Goal: Task Accomplishment & Management: Manage account settings

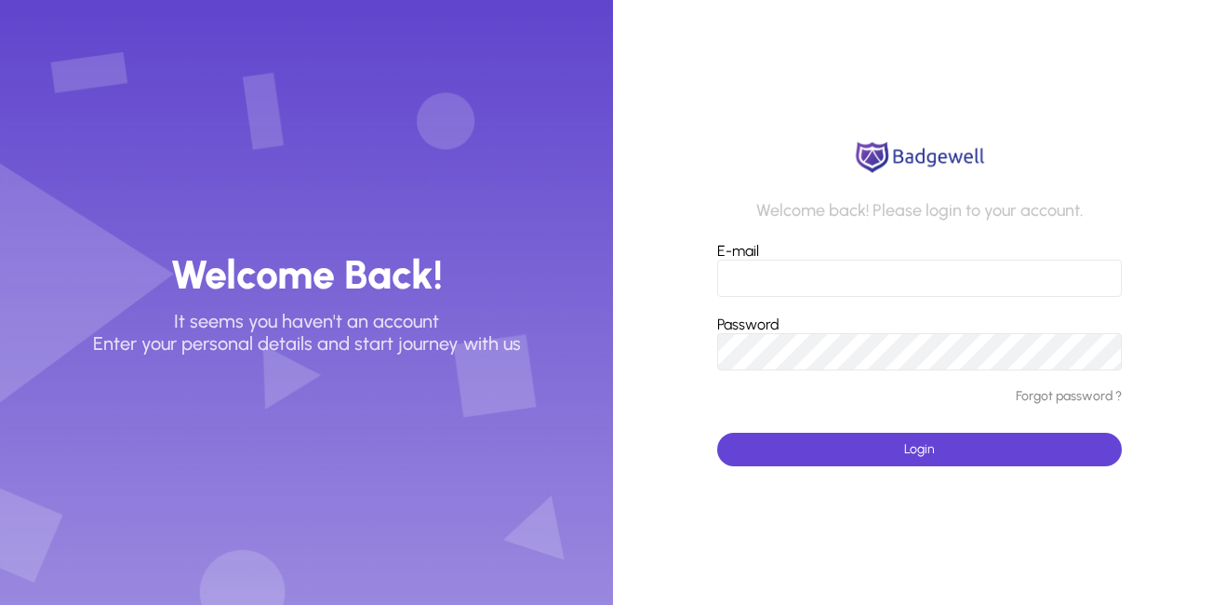
click at [768, 264] on input "E-mail" at bounding box center [919, 277] width 405 height 37
type input "**********"
click at [1039, 325] on div "Password" at bounding box center [919, 342] width 405 height 55
click at [1021, 326] on div "Password" at bounding box center [919, 342] width 405 height 55
click at [717, 432] on button "Login" at bounding box center [919, 448] width 405 height 33
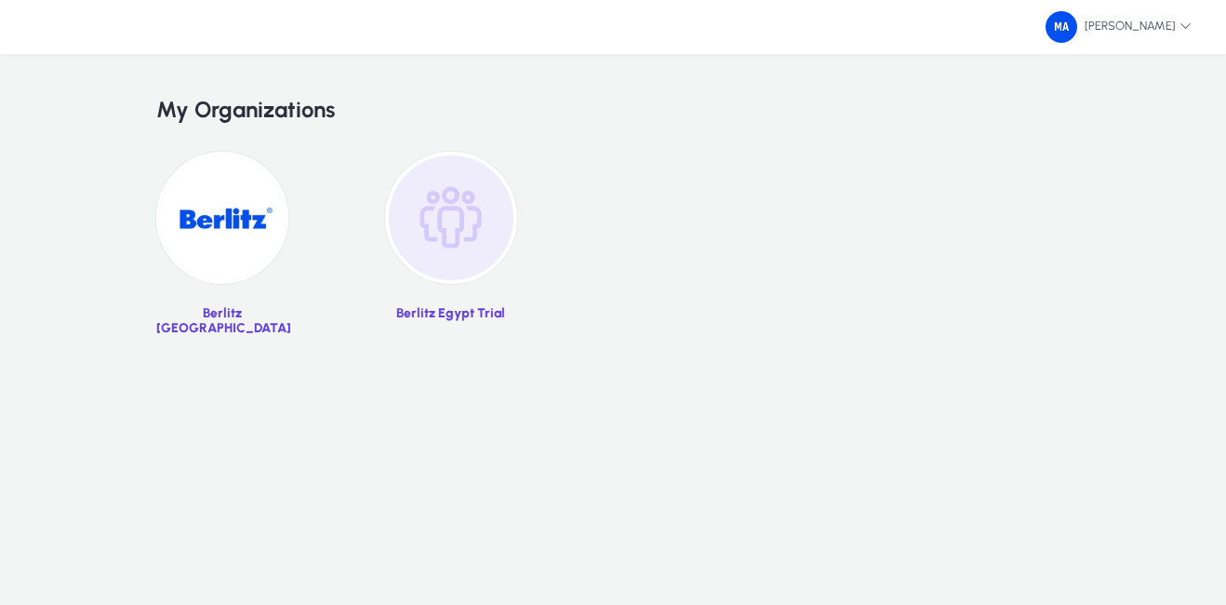
click at [438, 239] on img at bounding box center [451, 218] width 132 height 132
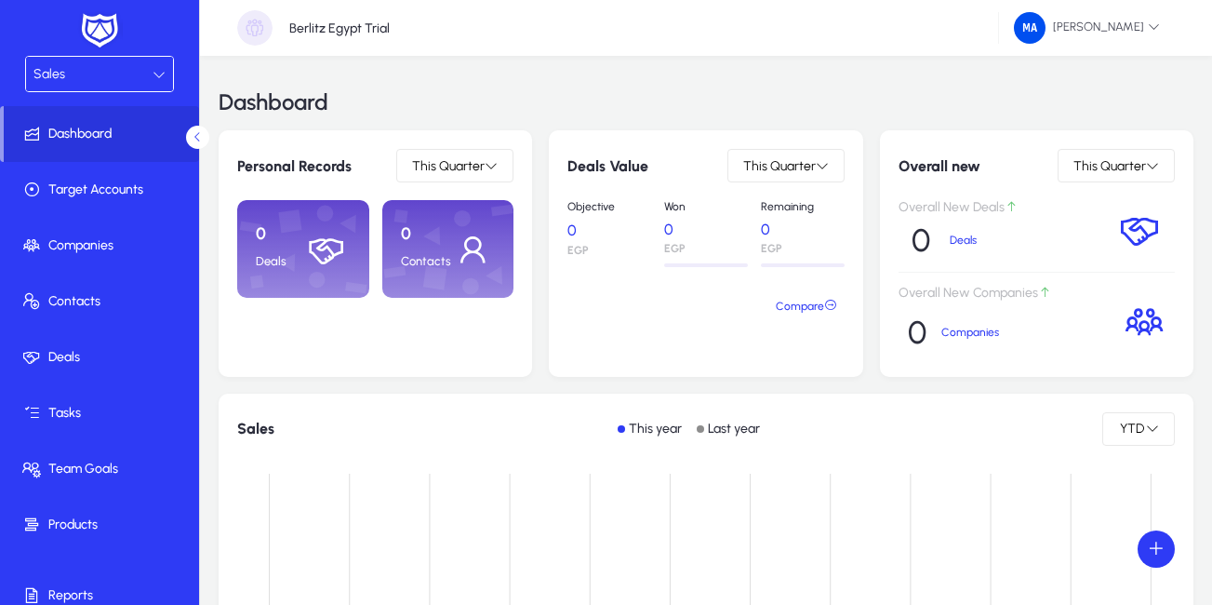
click at [1015, 460] on div "Sales This year Last year YTD" at bounding box center [706, 428] width 975 height 71
click at [153, 77] on icon at bounding box center [159, 74] width 13 height 13
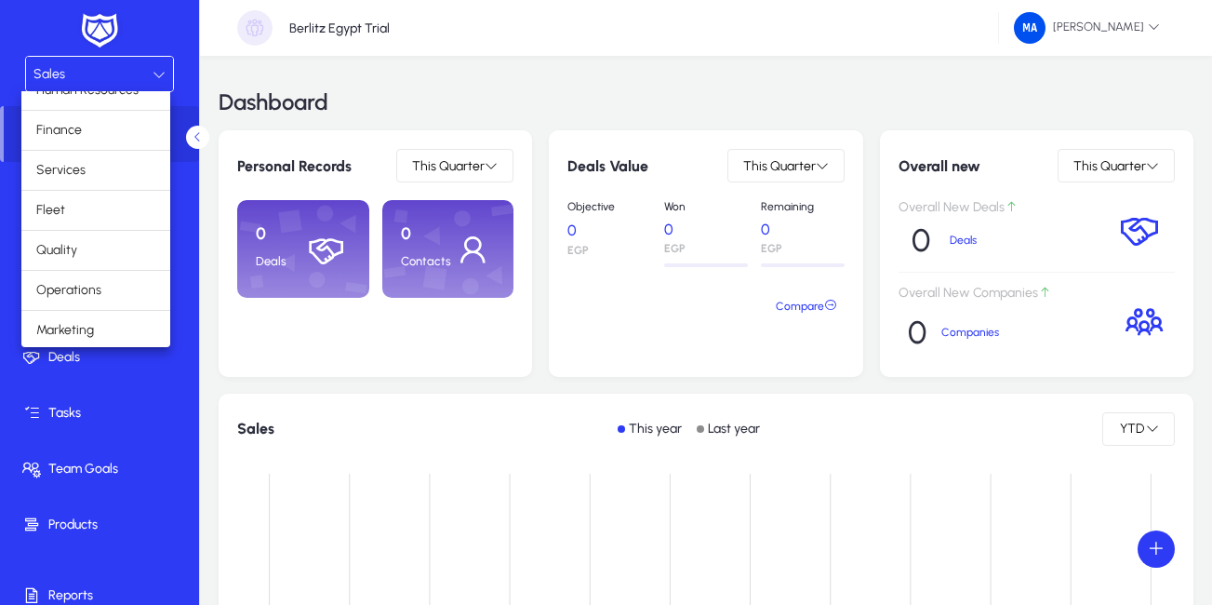
scroll to position [61, 0]
click at [118, 282] on mat-option "Operations" at bounding box center [95, 289] width 149 height 39
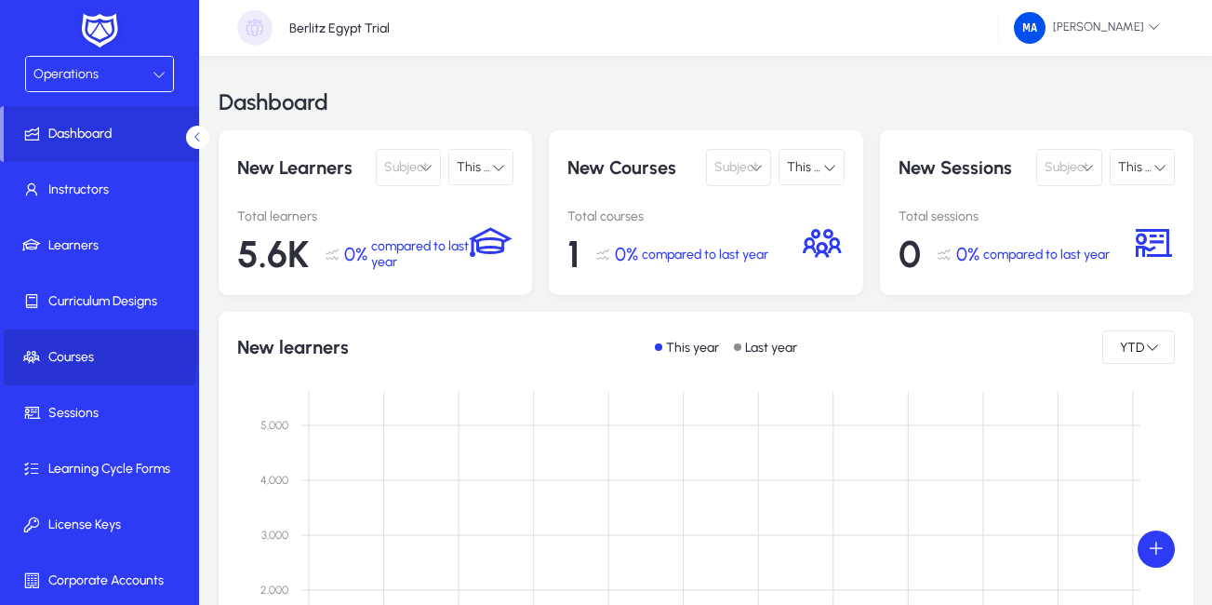
click at [84, 352] on span "Courses" at bounding box center [103, 357] width 199 height 19
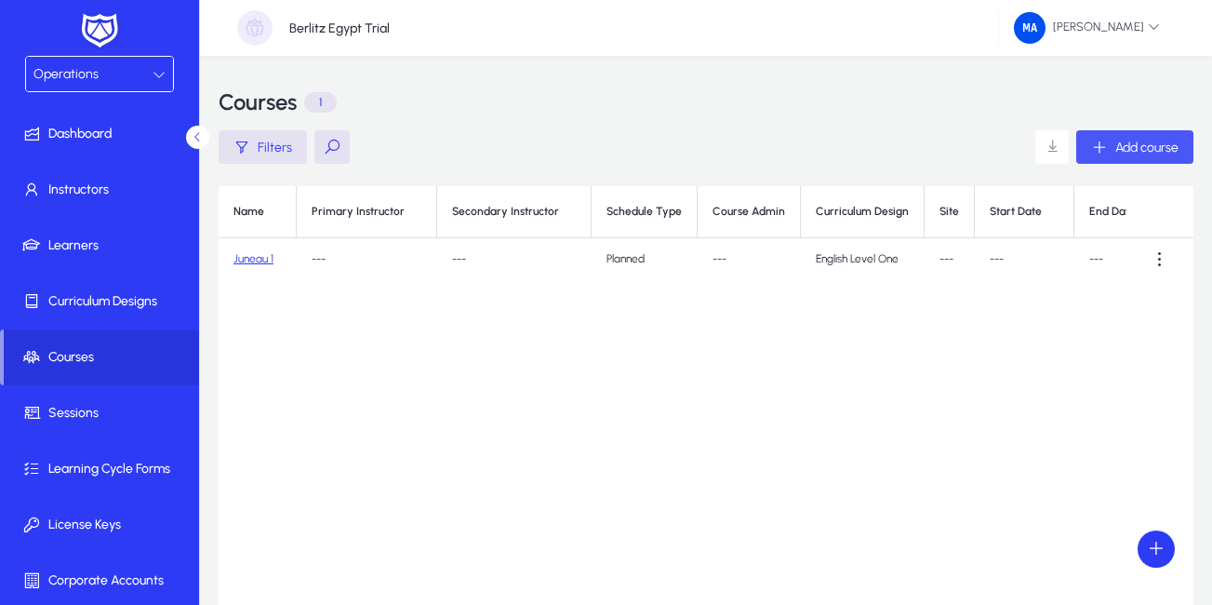
click at [1156, 140] on span "Add course" at bounding box center [1146, 148] width 63 height 16
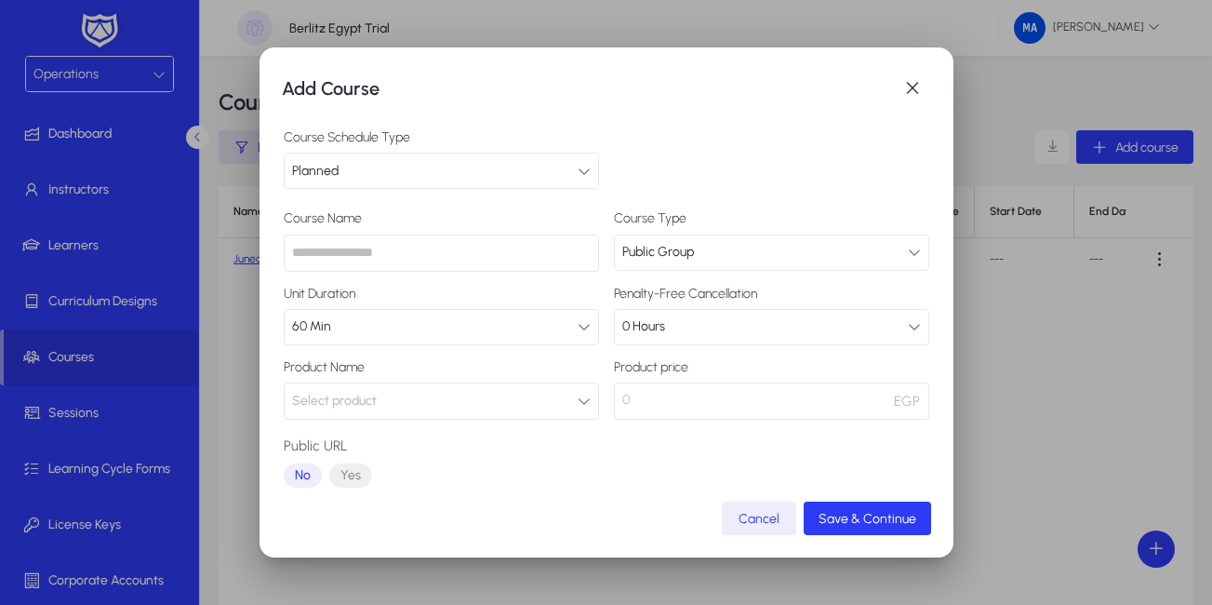
click at [405, 251] on input "text" at bounding box center [441, 252] width 315 height 37
click at [427, 326] on div "60 Min" at bounding box center [435, 326] width 286 height 24
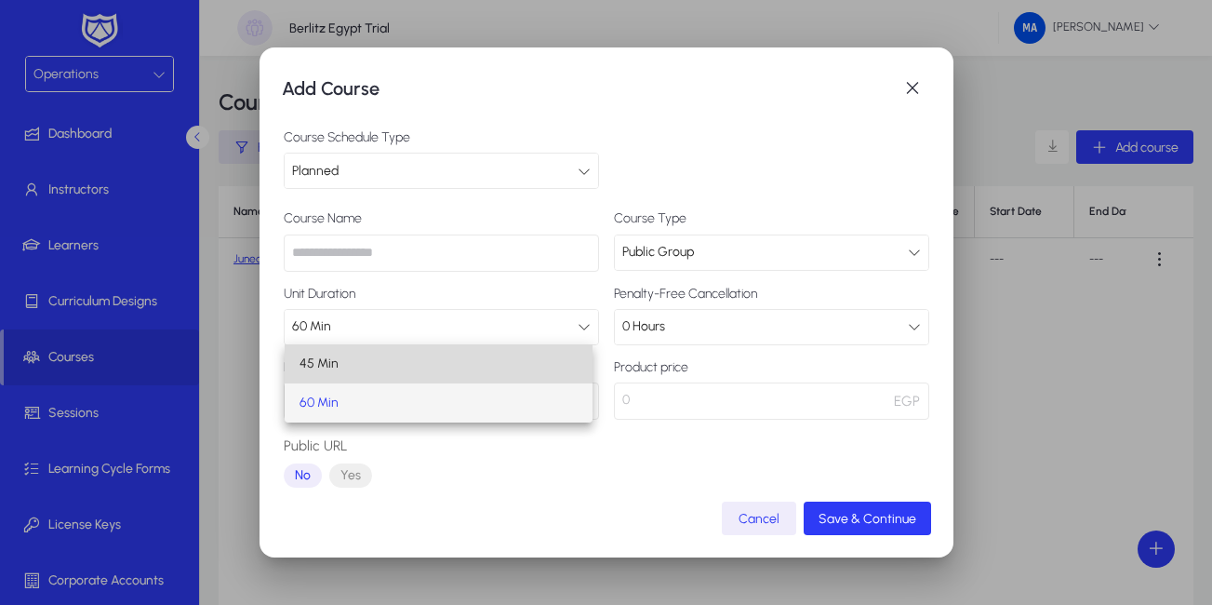
click at [382, 372] on mat-option "45 Min" at bounding box center [439, 363] width 309 height 39
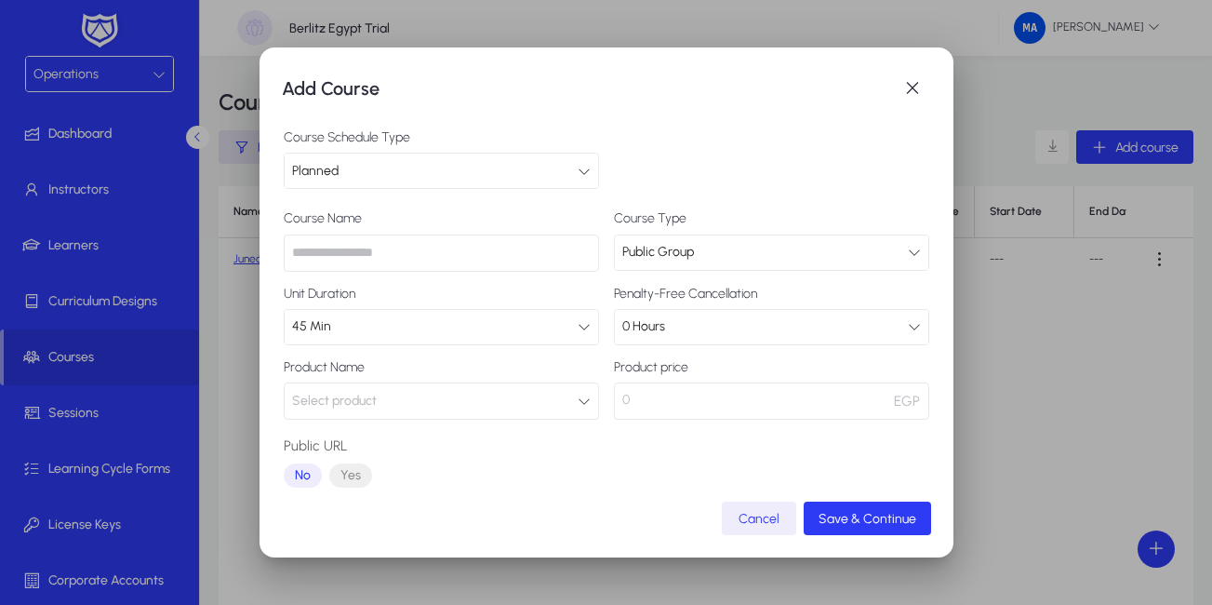
click at [401, 397] on button "Select product" at bounding box center [441, 400] width 315 height 37
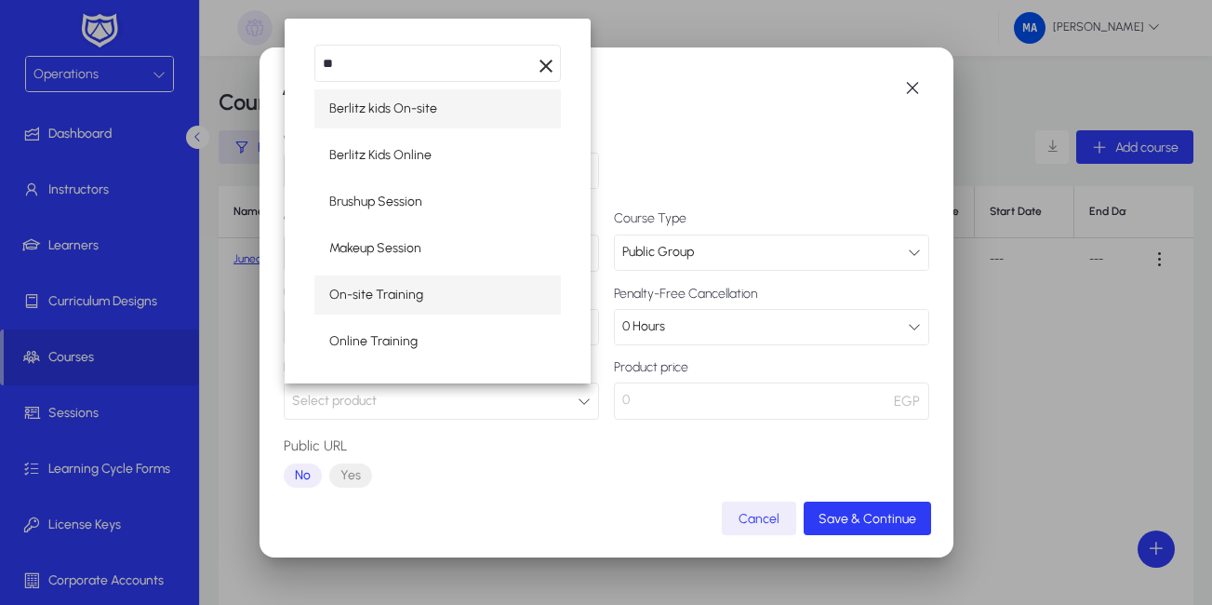
type input "**"
click at [429, 308] on mat-option "On-site Training" at bounding box center [437, 294] width 247 height 39
click at [429, 309] on mat-select "45 Min" at bounding box center [441, 327] width 315 height 36
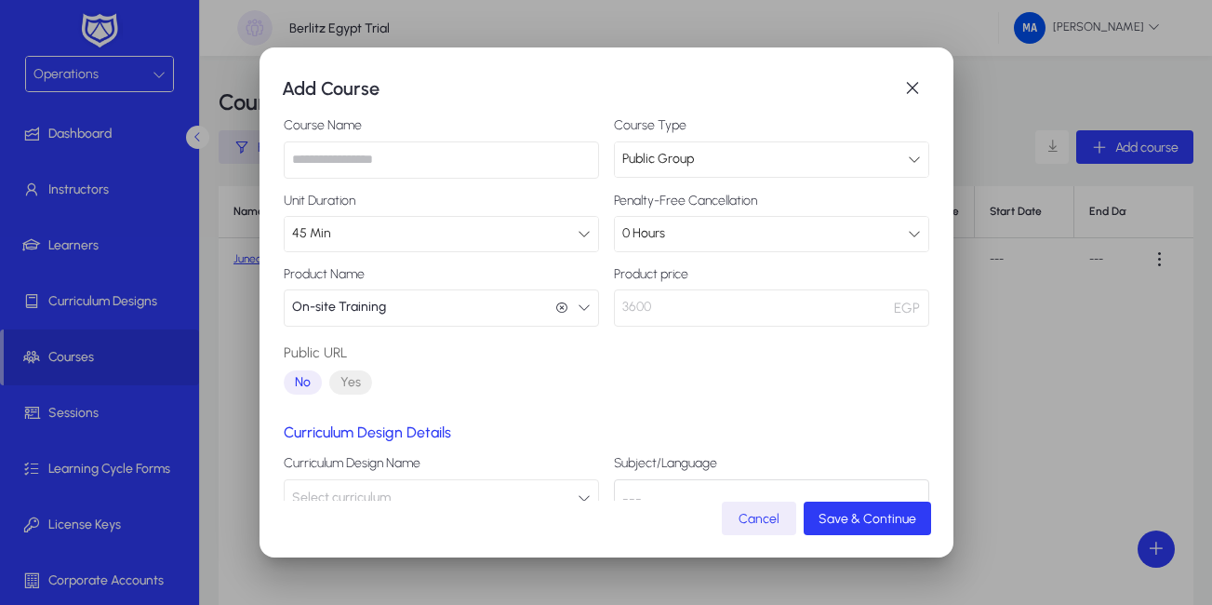
scroll to position [186, 0]
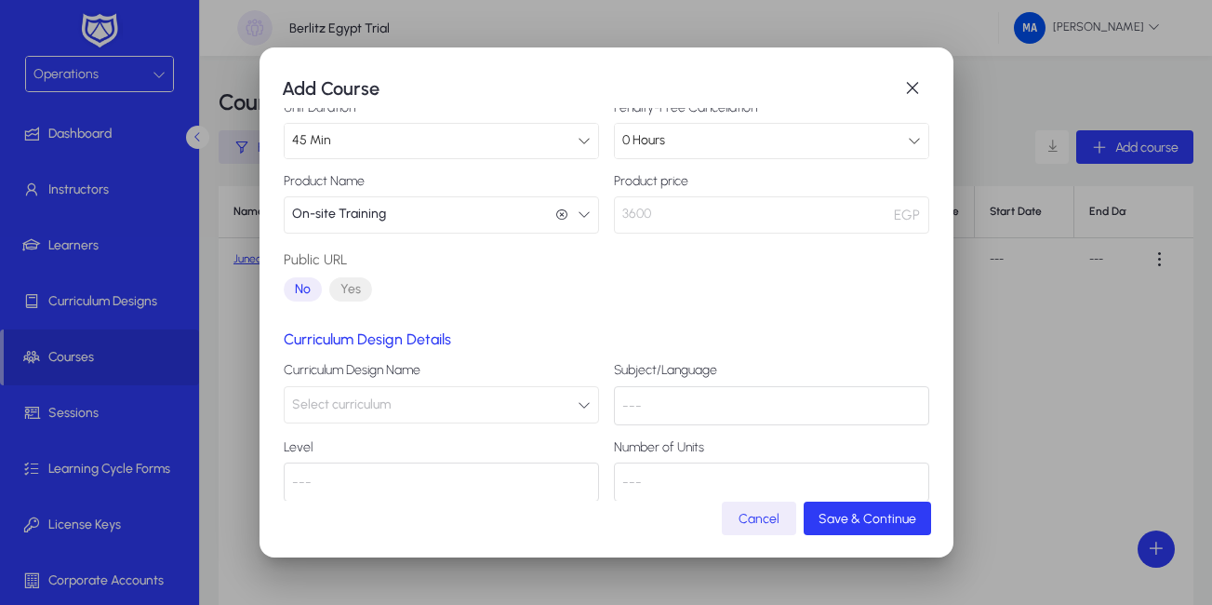
click at [496, 404] on button "Select curriculum" at bounding box center [441, 404] width 315 height 37
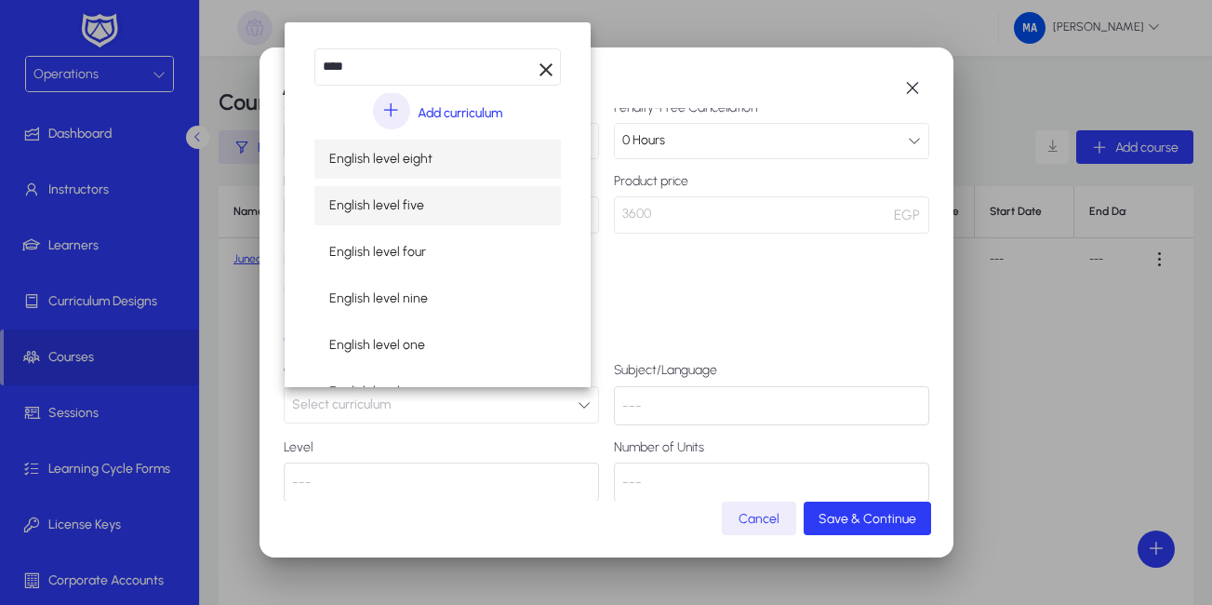
type input "****"
click at [458, 197] on mat-option "English level five" at bounding box center [437, 205] width 247 height 39
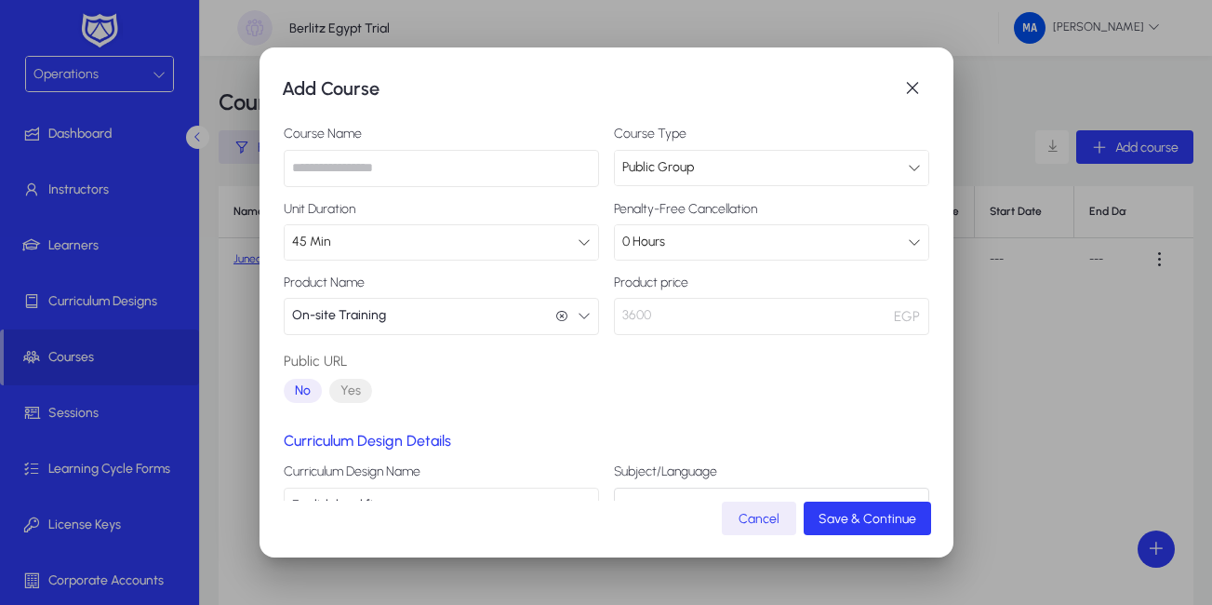
scroll to position [0, 0]
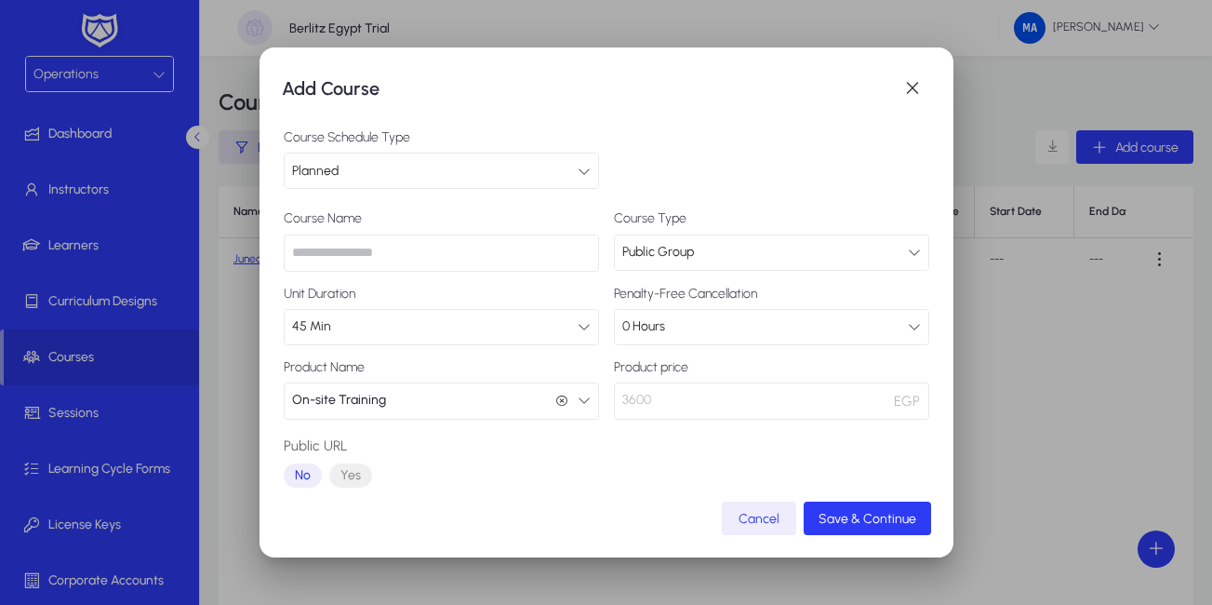
click at [568, 237] on input "text" at bounding box center [441, 252] width 315 height 37
drag, startPoint x: 308, startPoint y: 156, endPoint x: 164, endPoint y: 150, distance: 144.3
click at [164, 150] on div "Add Course Course Schedule Type Planned Course Name ****** Course Type Public G…" at bounding box center [606, 302] width 1212 height 605
drag, startPoint x: 164, startPoint y: 150, endPoint x: 384, endPoint y: 250, distance: 242.2
click at [384, 250] on input "******" at bounding box center [441, 252] width 315 height 37
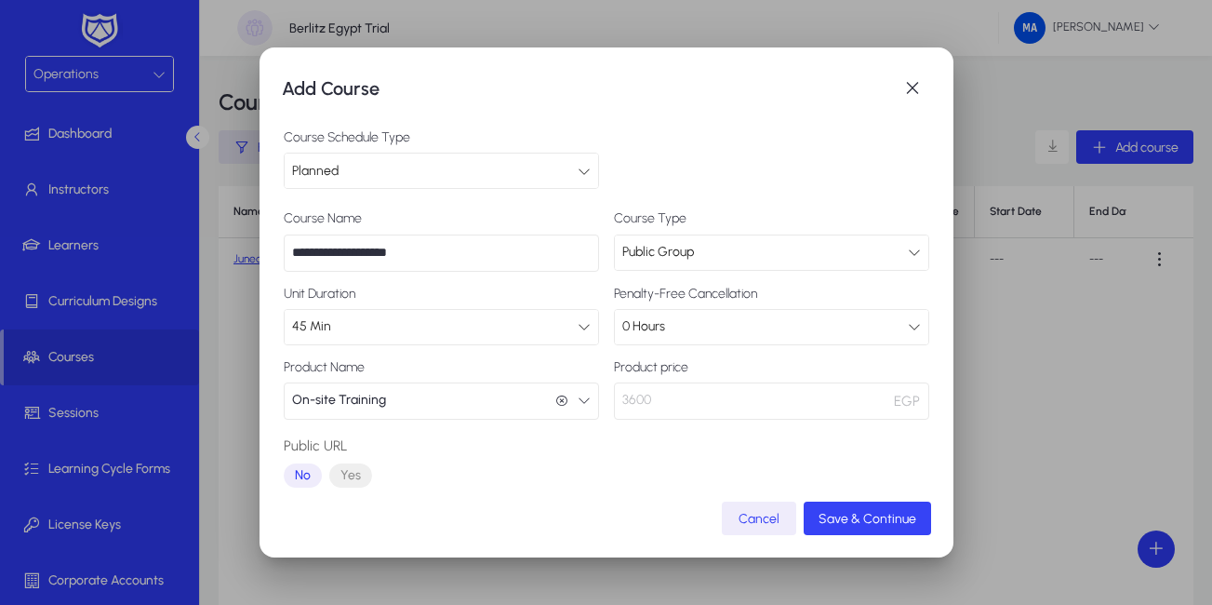
type input "**********"
click at [879, 525] on span "Save & Continue" at bounding box center [867, 519] width 98 height 16
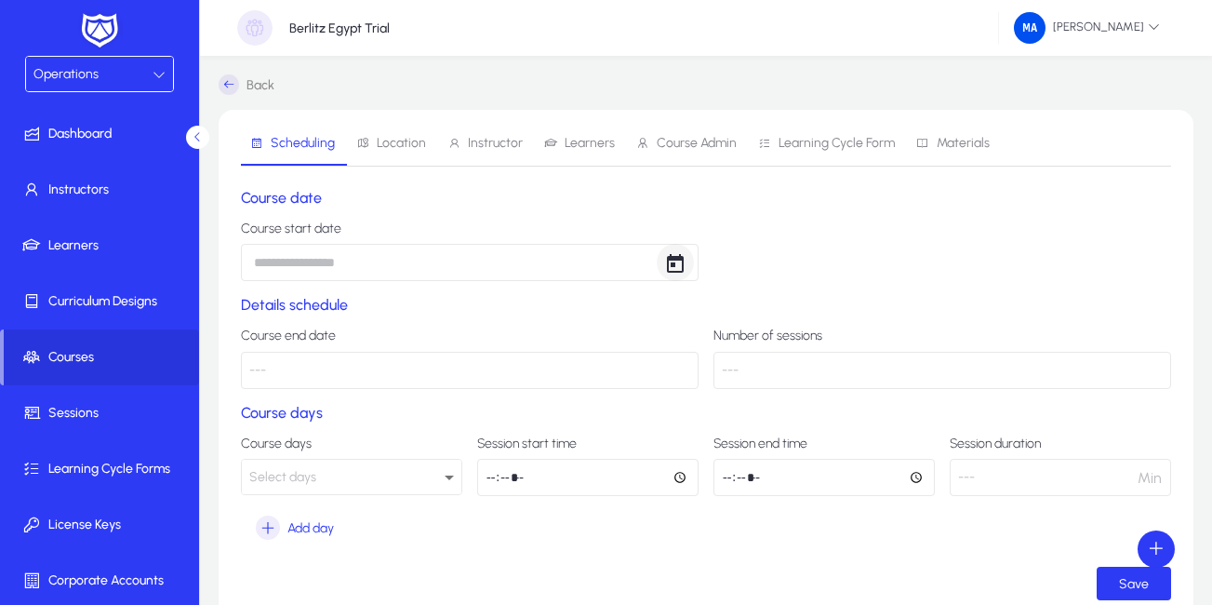
click at [680, 273] on span "Open calendar" at bounding box center [675, 262] width 37 height 37
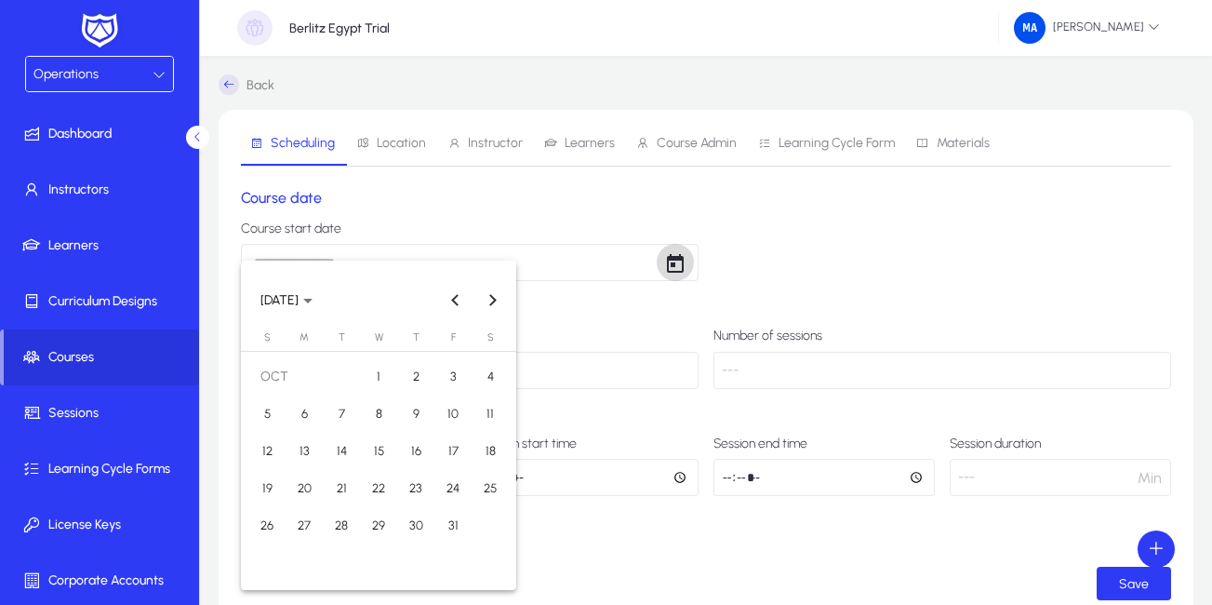
click at [680, 273] on div at bounding box center [606, 302] width 1212 height 605
click at [317, 405] on span "6" at bounding box center [303, 413] width 33 height 33
type input "**********"
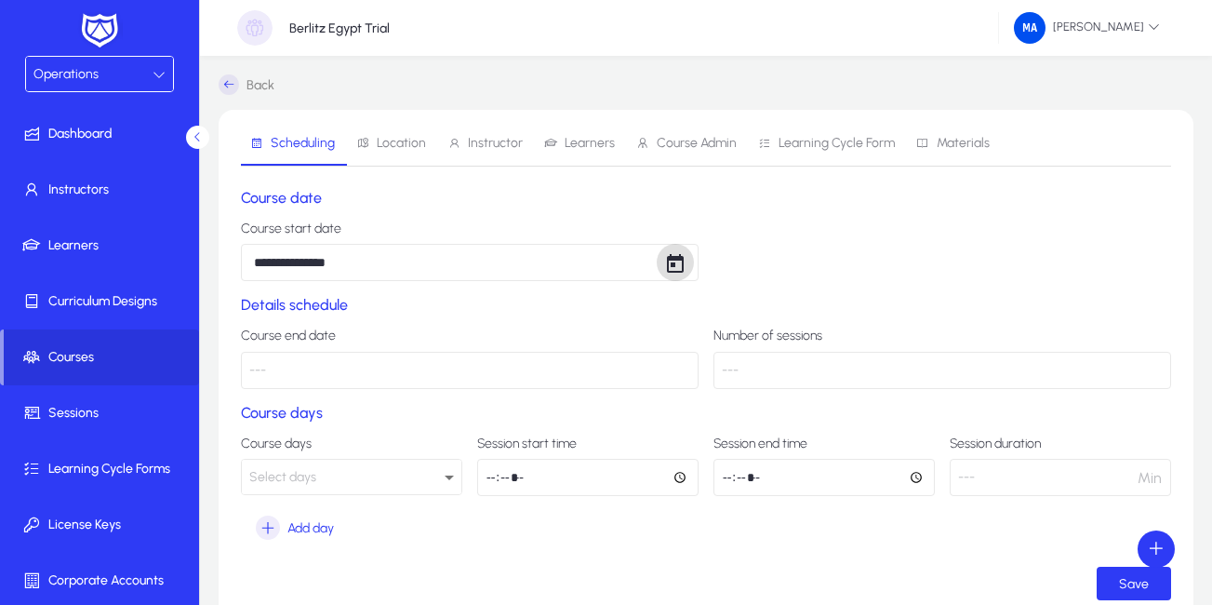
click at [392, 369] on p "---" at bounding box center [470, 370] width 458 height 37
click at [739, 370] on p "---" at bounding box center [942, 370] width 458 height 37
click at [576, 358] on p "---" at bounding box center [470, 370] width 458 height 37
drag, startPoint x: 576, startPoint y: 358, endPoint x: 153, endPoint y: 303, distance: 425.8
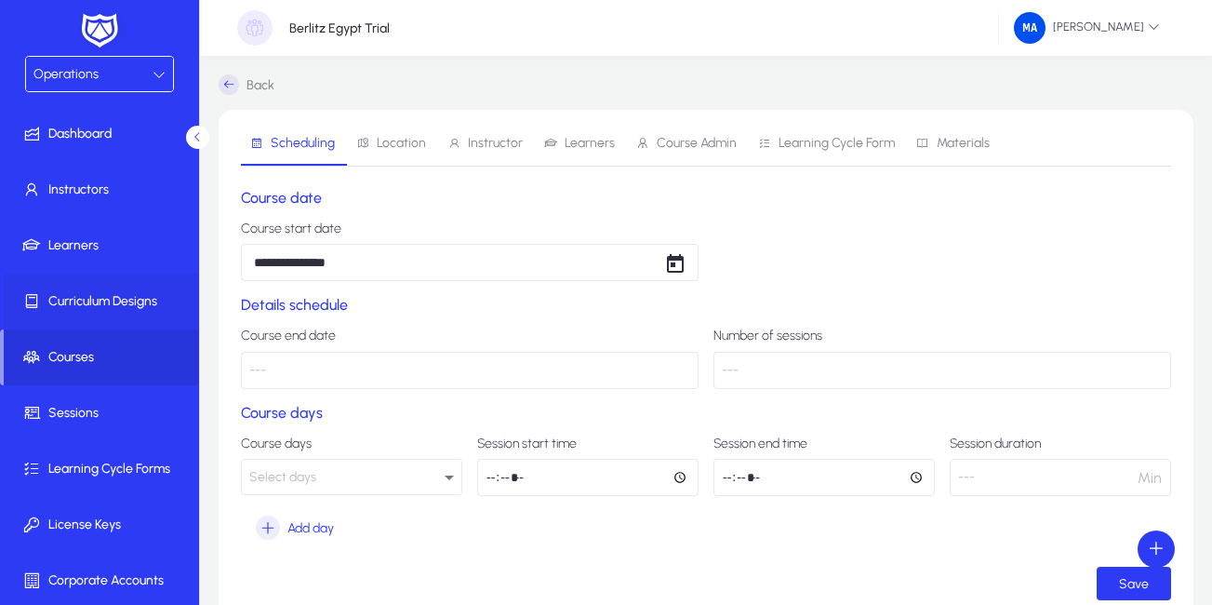
click at [557, 363] on p "---" at bounding box center [470, 370] width 458 height 37
click at [257, 373] on p "---" at bounding box center [470, 370] width 458 height 37
click at [316, 371] on p "---" at bounding box center [470, 370] width 458 height 37
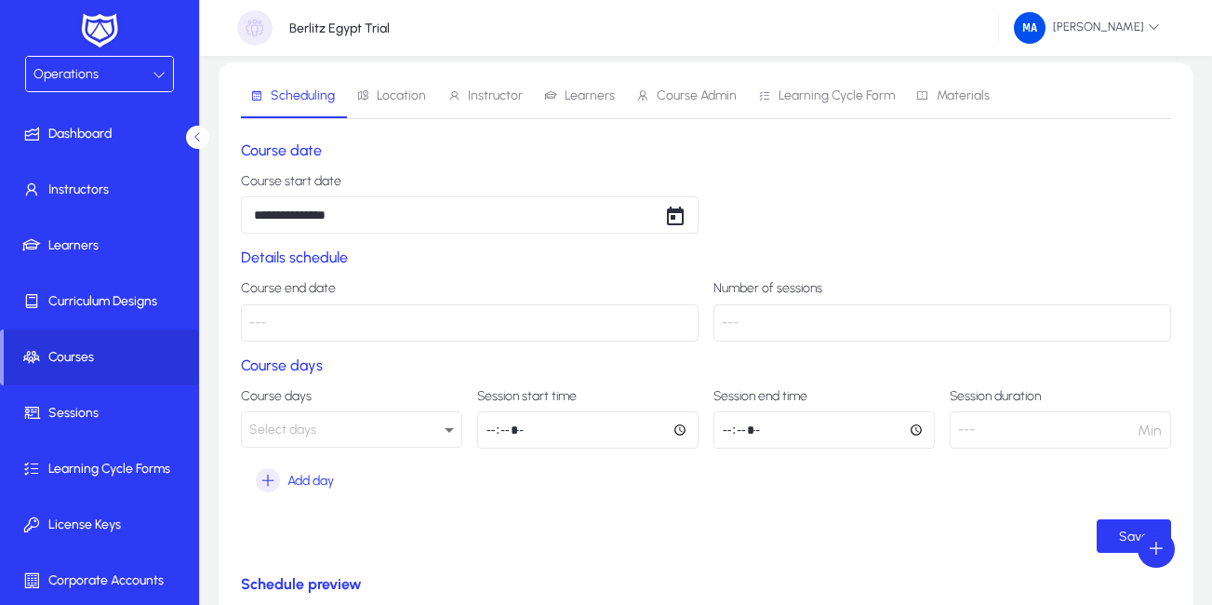
scroll to position [93, 0]
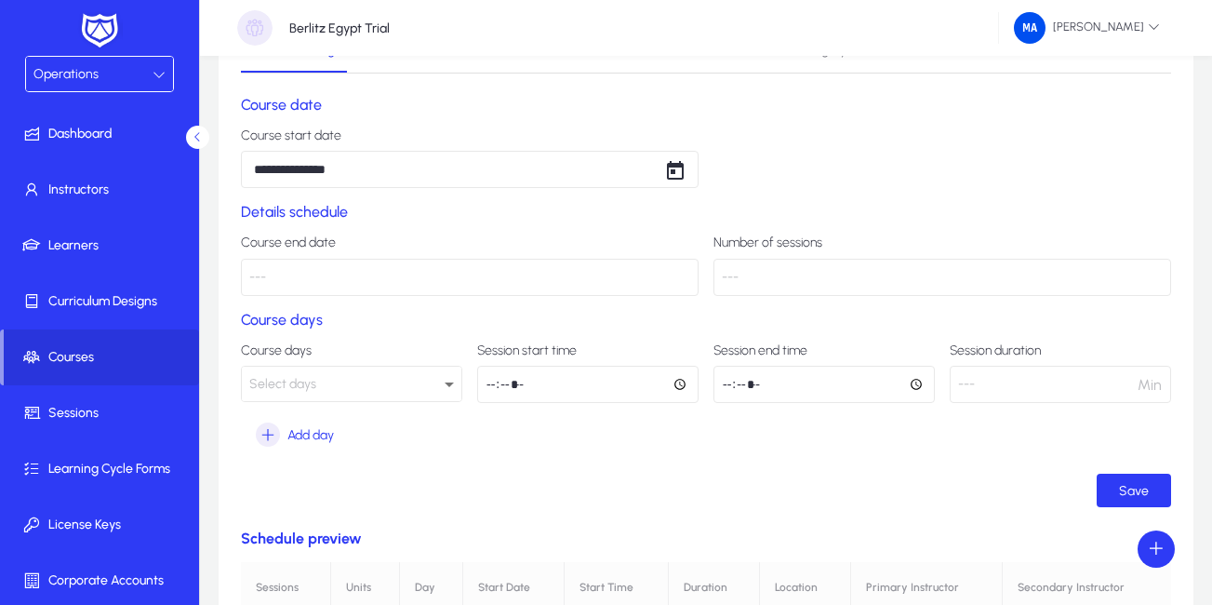
click at [319, 386] on div "Select days" at bounding box center [346, 384] width 195 height 24
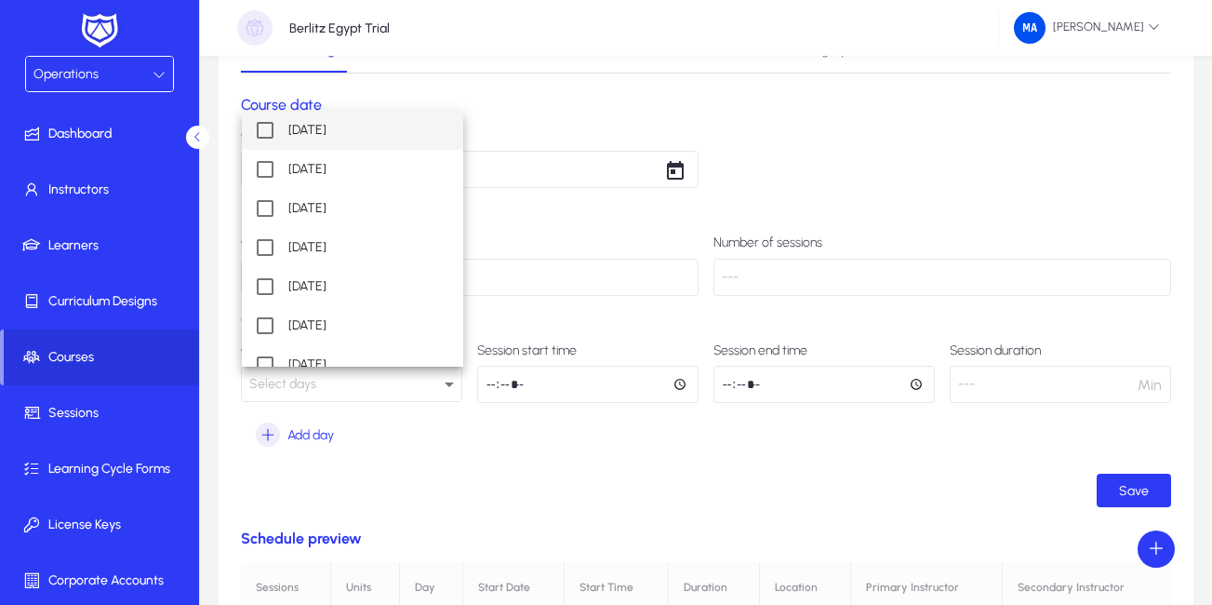
click at [319, 386] on div at bounding box center [606, 302] width 1212 height 605
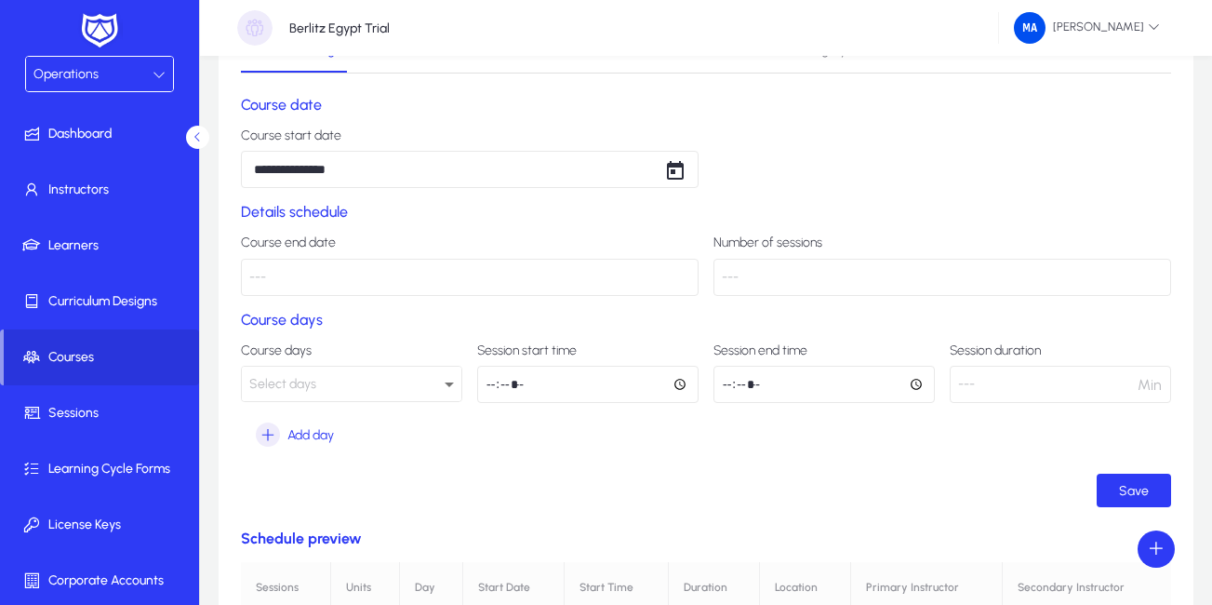
click at [433, 386] on div "Select days" at bounding box center [346, 384] width 195 height 24
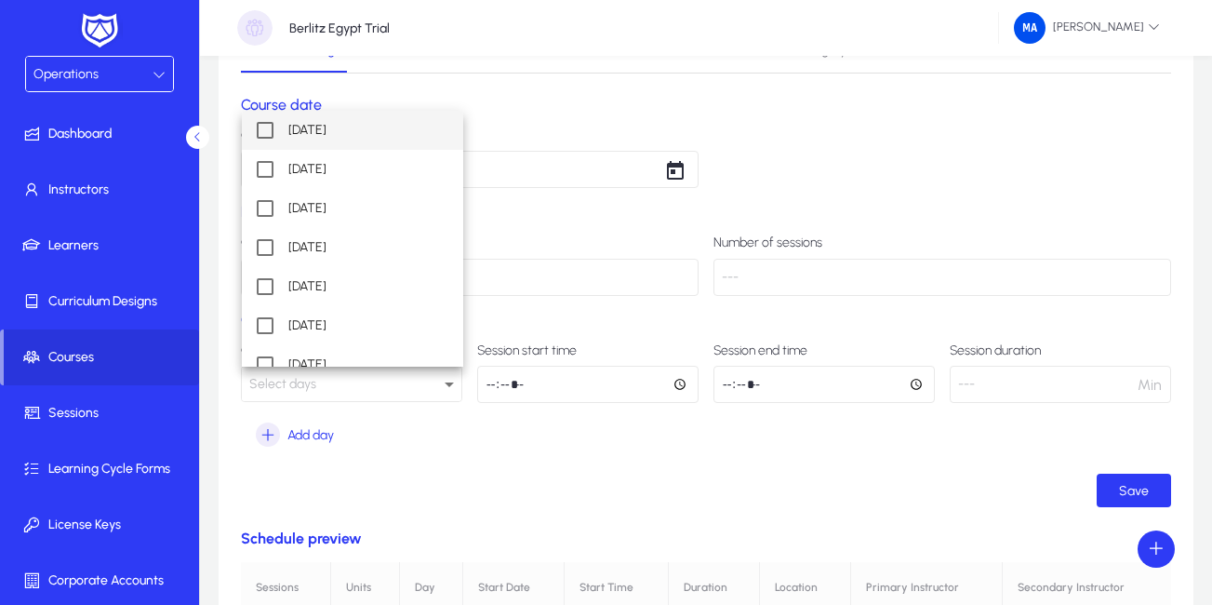
click at [273, 126] on mat-option "[DATE]" at bounding box center [352, 130] width 221 height 39
click at [266, 208] on mat-pseudo-checkbox at bounding box center [265, 208] width 17 height 17
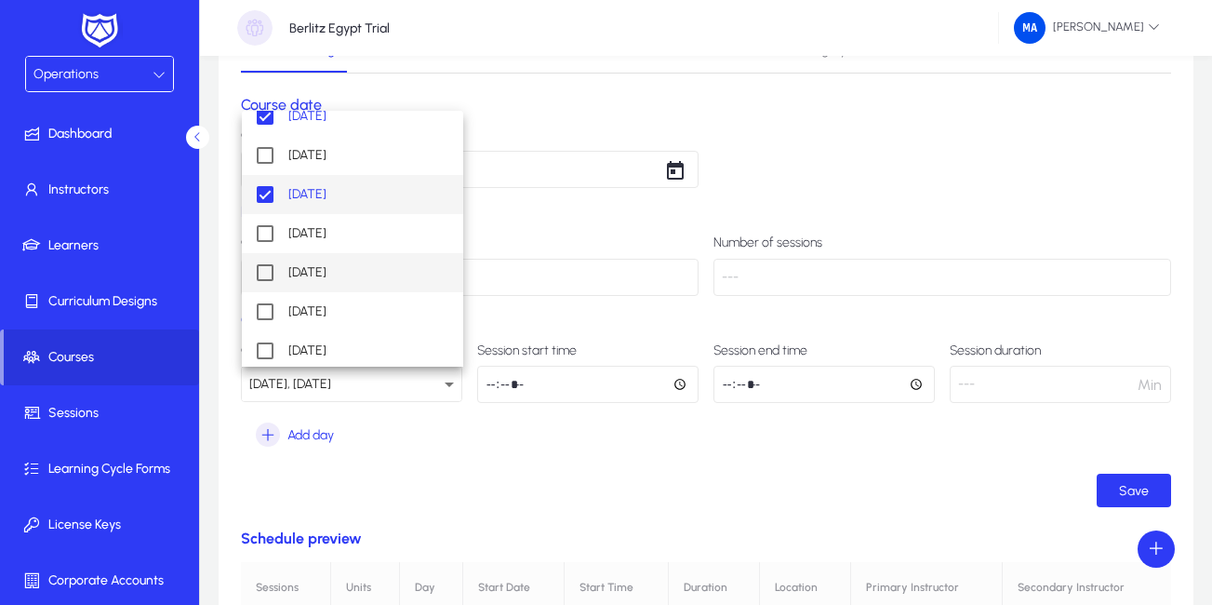
scroll to position [18, 0]
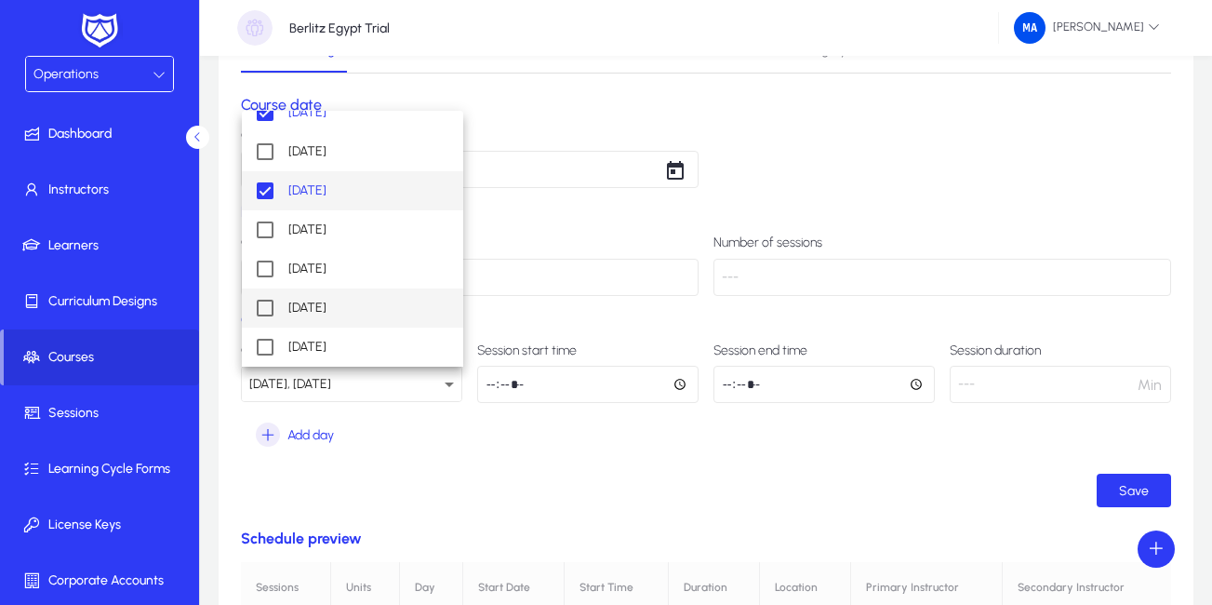
click at [283, 313] on mat-option "[DATE]" at bounding box center [352, 307] width 221 height 39
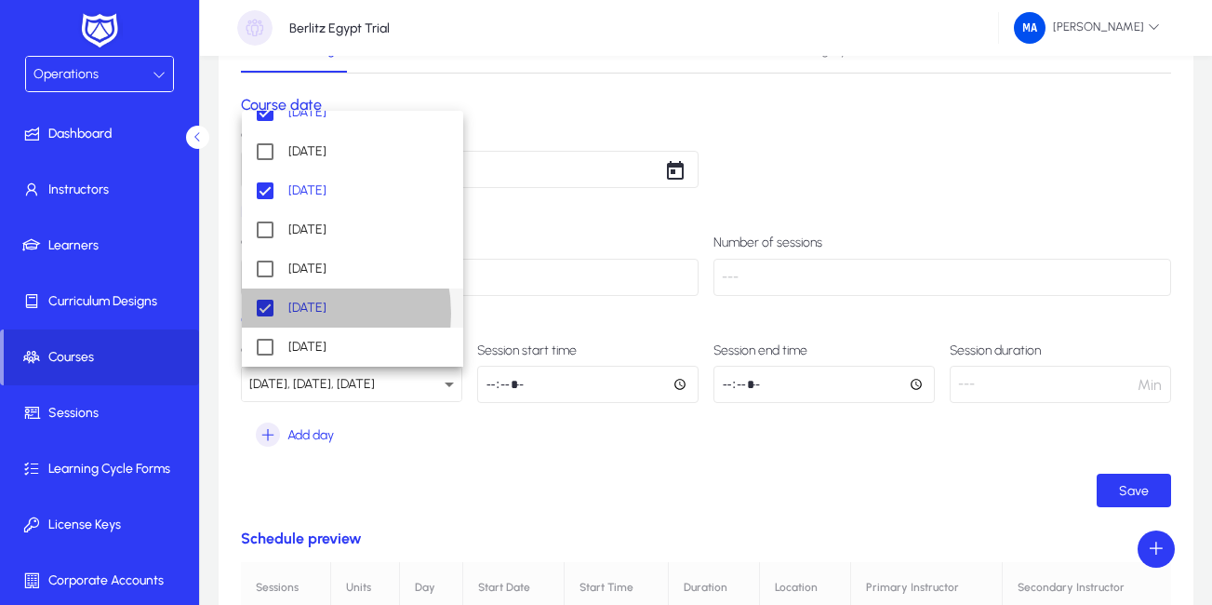
click at [283, 313] on mat-option "[DATE]" at bounding box center [352, 307] width 221 height 39
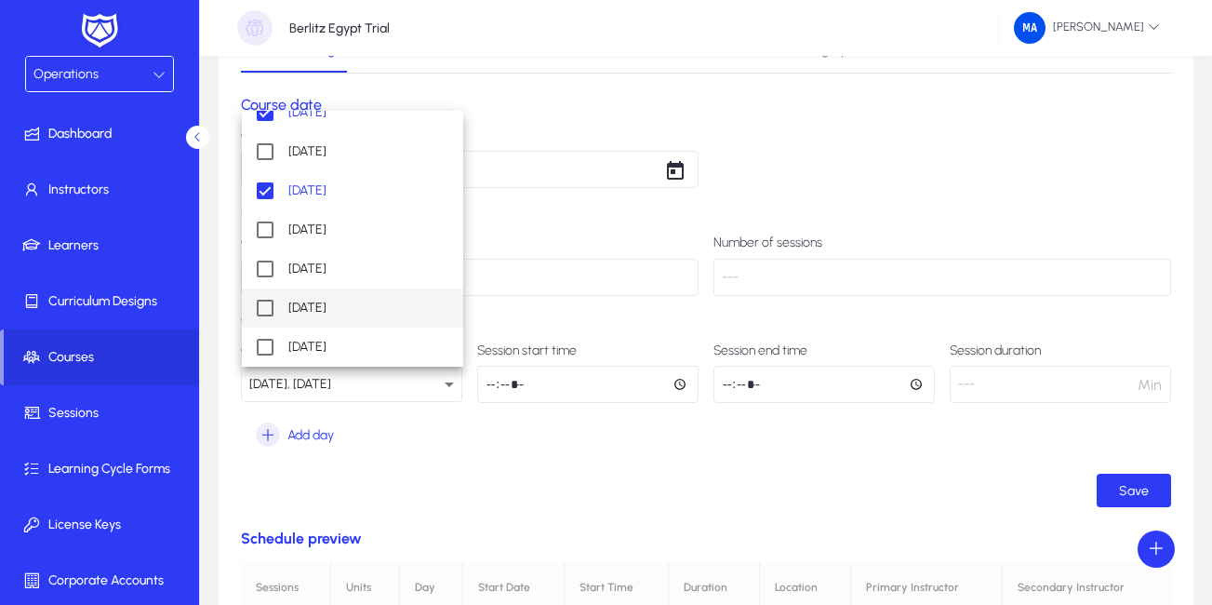
click at [272, 308] on mat-pseudo-checkbox at bounding box center [265, 307] width 17 height 17
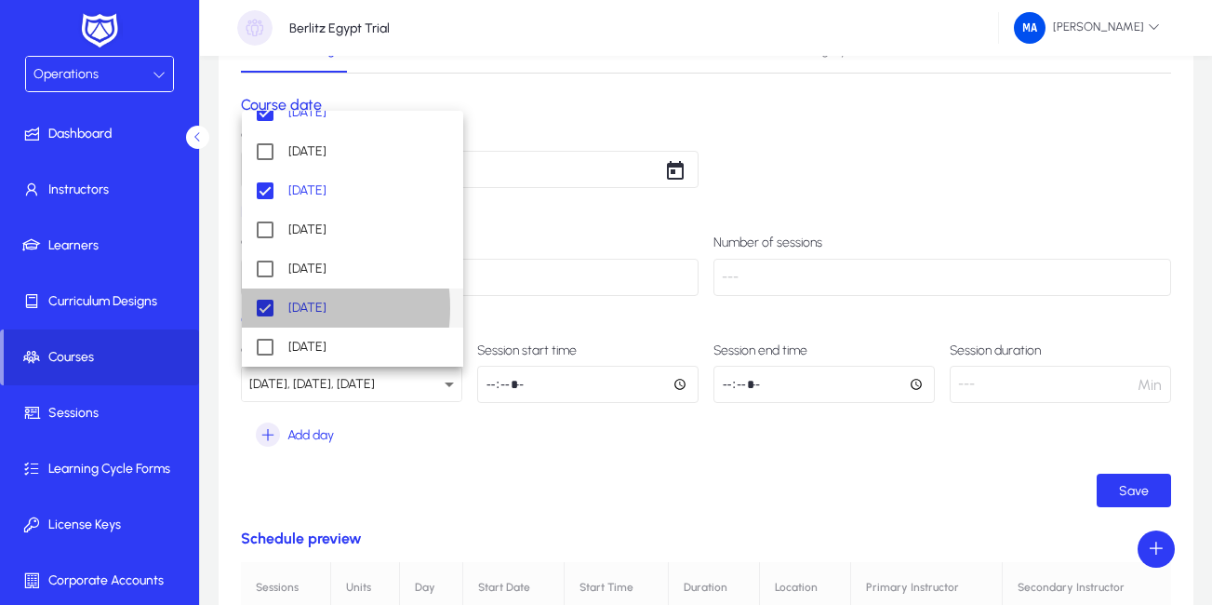
click at [271, 308] on mat-pseudo-checkbox at bounding box center [265, 307] width 17 height 17
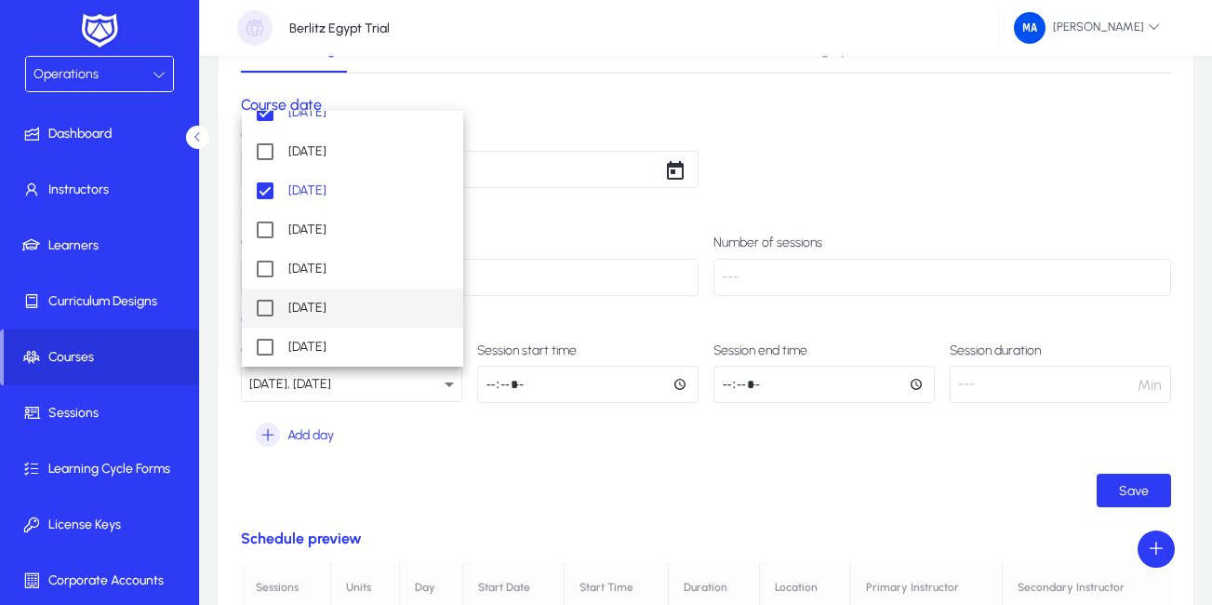
click at [270, 308] on mat-pseudo-checkbox at bounding box center [265, 307] width 17 height 17
click at [590, 317] on div at bounding box center [606, 302] width 1212 height 605
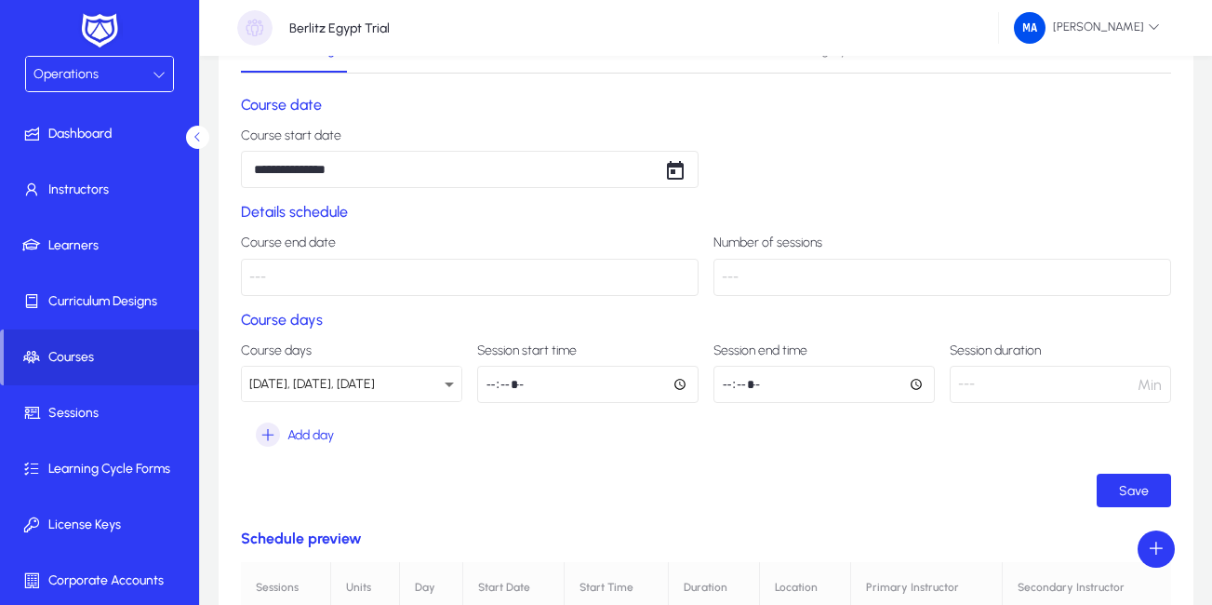
click at [579, 372] on input "time" at bounding box center [587, 384] width 221 height 37
type input "*****"
click at [731, 386] on input "time" at bounding box center [823, 384] width 221 height 37
type input "*****"
click at [746, 484] on ui-button "Save" at bounding box center [706, 489] width 930 height 33
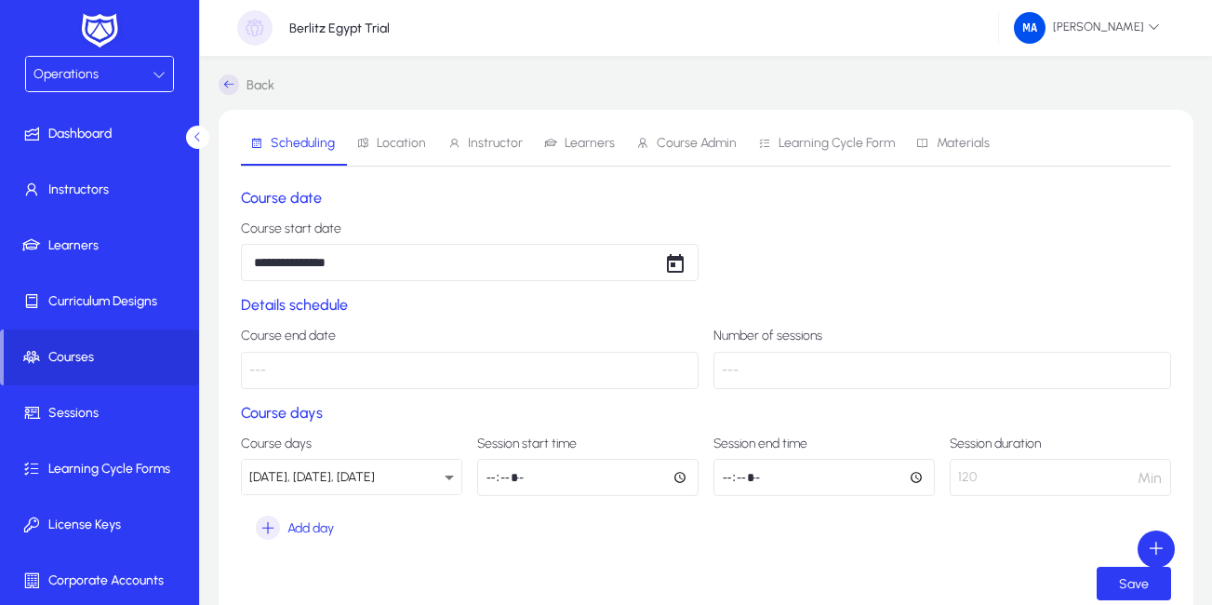
scroll to position [93, 0]
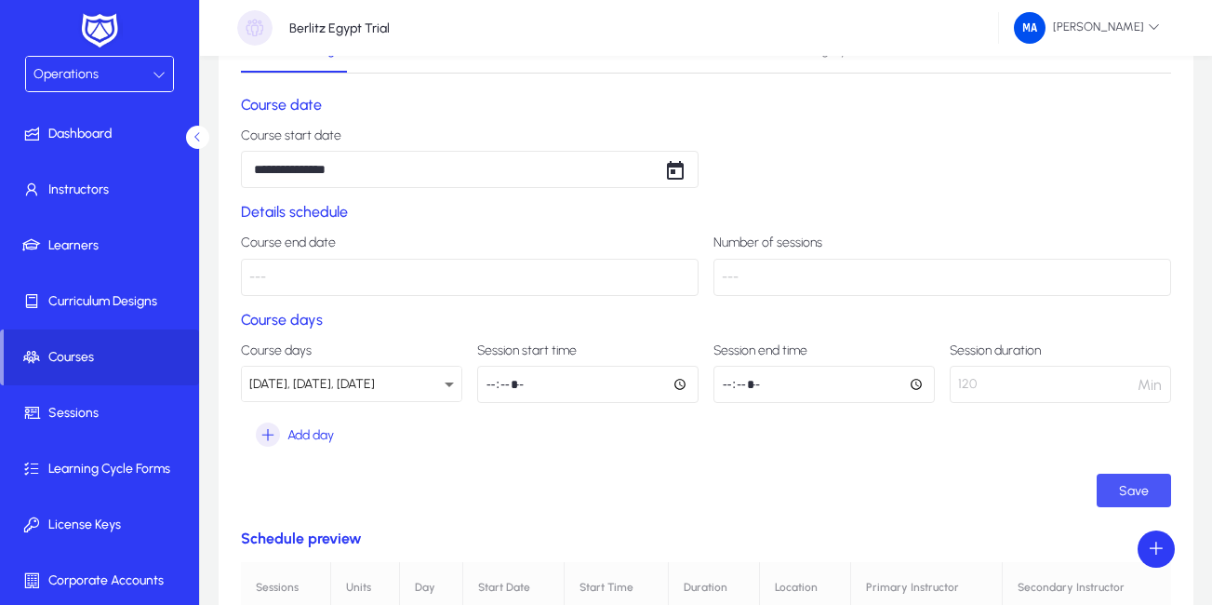
click at [1118, 494] on span "submit" at bounding box center [1134, 490] width 74 height 45
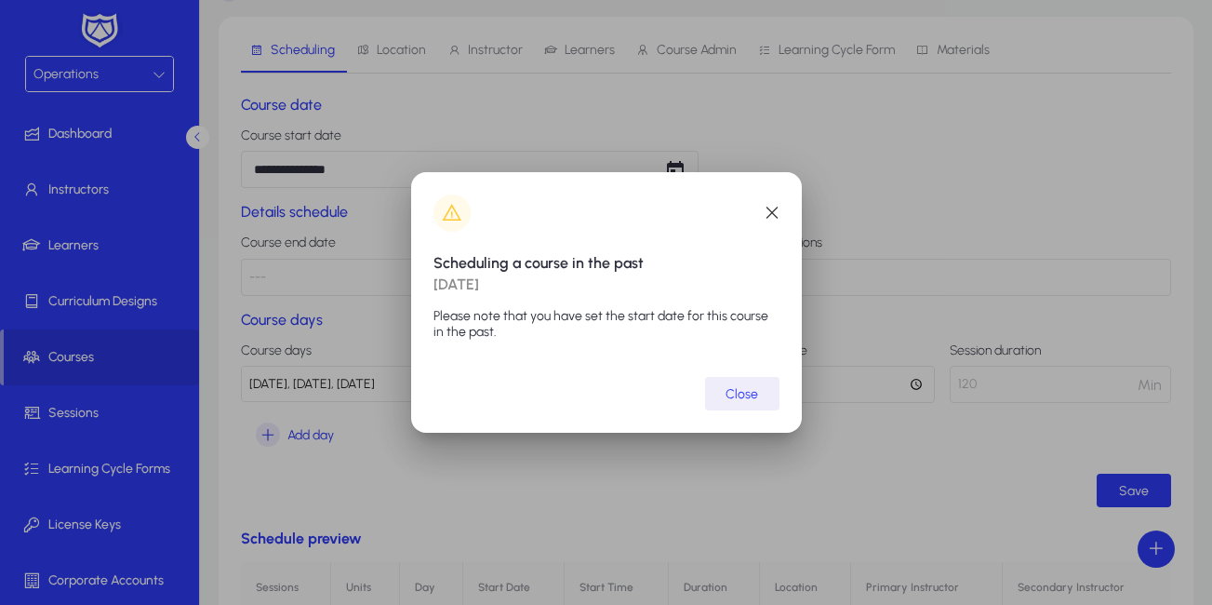
click at [737, 402] on span "submit" at bounding box center [742, 393] width 74 height 45
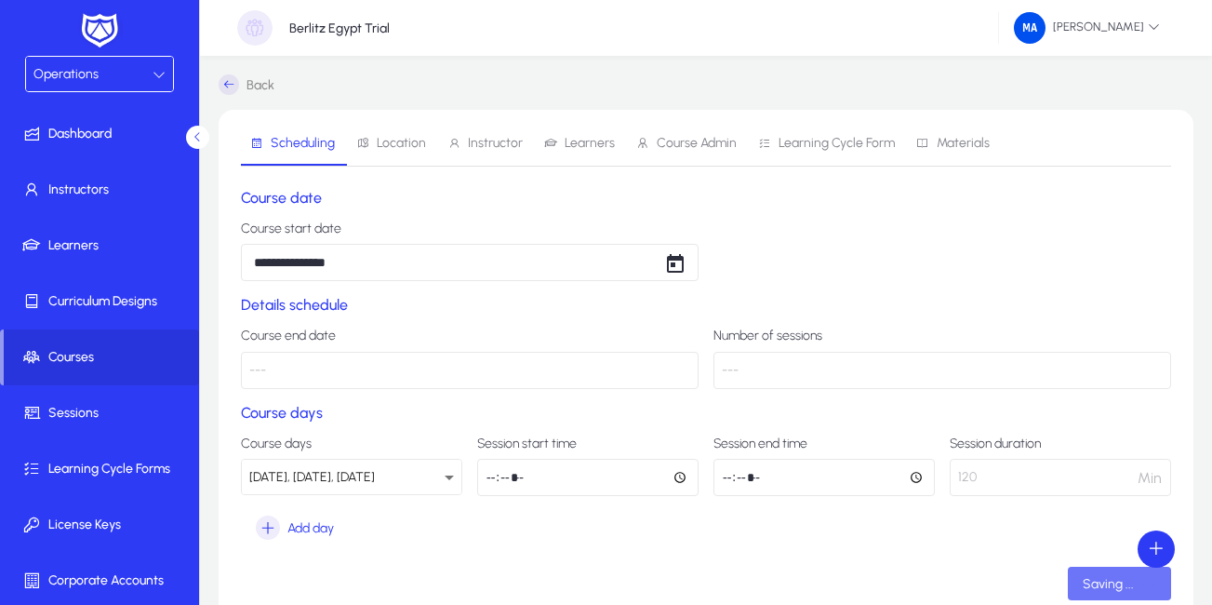
scroll to position [93, 0]
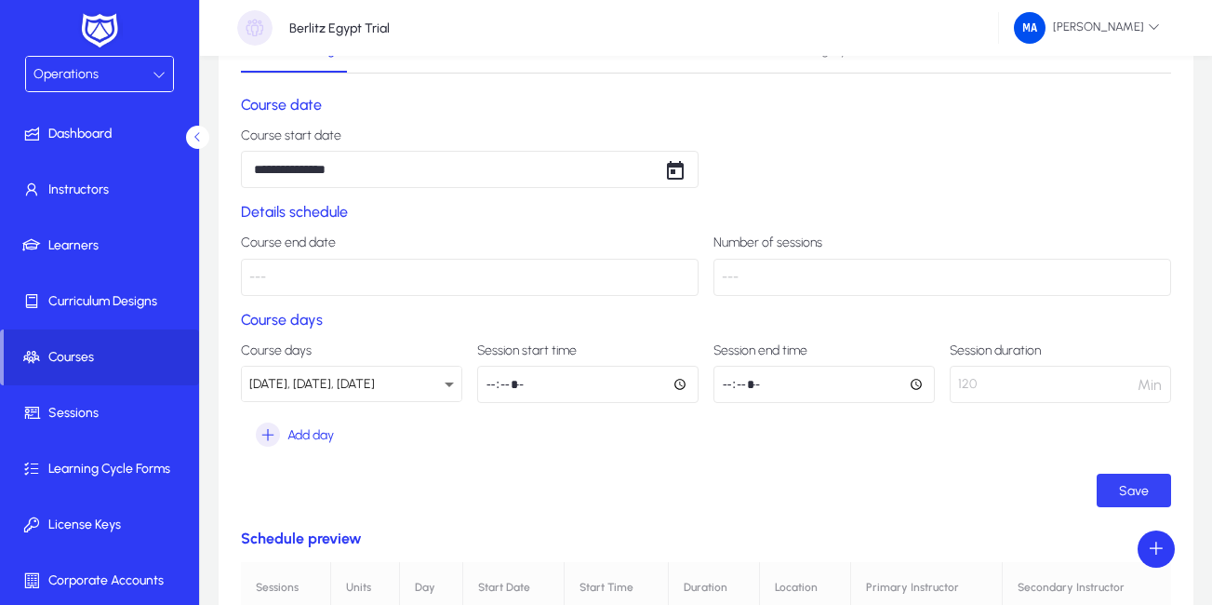
click at [1142, 475] on span "submit" at bounding box center [1134, 490] width 74 height 45
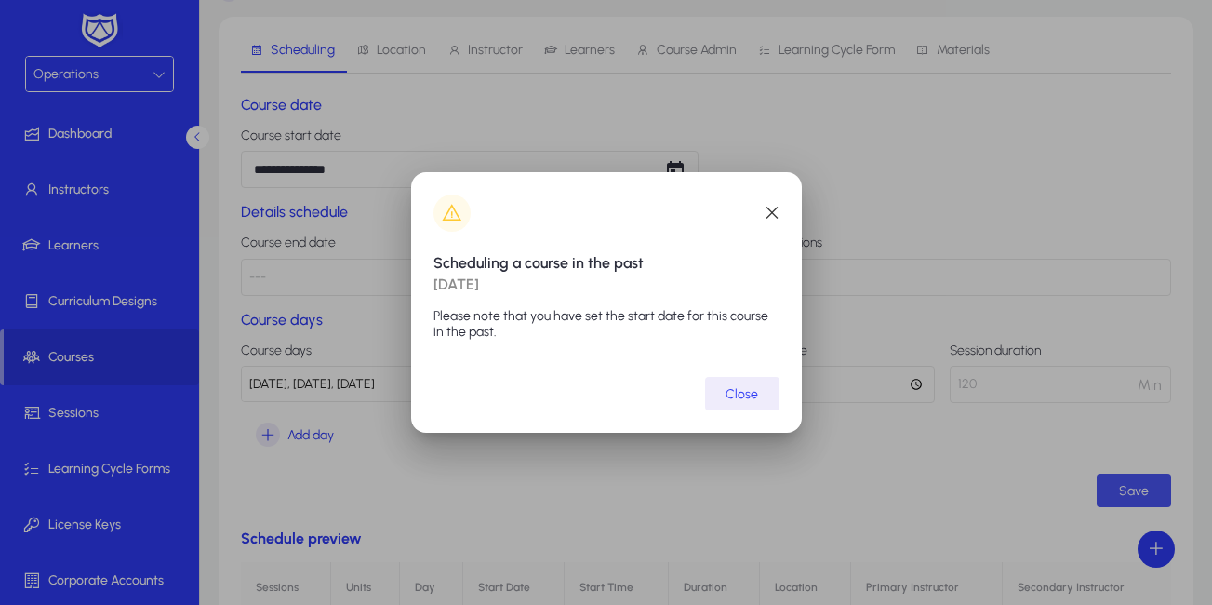
scroll to position [0, 0]
click at [766, 398] on span "submit" at bounding box center [742, 393] width 74 height 45
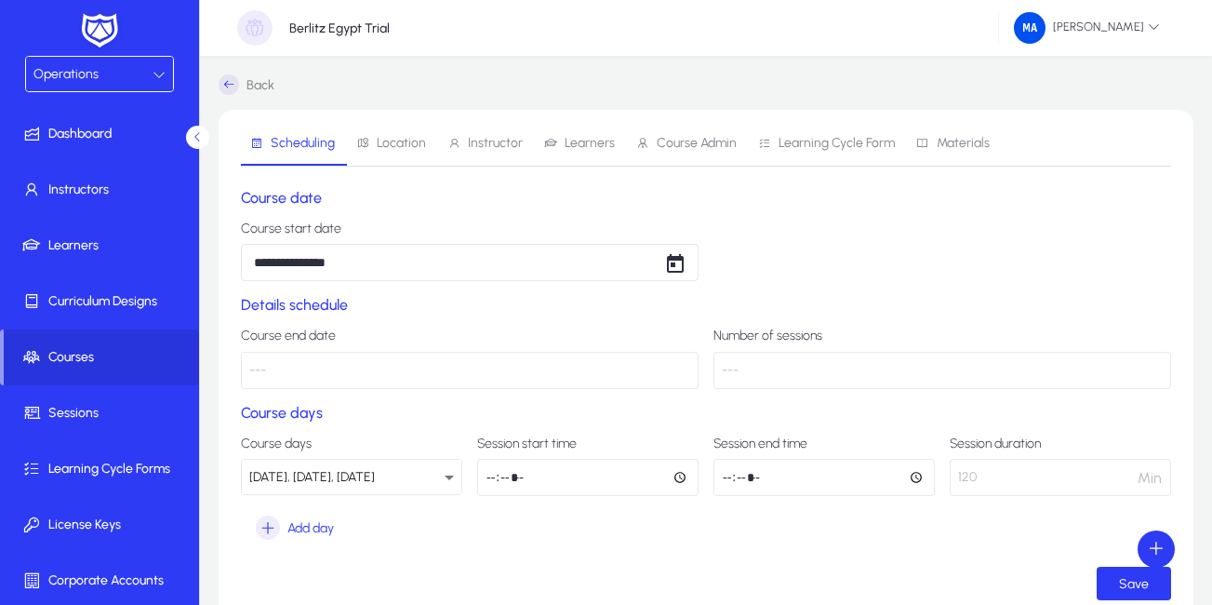
click at [227, 89] on icon at bounding box center [229, 84] width 20 height 20
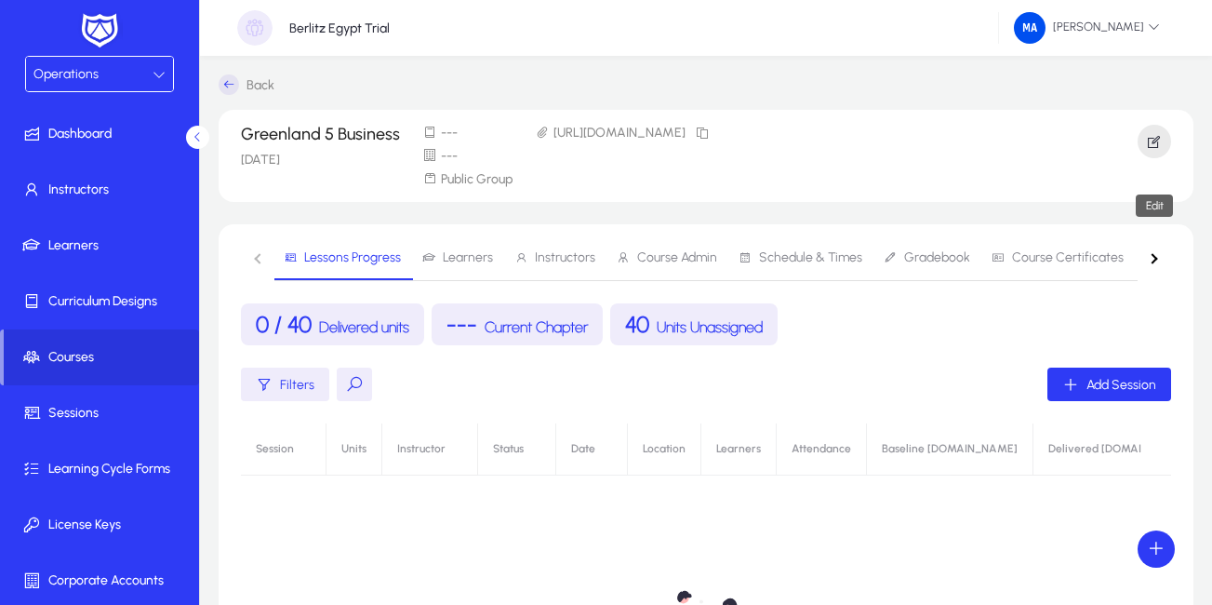
click at [1163, 142] on span "button" at bounding box center [1153, 141] width 33 height 45
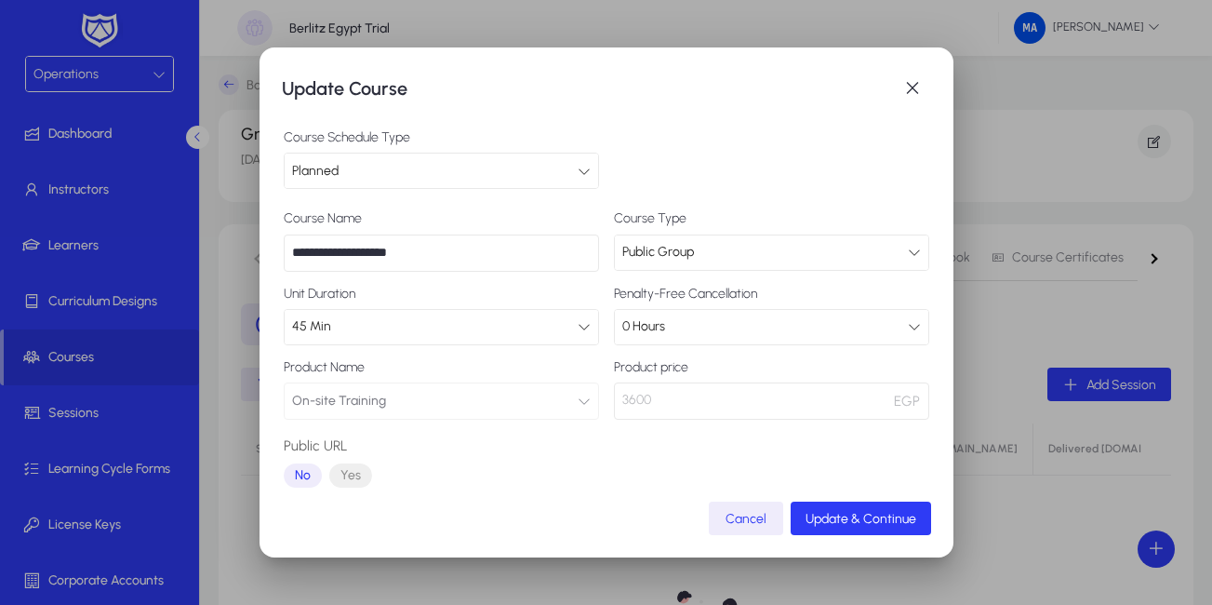
click at [531, 325] on div "45 Min" at bounding box center [435, 326] width 286 height 24
click at [516, 331] on div "45 Min" at bounding box center [435, 326] width 286 height 24
click at [516, 331] on div "**********" at bounding box center [606, 302] width 1212 height 605
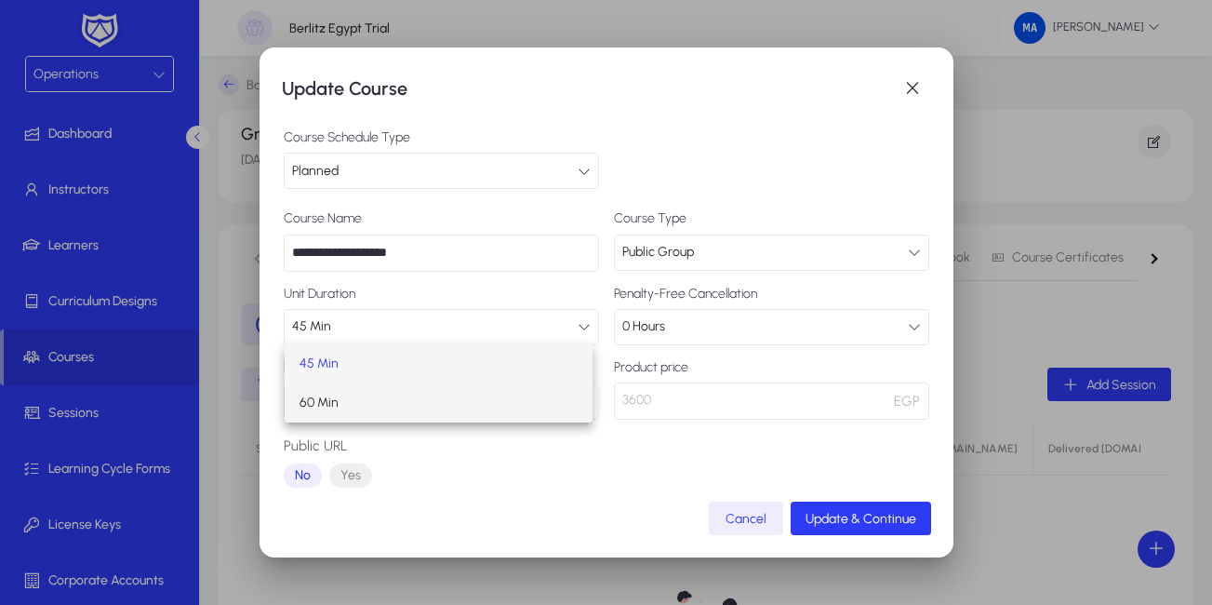
click at [414, 392] on mat-option "60 Min" at bounding box center [439, 402] width 309 height 39
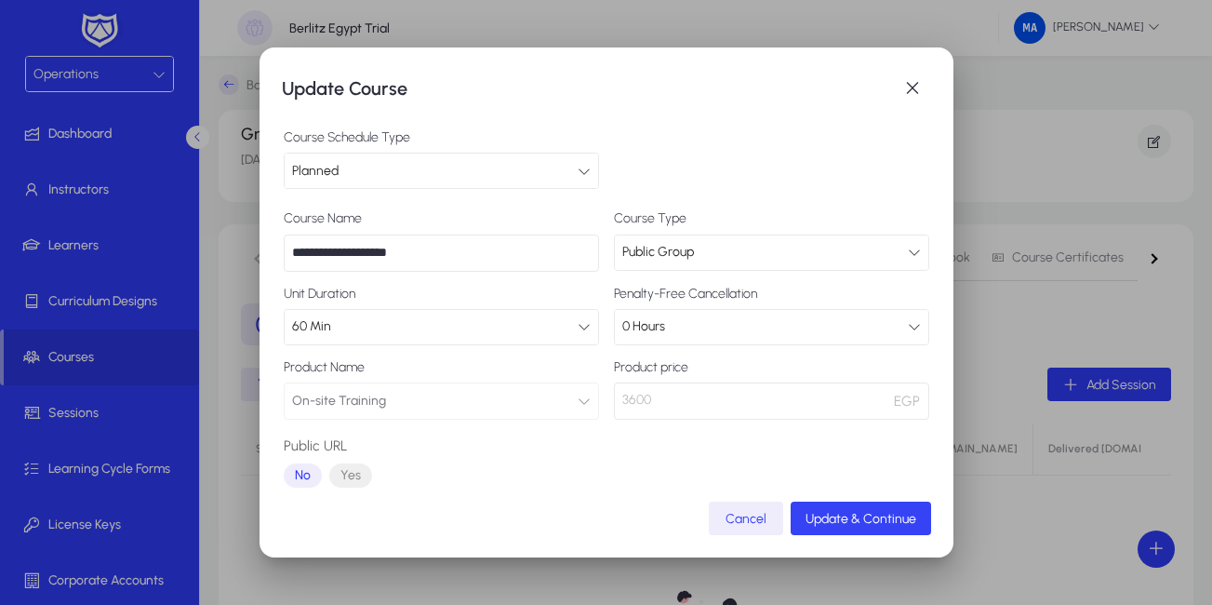
click at [887, 518] on span "Update & Continue" at bounding box center [860, 519] width 111 height 16
click at [887, 518] on span "Updating..." at bounding box center [862, 519] width 61 height 16
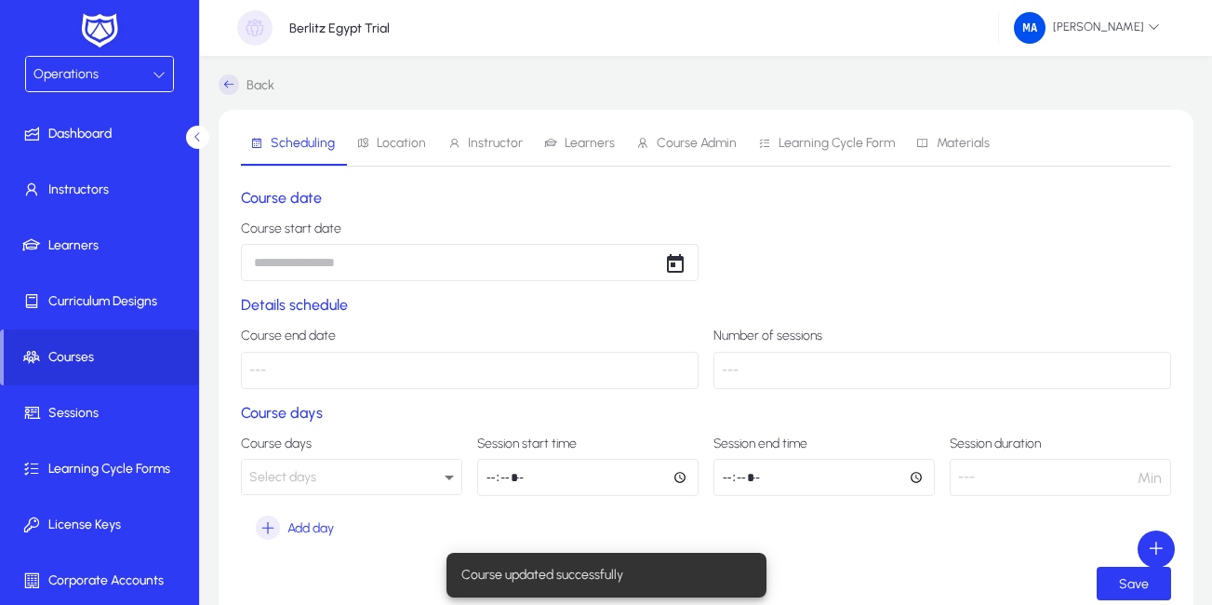
click at [570, 278] on body "Operations Dashboard Instructors Learners Curriculum Designs Courses Sessions L…" at bounding box center [606, 302] width 1212 height 605
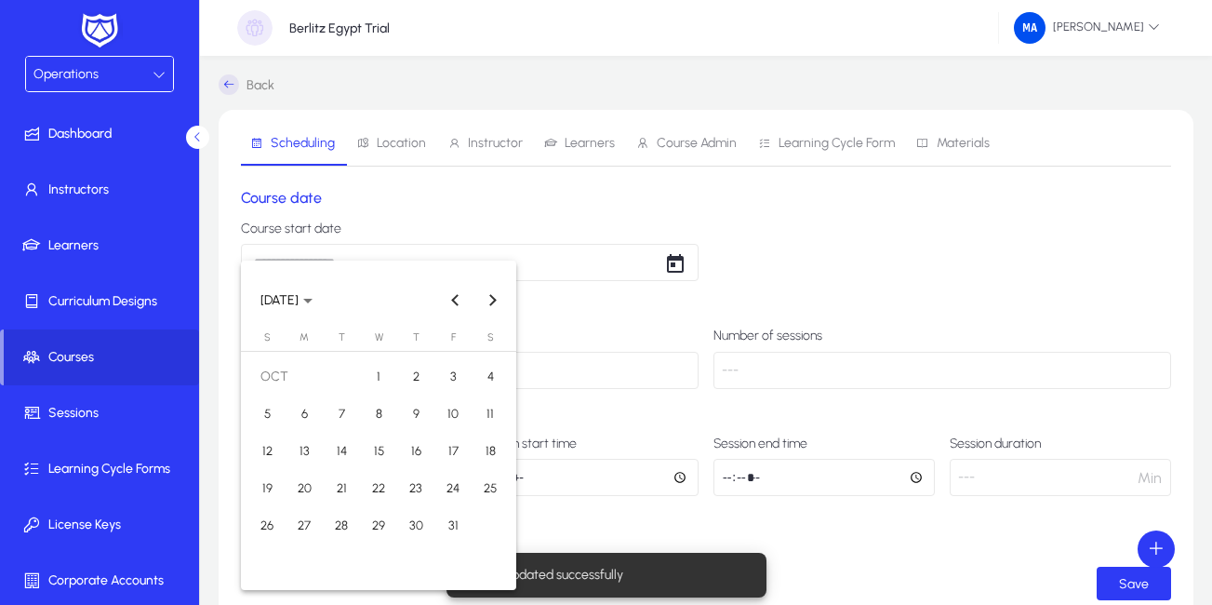
click at [287, 404] on button "6" at bounding box center [304, 413] width 37 height 37
type input "**********"
click at [287, 404] on button "6" at bounding box center [304, 413] width 37 height 37
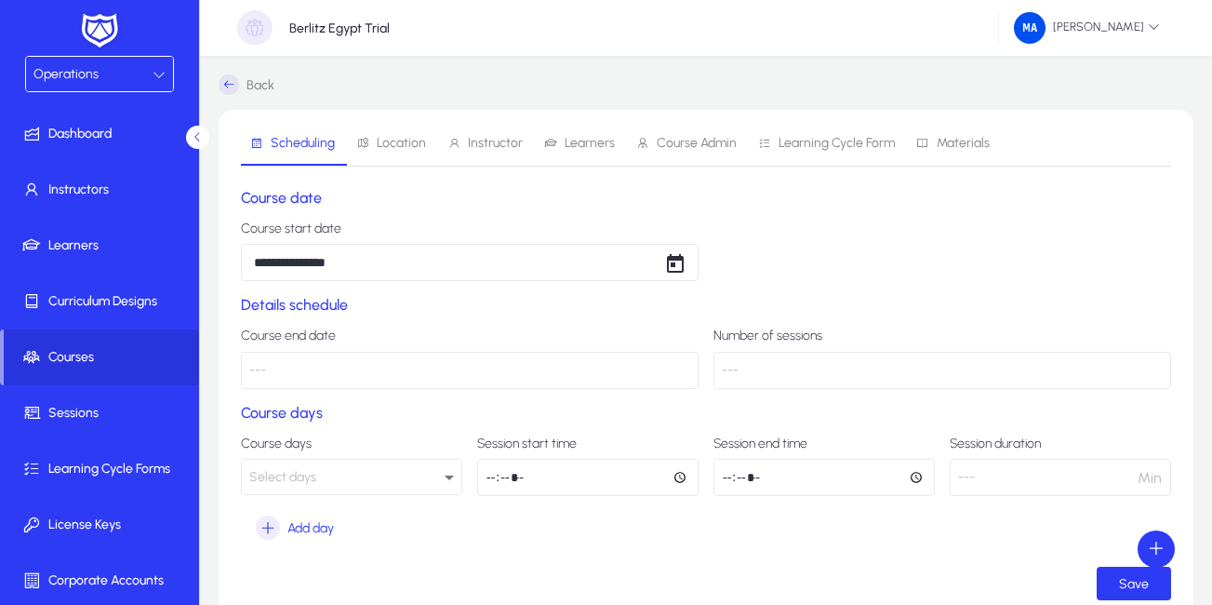
click at [331, 480] on div "Select days" at bounding box center [346, 477] width 195 height 24
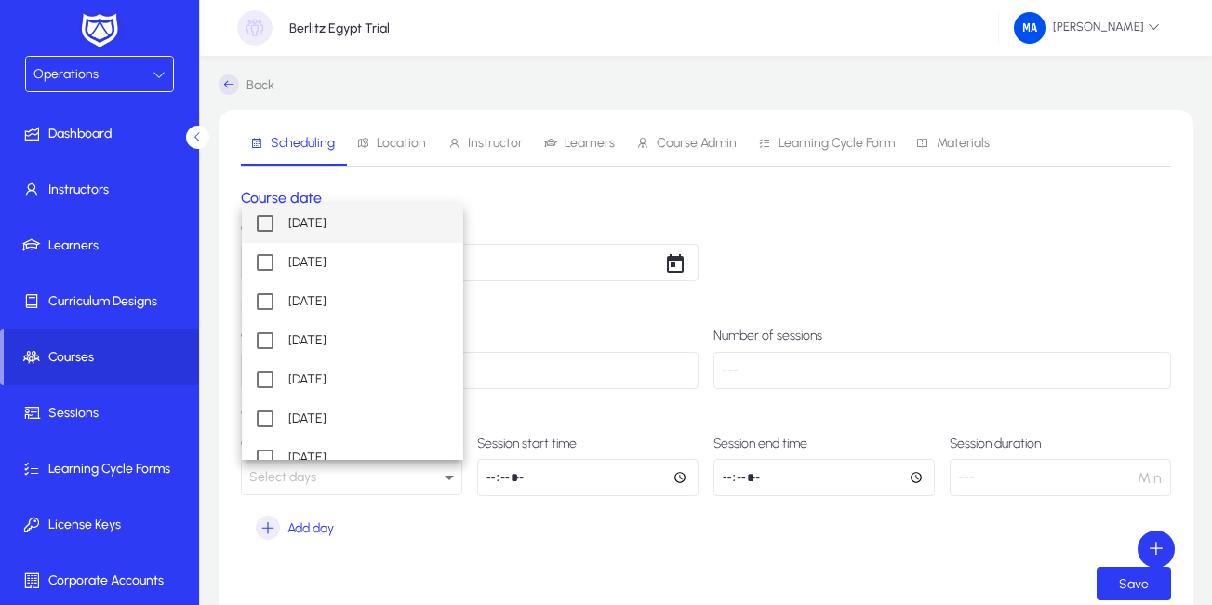
click at [270, 231] on mat-pseudo-checkbox at bounding box center [265, 223] width 17 height 17
click at [271, 308] on mat-pseudo-checkbox at bounding box center [265, 301] width 17 height 17
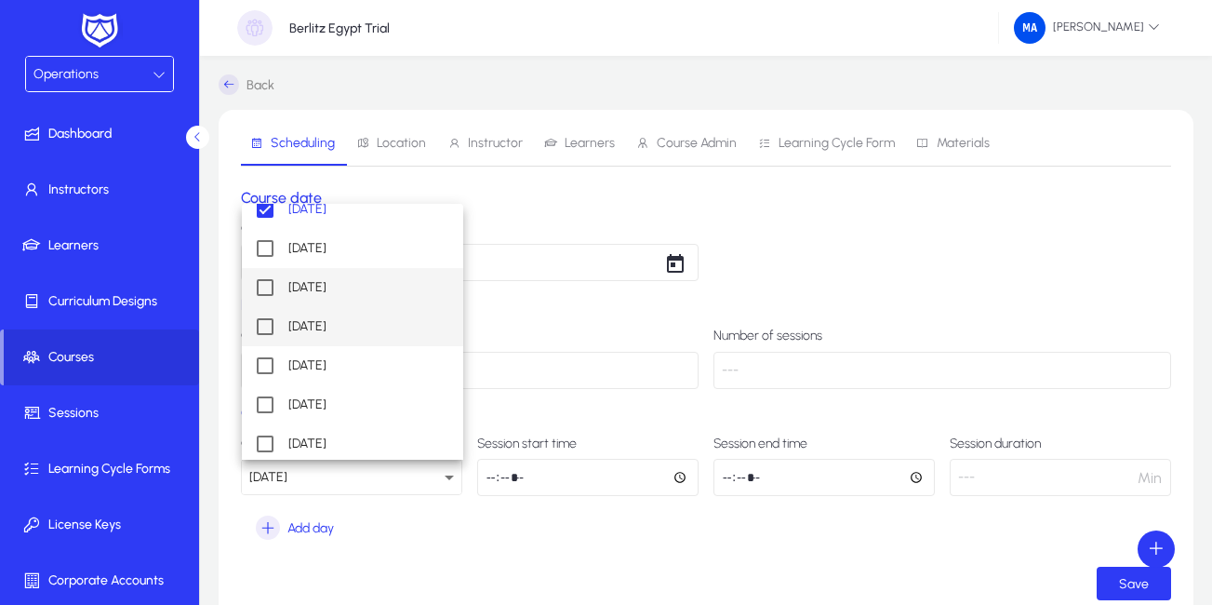
scroll to position [18, 0]
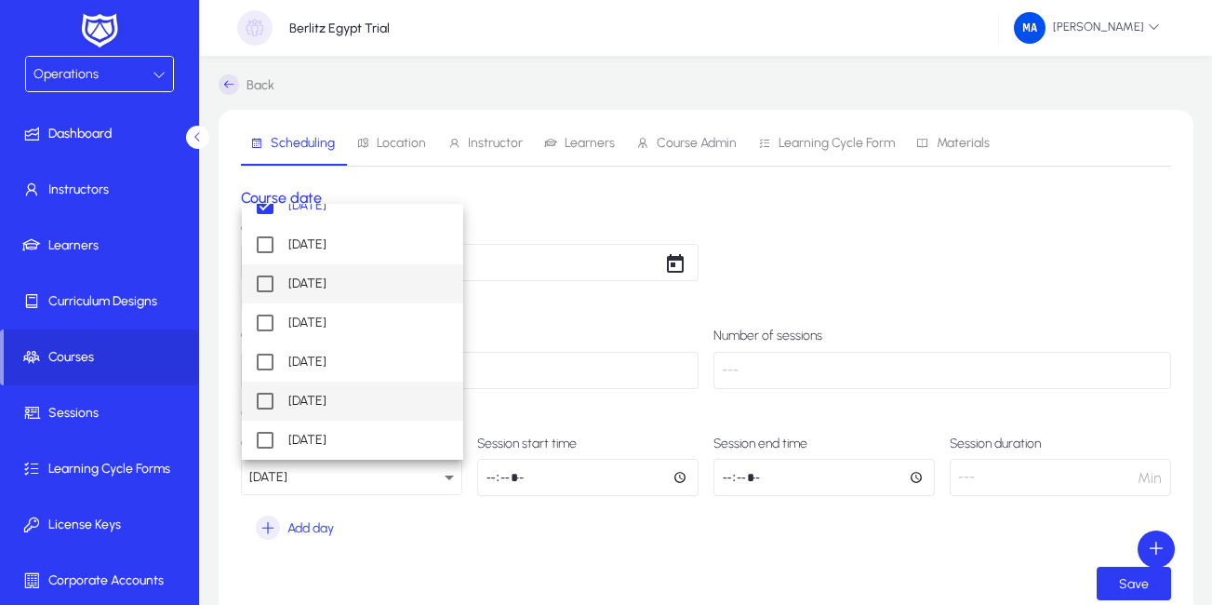
click at [269, 399] on mat-pseudo-checkbox at bounding box center [265, 400] width 17 height 17
click at [588, 407] on div at bounding box center [606, 302] width 1212 height 605
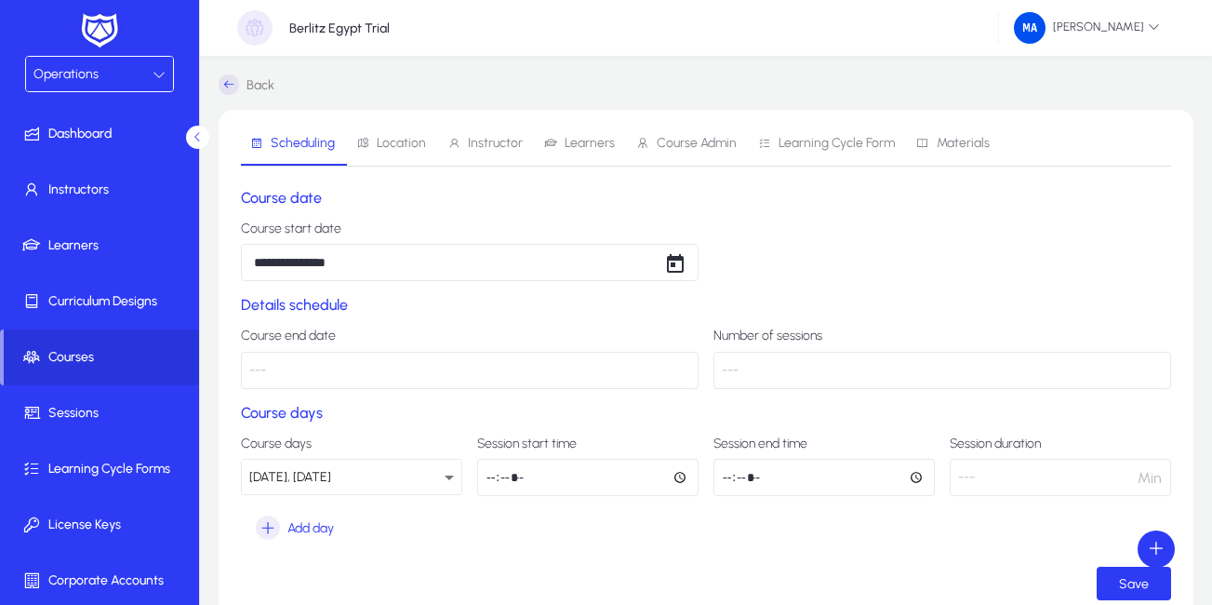
click at [429, 467] on div "Monday, Saturday" at bounding box center [346, 477] width 195 height 24
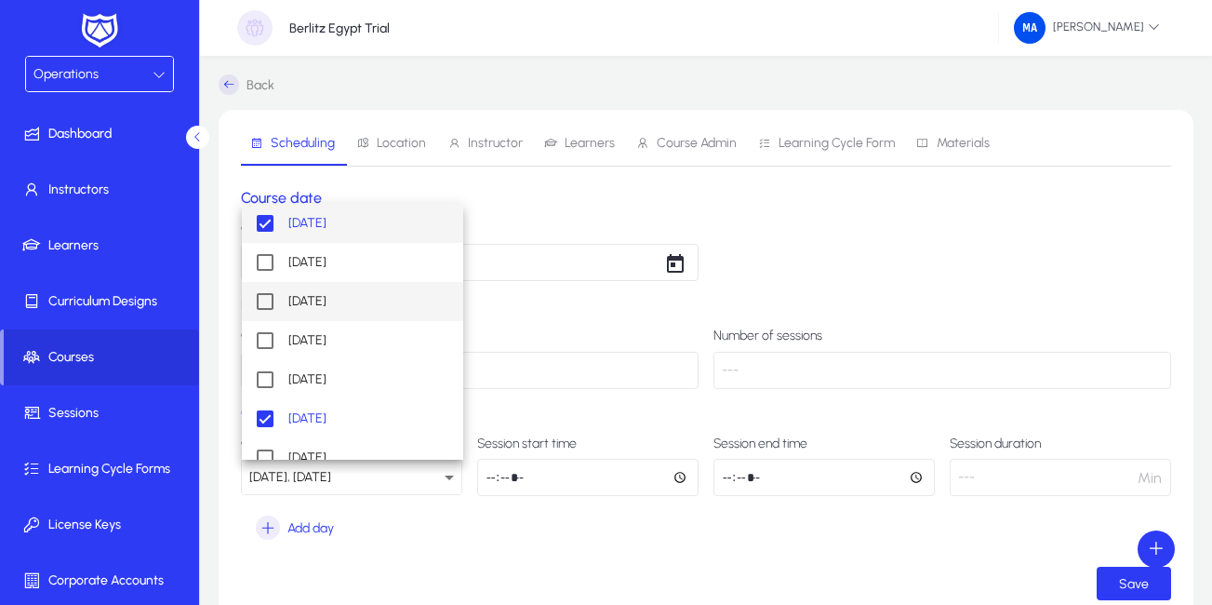
click at [264, 298] on mat-pseudo-checkbox at bounding box center [265, 301] width 17 height 17
click at [563, 396] on div at bounding box center [606, 302] width 1212 height 605
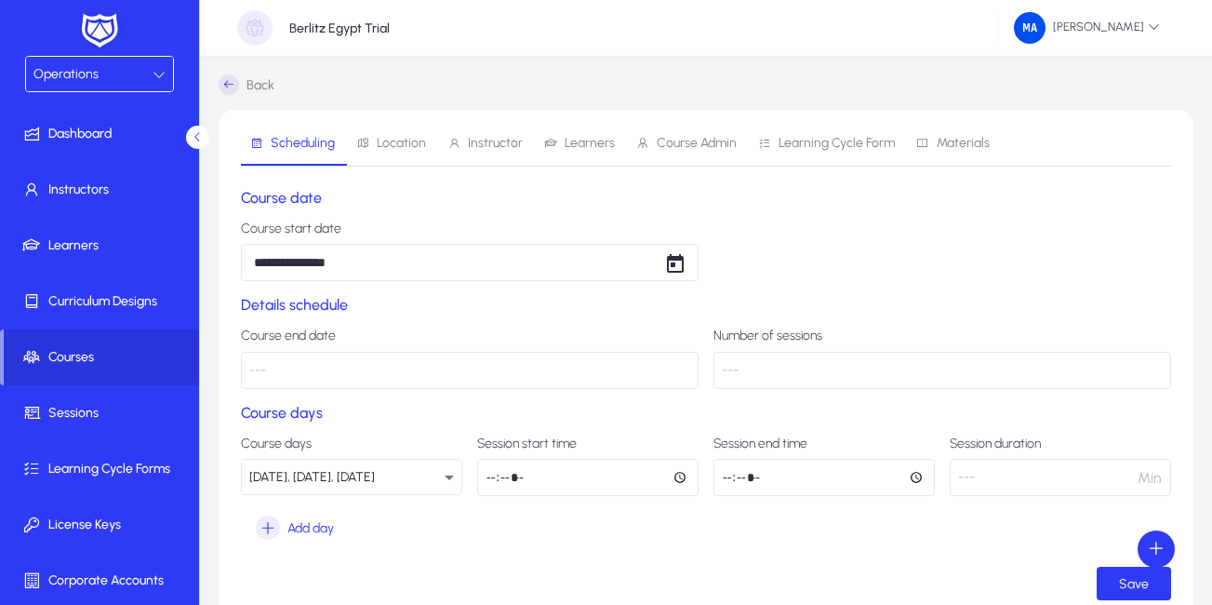
click at [492, 474] on input "time" at bounding box center [587, 477] width 221 height 37
type input "*****"
click at [718, 475] on input "time" at bounding box center [823, 477] width 221 height 37
type input "*****"
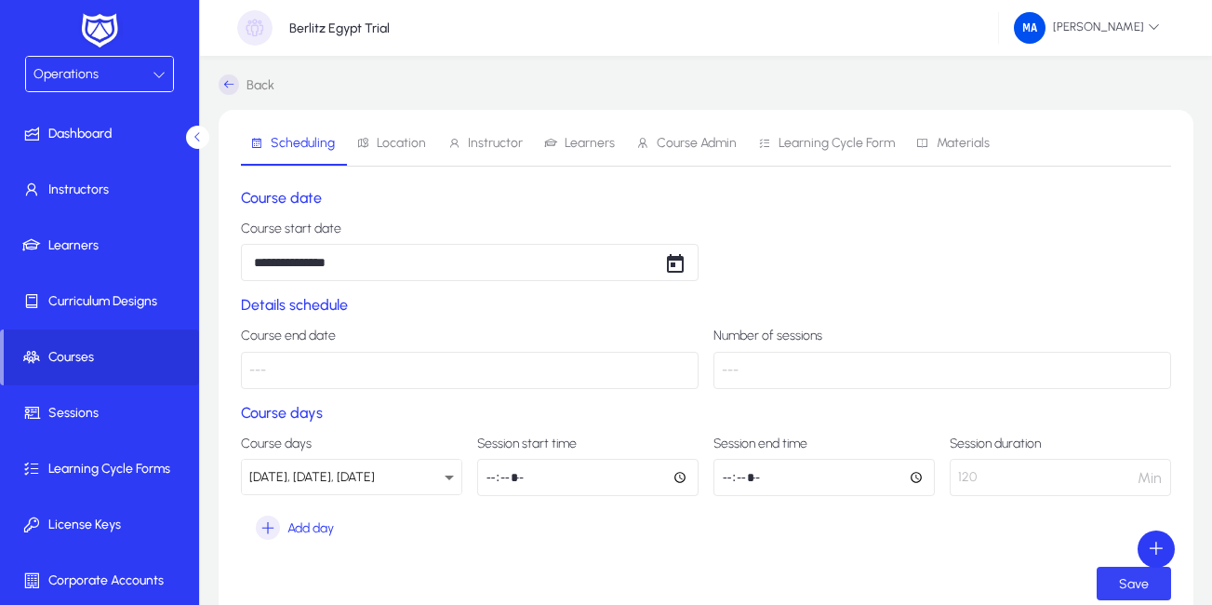
click at [1111, 584] on span "submit" at bounding box center [1134, 583] width 74 height 45
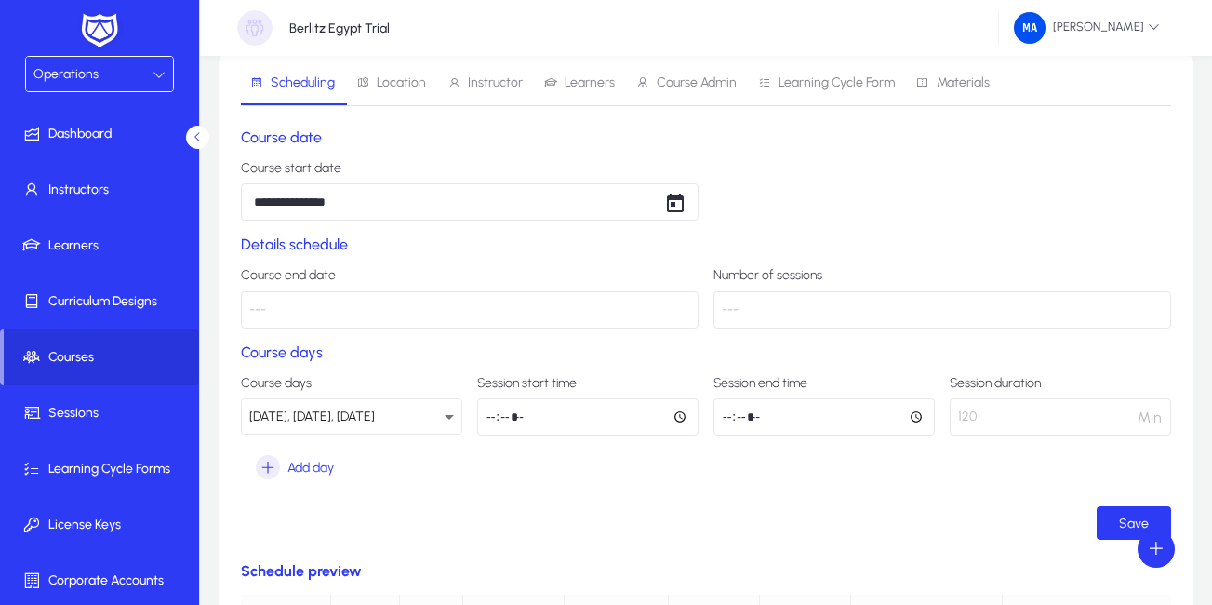
scroll to position [93, 0]
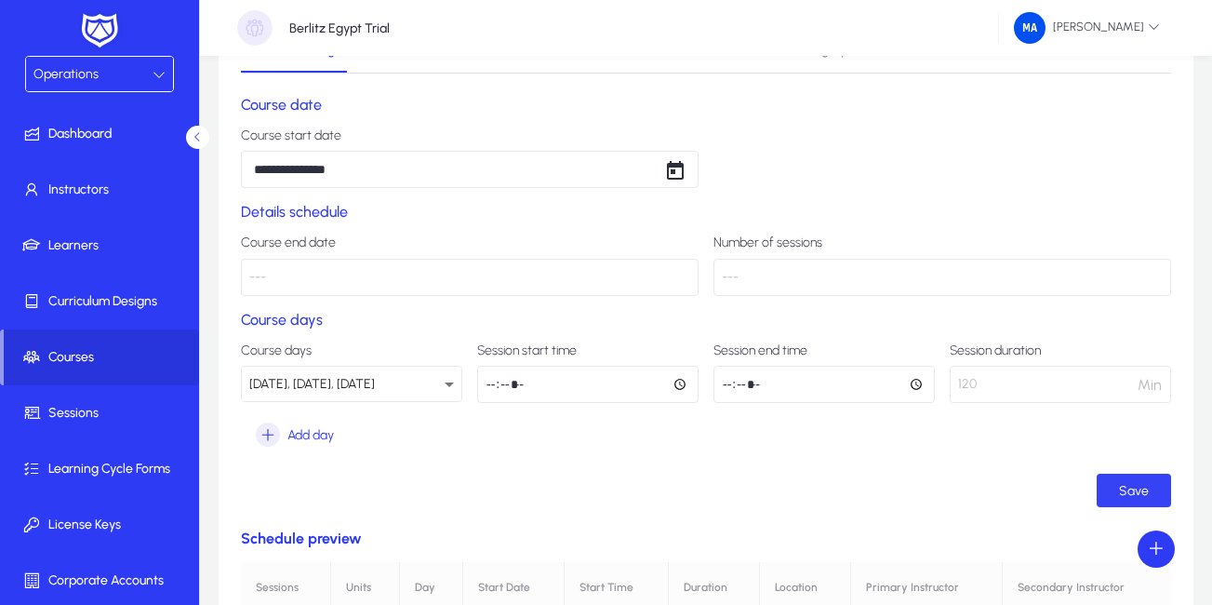
click at [1137, 484] on span "Save" at bounding box center [1134, 491] width 30 height 16
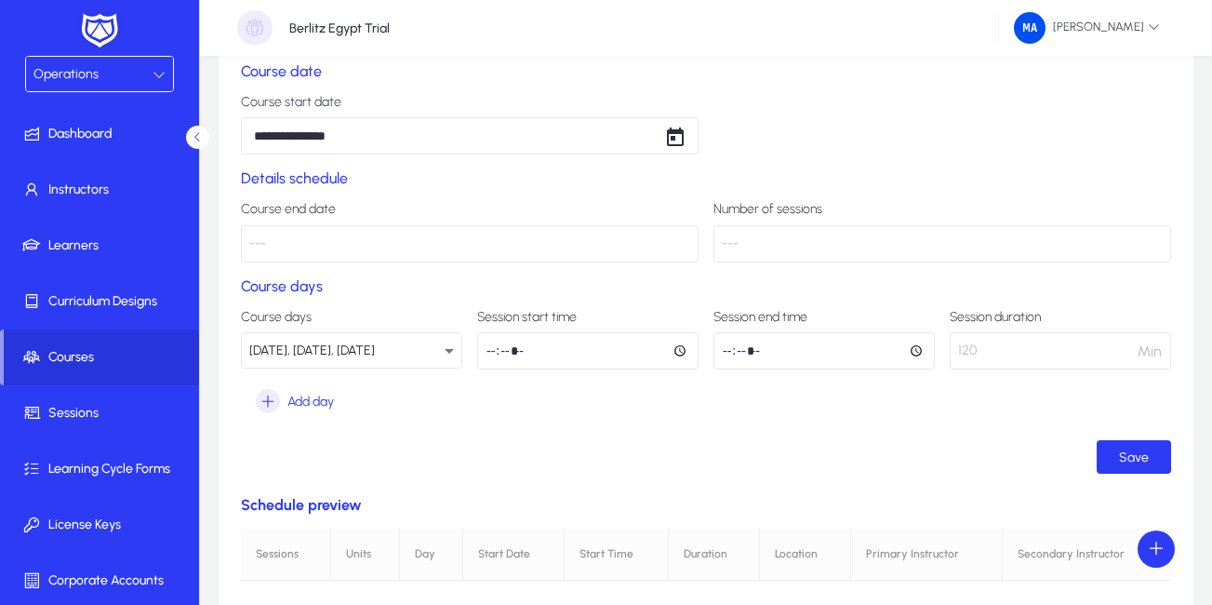
scroll to position [126, 0]
click at [1125, 462] on span "Save" at bounding box center [1134, 458] width 30 height 16
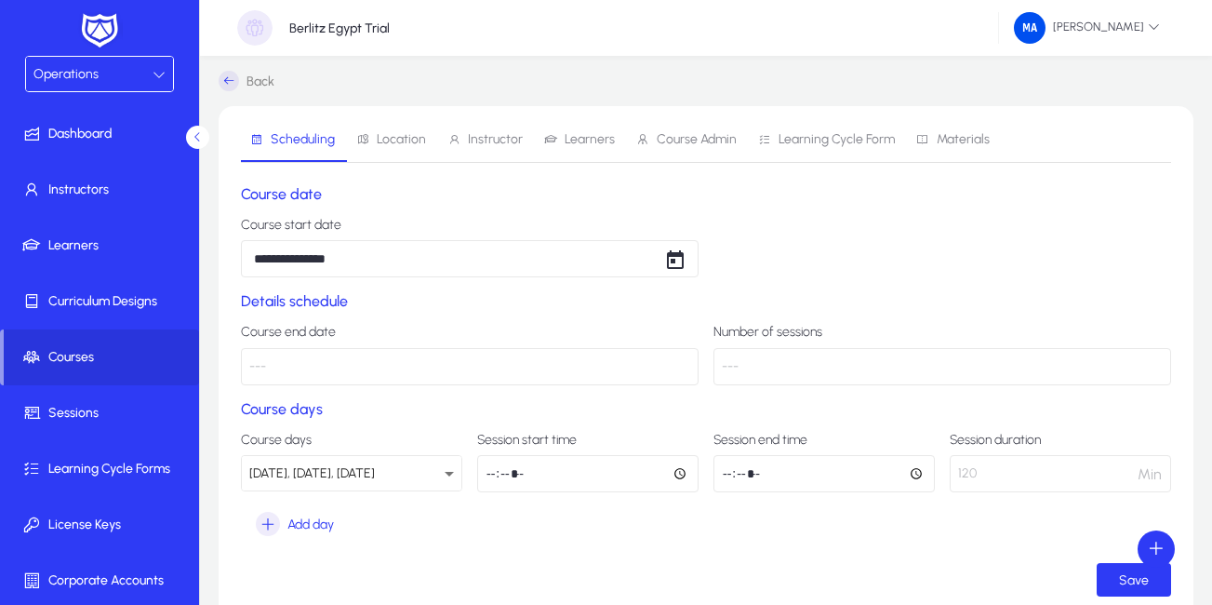
scroll to position [0, 0]
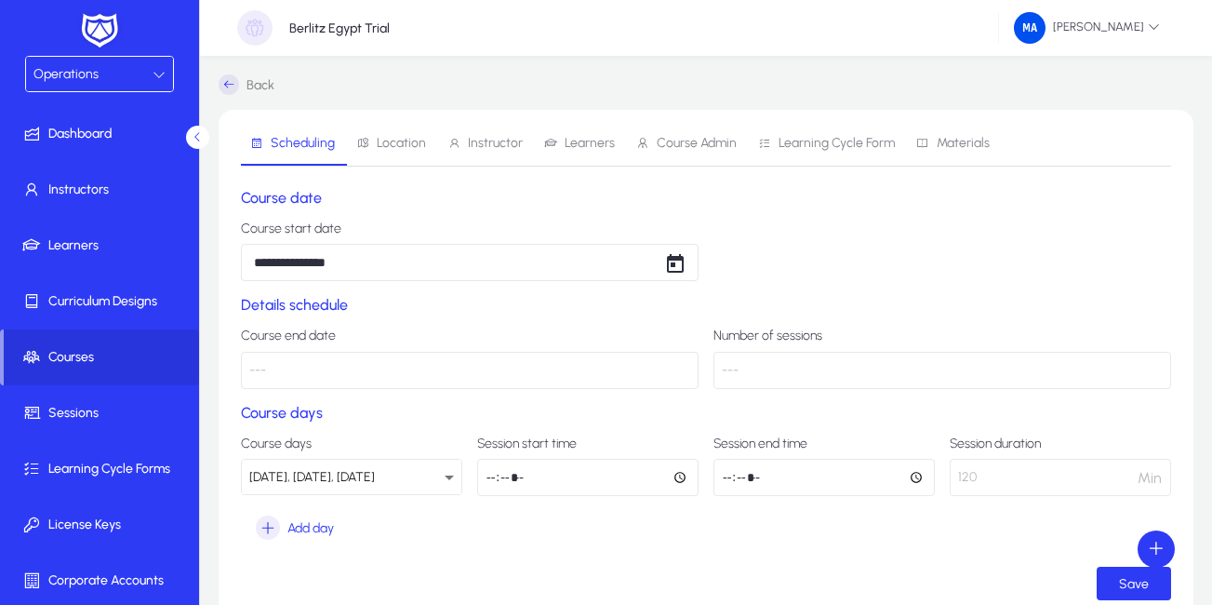
click at [527, 369] on p "---" at bounding box center [470, 370] width 458 height 37
click at [810, 378] on p "---" at bounding box center [942, 370] width 458 height 37
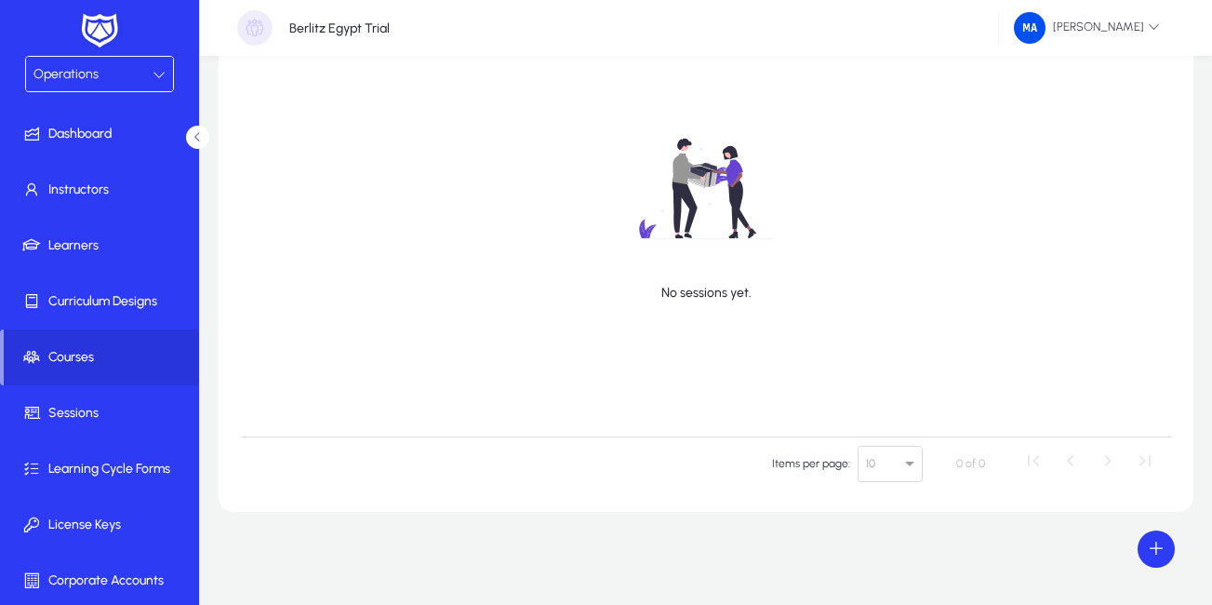
scroll to position [312, 0]
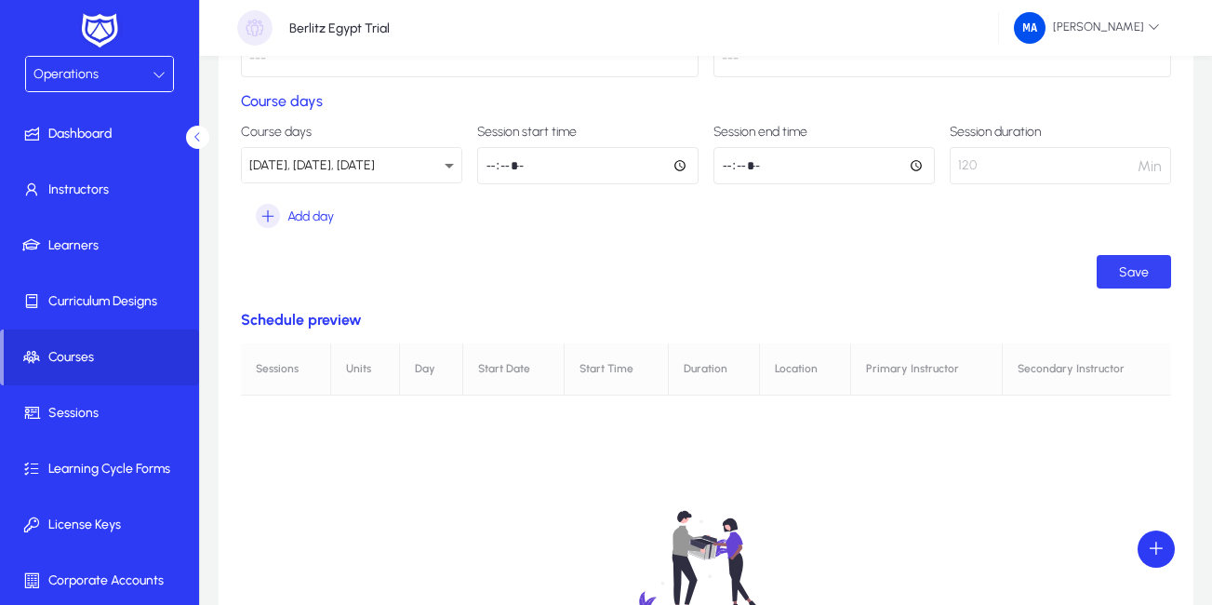
click at [1121, 273] on span "Save" at bounding box center [1134, 272] width 30 height 16
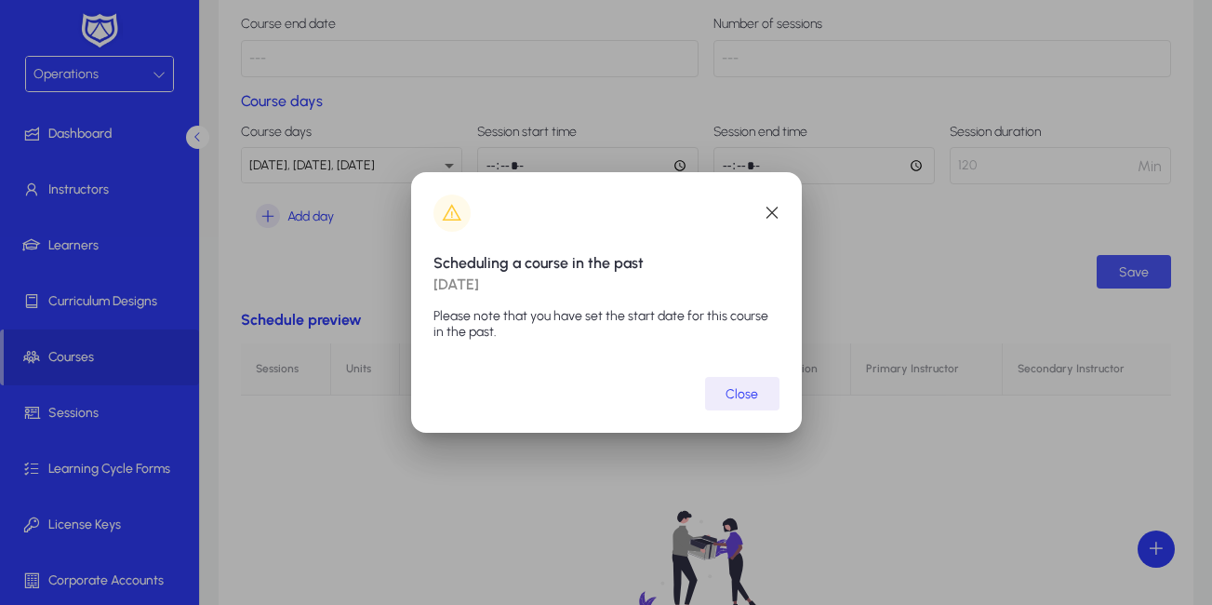
scroll to position [0, 0]
click at [734, 405] on span "submit" at bounding box center [742, 393] width 74 height 45
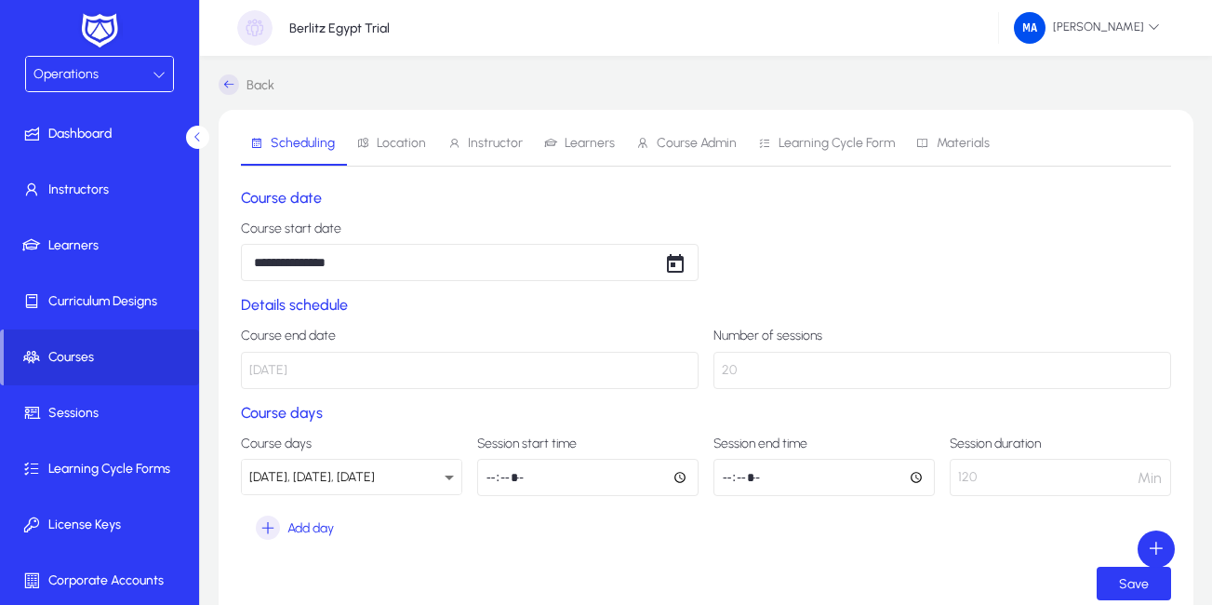
click at [414, 143] on span "Location" at bounding box center [401, 143] width 49 height 13
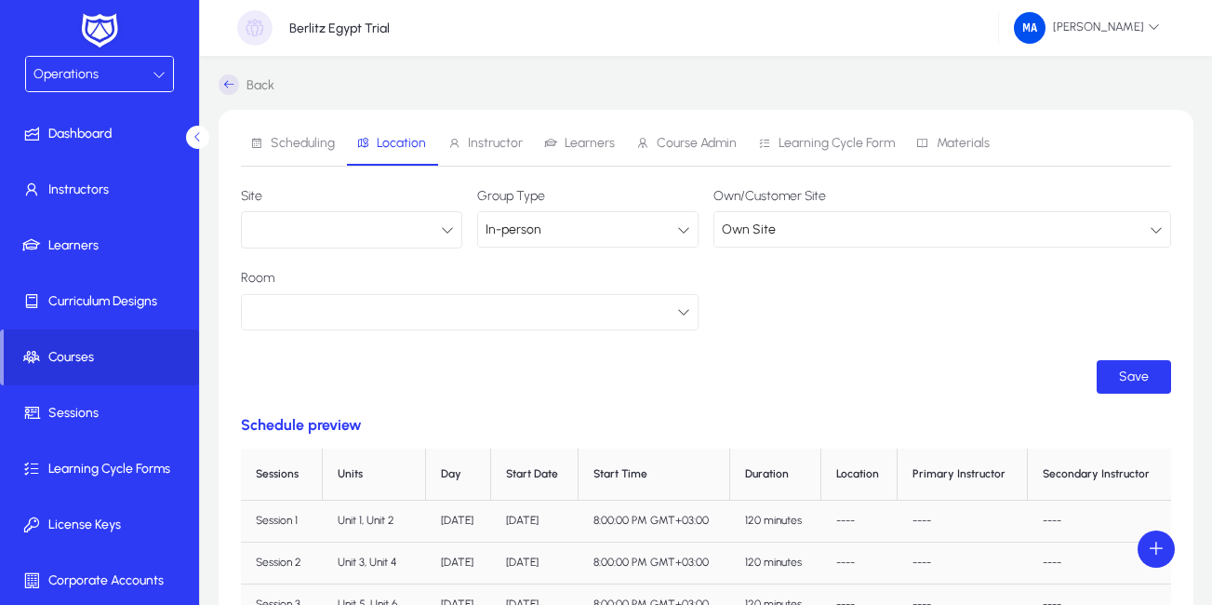
click at [437, 226] on button "button" at bounding box center [351, 229] width 221 height 37
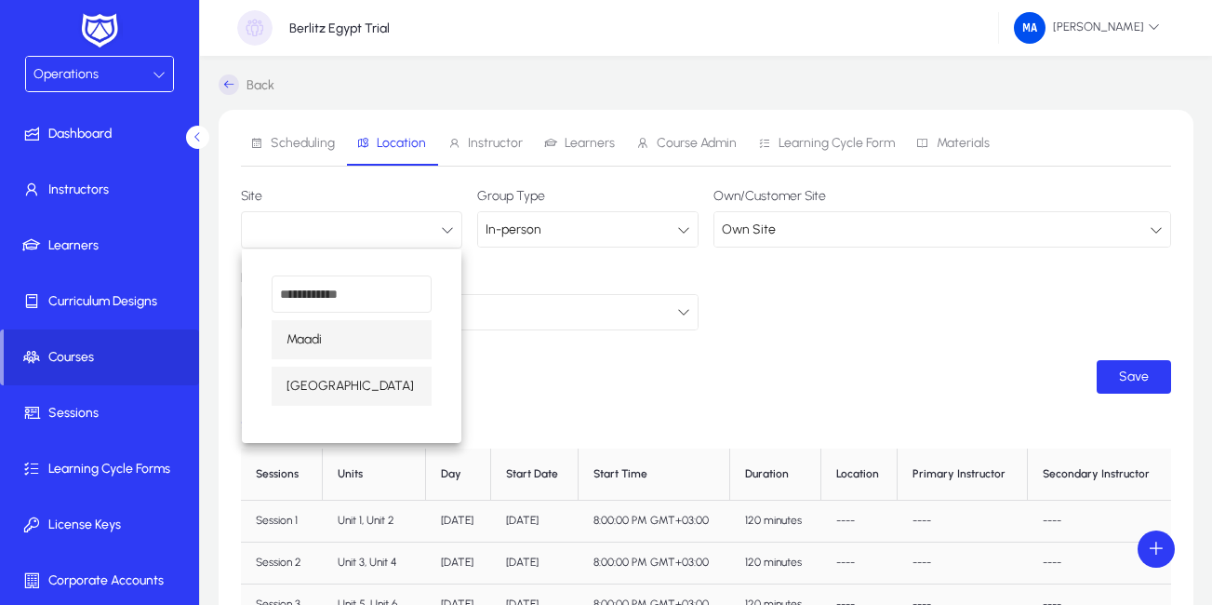
click at [334, 377] on span "[GEOGRAPHIC_DATA]" at bounding box center [349, 386] width 127 height 22
click at [334, 377] on form "Site Group Type In-person Own/Customer Site Own Site Room Save" at bounding box center [706, 291] width 930 height 205
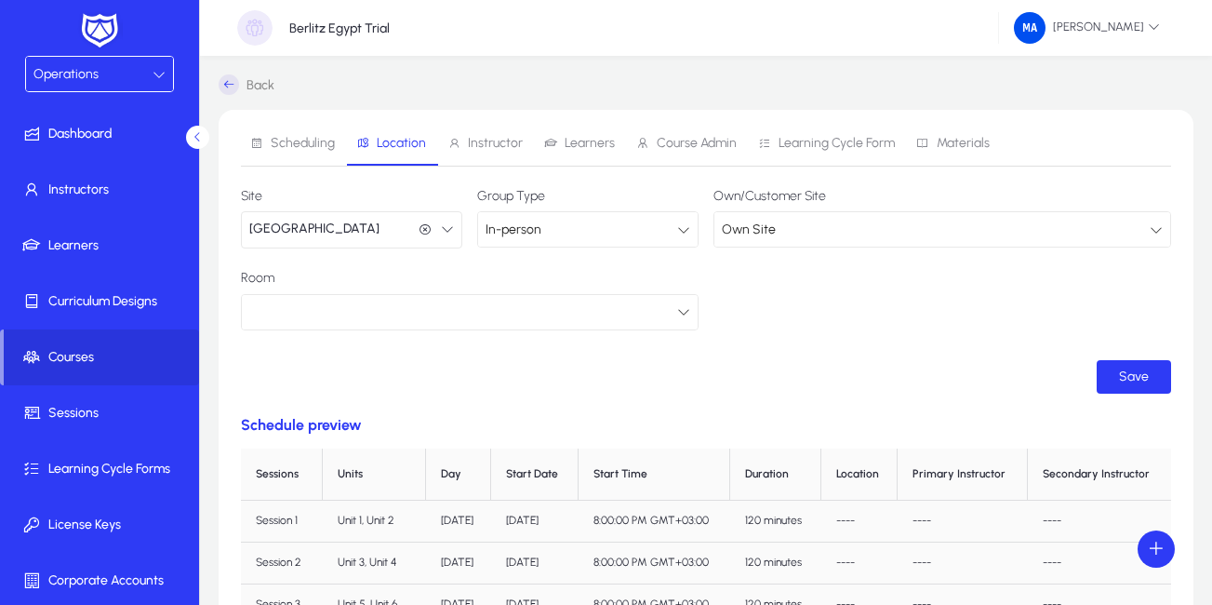
click at [585, 277] on label "Room" at bounding box center [470, 278] width 458 height 15
click at [618, 309] on div at bounding box center [463, 311] width 428 height 24
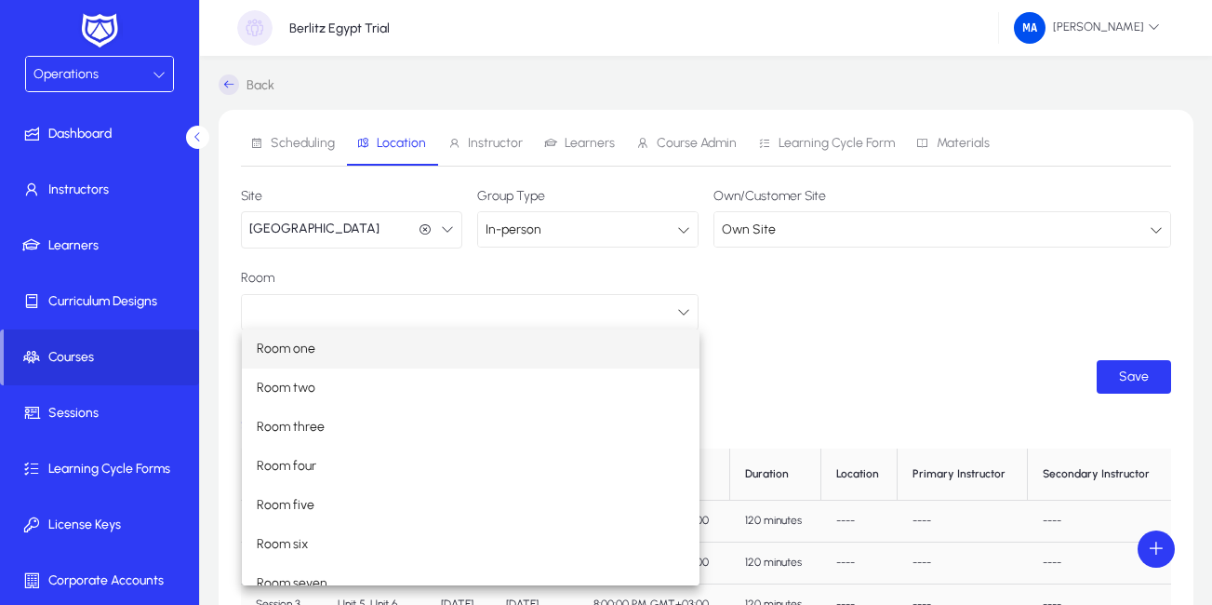
click at [521, 352] on mat-option "Room one" at bounding box center [471, 348] width 458 height 39
click at [521, 329] on div "Room" at bounding box center [706, 300] width 930 height 59
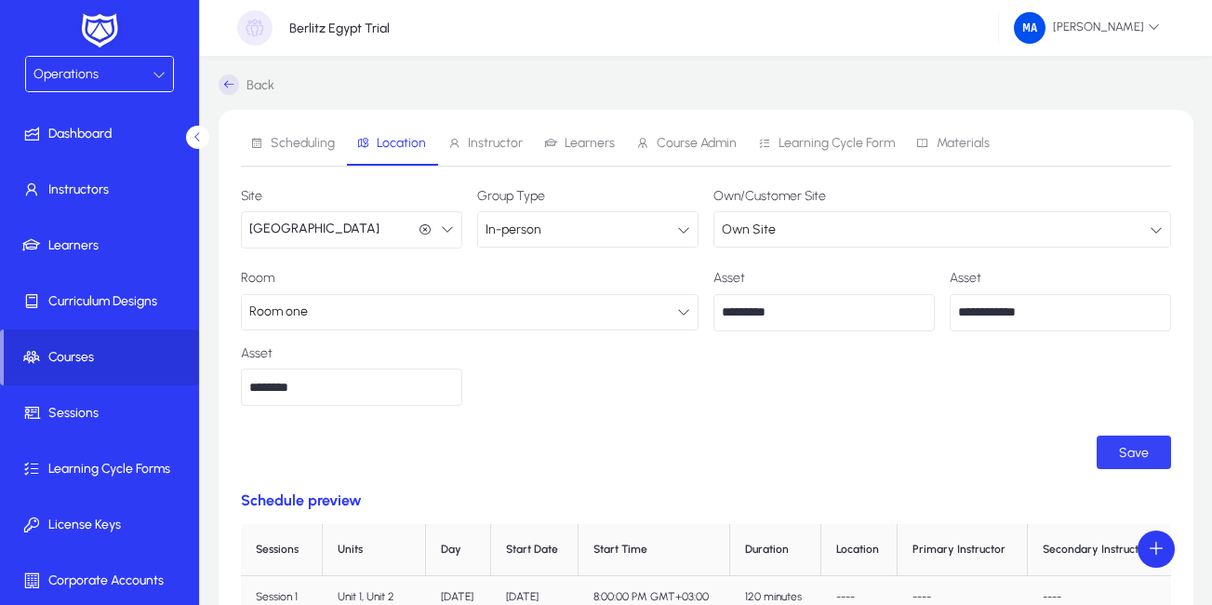
click at [1120, 462] on span "submit" at bounding box center [1134, 452] width 74 height 45
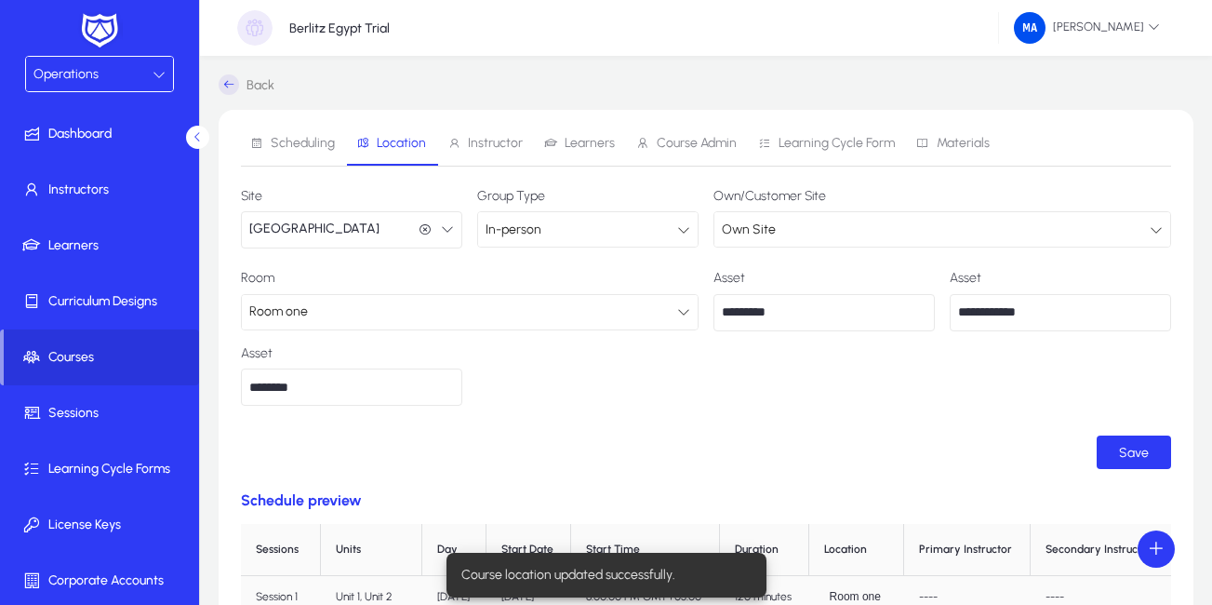
click at [468, 147] on span "Instructor" at bounding box center [495, 143] width 55 height 13
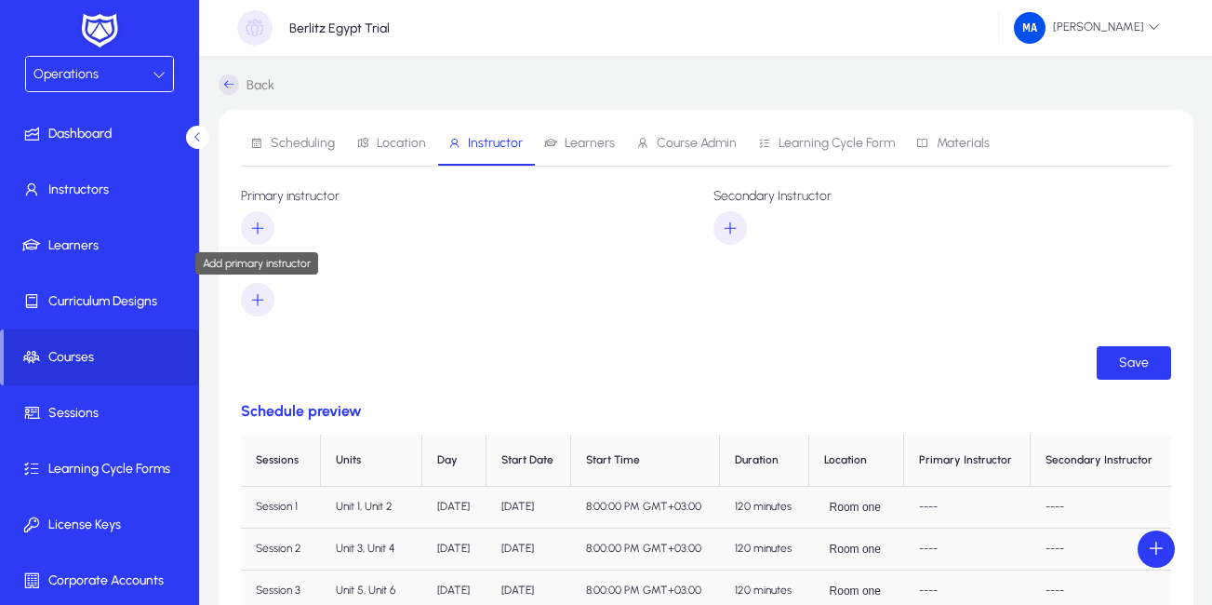
click at [248, 220] on span "button" at bounding box center [257, 228] width 33 height 45
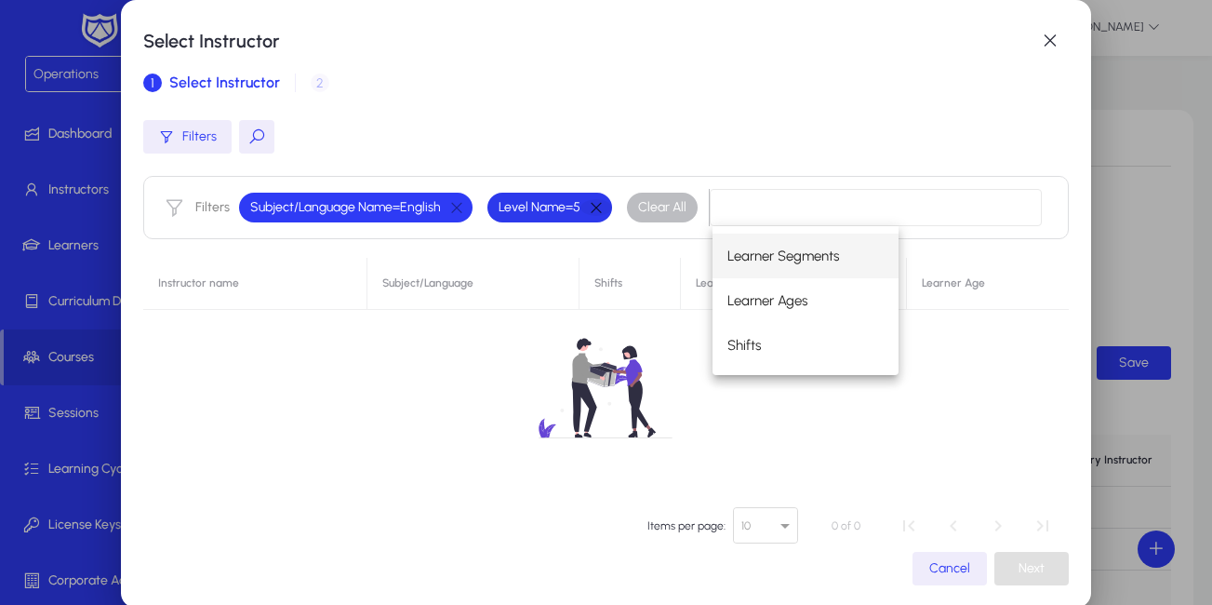
click at [602, 200] on button "button" at bounding box center [596, 207] width 32 height 17
click at [710, 200] on input at bounding box center [875, 207] width 331 height 37
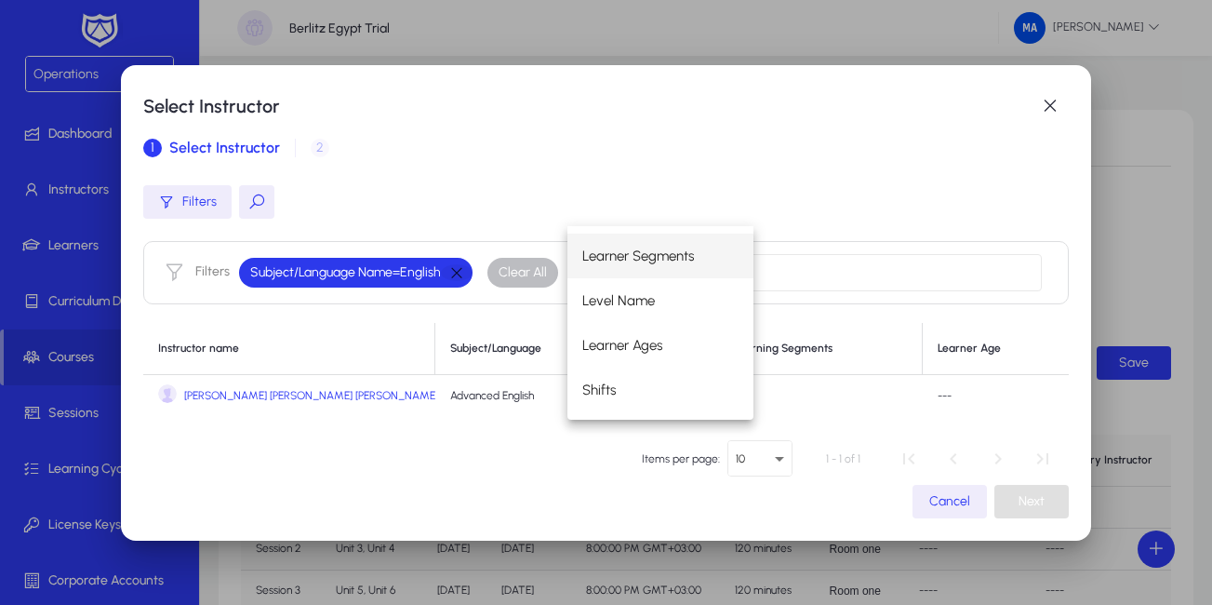
click at [459, 272] on button "button" at bounding box center [457, 272] width 32 height 17
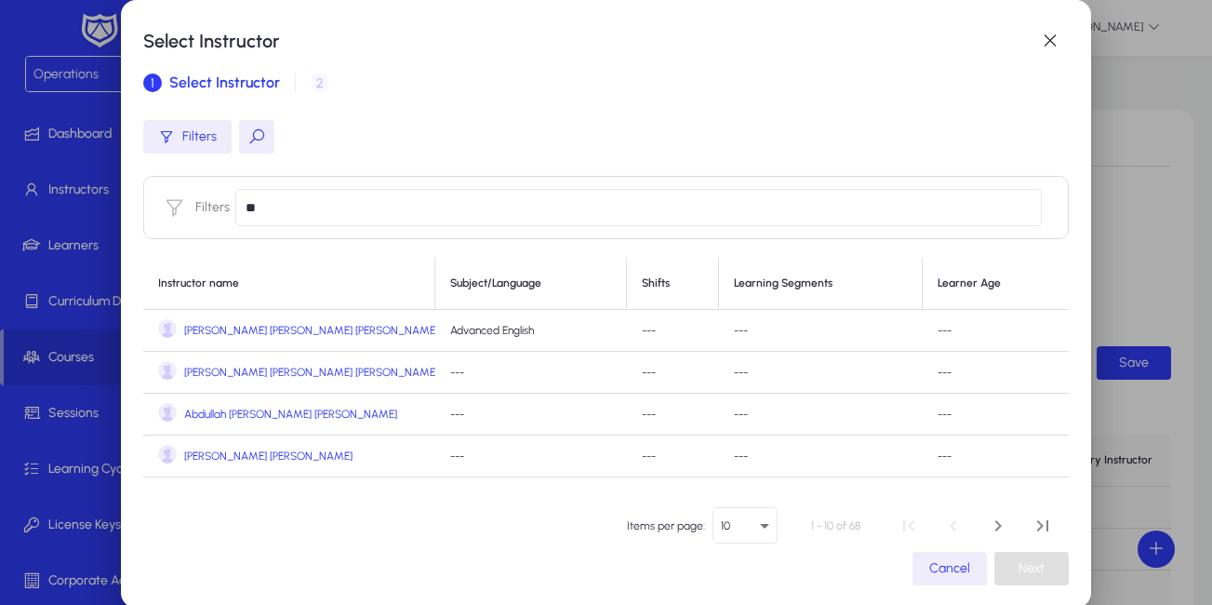
type input "*"
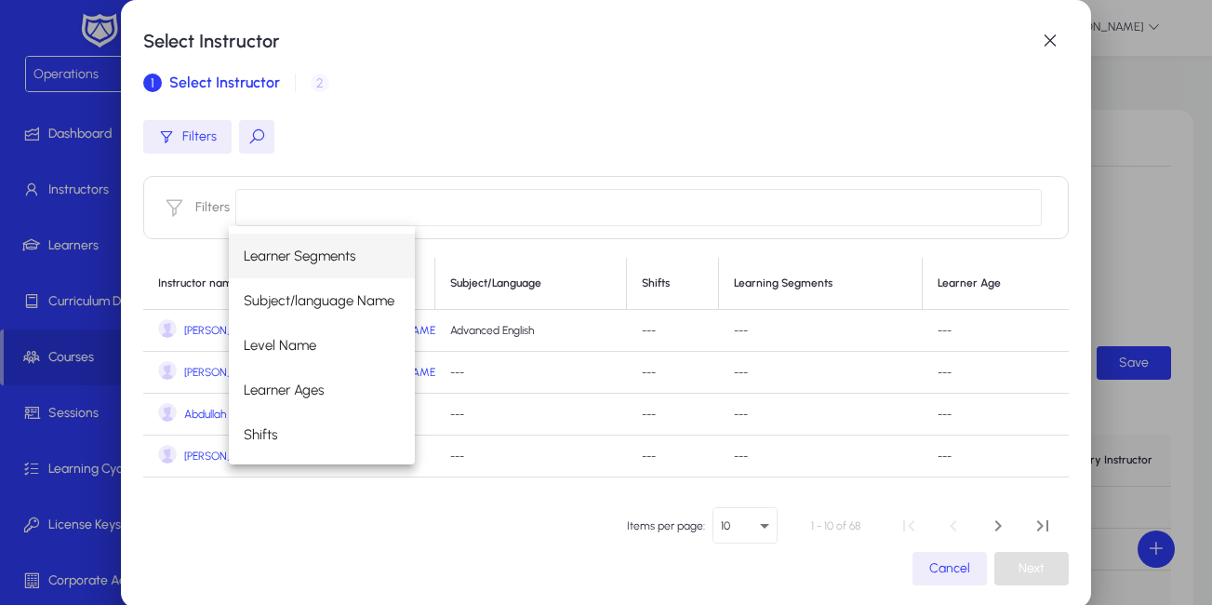
click at [325, 529] on mat-dialog-actions "Items per page: 10 1 - 10 of 68 Cancel Next" at bounding box center [605, 542] width 924 height 86
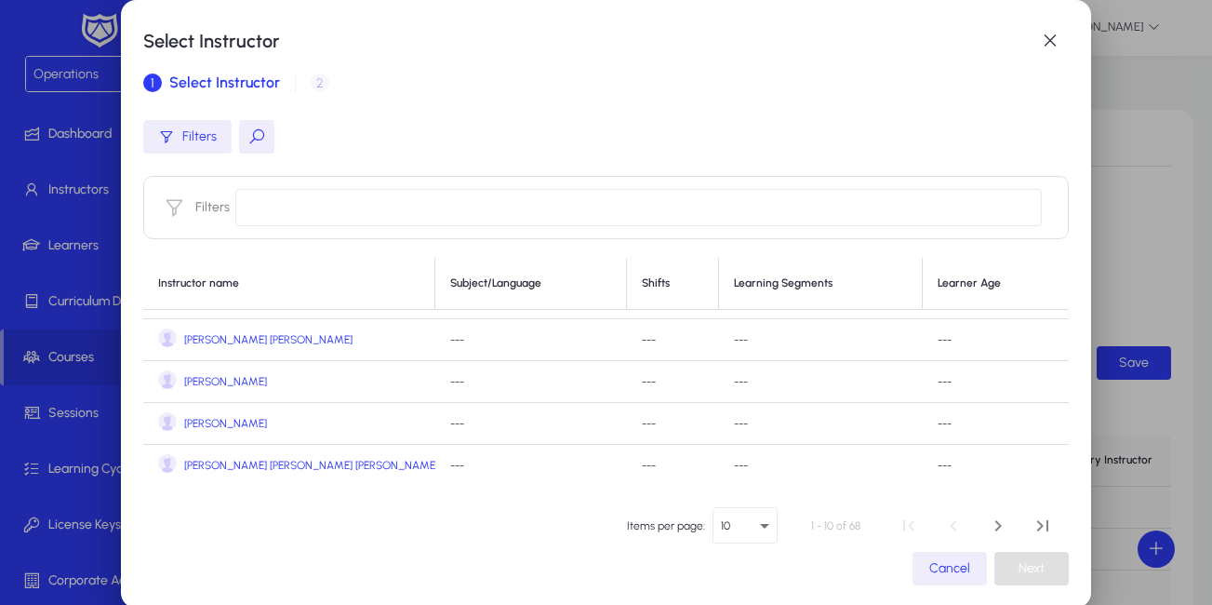
scroll to position [192, 0]
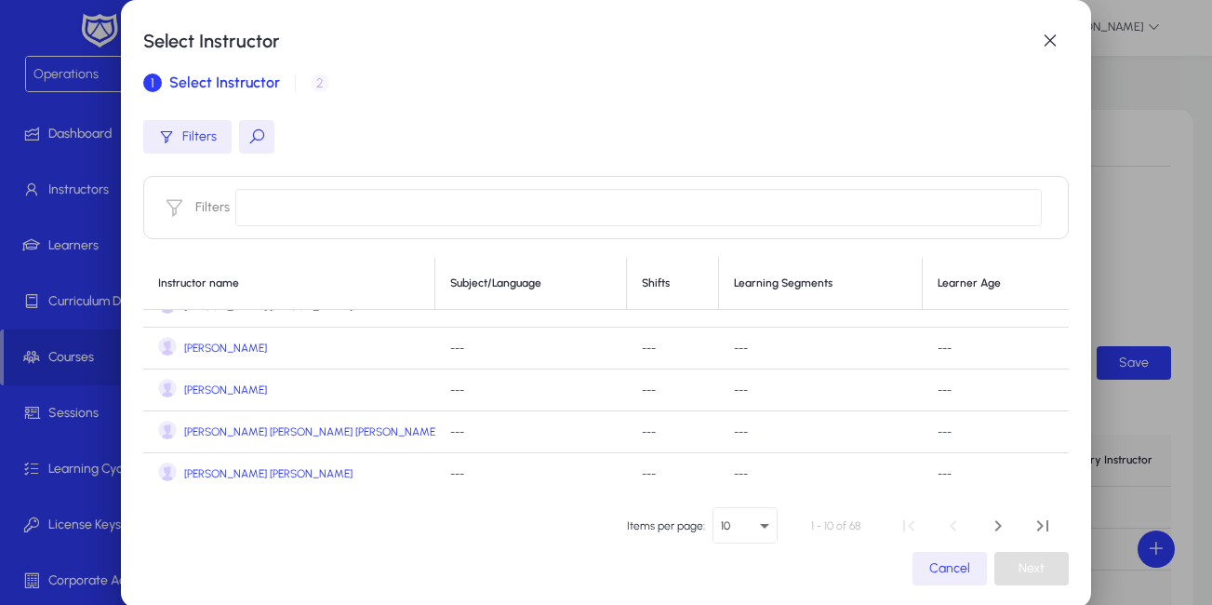
click at [759, 529] on icon "Select page" at bounding box center [764, 525] width 22 height 22
click at [740, 372] on mat-option "50" at bounding box center [745, 370] width 84 height 39
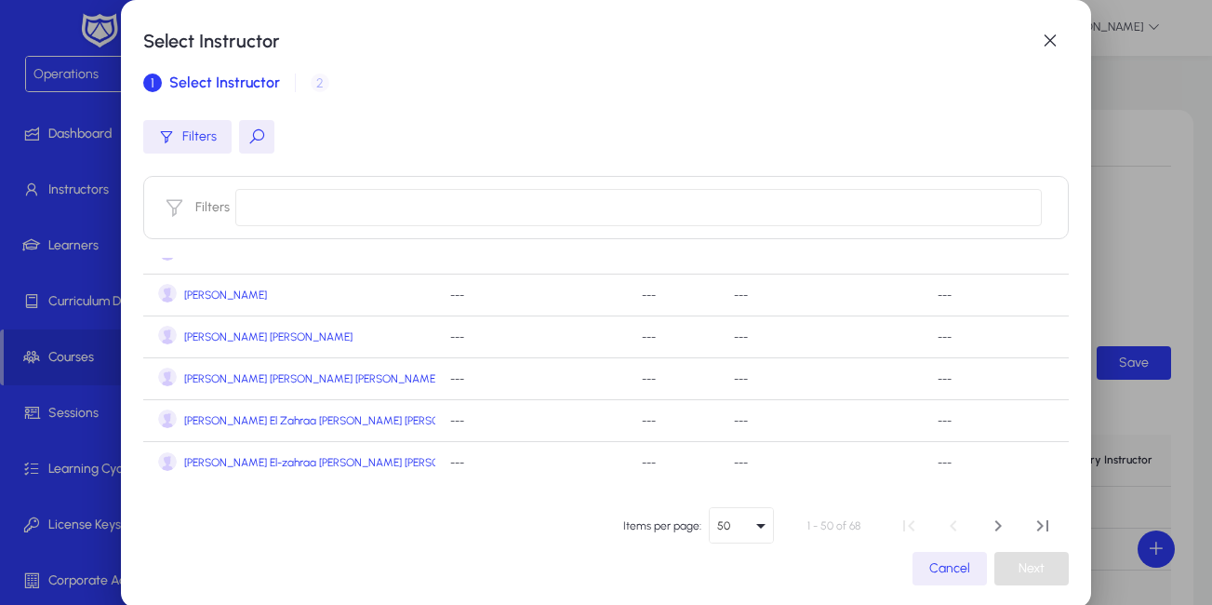
scroll to position [6, 0]
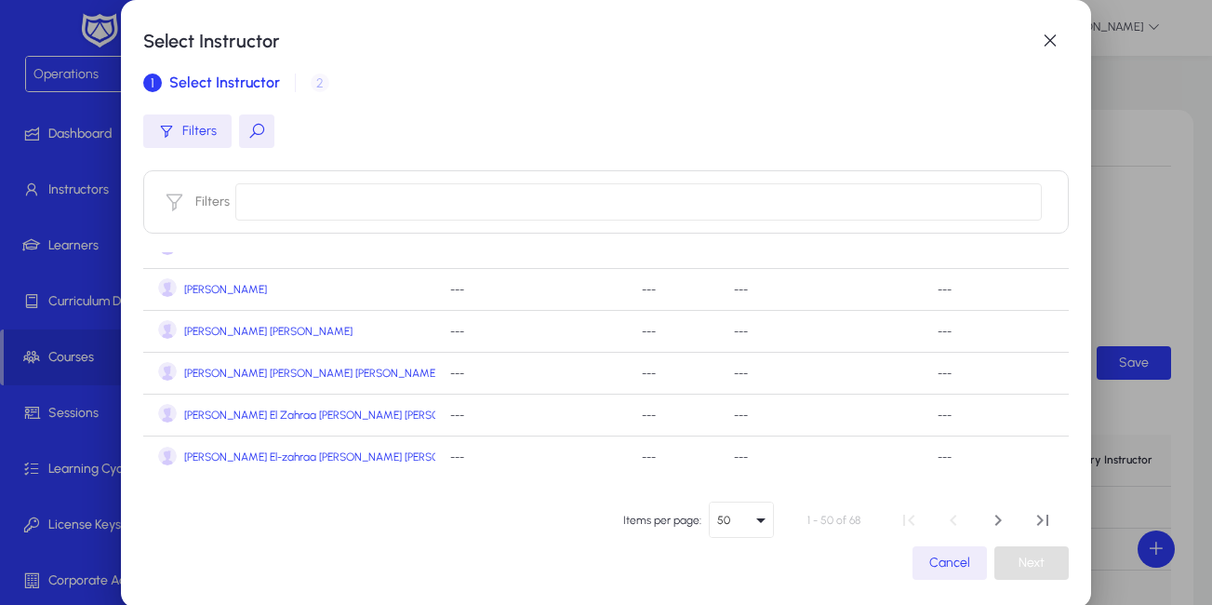
click at [759, 517] on icon "Select page" at bounding box center [761, 520] width 22 height 22
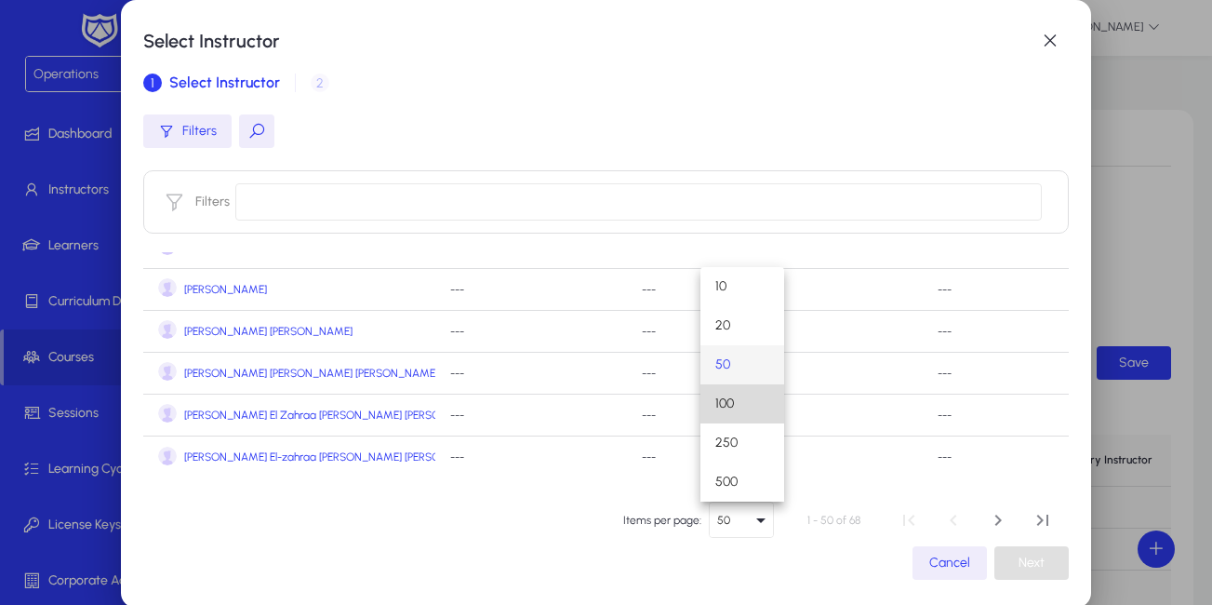
click at [738, 415] on mat-option "100" at bounding box center [742, 403] width 84 height 39
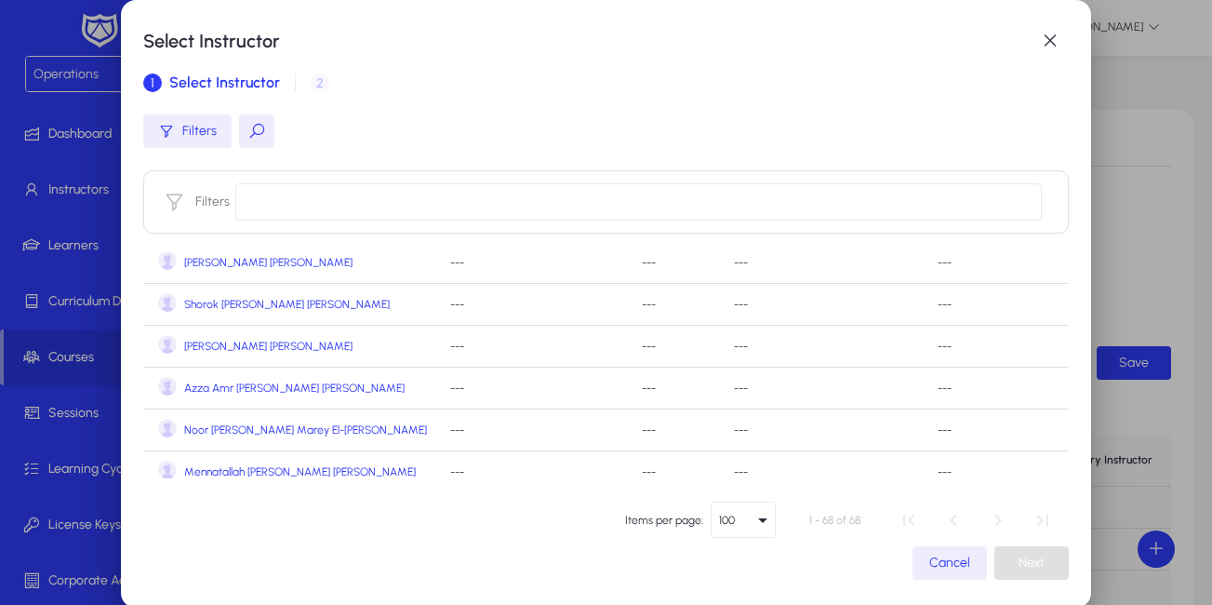
scroll to position [1215, 0]
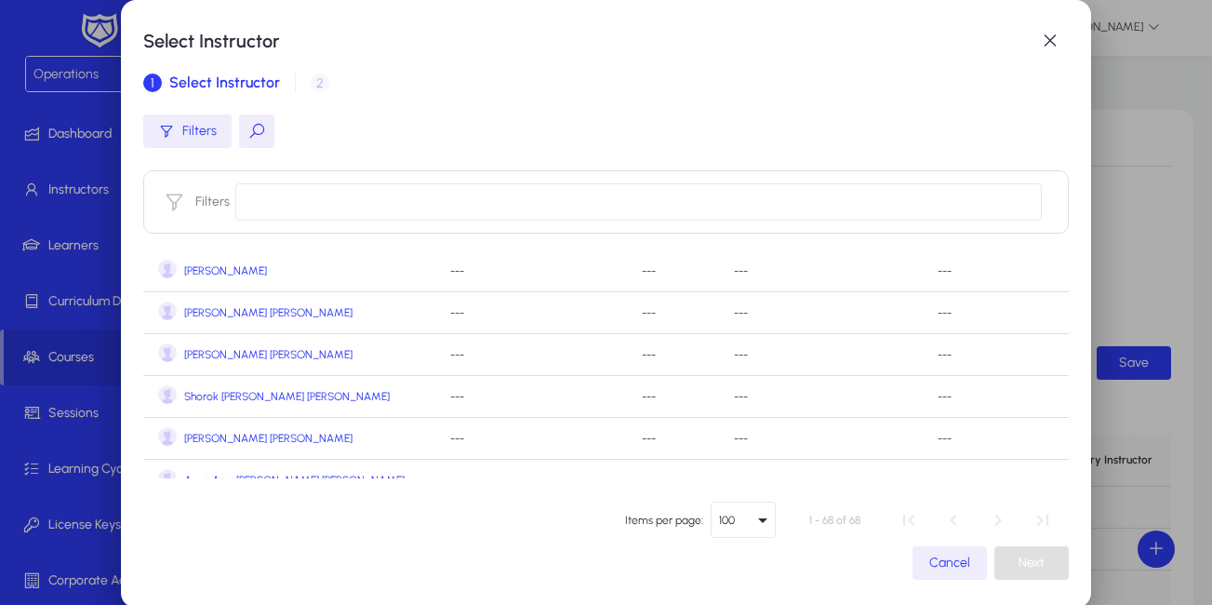
click at [456, 206] on input at bounding box center [637, 201] width 805 height 37
type input "***"
click at [470, 205] on input "***" at bounding box center [637, 201] width 805 height 37
click at [203, 135] on span "Filters" at bounding box center [199, 131] width 34 height 22
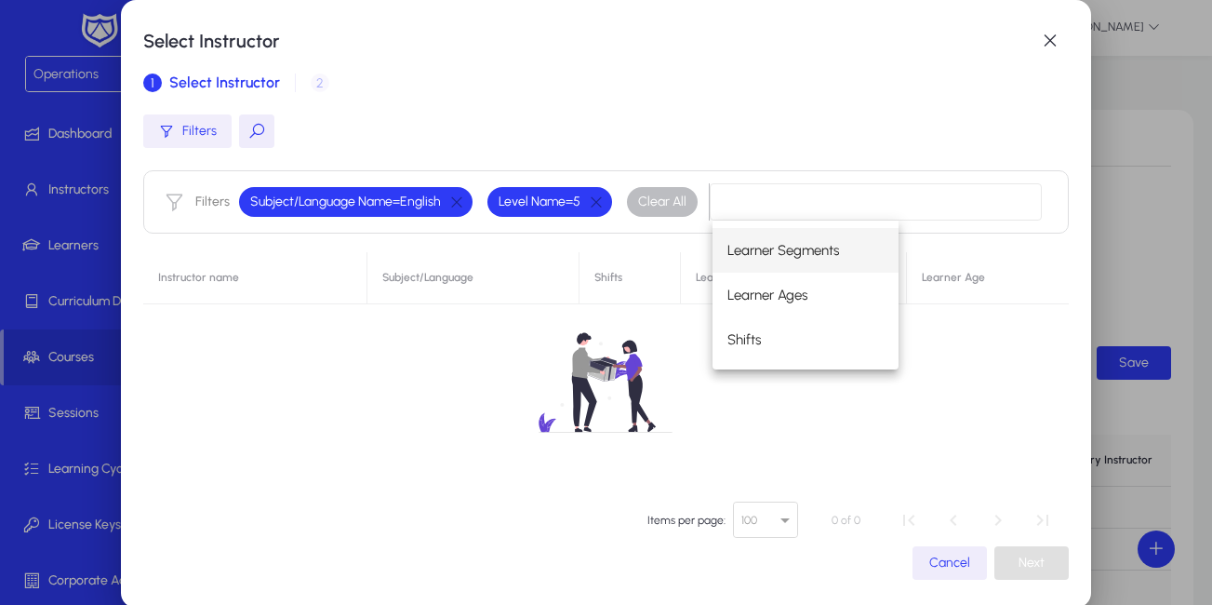
scroll to position [0, 0]
click at [596, 196] on button "button" at bounding box center [596, 201] width 32 height 17
click at [710, 196] on input at bounding box center [875, 201] width 331 height 37
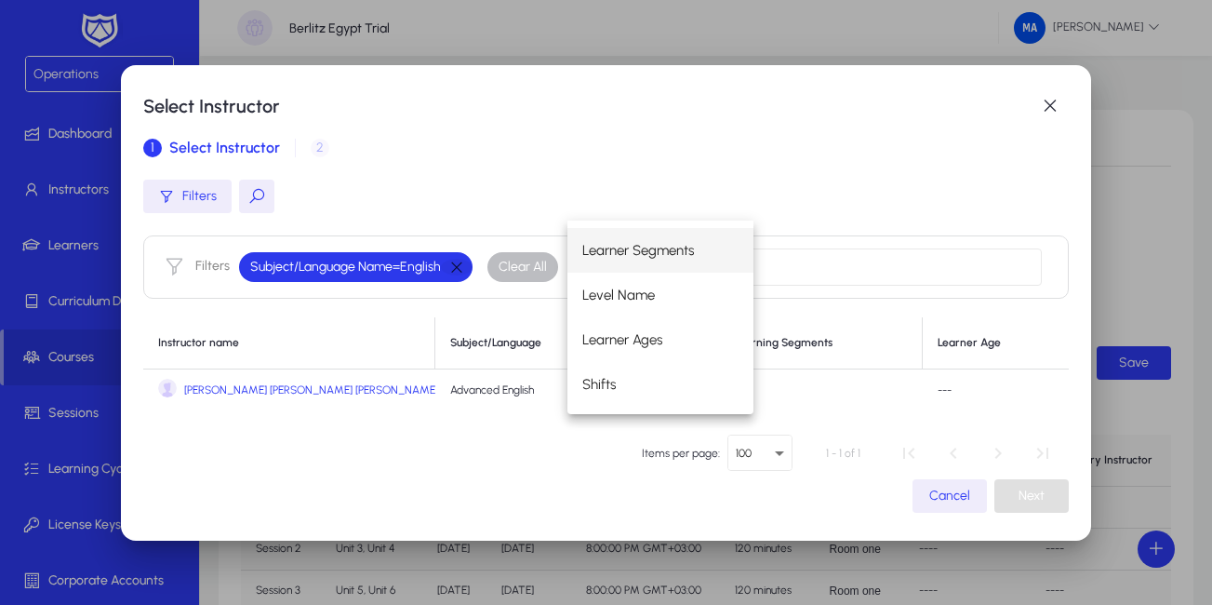
click at [459, 264] on button "button" at bounding box center [457, 267] width 32 height 17
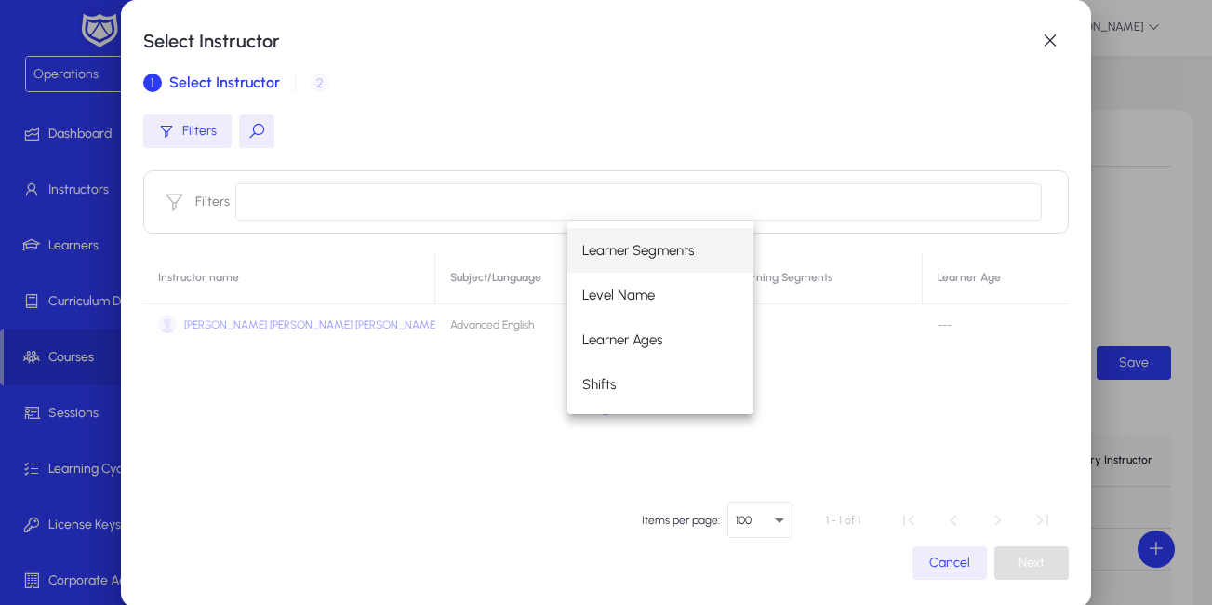
click at [459, 264] on div at bounding box center [605, 401] width 924 height 298
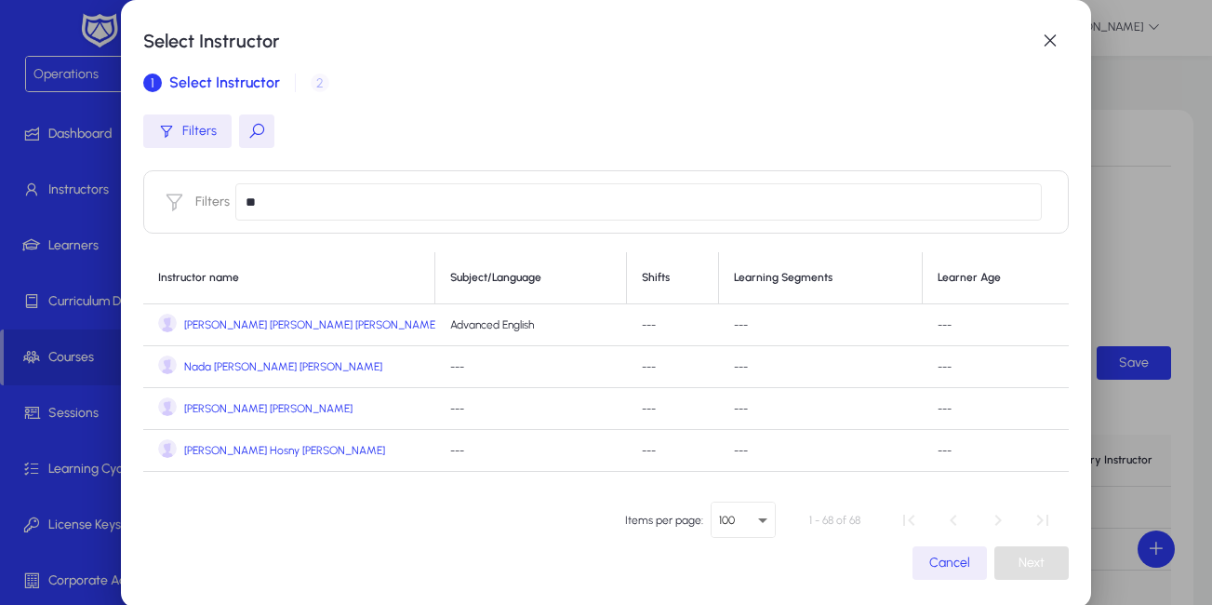
type input "*"
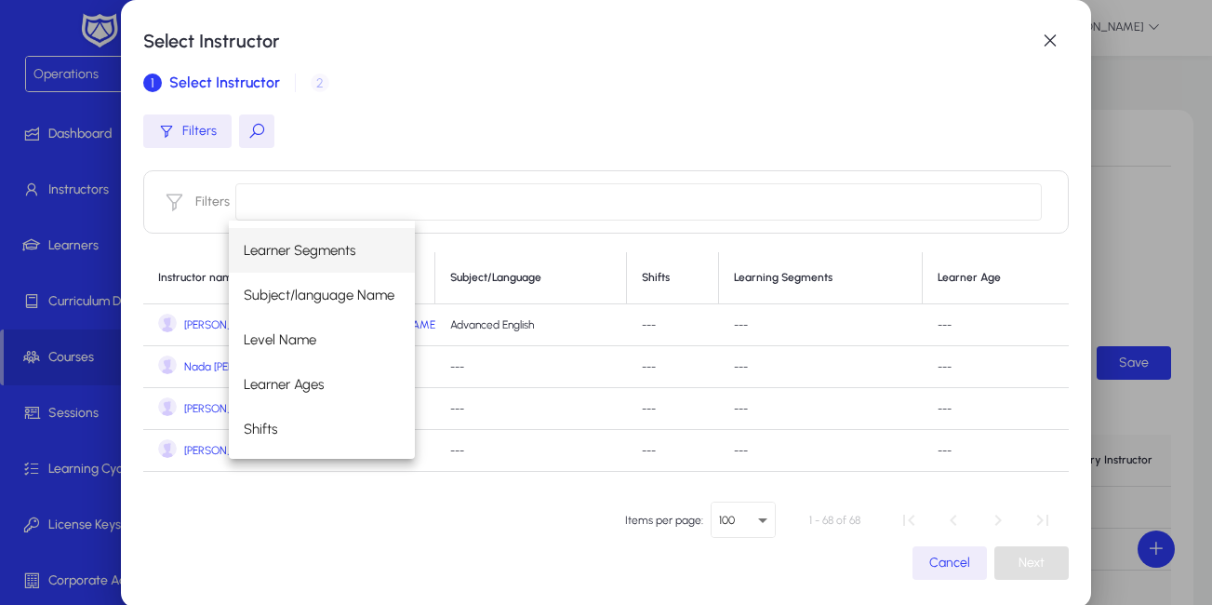
click at [321, 485] on mat-dialog-content "Filters Filters Instructor name Subject/Language Shifts Learning Segments Learn…" at bounding box center [605, 296] width 924 height 393
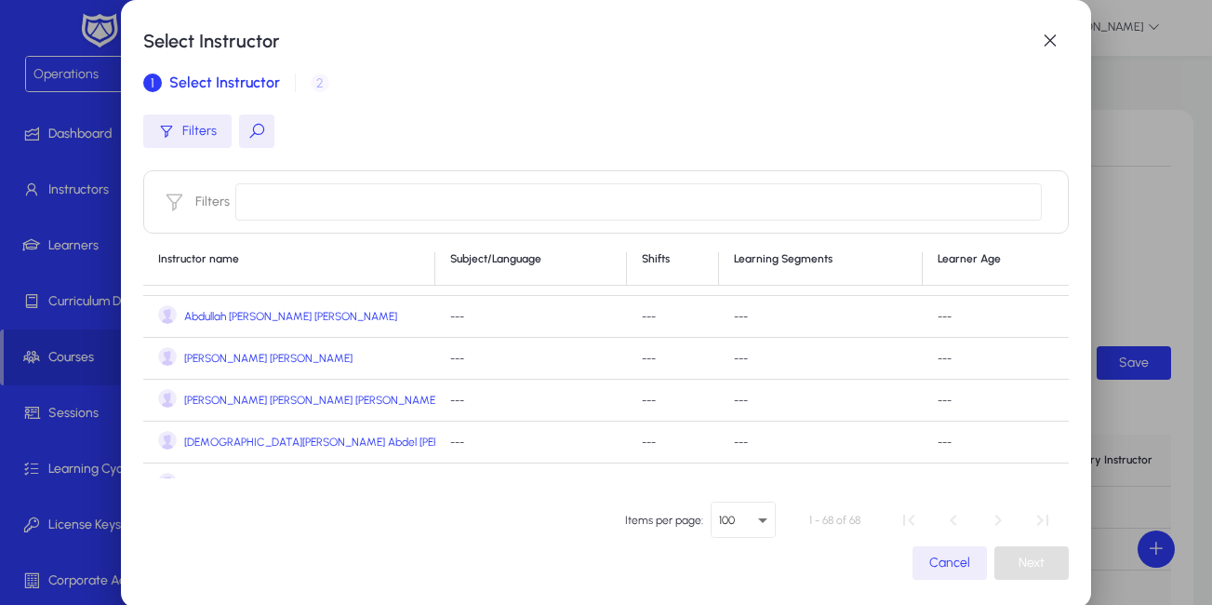
scroll to position [361, 0]
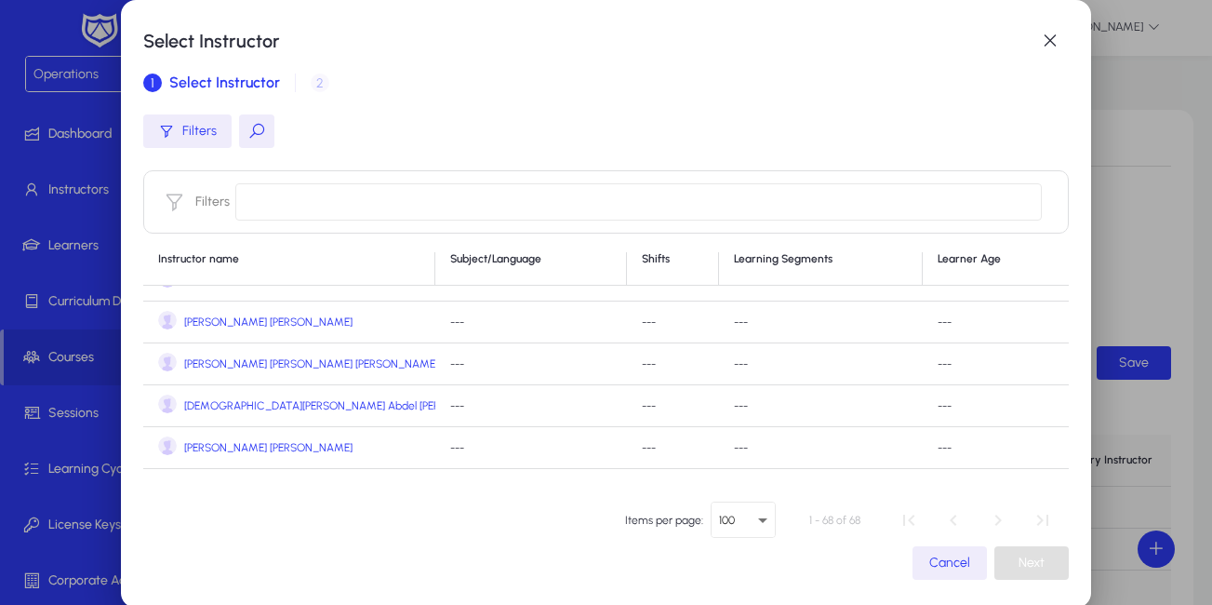
click at [1035, 326] on td "---" at bounding box center [996, 322] width 146 height 42
click at [1035, 328] on td "---" at bounding box center [996, 322] width 146 height 42
click at [1035, 333] on td "---" at bounding box center [996, 322] width 146 height 42
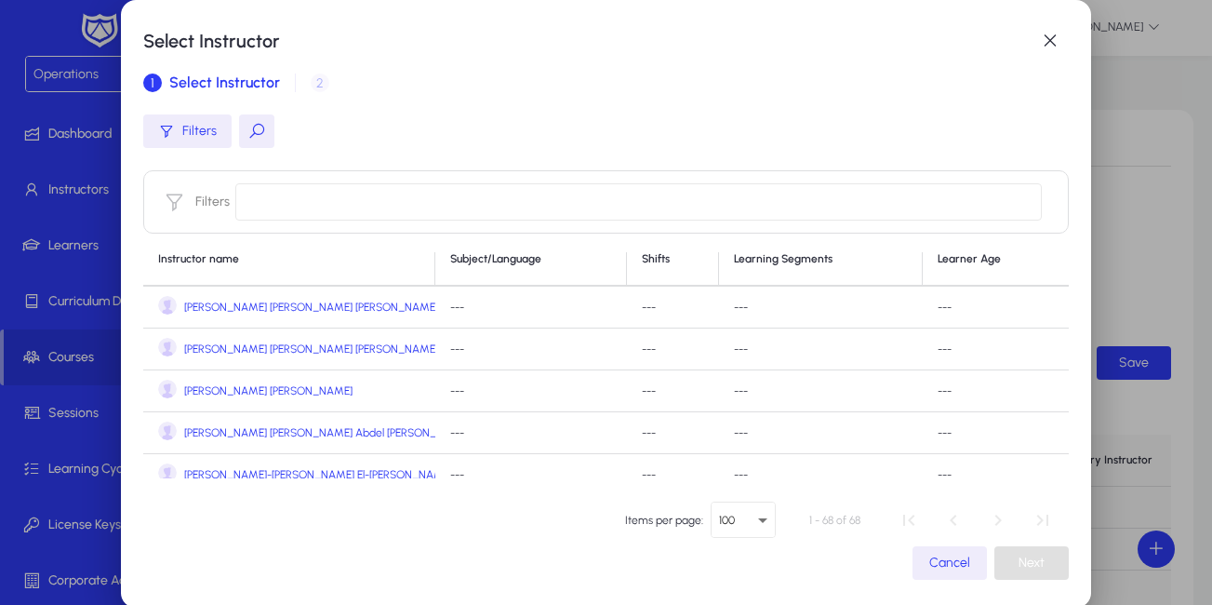
scroll to position [787, 0]
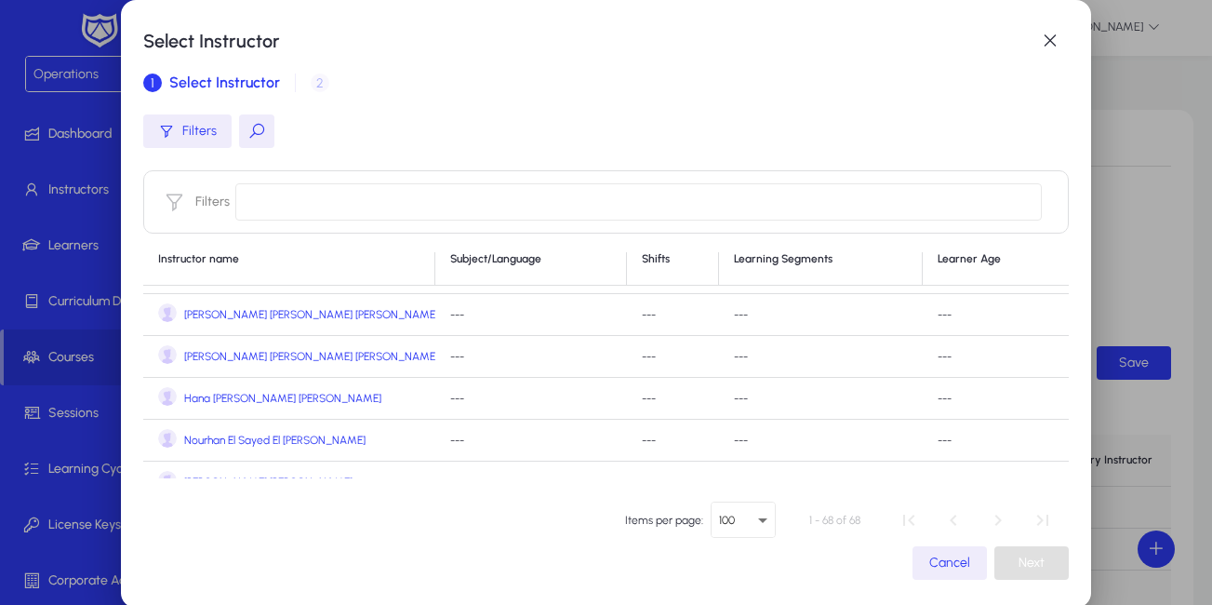
click at [1036, 358] on td "---" at bounding box center [996, 357] width 146 height 42
drag, startPoint x: 1036, startPoint y: 360, endPoint x: 1028, endPoint y: 375, distance: 17.1
click at [1028, 375] on td "---" at bounding box center [996, 357] width 146 height 42
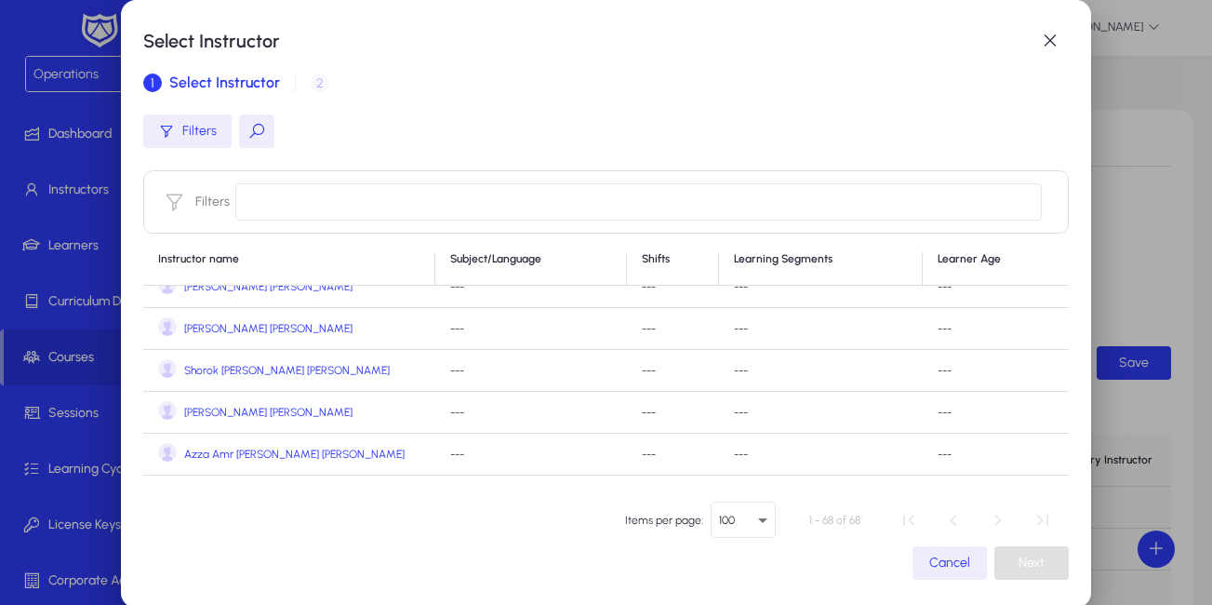
click at [333, 409] on span "[PERSON_NAME] [PERSON_NAME]" at bounding box center [268, 412] width 168 height 14
click at [333, 350] on td "Akram Waled Mostafa Zaki" at bounding box center [289, 329] width 292 height 42
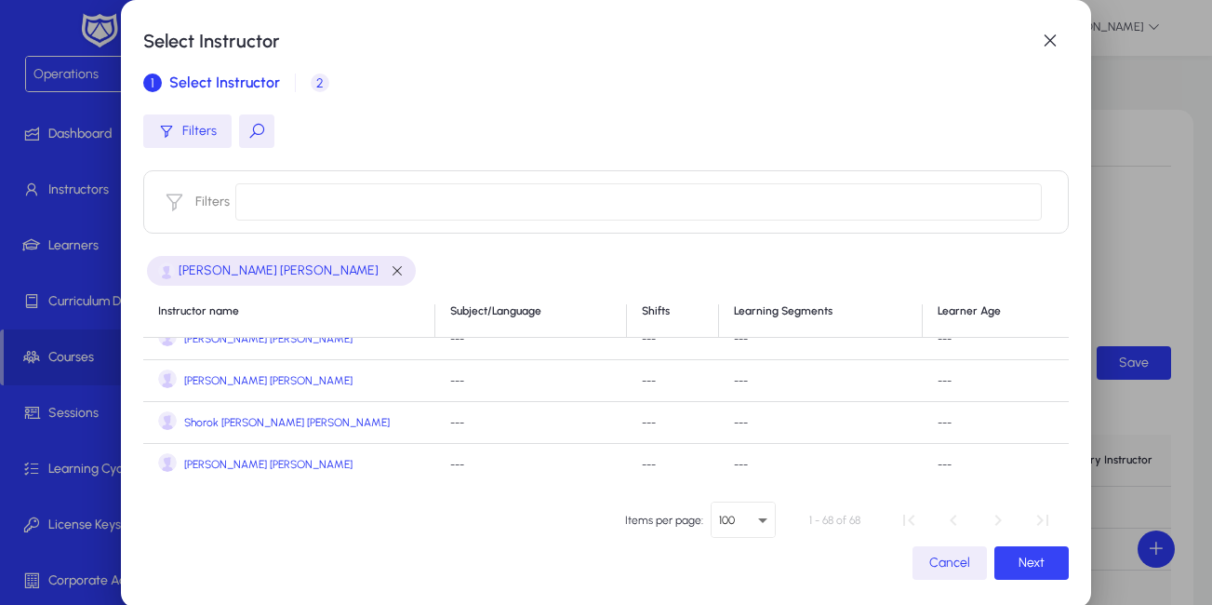
click at [1025, 562] on span "Next" at bounding box center [1031, 562] width 26 height 16
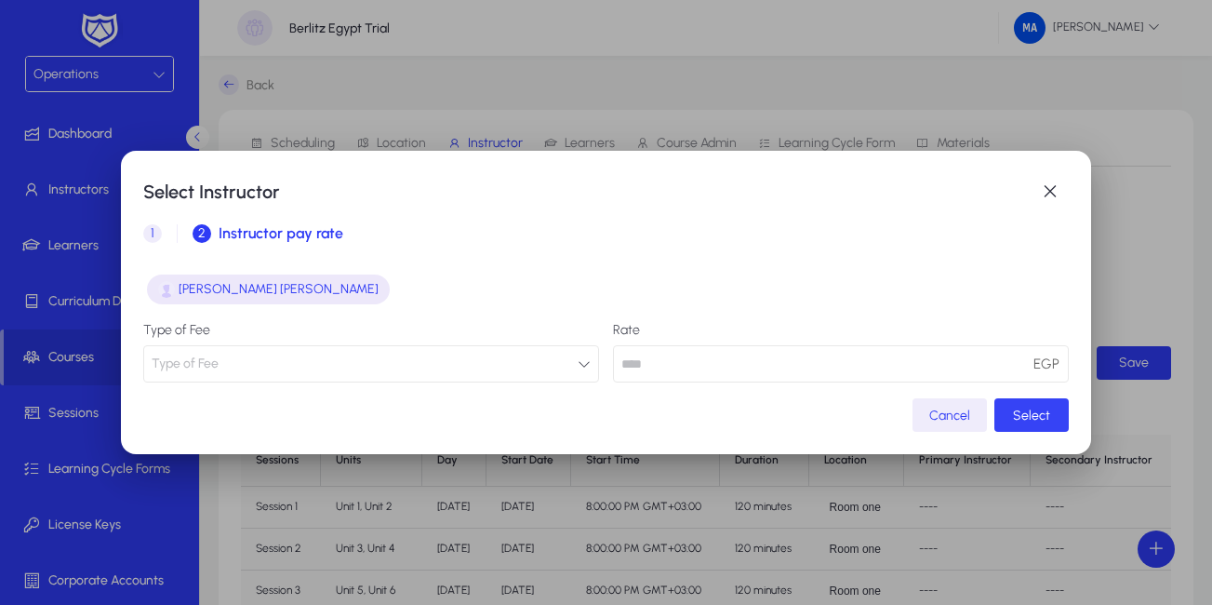
click at [1030, 419] on span "Select" at bounding box center [1031, 415] width 37 height 16
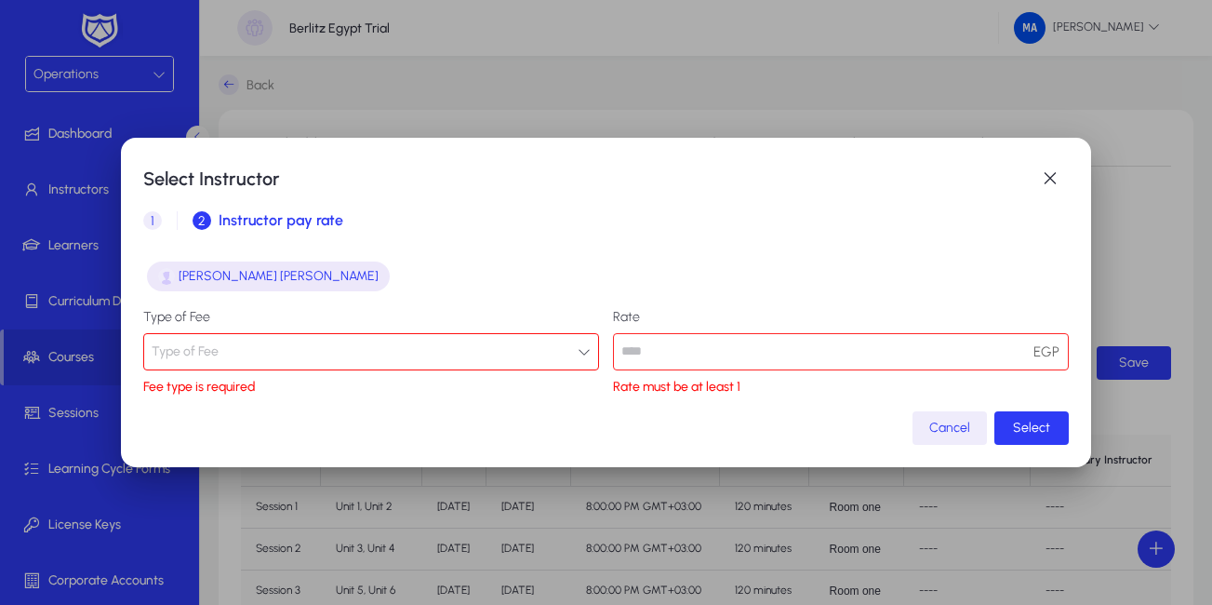
click at [459, 350] on button "Type of Fee" at bounding box center [371, 351] width 456 height 37
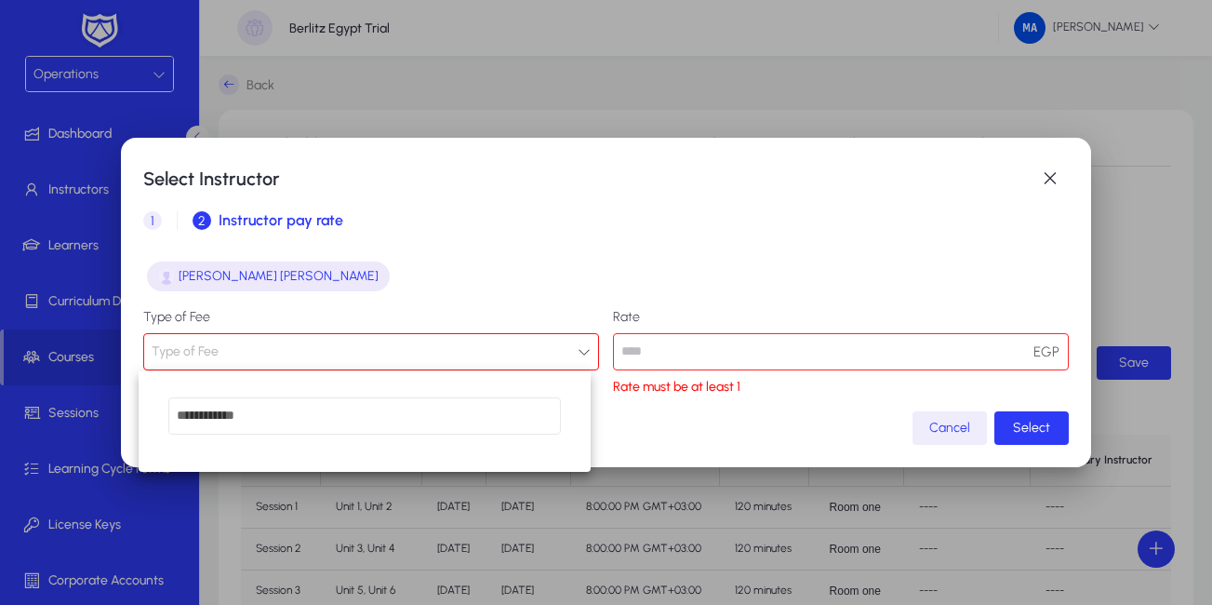
click at [411, 412] on input "dropdown search" at bounding box center [364, 415] width 392 height 37
click at [368, 417] on input "dropdown search" at bounding box center [364, 415] width 392 height 37
click at [747, 344] on div at bounding box center [606, 302] width 1212 height 605
click at [747, 344] on input "number" at bounding box center [841, 351] width 456 height 37
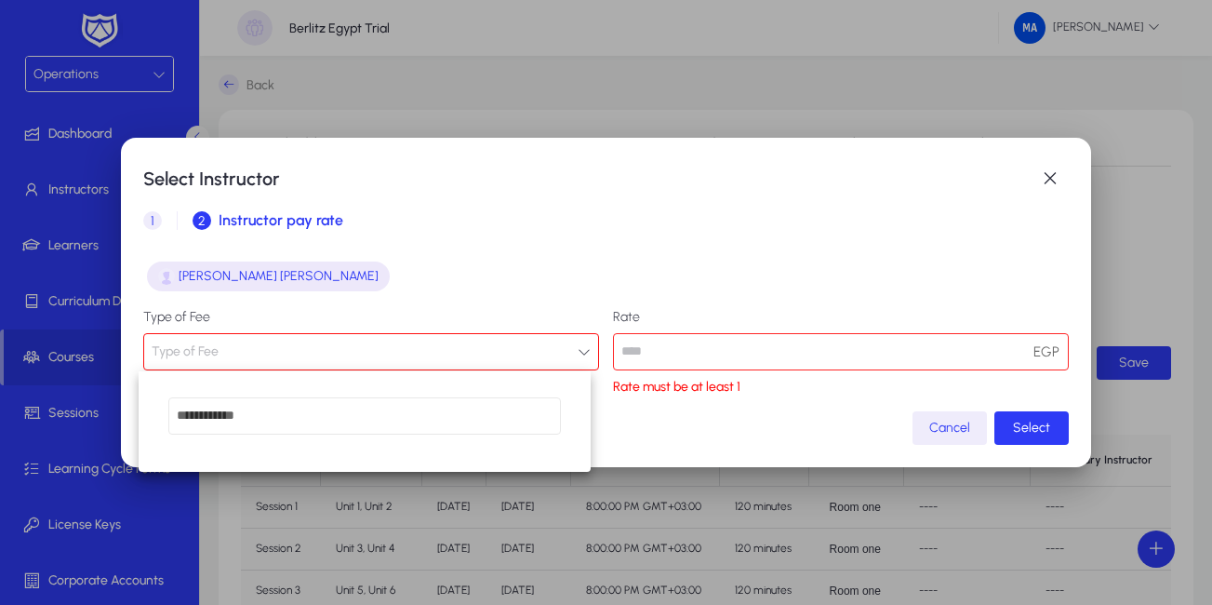
click at [747, 344] on input "number" at bounding box center [841, 351] width 456 height 37
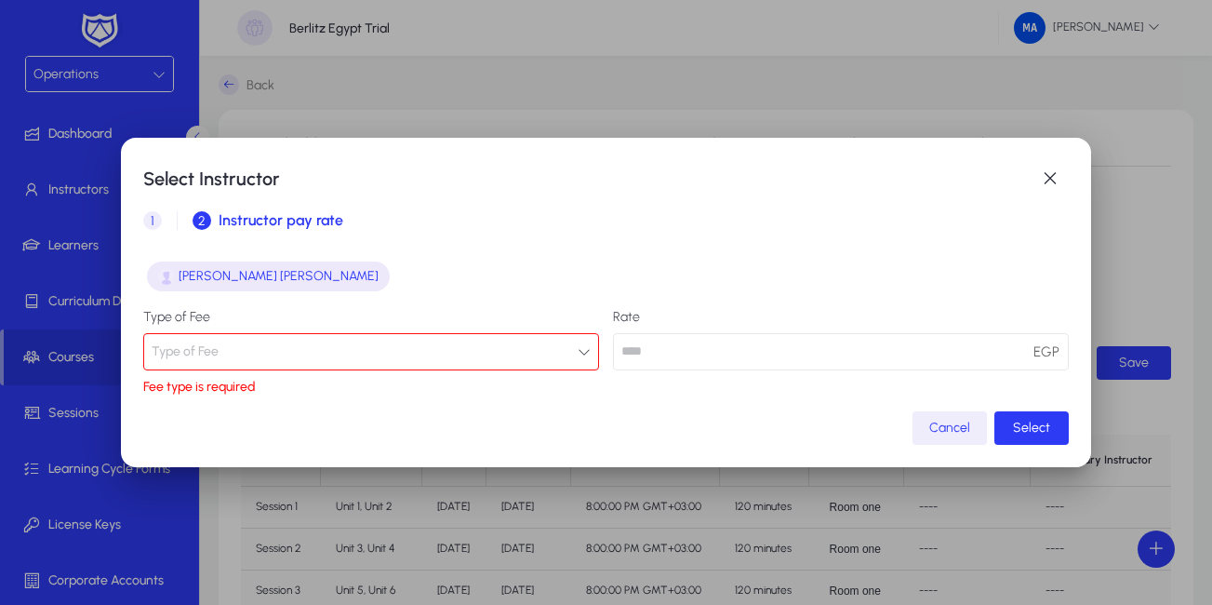
type input "**"
click at [451, 352] on button "Type of Fee" at bounding box center [371, 351] width 456 height 37
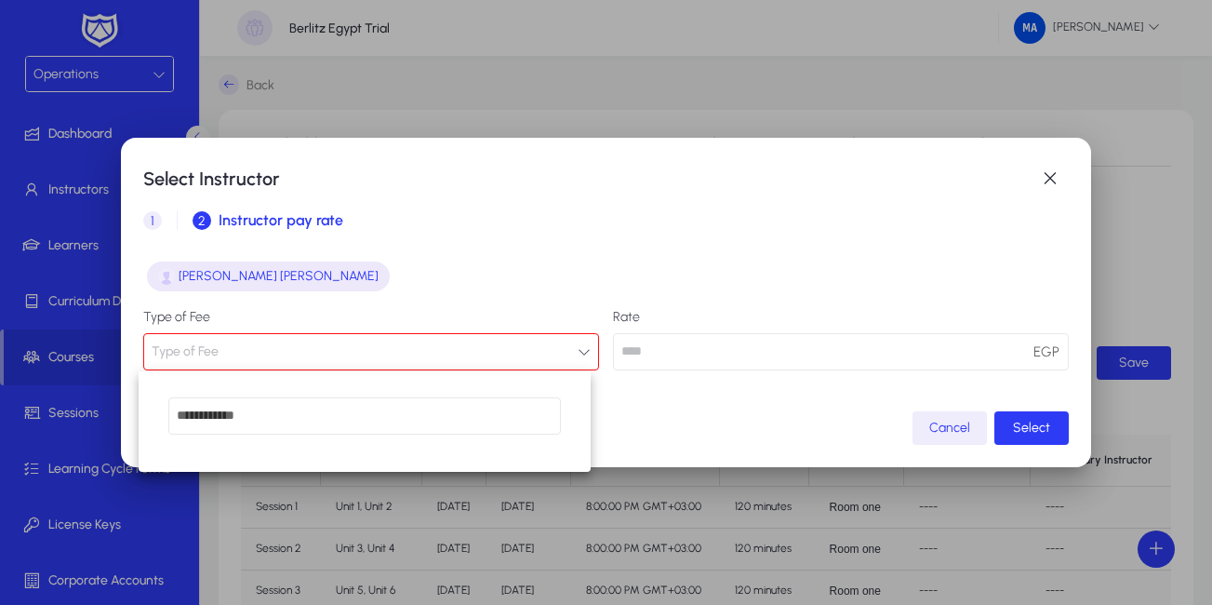
click at [370, 408] on input "dropdown search" at bounding box center [364, 415] width 392 height 37
type input "*"
click at [582, 428] on div "* close" at bounding box center [365, 421] width 452 height 100
click at [550, 417] on span "Clear" at bounding box center [538, 418] width 37 height 37
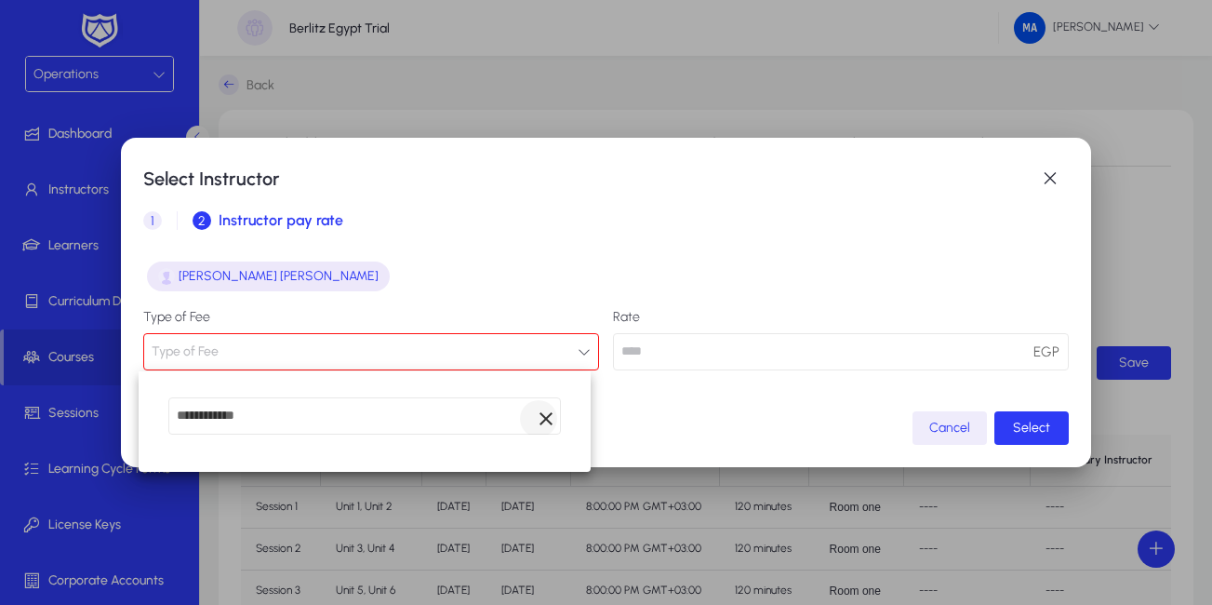
click at [550, 417] on input "dropdown search" at bounding box center [364, 415] width 392 height 37
click at [1066, 353] on div at bounding box center [606, 302] width 1212 height 605
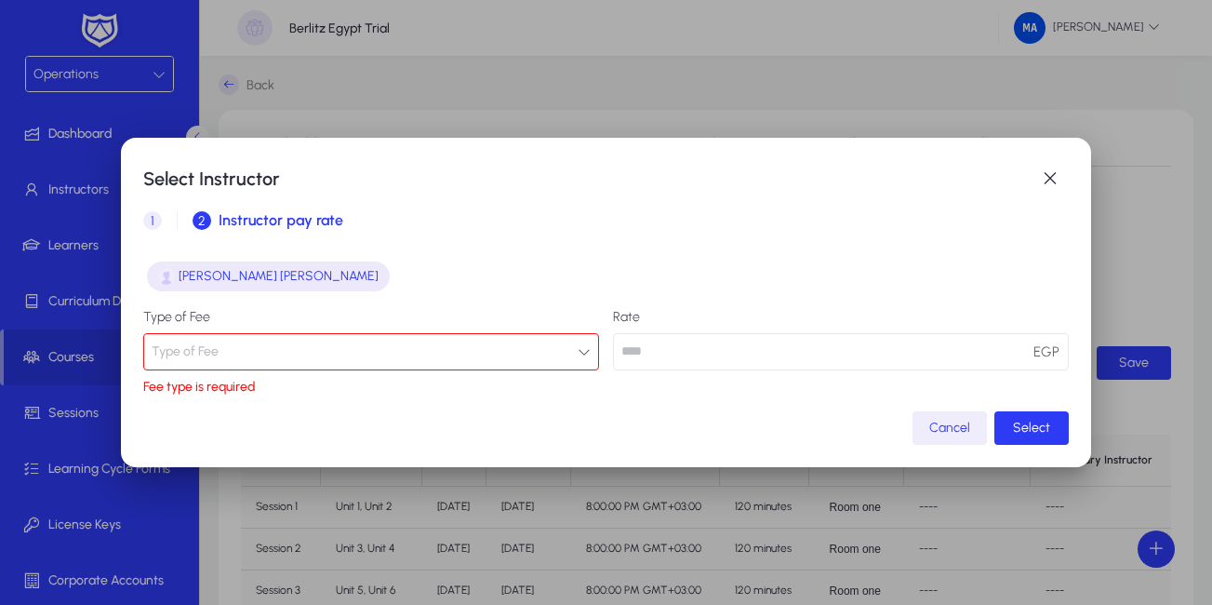
scroll to position [6, 0]
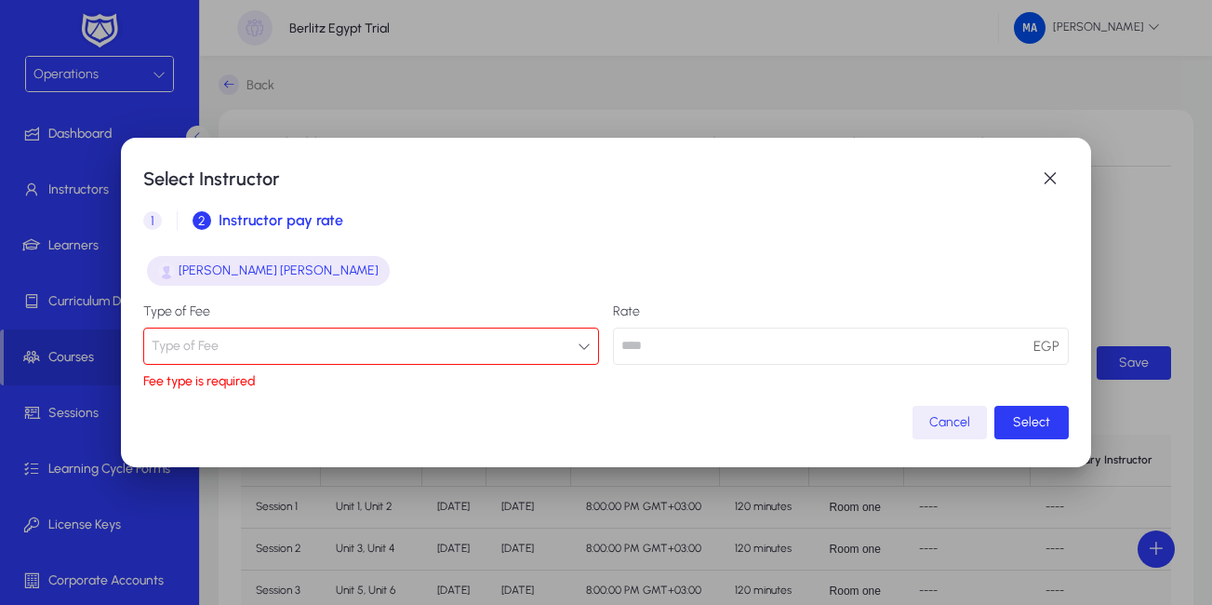
click at [585, 339] on button "Type of Fee" at bounding box center [371, 345] width 456 height 37
click at [585, 339] on div at bounding box center [606, 302] width 1212 height 605
click at [568, 348] on button "Type of Fee" at bounding box center [371, 345] width 456 height 37
click at [568, 348] on div at bounding box center [606, 302] width 1212 height 605
click at [513, 331] on button "Type of Fee" at bounding box center [371, 345] width 456 height 37
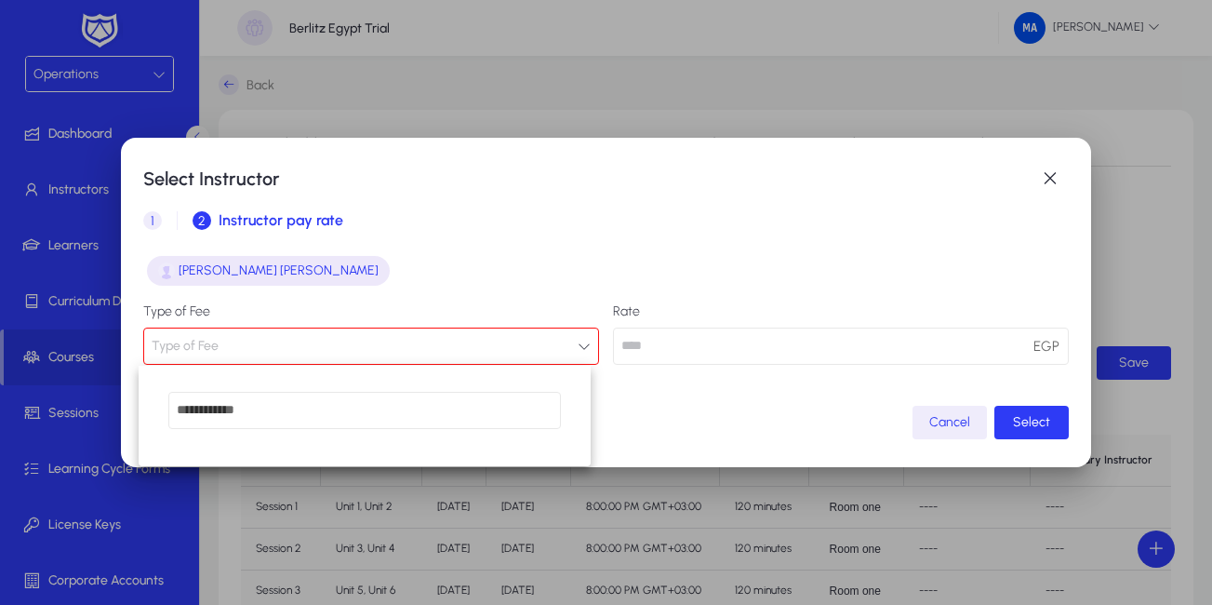
click at [349, 397] on input "dropdown search" at bounding box center [364, 410] width 392 height 37
type input "*"
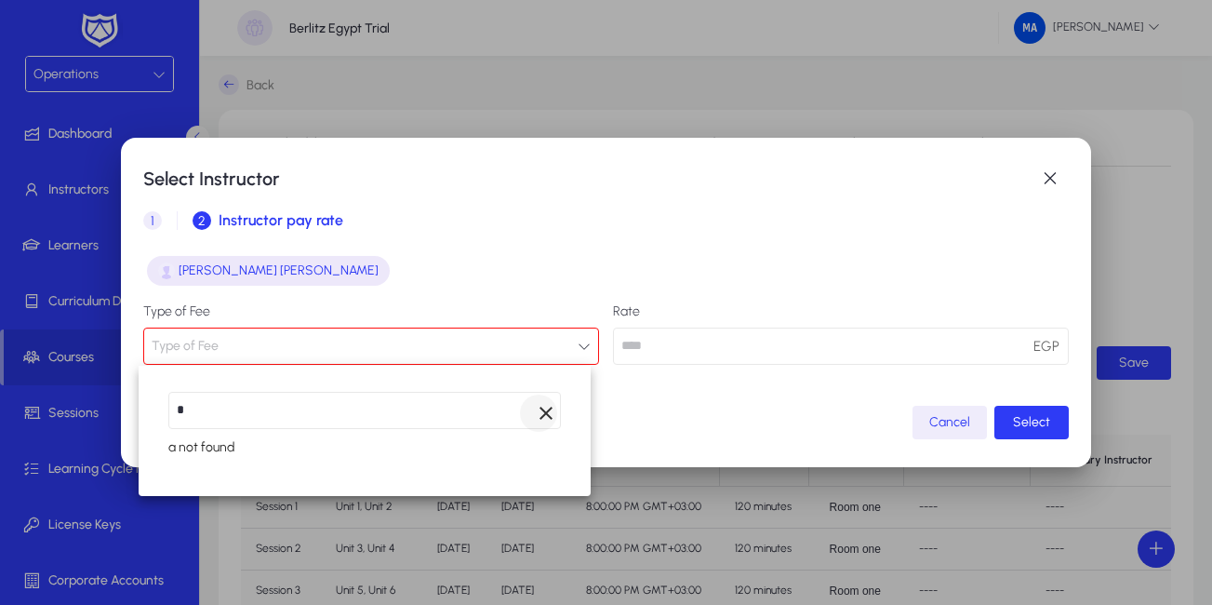
type input "*"
click at [547, 414] on span "Clear" at bounding box center [538, 412] width 37 height 37
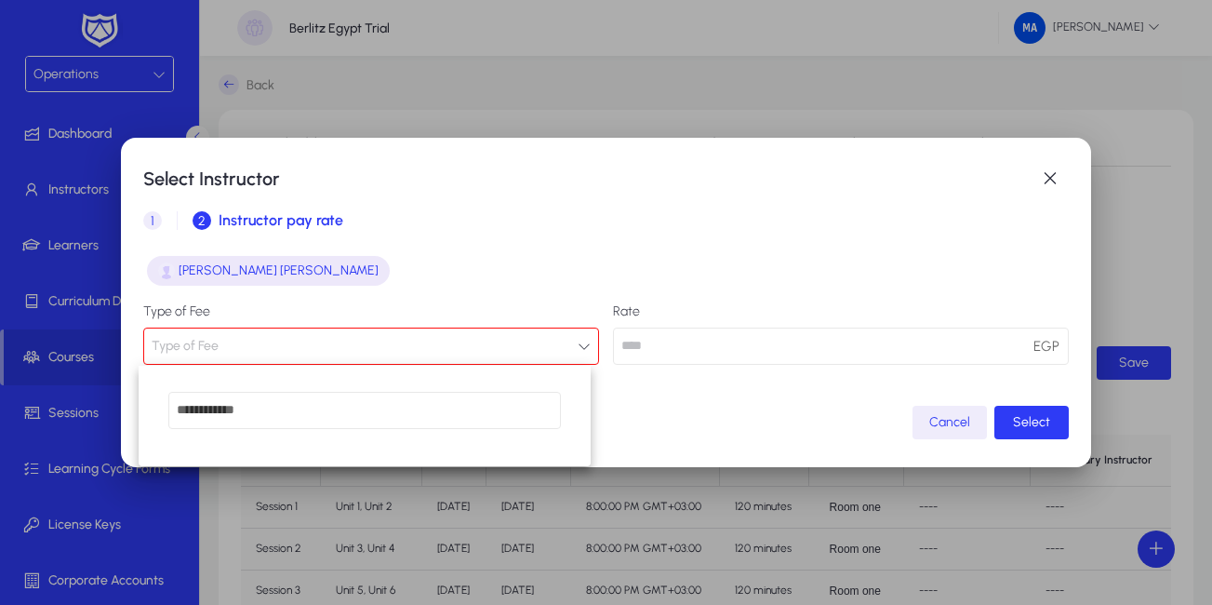
click at [1040, 420] on div at bounding box center [606, 302] width 1212 height 605
click at [1040, 420] on span "Select" at bounding box center [1031, 422] width 37 height 16
click at [516, 334] on button "Type of Fee" at bounding box center [371, 345] width 456 height 37
click at [516, 334] on div at bounding box center [606, 302] width 1212 height 605
click at [516, 334] on button "Type of Fee" at bounding box center [371, 345] width 456 height 37
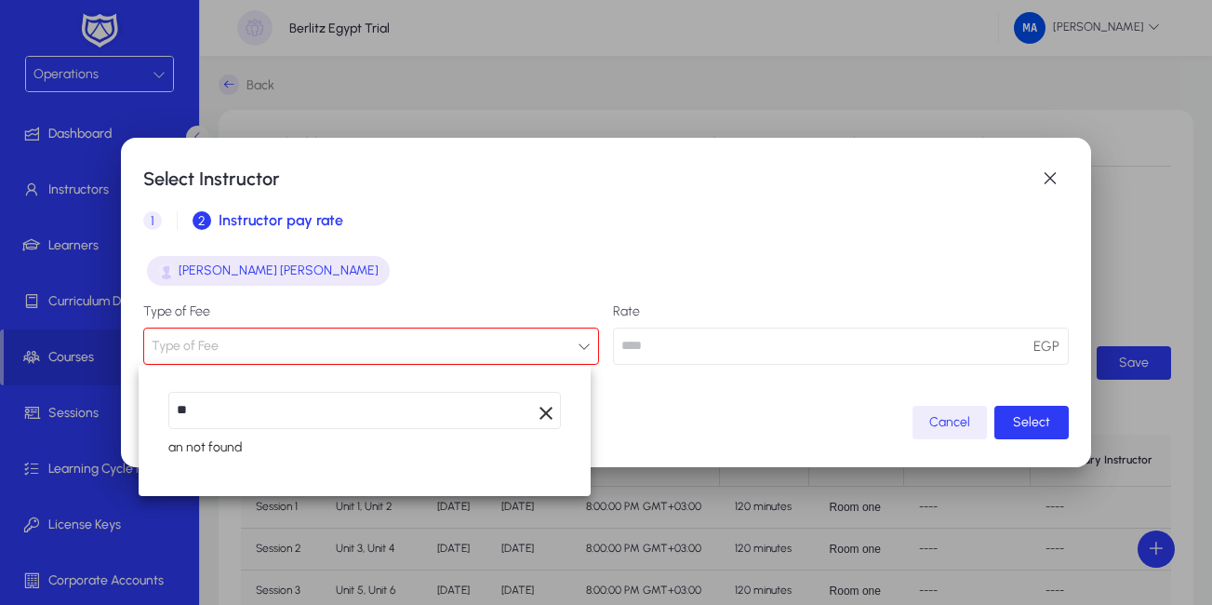
type input "*"
type input "**"
click at [546, 419] on span "Clear" at bounding box center [538, 412] width 37 height 37
click at [546, 419] on input "**" at bounding box center [364, 410] width 392 height 37
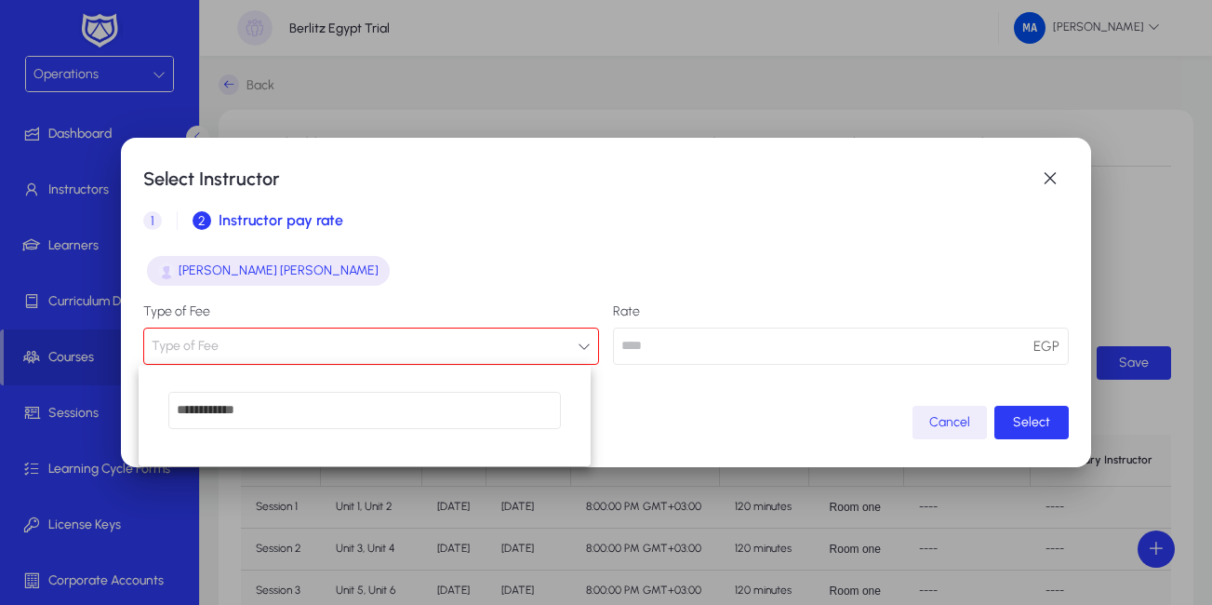
click at [546, 419] on input "dropdown search" at bounding box center [364, 410] width 392 height 37
click at [1058, 173] on div at bounding box center [606, 302] width 1212 height 605
click at [150, 223] on span "1" at bounding box center [152, 220] width 19 height 19
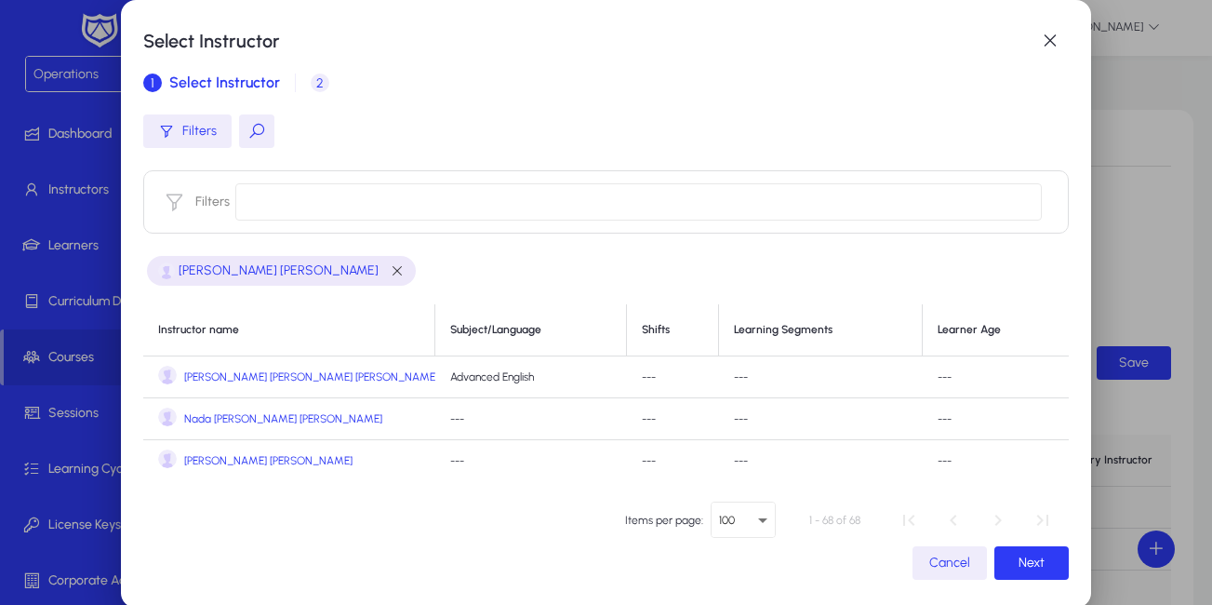
scroll to position [0, 0]
click at [1018, 556] on span "Next" at bounding box center [1031, 562] width 26 height 16
click at [1012, 556] on div at bounding box center [606, 302] width 1212 height 605
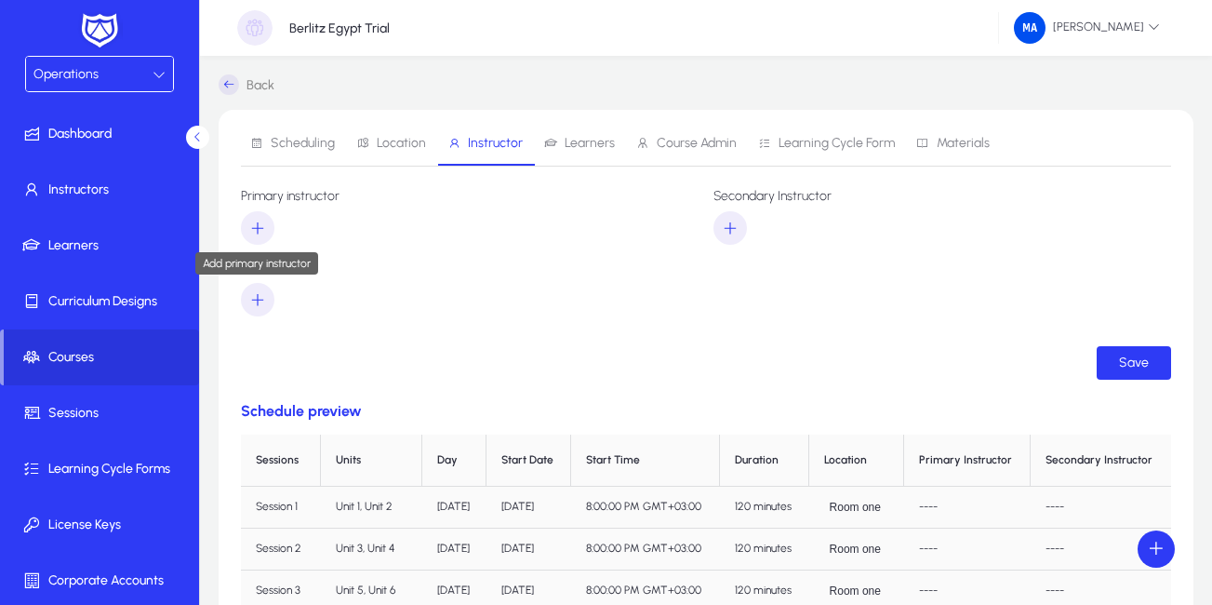
click at [272, 222] on span "button" at bounding box center [257, 228] width 33 height 45
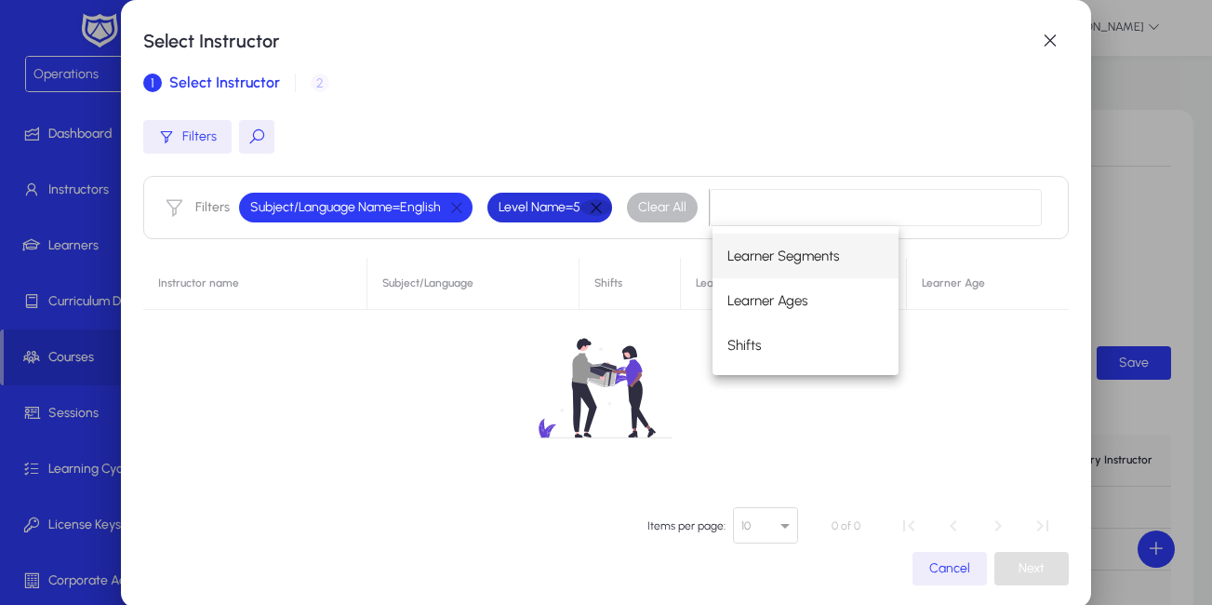
click at [598, 209] on button "button" at bounding box center [596, 207] width 32 height 17
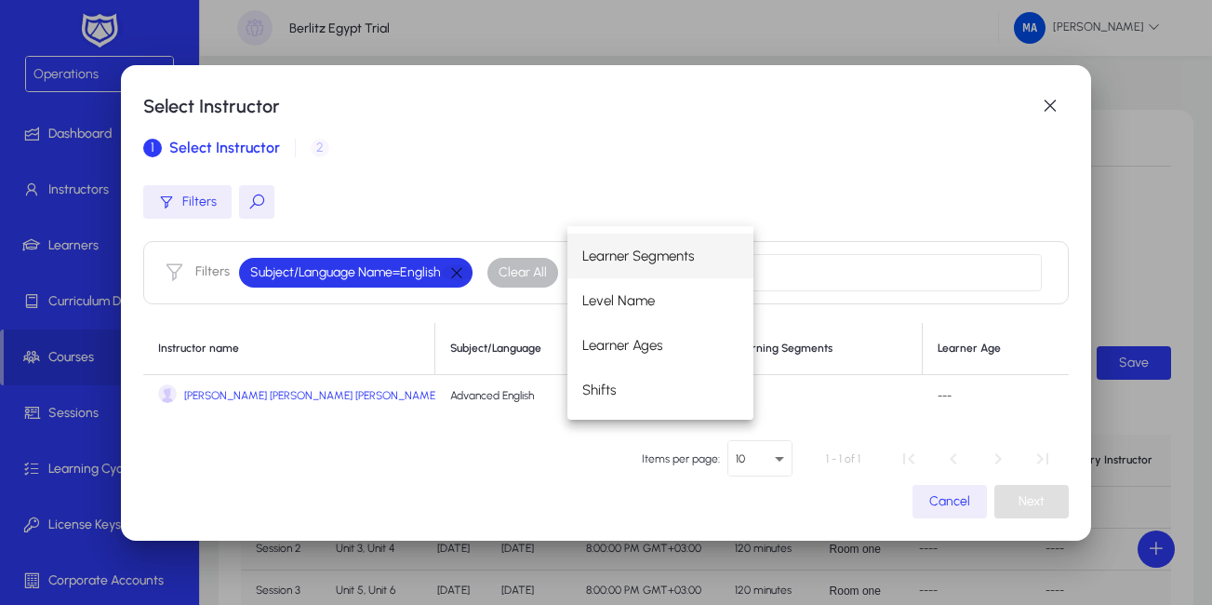
click at [457, 266] on button "button" at bounding box center [457, 272] width 32 height 17
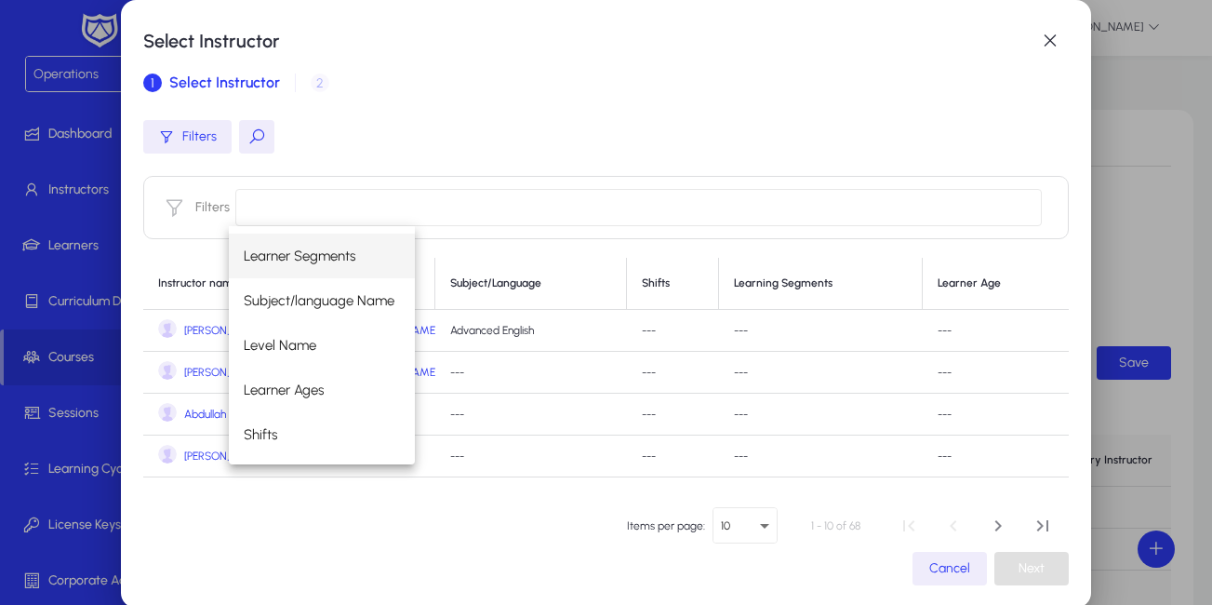
click at [345, 489] on mat-dialog-content "Filters Filters Instructor name Subject/Language Shifts Learning Segments Learn…" at bounding box center [605, 301] width 924 height 393
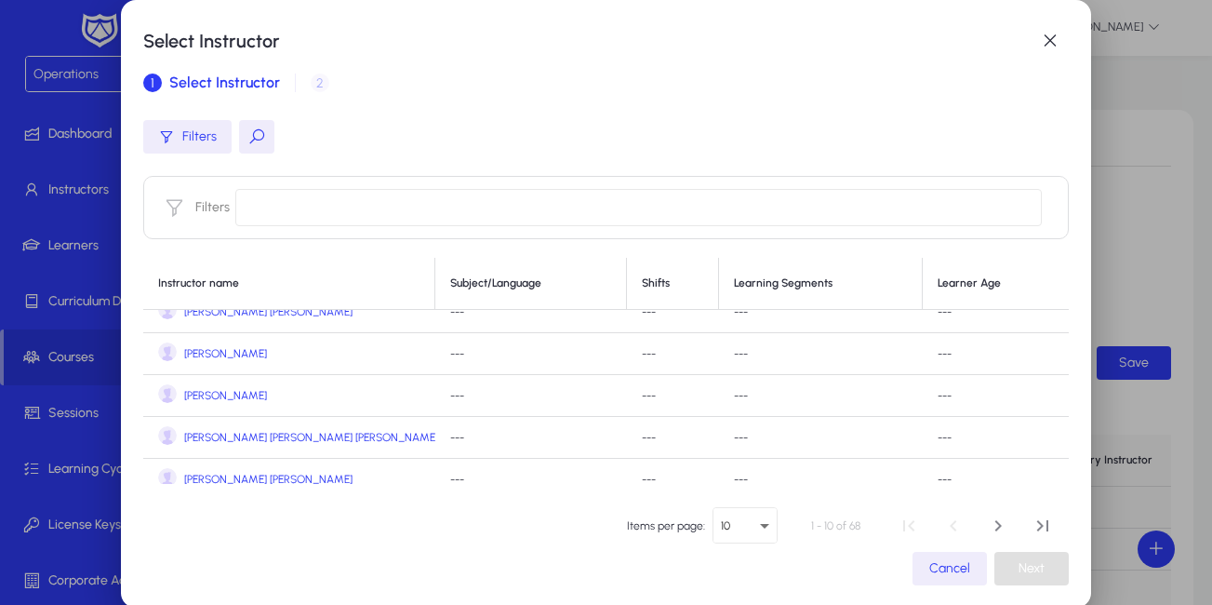
scroll to position [192, 0]
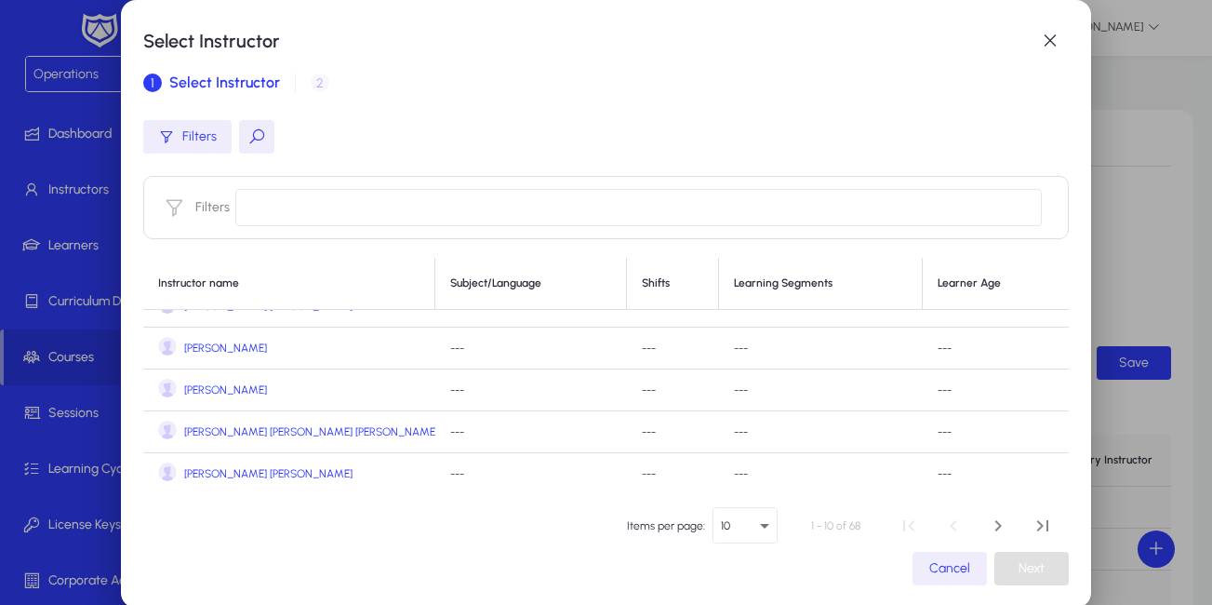
click at [223, 388] on span "Amal Alawi" at bounding box center [225, 390] width 83 height 14
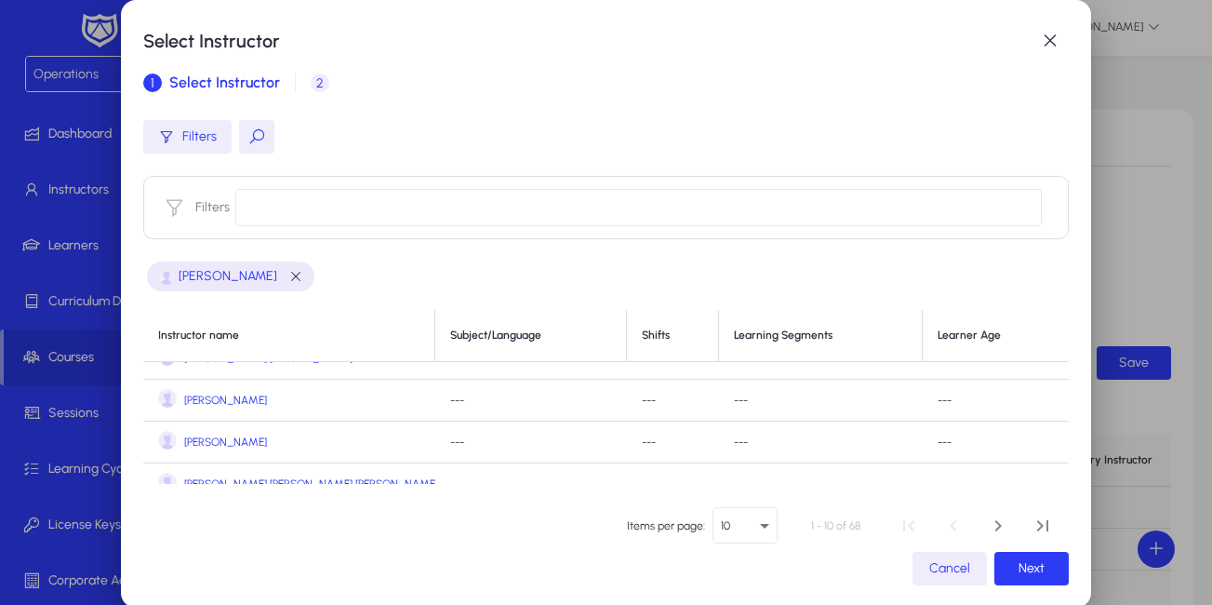
click at [215, 437] on span "Amal Alawi" at bounding box center [225, 442] width 83 height 14
drag, startPoint x: 215, startPoint y: 437, endPoint x: 205, endPoint y: 442, distance: 11.2
click at [205, 442] on span "Amal Alawi" at bounding box center [225, 442] width 83 height 14
click at [193, 440] on span "Amal Alawi" at bounding box center [225, 442] width 83 height 14
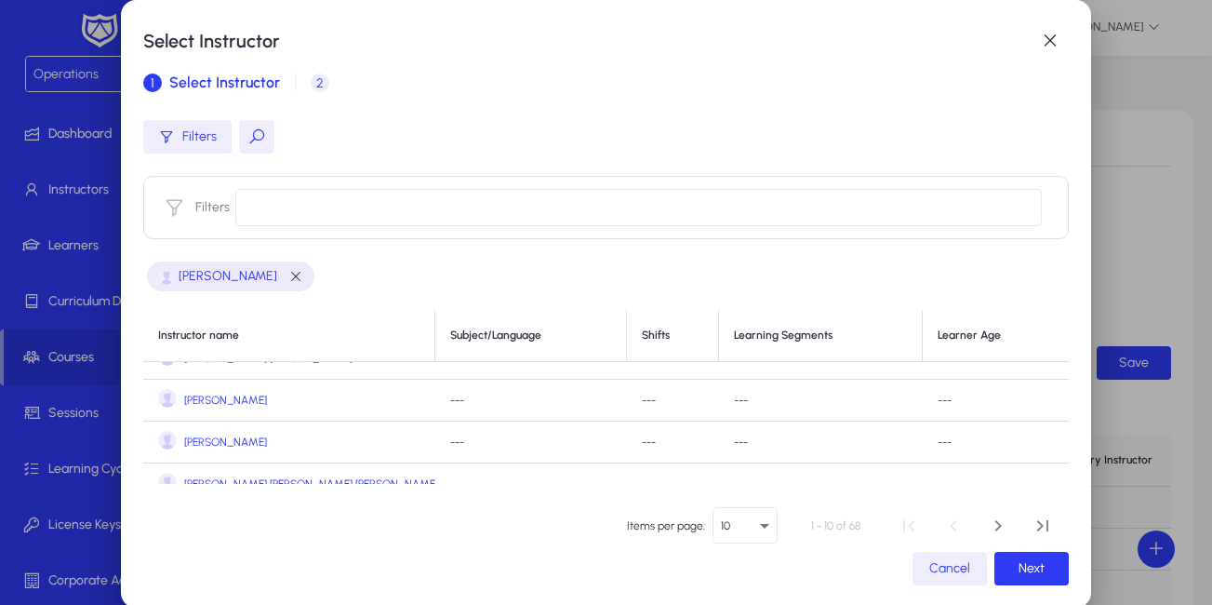
click at [193, 440] on span "Amal Alawi" at bounding box center [225, 442] width 83 height 14
click at [192, 439] on span "Amal Alawi" at bounding box center [225, 442] width 83 height 14
drag, startPoint x: 192, startPoint y: 439, endPoint x: 354, endPoint y: 456, distance: 163.6
click at [354, 456] on td "Amal Alawi" at bounding box center [289, 442] width 292 height 42
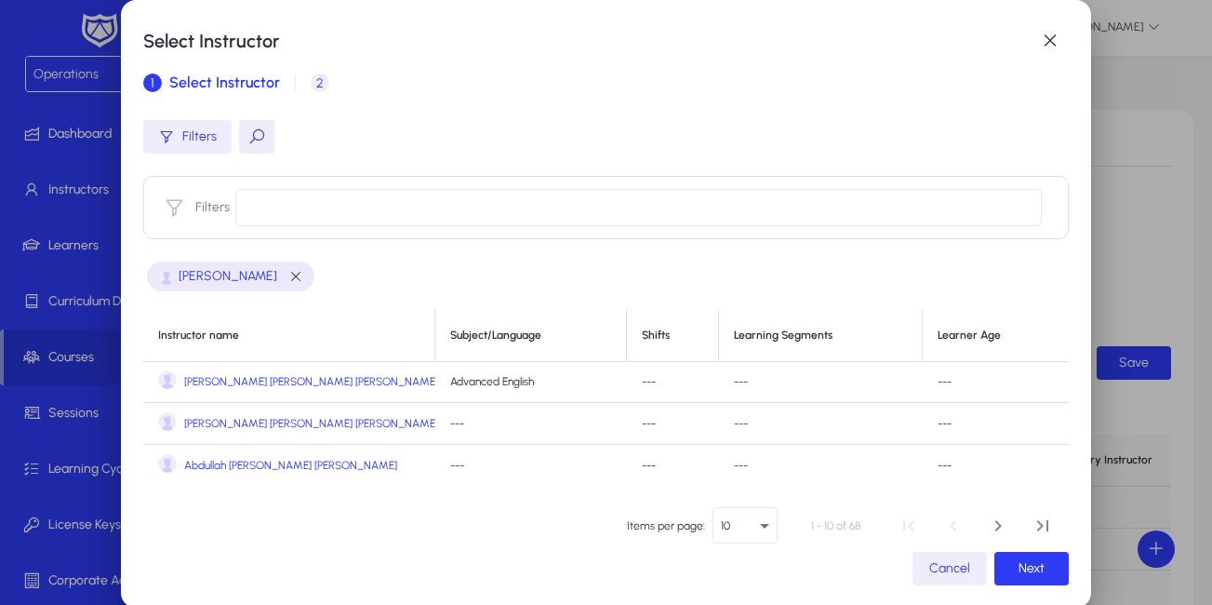
scroll to position [0, 0]
click at [261, 382] on span "Abdel Moez Sabry Lotfy Ali Mahmoud" at bounding box center [311, 383] width 254 height 14
click at [491, 274] on span "button" at bounding box center [498, 276] width 15 height 15
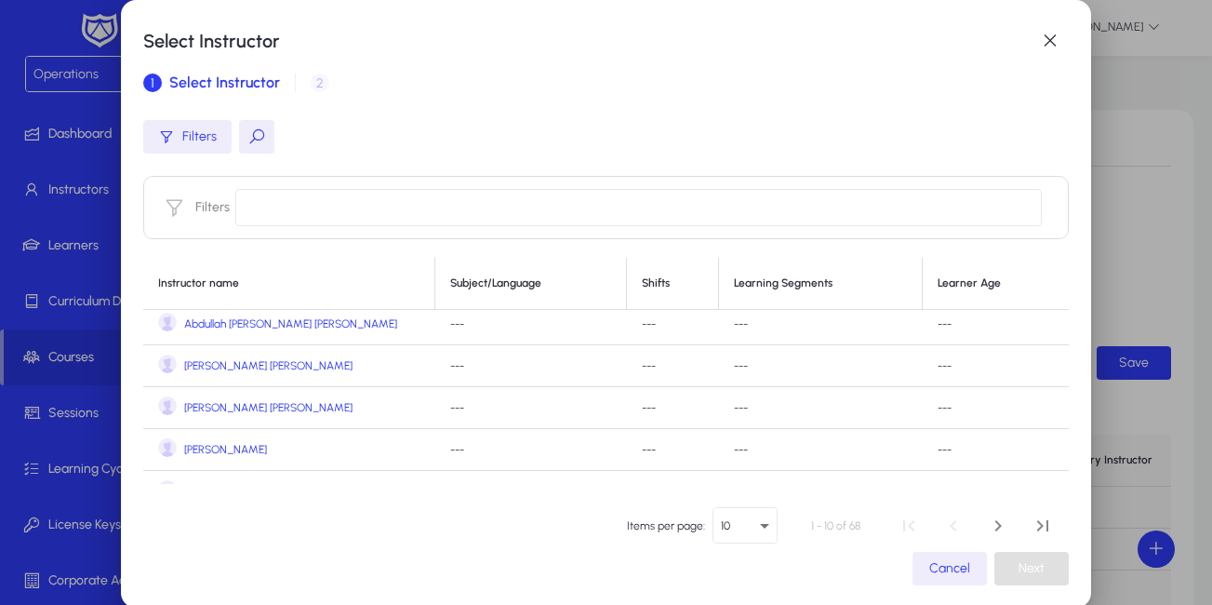
scroll to position [192, 0]
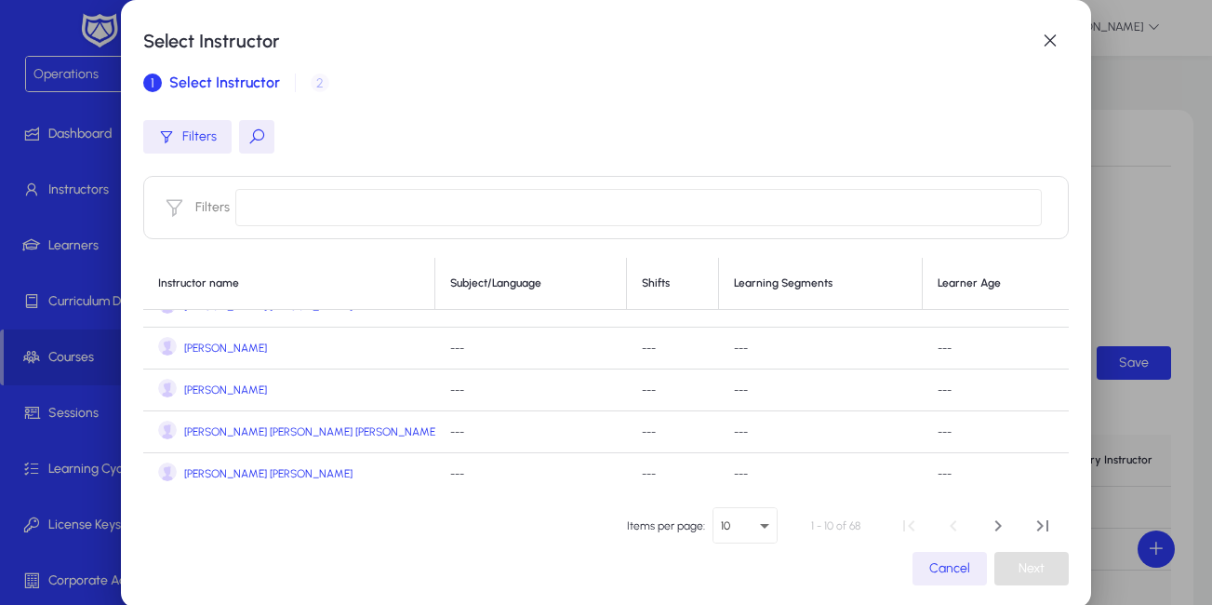
click at [221, 392] on span "Amal Alawi" at bounding box center [225, 390] width 83 height 14
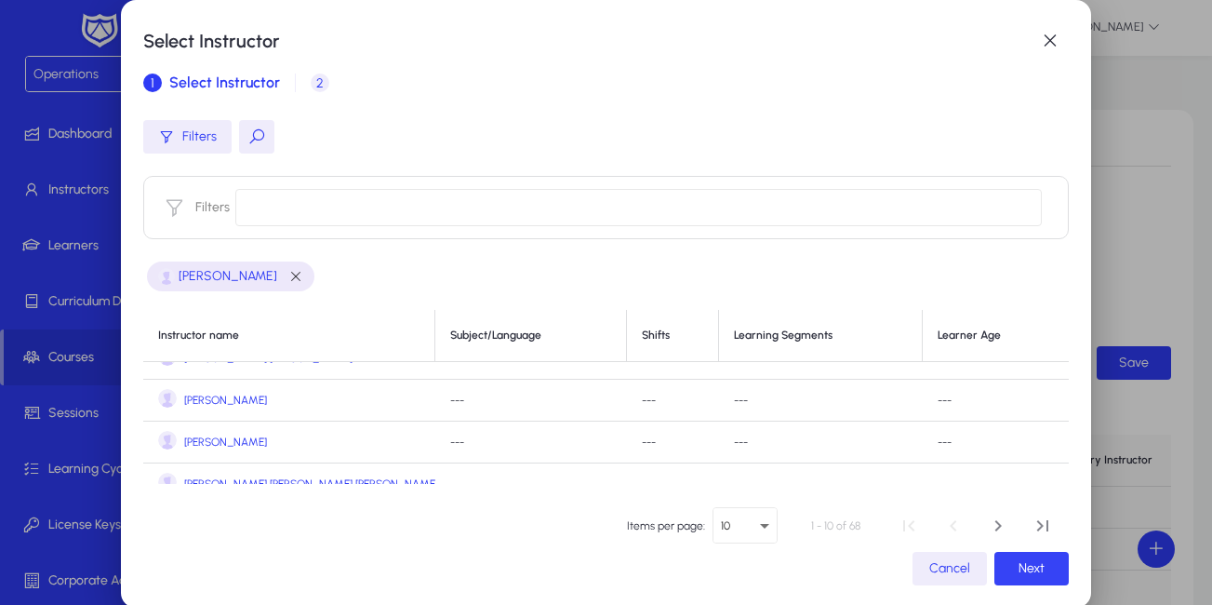
click at [1051, 566] on span "button" at bounding box center [1031, 568] width 74 height 45
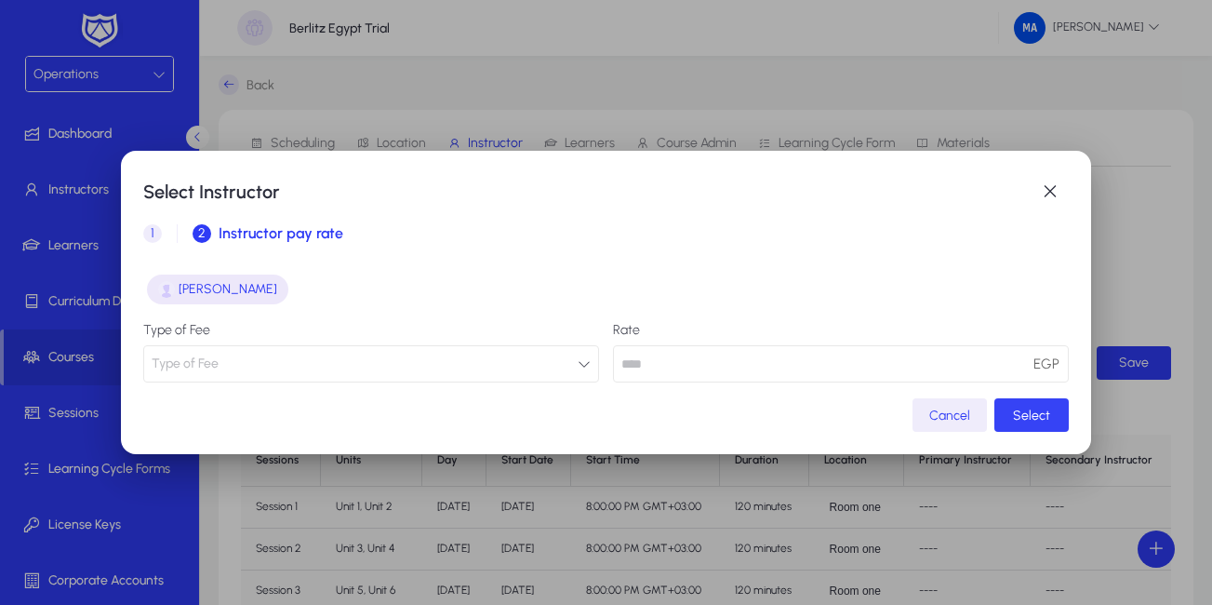
click at [1029, 405] on span "button" at bounding box center [1031, 414] width 74 height 45
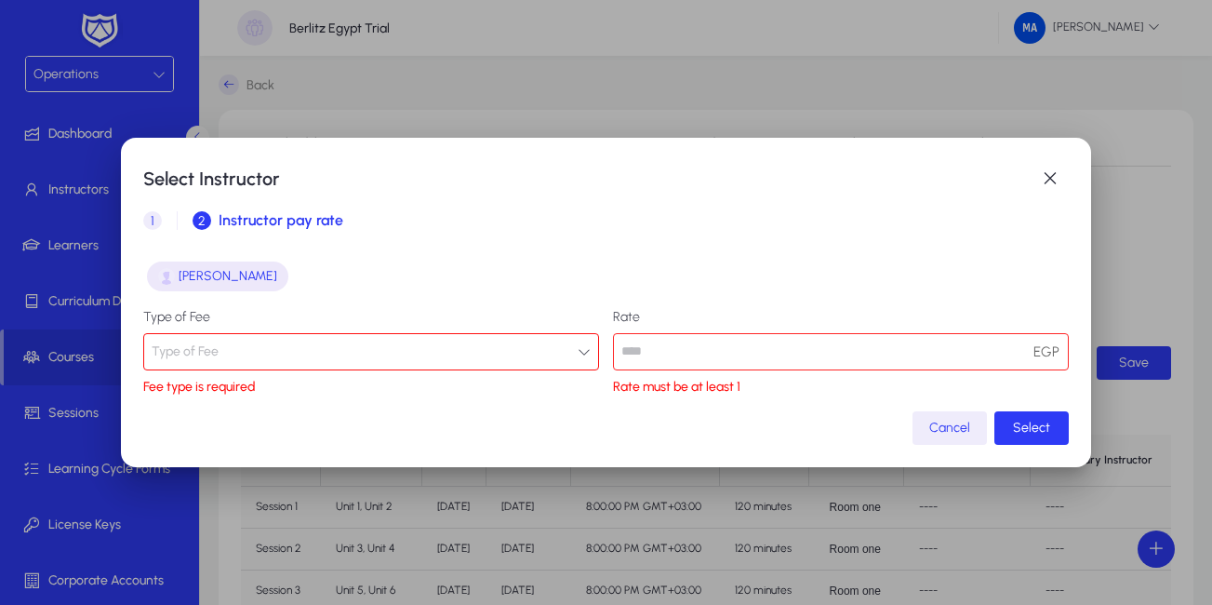
click at [488, 347] on button "Type of Fee" at bounding box center [371, 351] width 456 height 37
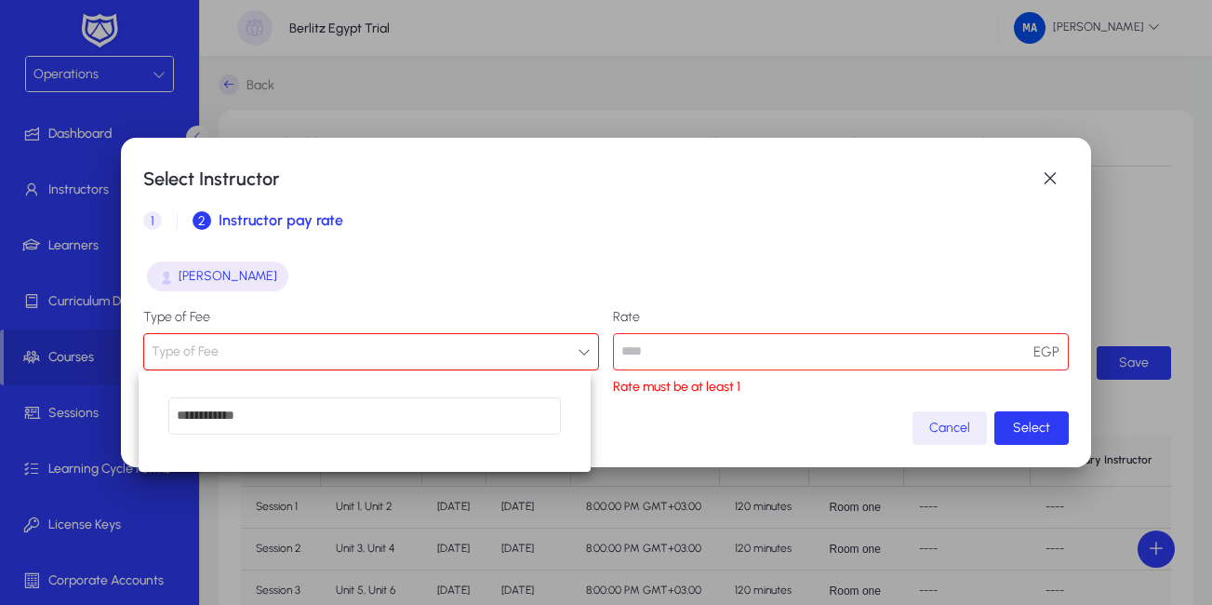
click at [759, 415] on div at bounding box center [606, 302] width 1212 height 605
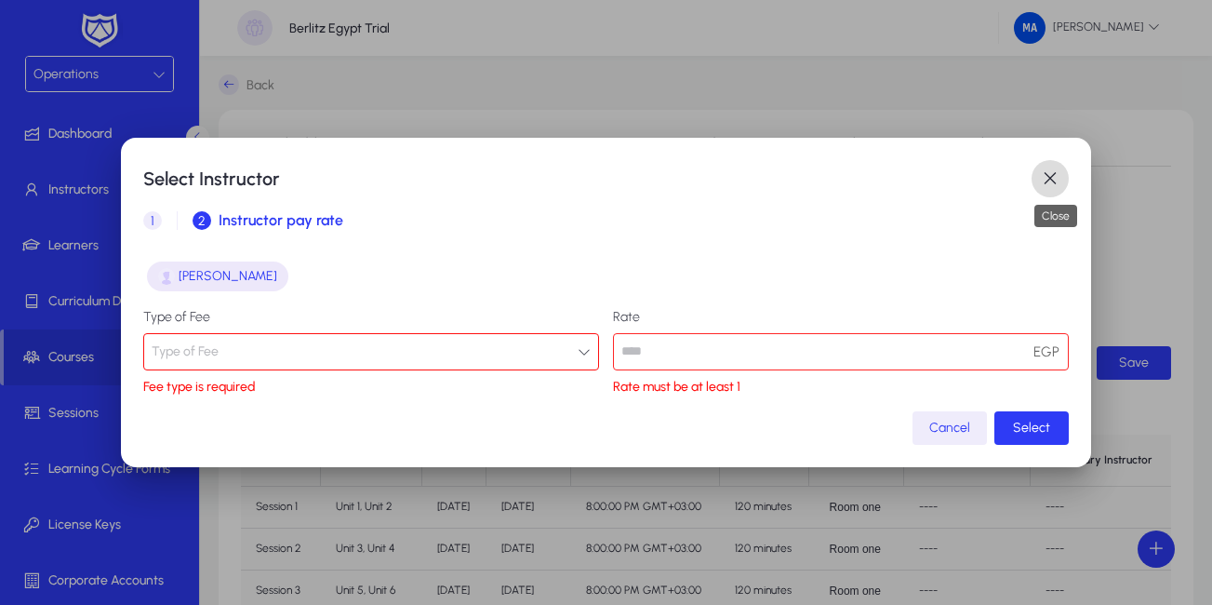
click at [1069, 170] on span "button" at bounding box center [1049, 178] width 37 height 37
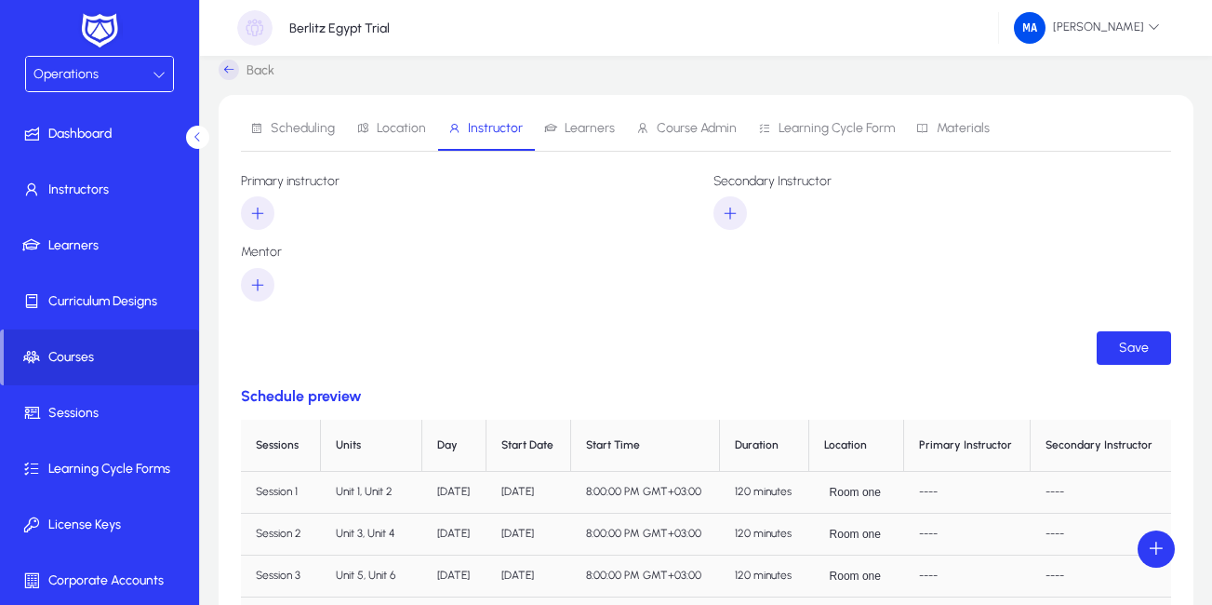
scroll to position [0, 0]
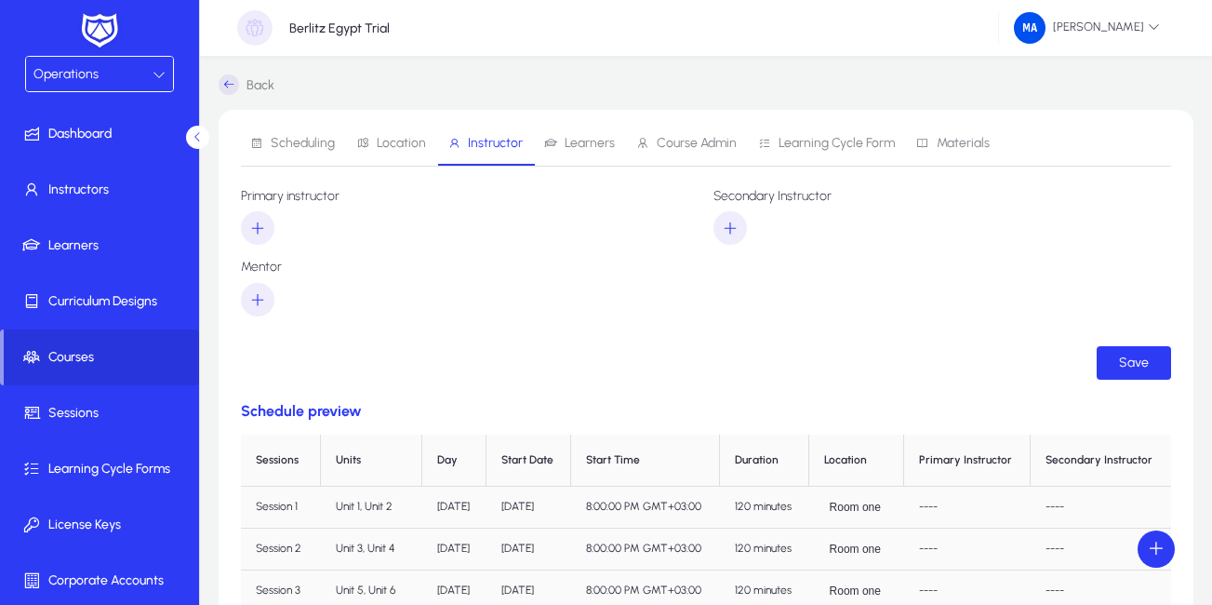
click at [572, 158] on span "Learners" at bounding box center [579, 143] width 71 height 45
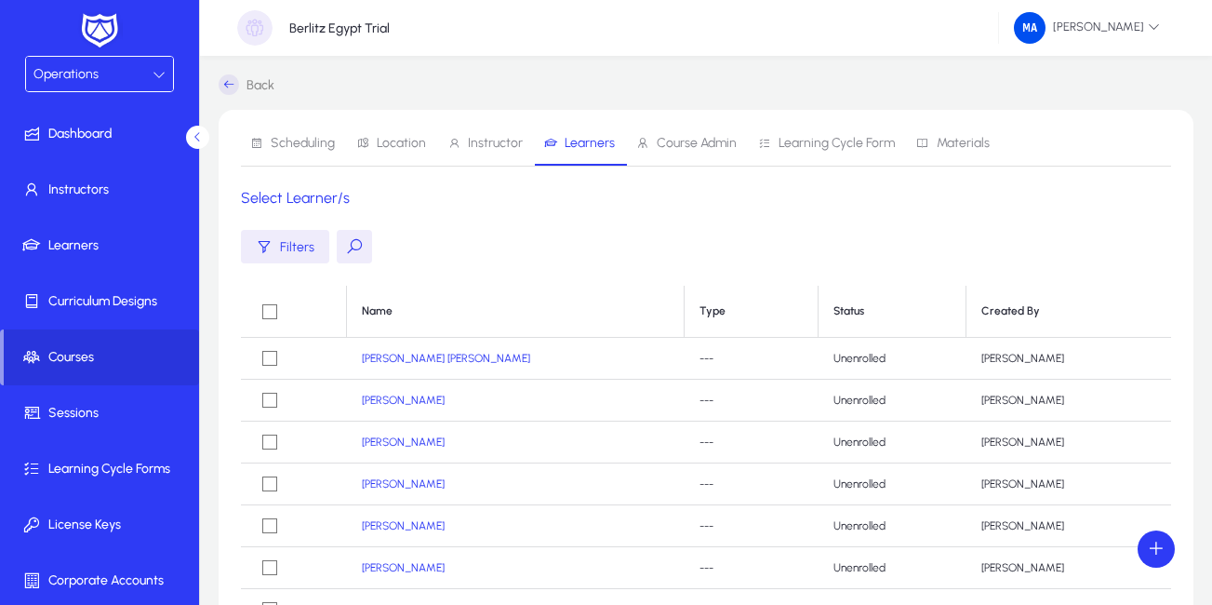
click at [366, 243] on button at bounding box center [354, 246] width 35 height 33
paste input "**********"
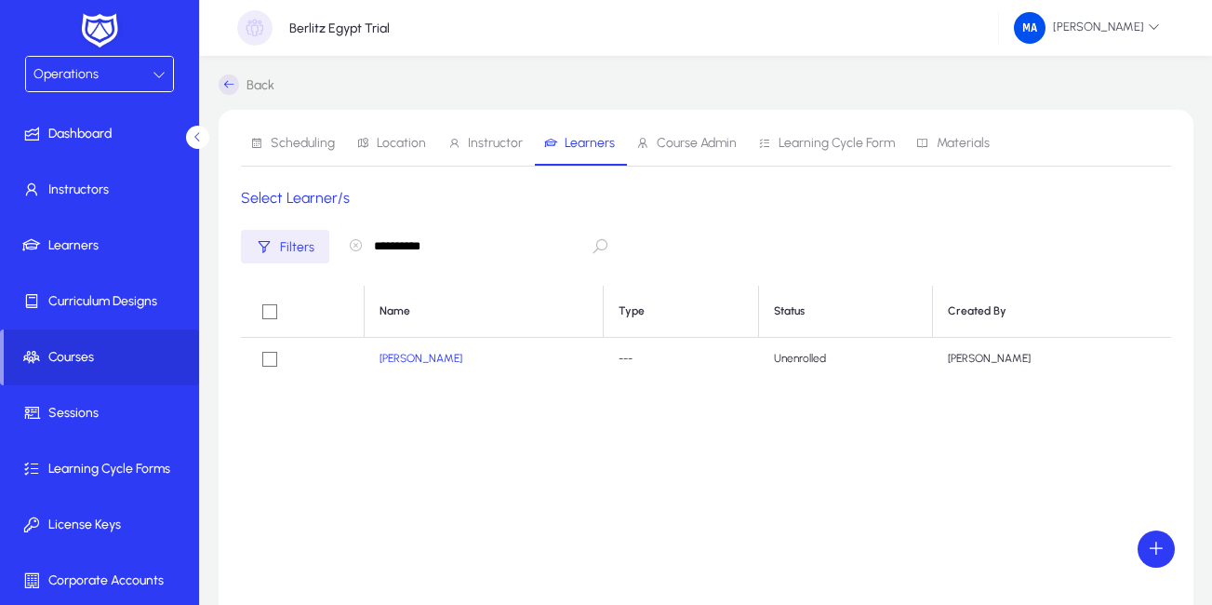
type input "**********"
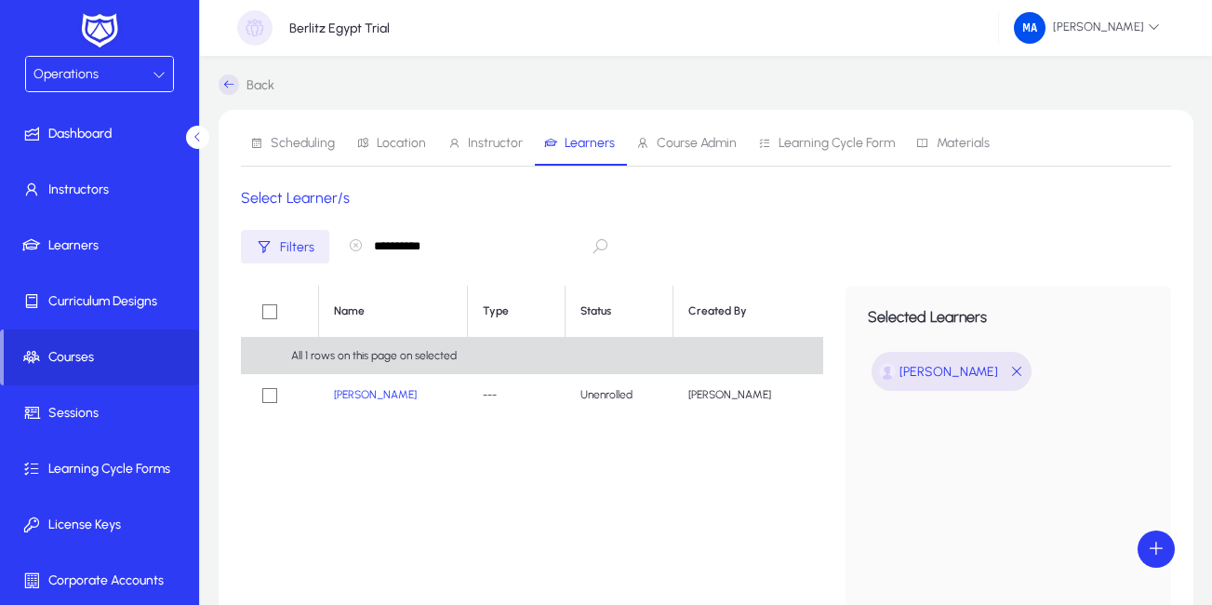
click at [598, 258] on input "**********" at bounding box center [476, 246] width 279 height 35
drag, startPoint x: 502, startPoint y: 248, endPoint x: 253, endPoint y: 225, distance: 250.3
click at [253, 230] on div "**********" at bounding box center [306, 246] width 131 height 33
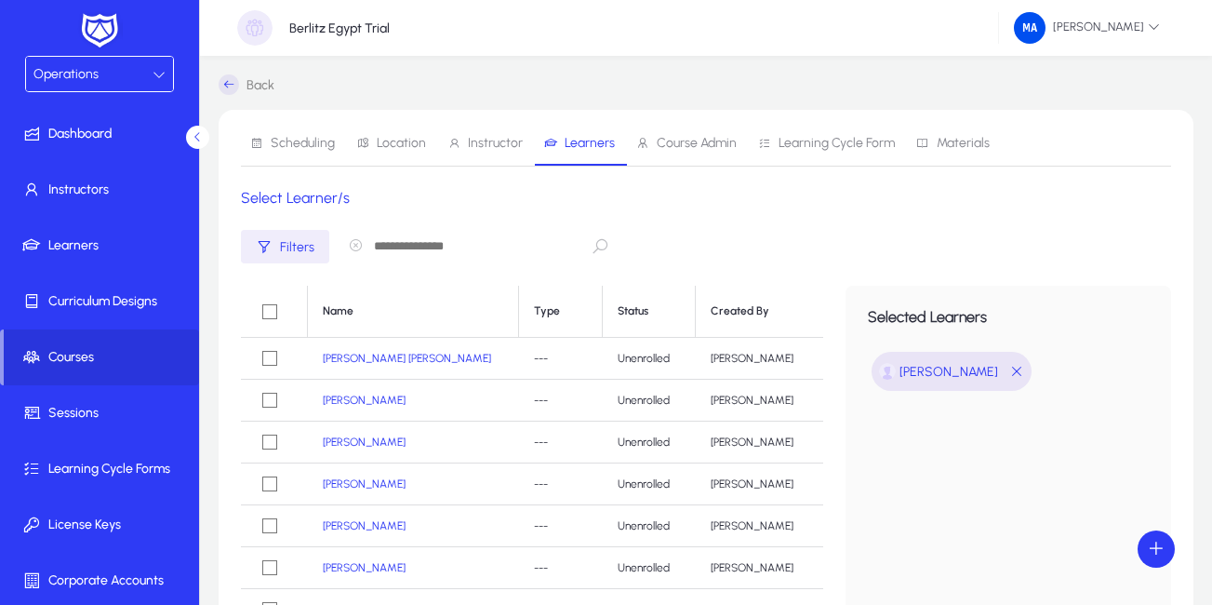
paste input "**********"
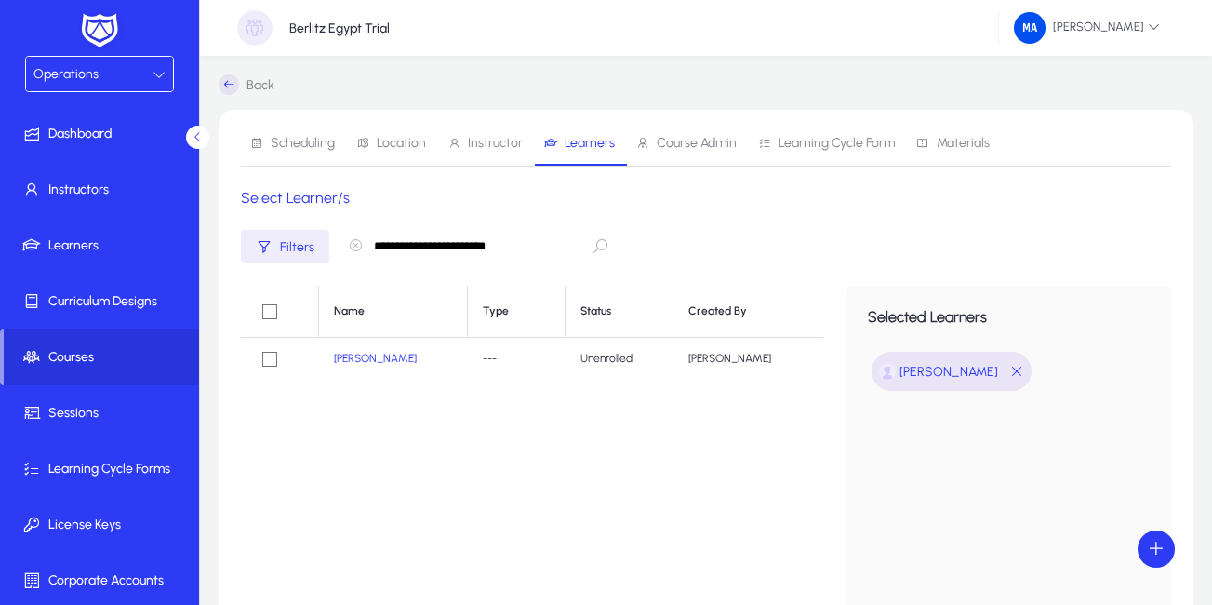
type input "**********"
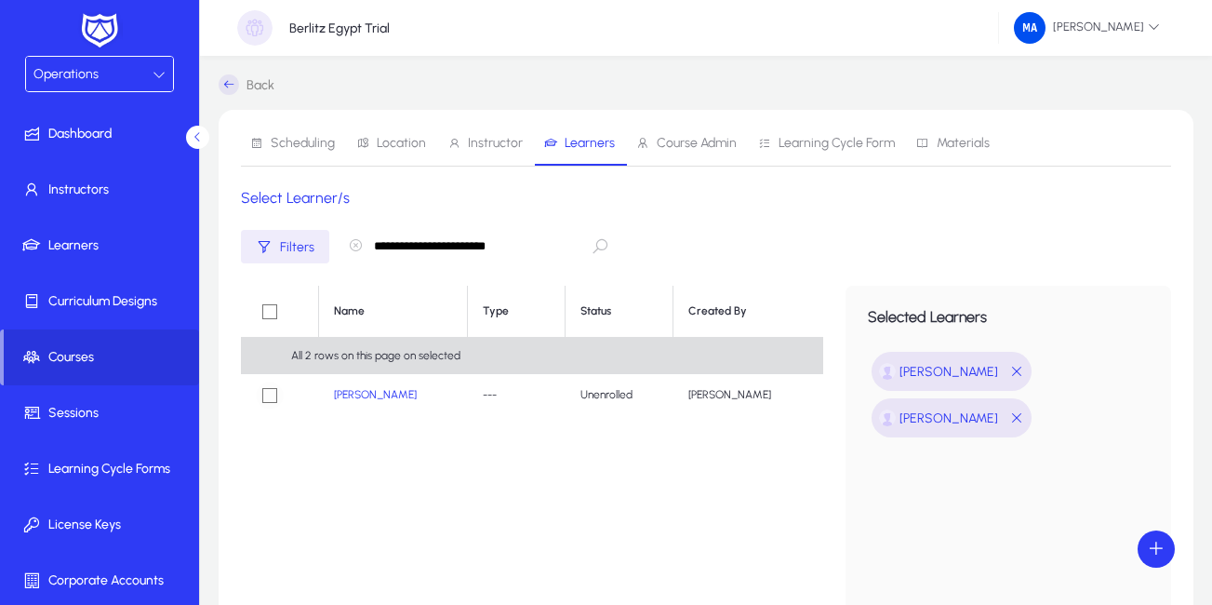
click at [269, 361] on div "All 2 rows on this page on selected" at bounding box center [532, 355] width 582 height 37
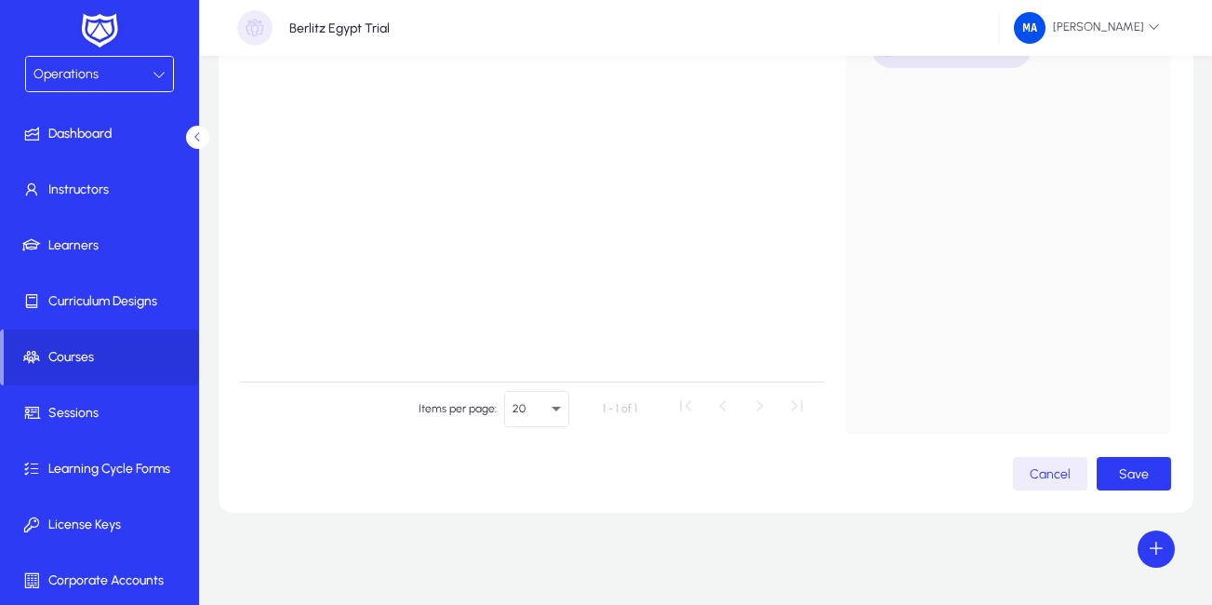
scroll to position [370, 0]
click at [1123, 462] on span "button" at bounding box center [1134, 472] width 74 height 45
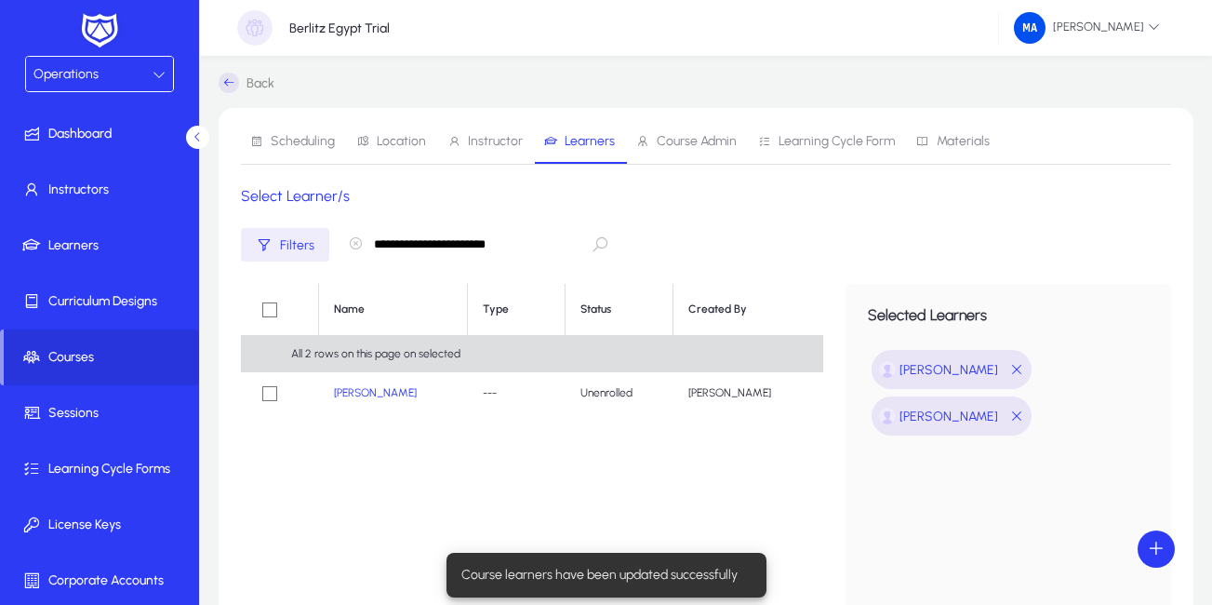
scroll to position [0, 0]
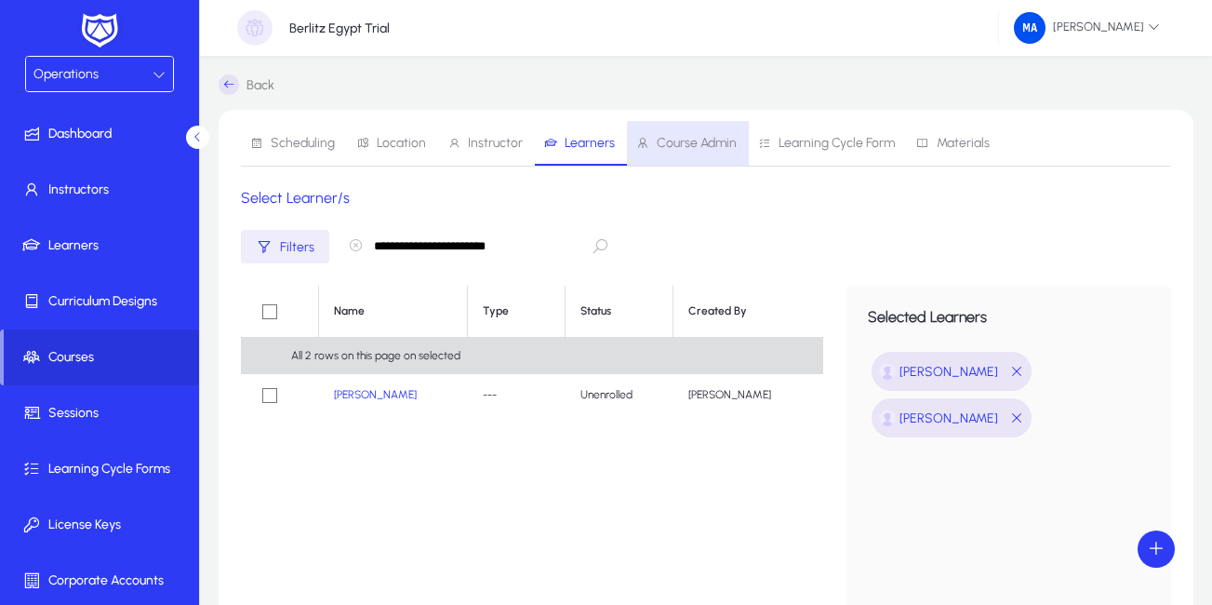
click at [706, 140] on span "Course Admin" at bounding box center [697, 143] width 80 height 13
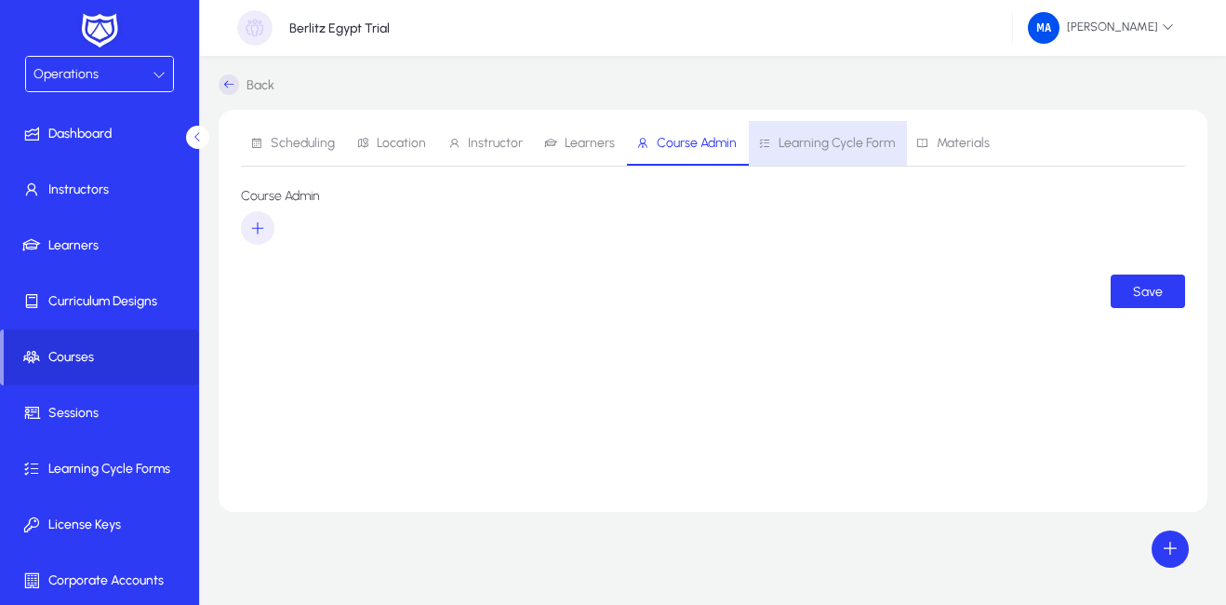
click at [779, 142] on span "Learning Cycle Form" at bounding box center [836, 143] width 116 height 13
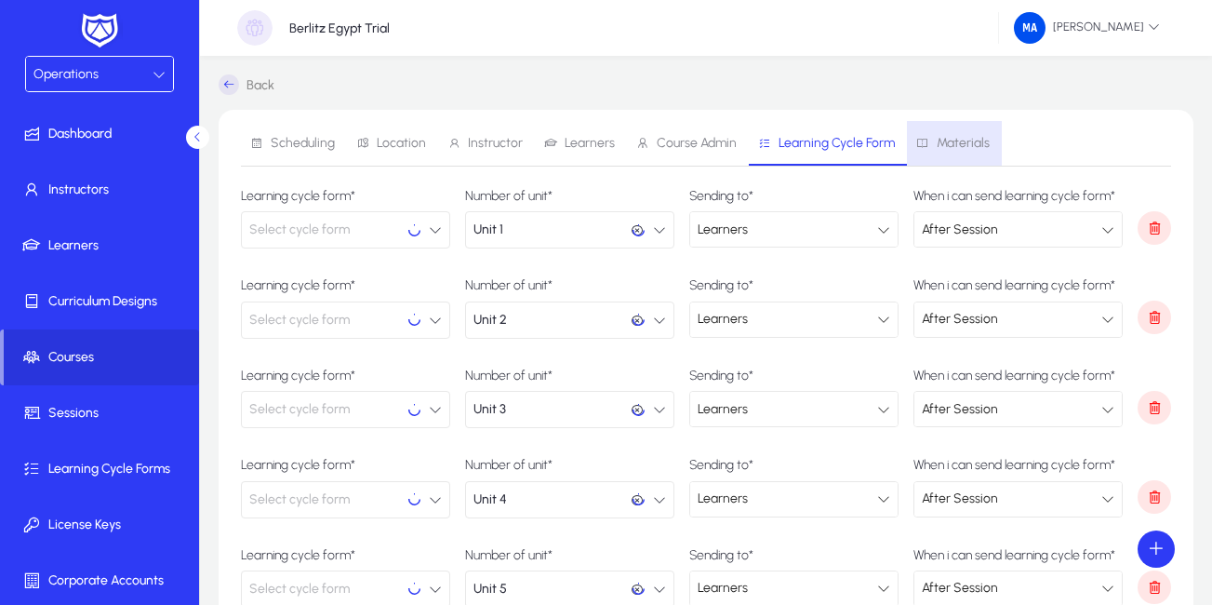
click at [952, 142] on span "Materials" at bounding box center [963, 143] width 53 height 13
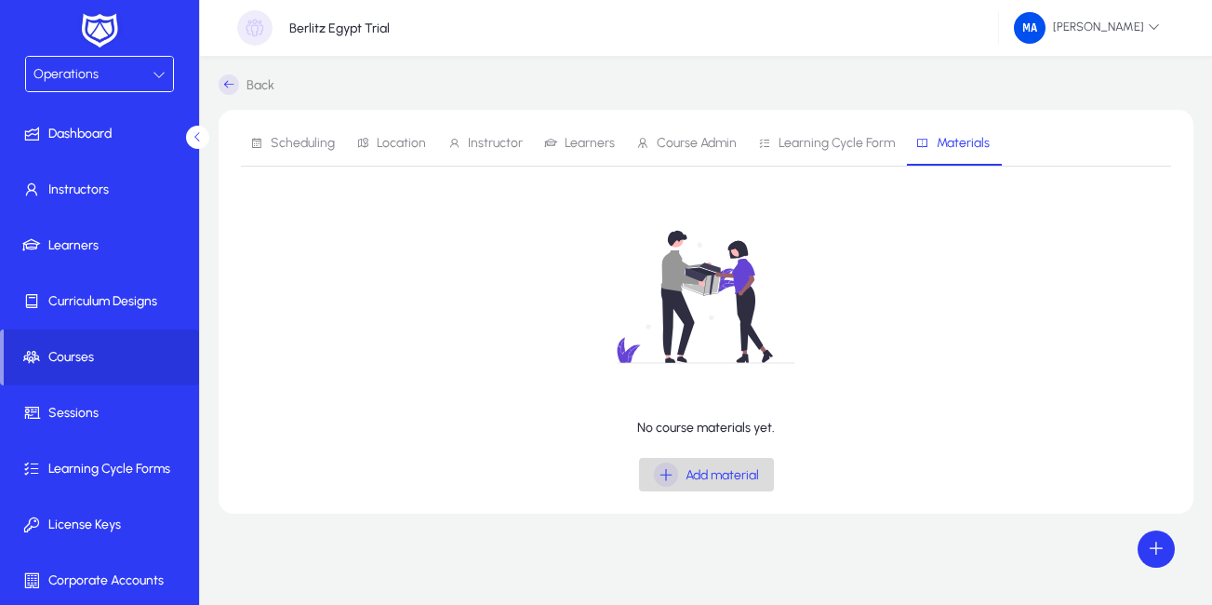
click at [696, 470] on span "Add material" at bounding box center [721, 475] width 73 height 16
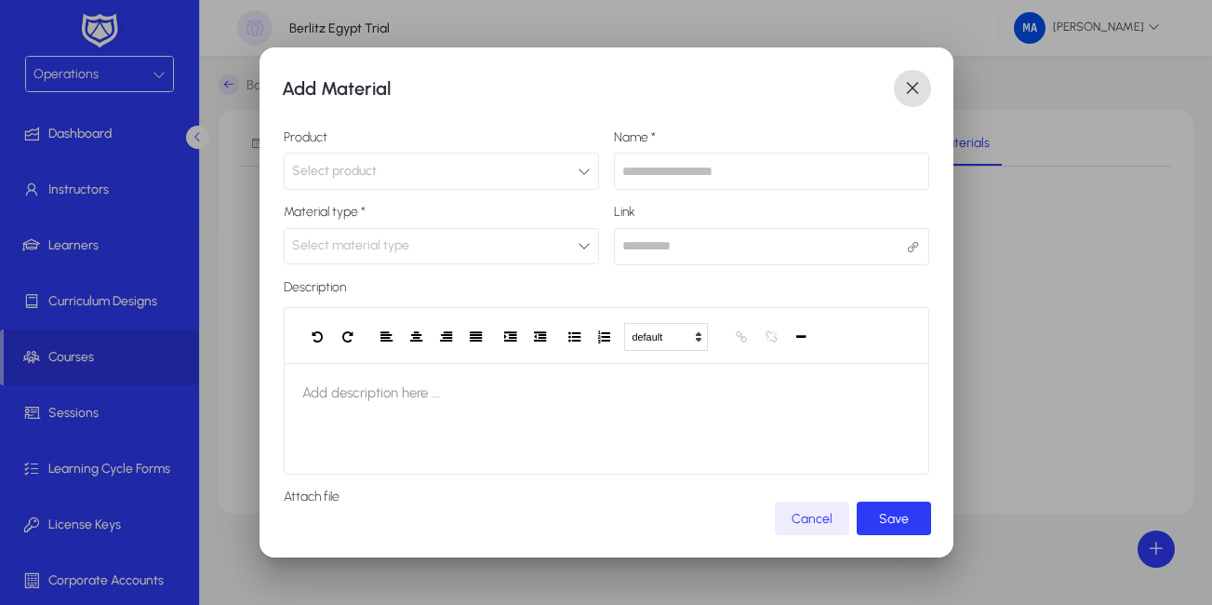
click at [578, 174] on icon "button" at bounding box center [584, 171] width 13 height 13
click at [576, 174] on div "Add Material Product Select product Name * Material type * Select material type…" at bounding box center [606, 302] width 1212 height 605
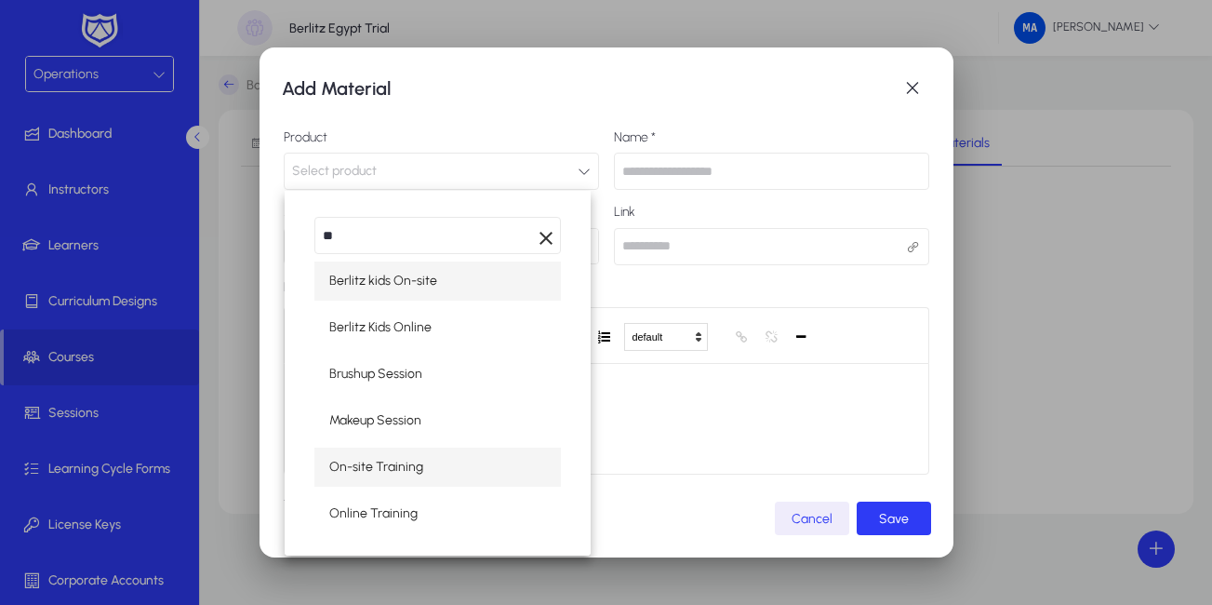
type input "**"
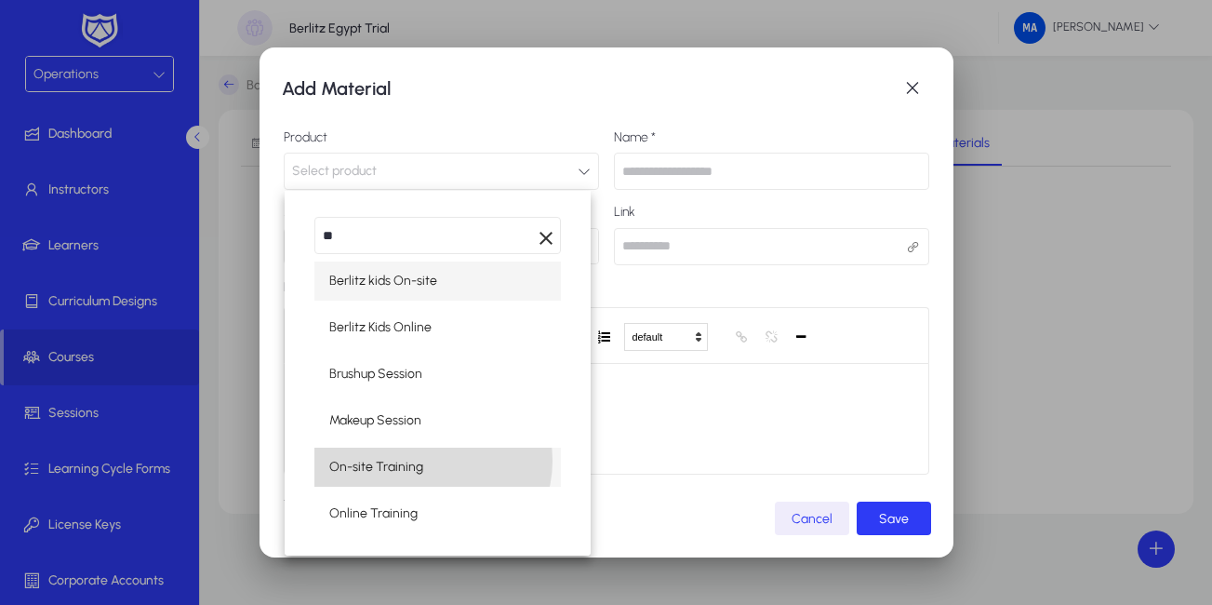
click at [432, 460] on mat-option "On-site Training" at bounding box center [437, 466] width 247 height 39
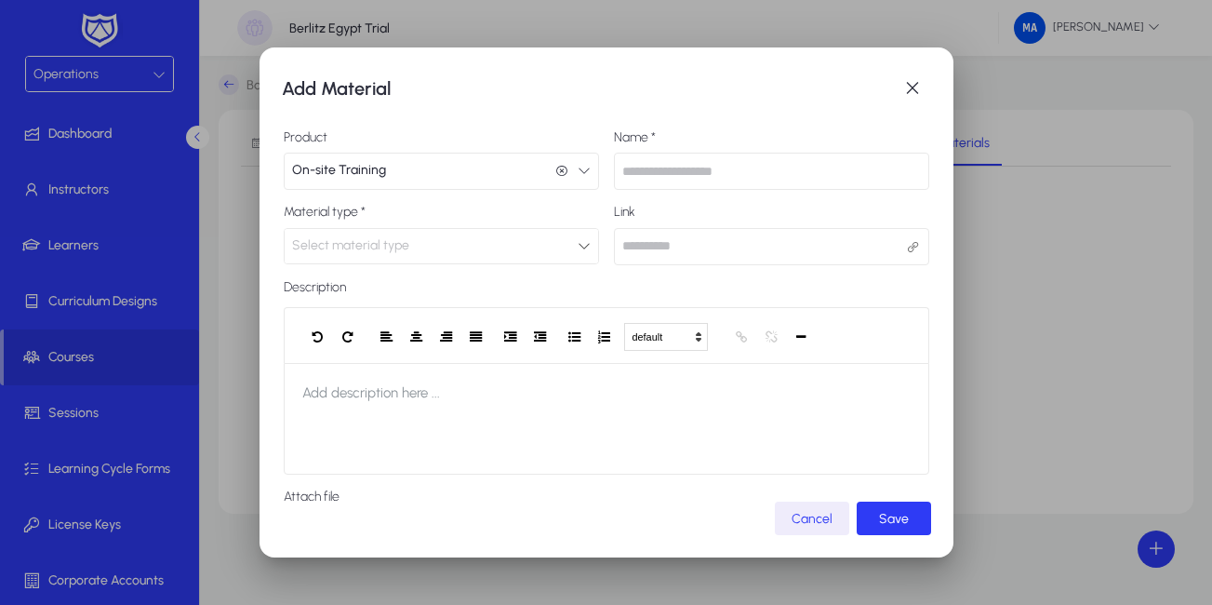
click at [564, 246] on div "Select material type" at bounding box center [435, 245] width 286 height 24
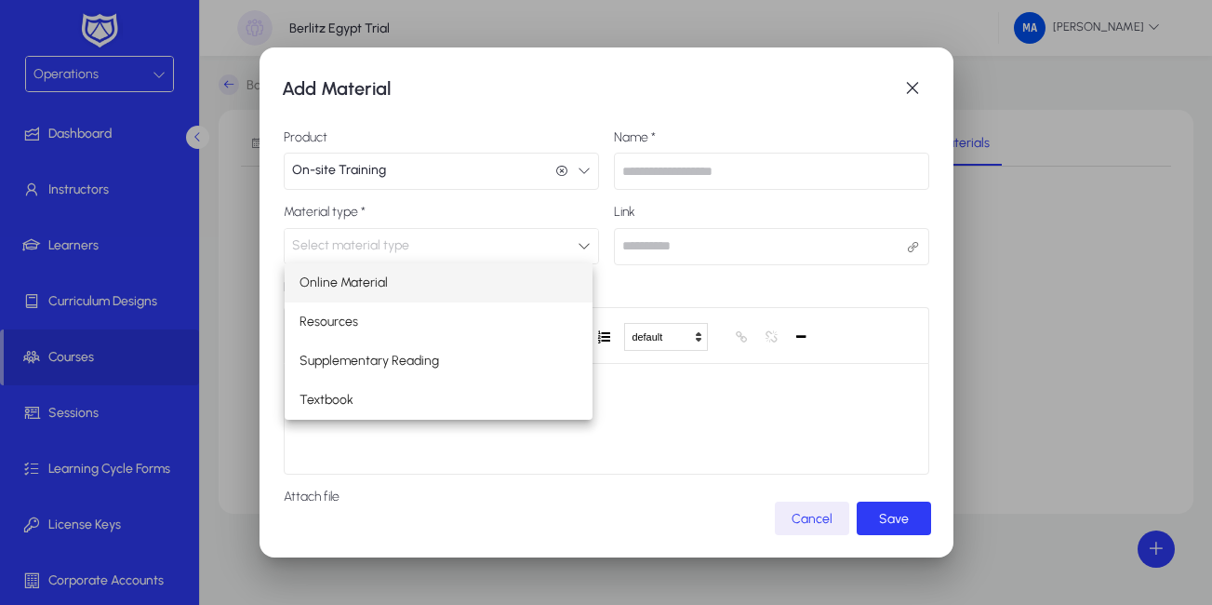
click at [511, 273] on mat-option "Online Material" at bounding box center [439, 282] width 309 height 39
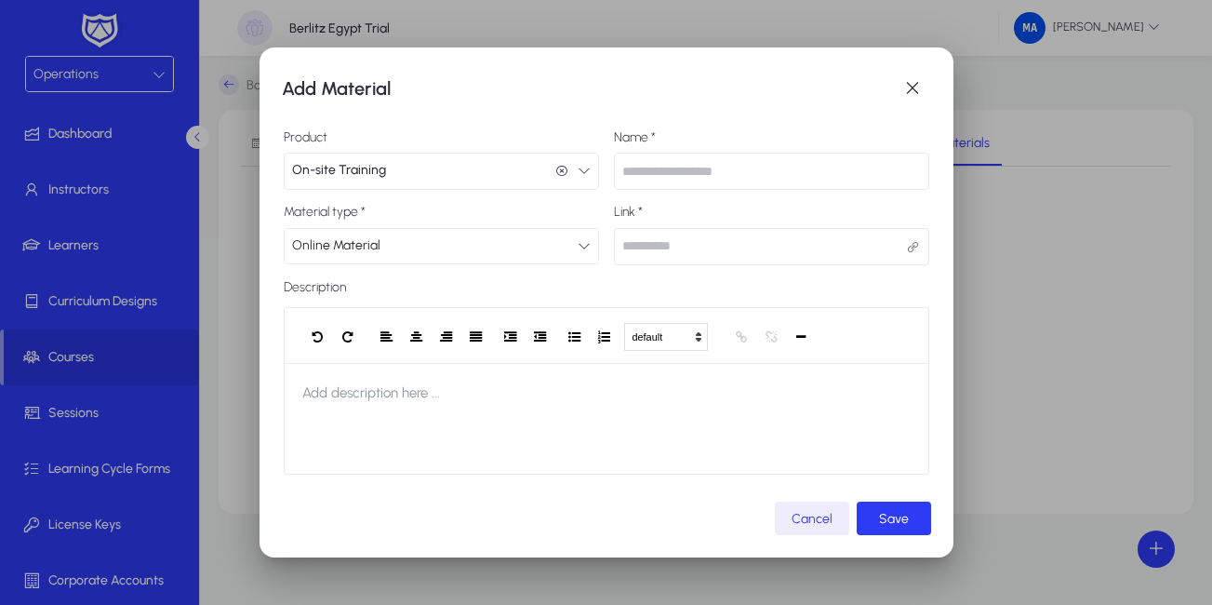
click at [714, 183] on input "text" at bounding box center [771, 171] width 315 height 37
click at [897, 500] on span "submit" at bounding box center [894, 518] width 74 height 45
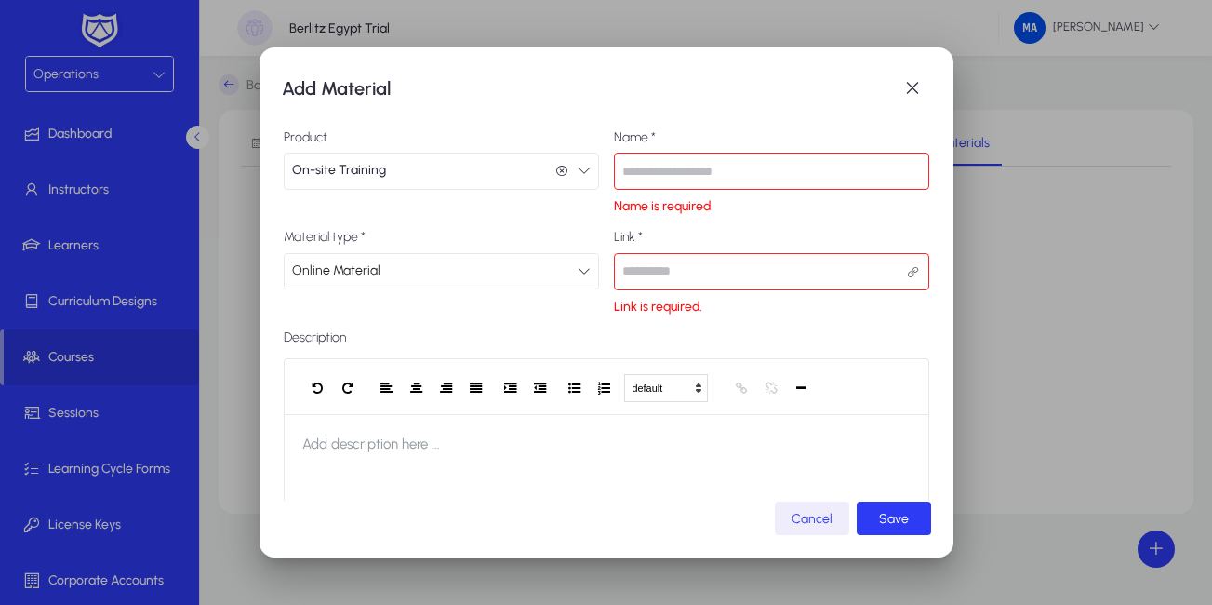
click at [733, 172] on input "text" at bounding box center [771, 171] width 315 height 37
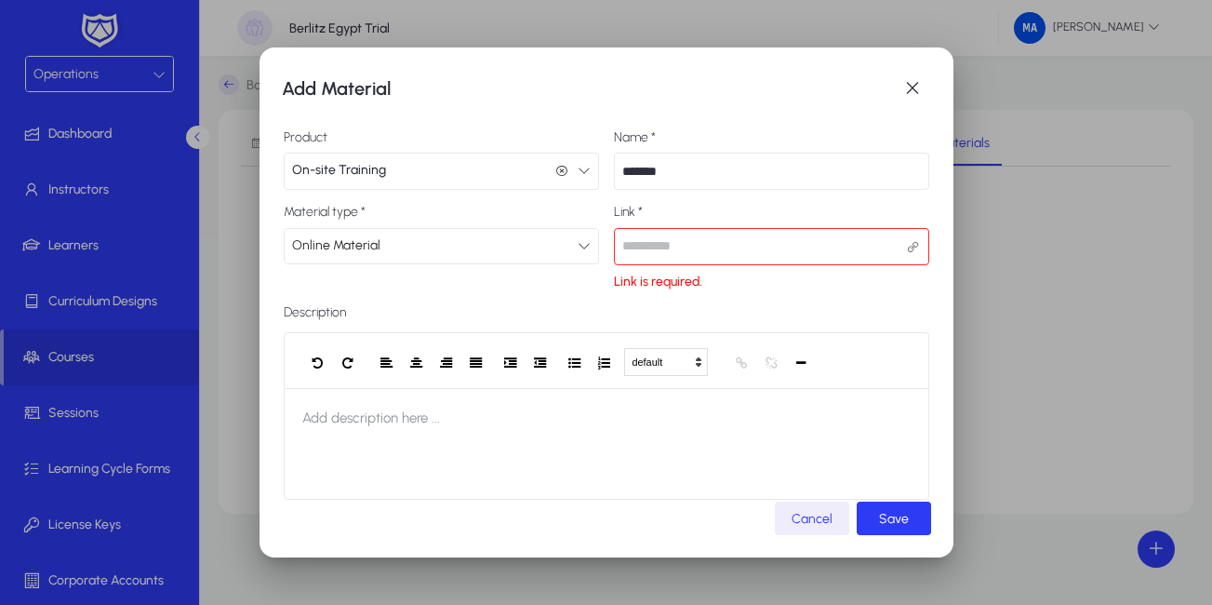
type input "*******"
click at [768, 311] on label "Description" at bounding box center [606, 312] width 645 height 15
click at [892, 515] on span "Save" at bounding box center [894, 519] width 30 height 16
click at [766, 246] on input "url" at bounding box center [771, 246] width 315 height 37
type input "**"
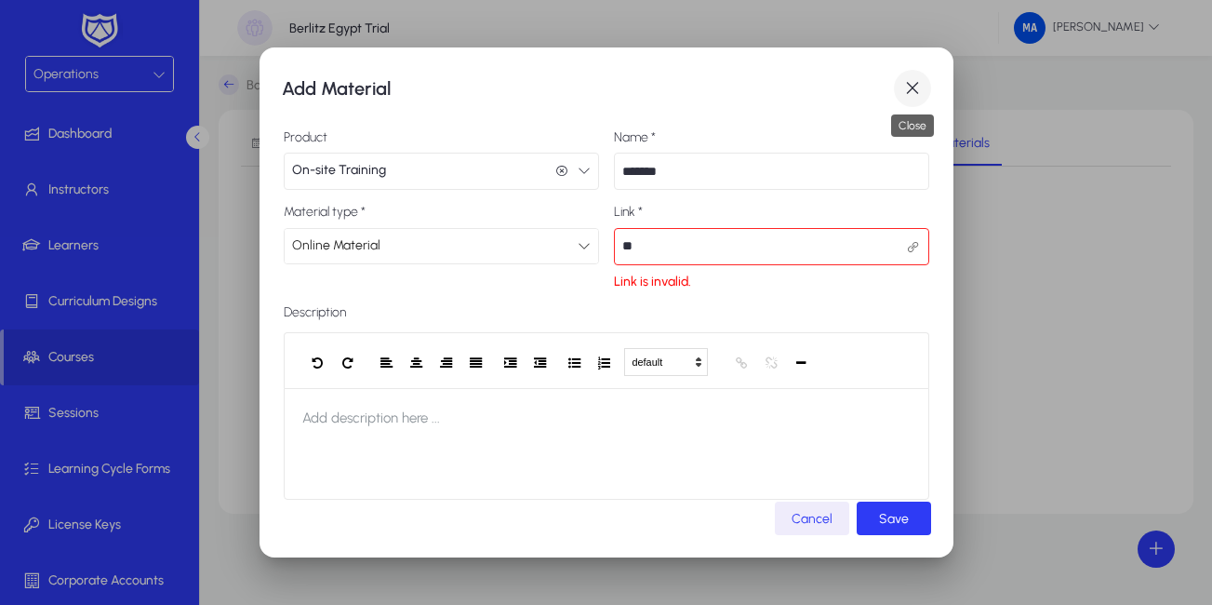
click at [920, 78] on span "button" at bounding box center [912, 88] width 37 height 37
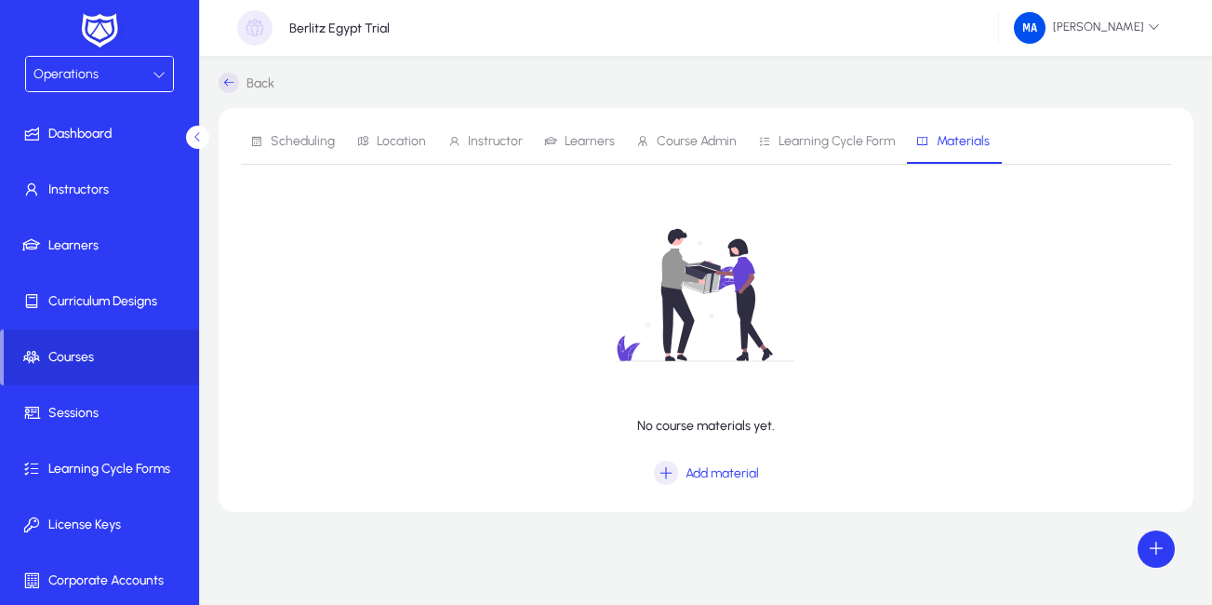
scroll to position [0, 0]
click at [297, 134] on span "Scheduling" at bounding box center [292, 143] width 85 height 45
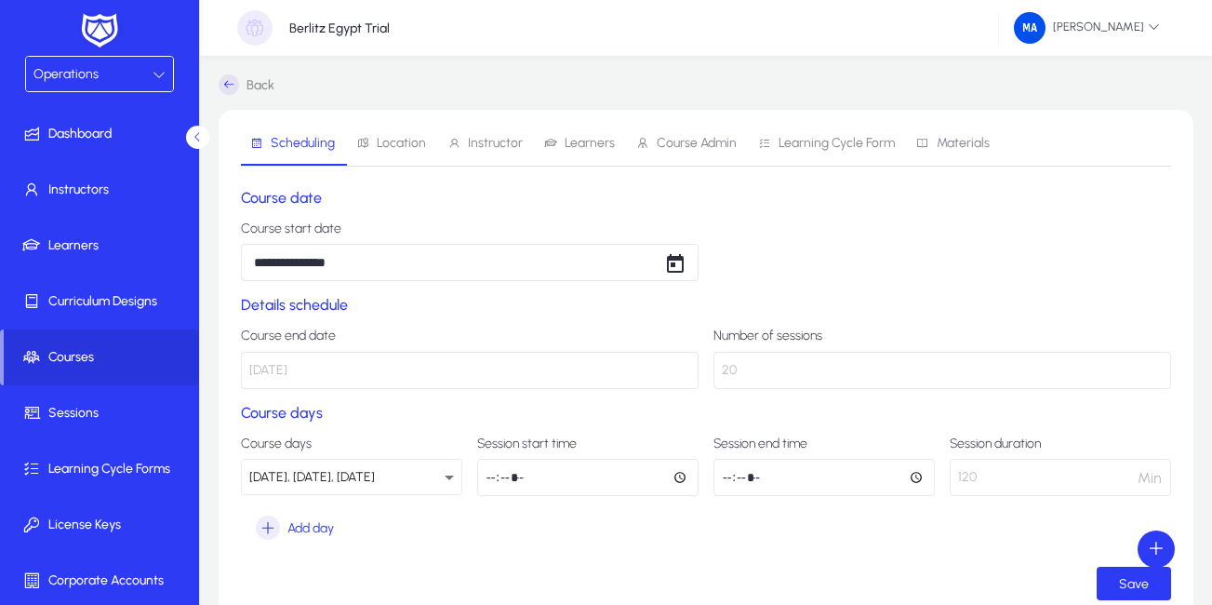
click at [393, 150] on span "Location" at bounding box center [401, 143] width 49 height 13
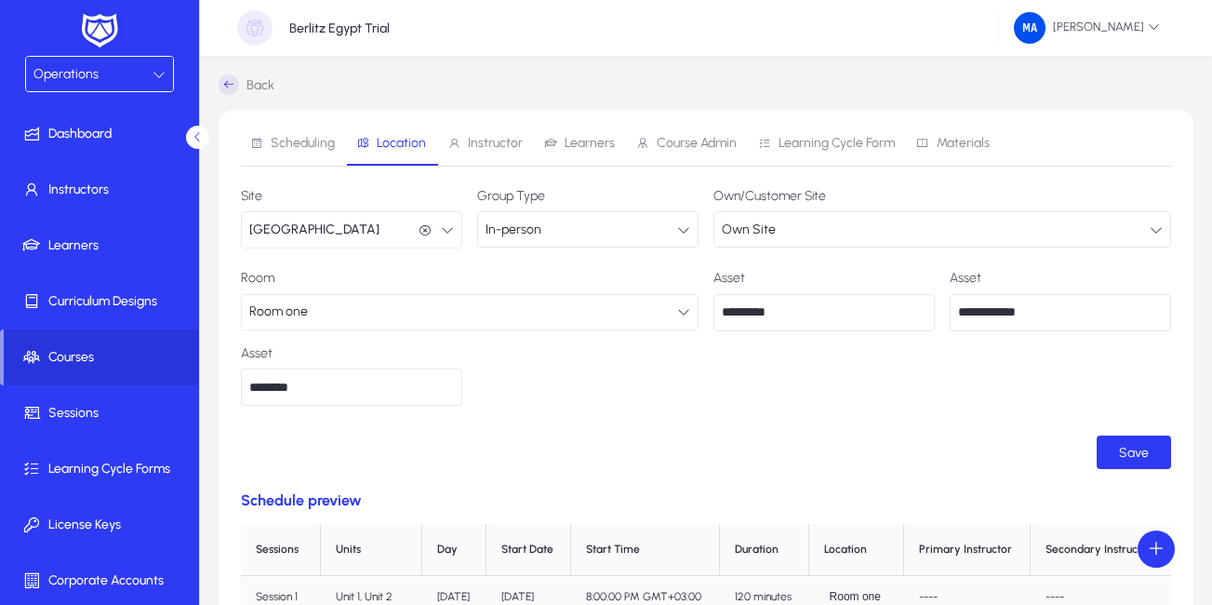
click at [258, 80] on link "Back" at bounding box center [247, 84] width 56 height 20
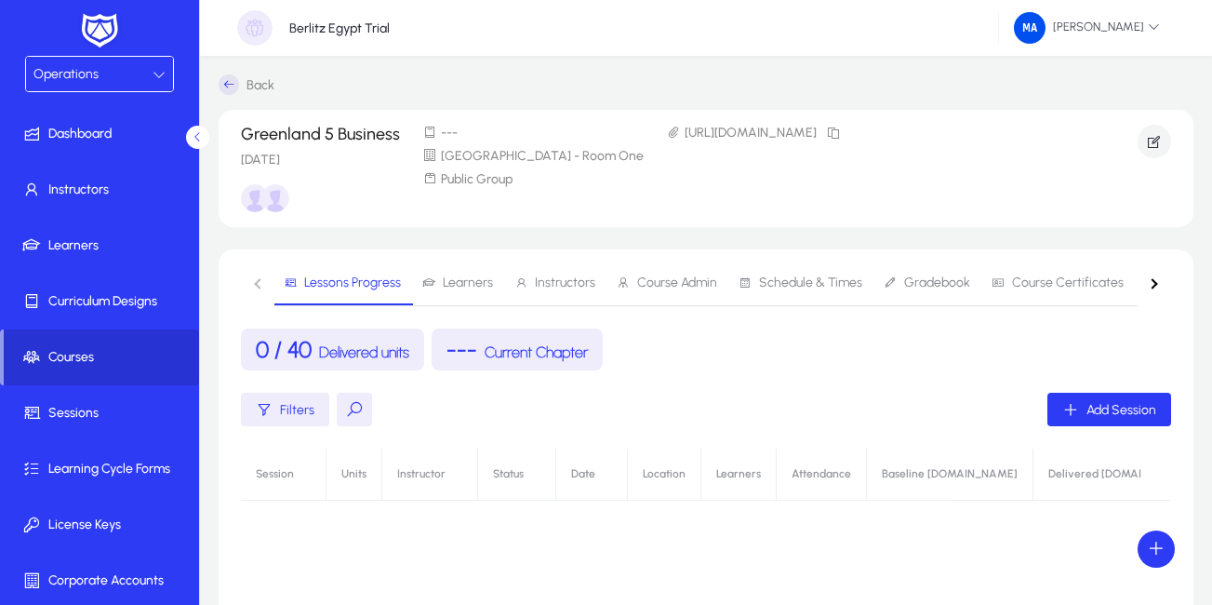
click at [133, 366] on span at bounding box center [101, 357] width 195 height 45
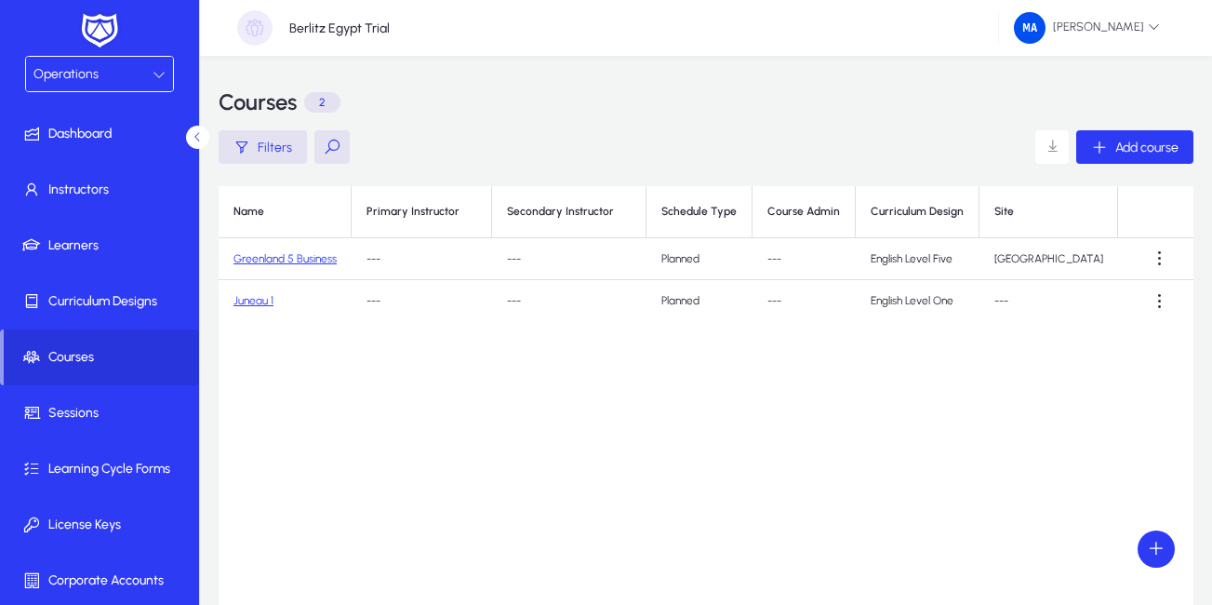
click at [328, 264] on link "Greenland 5 Business" at bounding box center [284, 258] width 103 height 13
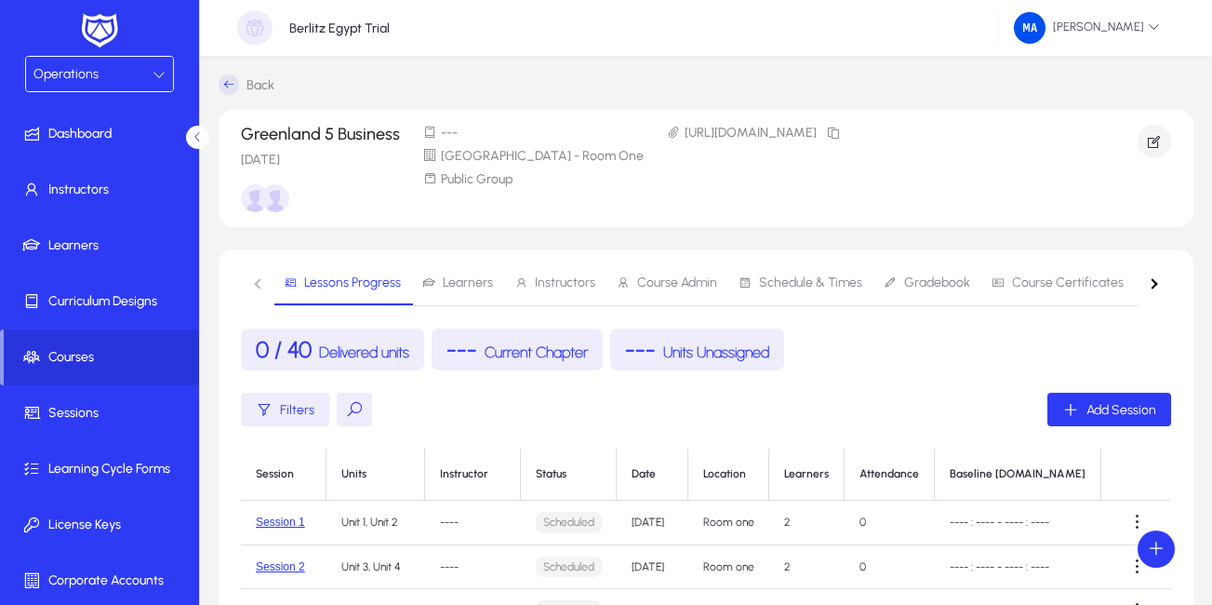
click at [462, 283] on span "Learners" at bounding box center [468, 282] width 50 height 13
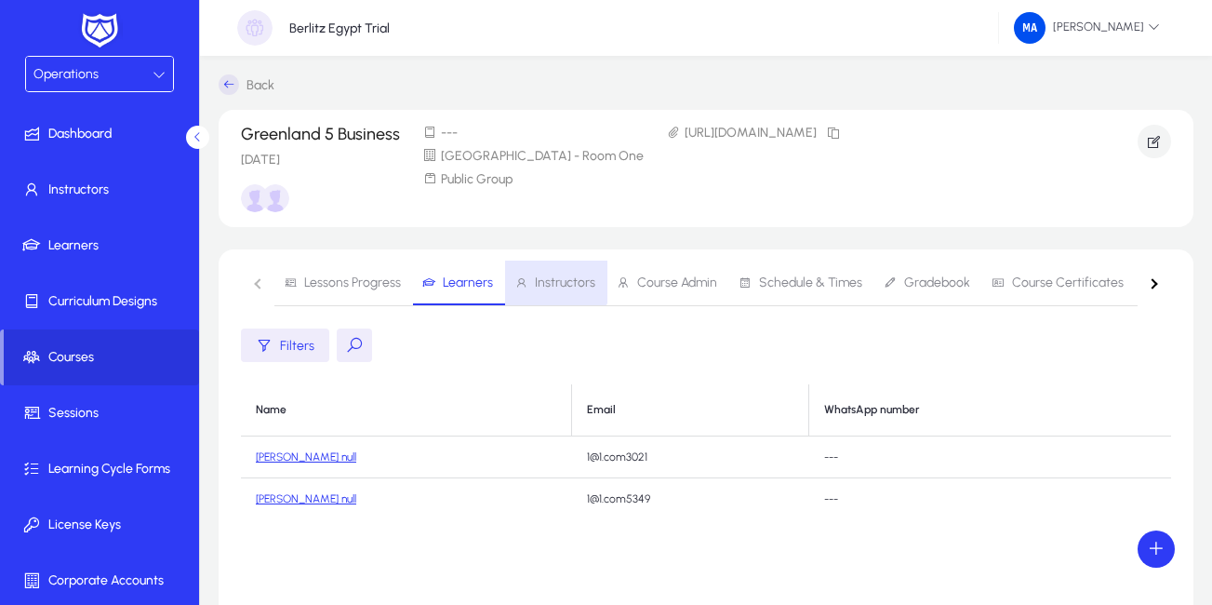
click at [538, 273] on span "Instructors" at bounding box center [554, 282] width 81 height 45
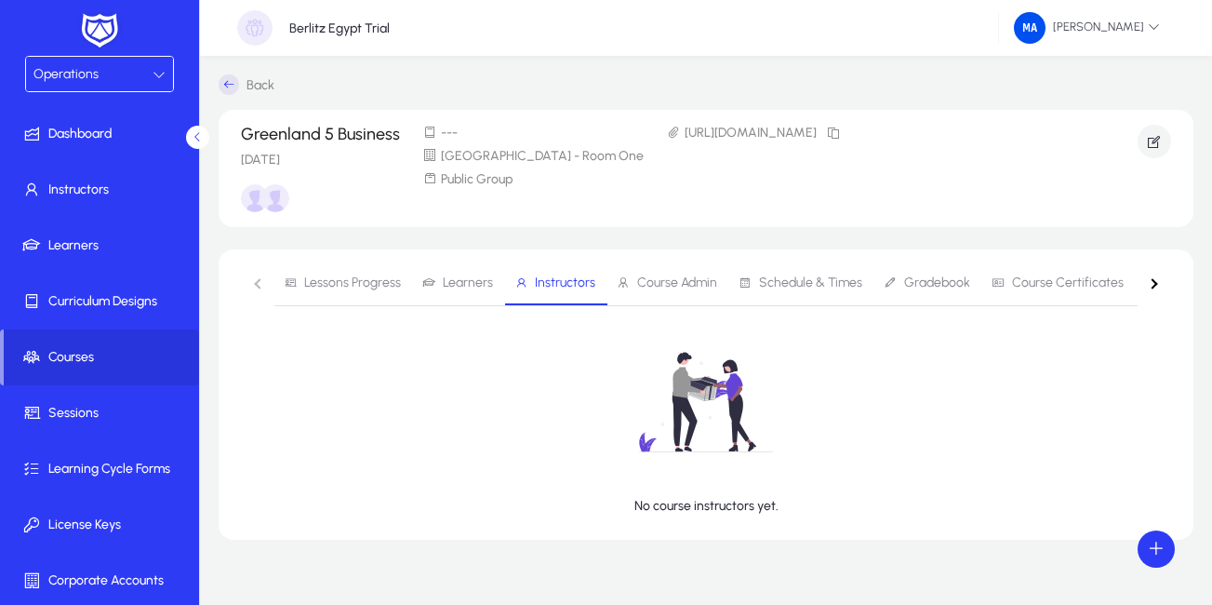
click at [789, 284] on span "Schedule & Times" at bounding box center [810, 282] width 103 height 13
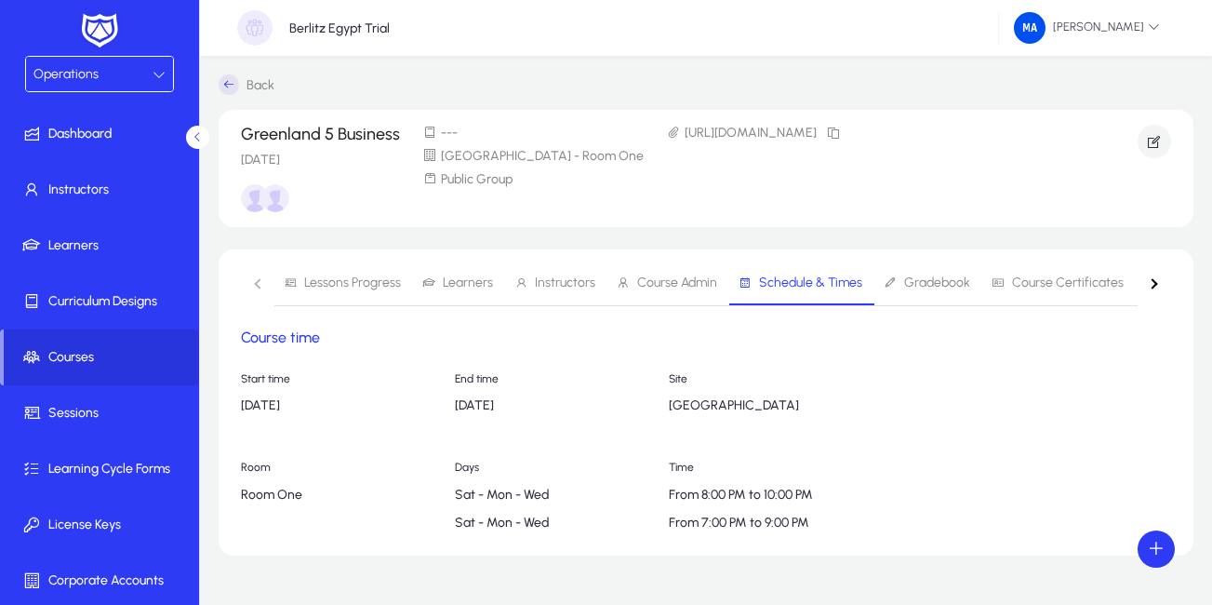
click at [230, 90] on icon at bounding box center [229, 84] width 20 height 20
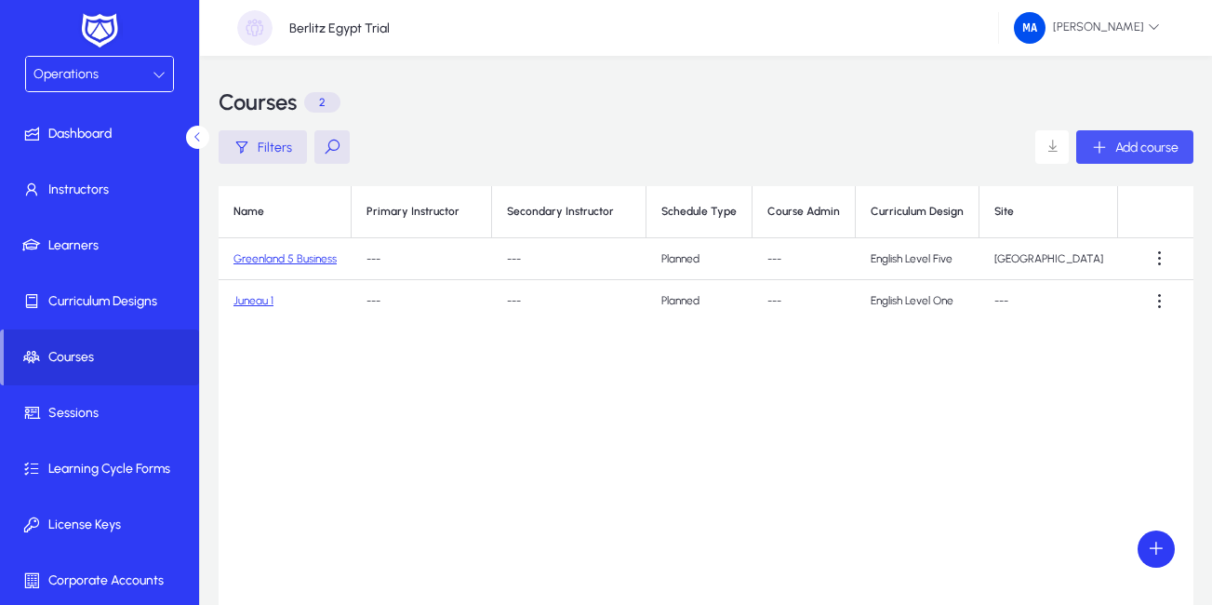
click at [1129, 149] on span "Add course" at bounding box center [1146, 148] width 63 height 16
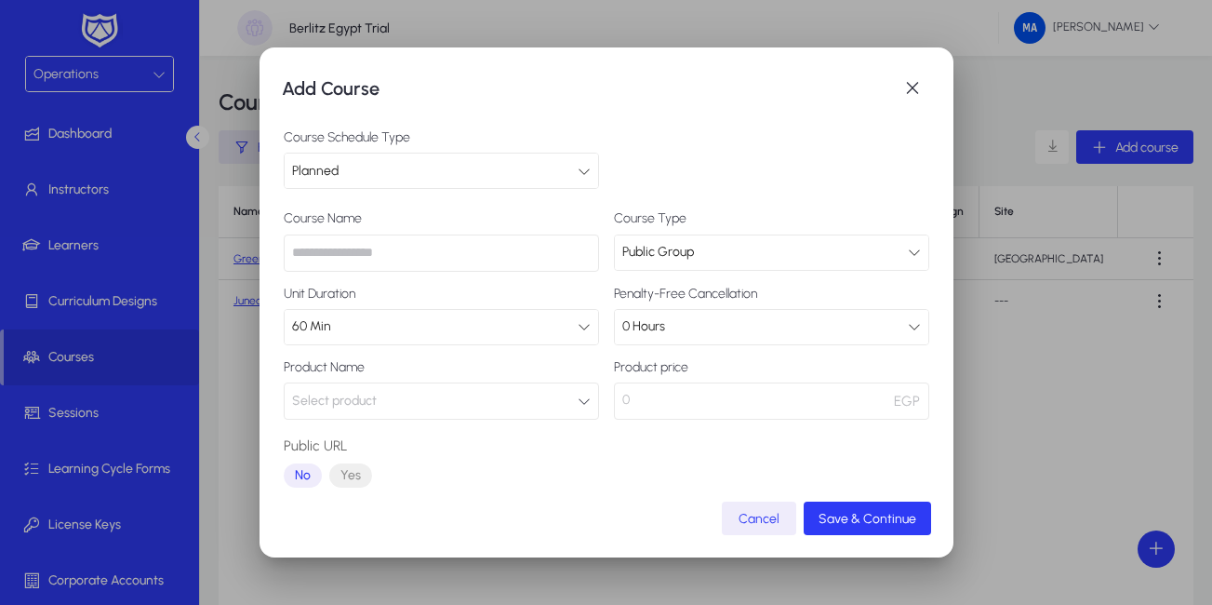
click at [338, 251] on input "text" at bounding box center [441, 252] width 315 height 37
paste input "**********"
type input "**********"
click at [578, 404] on icon "button" at bounding box center [584, 400] width 13 height 13
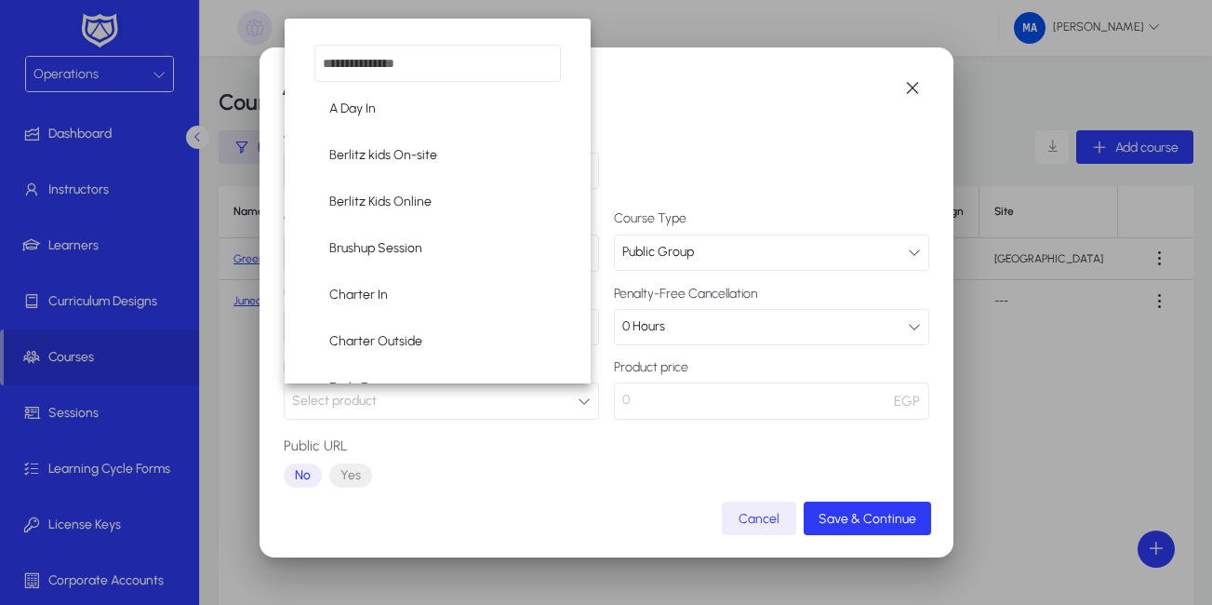
scroll to position [335, 0]
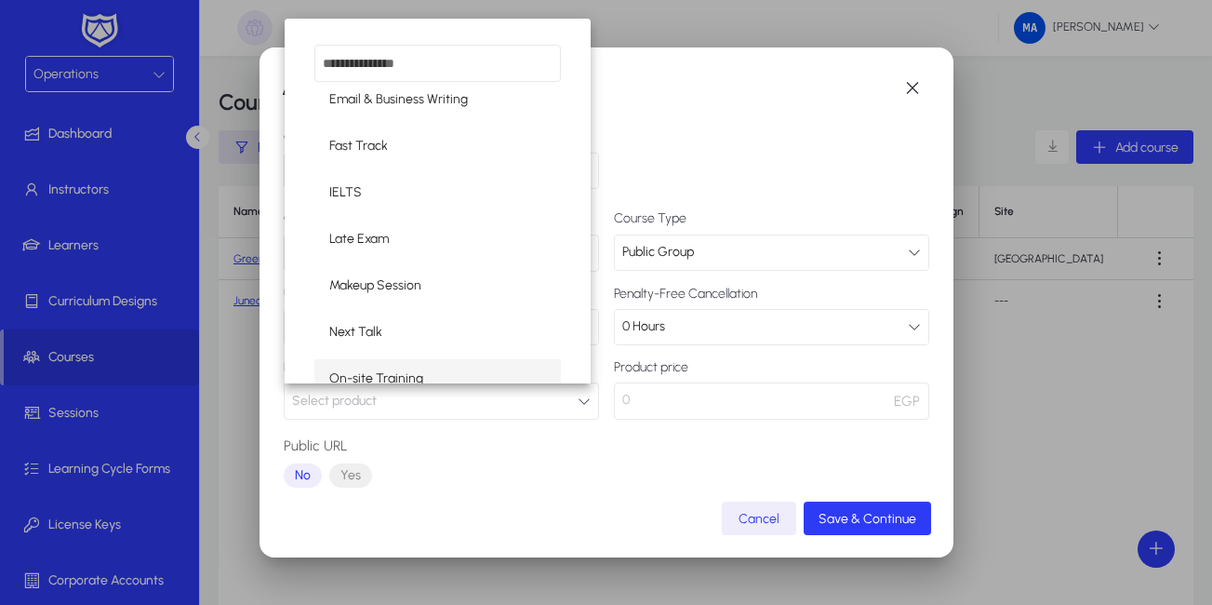
click at [525, 70] on input "dropdown search" at bounding box center [437, 63] width 247 height 37
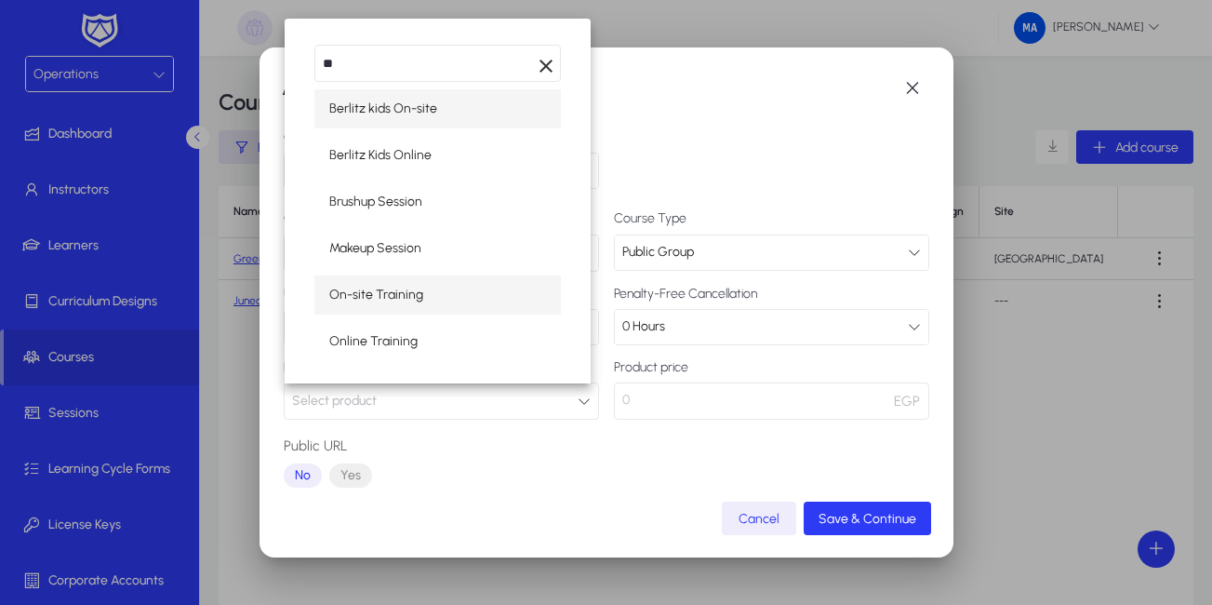
type input "**"
click at [378, 293] on span "On-site Training" at bounding box center [376, 295] width 94 height 22
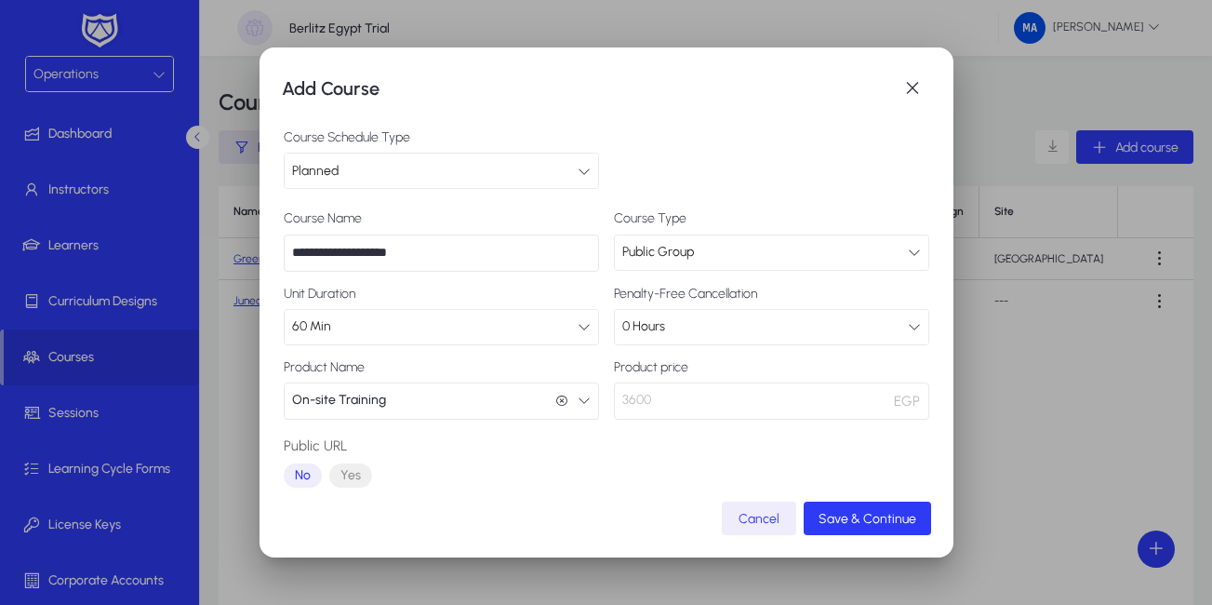
click at [908, 246] on icon at bounding box center [914, 252] width 13 height 13
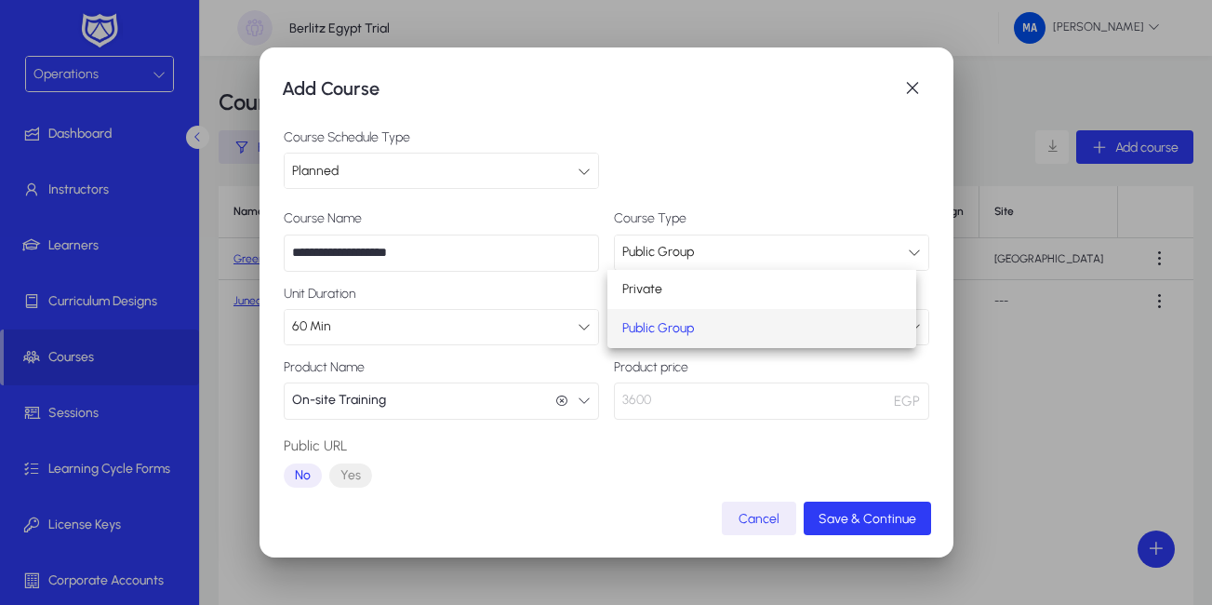
click at [897, 246] on div at bounding box center [606, 302] width 1212 height 605
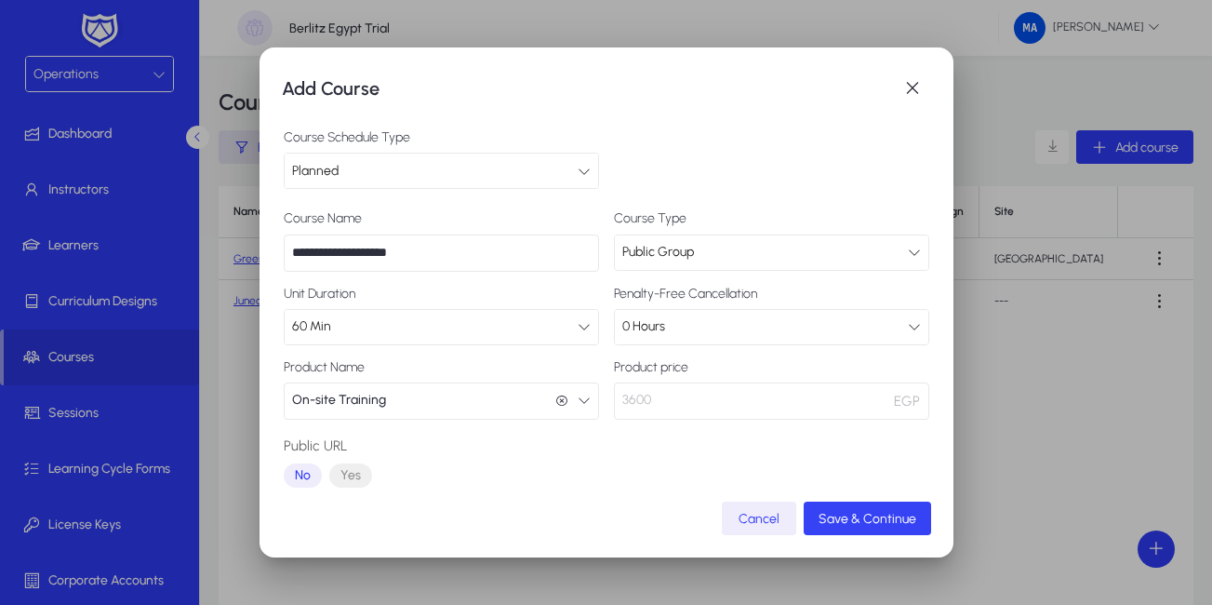
click at [852, 520] on span "Save & Continue" at bounding box center [867, 519] width 98 height 16
click at [863, 509] on span "submit" at bounding box center [867, 518] width 127 height 45
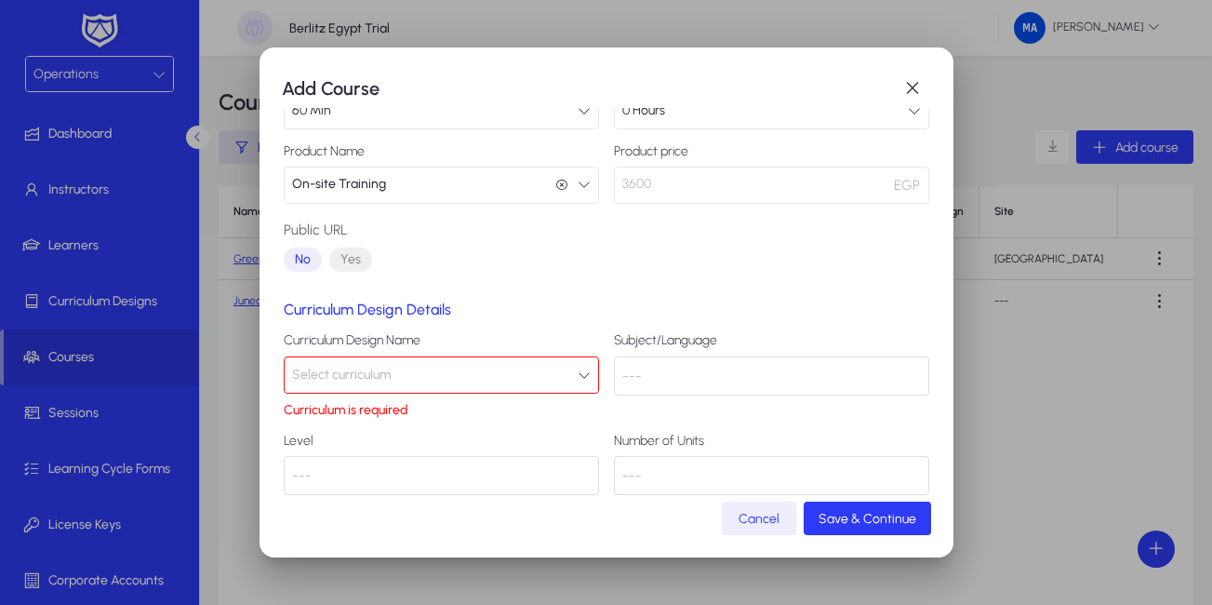
scroll to position [239, 0]
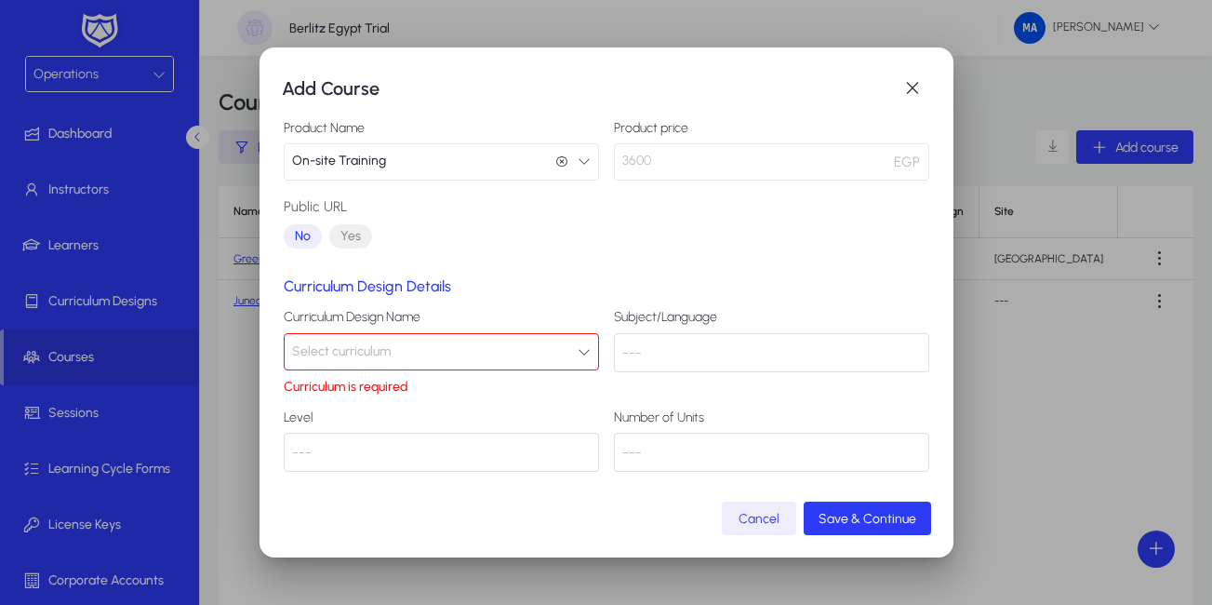
click at [580, 353] on icon "button" at bounding box center [584, 351] width 13 height 13
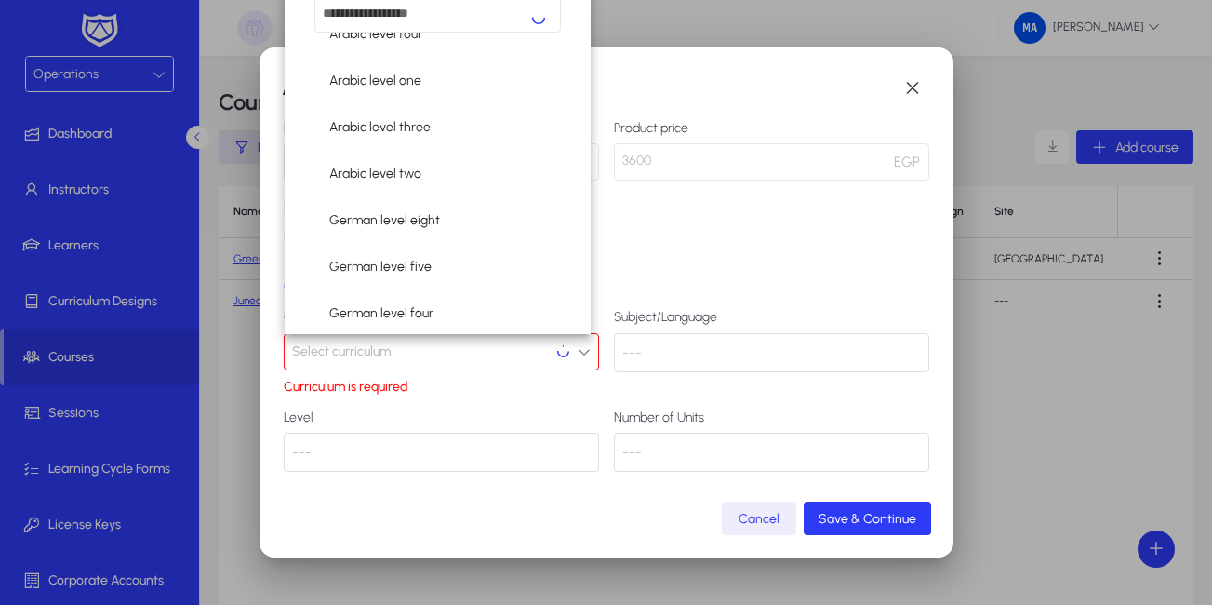
scroll to position [115, 0]
click at [447, 351] on div at bounding box center [606, 302] width 1212 height 605
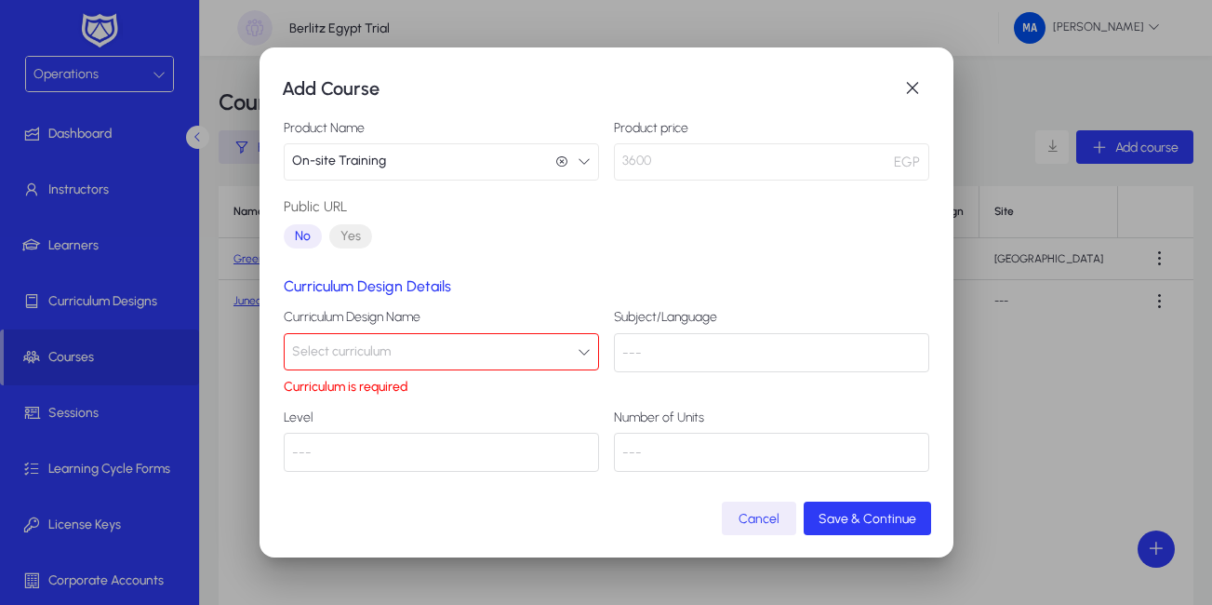
click at [445, 359] on button "Select curriculum" at bounding box center [441, 351] width 315 height 37
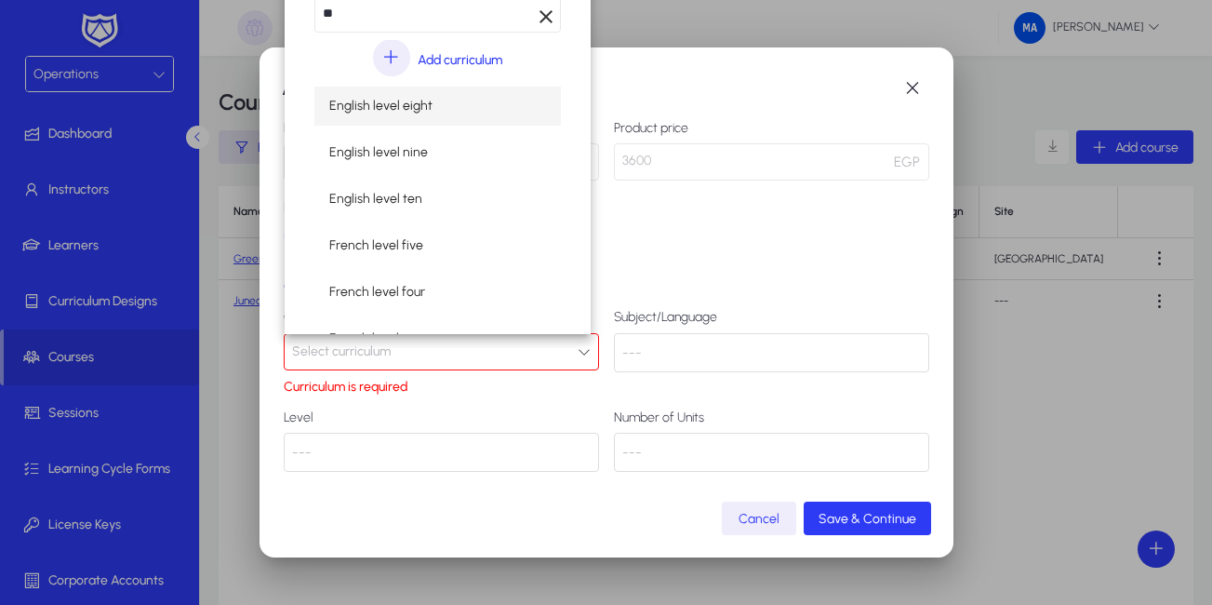
type input "**"
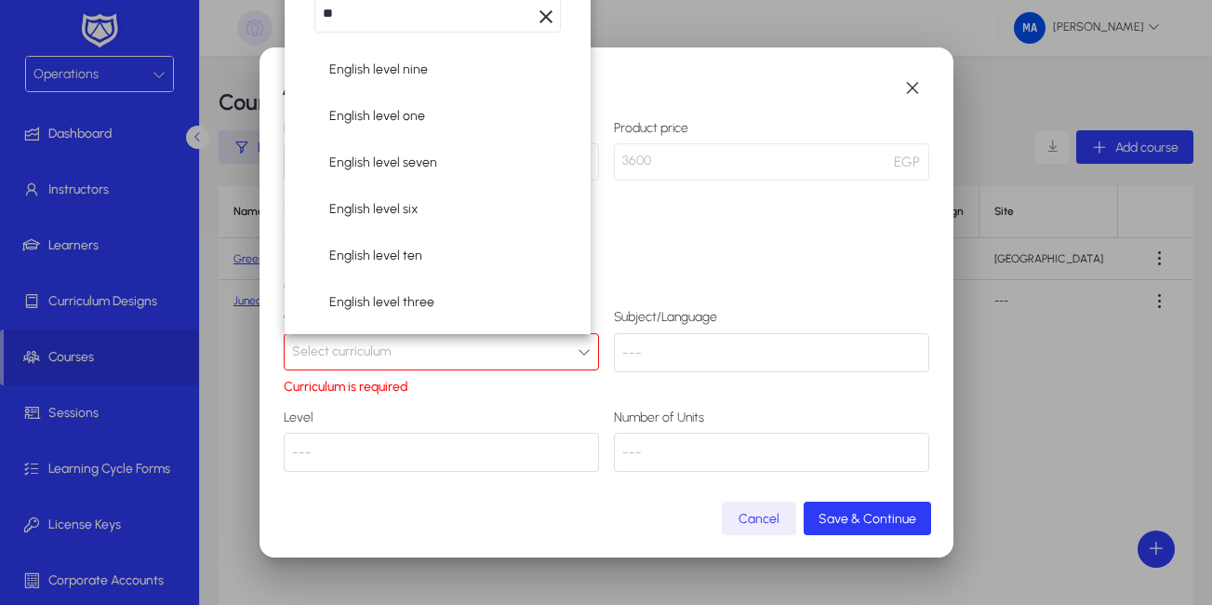
scroll to position [193, 0]
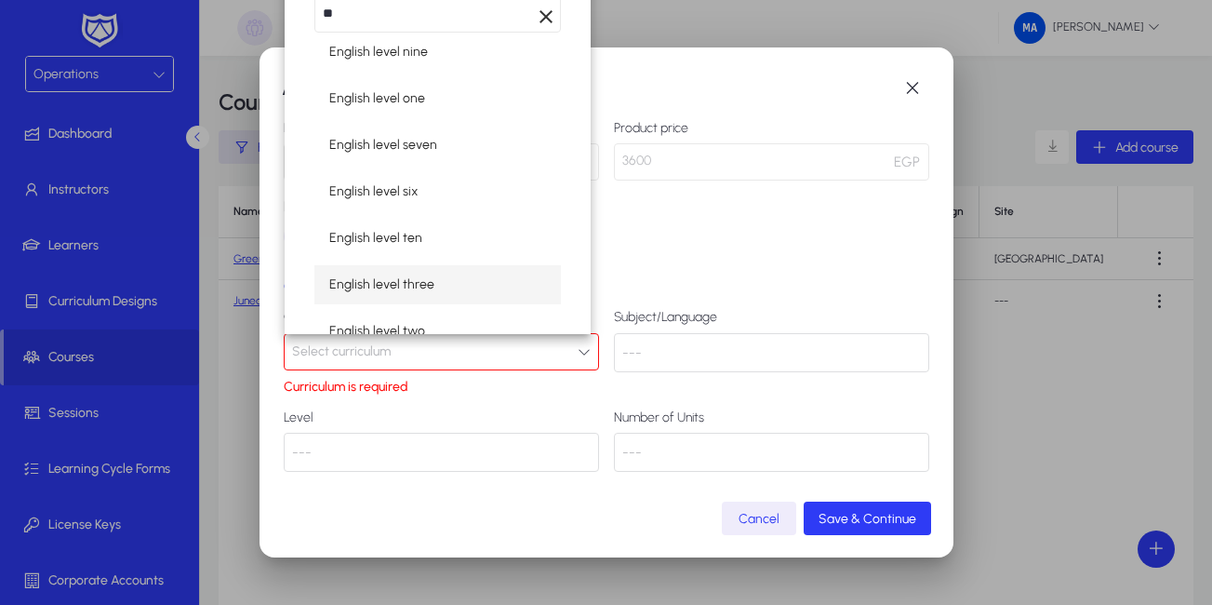
click at [410, 288] on span "English level three" at bounding box center [381, 284] width 105 height 22
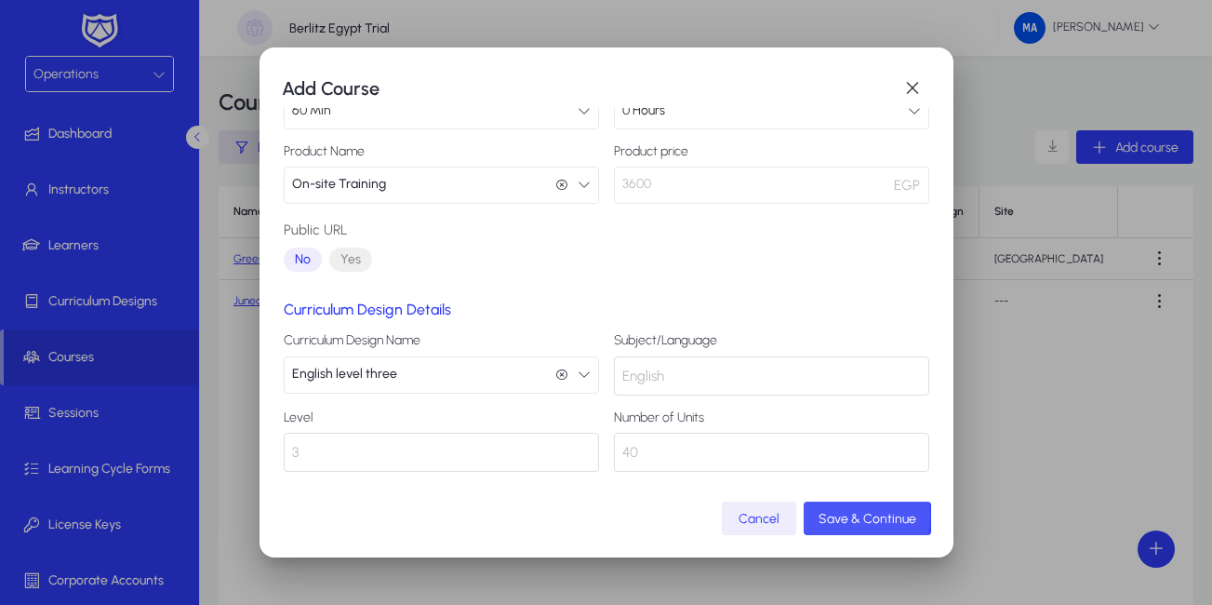
click at [848, 516] on span "Save & Continue" at bounding box center [867, 519] width 98 height 16
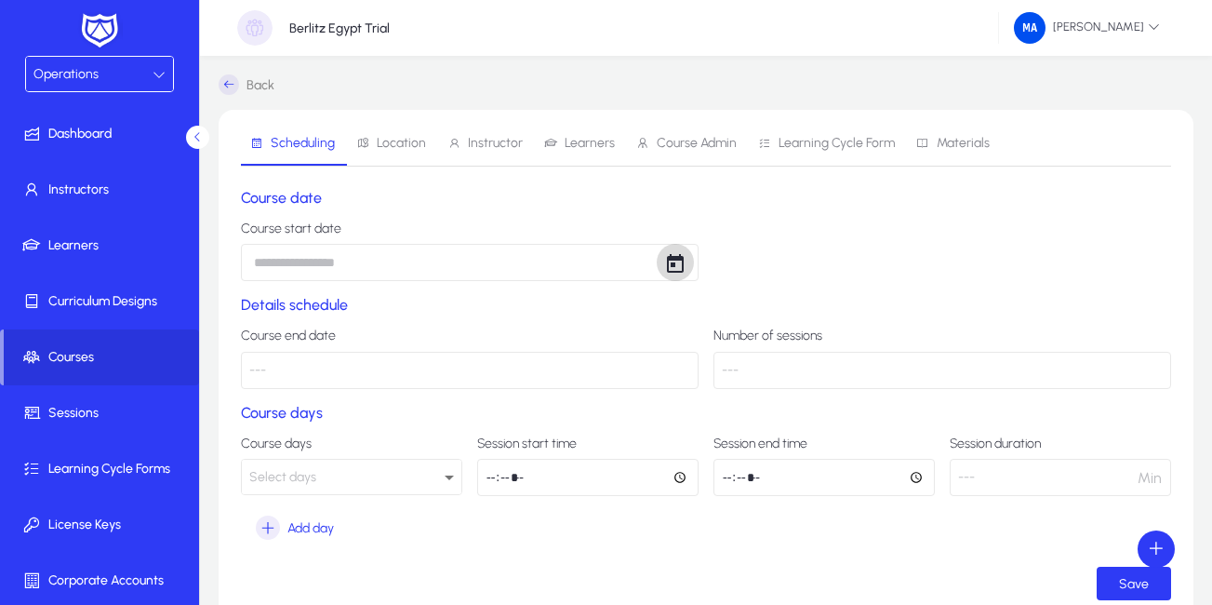
click at [680, 266] on span "Open calendar" at bounding box center [675, 262] width 37 height 37
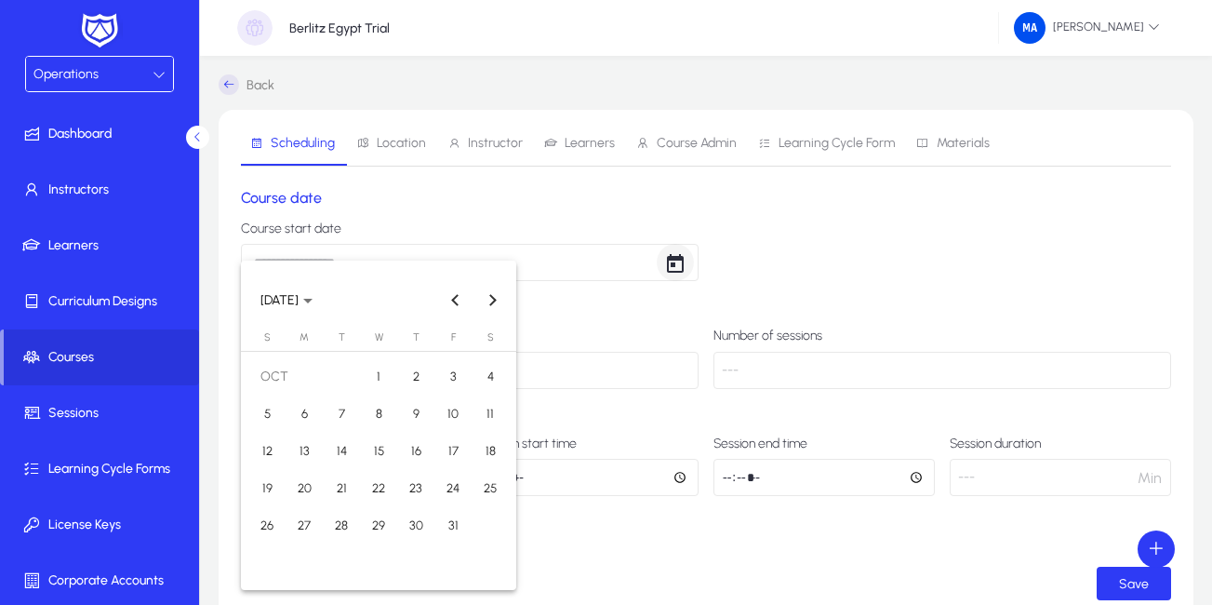
click at [680, 266] on div at bounding box center [606, 302] width 1212 height 605
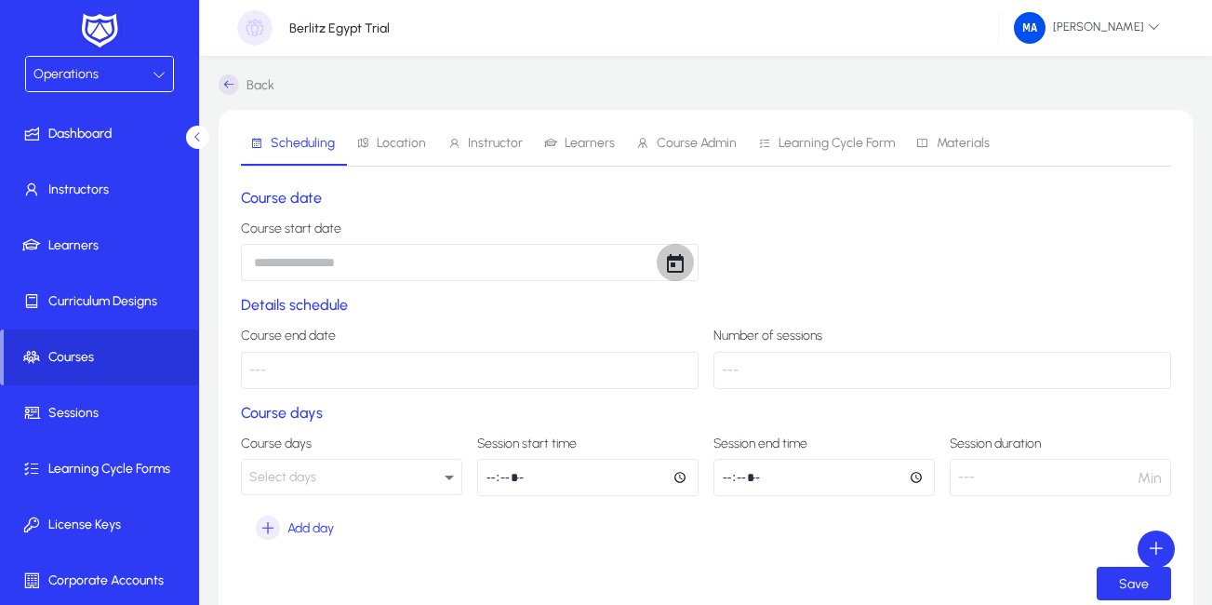
click at [673, 263] on span "Open calendar" at bounding box center [675, 262] width 37 height 37
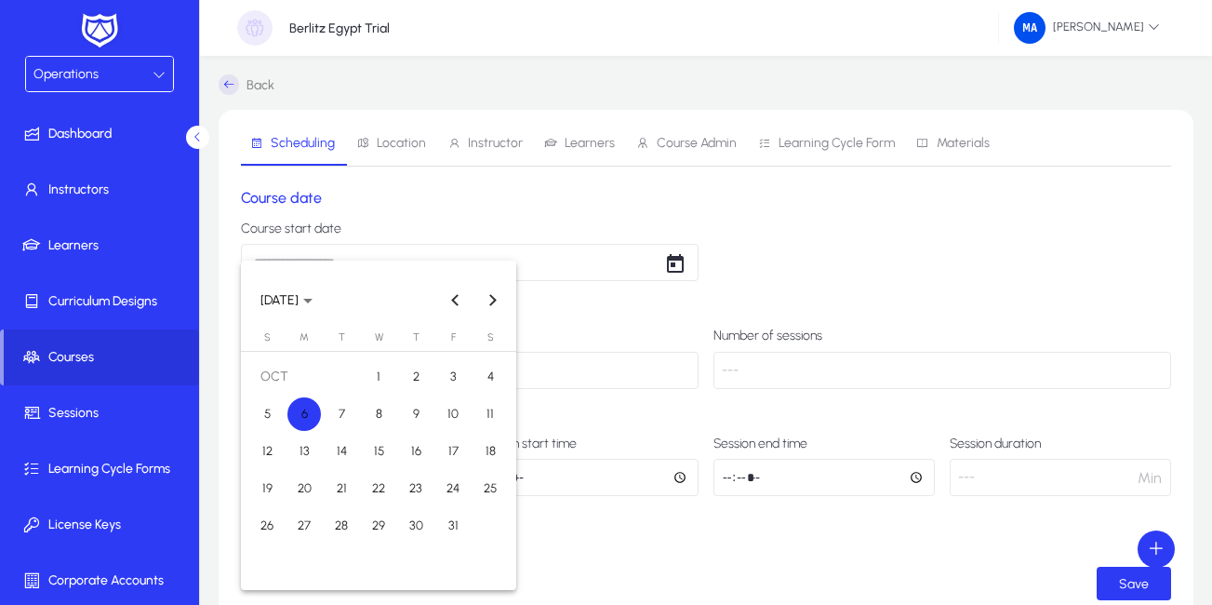
click at [485, 378] on span "4" at bounding box center [489, 376] width 33 height 33
type input "**********"
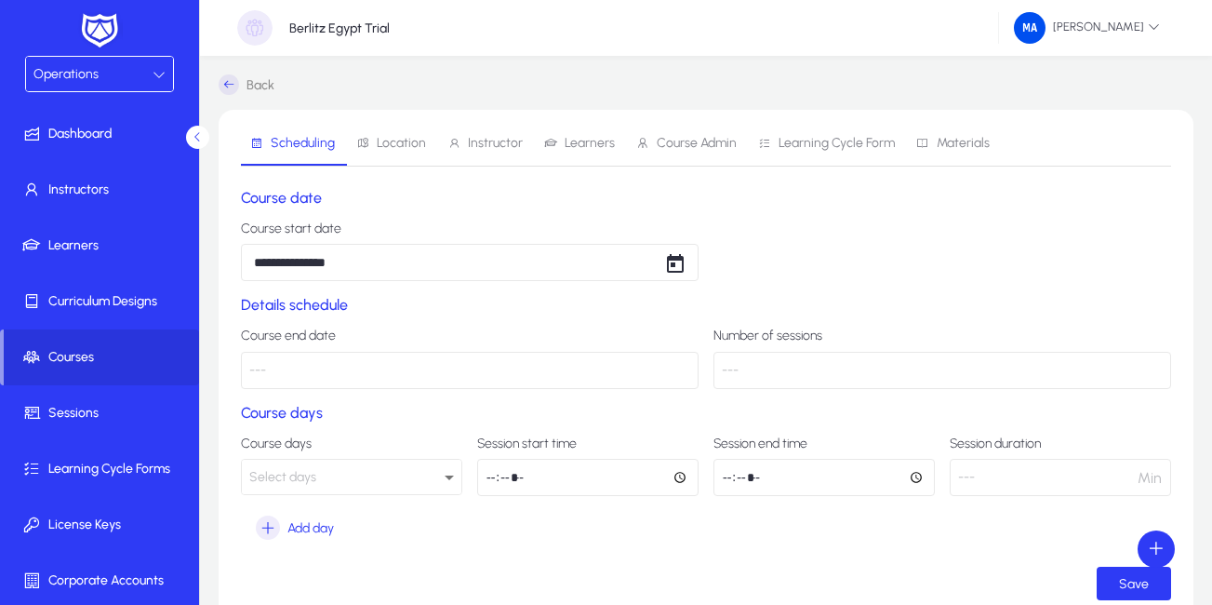
click at [645, 367] on p "---" at bounding box center [470, 370] width 458 height 37
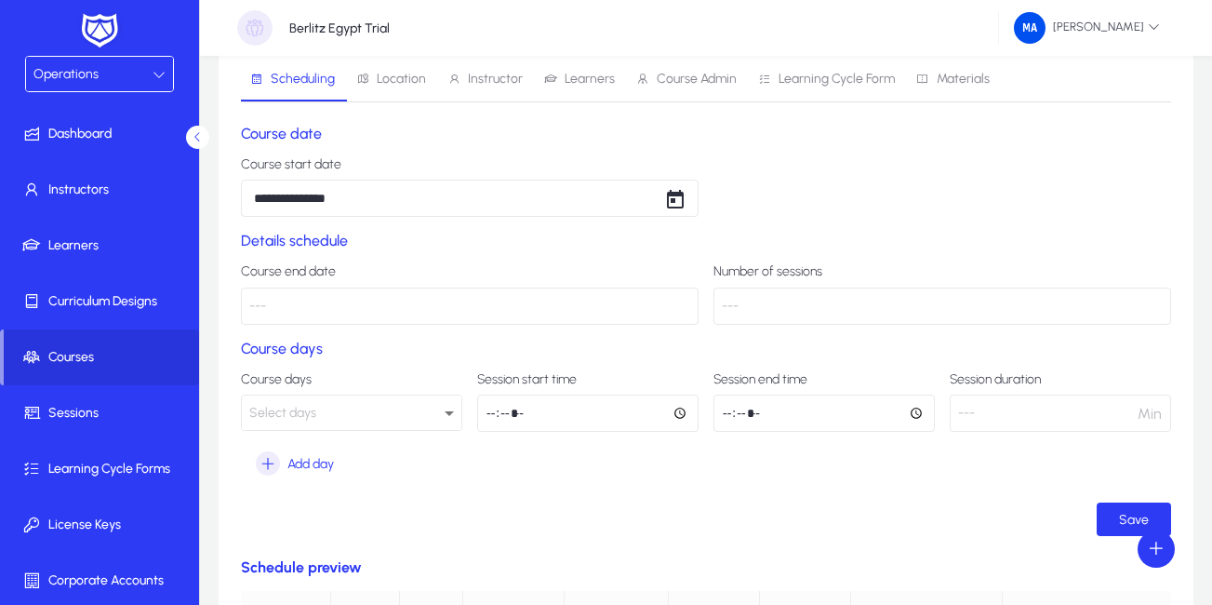
scroll to position [93, 0]
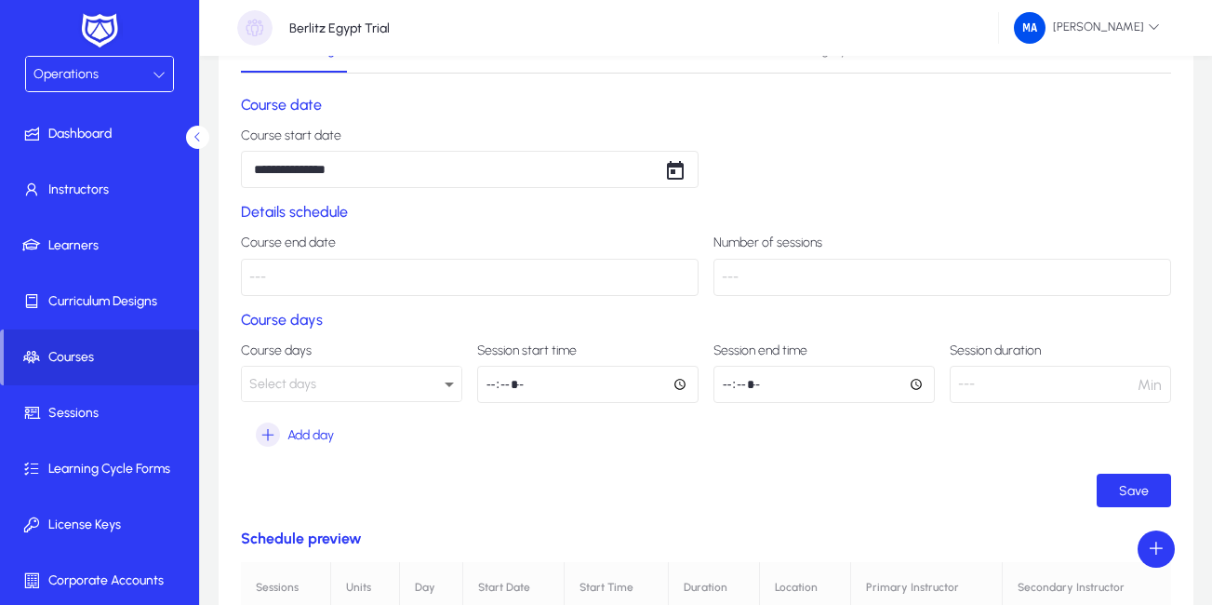
click at [405, 375] on div "Select days" at bounding box center [346, 384] width 195 height 24
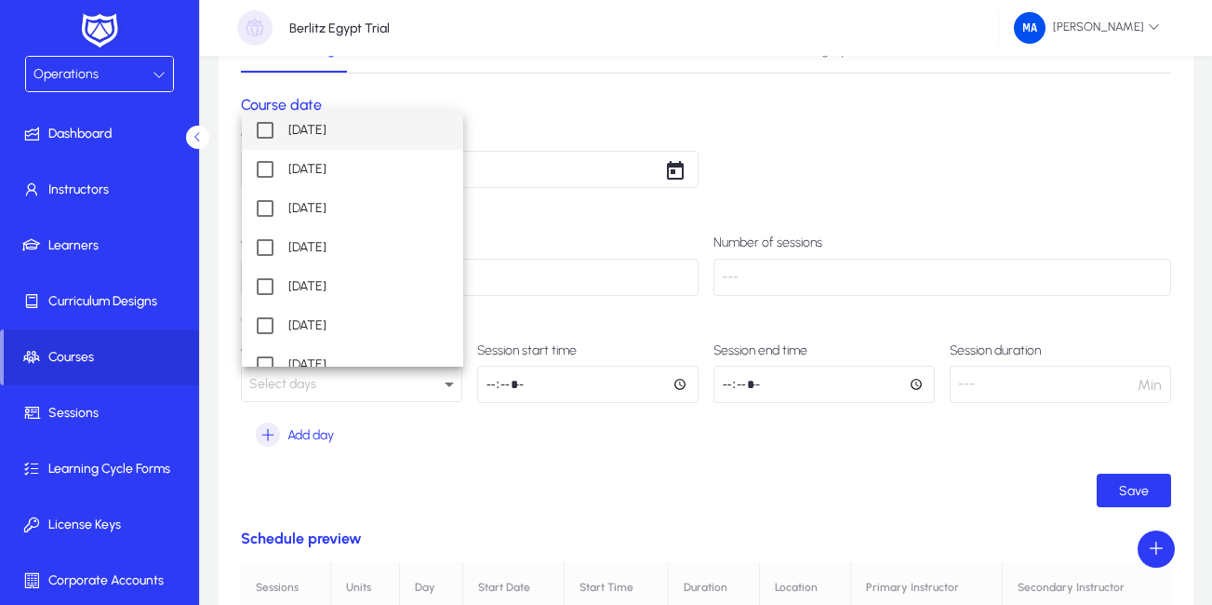
click at [667, 465] on div at bounding box center [606, 302] width 1212 height 605
click at [667, 465] on form "**********" at bounding box center [706, 301] width 930 height 411
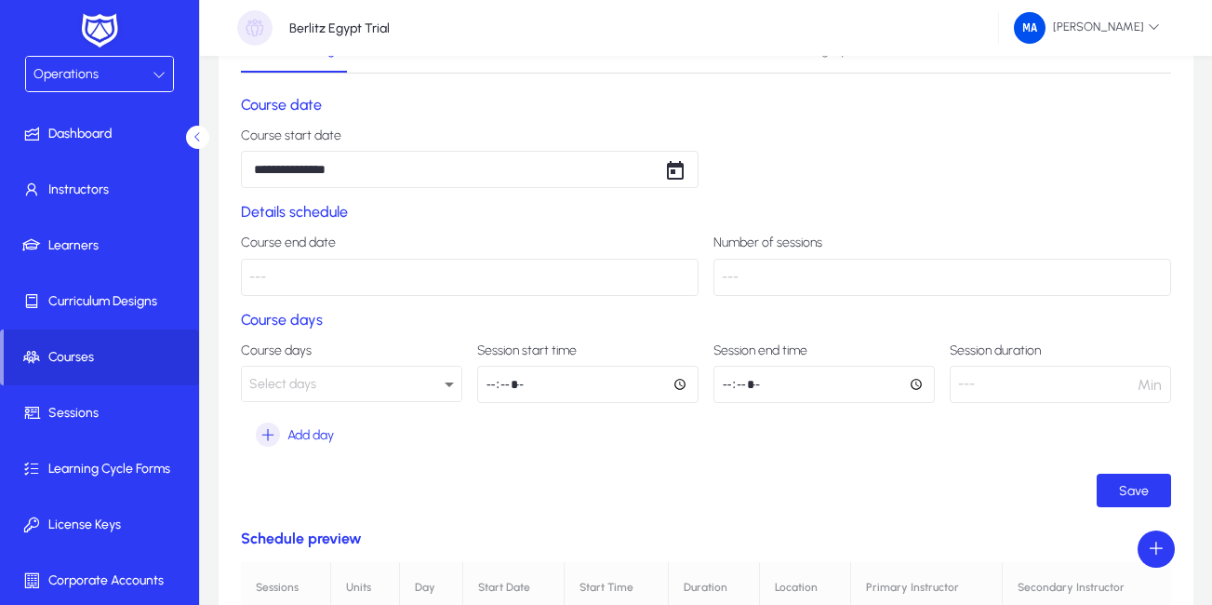
click at [644, 272] on p "---" at bounding box center [470, 277] width 458 height 37
click at [291, 280] on p "---" at bounding box center [470, 277] width 458 height 37
click at [333, 382] on div "Select days" at bounding box center [346, 384] width 195 height 24
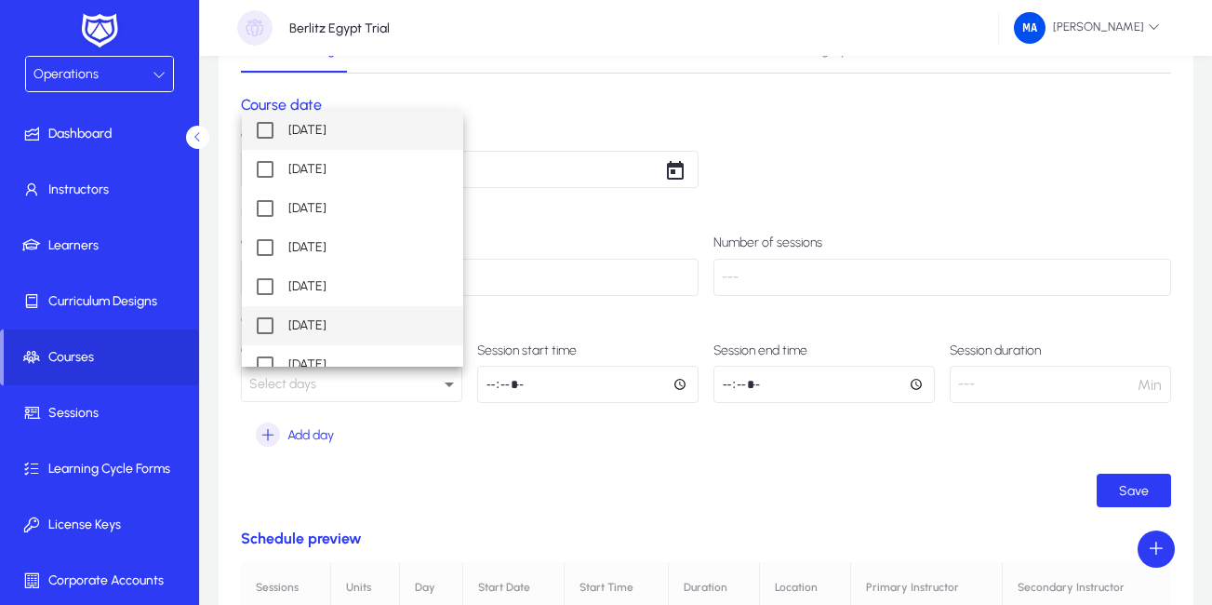
click at [263, 328] on mat-pseudo-checkbox at bounding box center [265, 325] width 17 height 17
click at [499, 483] on div at bounding box center [606, 302] width 1212 height 605
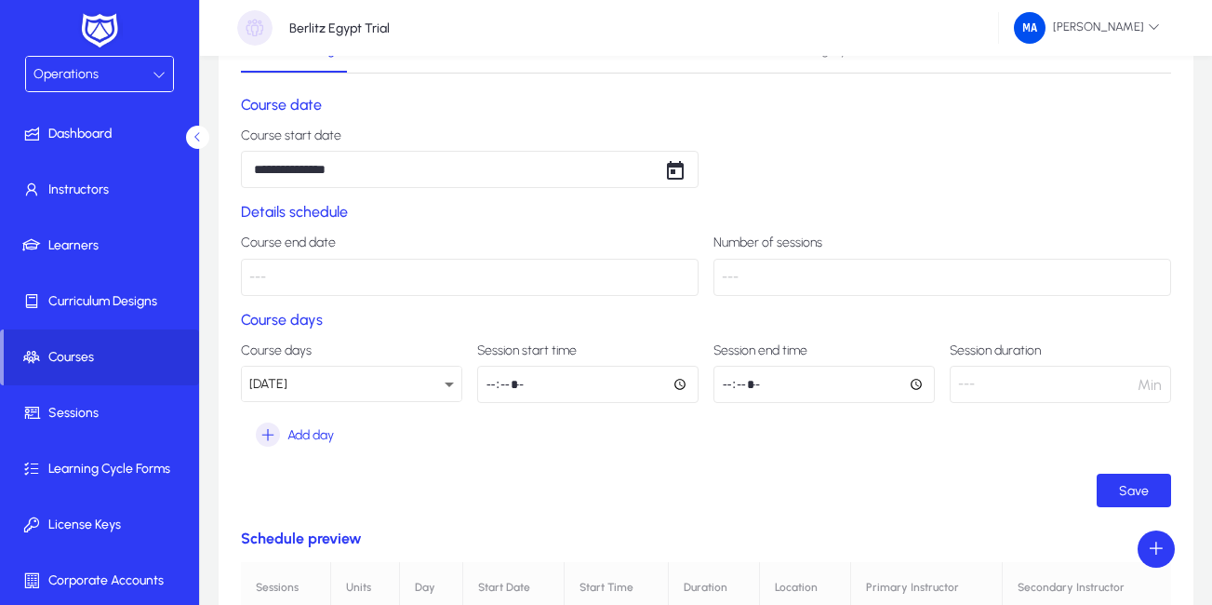
click at [681, 387] on input "time" at bounding box center [587, 384] width 221 height 37
click at [590, 455] on form "**********" at bounding box center [706, 301] width 930 height 411
click at [678, 381] on input "time" at bounding box center [587, 384] width 221 height 37
drag, startPoint x: 846, startPoint y: 114, endPoint x: 804, endPoint y: 126, distance: 44.2
click at [846, 114] on section "**********" at bounding box center [706, 142] width 930 height 92
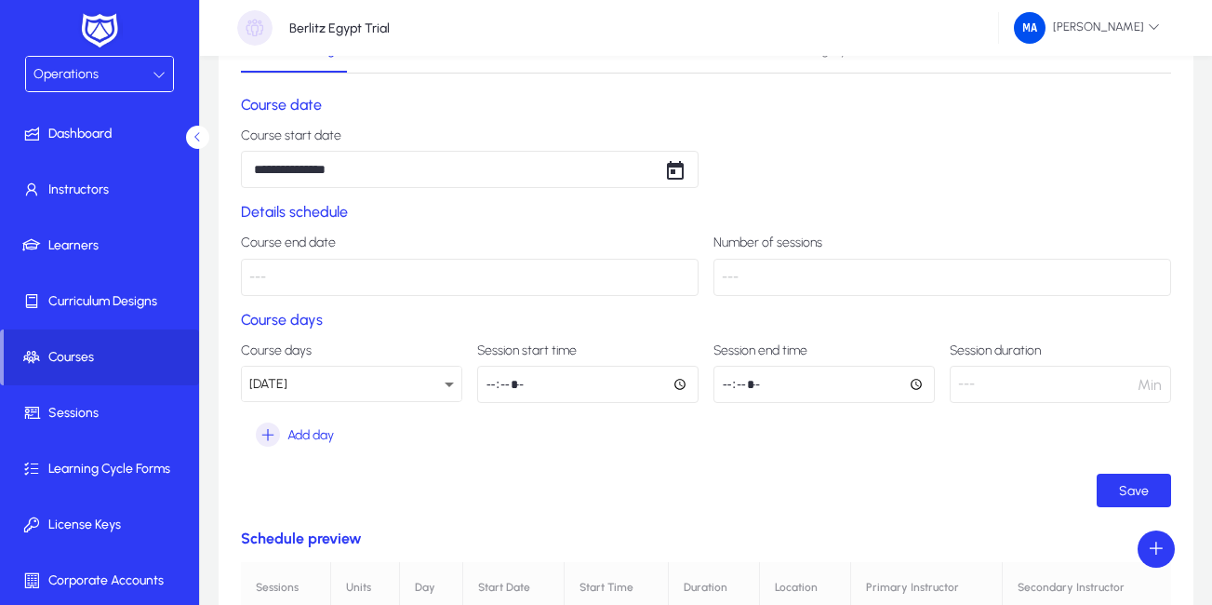
click at [568, 388] on input "*****" at bounding box center [587, 384] width 221 height 37
type input "*****"
click at [757, 377] on input "time" at bounding box center [823, 384] width 221 height 37
drag, startPoint x: 730, startPoint y: 383, endPoint x: 723, endPoint y: 390, distance: 9.9
click at [730, 383] on input "time" at bounding box center [823, 384] width 221 height 37
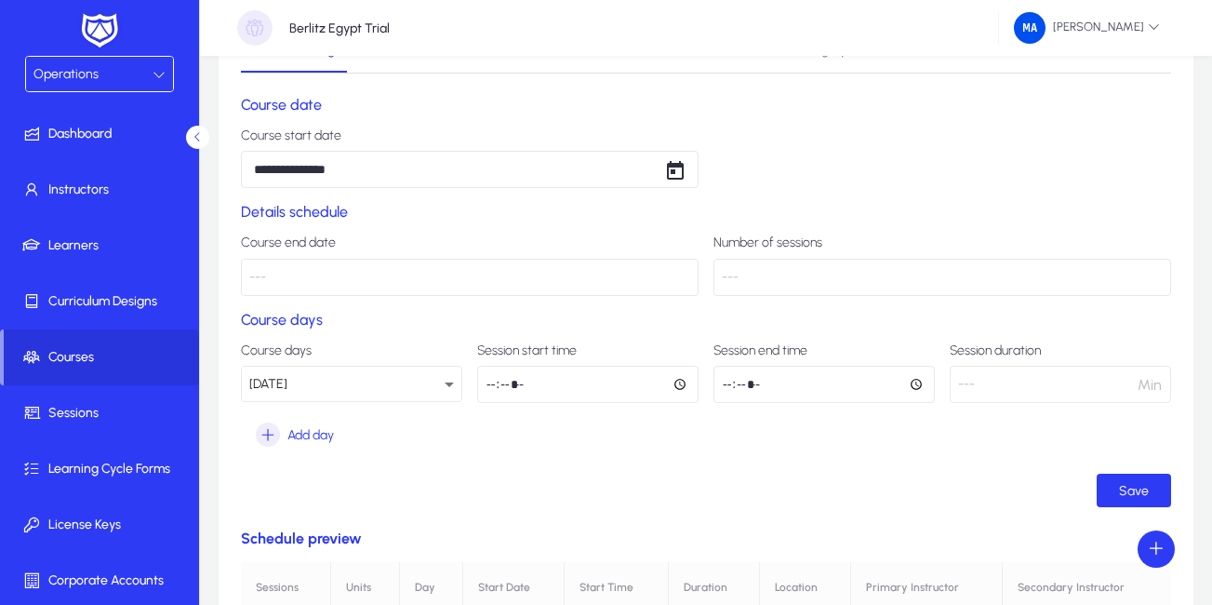
type input "*****"
click at [530, 388] on input "*****" at bounding box center [587, 384] width 221 height 37
type input "*****"
click at [642, 429] on section "Course days Course days Saturday Session start time ***** Session end time ****…" at bounding box center [706, 381] width 930 height 140
click at [1118, 493] on span "submit" at bounding box center [1134, 490] width 74 height 45
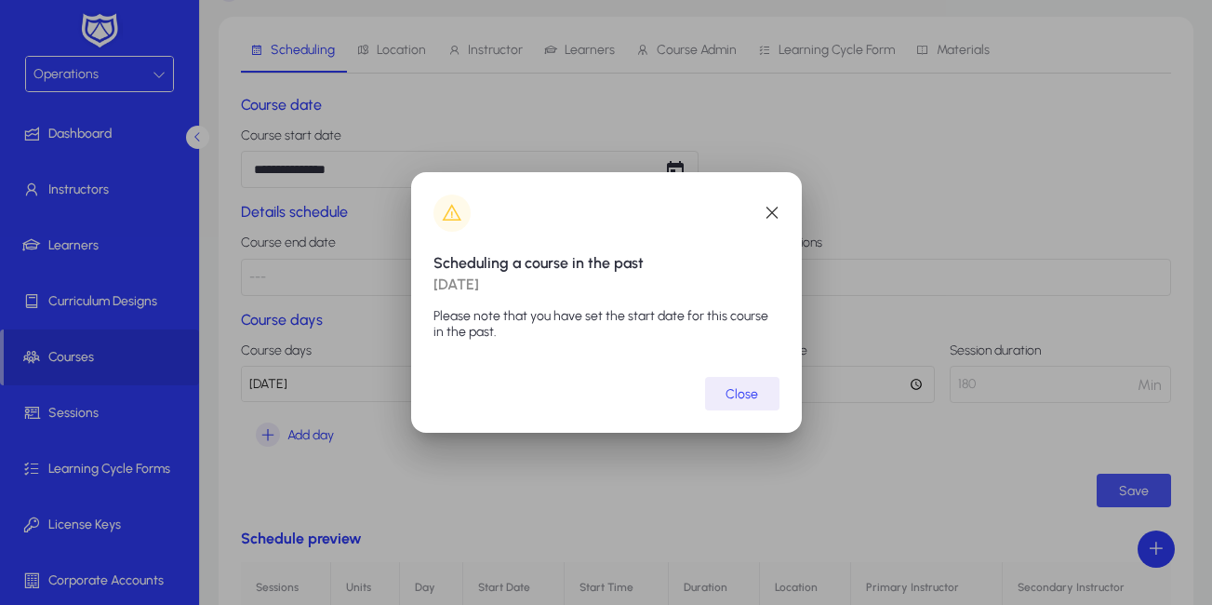
scroll to position [0, 0]
click at [728, 392] on span "Close" at bounding box center [741, 394] width 33 height 16
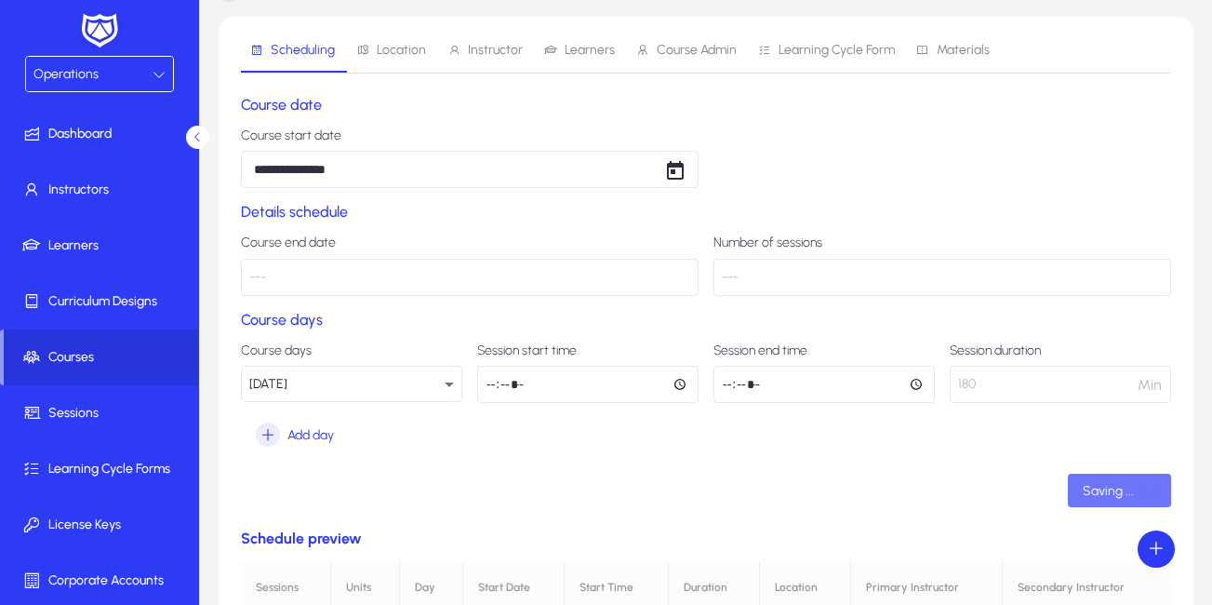
scroll to position [93, 0]
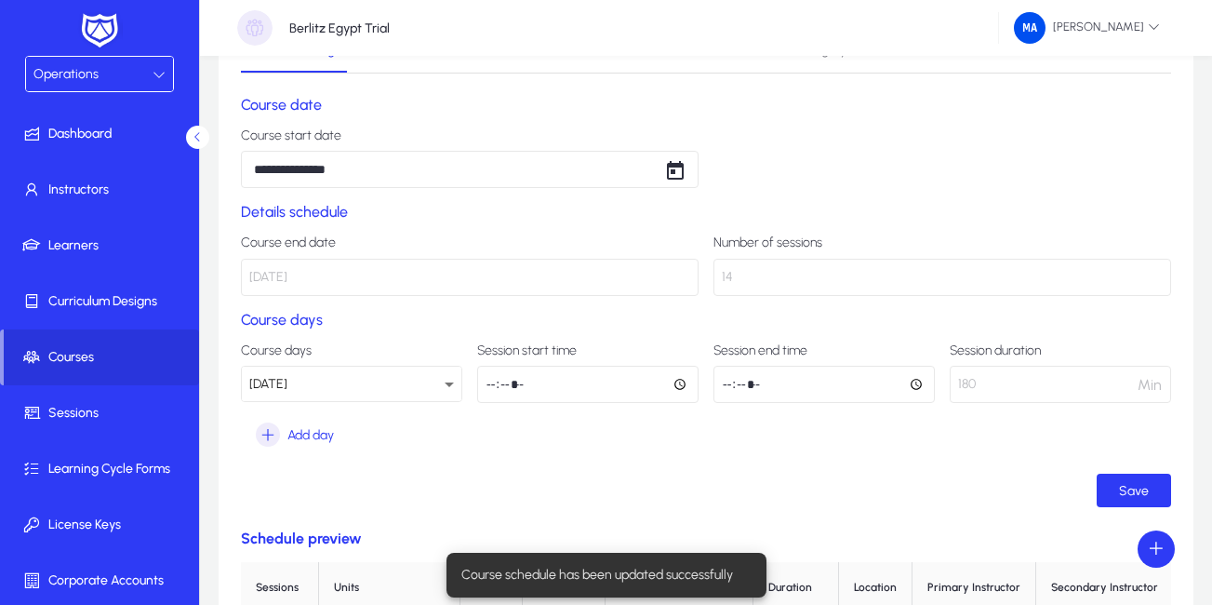
drag, startPoint x: 1210, startPoint y: 281, endPoint x: 1209, endPoint y: 318, distance: 37.2
click at [1209, 318] on div "**********" at bounding box center [706, 579] width 1012 height 1232
drag, startPoint x: 1209, startPoint y: 318, endPoint x: 1159, endPoint y: 452, distance: 143.0
click at [1159, 452] on form "**********" at bounding box center [706, 301] width 930 height 411
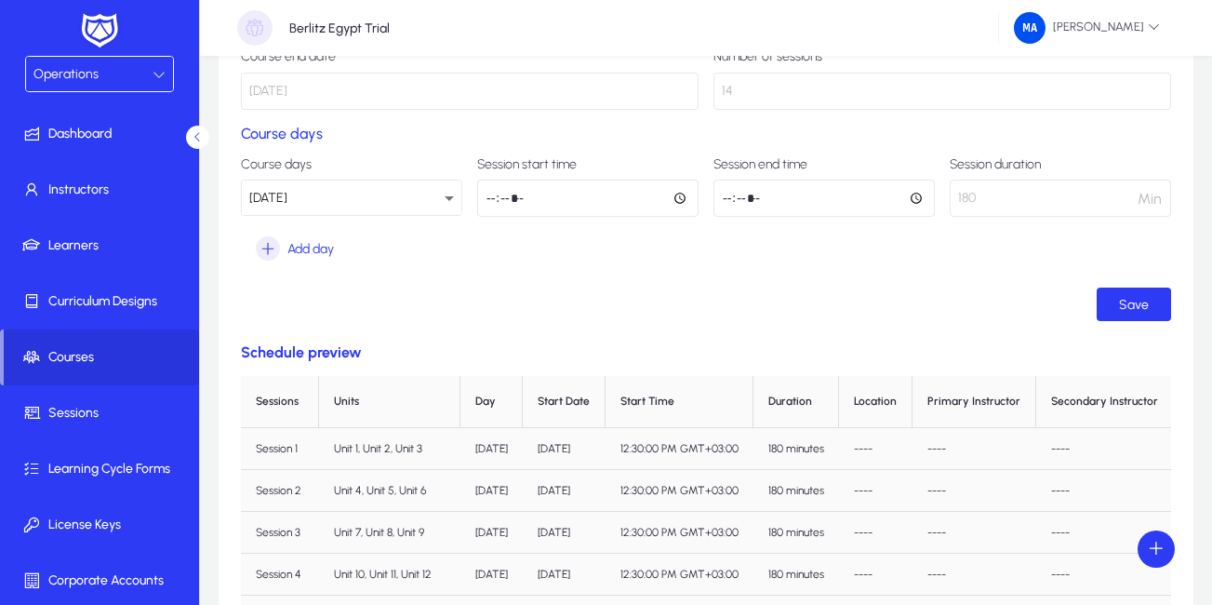
scroll to position [0, 0]
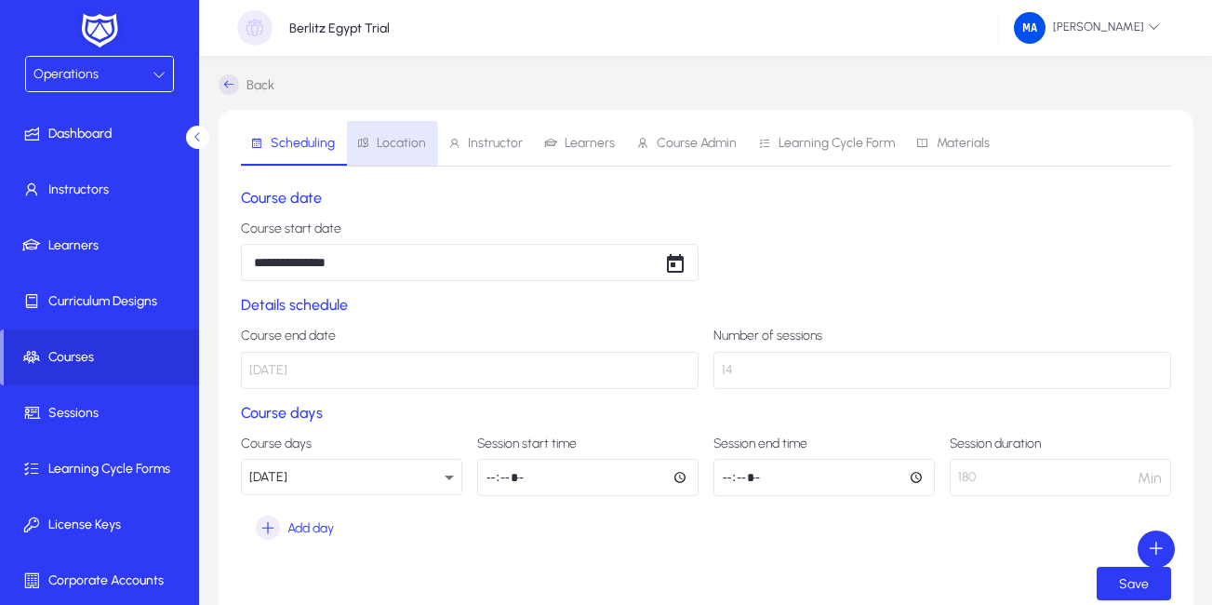
click at [384, 146] on span "Location" at bounding box center [401, 143] width 49 height 13
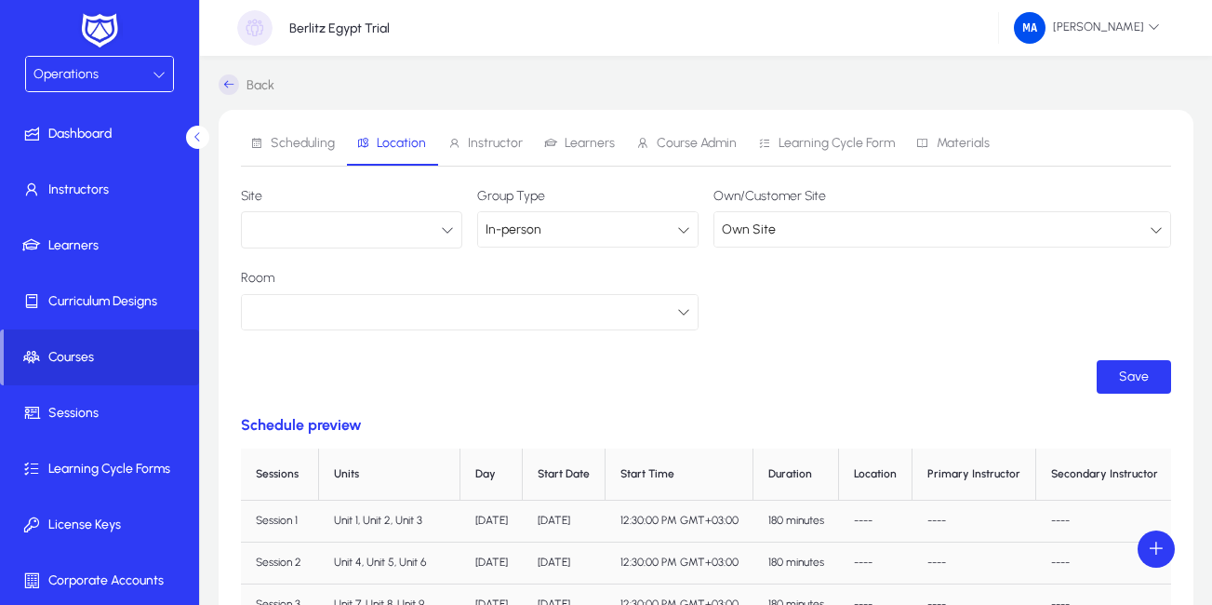
click at [440, 229] on button "button" at bounding box center [351, 229] width 221 height 37
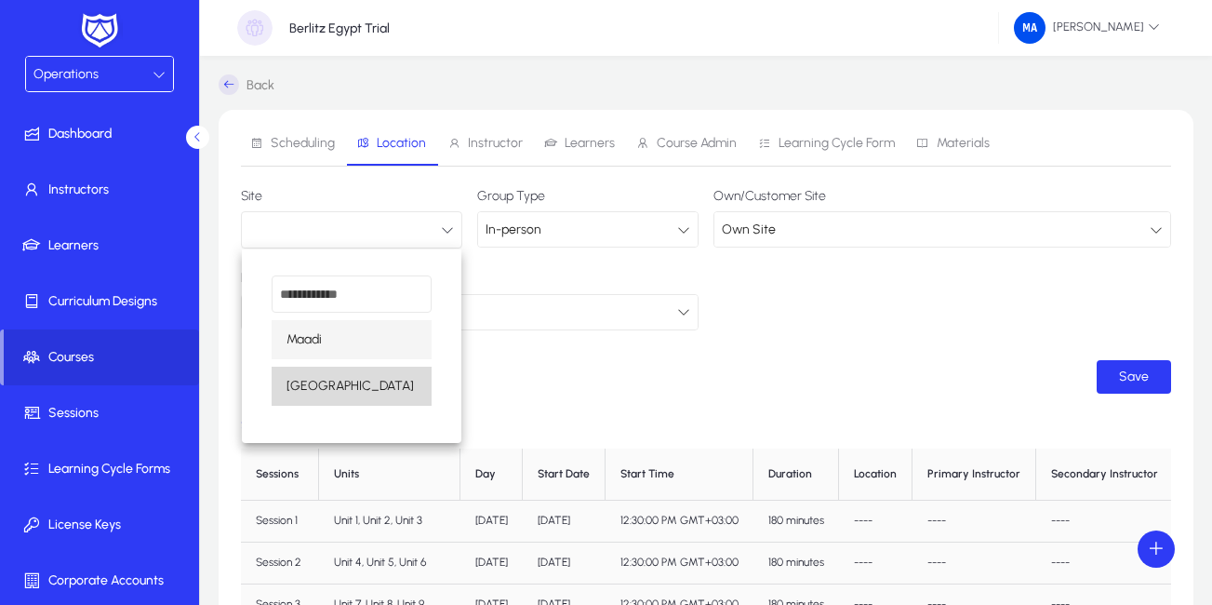
click at [341, 383] on mat-option "[GEOGRAPHIC_DATA]" at bounding box center [352, 385] width 160 height 39
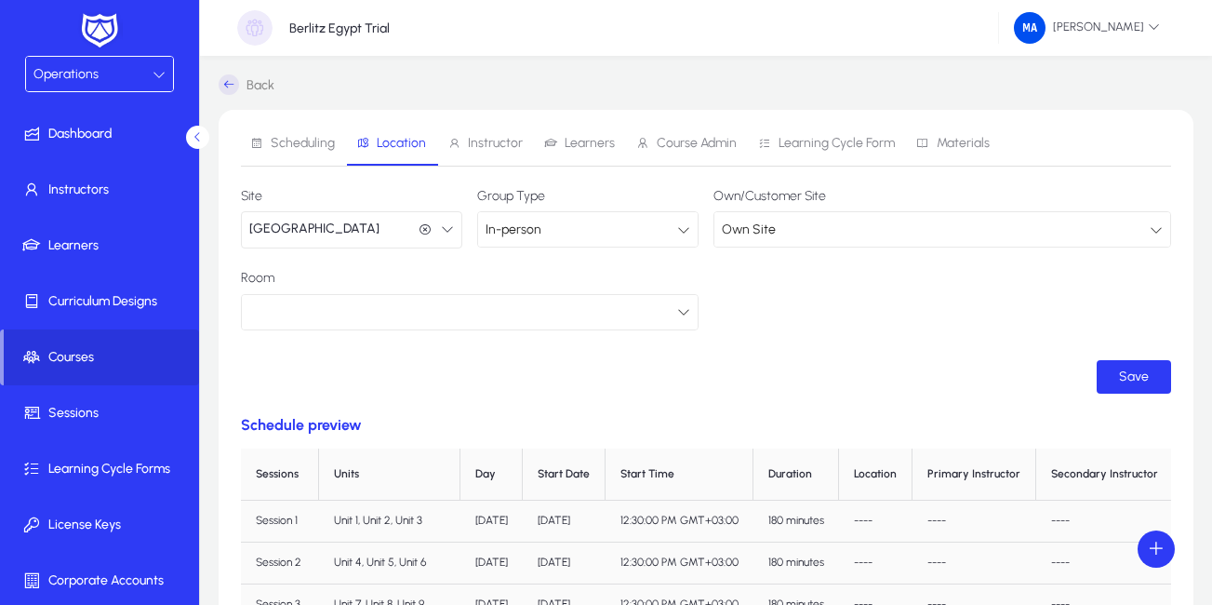
click at [685, 312] on icon at bounding box center [683, 311] width 13 height 13
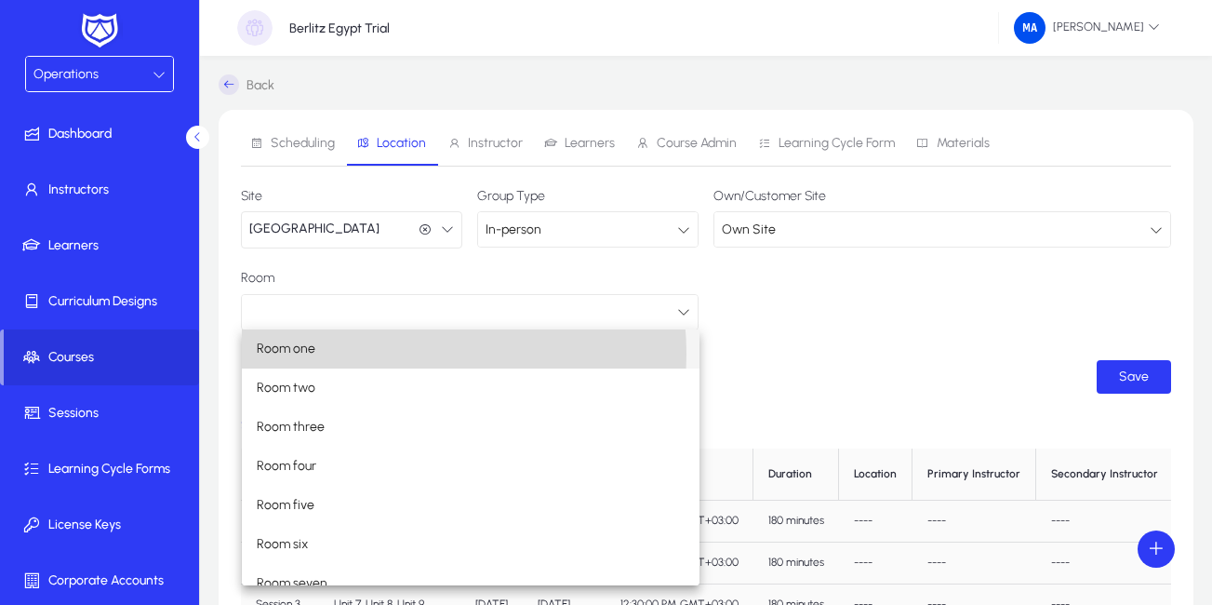
click at [380, 353] on mat-option "Room one" at bounding box center [471, 348] width 458 height 39
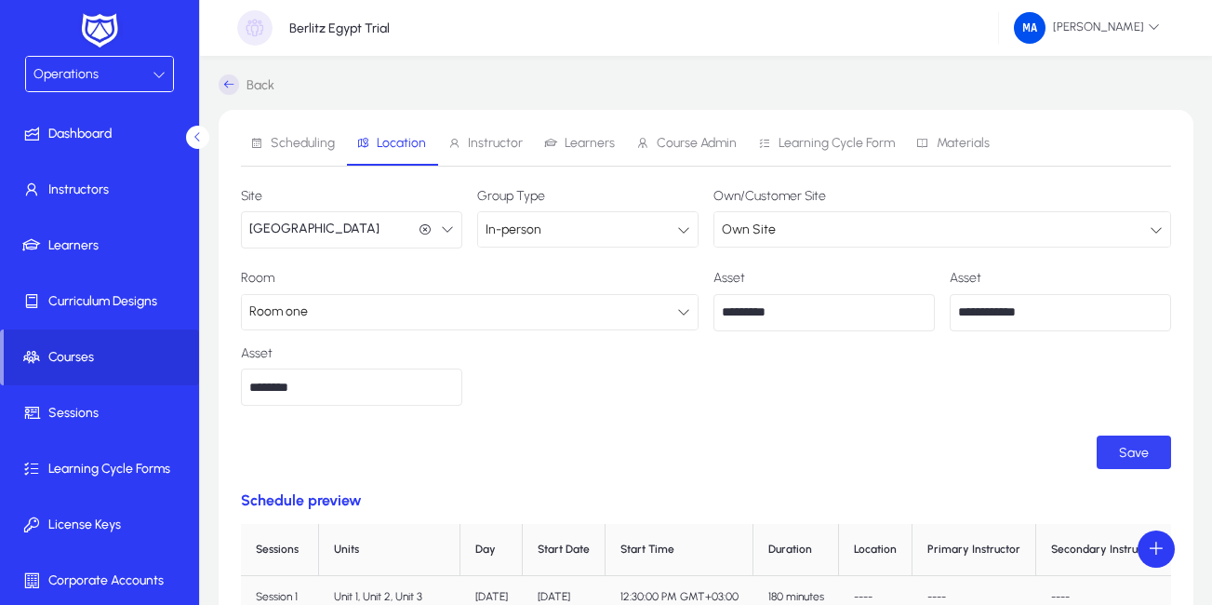
click at [1132, 446] on span "Save" at bounding box center [1134, 453] width 30 height 16
click at [498, 139] on span "Instructor" at bounding box center [495, 143] width 55 height 13
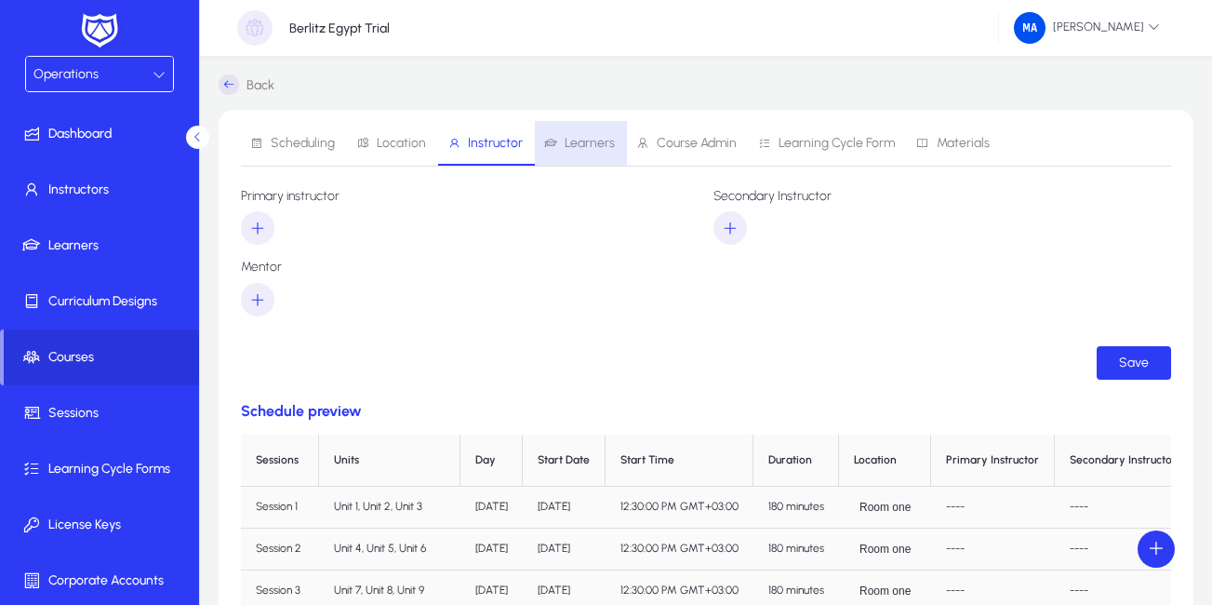
click at [589, 152] on span "Learners" at bounding box center [579, 143] width 71 height 45
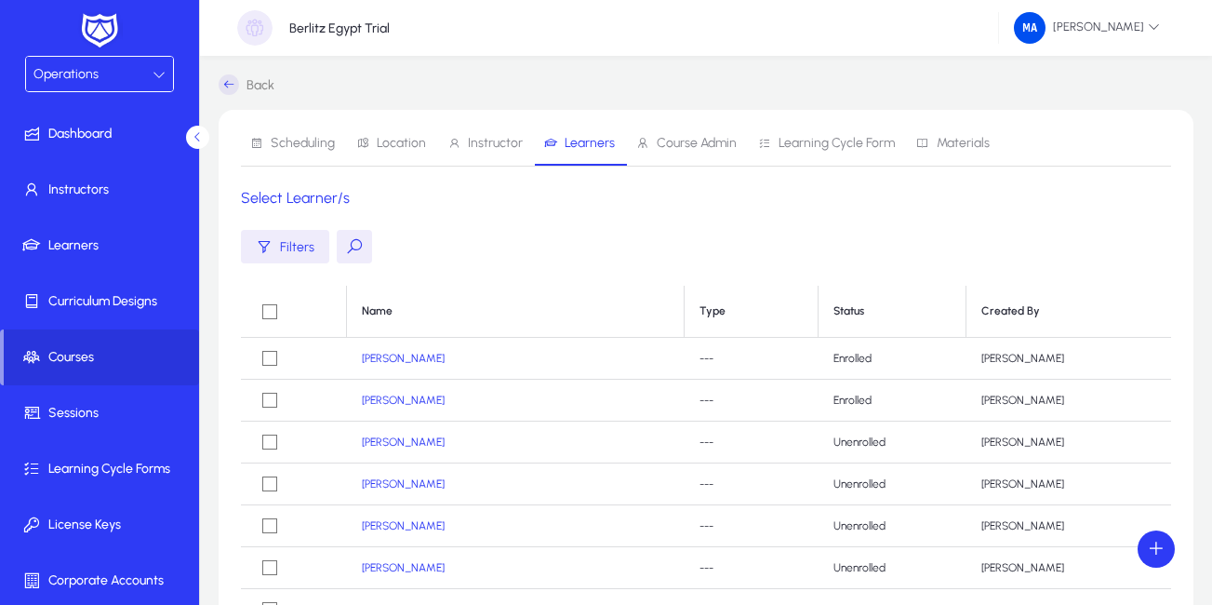
click at [523, 201] on h1 "Select Learner/s" at bounding box center [706, 198] width 930 height 19
click at [383, 208] on div "Scheduling Location Instructor Learners Course Admin Learning Cycle Form Materi…" at bounding box center [706, 496] width 975 height 772
drag, startPoint x: 388, startPoint y: 200, endPoint x: 866, endPoint y: 231, distance: 479.0
click at [866, 231] on div "Filters" at bounding box center [706, 246] width 930 height 33
click at [352, 249] on button at bounding box center [354, 246] width 35 height 33
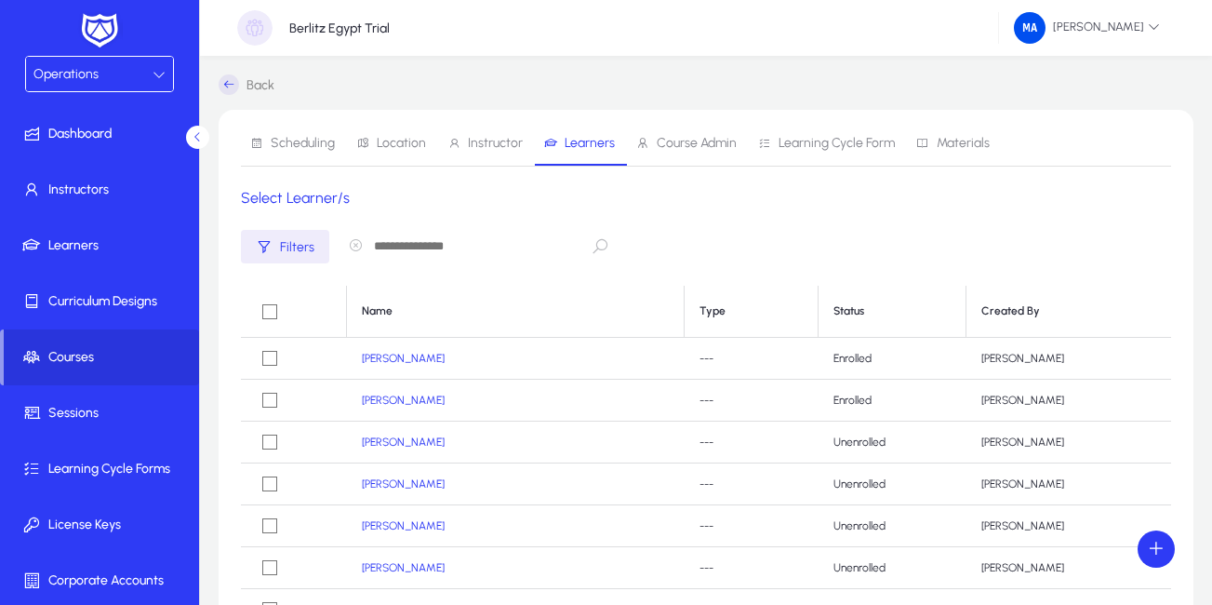
paste input "**********"
type input "**********"
click at [354, 240] on icon "button" at bounding box center [355, 245] width 15 height 15
click at [355, 246] on button at bounding box center [354, 246] width 35 height 33
paste input "**********"
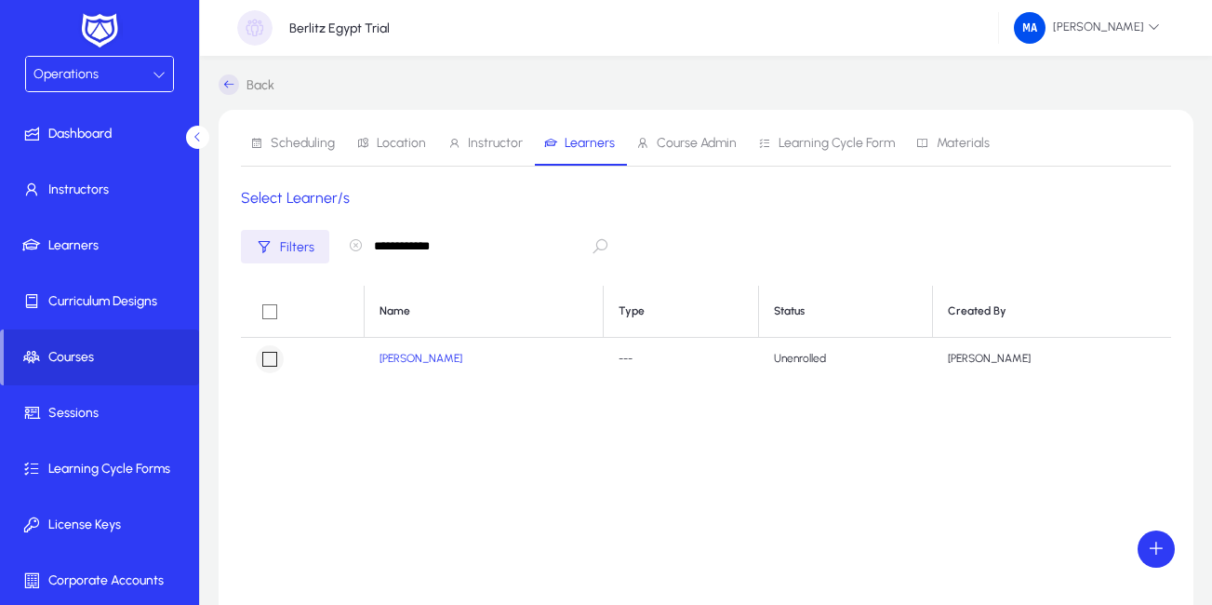
type input "**********"
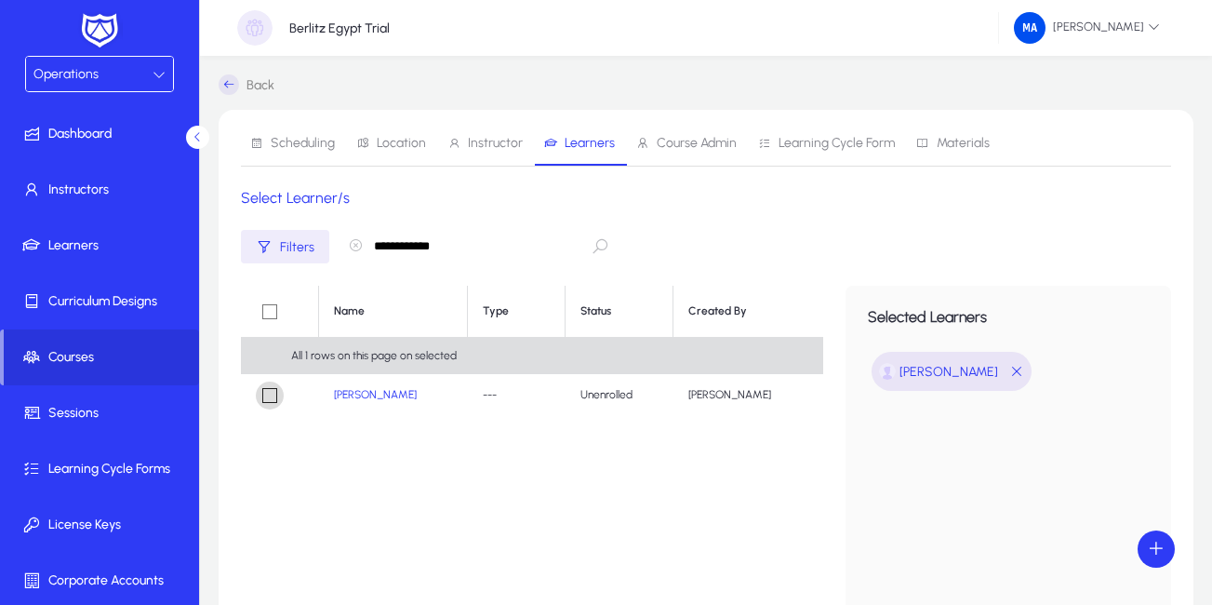
click at [265, 365] on div "All 1 rows on this page on selected" at bounding box center [532, 355] width 582 height 37
click at [579, 478] on div "Name Type Status Created By Sara ibrahim --- Unenrolled Mohamed Ashraf" at bounding box center [532, 518] width 582 height 465
click at [539, 250] on input "**********" at bounding box center [476, 246] width 279 height 35
click at [349, 247] on icon "button" at bounding box center [355, 245] width 15 height 15
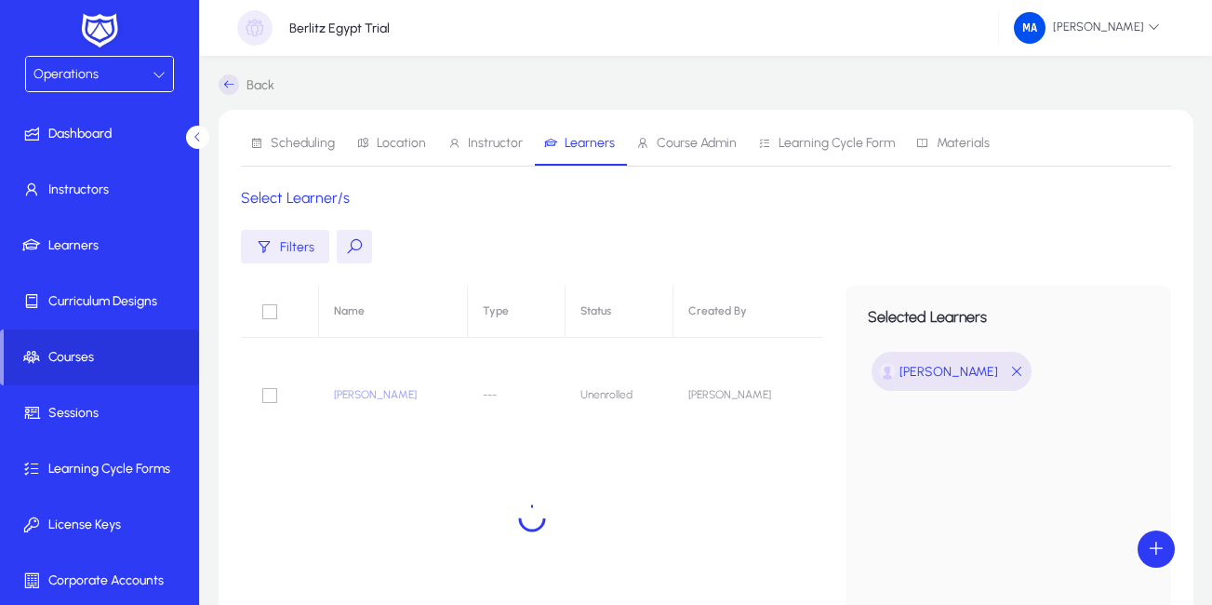
click at [358, 251] on button at bounding box center [354, 246] width 35 height 33
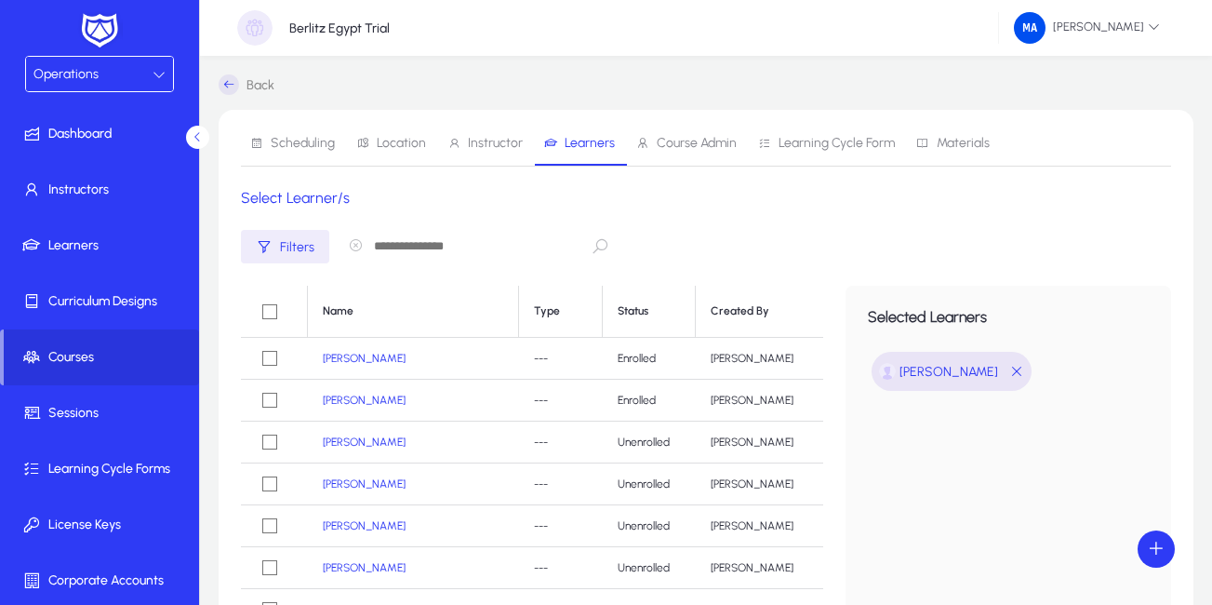
paste input "**********"
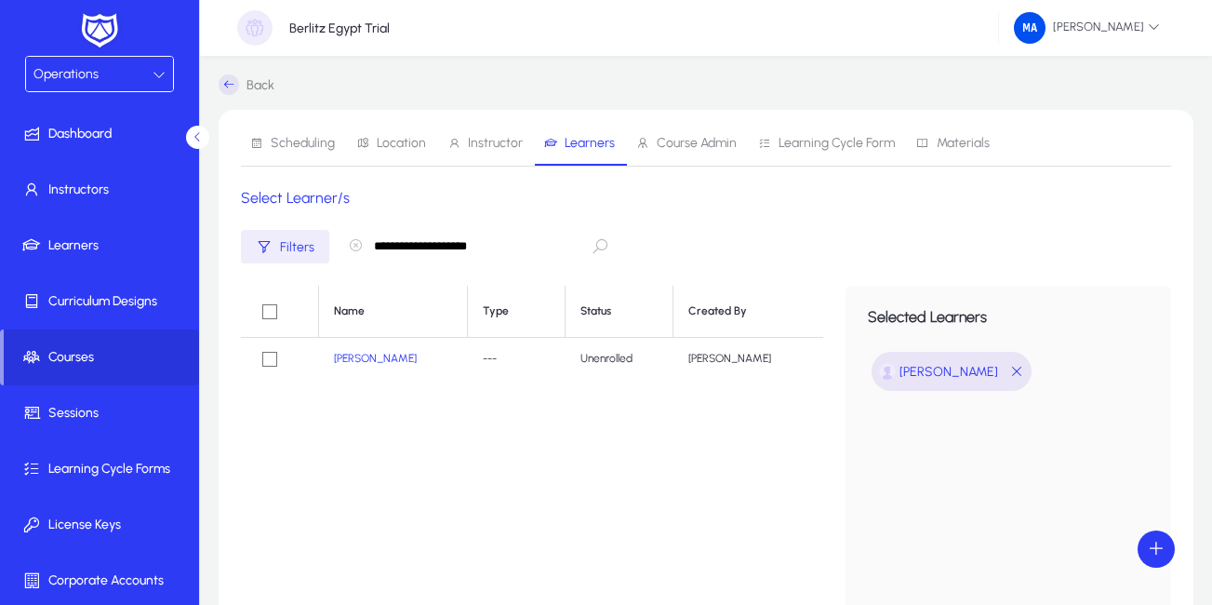
type input "**********"
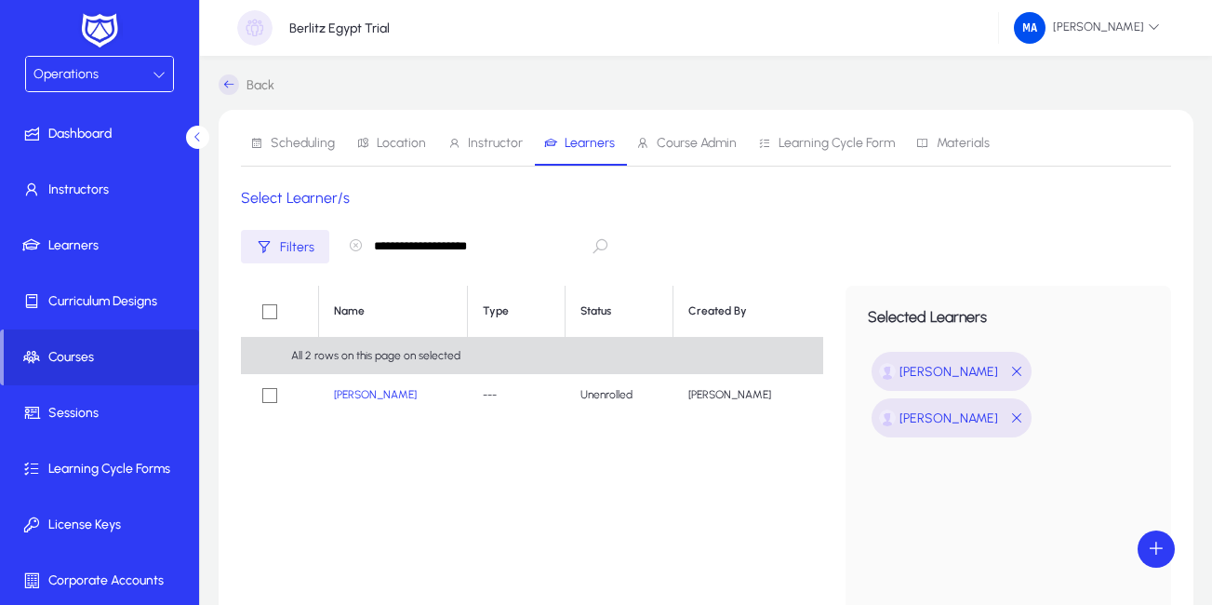
click at [352, 247] on icon "button" at bounding box center [355, 245] width 15 height 15
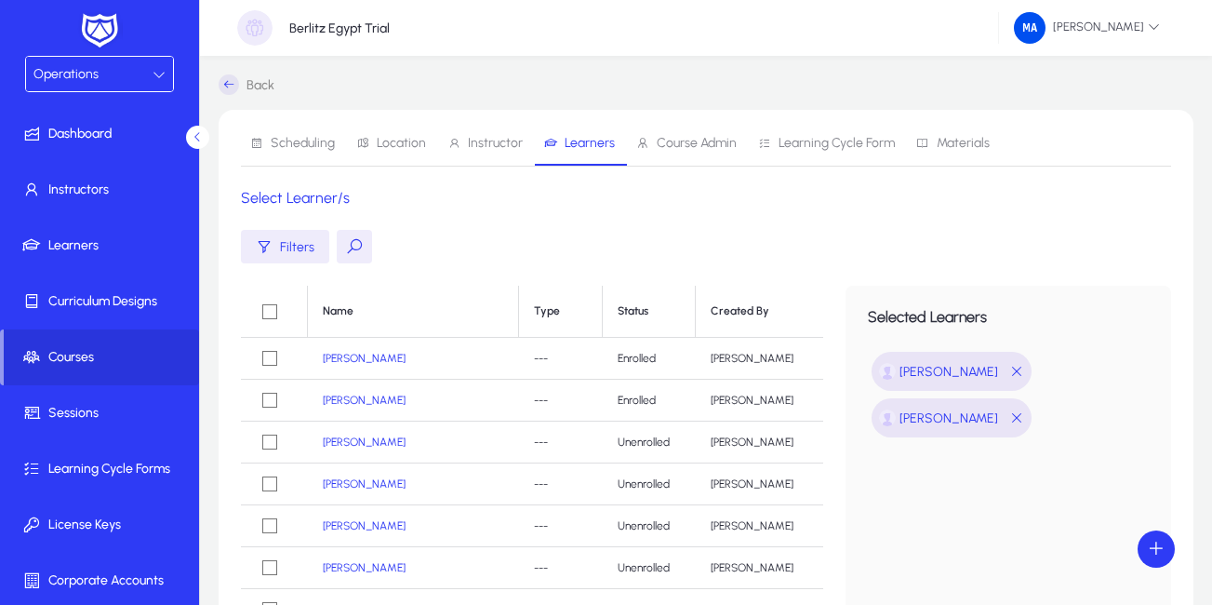
click at [359, 247] on button at bounding box center [354, 246] width 35 height 33
paste input "**********"
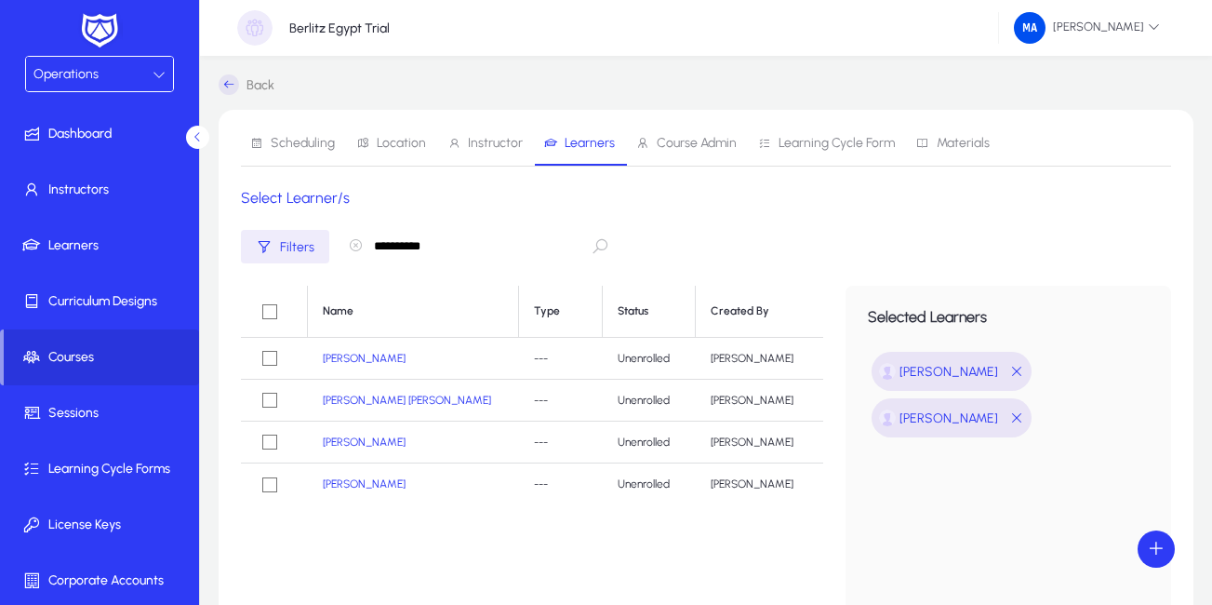
type input "**********"
click at [355, 245] on icon "button" at bounding box center [355, 245] width 15 height 15
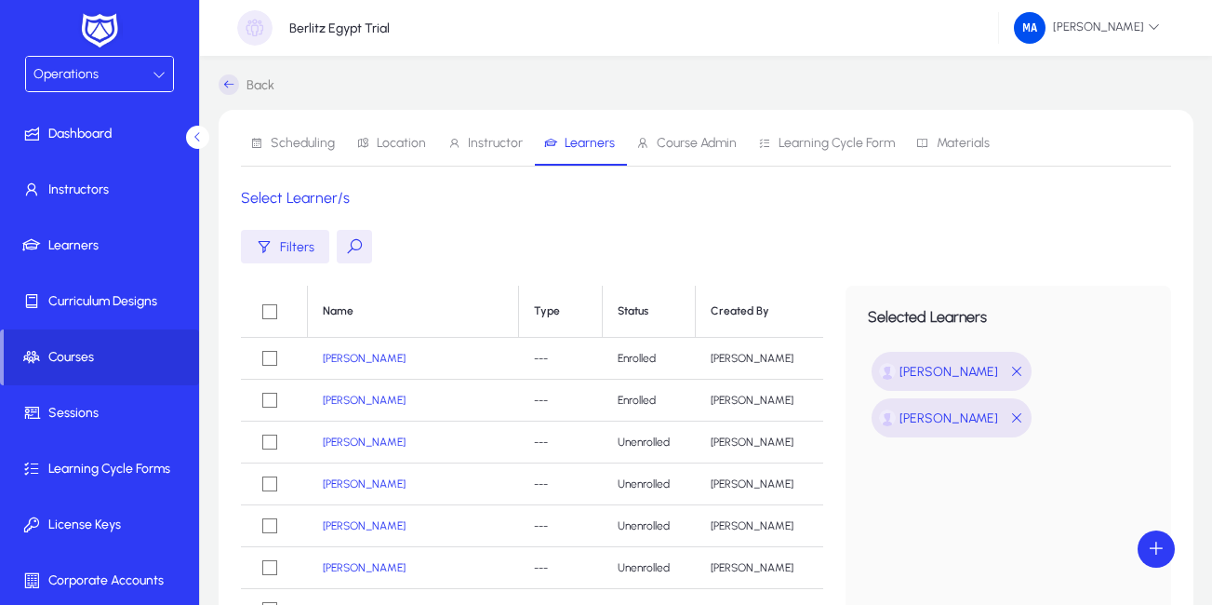
click at [354, 246] on button at bounding box center [354, 246] width 35 height 33
paste input "**********"
type input "**********"
click at [352, 246] on icon "button" at bounding box center [355, 245] width 15 height 15
drag, startPoint x: 349, startPoint y: 246, endPoint x: 334, endPoint y: 249, distance: 15.3
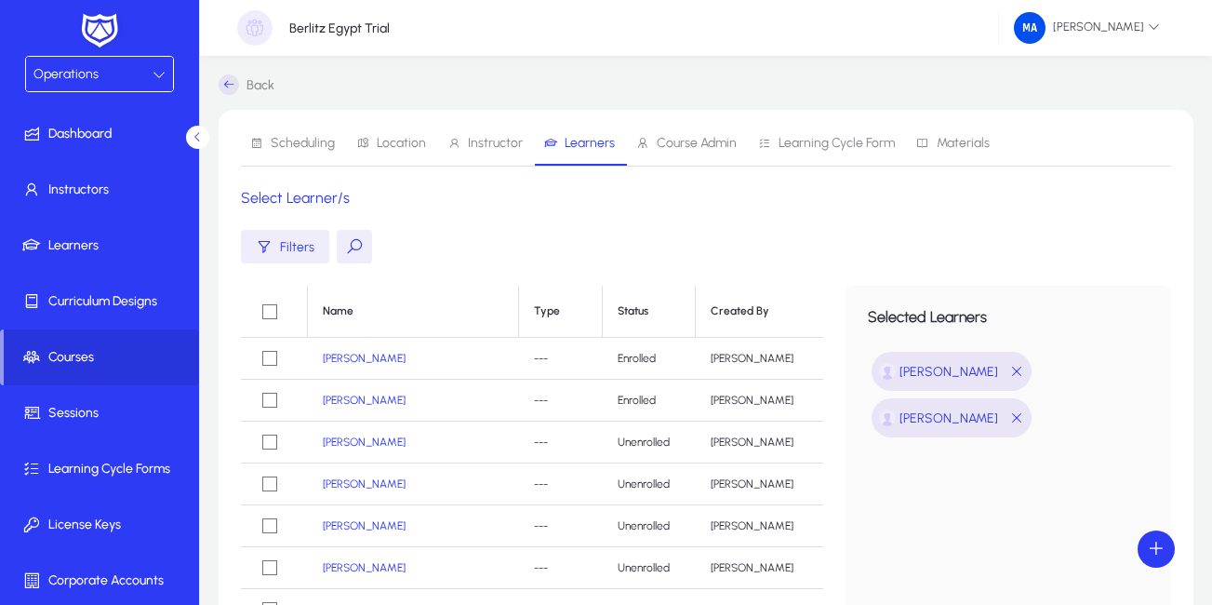
click at [334, 249] on div "Filters" at bounding box center [306, 246] width 131 height 33
click at [352, 245] on button at bounding box center [354, 246] width 35 height 33
paste input "**********"
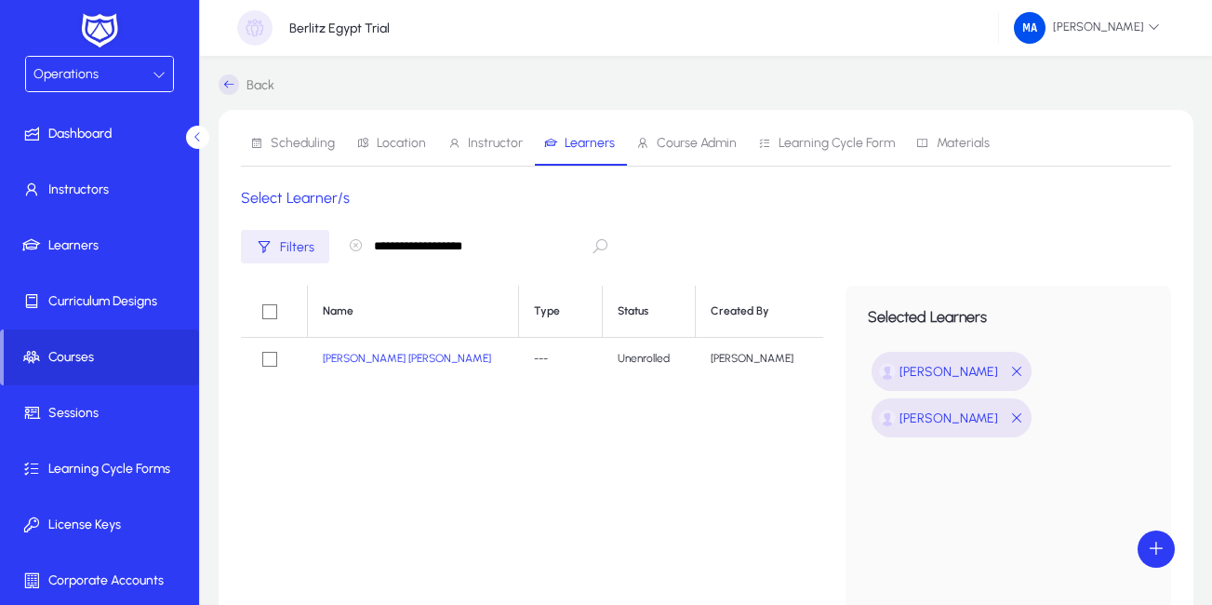
type input "**********"
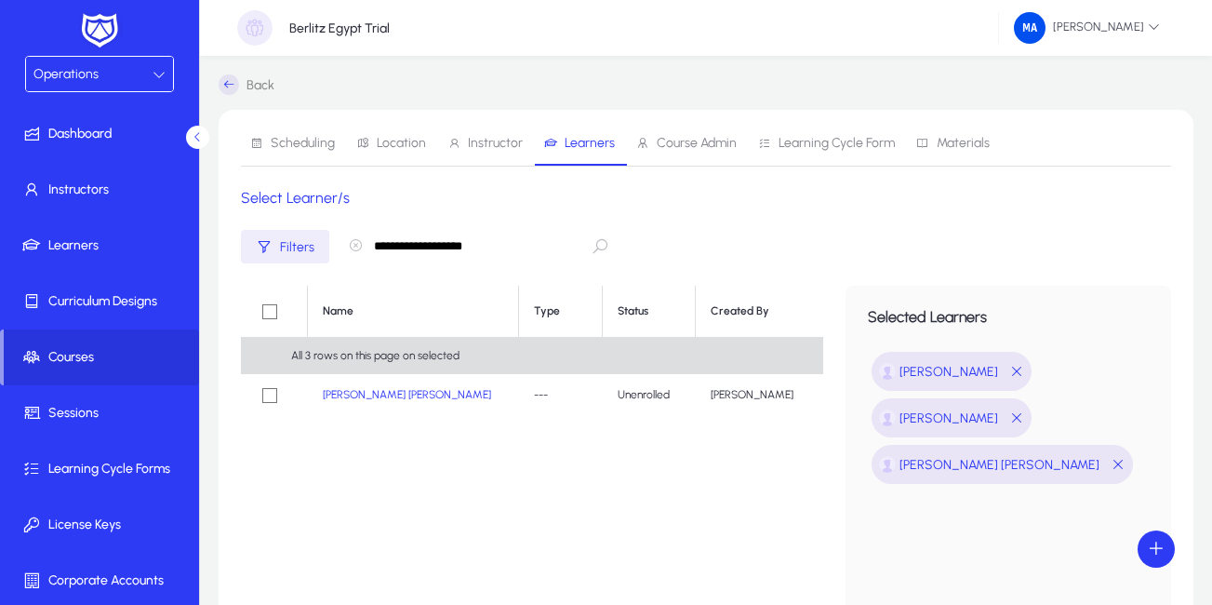
click at [351, 242] on icon "button" at bounding box center [355, 245] width 15 height 15
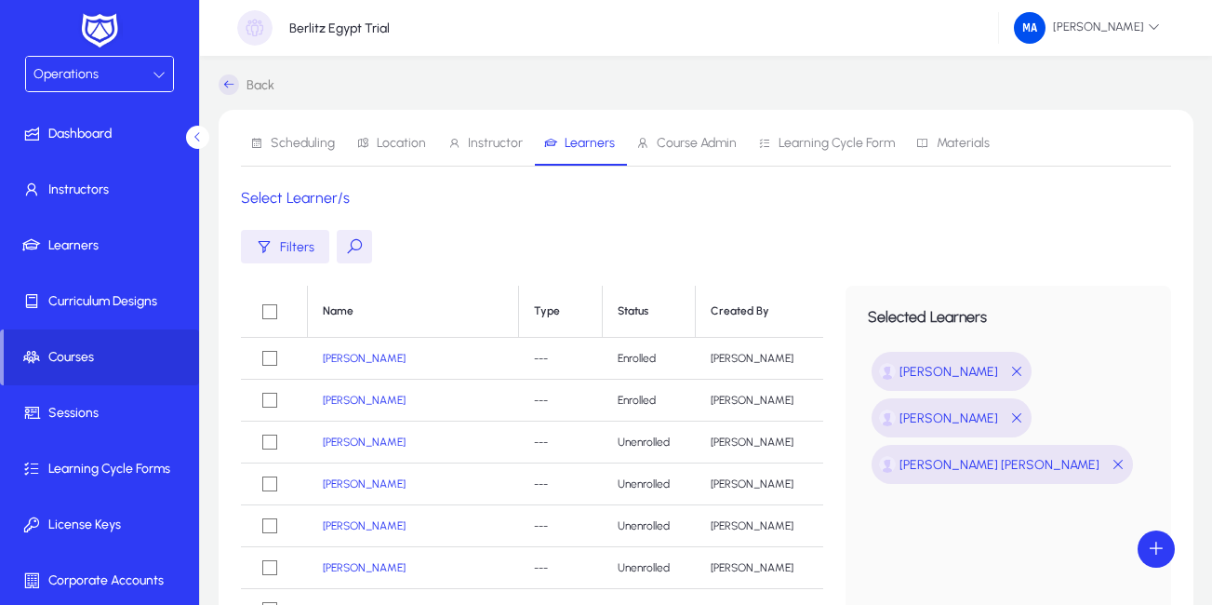
click at [341, 245] on button at bounding box center [354, 246] width 35 height 33
paste input "**********"
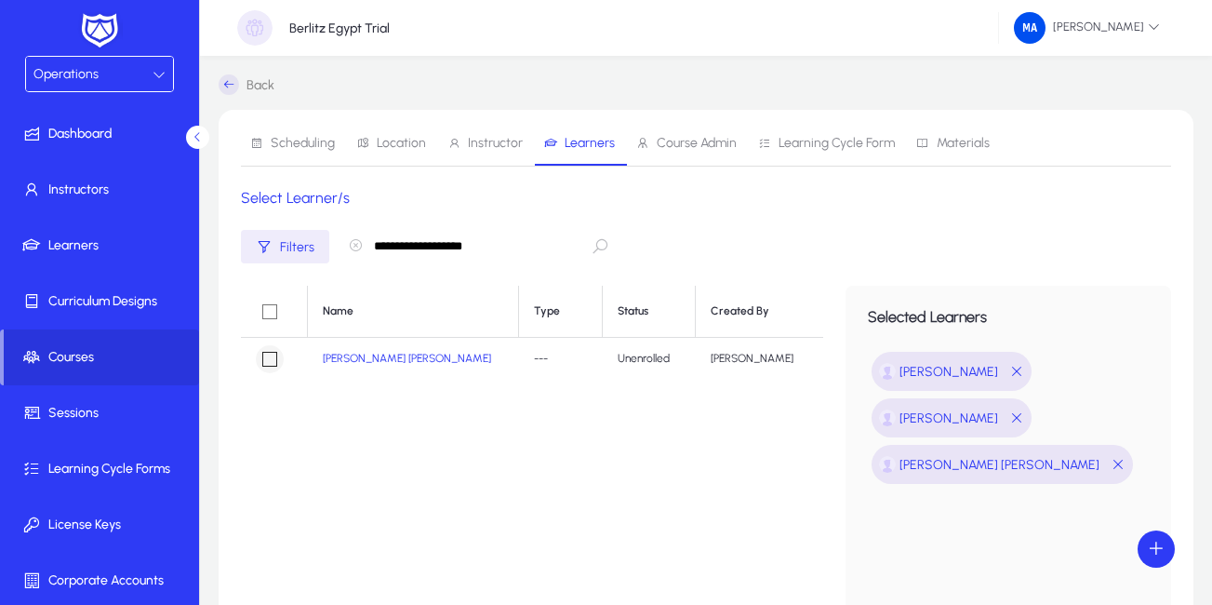
type input "**********"
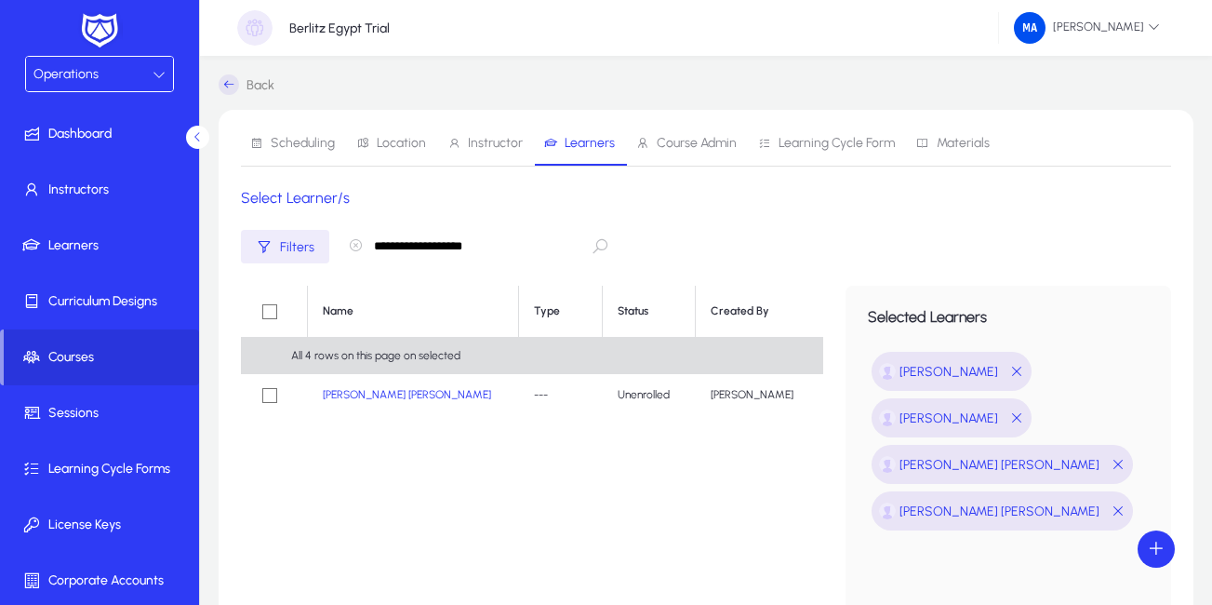
click at [358, 246] on icon "button" at bounding box center [355, 245] width 15 height 15
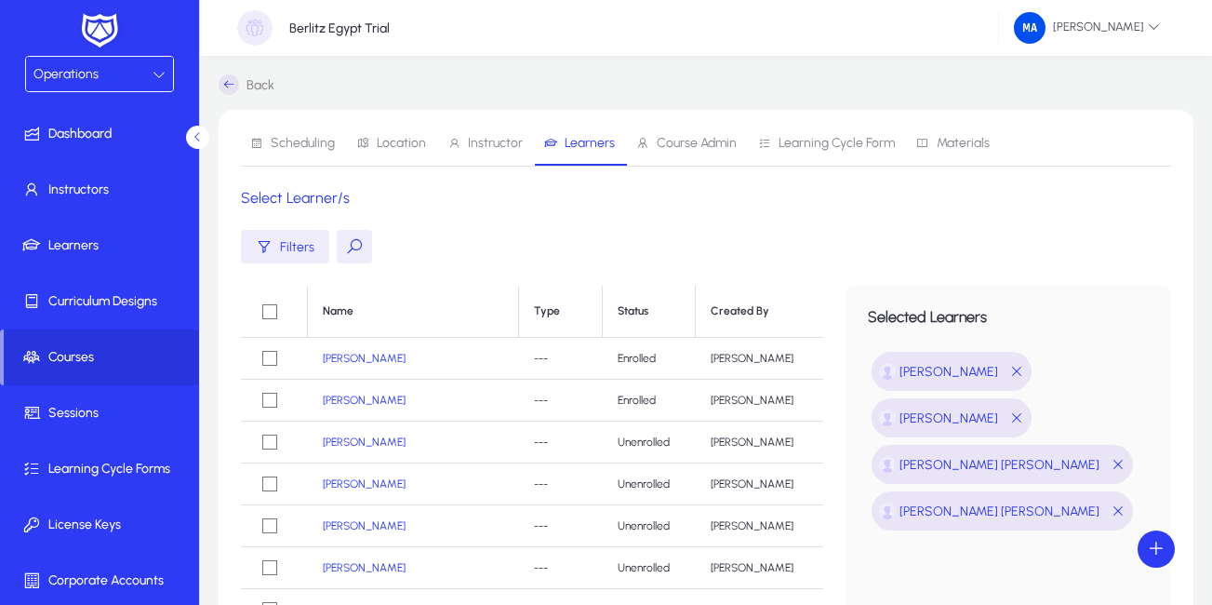
click at [355, 244] on button at bounding box center [354, 246] width 35 height 33
drag, startPoint x: 358, startPoint y: 246, endPoint x: 797, endPoint y: 234, distance: 439.1
click at [797, 234] on div "Filters" at bounding box center [706, 246] width 930 height 33
paste input "**********"
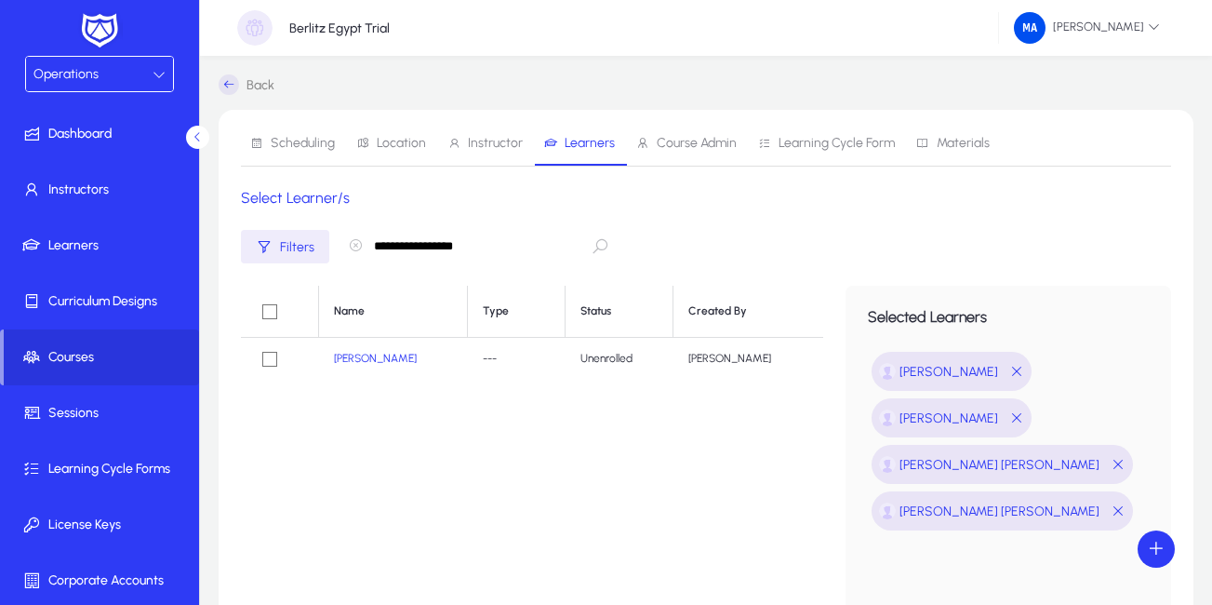
type input "**********"
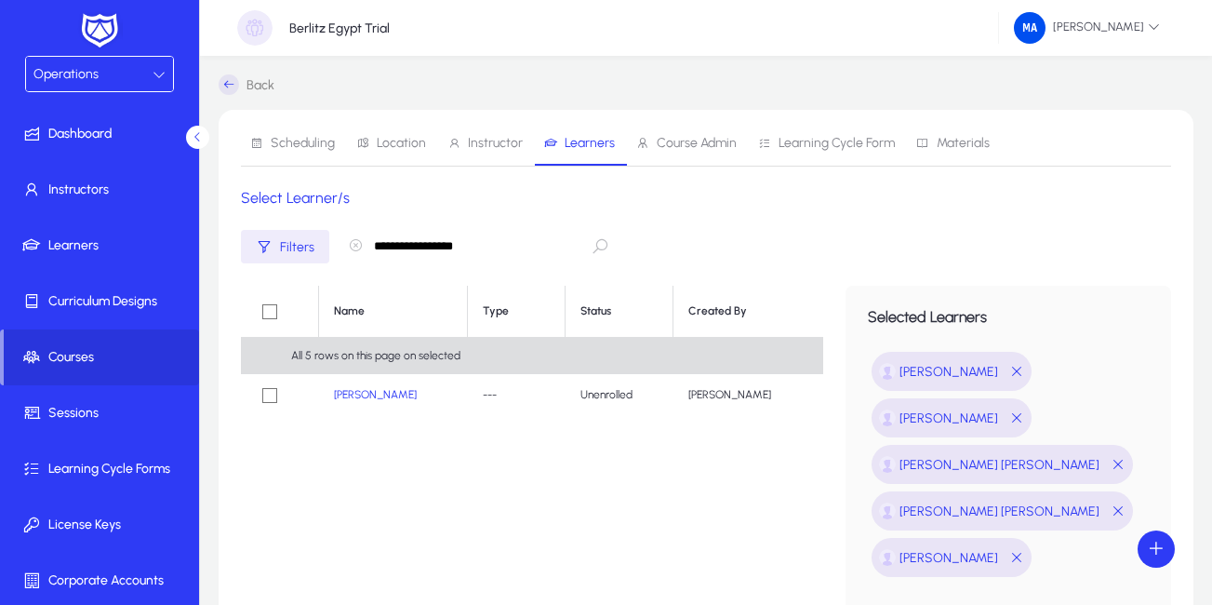
click at [358, 246] on icon "button" at bounding box center [355, 245] width 15 height 15
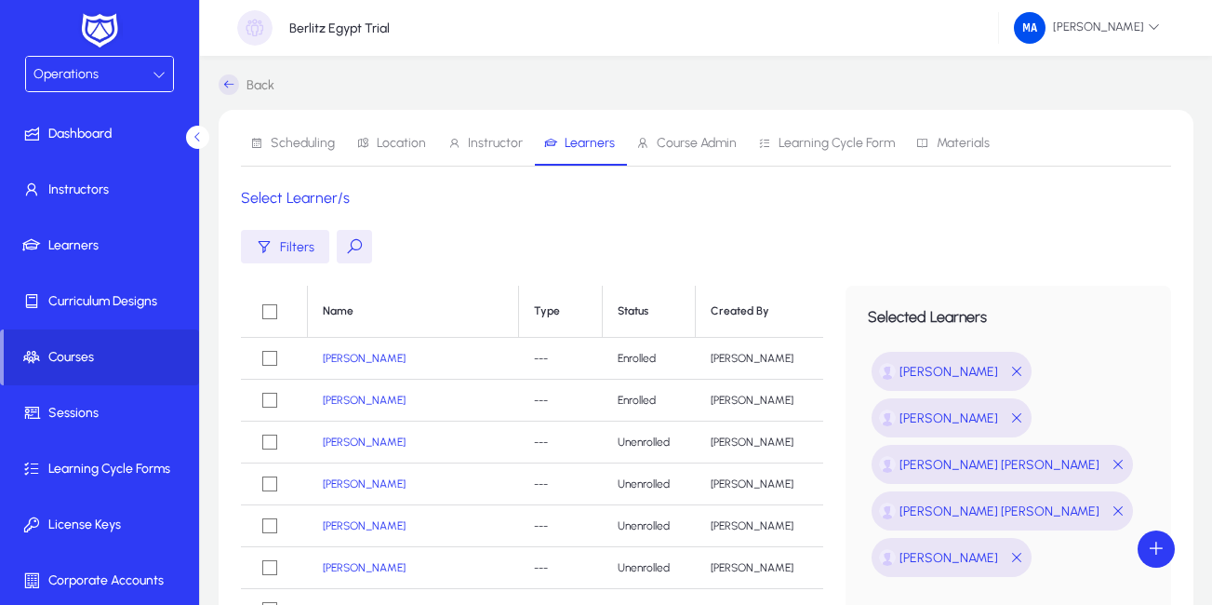
drag, startPoint x: 357, startPoint y: 247, endPoint x: 341, endPoint y: 249, distance: 15.9
click at [341, 249] on button at bounding box center [354, 246] width 35 height 33
paste input "**********"
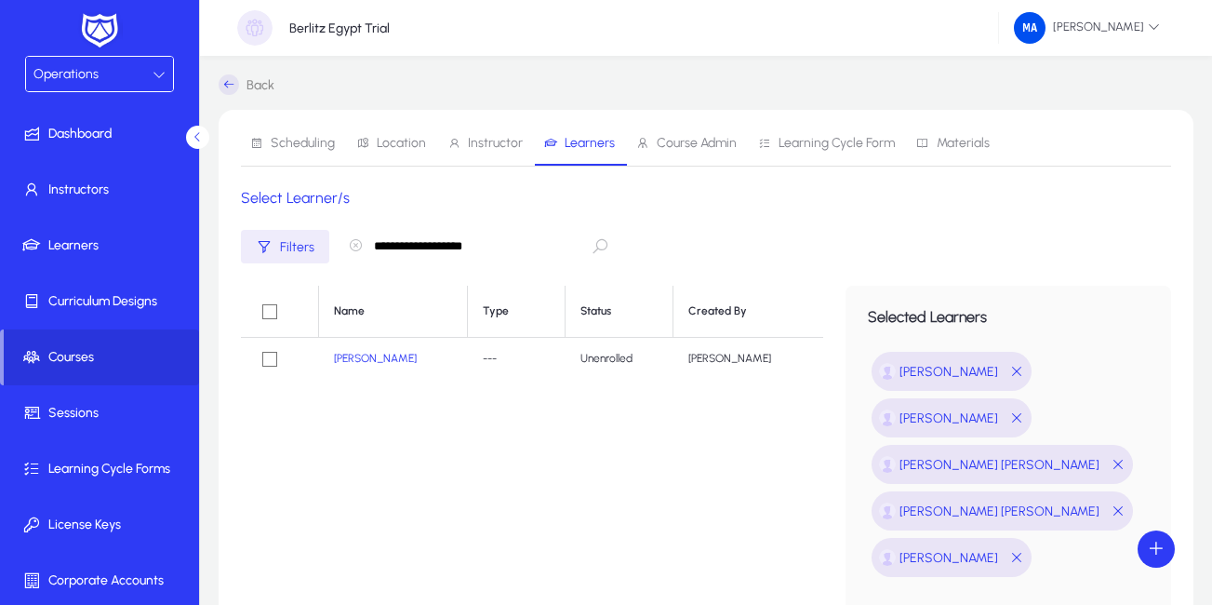
type input "**********"
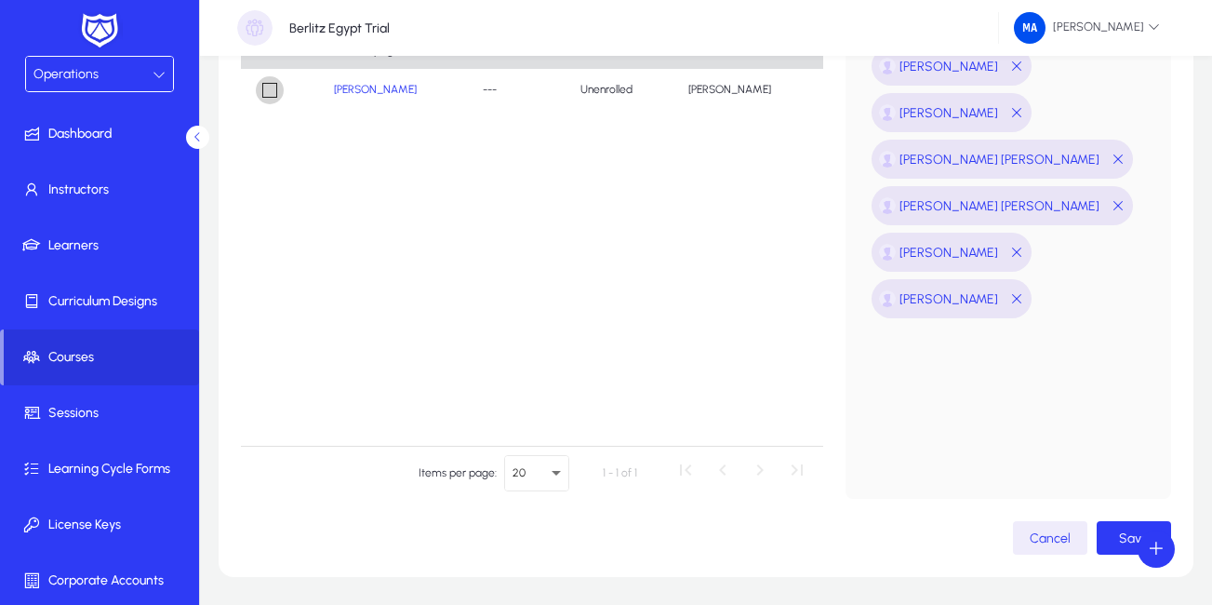
scroll to position [322, 0]
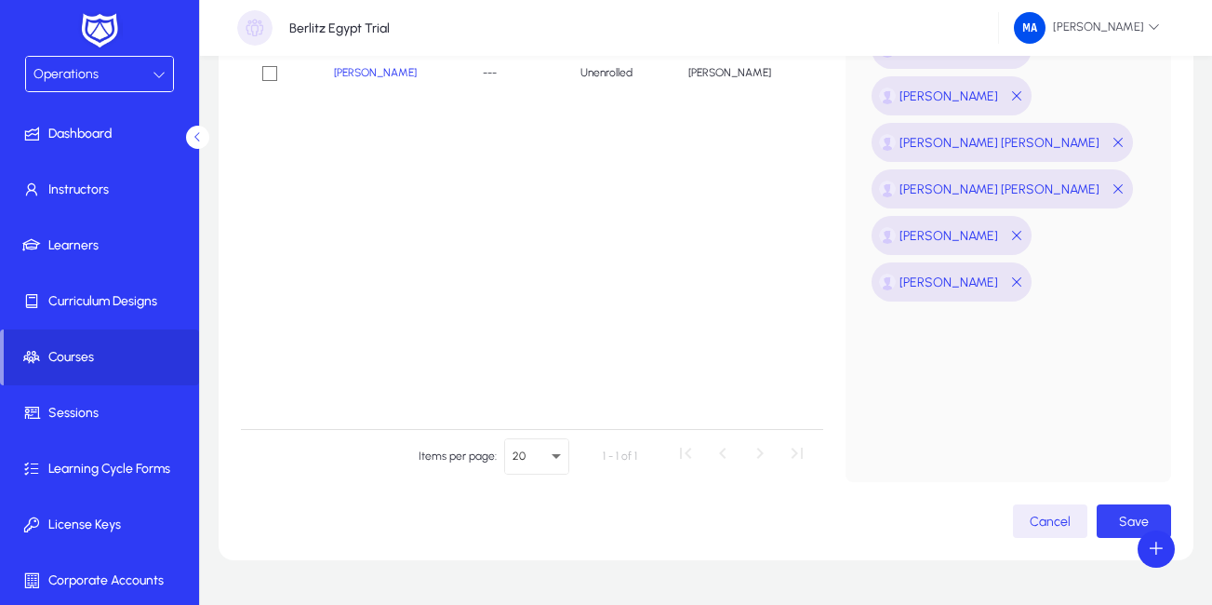
click at [1115, 514] on span "button" at bounding box center [1134, 521] width 74 height 45
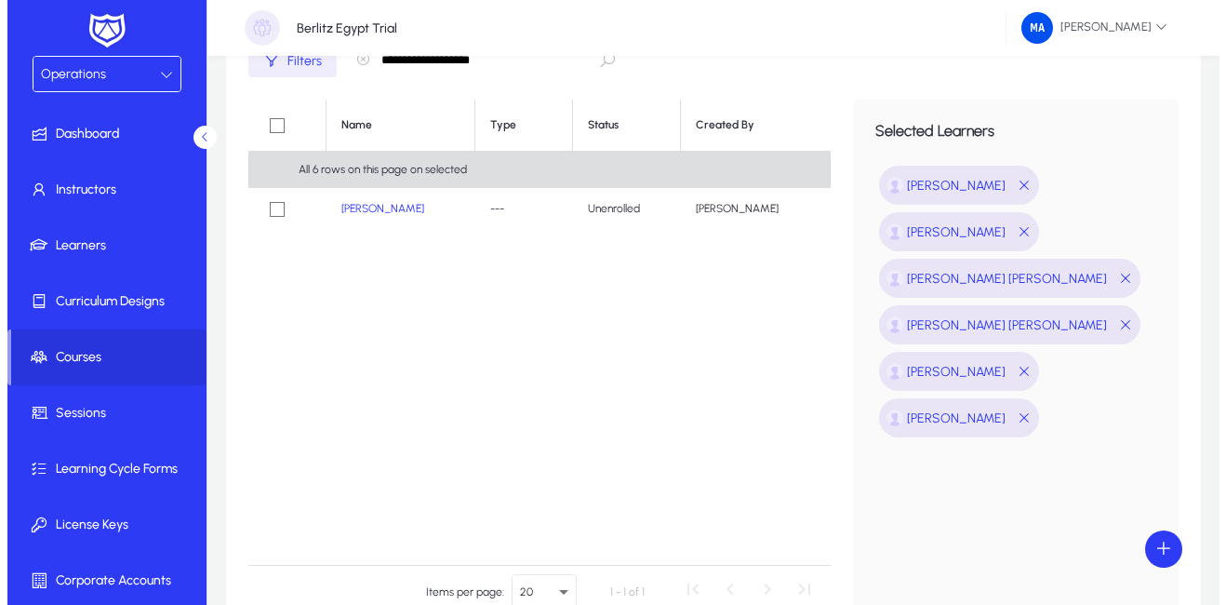
scroll to position [0, 0]
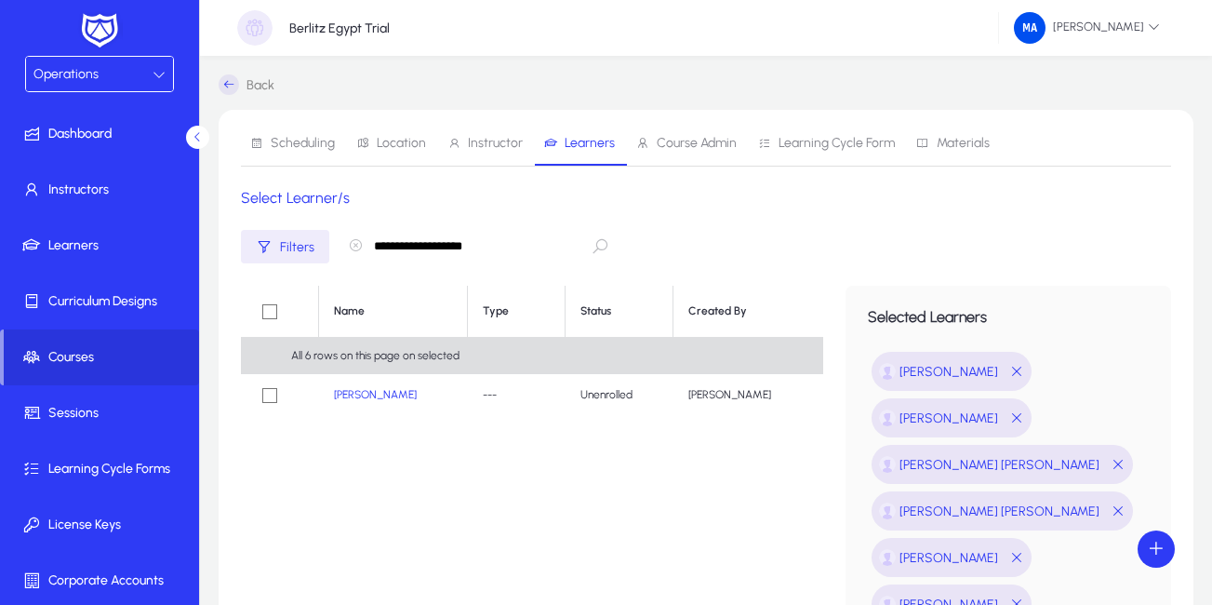
click at [687, 140] on span "Course Admin" at bounding box center [697, 143] width 80 height 13
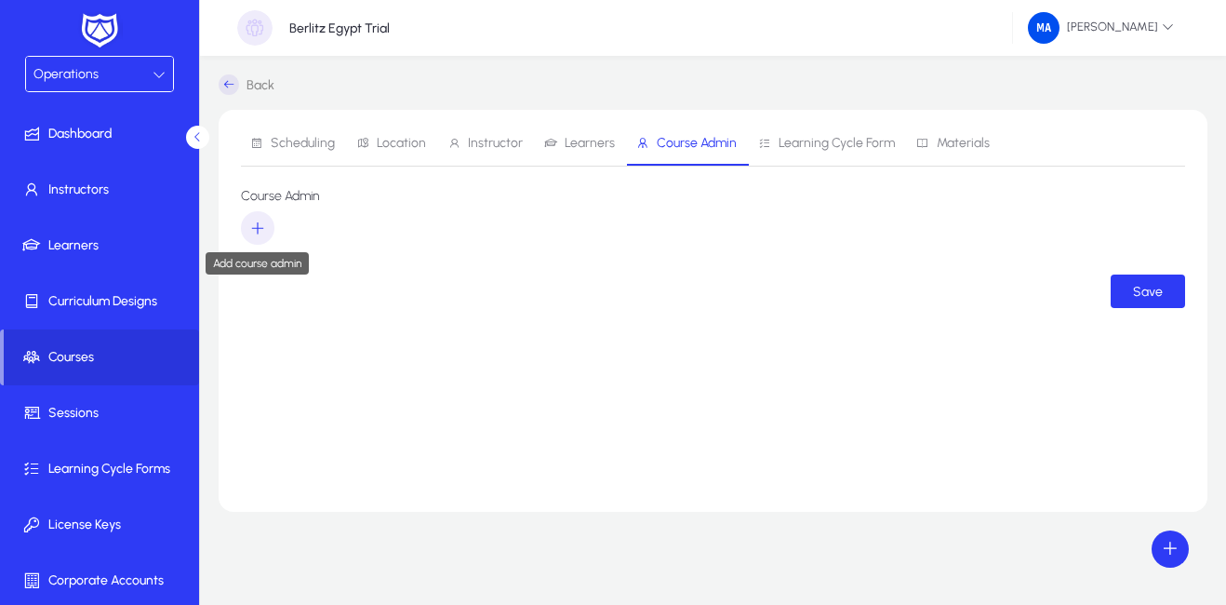
click at [256, 226] on icon "button" at bounding box center [257, 227] width 17 height 17
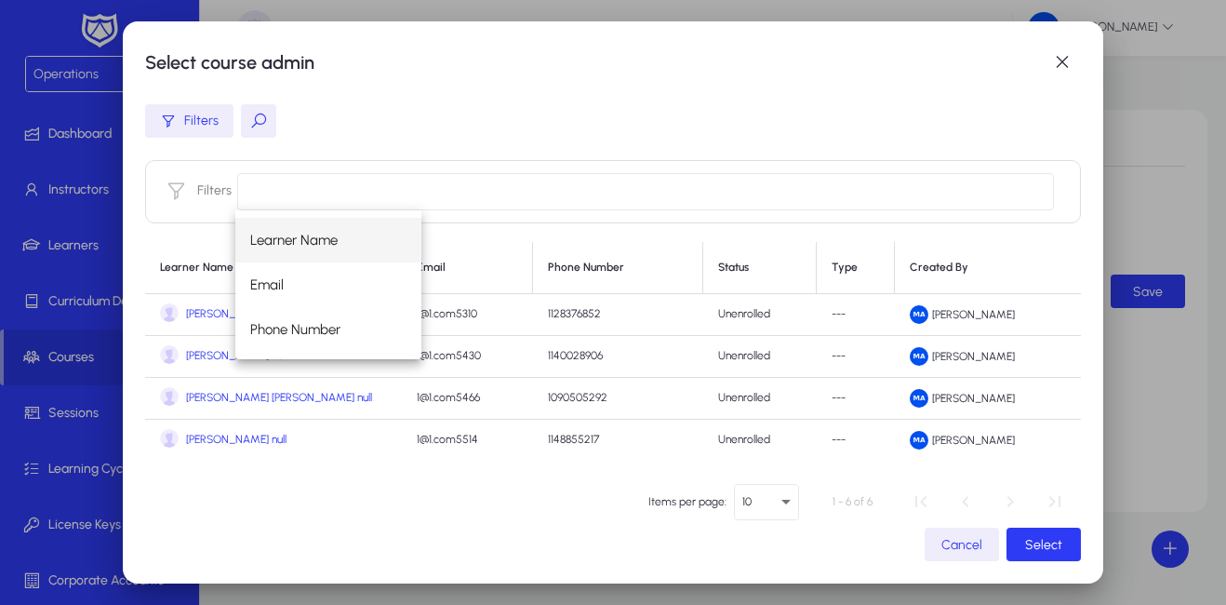
click at [362, 176] on input at bounding box center [645, 191] width 817 height 37
click at [309, 236] on span "Learner Name" at bounding box center [293, 240] width 87 height 22
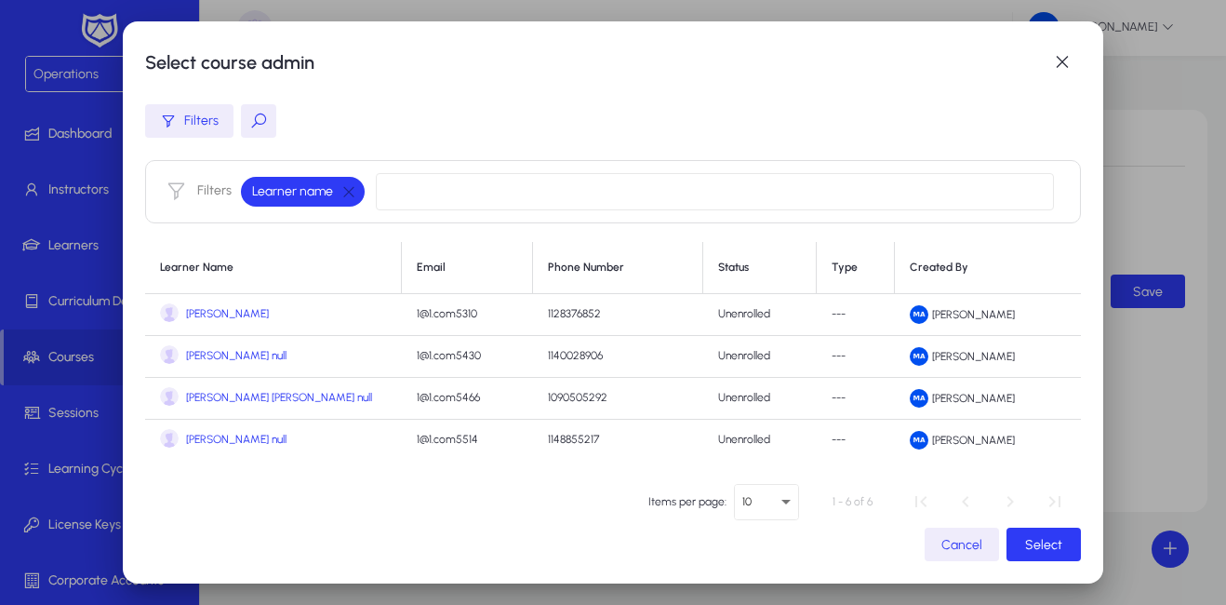
click at [408, 187] on input at bounding box center [715, 191] width 678 height 37
type input "***"
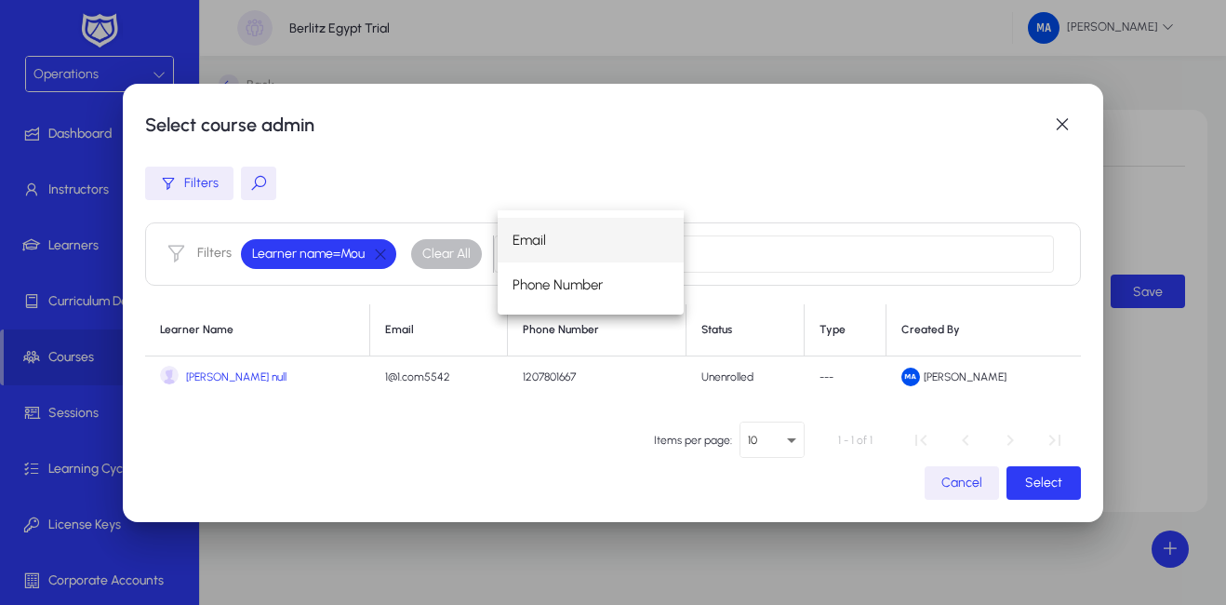
click at [968, 482] on span "Cancel" at bounding box center [961, 482] width 41 height 16
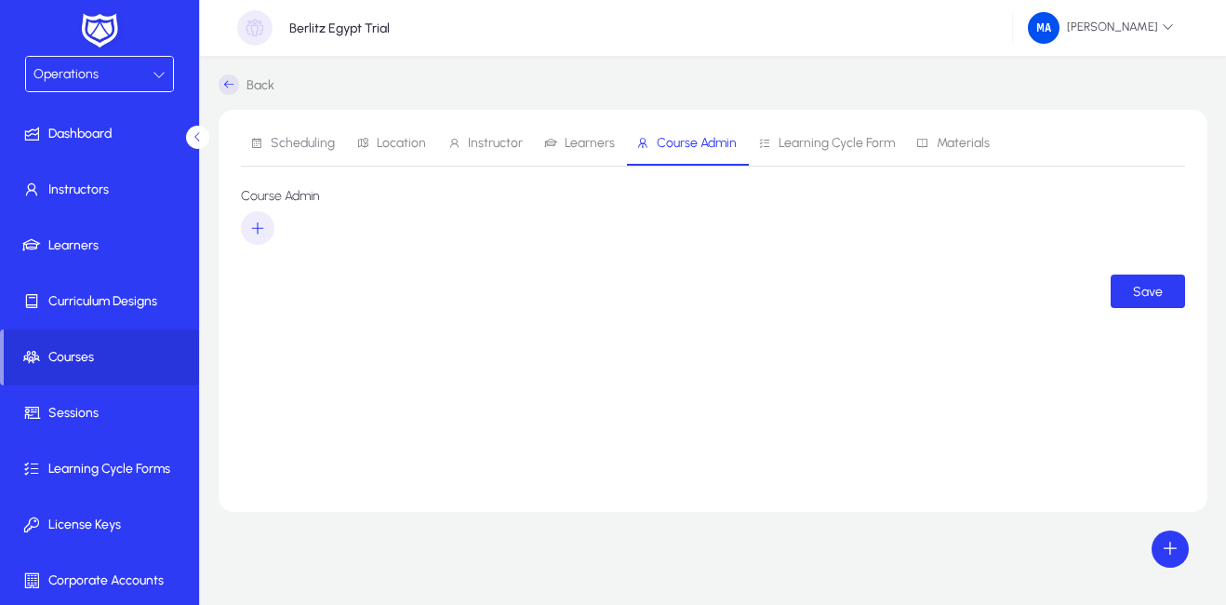
click at [796, 145] on span "Learning Cycle Form" at bounding box center [836, 143] width 116 height 13
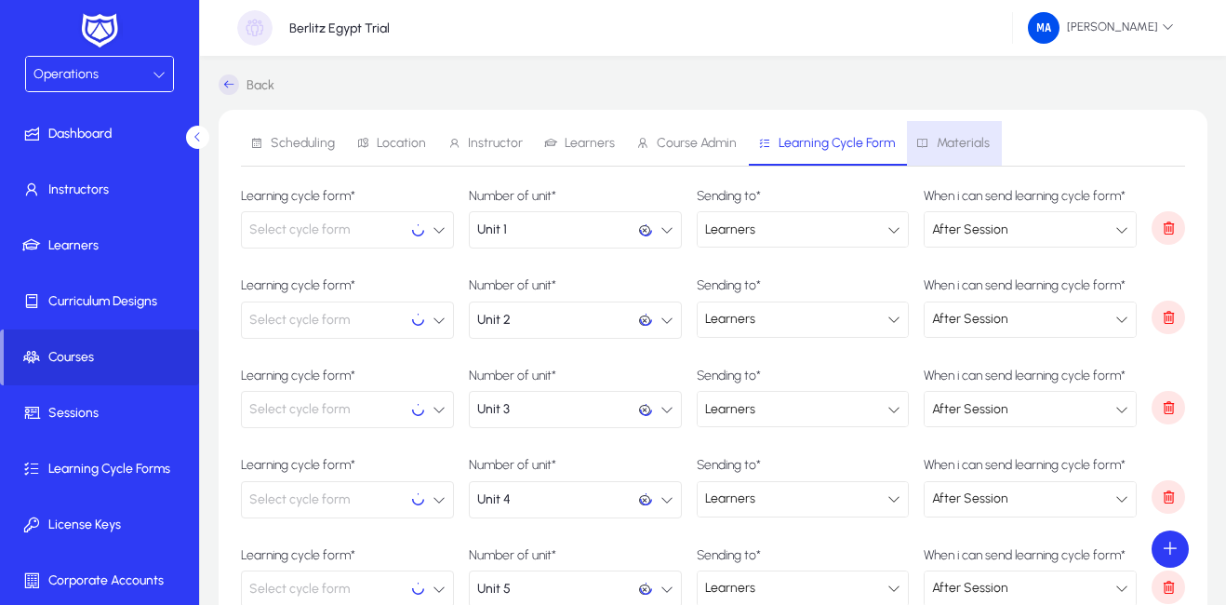
click at [958, 138] on span "Materials" at bounding box center [963, 143] width 53 height 13
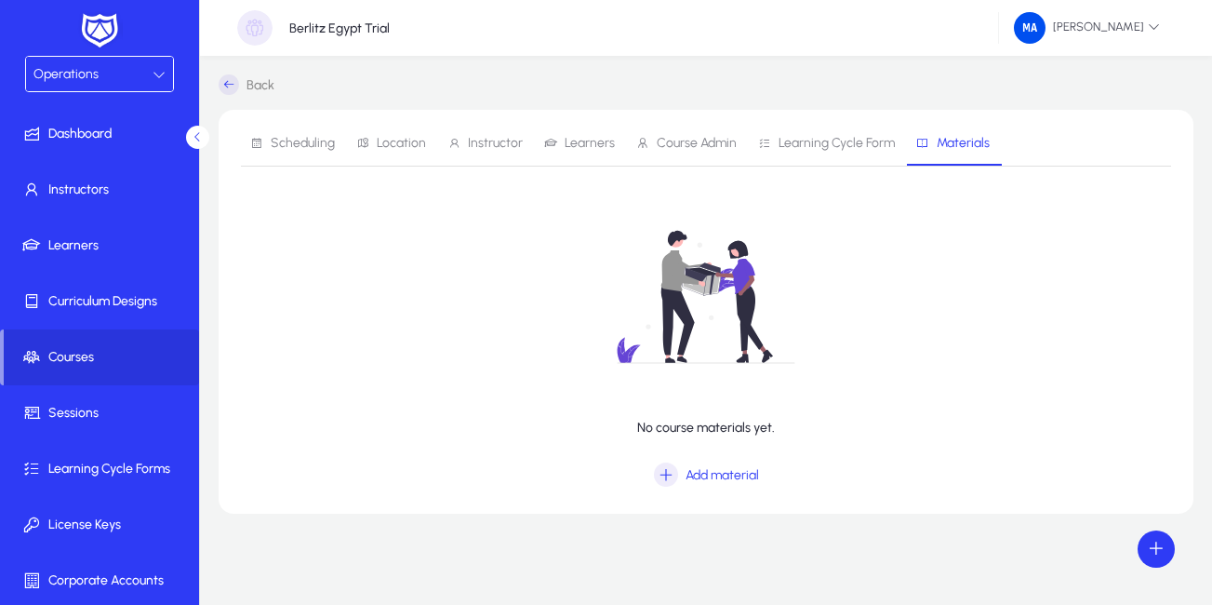
click at [666, 141] on span "Course Admin" at bounding box center [697, 143] width 80 height 13
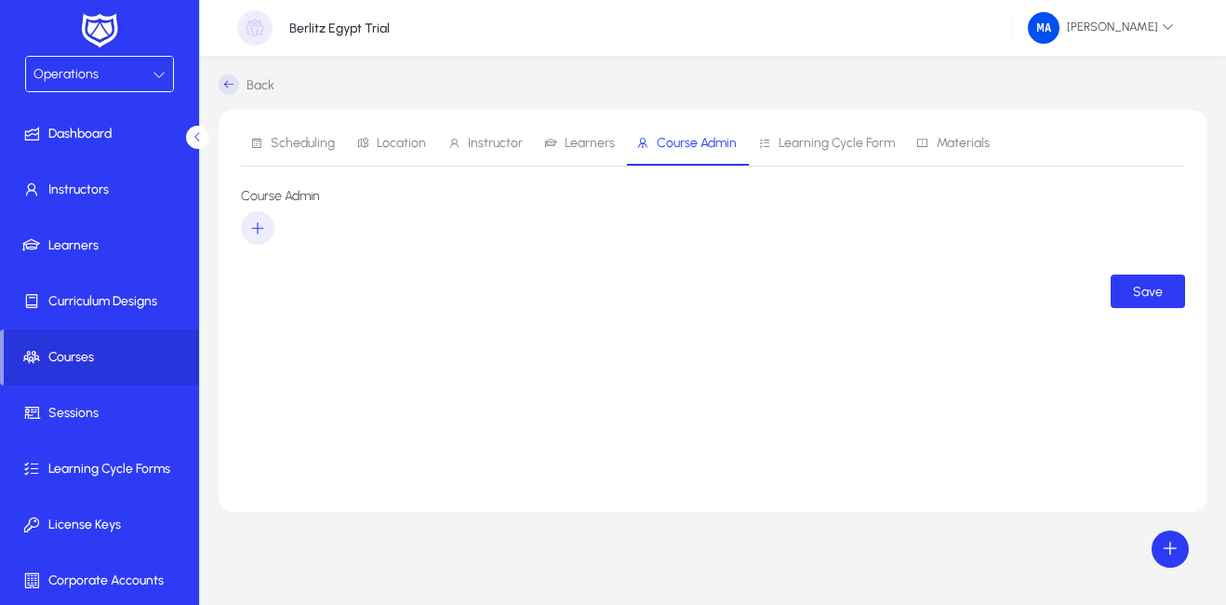
click at [565, 142] on span "Learners" at bounding box center [590, 143] width 50 height 13
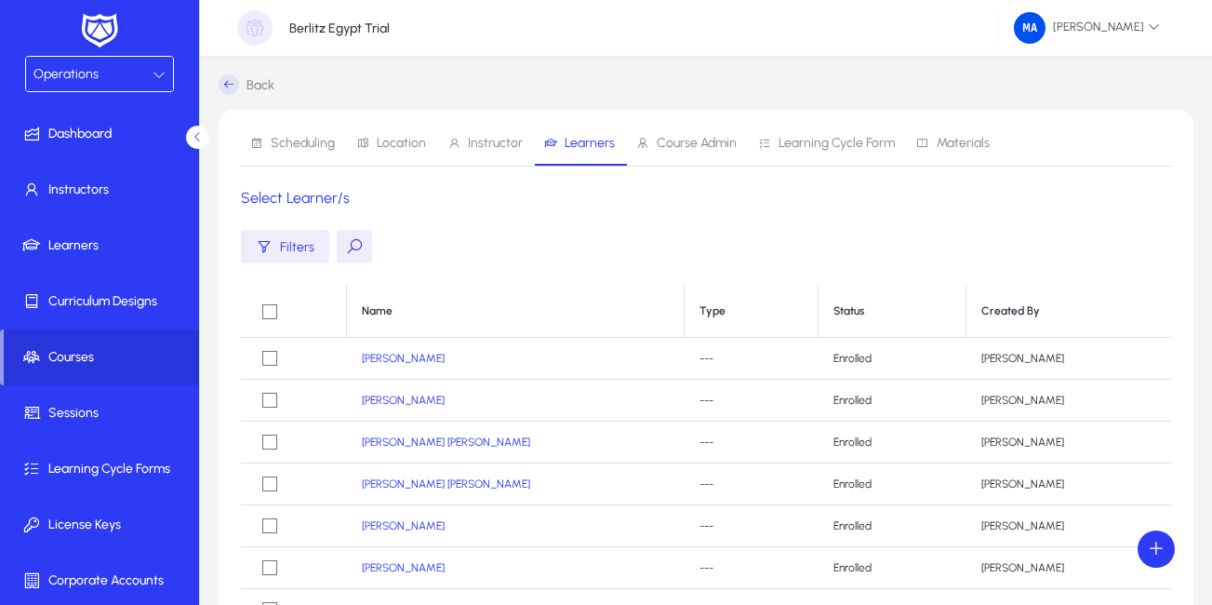
click at [689, 144] on span "Course Admin" at bounding box center [697, 143] width 80 height 13
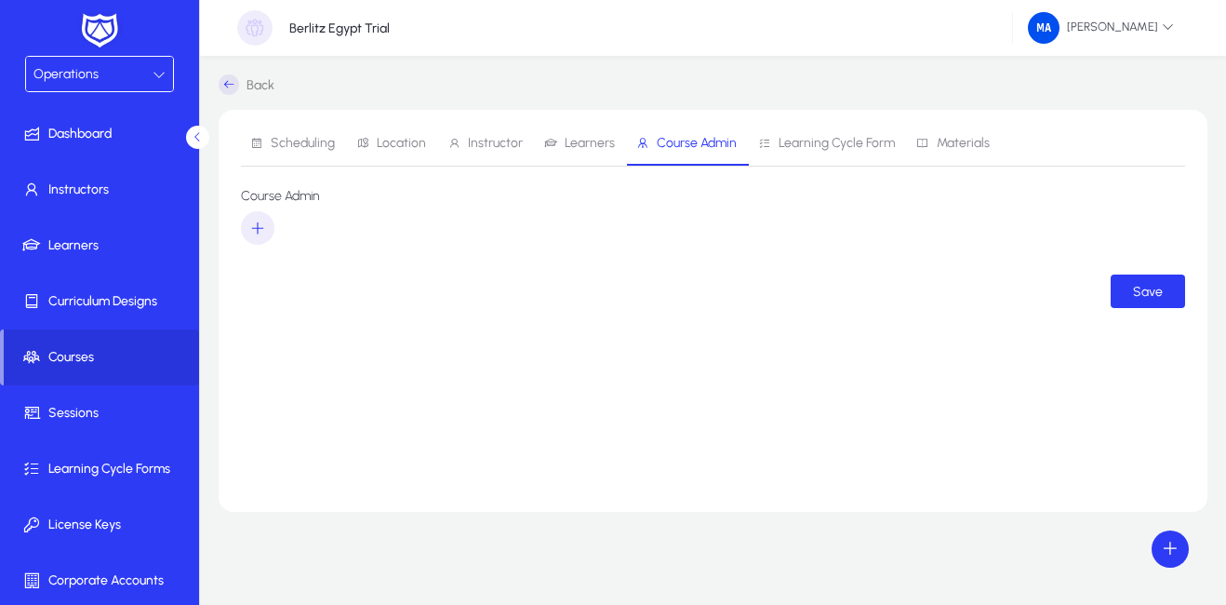
click at [574, 150] on span "Learners" at bounding box center [590, 143] width 50 height 13
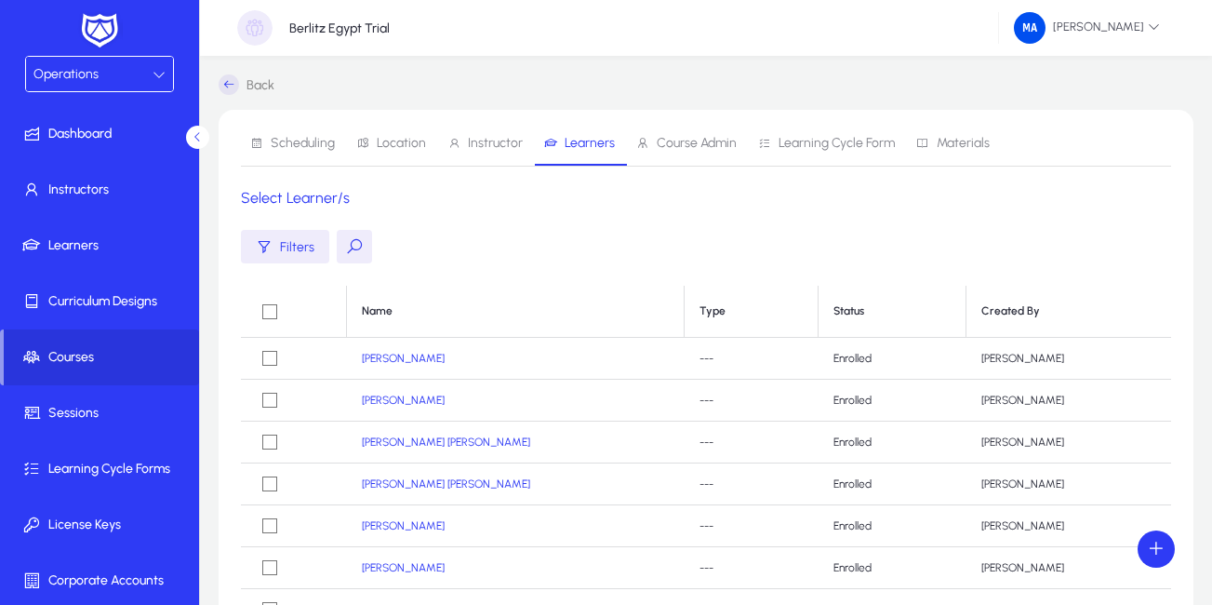
click at [317, 140] on span "Scheduling" at bounding box center [303, 143] width 64 height 13
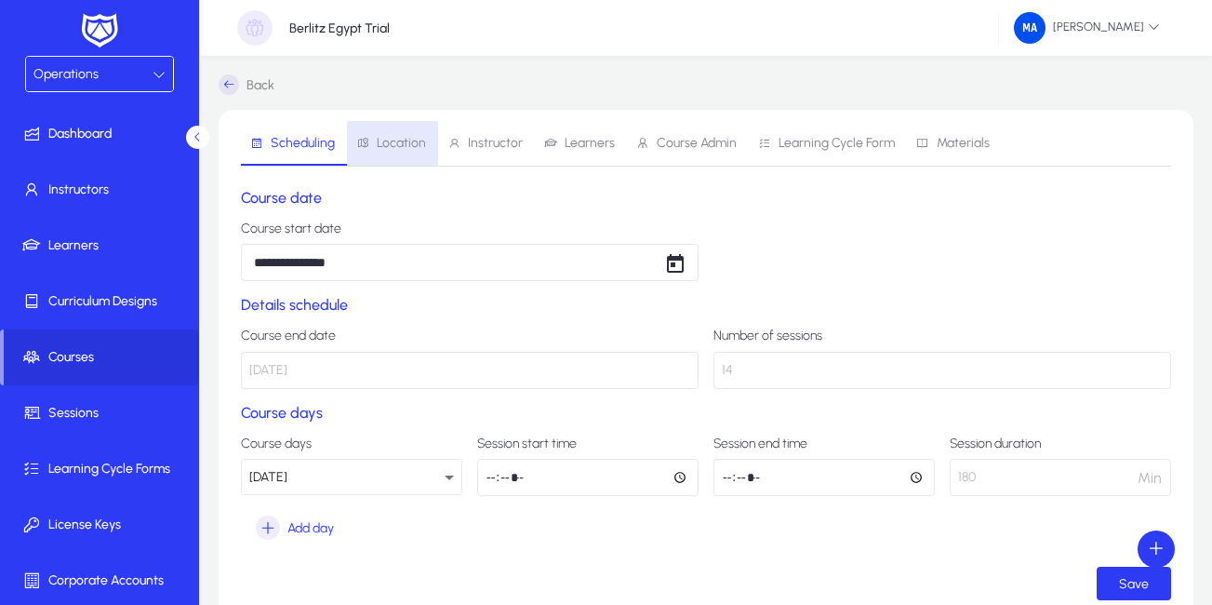
click at [389, 153] on span "Location" at bounding box center [391, 143] width 70 height 45
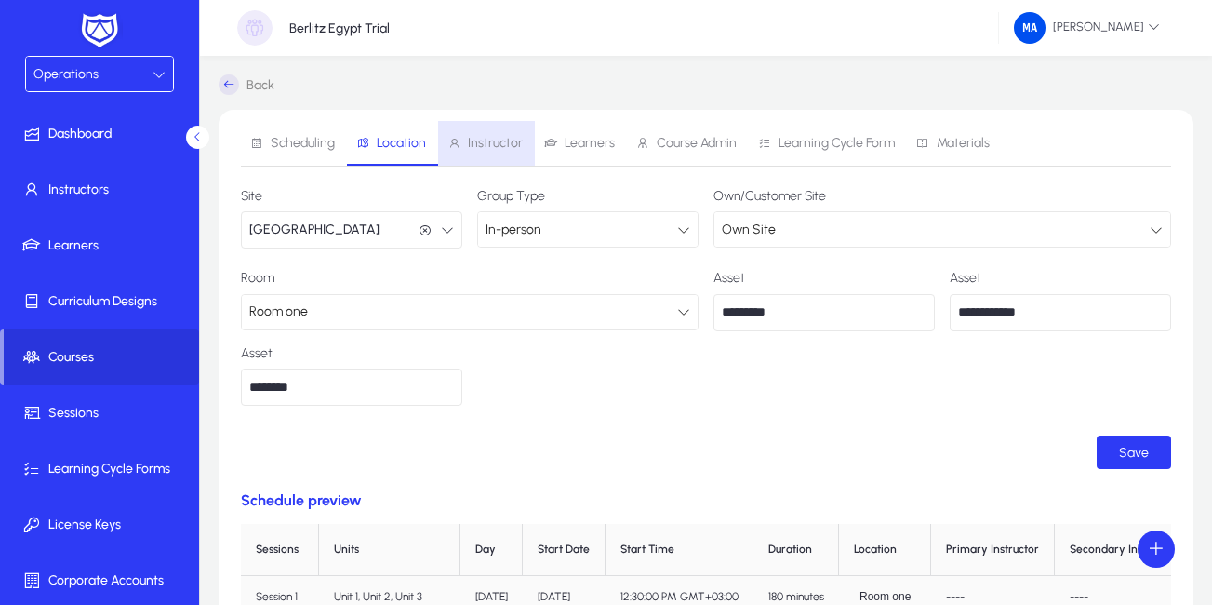
click at [499, 140] on span "Instructor" at bounding box center [495, 143] width 55 height 13
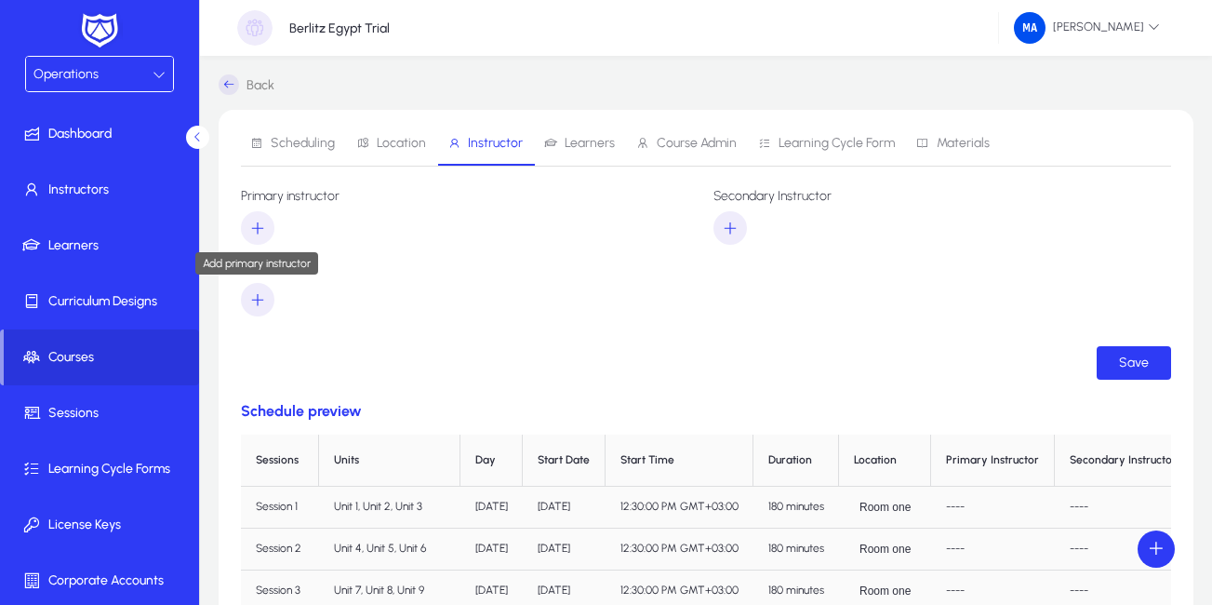
click at [267, 219] on span "button" at bounding box center [257, 228] width 33 height 45
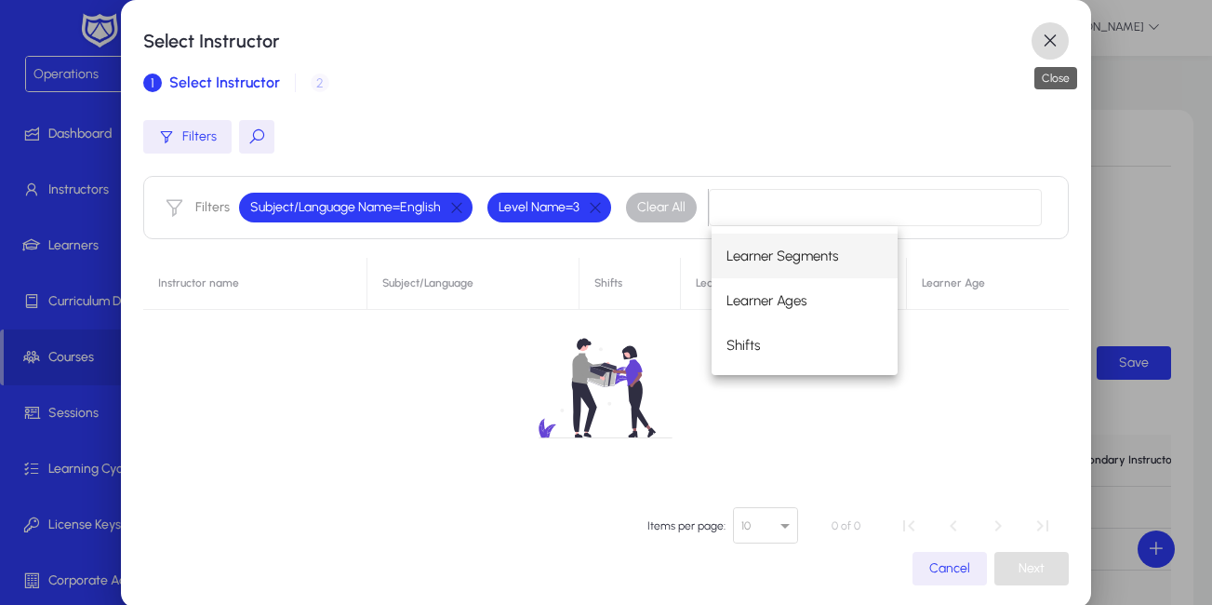
click at [1061, 34] on span "button" at bounding box center [1049, 40] width 37 height 37
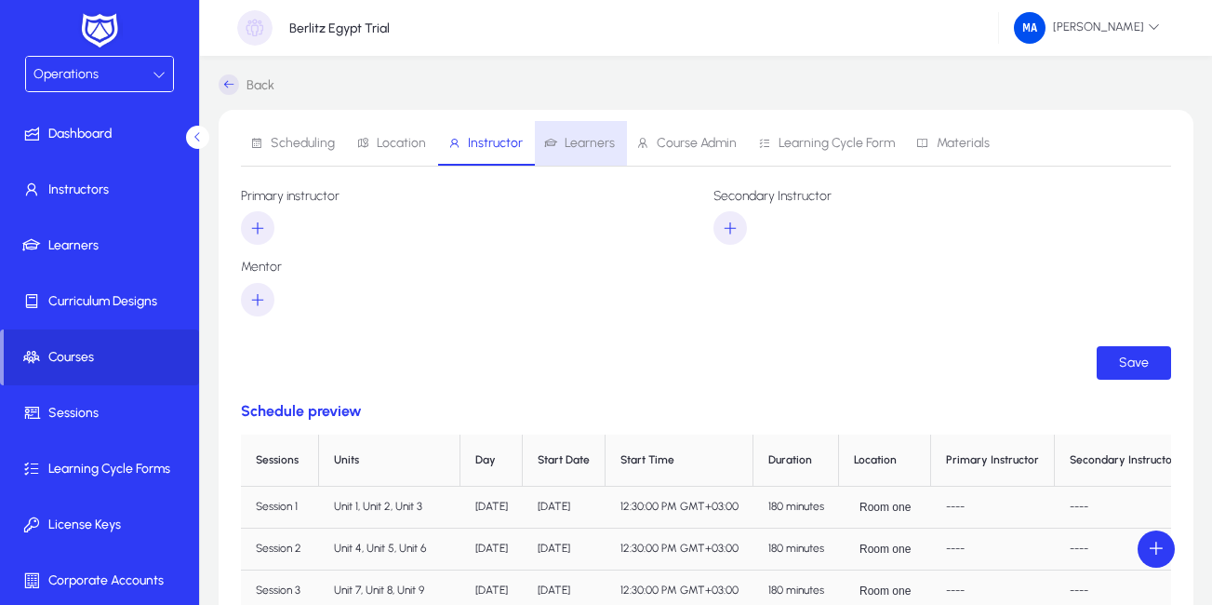
click at [567, 141] on span "Learners" at bounding box center [590, 143] width 50 height 13
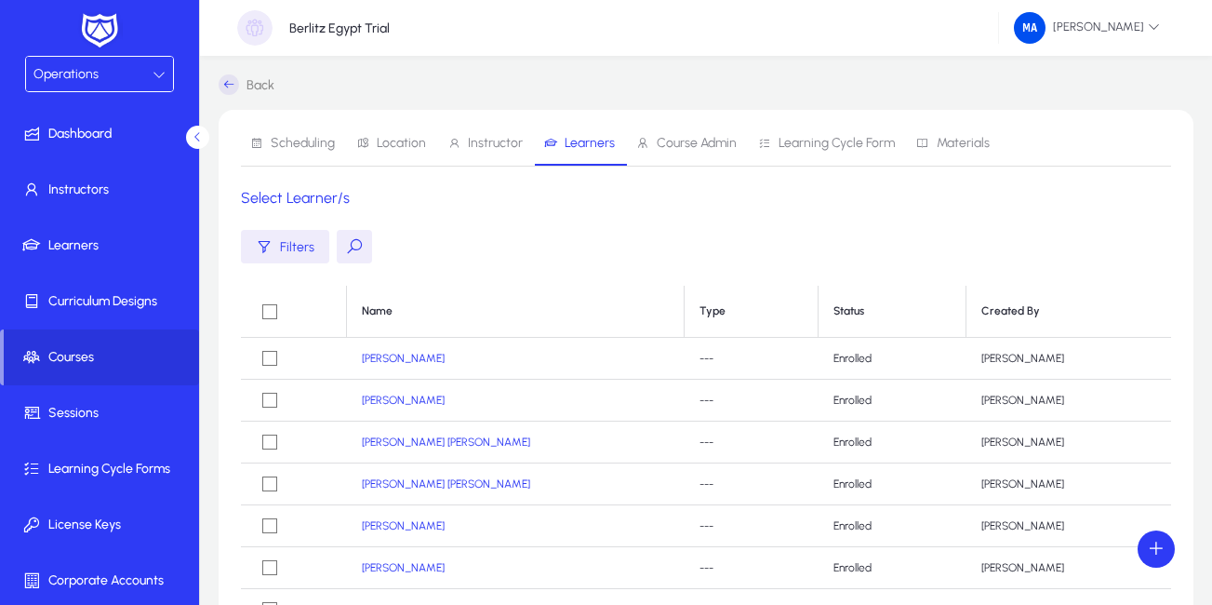
click at [685, 137] on span "Course Admin" at bounding box center [697, 143] width 80 height 13
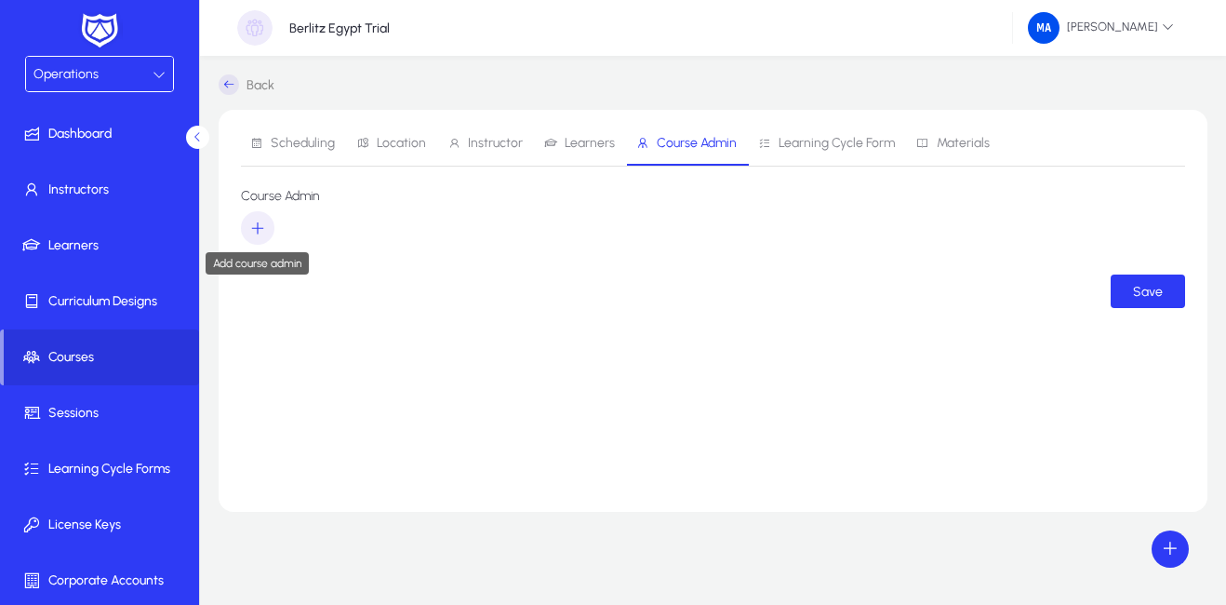
click at [248, 225] on span "button" at bounding box center [257, 228] width 33 height 45
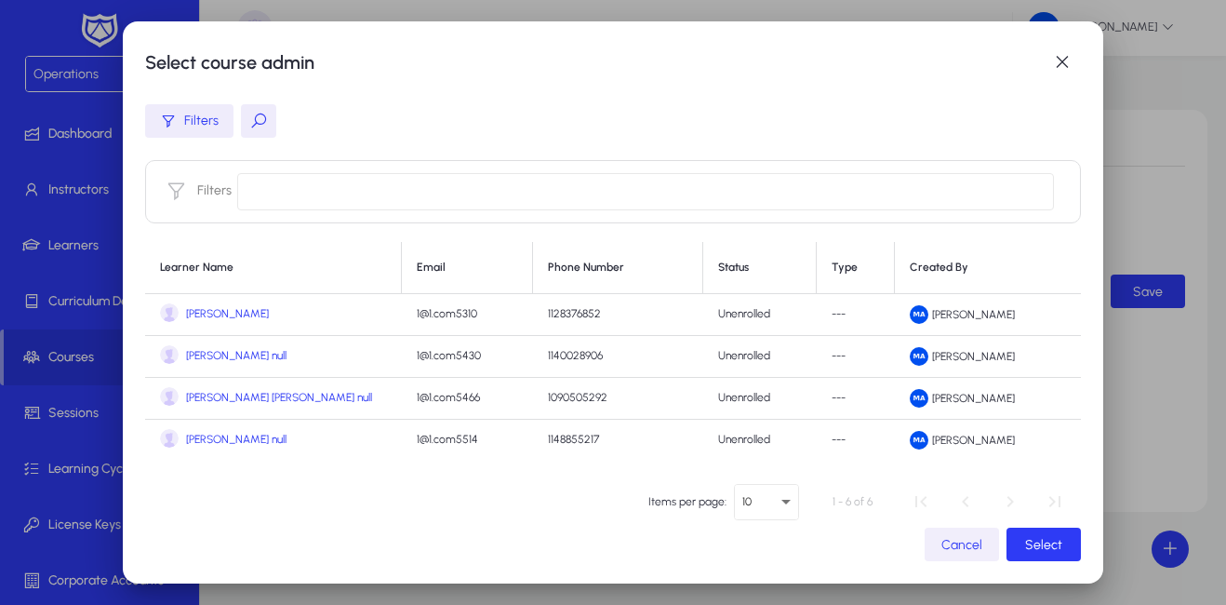
click at [951, 549] on span "Cancel" at bounding box center [961, 545] width 41 height 16
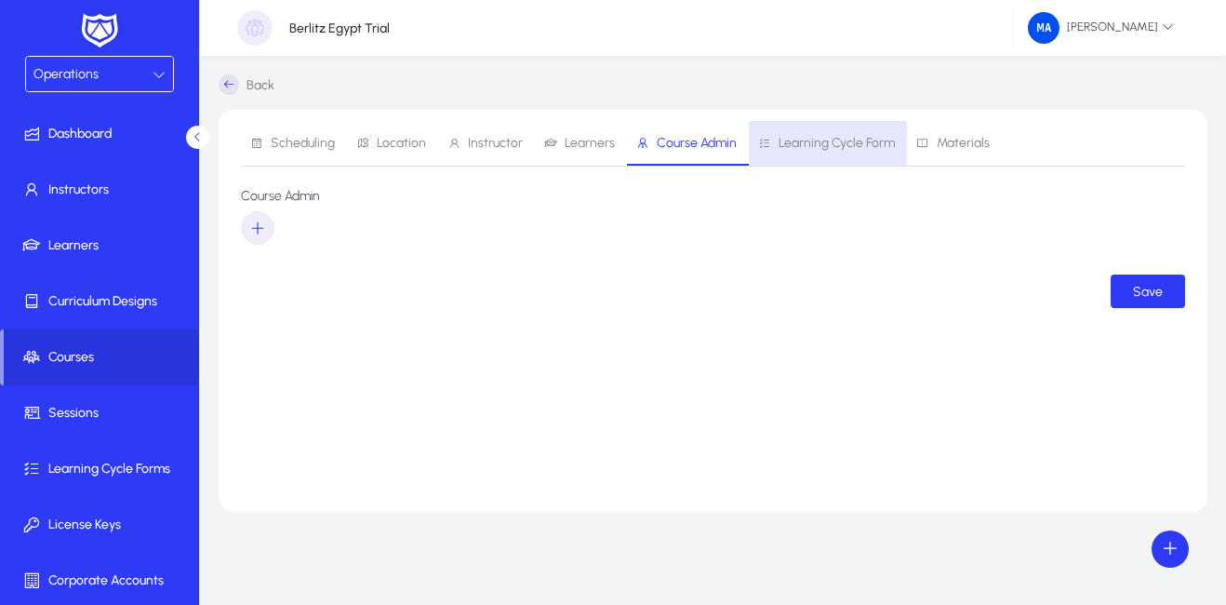
click at [791, 140] on span "Learning Cycle Form" at bounding box center [836, 143] width 116 height 13
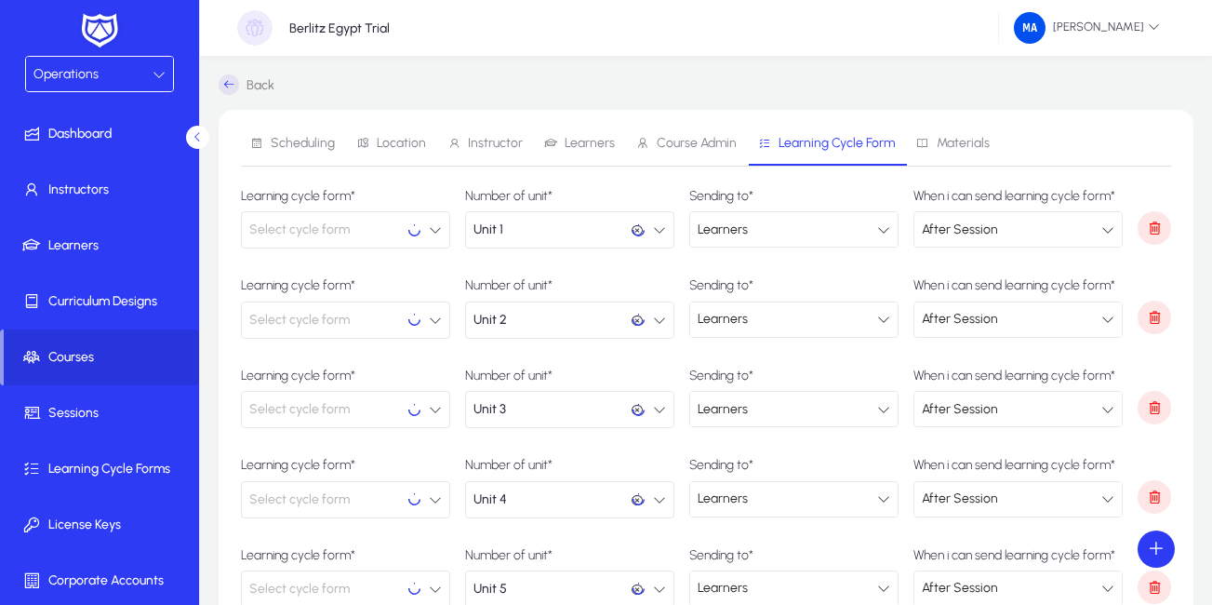
click at [955, 142] on span "Materials" at bounding box center [963, 143] width 53 height 13
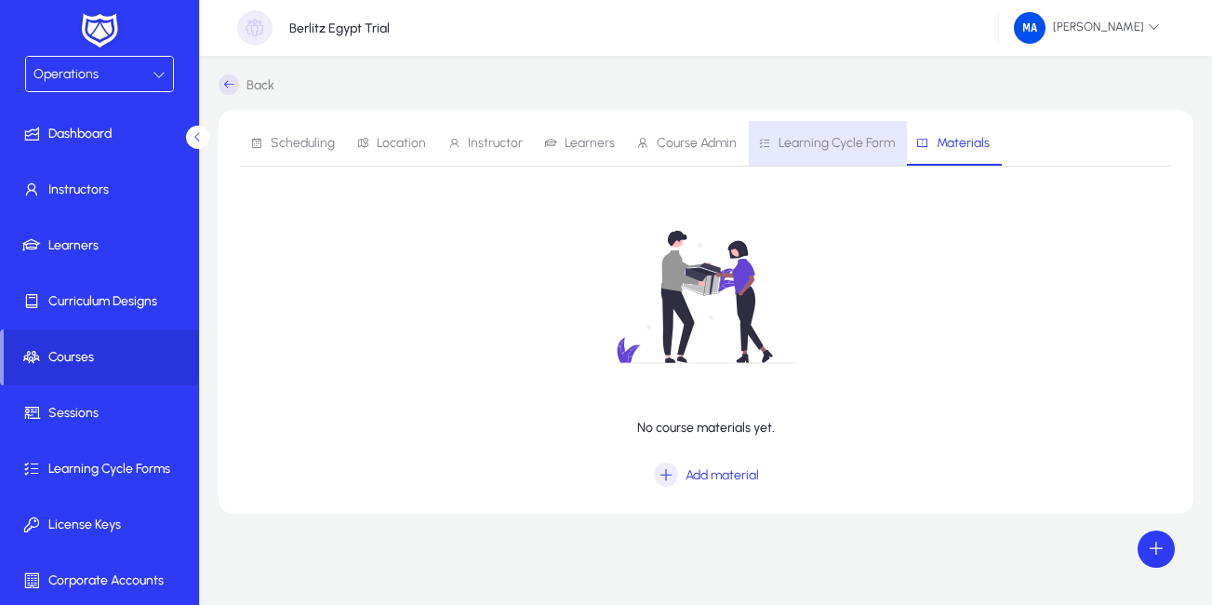
click at [847, 142] on span "Learning Cycle Form" at bounding box center [836, 143] width 116 height 13
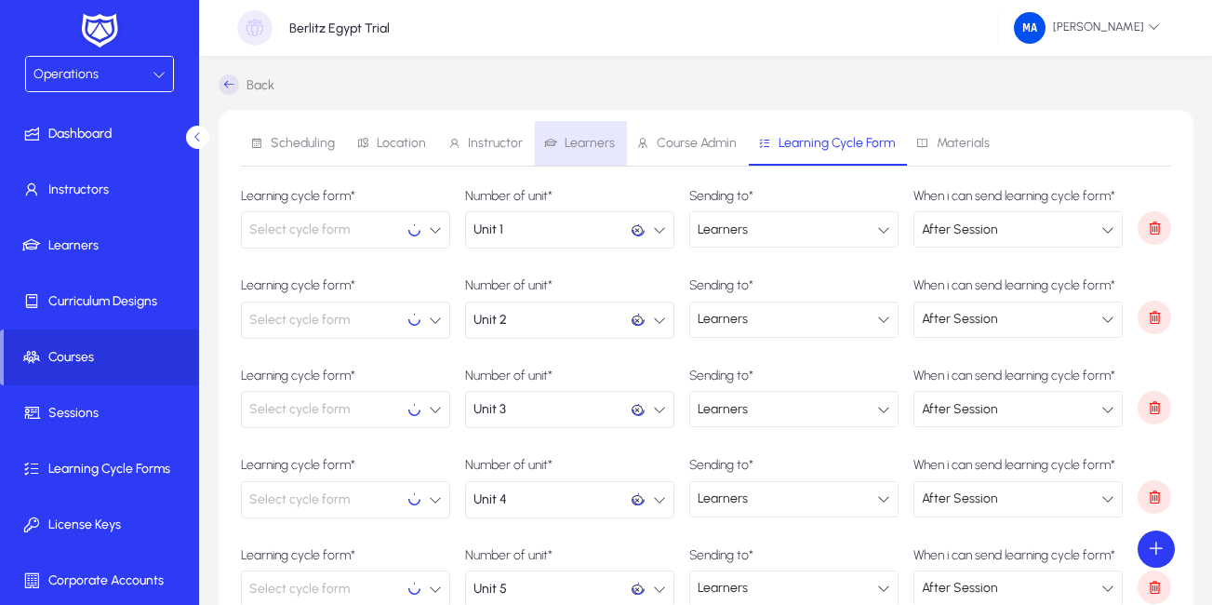
click at [600, 147] on span "Learners" at bounding box center [590, 143] width 50 height 13
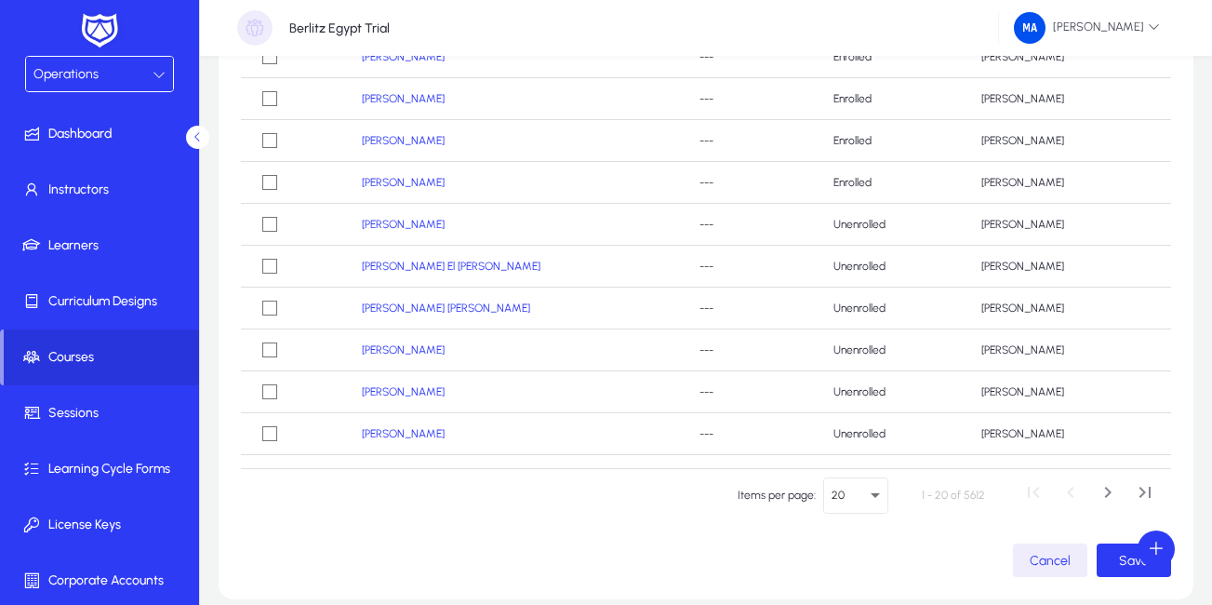
scroll to position [370, 0]
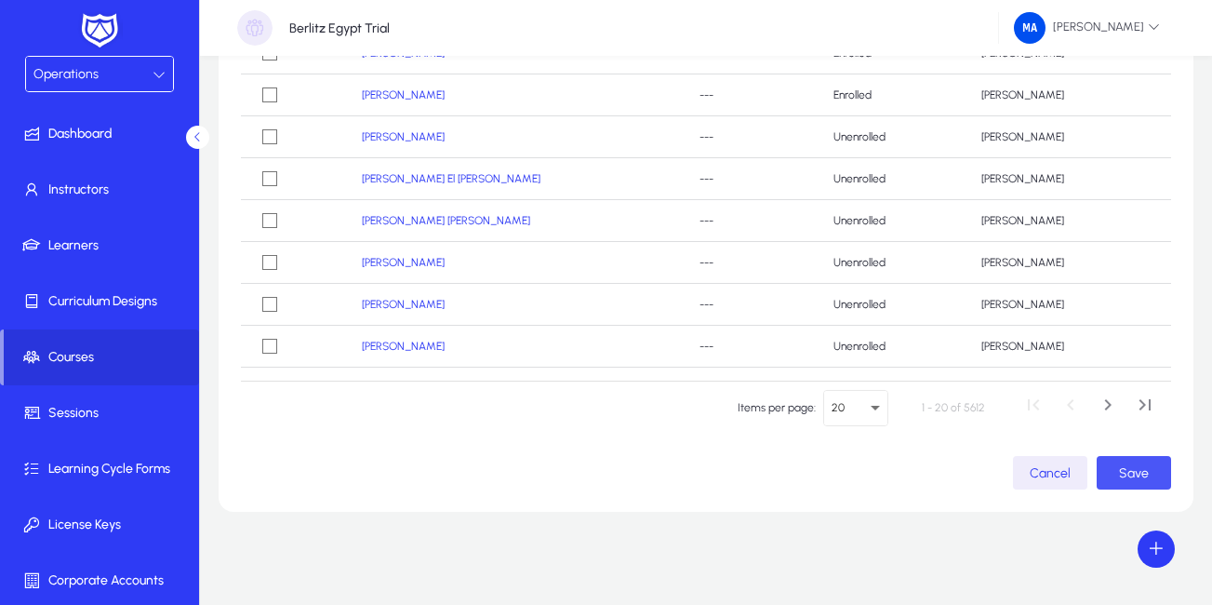
click at [1126, 478] on span "Save" at bounding box center [1134, 473] width 30 height 16
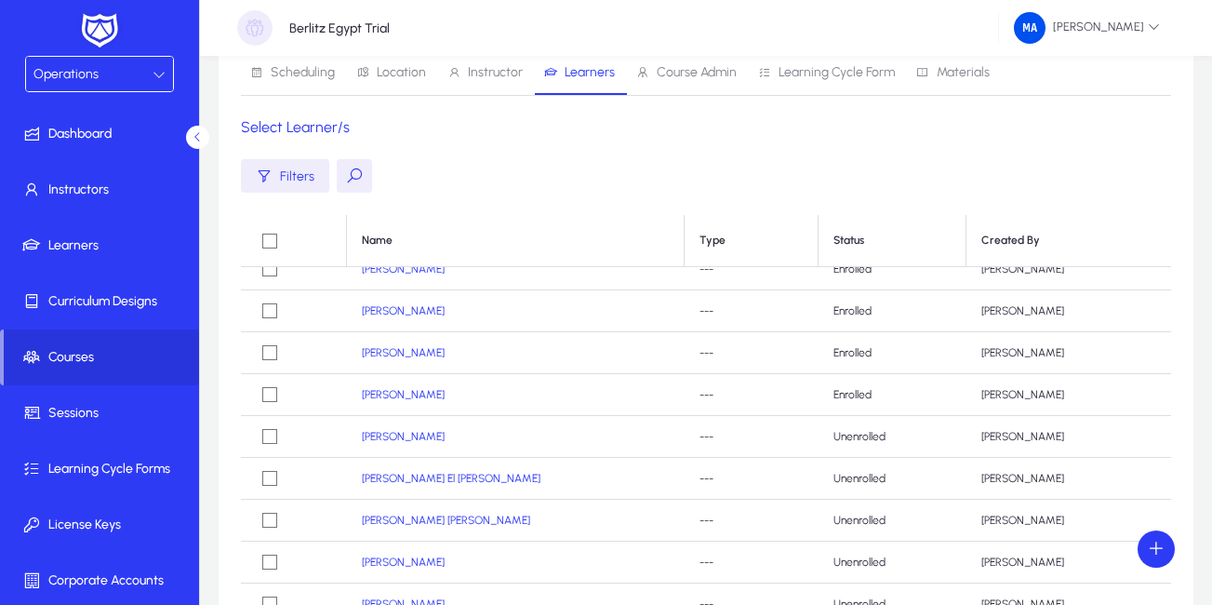
scroll to position [70, 0]
drag, startPoint x: 1172, startPoint y: 392, endPoint x: 1160, endPoint y: 290, distance: 103.0
click at [1160, 290] on div "Scheduling Location Instructor Learners Course Admin Learning Cycle Form Materi…" at bounding box center [706, 426] width 975 height 772
drag, startPoint x: 1160, startPoint y: 290, endPoint x: 1051, endPoint y: 144, distance: 182.1
click at [1051, 144] on div "Scheduling Location Instructor Learners Course Admin Learning Cycle Form Materi…" at bounding box center [706, 426] width 975 height 772
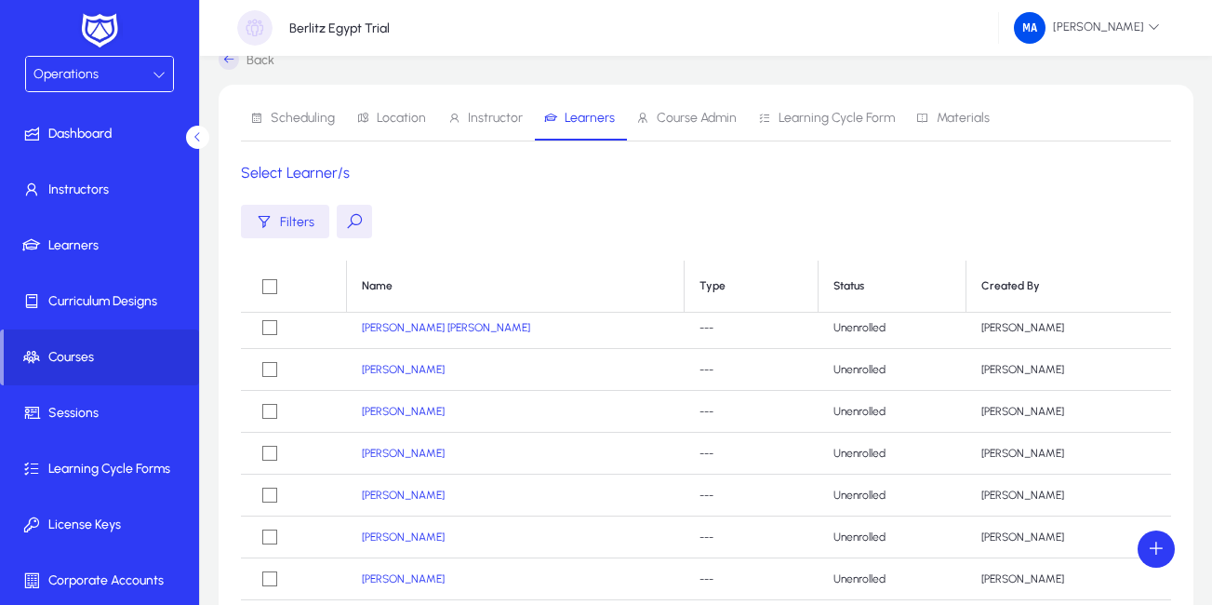
scroll to position [0, 0]
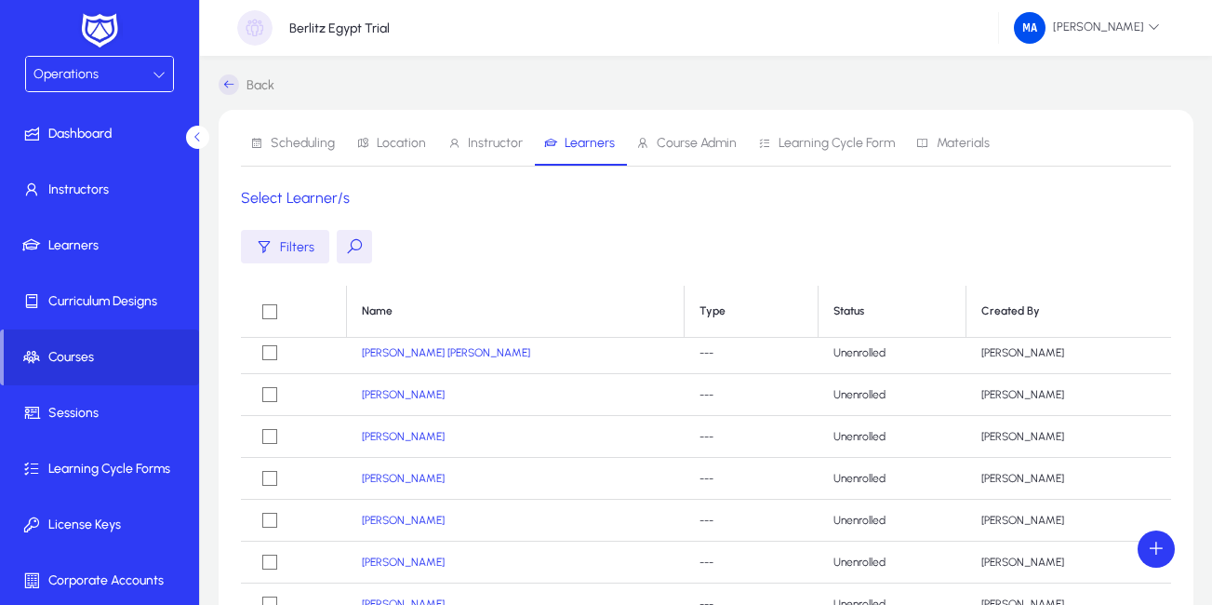
click at [491, 152] on span "Instructor" at bounding box center [484, 143] width 75 height 45
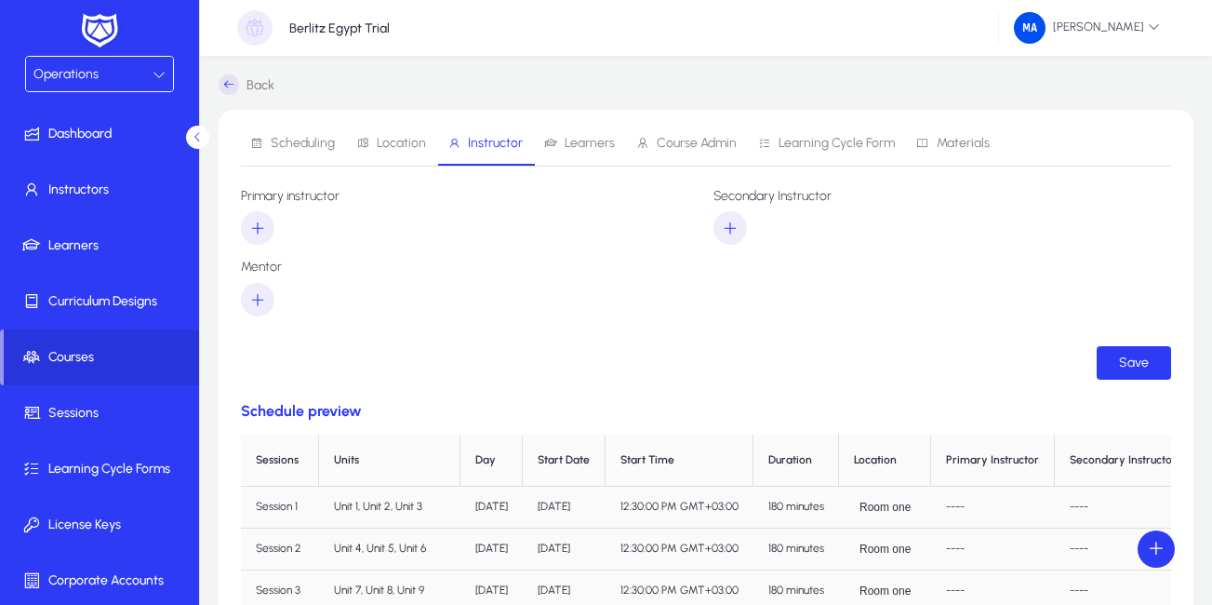
click at [292, 145] on span "Scheduling" at bounding box center [303, 143] width 64 height 13
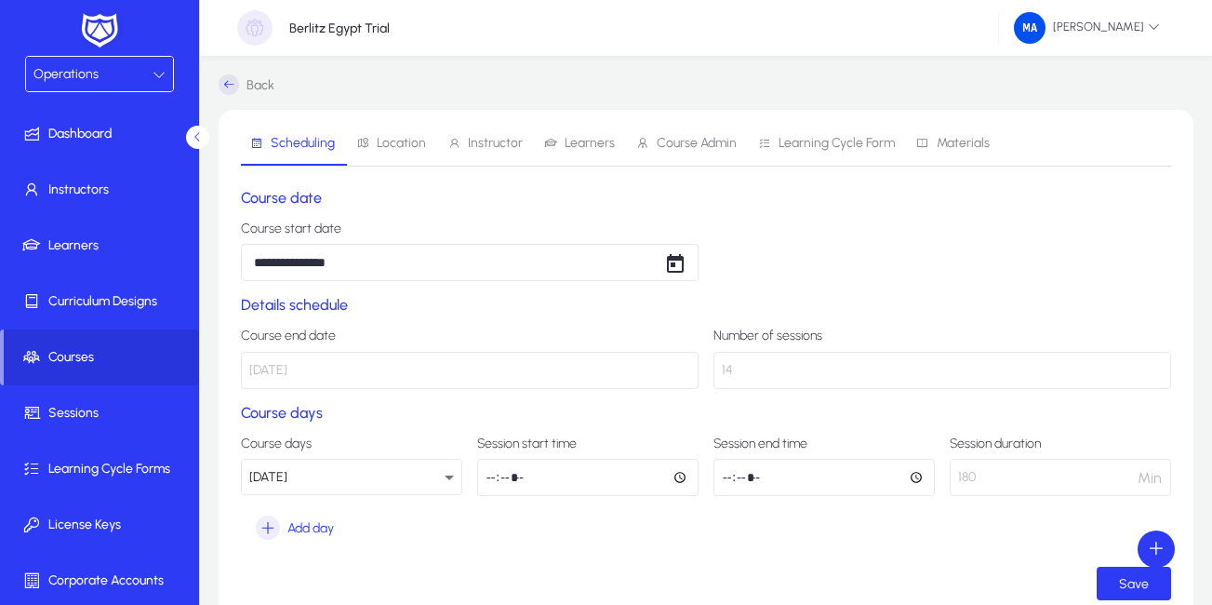
click at [582, 141] on span "Learners" at bounding box center [590, 143] width 50 height 13
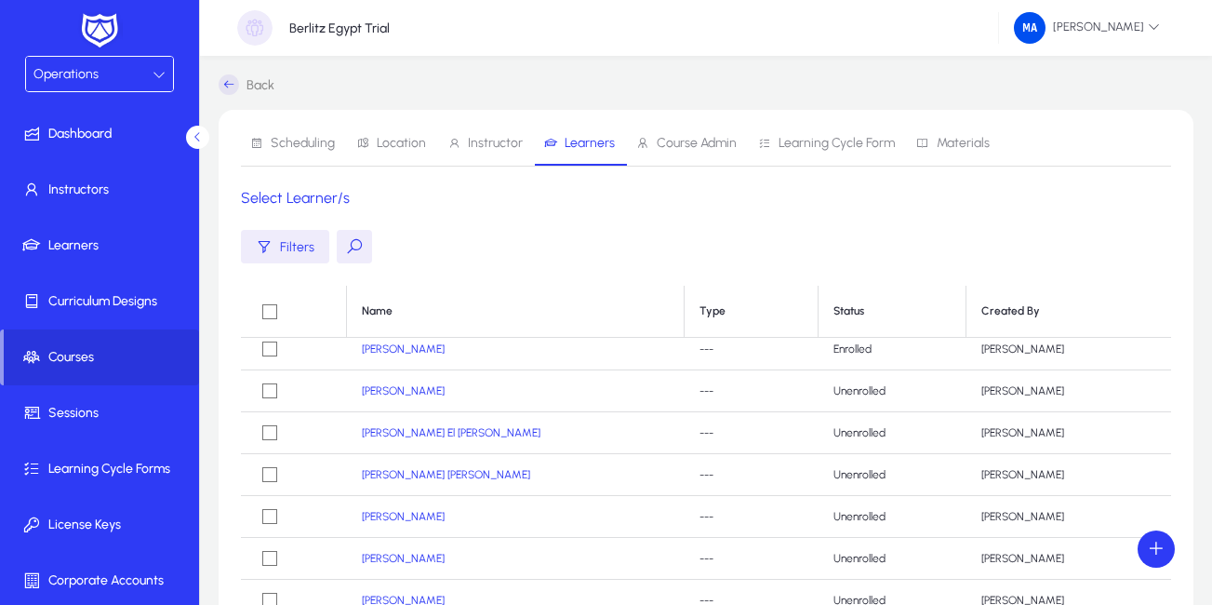
scroll to position [314, 0]
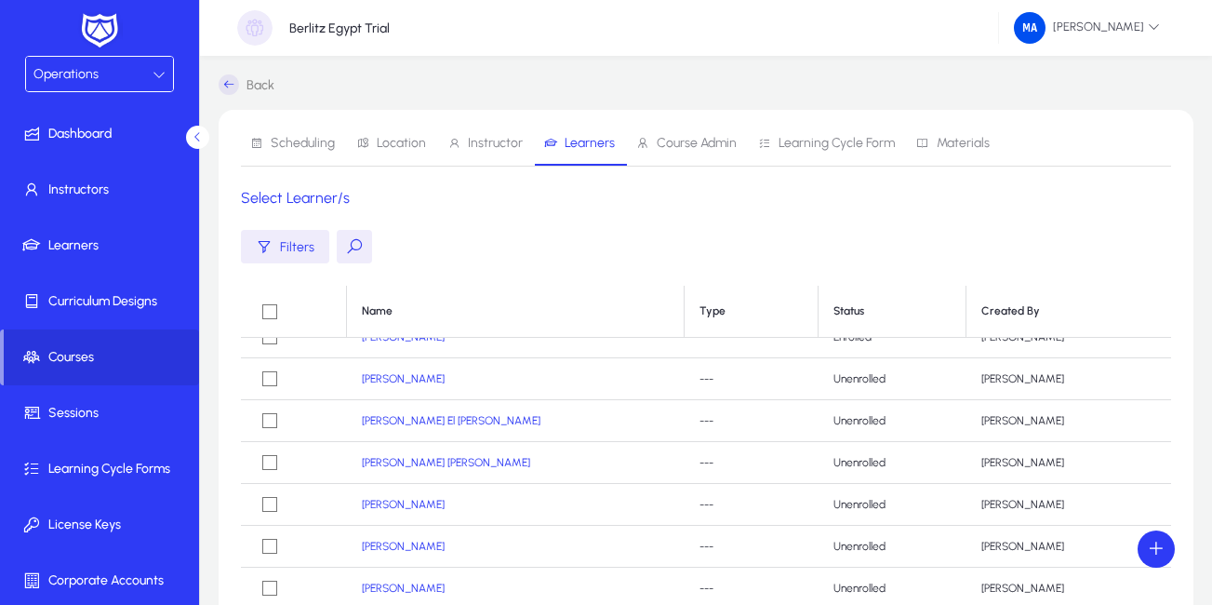
click at [253, 84] on link "Back" at bounding box center [247, 84] width 56 height 20
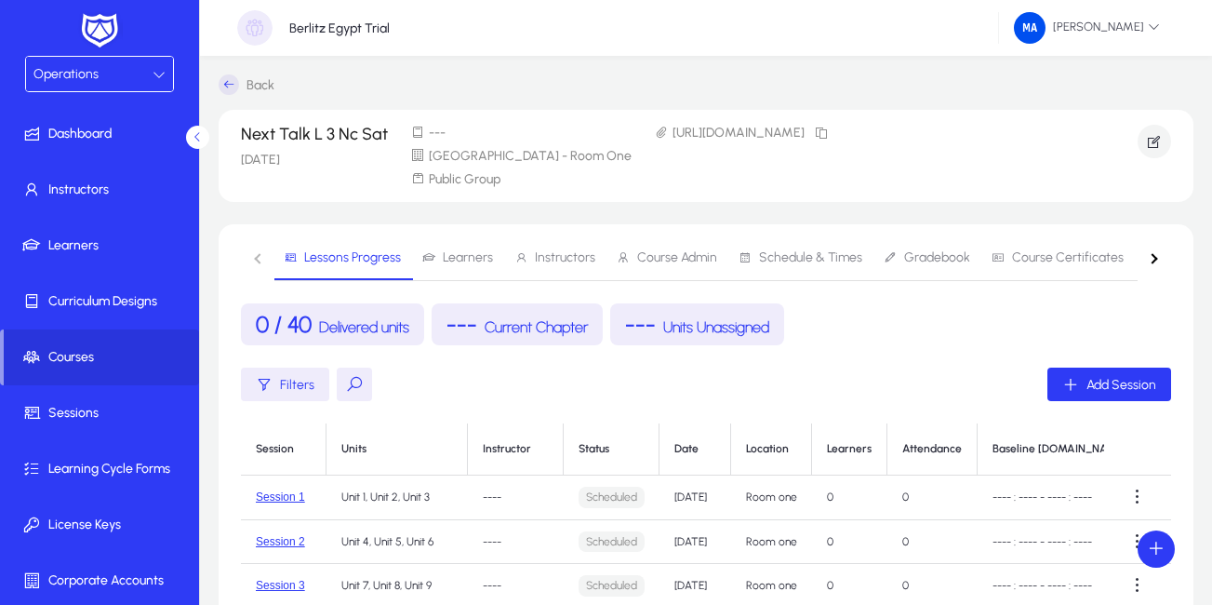
click at [482, 253] on span "Learners" at bounding box center [468, 257] width 50 height 13
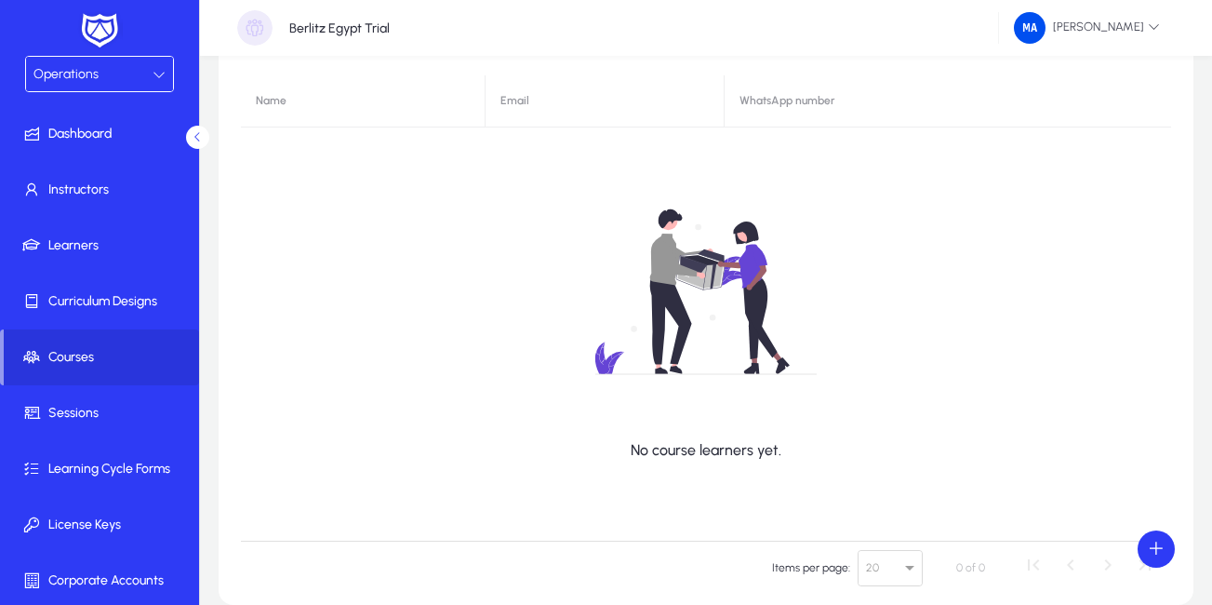
scroll to position [5, 0]
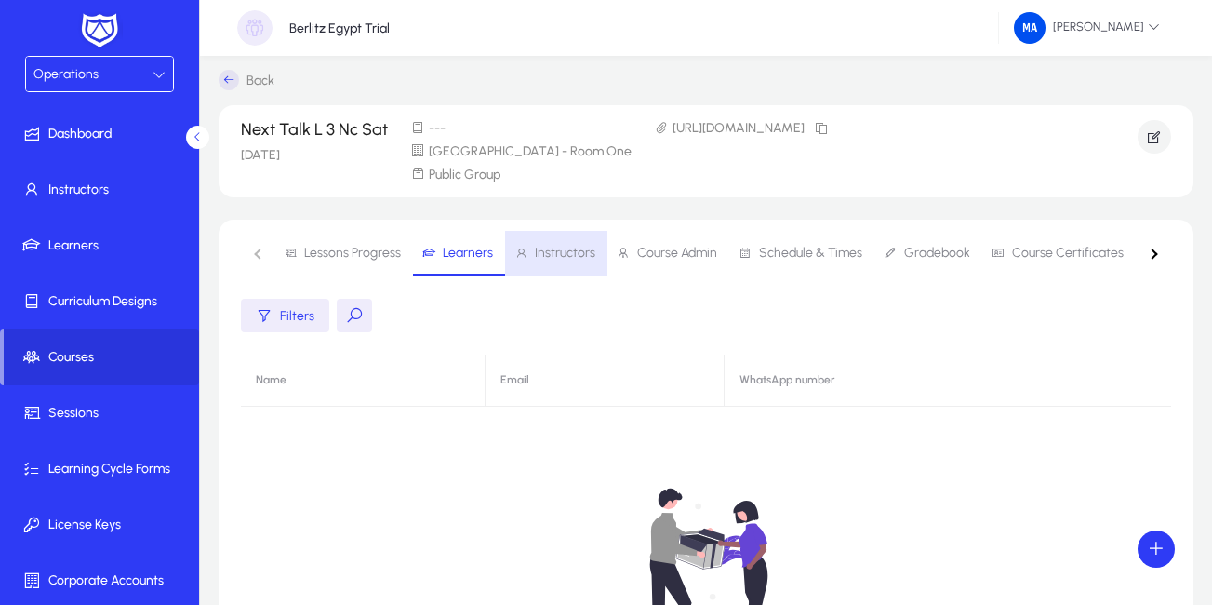
click at [565, 261] on span "Instructors" at bounding box center [554, 253] width 81 height 45
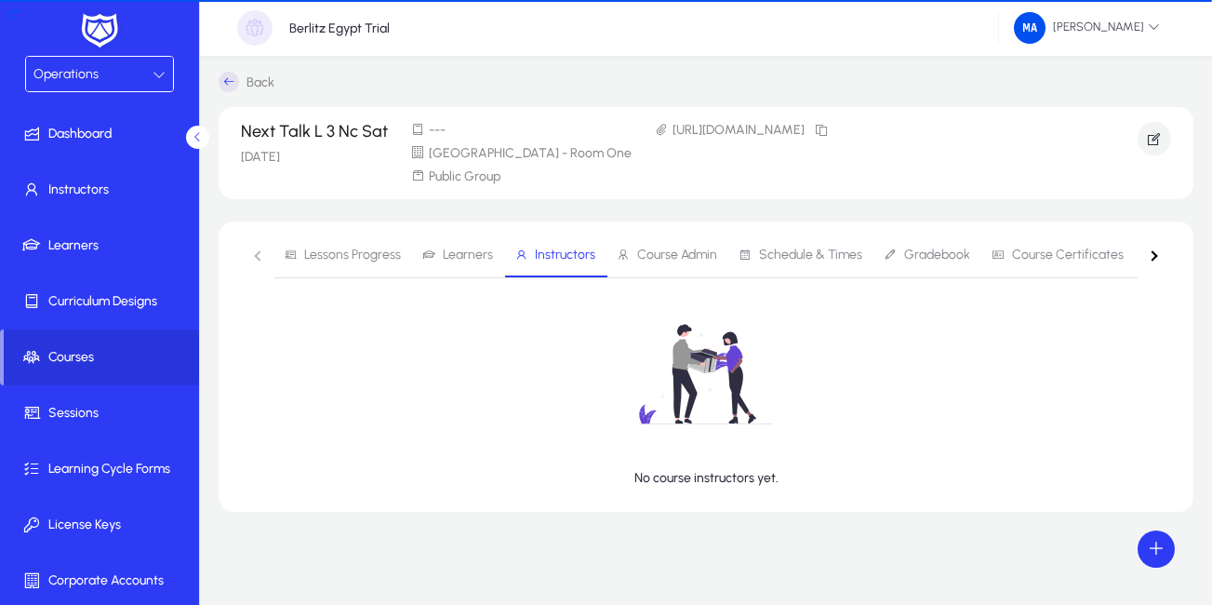
scroll to position [3, 0]
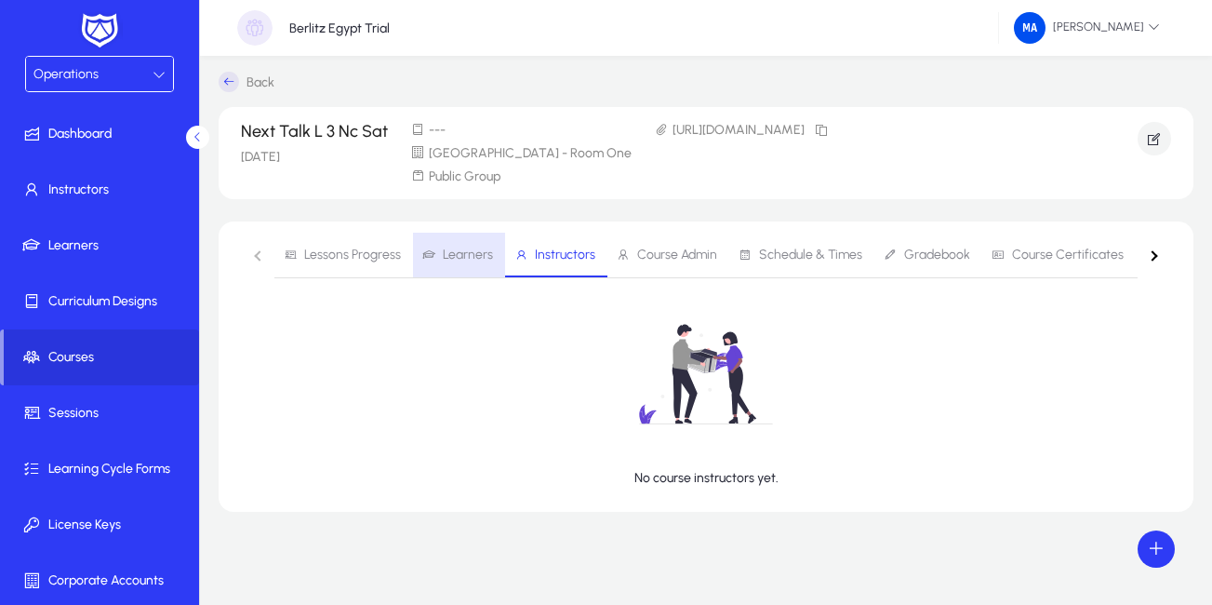
click at [484, 250] on span "Learners" at bounding box center [468, 254] width 50 height 13
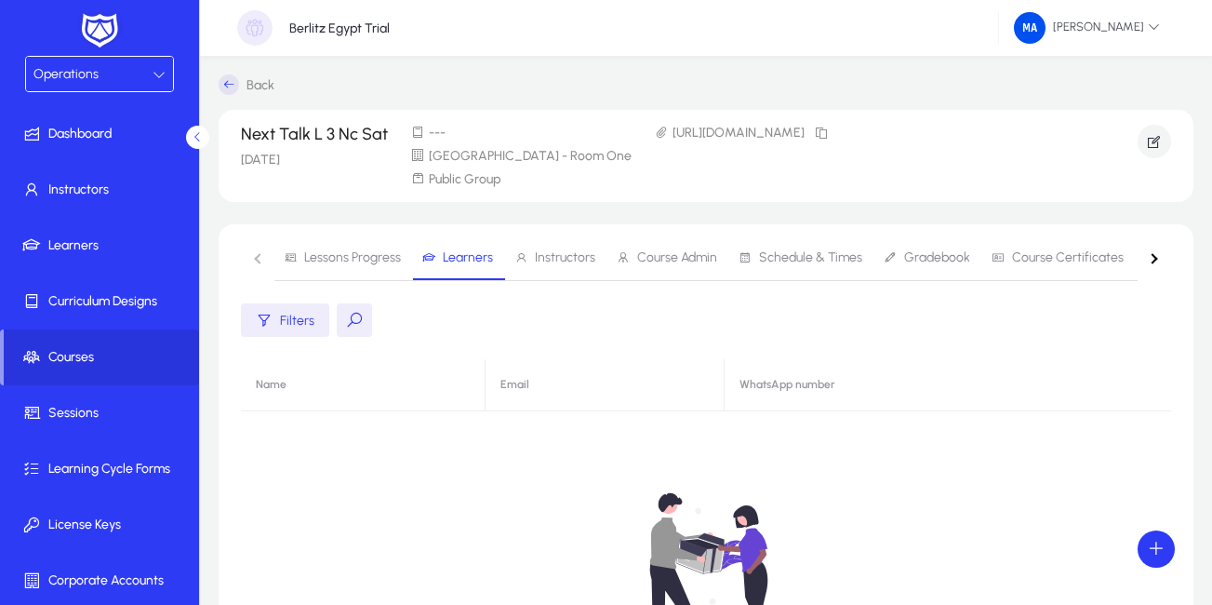
click at [1152, 555] on span at bounding box center [1155, 548] width 37 height 37
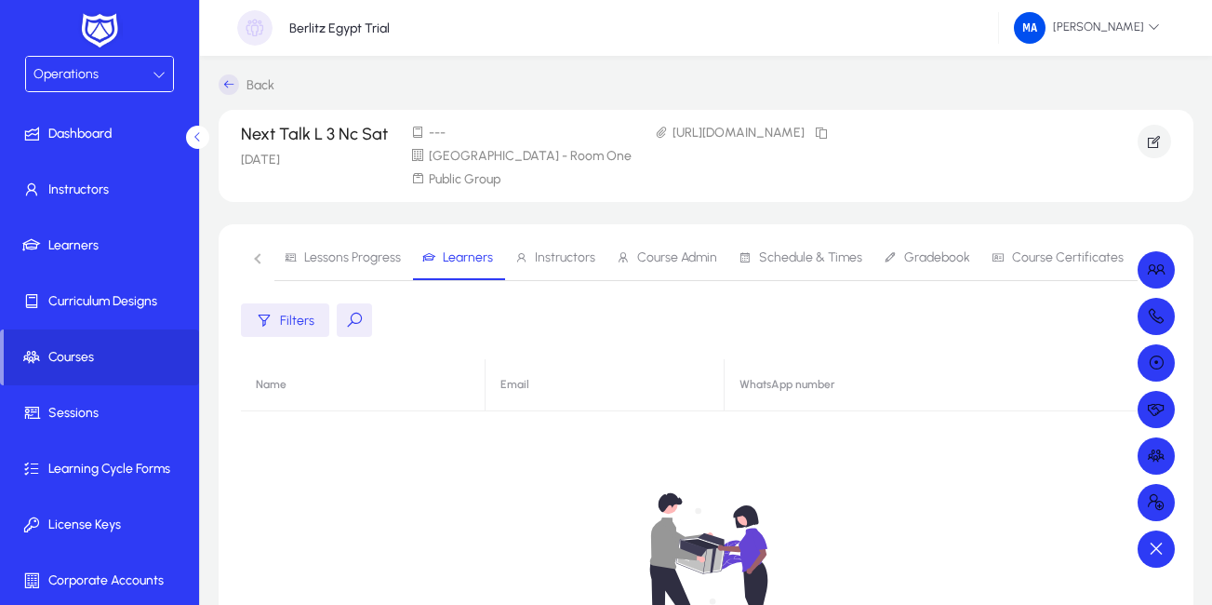
click at [1152, 555] on div at bounding box center [606, 302] width 1212 height 605
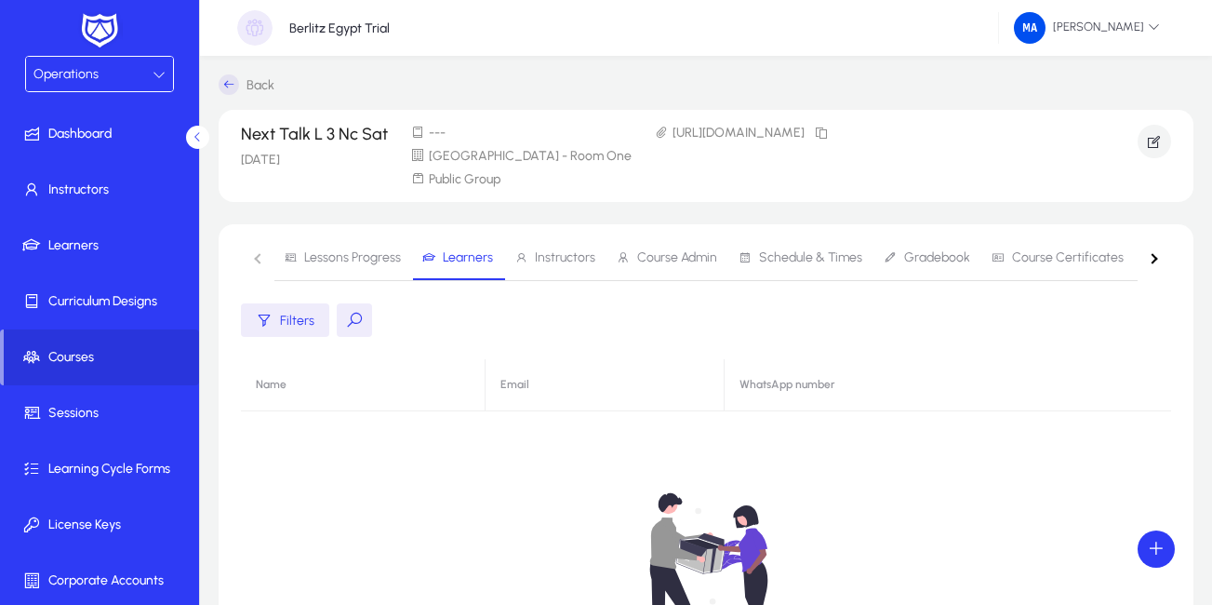
click at [246, 74] on link "Back" at bounding box center [247, 84] width 56 height 20
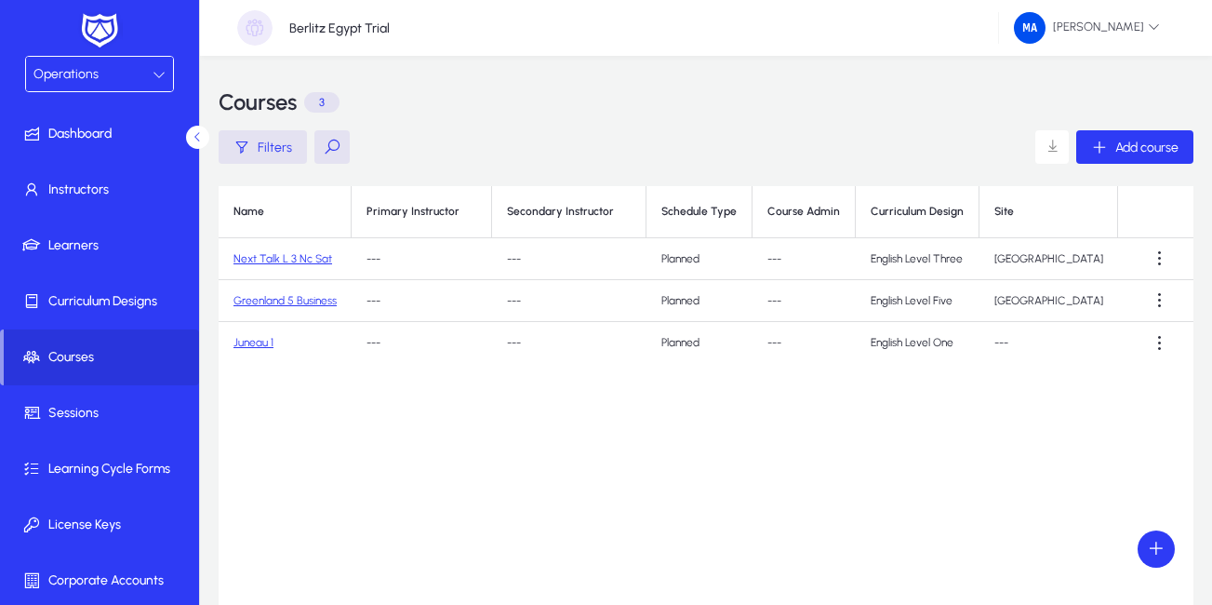
click at [289, 304] on link "Greenland 5 Business" at bounding box center [284, 300] width 103 height 13
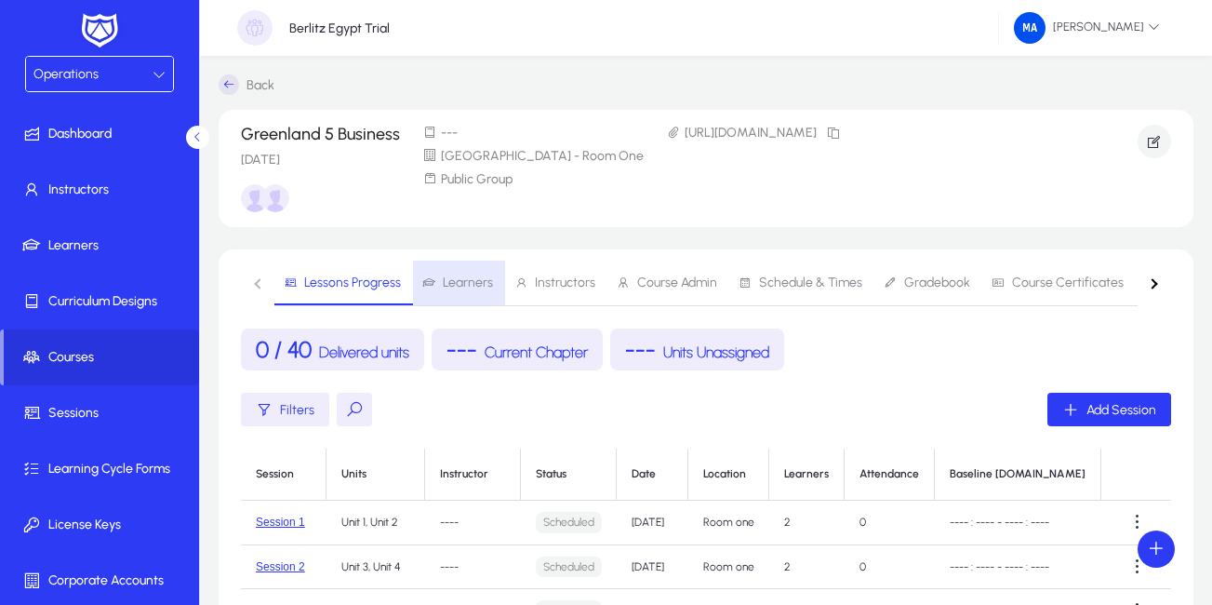
click at [476, 276] on span "Learners" at bounding box center [468, 282] width 50 height 13
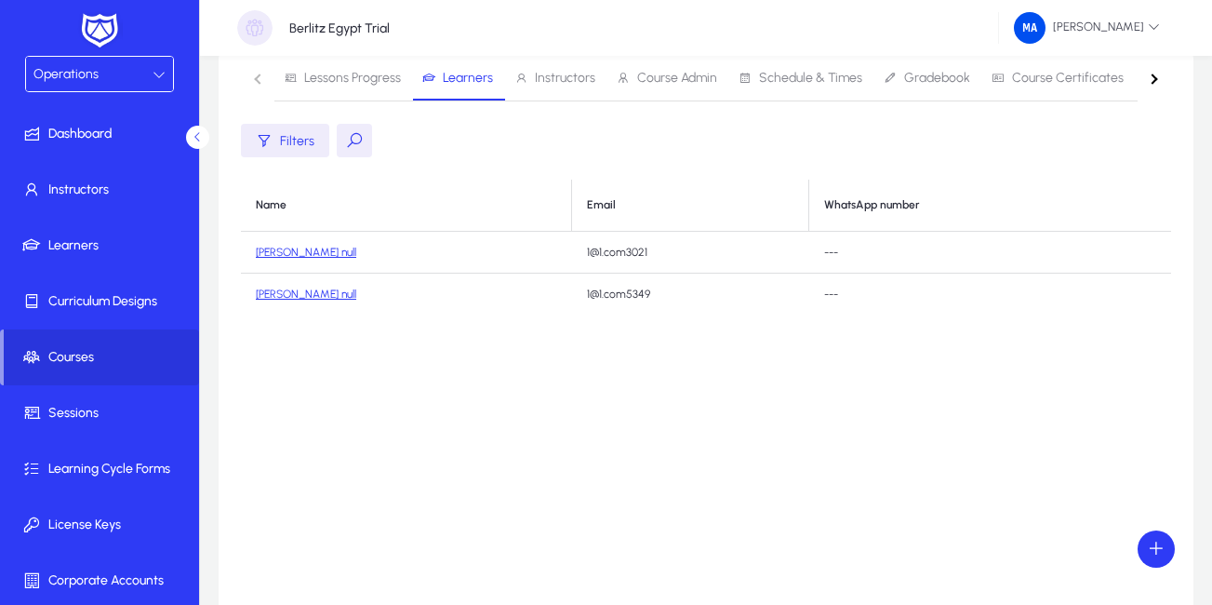
scroll to position [93, 0]
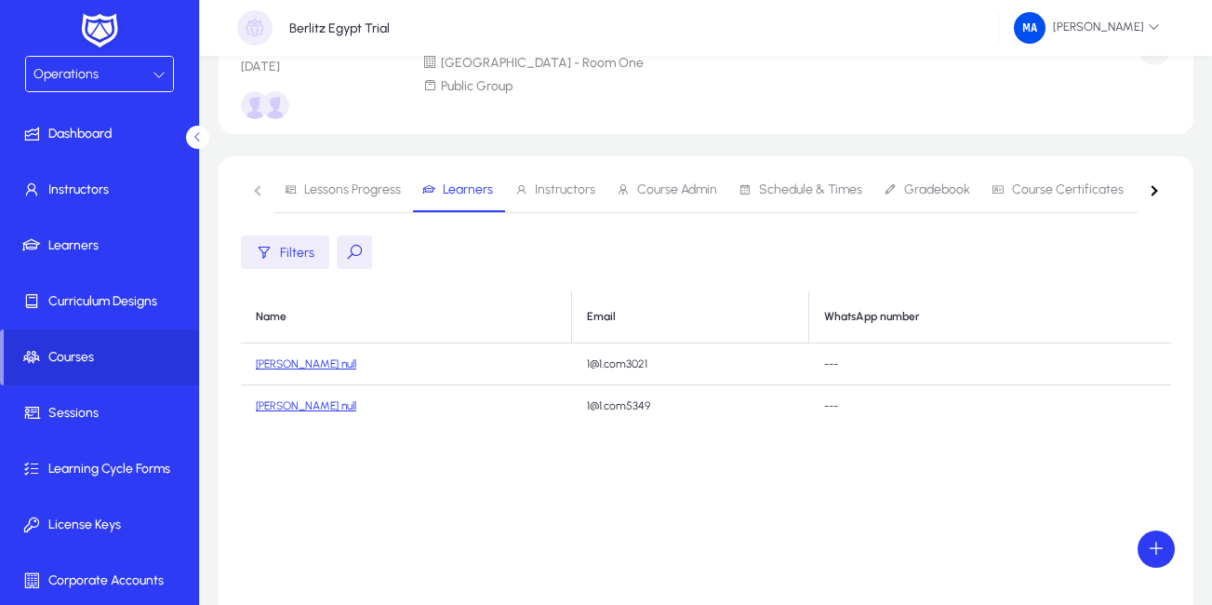
click at [260, 186] on nav "Lessons Progress Learners Instructors Course Admin Schedule & Times Gradebook C…" at bounding box center [706, 190] width 930 height 46
click at [259, 190] on nav "Lessons Progress Learners Instructors Course Admin Schedule & Times Gradebook C…" at bounding box center [706, 190] width 930 height 46
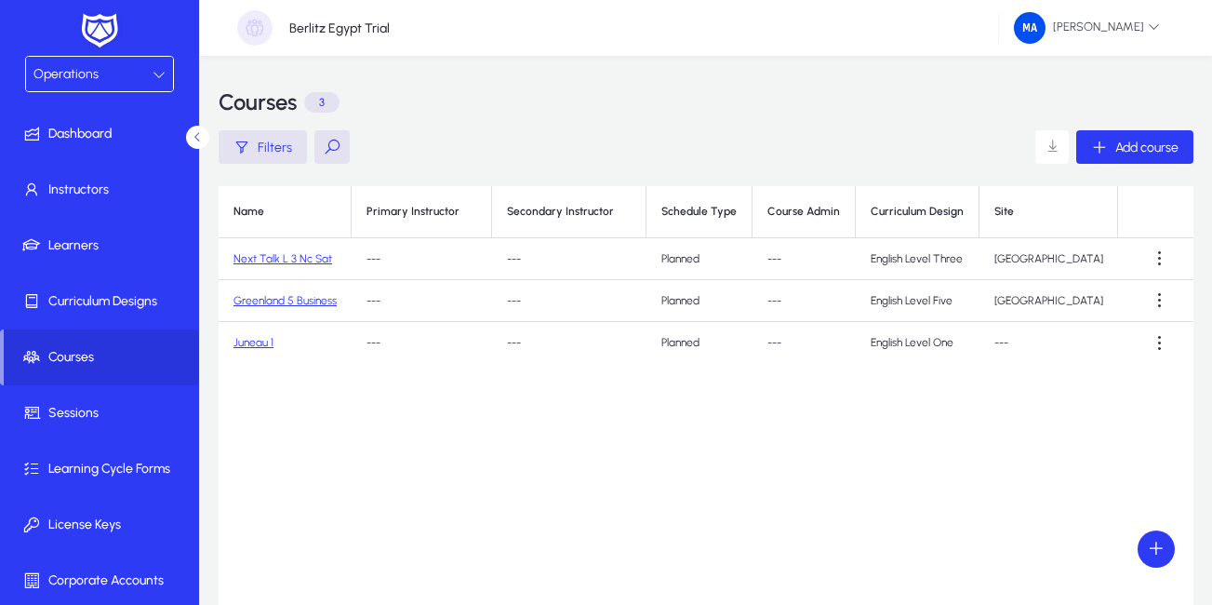
click at [302, 259] on link "Next Talk L 3 Nc Sat" at bounding box center [282, 258] width 99 height 13
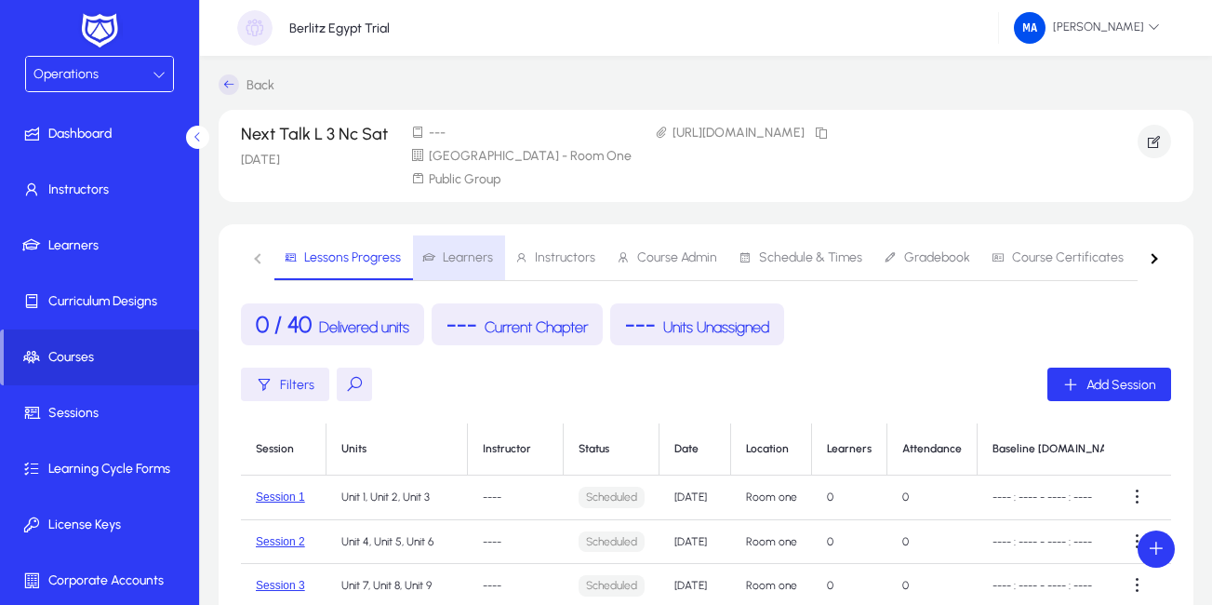
click at [489, 252] on span "Learners" at bounding box center [468, 257] width 50 height 13
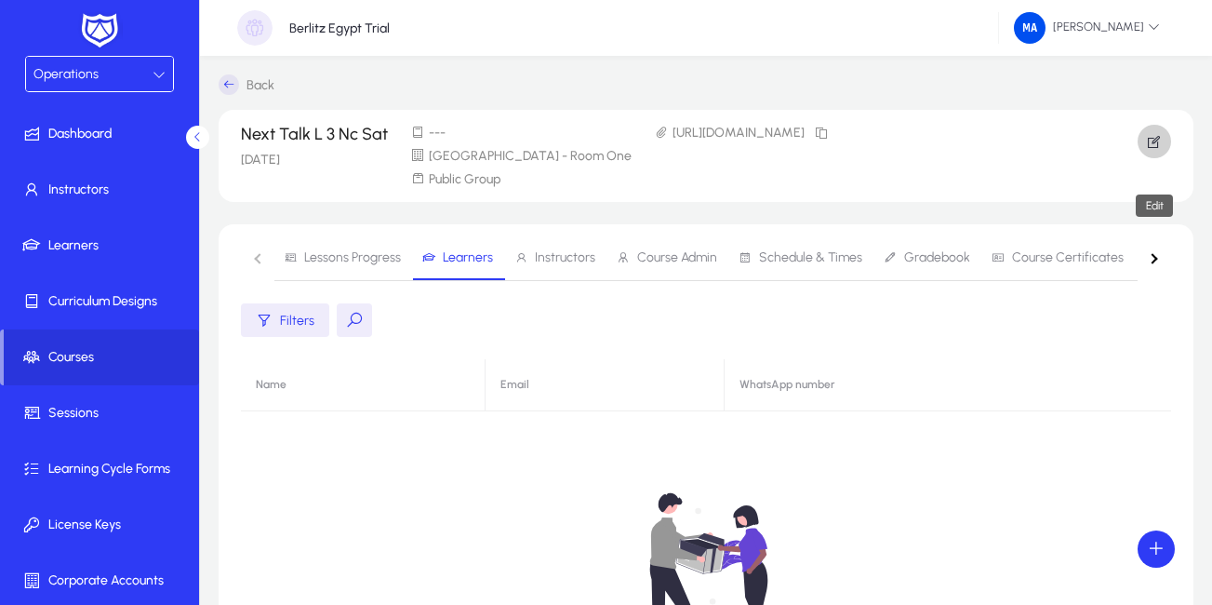
click at [1139, 144] on span "button" at bounding box center [1153, 141] width 33 height 45
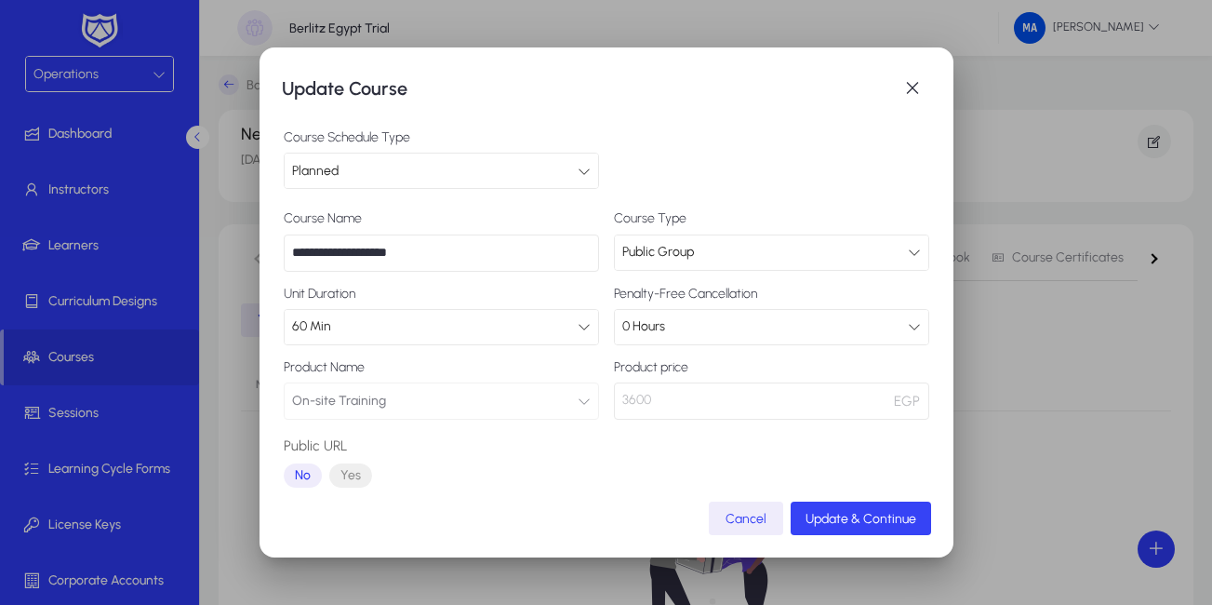
click at [904, 515] on span "Update & Continue" at bounding box center [860, 519] width 111 height 16
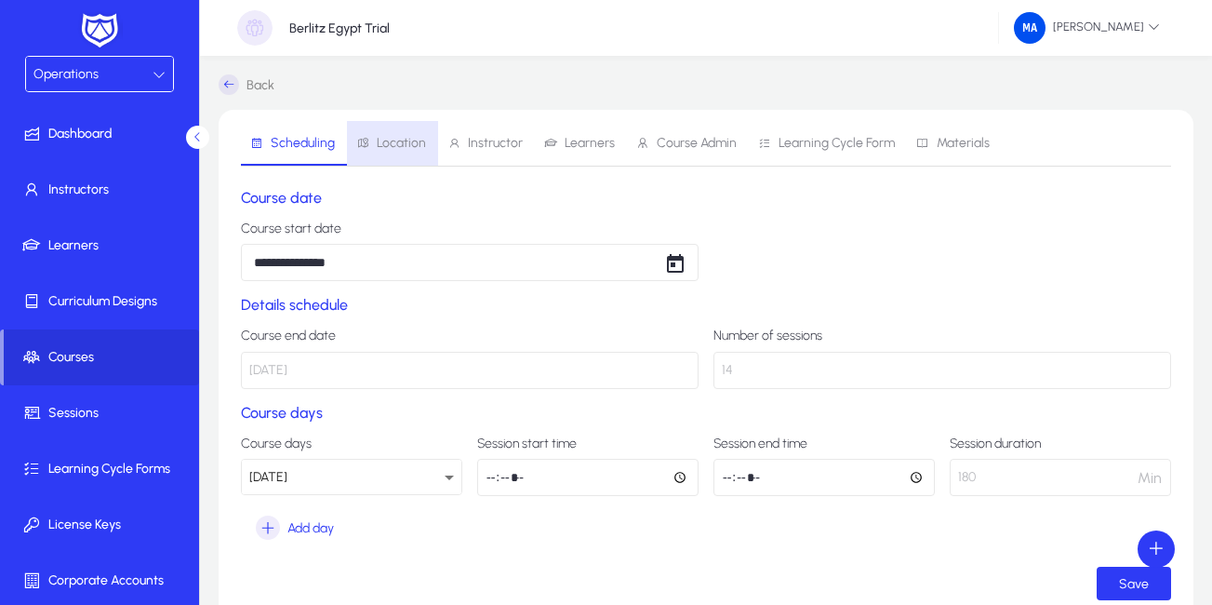
click at [412, 138] on span "Location" at bounding box center [401, 143] width 49 height 13
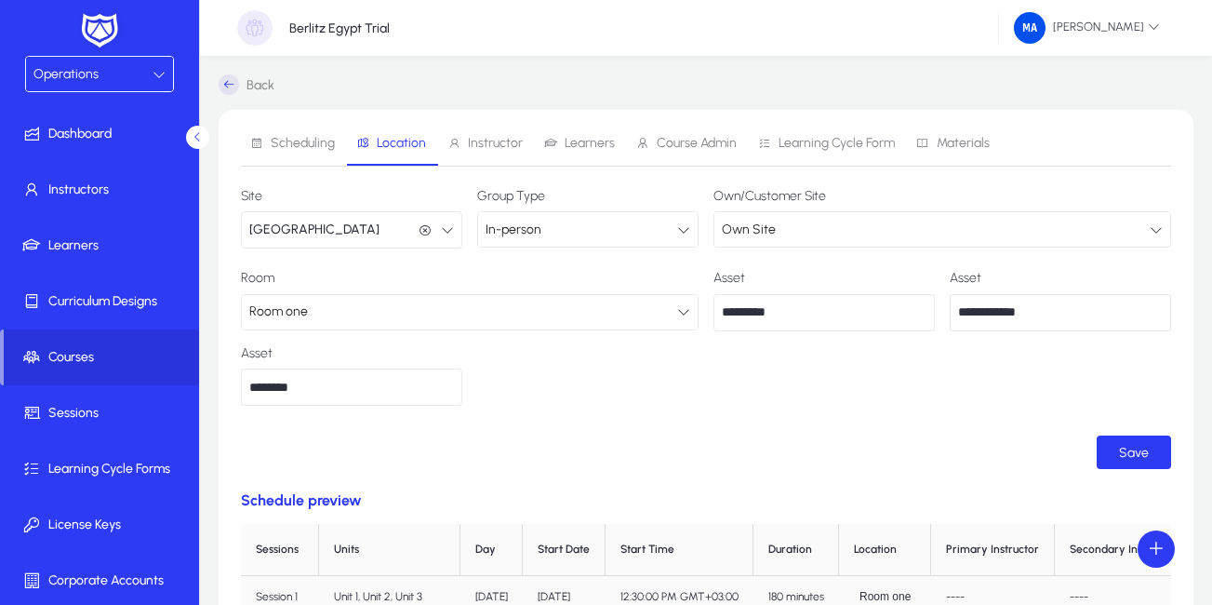
click at [571, 148] on span "Learners" at bounding box center [590, 143] width 50 height 13
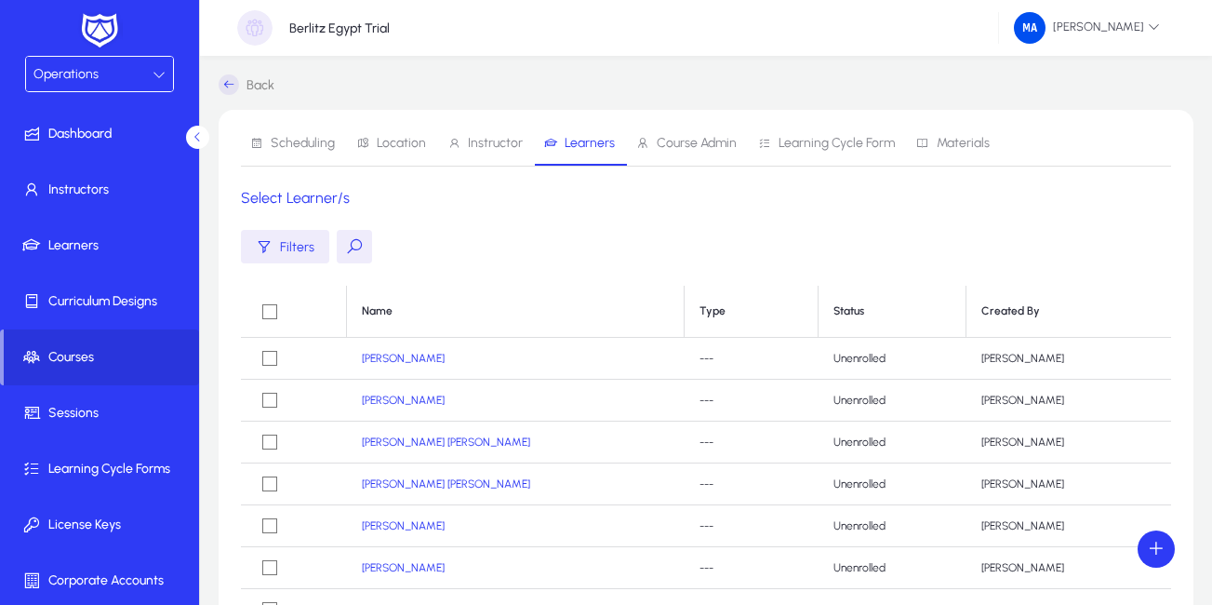
click at [344, 250] on button at bounding box center [354, 246] width 35 height 33
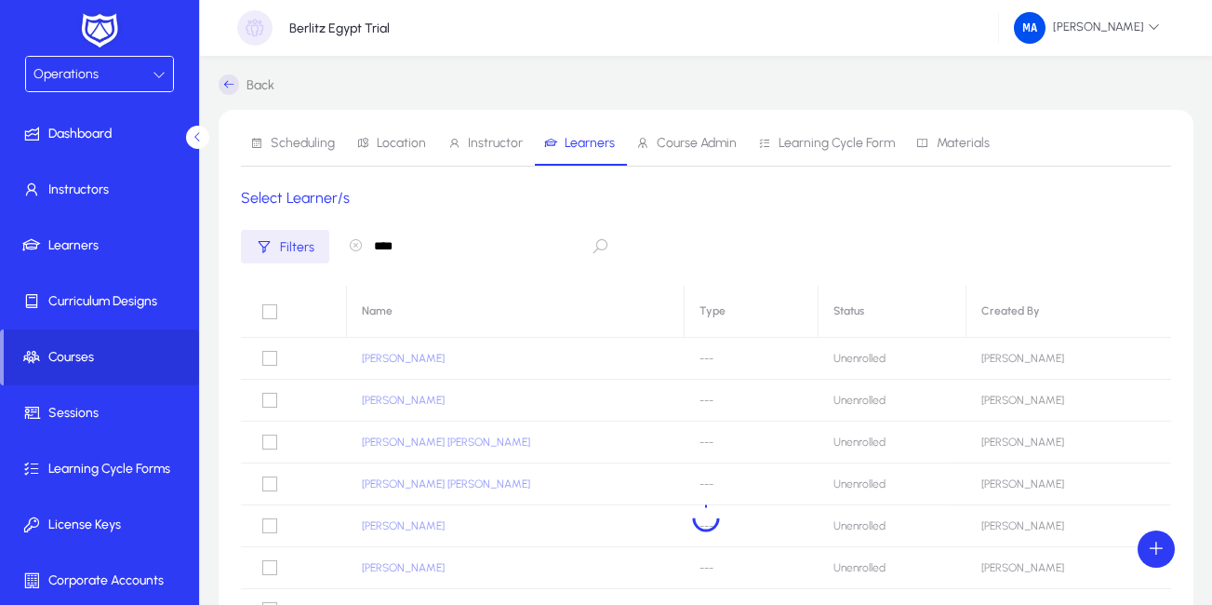
type input "****"
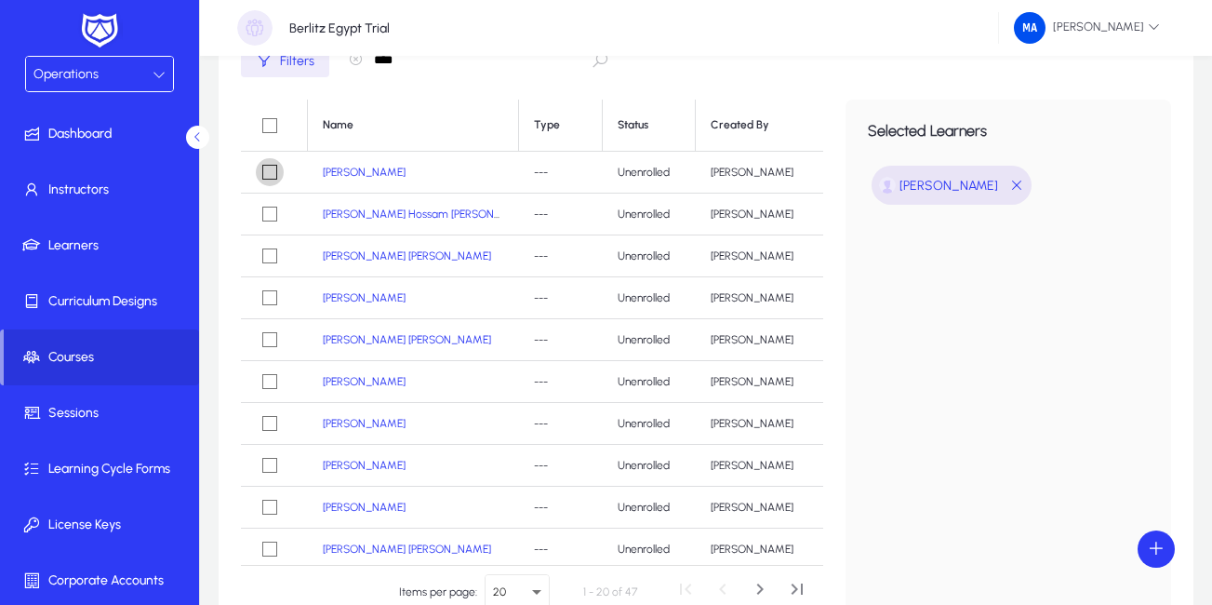
scroll to position [370, 0]
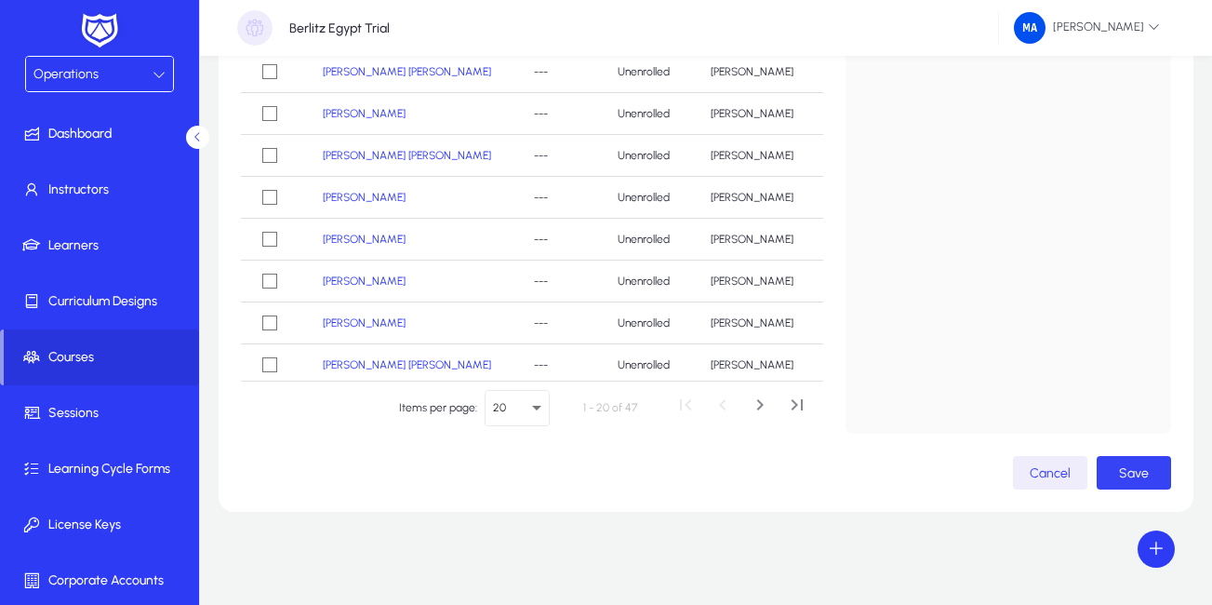
click at [1159, 467] on span "button" at bounding box center [1134, 472] width 74 height 45
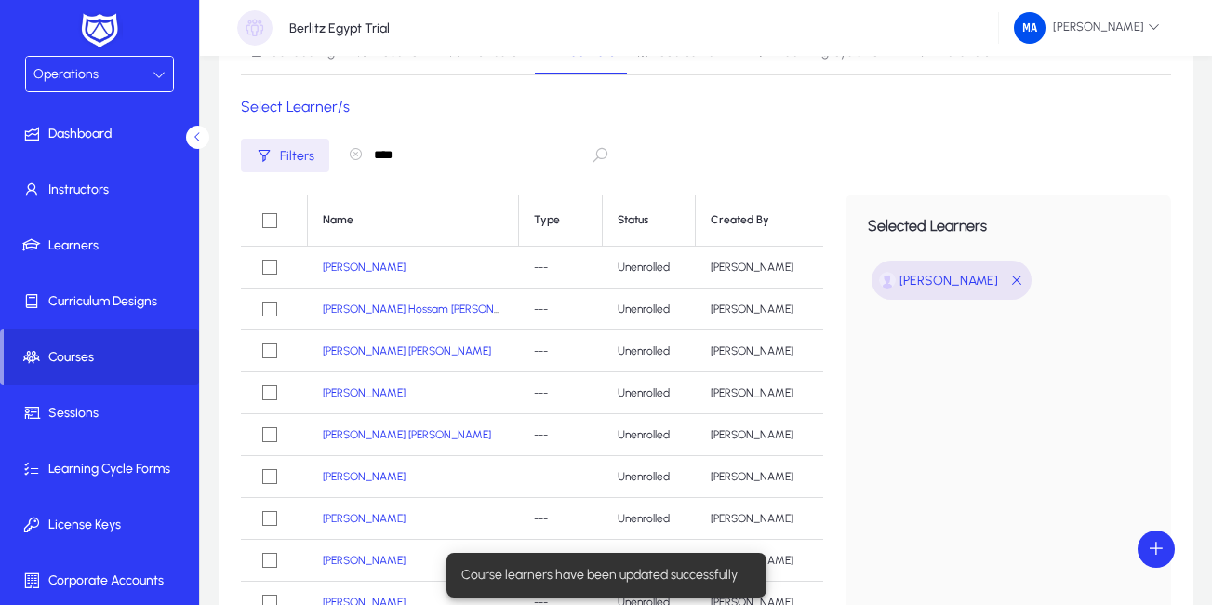
scroll to position [0, 0]
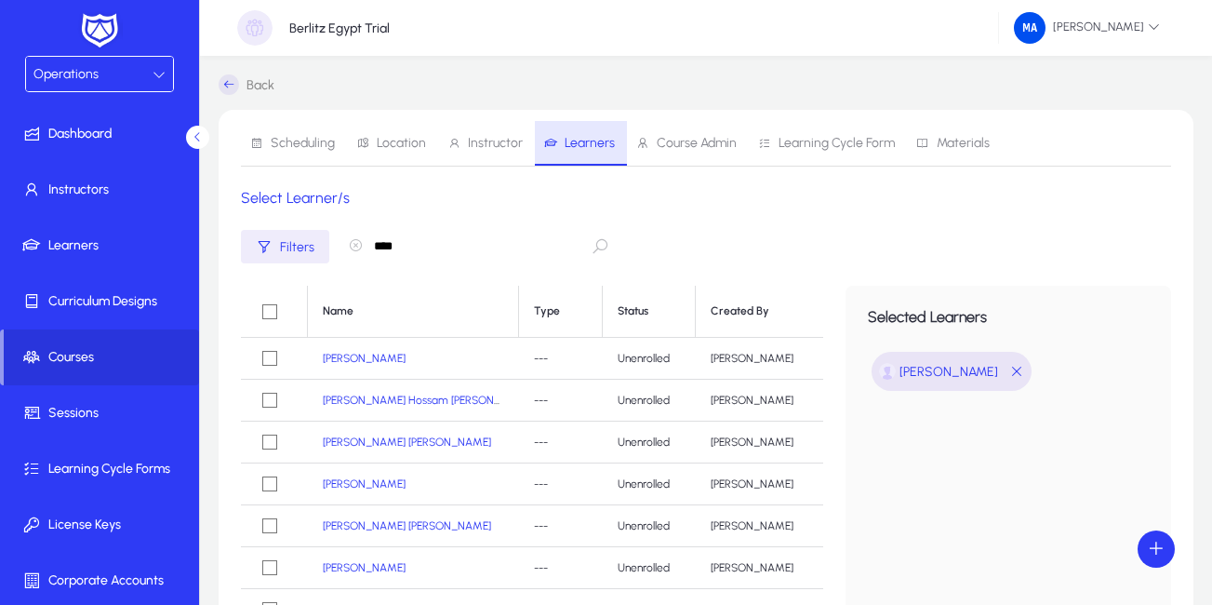
click at [592, 141] on span "Learners" at bounding box center [590, 143] width 50 height 13
click at [255, 74] on div "Back Scheduling Location Instructor Learners Course Admin Learning Cycle Form M…" at bounding box center [706, 515] width 1012 height 919
click at [247, 86] on link "Back" at bounding box center [247, 84] width 56 height 20
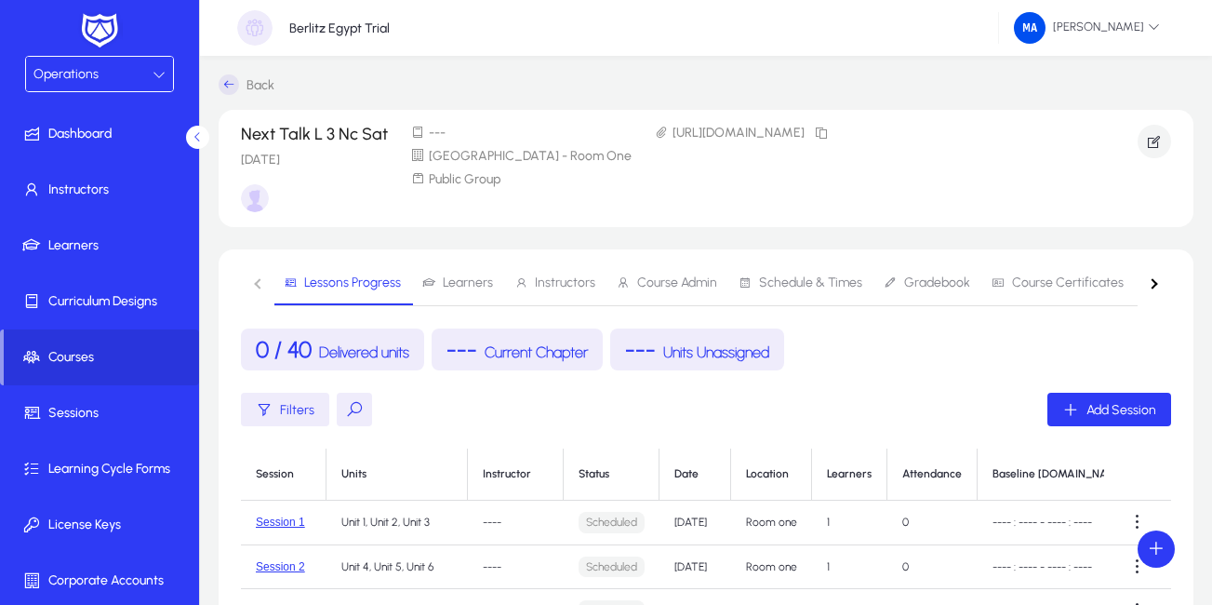
click at [485, 276] on span "Learners" at bounding box center [468, 282] width 50 height 13
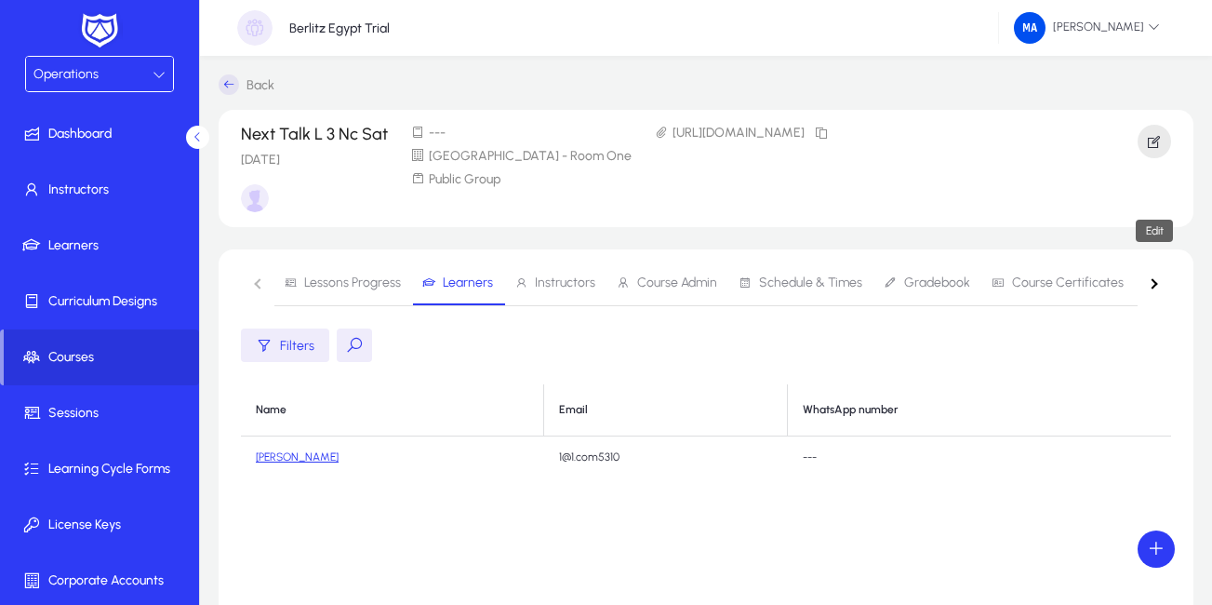
click at [1159, 136] on icon "button" at bounding box center [1154, 141] width 17 height 17
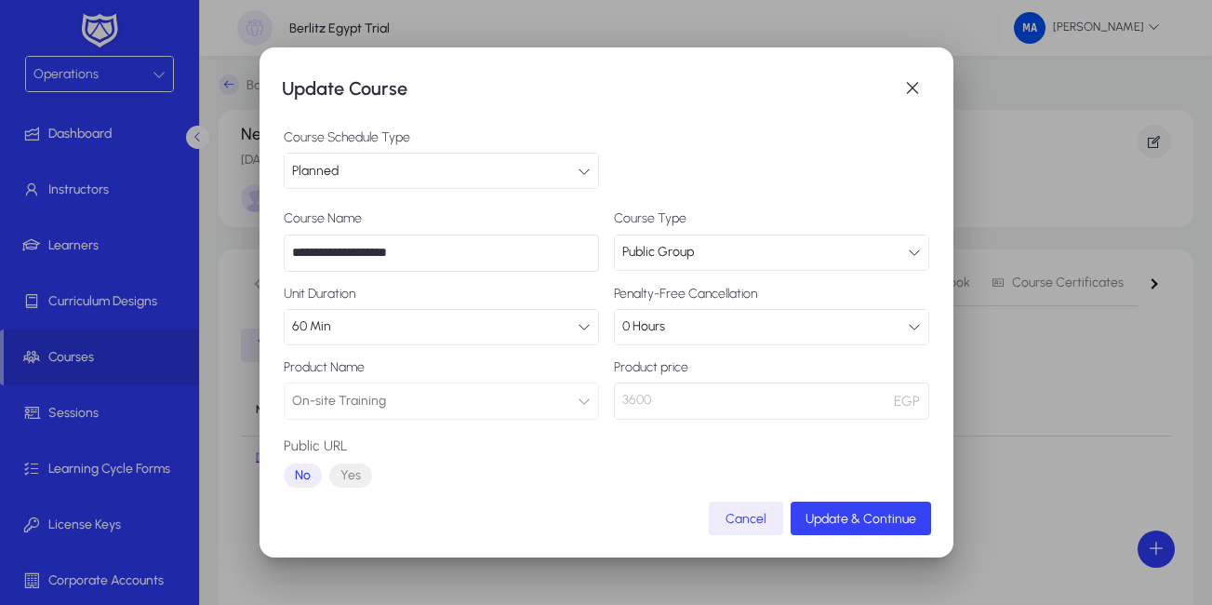
click at [892, 503] on span "submit" at bounding box center [861, 518] width 140 height 45
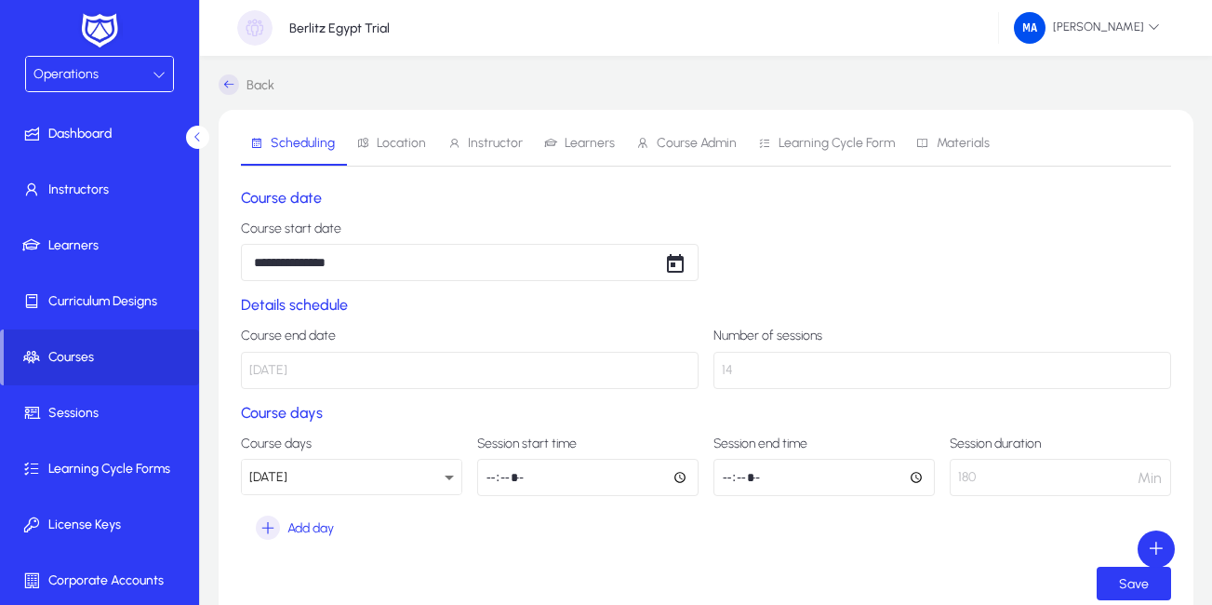
click at [601, 140] on span "Learners" at bounding box center [590, 143] width 50 height 13
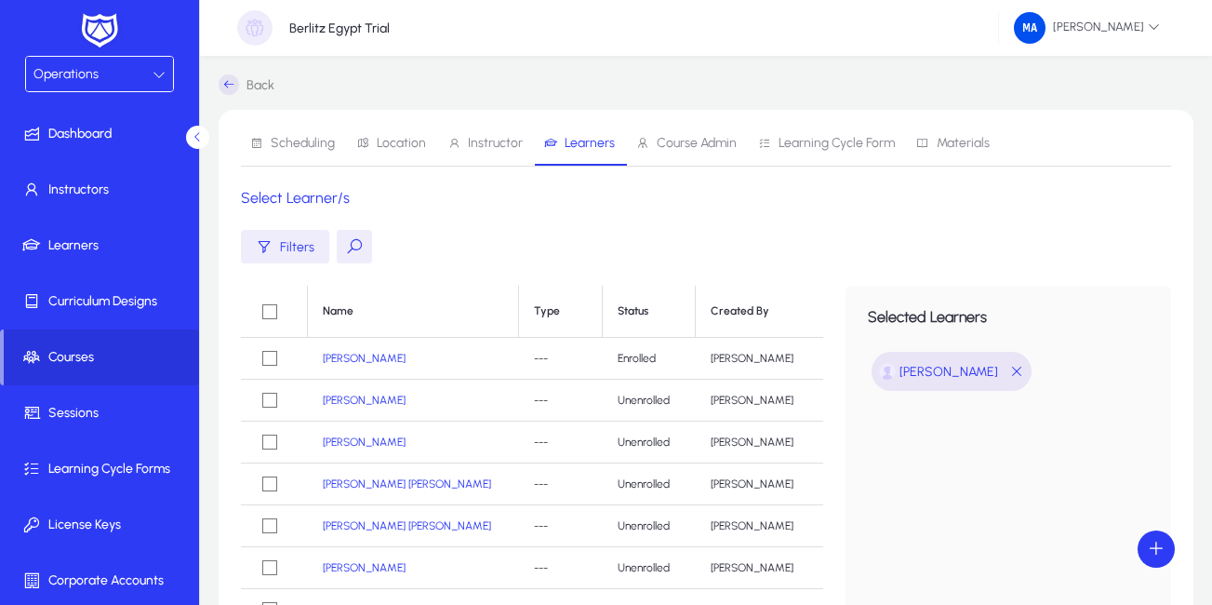
click at [354, 246] on button at bounding box center [354, 246] width 35 height 33
paste input "**********"
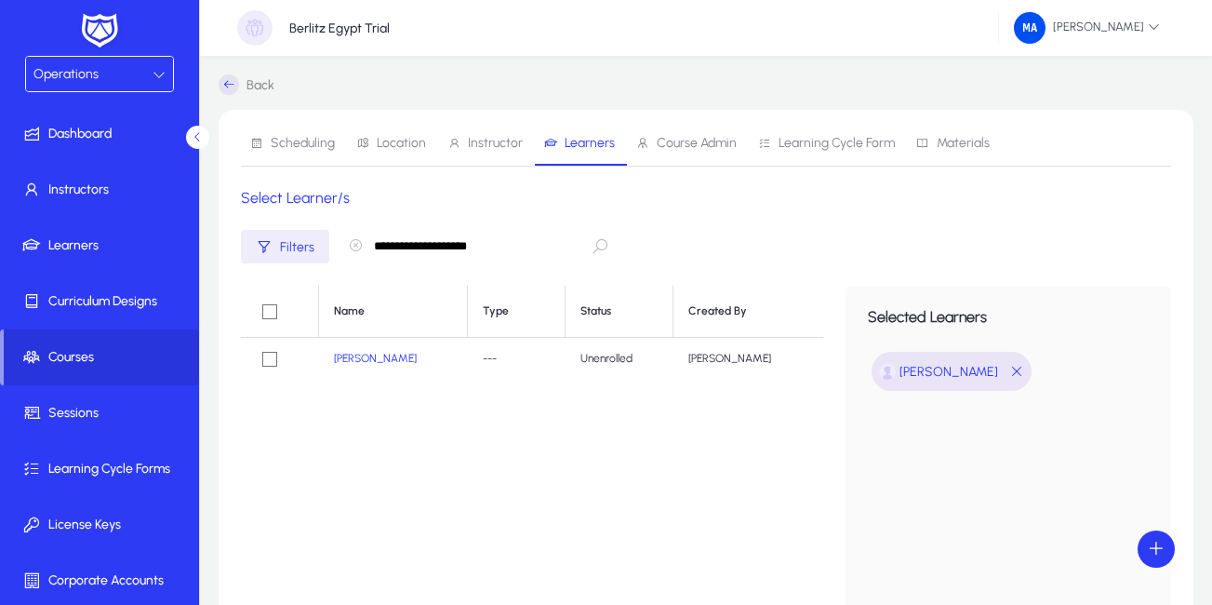
type input "**********"
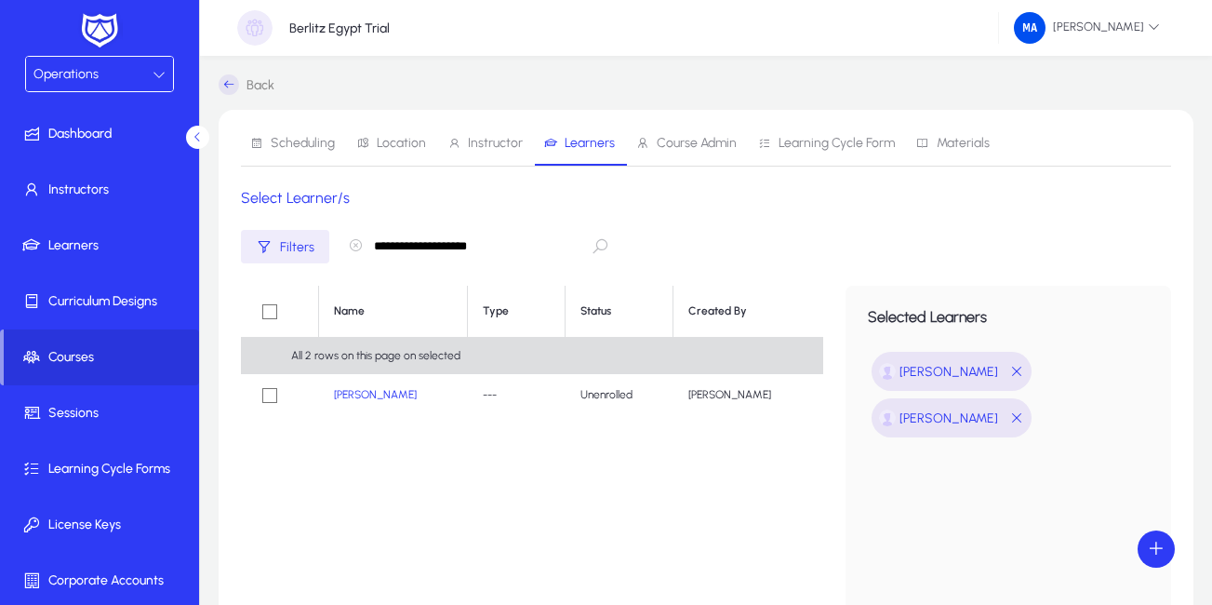
click at [352, 243] on icon "button" at bounding box center [355, 245] width 15 height 15
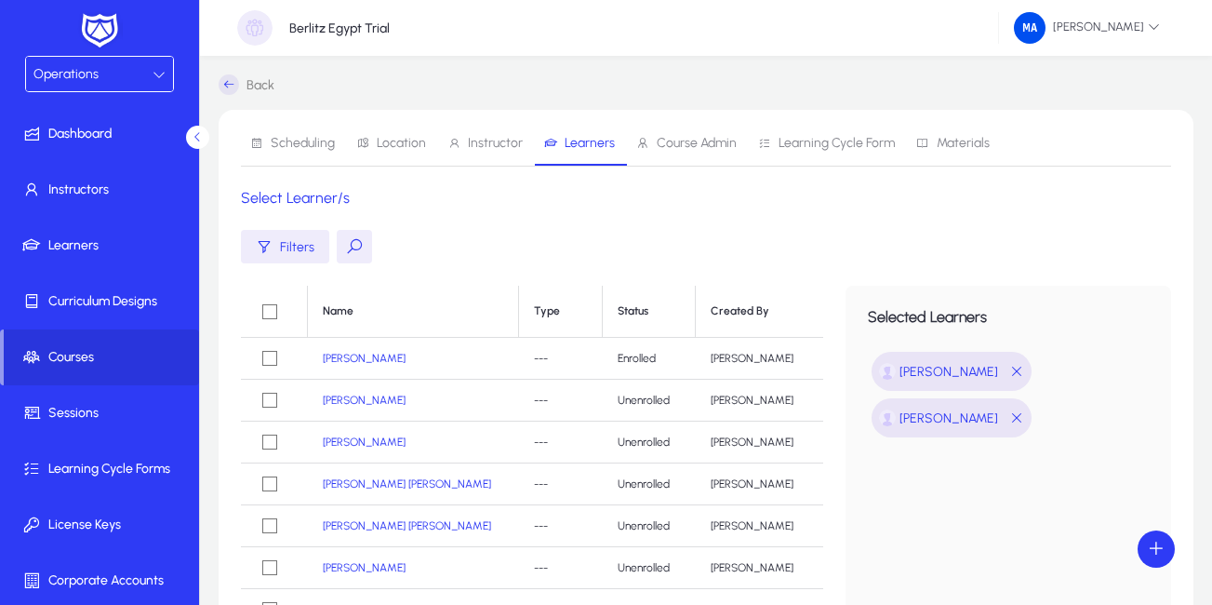
click at [351, 243] on button at bounding box center [354, 246] width 35 height 33
paste input "**********"
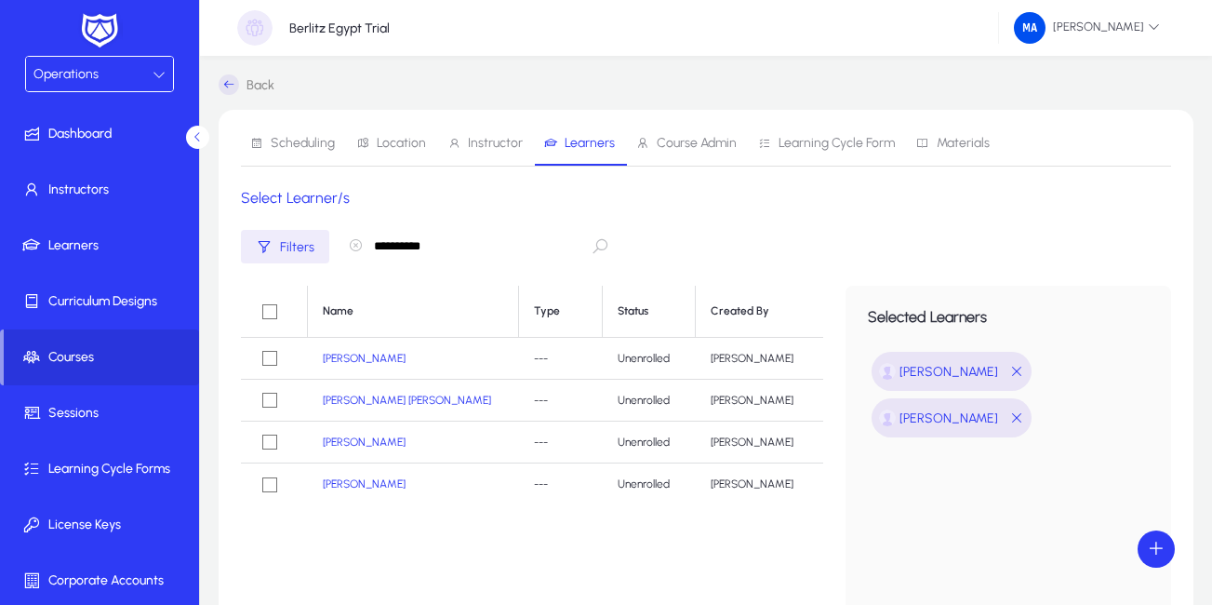
type input "**********"
click at [351, 244] on icon "button" at bounding box center [355, 245] width 15 height 15
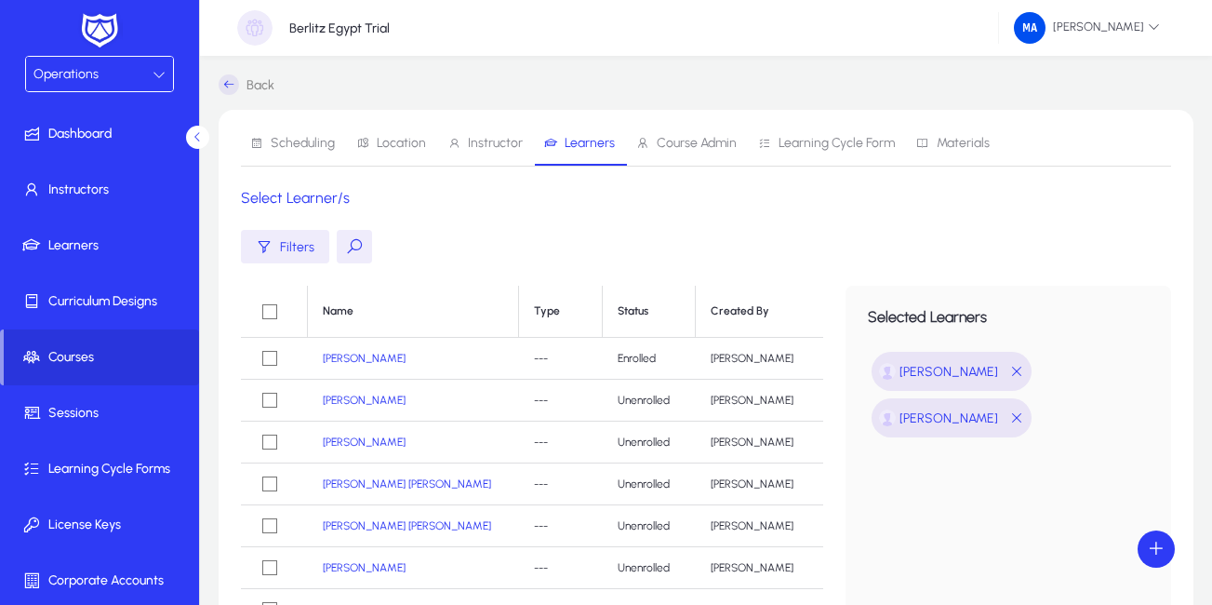
drag, startPoint x: 395, startPoint y: 246, endPoint x: 360, endPoint y: 248, distance: 35.4
click at [367, 247] on div "Filters" at bounding box center [706, 246] width 930 height 33
click at [350, 247] on button at bounding box center [354, 246] width 35 height 33
paste input "**********"
type input "**********"
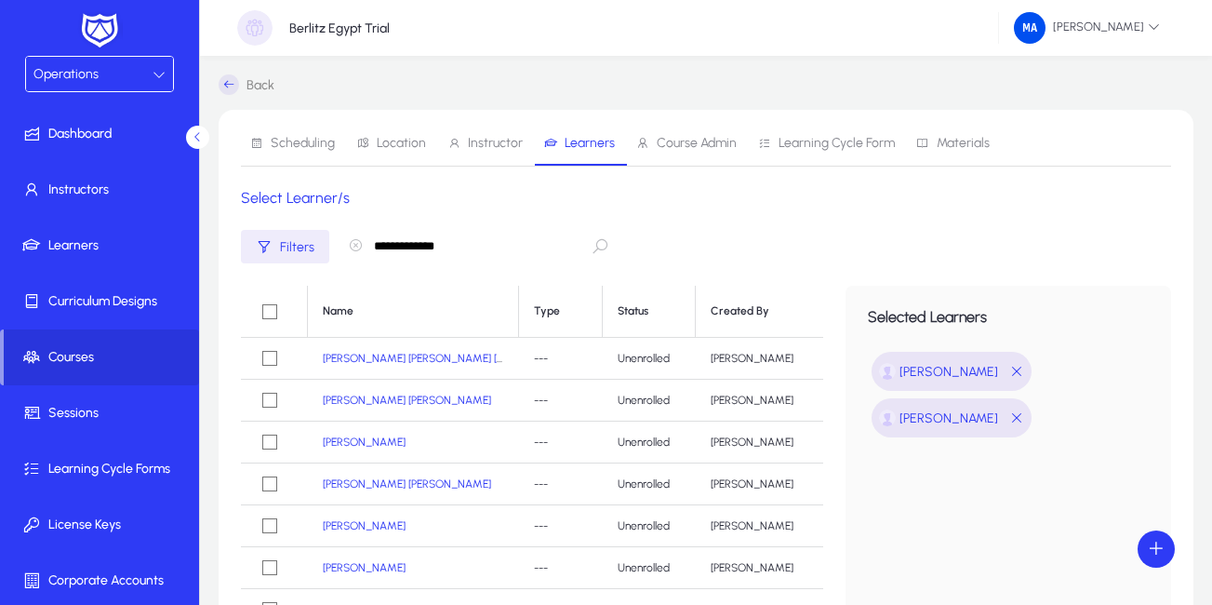
click at [354, 245] on icon "button" at bounding box center [355, 245] width 15 height 15
drag, startPoint x: 354, startPoint y: 245, endPoint x: 344, endPoint y: 244, distance: 10.3
click at [344, 244] on button at bounding box center [354, 246] width 35 height 33
paste input "**********"
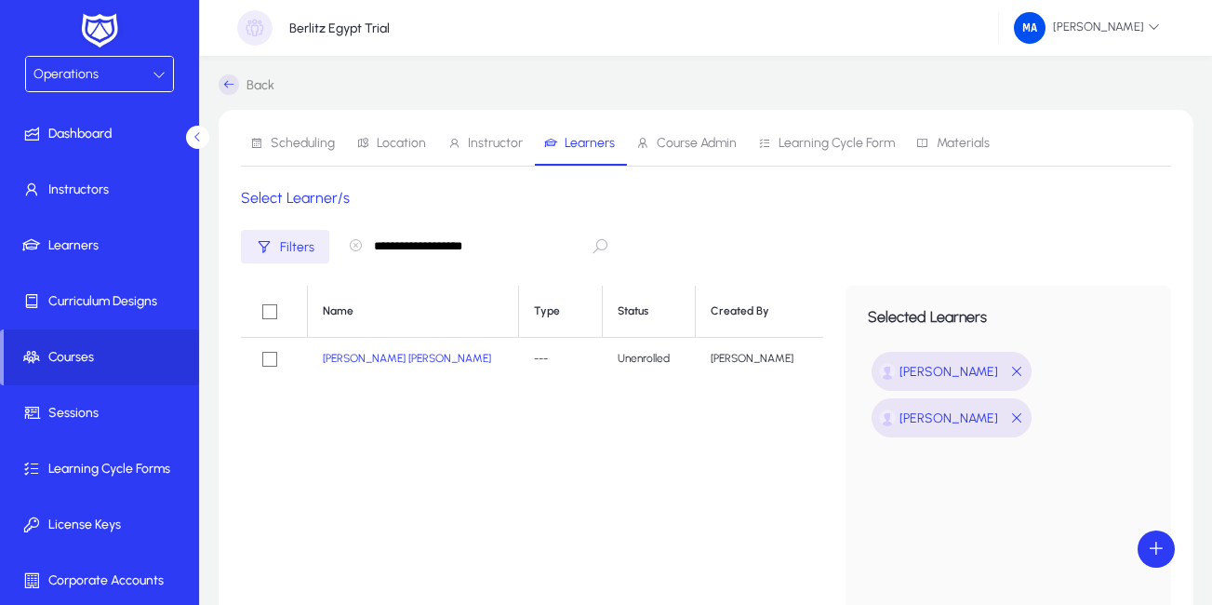
type input "**********"
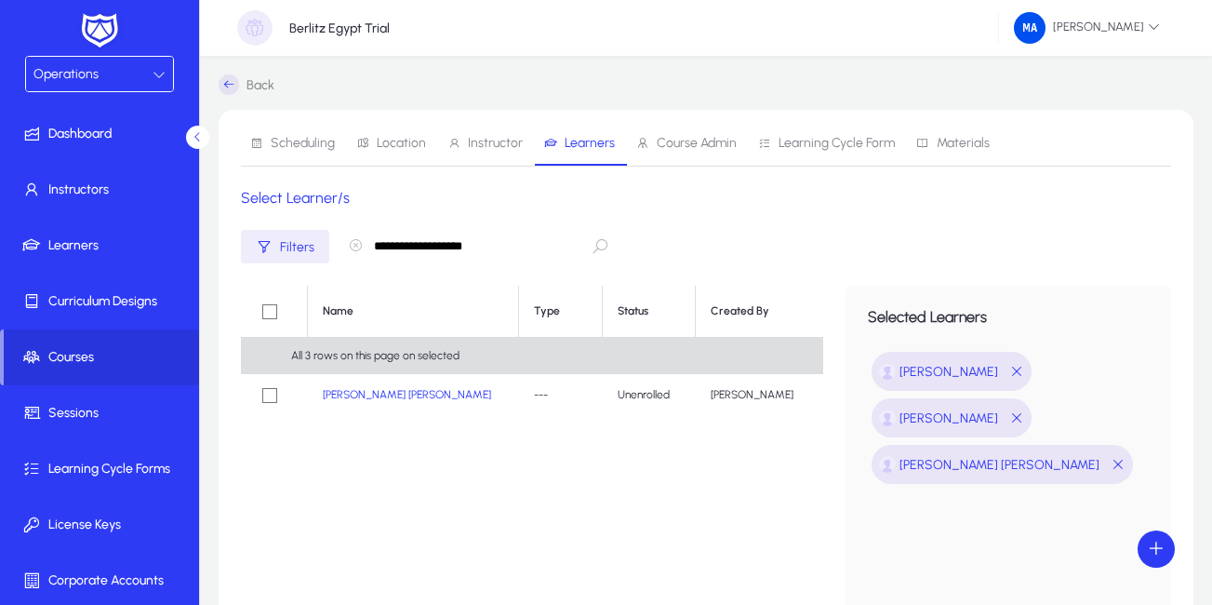
click at [352, 245] on icon "button" at bounding box center [355, 245] width 15 height 15
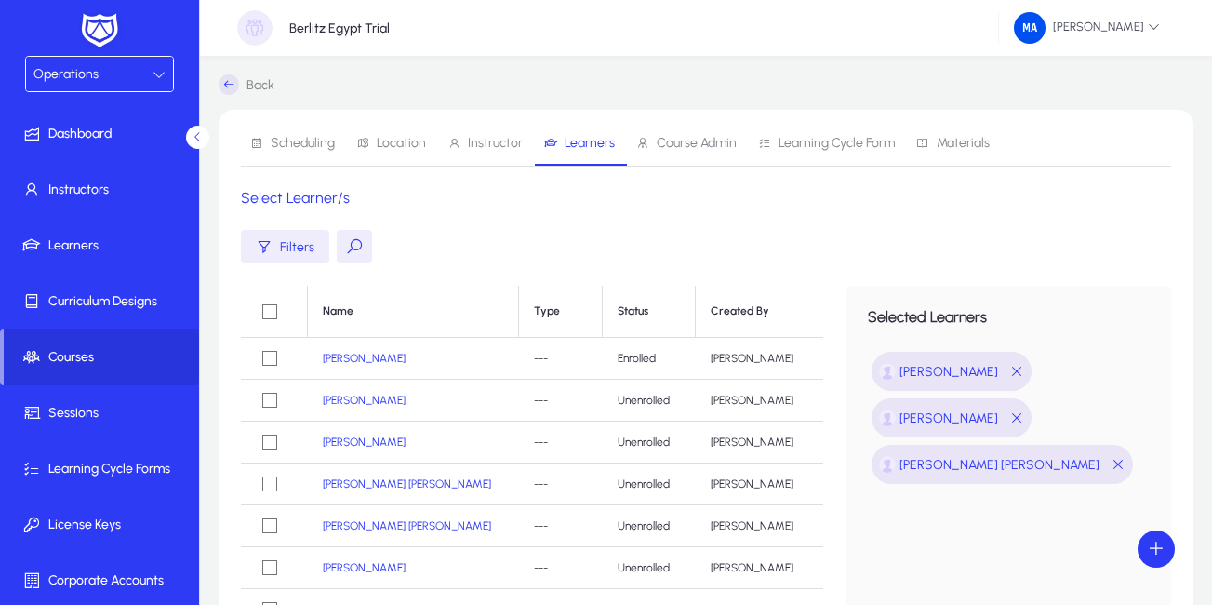
click at [348, 251] on button at bounding box center [354, 246] width 35 height 33
paste input "**********"
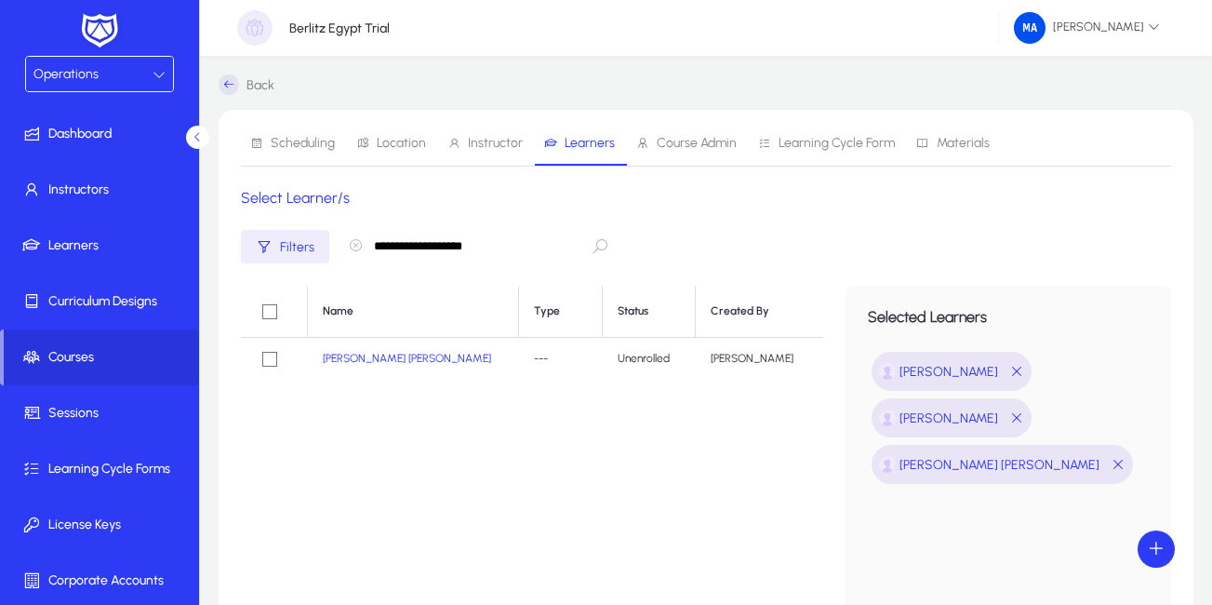
type input "**********"
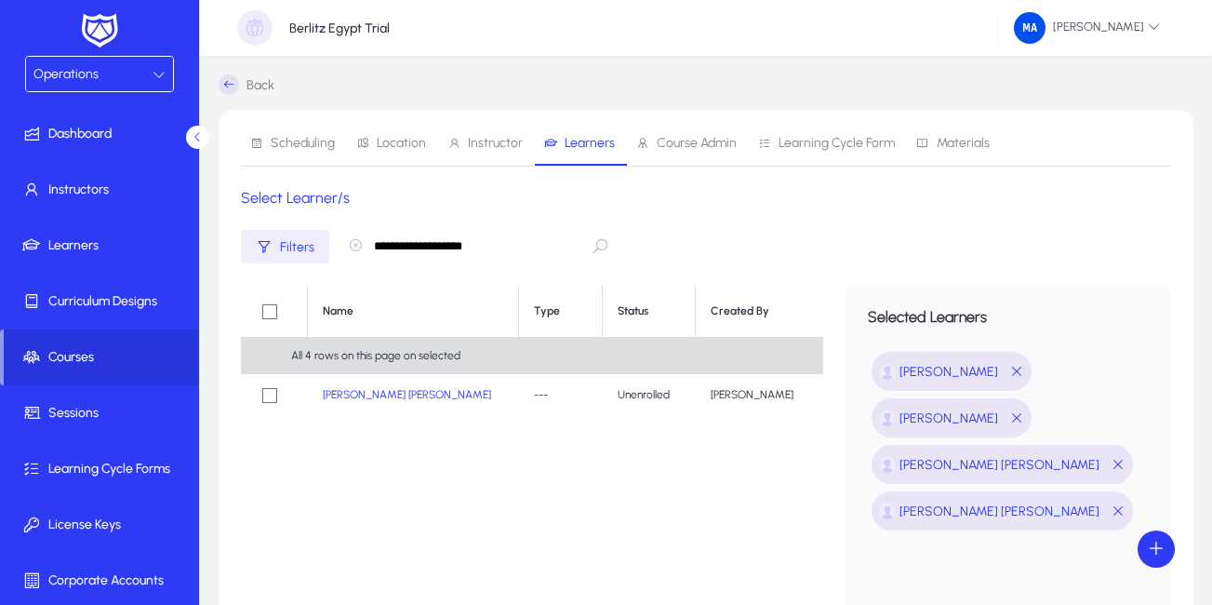
click at [349, 245] on icon "button" at bounding box center [355, 245] width 15 height 15
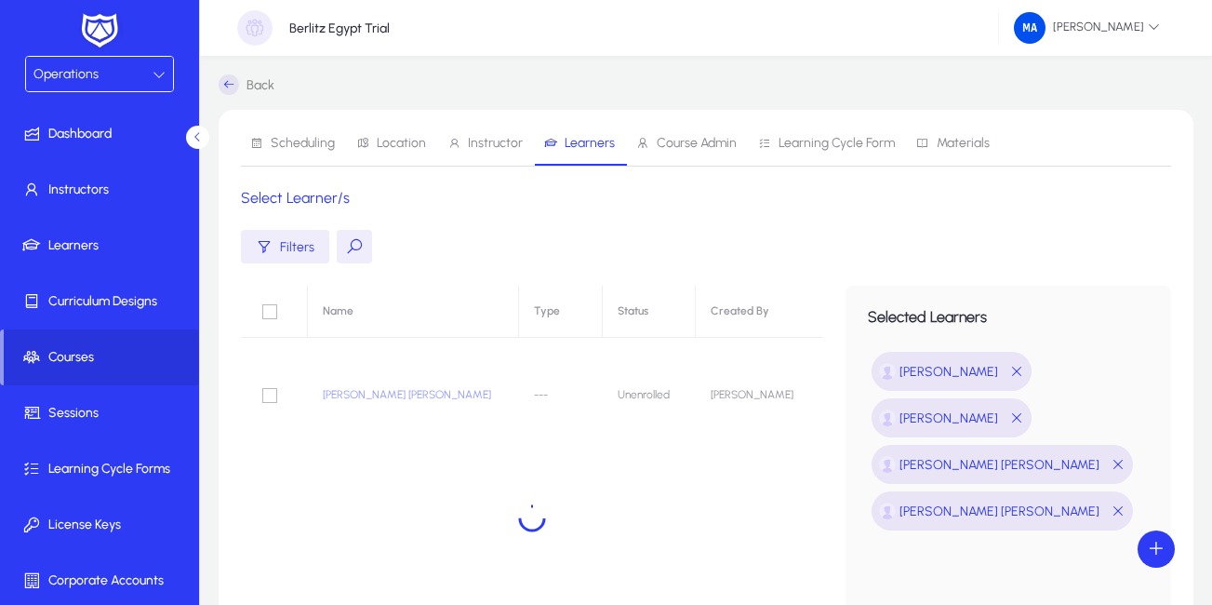
click at [352, 246] on button at bounding box center [354, 246] width 35 height 33
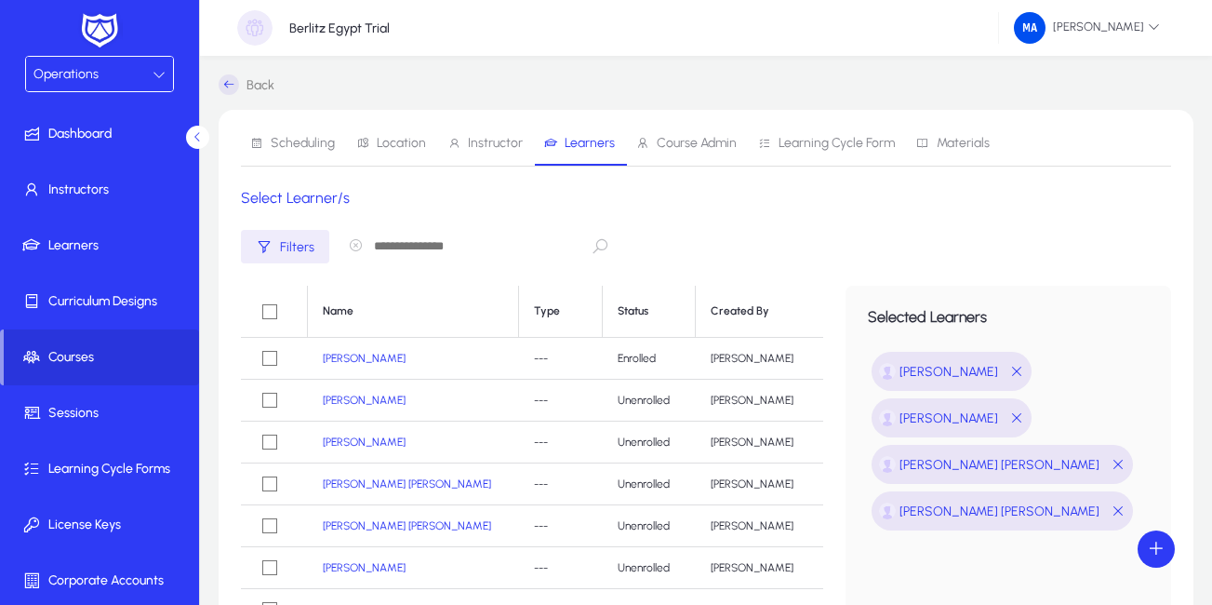
click at [415, 245] on input "text" at bounding box center [476, 246] width 279 height 35
paste input "**********"
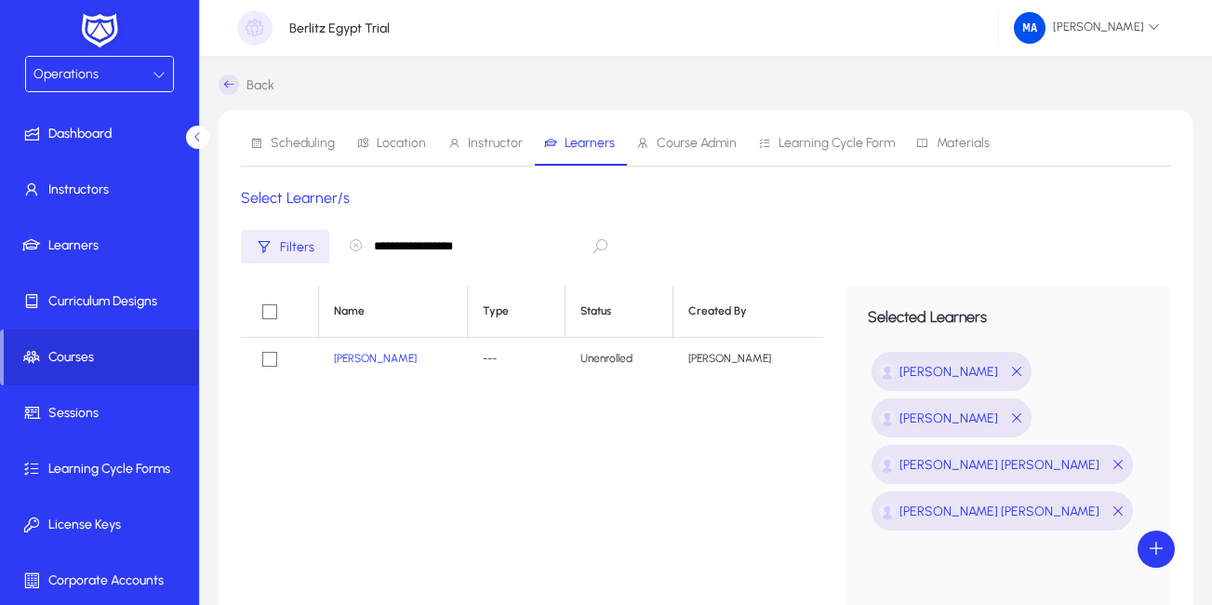
type input "**********"
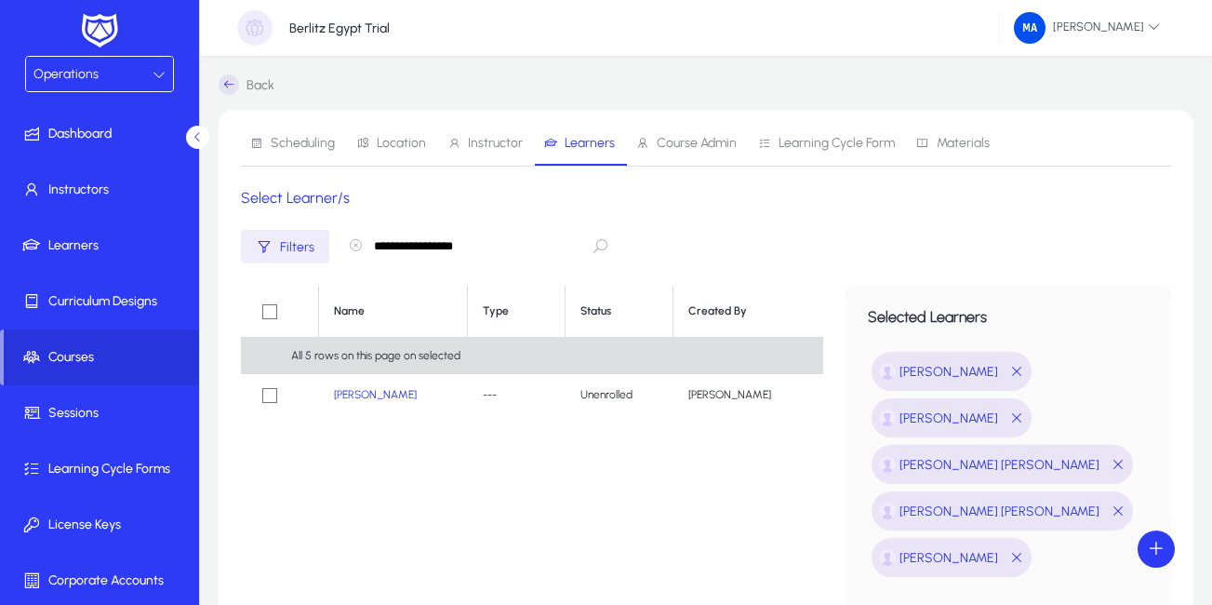
click at [352, 246] on icon "button" at bounding box center [355, 245] width 15 height 15
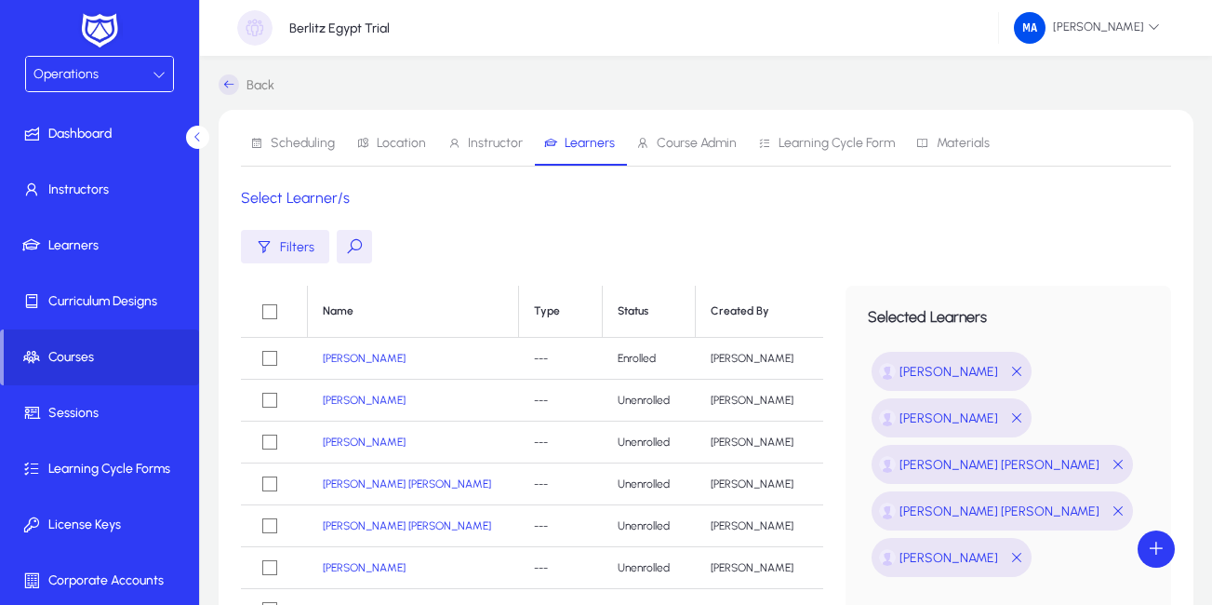
click at [348, 244] on button at bounding box center [354, 246] width 35 height 33
click at [399, 256] on input "text" at bounding box center [476, 246] width 279 height 35
click at [404, 246] on input "text" at bounding box center [476, 246] width 279 height 35
paste input "**********"
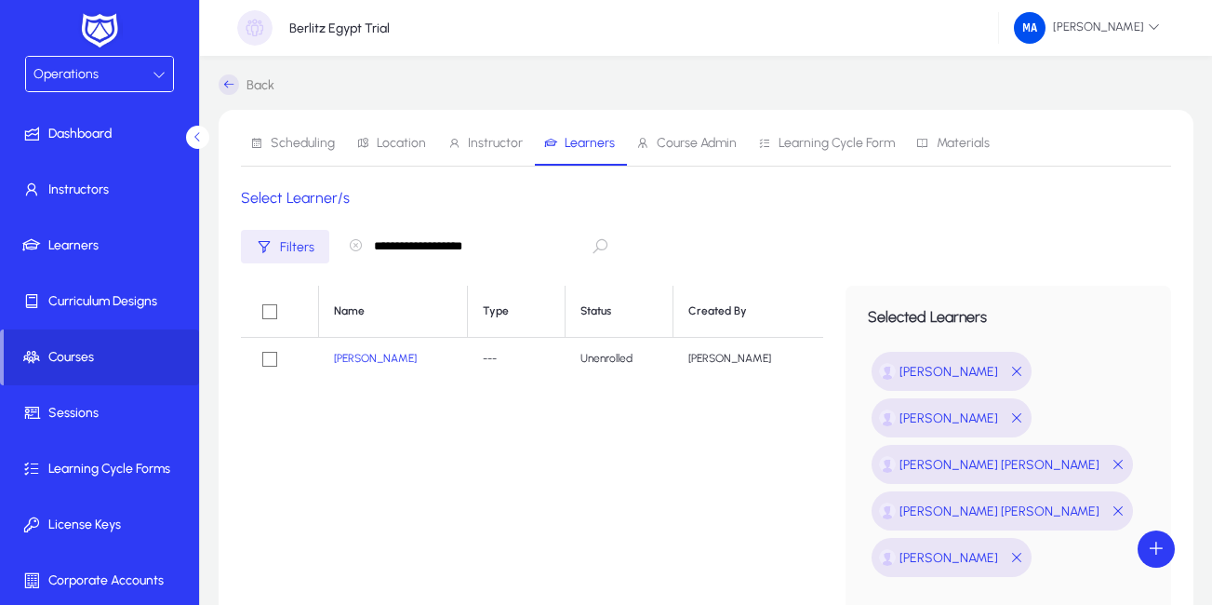
type input "**********"
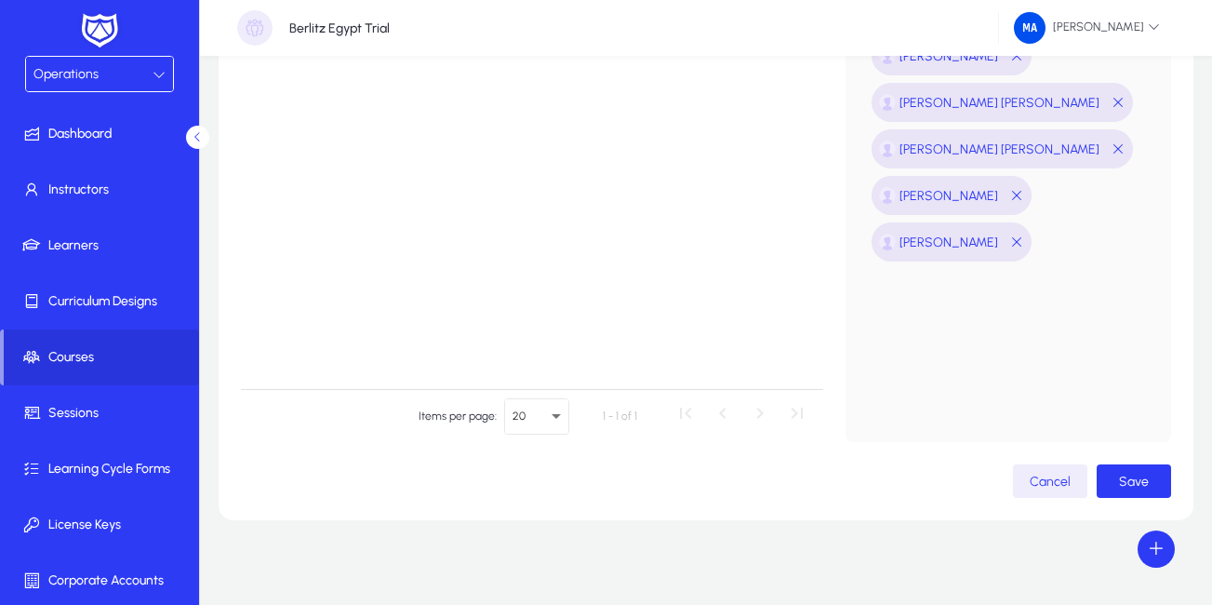
scroll to position [366, 0]
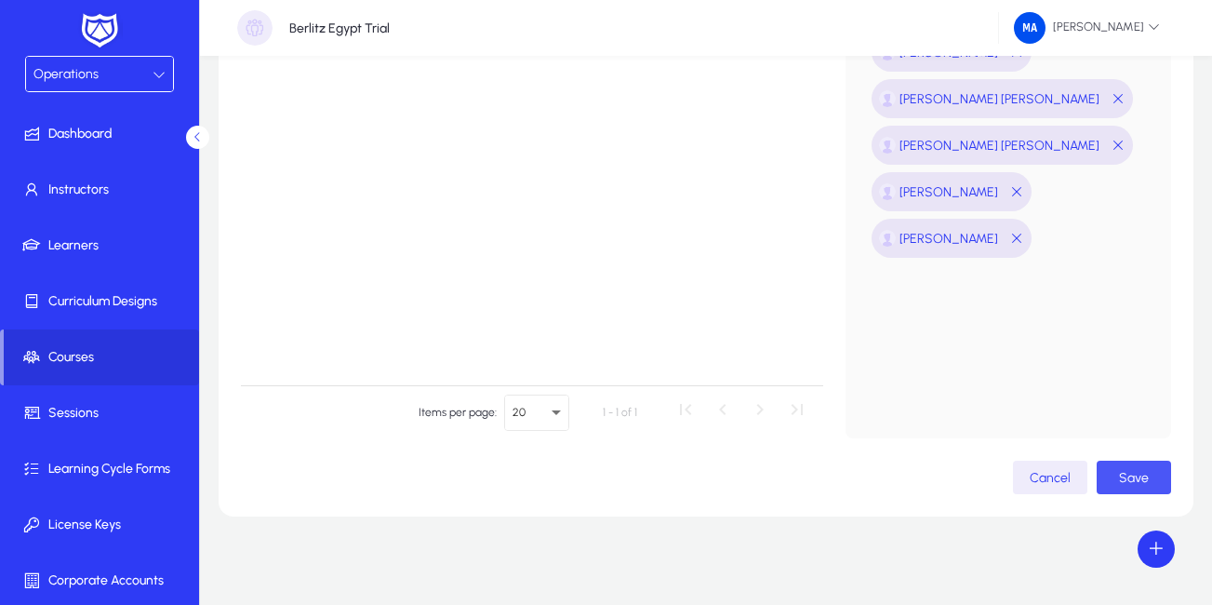
click at [1126, 475] on span "Save" at bounding box center [1134, 478] width 30 height 16
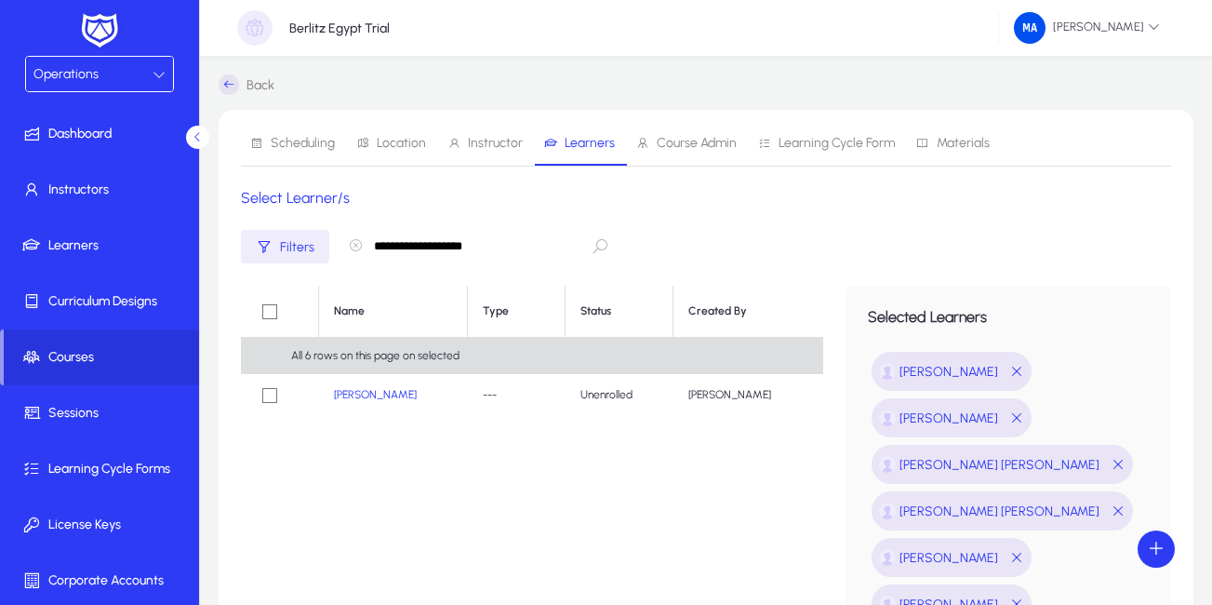
click at [681, 139] on span "Course Admin" at bounding box center [697, 143] width 80 height 13
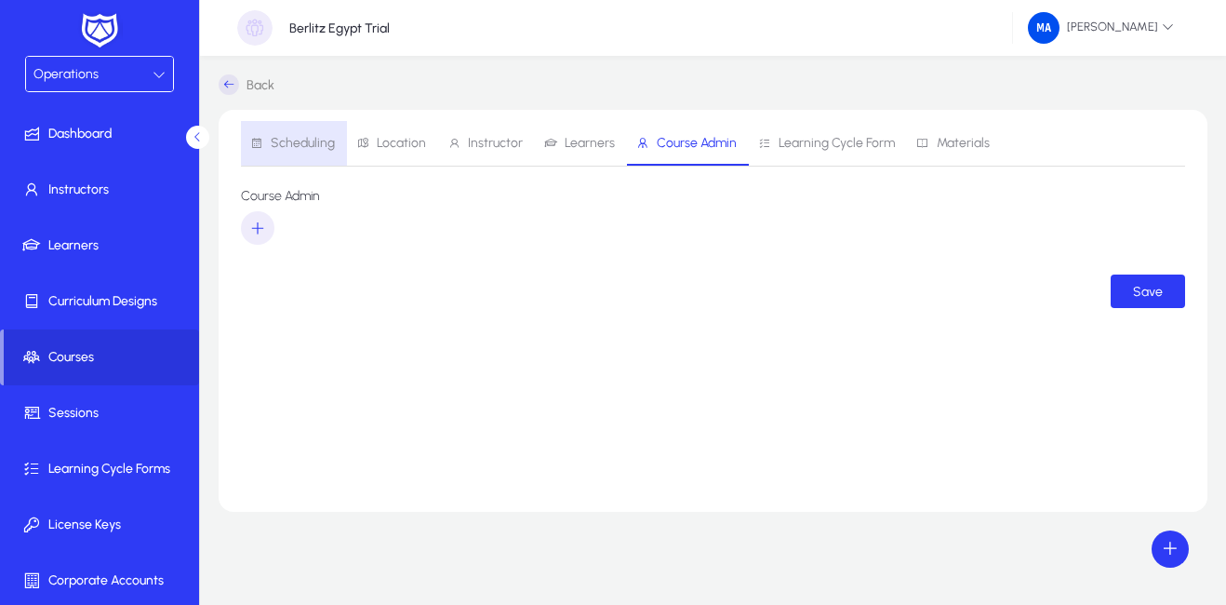
click at [305, 142] on span "Scheduling" at bounding box center [303, 143] width 64 height 13
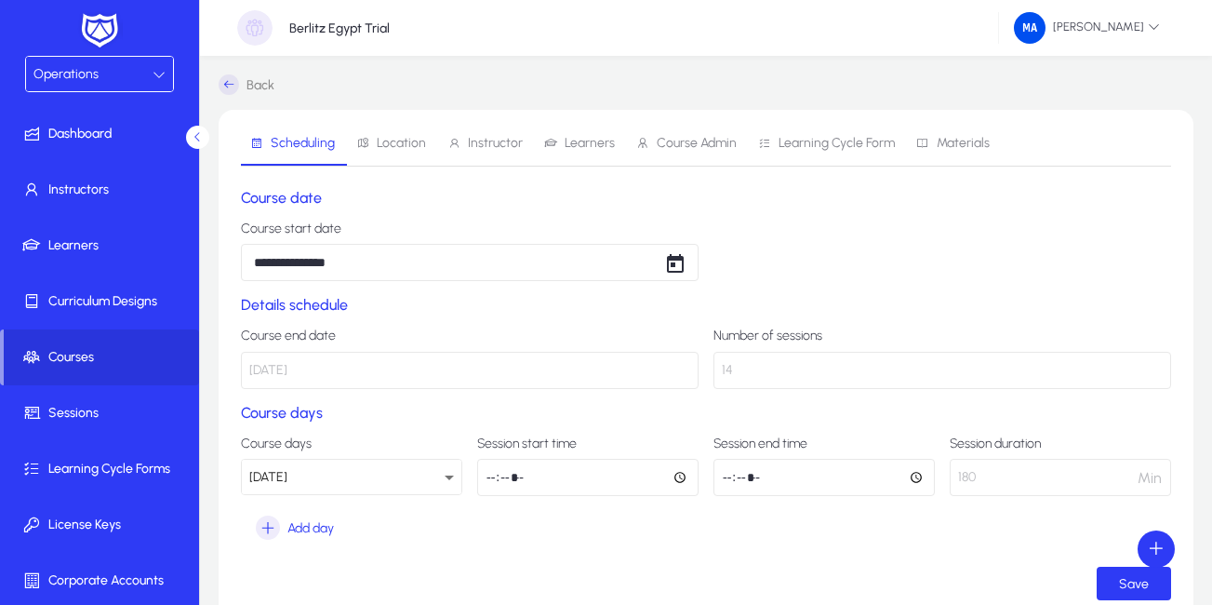
click at [227, 89] on icon at bounding box center [229, 84] width 20 height 20
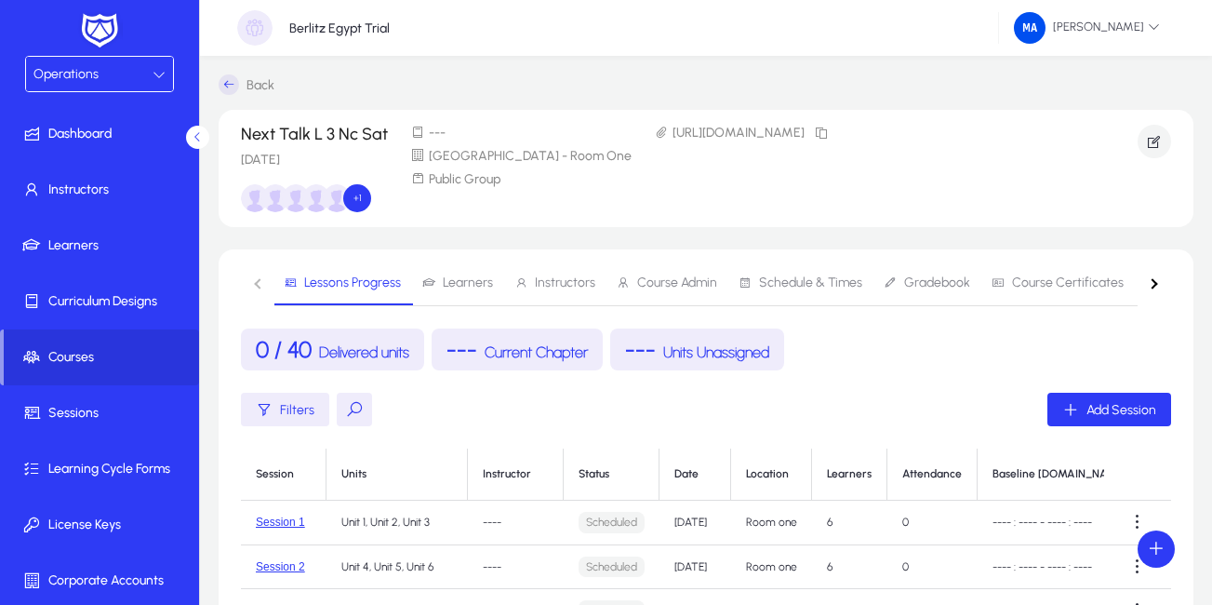
click at [459, 279] on span "Learners" at bounding box center [468, 282] width 50 height 13
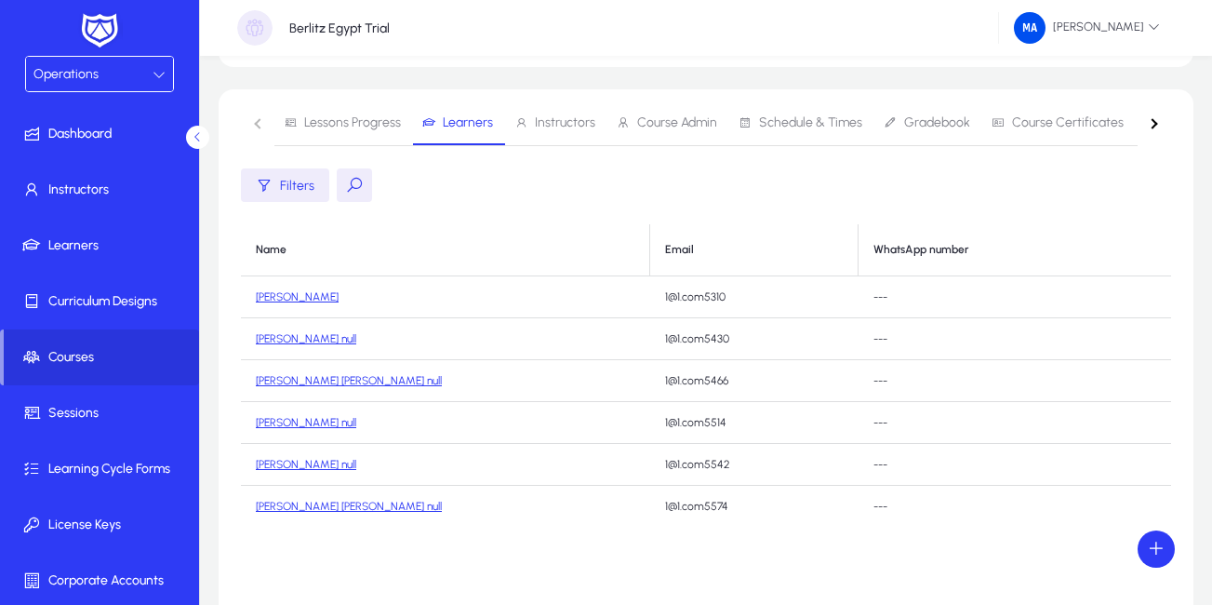
scroll to position [181, 0]
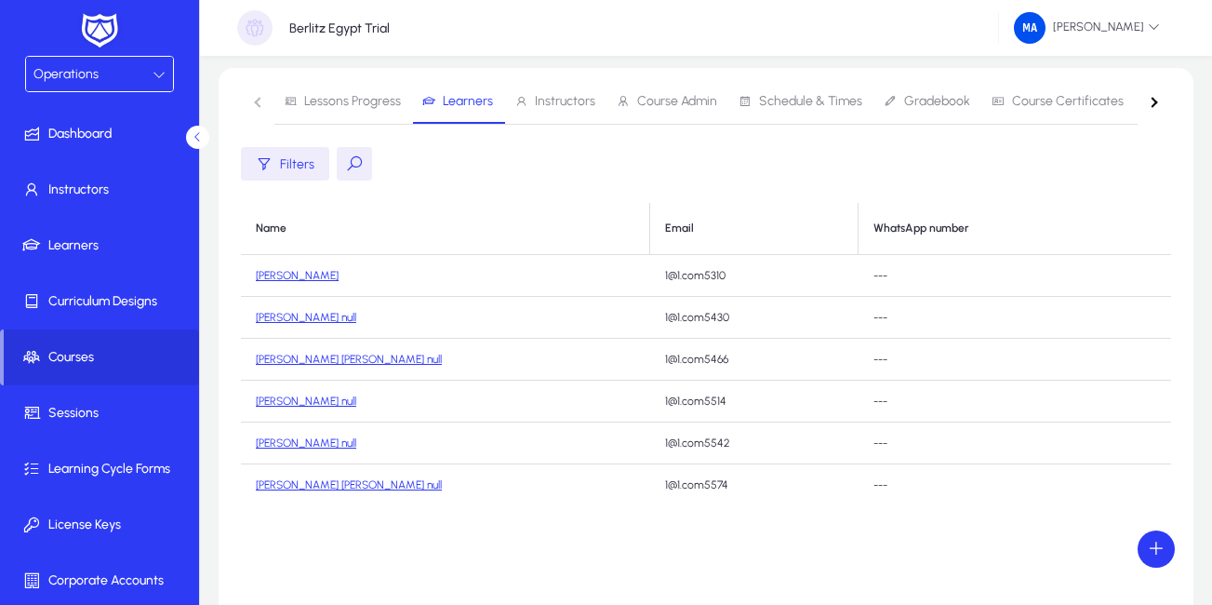
click at [260, 102] on nav "Lessons Progress Learners Instructors Course Admin Schedule & Times Gradebook C…" at bounding box center [706, 102] width 930 height 46
click at [190, 129] on button at bounding box center [197, 137] width 23 height 23
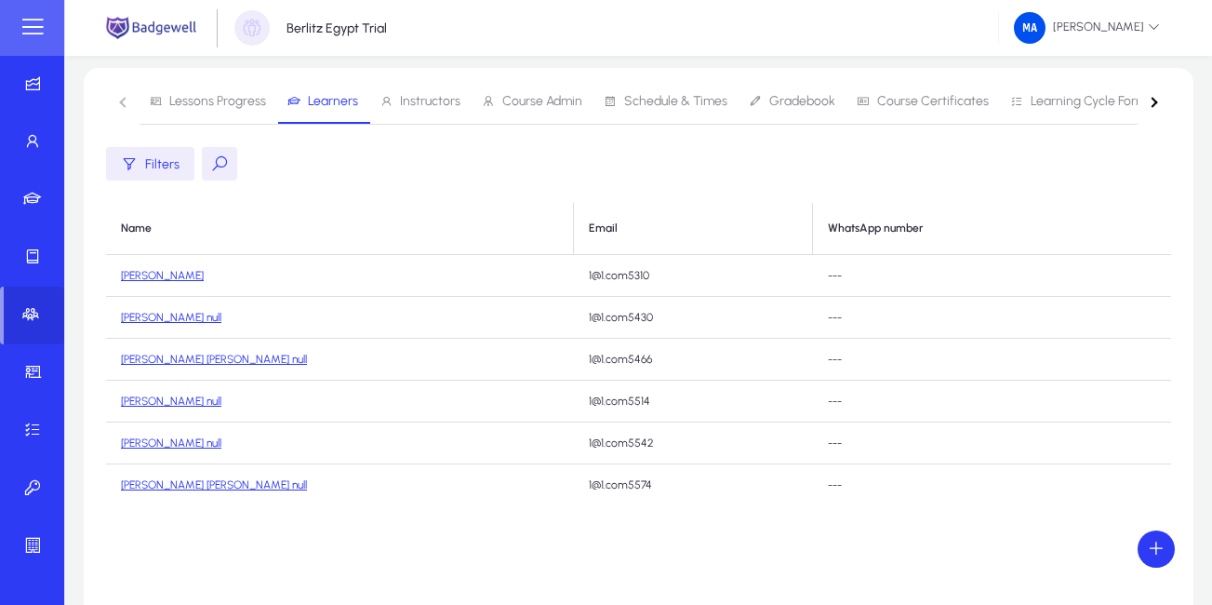
click at [125, 101] on nav "Lessons Progress Learners Instructors Course Admin Schedule & Times Gradebook C…" at bounding box center [638, 102] width 1065 height 46
click at [32, 32] on span at bounding box center [32, 27] width 37 height 37
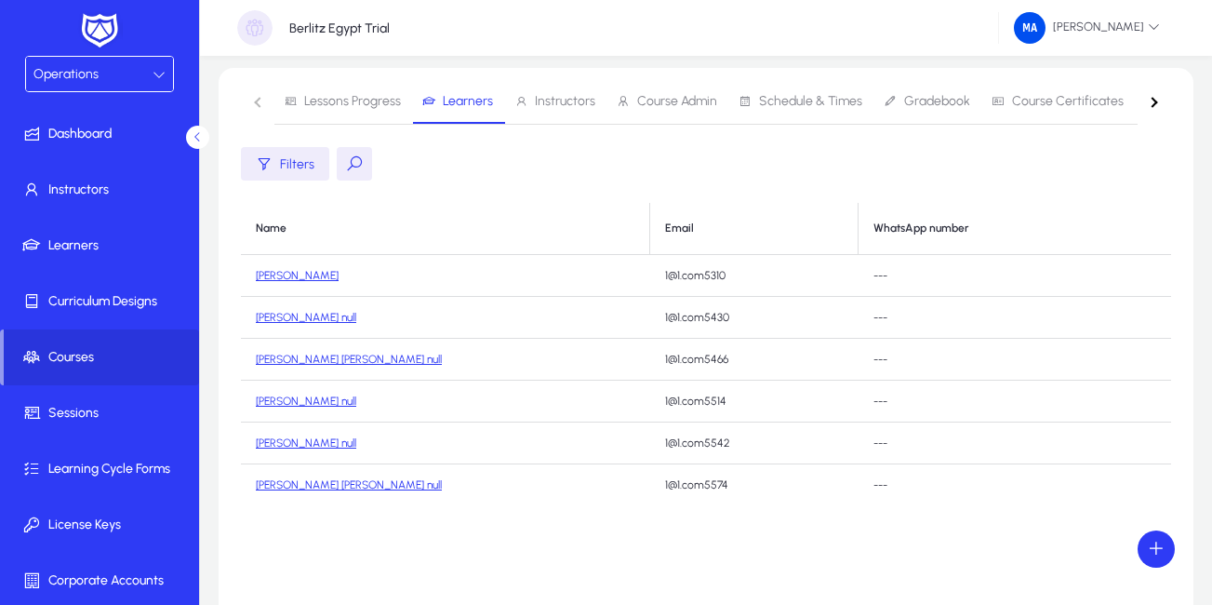
click at [197, 139] on icon at bounding box center [198, 137] width 12 height 12
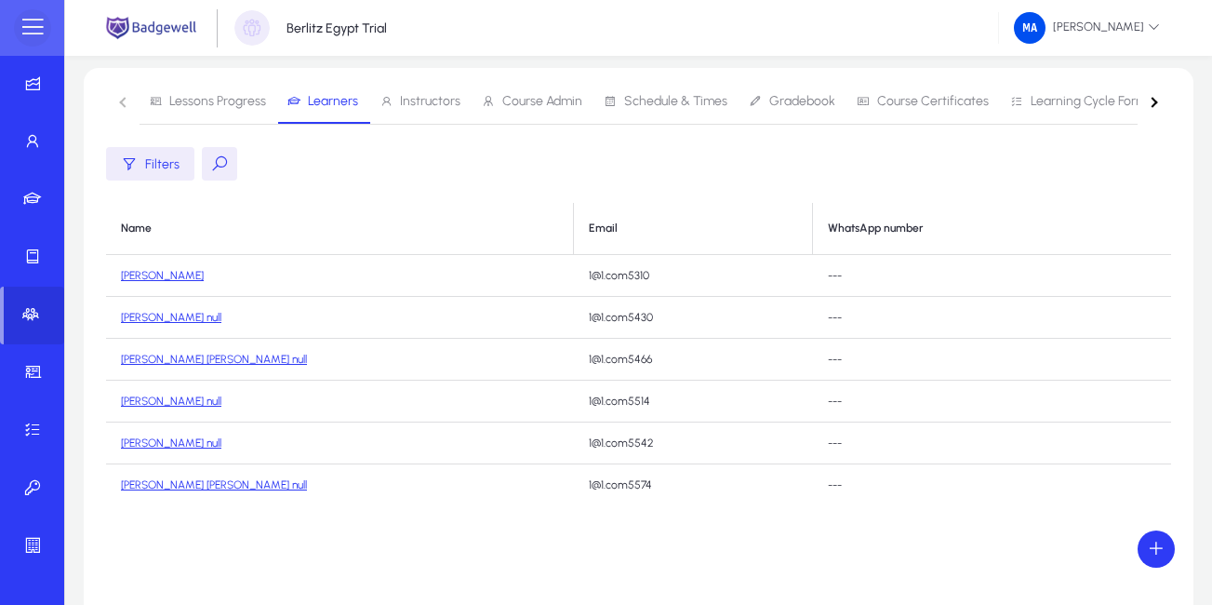
click at [29, 38] on span at bounding box center [32, 27] width 37 height 37
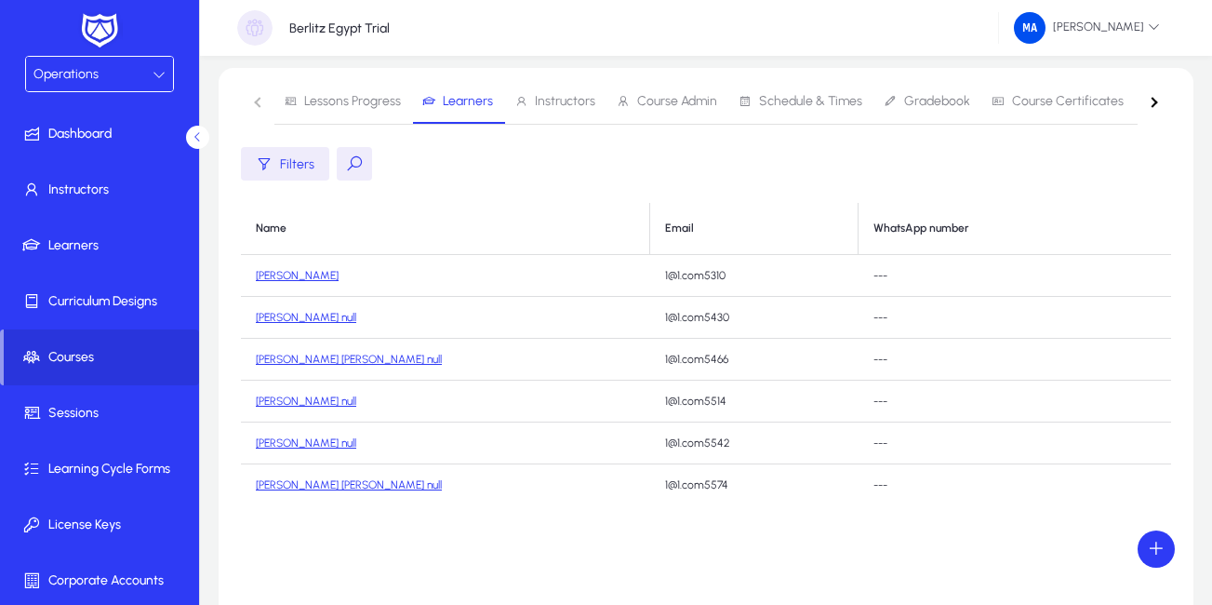
click at [258, 103] on nav "Lessons Progress Learners Instructors Course Admin Schedule & Times Gradebook C…" at bounding box center [706, 102] width 930 height 46
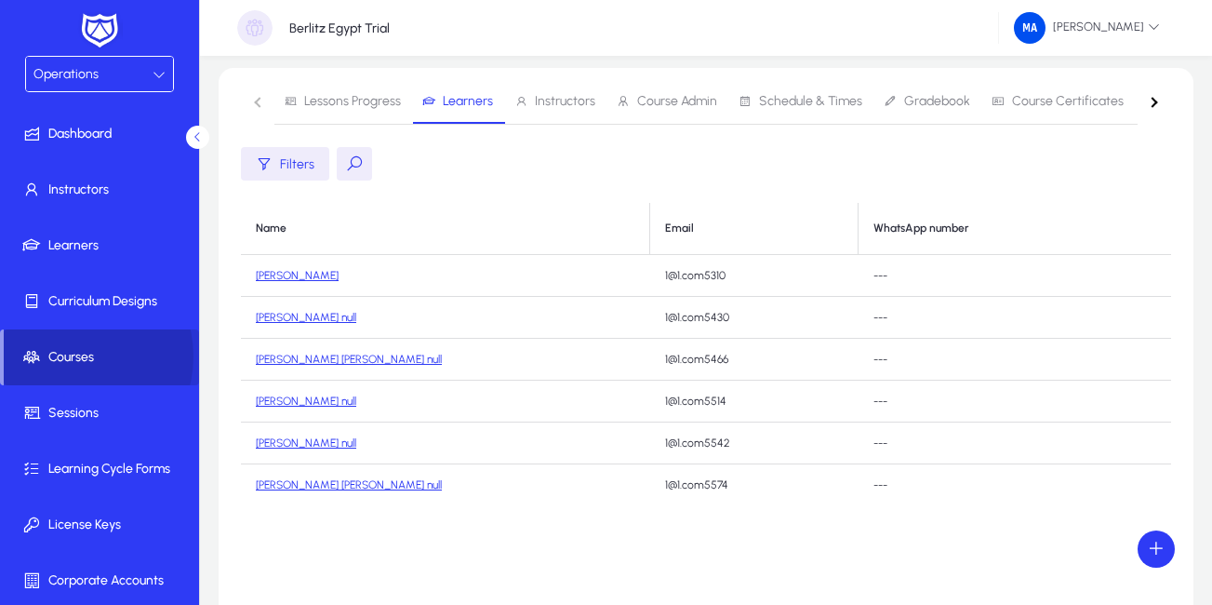
click at [72, 356] on span "Courses" at bounding box center [101, 357] width 195 height 19
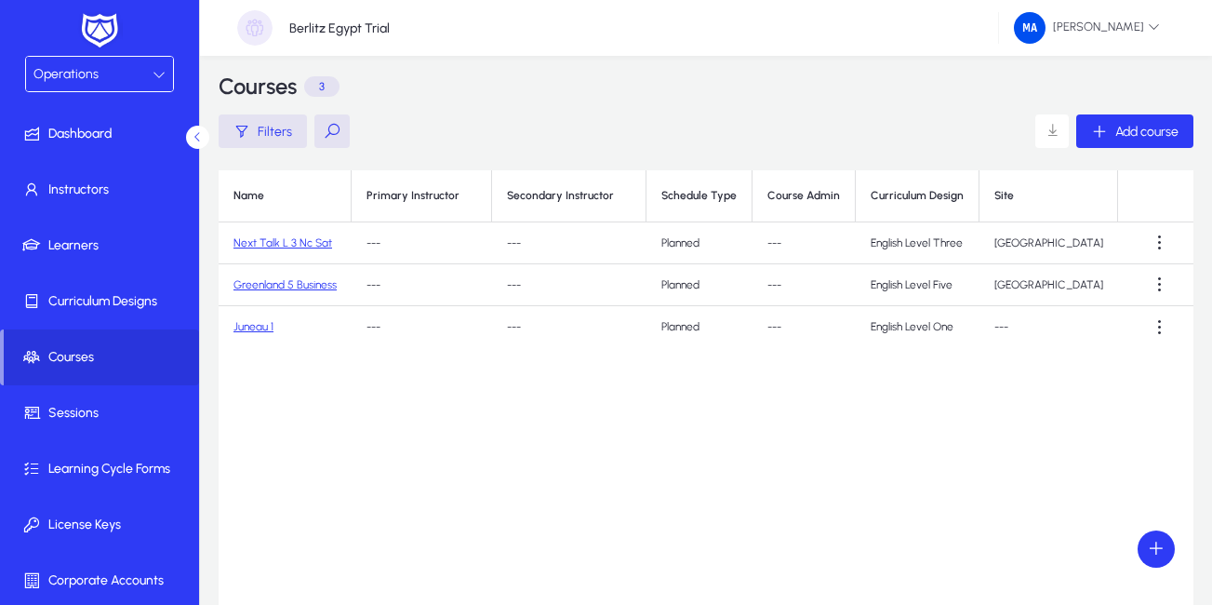
scroll to position [4, 0]
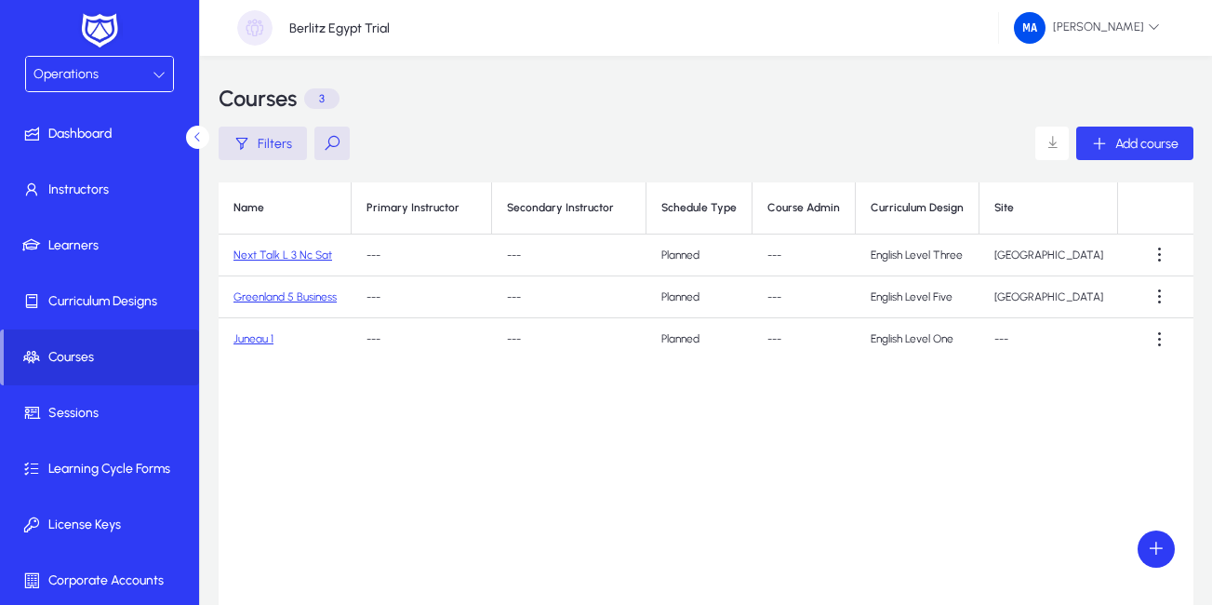
click at [1099, 144] on icon "button" at bounding box center [1099, 143] width 17 height 17
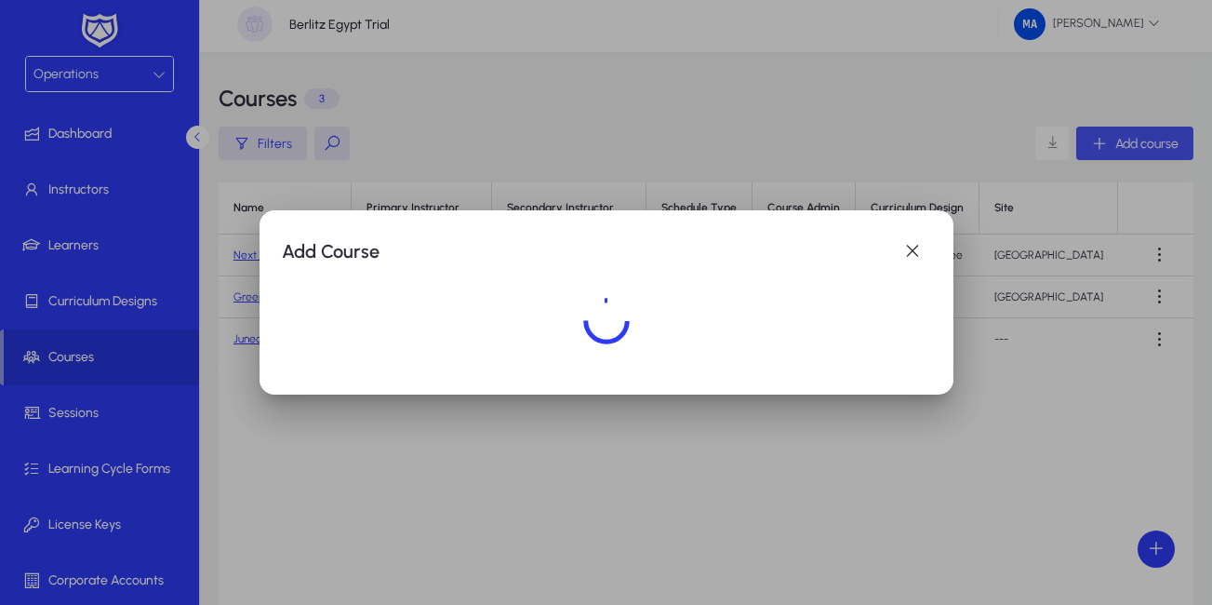
scroll to position [0, 0]
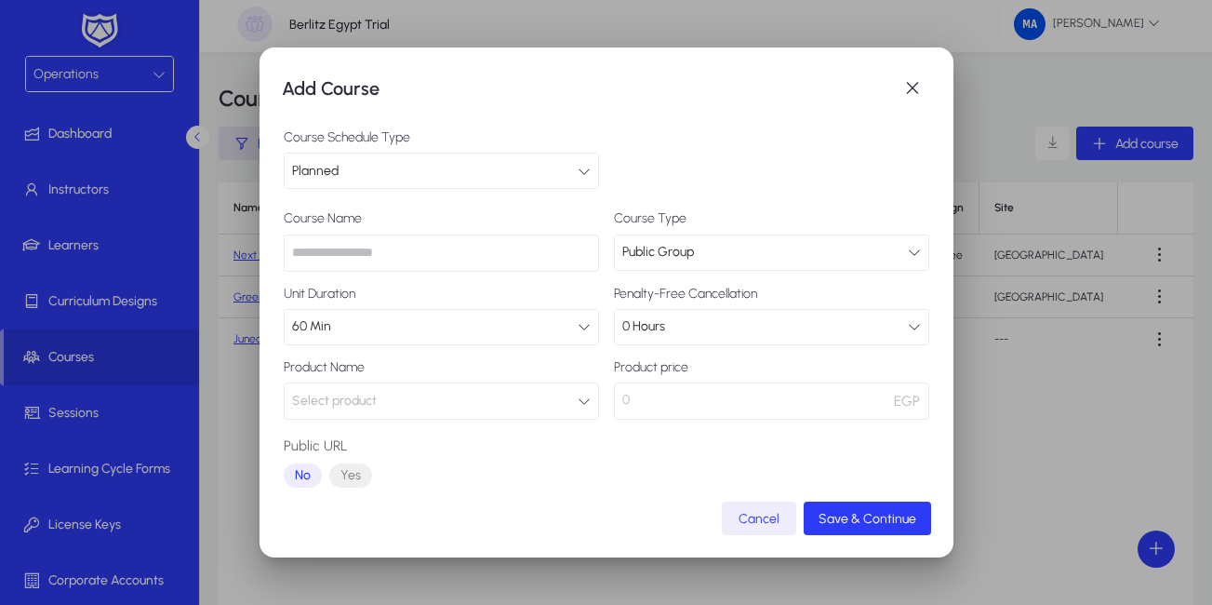
click at [557, 243] on input "text" at bounding box center [441, 252] width 315 height 37
paste input "**********"
type input "**********"
click at [554, 403] on button "Select product" at bounding box center [441, 400] width 315 height 37
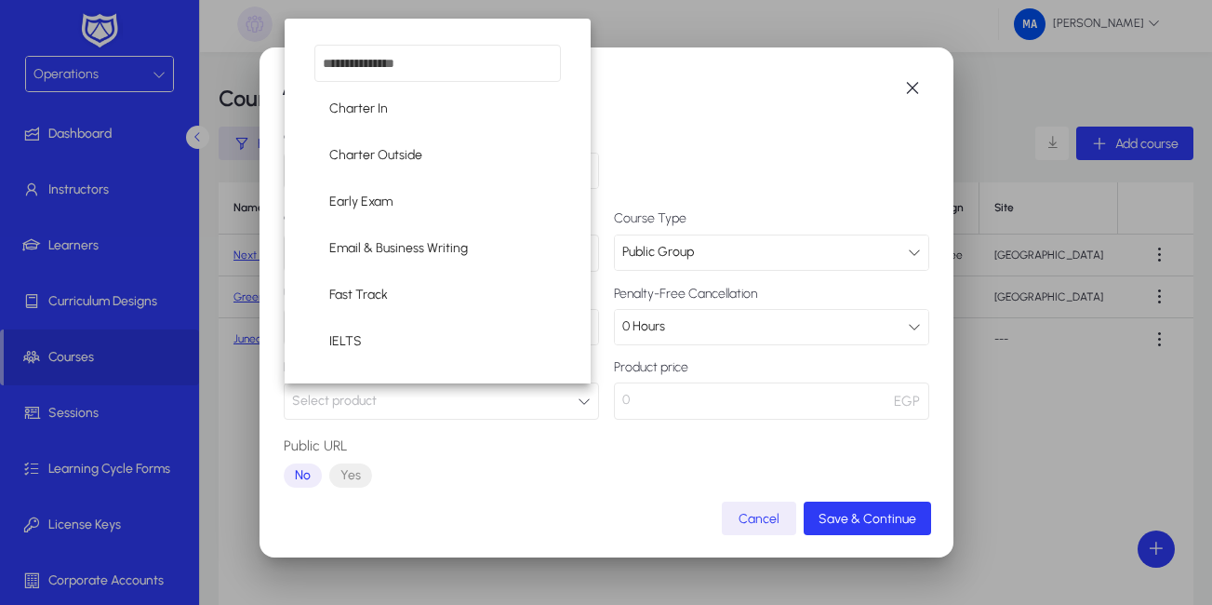
scroll to position [201, 0]
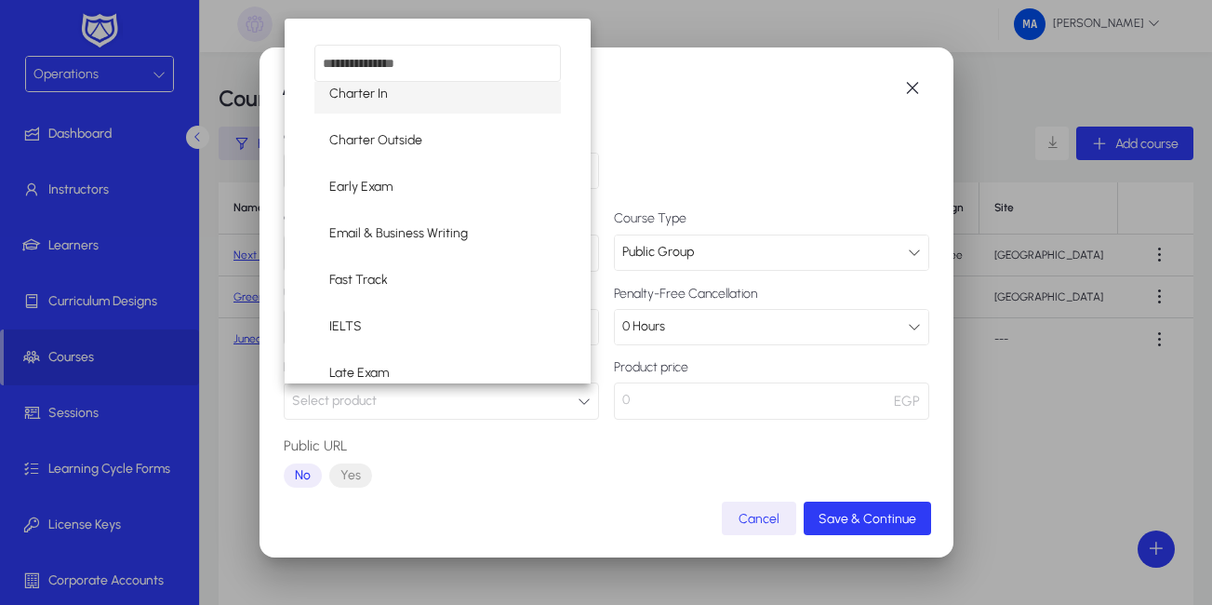
drag, startPoint x: 560, startPoint y: 220, endPoint x: 501, endPoint y: 98, distance: 136.0
click at [501, 98] on div "A Day In Berlitz kids On-site Berlitz Kids Online Brushup Session Charter In Ch…" at bounding box center [438, 201] width 307 height 365
click at [484, 60] on input "dropdown search" at bounding box center [437, 63] width 247 height 37
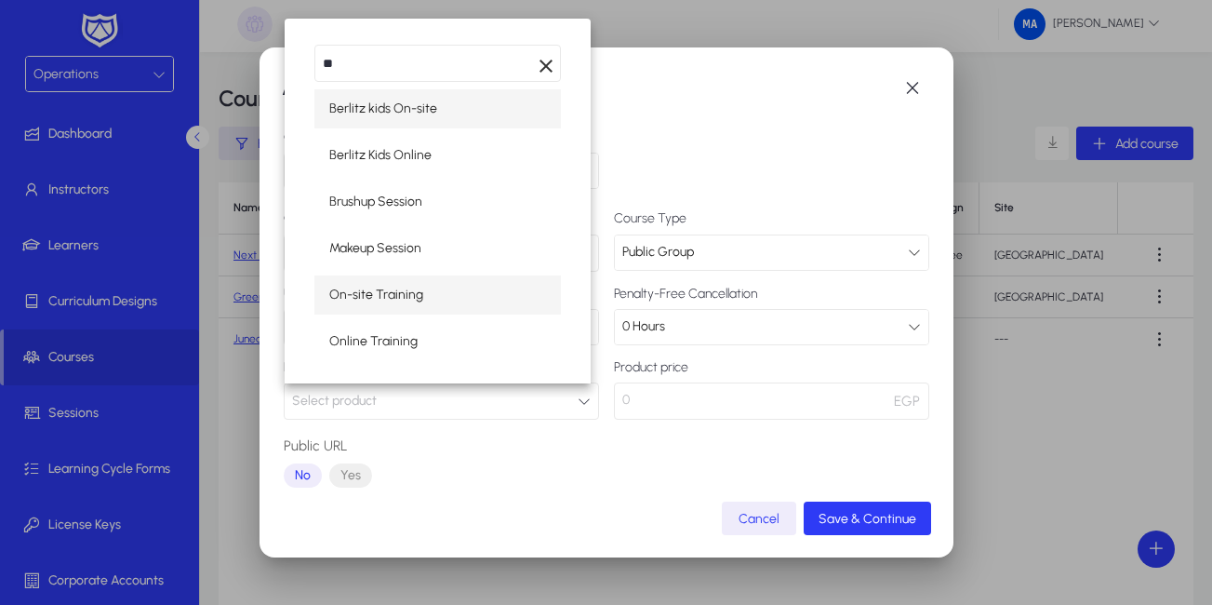
type input "**"
click at [410, 296] on span "On-site Training" at bounding box center [376, 295] width 94 height 22
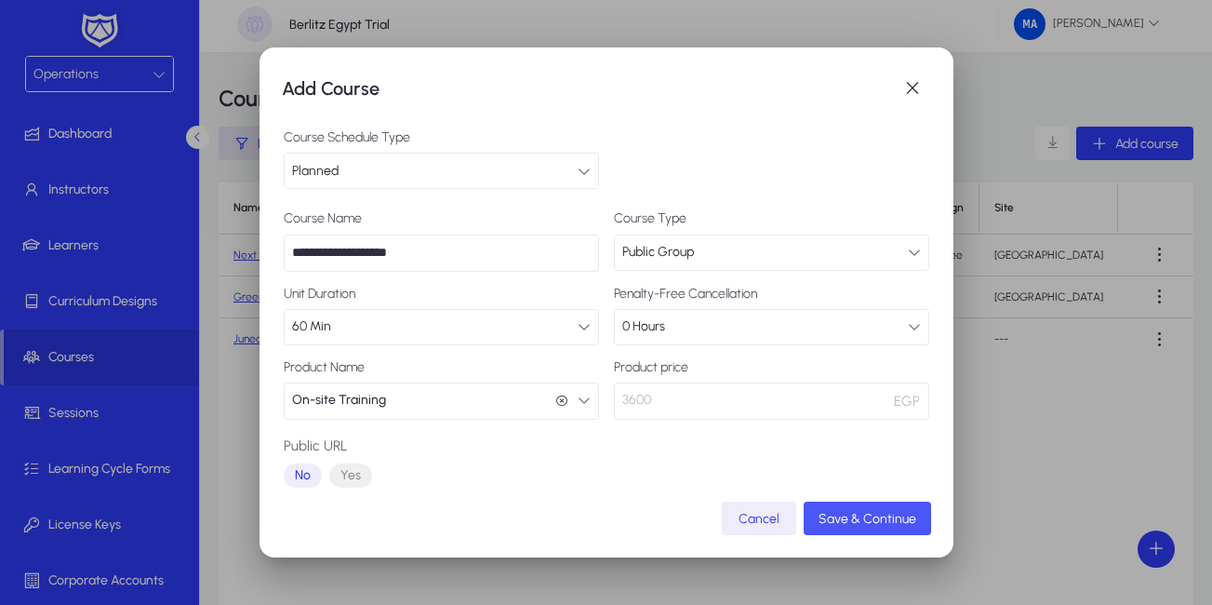
click at [880, 517] on span "Save & Continue" at bounding box center [867, 519] width 98 height 16
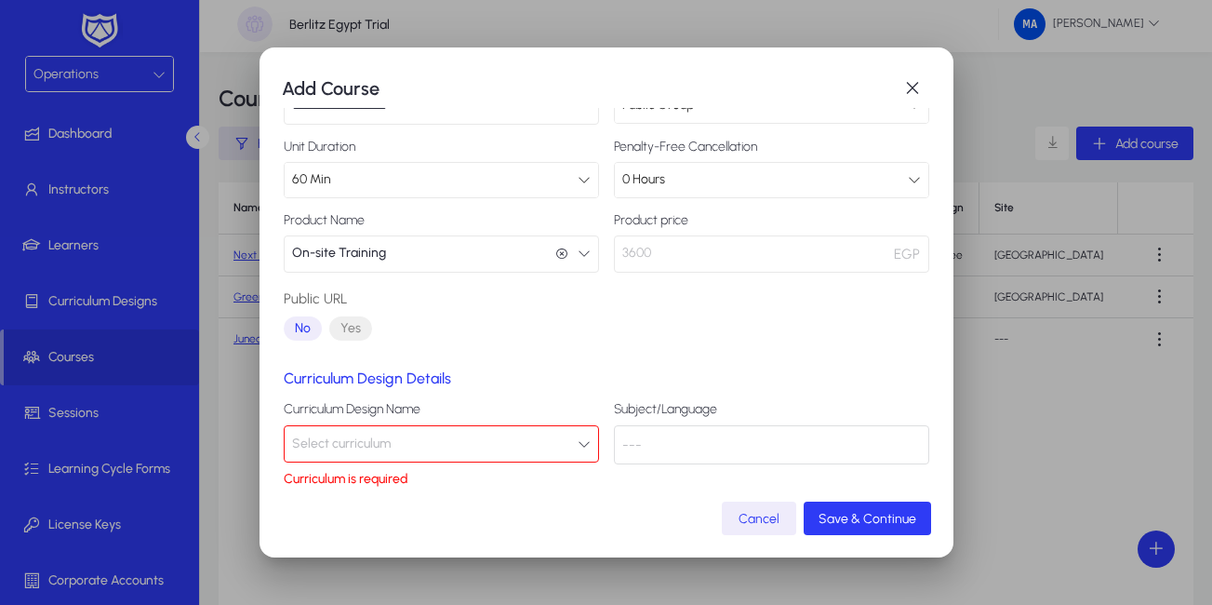
scroll to position [152, 0]
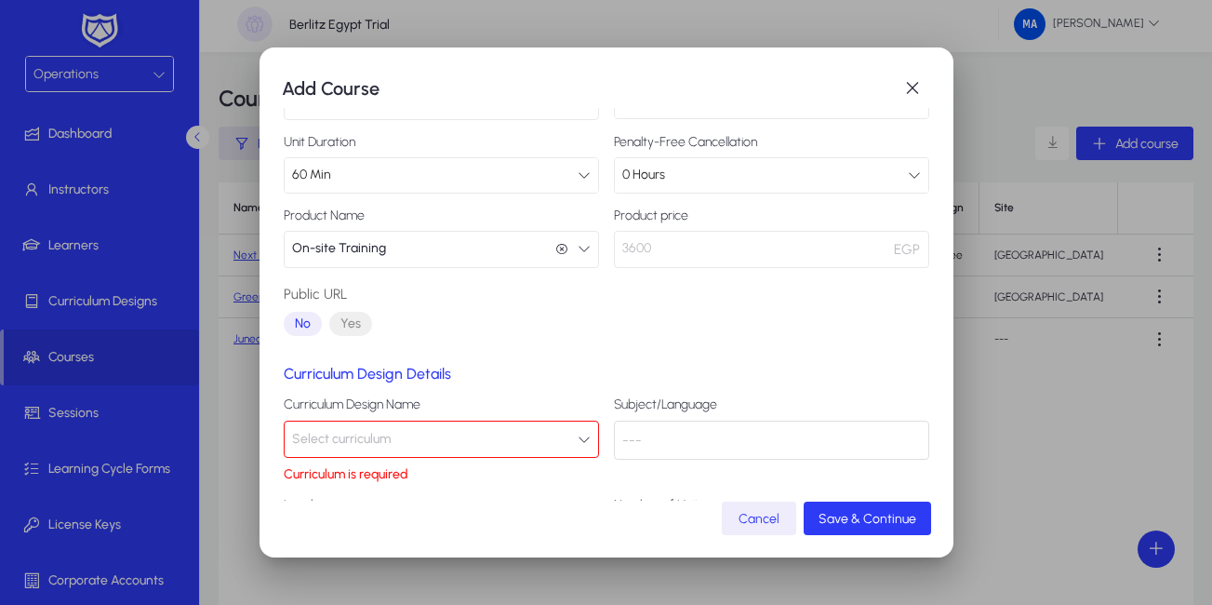
click at [578, 438] on icon "button" at bounding box center [584, 438] width 13 height 13
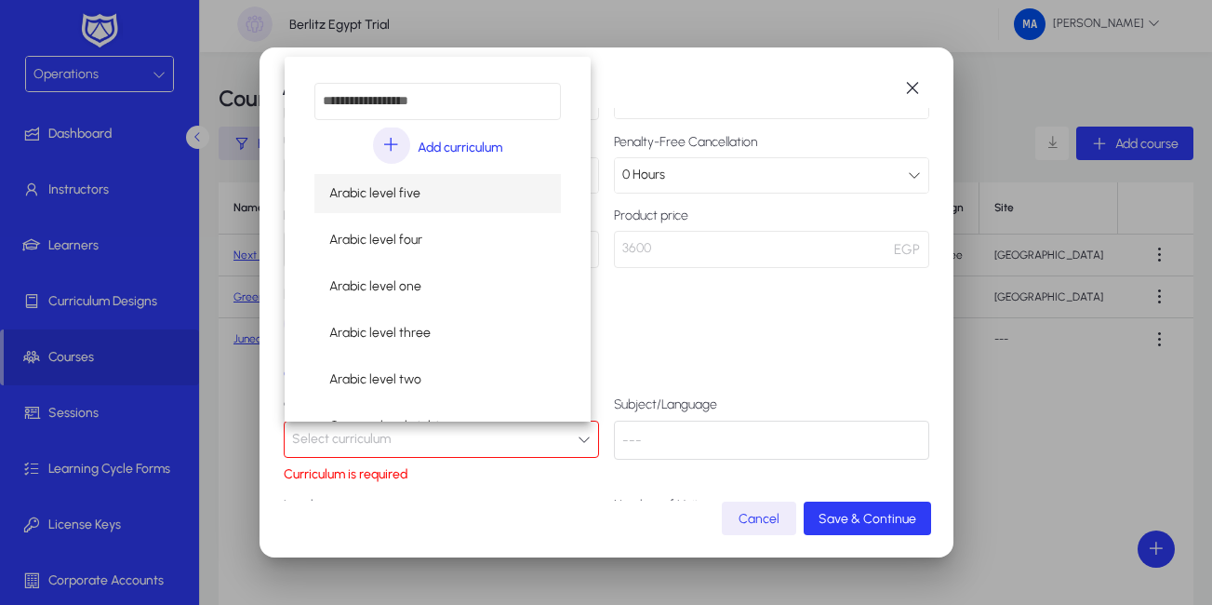
type input "*"
type input "**"
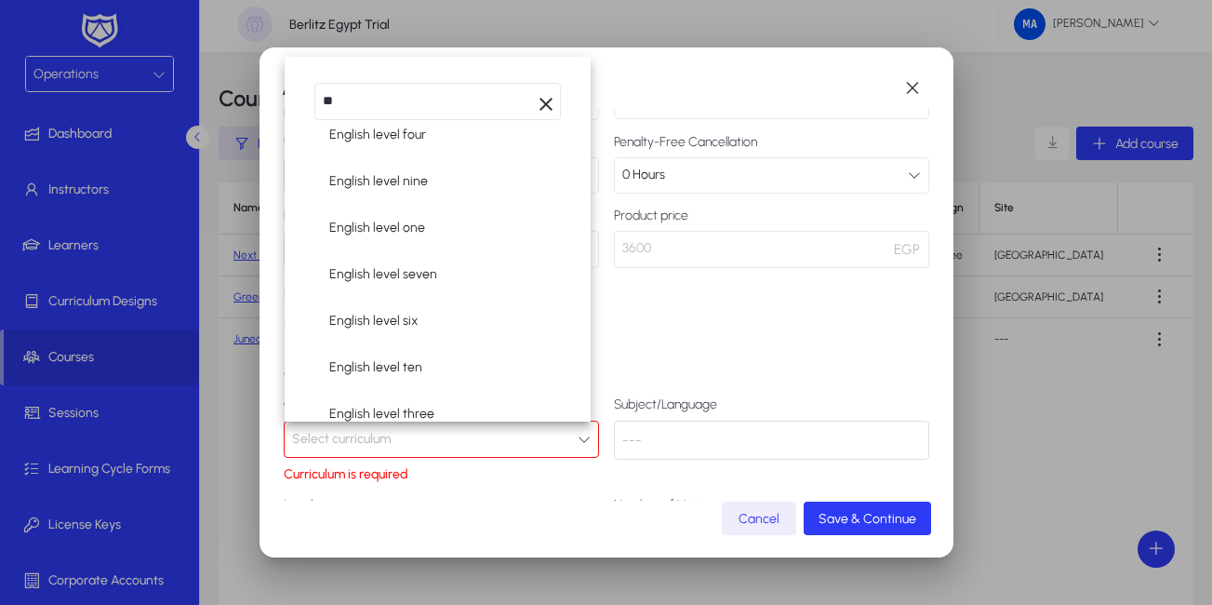
scroll to position [235, 0]
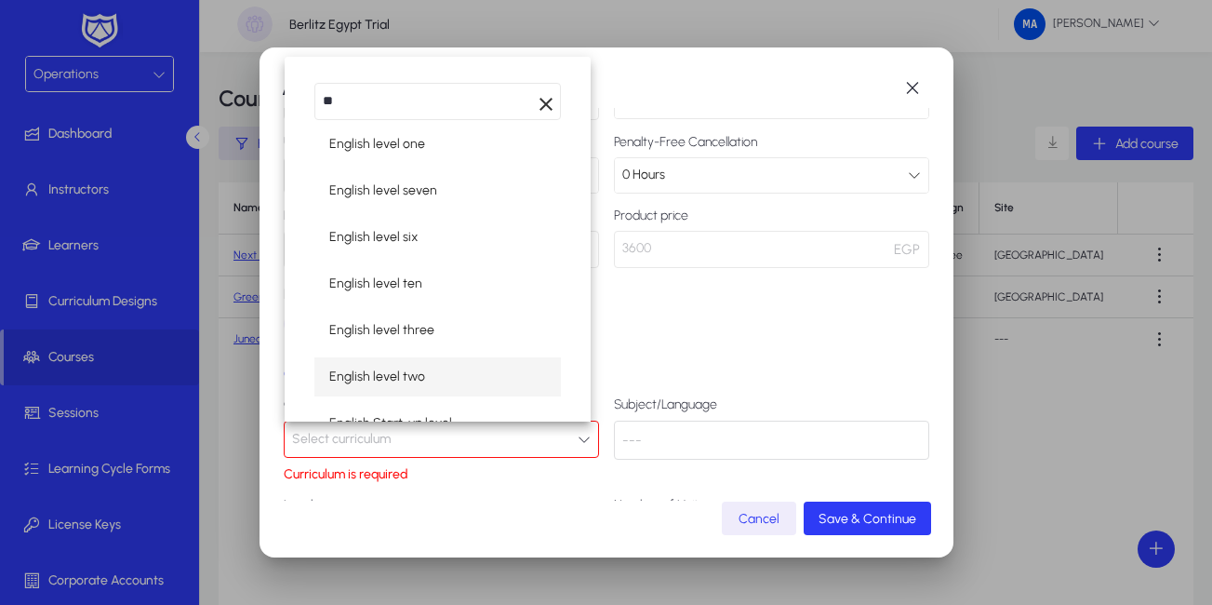
click at [378, 377] on span "English level two" at bounding box center [377, 377] width 96 height 22
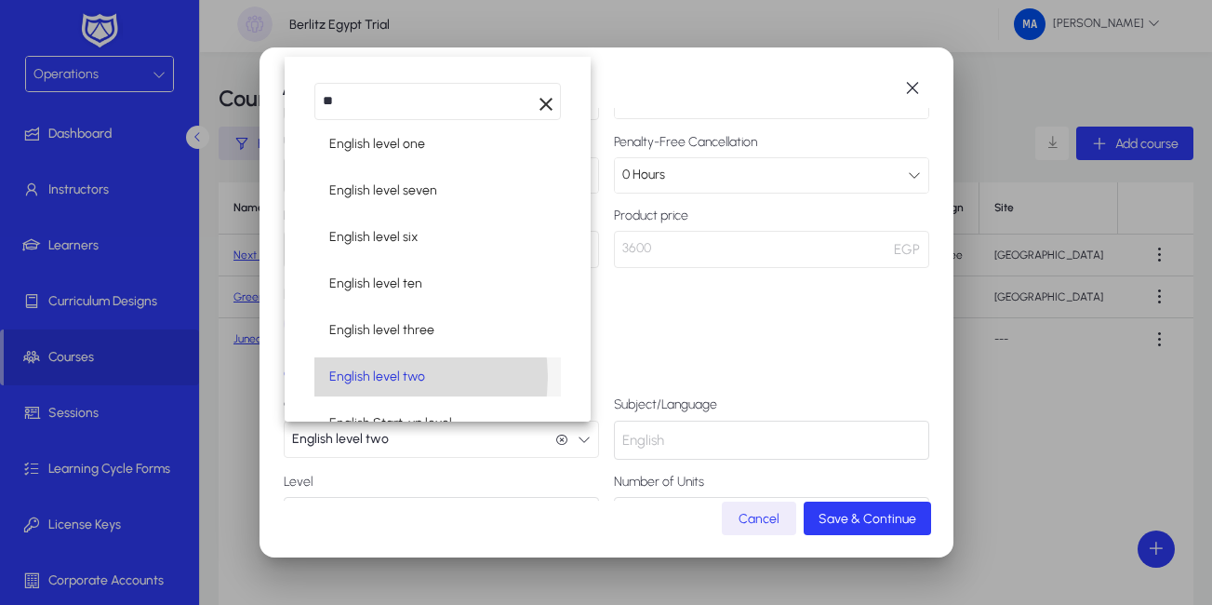
scroll to position [1, 0]
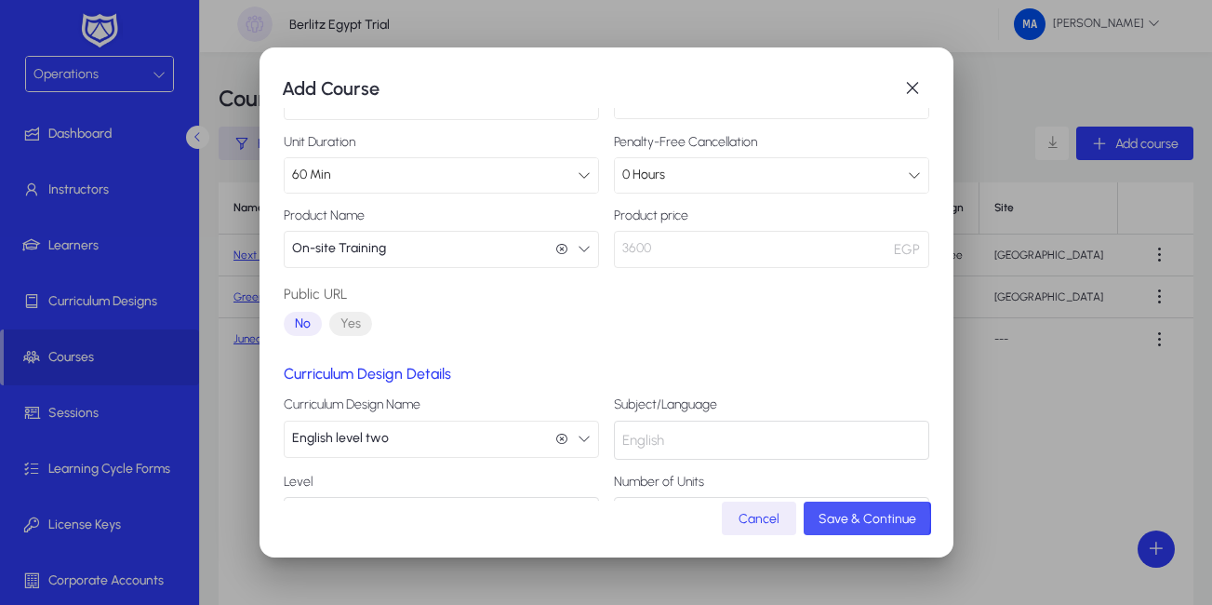
click at [846, 518] on span "Save & Continue" at bounding box center [867, 519] width 98 height 16
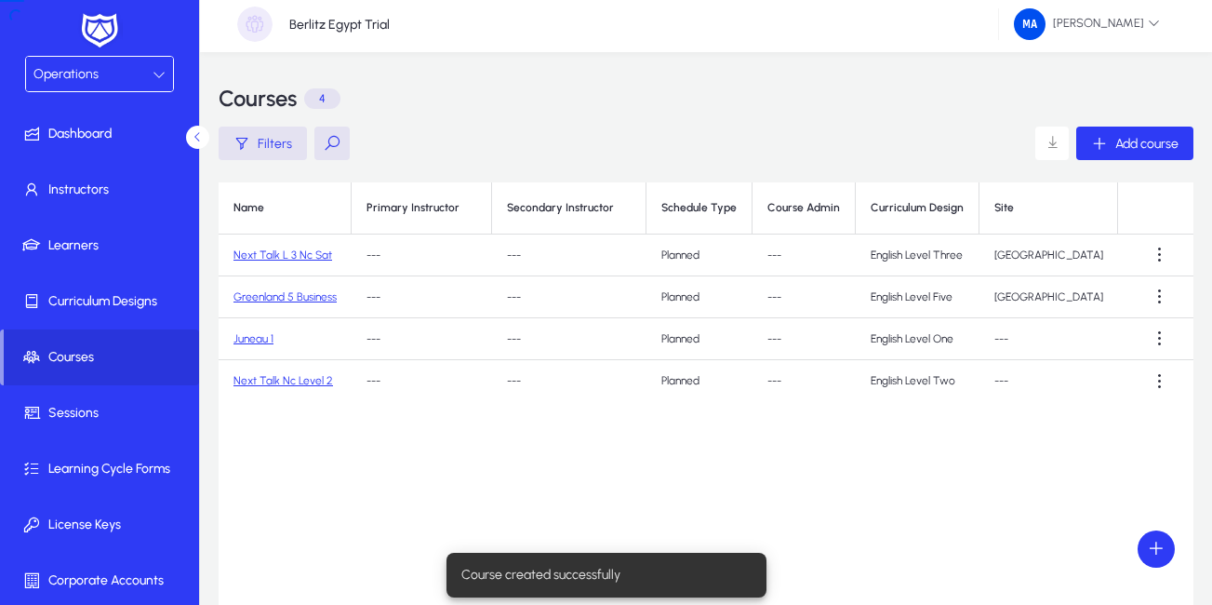
scroll to position [4, 0]
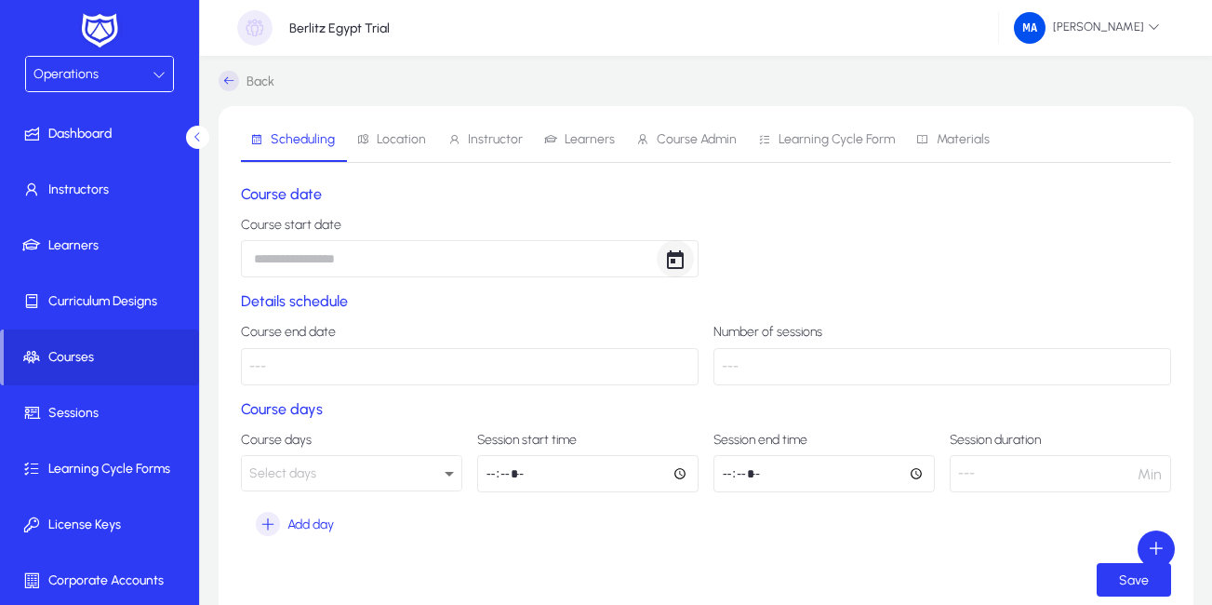
click at [674, 266] on span "Open calendar" at bounding box center [675, 258] width 37 height 37
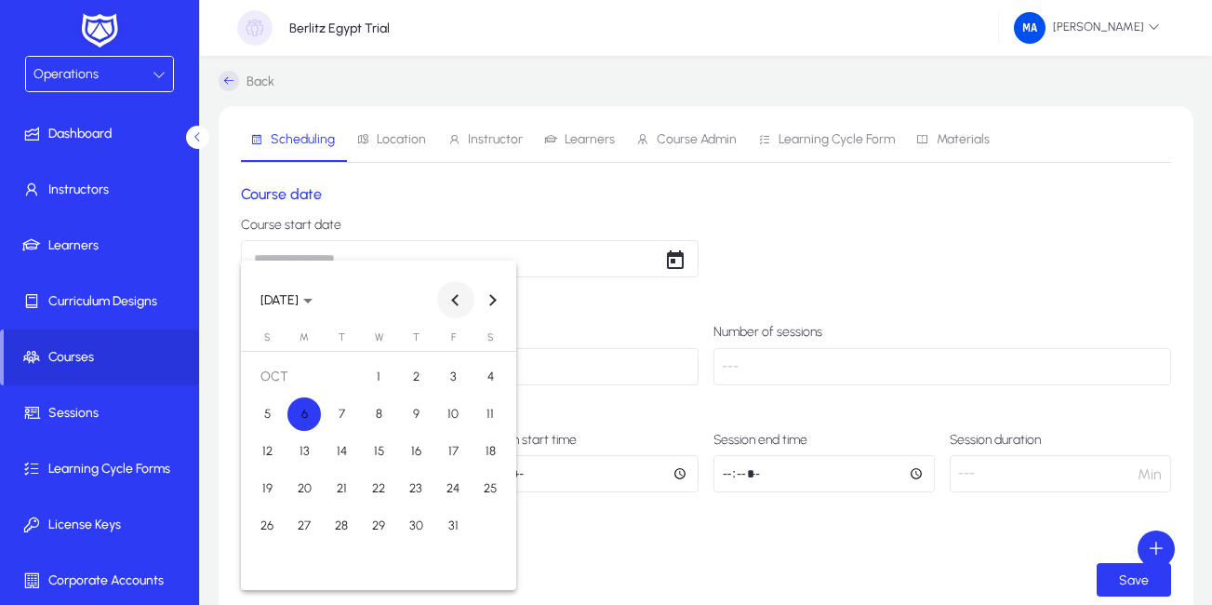
click at [452, 299] on button "Previous month" at bounding box center [455, 299] width 37 height 37
click at [384, 488] on span "17" at bounding box center [378, 488] width 33 height 33
type input "**********"
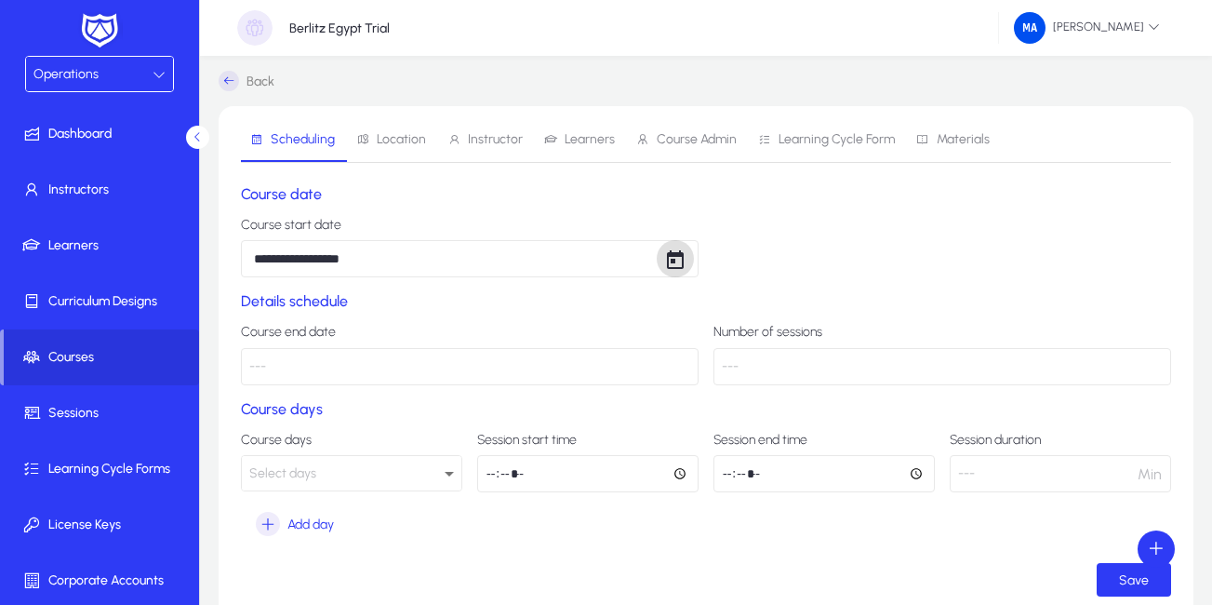
click at [623, 356] on p "---" at bounding box center [470, 366] width 458 height 37
click at [584, 365] on p "---" at bounding box center [470, 366] width 458 height 37
click at [445, 459] on div "Select days" at bounding box center [351, 473] width 219 height 34
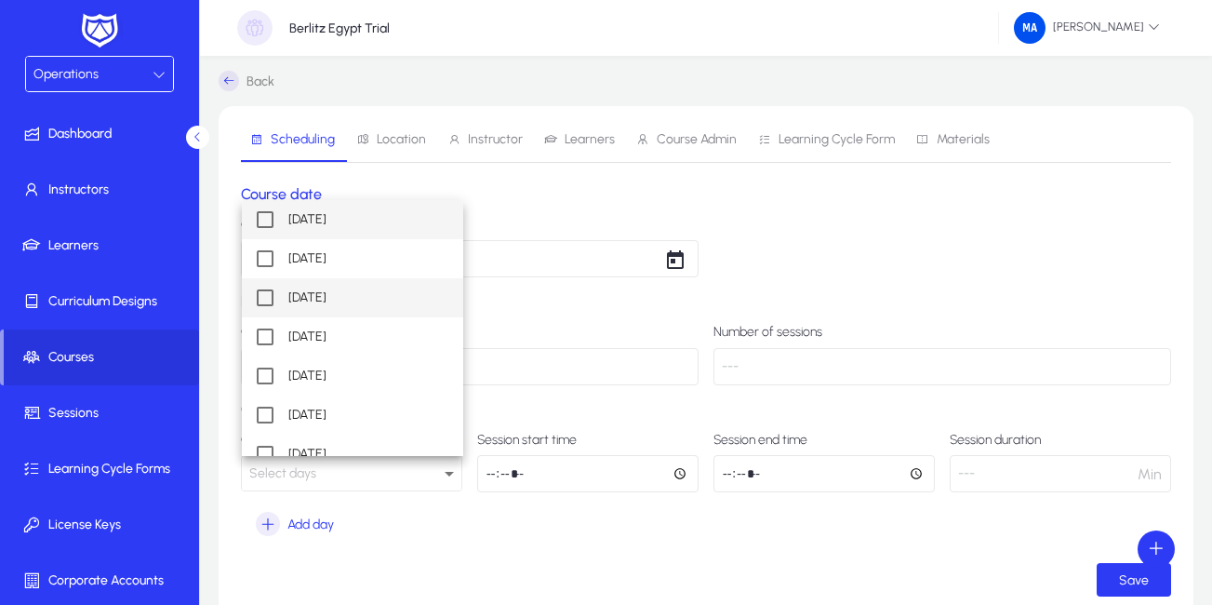
click at [261, 293] on mat-pseudo-checkbox at bounding box center [265, 297] width 17 height 17
click at [527, 526] on div at bounding box center [606, 302] width 1212 height 605
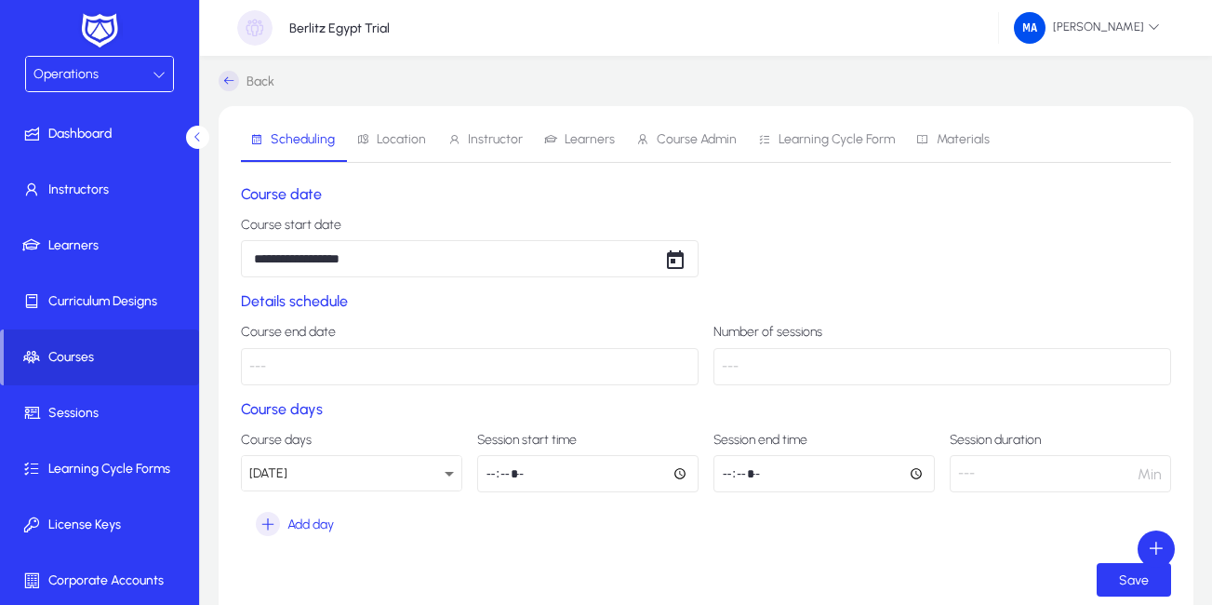
click at [494, 476] on input "time" at bounding box center [587, 473] width 221 height 37
type input "*****"
click at [727, 474] on input "time" at bounding box center [823, 473] width 221 height 37
type input "*****"
click at [951, 552] on form "**********" at bounding box center [706, 390] width 930 height 411
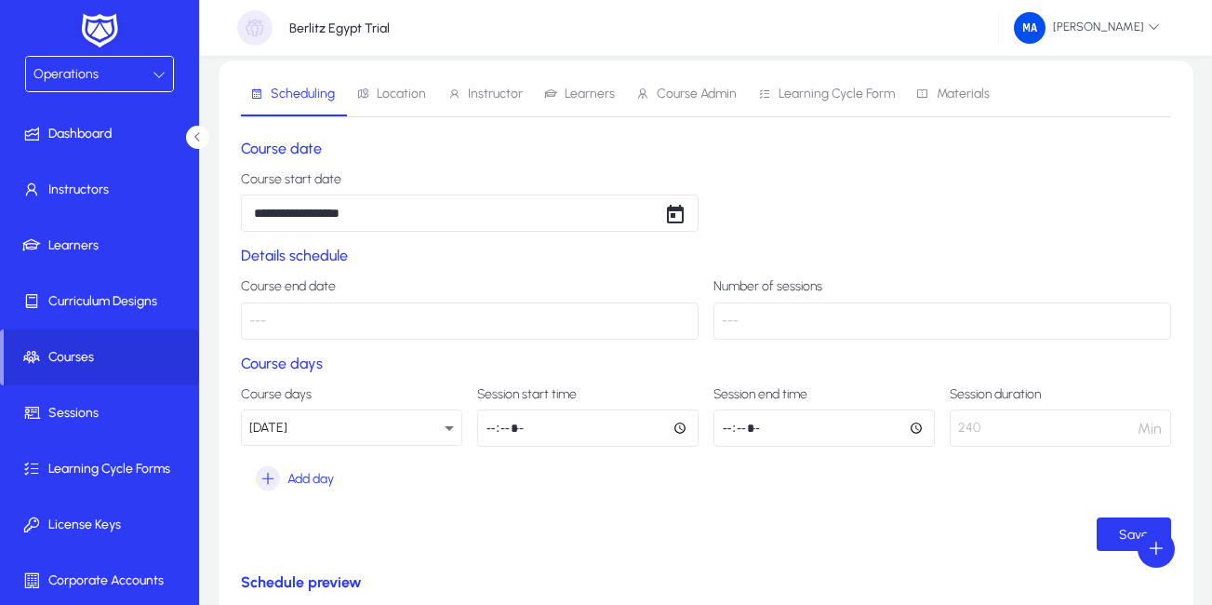
scroll to position [53, 0]
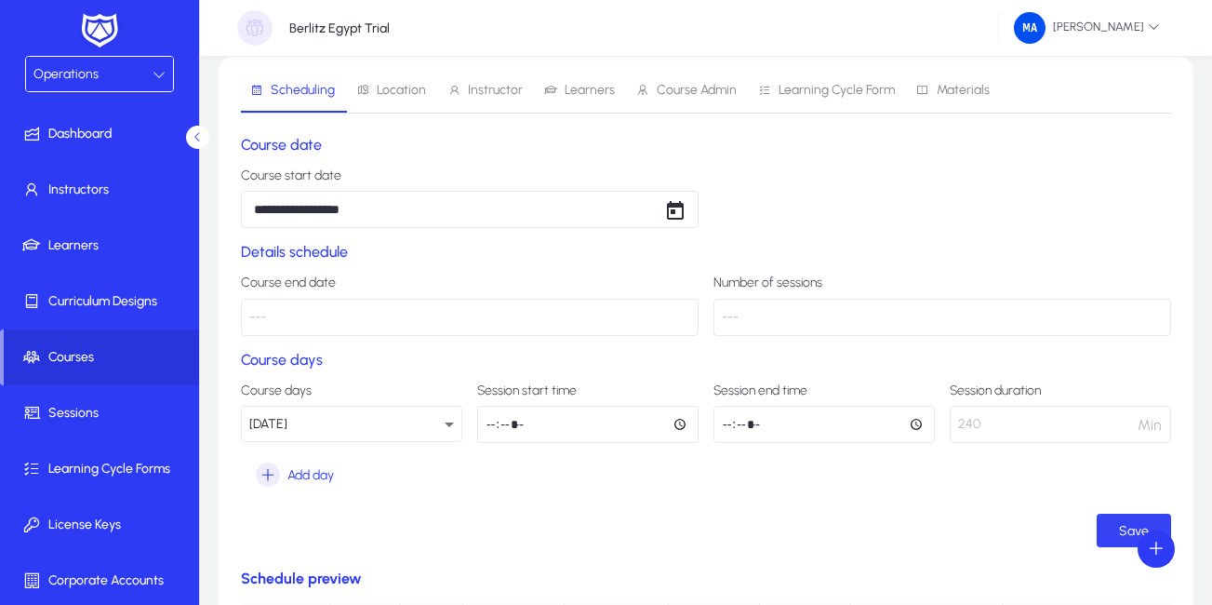
click at [1109, 525] on span "submit" at bounding box center [1134, 530] width 74 height 45
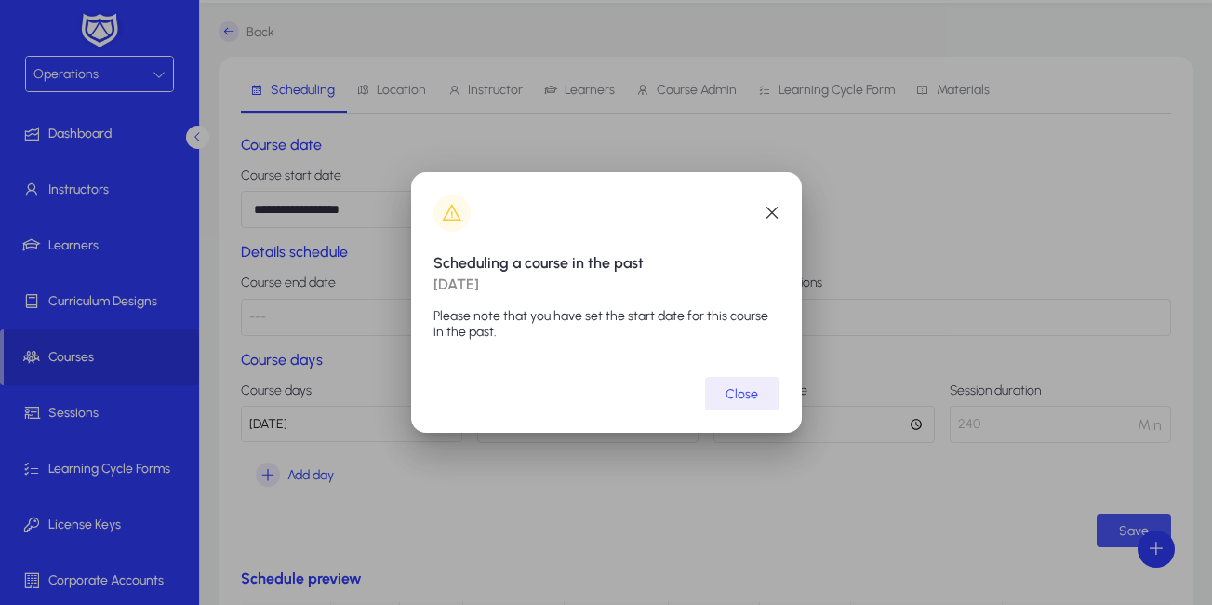
scroll to position [0, 0]
click at [742, 393] on span "Close" at bounding box center [741, 394] width 33 height 16
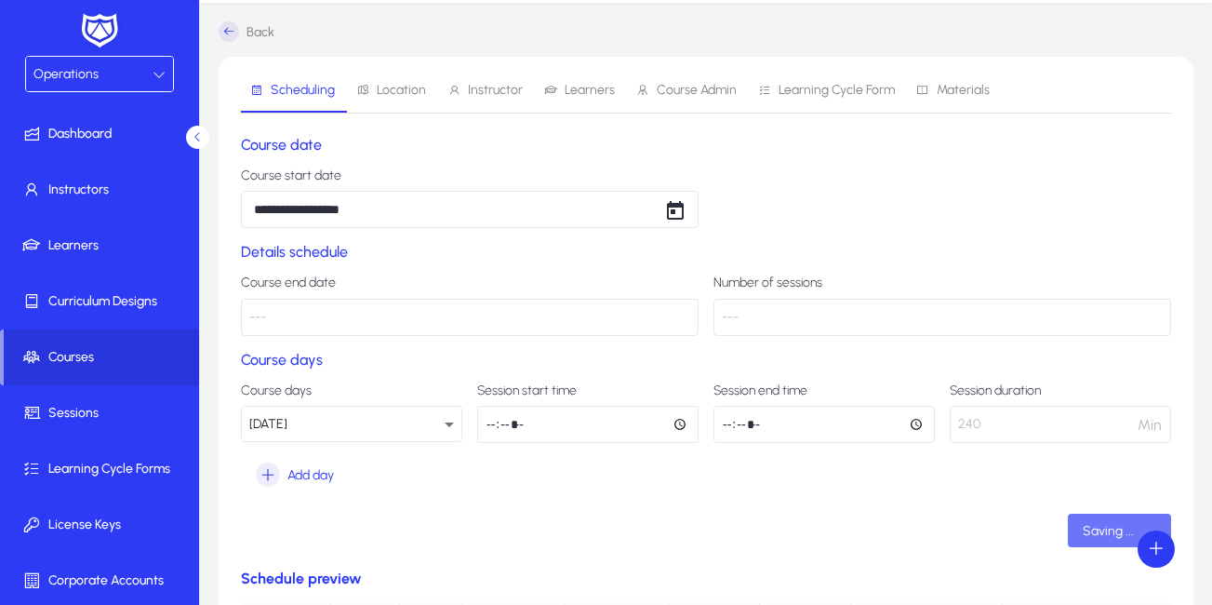
scroll to position [53, 0]
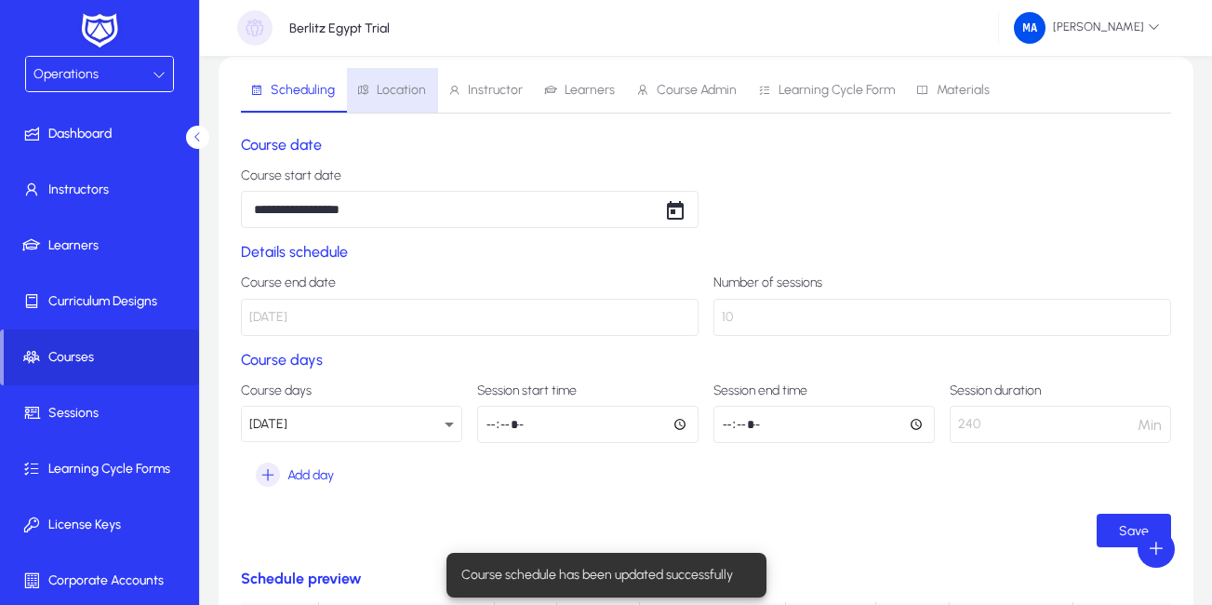
click at [396, 92] on span "Location" at bounding box center [401, 90] width 49 height 13
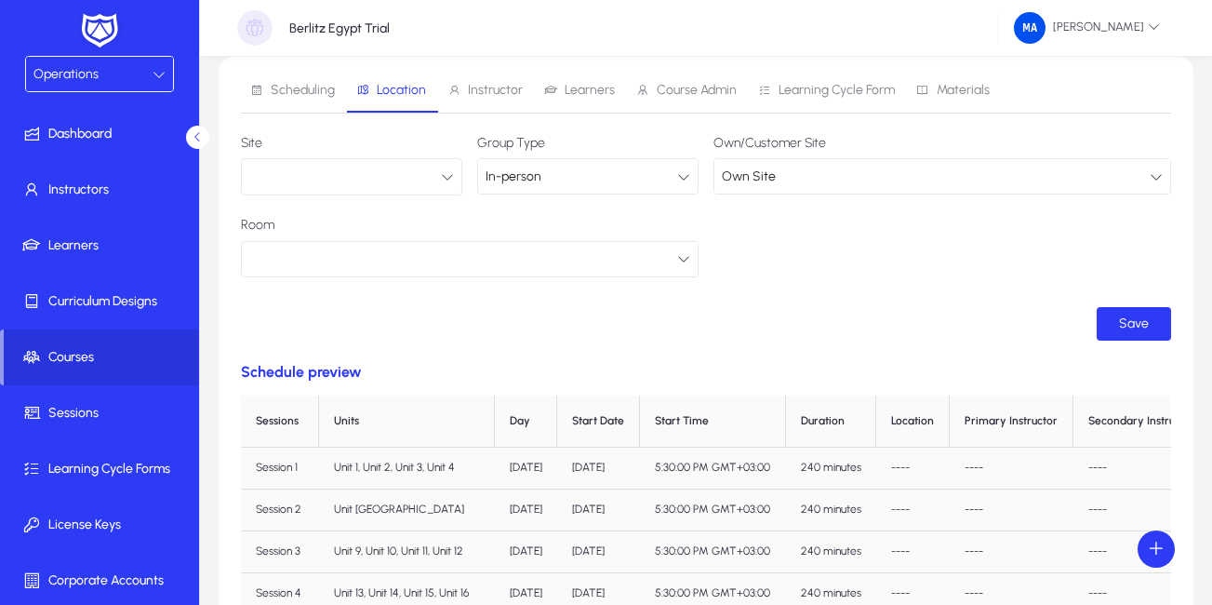
click at [418, 176] on button "button" at bounding box center [351, 176] width 221 height 37
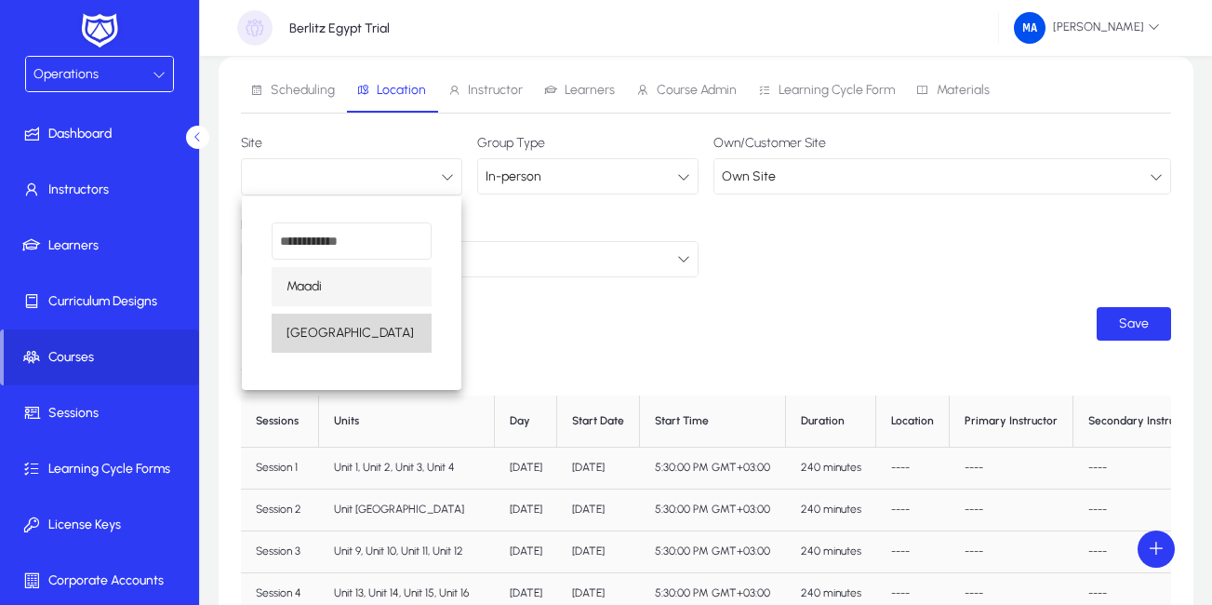
click at [320, 333] on span "[GEOGRAPHIC_DATA]" at bounding box center [349, 333] width 127 height 22
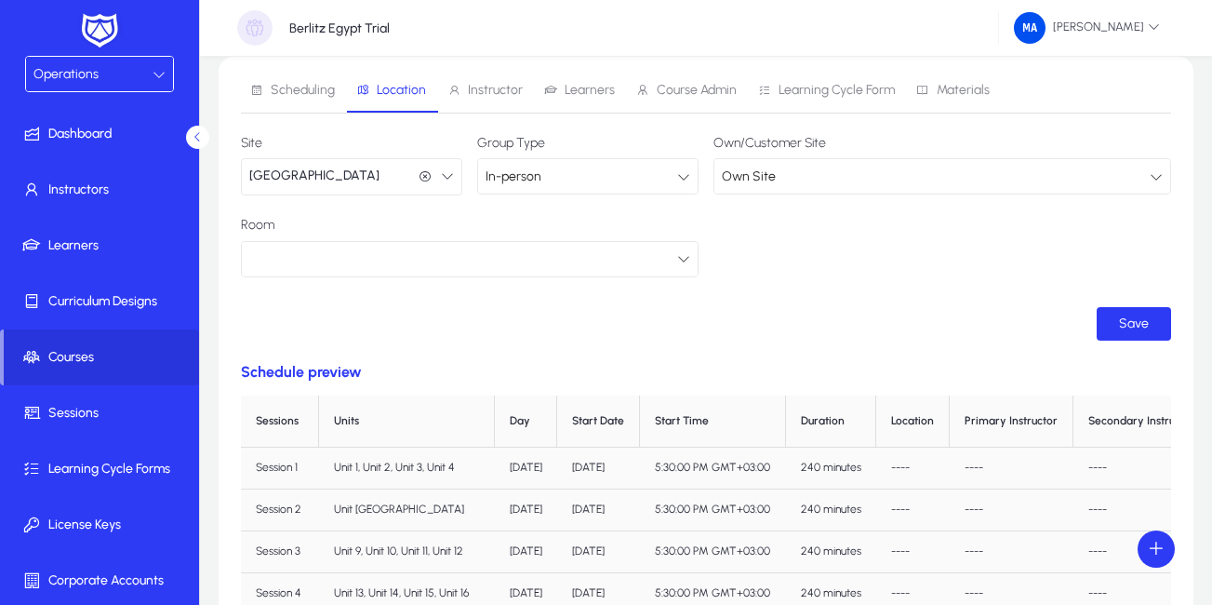
click at [667, 263] on div at bounding box center [463, 258] width 428 height 24
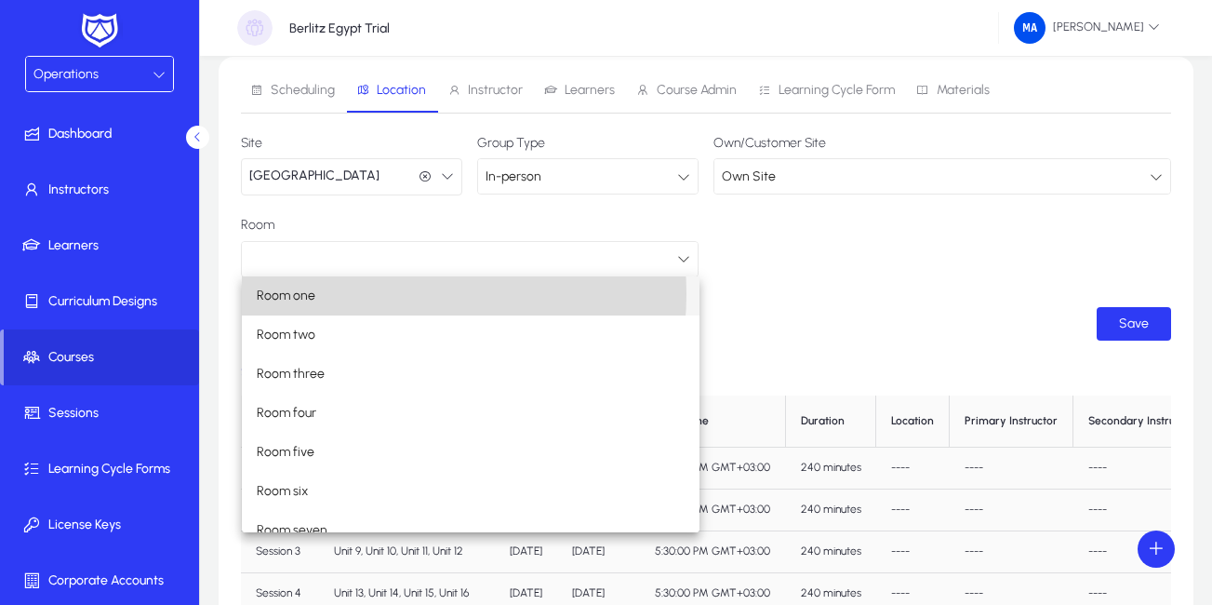
click at [379, 294] on mat-option "Room one" at bounding box center [471, 295] width 458 height 39
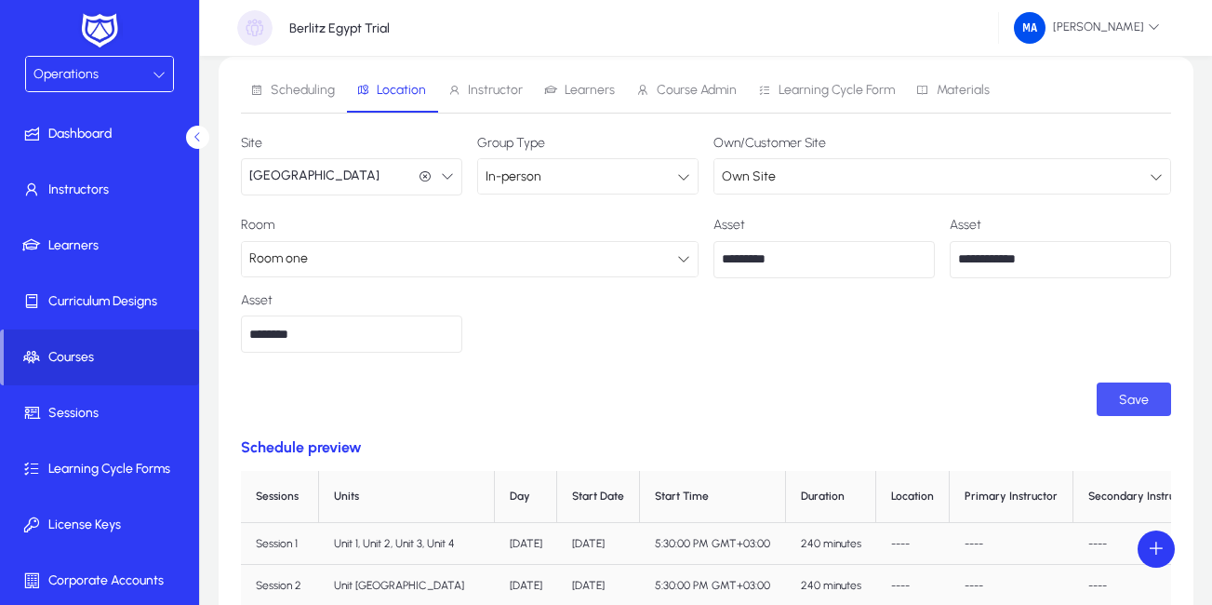
click at [1150, 406] on span "submit" at bounding box center [1134, 399] width 74 height 45
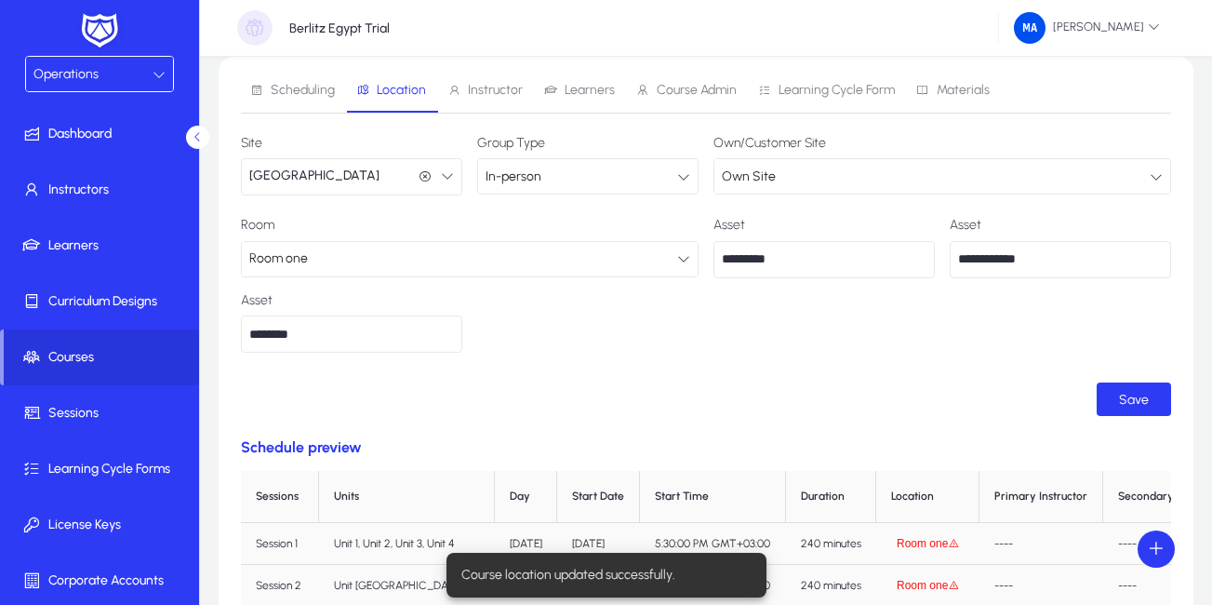
click at [485, 93] on span "Instructor" at bounding box center [495, 90] width 55 height 13
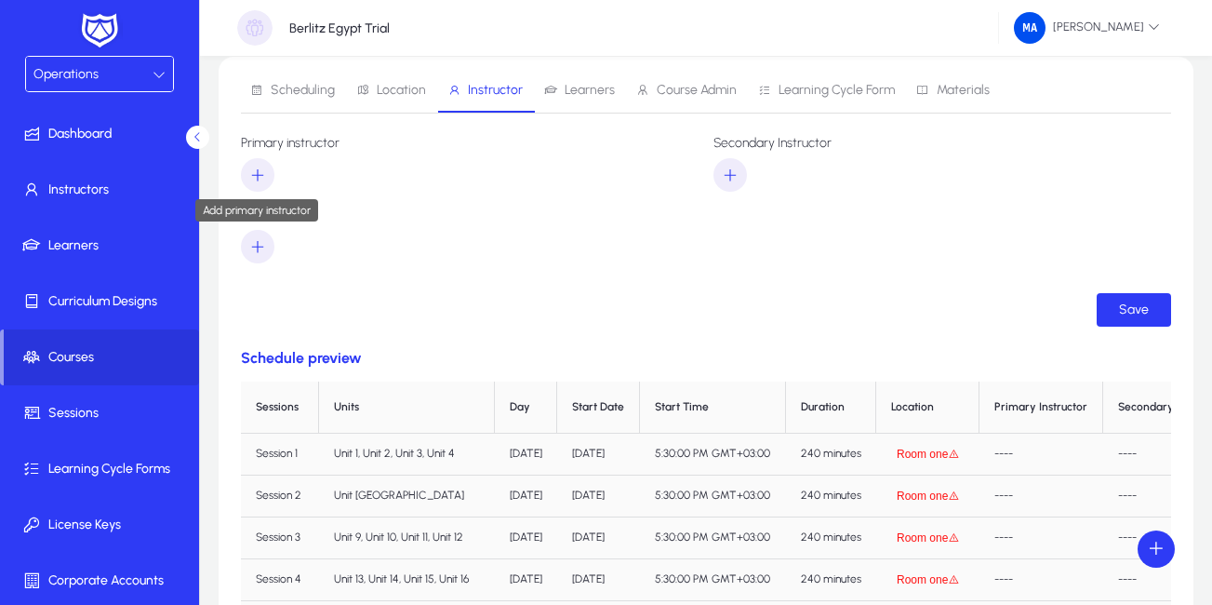
click at [271, 180] on span "button" at bounding box center [257, 175] width 33 height 45
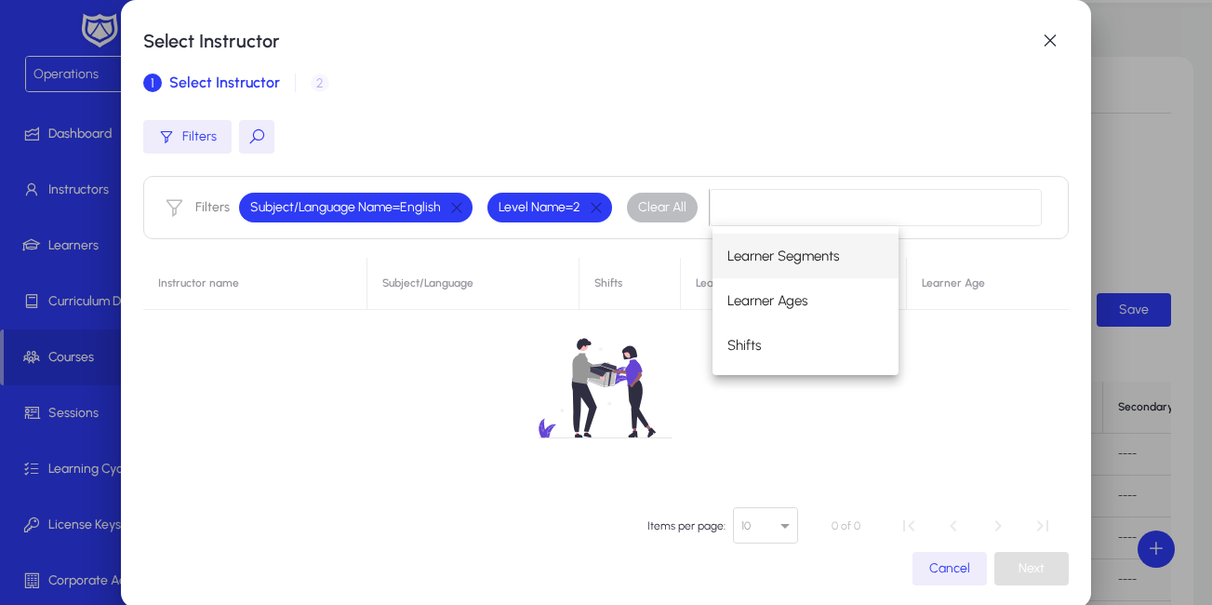
click at [316, 130] on div "Filters" at bounding box center [605, 136] width 924 height 33
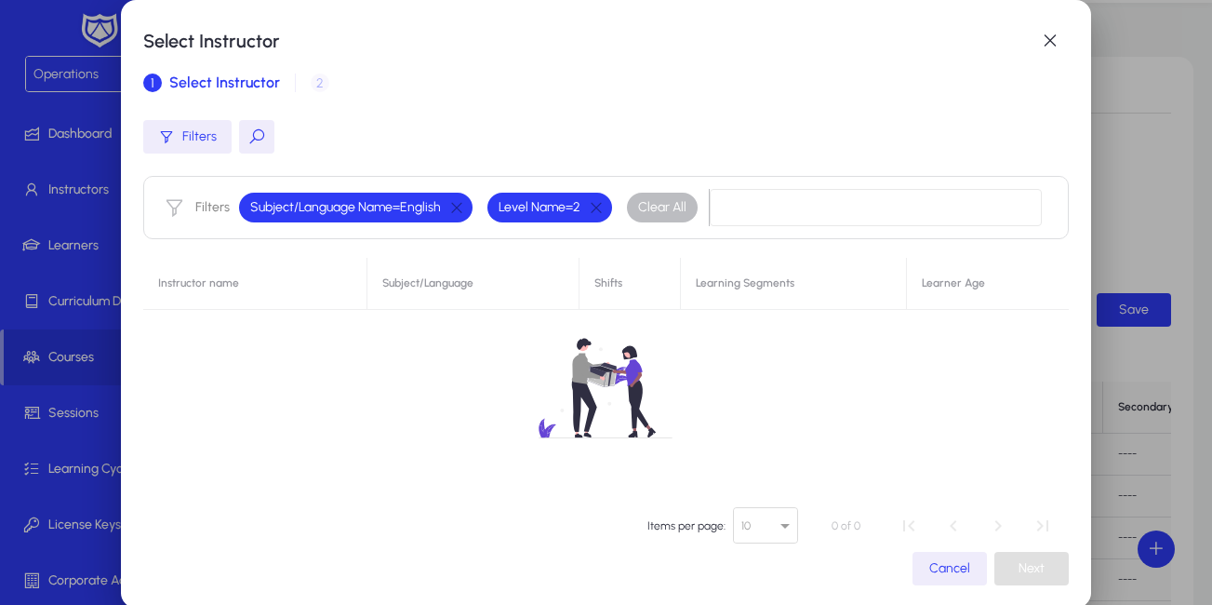
click at [247, 130] on button at bounding box center [256, 136] width 35 height 33
type input "*"
click at [503, 137] on icon at bounding box center [502, 136] width 19 height 19
click at [494, 125] on input "text" at bounding box center [378, 136] width 279 height 35
click at [189, 287] on div "No instructors found." at bounding box center [605, 407] width 924 height 298
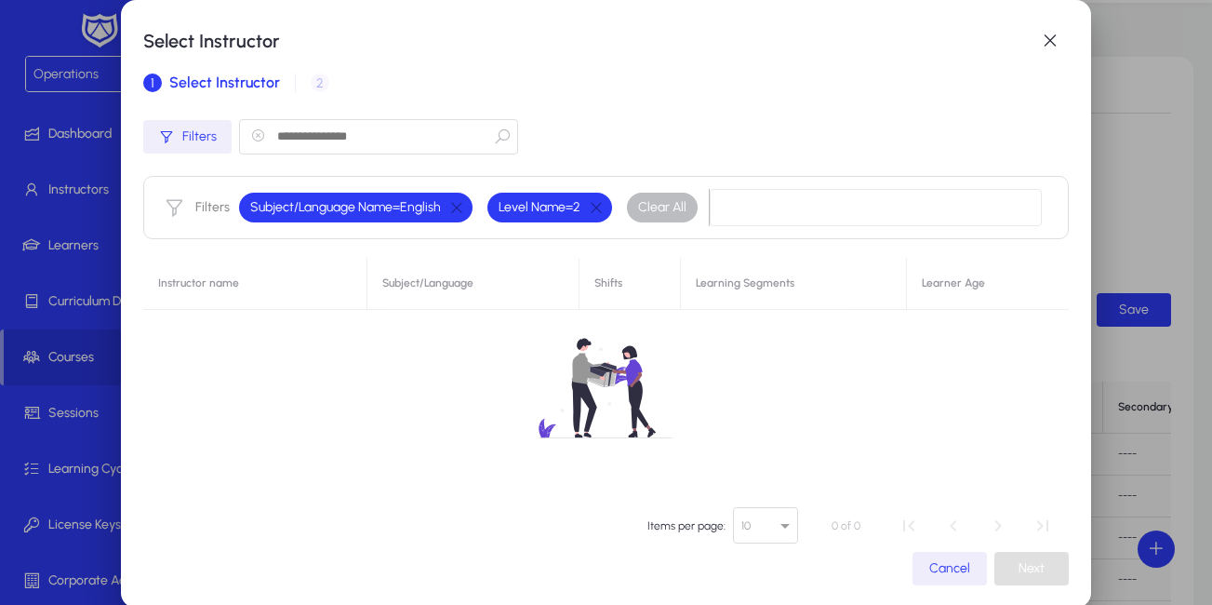
click at [186, 128] on span "Filters" at bounding box center [199, 137] width 34 height 22
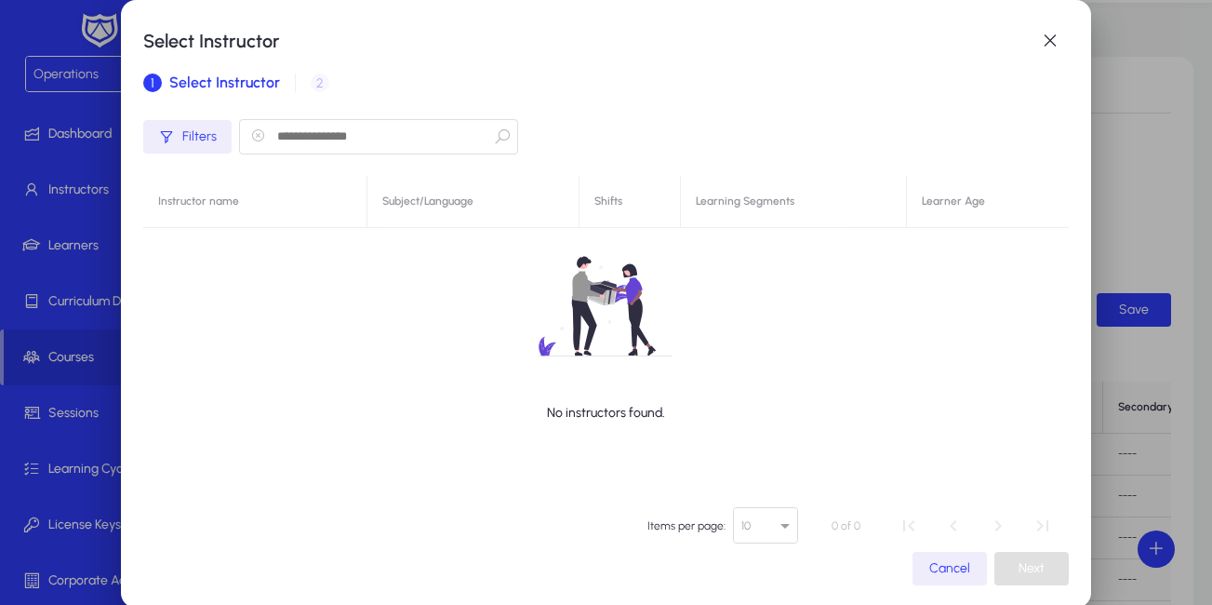
click at [360, 143] on input "text" at bounding box center [378, 136] width 279 height 35
type input "***"
click at [182, 138] on span "Filters" at bounding box center [199, 137] width 34 height 22
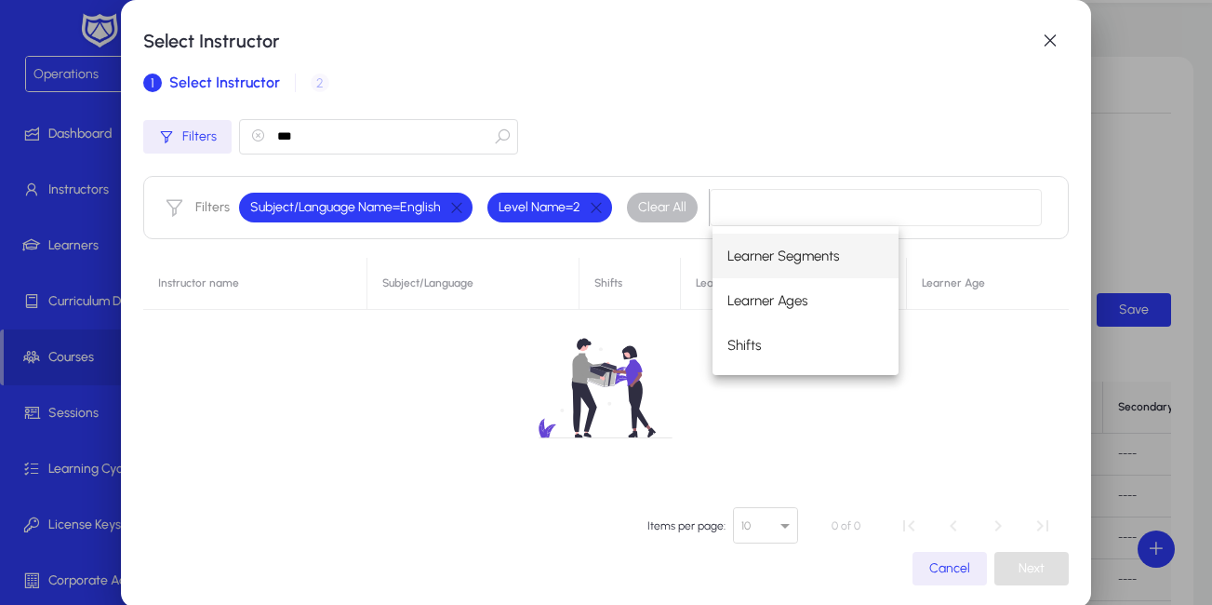
click at [770, 256] on span "Learner Segments" at bounding box center [783, 256] width 112 height 22
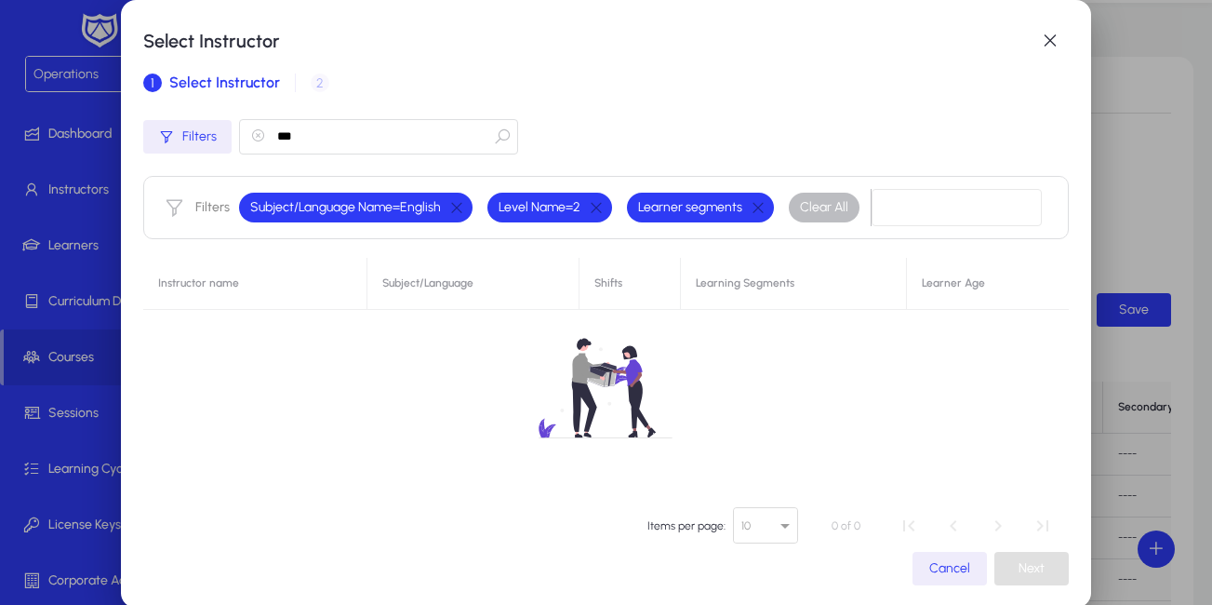
click at [334, 129] on input "***" at bounding box center [378, 136] width 279 height 35
type input "*"
type input "**"
click at [1064, 39] on span "button" at bounding box center [1049, 40] width 37 height 37
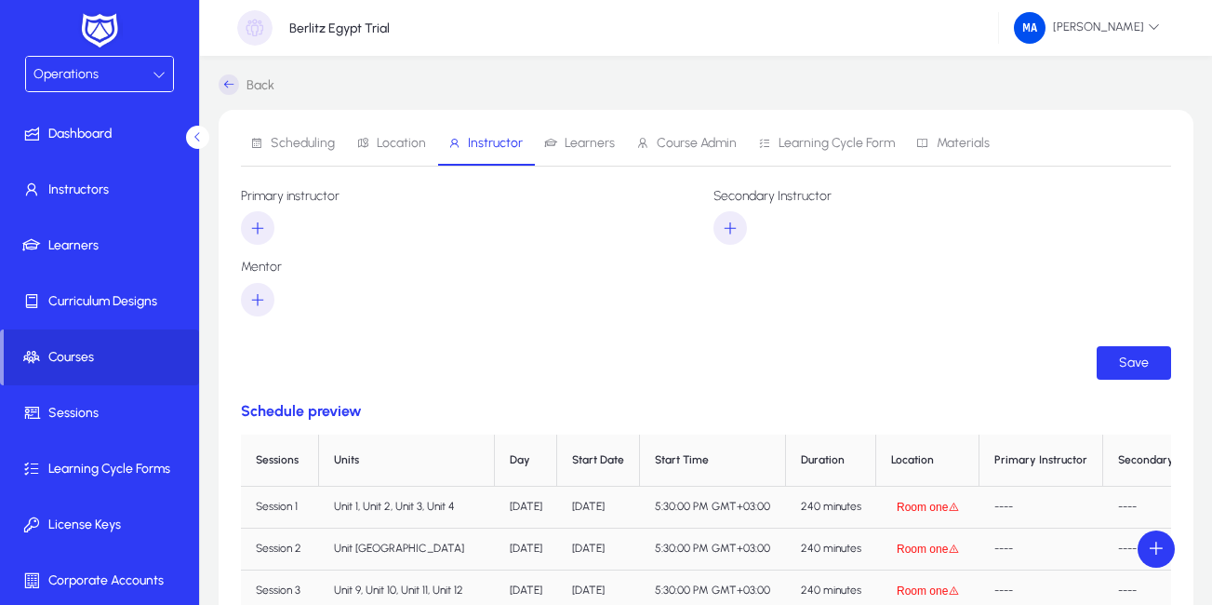
scroll to position [53, 0]
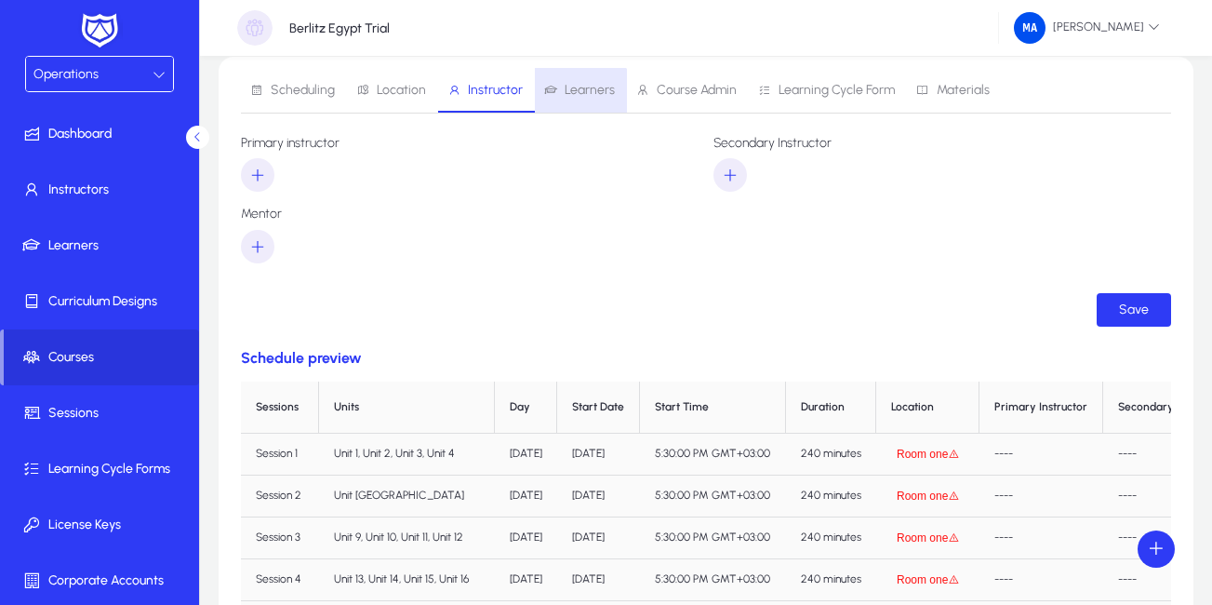
click at [572, 96] on span "Learners" at bounding box center [590, 90] width 50 height 13
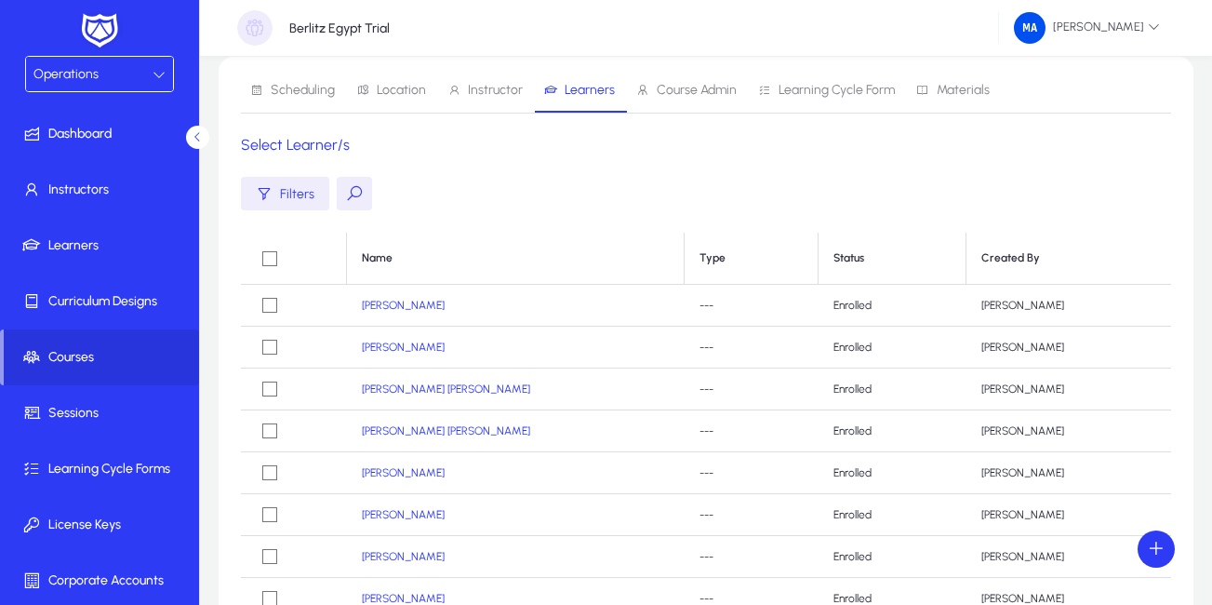
click at [483, 90] on span "Instructor" at bounding box center [495, 90] width 55 height 13
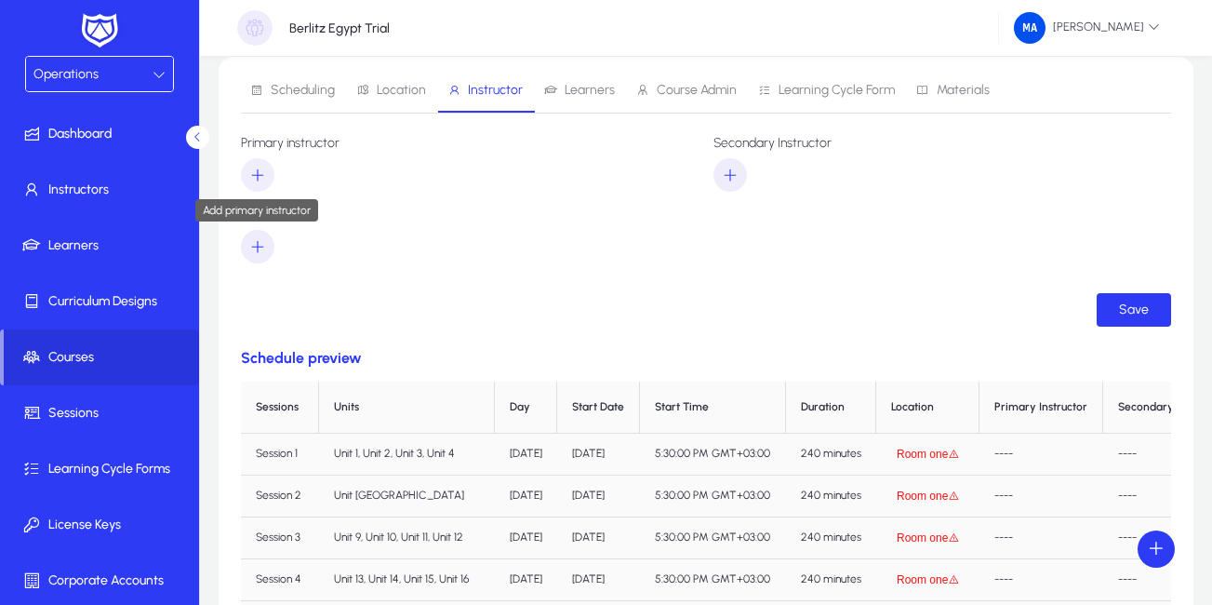
click at [257, 174] on icon "button" at bounding box center [257, 174] width 17 height 17
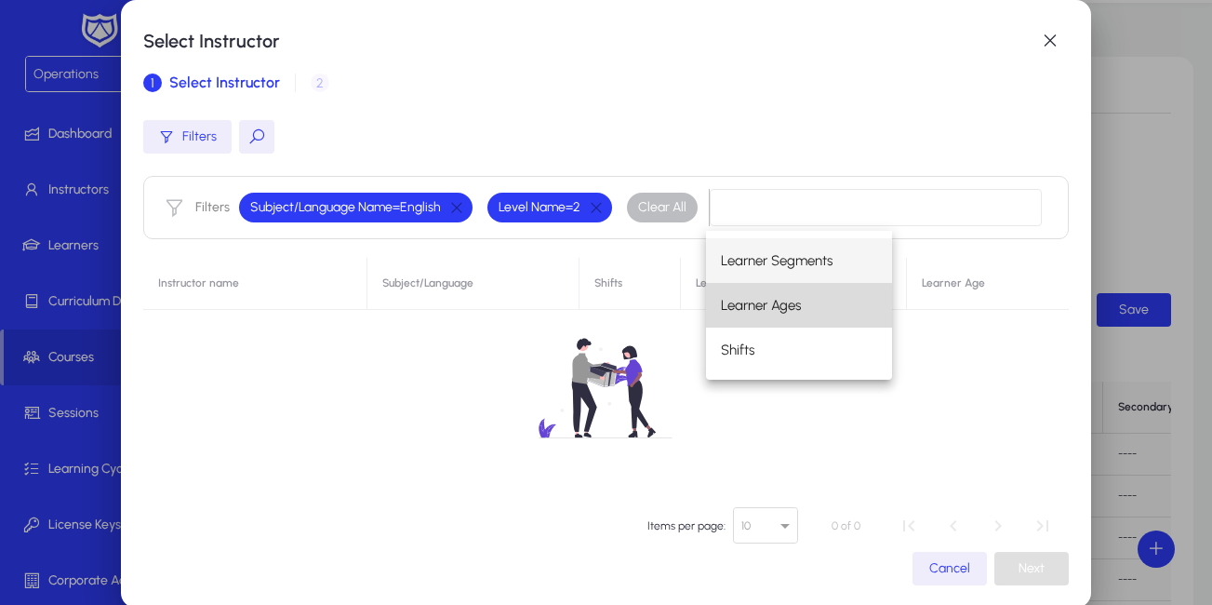
click at [760, 306] on span "Learner Ages" at bounding box center [761, 305] width 80 height 22
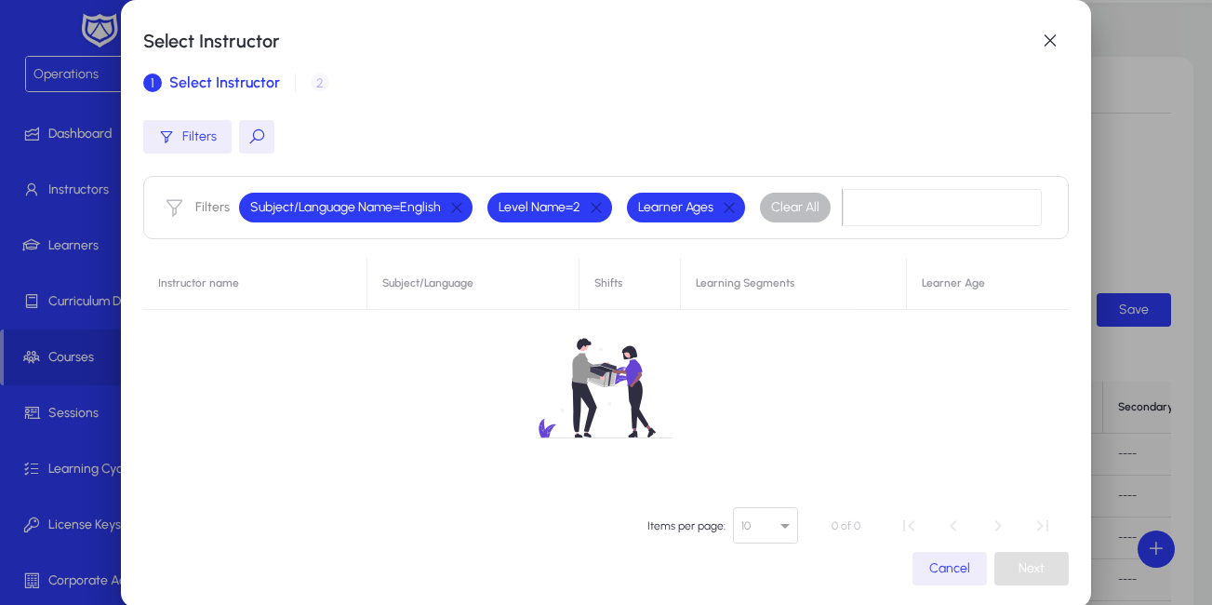
click at [250, 143] on button at bounding box center [256, 136] width 35 height 33
type input "**"
click at [1058, 43] on span "button" at bounding box center [1049, 40] width 37 height 37
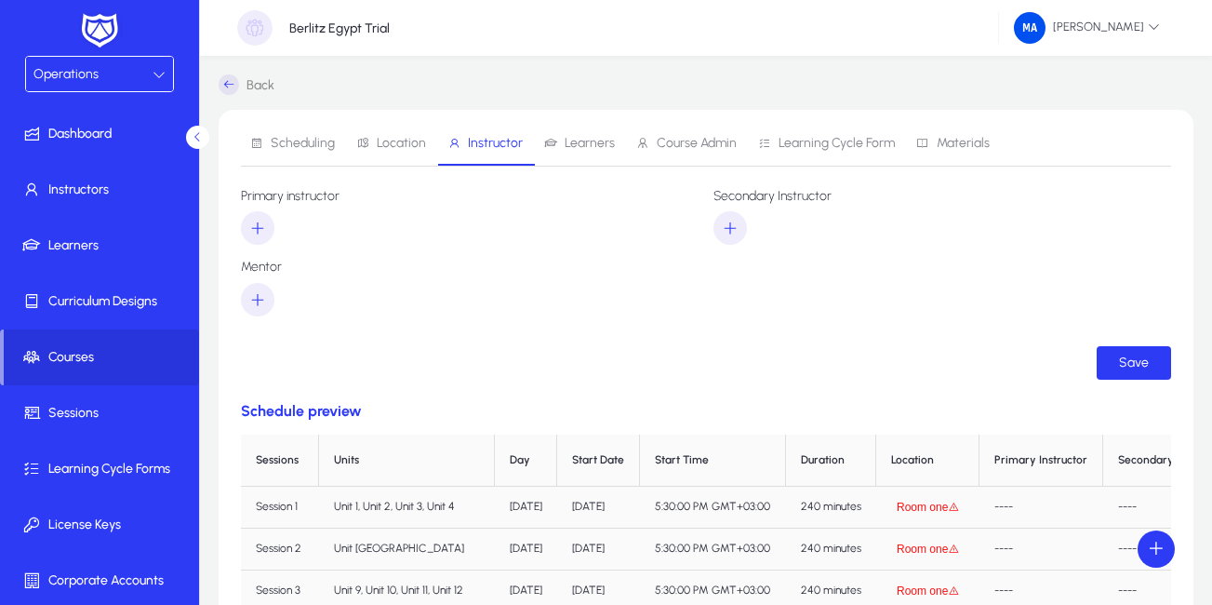
scroll to position [53, 0]
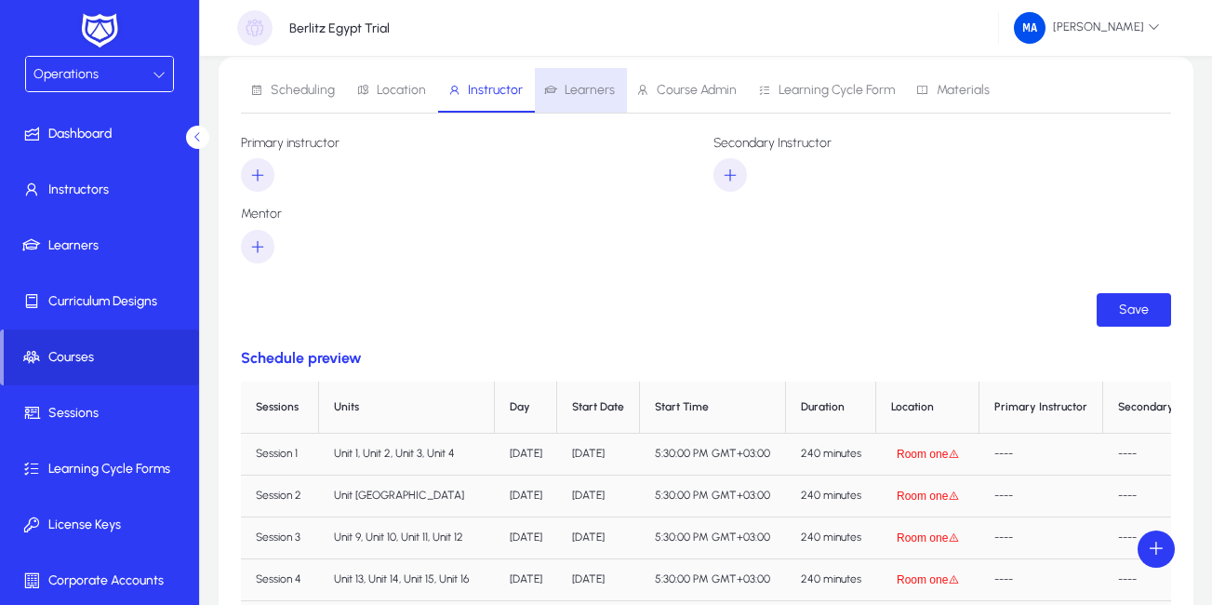
click at [563, 100] on span "Learners" at bounding box center [579, 90] width 71 height 45
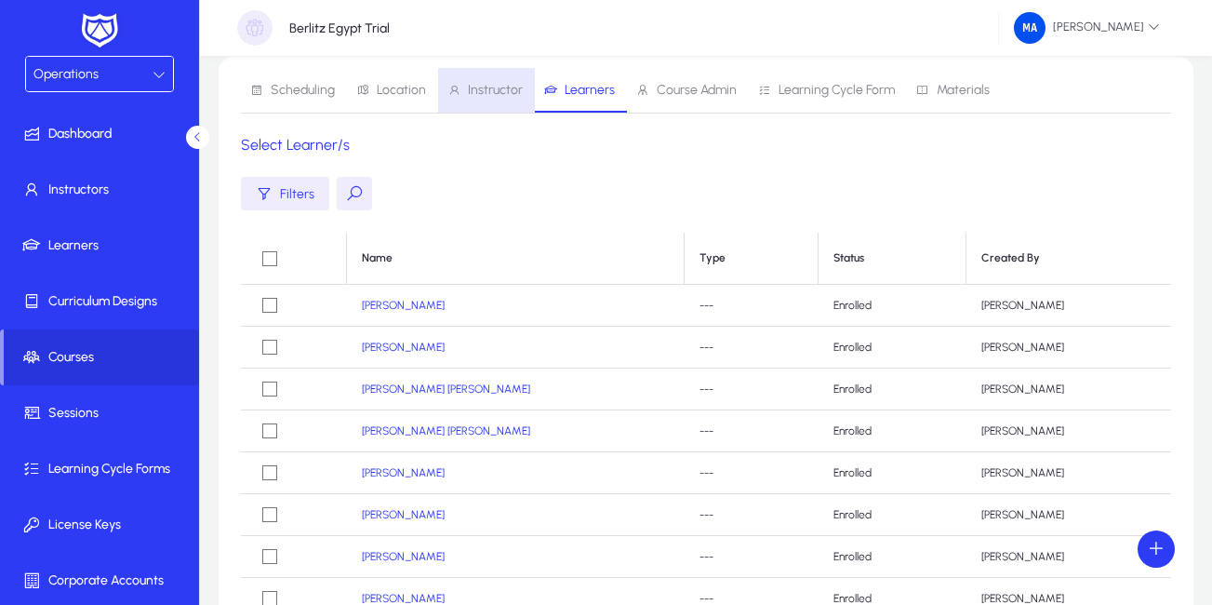
click at [480, 84] on span "Instructor" at bounding box center [495, 90] width 55 height 13
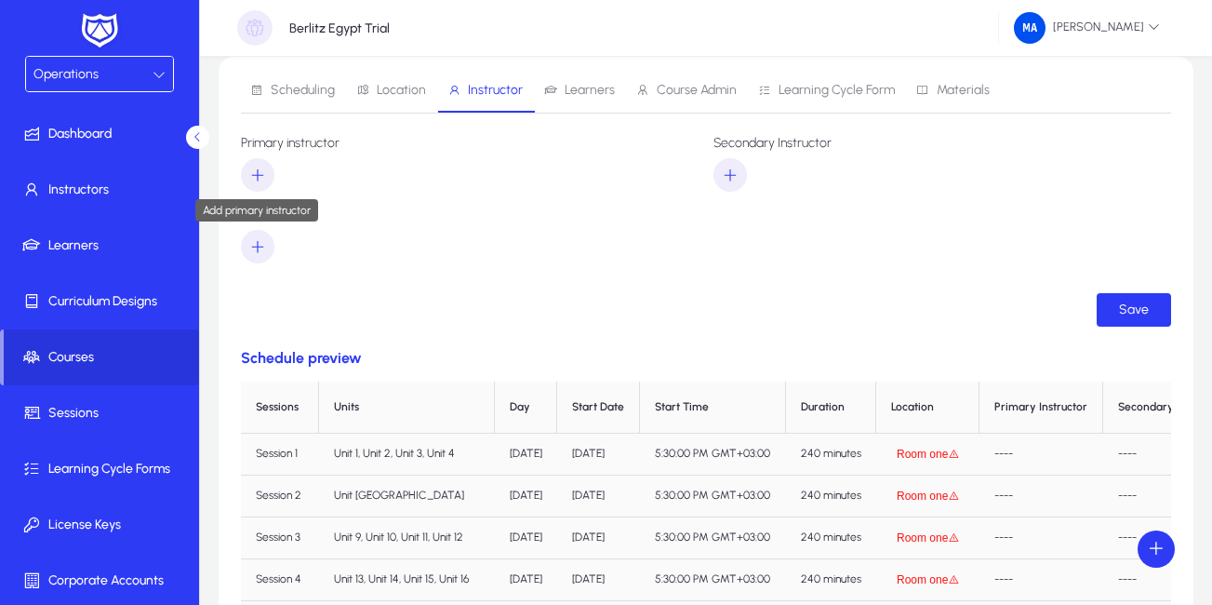
click at [248, 183] on span "button" at bounding box center [257, 175] width 33 height 45
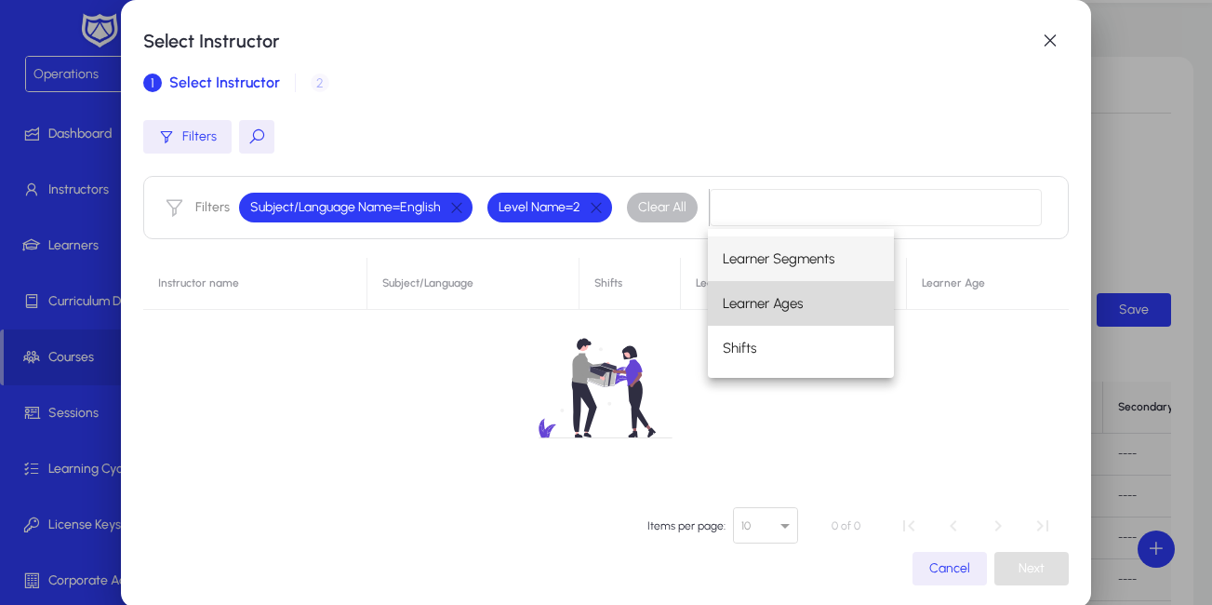
click at [769, 303] on span "Learner Ages" at bounding box center [763, 303] width 80 height 22
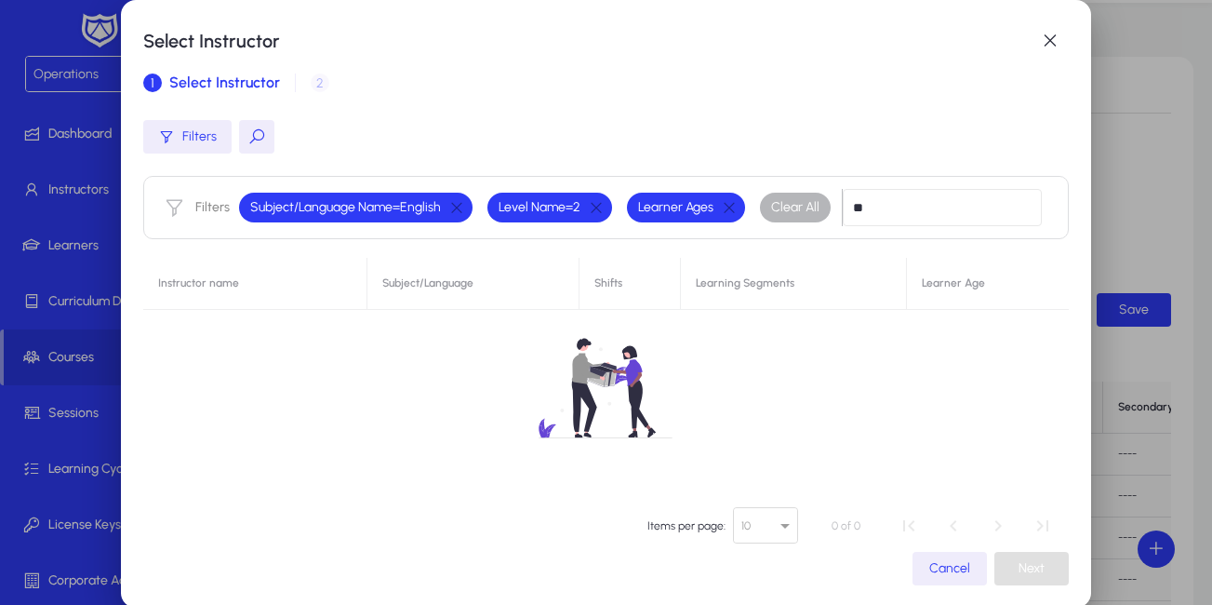
type input "*"
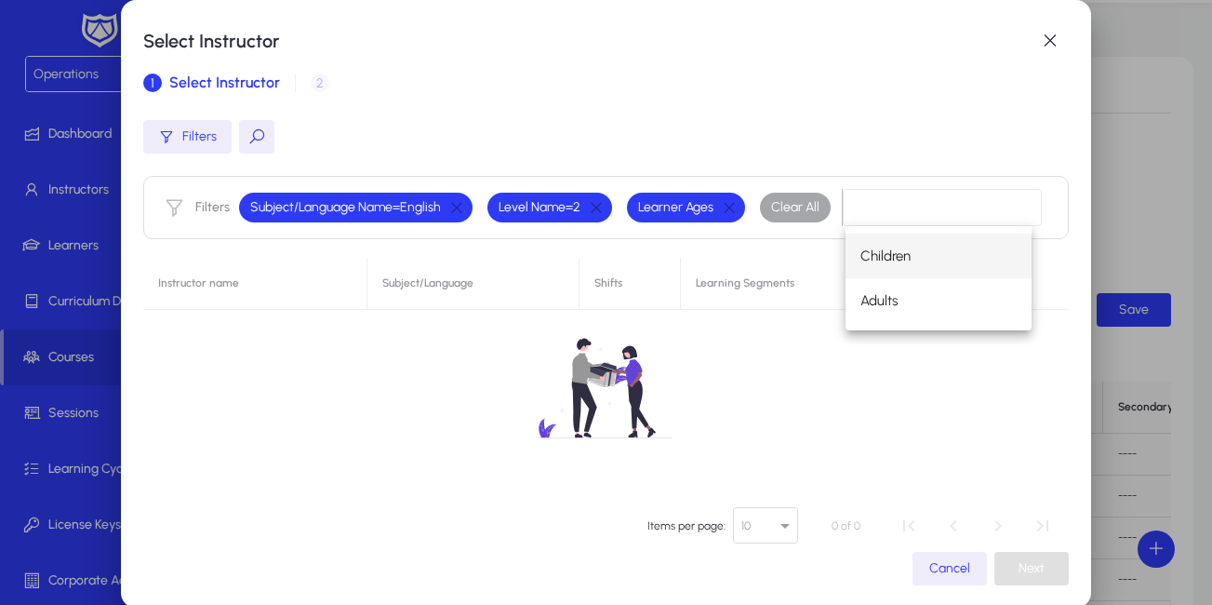
click at [358, 126] on div "Filters" at bounding box center [605, 136] width 924 height 33
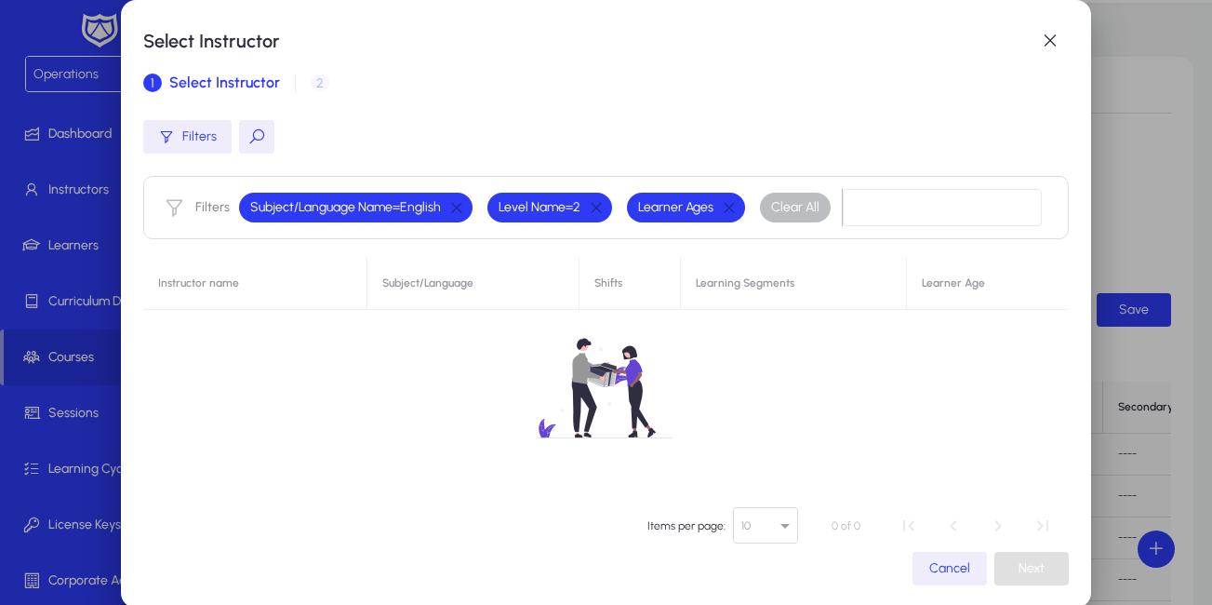
click at [244, 134] on button at bounding box center [256, 136] width 35 height 33
type input "****"
click at [726, 203] on button "button" at bounding box center [729, 207] width 32 height 17
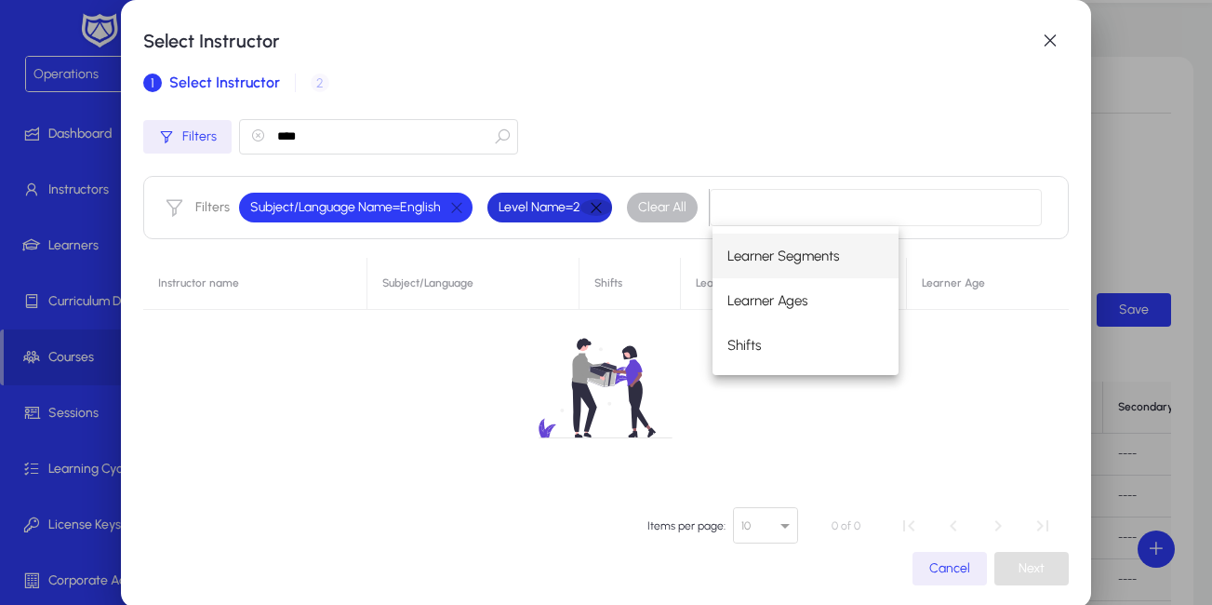
click at [598, 204] on button "button" at bounding box center [596, 207] width 32 height 17
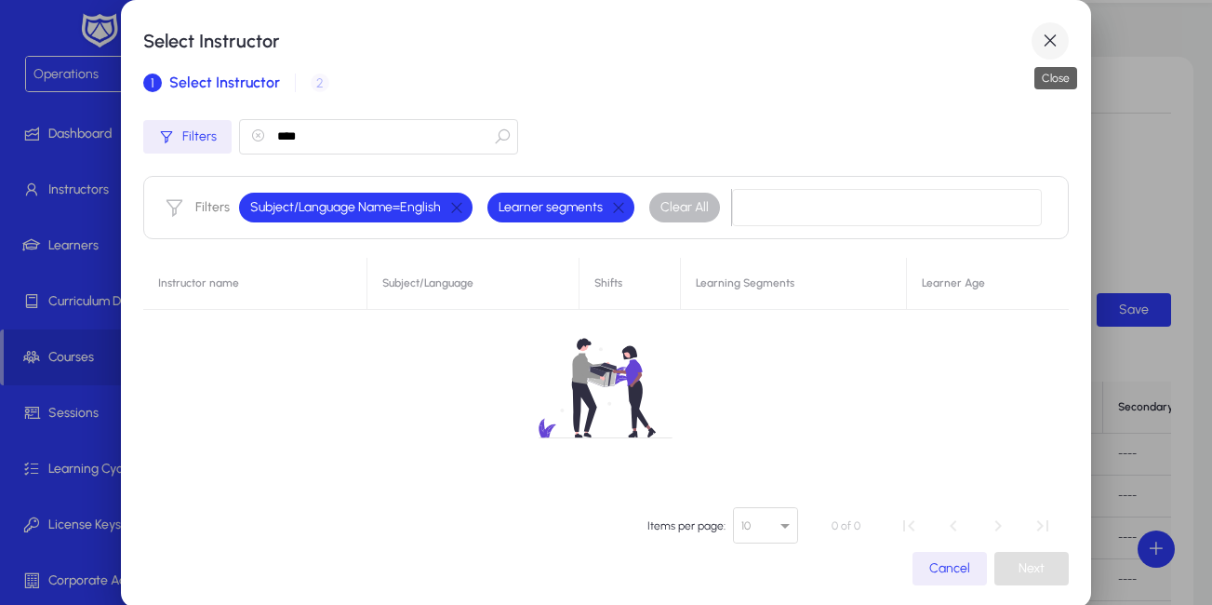
click at [1057, 41] on span "button" at bounding box center [1049, 40] width 37 height 37
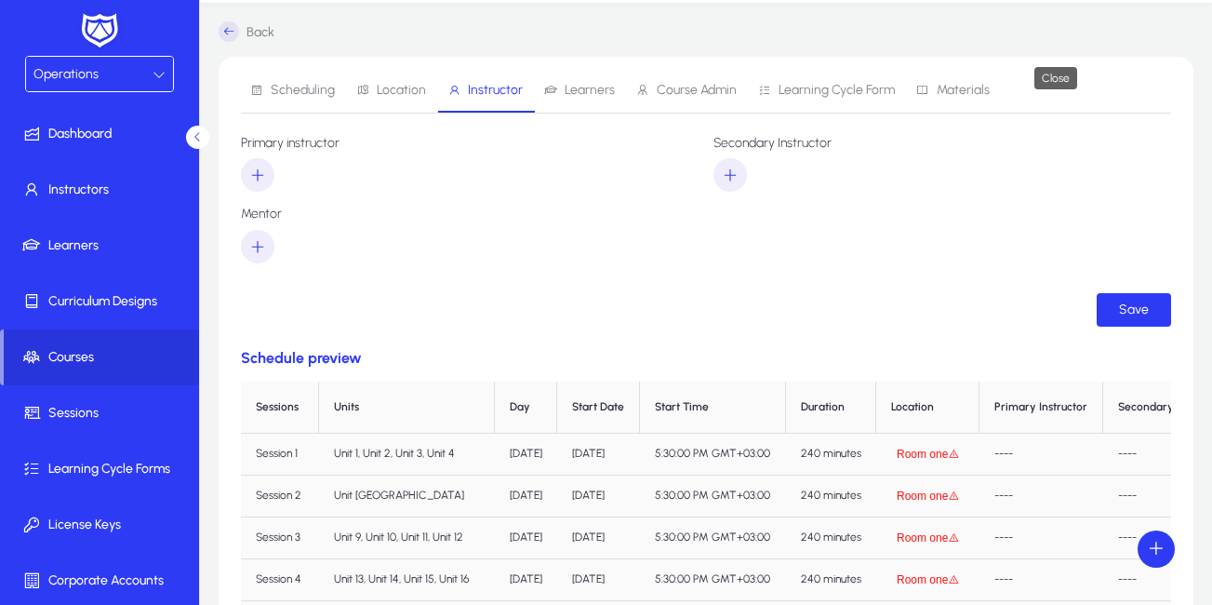
scroll to position [53, 0]
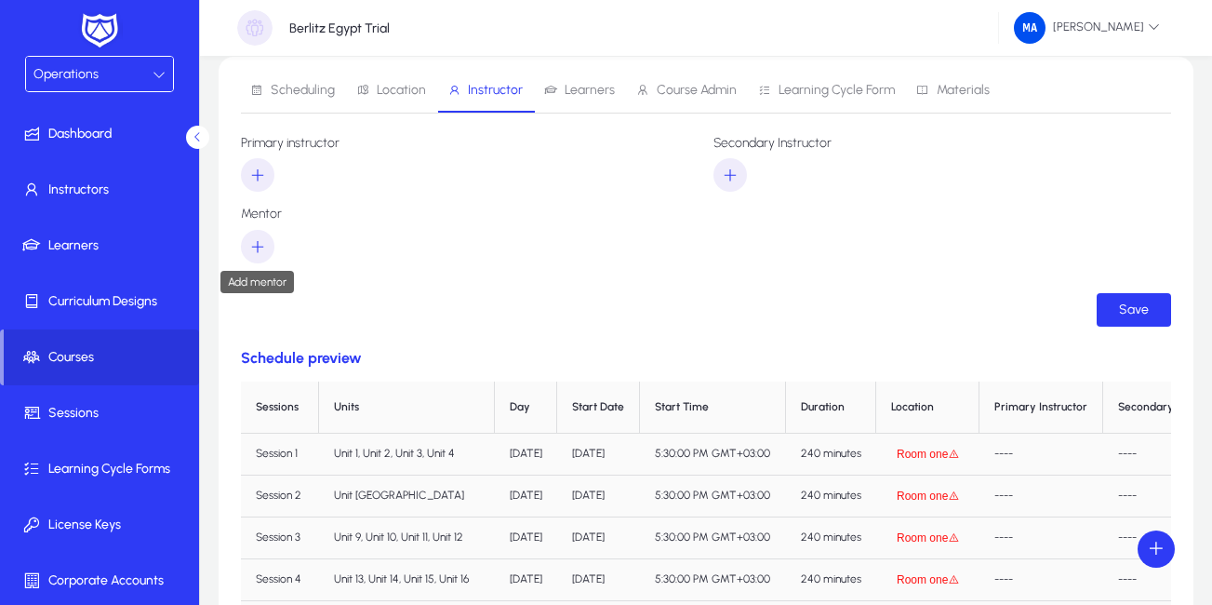
click at [255, 245] on icon "button" at bounding box center [257, 246] width 17 height 17
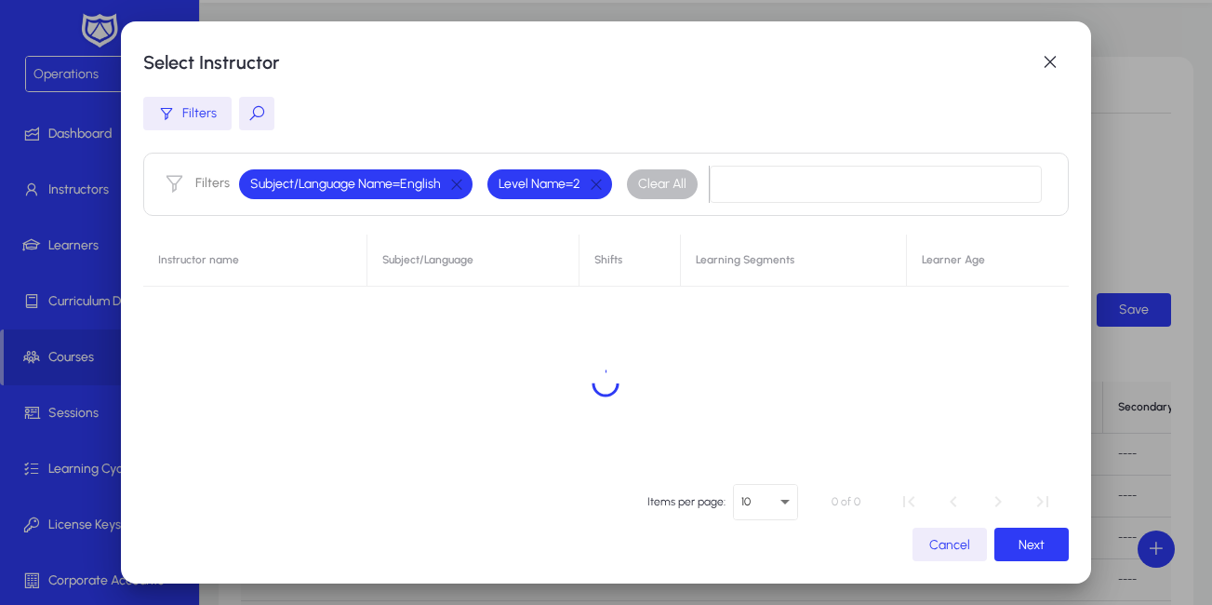
scroll to position [0, 0]
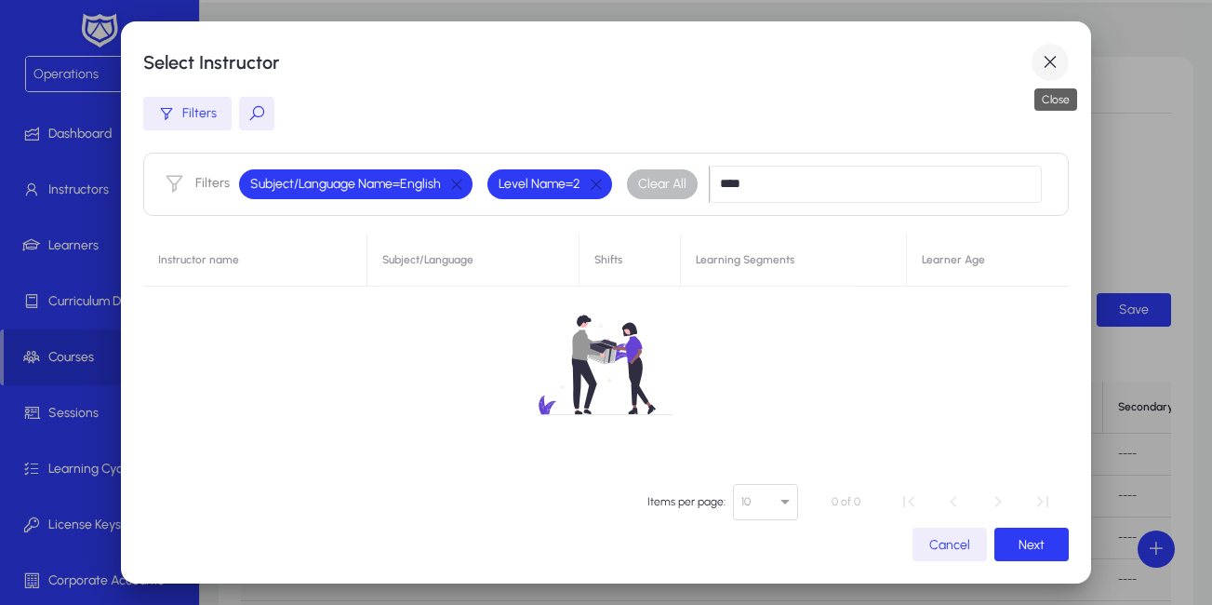
type input "****"
click at [1046, 69] on span "button" at bounding box center [1049, 62] width 37 height 37
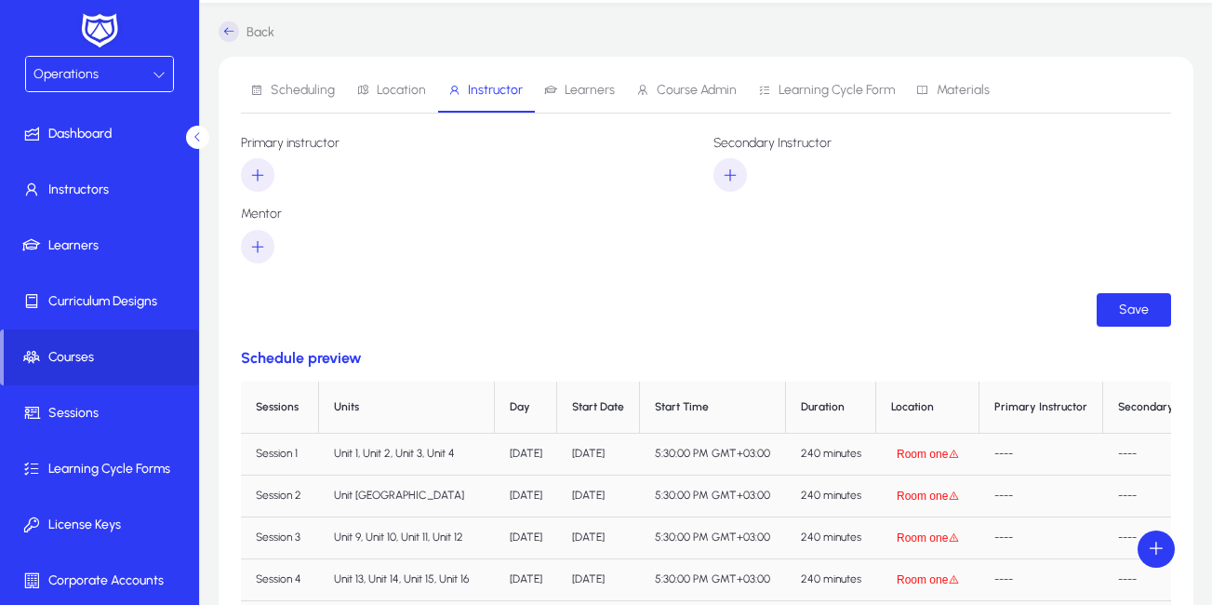
scroll to position [53, 0]
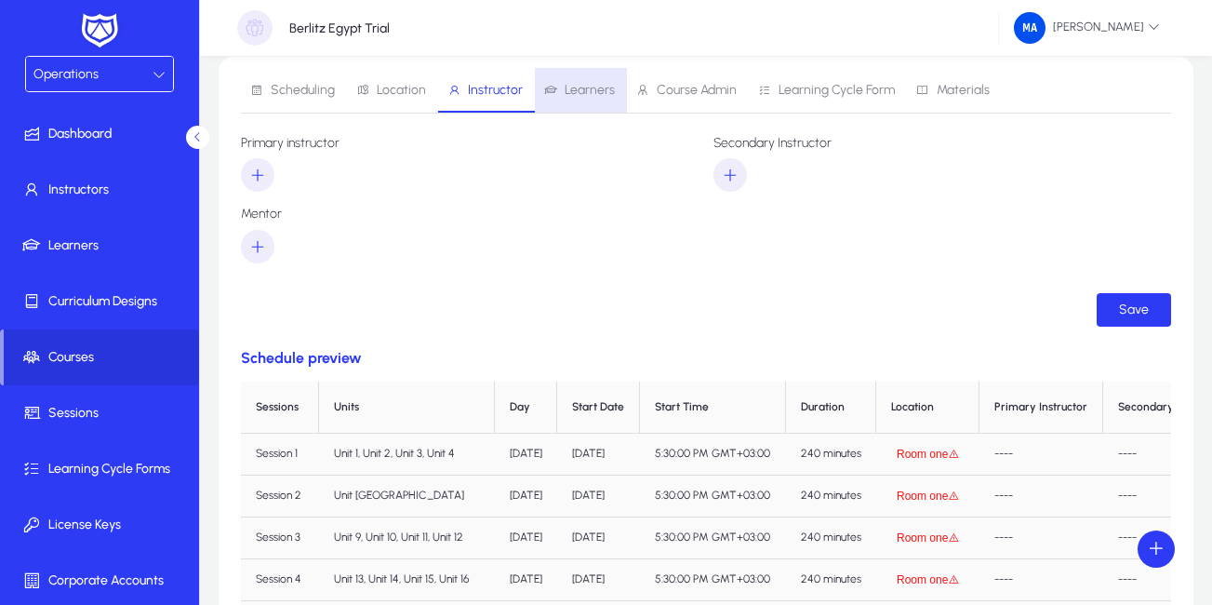
click at [587, 84] on span "Learners" at bounding box center [590, 90] width 50 height 13
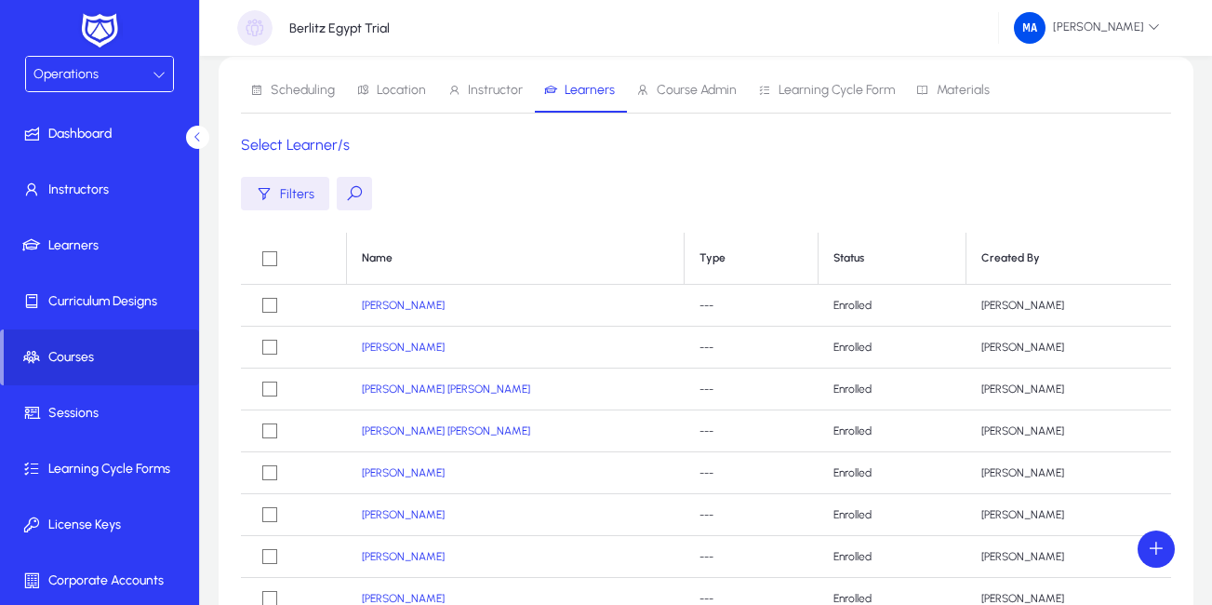
click at [349, 198] on button at bounding box center [354, 193] width 35 height 33
click at [385, 196] on input "text" at bounding box center [476, 193] width 279 height 35
paste input "**********"
type input "**********"
click at [358, 199] on icon "button" at bounding box center [355, 192] width 15 height 15
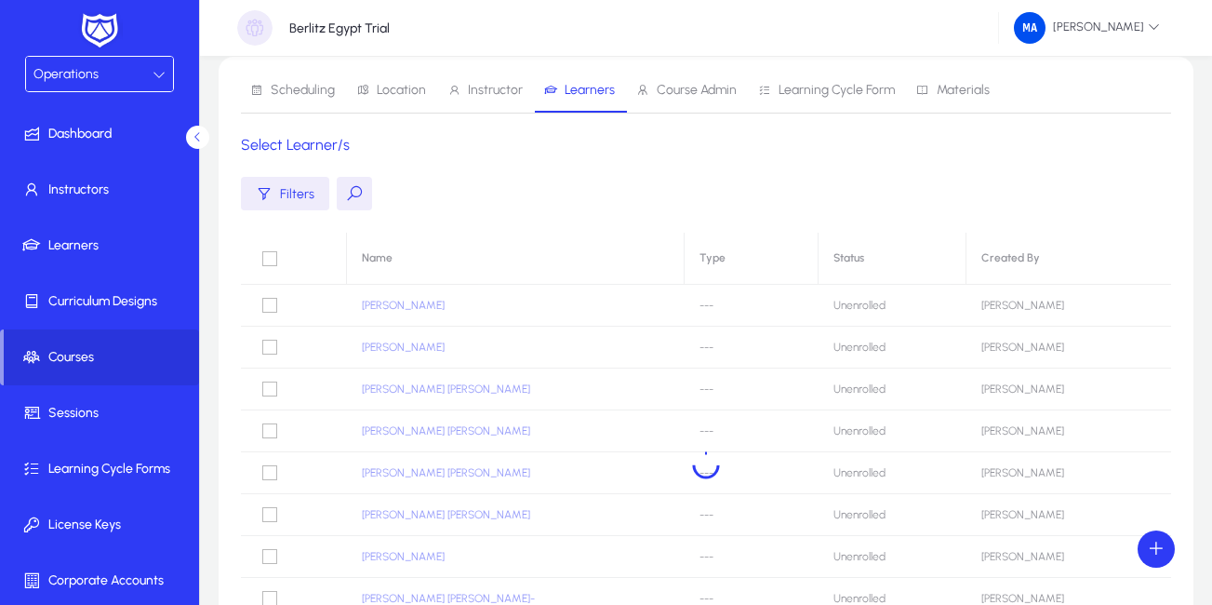
click at [362, 197] on button at bounding box center [354, 193] width 35 height 33
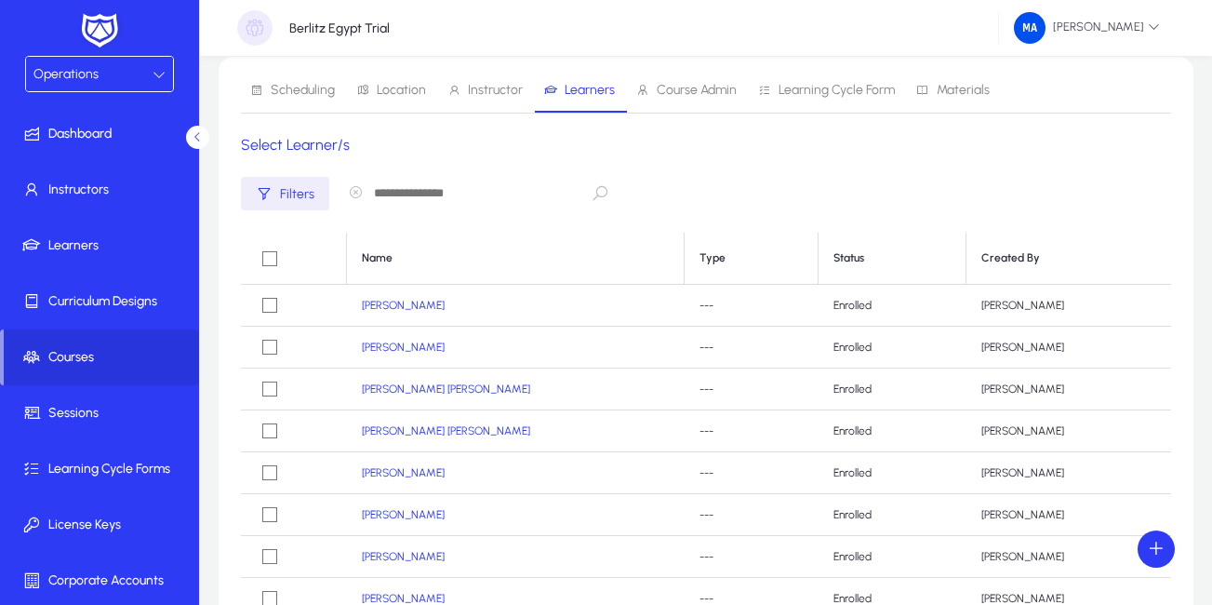
click at [396, 195] on input "text" at bounding box center [476, 193] width 279 height 35
paste input "**********"
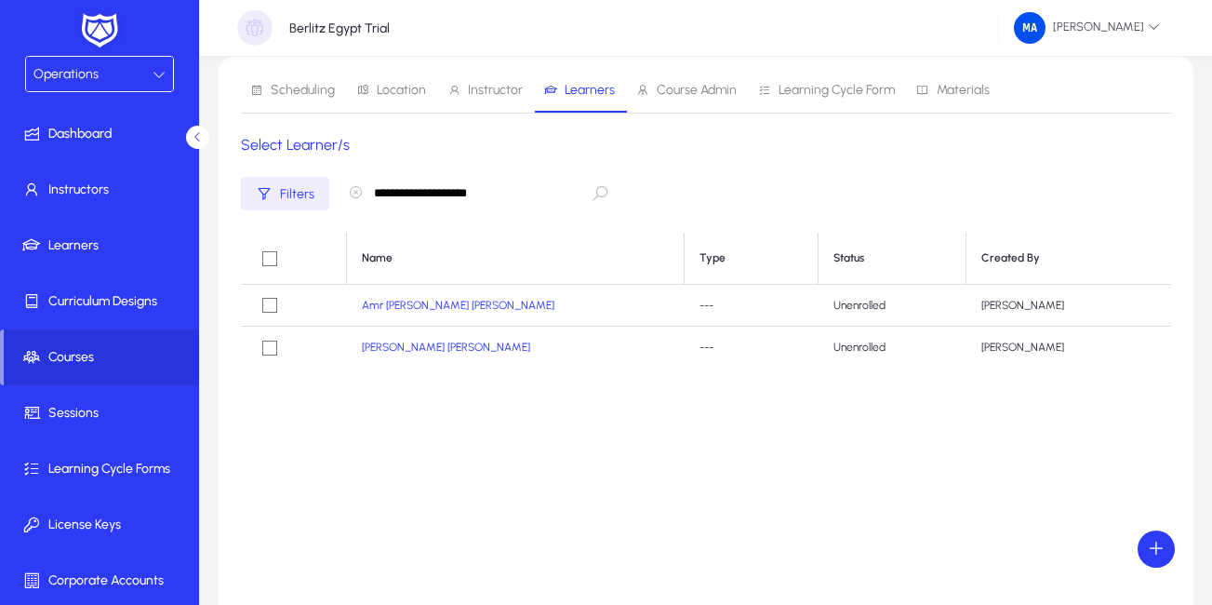
type input "**********"
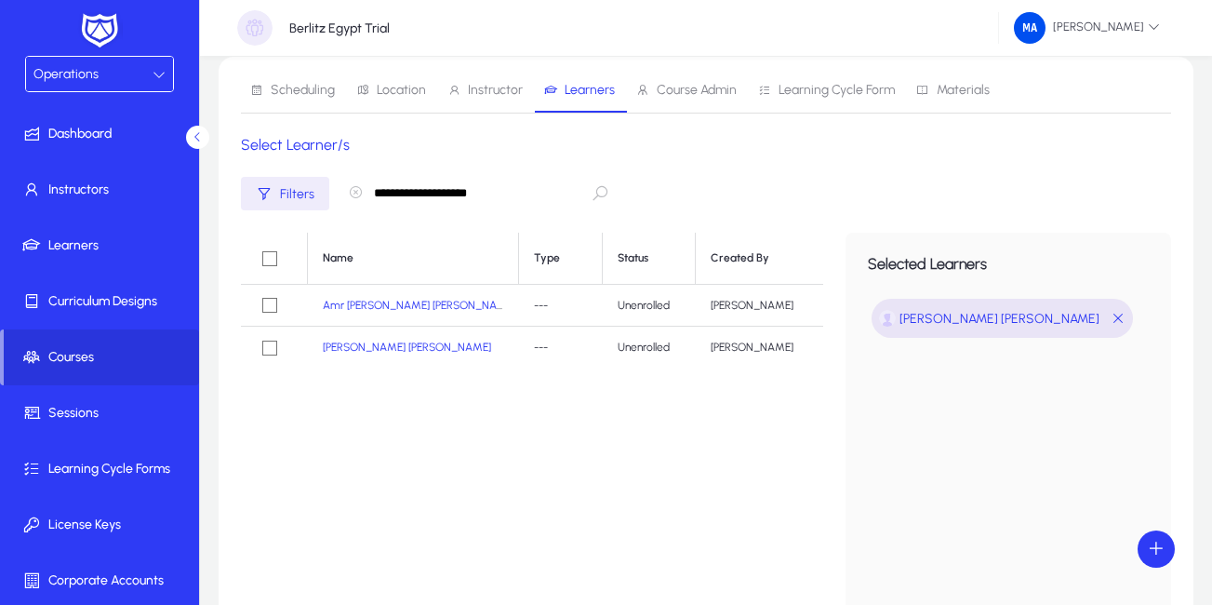
click at [355, 194] on icon "button" at bounding box center [355, 192] width 15 height 15
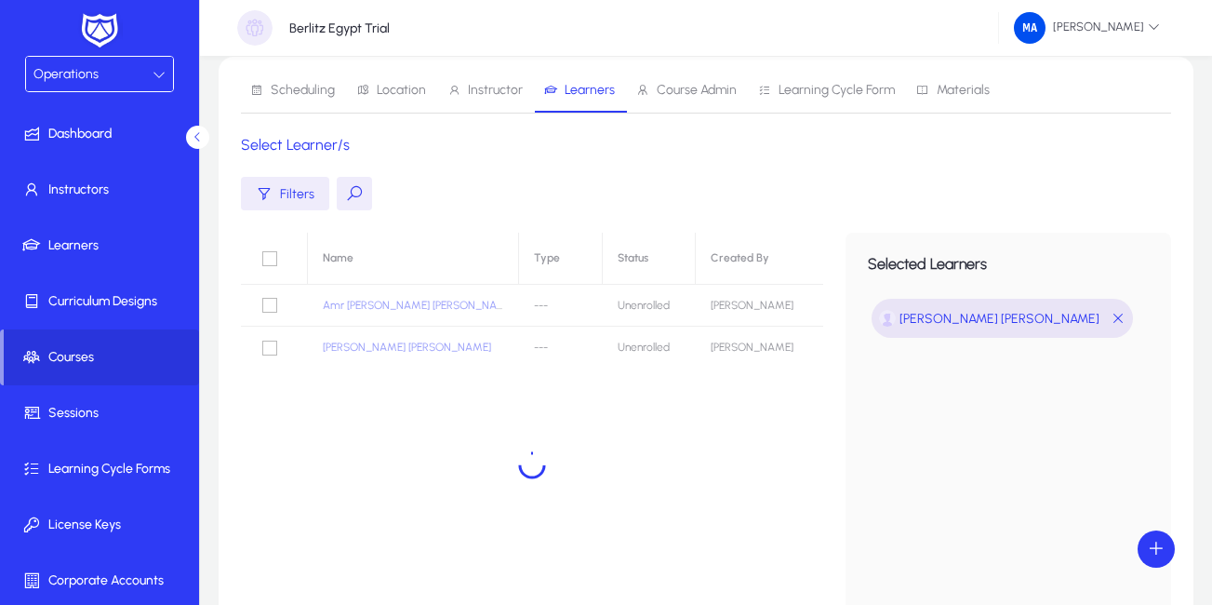
click at [355, 194] on button at bounding box center [354, 193] width 35 height 33
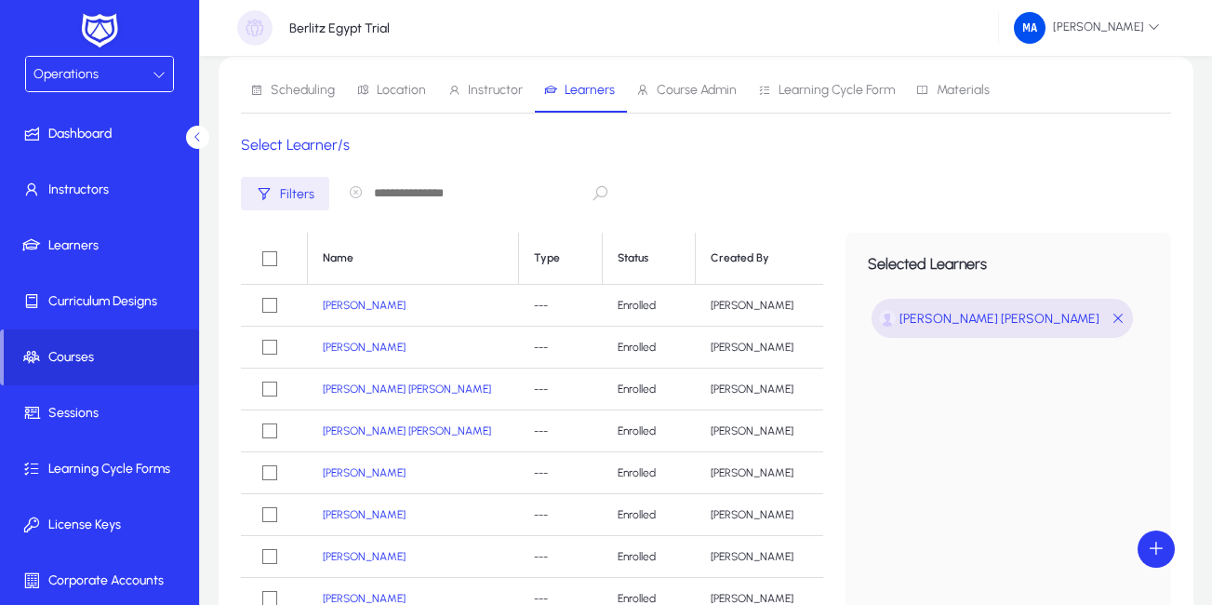
paste input "**********"
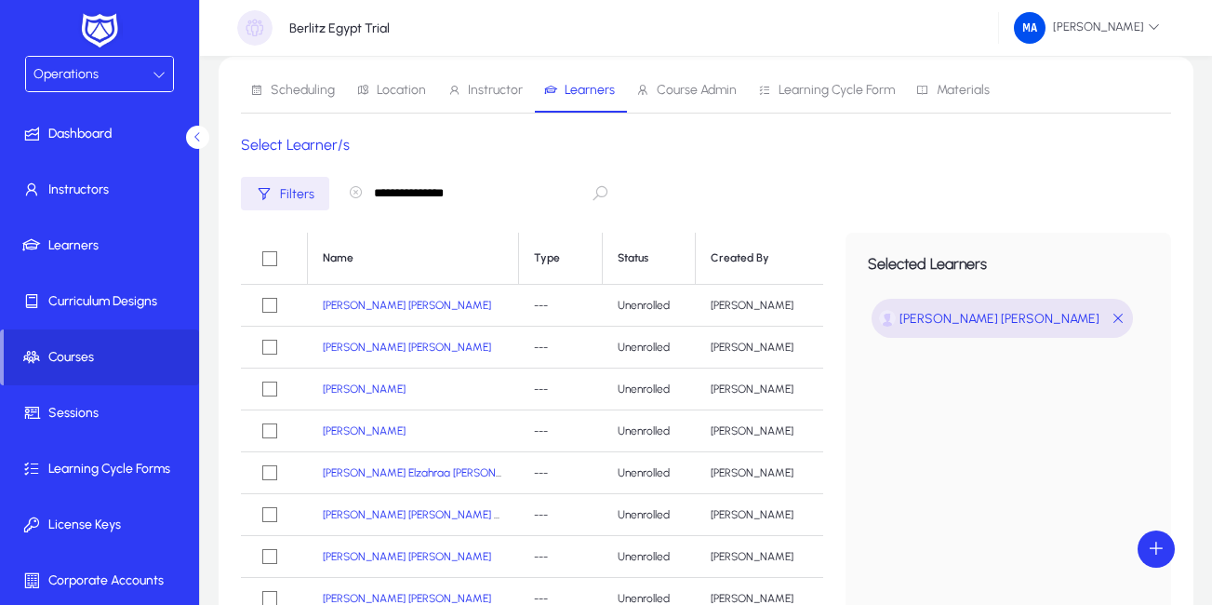
type input "**********"
click at [351, 193] on icon "button" at bounding box center [355, 192] width 15 height 15
click at [351, 193] on button at bounding box center [354, 193] width 35 height 33
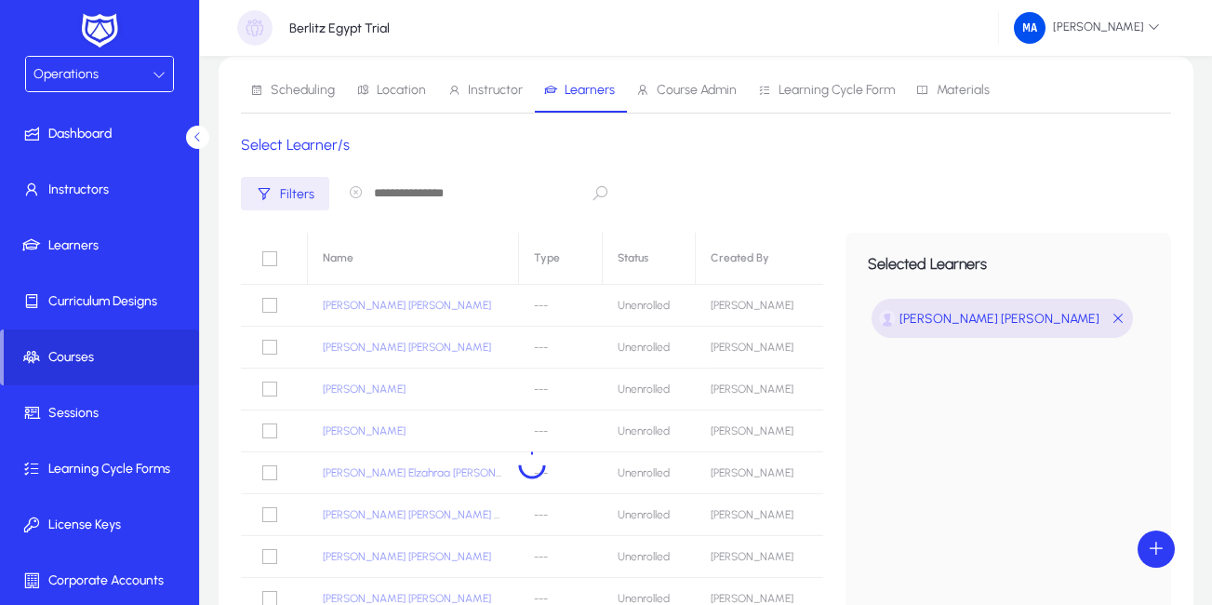
paste input "**********"
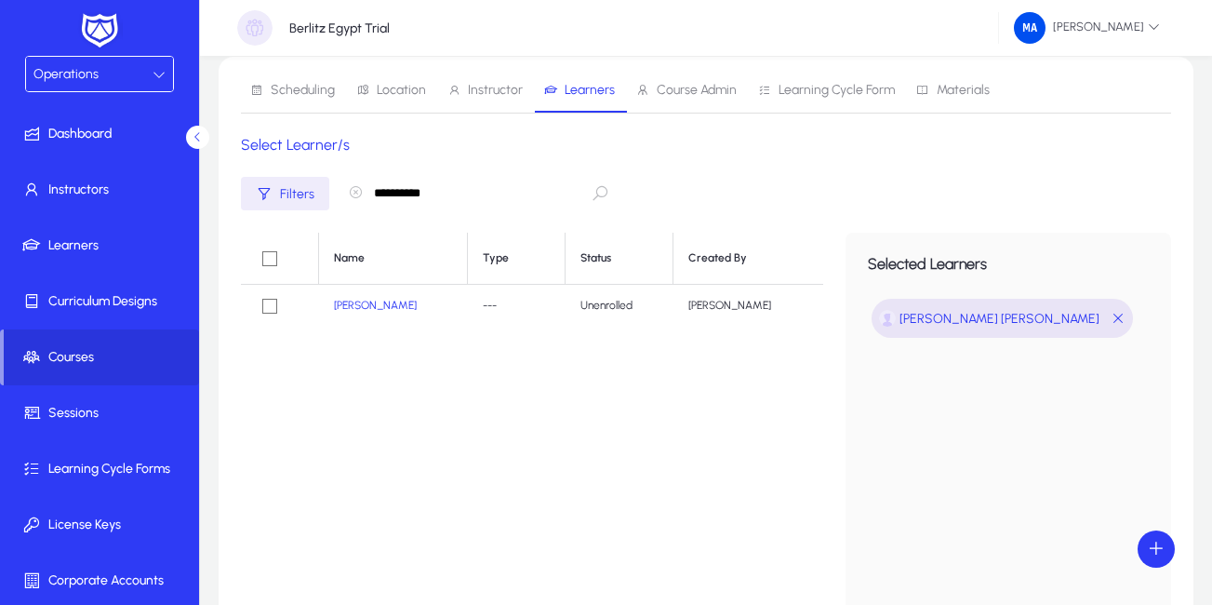
type input "**********"
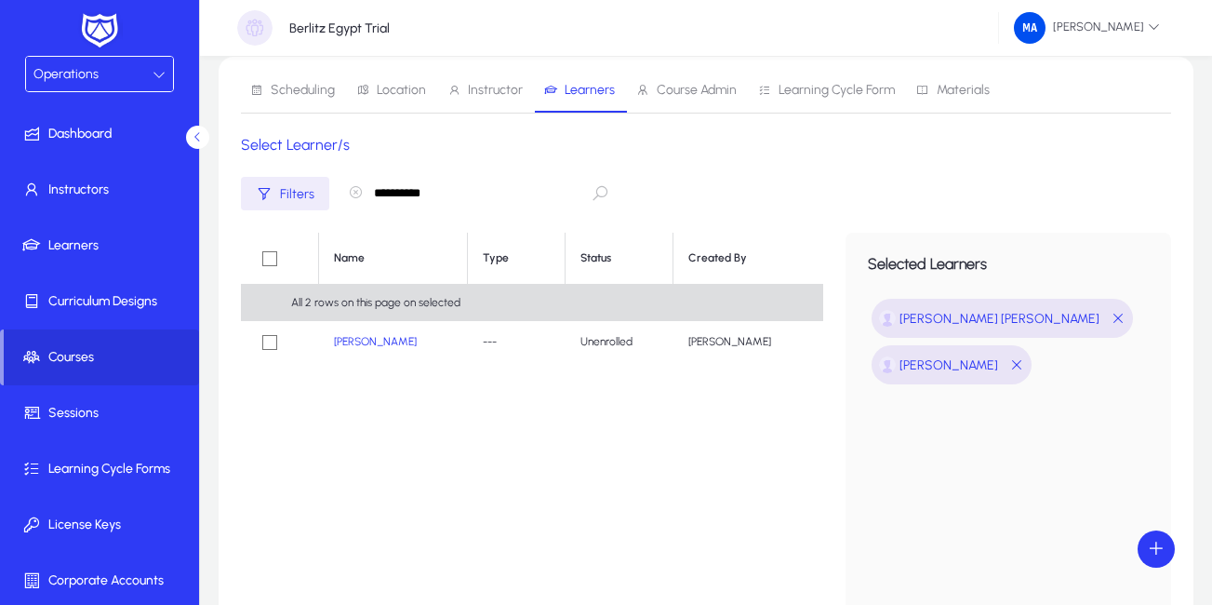
click at [357, 191] on icon "button" at bounding box center [355, 192] width 15 height 15
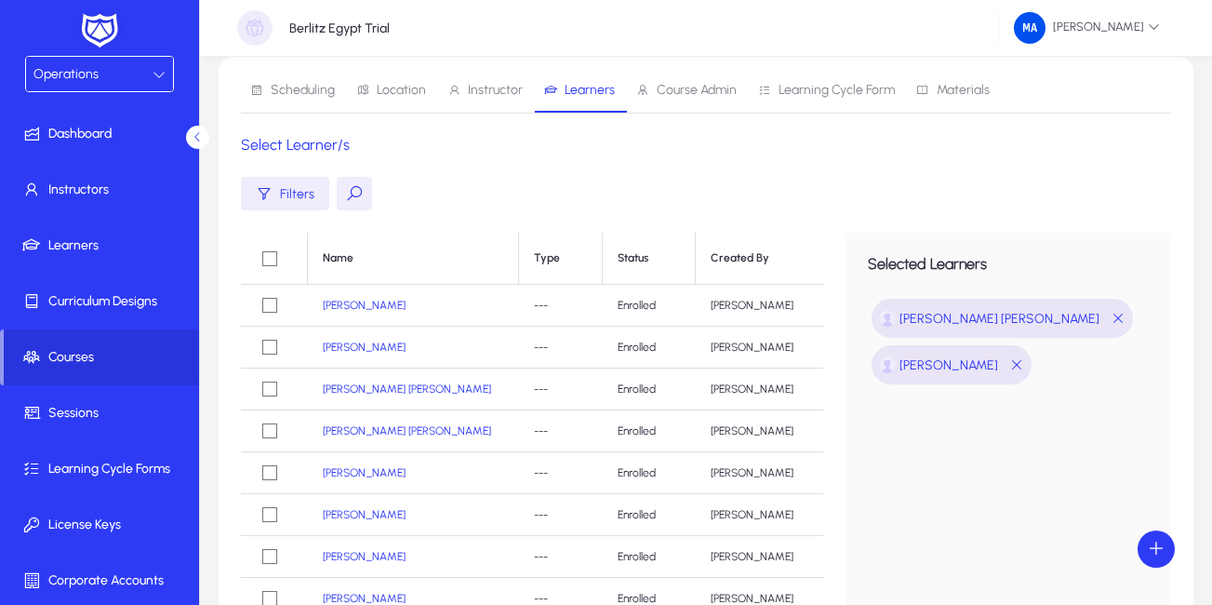
click at [353, 193] on button at bounding box center [354, 193] width 35 height 33
paste input "**********"
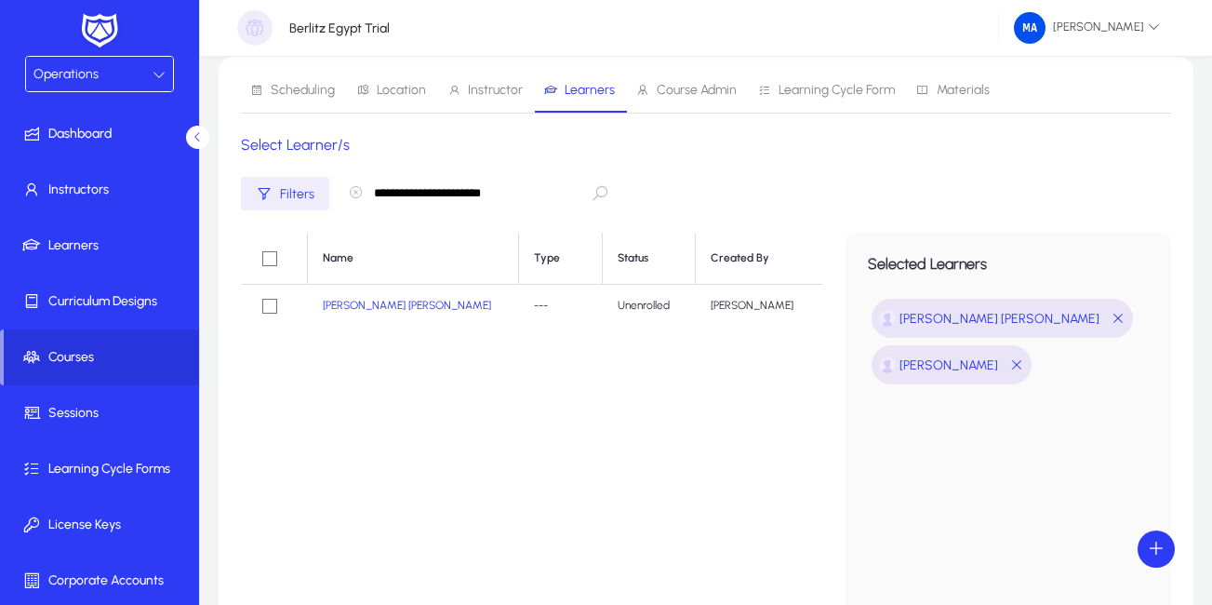
type input "**********"
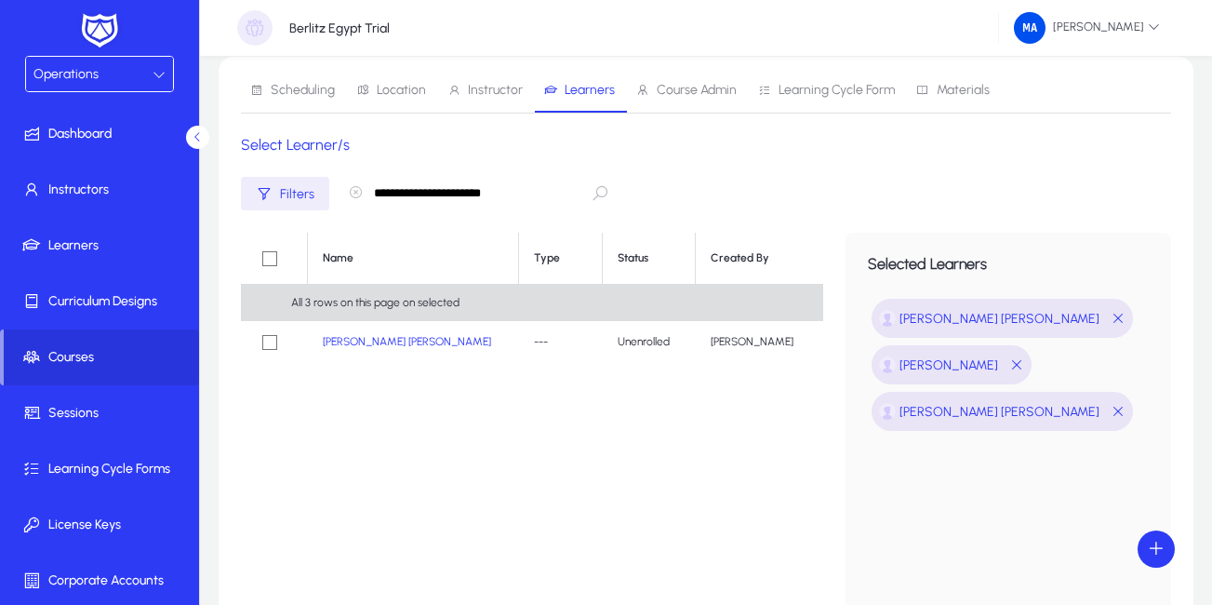
click at [352, 190] on icon "button" at bounding box center [355, 192] width 15 height 15
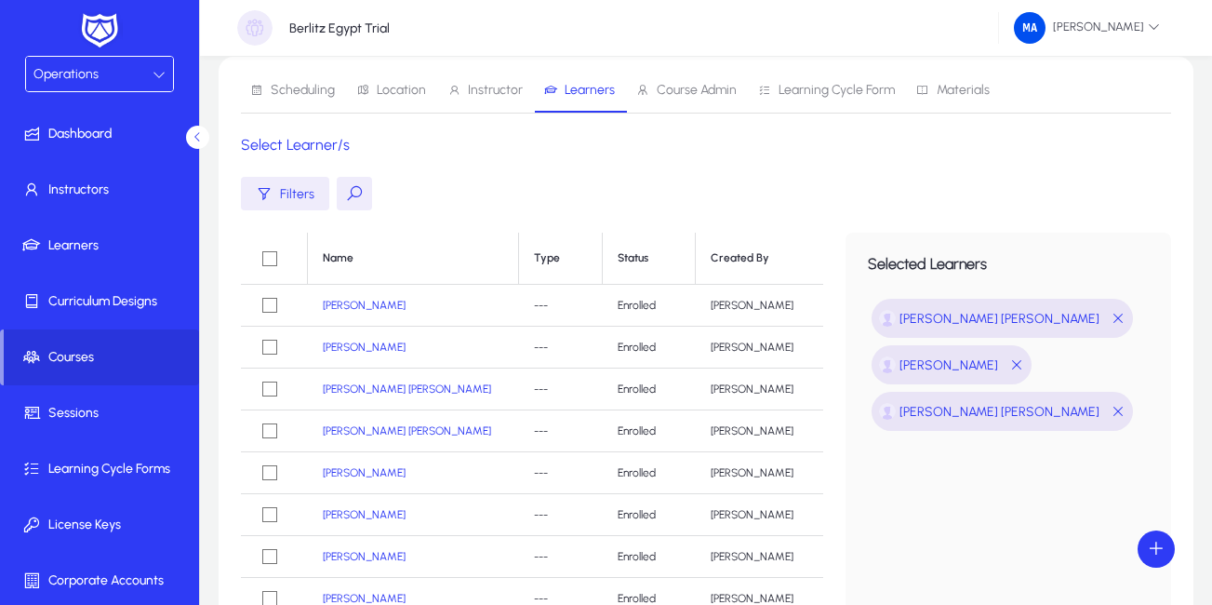
click at [348, 191] on button at bounding box center [354, 193] width 35 height 33
paste input "**********"
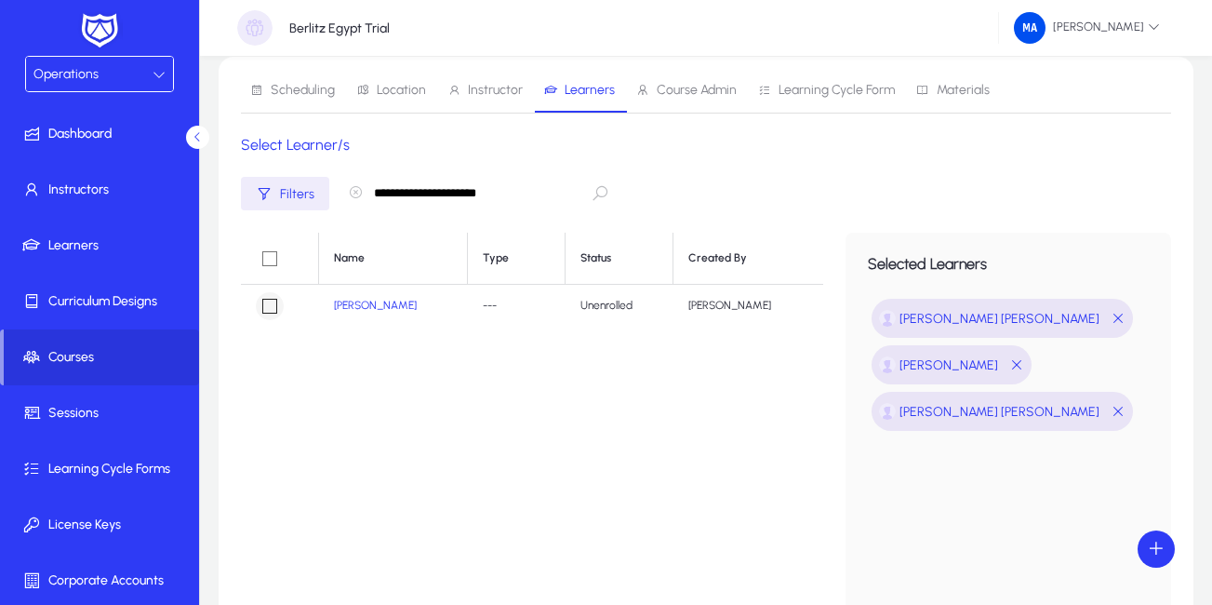
type input "**********"
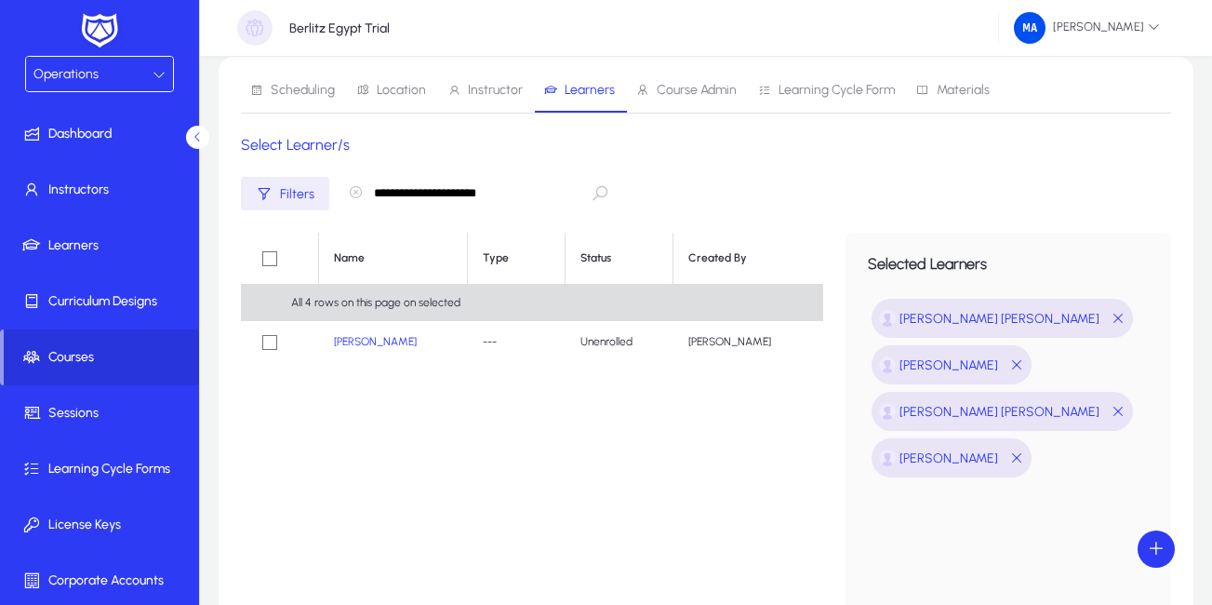
click at [354, 195] on icon "button" at bounding box center [355, 192] width 15 height 15
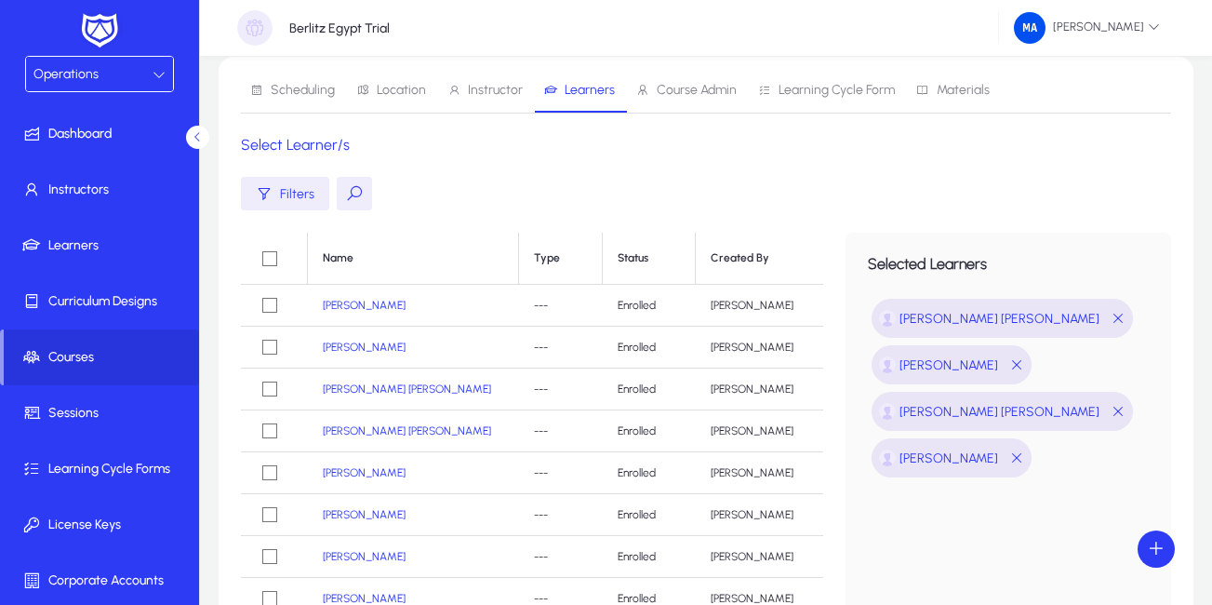
click at [361, 195] on button at bounding box center [354, 193] width 35 height 33
paste input "**********"
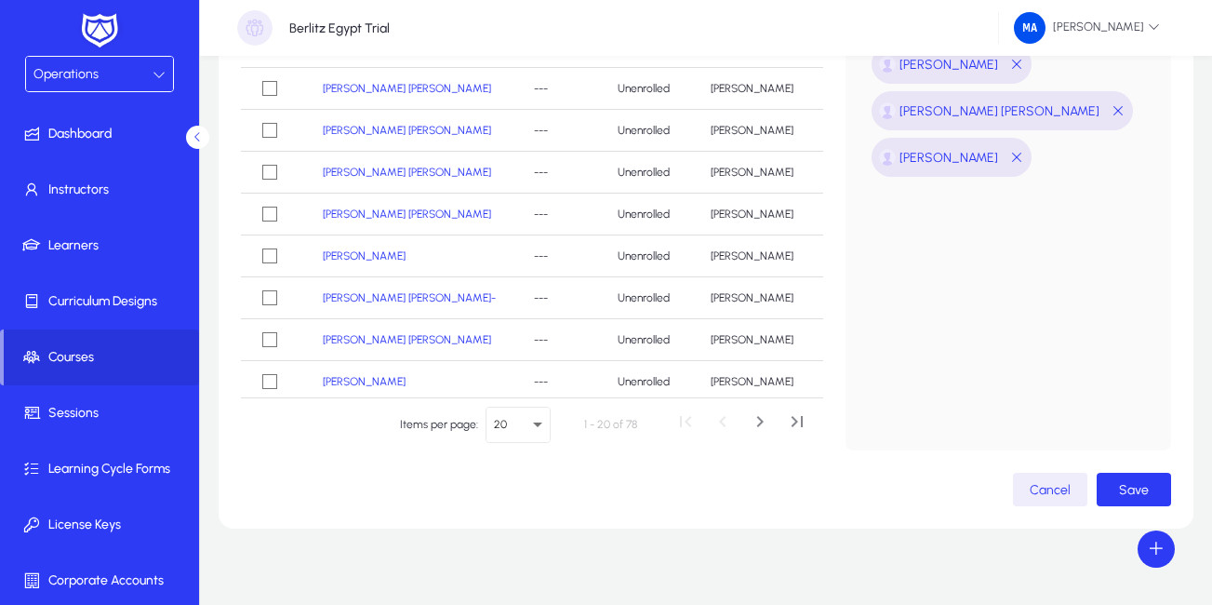
scroll to position [370, 0]
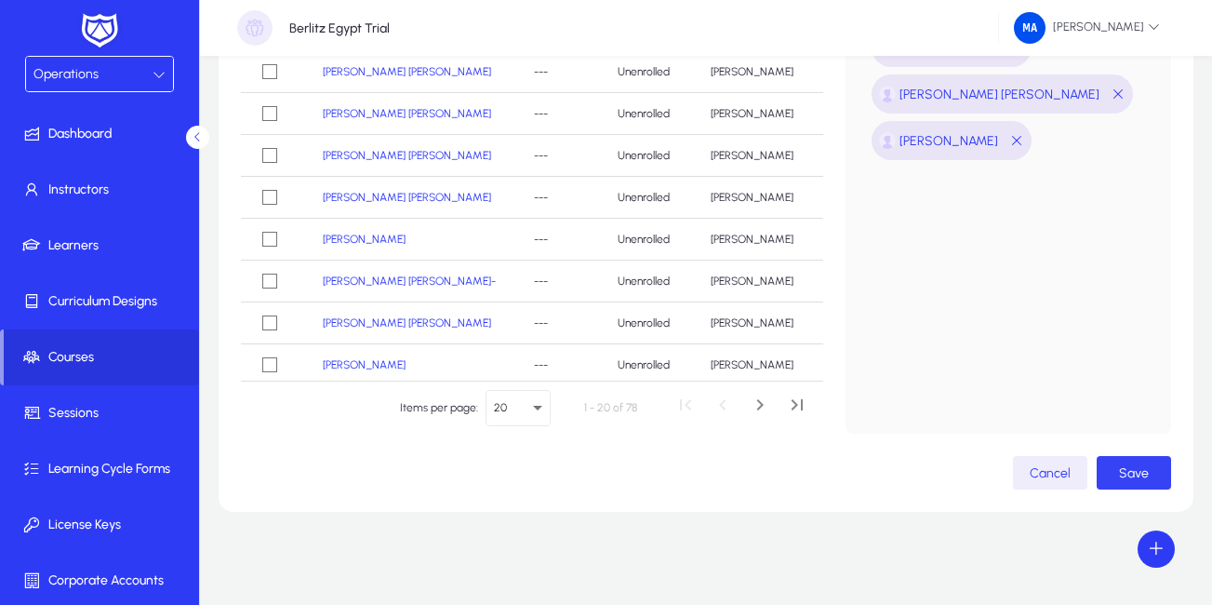
type input "**********"
click at [1123, 475] on span "Save" at bounding box center [1134, 473] width 30 height 16
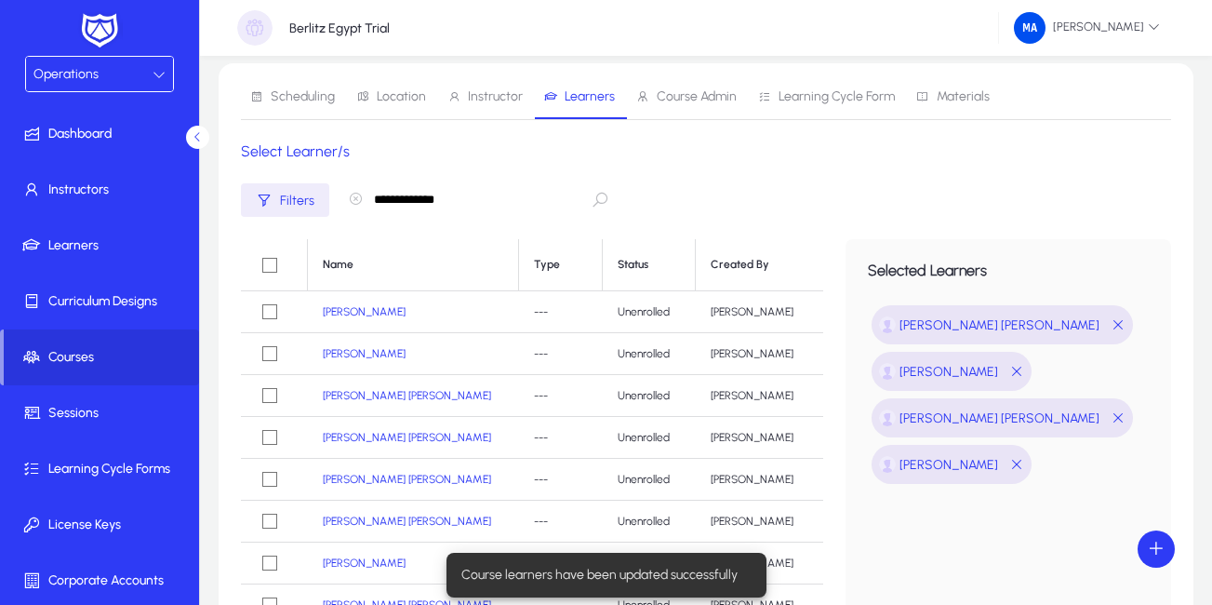
scroll to position [33, 0]
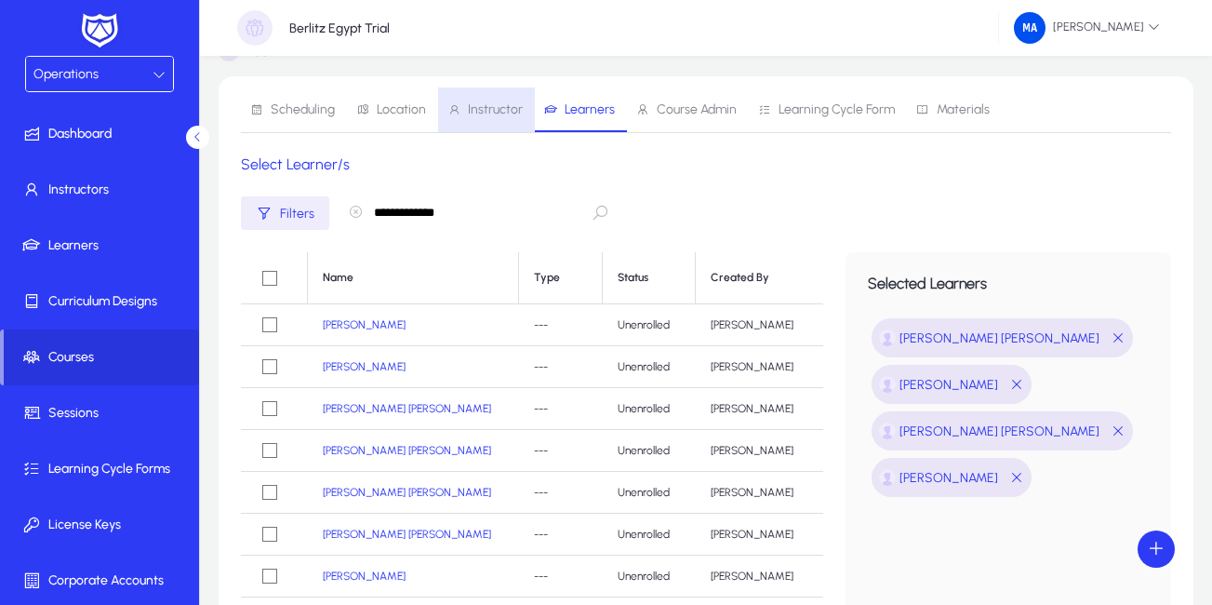
click at [478, 106] on span "Instructor" at bounding box center [495, 109] width 55 height 13
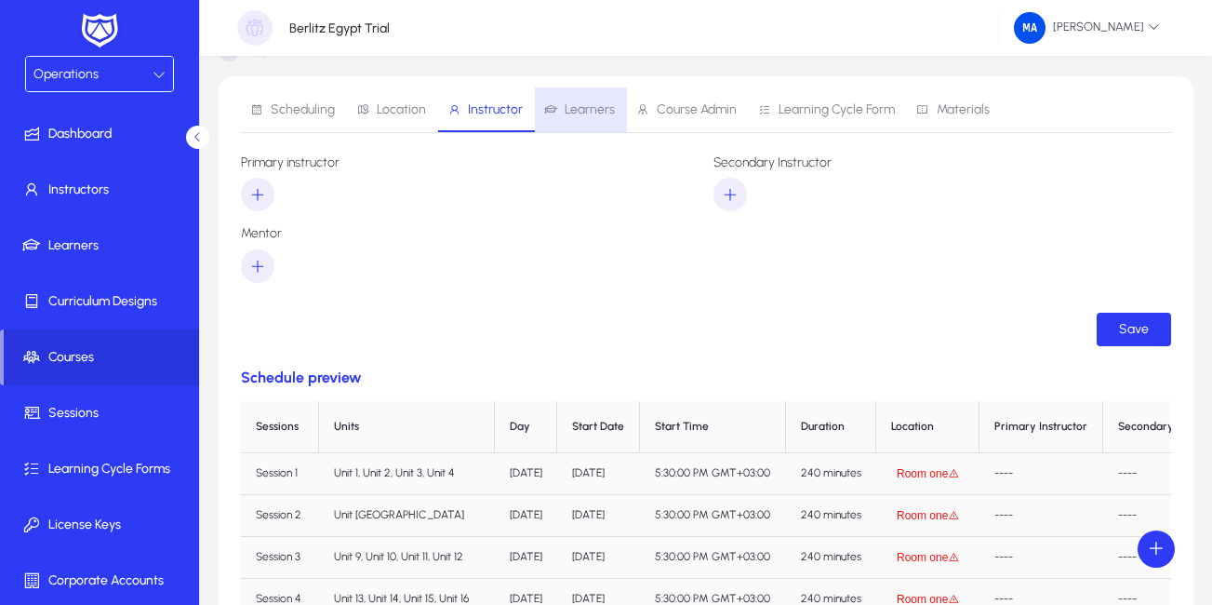
click at [580, 113] on span "Learners" at bounding box center [590, 109] width 50 height 13
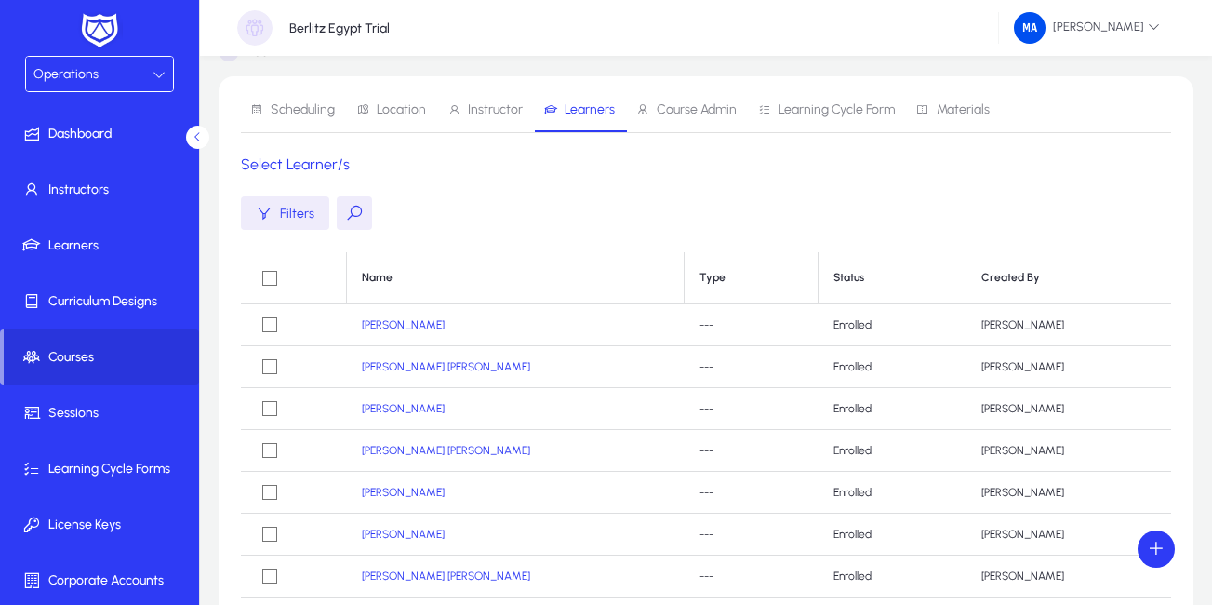
click at [195, 144] on button at bounding box center [197, 137] width 23 height 23
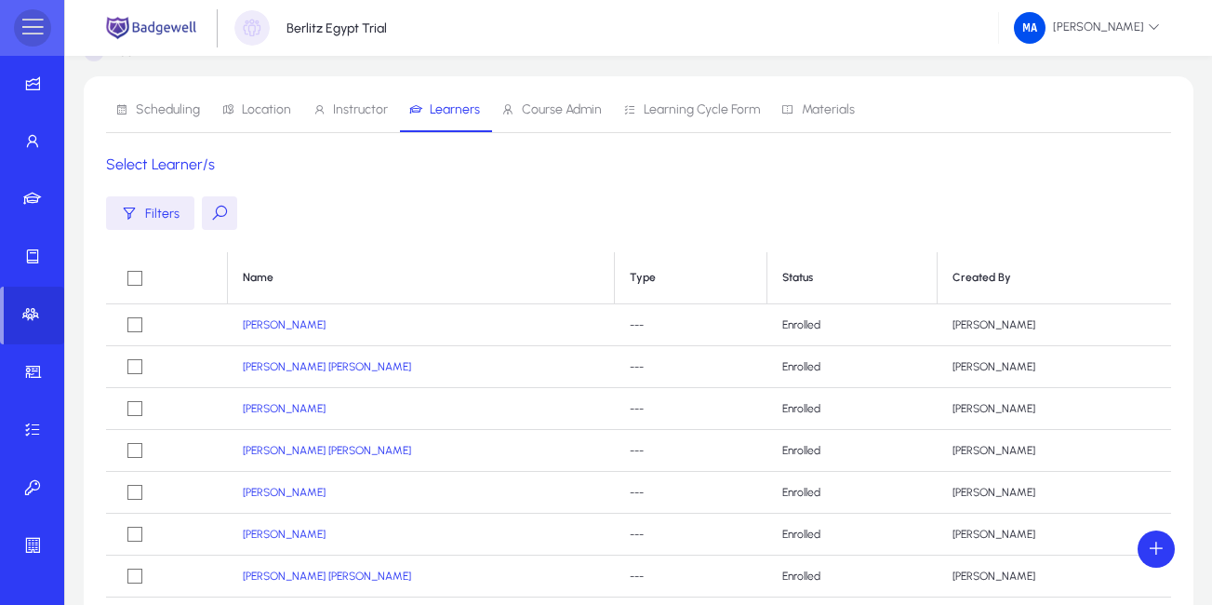
click at [33, 36] on span at bounding box center [32, 27] width 37 height 37
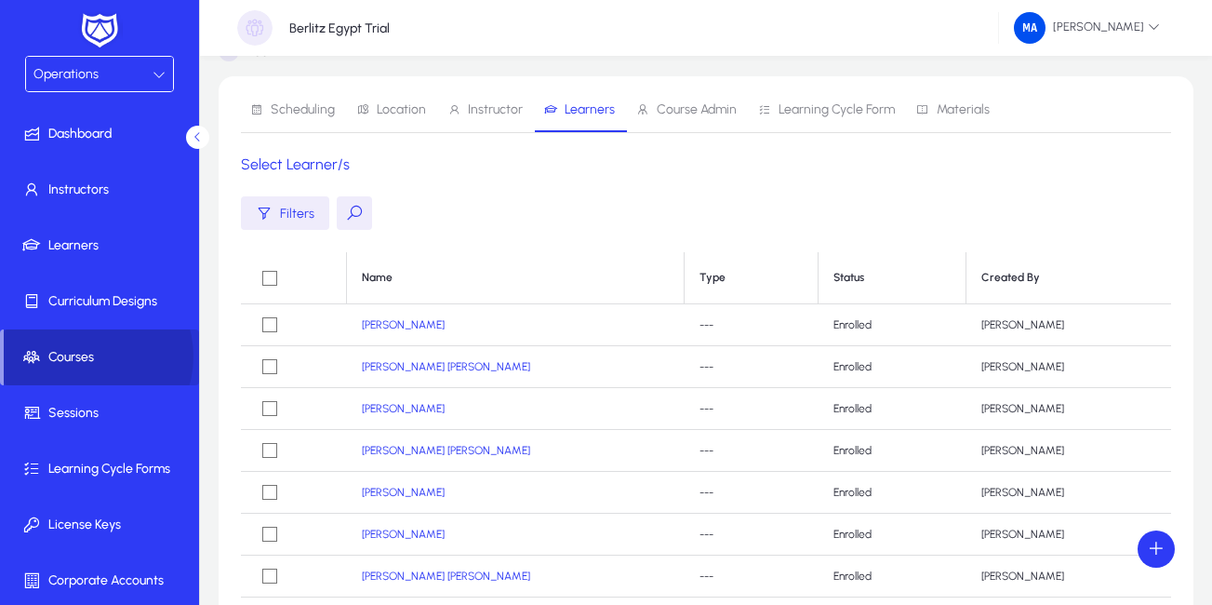
click at [85, 356] on span "Courses" at bounding box center [101, 357] width 195 height 19
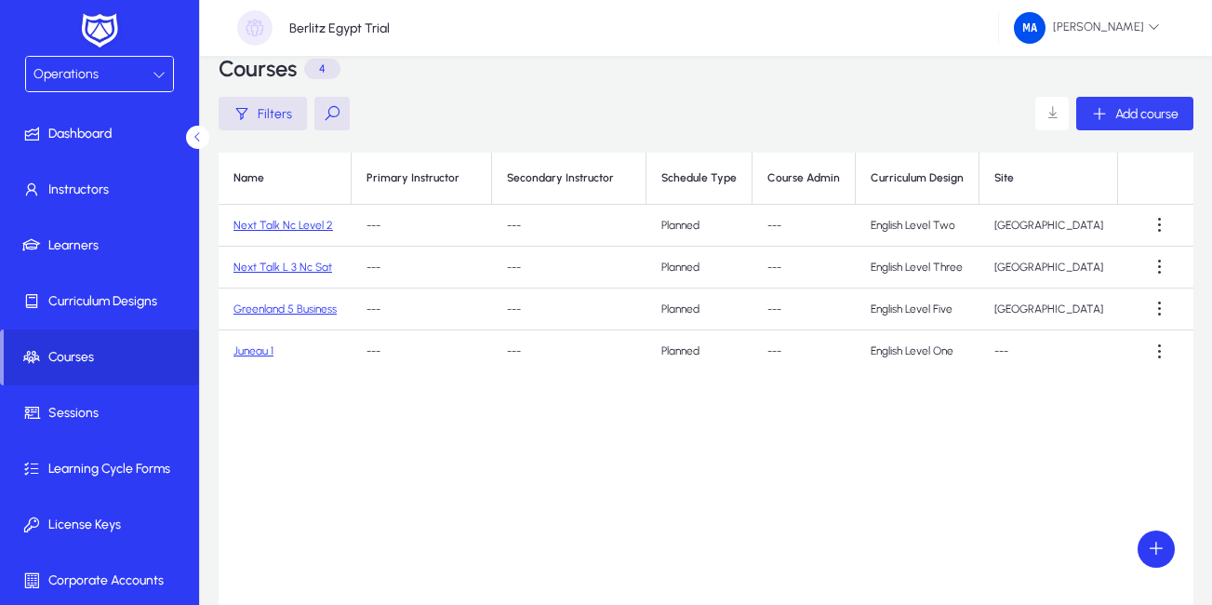
click at [1108, 113] on div "Add course" at bounding box center [1134, 113] width 87 height 17
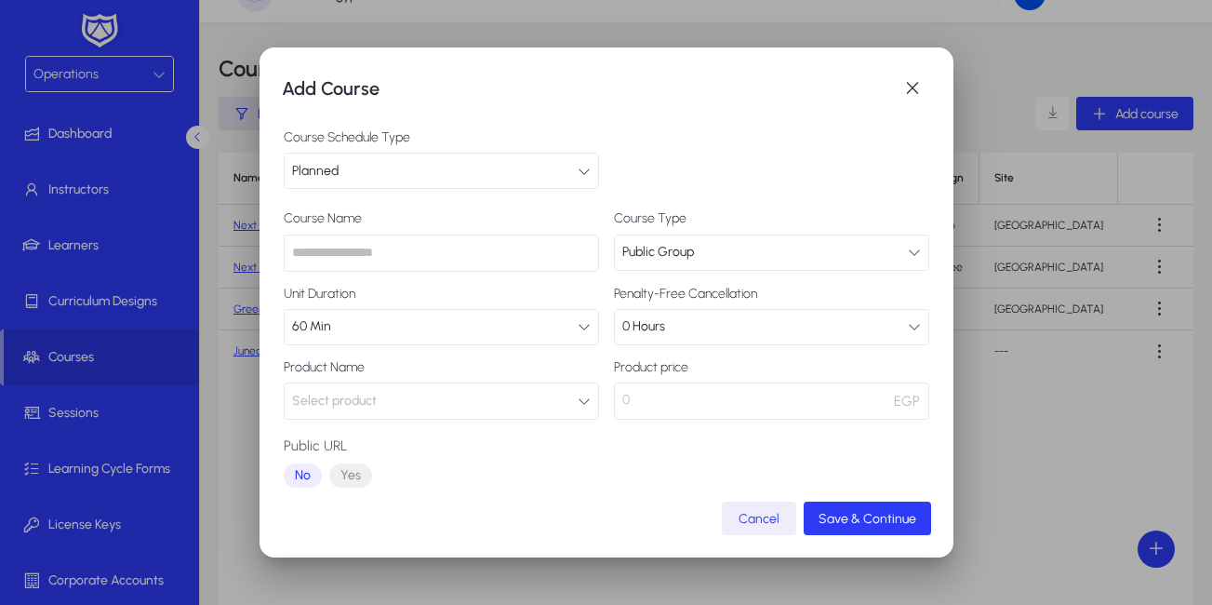
click at [453, 263] on input "text" at bounding box center [441, 252] width 315 height 37
paste input "**********"
type input "**********"
click at [578, 407] on icon "button" at bounding box center [584, 400] width 13 height 13
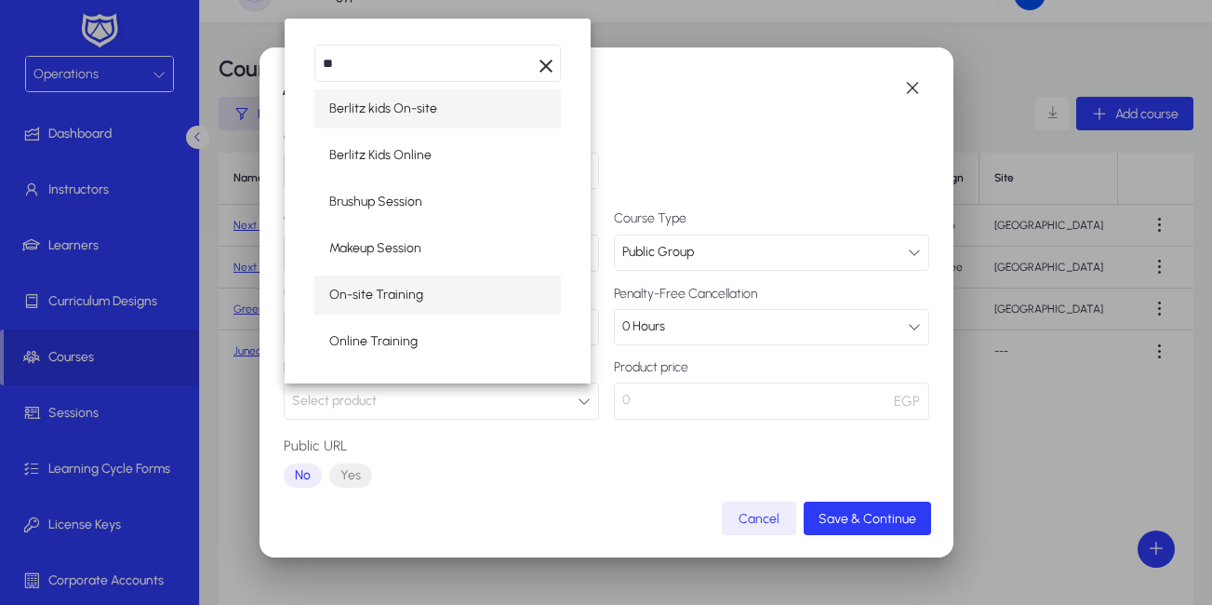
type input "**"
click at [404, 286] on span "On-site Training" at bounding box center [376, 295] width 94 height 22
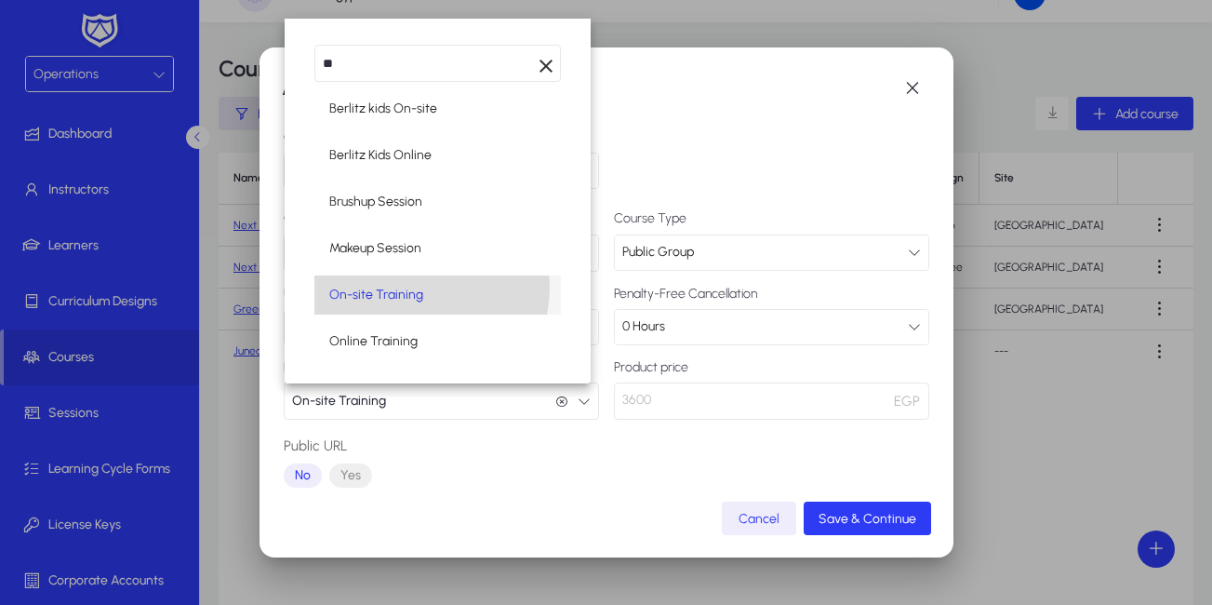
scroll to position [1, 0]
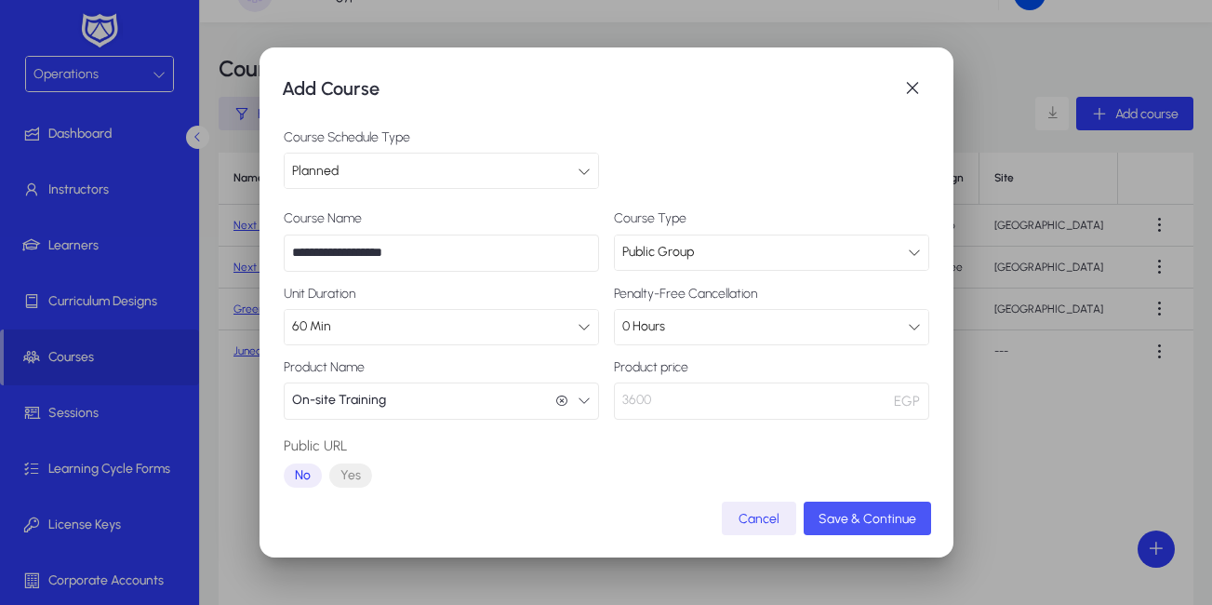
click at [875, 523] on span "Save & Continue" at bounding box center [867, 519] width 98 height 16
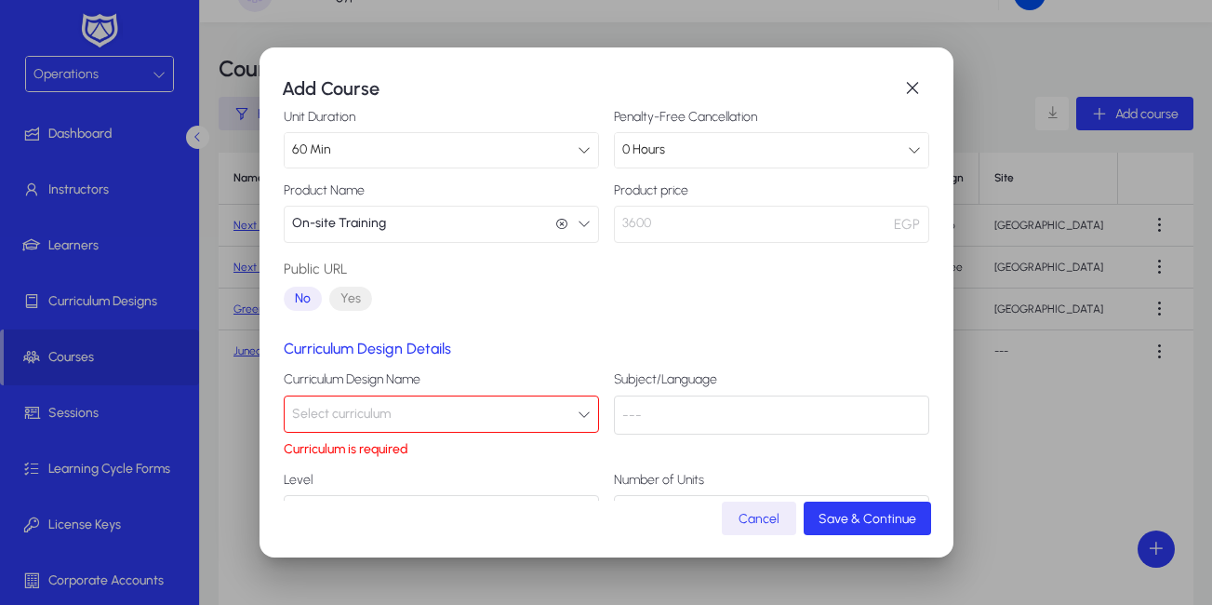
scroll to position [185, 0]
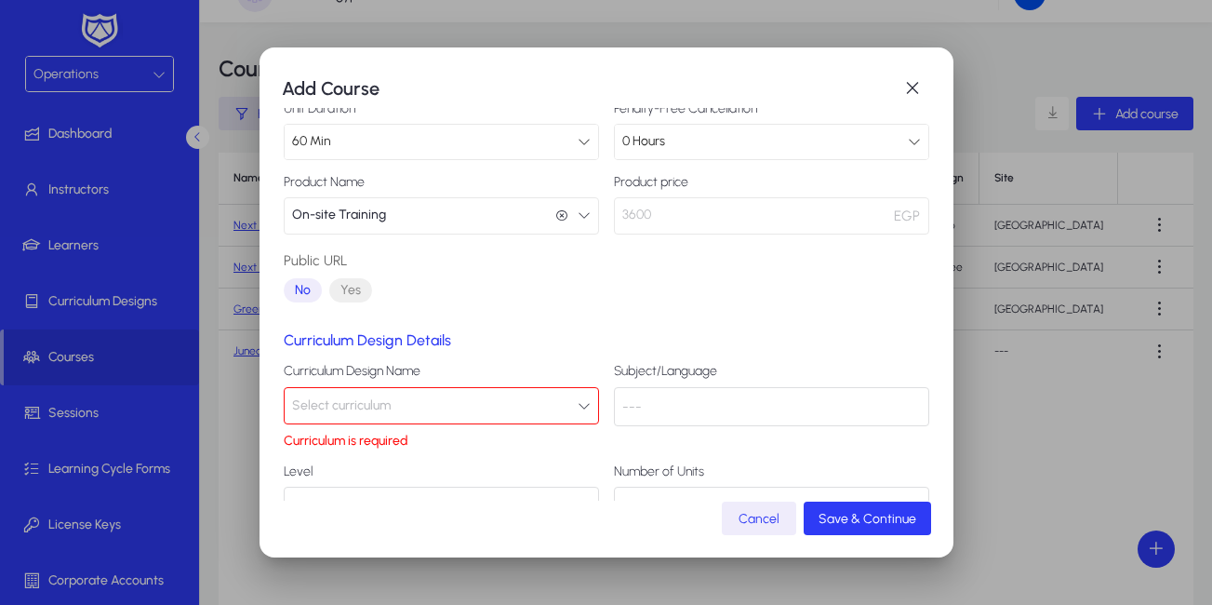
click at [578, 401] on icon "button" at bounding box center [584, 405] width 13 height 13
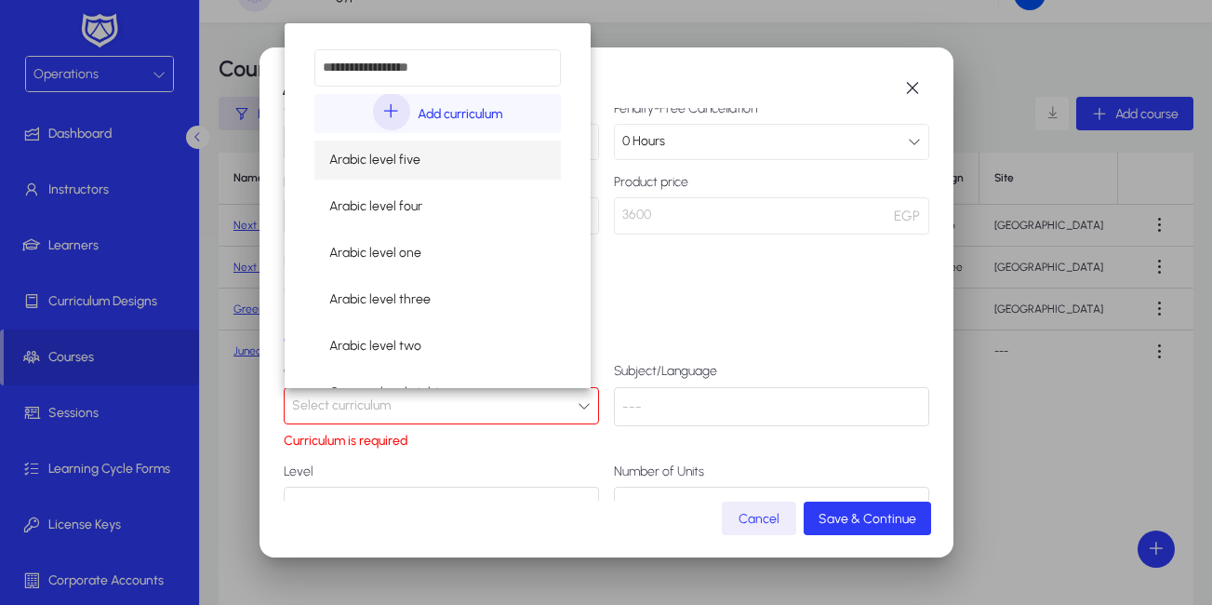
type input "*"
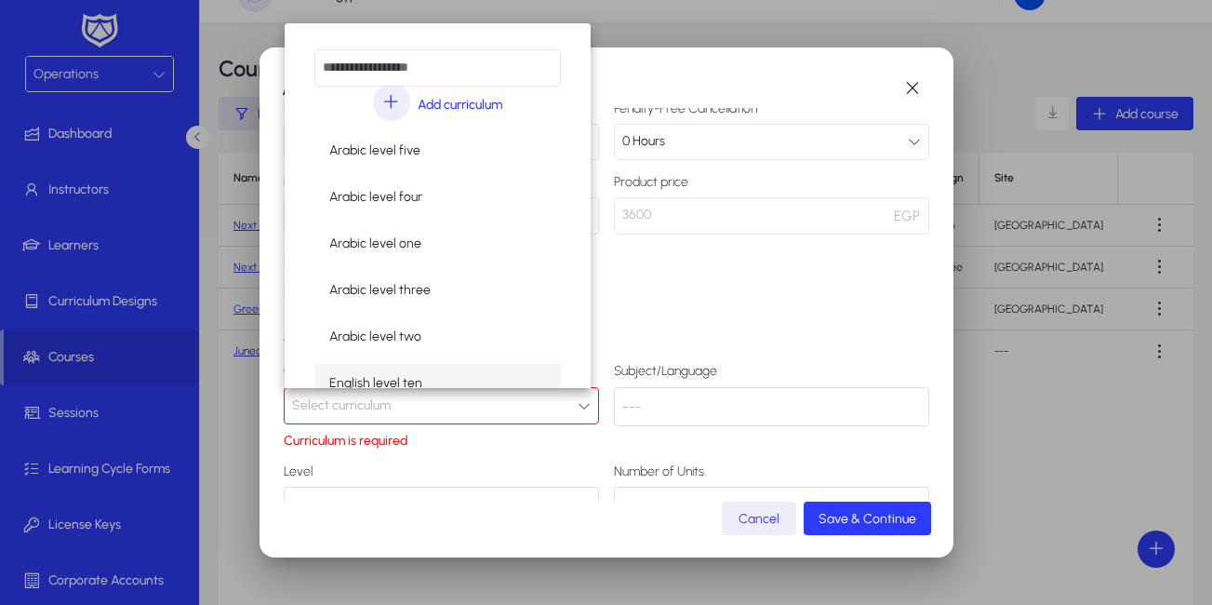
click at [437, 77] on input "dropdown search" at bounding box center [437, 67] width 247 height 37
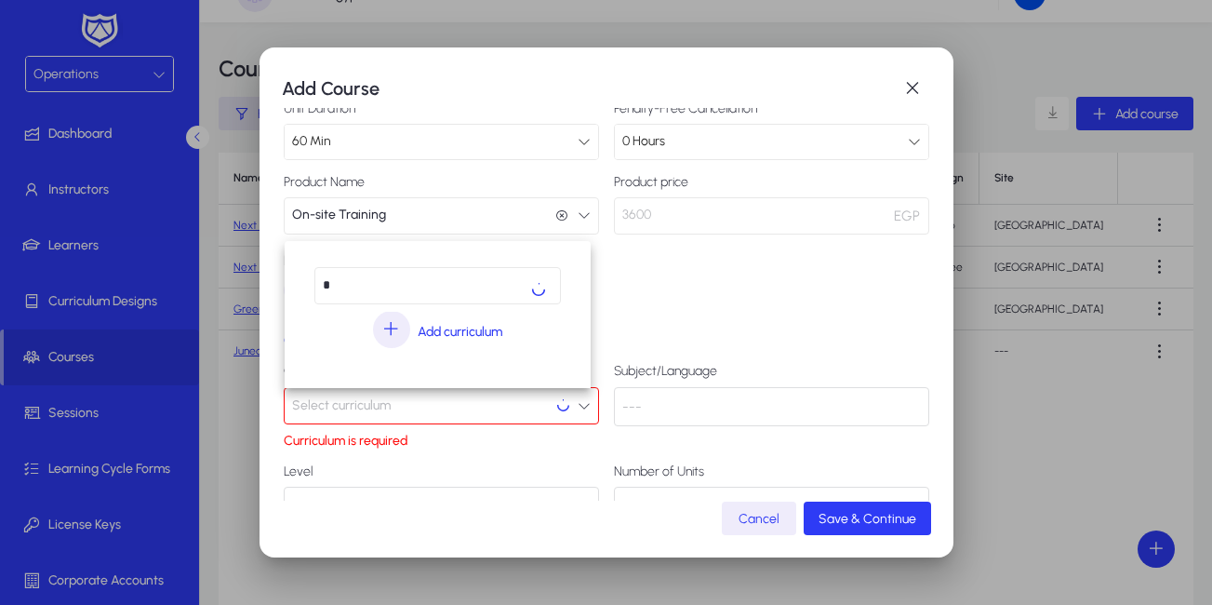
type input "*"
click at [748, 510] on div at bounding box center [606, 302] width 1212 height 605
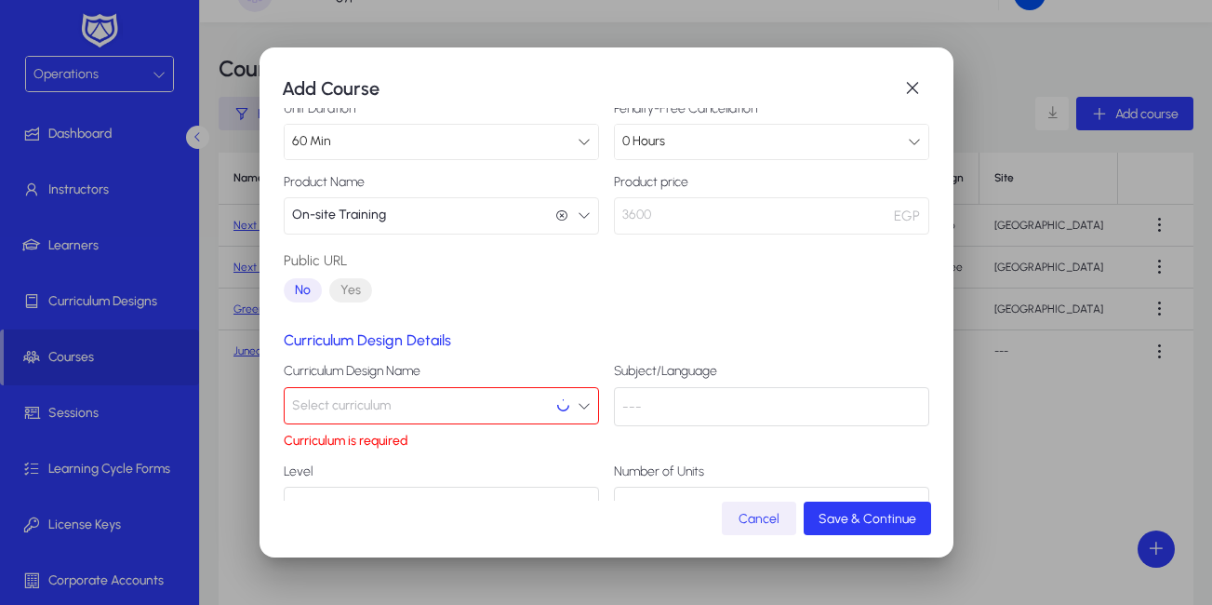
click at [747, 516] on span "Cancel" at bounding box center [758, 519] width 41 height 16
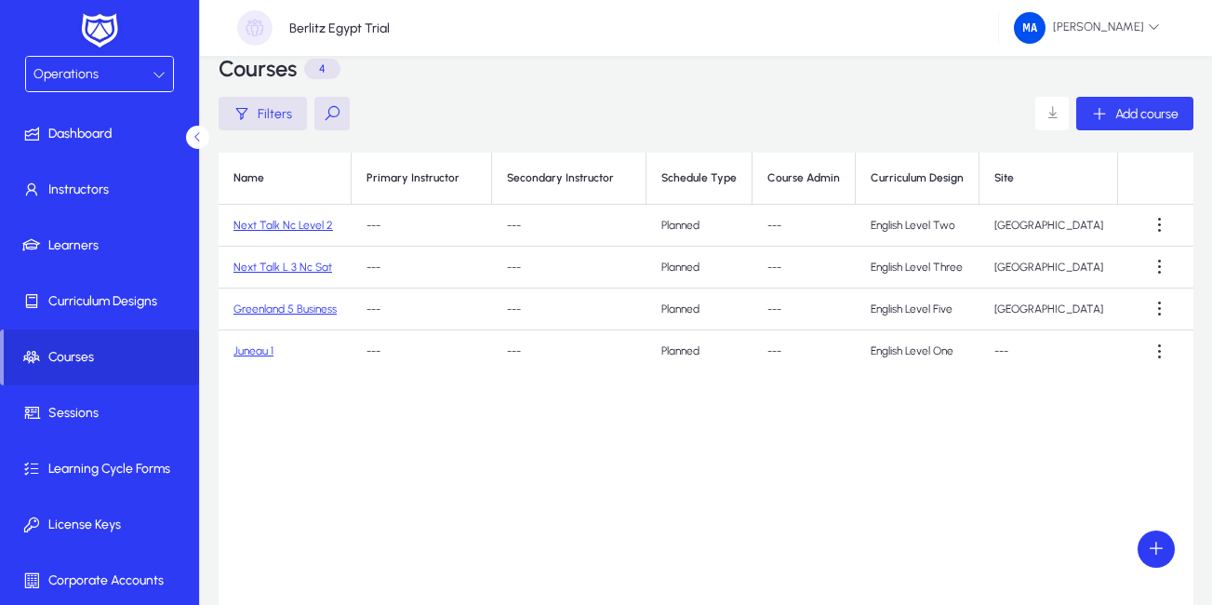
click at [1110, 111] on div "Add course" at bounding box center [1134, 113] width 87 height 17
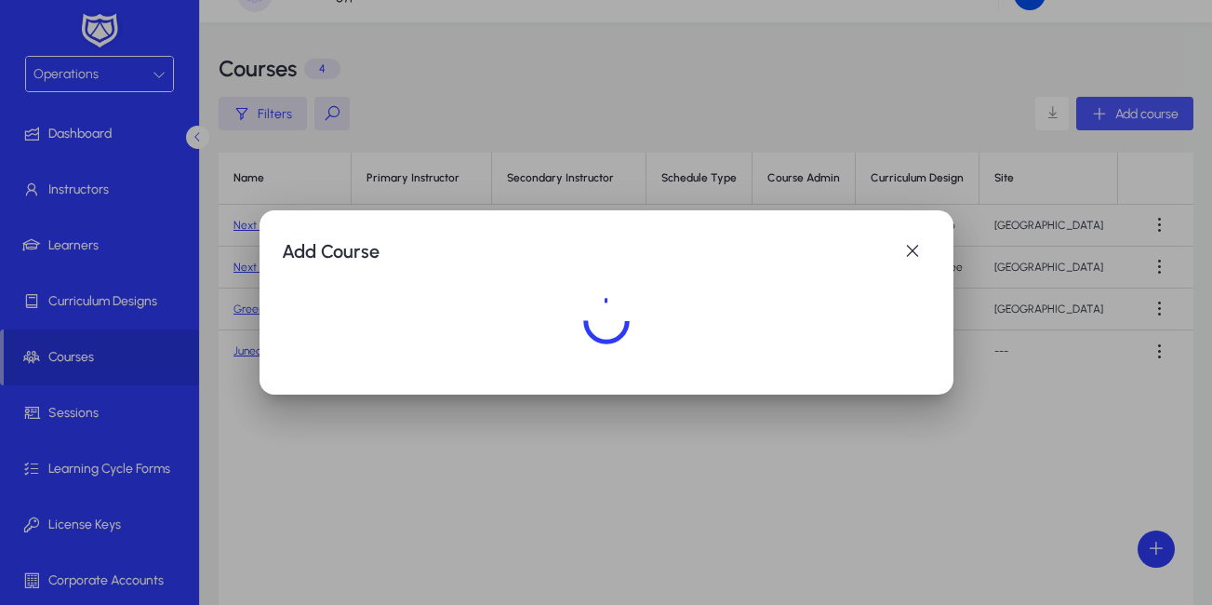
scroll to position [0, 0]
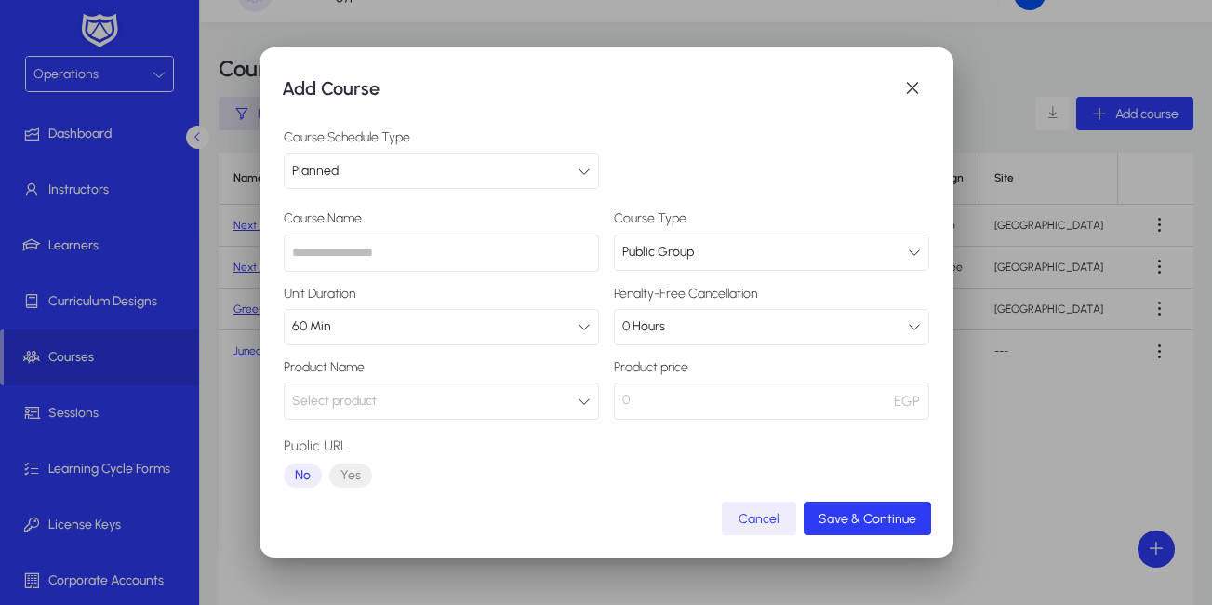
click at [339, 259] on input "text" at bounding box center [441, 252] width 315 height 37
paste input "**********"
type input "**********"
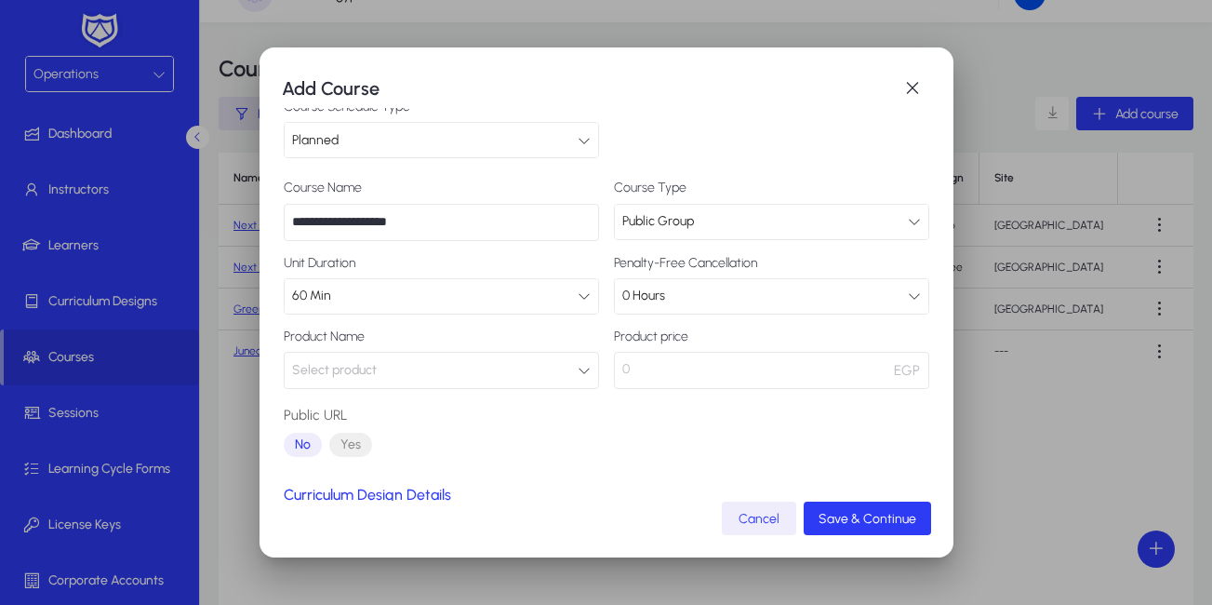
scroll to position [38, 0]
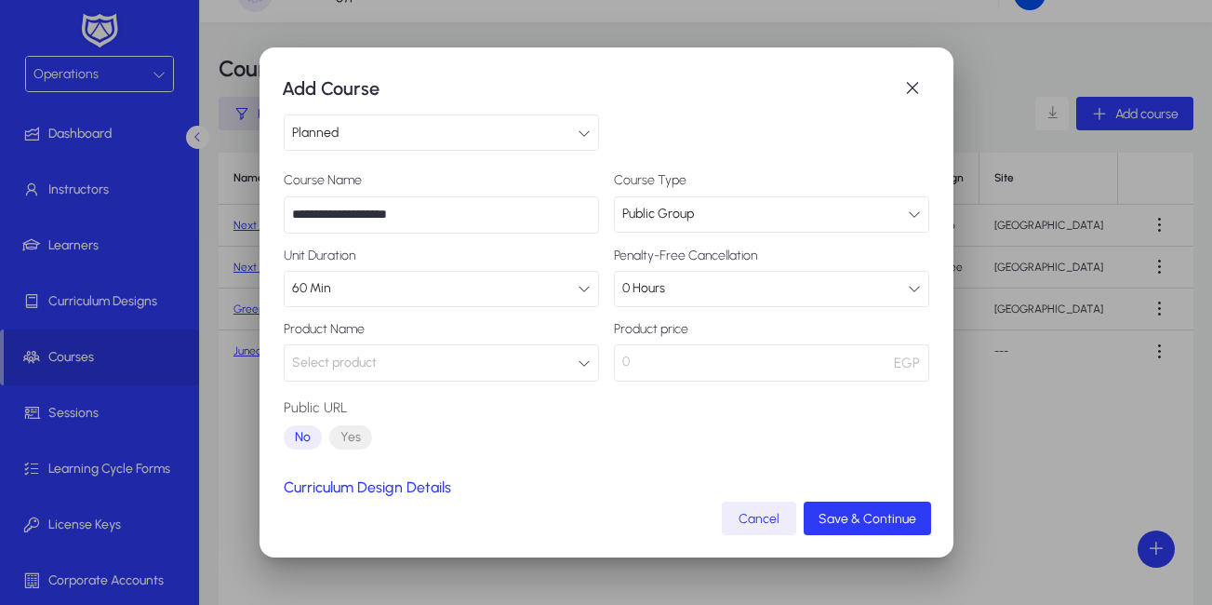
click at [553, 358] on button "Select product" at bounding box center [441, 362] width 315 height 37
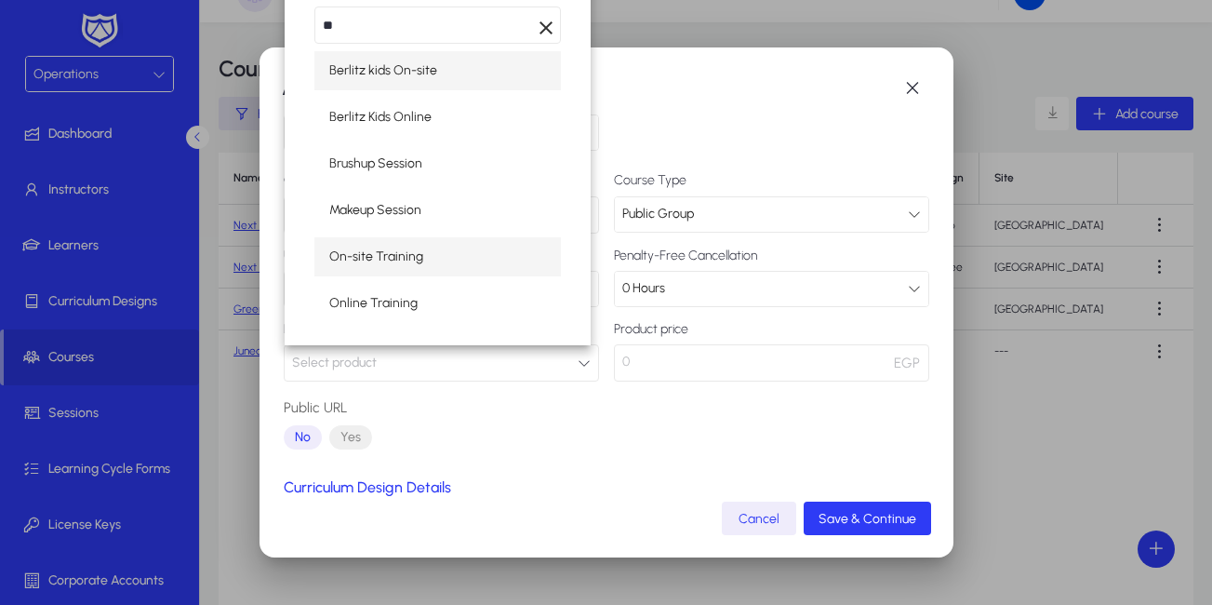
type input "**"
click at [383, 261] on span "On-site Training" at bounding box center [376, 257] width 94 height 22
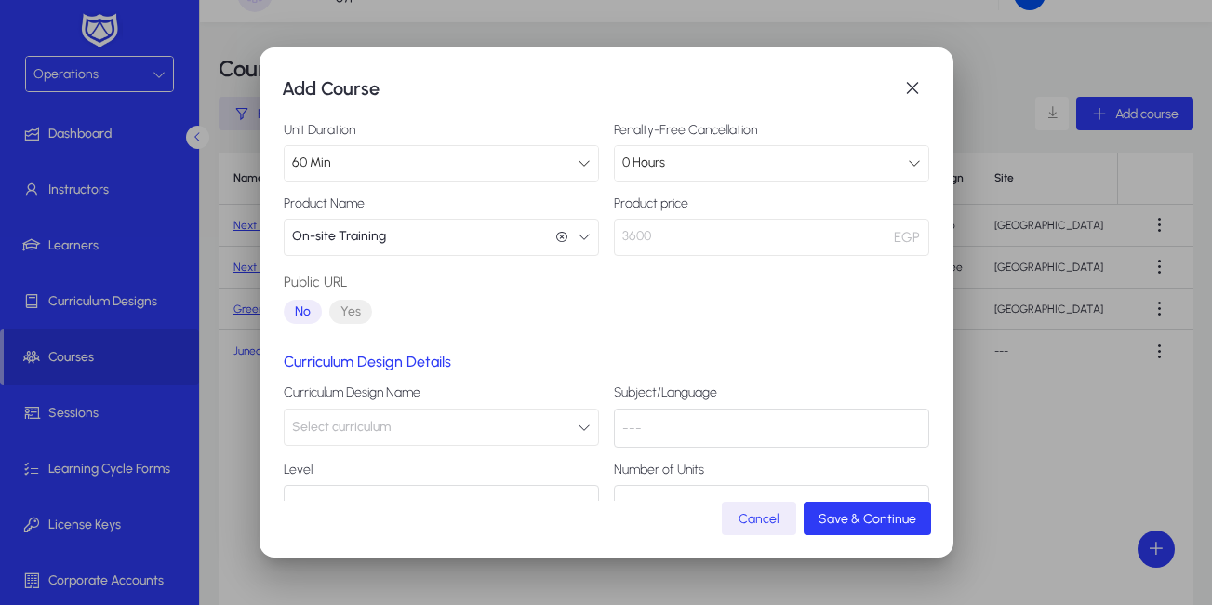
scroll to position [216, 0]
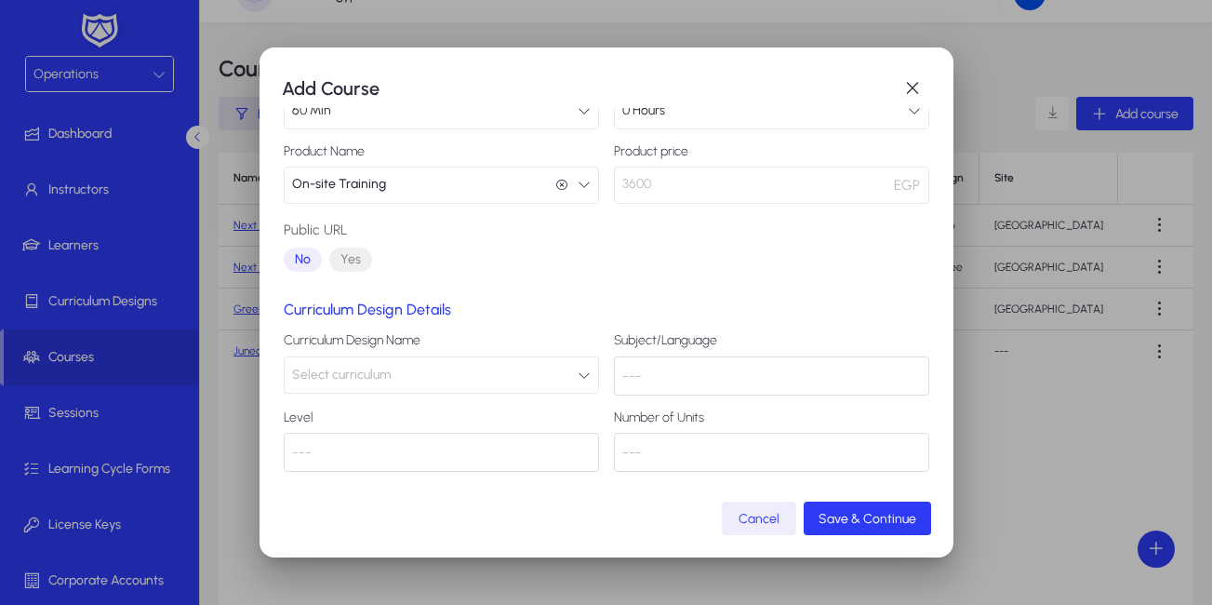
click at [560, 378] on button "Select curriculum" at bounding box center [441, 374] width 315 height 37
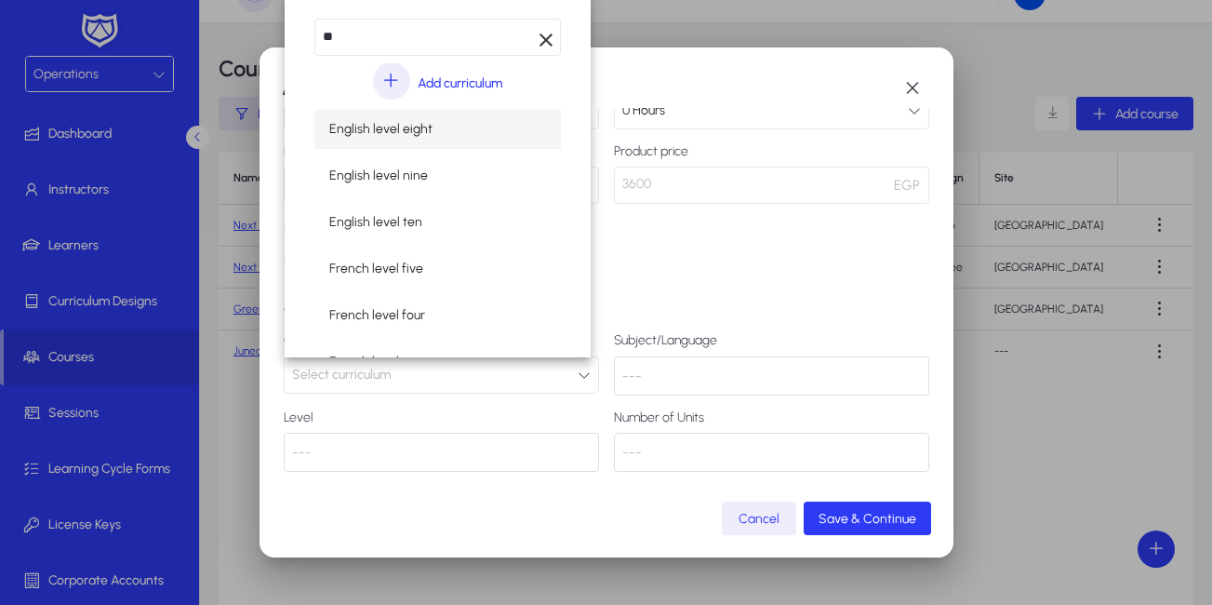
type input "**"
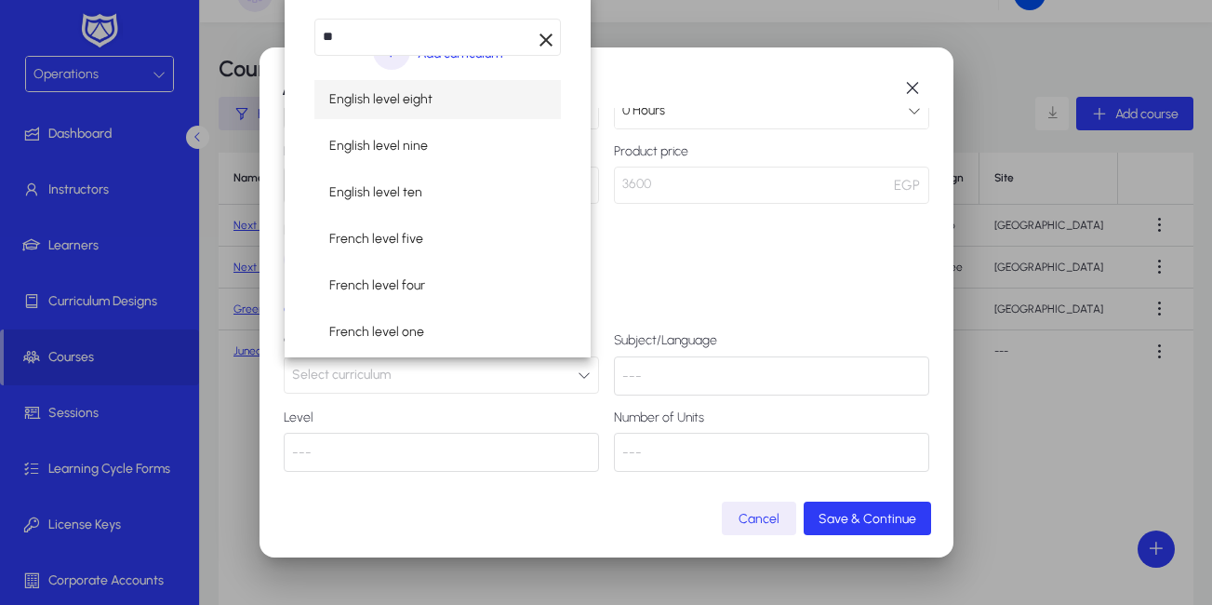
scroll to position [51, 0]
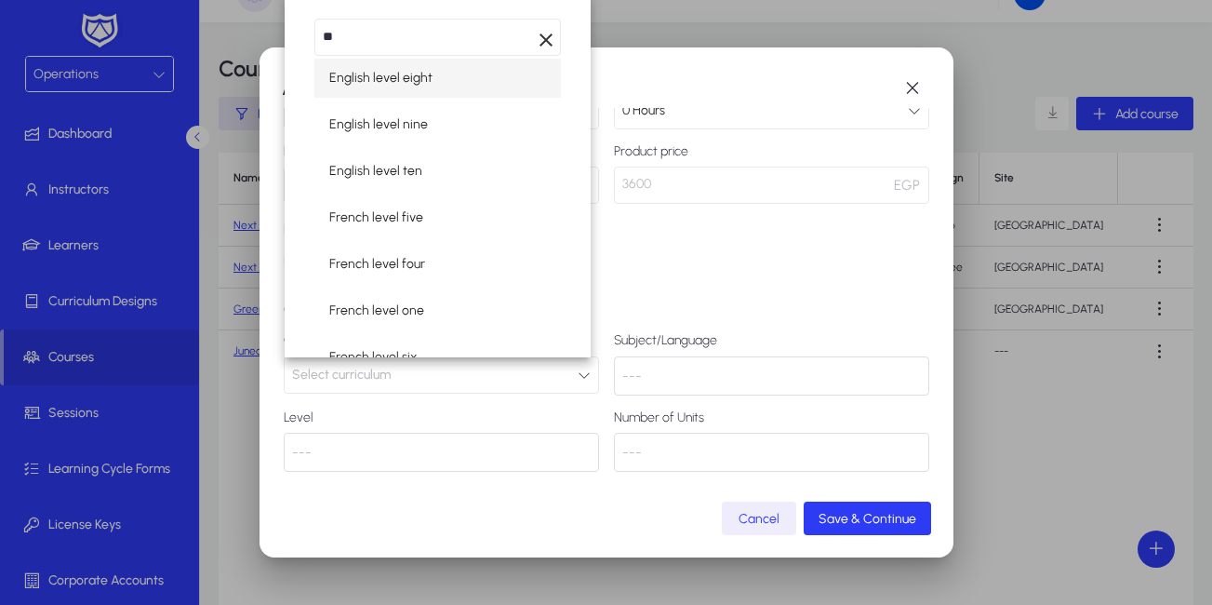
drag, startPoint x: 571, startPoint y: 170, endPoint x: 578, endPoint y: 231, distance: 60.9
click at [578, 231] on div "** close Add curriculum English level eight English level nine English level te…" at bounding box center [438, 175] width 307 height 365
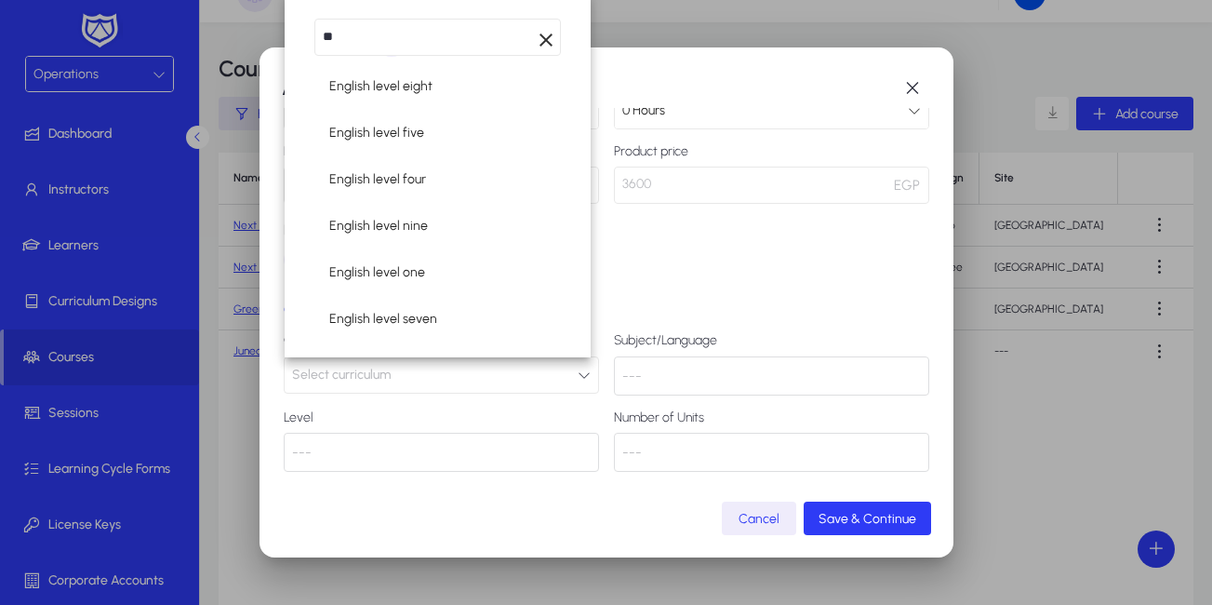
scroll to position [60, 0]
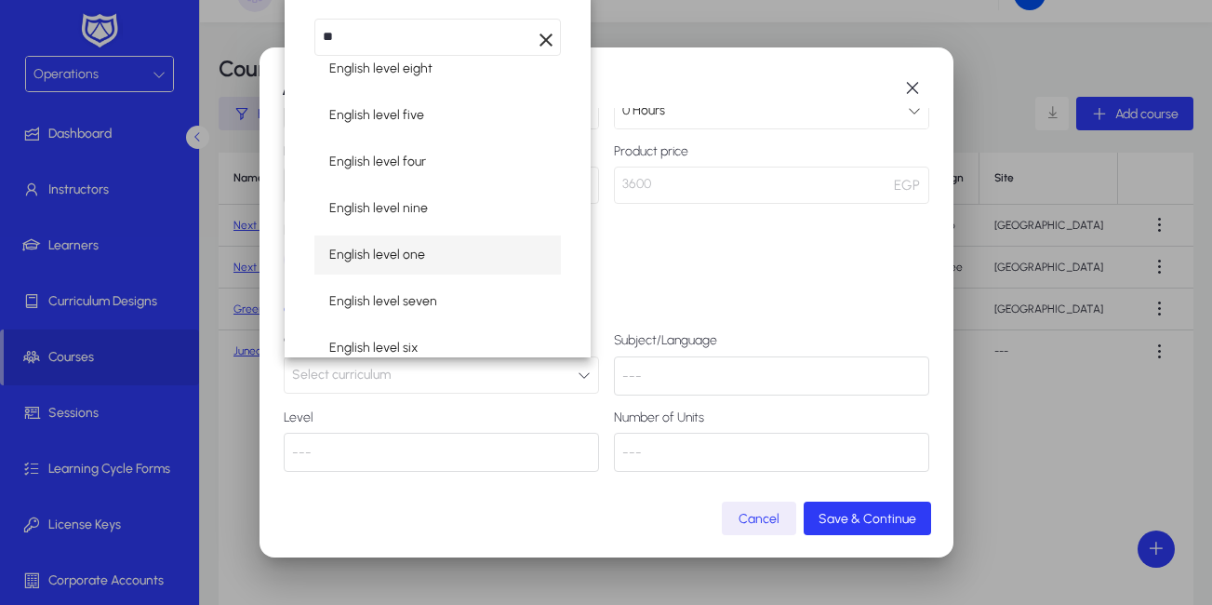
click at [381, 255] on span "English level one" at bounding box center [377, 255] width 96 height 22
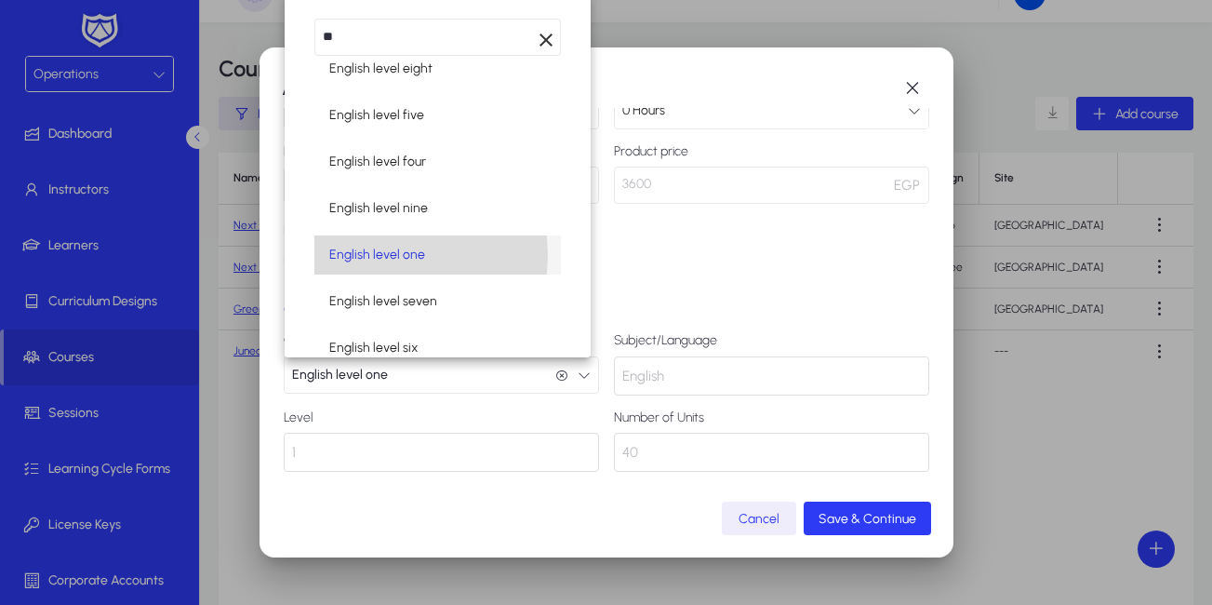
scroll to position [1, 0]
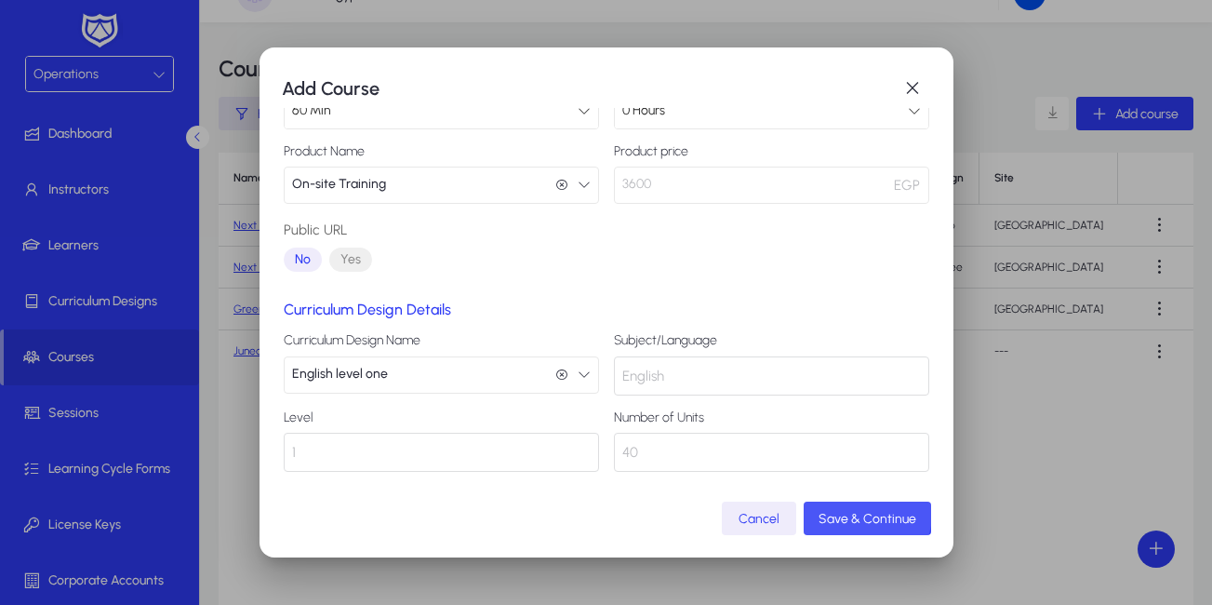
click at [848, 508] on span "submit" at bounding box center [867, 518] width 127 height 45
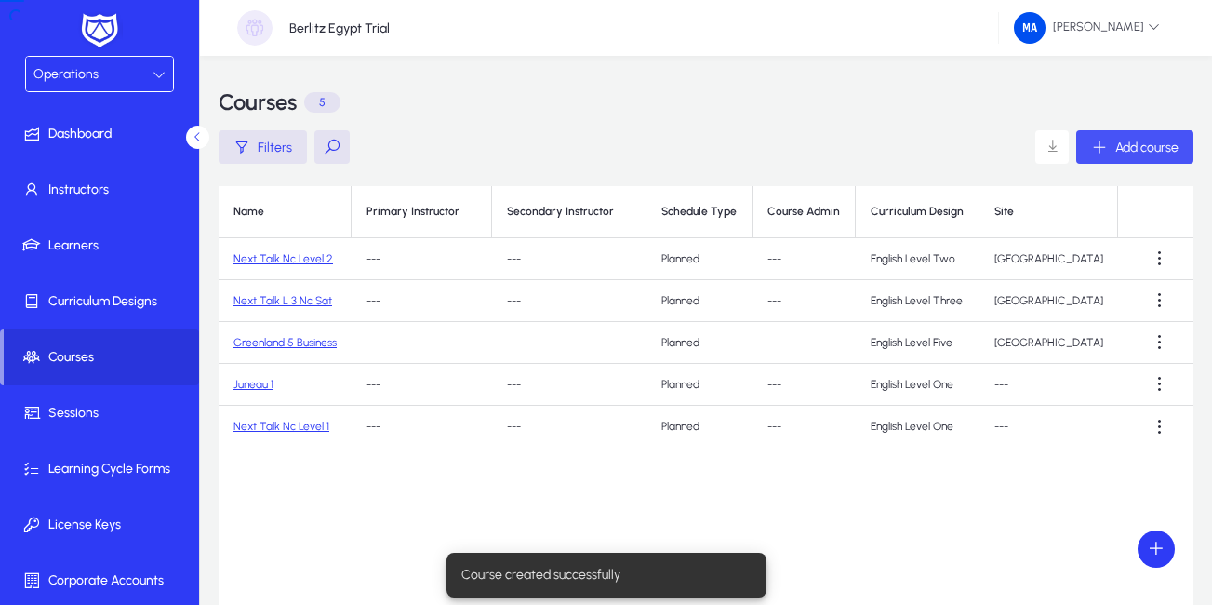
scroll to position [33, 0]
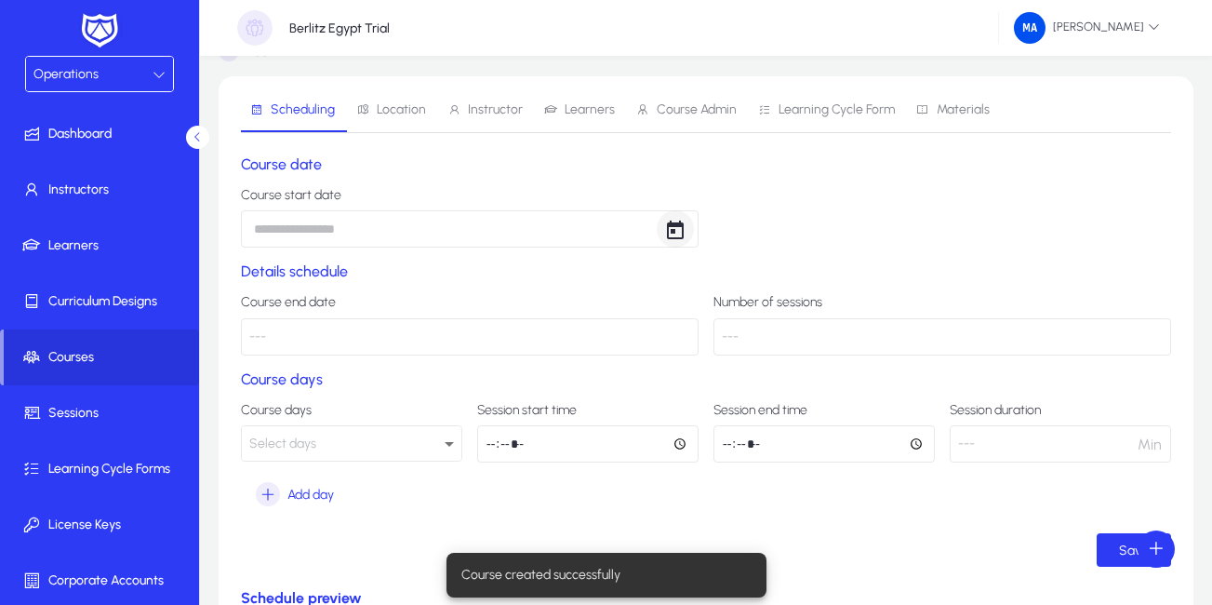
click at [672, 238] on span "Open calendar" at bounding box center [675, 228] width 37 height 37
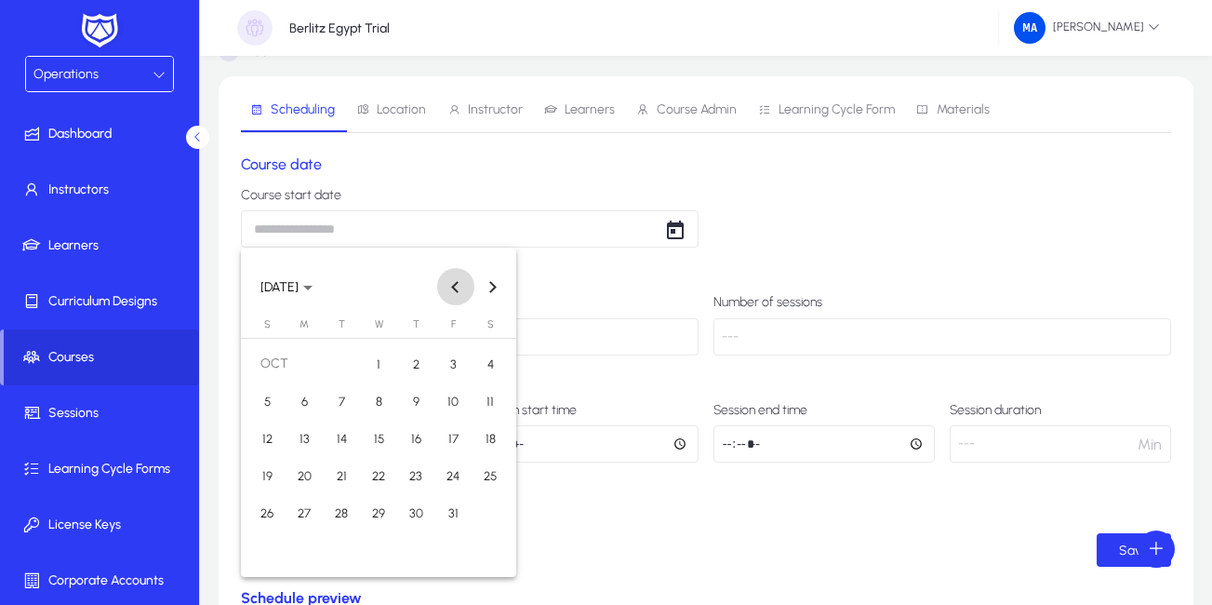
click at [451, 284] on span "Previous month" at bounding box center [455, 286] width 37 height 37
click at [490, 441] on span "13" at bounding box center [489, 437] width 33 height 33
type input "**********"
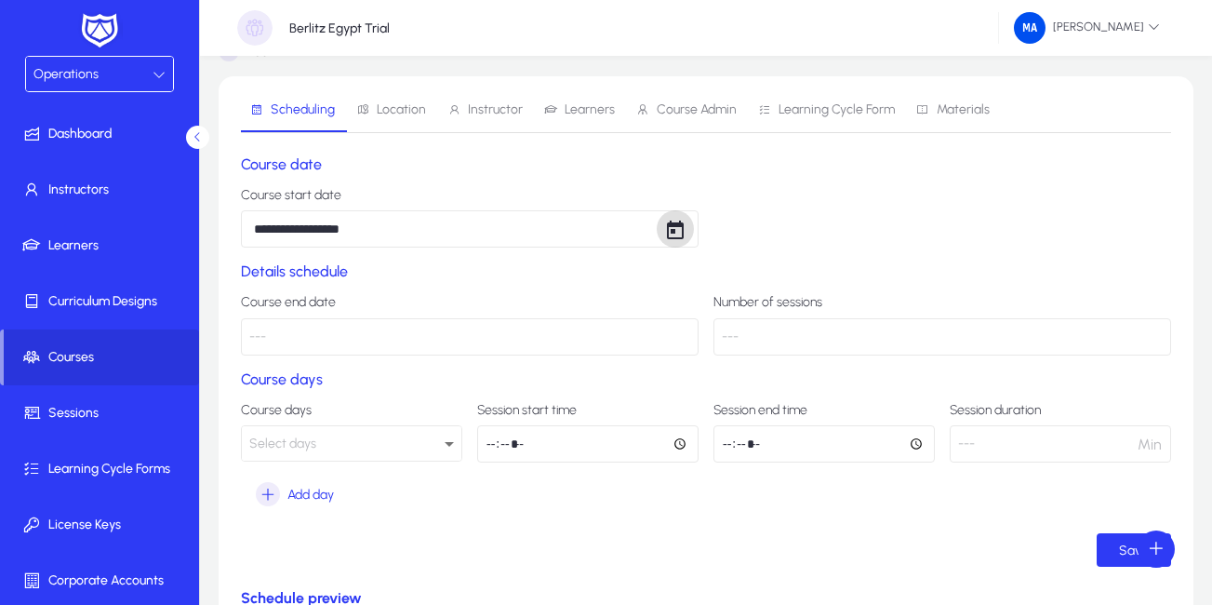
click at [605, 344] on p "---" at bounding box center [470, 336] width 458 height 37
click at [430, 433] on div "Select days" at bounding box center [346, 444] width 195 height 24
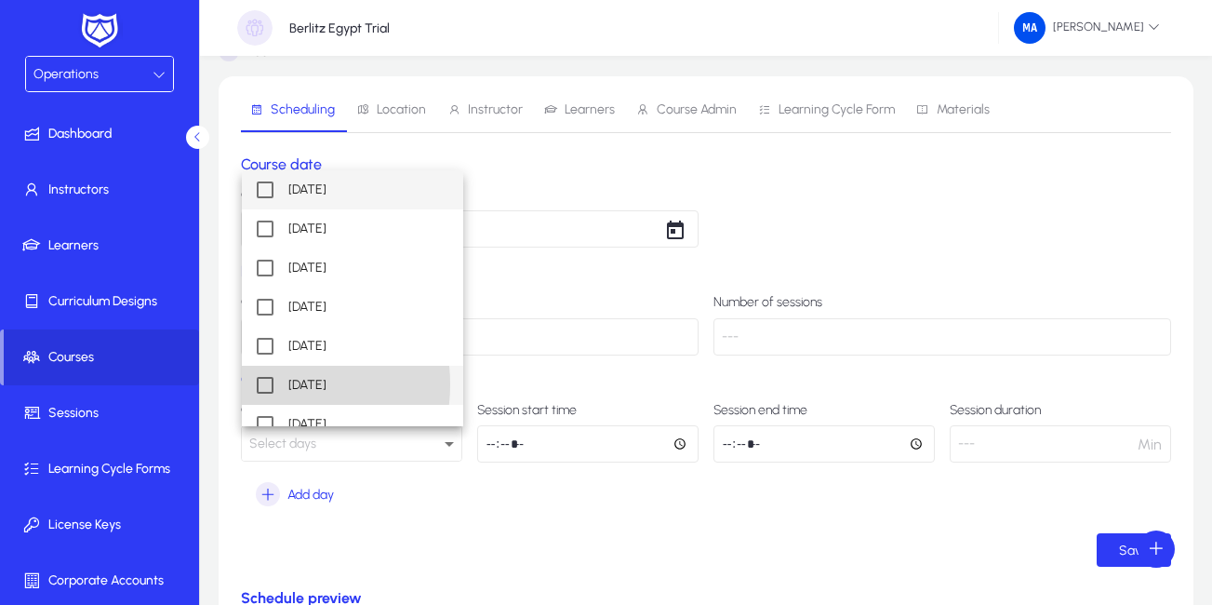
click at [262, 384] on mat-pseudo-checkbox at bounding box center [265, 385] width 17 height 17
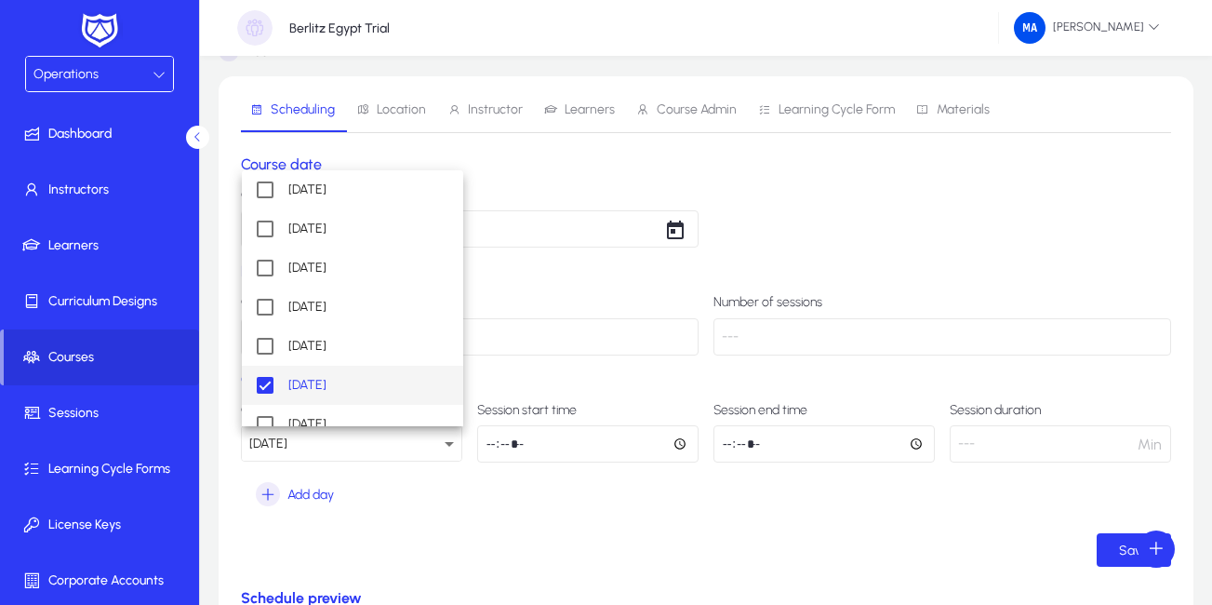
click at [497, 445] on div at bounding box center [606, 302] width 1212 height 605
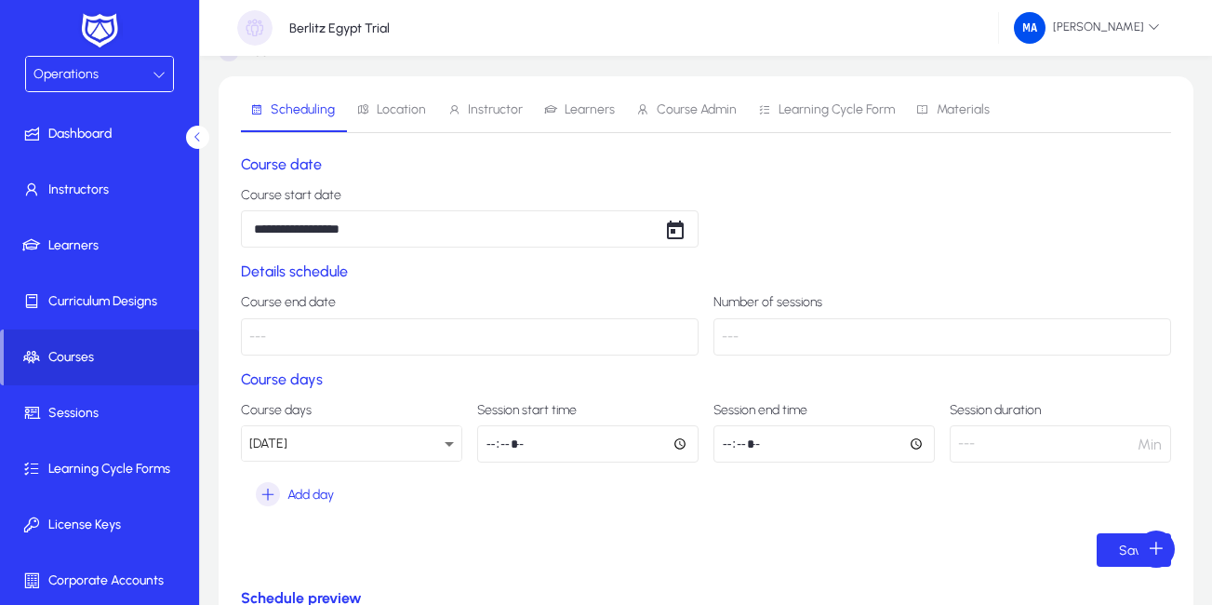
click at [494, 441] on input "time" at bounding box center [587, 443] width 221 height 37
click at [495, 444] on input "*****" at bounding box center [587, 443] width 221 height 37
type input "*****"
click at [722, 443] on input "time" at bounding box center [823, 443] width 221 height 37
type input "*****"
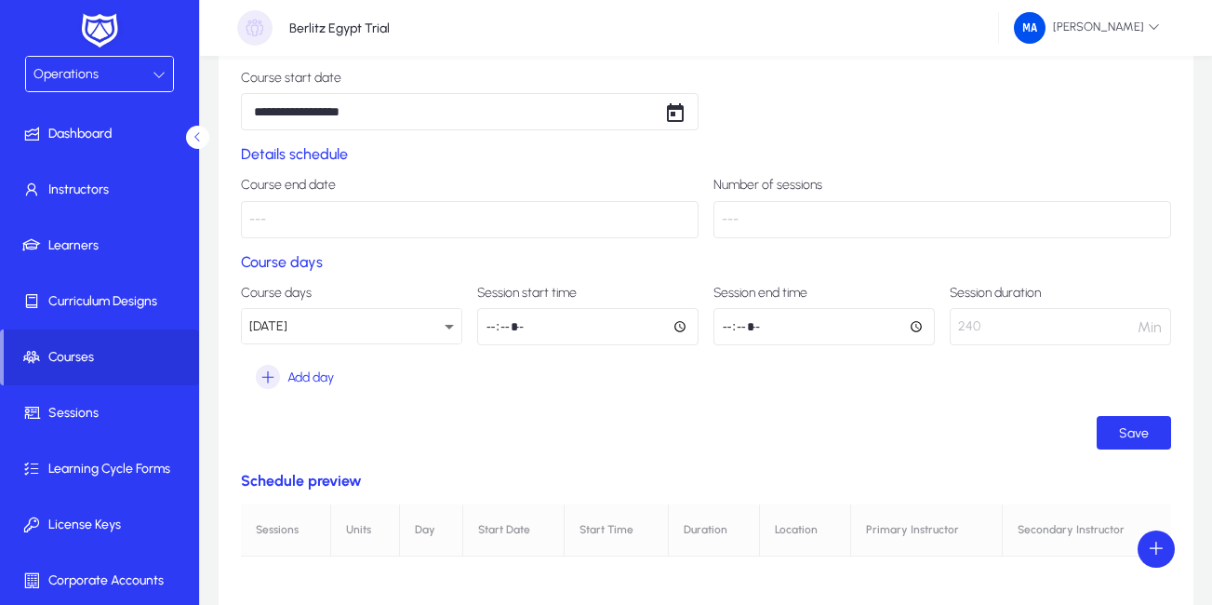
scroll to position [164, 0]
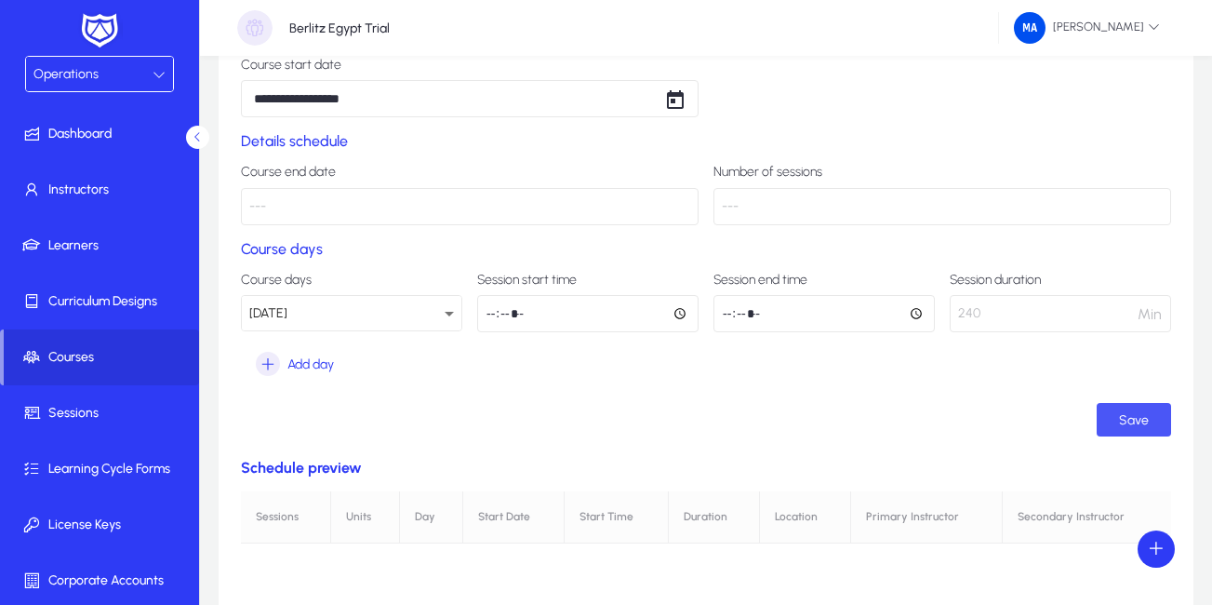
click at [1115, 412] on span "submit" at bounding box center [1134, 419] width 74 height 45
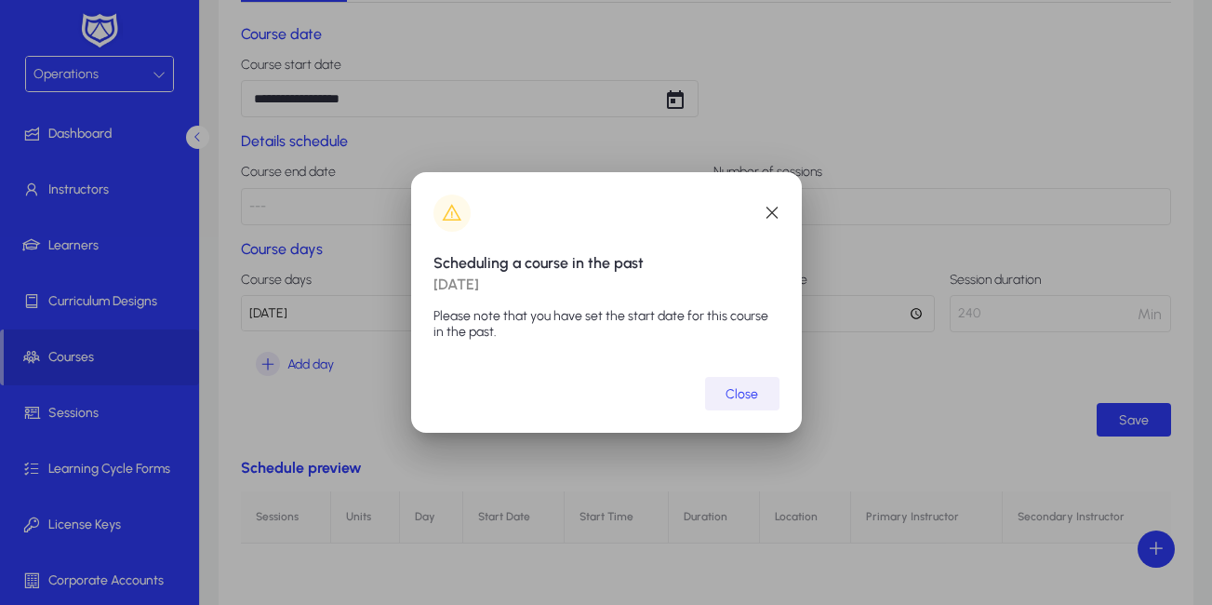
click at [751, 387] on span "Close" at bounding box center [741, 394] width 33 height 16
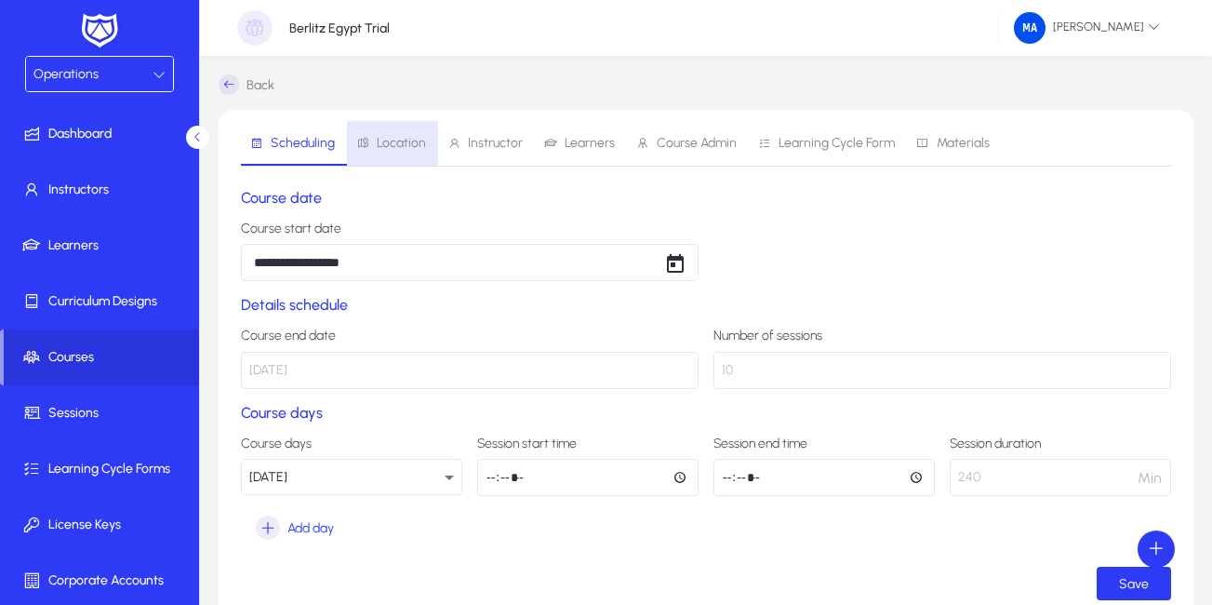
click at [380, 141] on span "Location" at bounding box center [401, 143] width 49 height 13
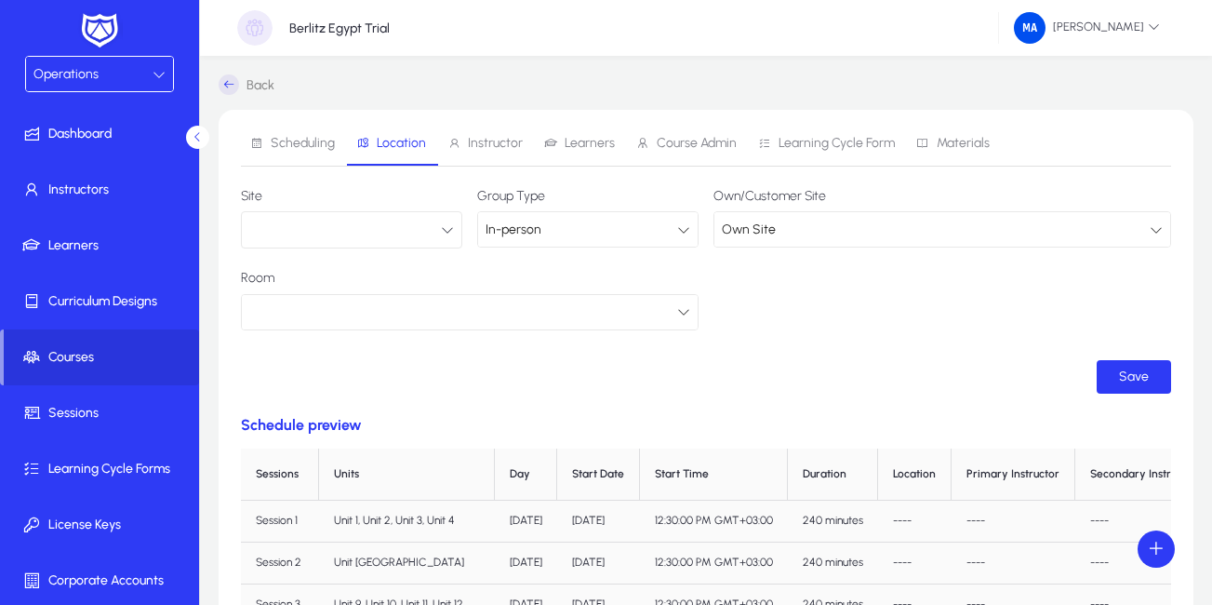
click at [417, 224] on button "button" at bounding box center [351, 229] width 221 height 37
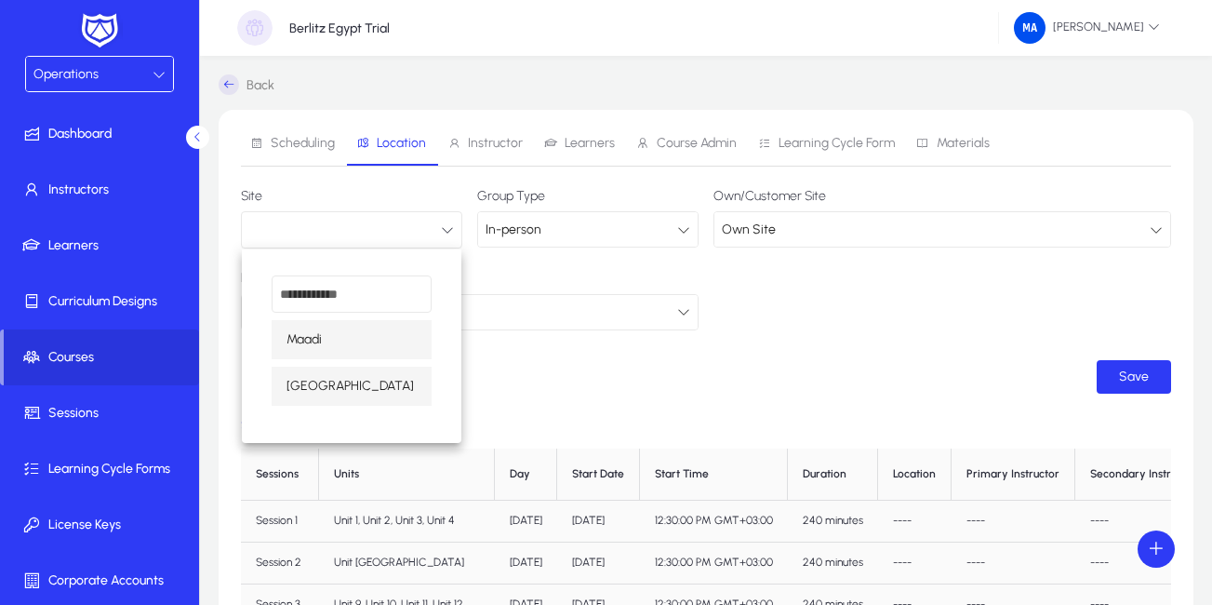
click at [324, 378] on span "[GEOGRAPHIC_DATA]" at bounding box center [349, 386] width 127 height 22
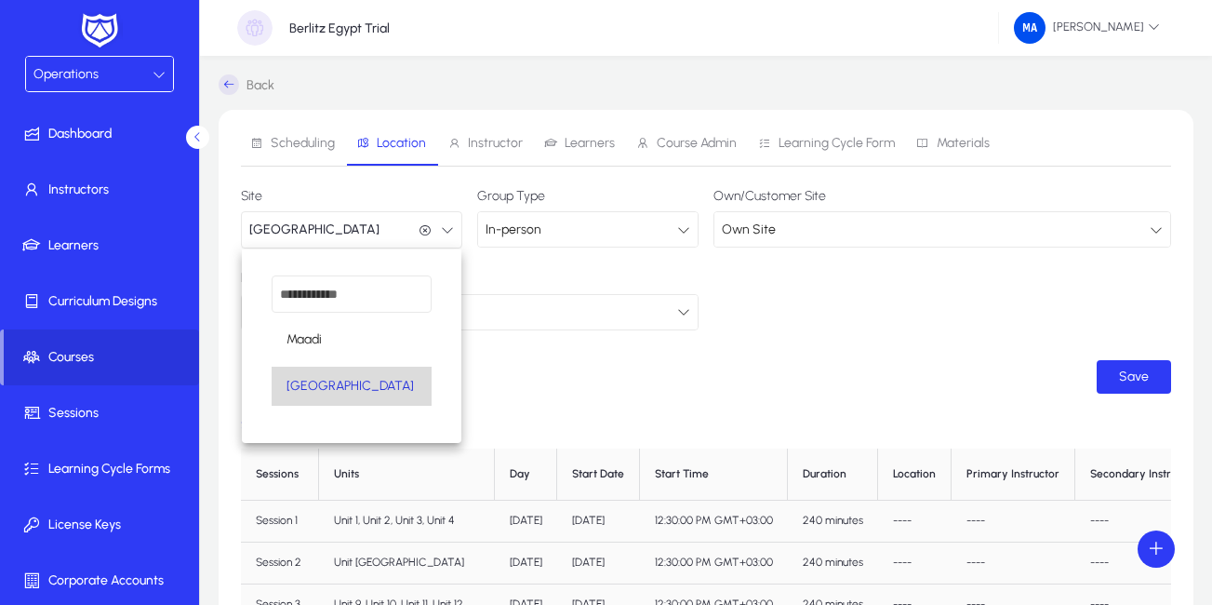
scroll to position [1, 0]
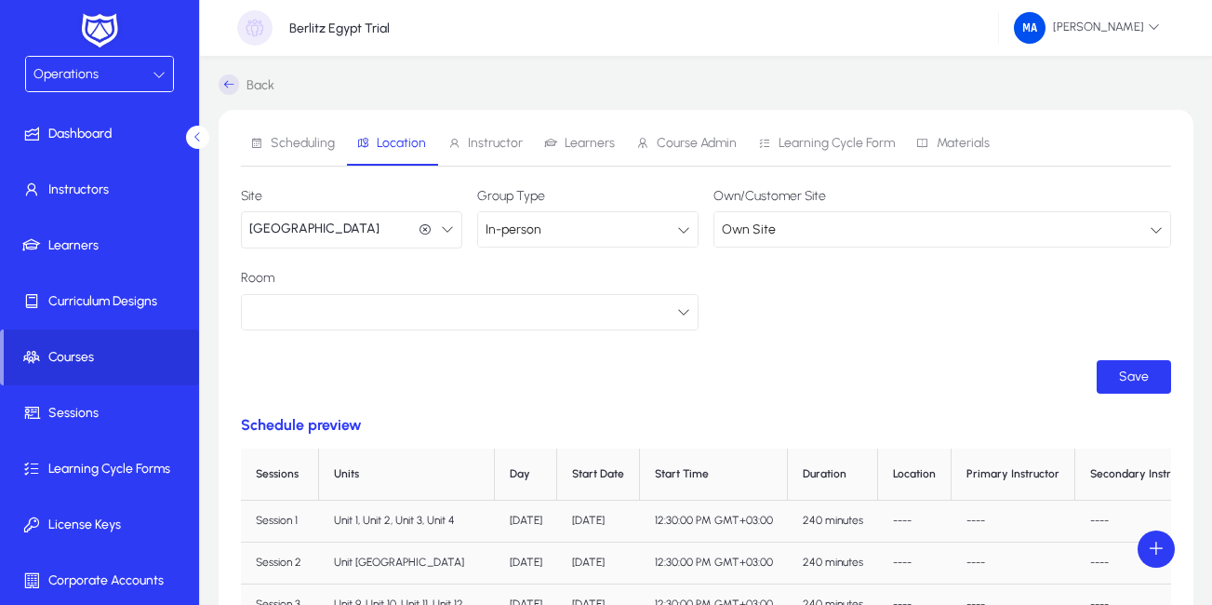
click at [659, 311] on div at bounding box center [463, 311] width 428 height 24
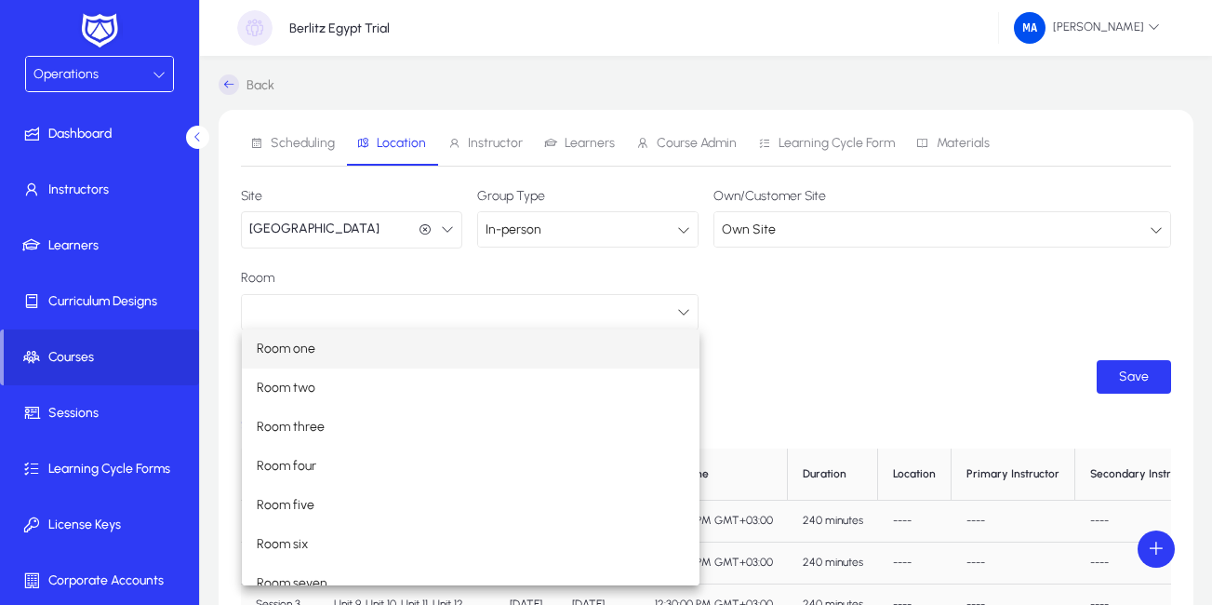
click at [376, 344] on mat-option "Room one" at bounding box center [471, 348] width 458 height 39
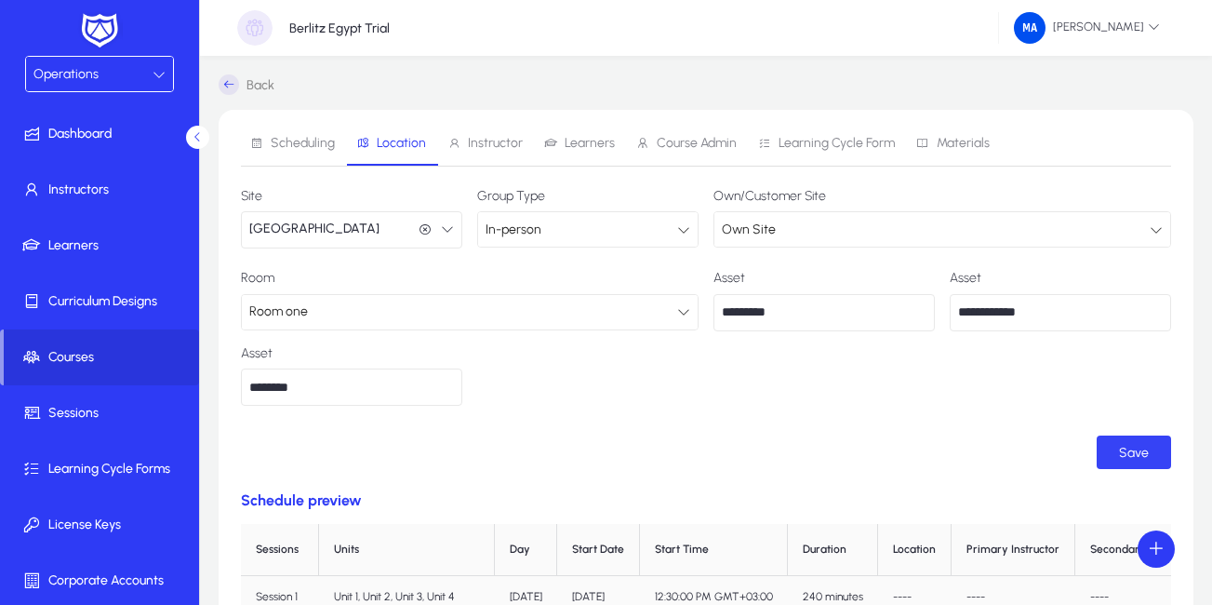
click at [1125, 448] on span "Save" at bounding box center [1134, 453] width 30 height 16
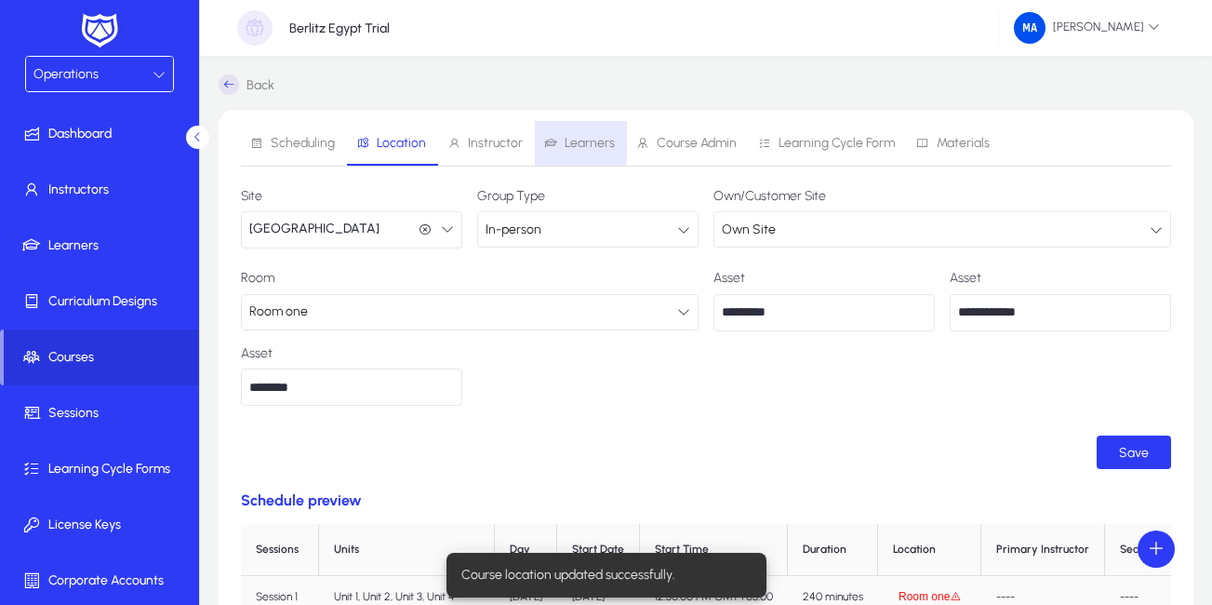
click at [572, 140] on span "Learners" at bounding box center [590, 143] width 50 height 13
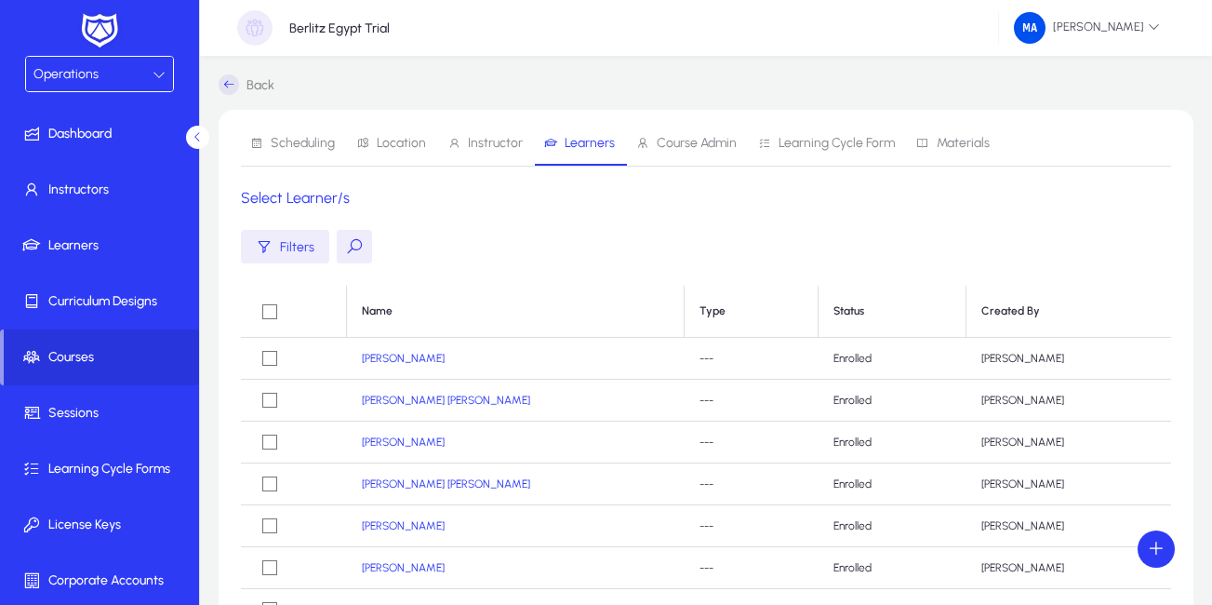
click at [308, 201] on h1 "Select Learner/s" at bounding box center [706, 198] width 930 height 19
drag, startPoint x: 308, startPoint y: 201, endPoint x: 689, endPoint y: 211, distance: 381.5
click at [689, 211] on div "Scheduling Location Instructor Learners Course Admin Learning Cycle Form Materi…" at bounding box center [706, 496] width 975 height 772
click at [346, 242] on button at bounding box center [354, 246] width 35 height 33
click at [399, 245] on input "text" at bounding box center [476, 246] width 279 height 35
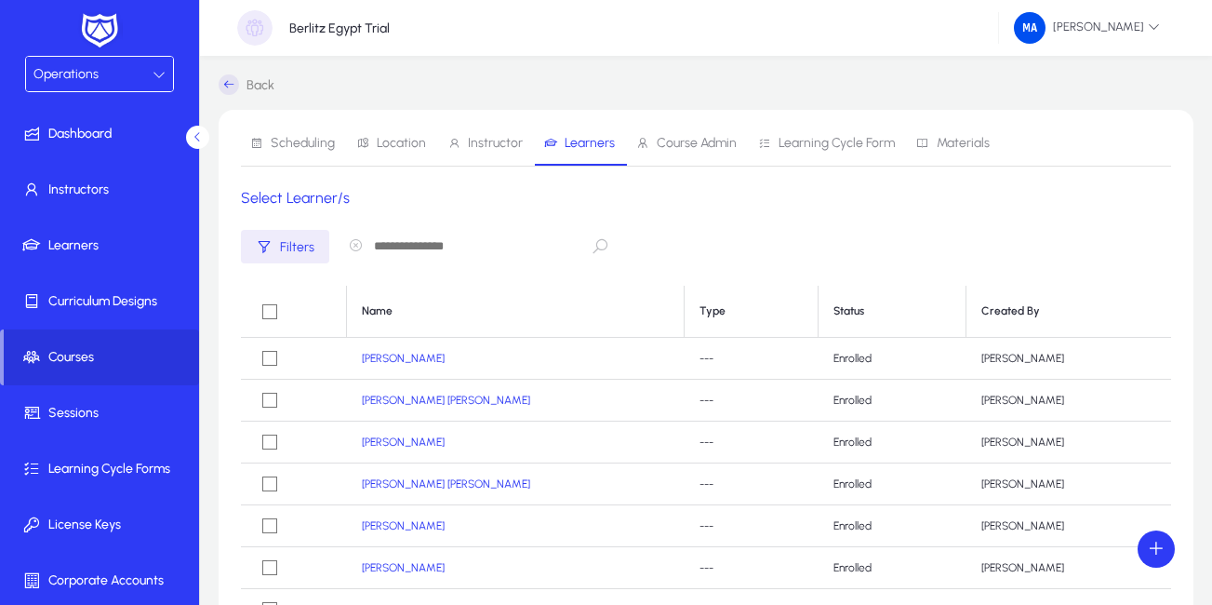
paste input "**********"
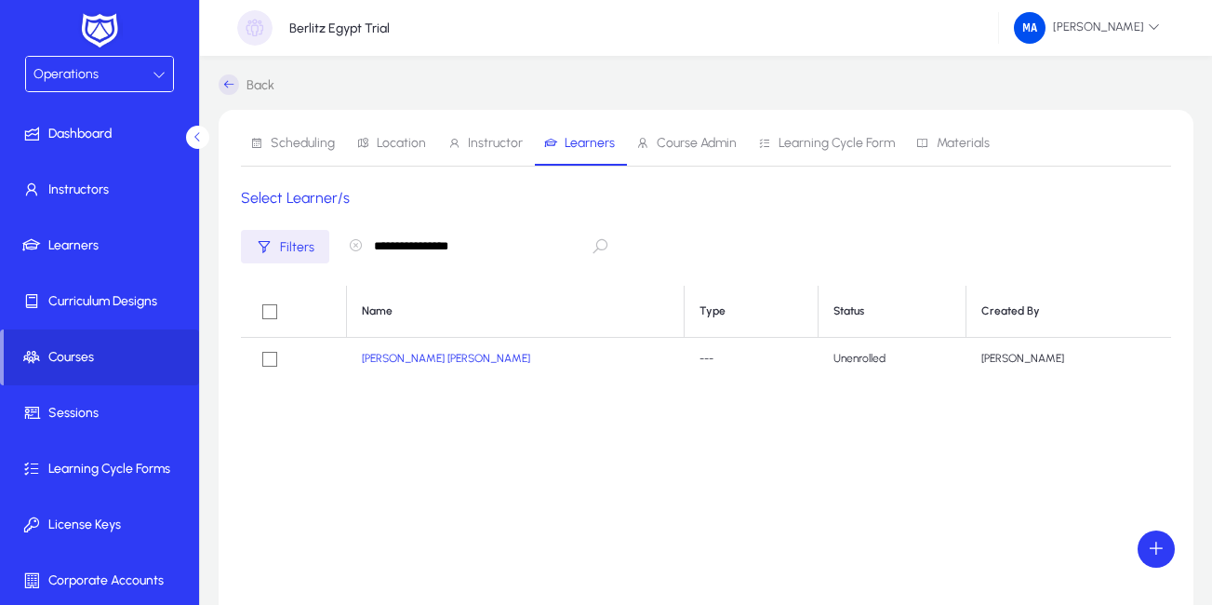
type input "**********"
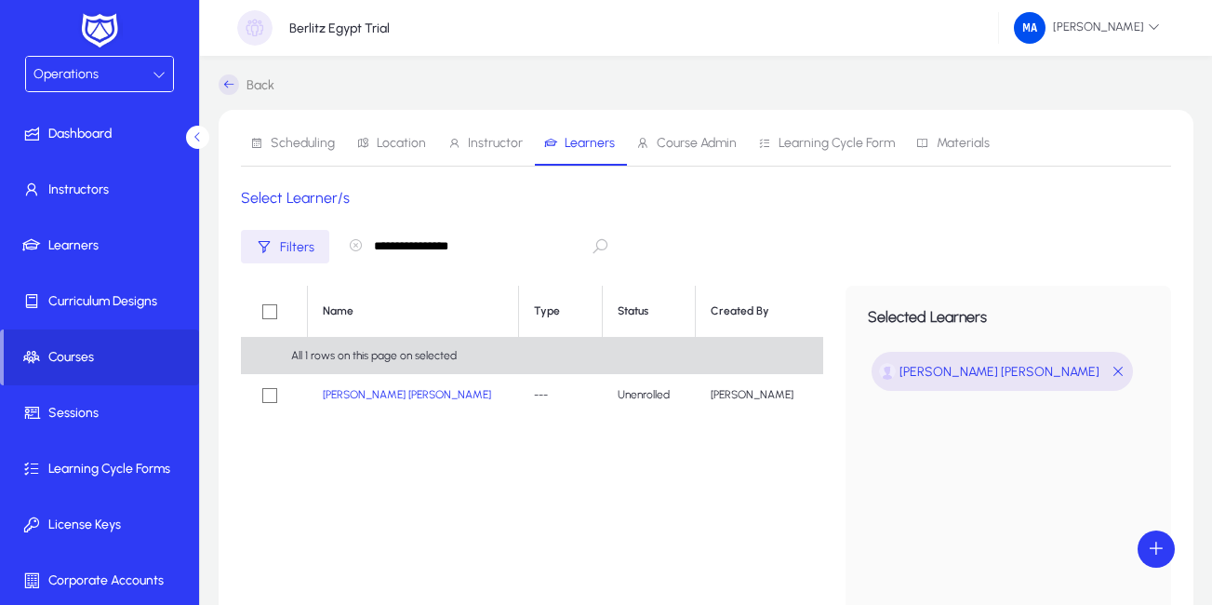
click at [352, 243] on icon "button" at bounding box center [355, 245] width 15 height 15
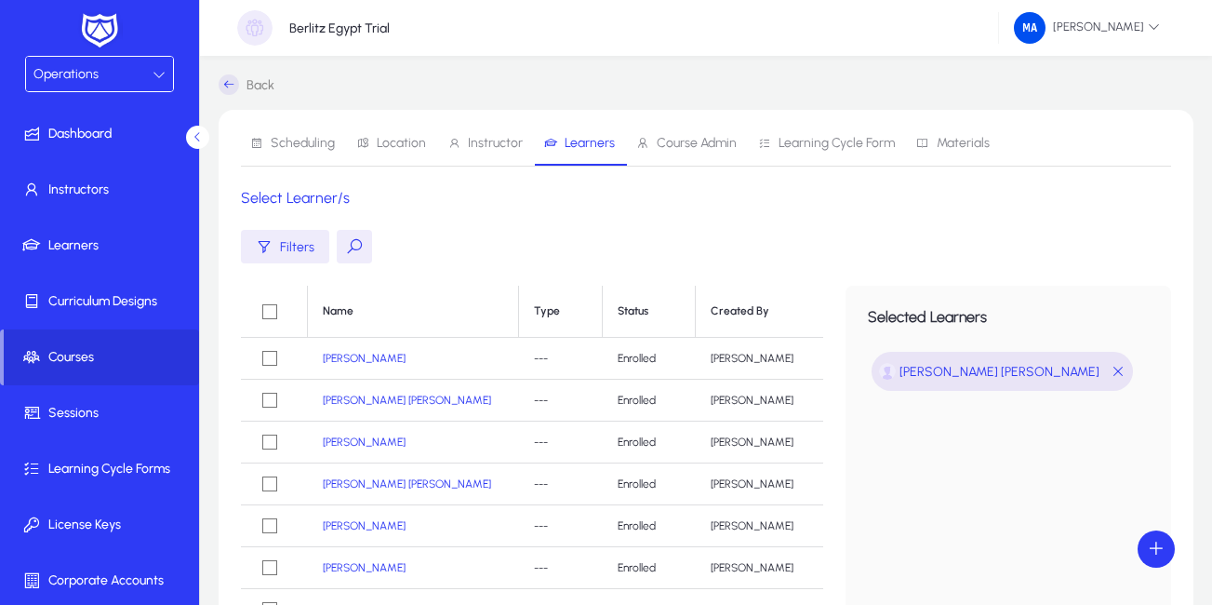
click at [353, 240] on button at bounding box center [354, 246] width 35 height 33
paste input "**********"
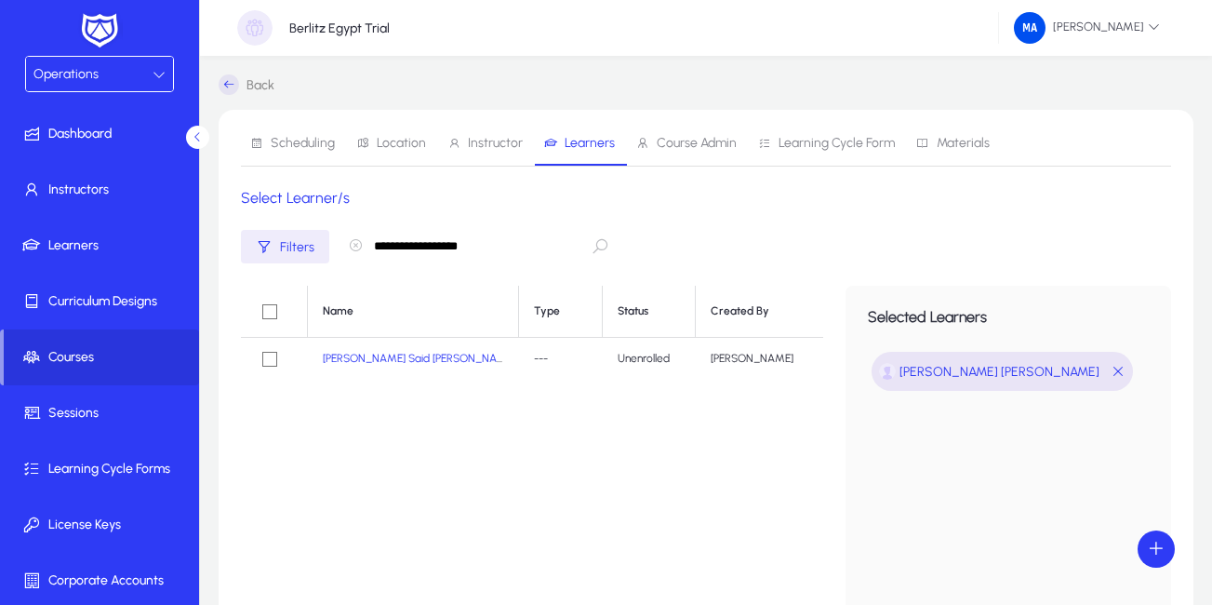
type input "**********"
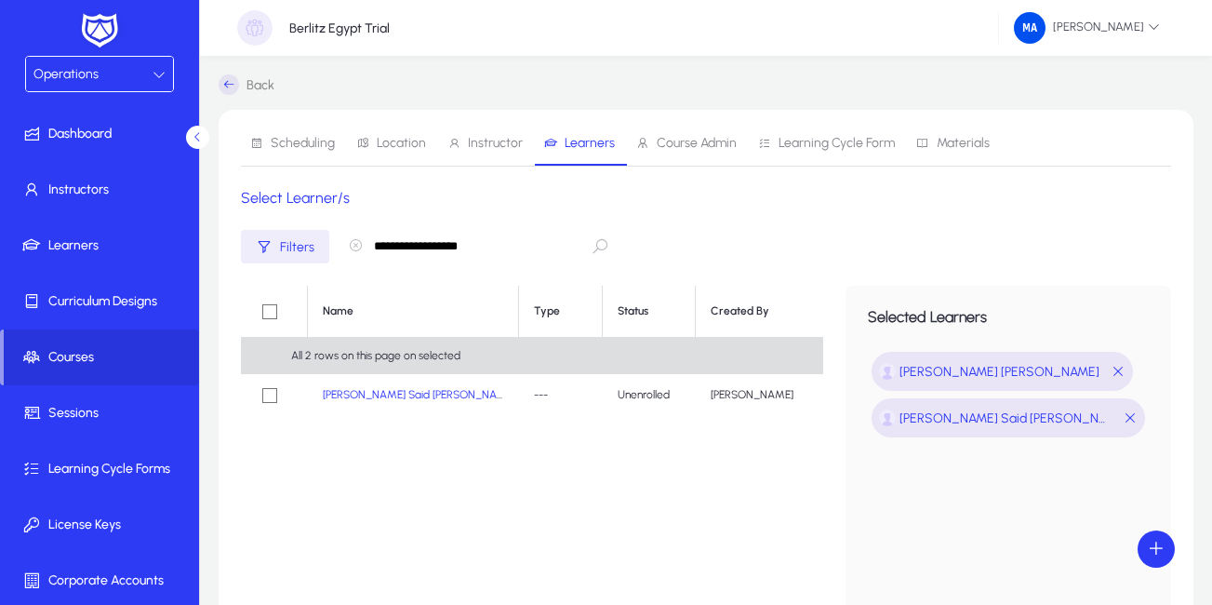
click at [354, 242] on icon "button" at bounding box center [355, 245] width 15 height 15
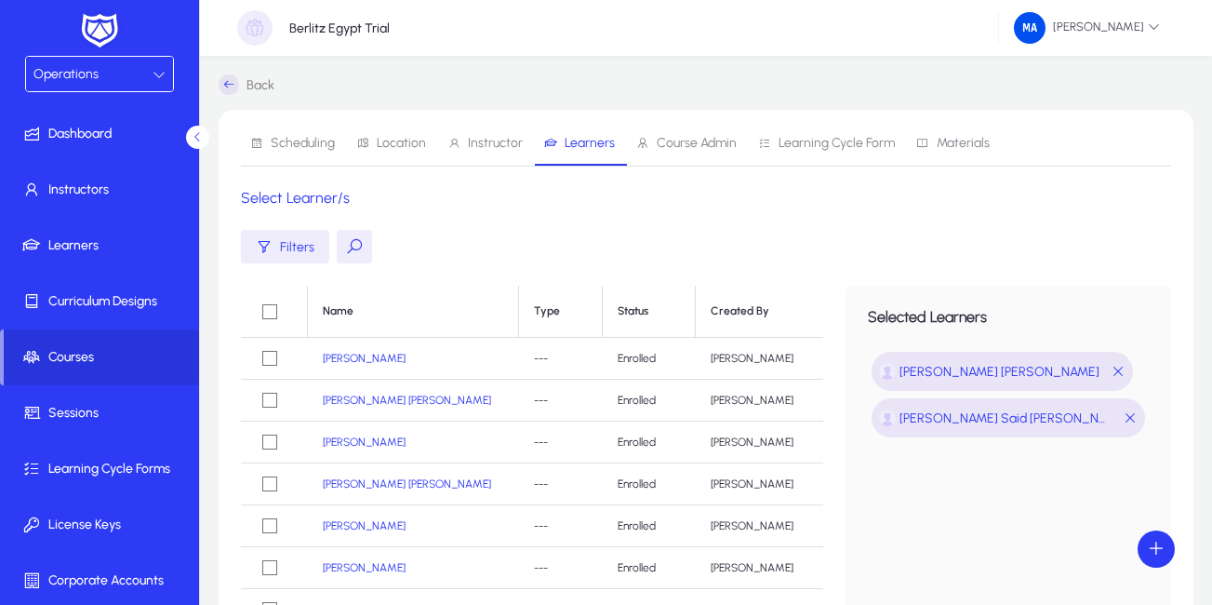
click at [353, 246] on button at bounding box center [354, 246] width 35 height 33
click at [393, 243] on input "text" at bounding box center [476, 246] width 279 height 35
paste input "**********"
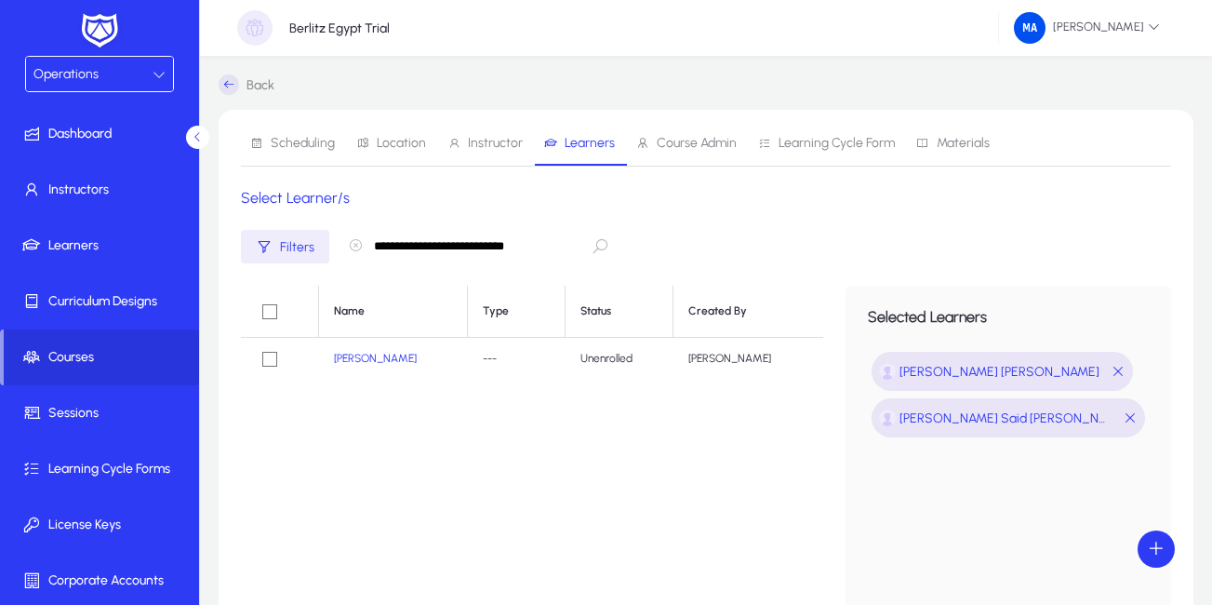
type input "**********"
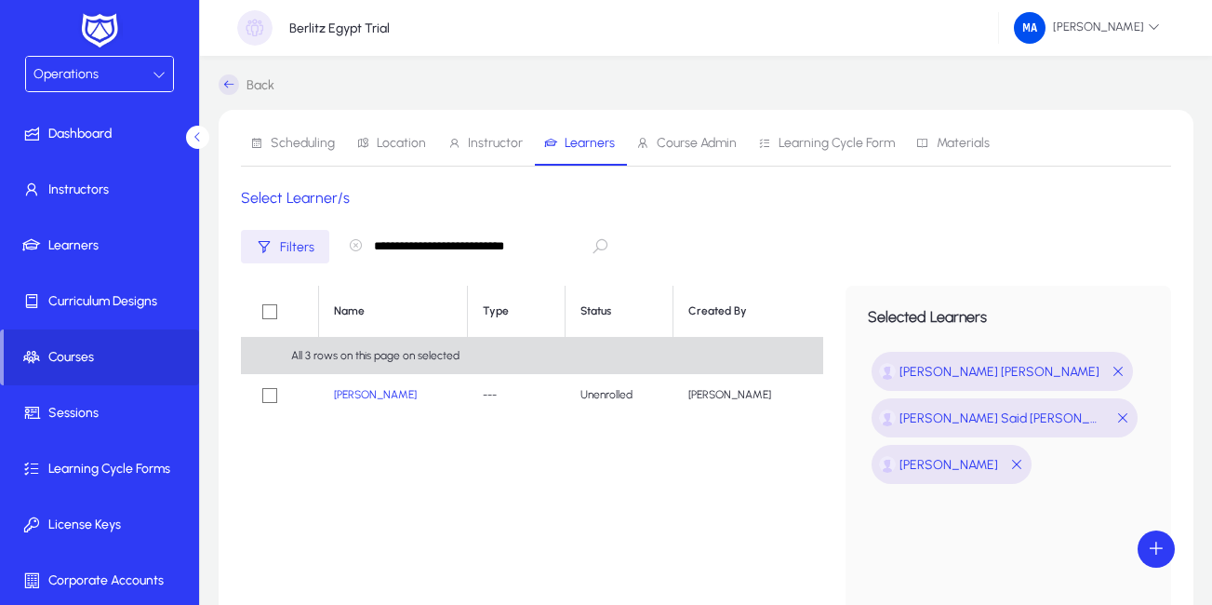
click at [354, 247] on icon "button" at bounding box center [355, 245] width 15 height 15
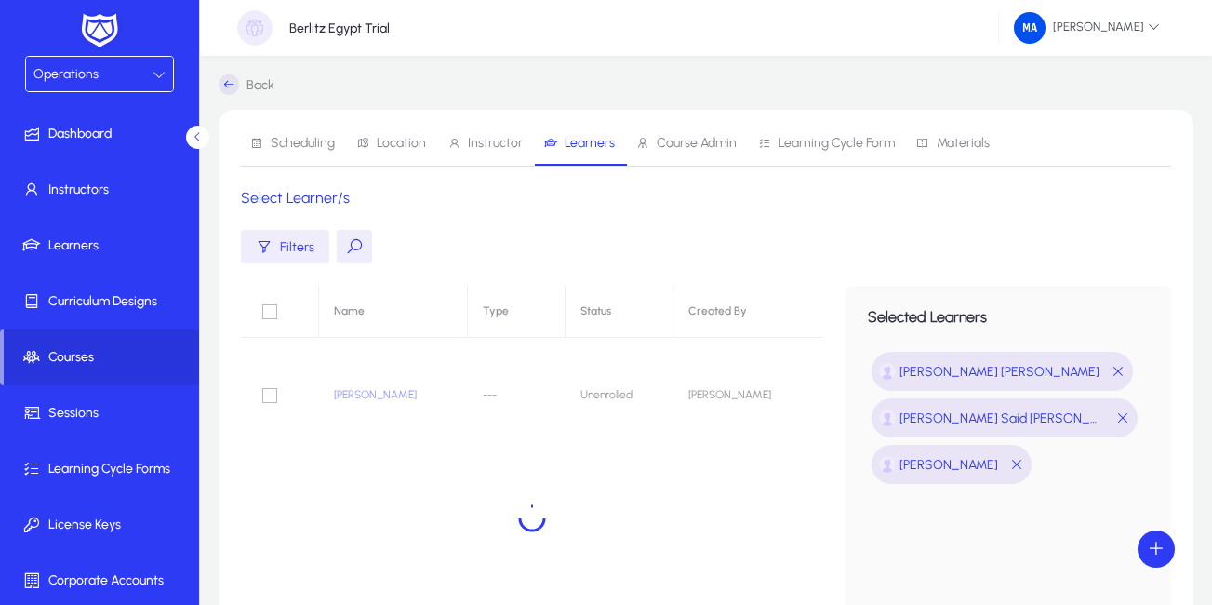
click at [355, 247] on button at bounding box center [354, 246] width 35 height 33
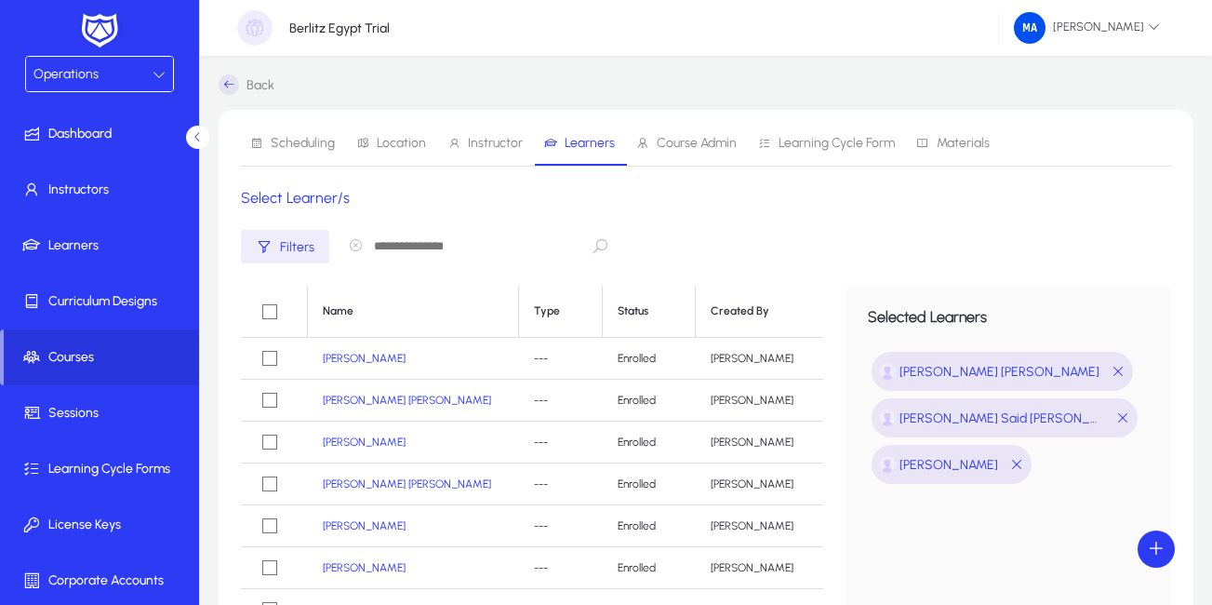
paste input "**********"
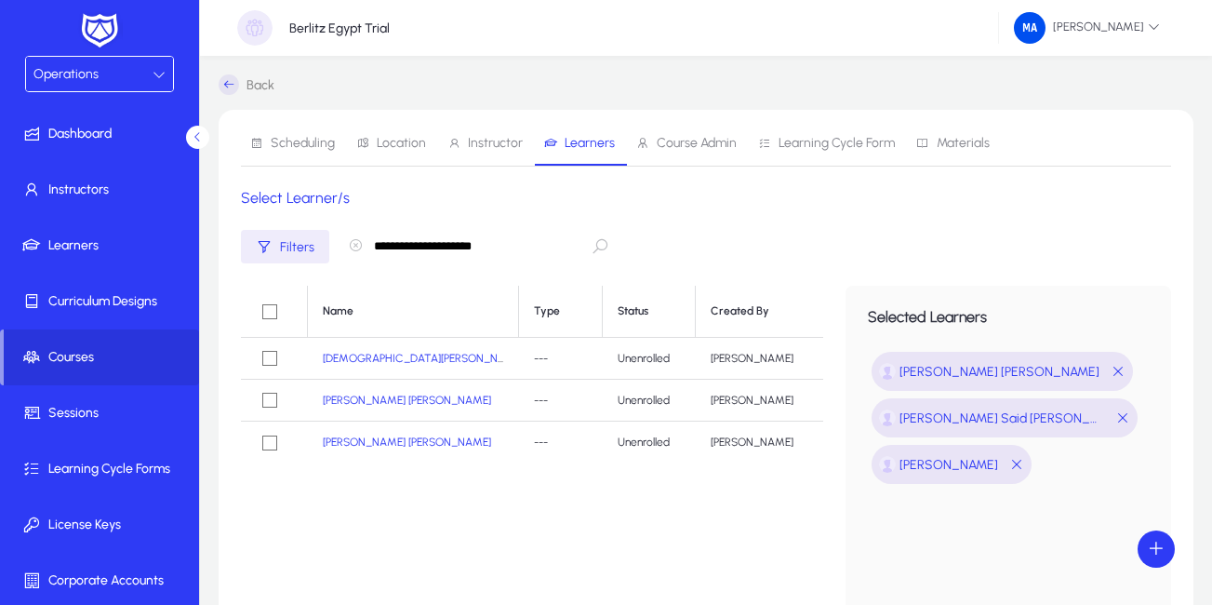
type input "**********"
click at [354, 245] on icon "button" at bounding box center [355, 245] width 15 height 15
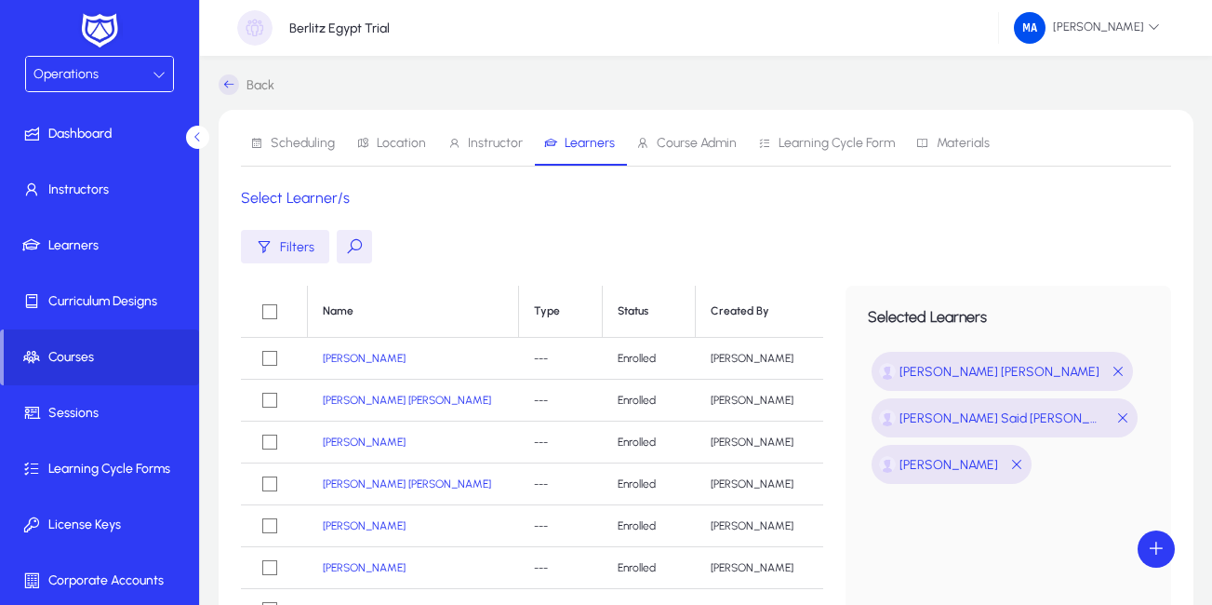
click at [352, 246] on button at bounding box center [354, 246] width 35 height 33
paste input "**********"
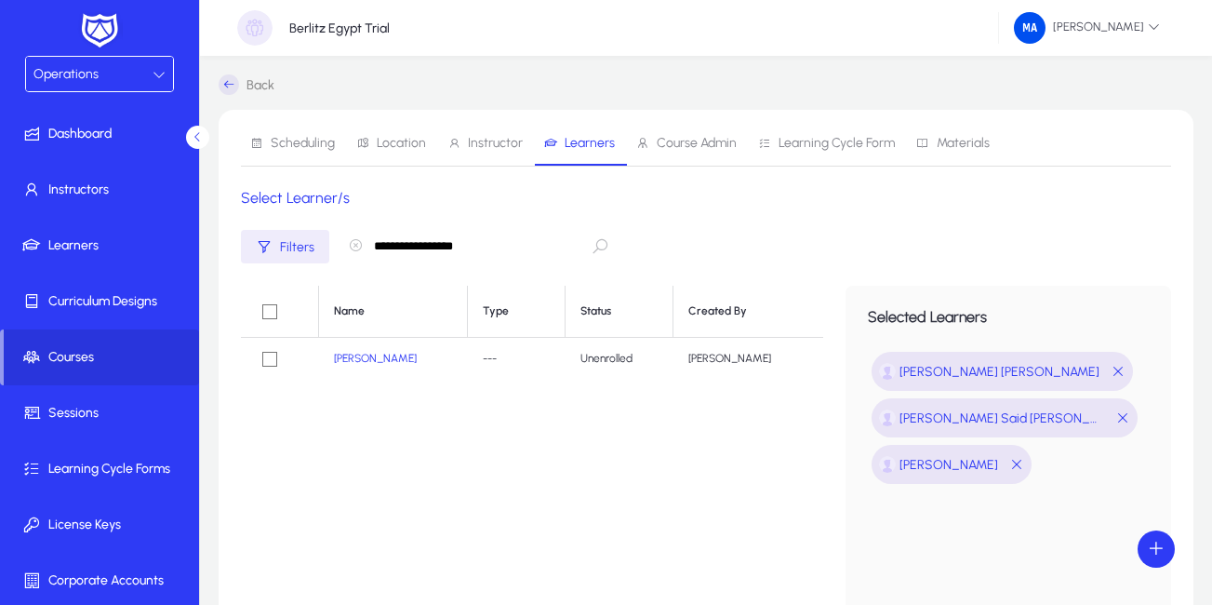
type input "**********"
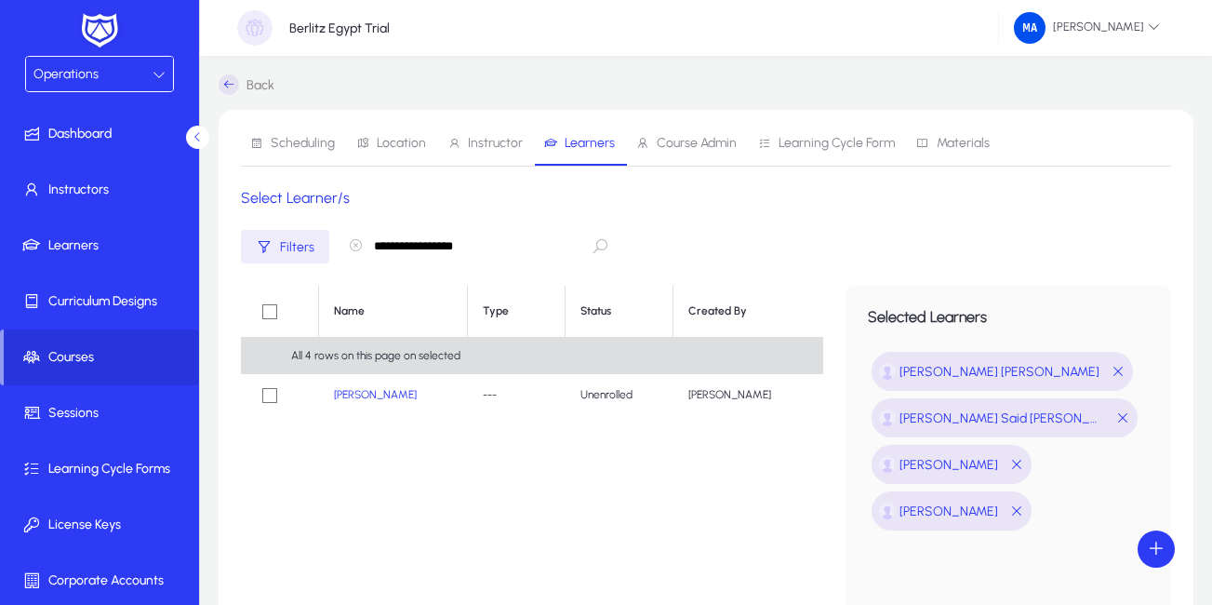
click at [352, 242] on icon "button" at bounding box center [355, 245] width 15 height 15
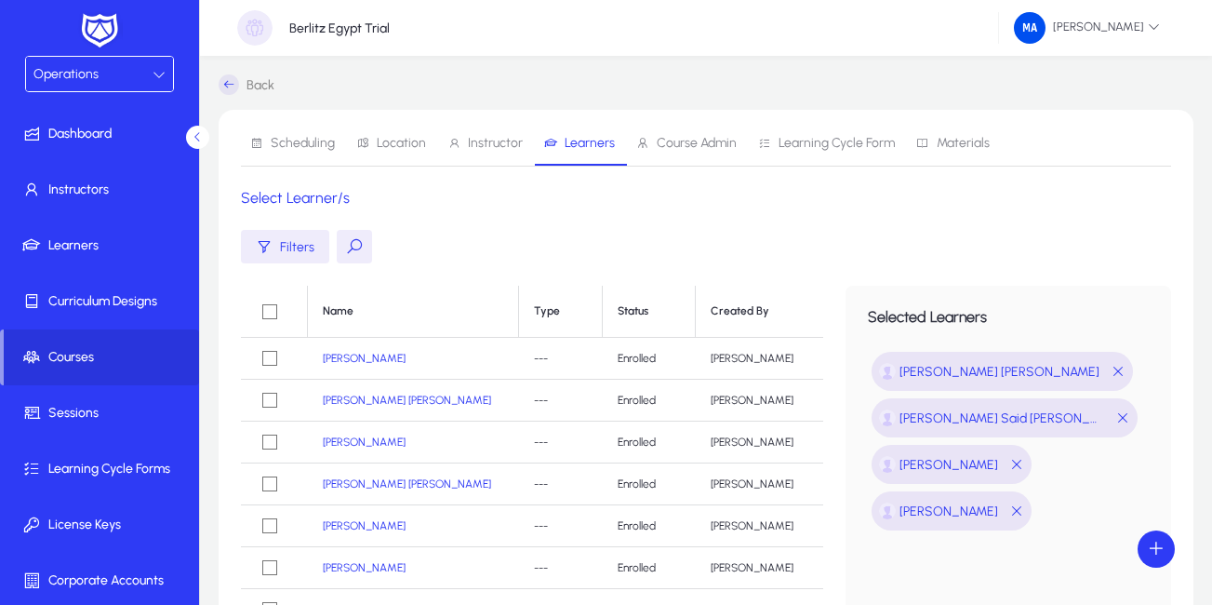
click at [347, 247] on button at bounding box center [354, 246] width 35 height 33
click at [382, 248] on input "text" at bounding box center [476, 246] width 279 height 35
paste input "**********"
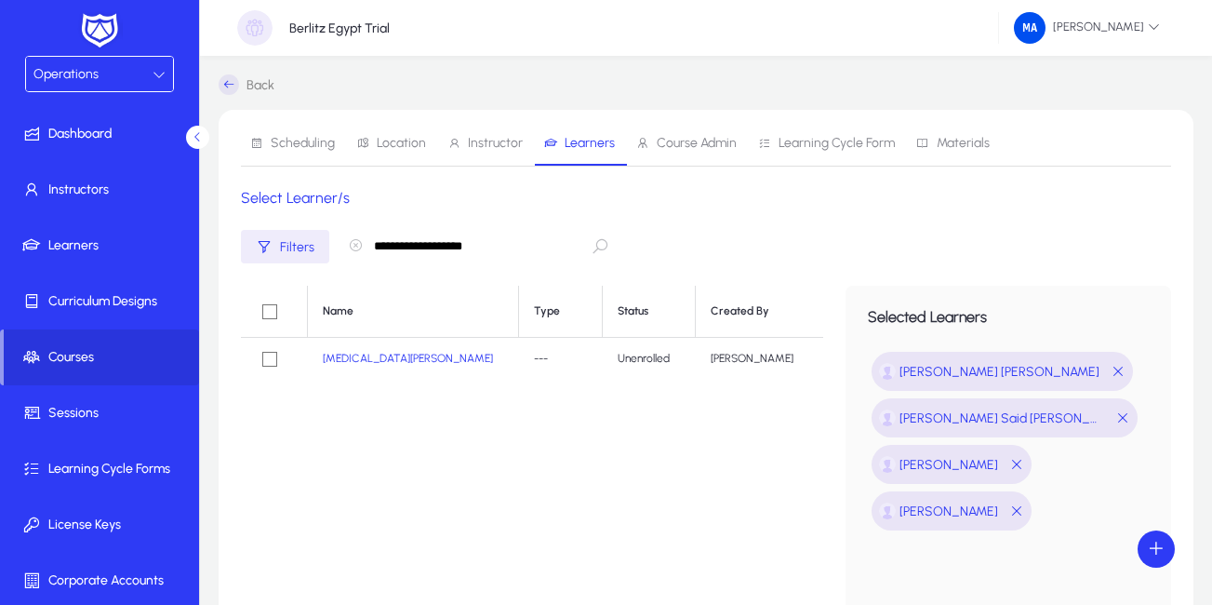
type input "**********"
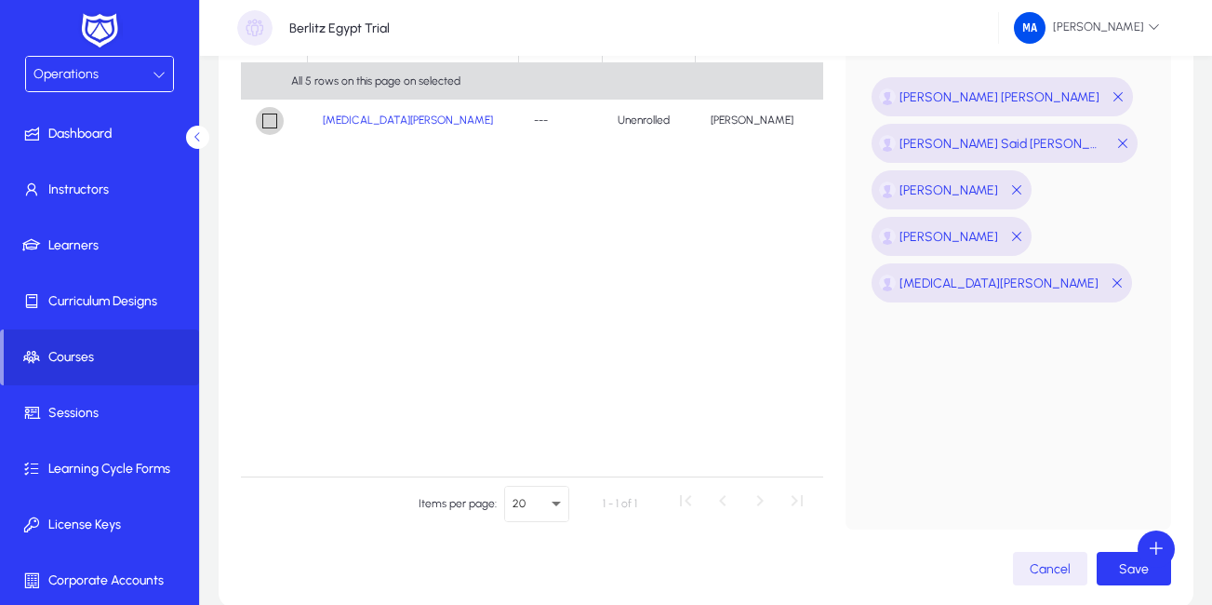
scroll to position [348, 0]
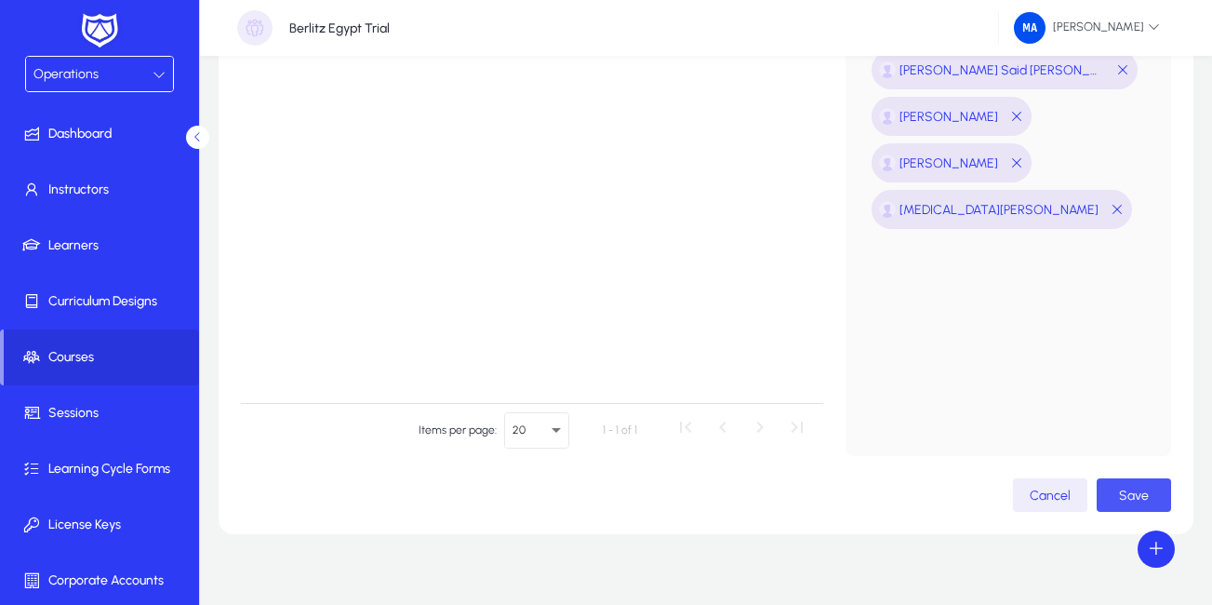
click at [1123, 491] on span "Save" at bounding box center [1134, 495] width 30 height 16
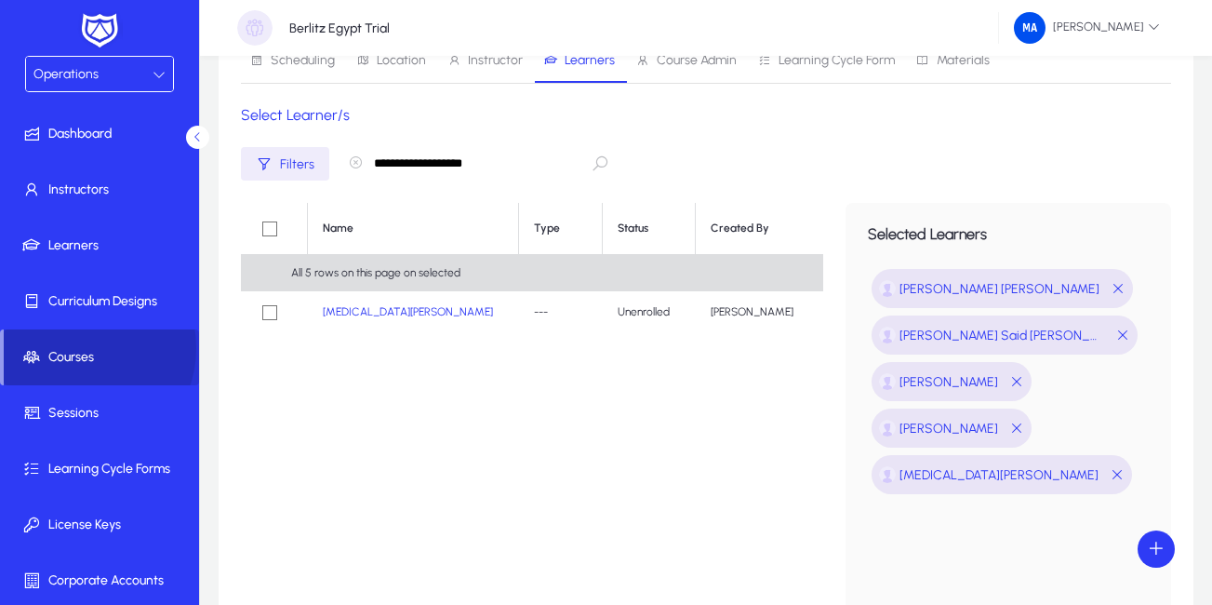
click at [79, 348] on span "Courses" at bounding box center [101, 357] width 195 height 19
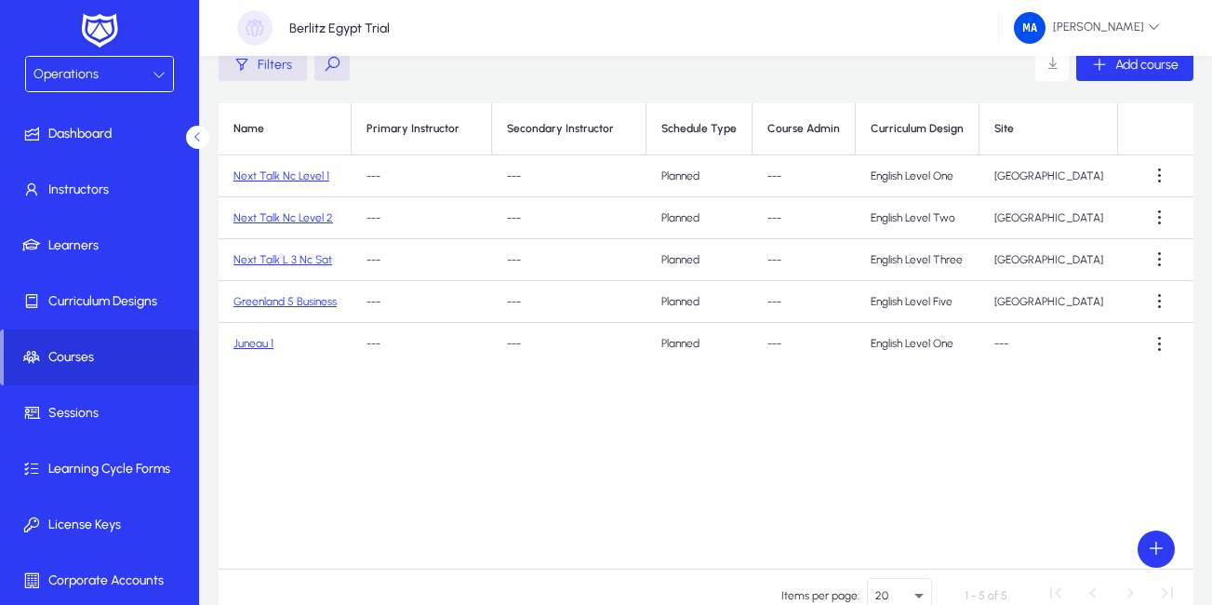
click at [289, 178] on link "Next Talk Nc Level 1" at bounding box center [281, 175] width 96 height 13
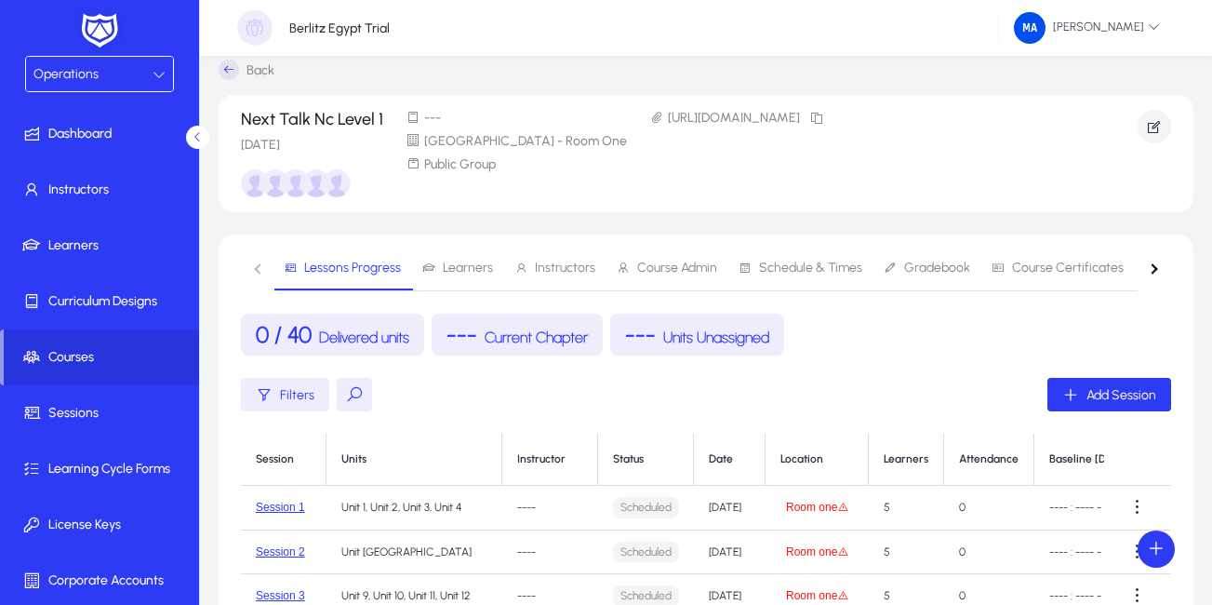
scroll to position [83, 0]
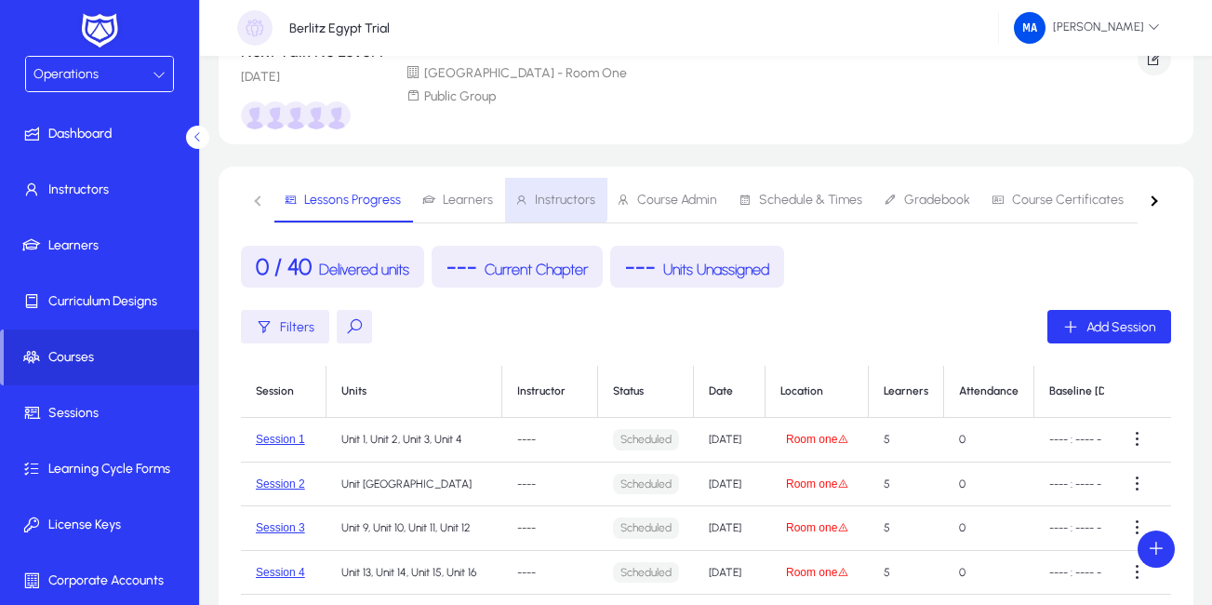
click at [553, 197] on span "Instructors" at bounding box center [565, 199] width 60 height 13
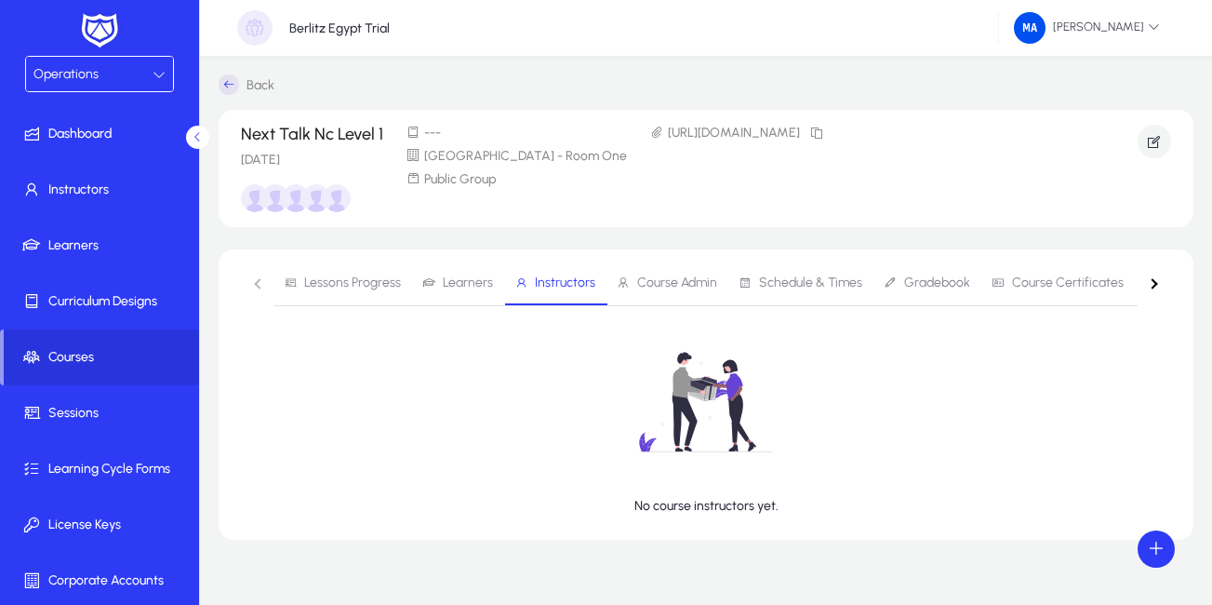
click at [323, 278] on span "Lessons Progress" at bounding box center [352, 282] width 97 height 13
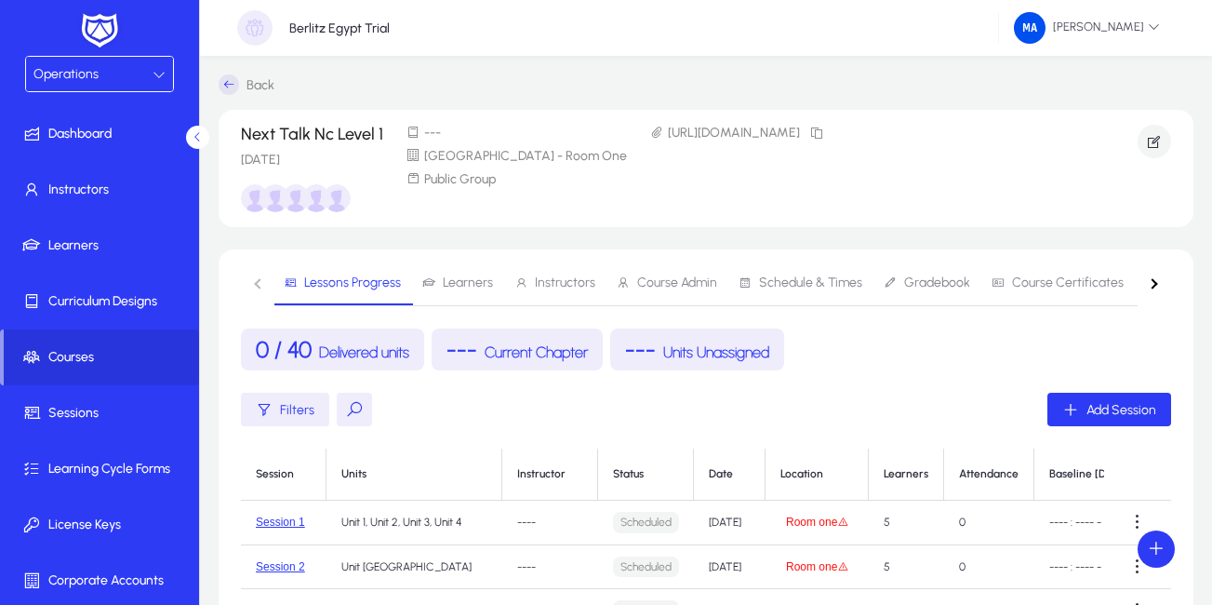
click at [499, 279] on link "Learners" at bounding box center [459, 282] width 92 height 45
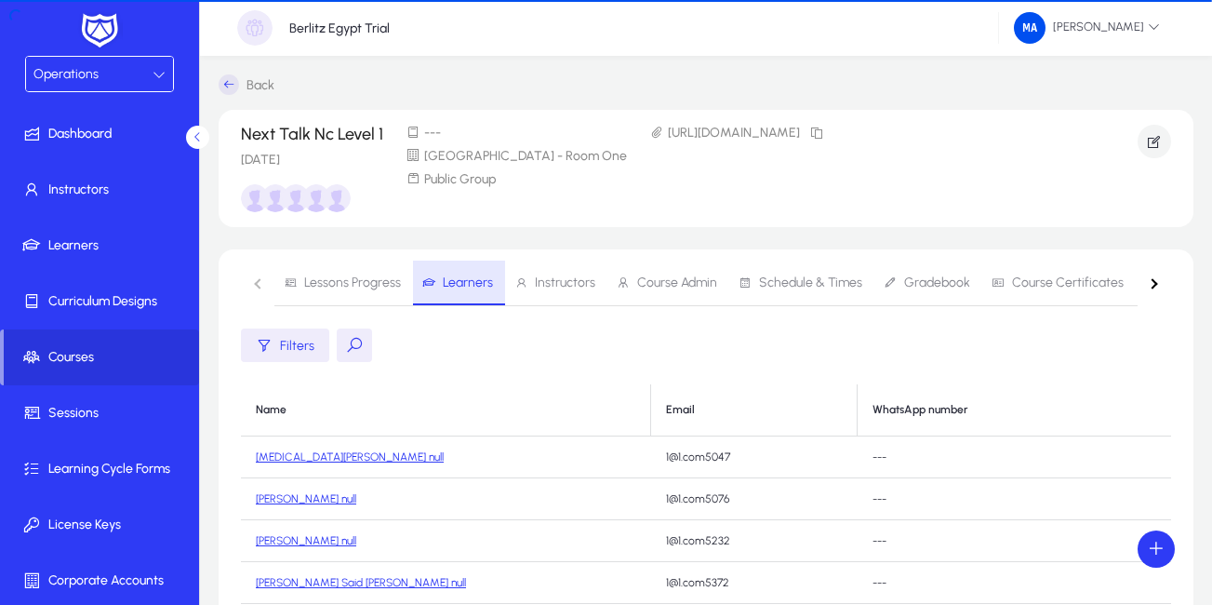
click at [482, 279] on span "Learners" at bounding box center [468, 282] width 50 height 13
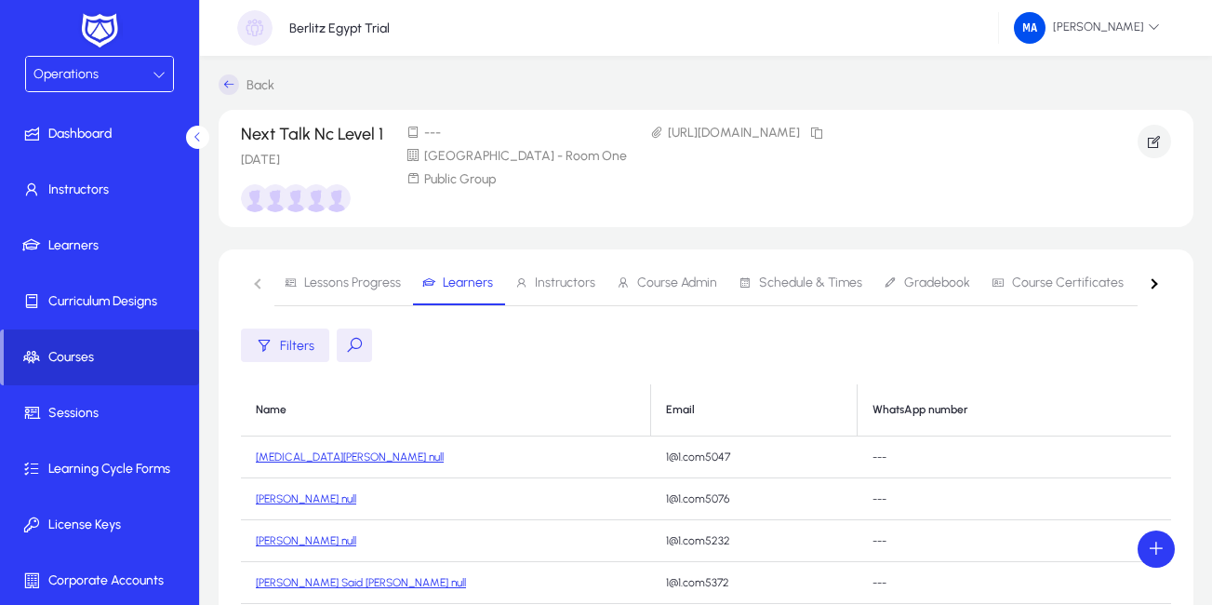
click at [64, 358] on span "Courses" at bounding box center [101, 357] width 195 height 19
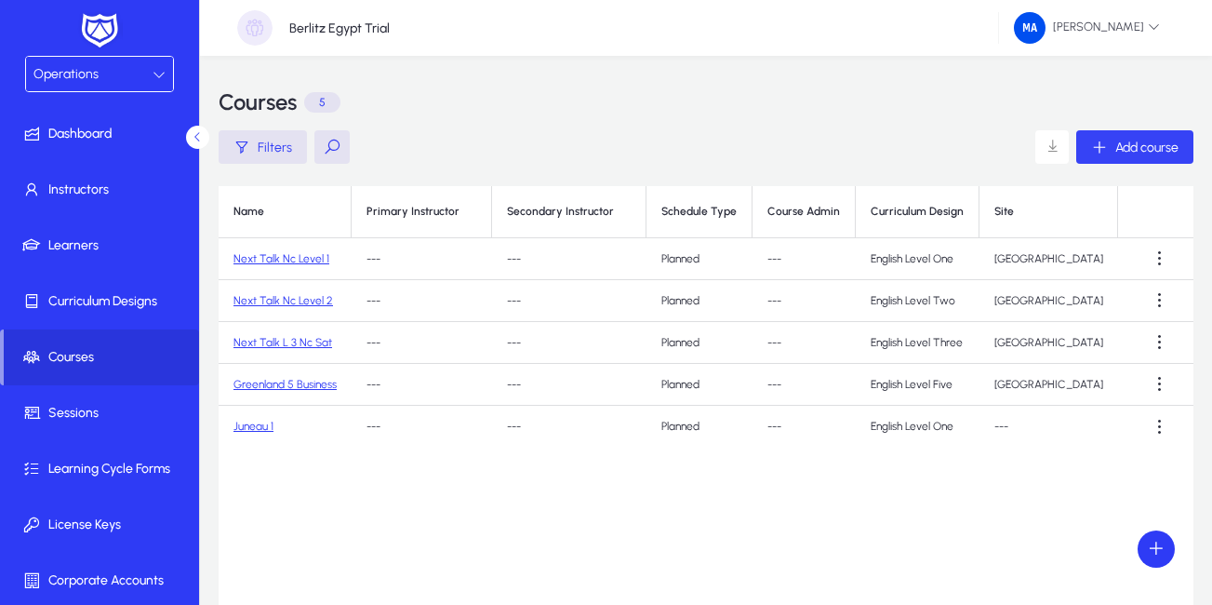
click at [1100, 149] on icon "button" at bounding box center [1099, 147] width 17 height 17
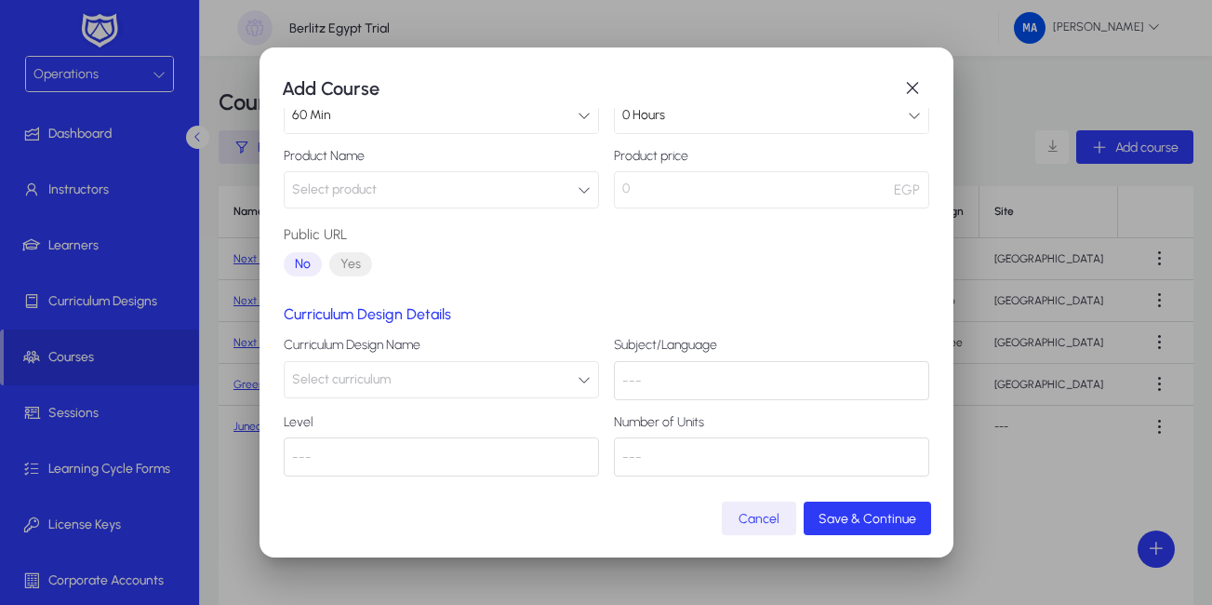
scroll to position [216, 0]
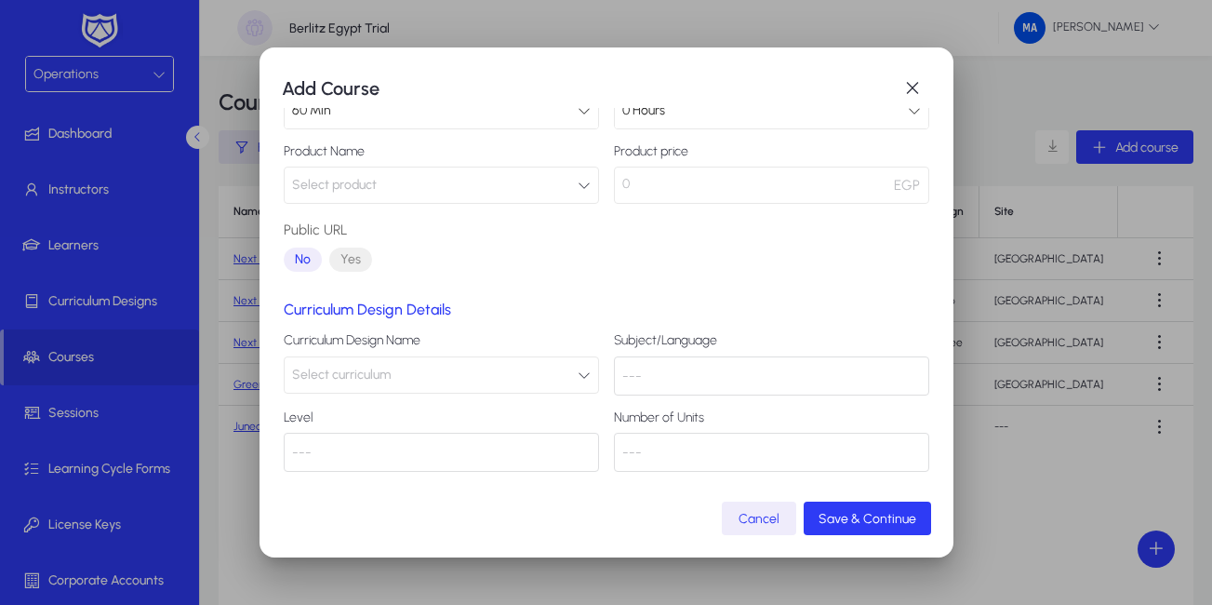
click at [552, 370] on button "Select curriculum" at bounding box center [441, 374] width 315 height 37
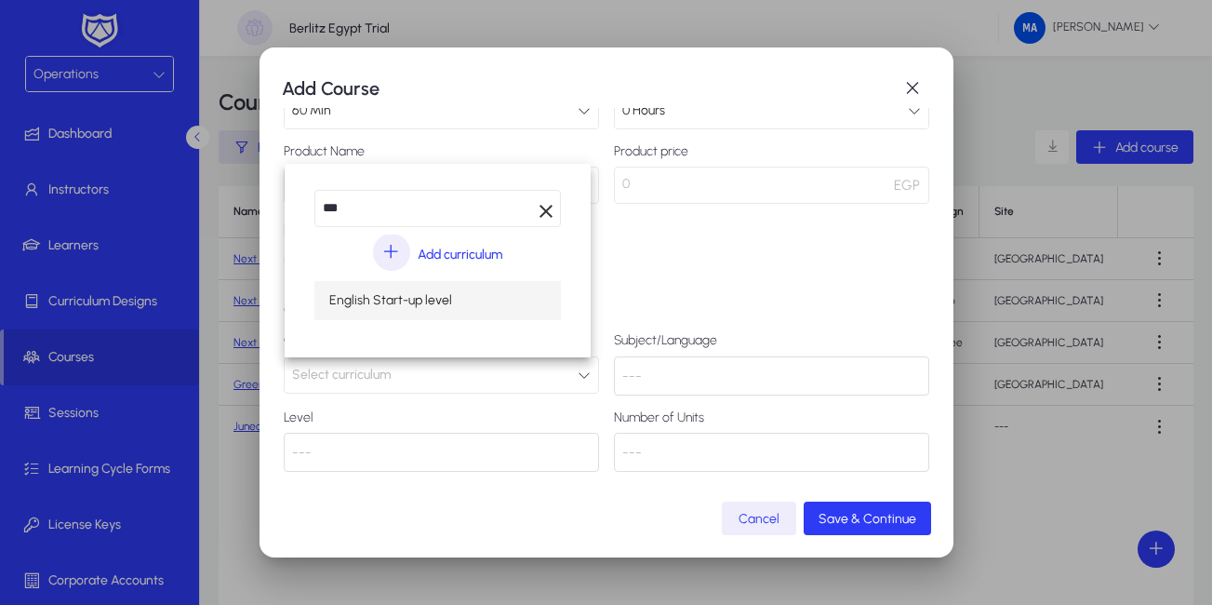
type input "***"
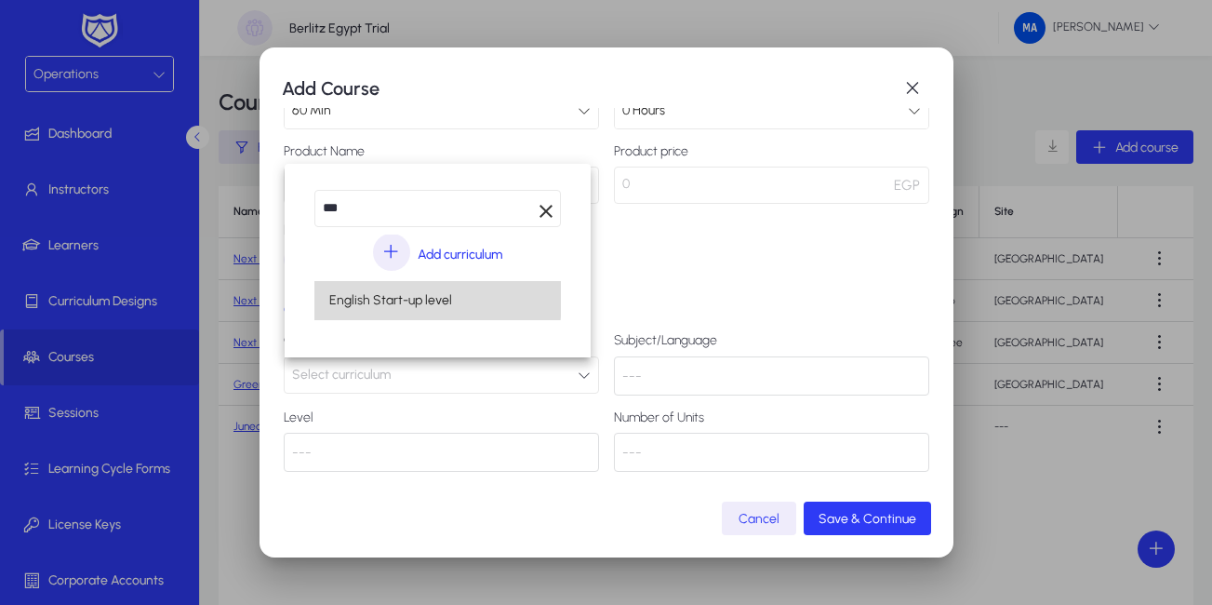
click at [374, 298] on span "English Start-up level" at bounding box center [390, 300] width 123 height 22
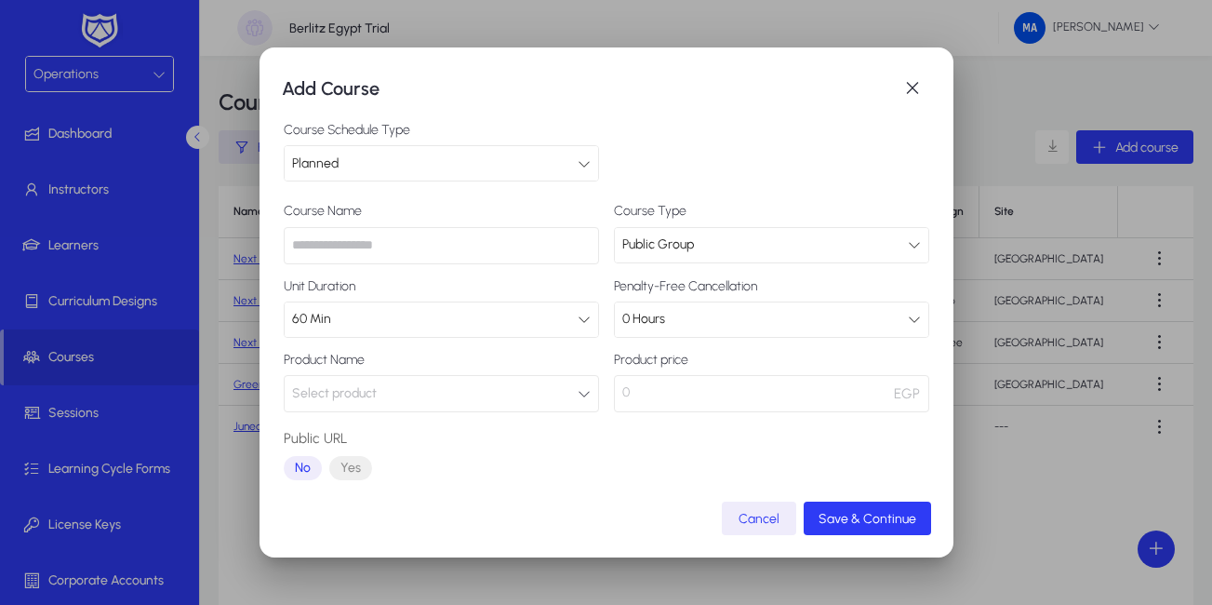
scroll to position [0, 0]
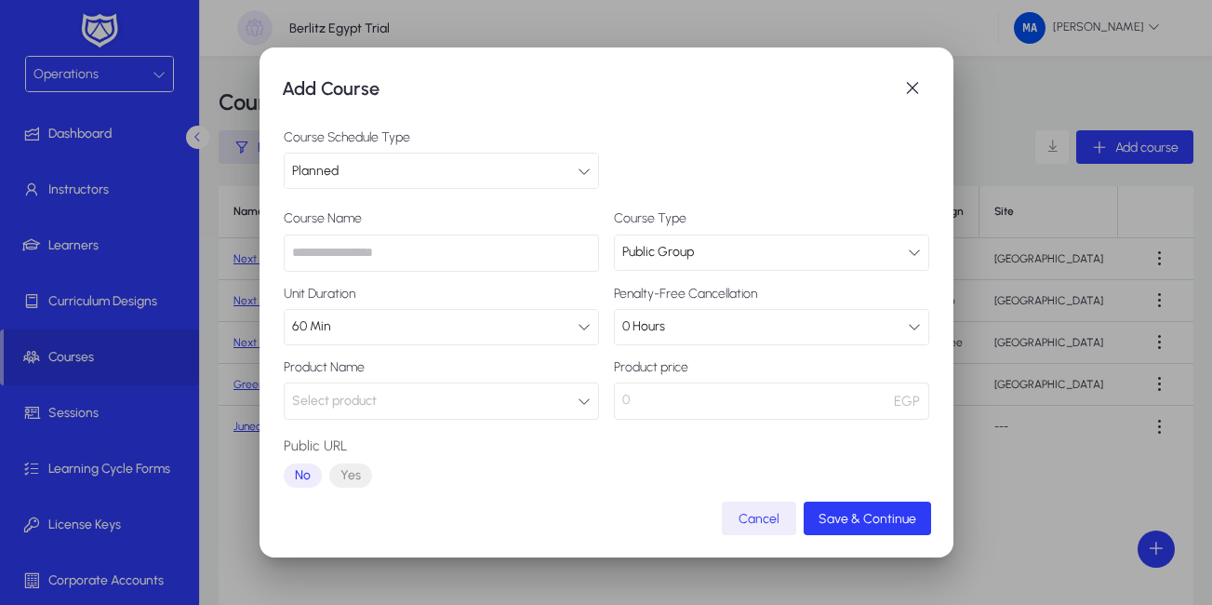
click at [370, 248] on input "text" at bounding box center [441, 252] width 315 height 37
paste input "**********"
type input "**********"
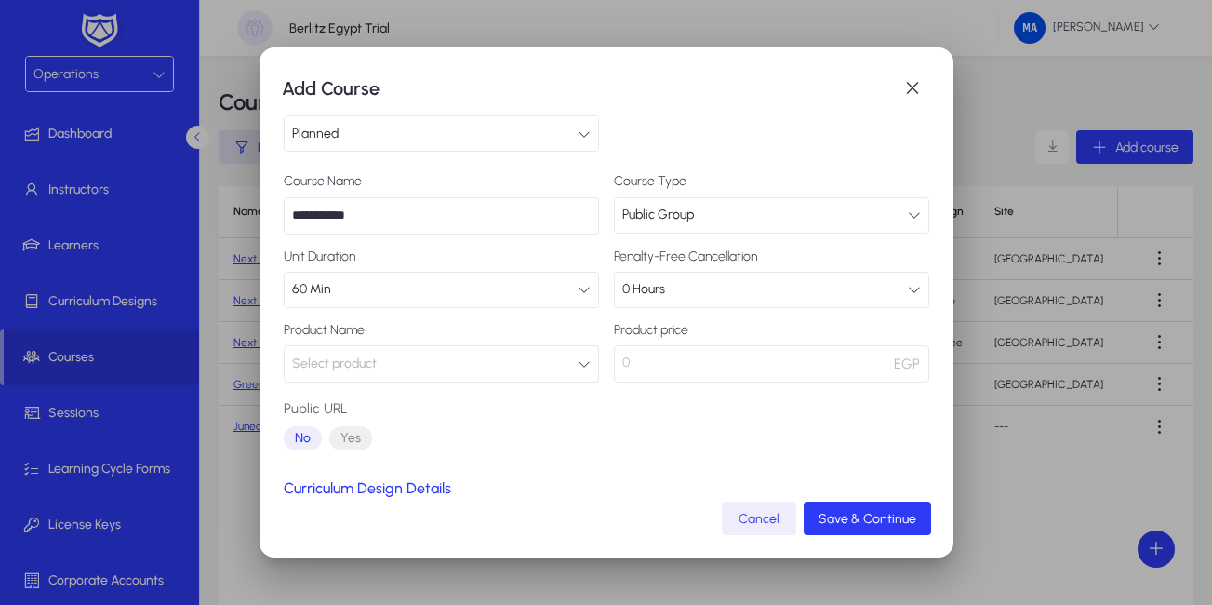
scroll to position [31, 0]
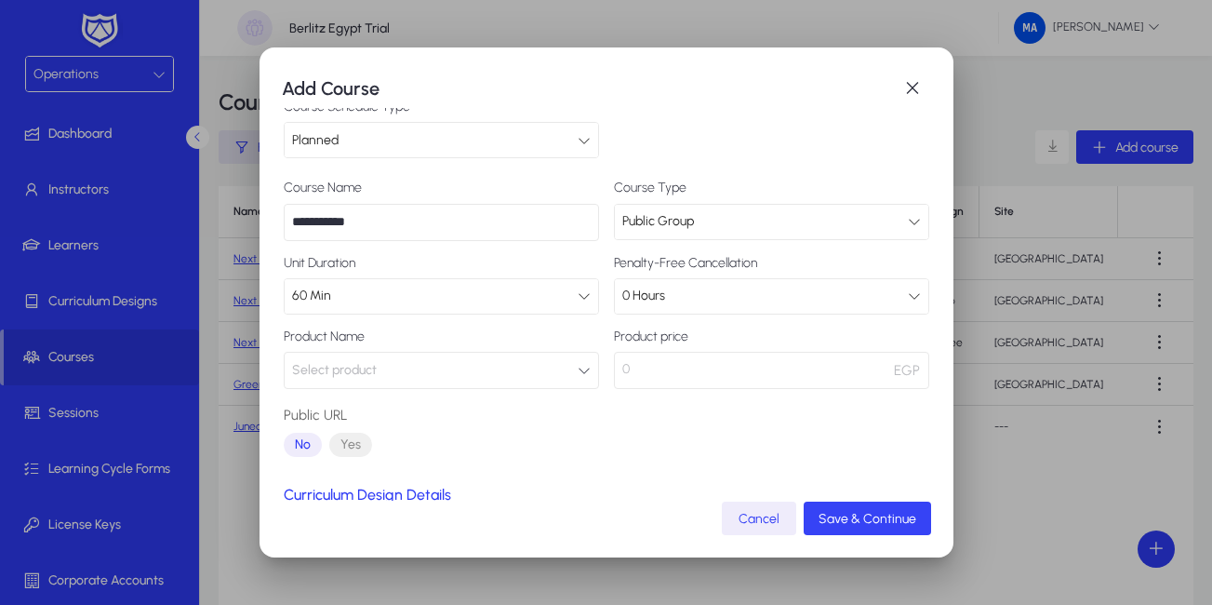
click at [858, 512] on span "Save & Continue" at bounding box center [867, 519] width 98 height 16
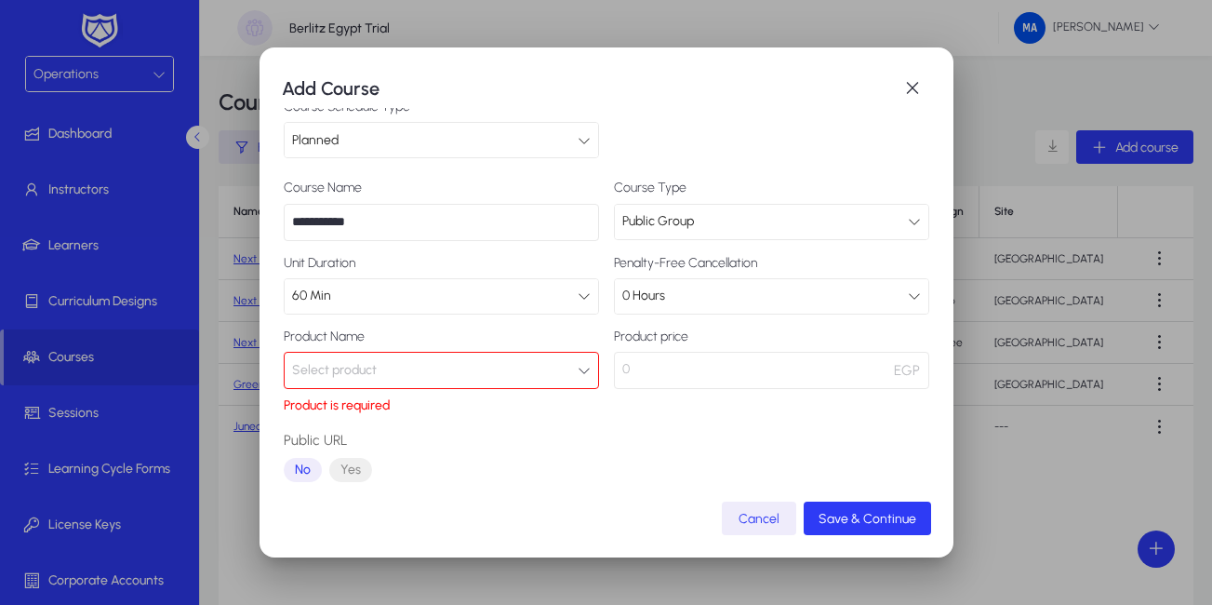
click at [578, 365] on icon "button" at bounding box center [584, 370] width 13 height 13
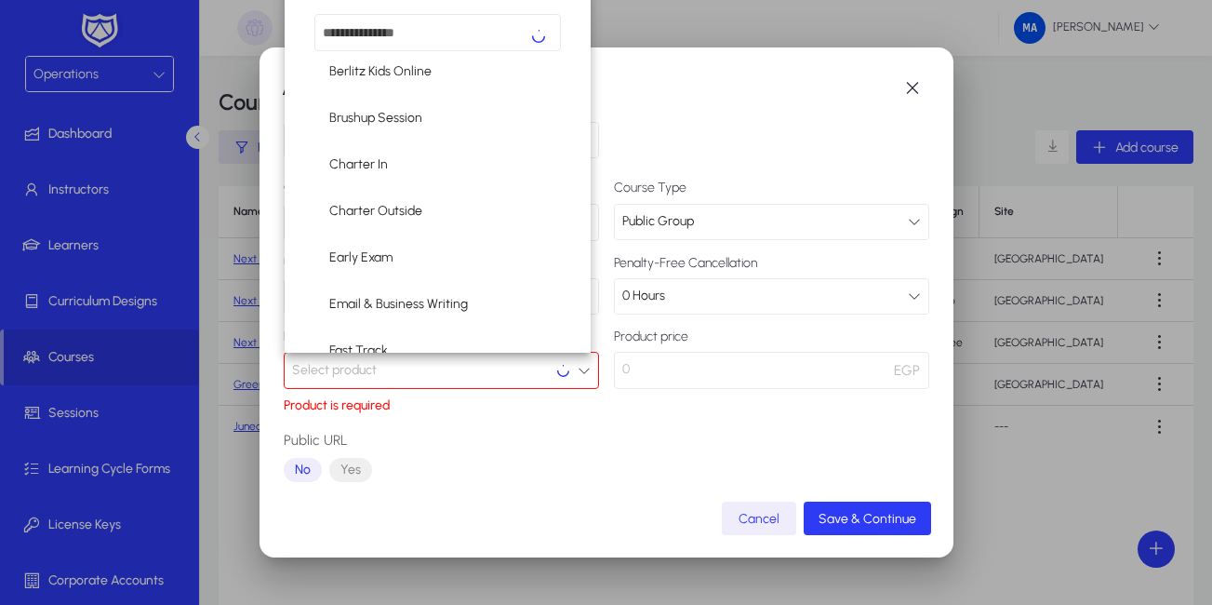
scroll to position [0, 0]
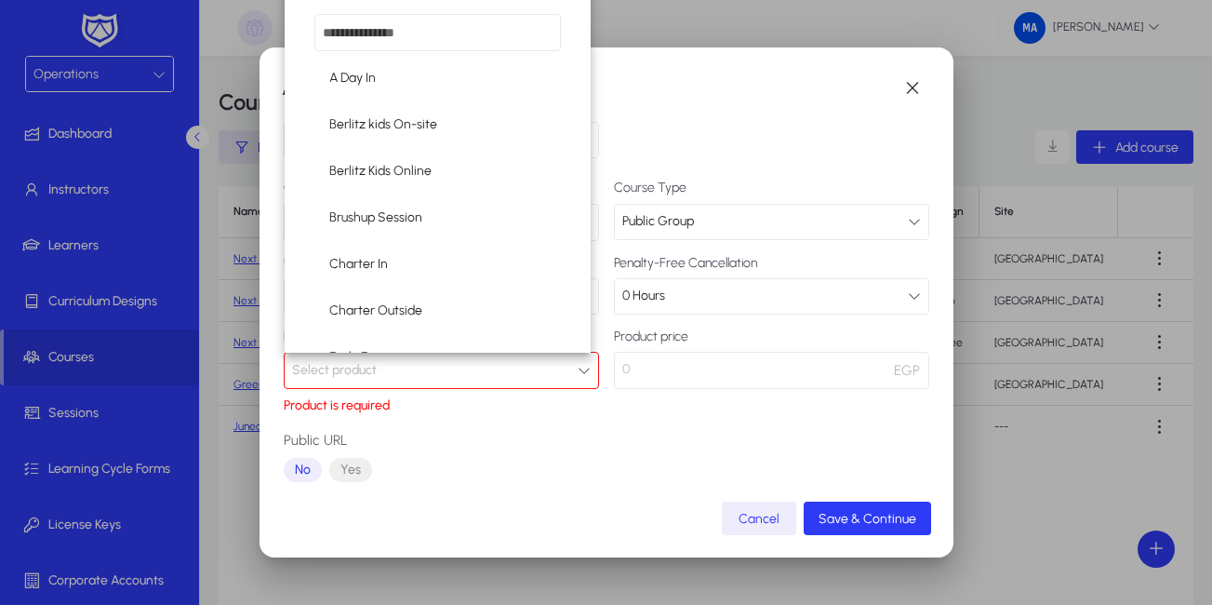
click at [432, 44] on input "dropdown search" at bounding box center [437, 32] width 247 height 37
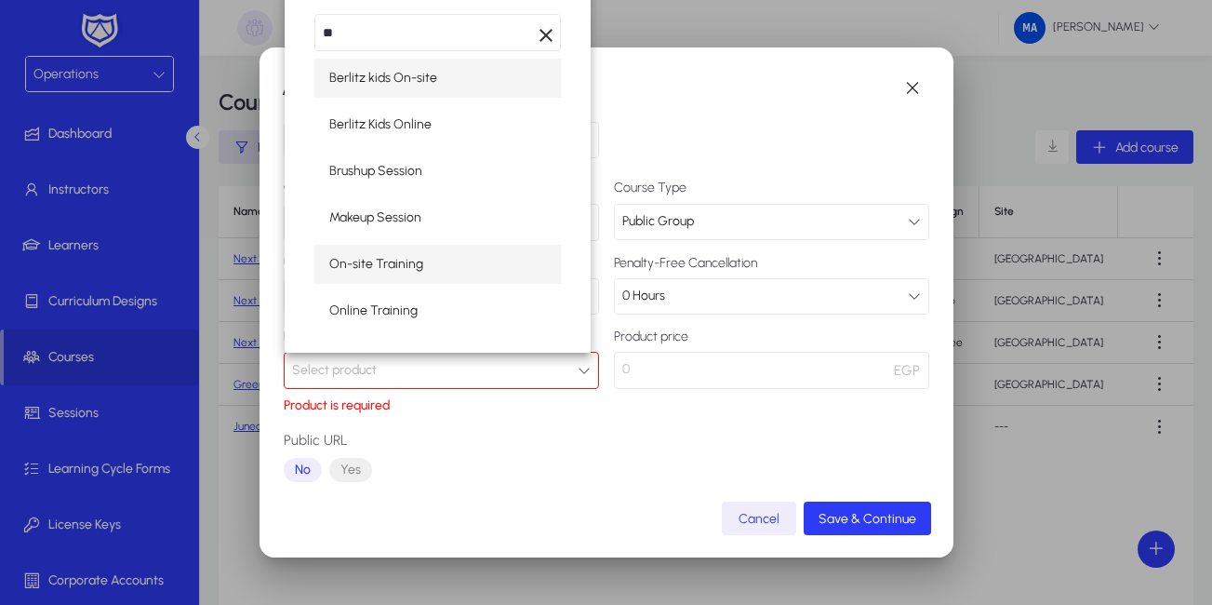
type input "**"
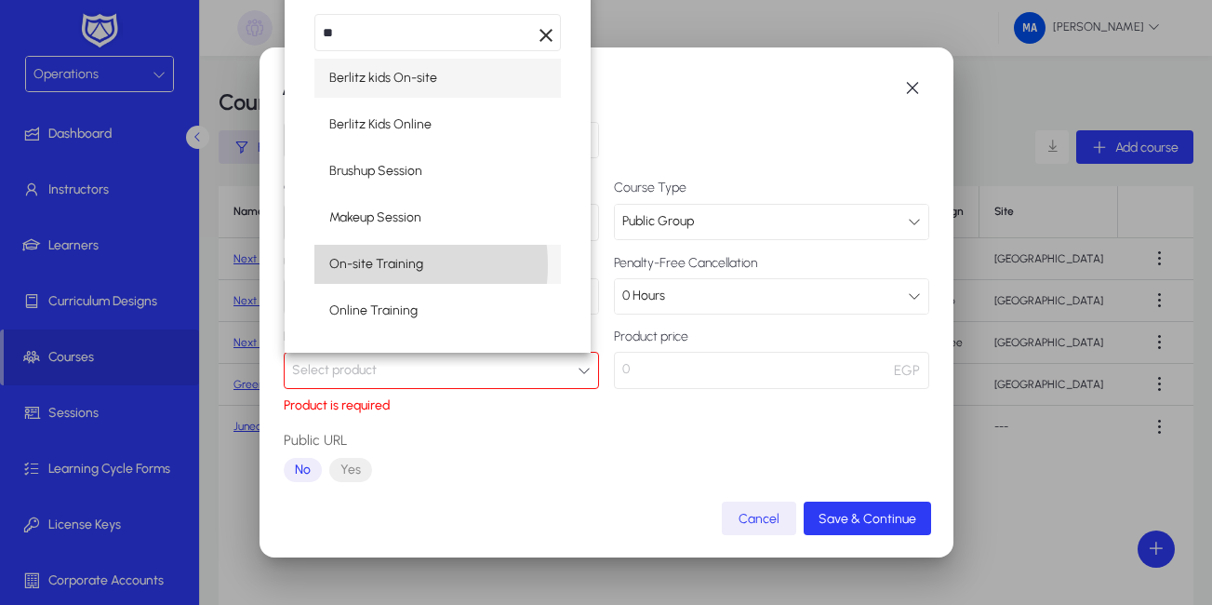
click at [366, 265] on span "On-site Training" at bounding box center [376, 264] width 94 height 22
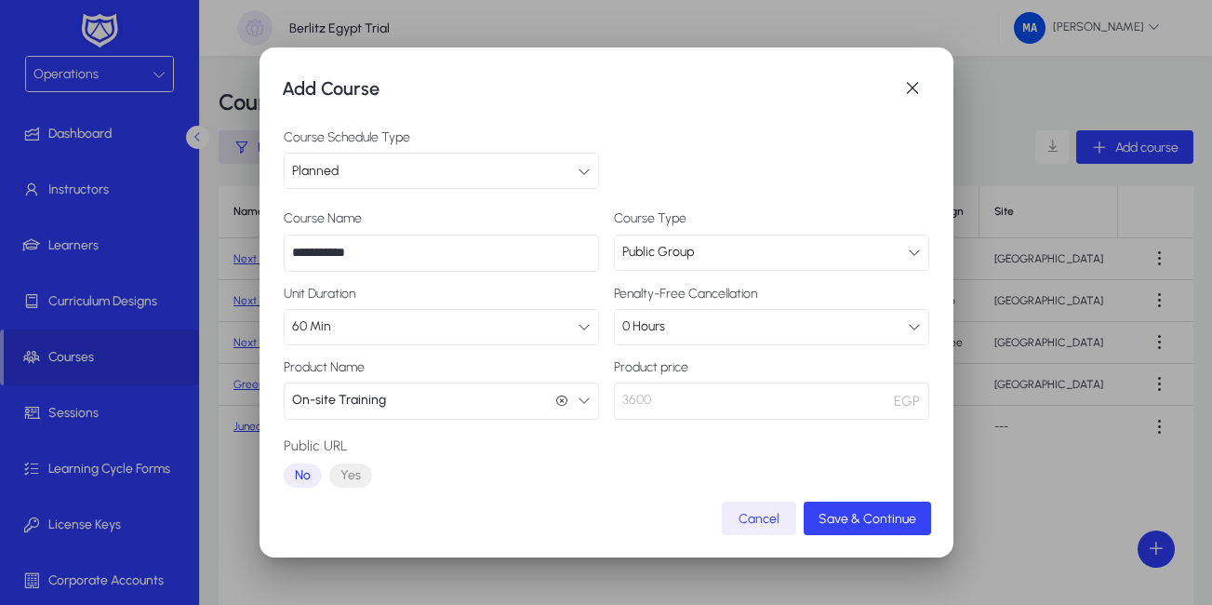
click at [840, 525] on span "Save & Continue" at bounding box center [867, 519] width 98 height 16
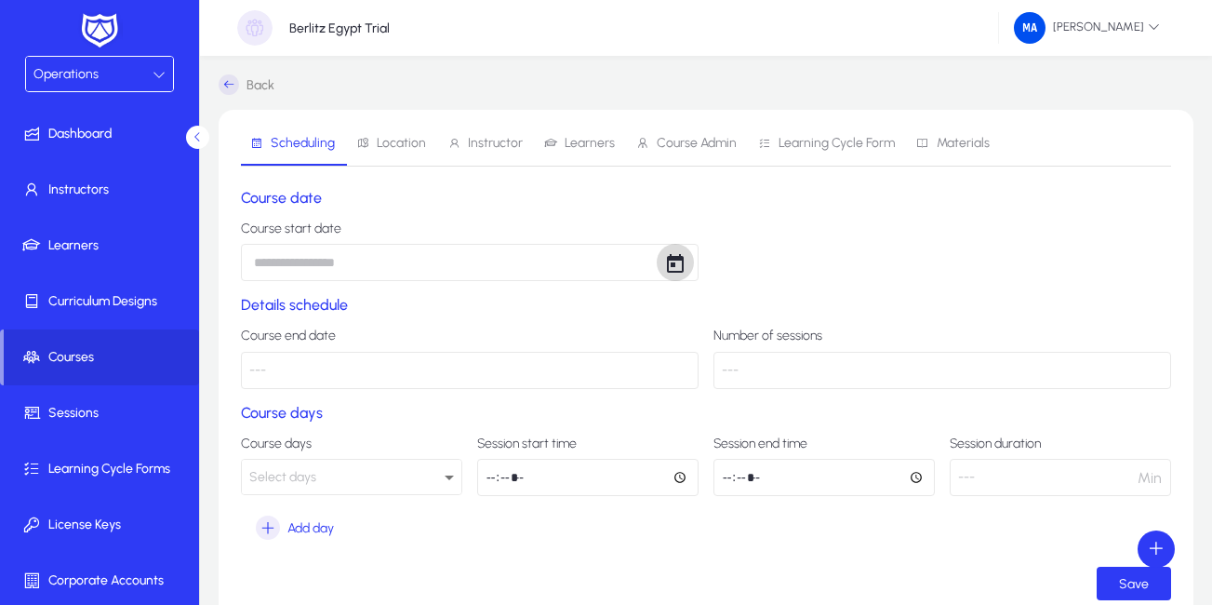
click at [678, 260] on span "Open calendar" at bounding box center [675, 262] width 37 height 37
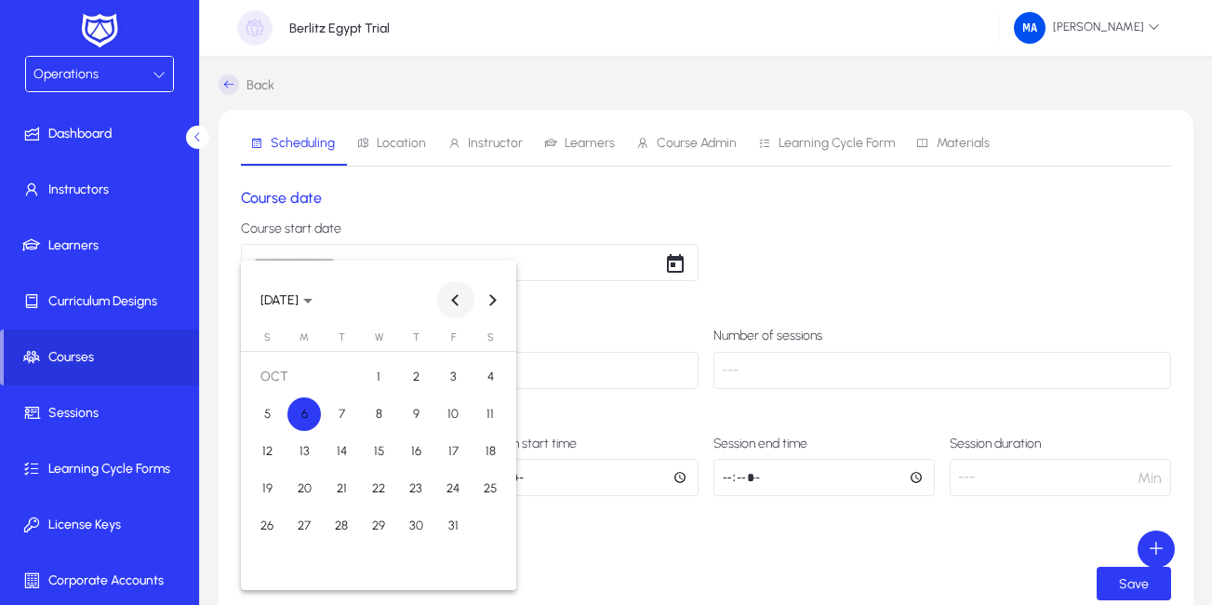
click at [456, 292] on span "Previous month" at bounding box center [455, 299] width 37 height 37
click at [381, 439] on span "10" at bounding box center [378, 450] width 33 height 33
type input "**********"
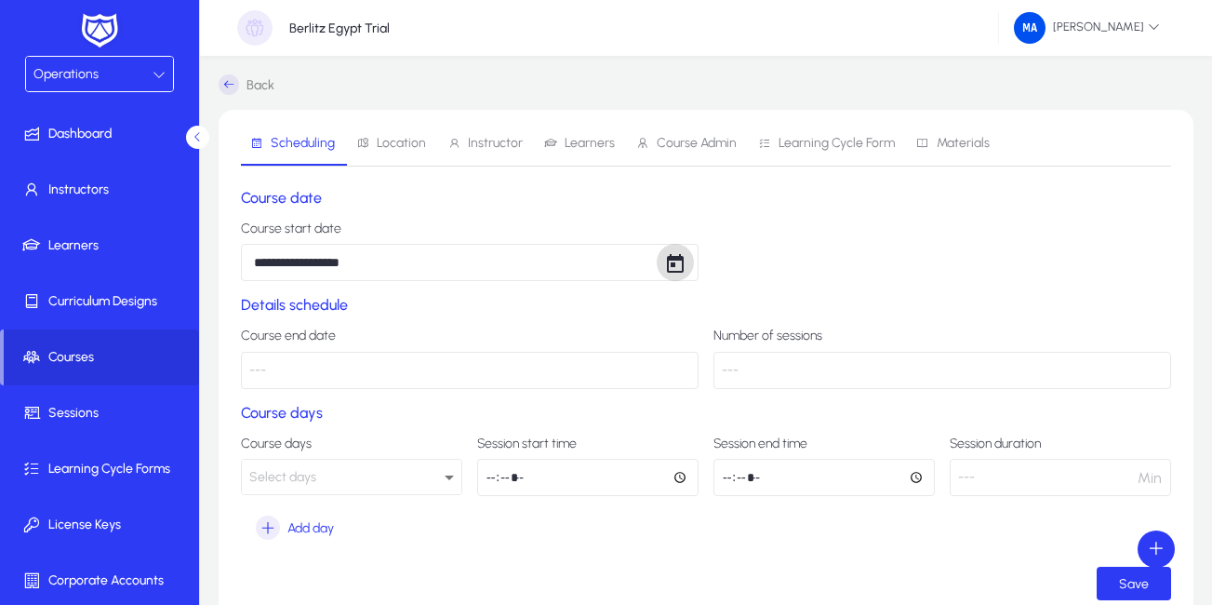
click at [415, 483] on div "Select days" at bounding box center [346, 477] width 195 height 24
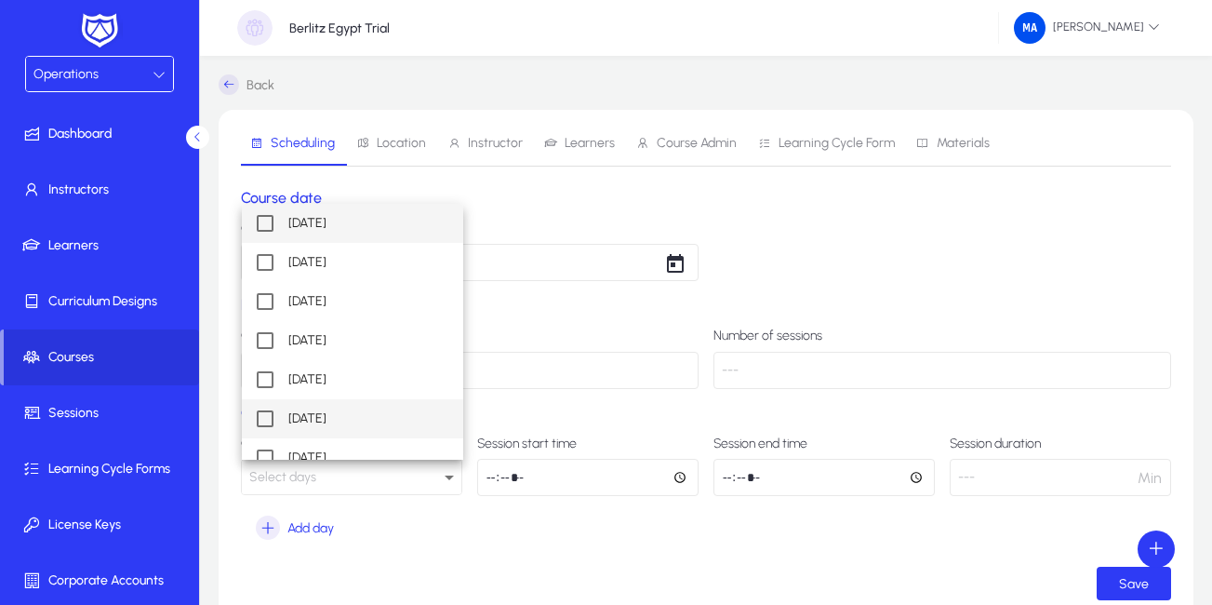
click at [259, 420] on mat-pseudo-checkbox at bounding box center [265, 418] width 17 height 17
click at [270, 220] on mat-pseudo-checkbox at bounding box center [265, 223] width 17 height 17
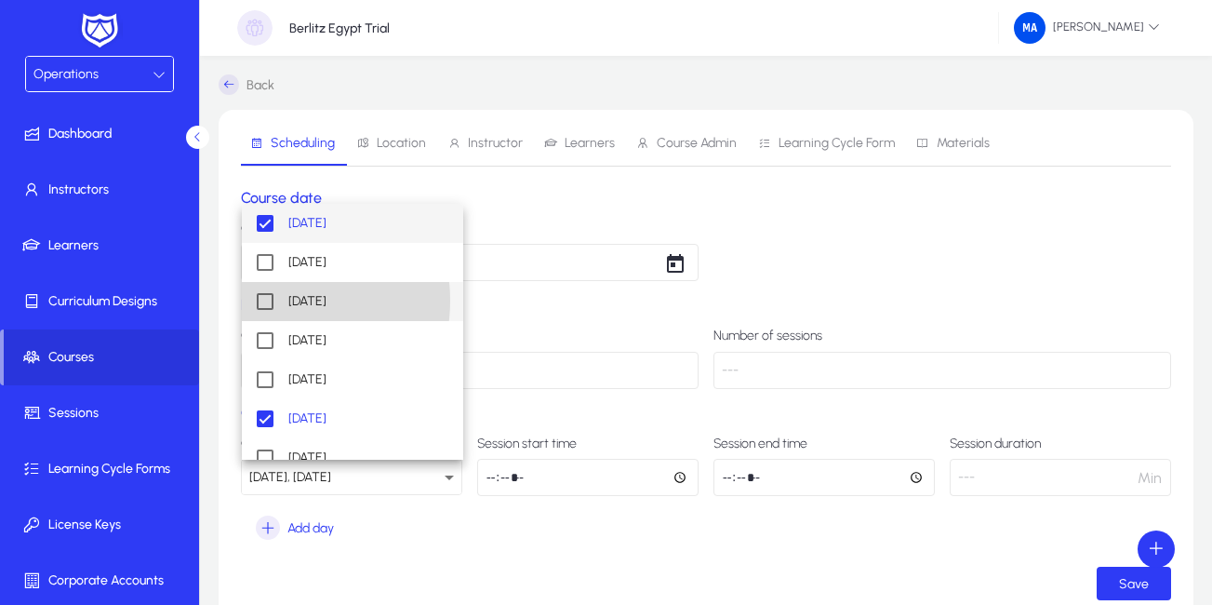
click at [271, 300] on mat-pseudo-checkbox at bounding box center [265, 301] width 17 height 17
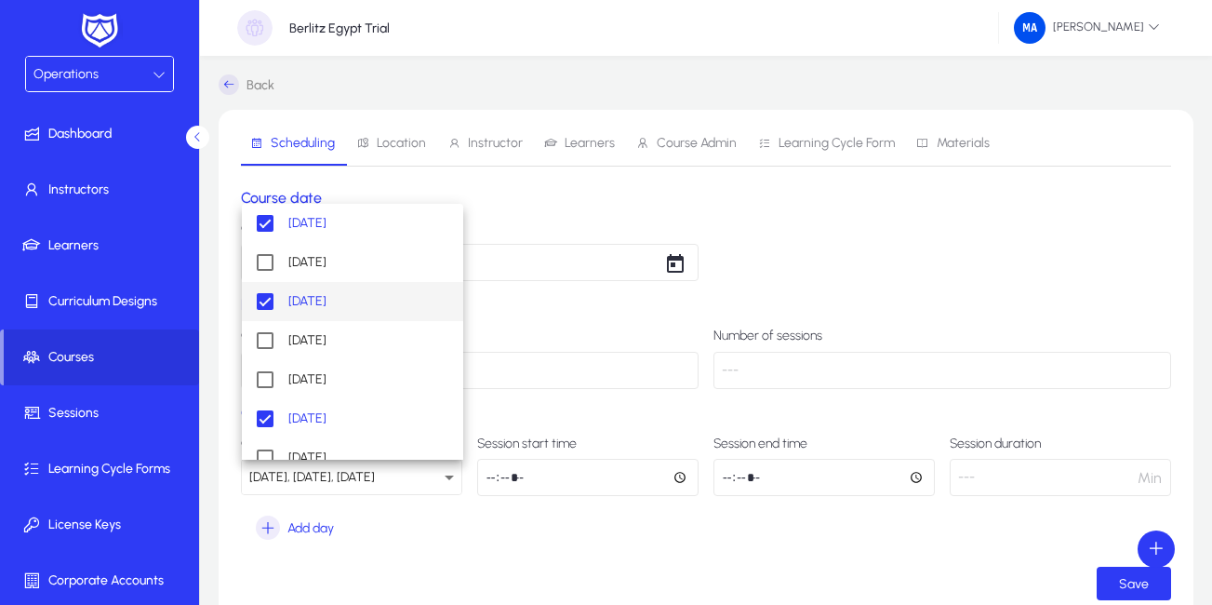
click at [522, 564] on div at bounding box center [606, 302] width 1212 height 605
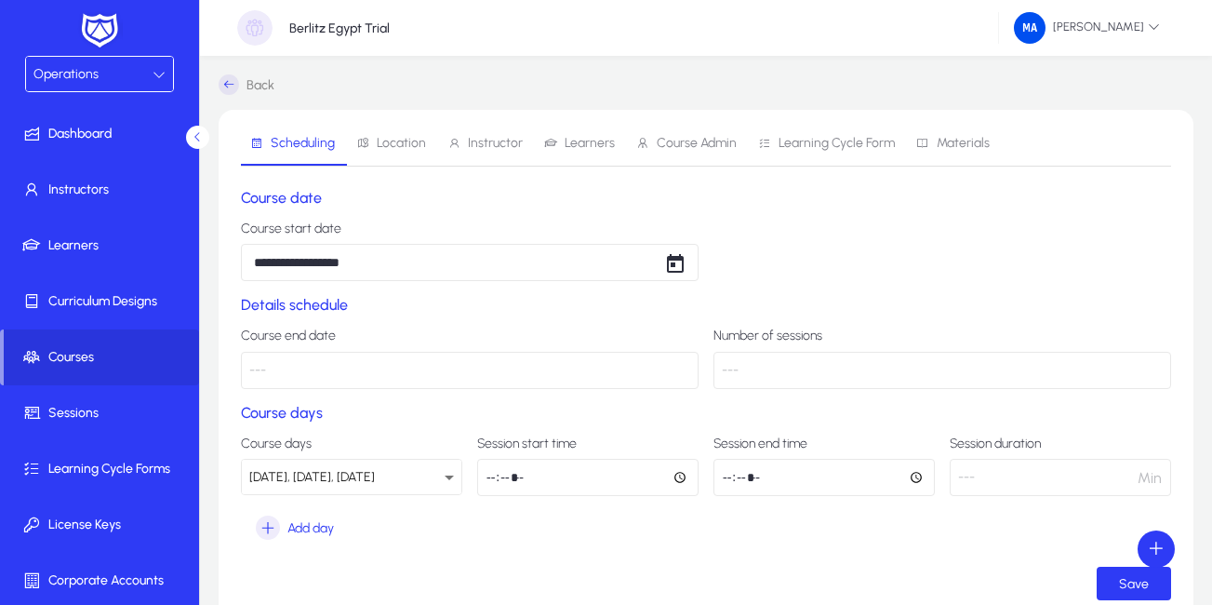
click at [401, 371] on p "---" at bounding box center [470, 370] width 458 height 37
click at [491, 475] on input "time" at bounding box center [587, 477] width 221 height 37
type input "*****"
click at [735, 477] on input "time" at bounding box center [823, 477] width 221 height 37
type input "*****"
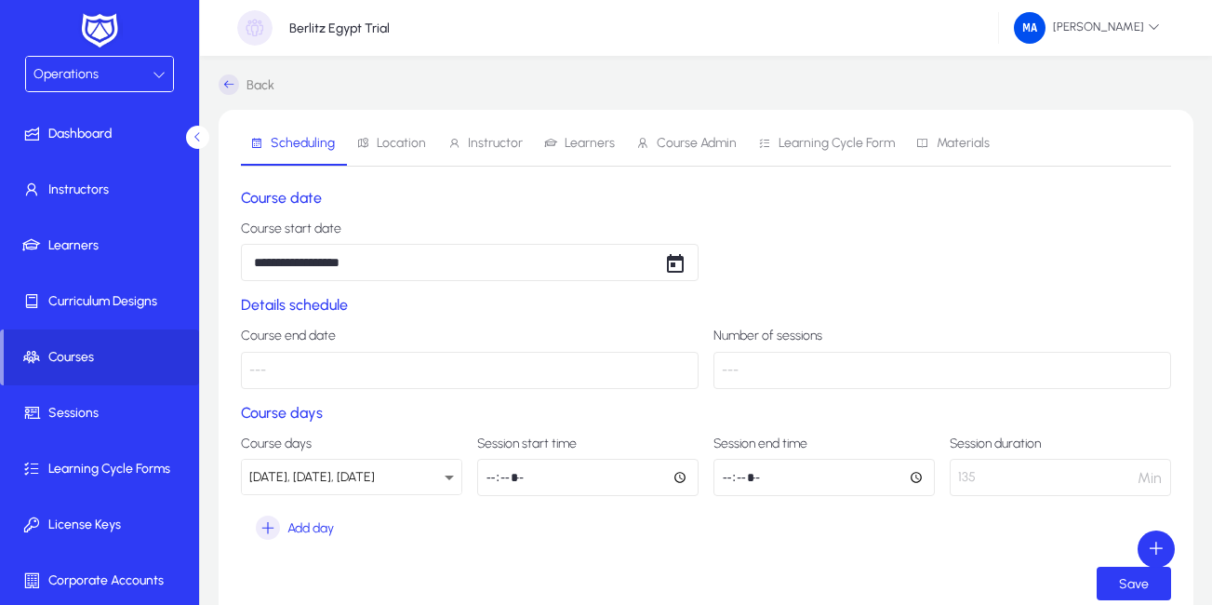
click at [902, 537] on section "Course days Course days Monday, Wednesday, Saturday Session start time ***** Se…" at bounding box center [706, 474] width 930 height 140
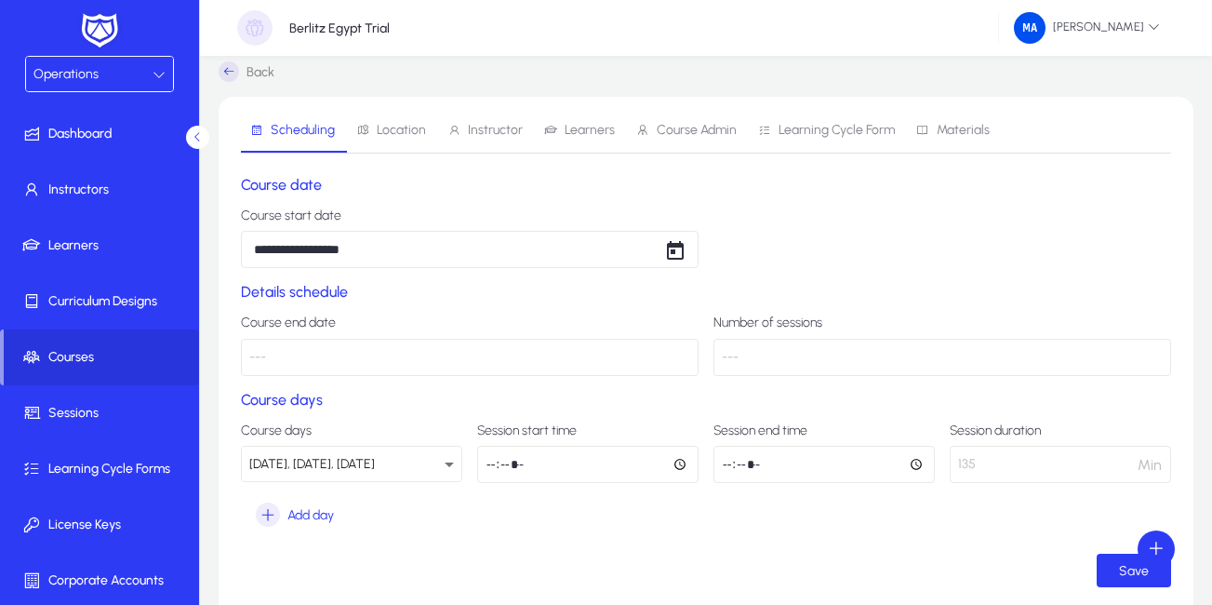
scroll to position [23, 0]
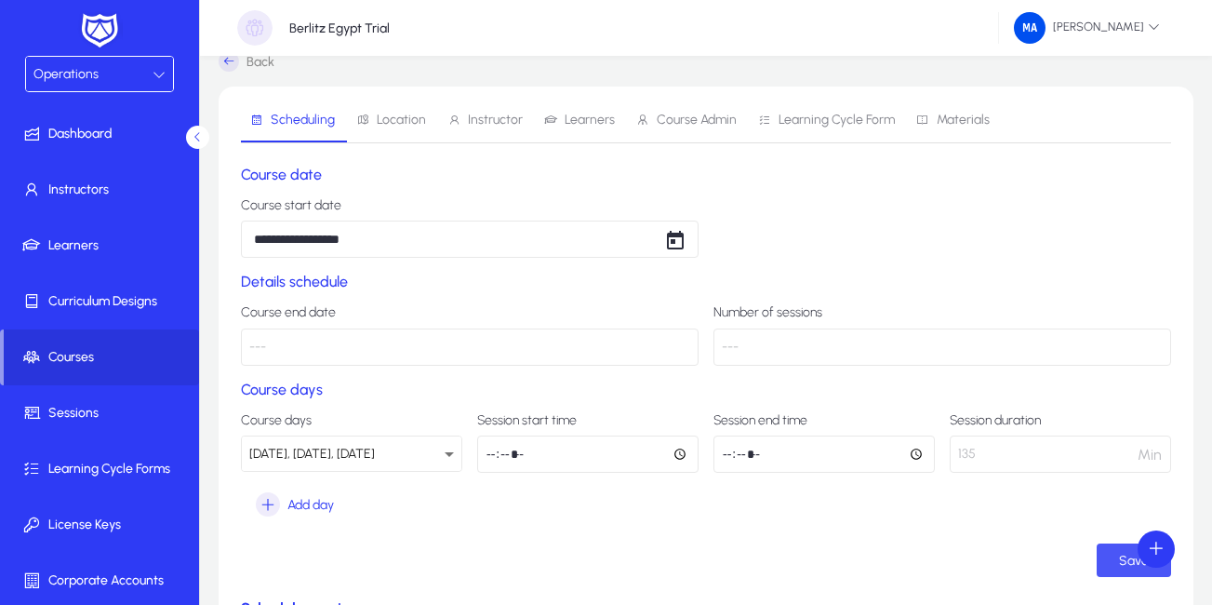
click at [1129, 565] on span "Save" at bounding box center [1134, 560] width 30 height 16
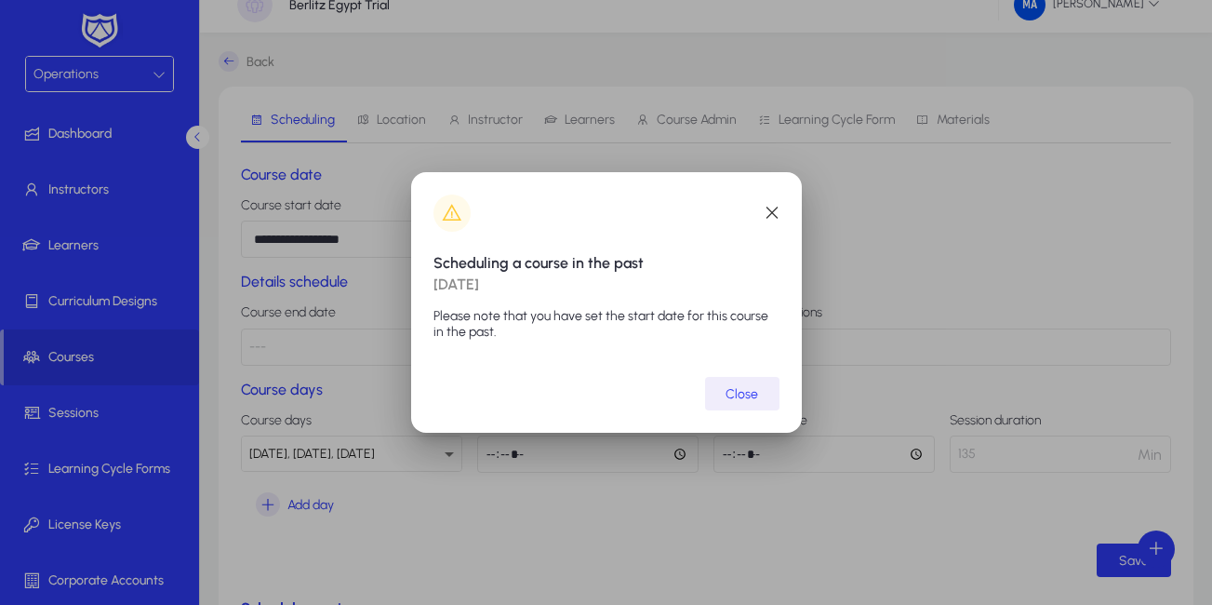
click at [739, 392] on span "Close" at bounding box center [741, 394] width 33 height 16
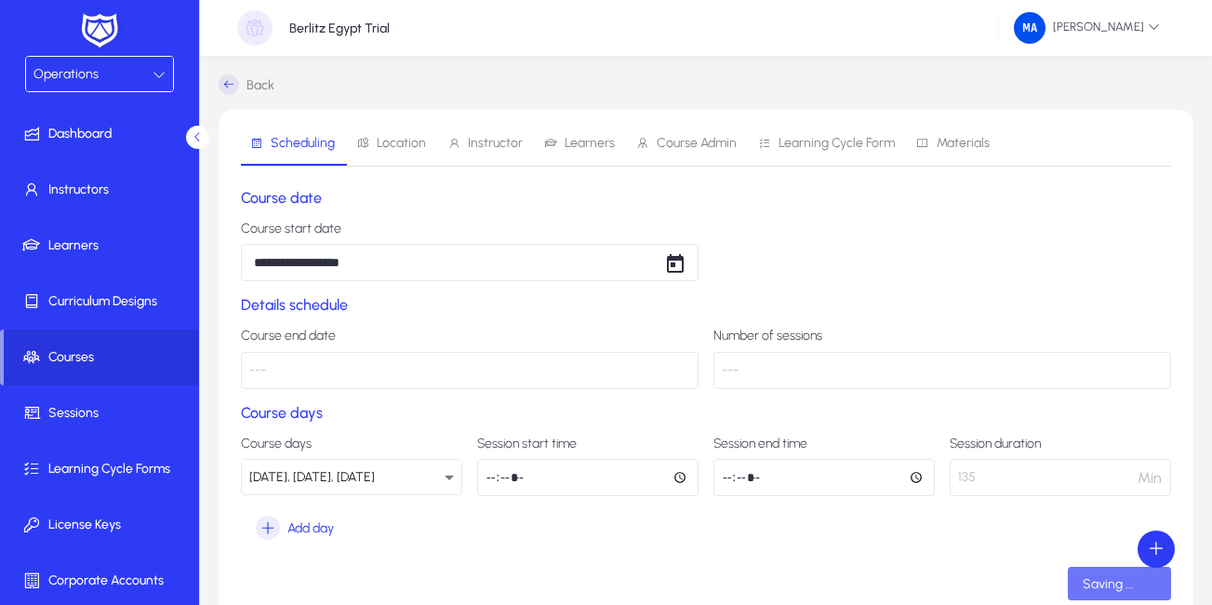
scroll to position [23, 0]
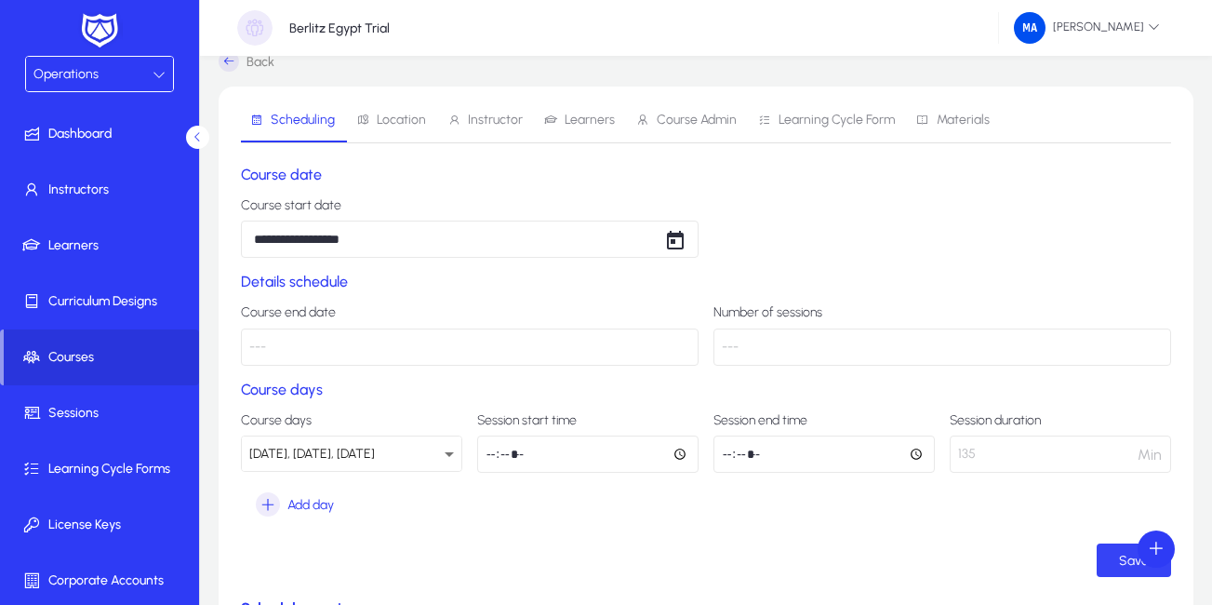
click at [1102, 567] on span "submit" at bounding box center [1134, 560] width 74 height 45
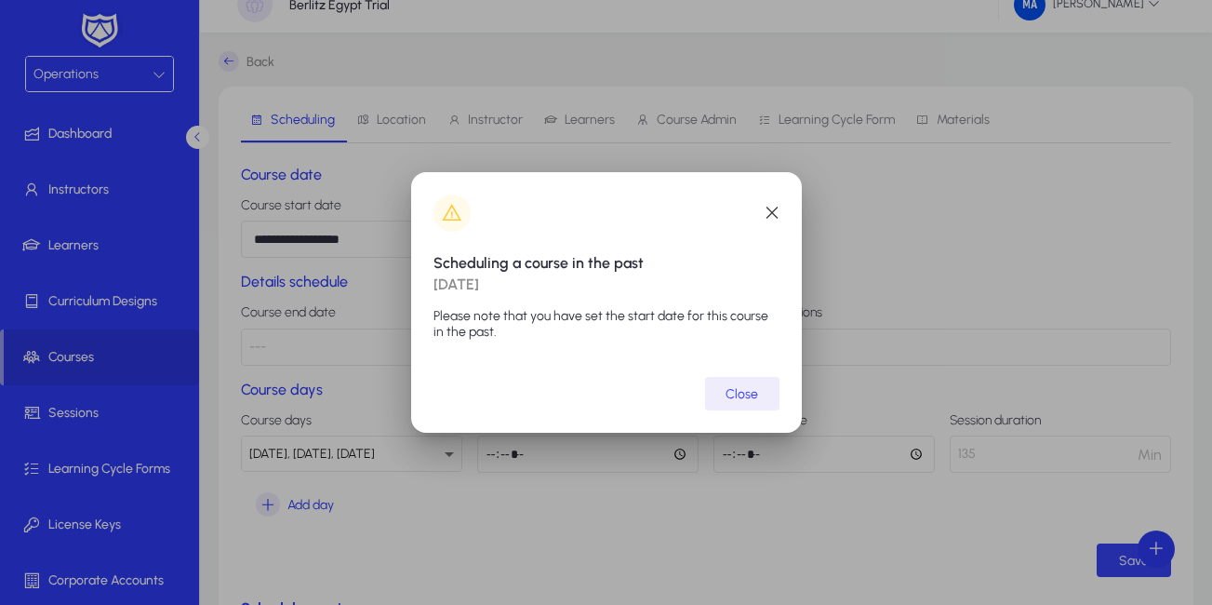
scroll to position [0, 0]
click at [751, 393] on span "Close" at bounding box center [741, 394] width 33 height 16
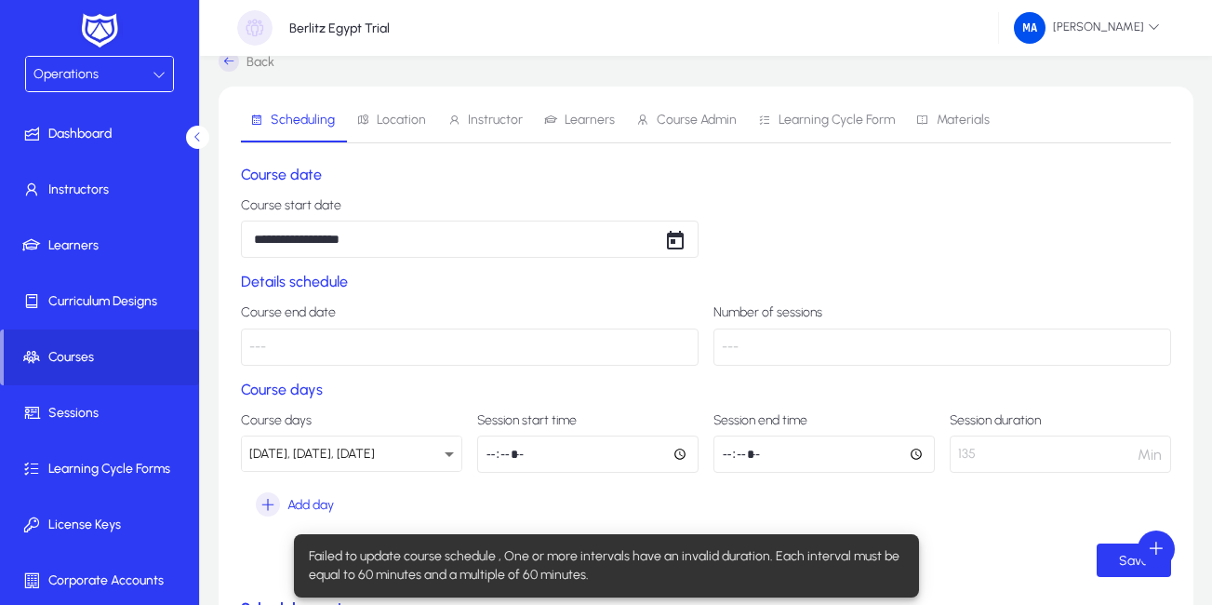
click at [1138, 275] on h2 "Details schedule" at bounding box center [706, 282] width 930 height 18
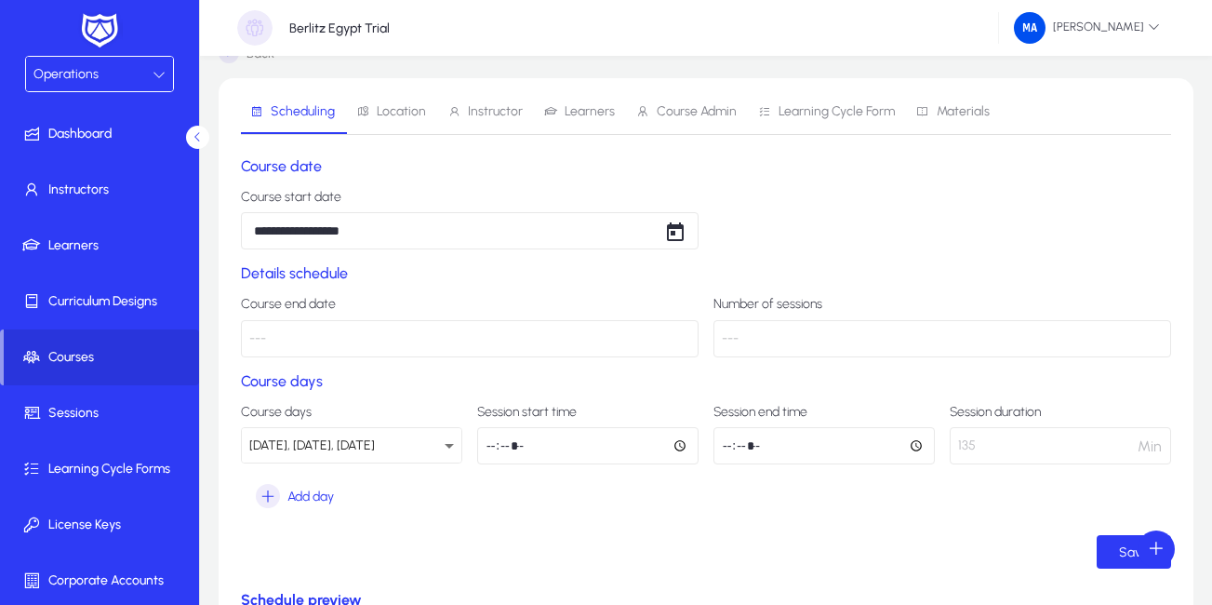
scroll to position [36, 0]
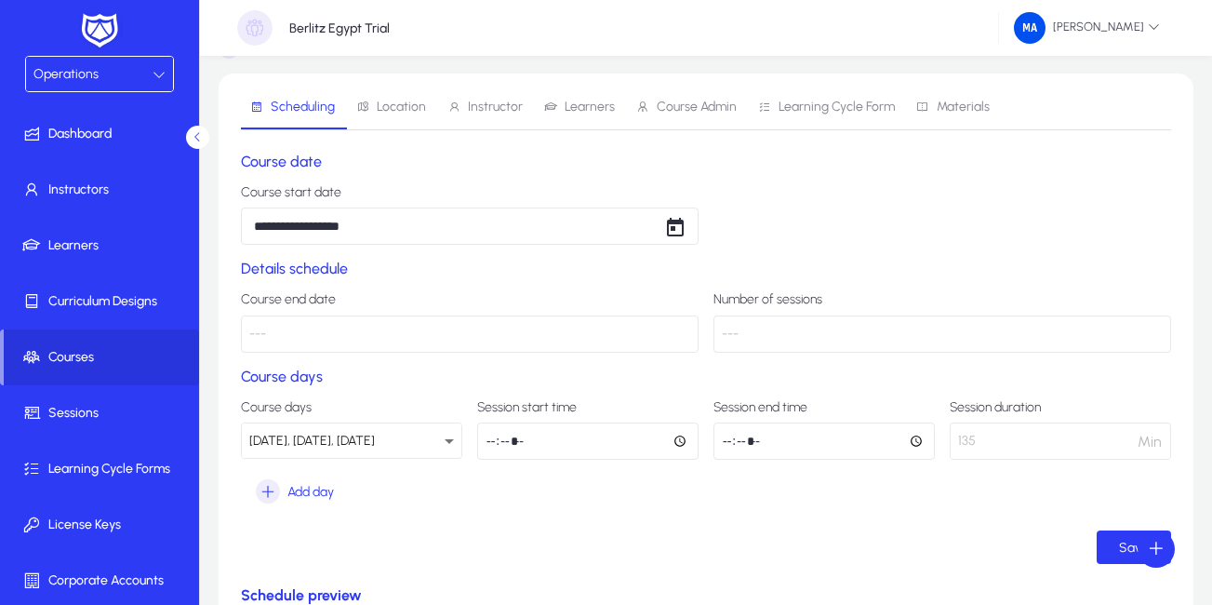
click at [593, 337] on p "---" at bounding box center [470, 333] width 458 height 37
click at [677, 222] on span "Open calendar" at bounding box center [675, 225] width 37 height 37
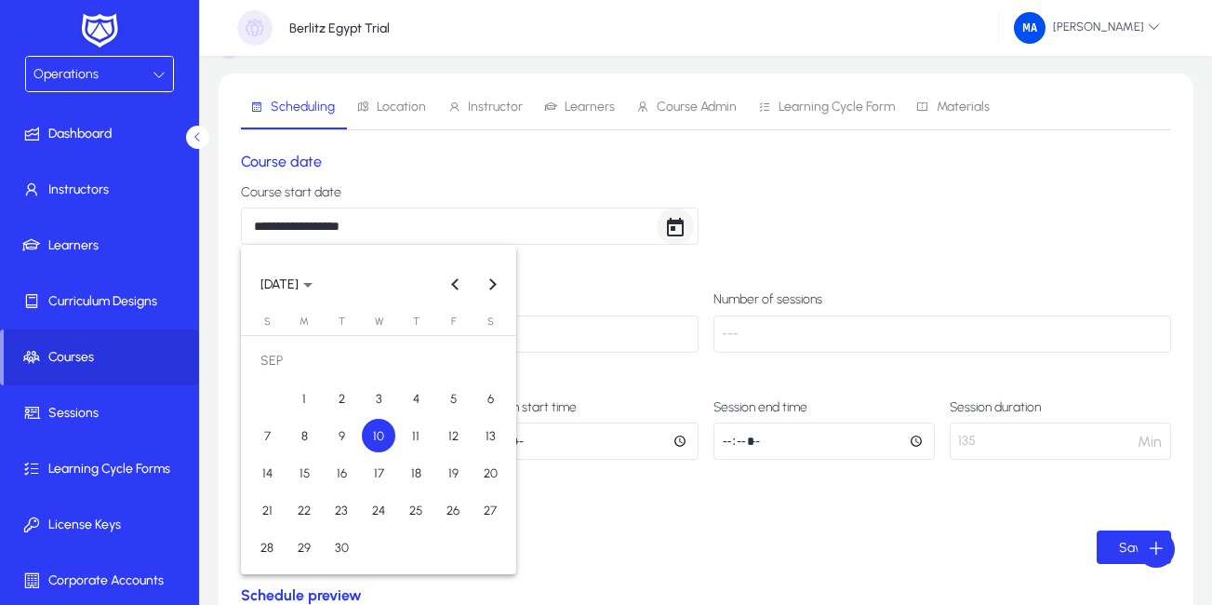
click at [677, 222] on div at bounding box center [606, 302] width 1212 height 605
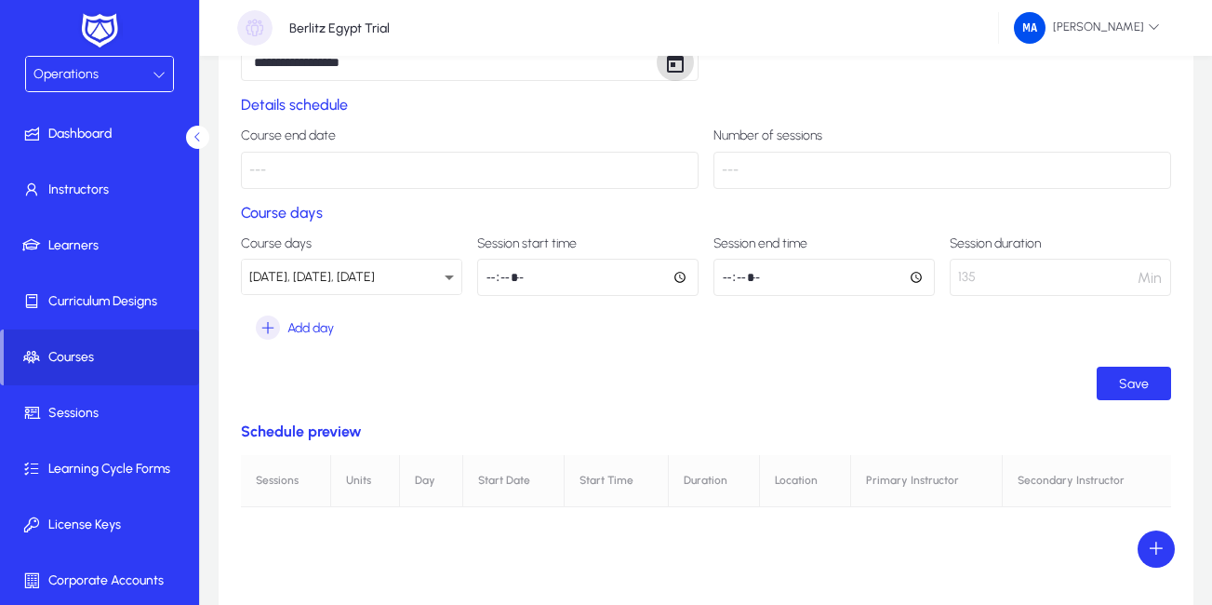
scroll to position [210, 0]
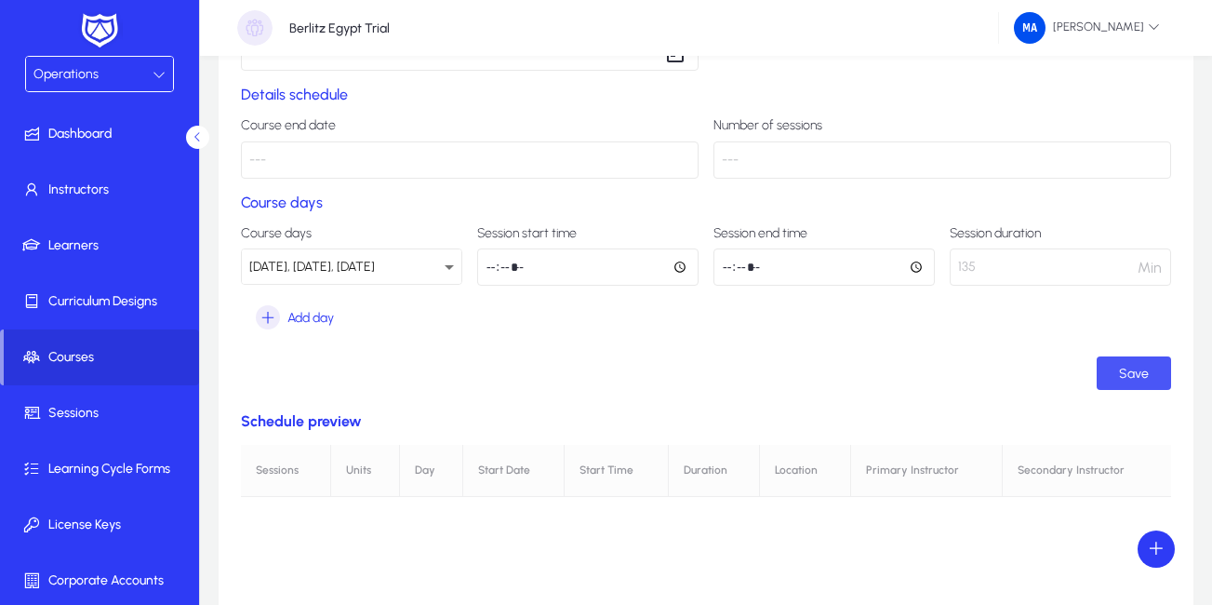
click at [1136, 366] on span "Save" at bounding box center [1134, 374] width 30 height 16
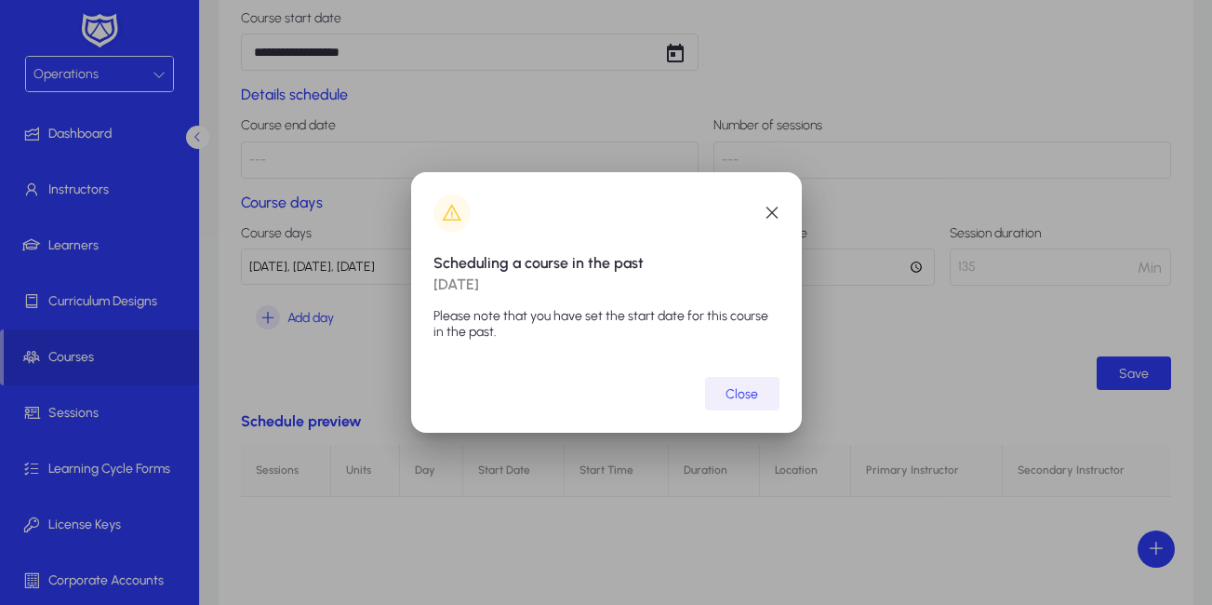
click at [731, 388] on span "Close" at bounding box center [741, 394] width 33 height 16
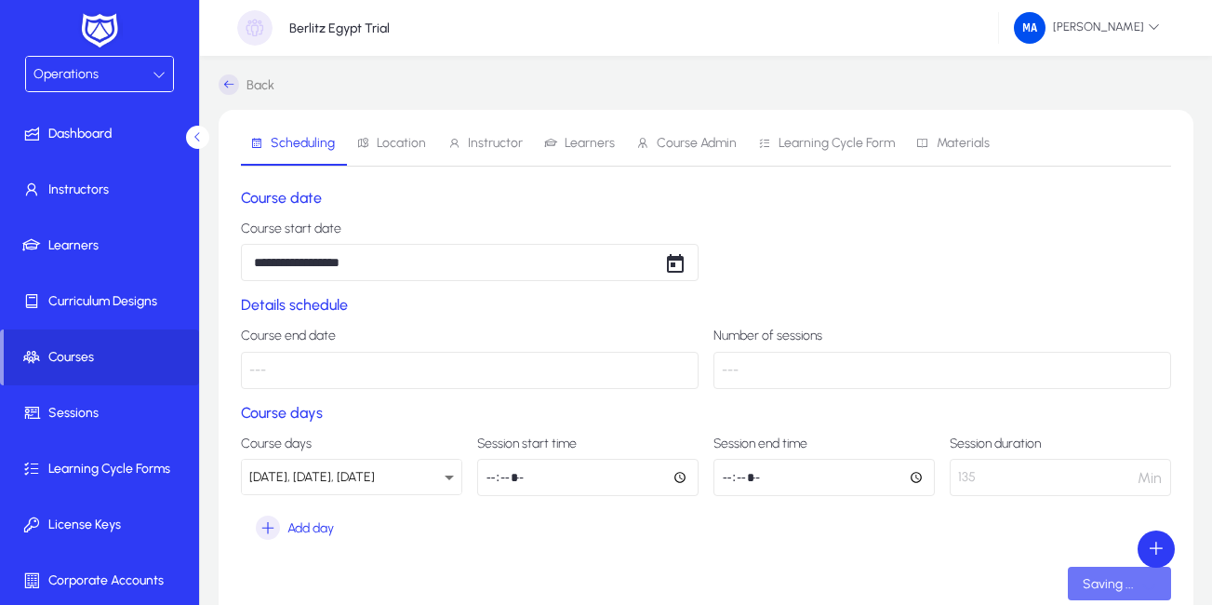
scroll to position [210, 0]
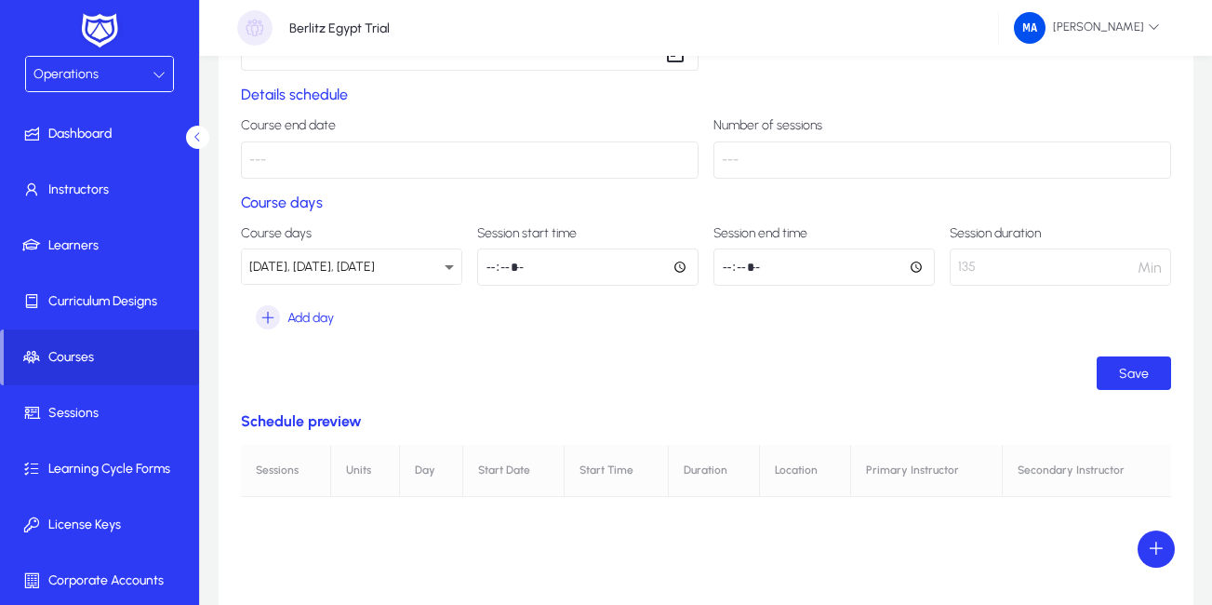
click at [555, 143] on p "---" at bounding box center [470, 159] width 458 height 37
click at [532, 156] on p "---" at bounding box center [470, 159] width 458 height 37
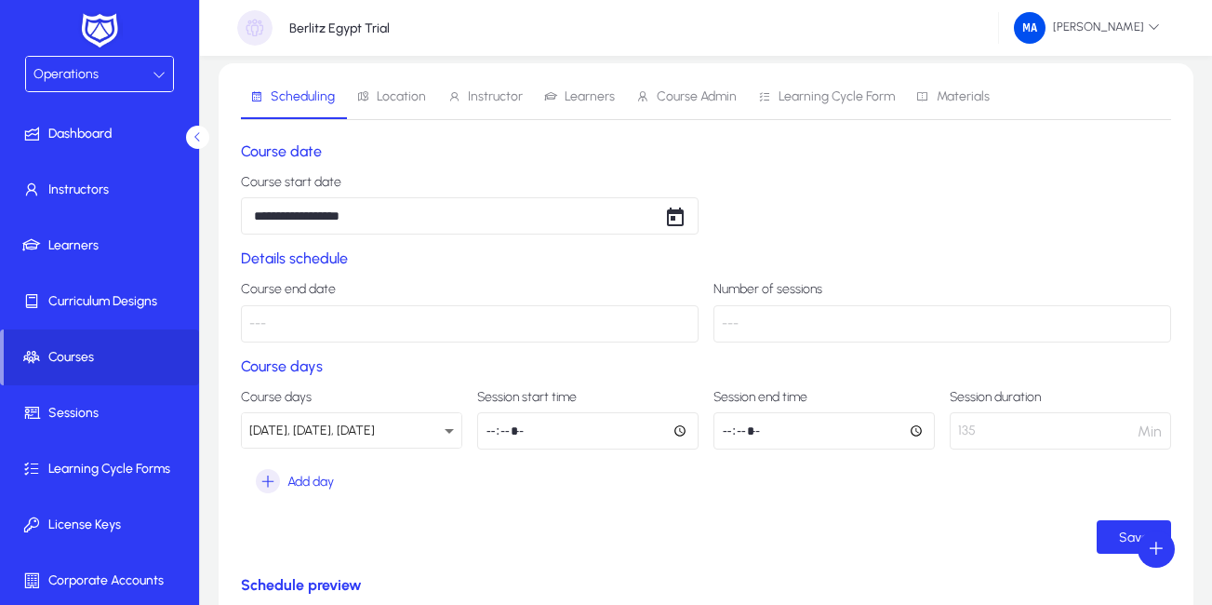
click at [378, 90] on span "Location" at bounding box center [401, 96] width 49 height 13
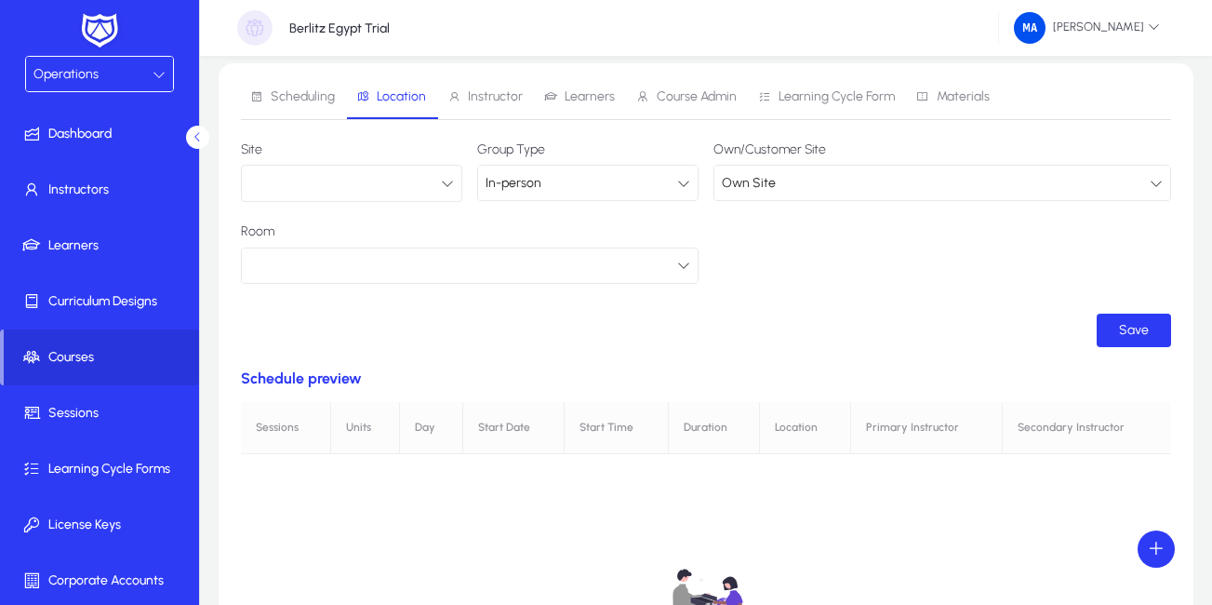
click at [472, 92] on span "Instructor" at bounding box center [495, 96] width 55 height 13
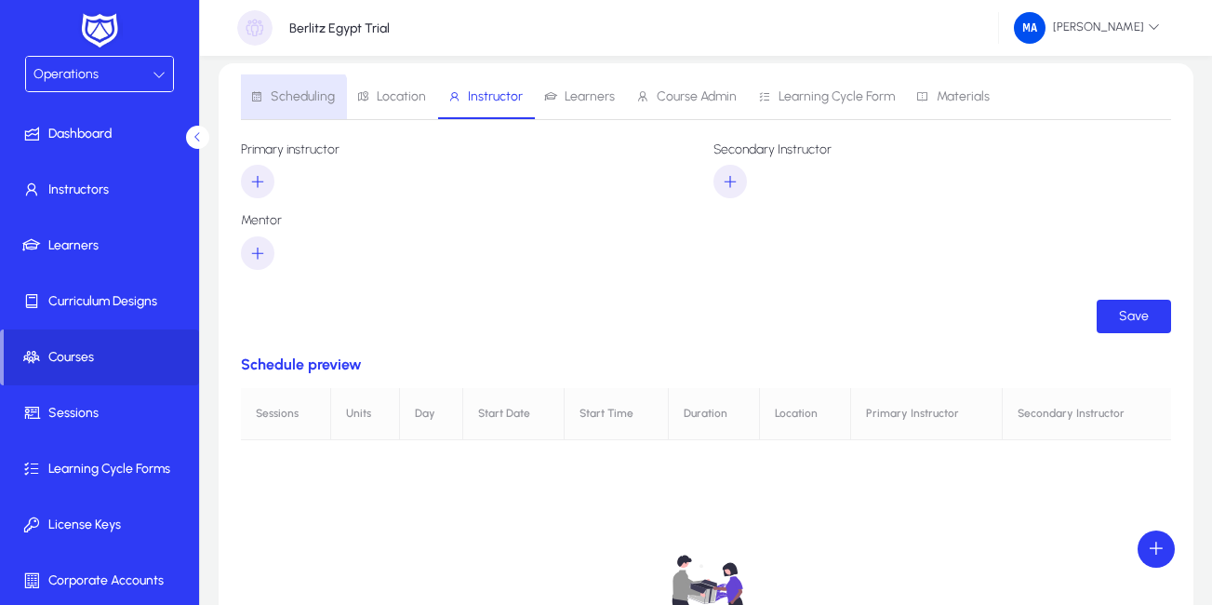
click at [292, 103] on span "Scheduling" at bounding box center [303, 96] width 64 height 13
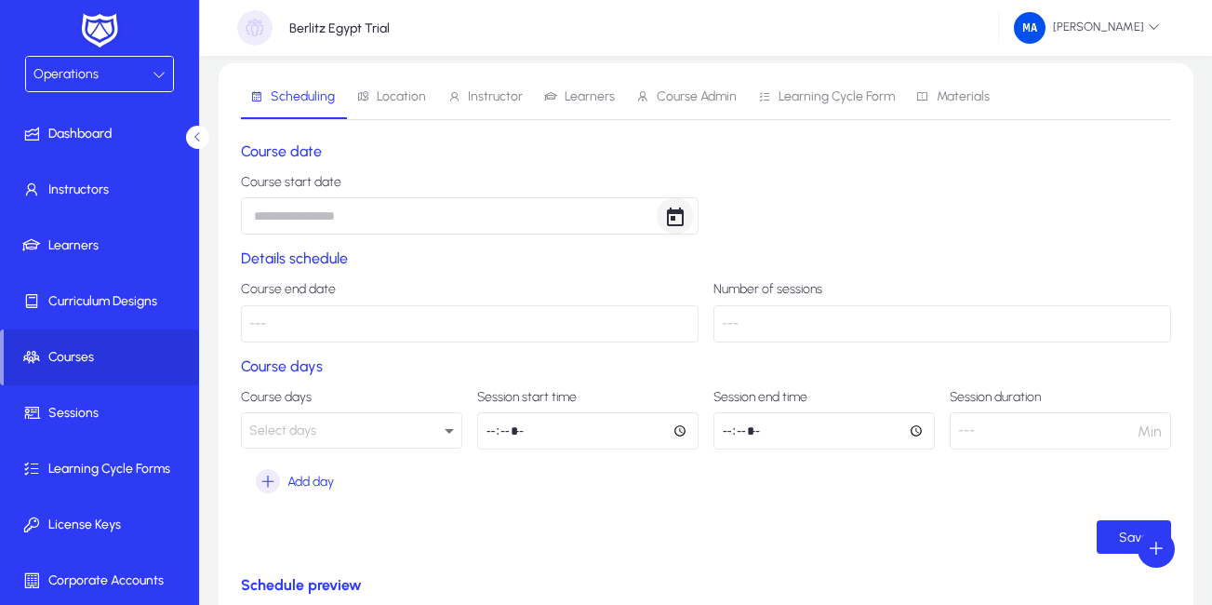
click at [671, 220] on span "Open calendar" at bounding box center [675, 215] width 37 height 37
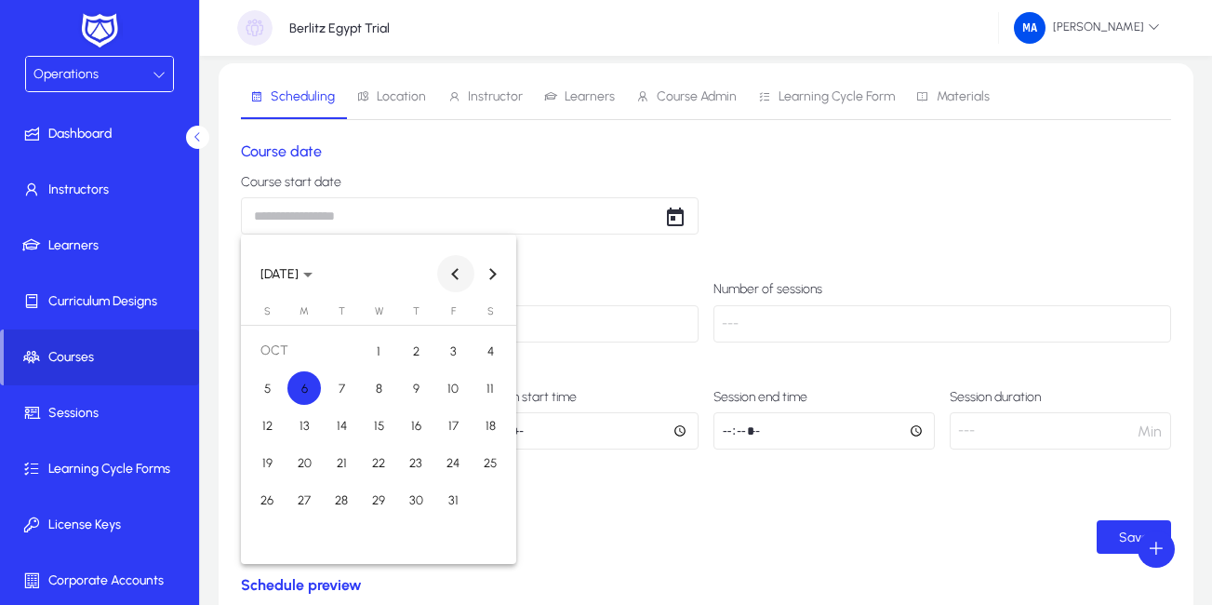
click at [458, 278] on button "Previous month" at bounding box center [455, 273] width 37 height 37
click at [388, 431] on span "10" at bounding box center [378, 424] width 33 height 33
type input "**********"
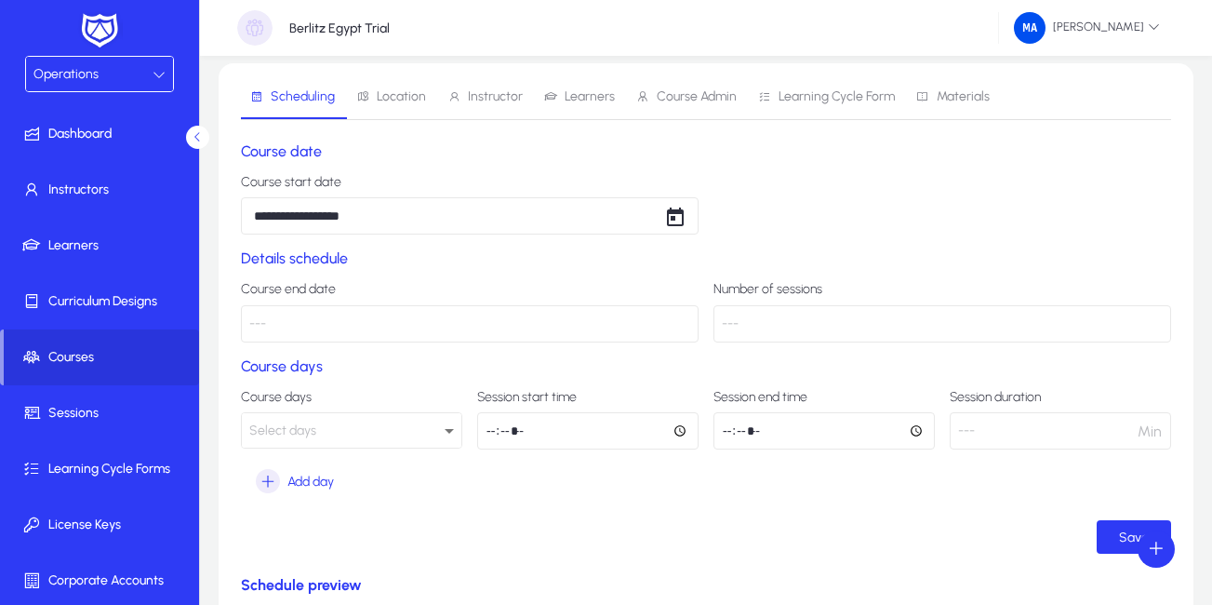
click at [532, 323] on p "---" at bounding box center [470, 323] width 458 height 37
click at [328, 425] on div "Select days" at bounding box center [346, 431] width 195 height 24
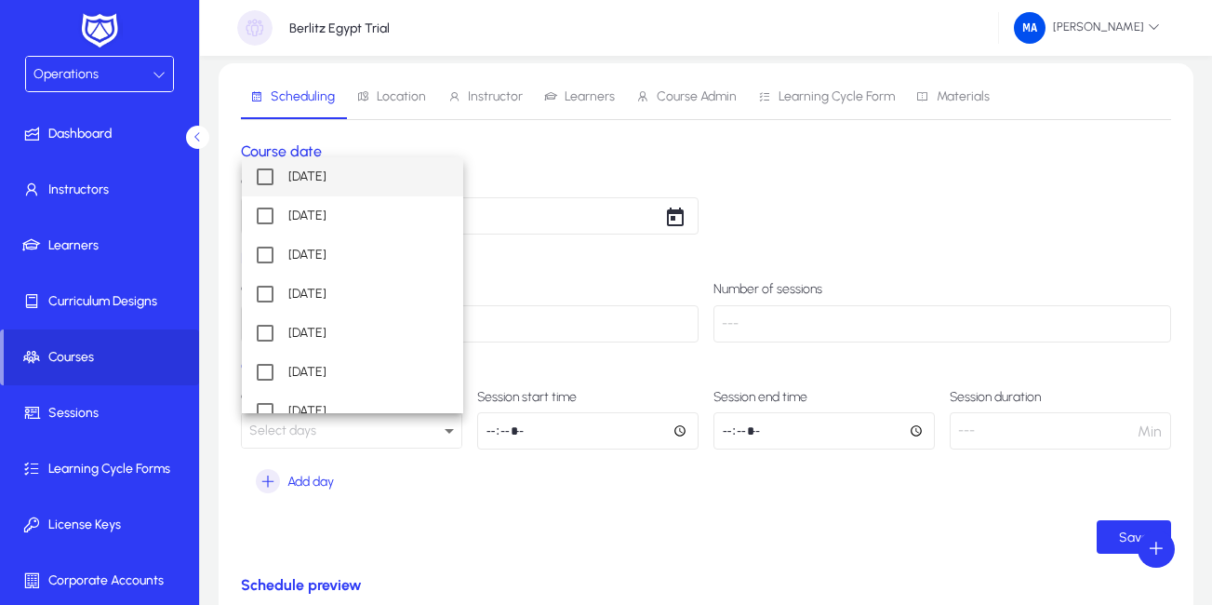
click at [263, 179] on mat-pseudo-checkbox at bounding box center [265, 176] width 17 height 17
click at [262, 255] on mat-pseudo-checkbox at bounding box center [265, 254] width 17 height 17
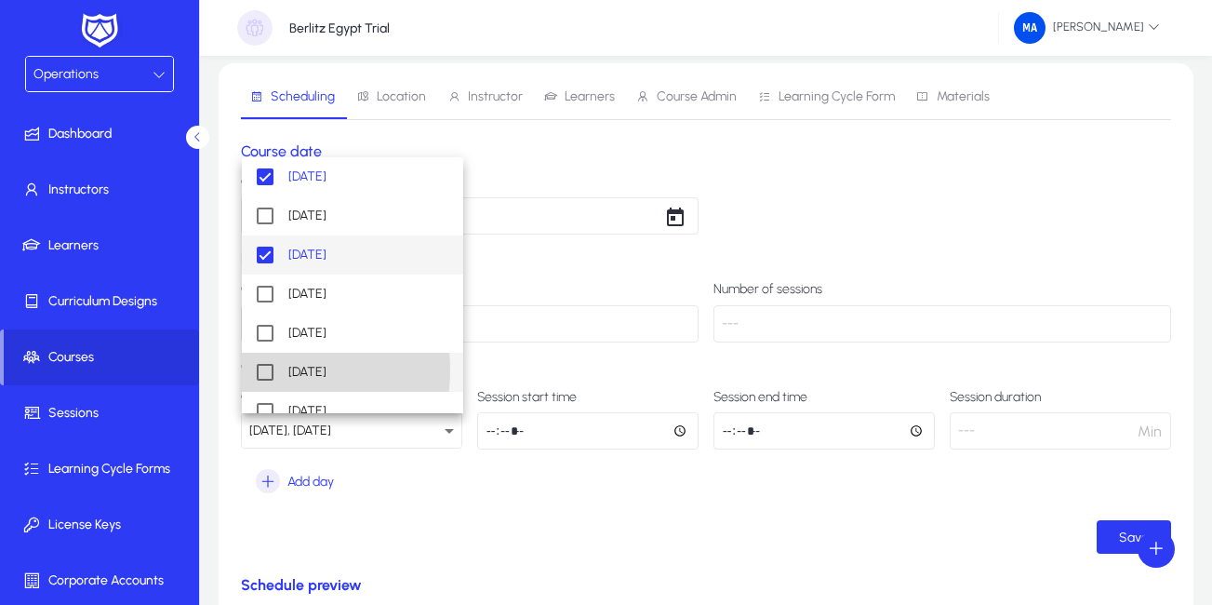
click at [265, 369] on mat-pseudo-checkbox at bounding box center [265, 372] width 17 height 17
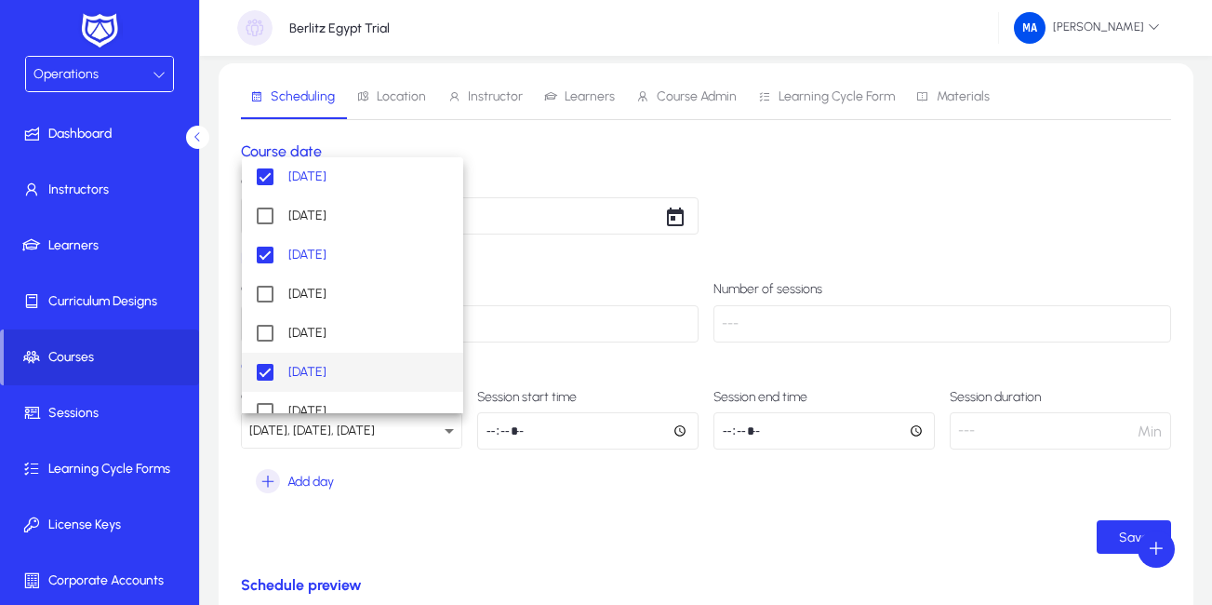
click at [557, 445] on div at bounding box center [606, 302] width 1212 height 605
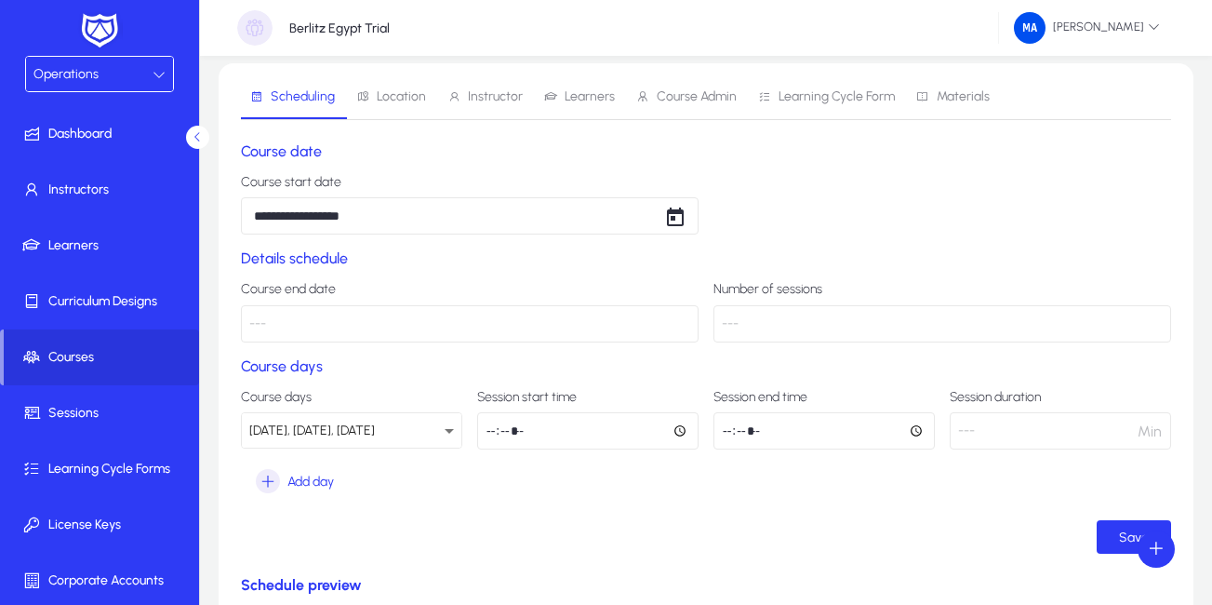
click at [492, 430] on input "time" at bounding box center [587, 430] width 221 height 37
type input "*****"
click at [729, 439] on input "time" at bounding box center [823, 430] width 221 height 37
type input "*****"
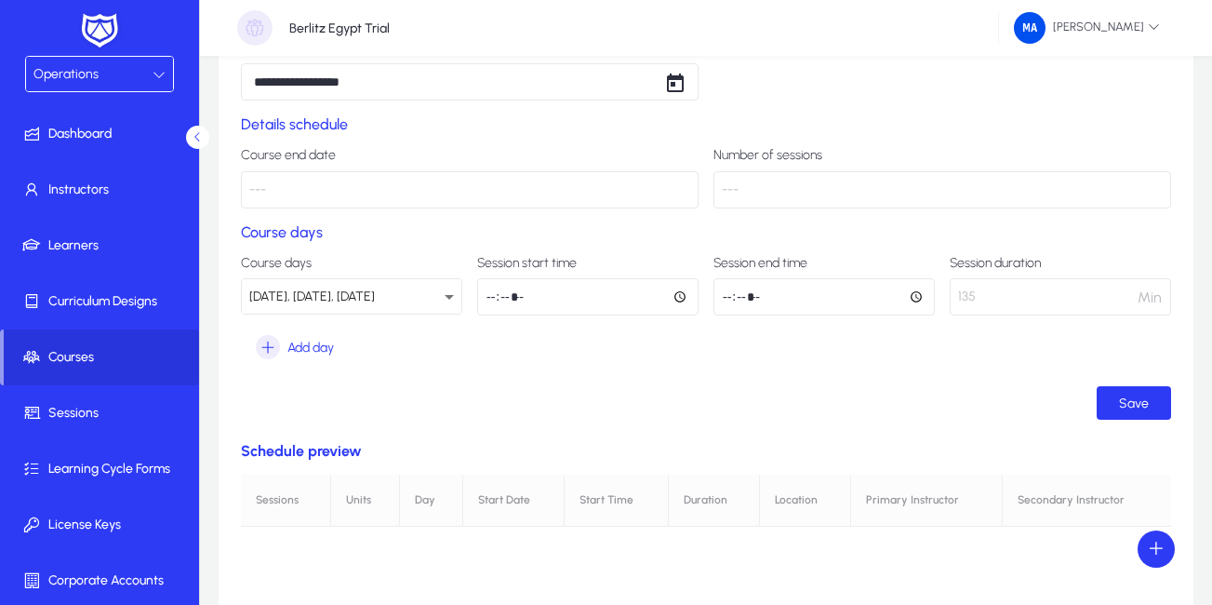
scroll to position [176, 0]
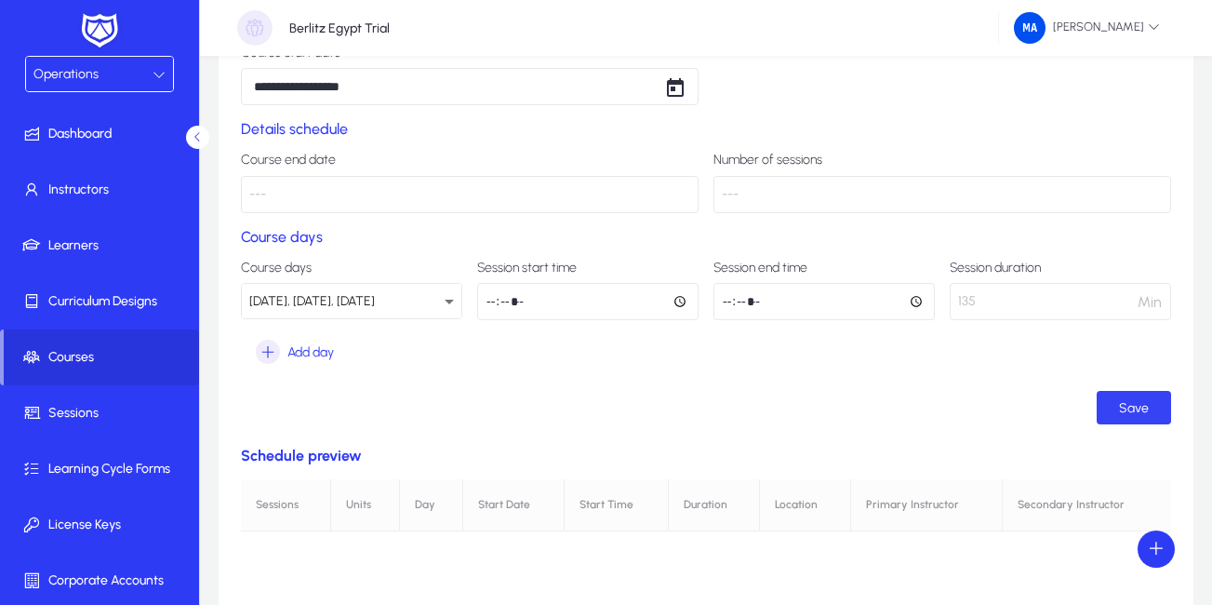
click at [1139, 404] on span "Save" at bounding box center [1134, 408] width 30 height 16
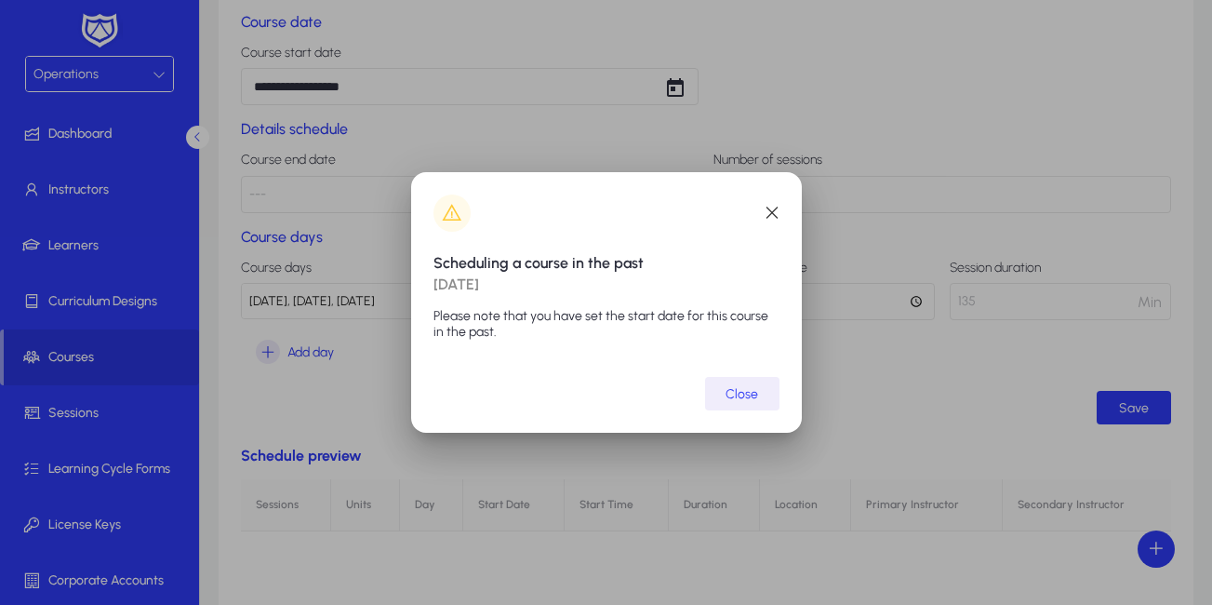
click at [757, 394] on span "Close" at bounding box center [741, 394] width 33 height 16
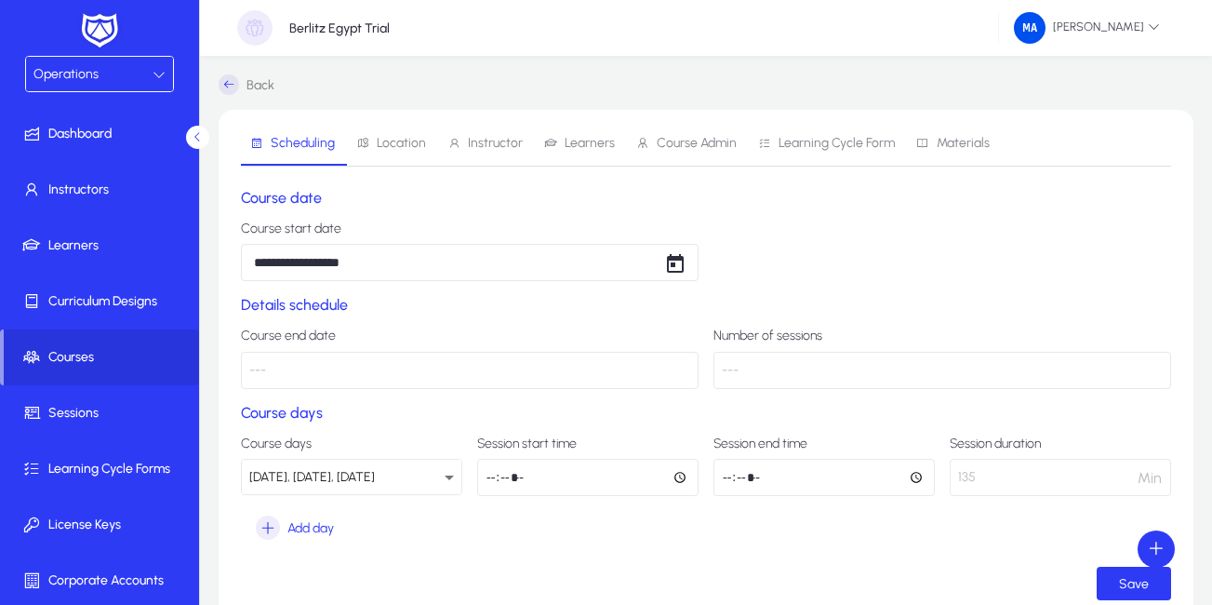
click at [223, 84] on icon at bounding box center [229, 84] width 20 height 20
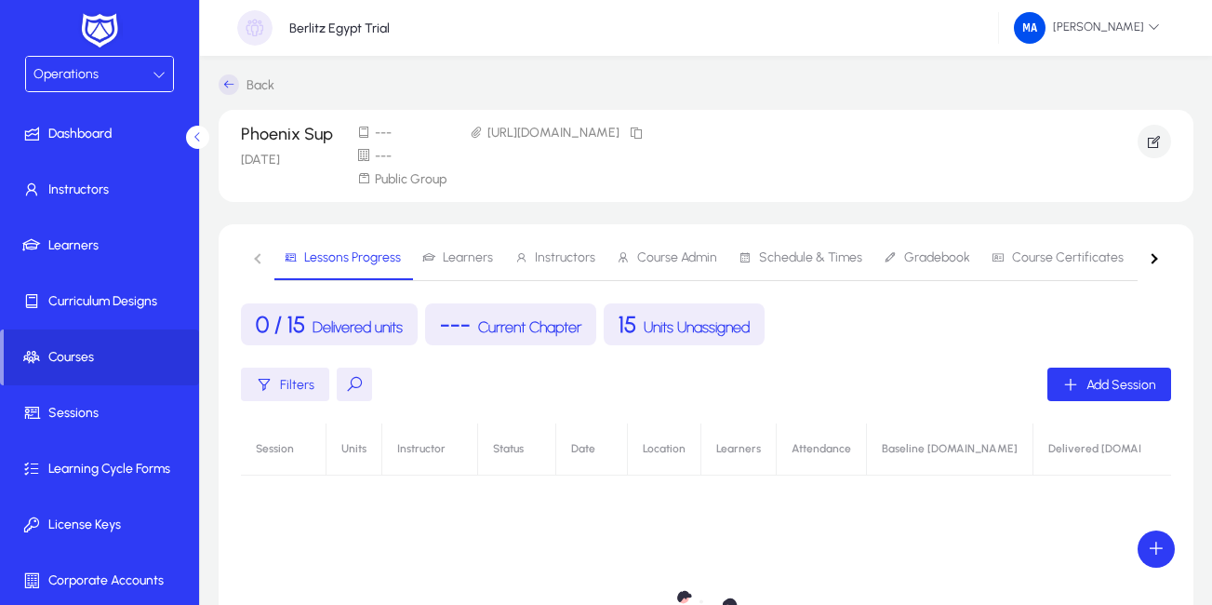
click at [447, 256] on span "Learners" at bounding box center [468, 257] width 50 height 13
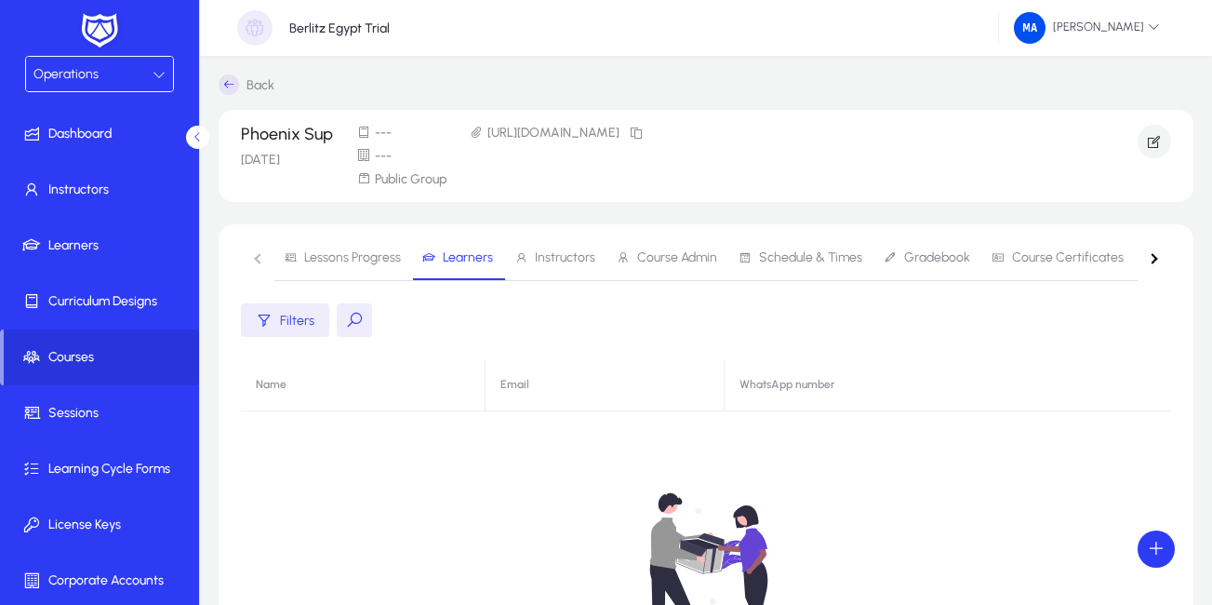
click at [544, 254] on span "Instructors" at bounding box center [565, 257] width 60 height 13
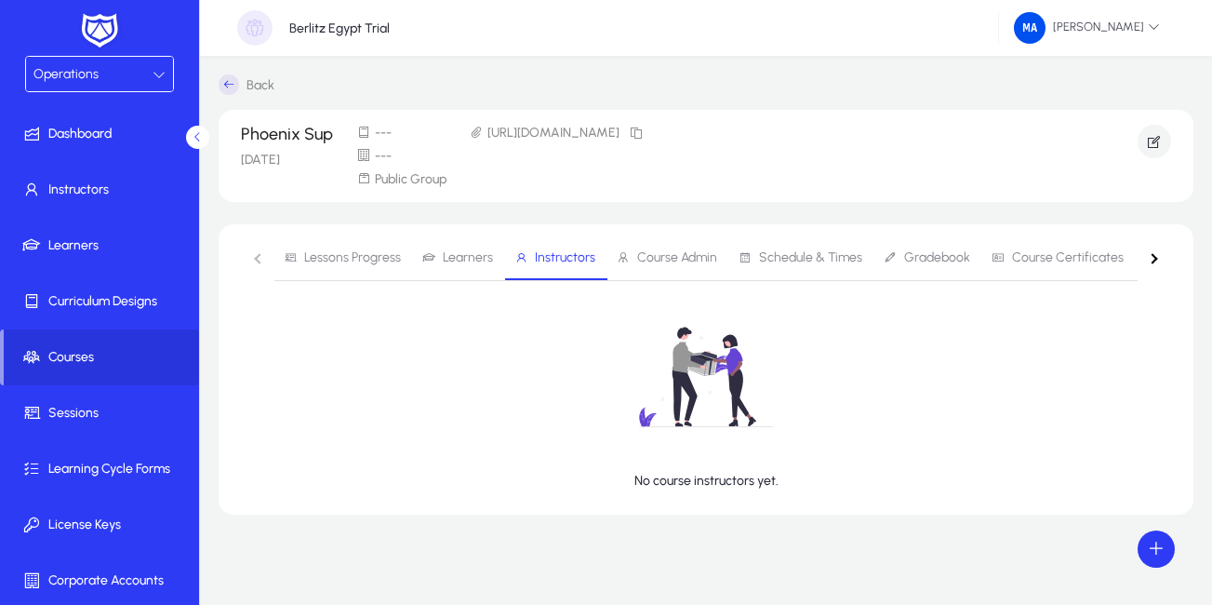
click at [467, 256] on span "Learners" at bounding box center [468, 257] width 50 height 13
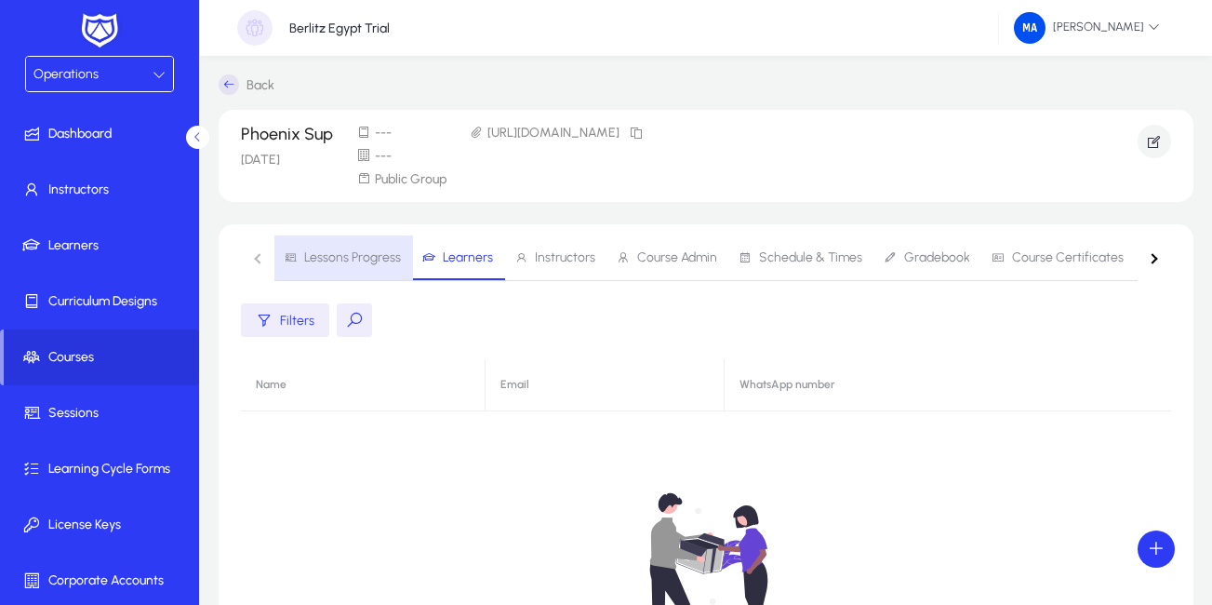
click at [346, 257] on span "Lessons Progress" at bounding box center [352, 257] width 97 height 13
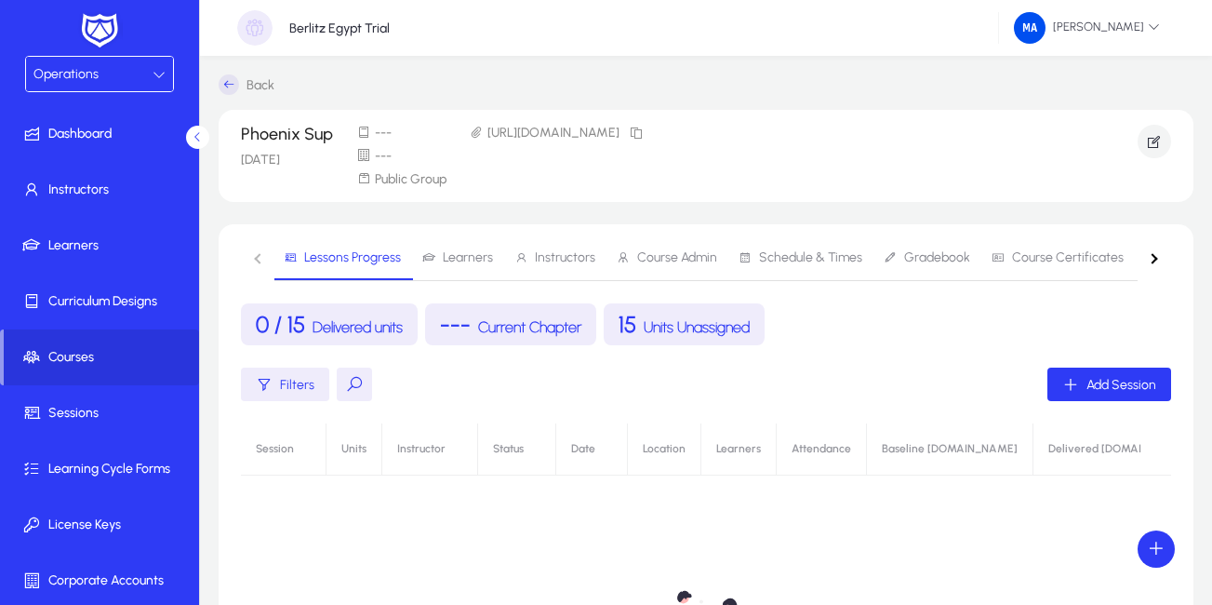
click at [529, 316] on h4 "--- Current Chapter" at bounding box center [510, 324] width 141 height 27
click at [644, 131] on icon "button" at bounding box center [636, 133] width 15 height 15
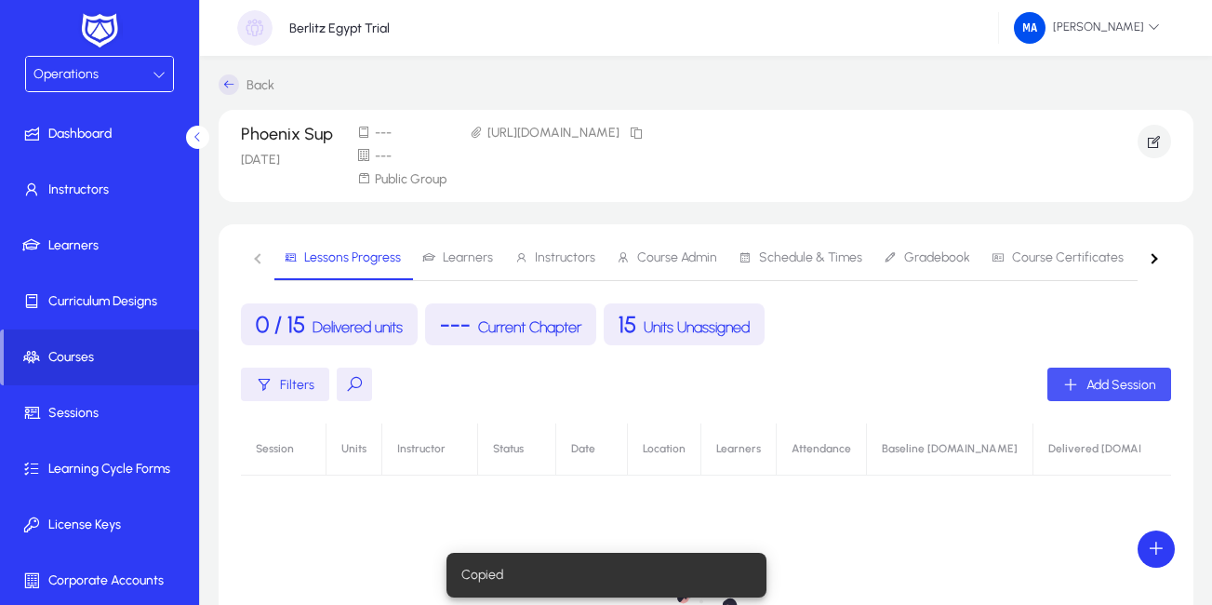
click at [1079, 383] on icon "button" at bounding box center [1070, 384] width 17 height 17
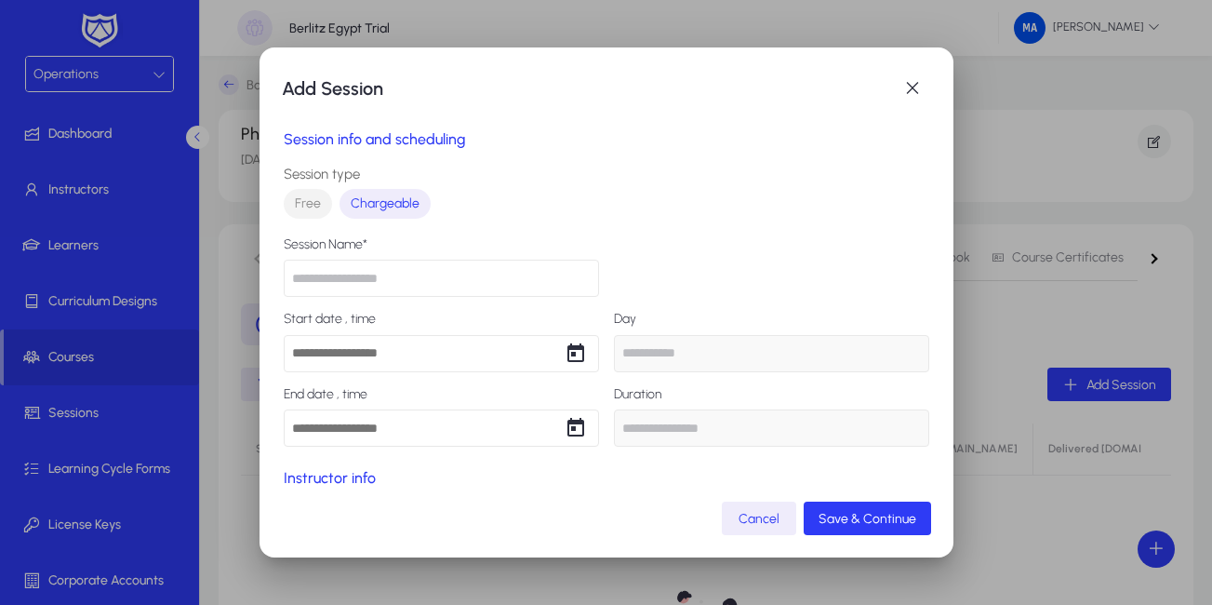
click at [560, 297] on input "text" at bounding box center [441, 277] width 315 height 37
click at [752, 525] on span "Cancel" at bounding box center [758, 519] width 41 height 16
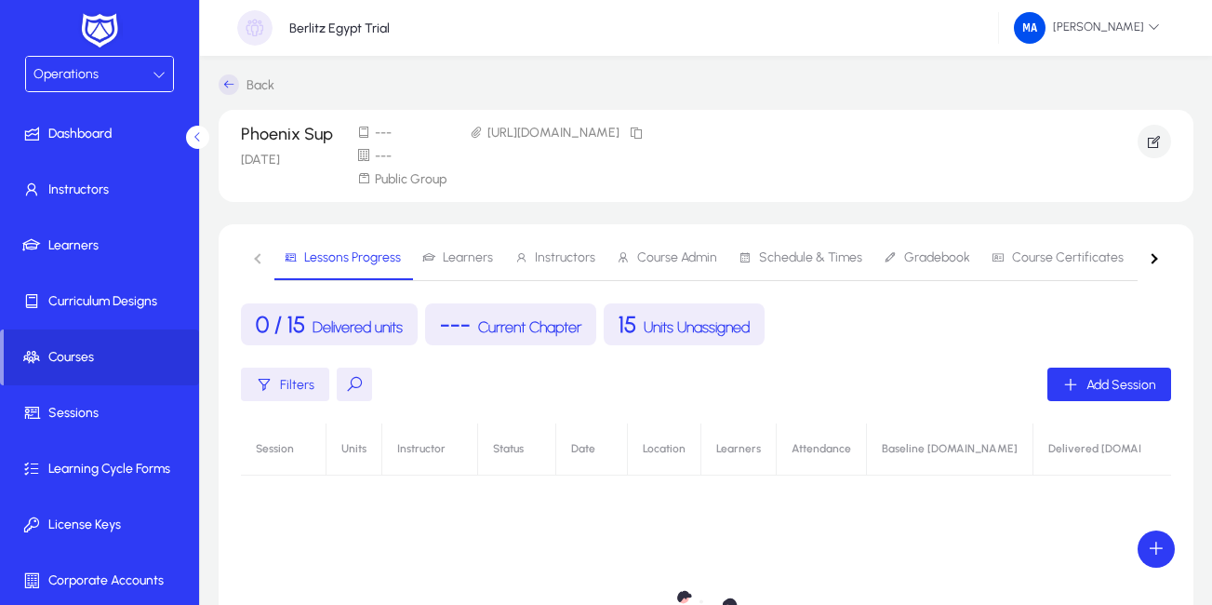
click at [229, 82] on icon at bounding box center [229, 84] width 20 height 20
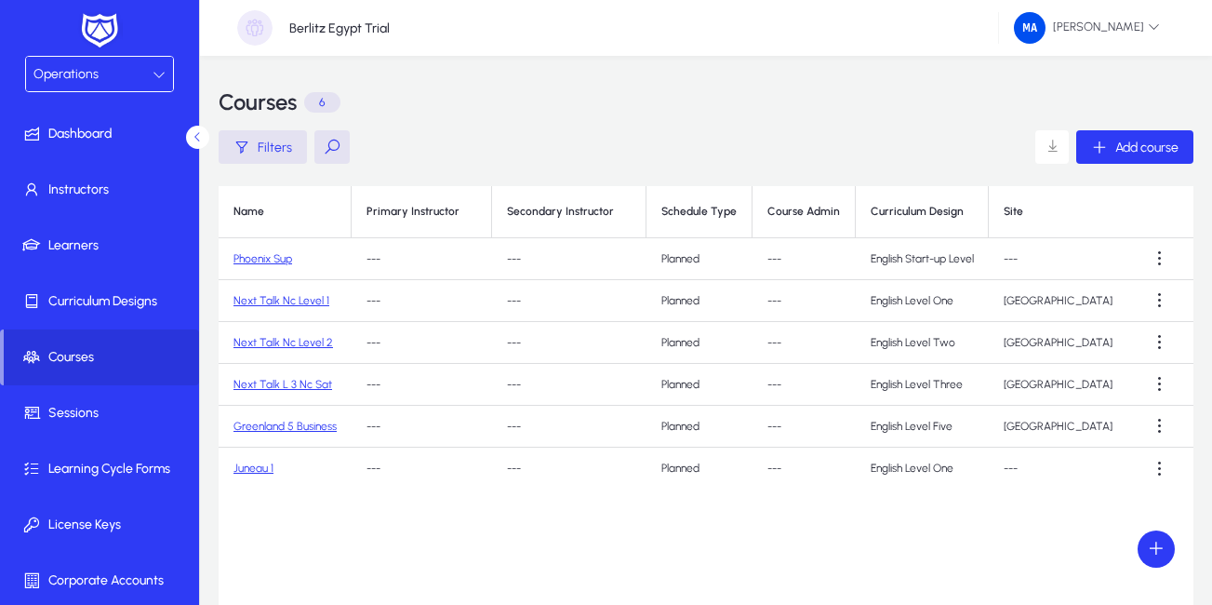
click at [263, 261] on link "Phoenix Sup" at bounding box center [262, 258] width 59 height 13
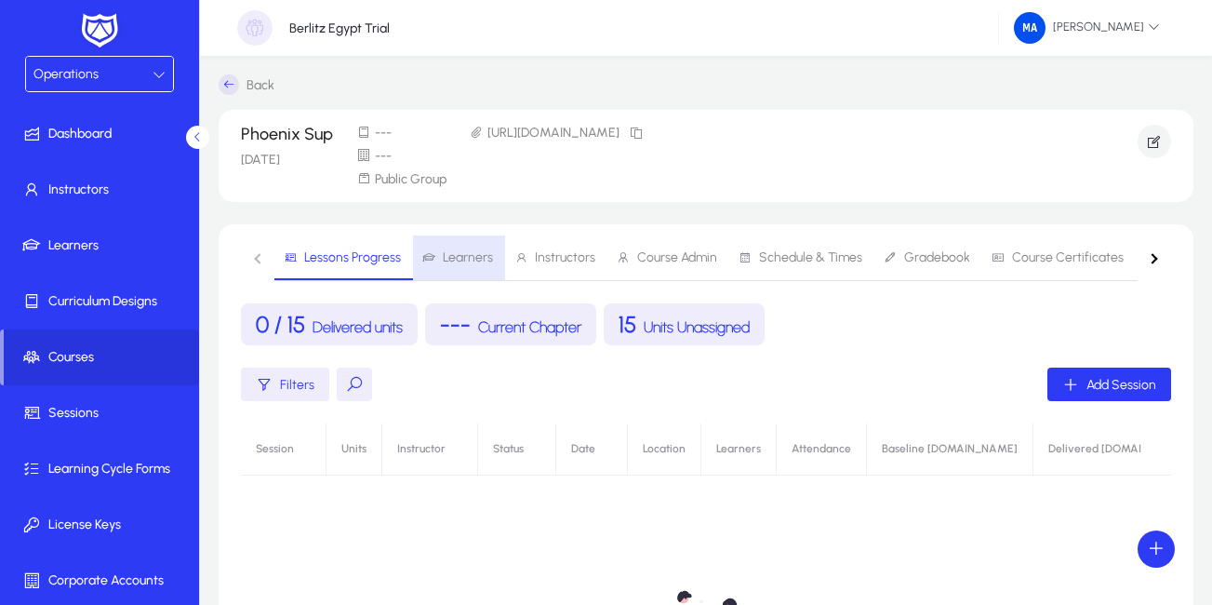
click at [459, 257] on span "Learners" at bounding box center [468, 257] width 50 height 13
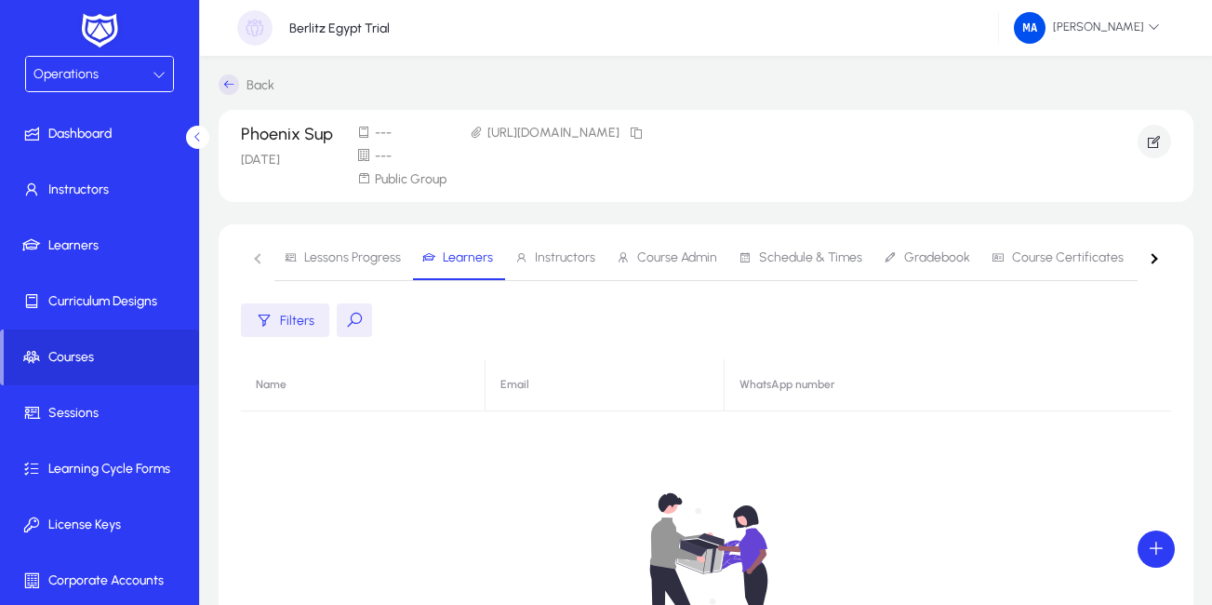
click at [196, 138] on icon at bounding box center [198, 137] width 12 height 12
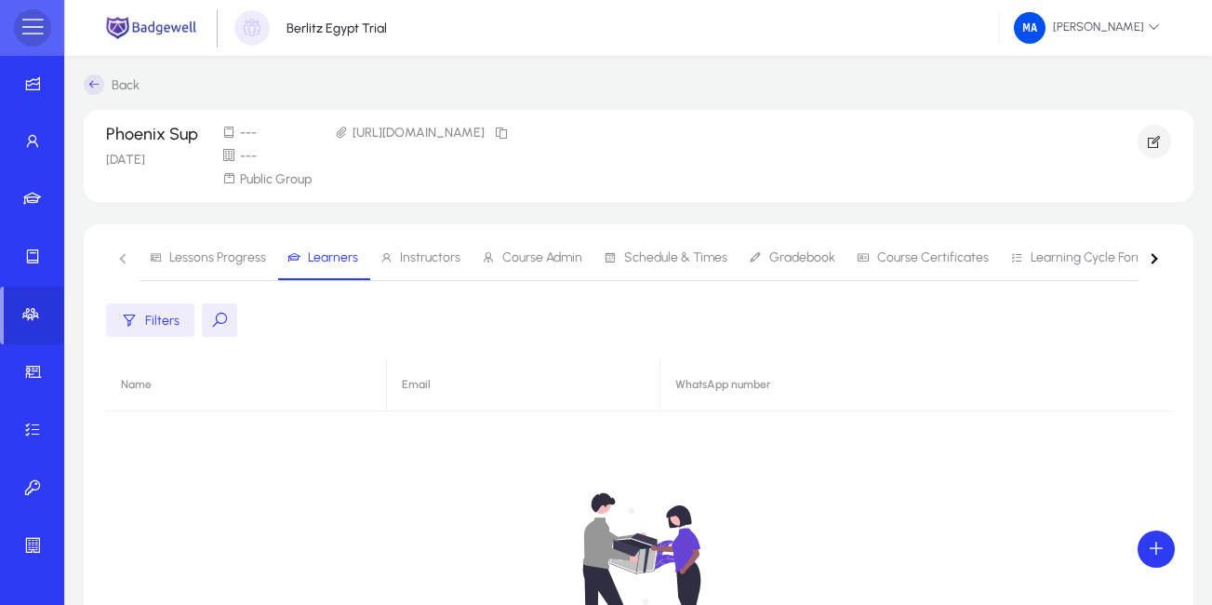
click at [27, 27] on span at bounding box center [32, 27] width 37 height 37
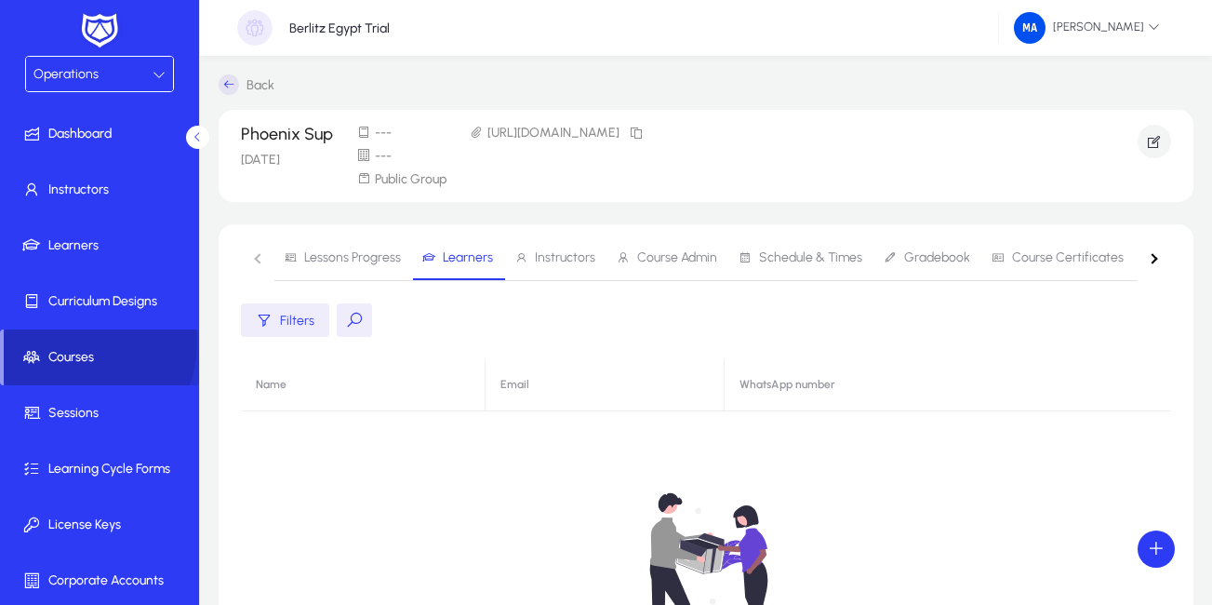
click at [81, 343] on span at bounding box center [101, 357] width 195 height 45
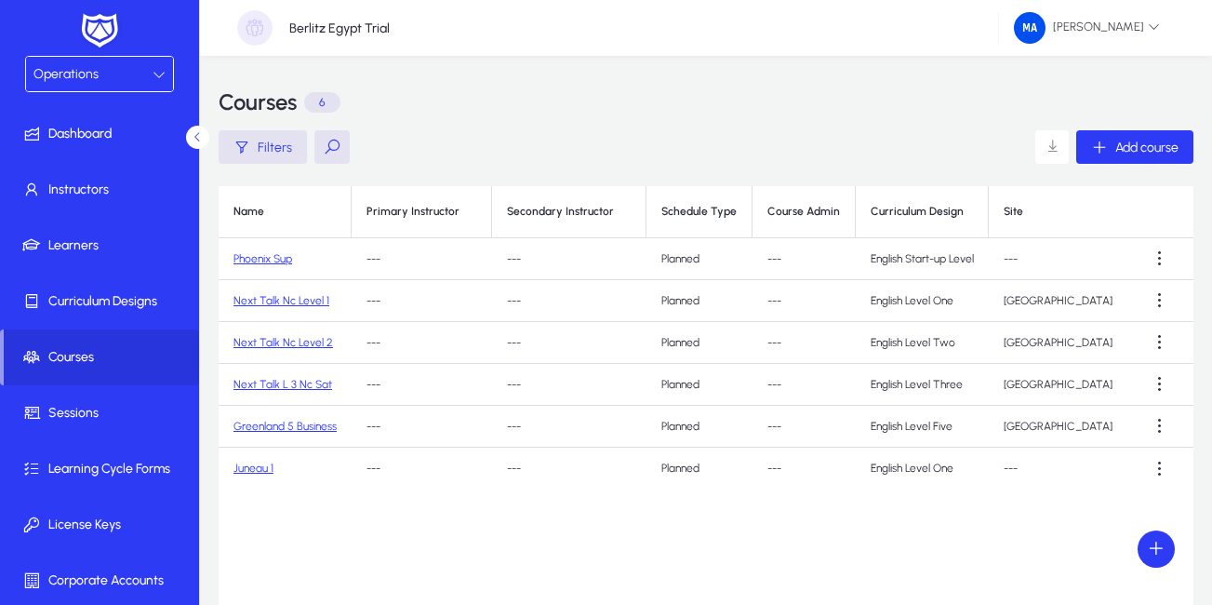
click at [227, 260] on td "Phoenix Sup" at bounding box center [285, 259] width 133 height 42
click at [367, 261] on td "---" at bounding box center [422, 259] width 140 height 42
click at [1163, 259] on span at bounding box center [1159, 258] width 37 height 37
click at [1100, 303] on span "Edit" at bounding box center [1126, 304] width 74 height 17
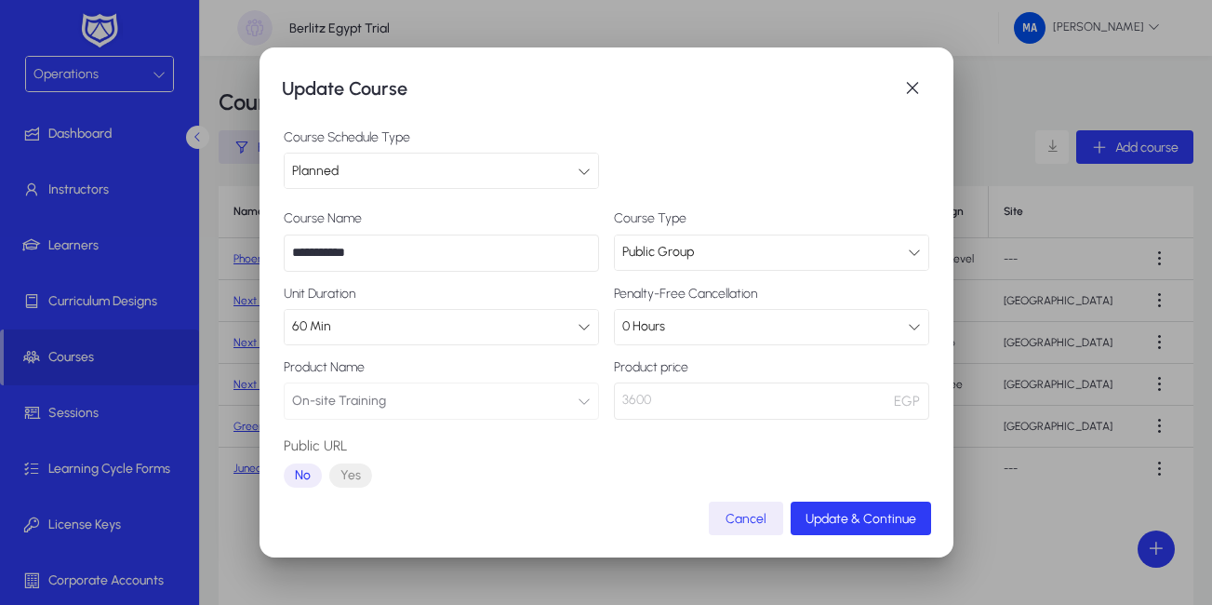
click at [578, 326] on icon at bounding box center [584, 326] width 13 height 13
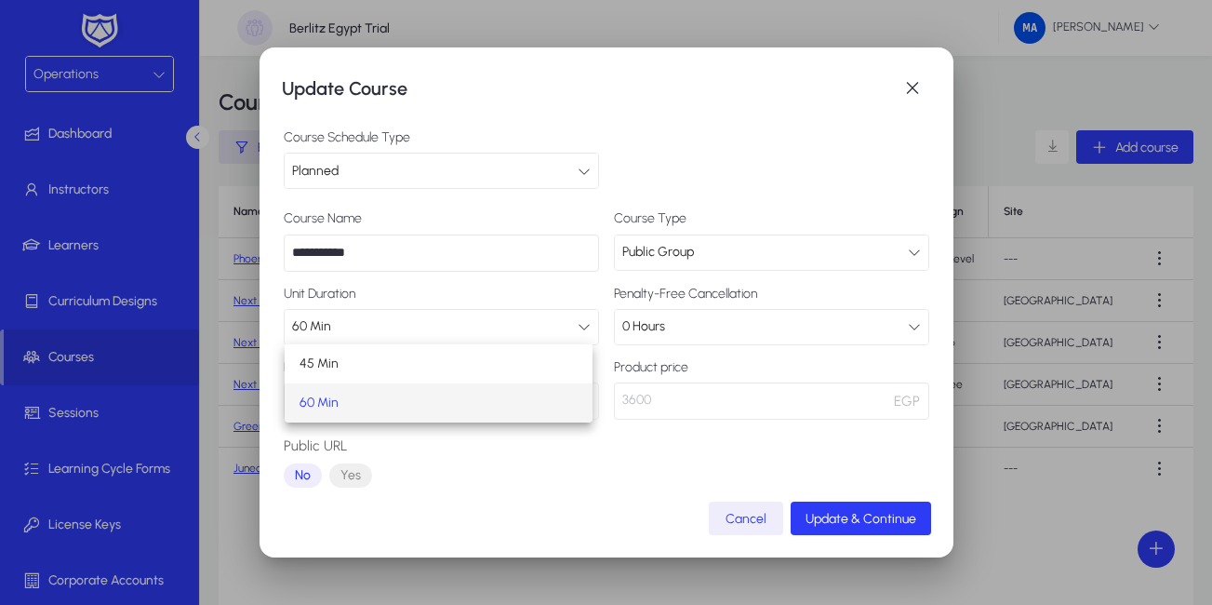
click at [575, 326] on div at bounding box center [606, 302] width 1212 height 605
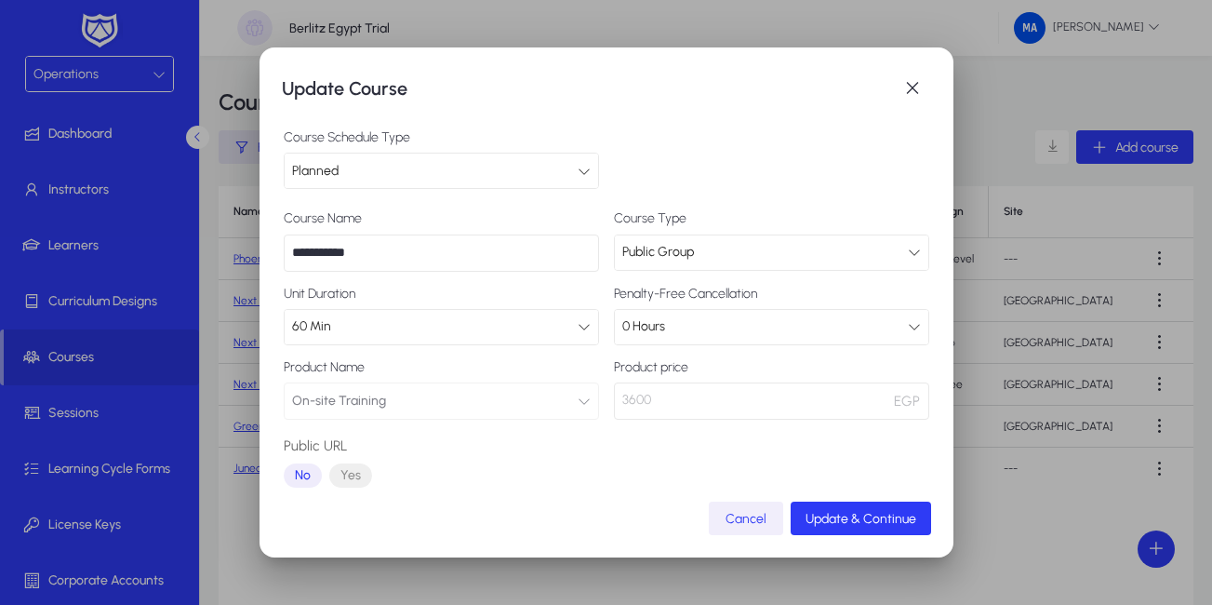
click at [748, 514] on span "Cancel" at bounding box center [745, 519] width 41 height 16
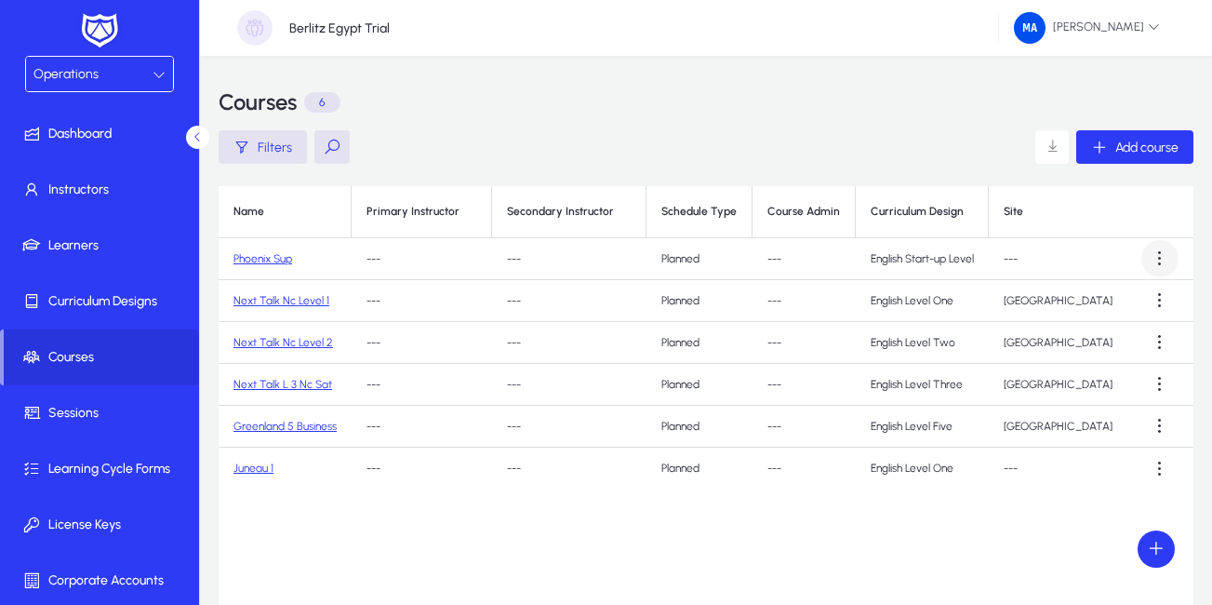
click at [1156, 255] on span at bounding box center [1159, 258] width 37 height 37
click at [1108, 302] on span "Edit" at bounding box center [1126, 304] width 74 height 17
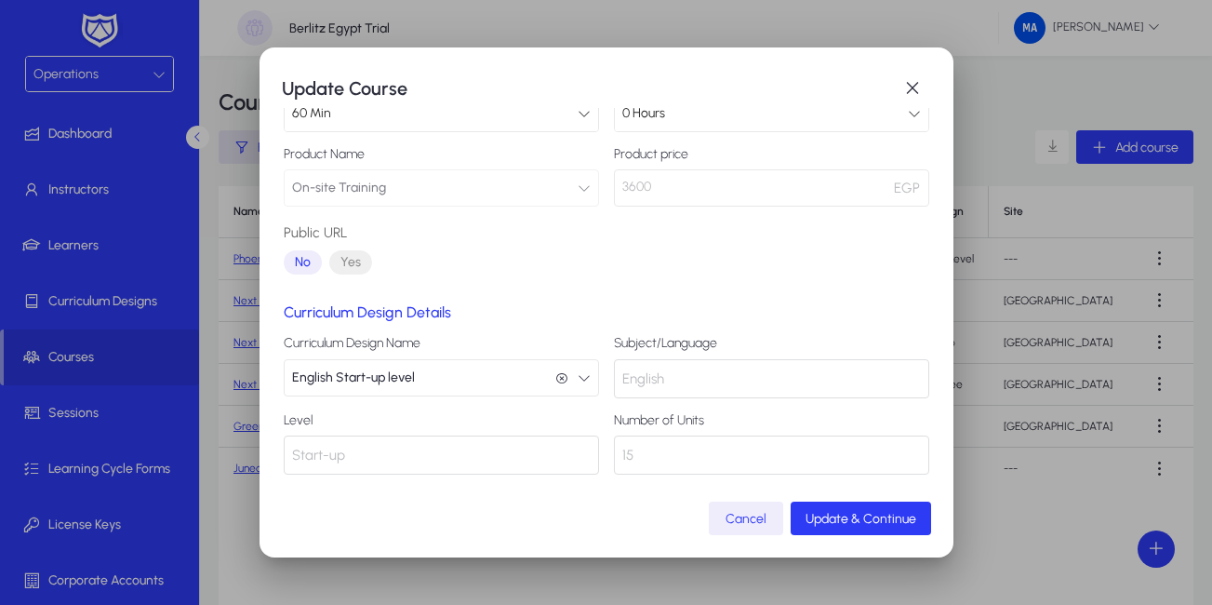
scroll to position [216, 0]
click at [670, 374] on div "English" at bounding box center [771, 375] width 315 height 39
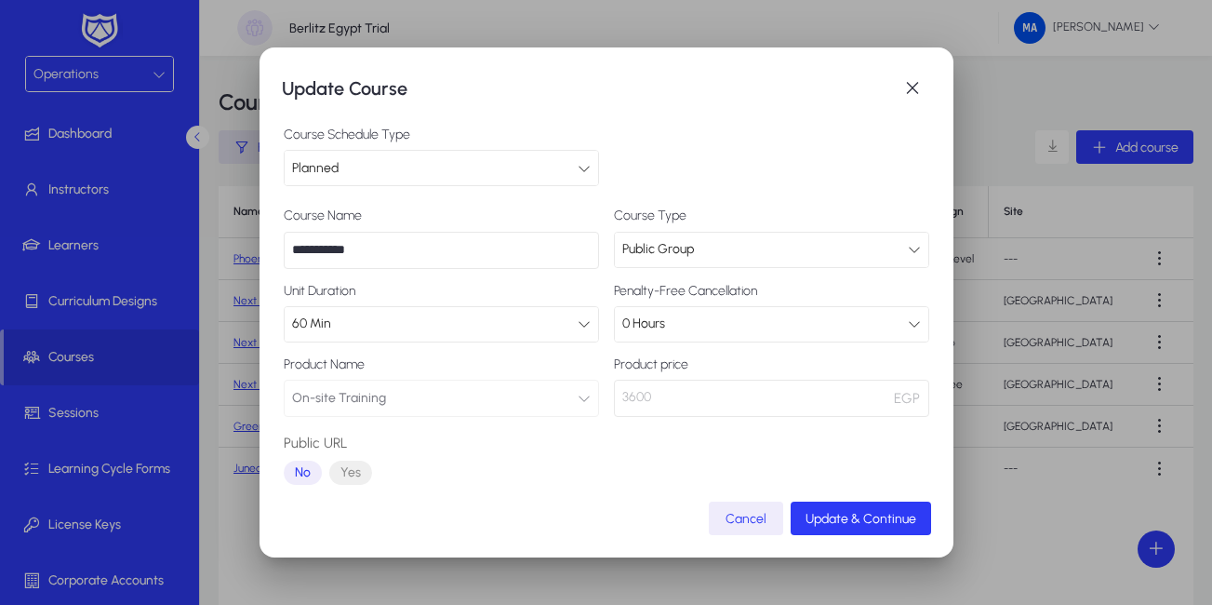
scroll to position [0, 0]
click at [896, 522] on span "Update & Continue" at bounding box center [860, 519] width 111 height 16
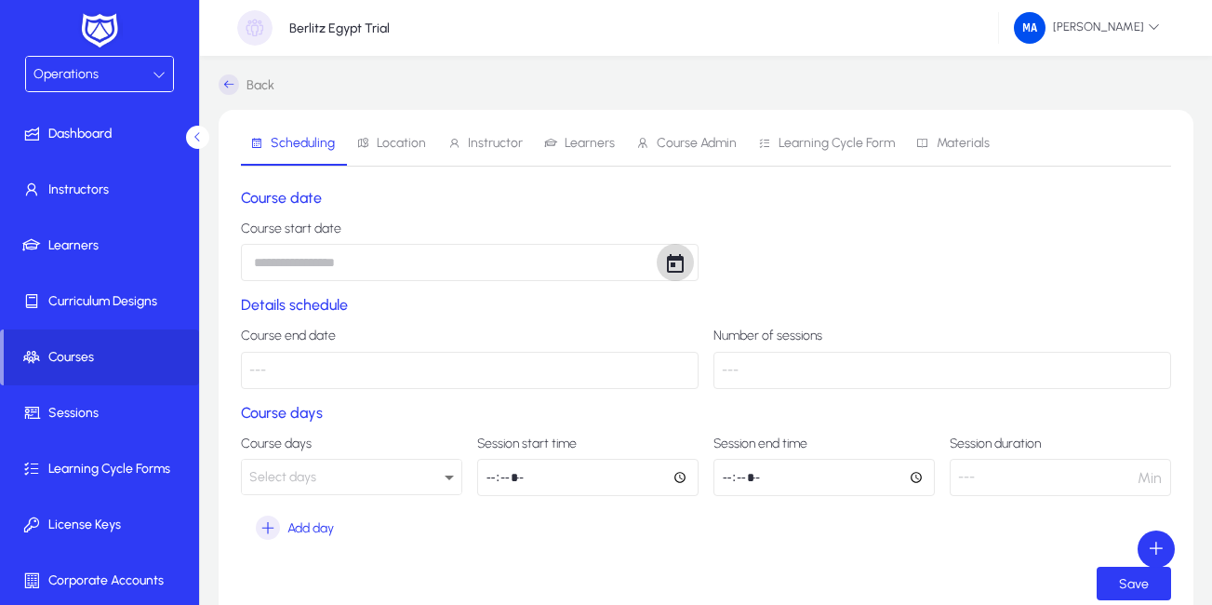
click at [682, 265] on span "Open calendar" at bounding box center [675, 262] width 37 height 37
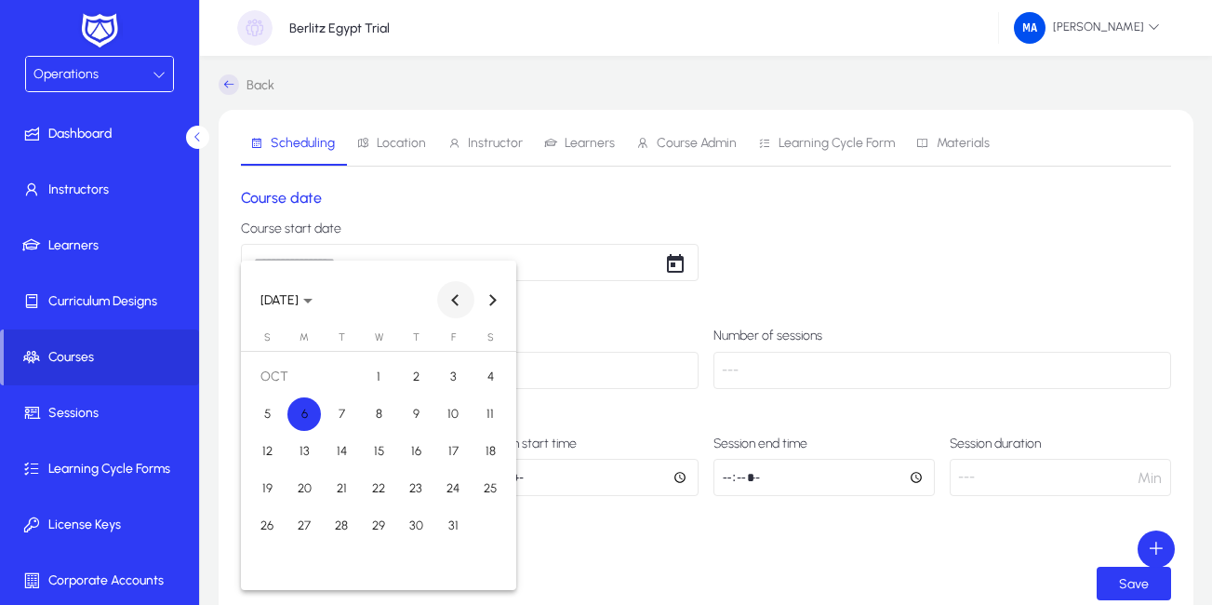
click at [453, 298] on button "Previous month" at bounding box center [455, 299] width 37 height 37
click at [390, 446] on span "10" at bounding box center [378, 450] width 33 height 33
type input "**********"
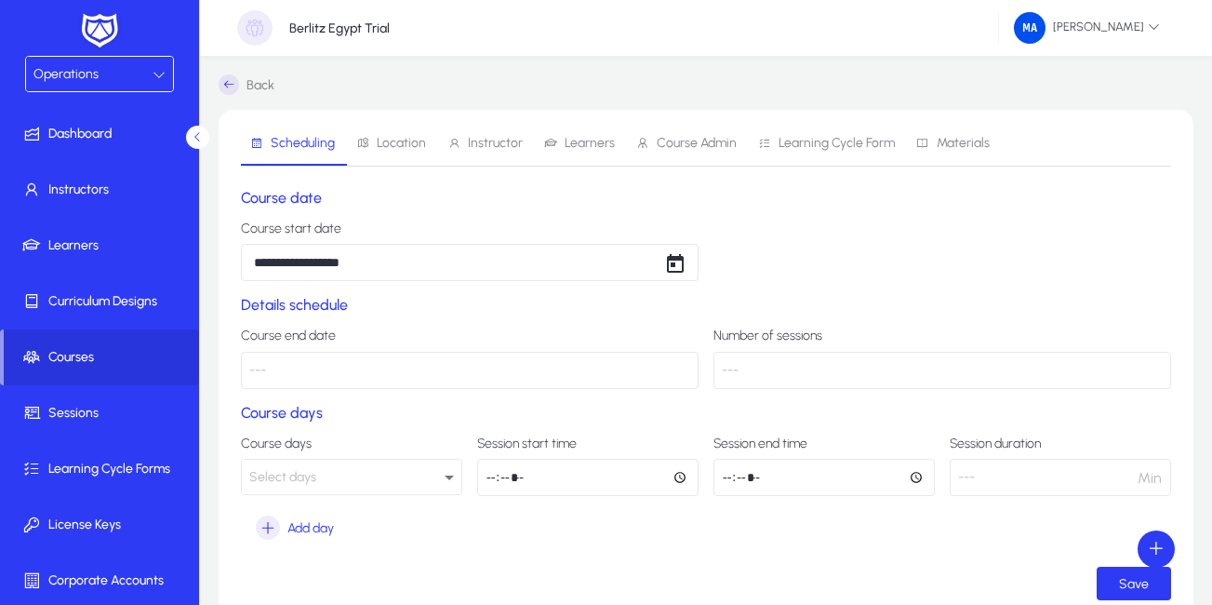
click at [412, 375] on p "---" at bounding box center [470, 370] width 458 height 37
click at [318, 370] on p "---" at bounding box center [470, 370] width 458 height 37
click at [293, 459] on mat-select "Select days" at bounding box center [351, 477] width 221 height 36
click at [297, 481] on span "Select days" at bounding box center [282, 477] width 67 height 16
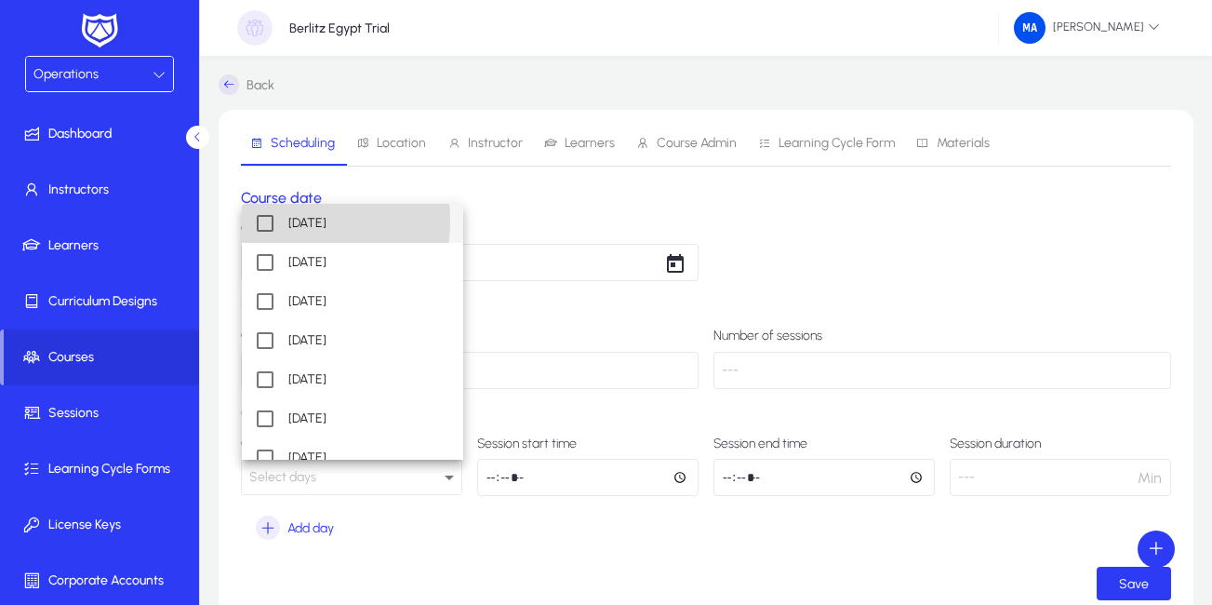
click at [264, 220] on mat-pseudo-checkbox at bounding box center [265, 223] width 17 height 17
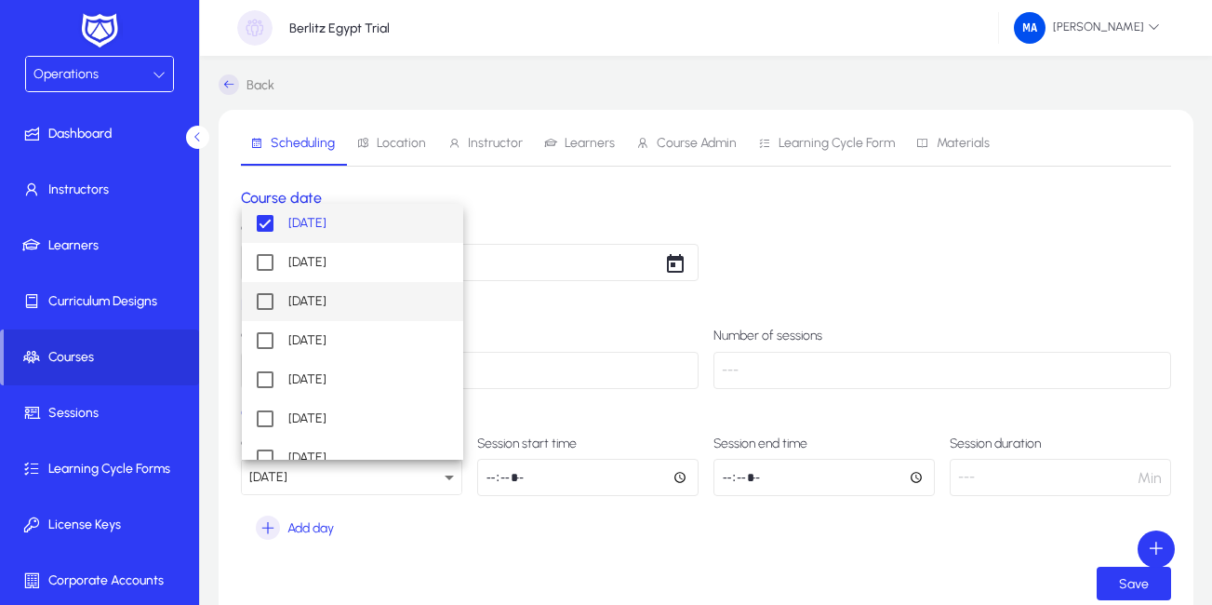
click at [259, 299] on mat-pseudo-checkbox at bounding box center [265, 301] width 17 height 17
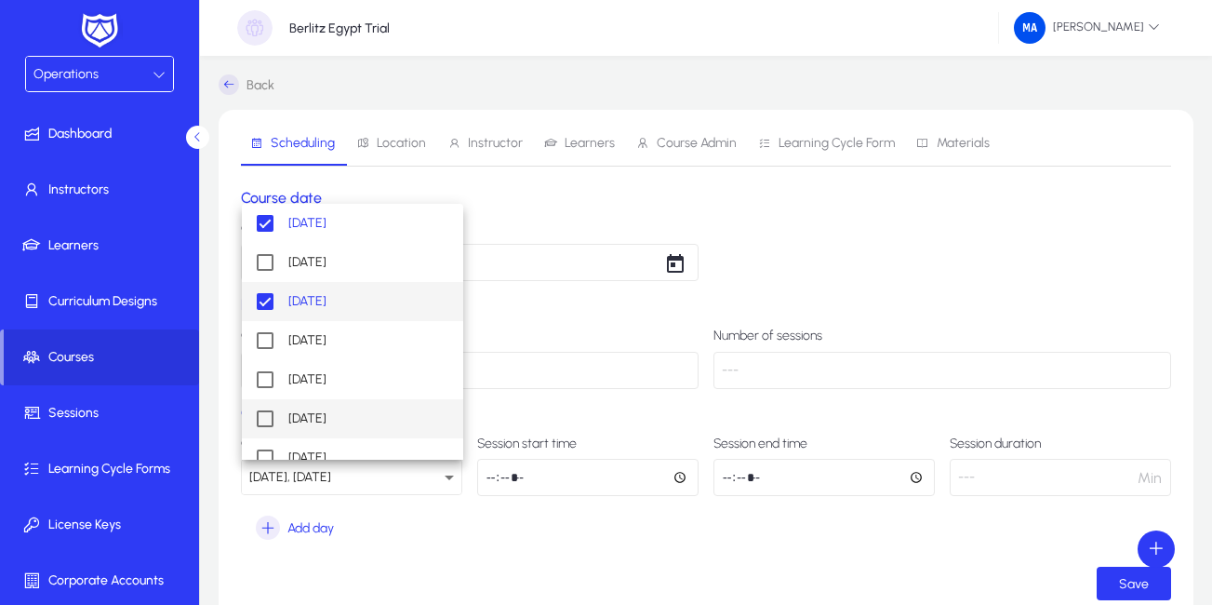
click at [262, 412] on mat-pseudo-checkbox at bounding box center [265, 418] width 17 height 17
click at [526, 480] on div at bounding box center [606, 302] width 1212 height 605
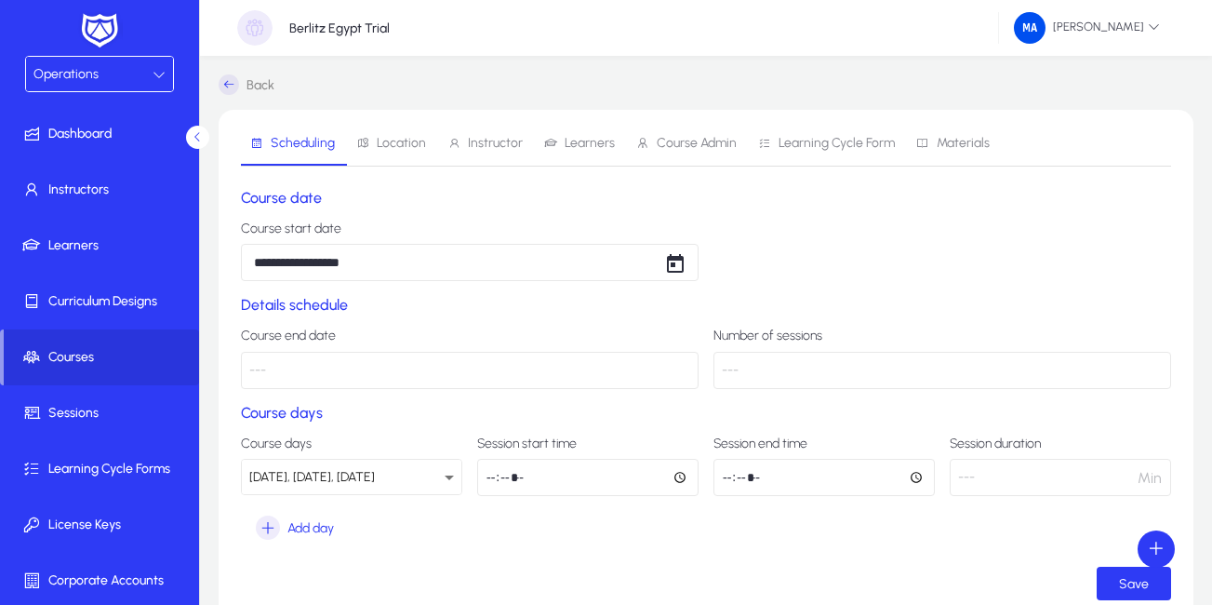
click at [501, 480] on input "time" at bounding box center [587, 477] width 221 height 37
click at [490, 481] on input "time" at bounding box center [587, 477] width 221 height 37
type input "*****"
click at [730, 474] on input "time" at bounding box center [823, 477] width 221 height 37
type input "*****"
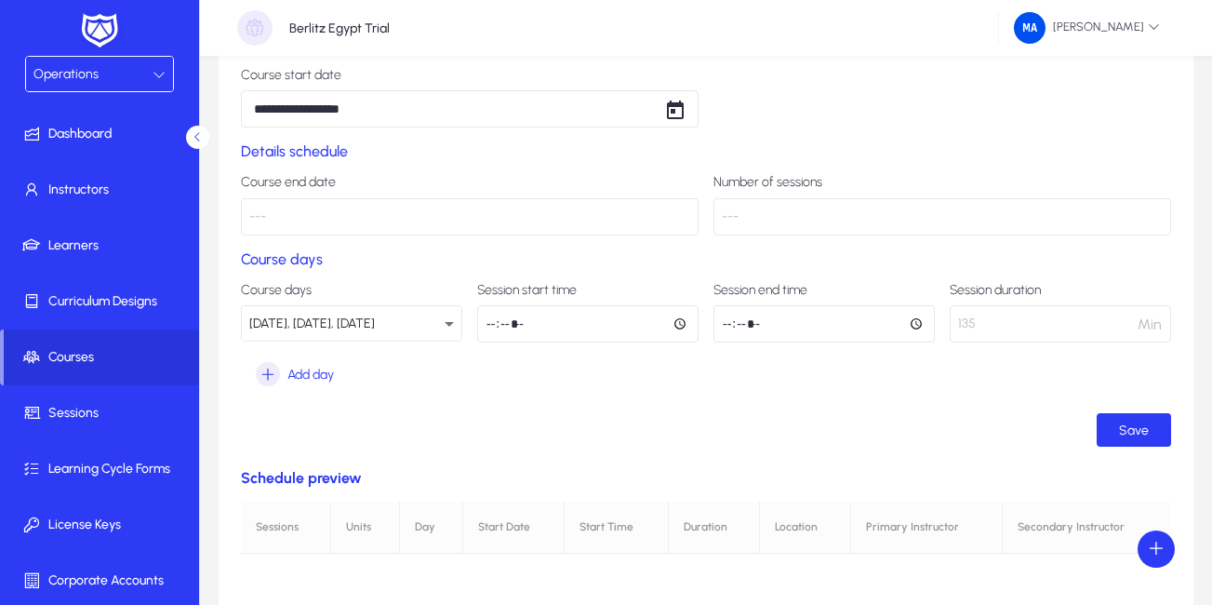
scroll to position [164, 0]
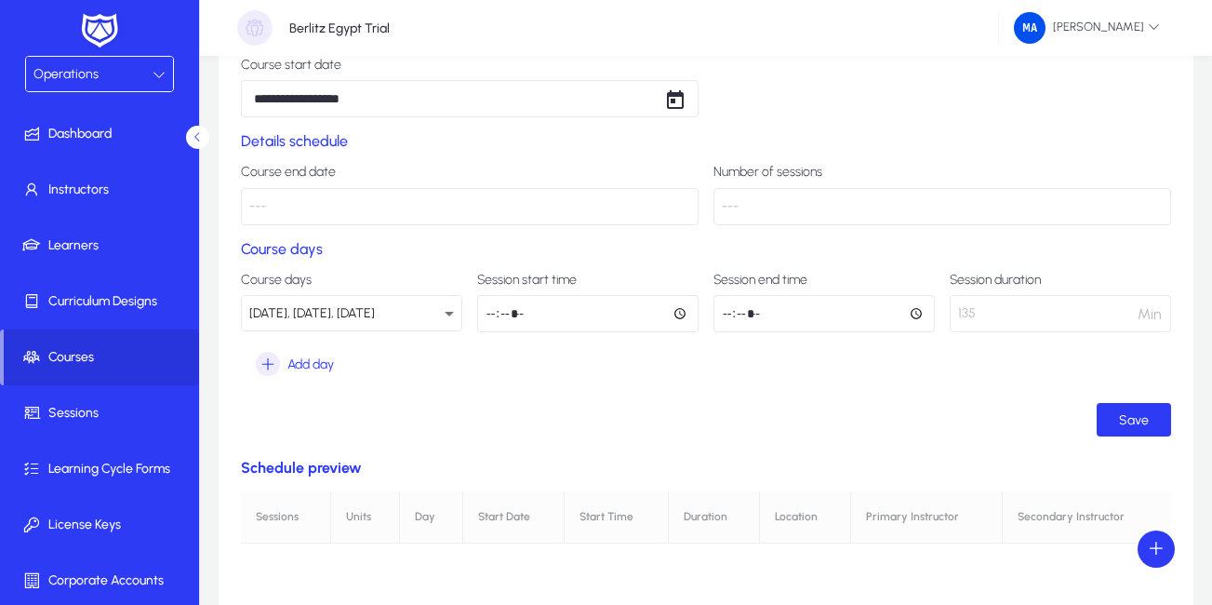
click at [1079, 313] on p "135" at bounding box center [1060, 313] width 221 height 37
click at [1005, 320] on p "135" at bounding box center [1060, 313] width 221 height 37
click at [1134, 418] on span "Save" at bounding box center [1134, 420] width 30 height 16
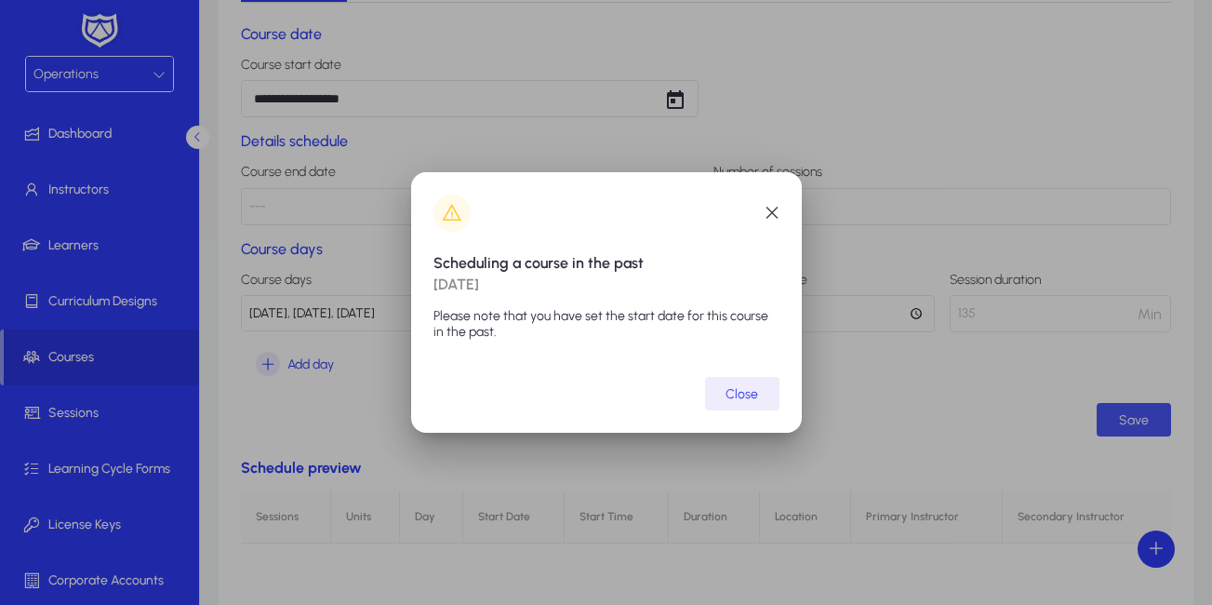
scroll to position [0, 0]
click at [729, 394] on span "Close" at bounding box center [741, 394] width 33 height 16
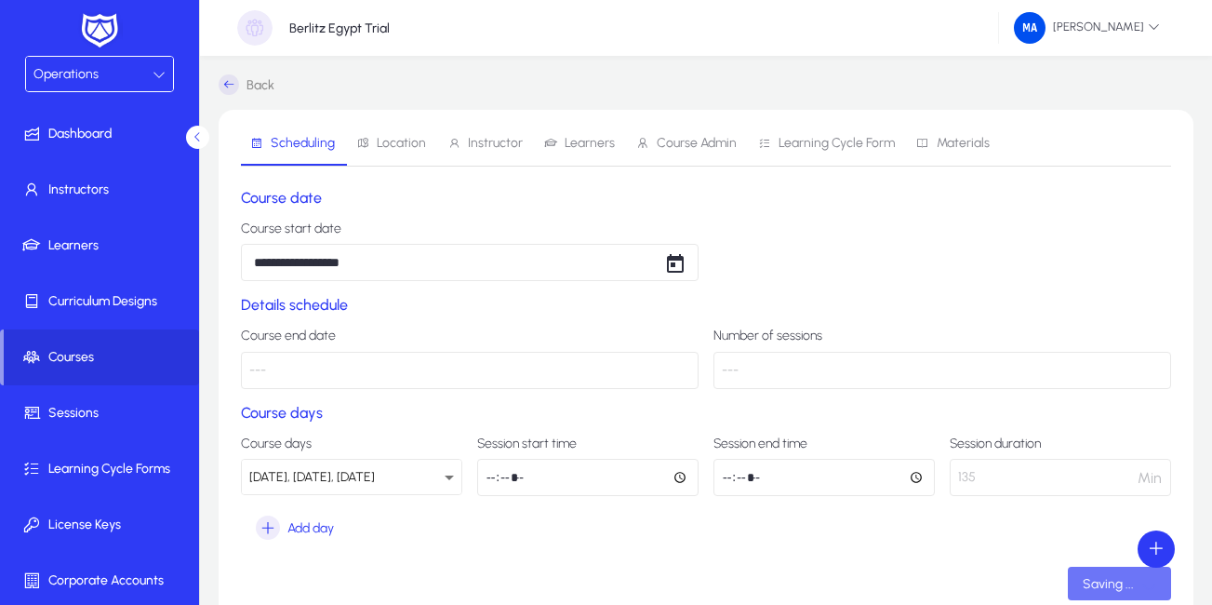
scroll to position [164, 0]
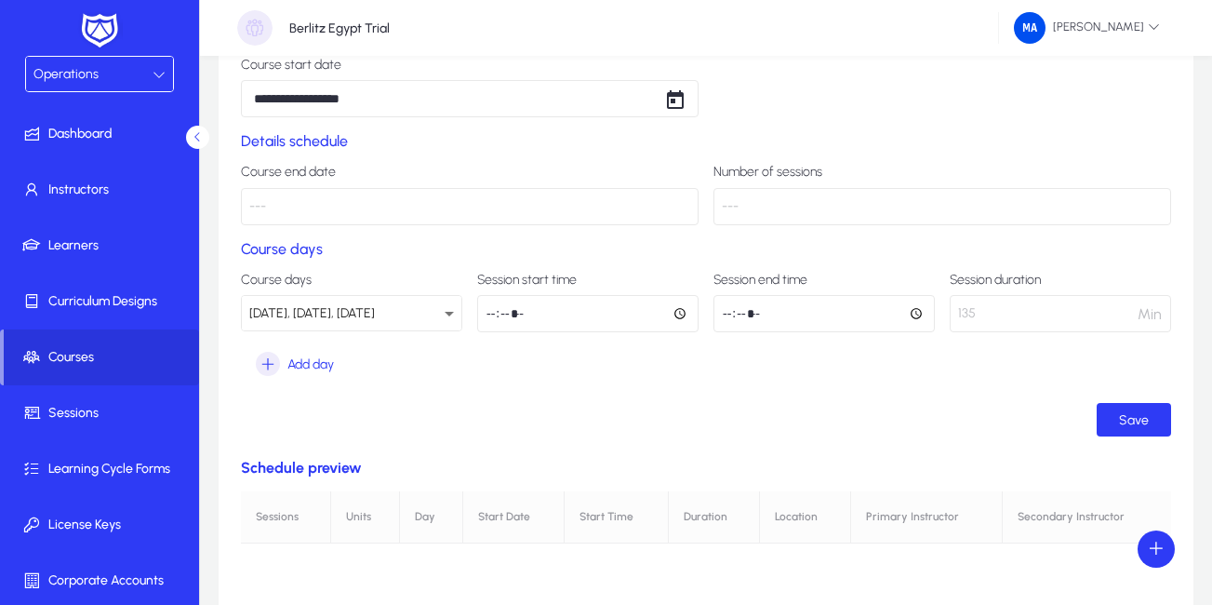
click at [767, 217] on p "---" at bounding box center [942, 206] width 458 height 37
click at [745, 201] on p "---" at bounding box center [942, 206] width 458 height 37
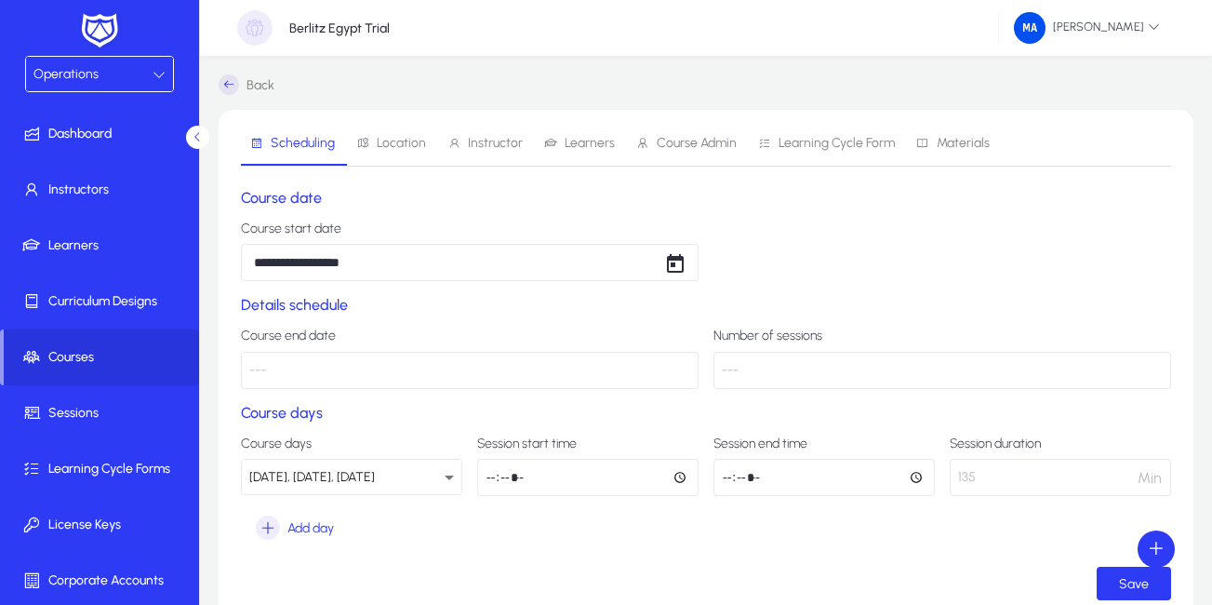
click at [382, 140] on span "Location" at bounding box center [401, 143] width 49 height 13
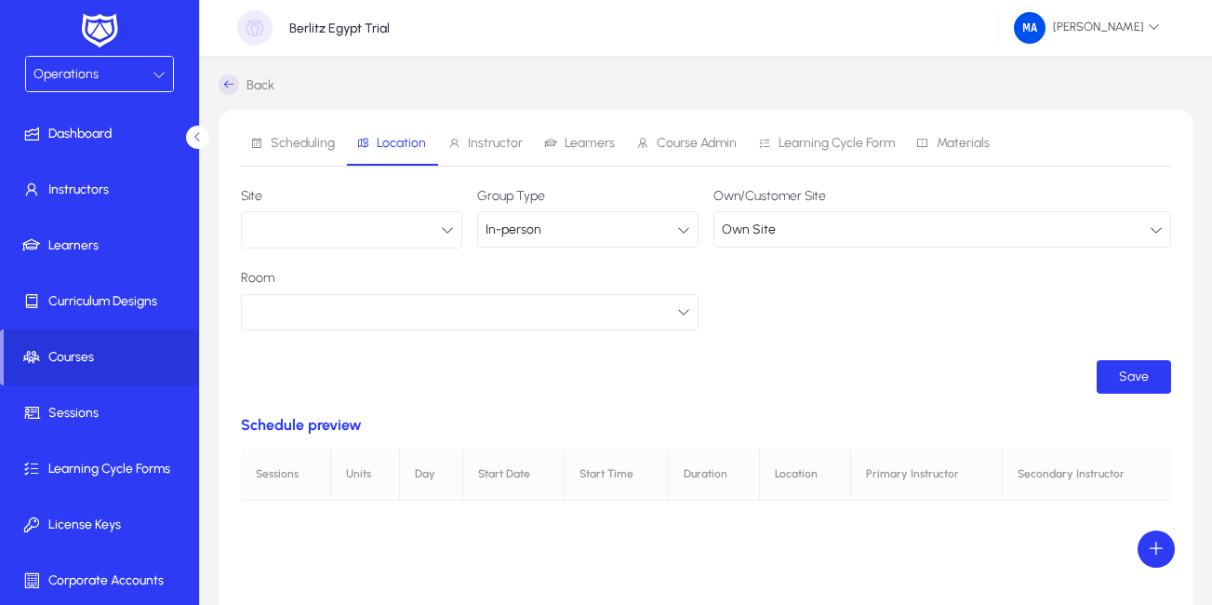
click at [451, 233] on icon "button" at bounding box center [447, 229] width 13 height 13
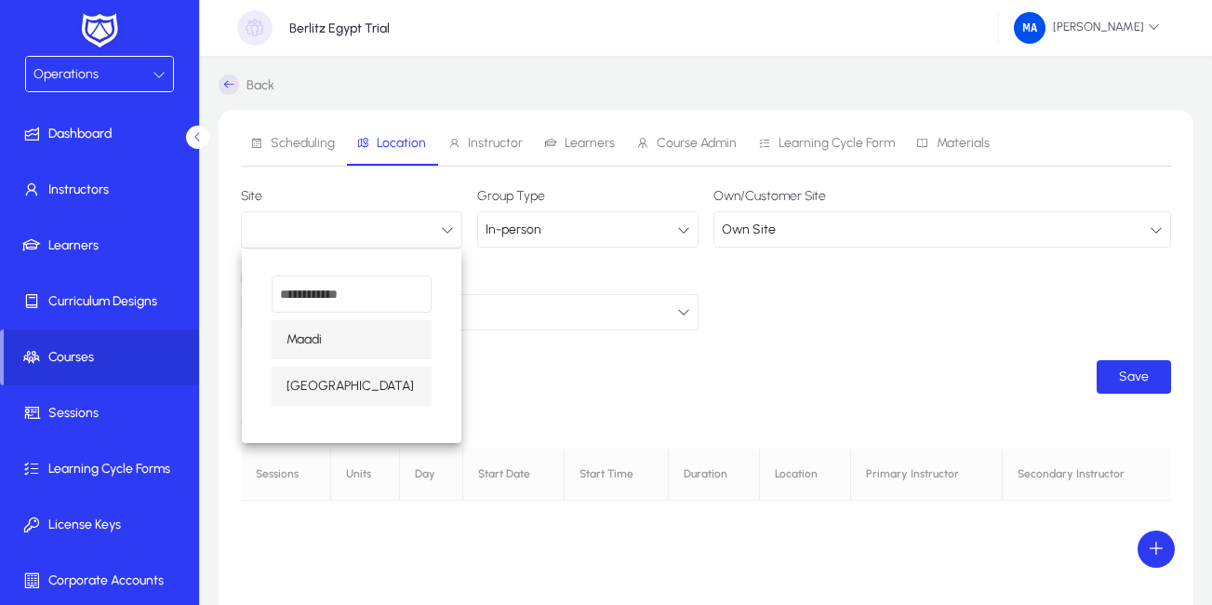
click at [326, 393] on span "[GEOGRAPHIC_DATA]" at bounding box center [349, 386] width 127 height 22
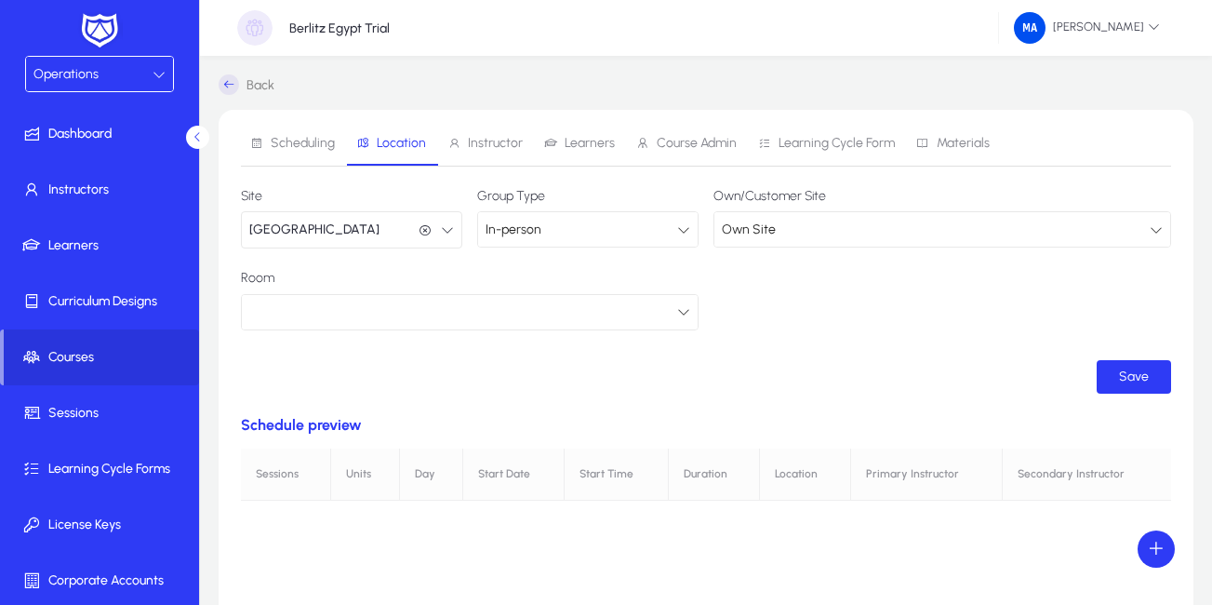
scroll to position [1, 0]
click at [483, 309] on div at bounding box center [463, 311] width 428 height 24
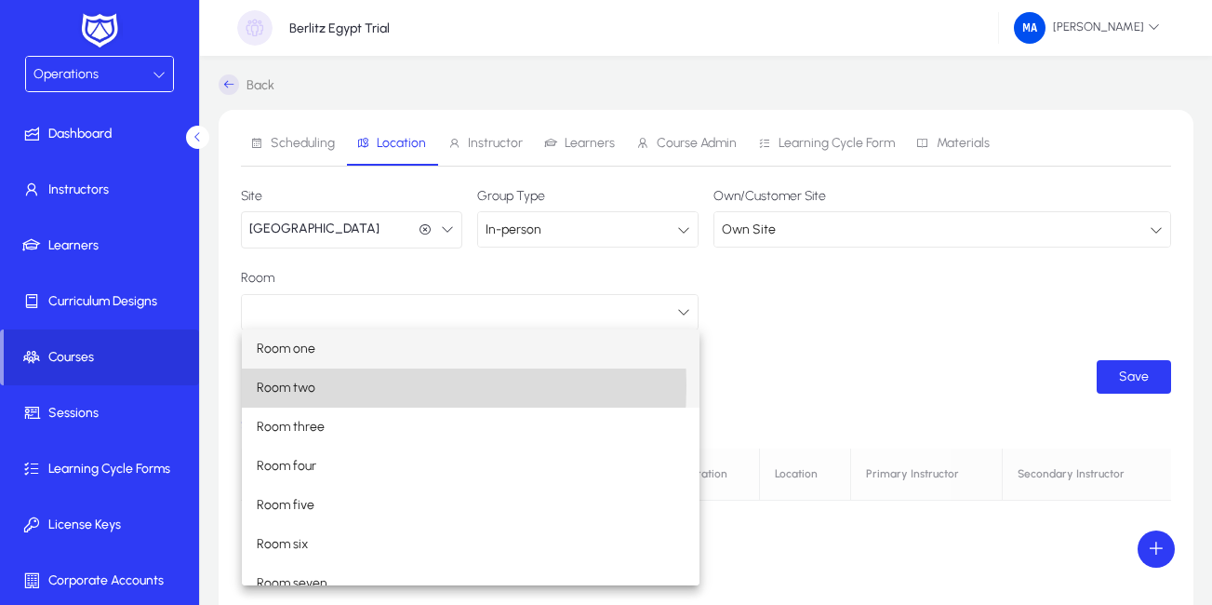
click at [295, 385] on span "Room two" at bounding box center [286, 388] width 59 height 22
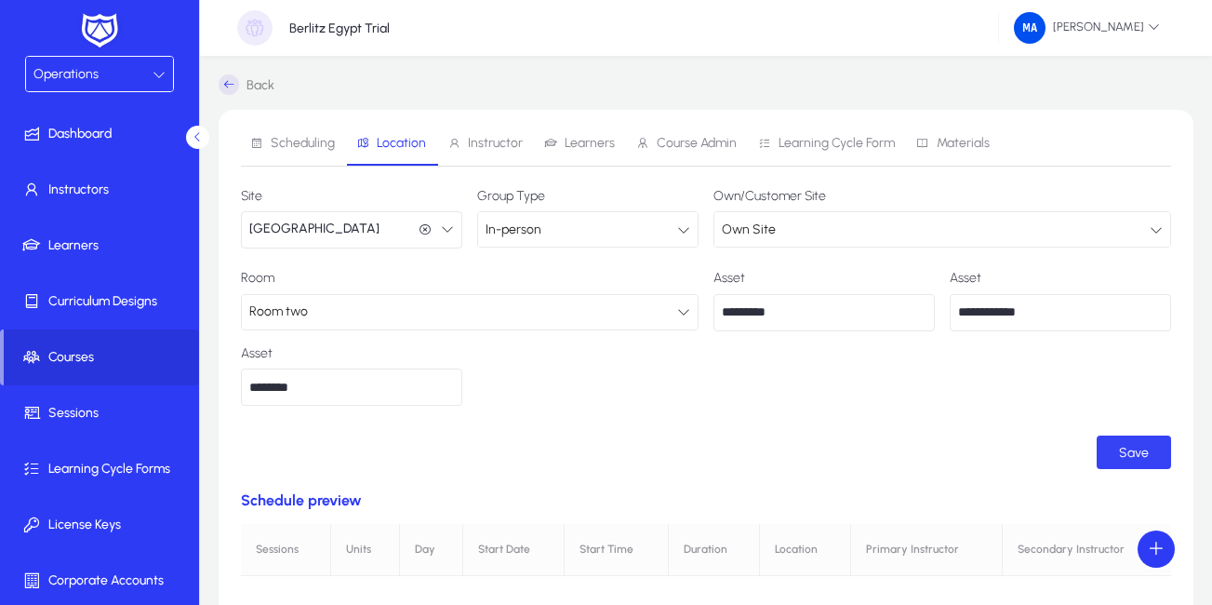
click at [1128, 450] on span "Save" at bounding box center [1134, 453] width 30 height 16
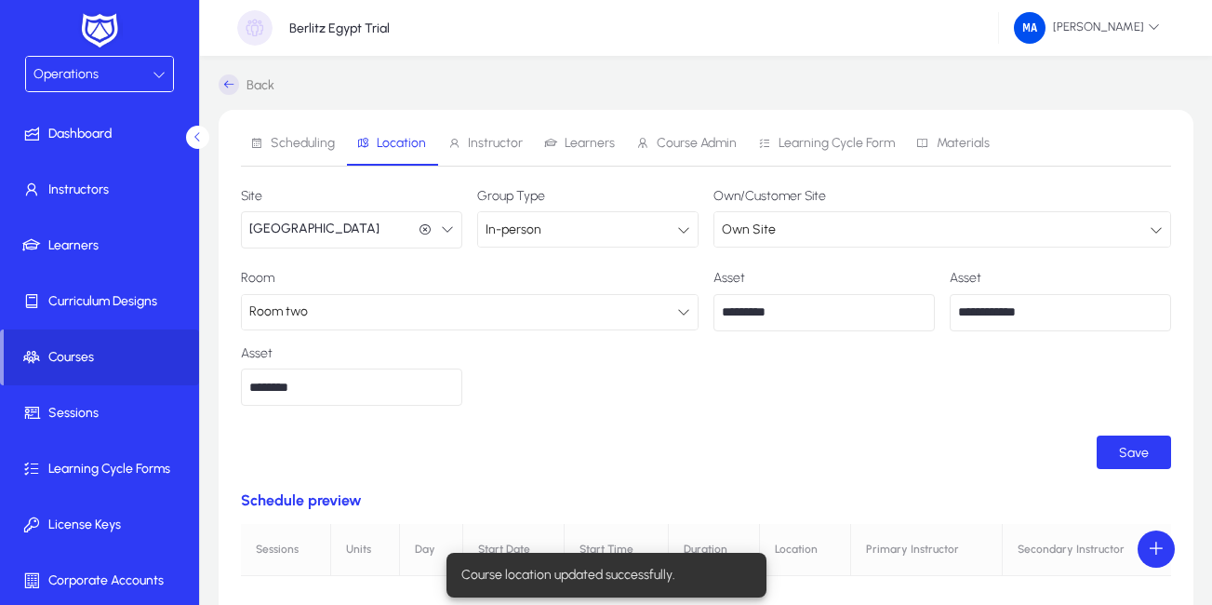
click at [478, 148] on span "Instructor" at bounding box center [495, 143] width 55 height 13
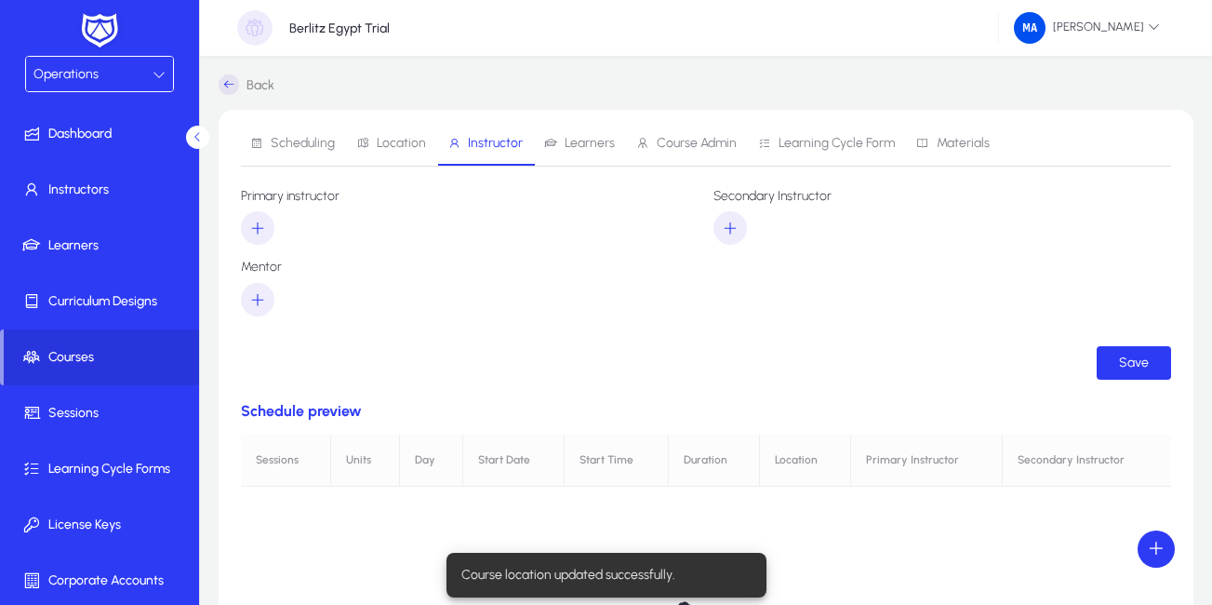
click at [599, 149] on span "Learners" at bounding box center [590, 143] width 50 height 13
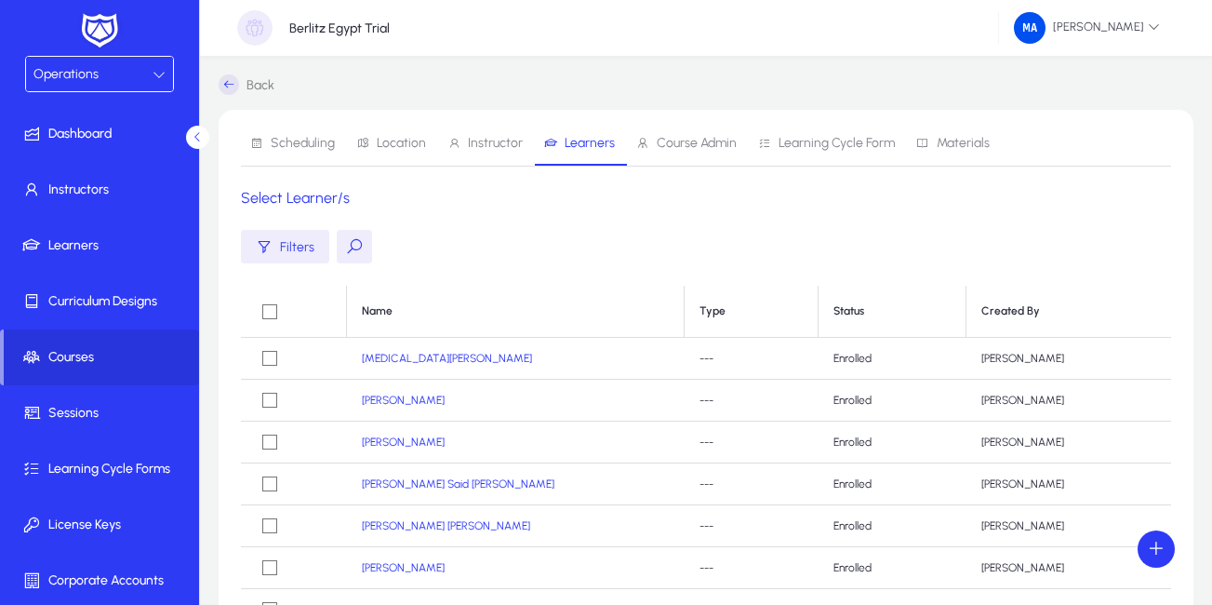
click at [354, 253] on button at bounding box center [354, 246] width 35 height 33
click at [378, 250] on input "text" at bounding box center [476, 246] width 279 height 35
paste input "**********"
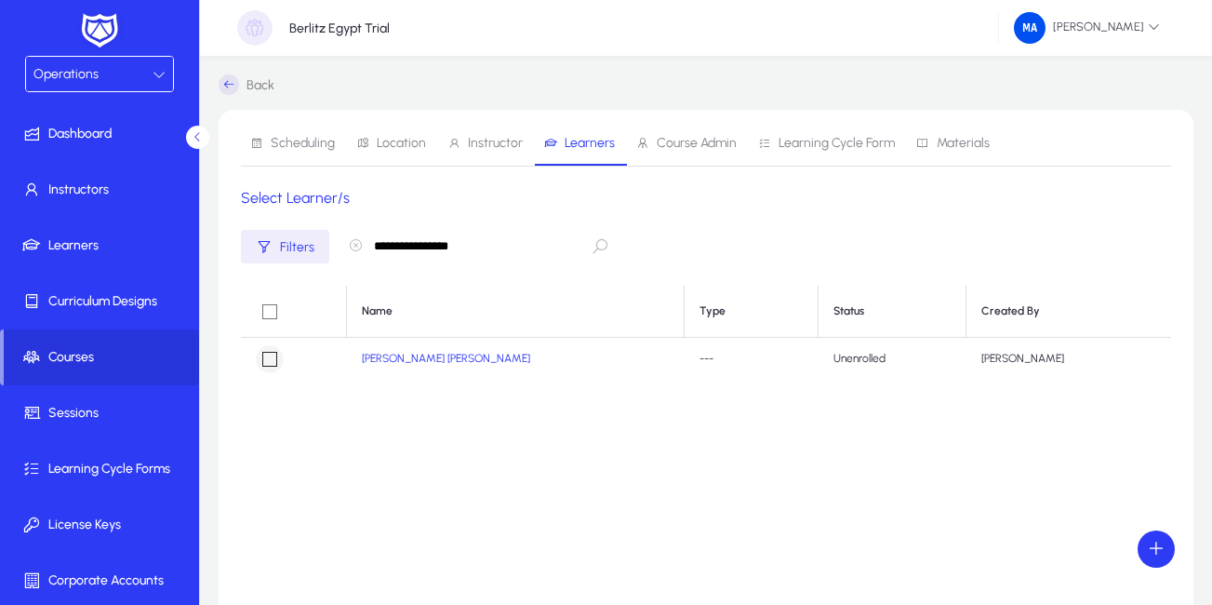
type input "**********"
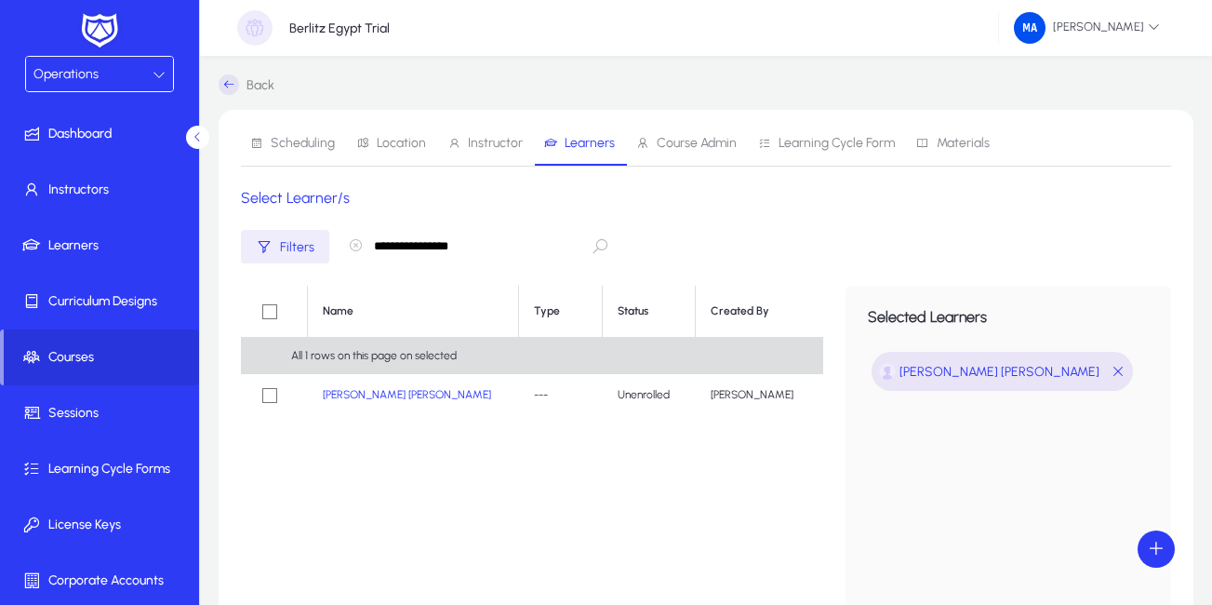
click at [352, 248] on icon "button" at bounding box center [355, 245] width 15 height 15
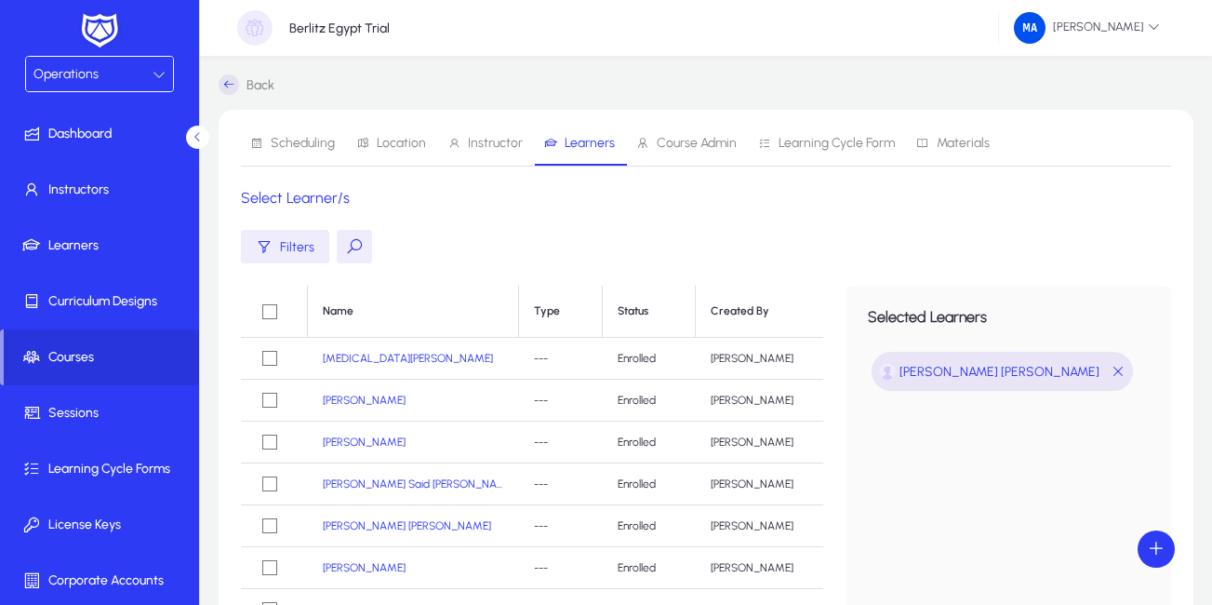
click at [349, 249] on button at bounding box center [354, 246] width 35 height 33
click at [385, 247] on input "text" at bounding box center [476, 246] width 279 height 35
paste input "**********"
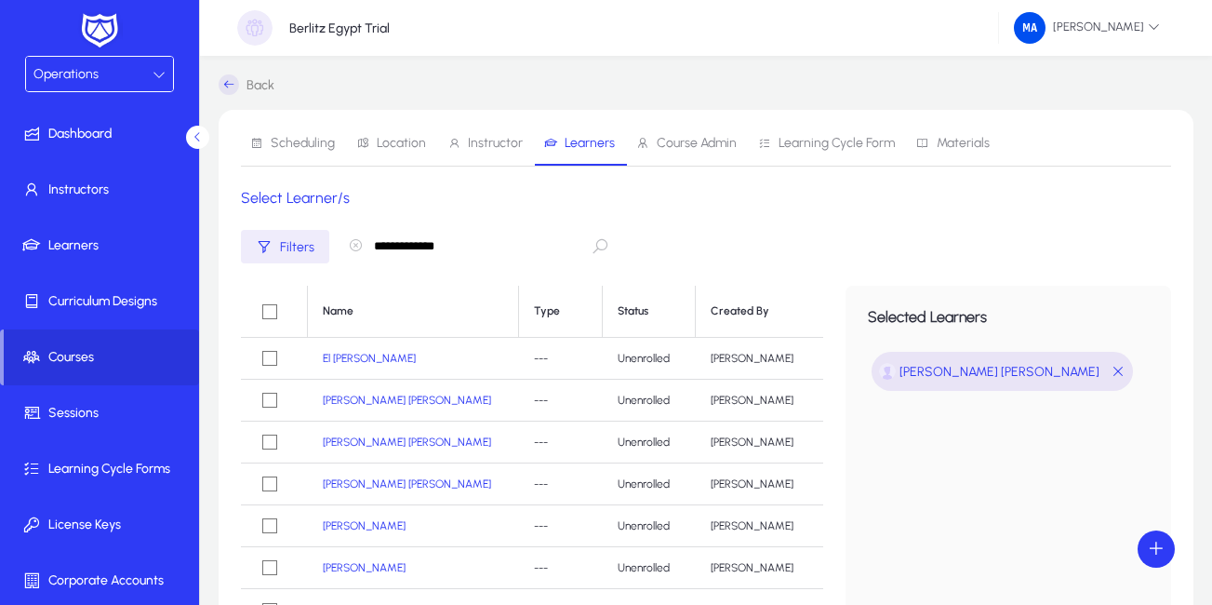
type input "**********"
click at [360, 245] on icon "button" at bounding box center [355, 245] width 15 height 15
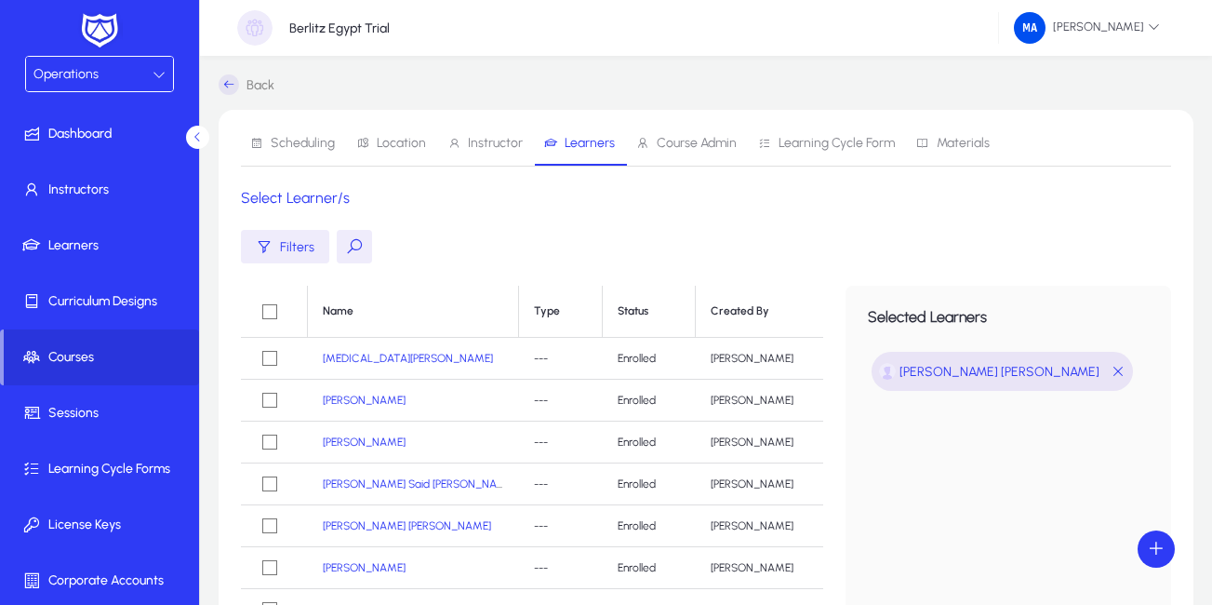
click at [354, 249] on button at bounding box center [354, 246] width 35 height 33
paste input "**********"
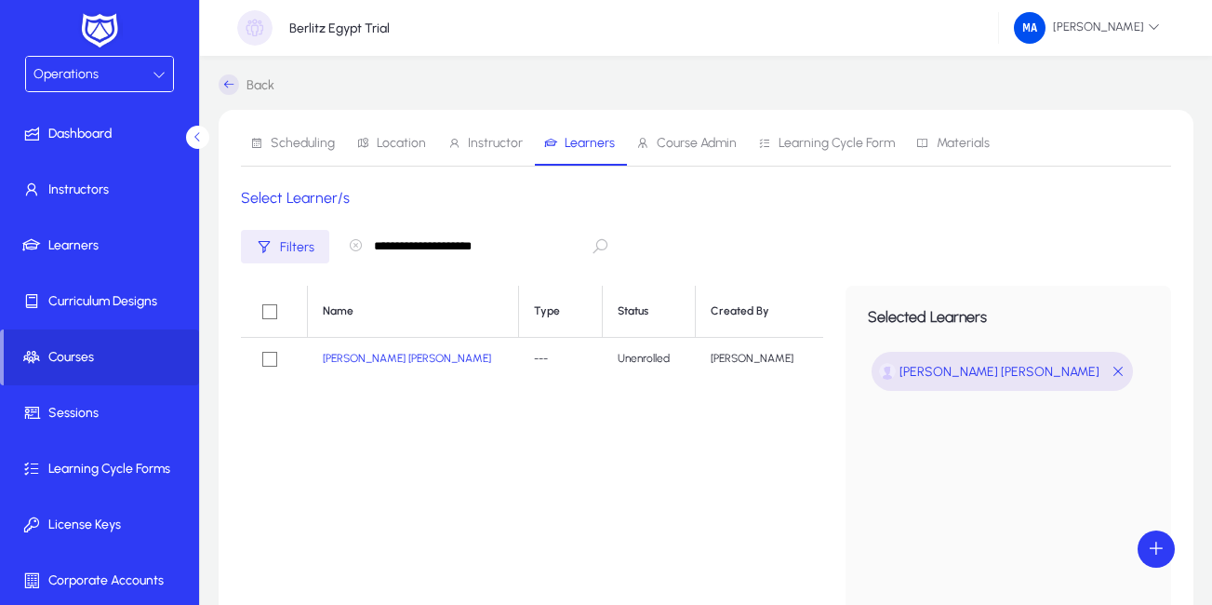
type input "**********"
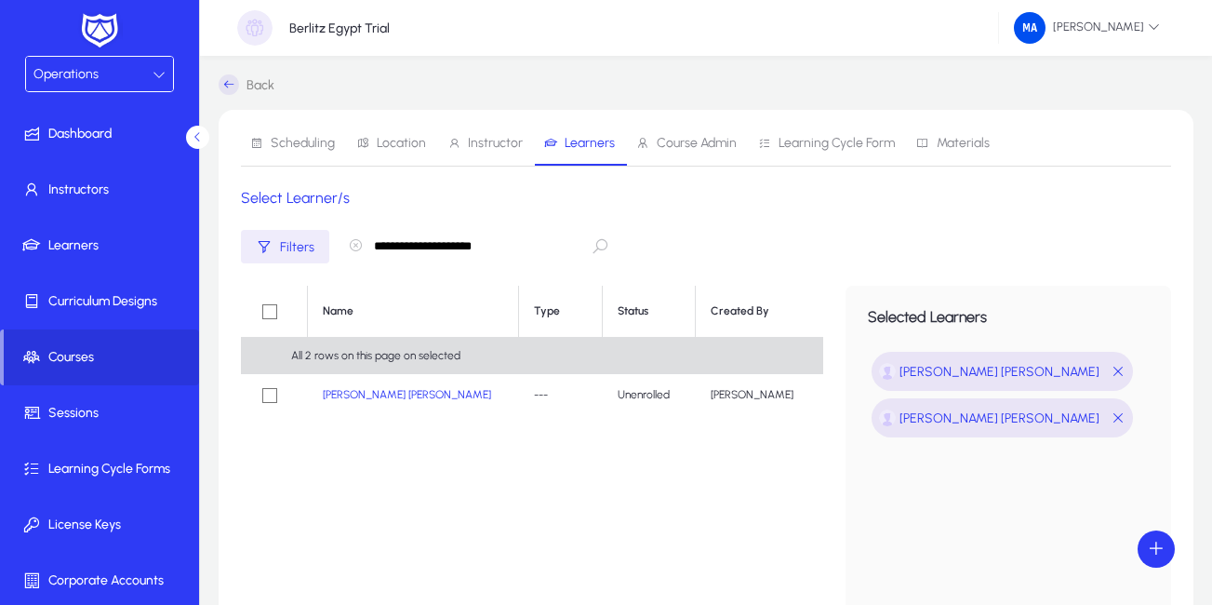
click at [350, 249] on icon "button" at bounding box center [355, 245] width 15 height 15
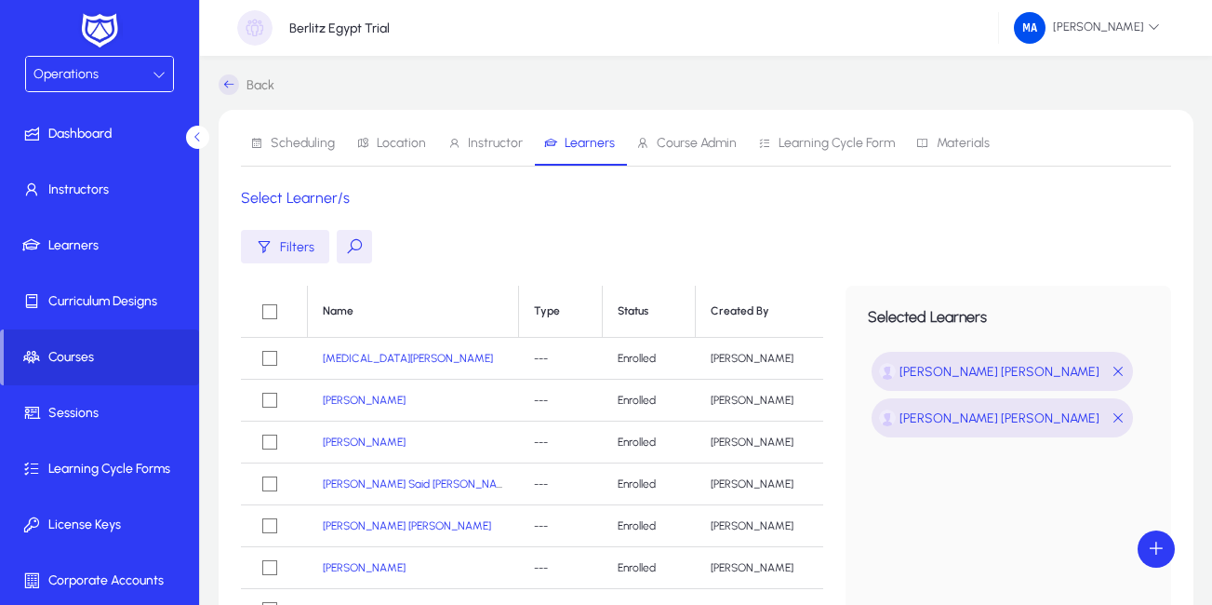
click at [352, 250] on button at bounding box center [354, 246] width 35 height 33
paste input "**********"
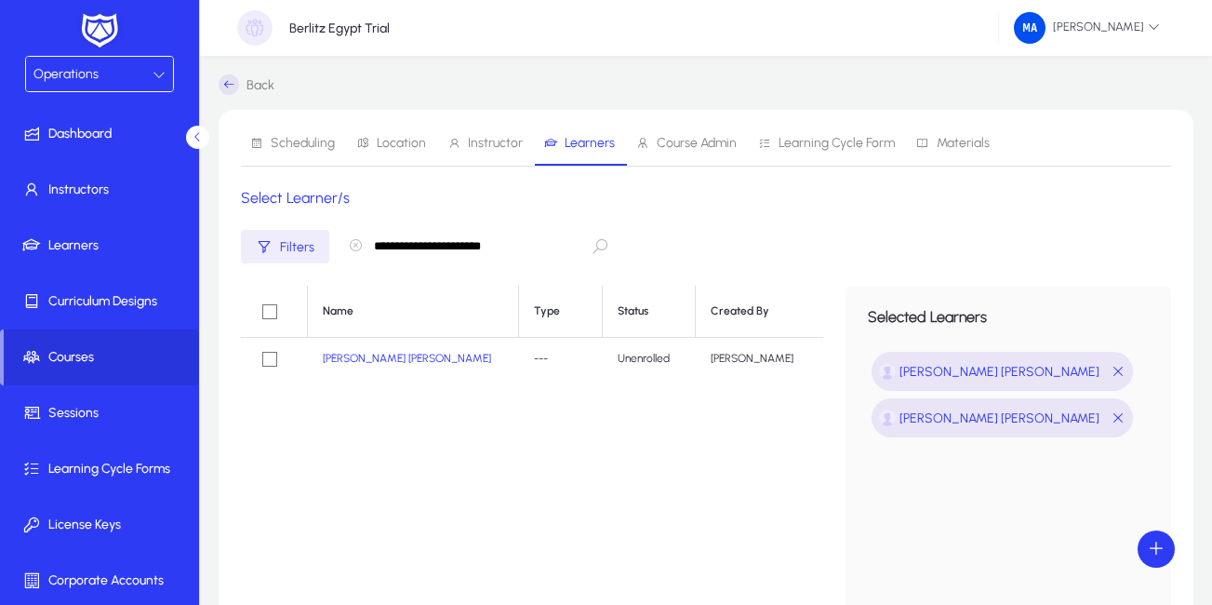
type input "**********"
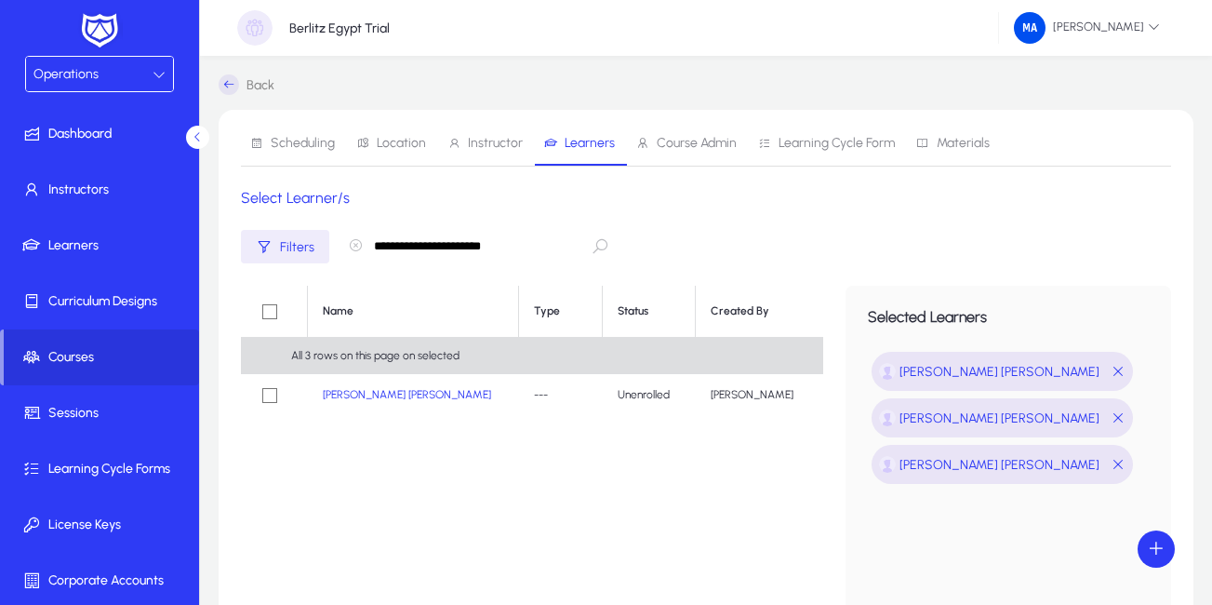
click at [357, 246] on icon "button" at bounding box center [355, 245] width 15 height 15
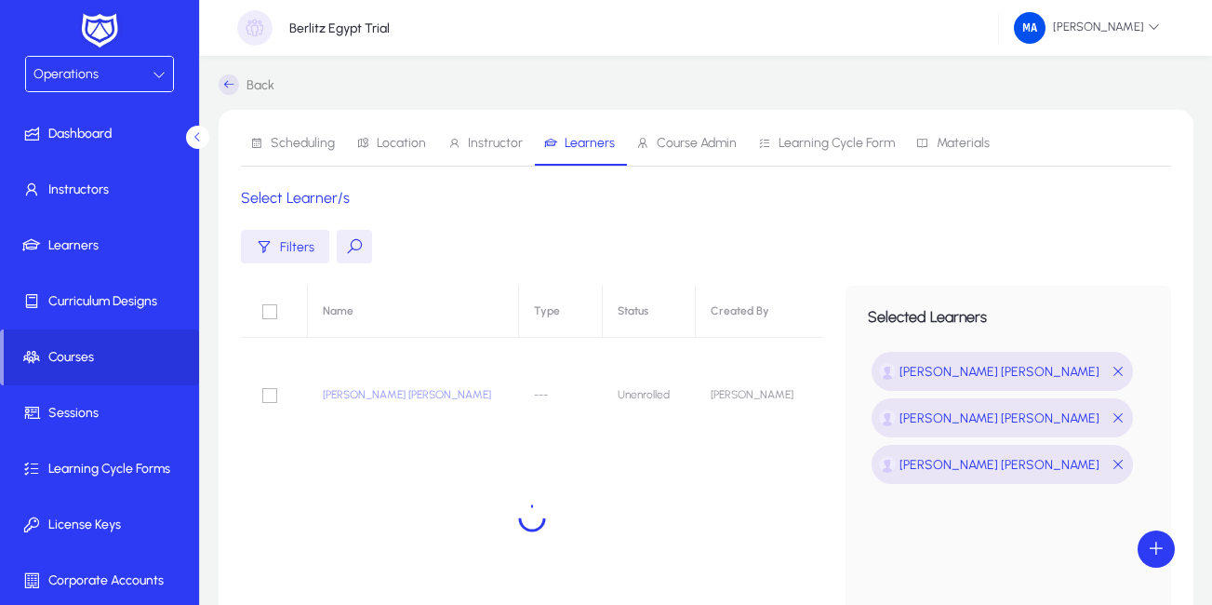
click at [353, 246] on button at bounding box center [354, 246] width 35 height 33
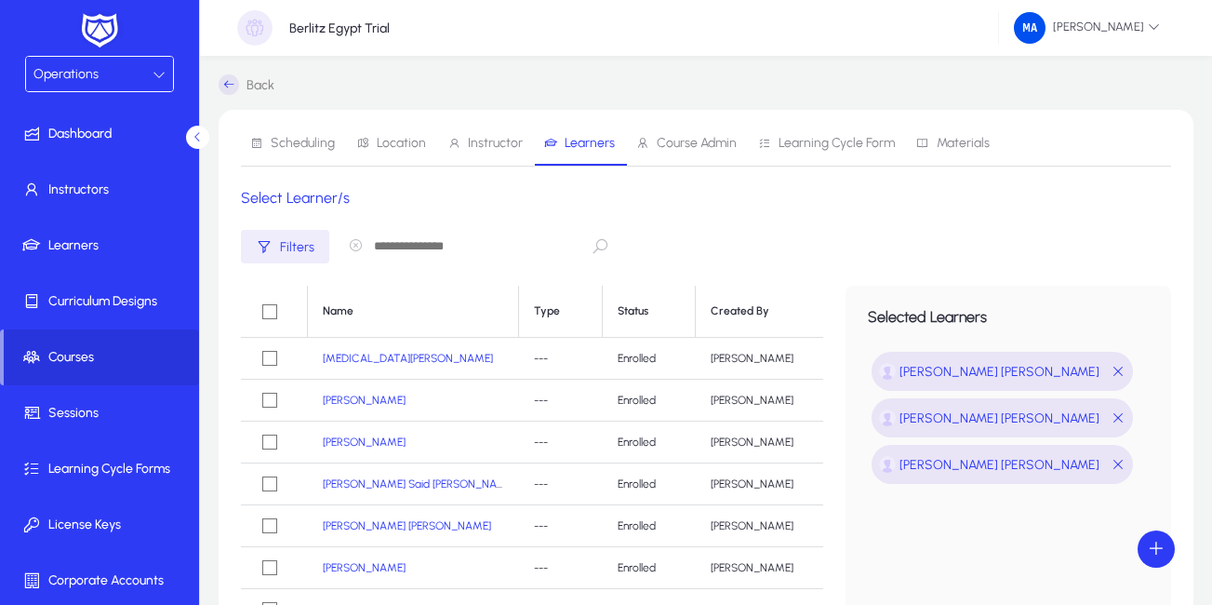
paste input "**********"
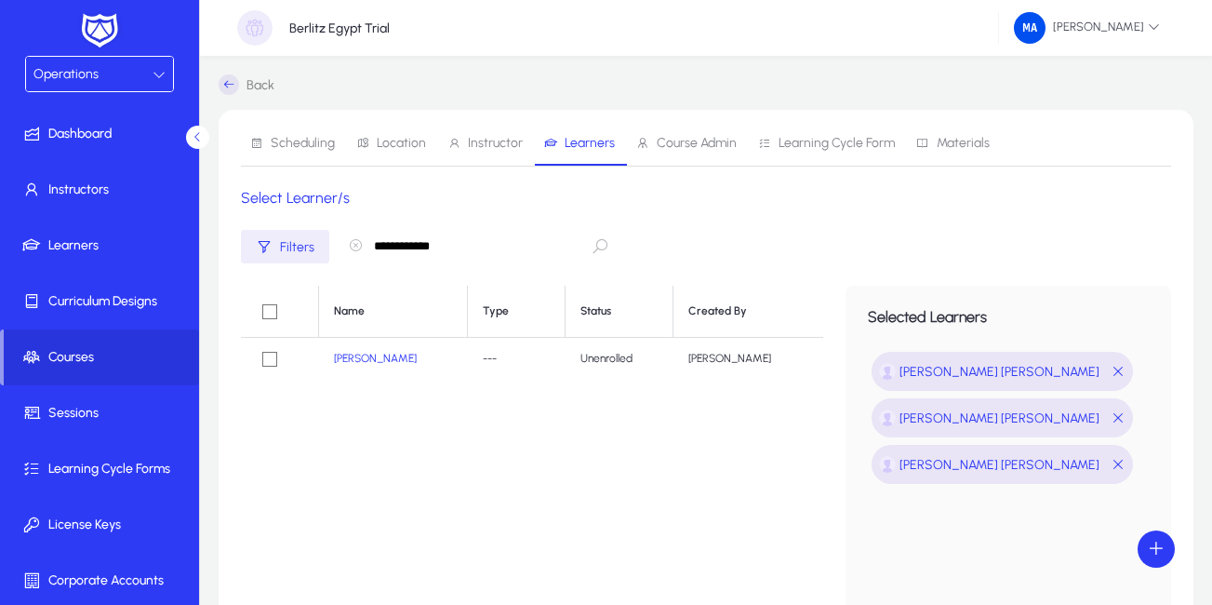
type input "**********"
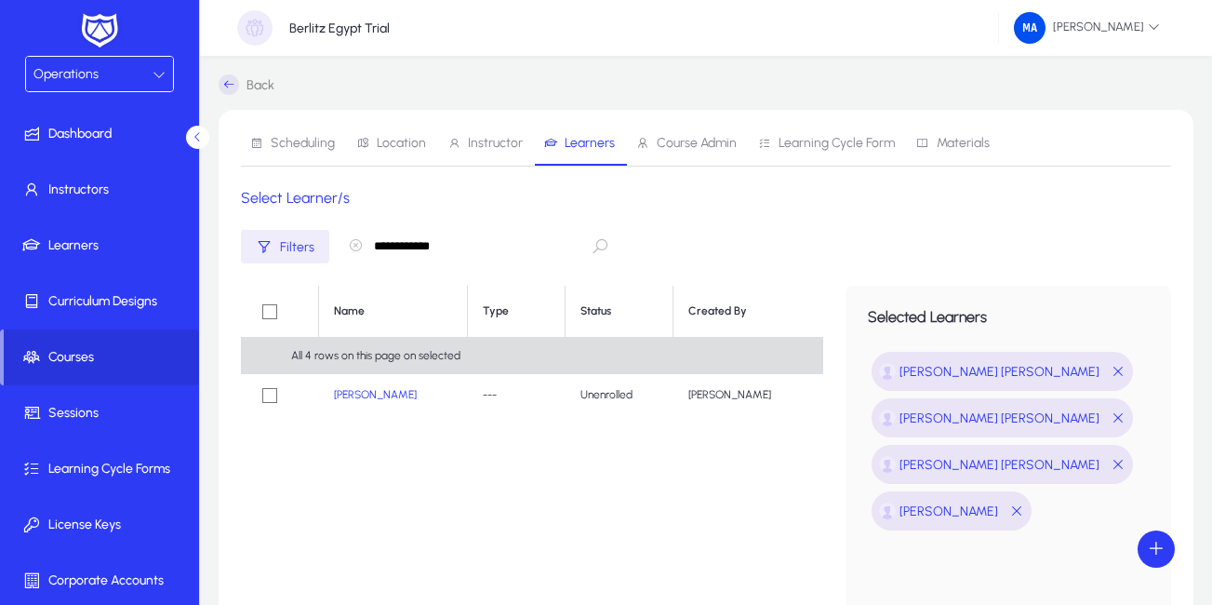
click at [355, 247] on icon "button" at bounding box center [355, 245] width 15 height 15
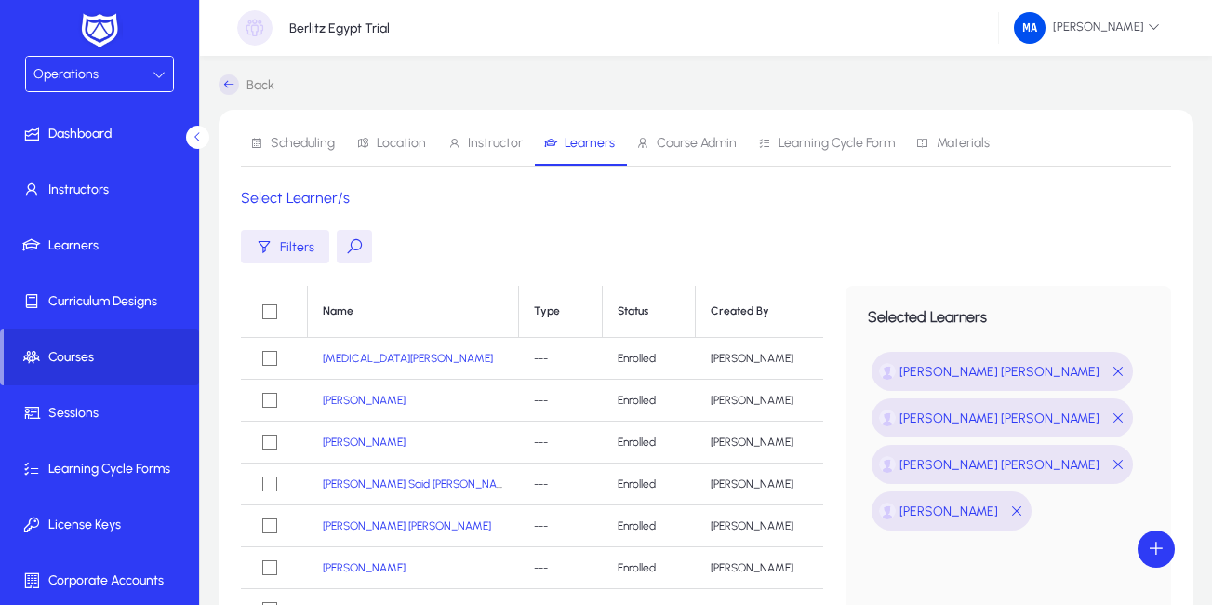
click at [346, 254] on button at bounding box center [354, 246] width 35 height 33
click at [389, 246] on input "text" at bounding box center [476, 246] width 279 height 35
paste input "**********"
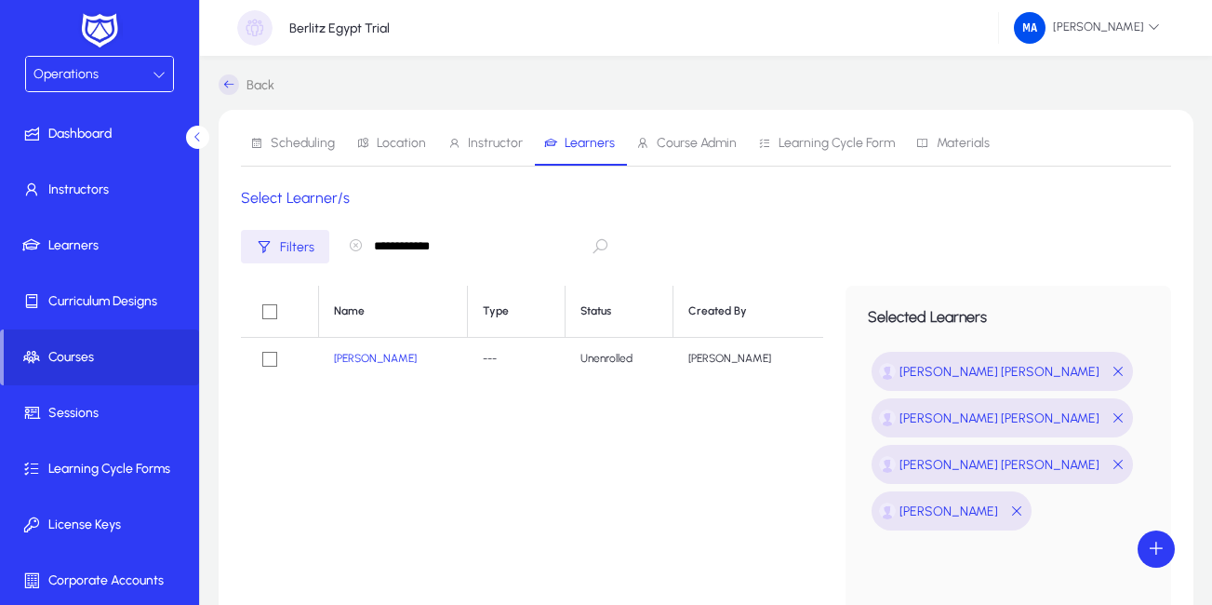
type input "**********"
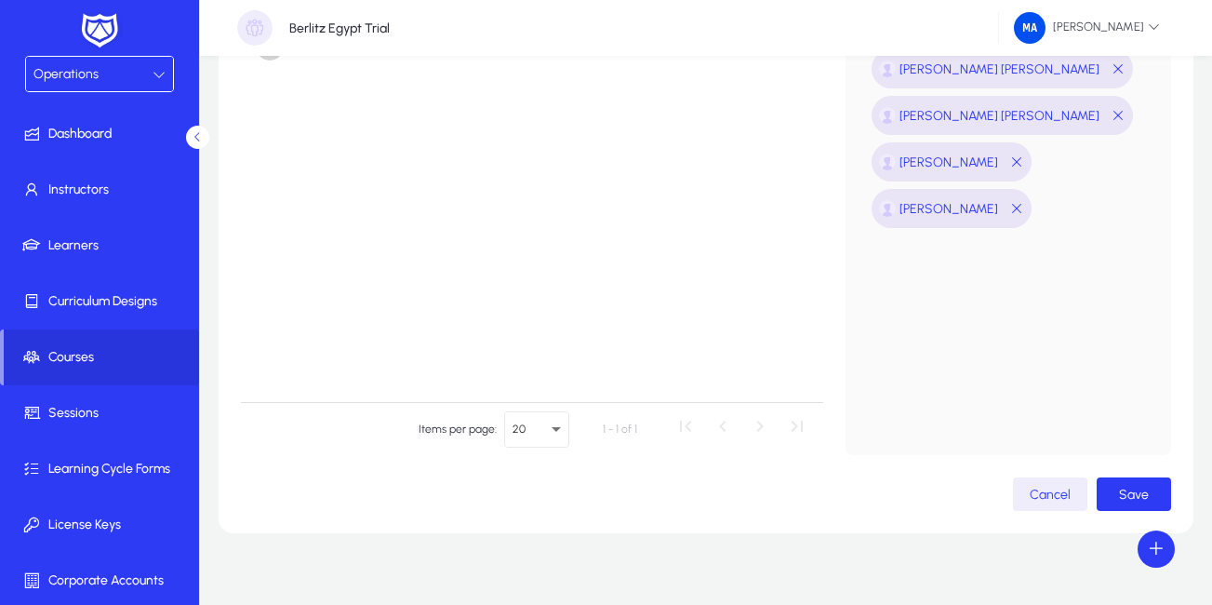
scroll to position [342, 0]
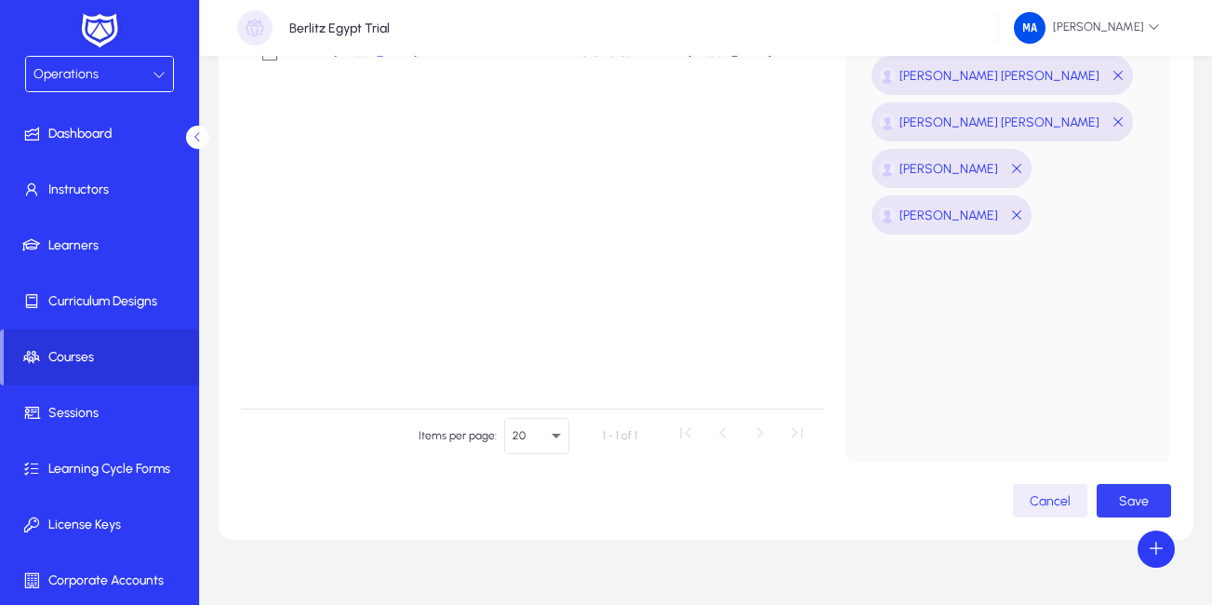
click at [1129, 498] on span "Save" at bounding box center [1134, 501] width 30 height 16
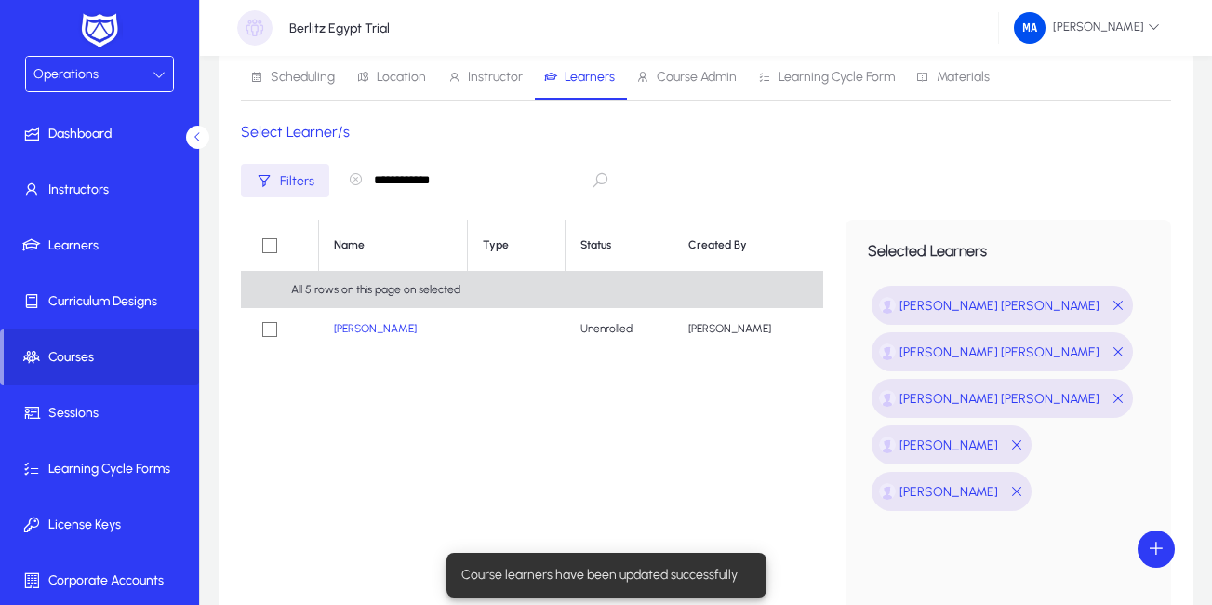
scroll to position [65, 0]
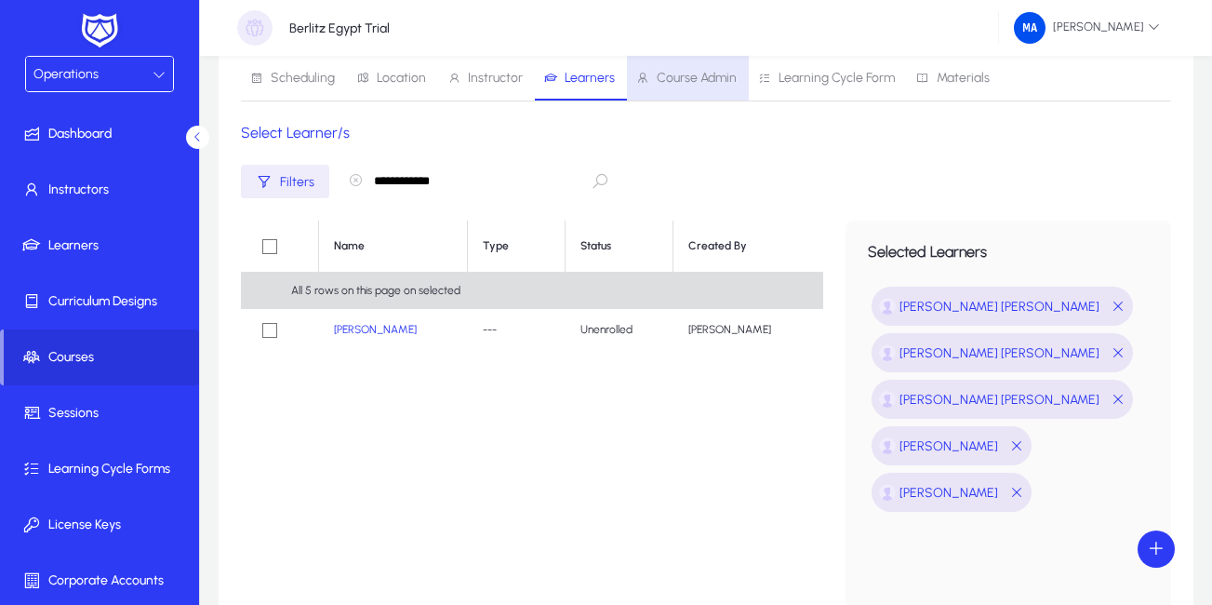
click at [670, 85] on span "Course Admin" at bounding box center [697, 78] width 80 height 13
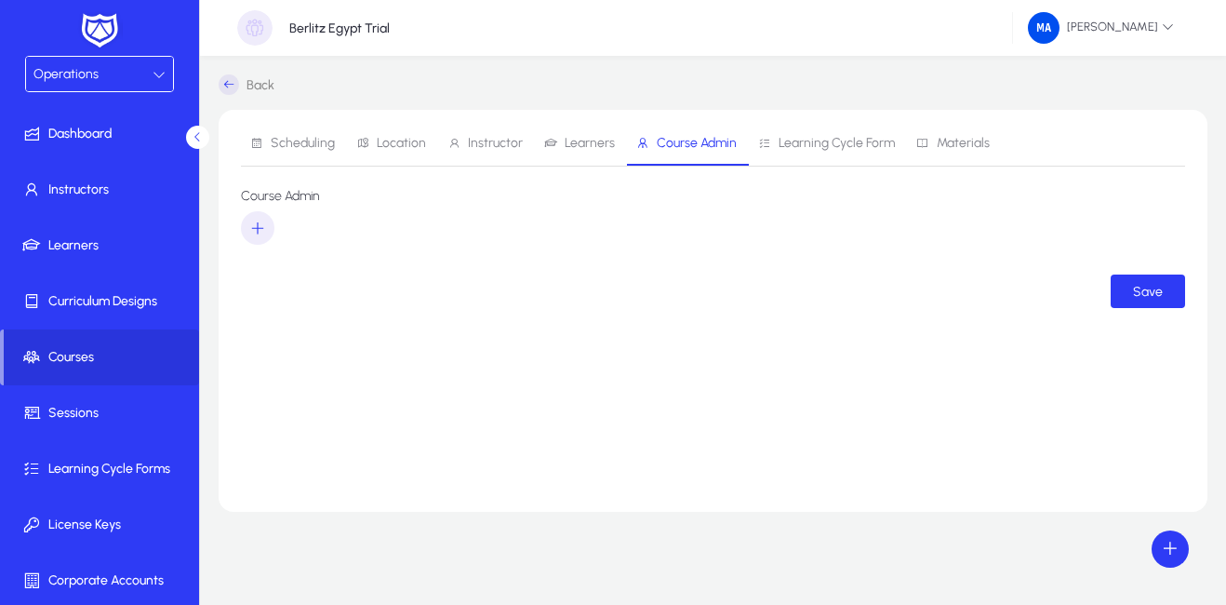
click at [827, 153] on span "Learning Cycle Form" at bounding box center [826, 143] width 137 height 45
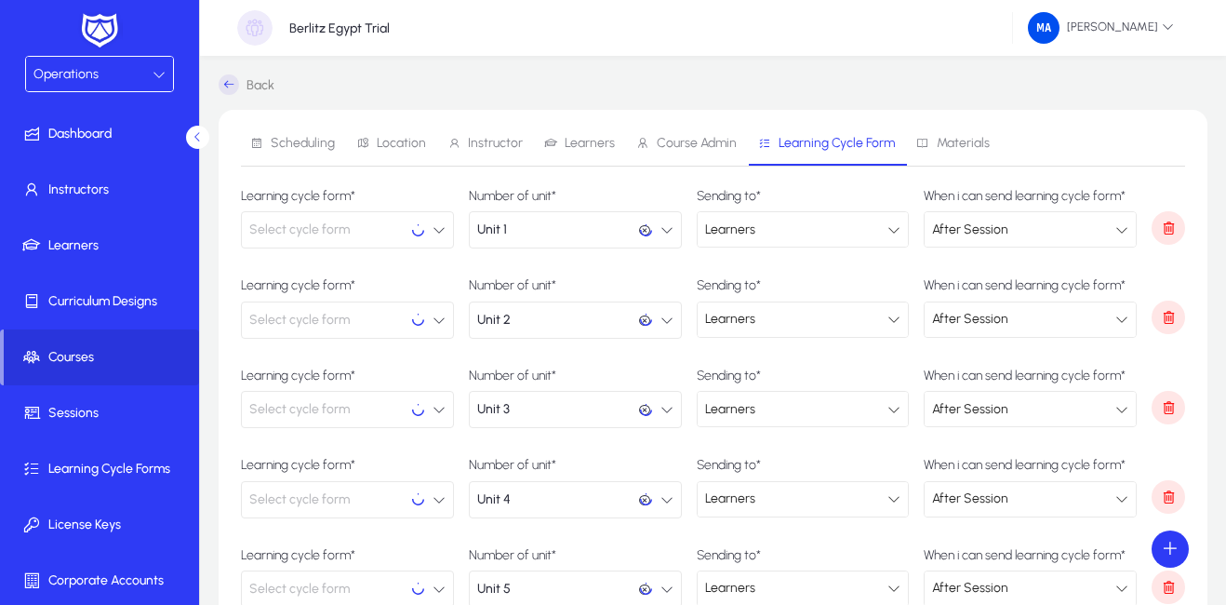
click at [279, 137] on span "Scheduling" at bounding box center [303, 143] width 64 height 13
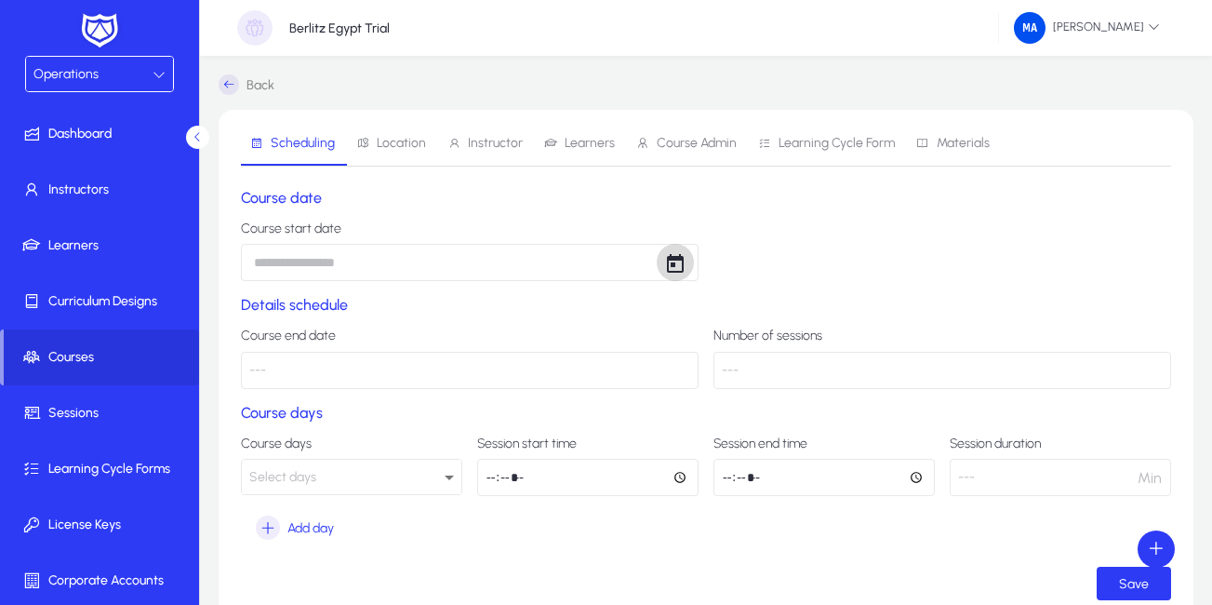
click at [682, 260] on span "Open calendar" at bounding box center [675, 262] width 37 height 37
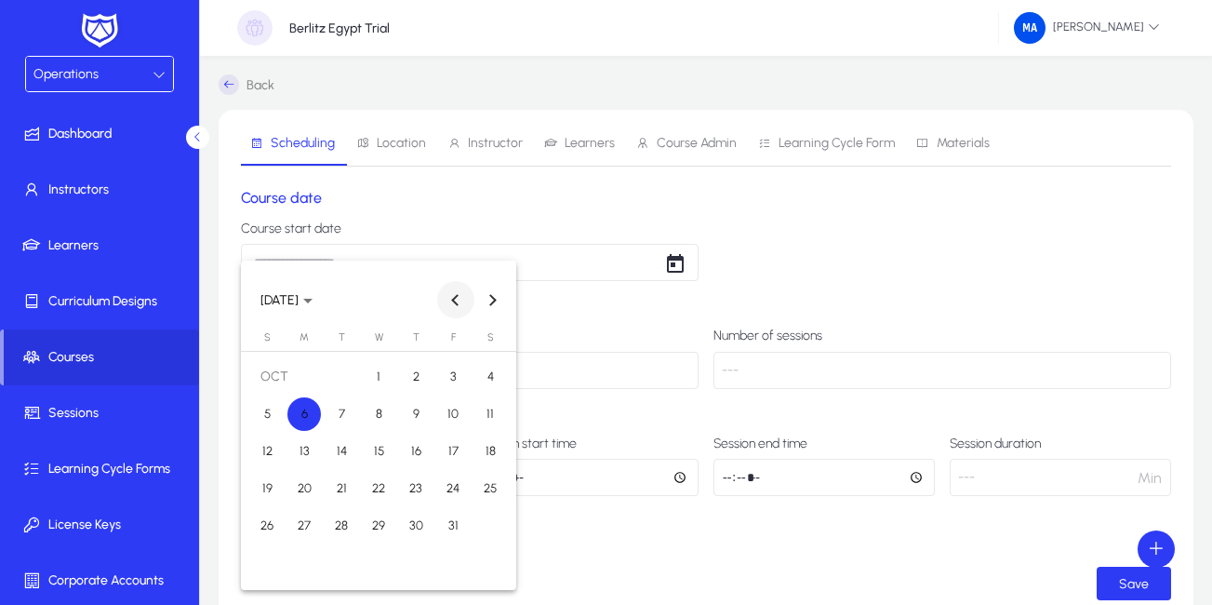
click at [452, 299] on button "Previous month" at bounding box center [455, 299] width 37 height 37
click at [384, 455] on span "10" at bounding box center [378, 450] width 33 height 33
type input "**********"
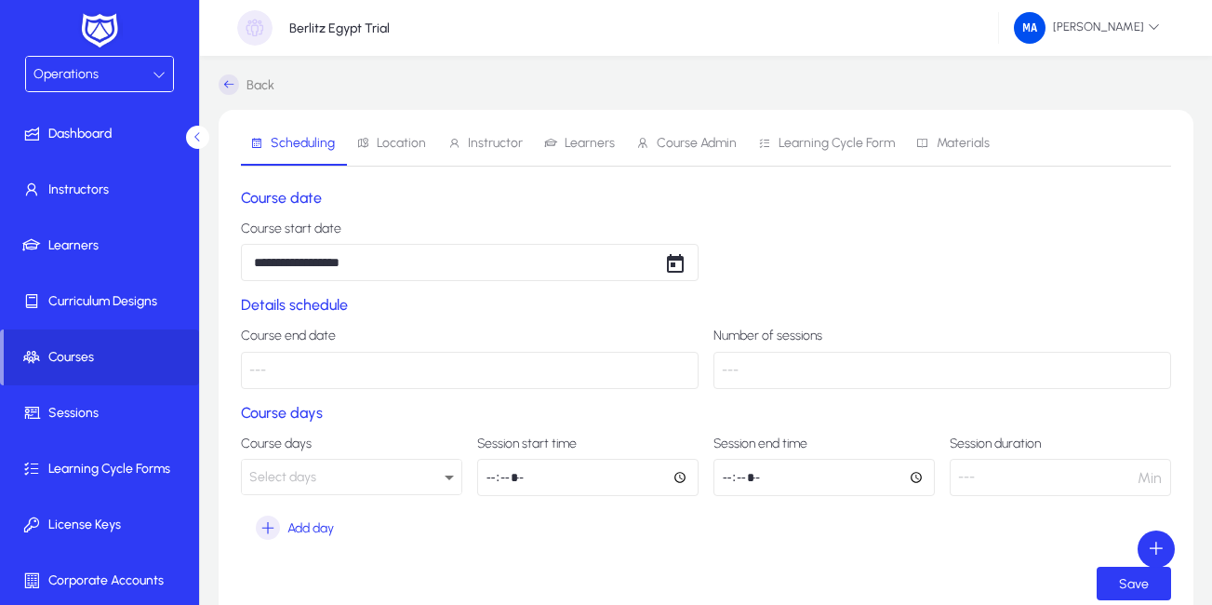
click at [460, 374] on p "---" at bounding box center [470, 370] width 458 height 37
click at [612, 366] on p "---" at bounding box center [470, 370] width 458 height 37
click at [447, 471] on icon at bounding box center [449, 477] width 22 height 22
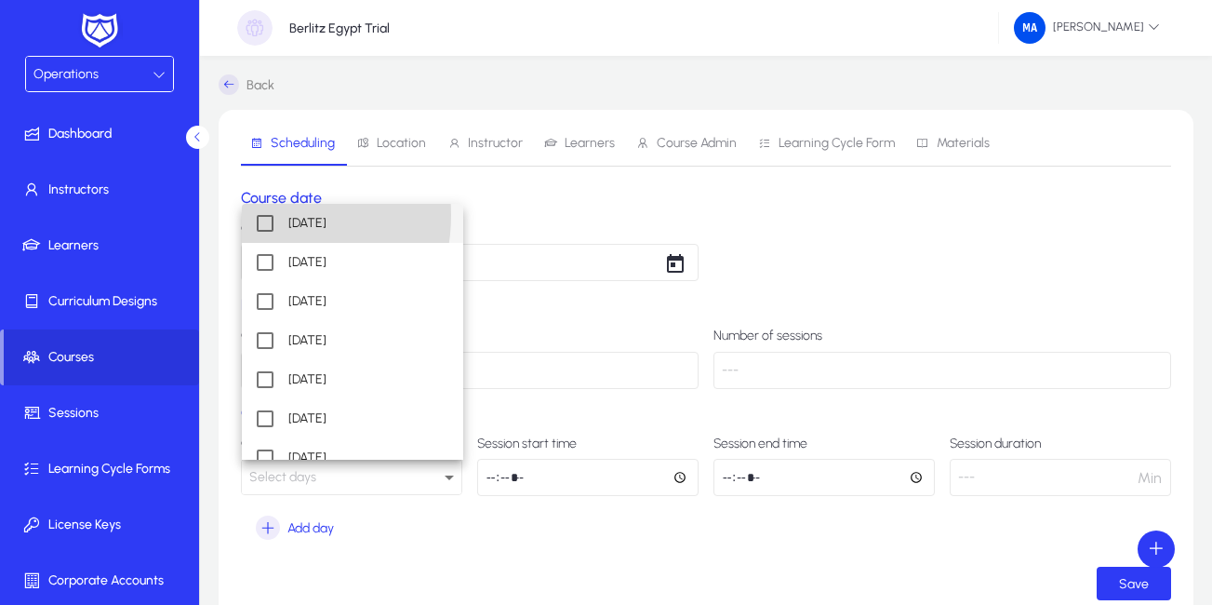
click at [258, 215] on mat-pseudo-checkbox at bounding box center [265, 223] width 17 height 17
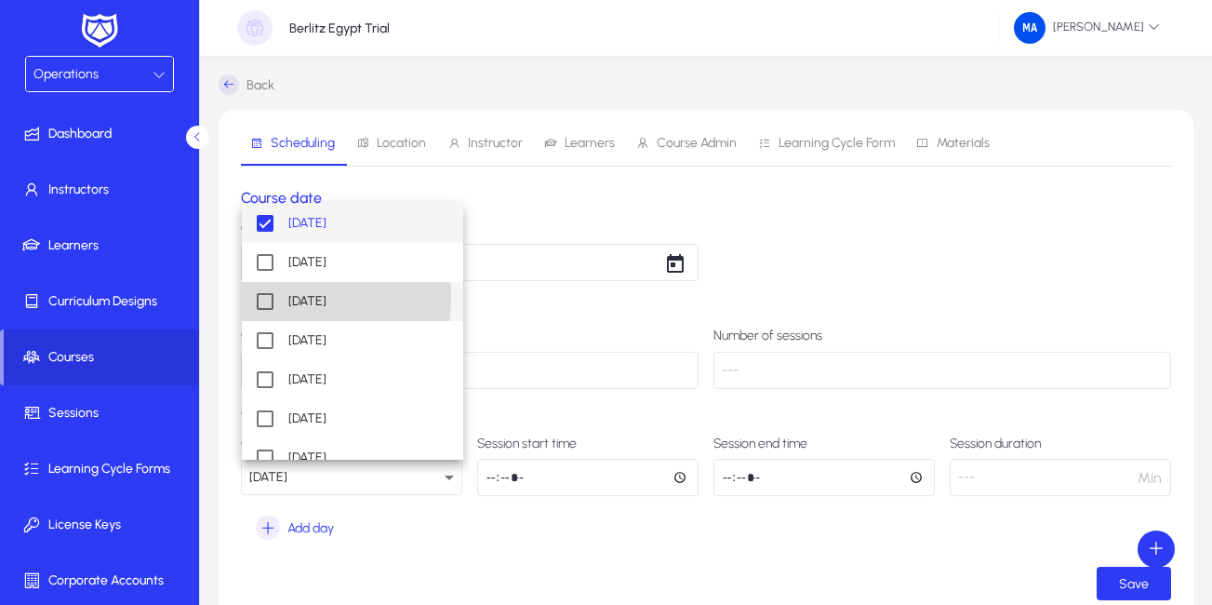
click at [259, 295] on mat-pseudo-checkbox at bounding box center [265, 301] width 17 height 17
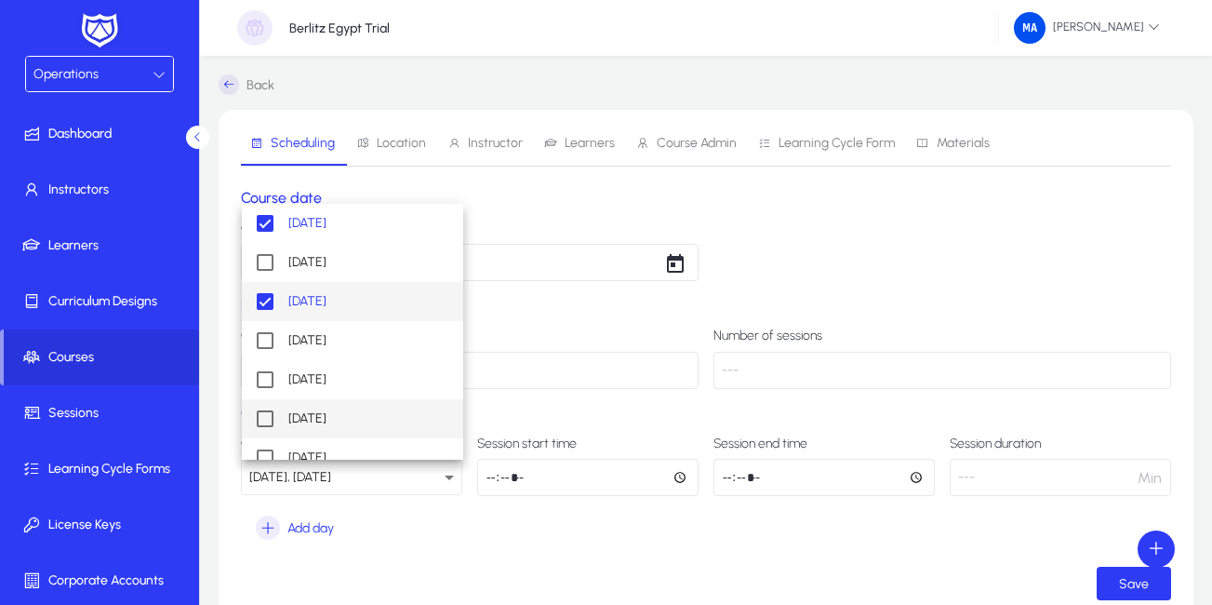
click at [260, 415] on mat-pseudo-checkbox at bounding box center [265, 418] width 17 height 17
click at [565, 511] on div at bounding box center [606, 302] width 1212 height 605
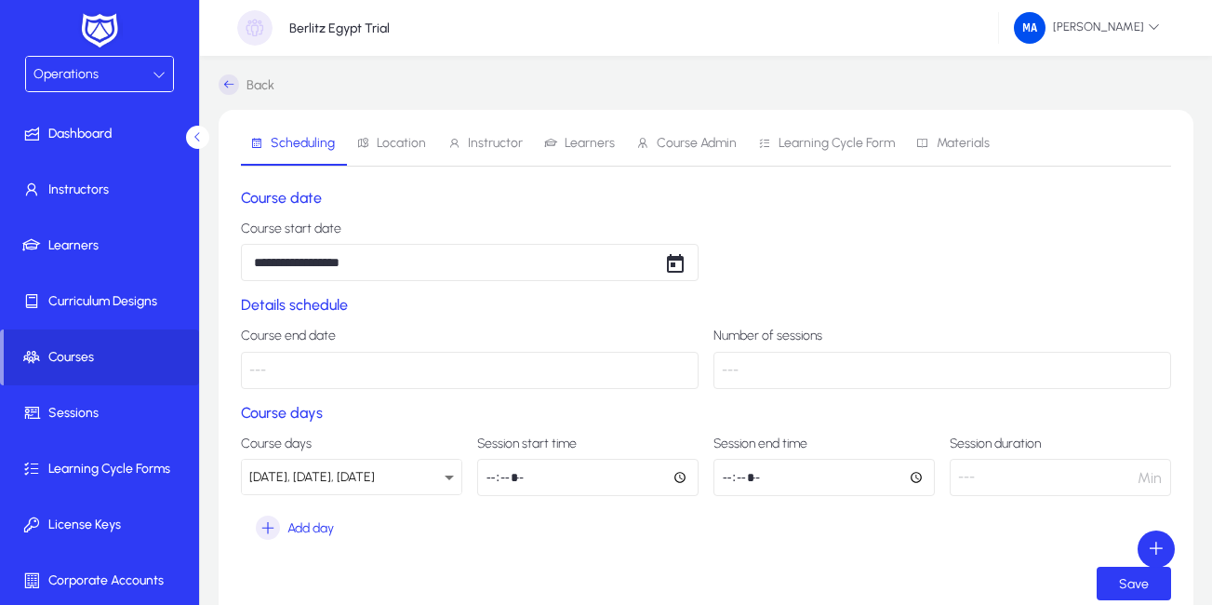
click at [512, 461] on input "time" at bounding box center [587, 477] width 221 height 37
click at [501, 472] on input "time" at bounding box center [587, 477] width 221 height 37
click at [485, 472] on input "time" at bounding box center [587, 477] width 221 height 37
click at [491, 476] on input "time" at bounding box center [587, 477] width 221 height 37
click at [725, 472] on input "time" at bounding box center [823, 477] width 221 height 37
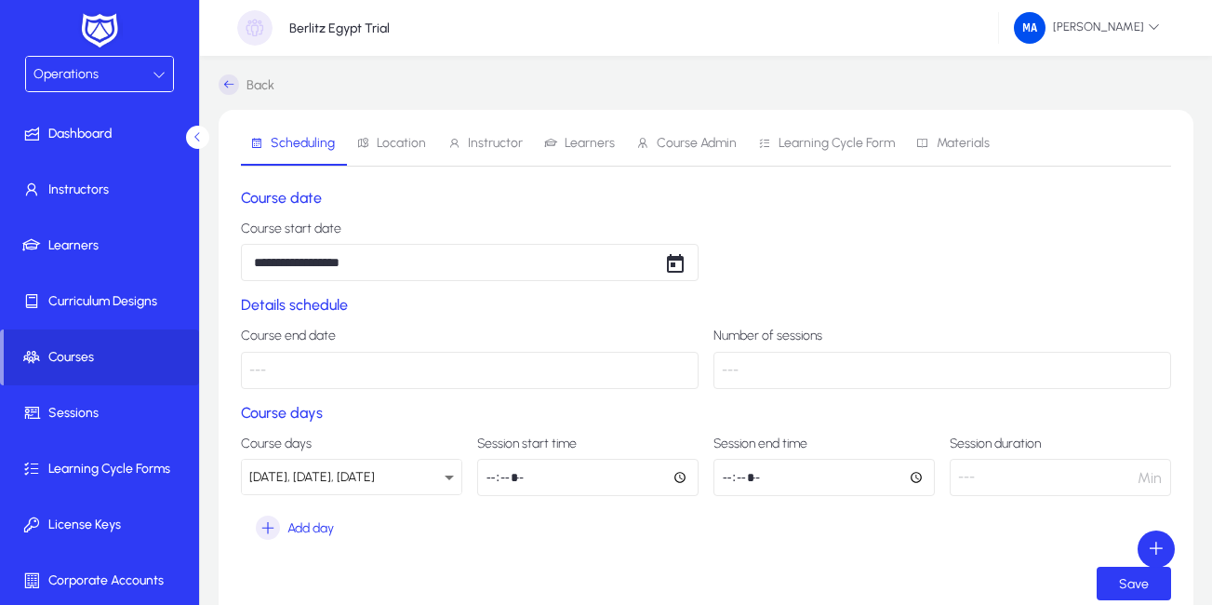
type input "*****"
click at [524, 480] on input "time" at bounding box center [587, 477] width 221 height 37
click at [526, 478] on input "time" at bounding box center [587, 477] width 221 height 37
type input "*****"
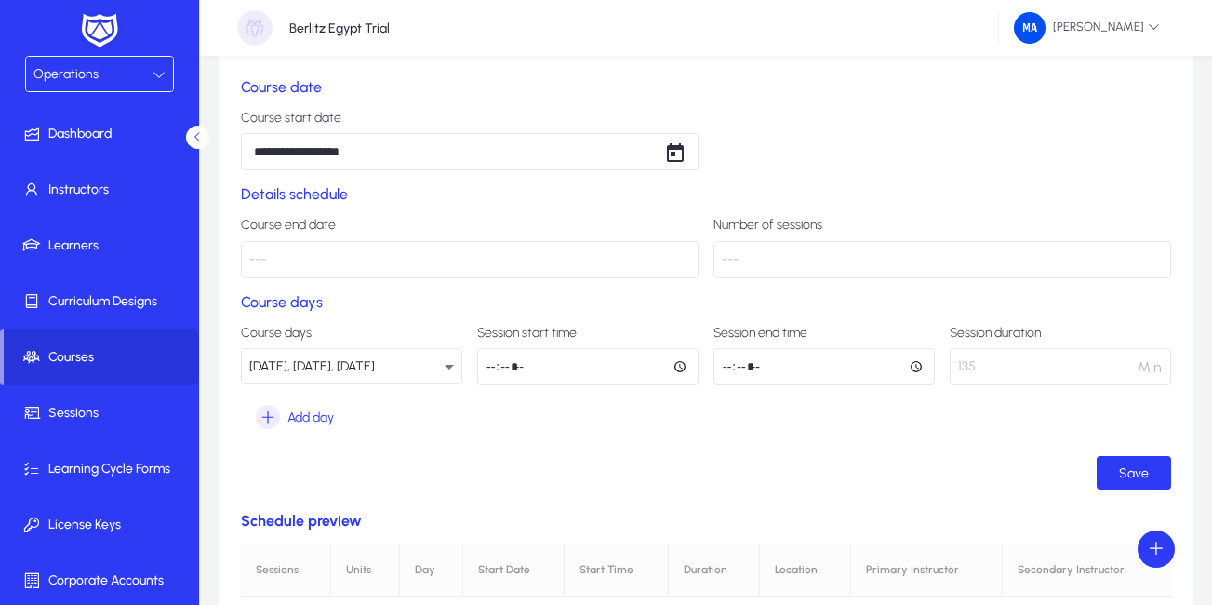
scroll to position [130, 0]
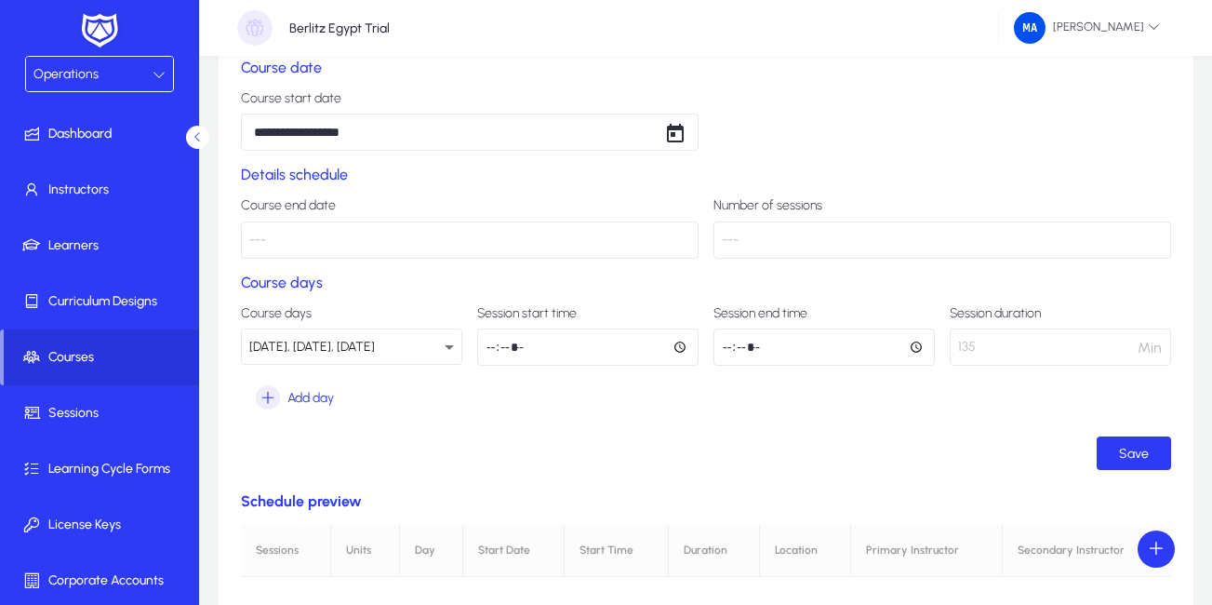
click at [1072, 341] on p "135" at bounding box center [1060, 346] width 221 height 37
click at [972, 339] on p "135" at bounding box center [1060, 346] width 221 height 37
click at [1130, 450] on span "Save" at bounding box center [1134, 453] width 30 height 16
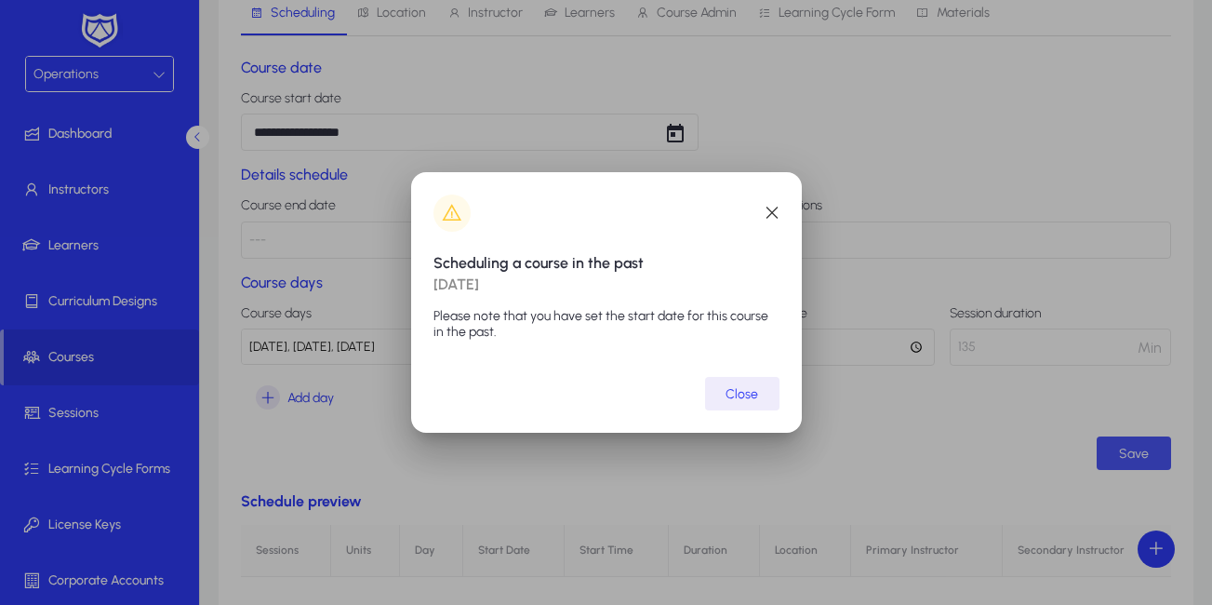
scroll to position [0, 0]
click at [748, 389] on span "Close" at bounding box center [741, 394] width 33 height 16
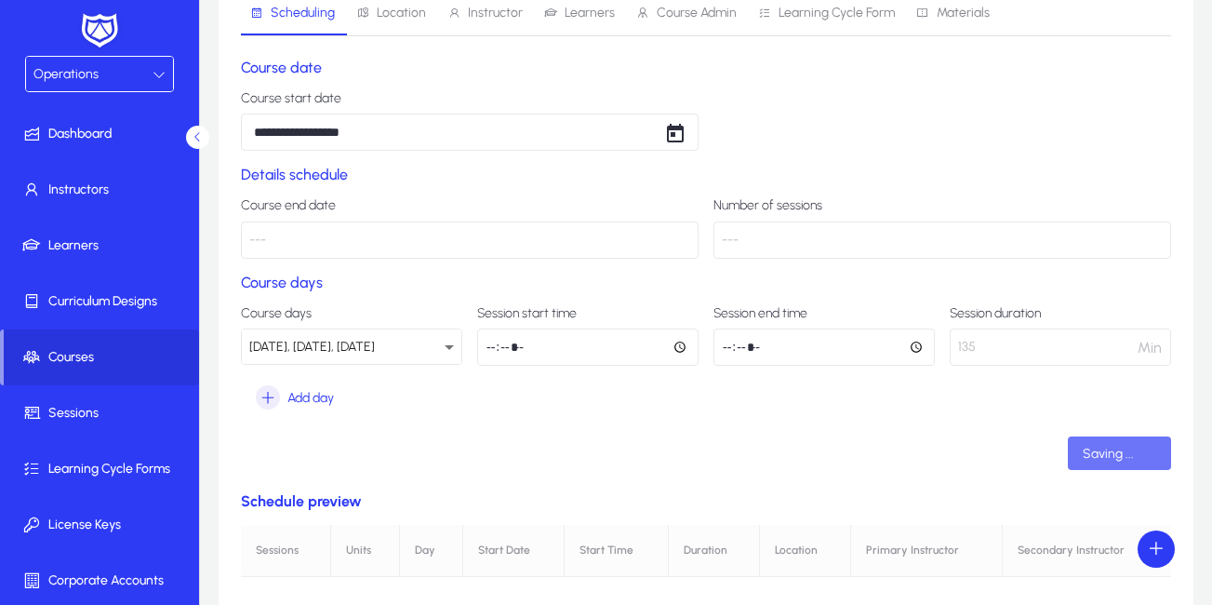
scroll to position [130, 0]
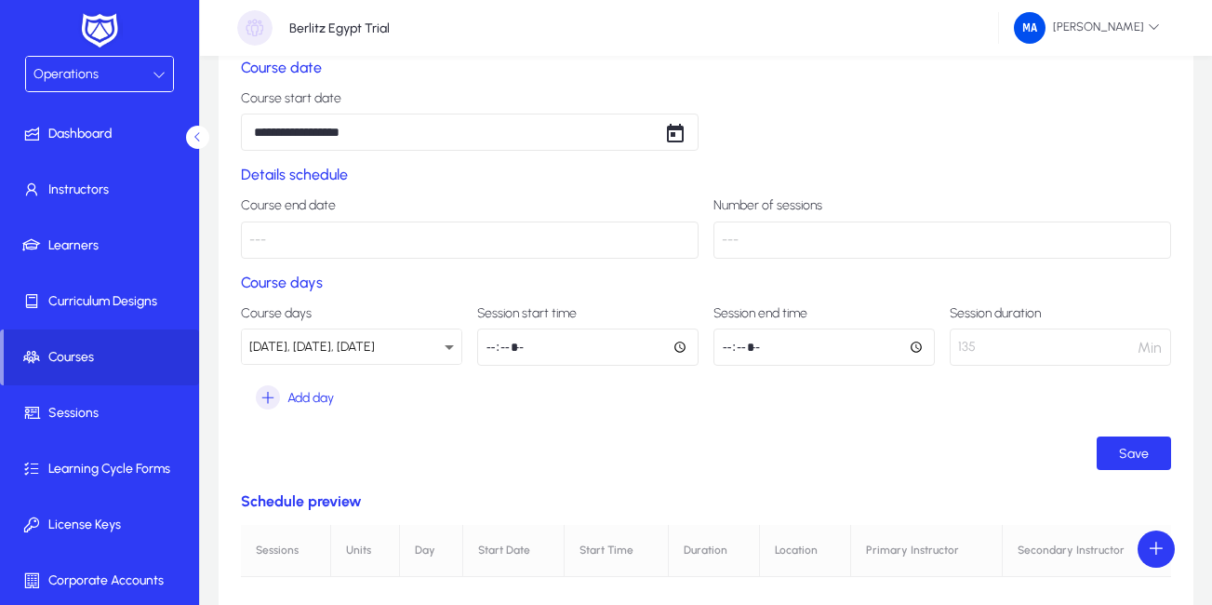
click at [791, 242] on p "---" at bounding box center [942, 239] width 458 height 37
click at [343, 245] on p "---" at bounding box center [470, 239] width 458 height 37
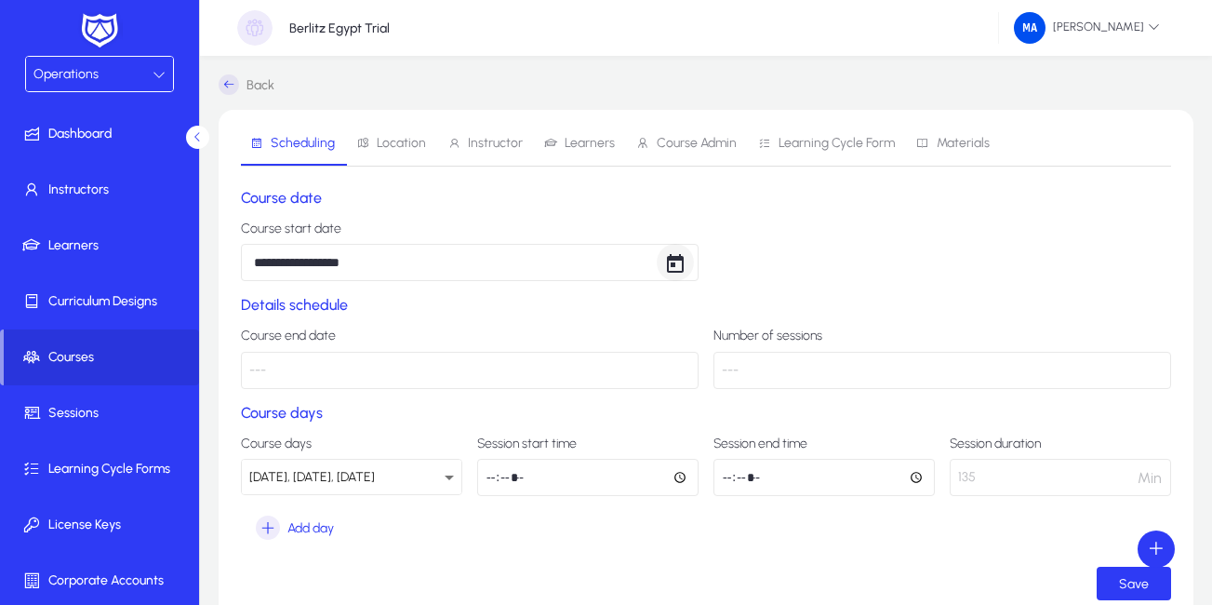
click at [669, 265] on span "Open calendar" at bounding box center [675, 262] width 37 height 37
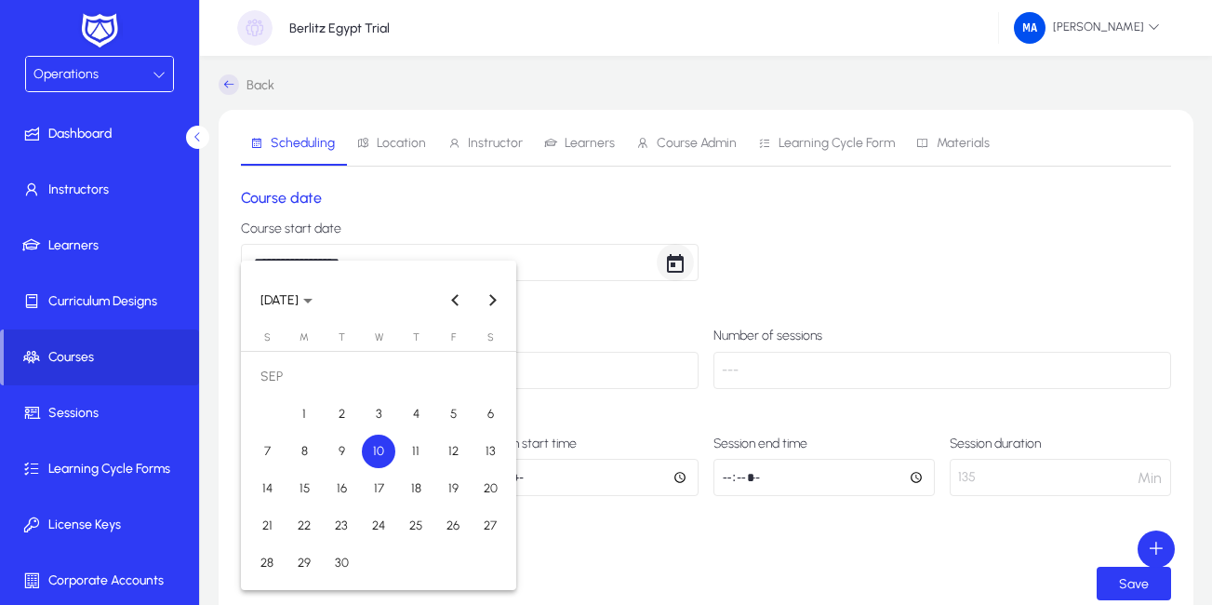
click at [669, 265] on div at bounding box center [606, 302] width 1212 height 605
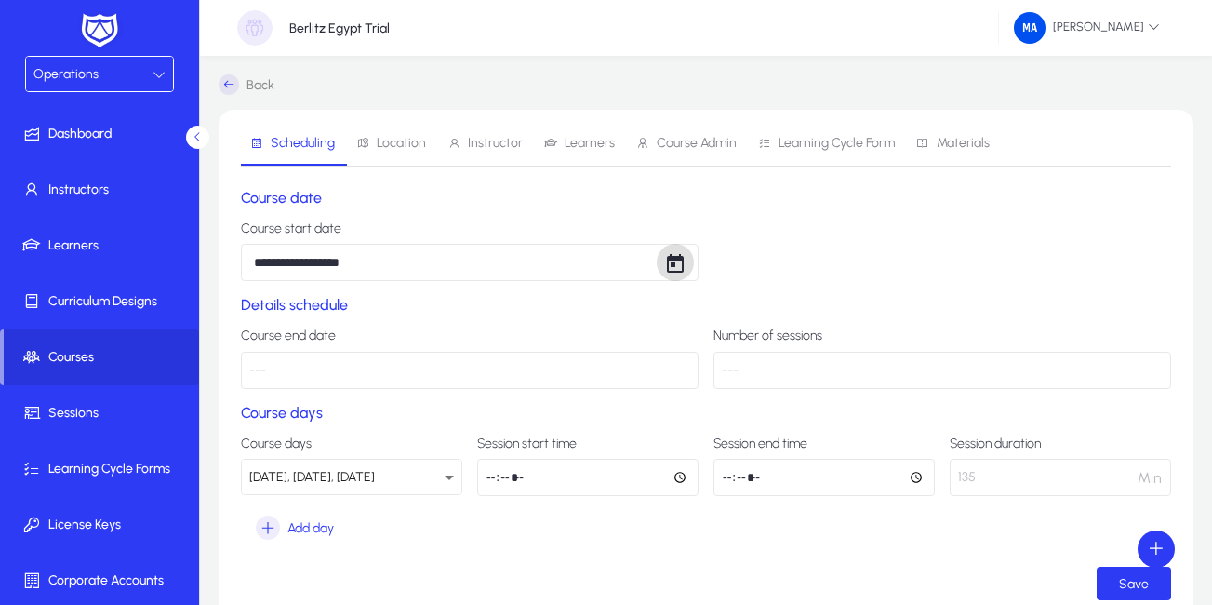
click at [355, 370] on p "---" at bounding box center [470, 370] width 458 height 37
click at [371, 151] on span "Location" at bounding box center [391, 143] width 70 height 45
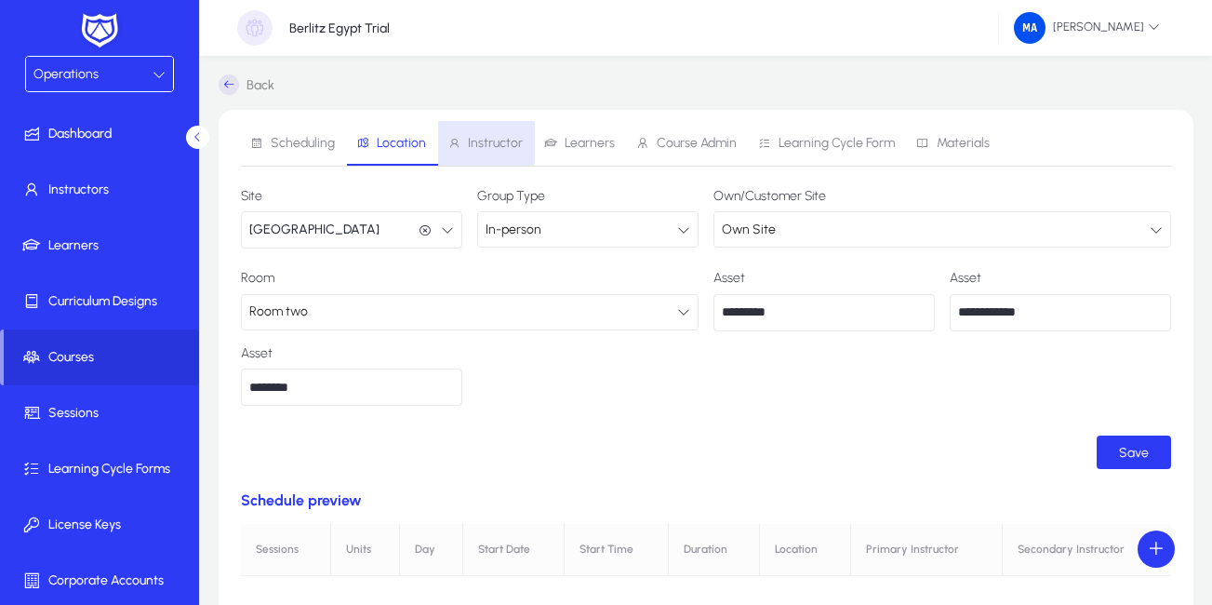
click at [477, 138] on span "Instructor" at bounding box center [495, 143] width 55 height 13
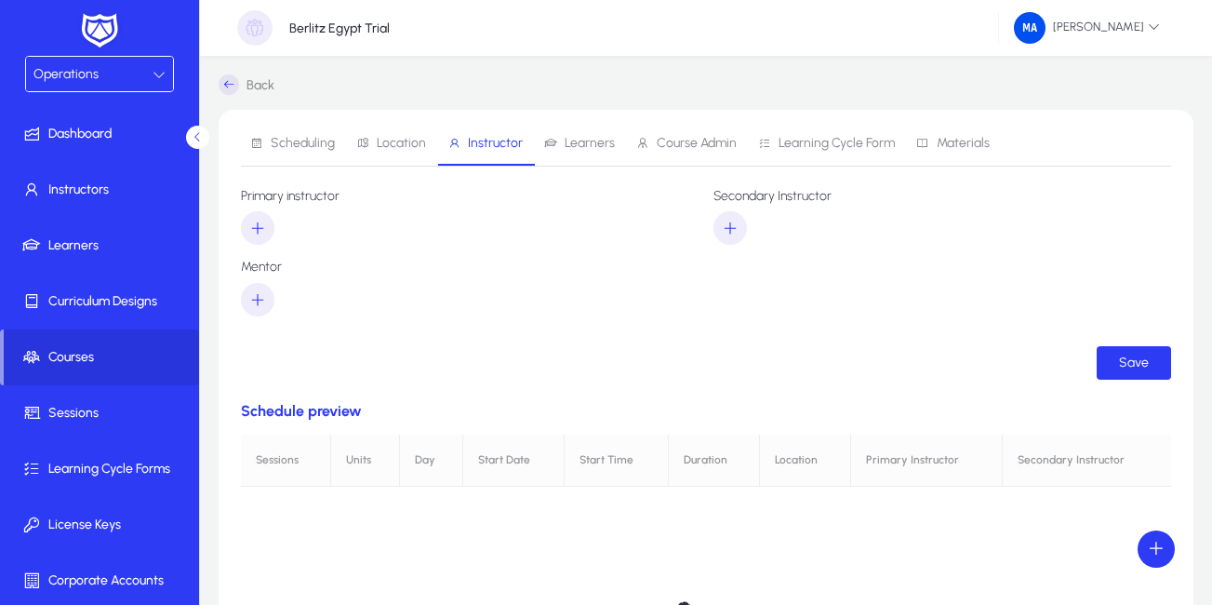
click at [386, 140] on span "Location" at bounding box center [401, 143] width 49 height 13
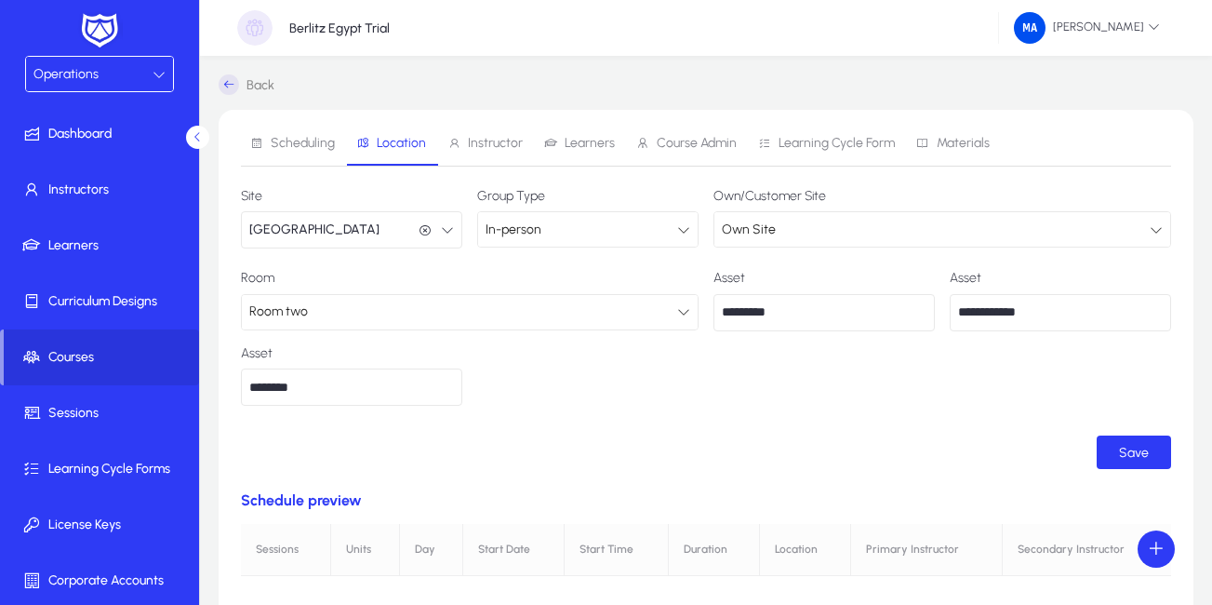
click at [578, 139] on span "Learners" at bounding box center [590, 143] width 50 height 13
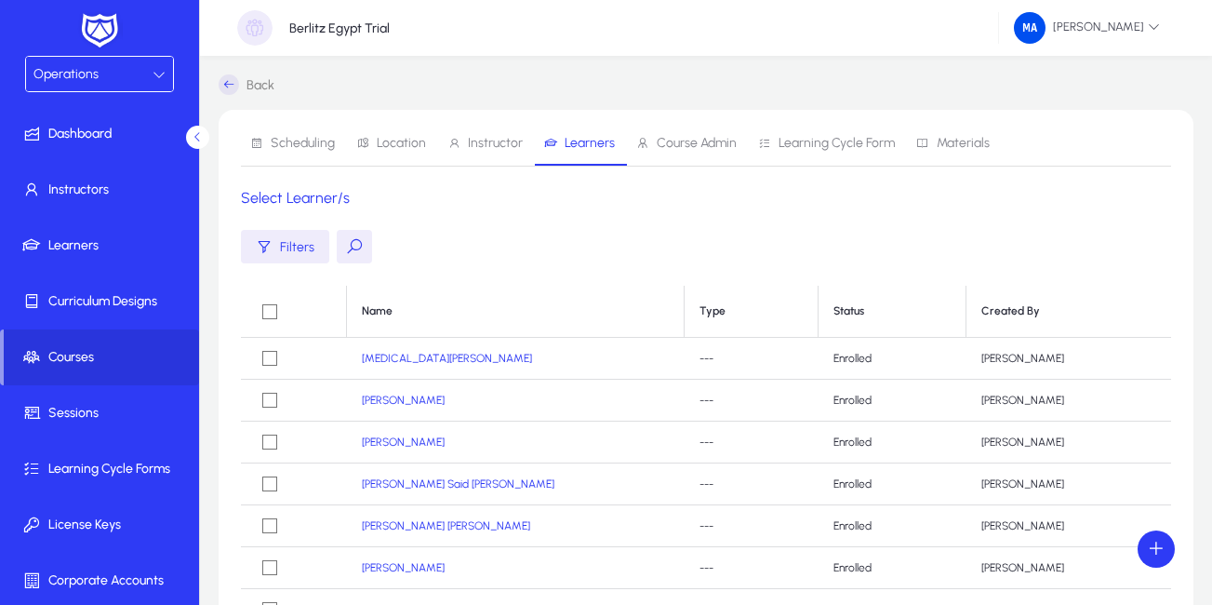
click at [673, 143] on span "Course Admin" at bounding box center [697, 143] width 80 height 13
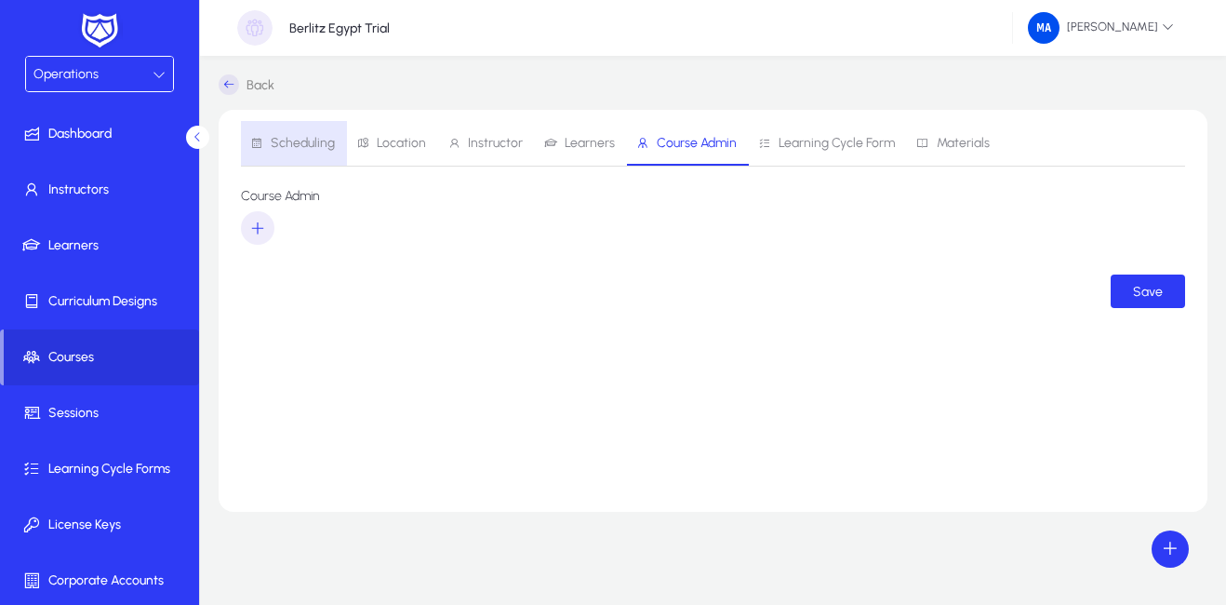
click at [299, 141] on span "Scheduling" at bounding box center [303, 143] width 64 height 13
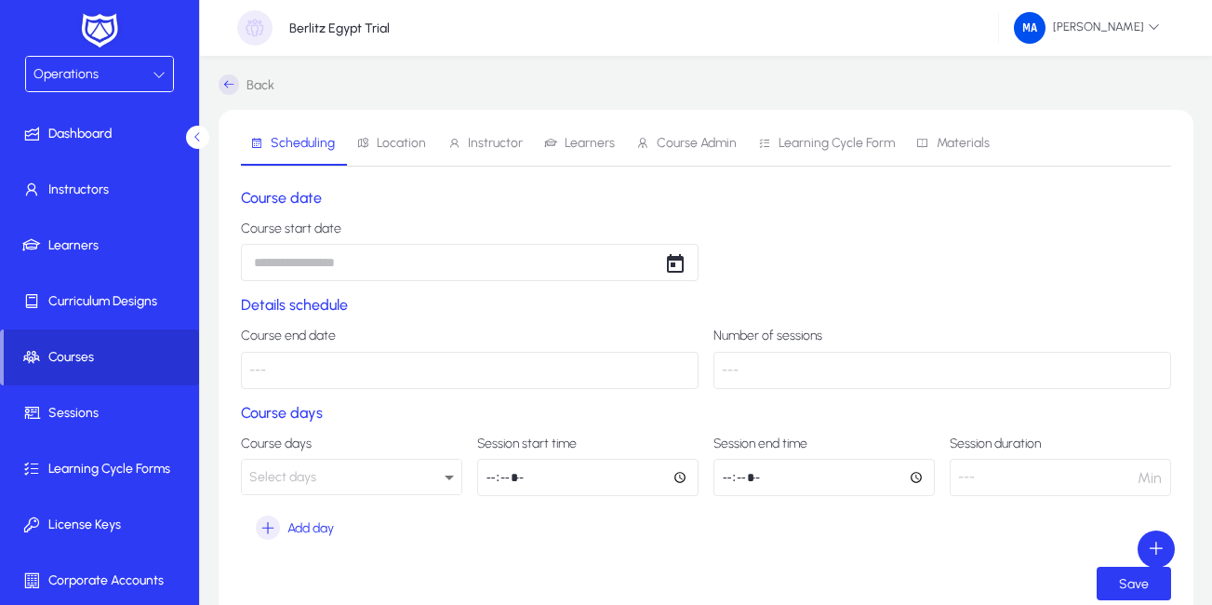
click at [76, 362] on span "Courses" at bounding box center [101, 357] width 195 height 19
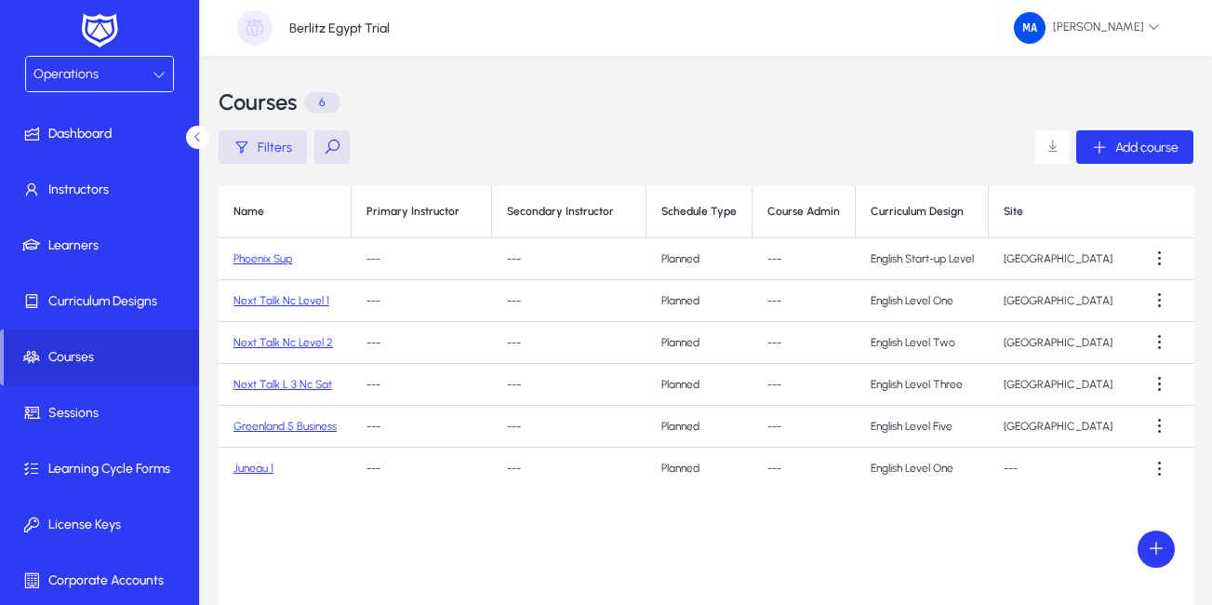
click at [273, 258] on link "Phoenix Sup" at bounding box center [262, 258] width 59 height 13
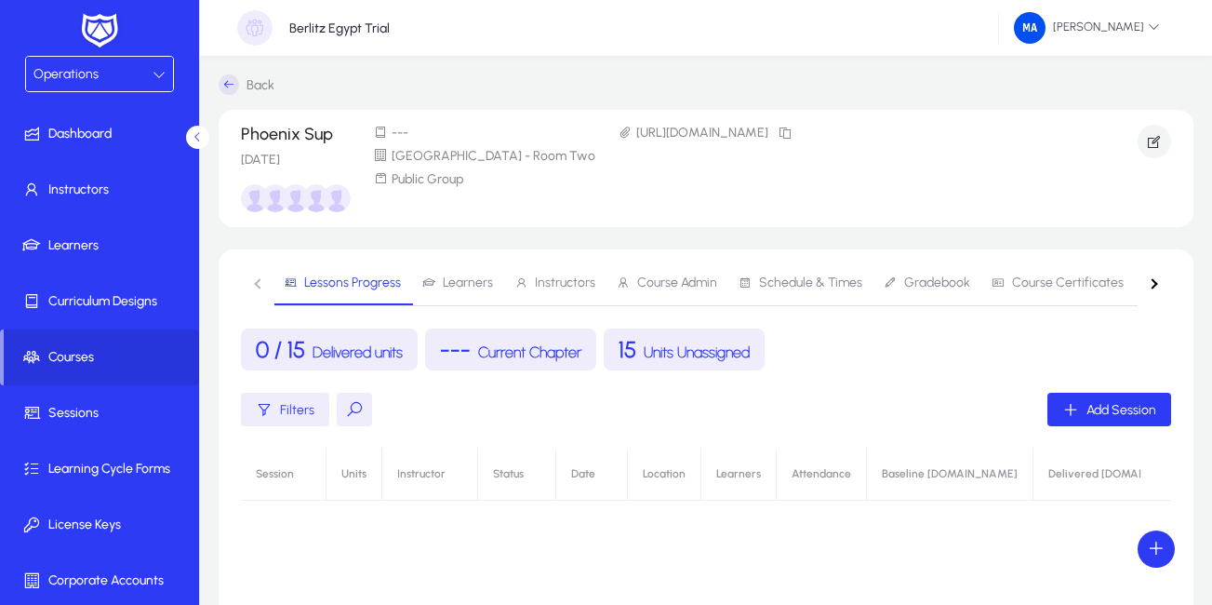
click at [455, 286] on span "Learners" at bounding box center [468, 282] width 50 height 13
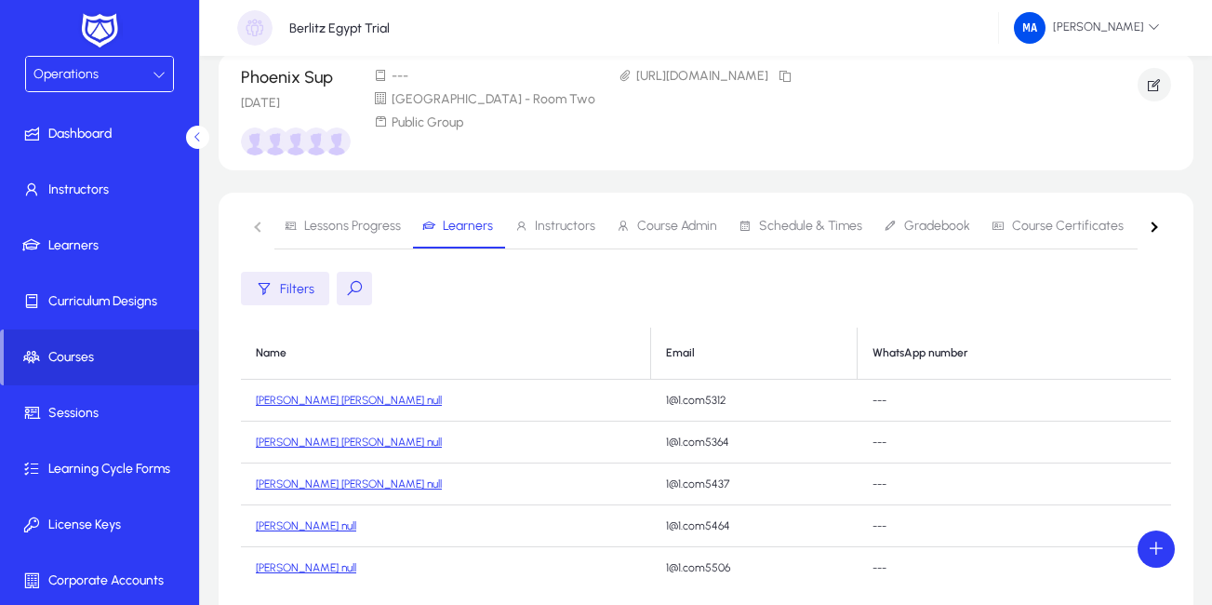
scroll to position [85, 0]
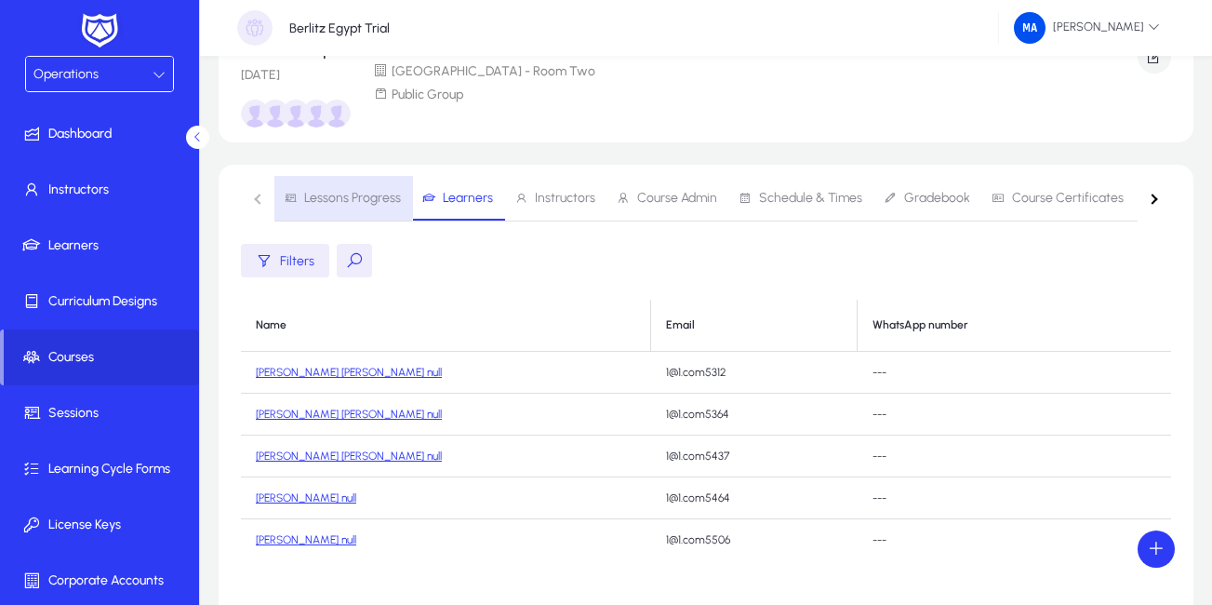
click at [324, 192] on span "Lessons Progress" at bounding box center [352, 198] width 97 height 13
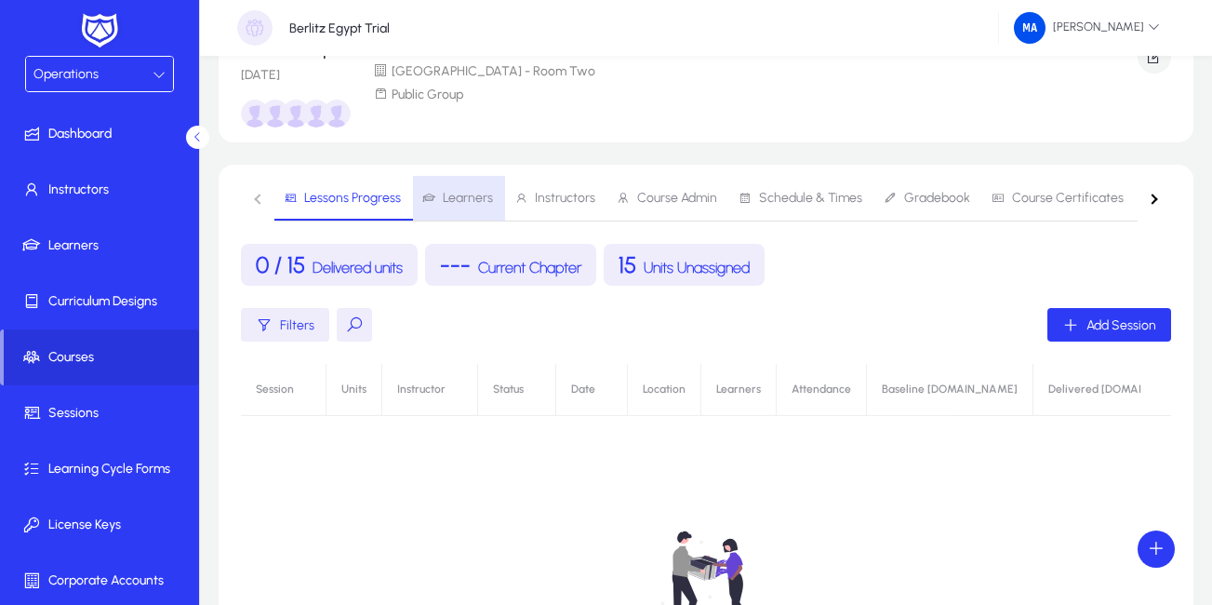
click at [461, 202] on span "Learners" at bounding box center [468, 198] width 50 height 13
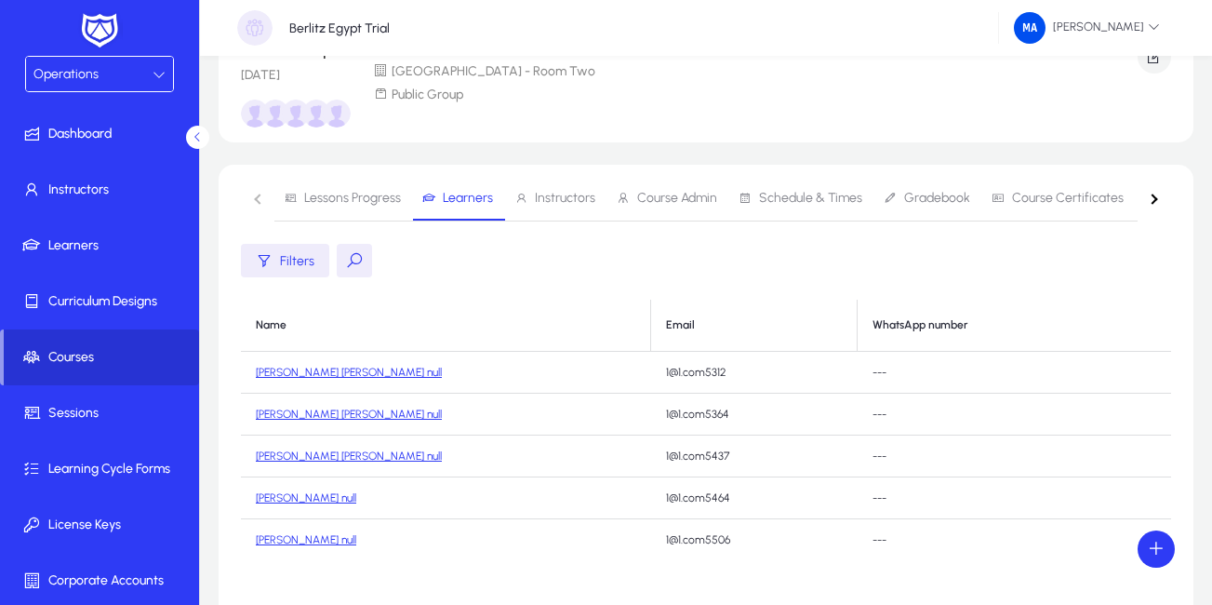
click at [80, 349] on span "Courses" at bounding box center [101, 357] width 195 height 19
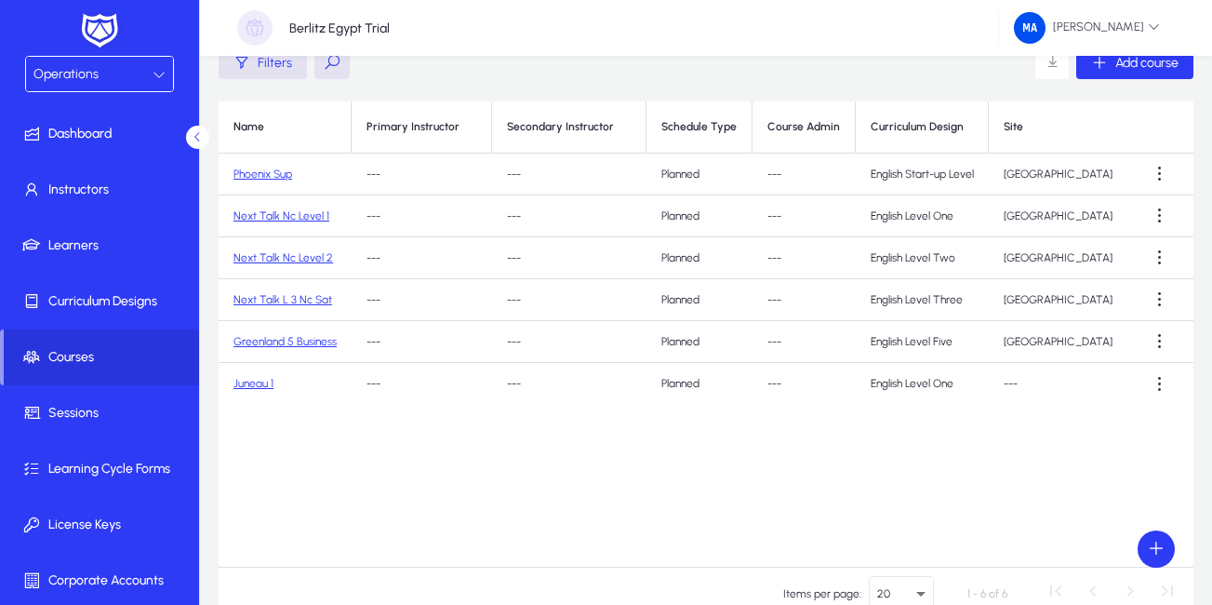
click at [253, 175] on link "Phoenix Sup" at bounding box center [262, 173] width 59 height 13
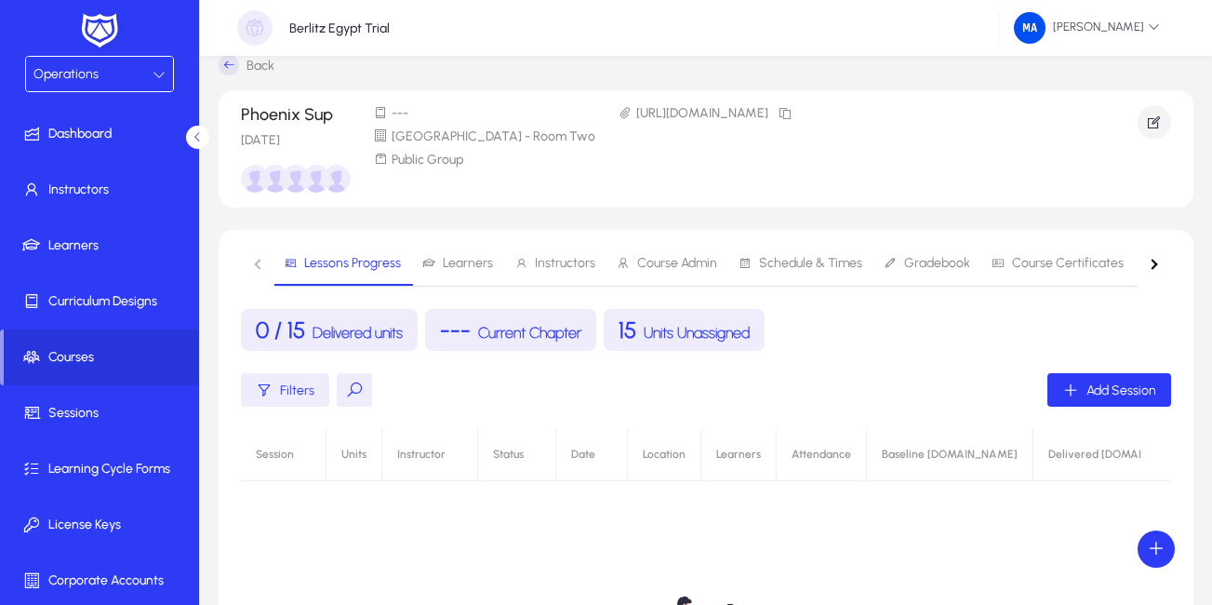
scroll to position [20, 0]
click at [1159, 118] on icon "button" at bounding box center [1154, 121] width 17 height 17
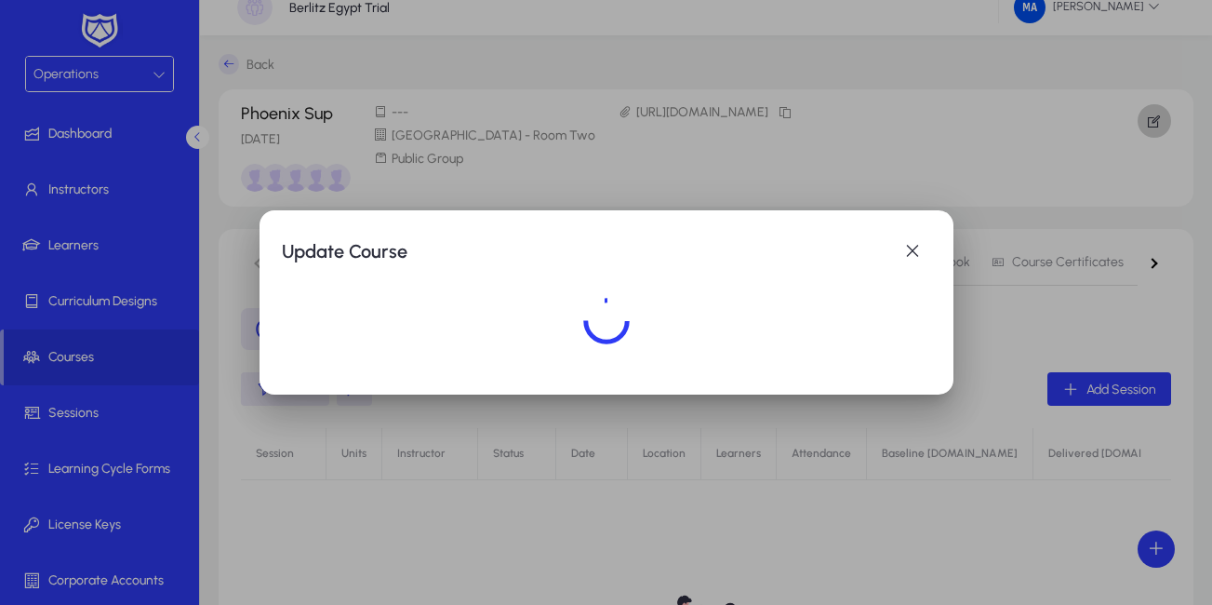
scroll to position [0, 0]
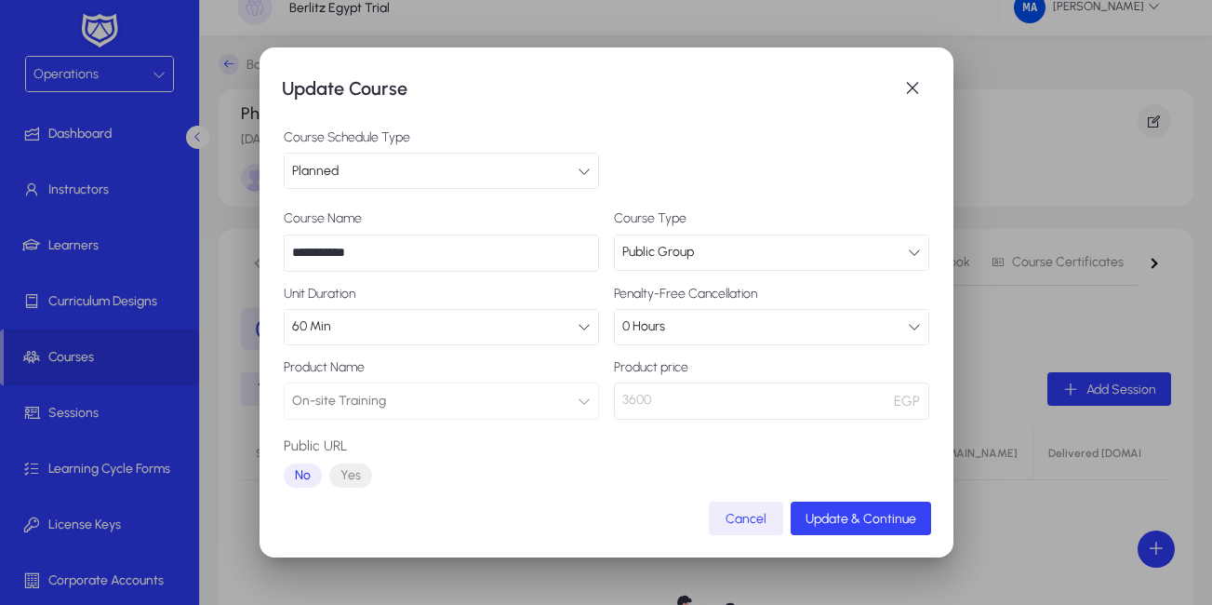
click at [841, 519] on span "Update & Continue" at bounding box center [860, 519] width 111 height 16
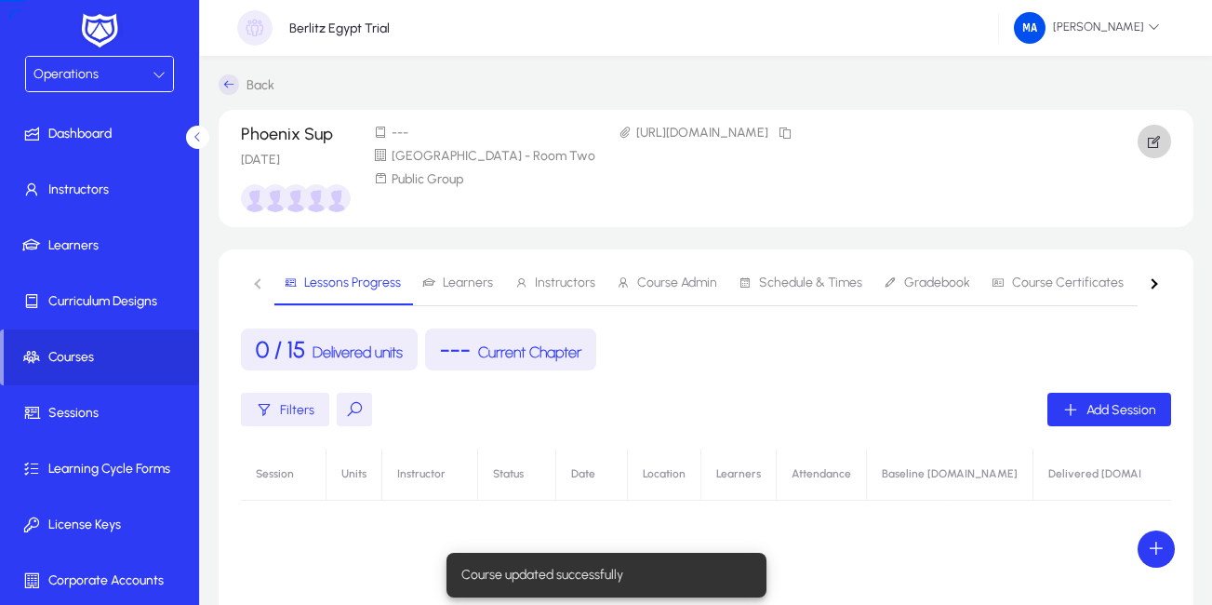
scroll to position [20, 0]
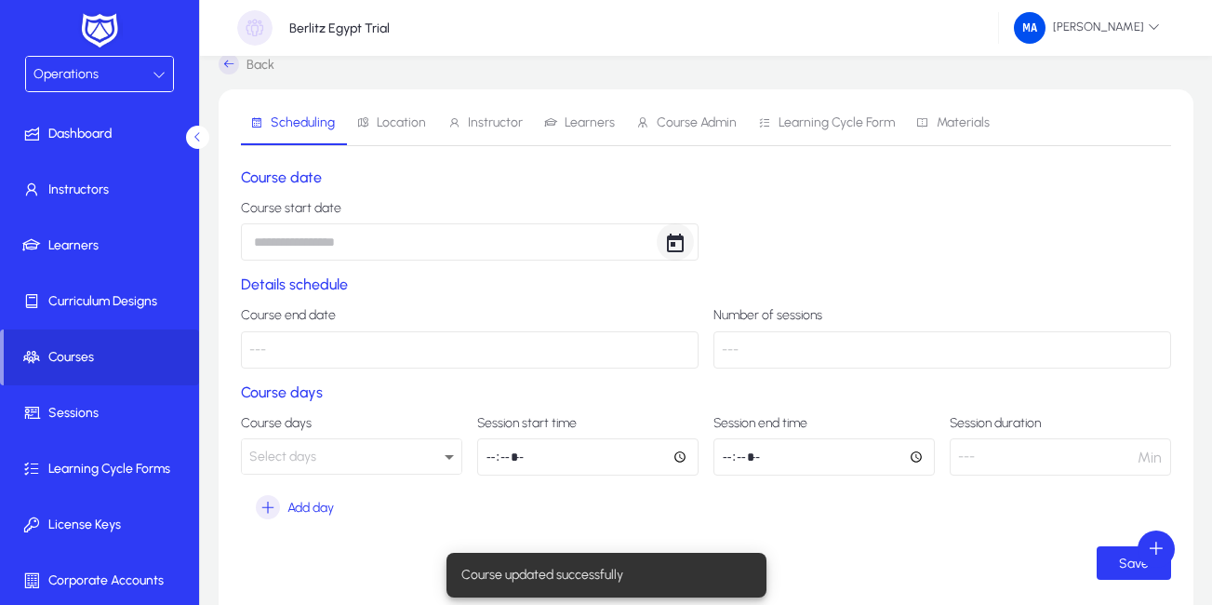
click at [667, 245] on span "Open calendar" at bounding box center [675, 241] width 37 height 37
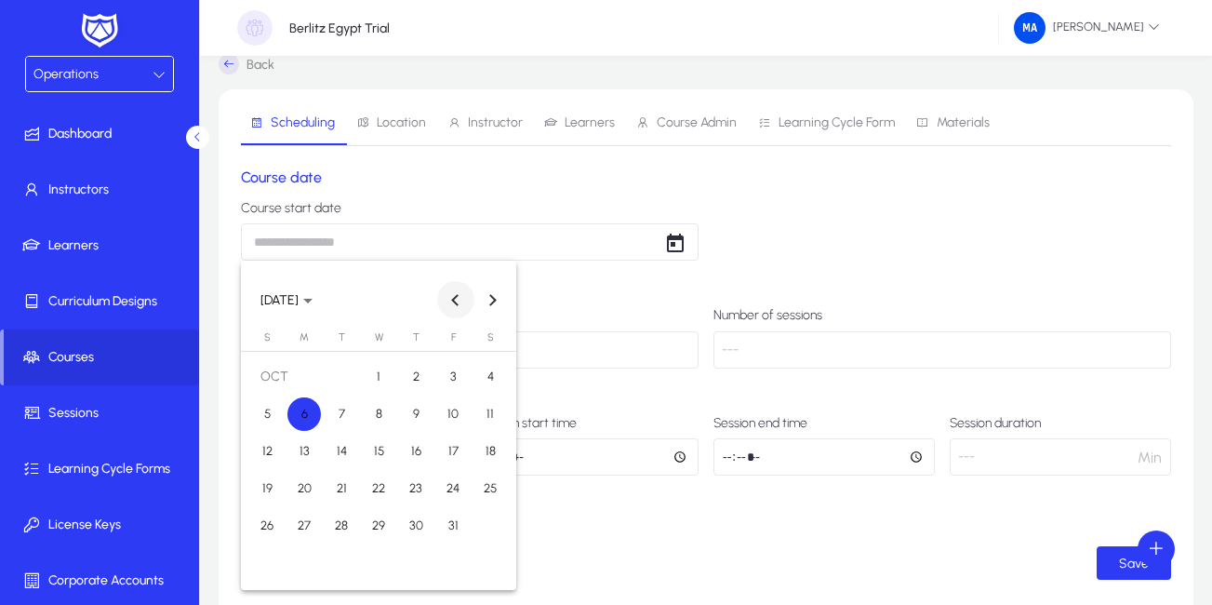
click at [456, 292] on span "Previous month" at bounding box center [455, 299] width 37 height 37
click at [372, 452] on span "10" at bounding box center [378, 450] width 33 height 33
type input "**********"
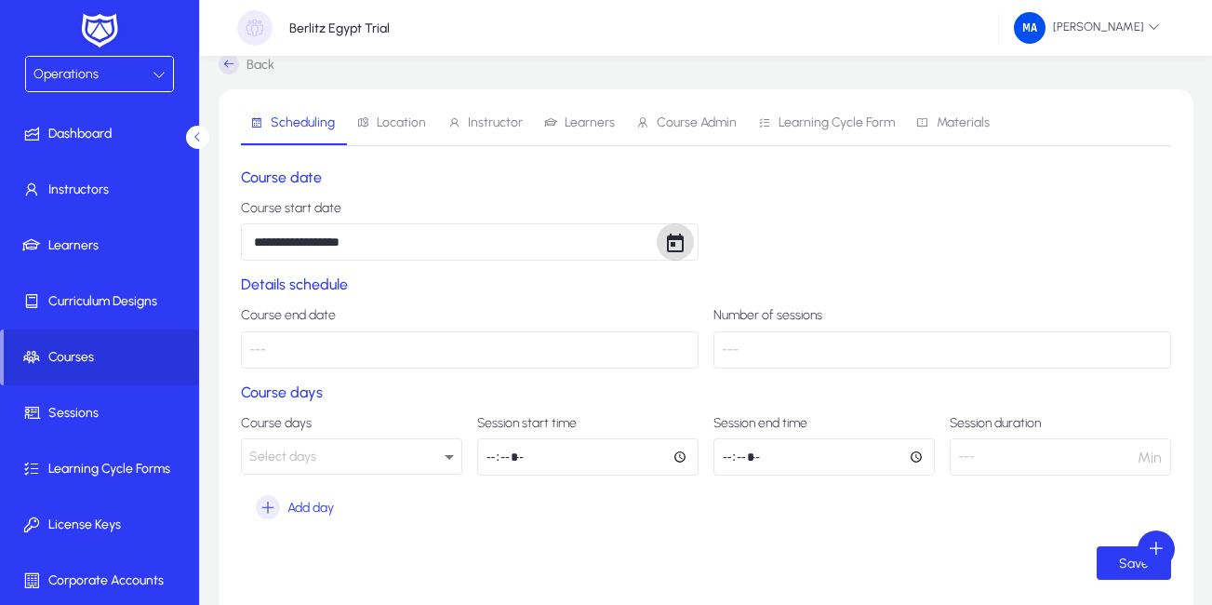
click at [464, 343] on p "---" at bounding box center [470, 349] width 458 height 37
click at [303, 348] on p "---" at bounding box center [470, 349] width 458 height 37
click at [314, 456] on span "Select days" at bounding box center [282, 456] width 67 height 16
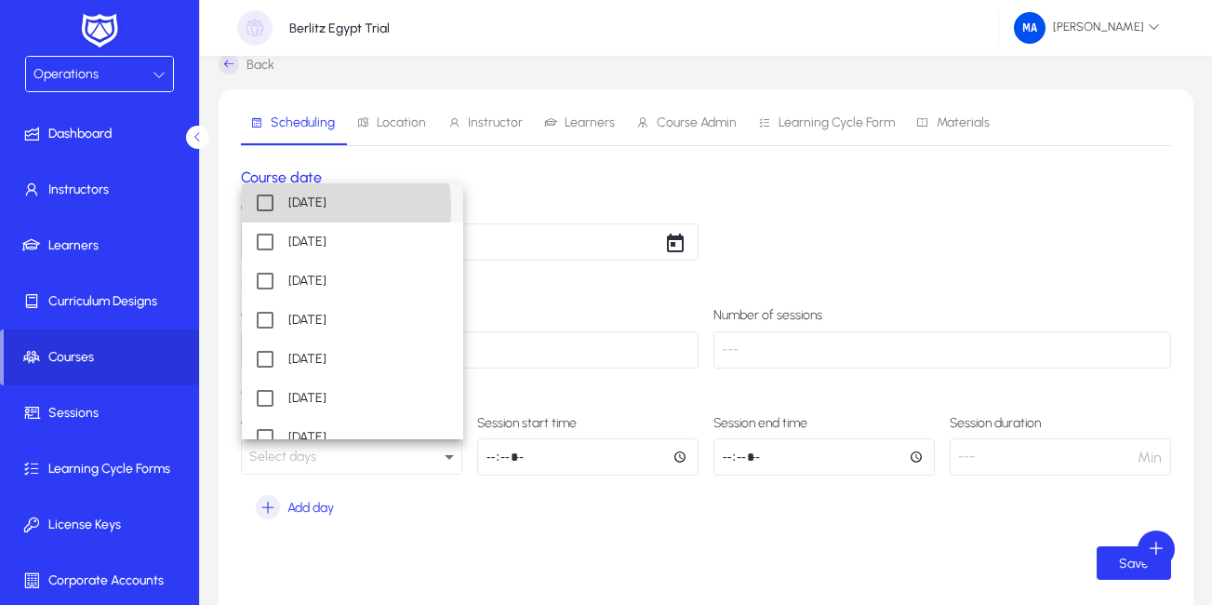
click at [277, 209] on mat-option "Monday" at bounding box center [352, 202] width 221 height 39
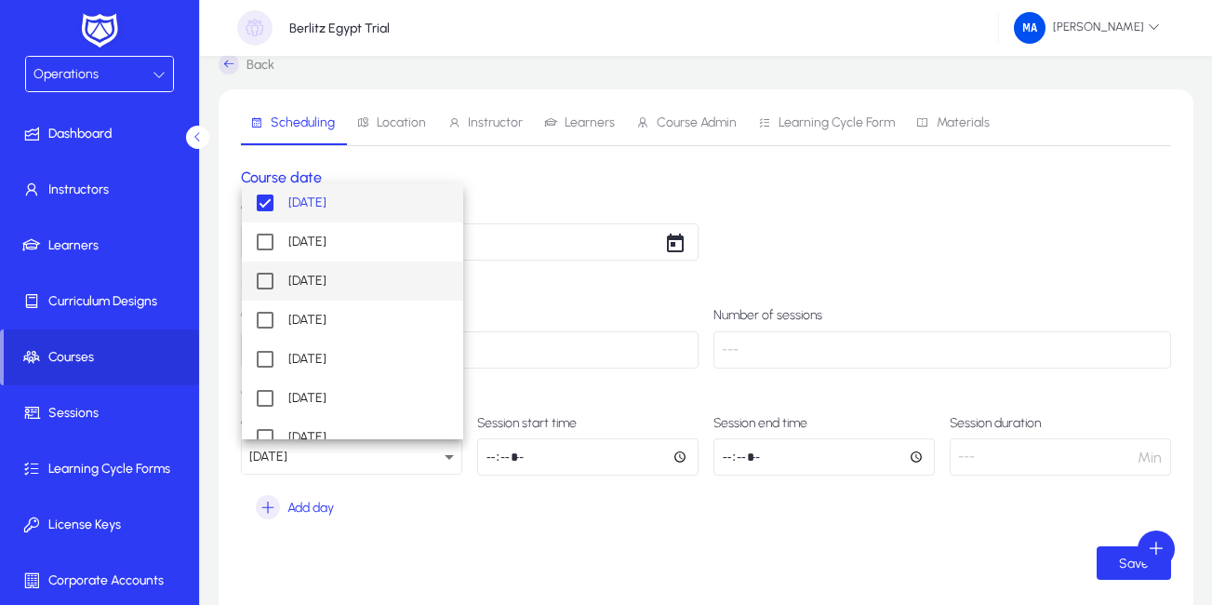
click at [269, 273] on mat-pseudo-checkbox at bounding box center [265, 281] width 17 height 17
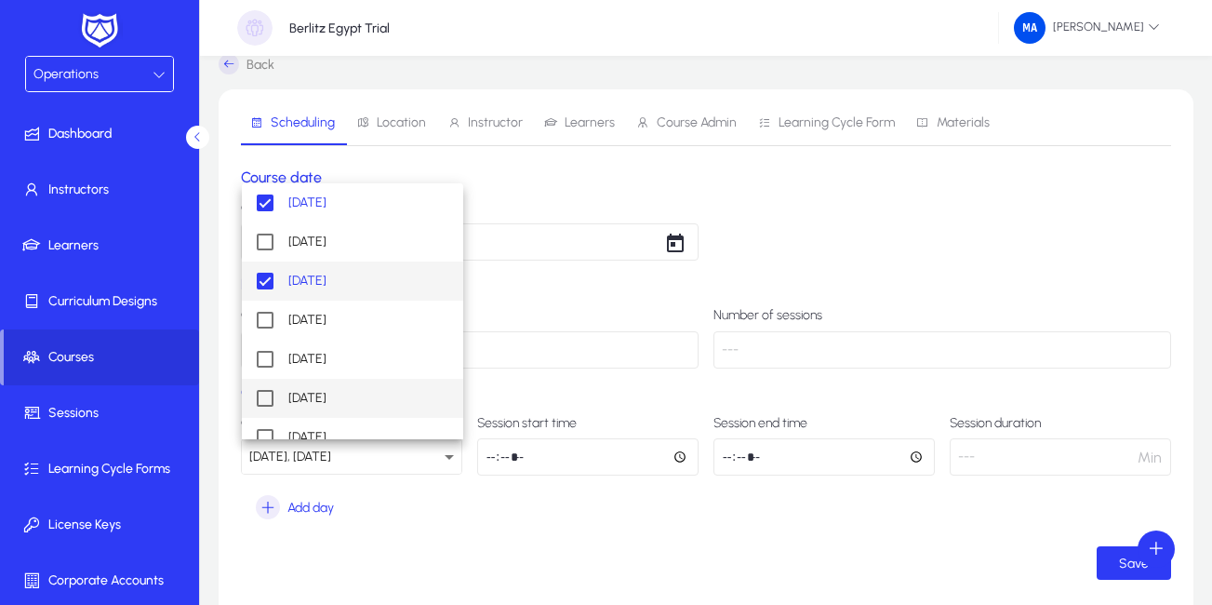
click at [271, 400] on mat-pseudo-checkbox at bounding box center [265, 398] width 17 height 17
click at [490, 453] on div at bounding box center [606, 302] width 1212 height 605
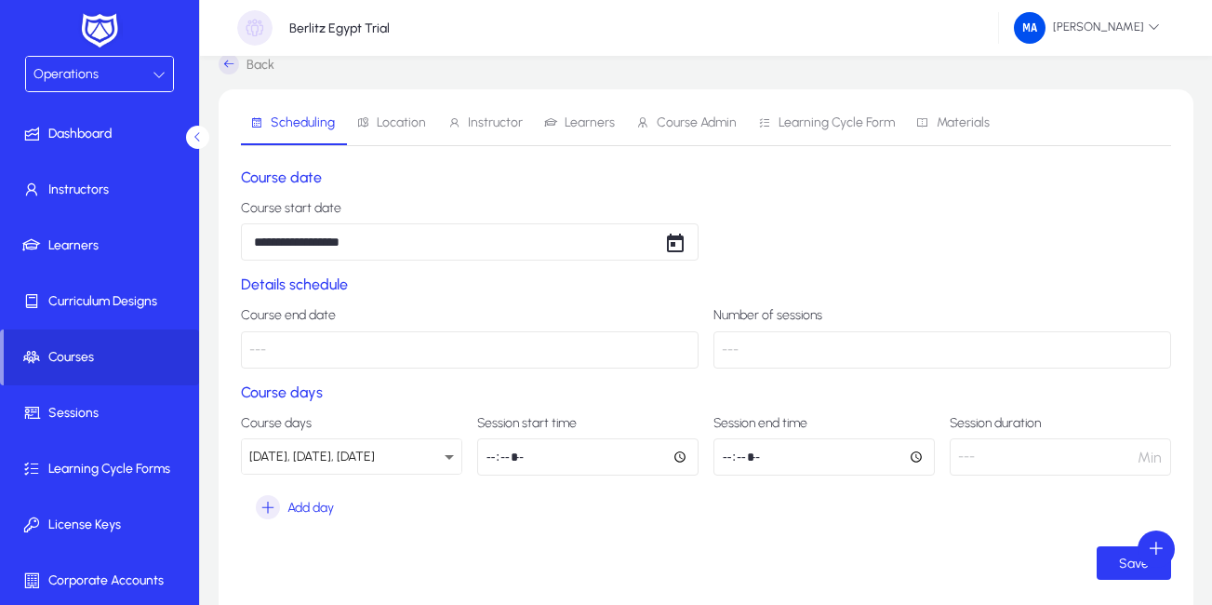
click at [489, 462] on input "time" at bounding box center [587, 456] width 221 height 37
type input "*****"
click at [725, 456] on input "time" at bounding box center [823, 456] width 221 height 37
type input "*****"
click at [1037, 533] on form "**********" at bounding box center [706, 373] width 930 height 411
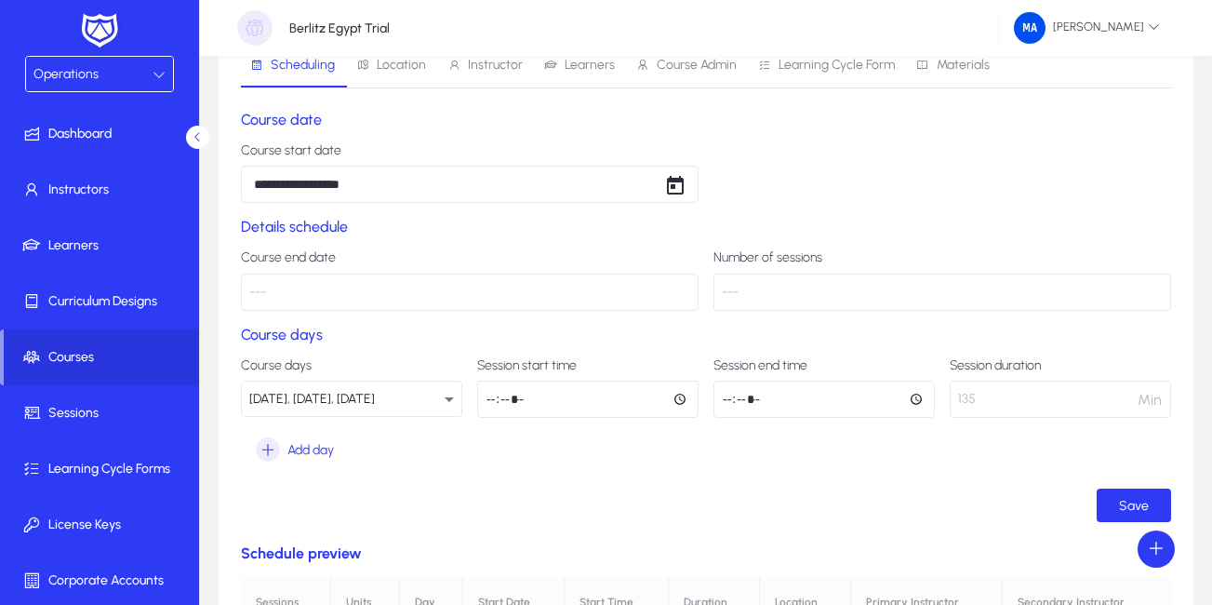
scroll to position [86, 0]
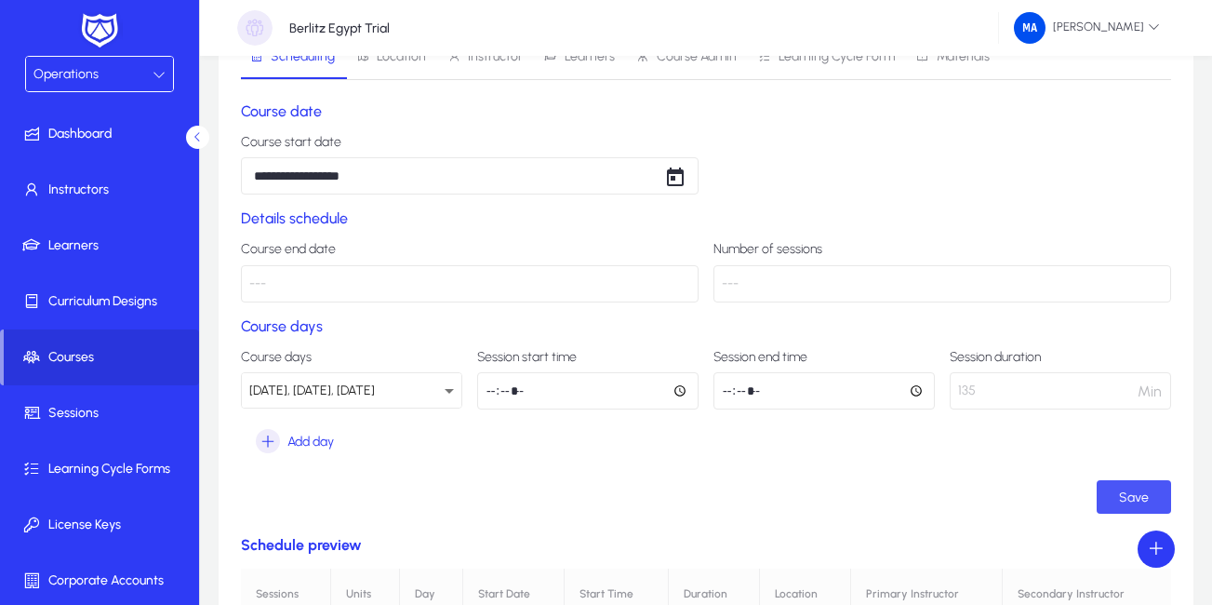
click at [1128, 486] on span "submit" at bounding box center [1134, 496] width 74 height 45
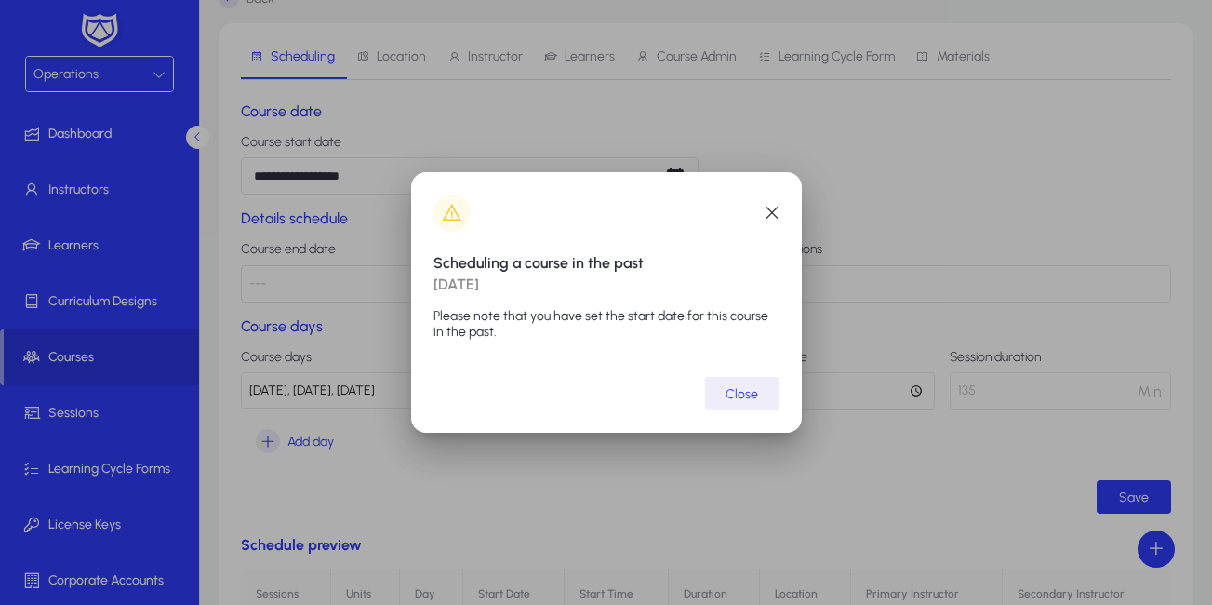
click at [745, 399] on span "Close" at bounding box center [741, 394] width 33 height 16
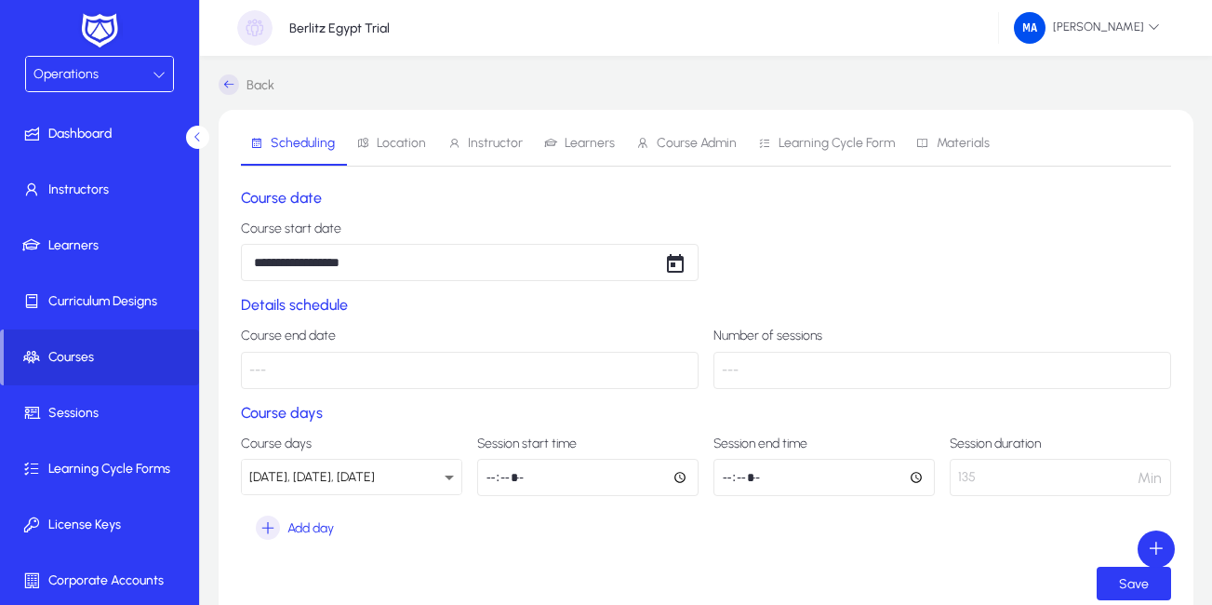
click at [230, 85] on icon at bounding box center [229, 84] width 20 height 20
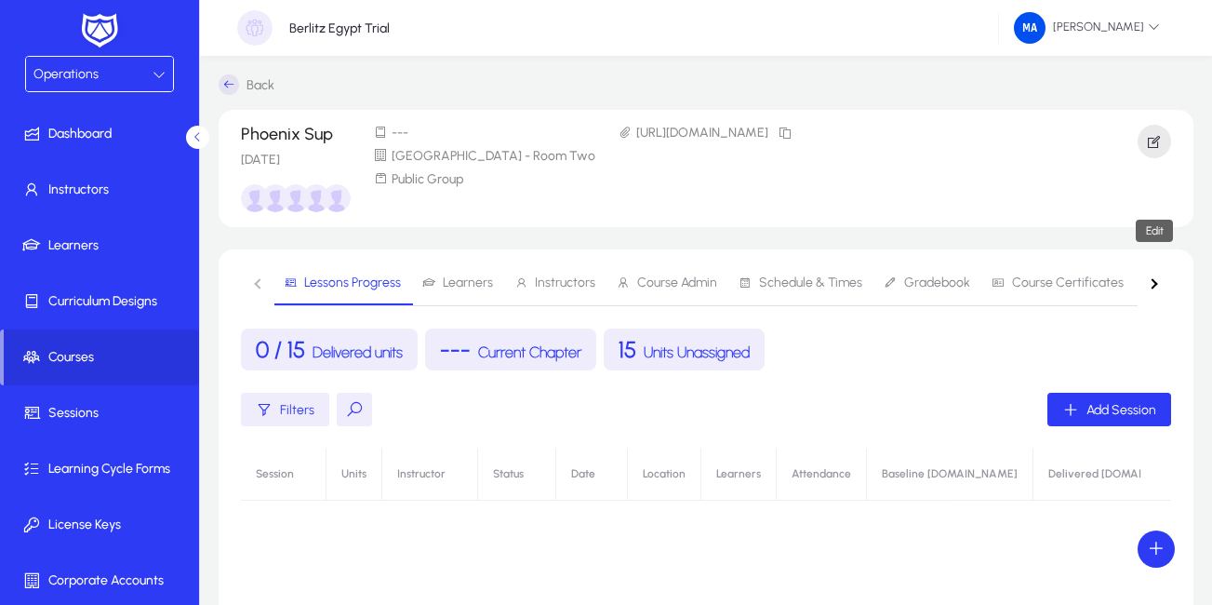
click at [1145, 141] on span "button" at bounding box center [1153, 141] width 33 height 45
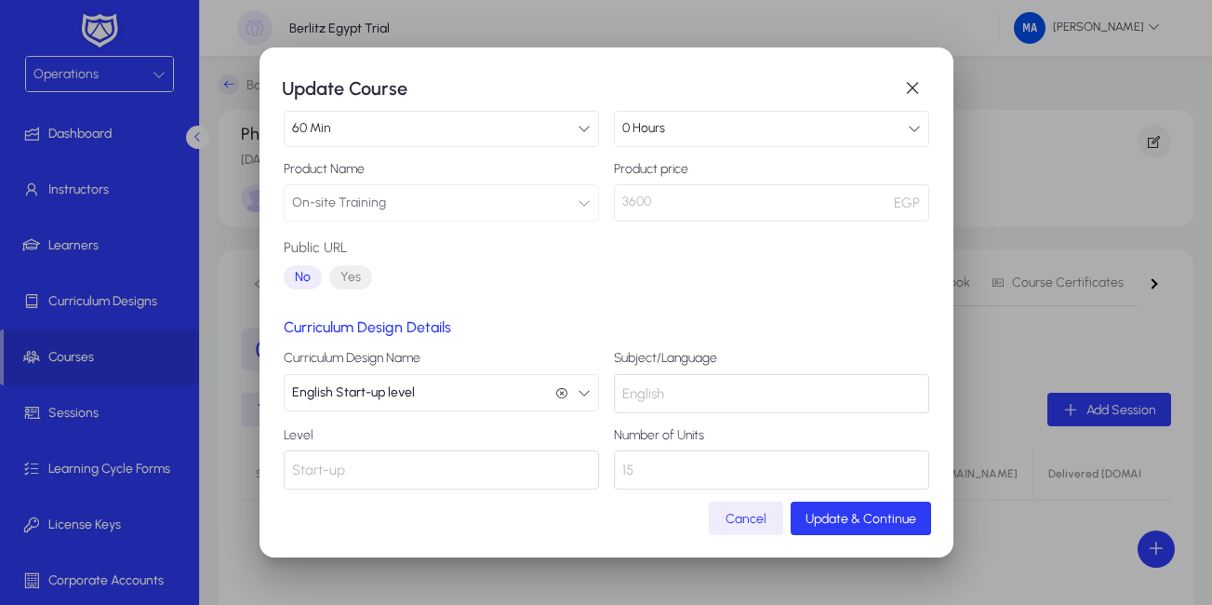
scroll to position [216, 0]
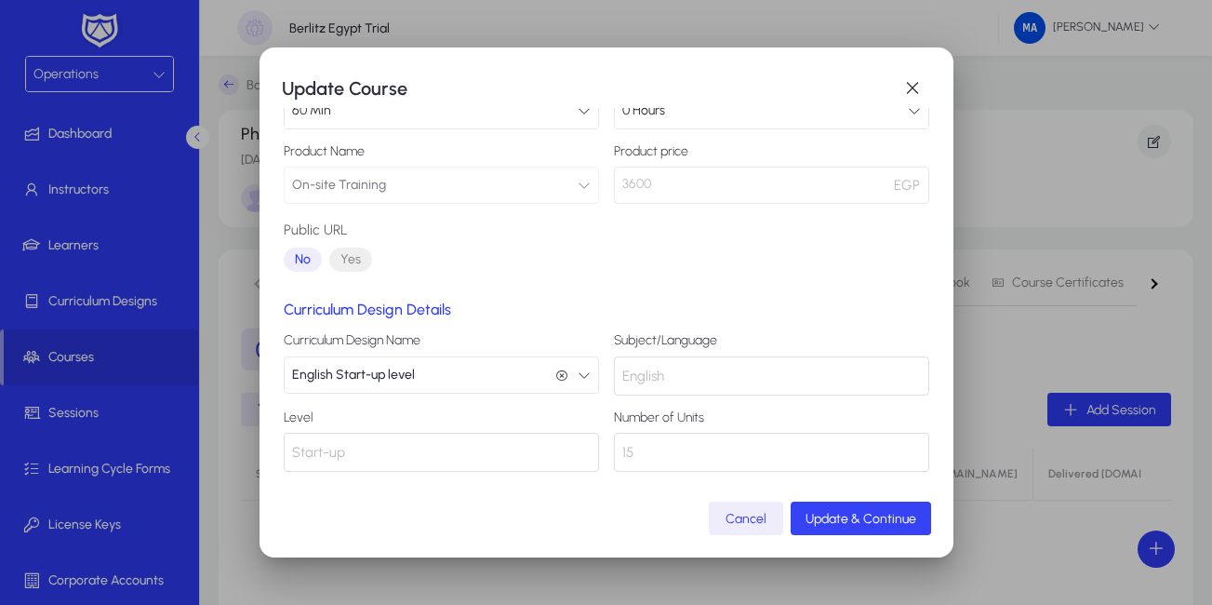
click at [851, 508] on span "submit" at bounding box center [861, 518] width 140 height 45
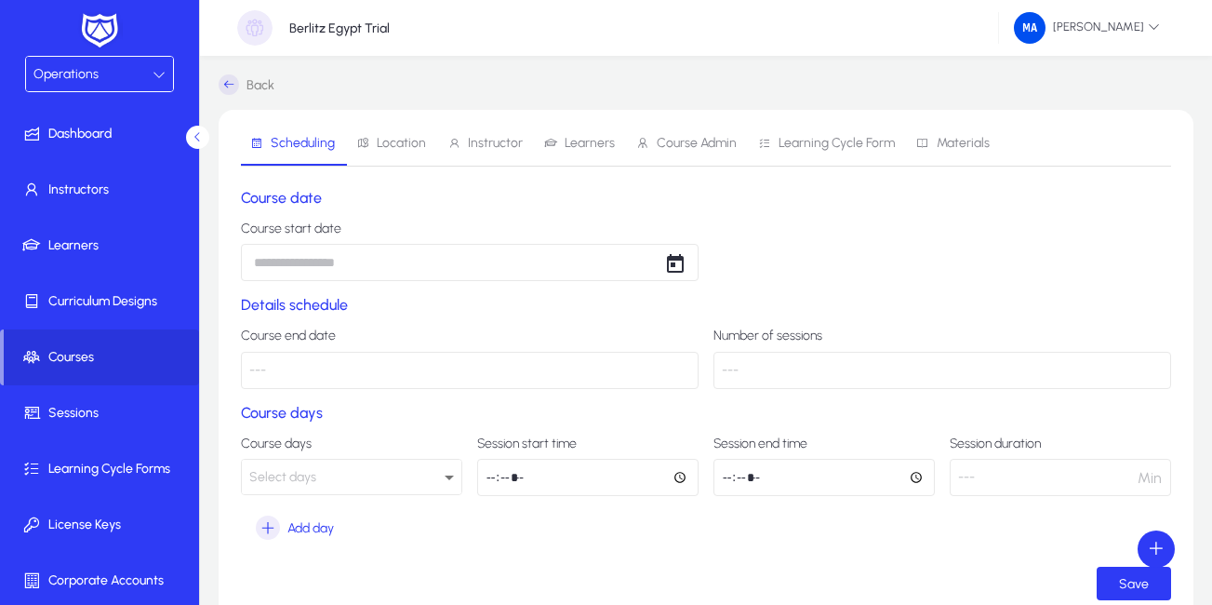
click at [196, 141] on icon at bounding box center [198, 137] width 12 height 12
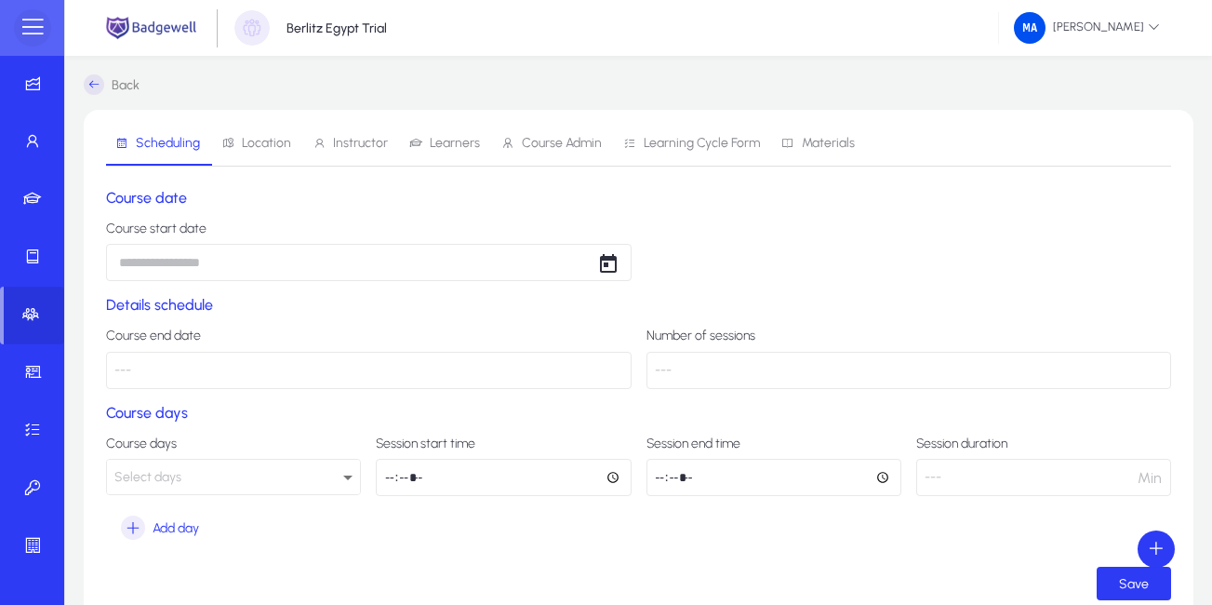
click at [29, 33] on span at bounding box center [32, 27] width 37 height 37
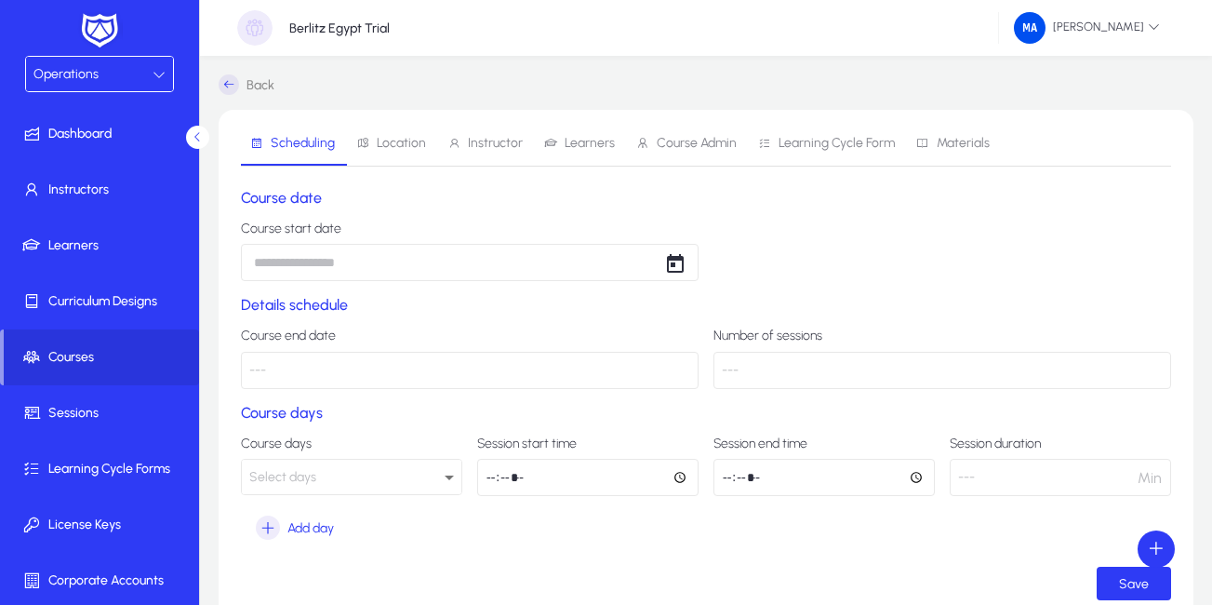
click at [231, 86] on icon at bounding box center [229, 84] width 20 height 20
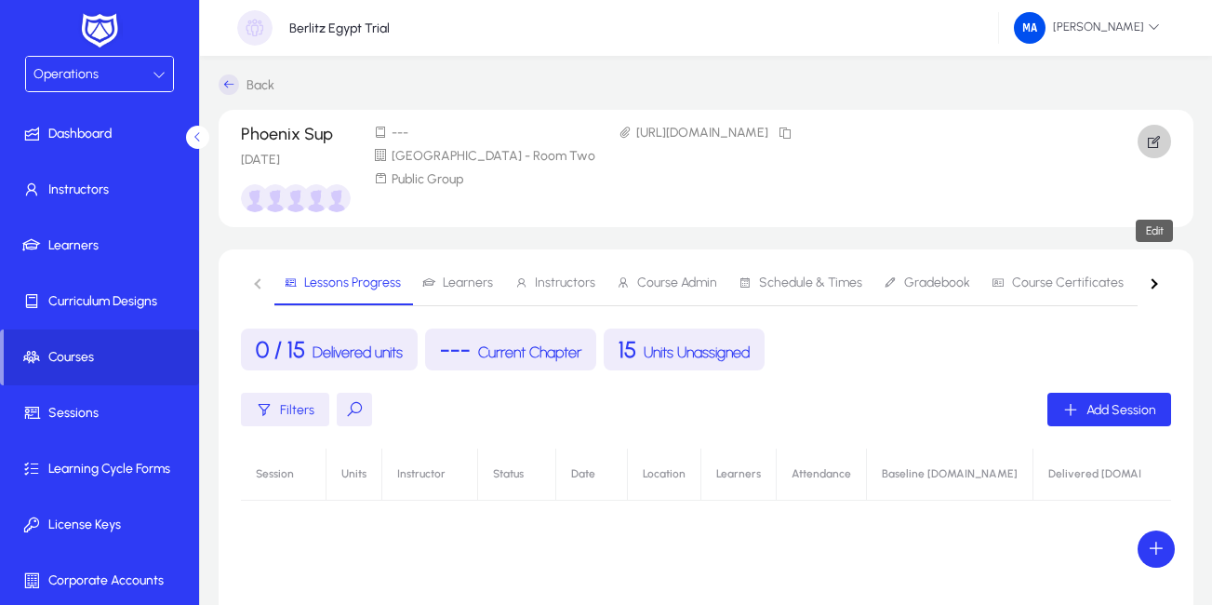
click at [1158, 142] on icon "button" at bounding box center [1154, 141] width 17 height 17
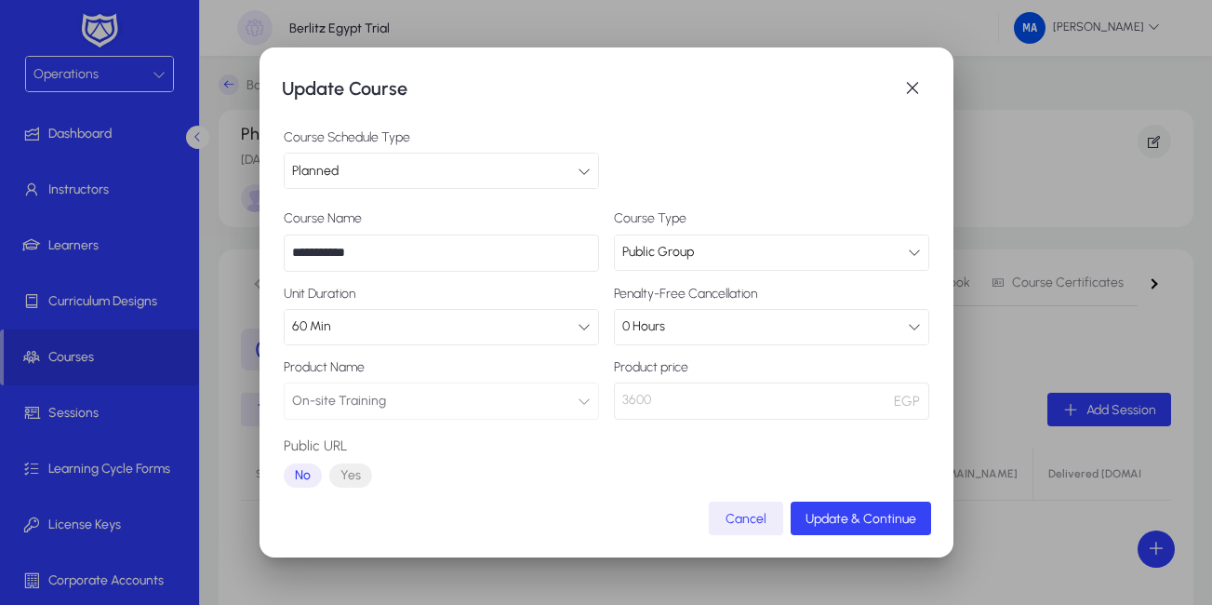
click at [850, 523] on span "Update & Continue" at bounding box center [860, 519] width 111 height 16
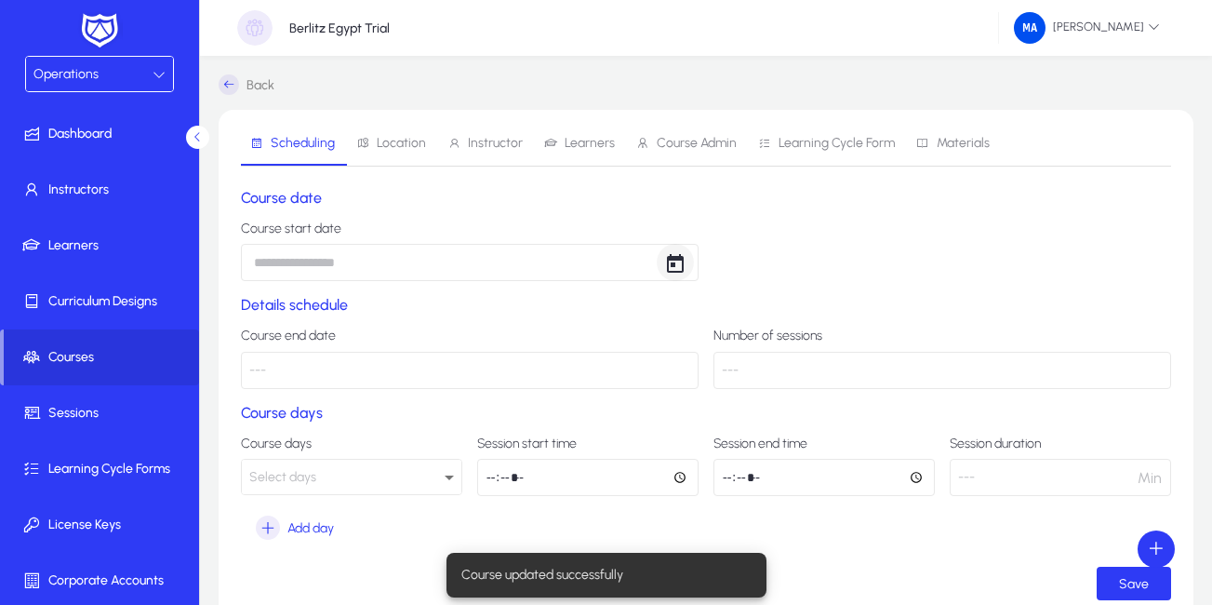
click at [673, 259] on span "Open calendar" at bounding box center [675, 262] width 37 height 37
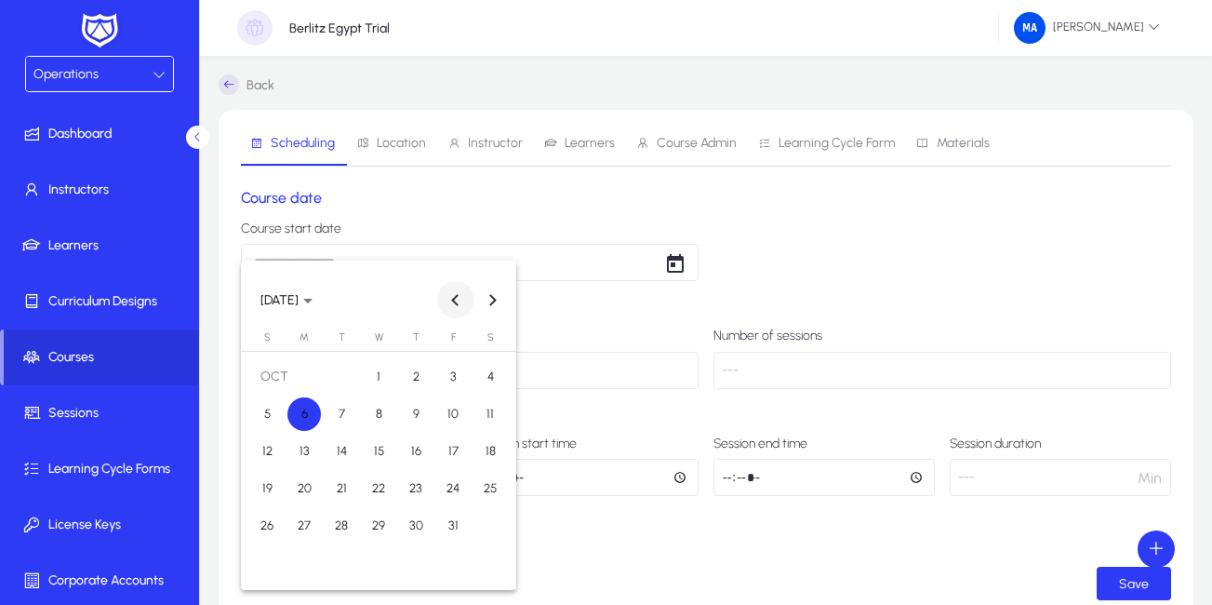
click at [460, 299] on button "Previous month" at bounding box center [455, 299] width 37 height 37
click at [387, 532] on span "24" at bounding box center [378, 525] width 33 height 33
type input "**********"
click at [451, 298] on span "Previous month" at bounding box center [455, 299] width 37 height 37
click at [493, 299] on button "Next month" at bounding box center [492, 299] width 37 height 37
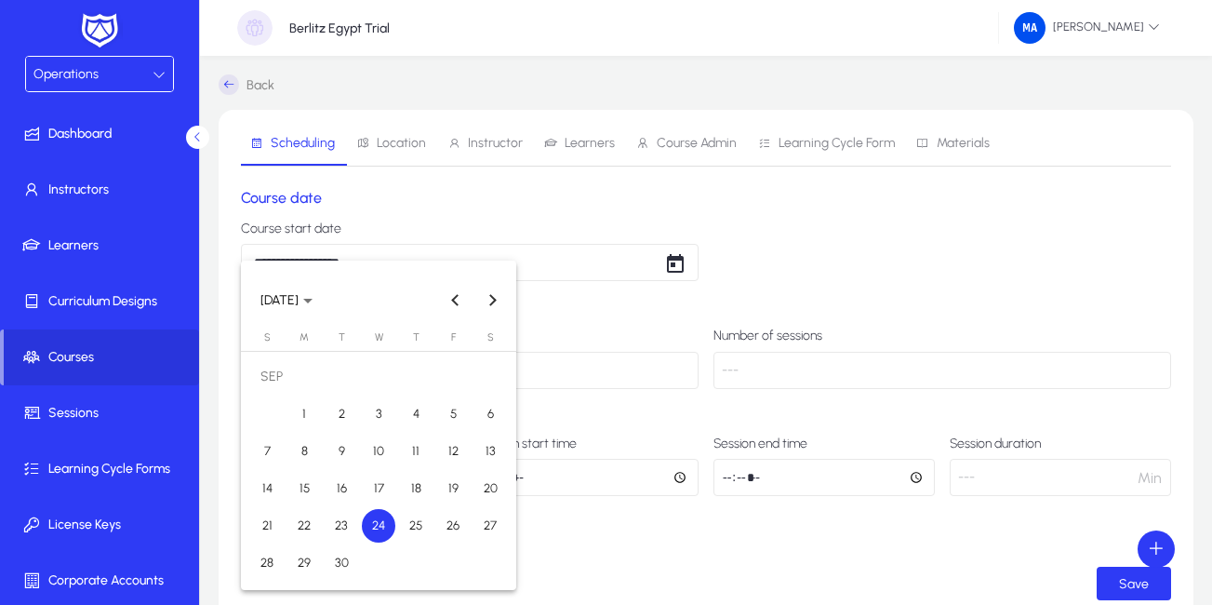
click at [388, 442] on span "10" at bounding box center [378, 450] width 33 height 33
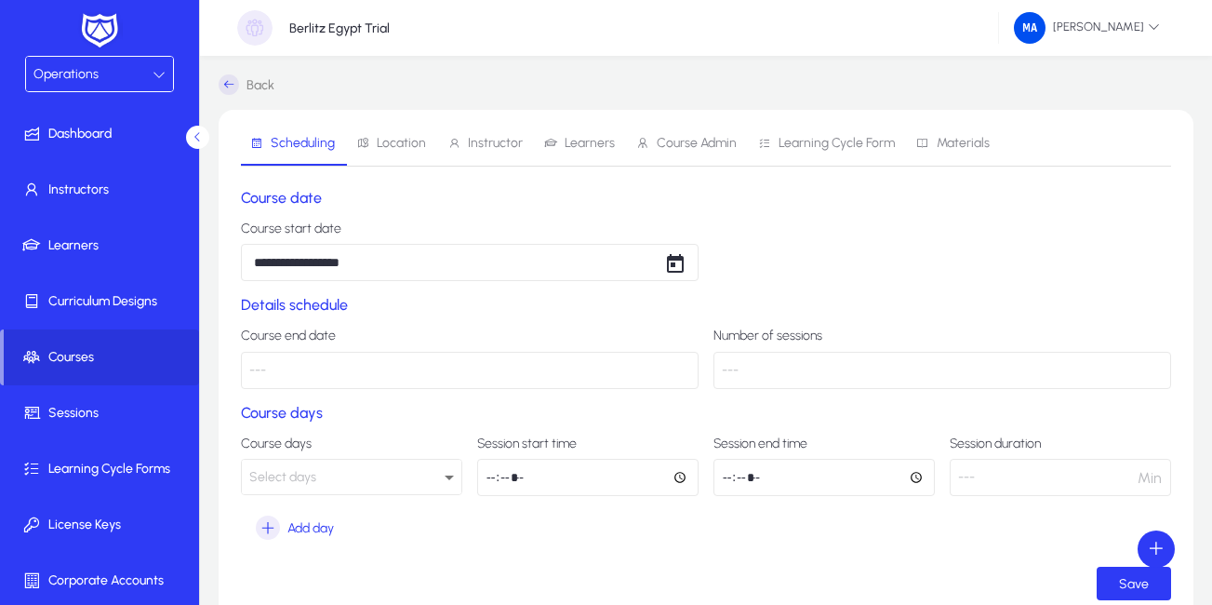
type input "**********"
click at [449, 480] on icon at bounding box center [449, 477] width 22 height 22
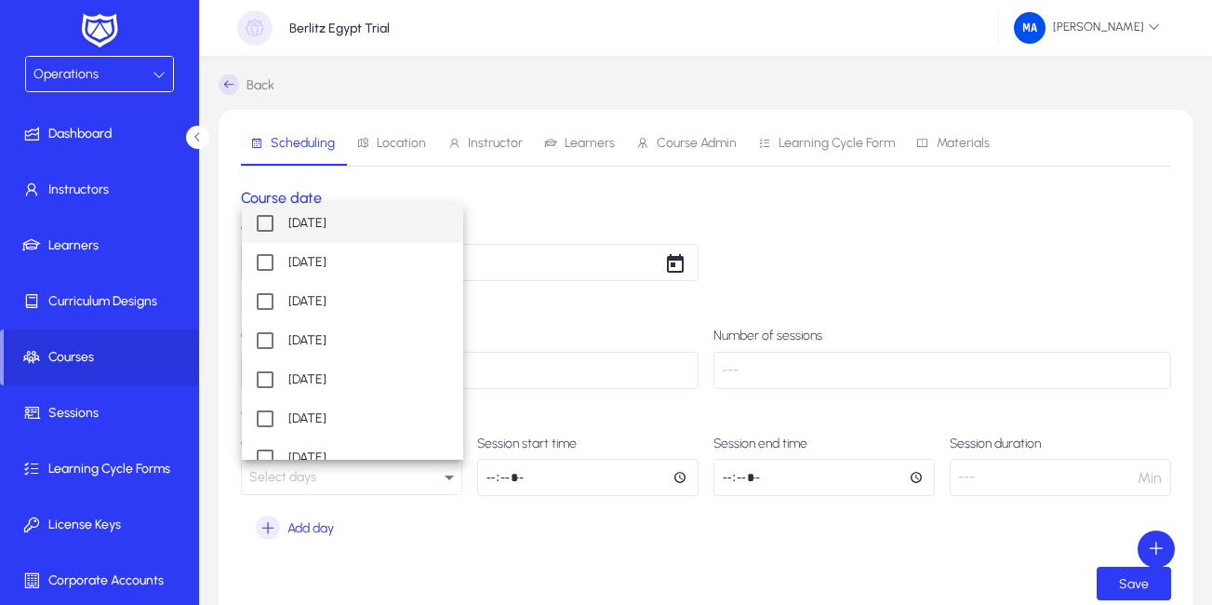
click at [301, 225] on span "[DATE]" at bounding box center [307, 223] width 38 height 22
click at [264, 296] on mat-pseudo-checkbox at bounding box center [265, 301] width 17 height 17
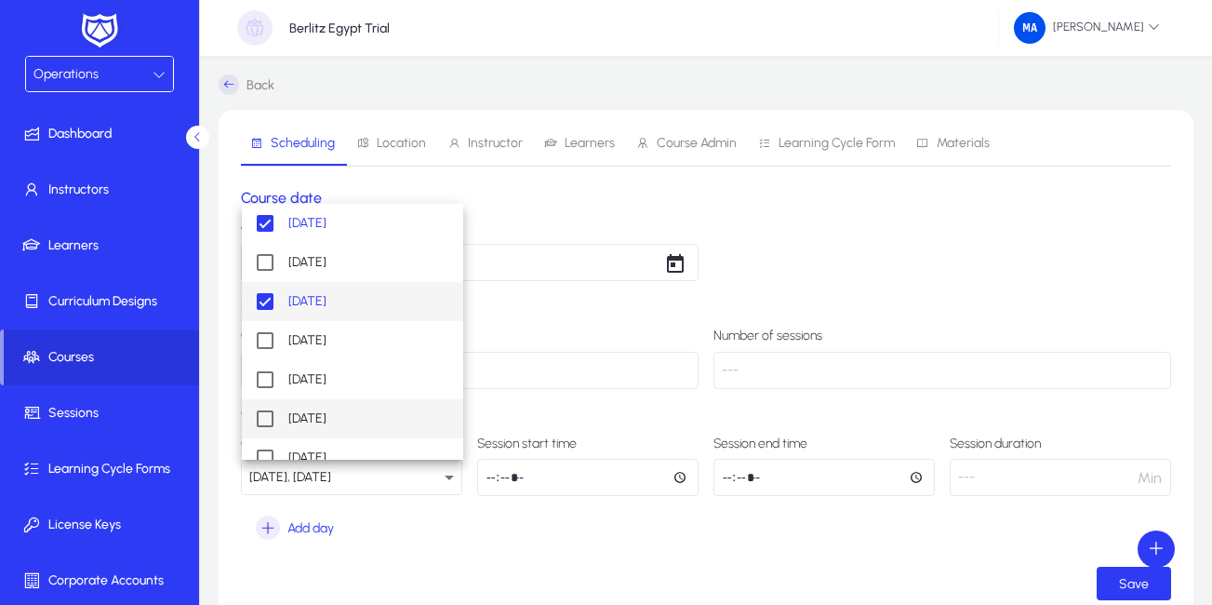
click at [274, 418] on mat-option "[DATE]" at bounding box center [352, 418] width 221 height 39
click at [499, 478] on div at bounding box center [606, 302] width 1212 height 605
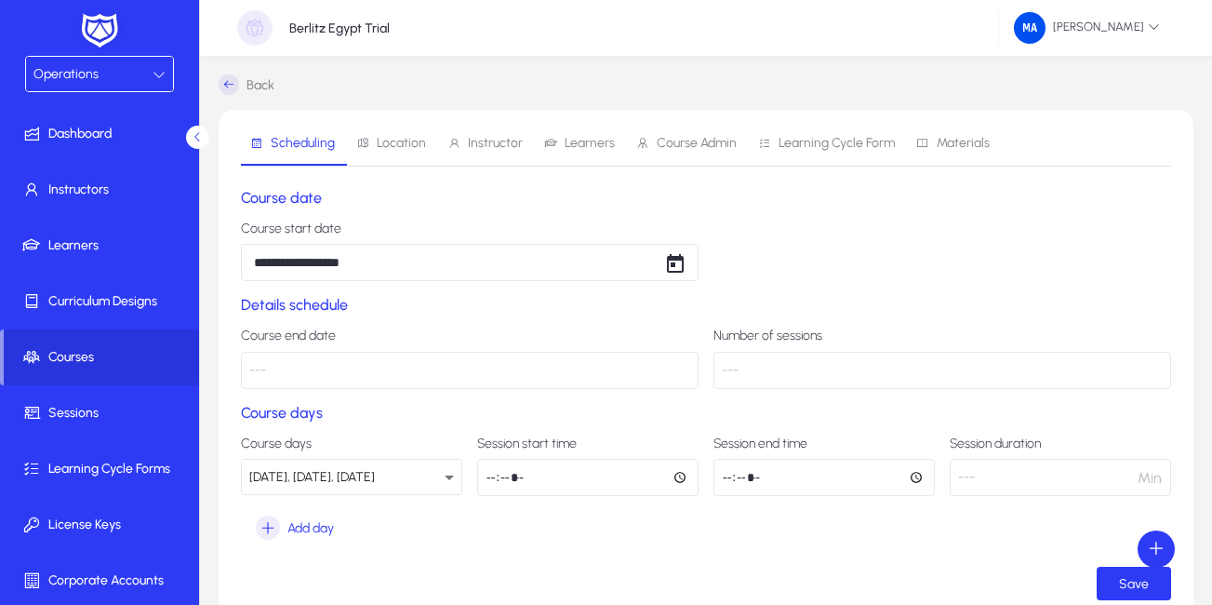
click at [490, 477] on input "time" at bounding box center [587, 477] width 221 height 37
type input "*****"
click at [725, 479] on input "time" at bounding box center [823, 477] width 221 height 37
type input "*****"
click at [1116, 585] on span "submit" at bounding box center [1134, 583] width 74 height 45
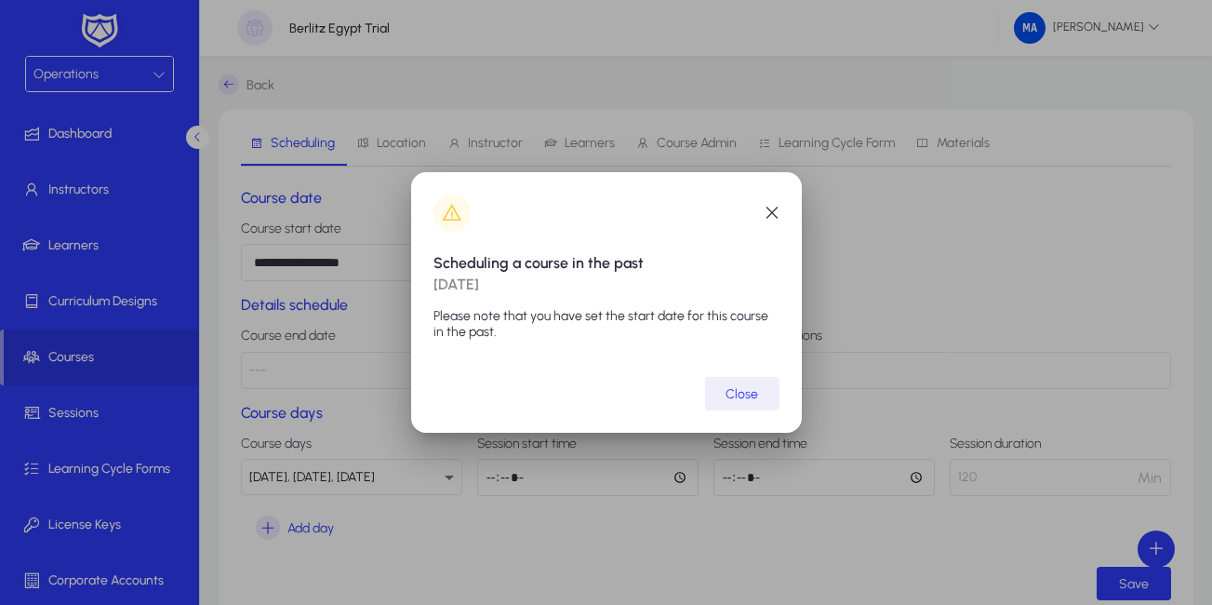
click at [737, 390] on span "Close" at bounding box center [741, 394] width 33 height 16
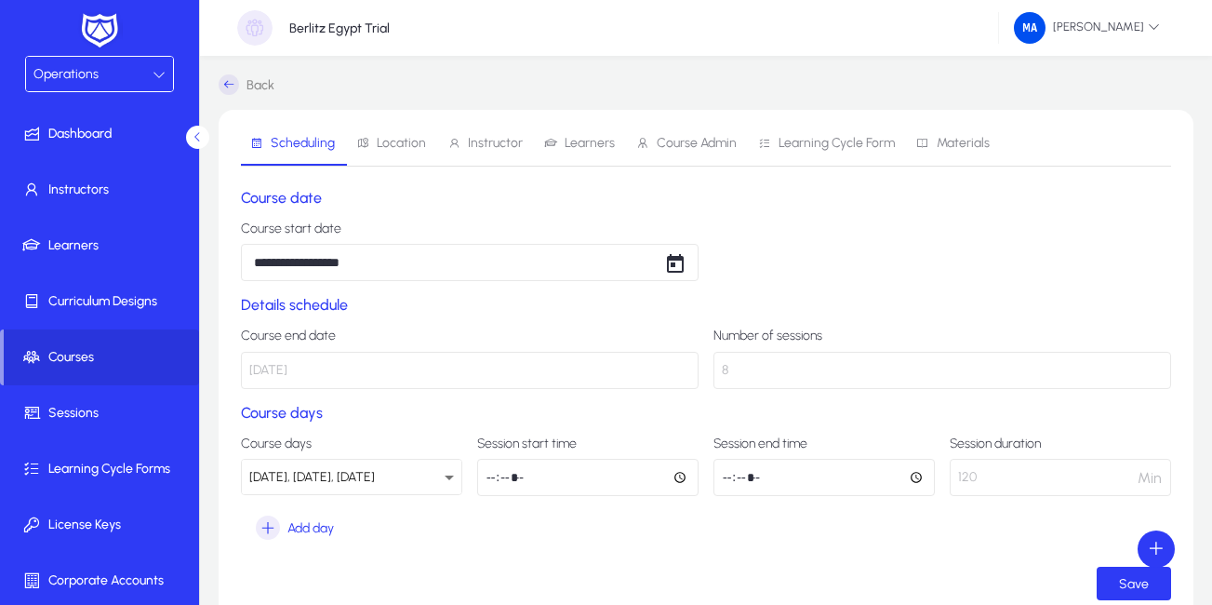
click at [482, 152] on span "Instructor" at bounding box center [484, 143] width 75 height 45
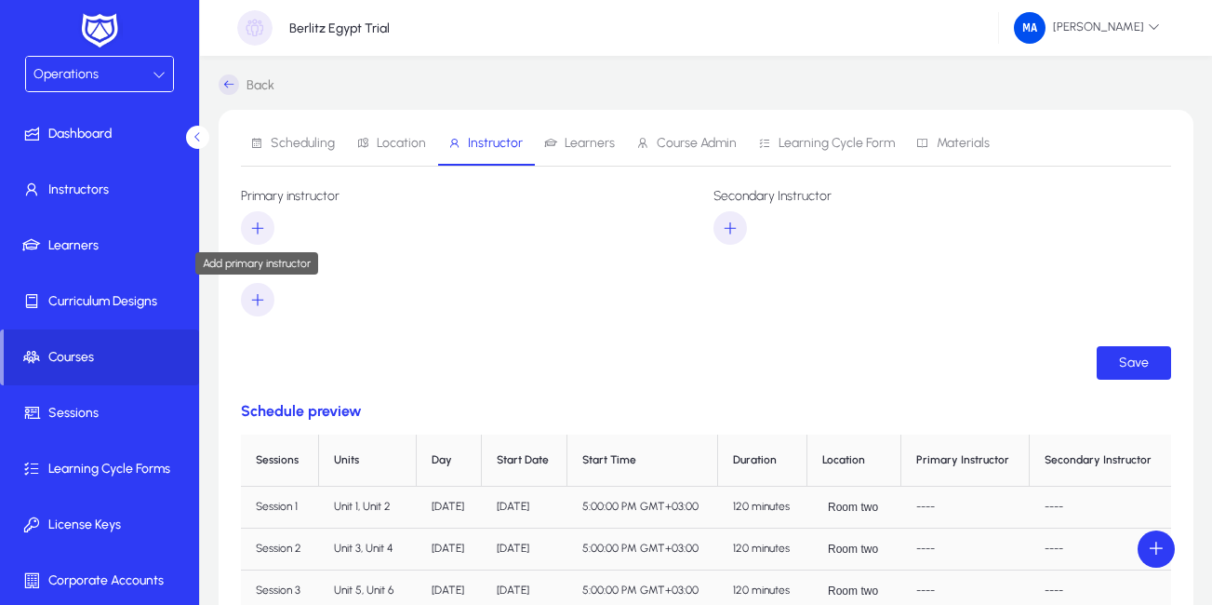
click at [254, 224] on icon "button" at bounding box center [257, 227] width 17 height 17
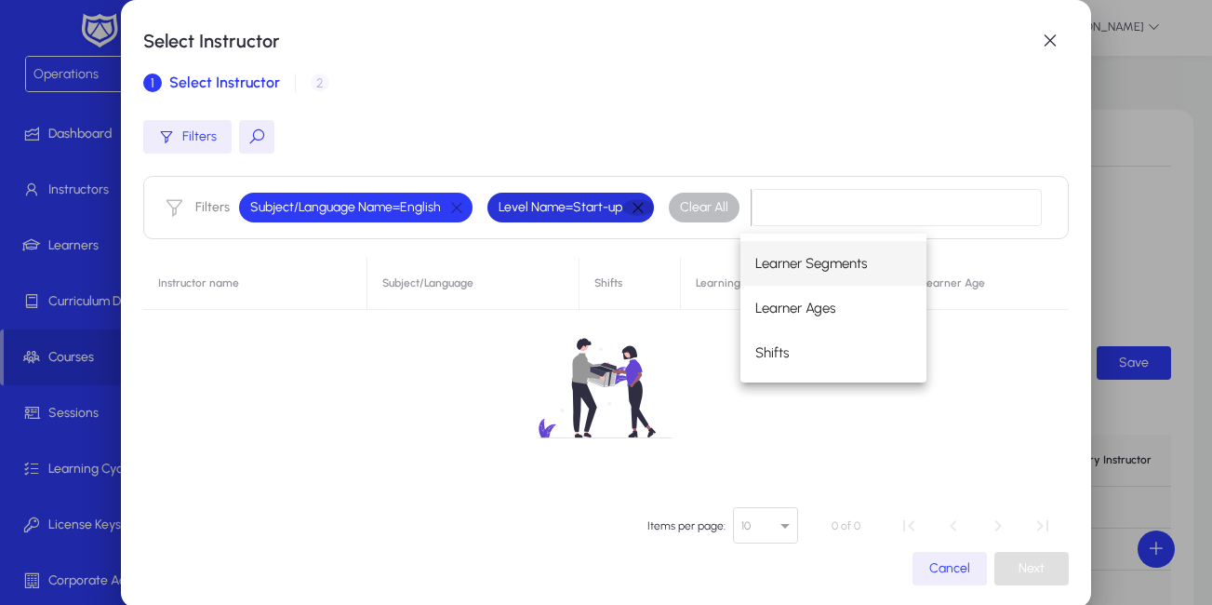
click at [643, 209] on button "button" at bounding box center [638, 207] width 32 height 17
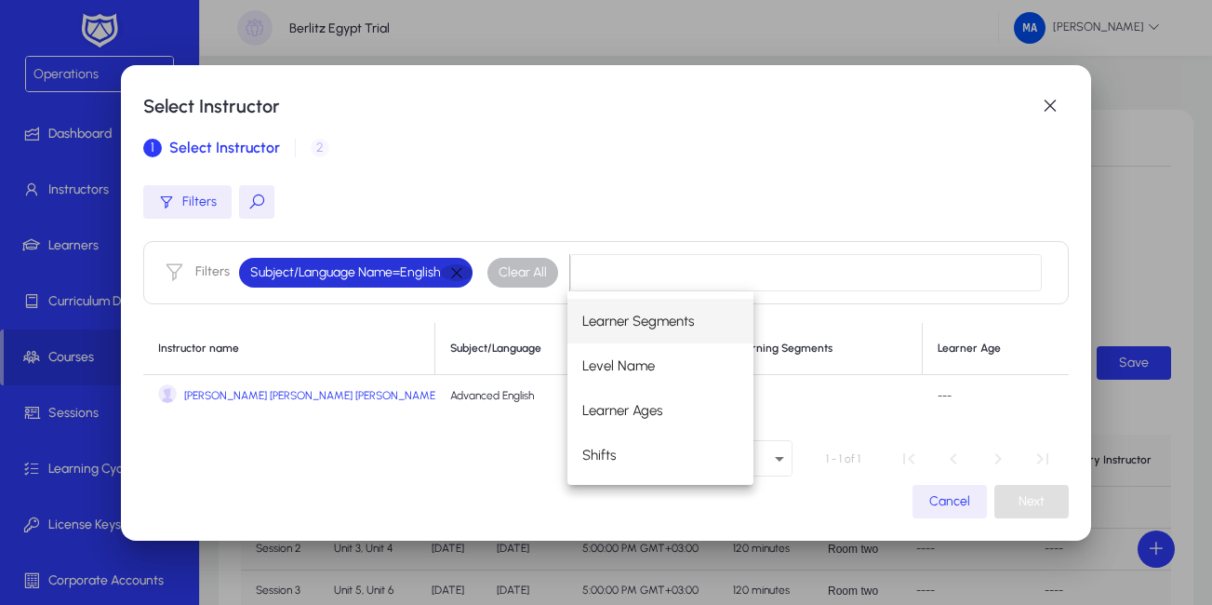
click at [447, 271] on button "button" at bounding box center [457, 272] width 32 height 17
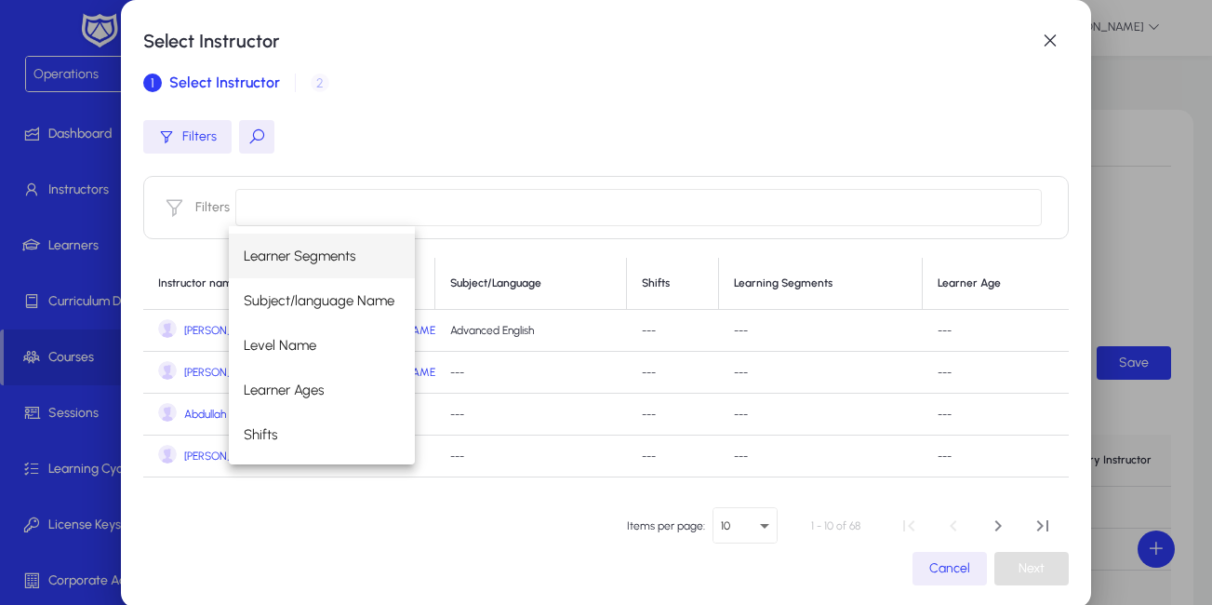
click at [457, 222] on input at bounding box center [637, 207] width 805 height 37
click at [257, 126] on button at bounding box center [256, 136] width 35 height 33
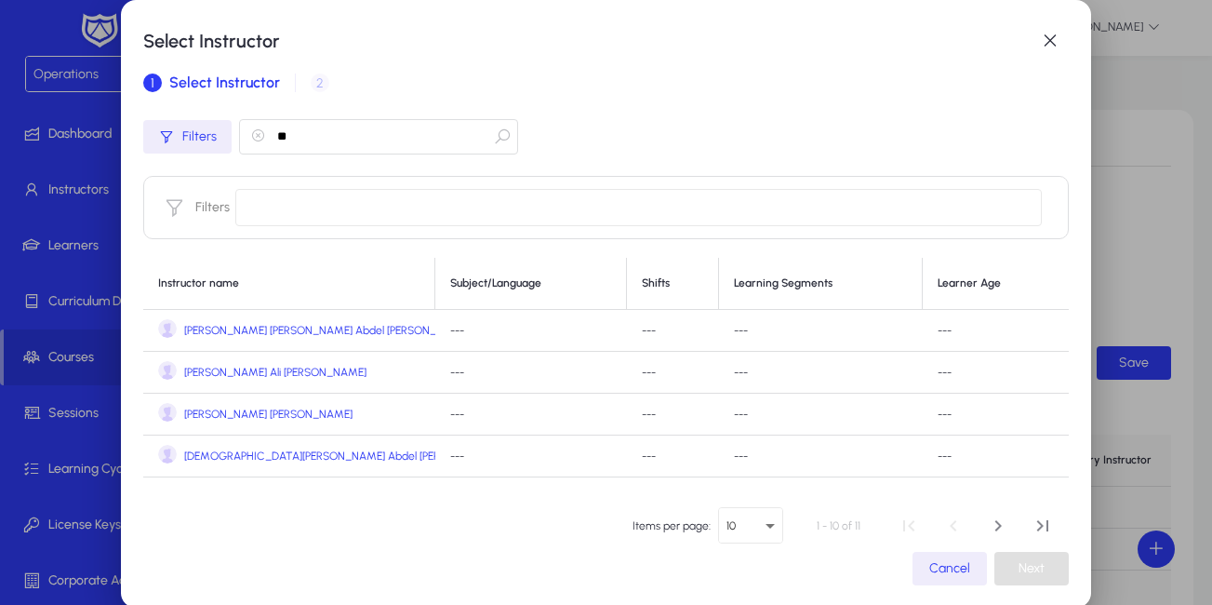
type input "**"
click at [227, 329] on span "[PERSON_NAME] [PERSON_NAME] Abdel [PERSON_NAME]" at bounding box center [327, 331] width 286 height 14
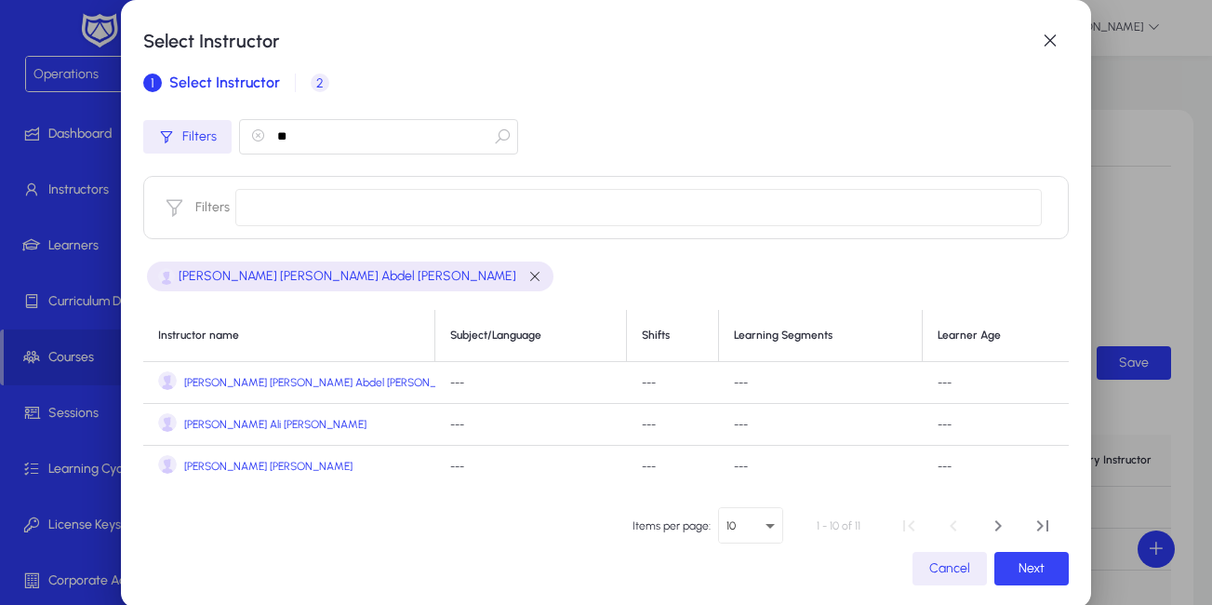
click at [1018, 562] on span "Next" at bounding box center [1031, 568] width 26 height 16
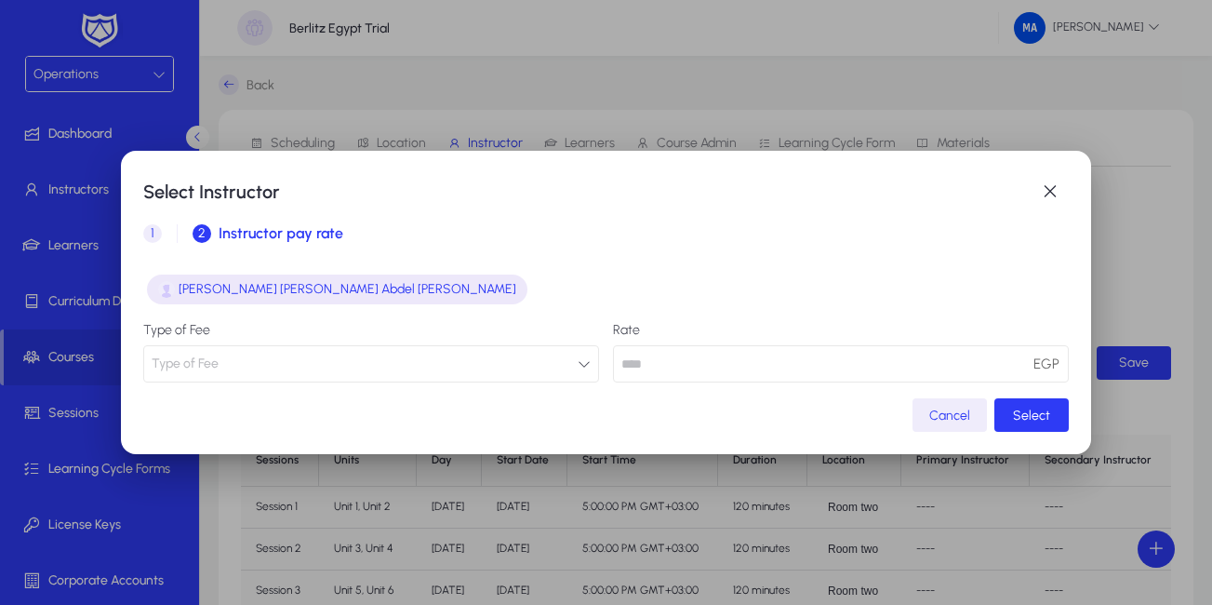
click at [578, 364] on icon "button" at bounding box center [584, 363] width 13 height 13
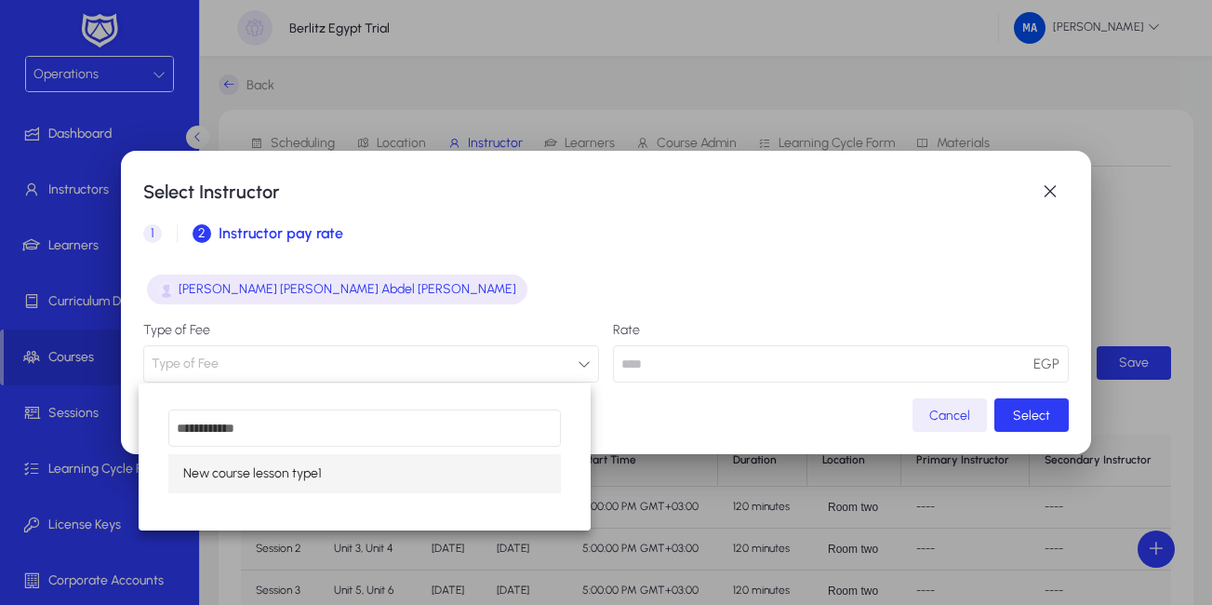
click at [310, 477] on span "New course lesson type1" at bounding box center [252, 473] width 139 height 22
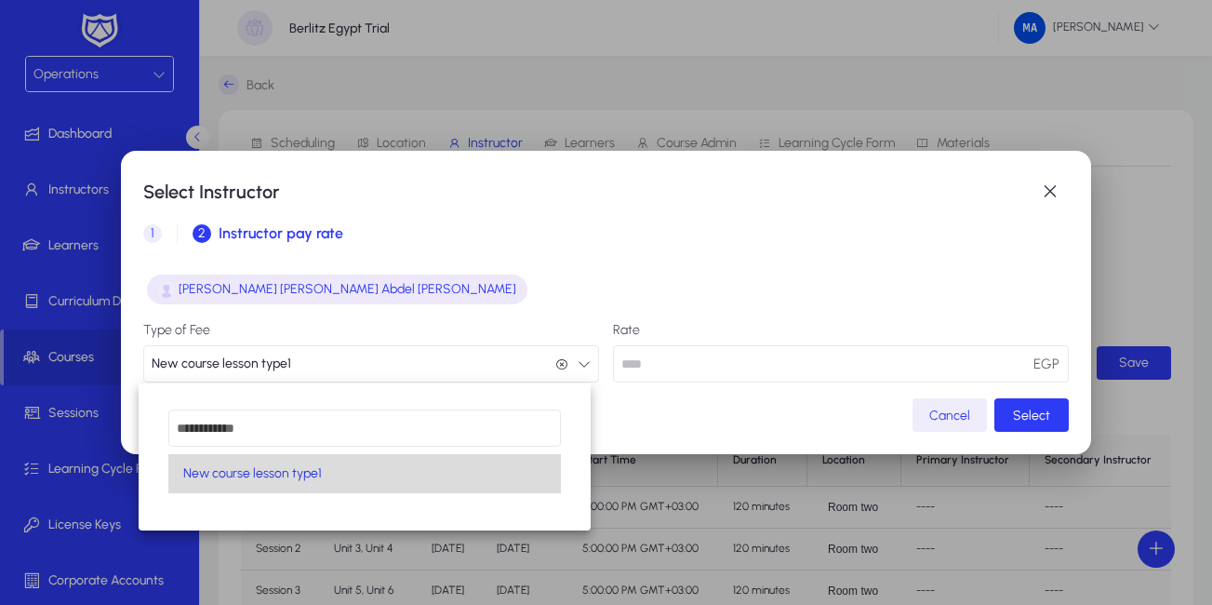
scroll to position [1, 0]
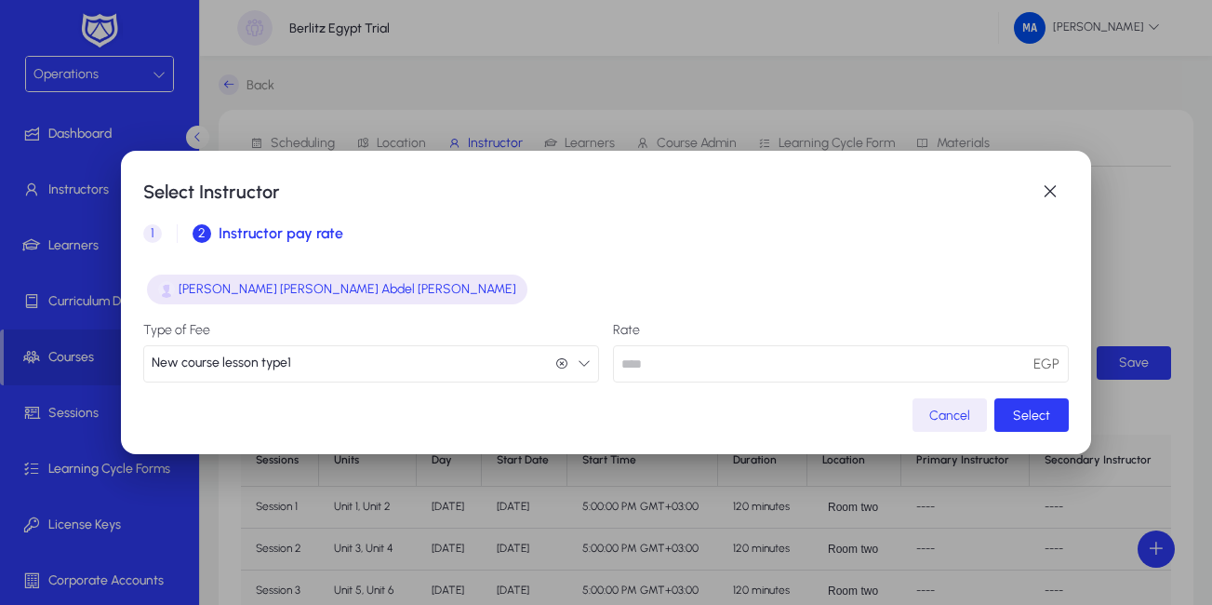
click at [903, 369] on input "number" at bounding box center [841, 363] width 456 height 37
type input "**"
click at [1025, 419] on span "Select" at bounding box center [1031, 415] width 37 height 16
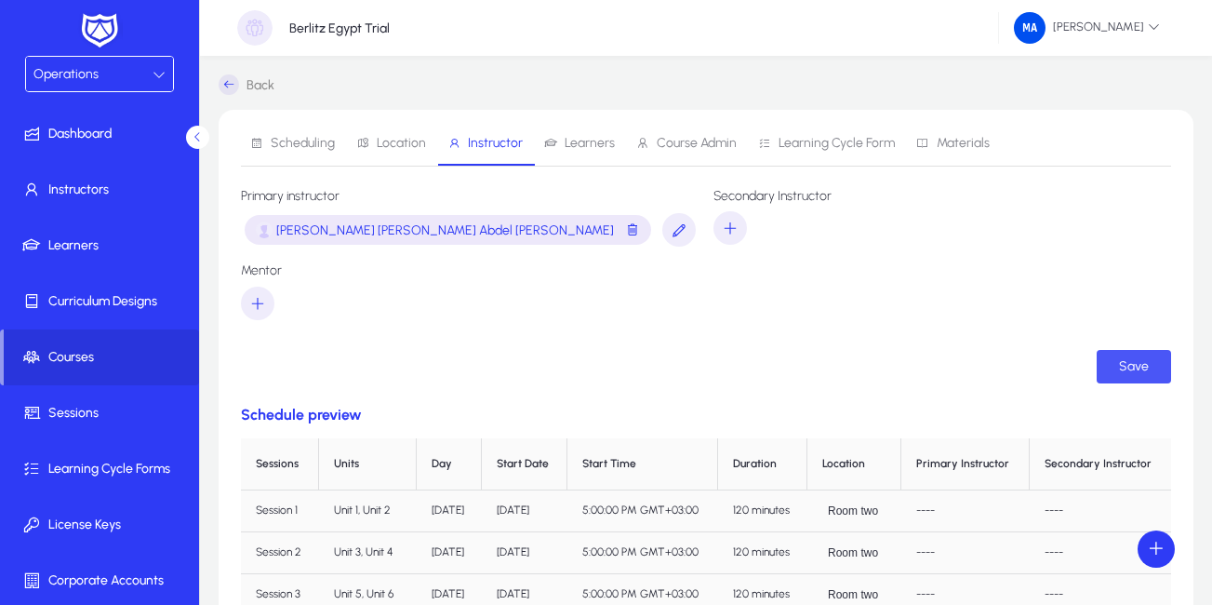
click at [1136, 368] on span "Save" at bounding box center [1134, 366] width 30 height 16
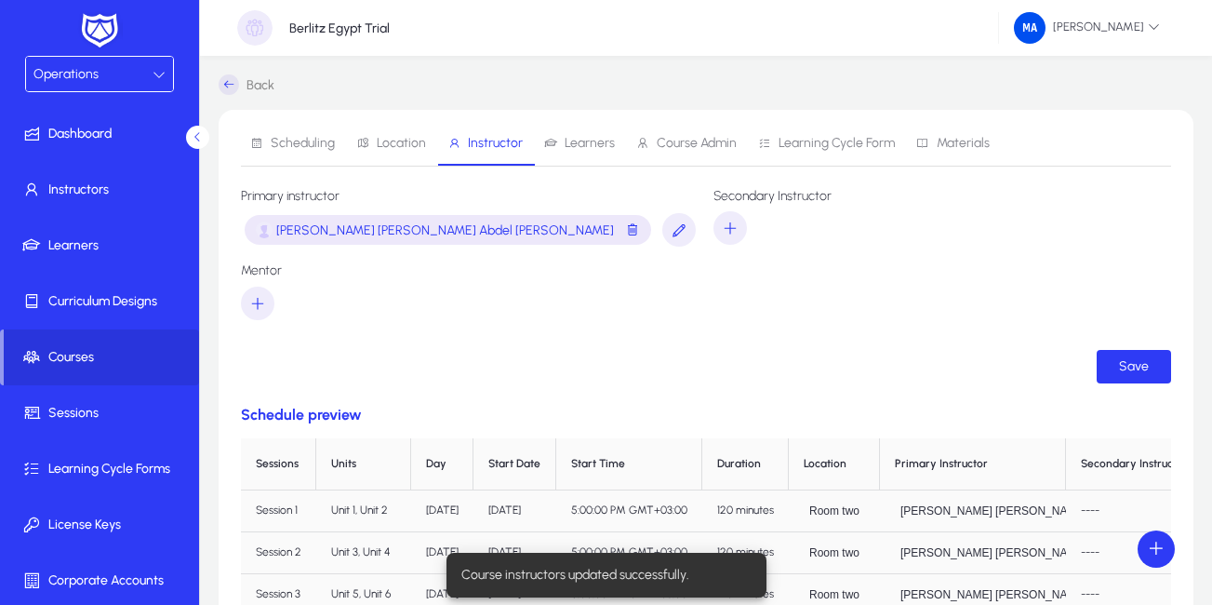
click at [571, 144] on span "Learners" at bounding box center [590, 143] width 50 height 13
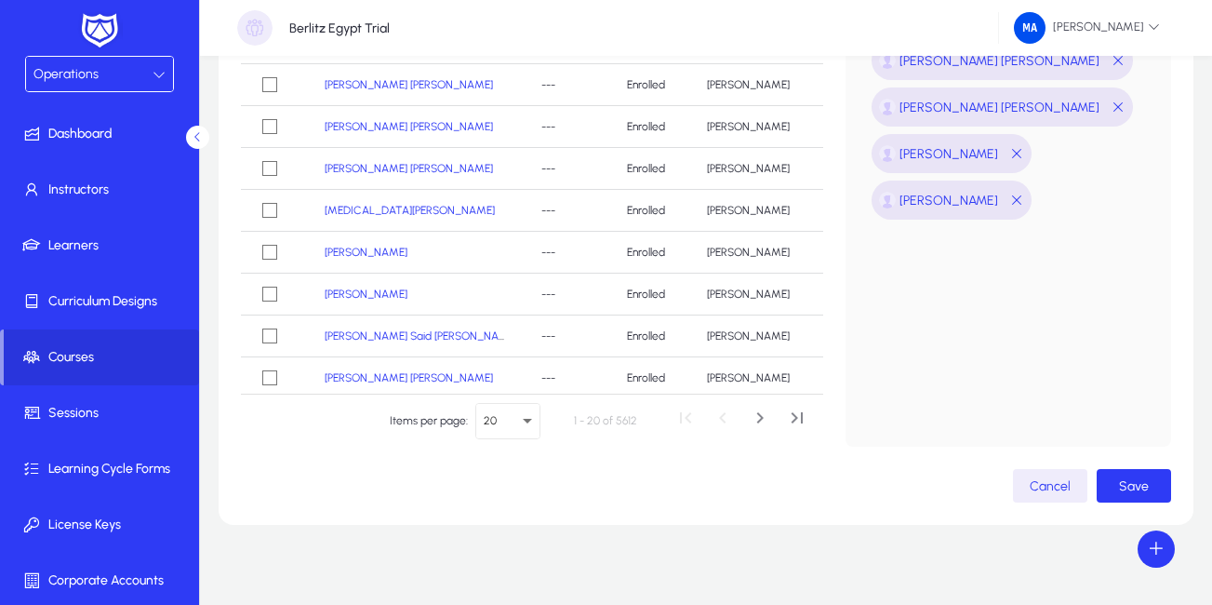
scroll to position [370, 0]
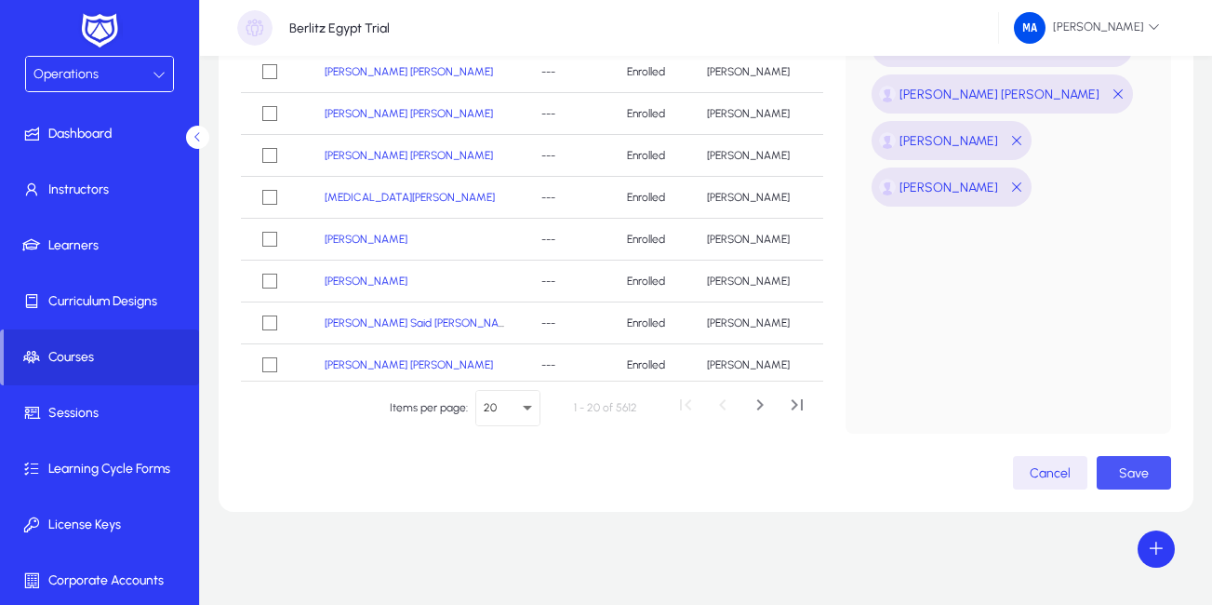
click at [1127, 468] on span "Save" at bounding box center [1134, 473] width 30 height 16
click at [1110, 481] on span "button" at bounding box center [1134, 472] width 74 height 45
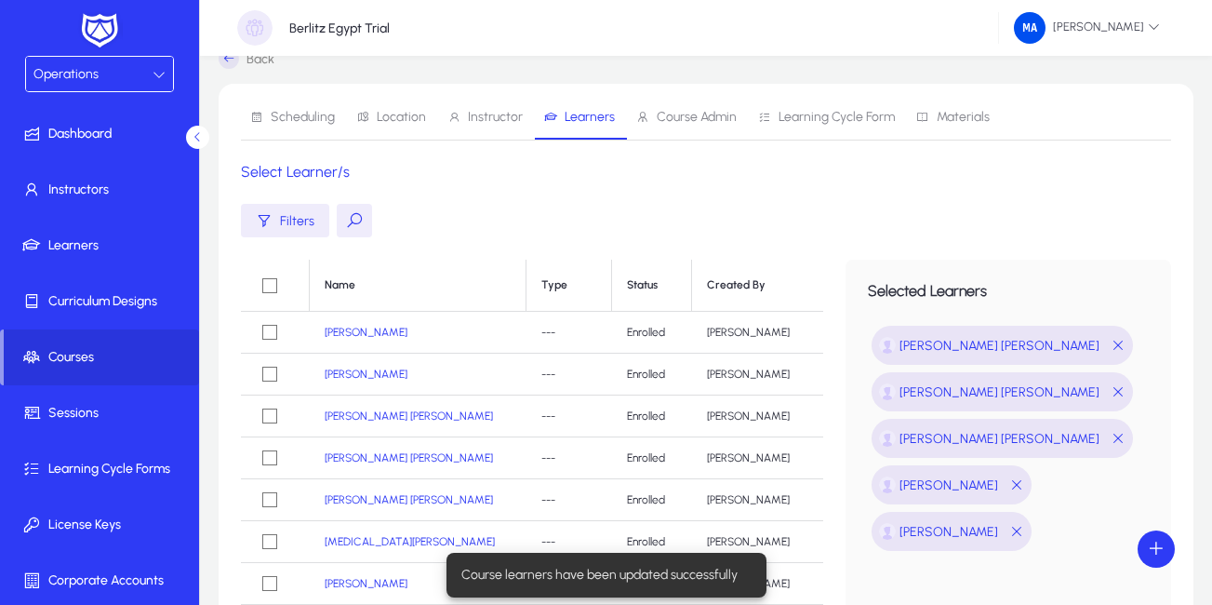
scroll to position [0, 0]
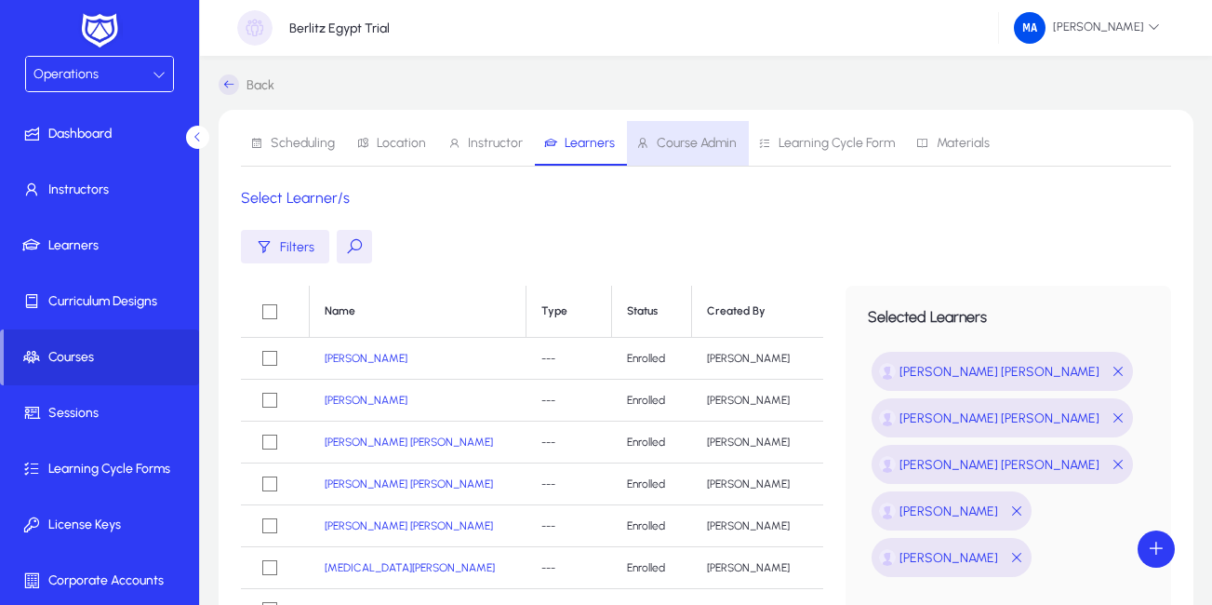
click at [673, 144] on span "Course Admin" at bounding box center [697, 143] width 80 height 13
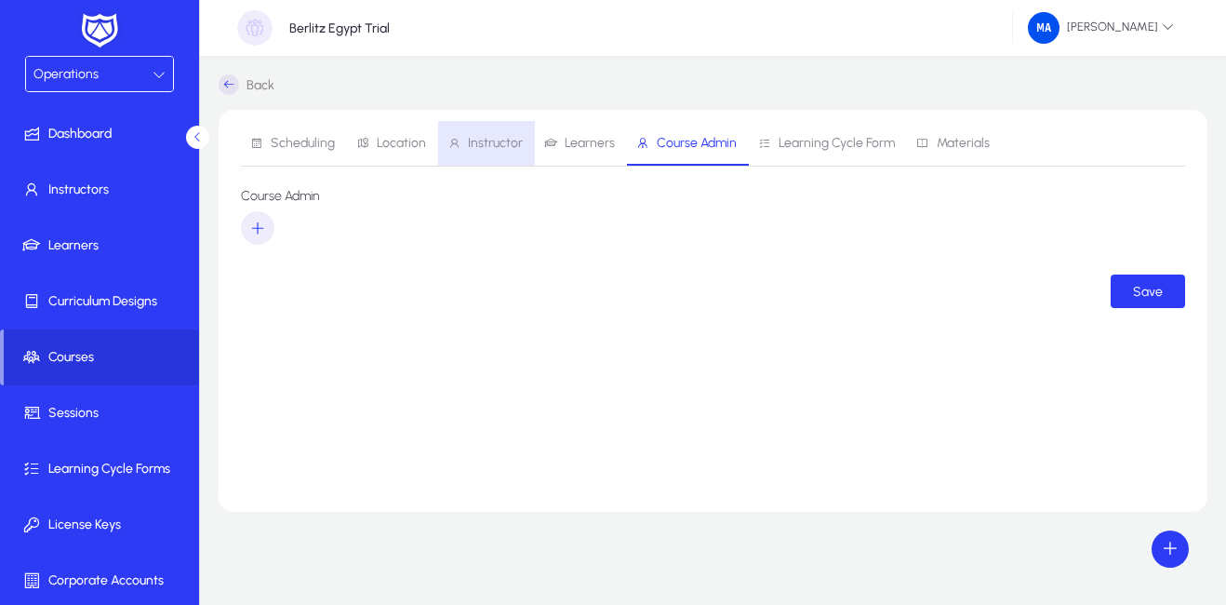
click at [490, 133] on span "Instructor" at bounding box center [484, 143] width 75 height 45
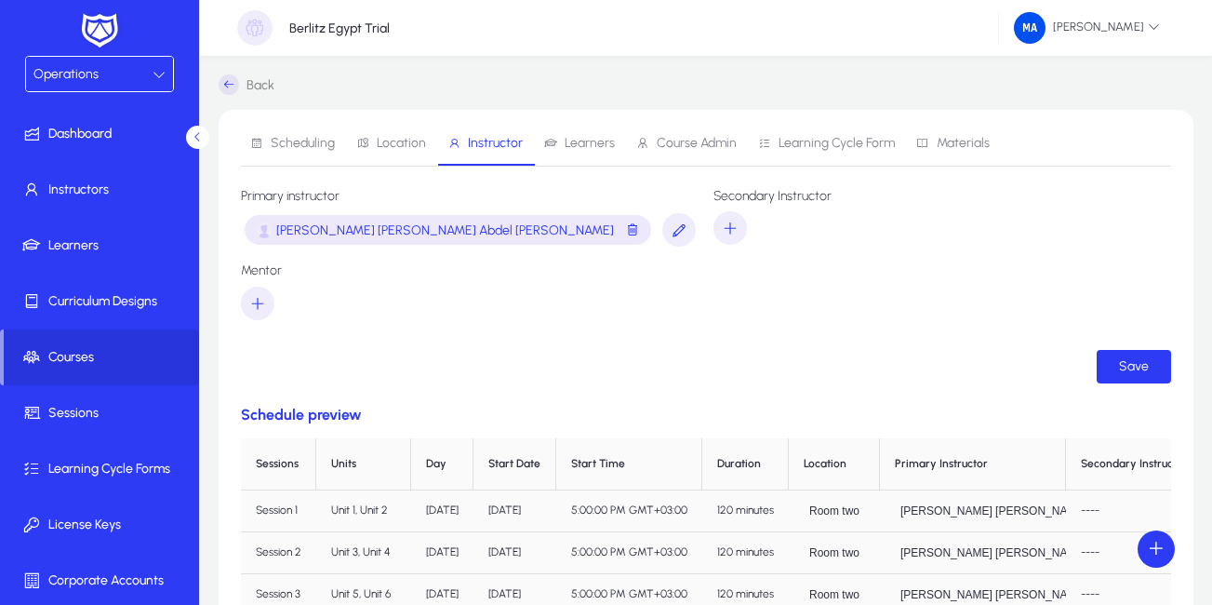
click at [579, 145] on span "Learners" at bounding box center [590, 143] width 50 height 13
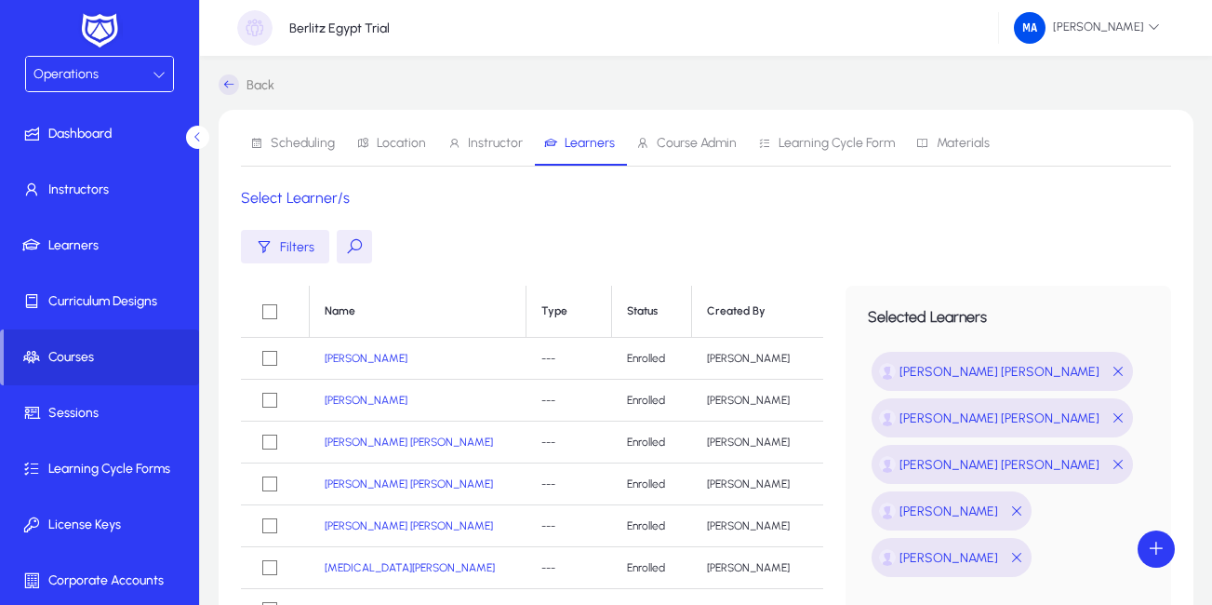
click at [308, 145] on span "Scheduling" at bounding box center [303, 143] width 64 height 13
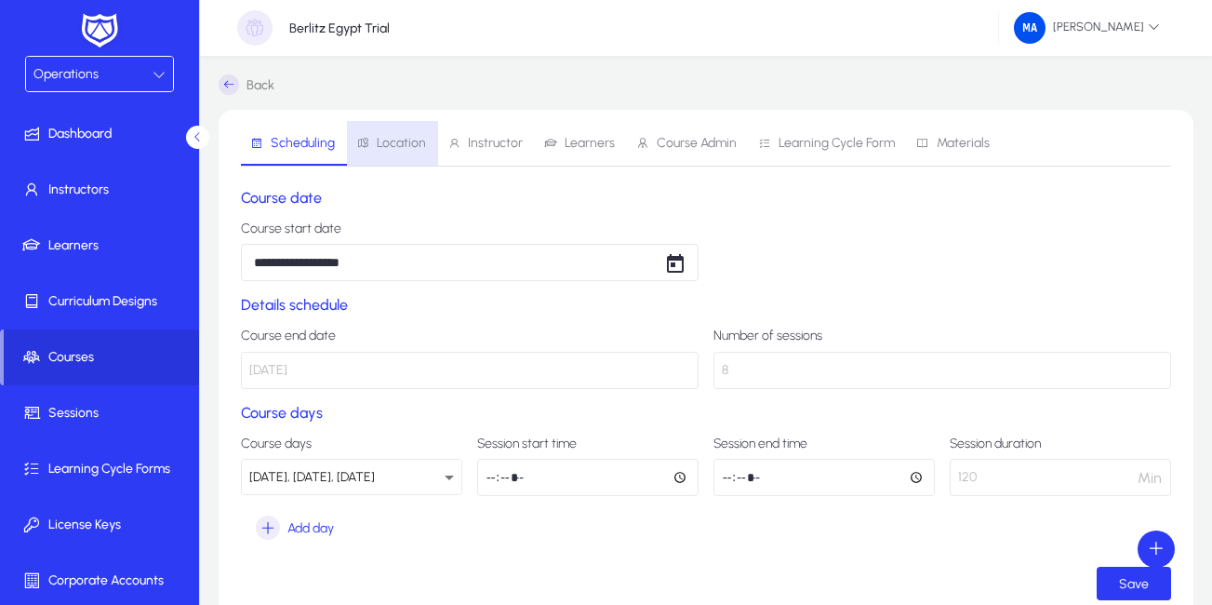
click at [411, 137] on span "Location" at bounding box center [401, 143] width 49 height 13
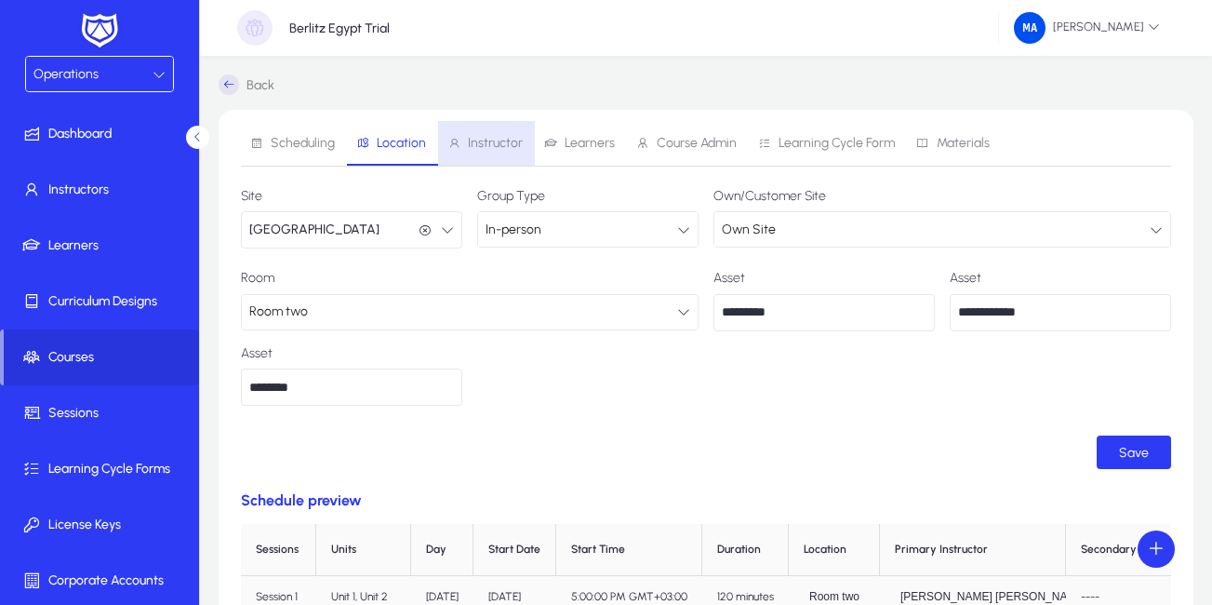
click at [488, 152] on span "Instructor" at bounding box center [484, 143] width 75 height 45
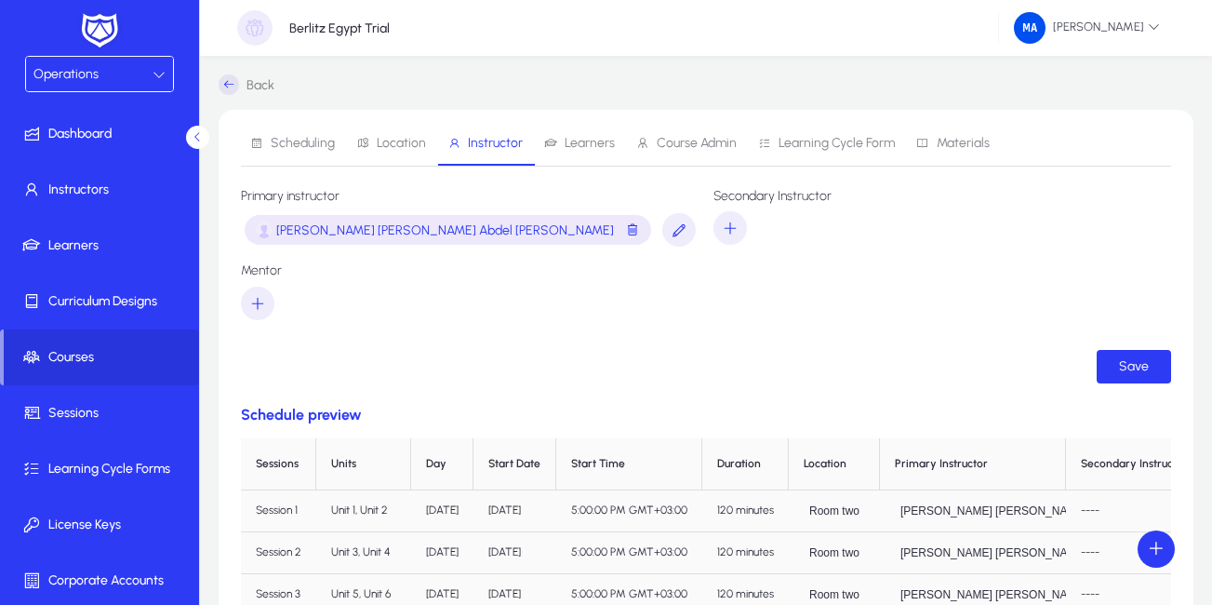
click at [565, 147] on span "Learners" at bounding box center [590, 143] width 50 height 13
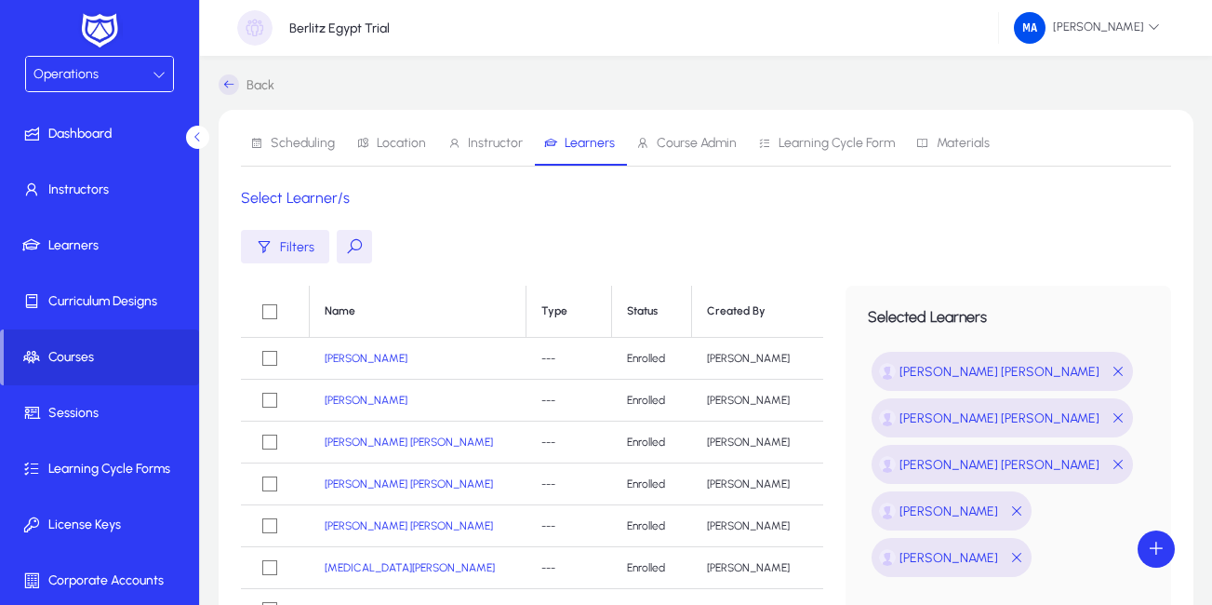
click at [223, 82] on icon at bounding box center [229, 84] width 20 height 20
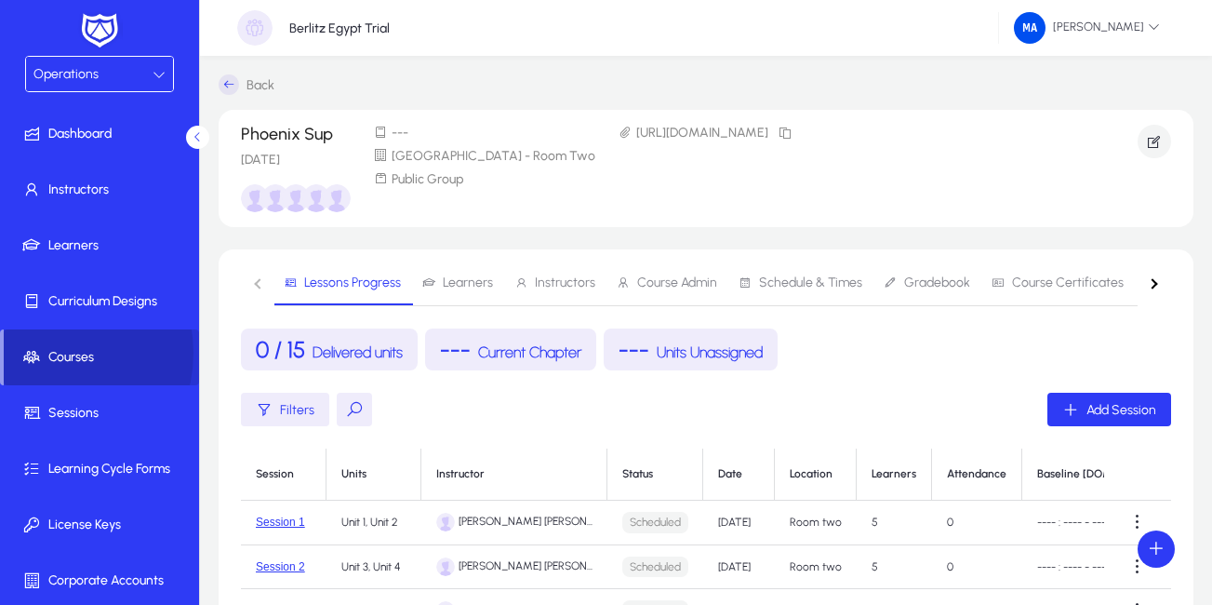
click at [44, 352] on icon at bounding box center [35, 357] width 26 height 19
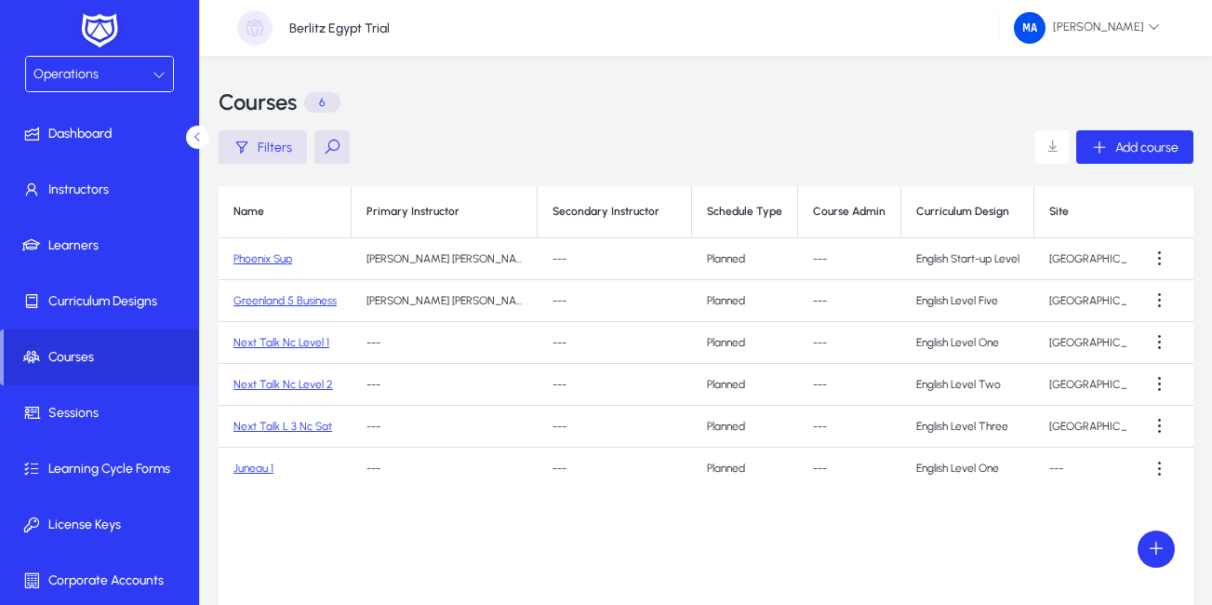
click at [267, 346] on link "Next Talk Nc Level 1" at bounding box center [281, 342] width 96 height 13
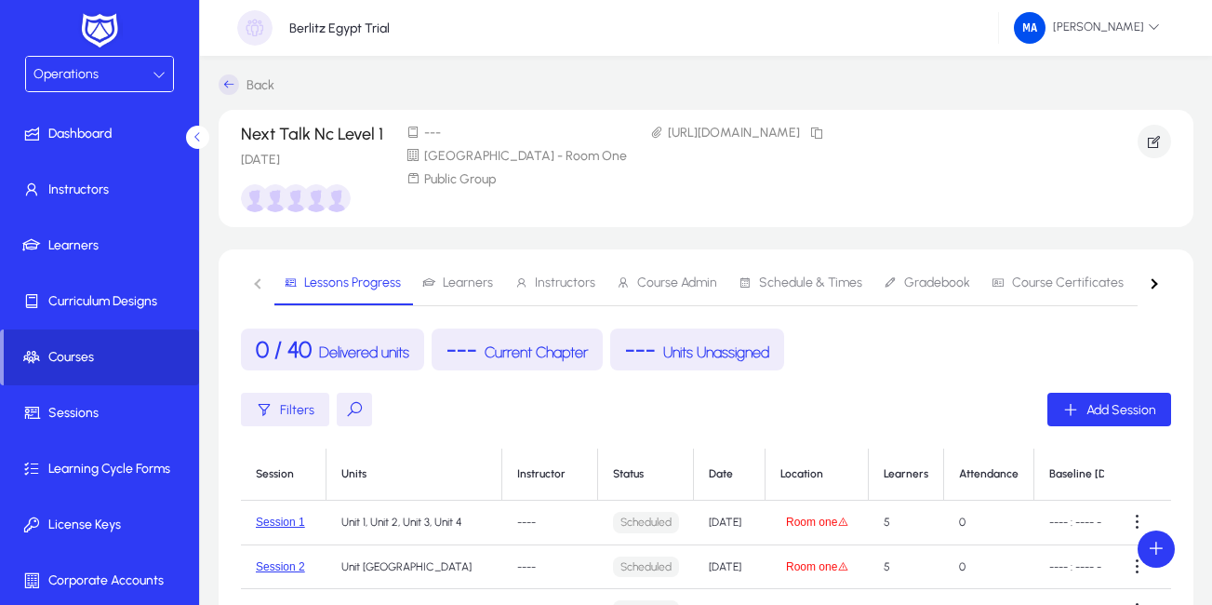
click at [81, 348] on span "Courses" at bounding box center [101, 357] width 195 height 19
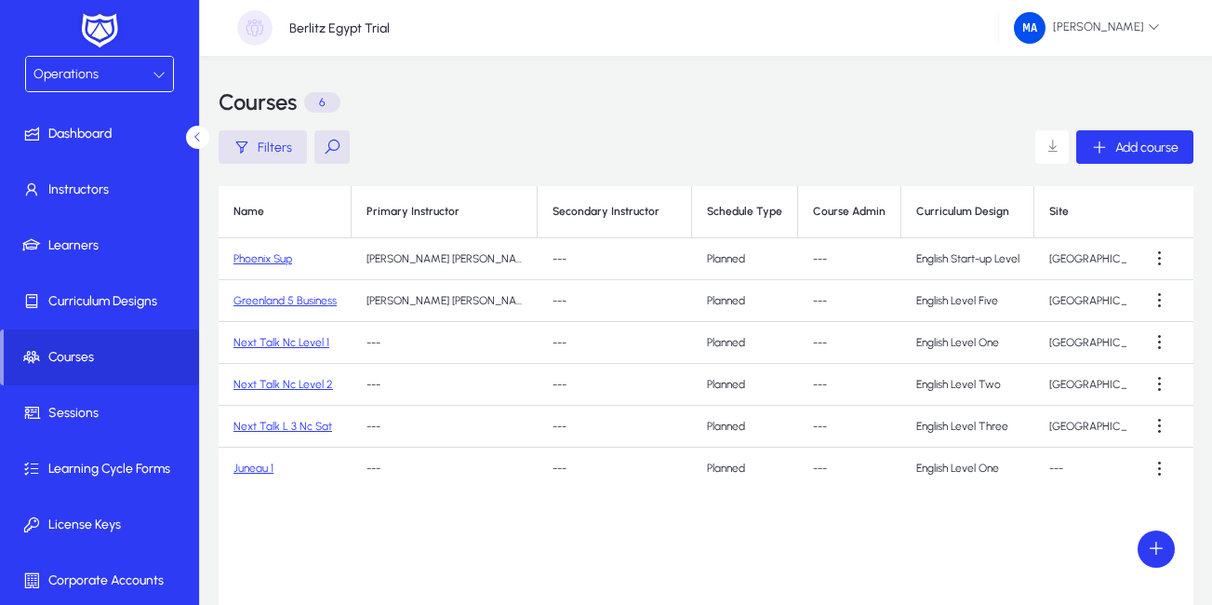
click at [274, 338] on link "Next Talk Nc Level 1" at bounding box center [281, 342] width 96 height 13
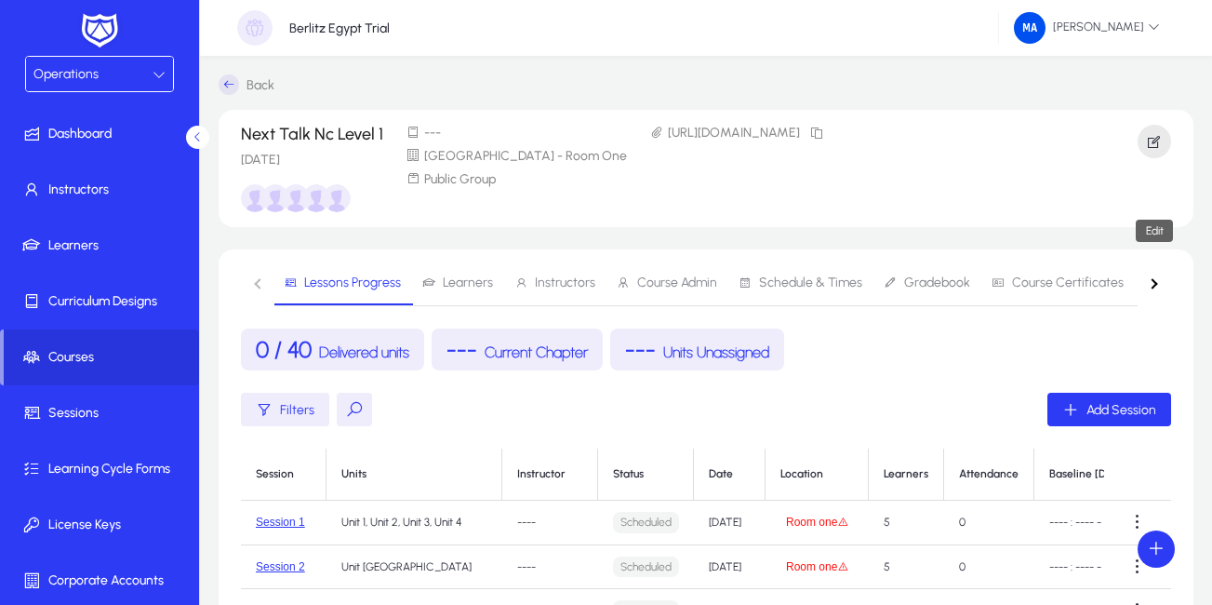
click at [1143, 145] on span "button" at bounding box center [1153, 141] width 33 height 45
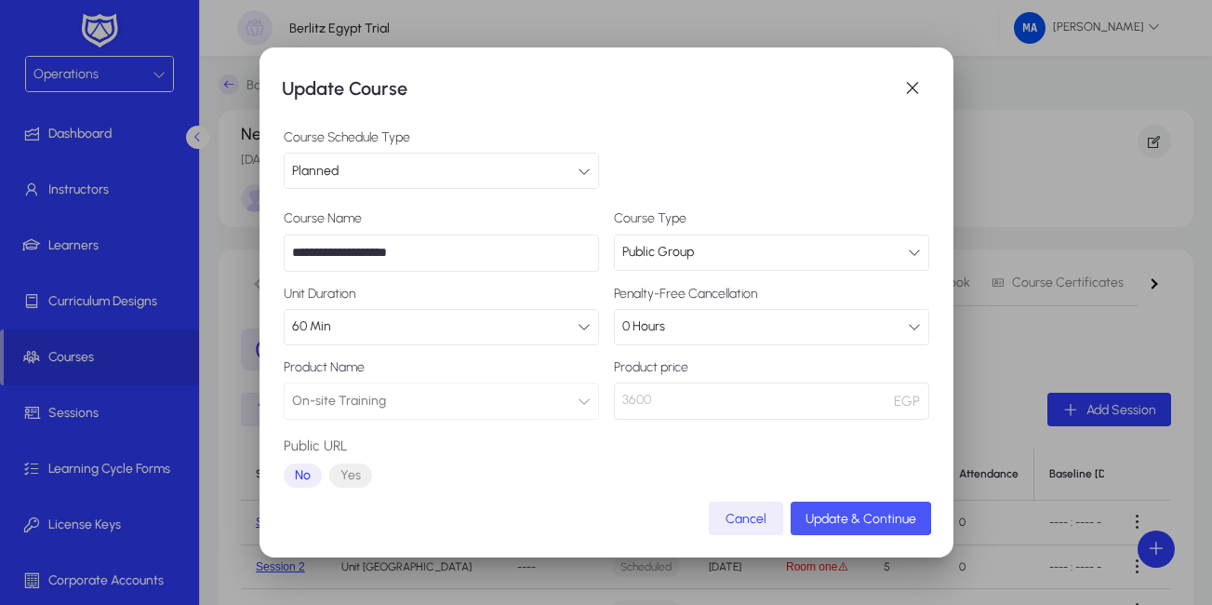
click at [817, 515] on span "Update & Continue" at bounding box center [860, 519] width 111 height 16
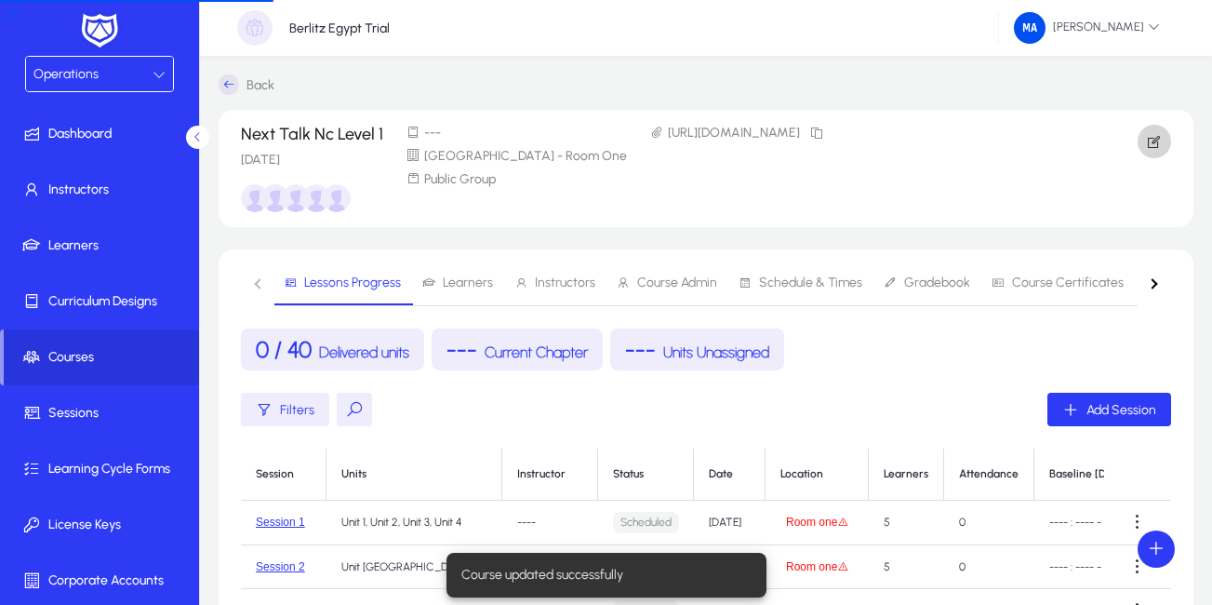
click at [555, 276] on body "Operations Dashboard Instructors Learners Curriculum Designs Courses Sessions L…" at bounding box center [606, 302] width 1212 height 605
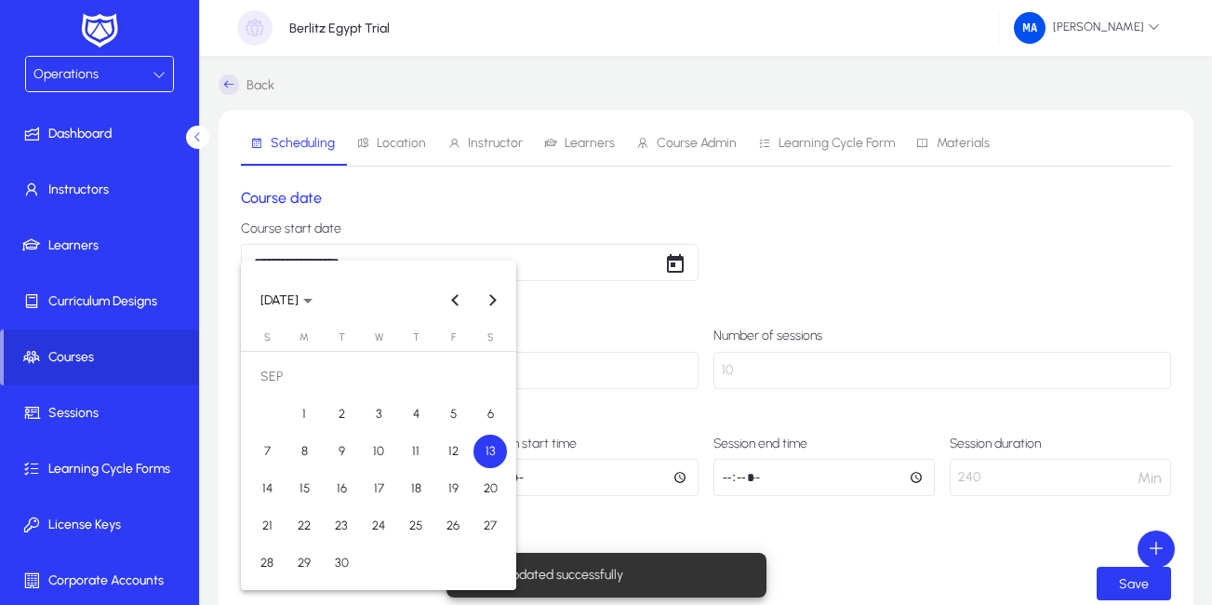
click at [557, 212] on div at bounding box center [606, 302] width 1212 height 605
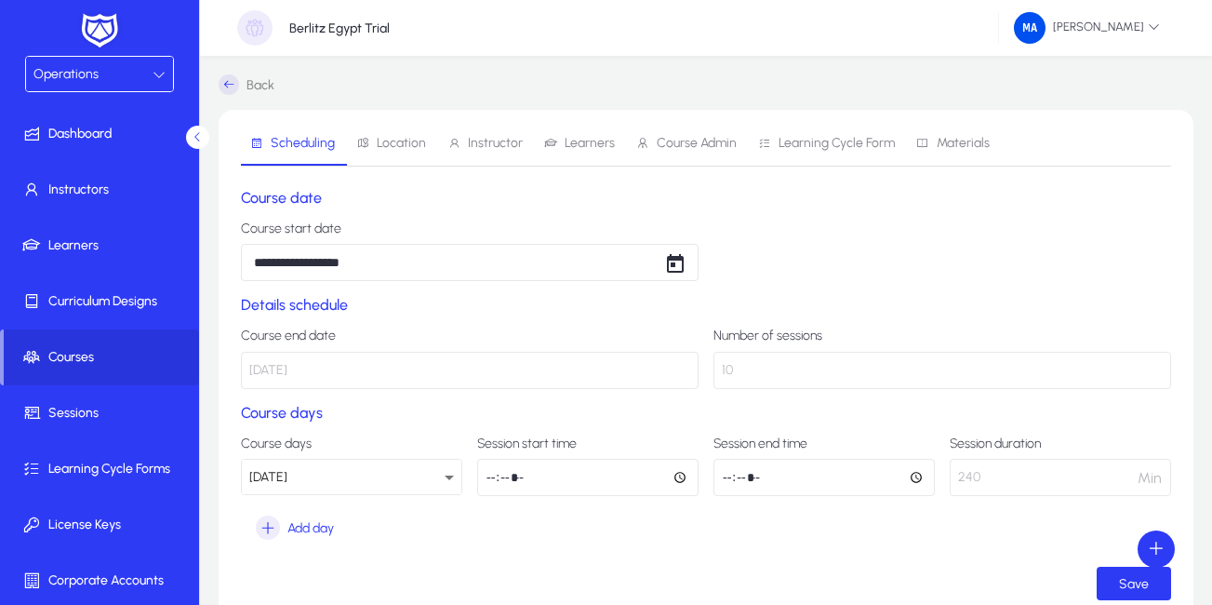
click at [586, 144] on span "Learners" at bounding box center [590, 143] width 50 height 13
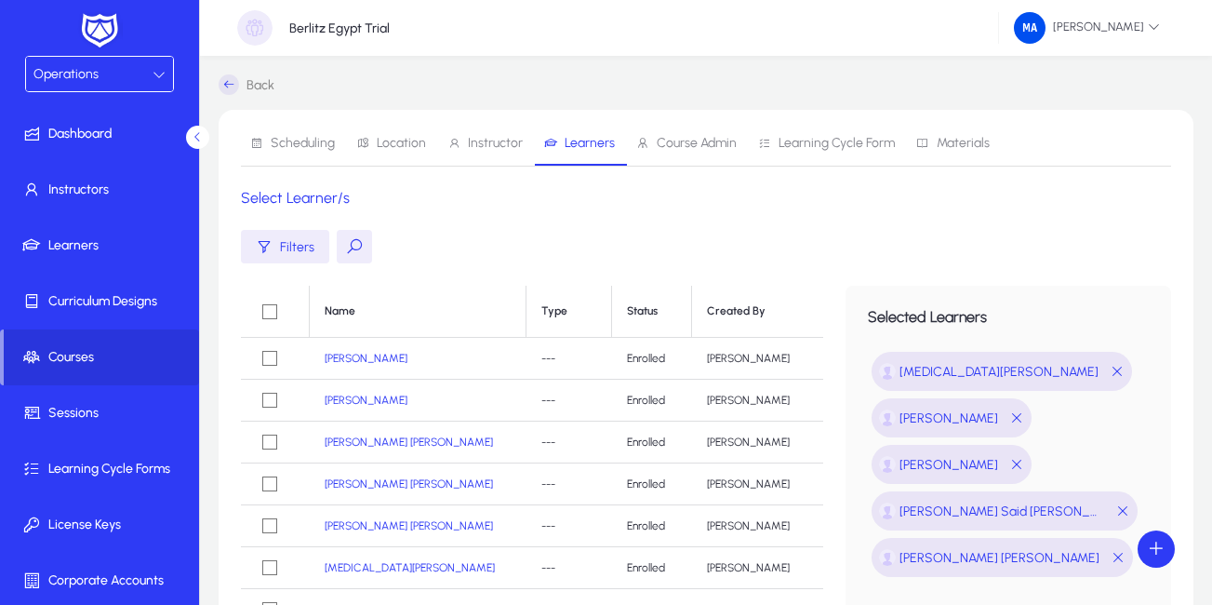
click at [414, 140] on span "Location" at bounding box center [401, 143] width 49 height 13
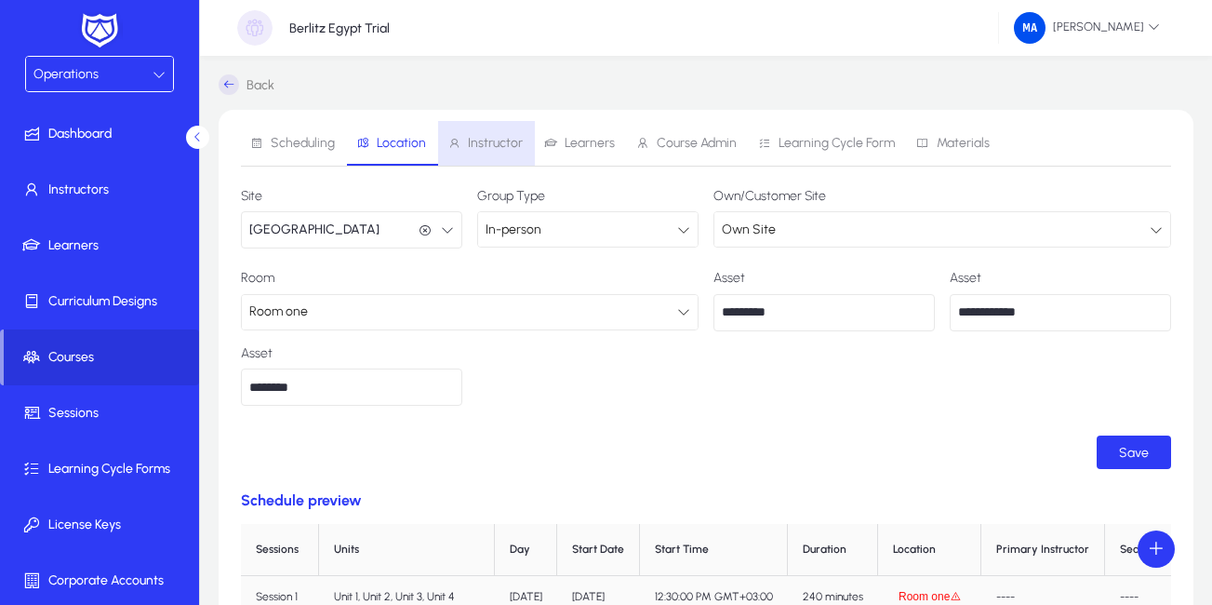
click at [489, 138] on span "Instructor" at bounding box center [495, 143] width 55 height 13
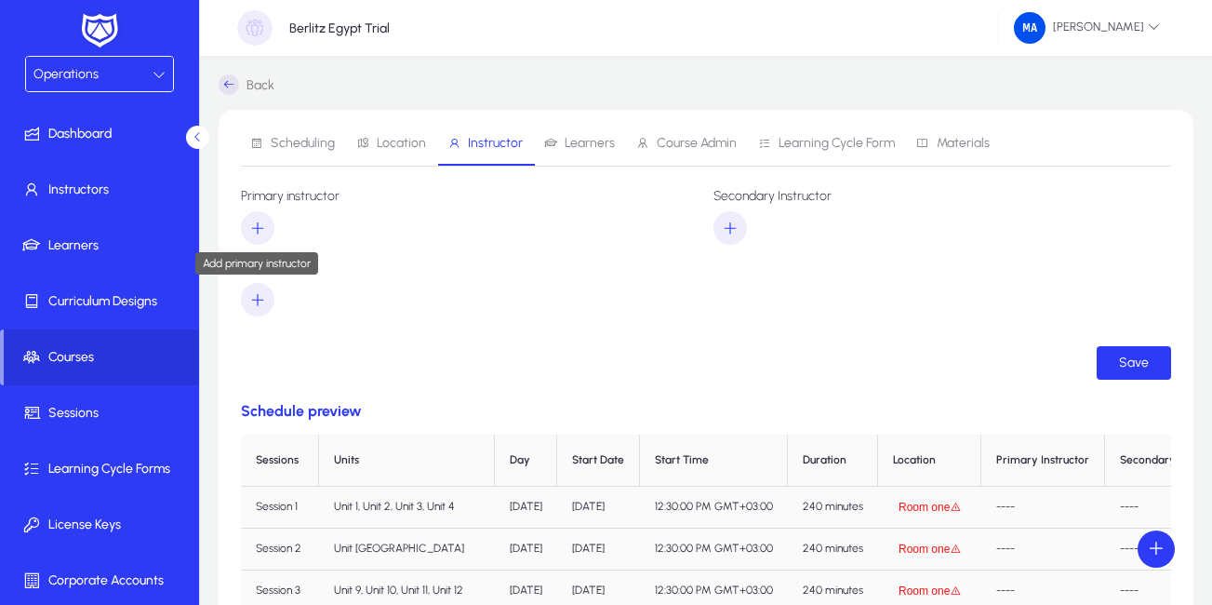
click at [256, 223] on icon "button" at bounding box center [257, 227] width 17 height 17
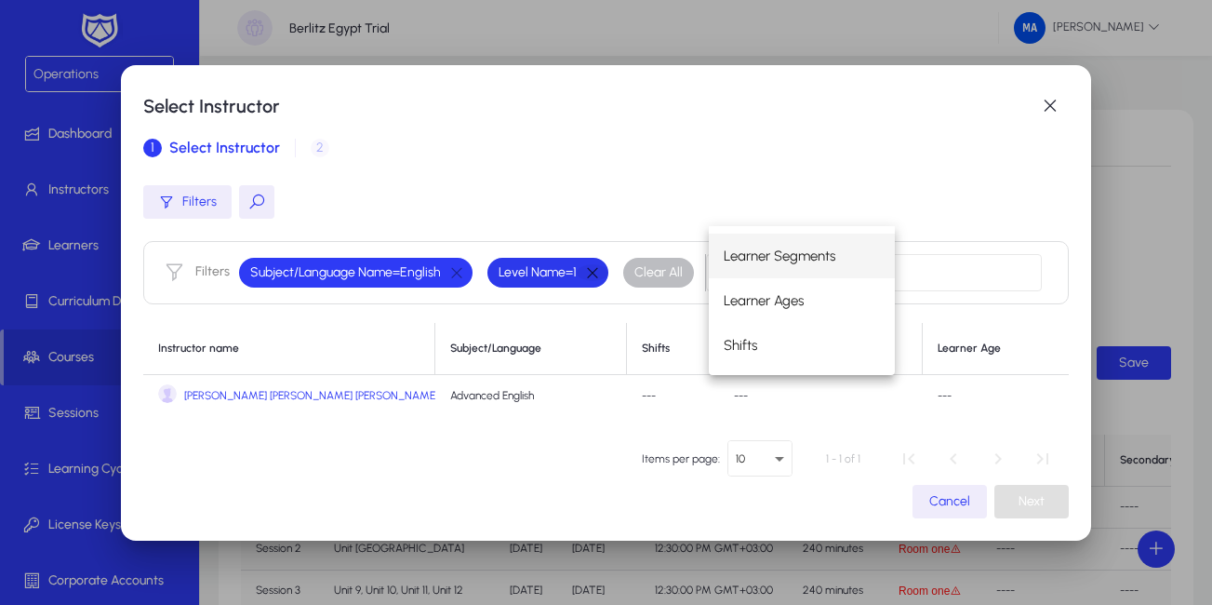
click at [599, 270] on button "button" at bounding box center [593, 272] width 32 height 17
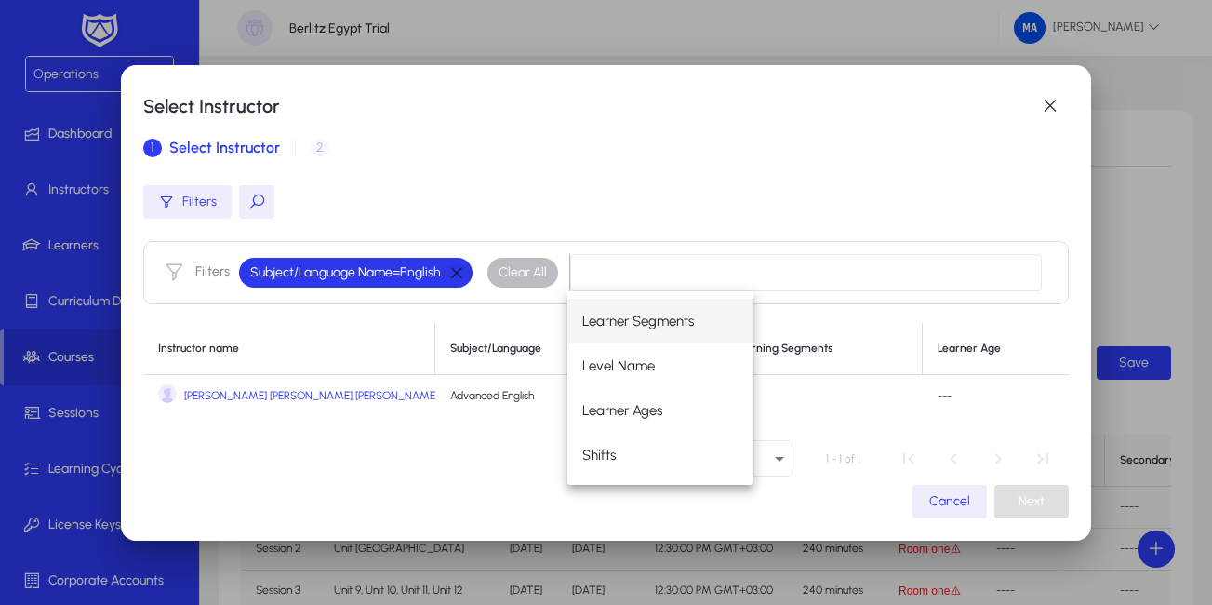
click at [459, 273] on button "button" at bounding box center [457, 272] width 32 height 17
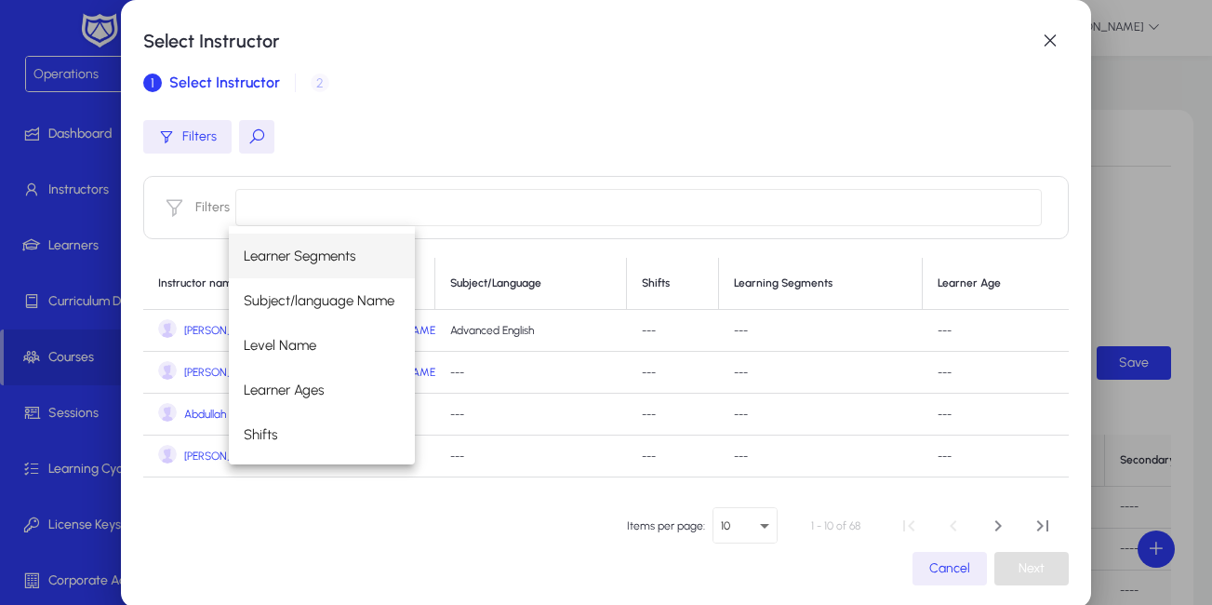
click at [246, 140] on button at bounding box center [256, 136] width 35 height 33
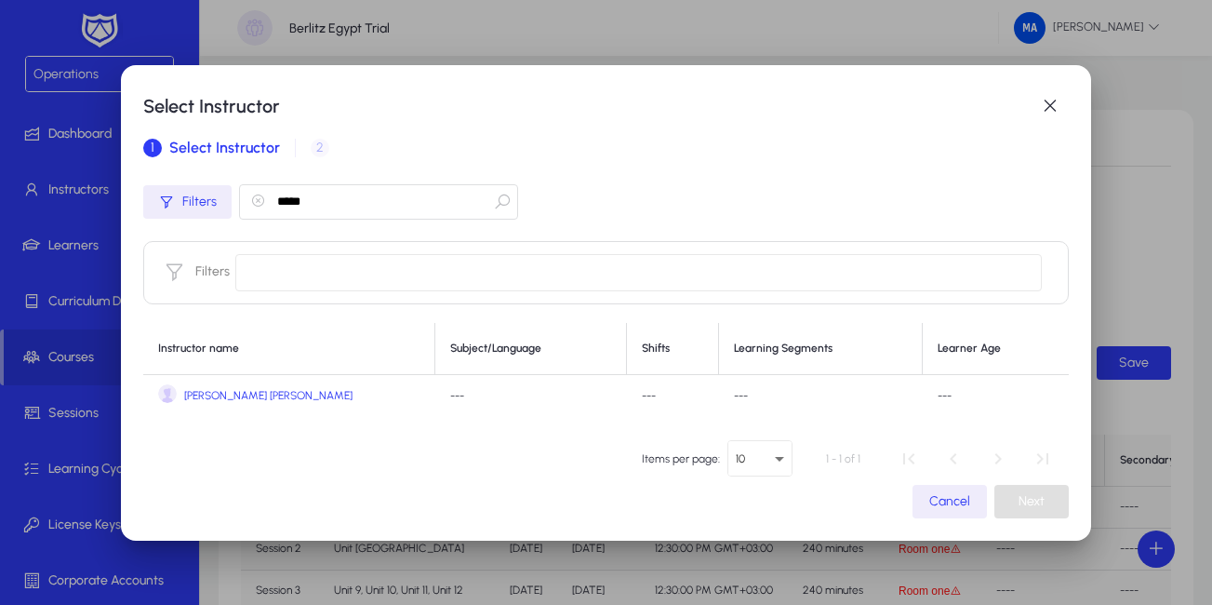
type input "*****"
click at [257, 397] on span "[PERSON_NAME] [PERSON_NAME]" at bounding box center [268, 396] width 168 height 14
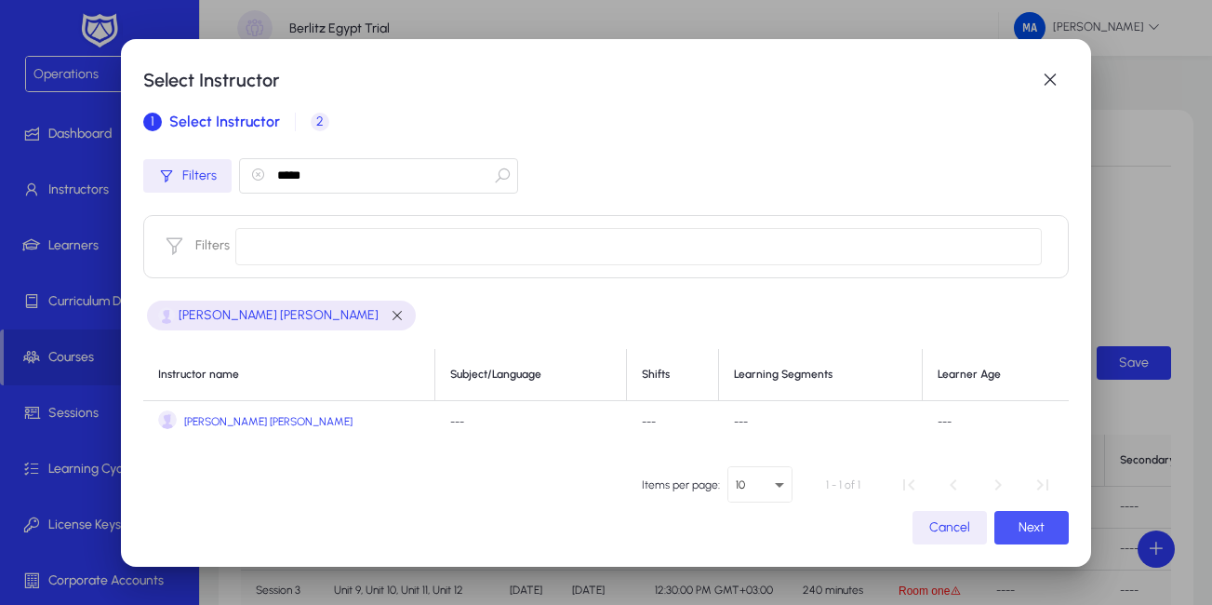
click at [1022, 530] on span "Next" at bounding box center [1031, 527] width 26 height 16
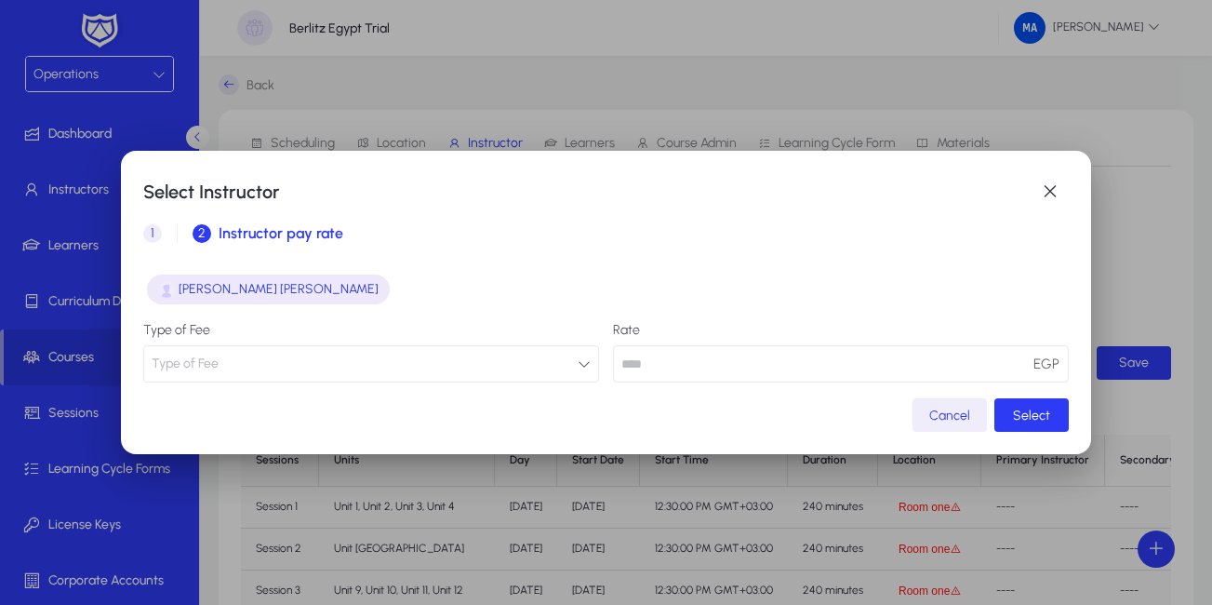
click at [578, 362] on icon "button" at bounding box center [584, 363] width 13 height 13
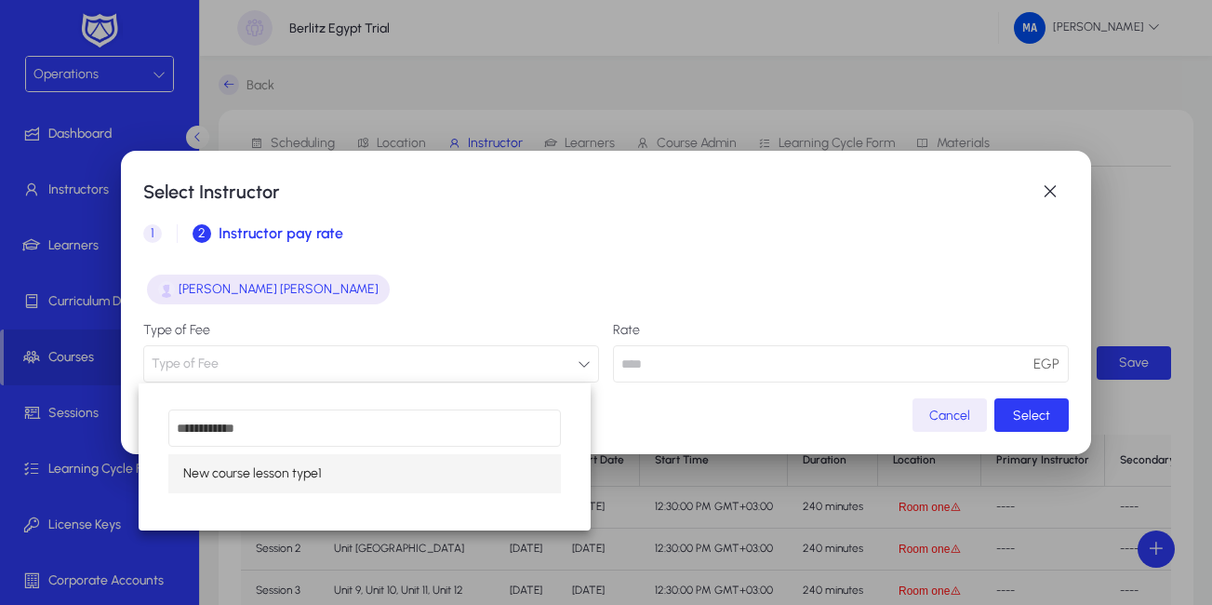
click at [290, 475] on span "New course lesson type1" at bounding box center [252, 473] width 139 height 22
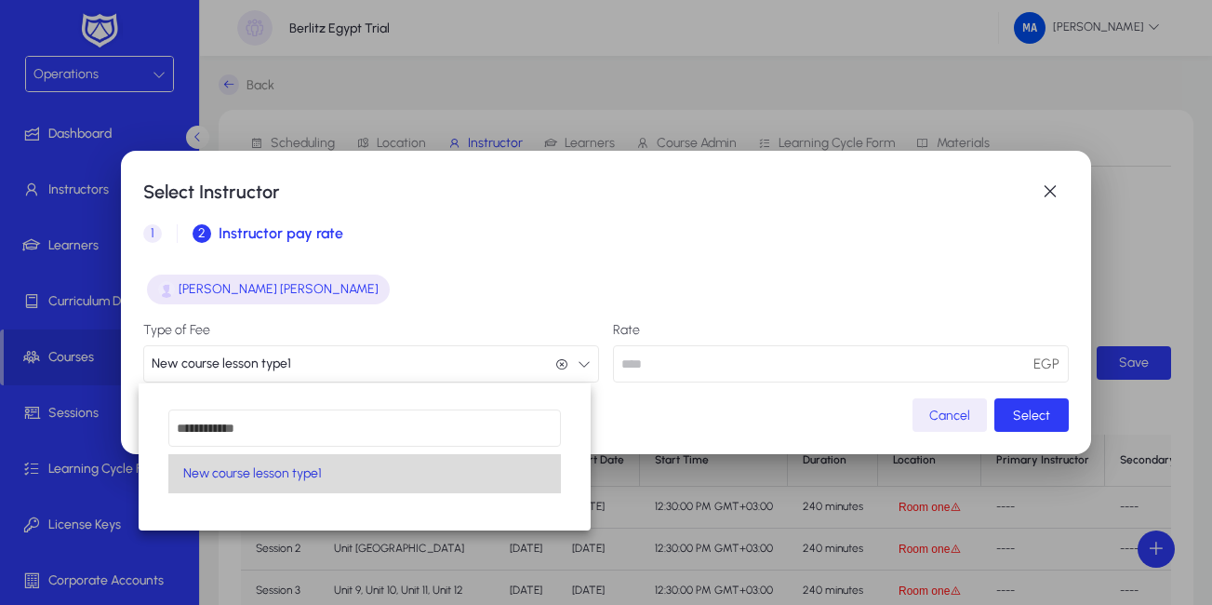
scroll to position [1, 0]
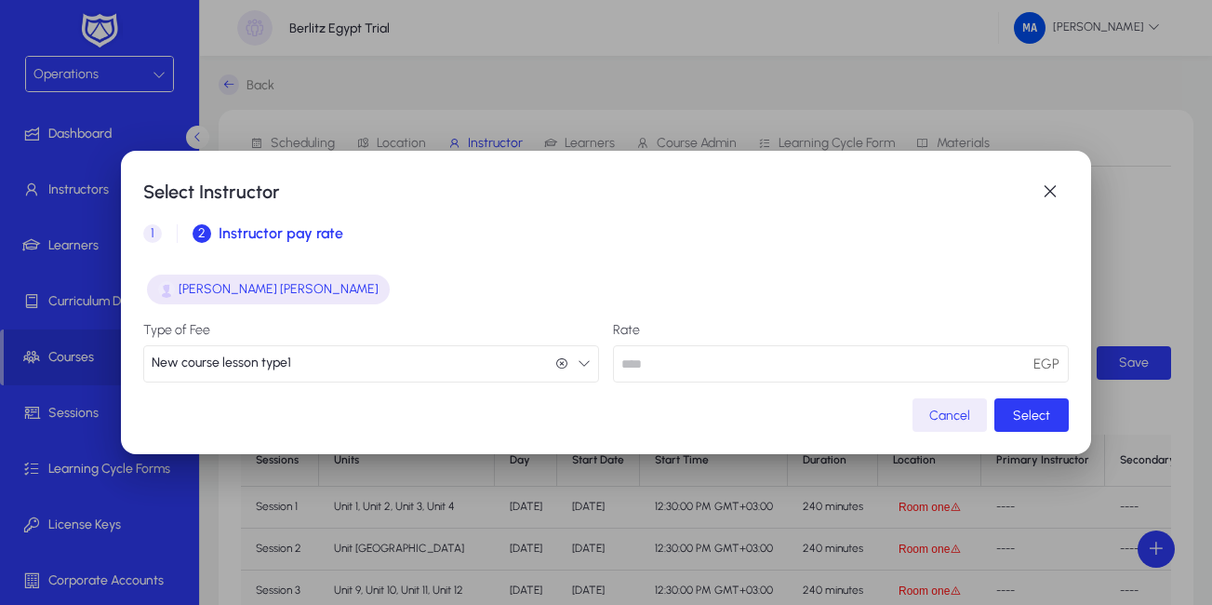
click at [933, 376] on input "number" at bounding box center [841, 363] width 456 height 37
type input "**"
click at [1017, 418] on span "Select" at bounding box center [1031, 415] width 37 height 16
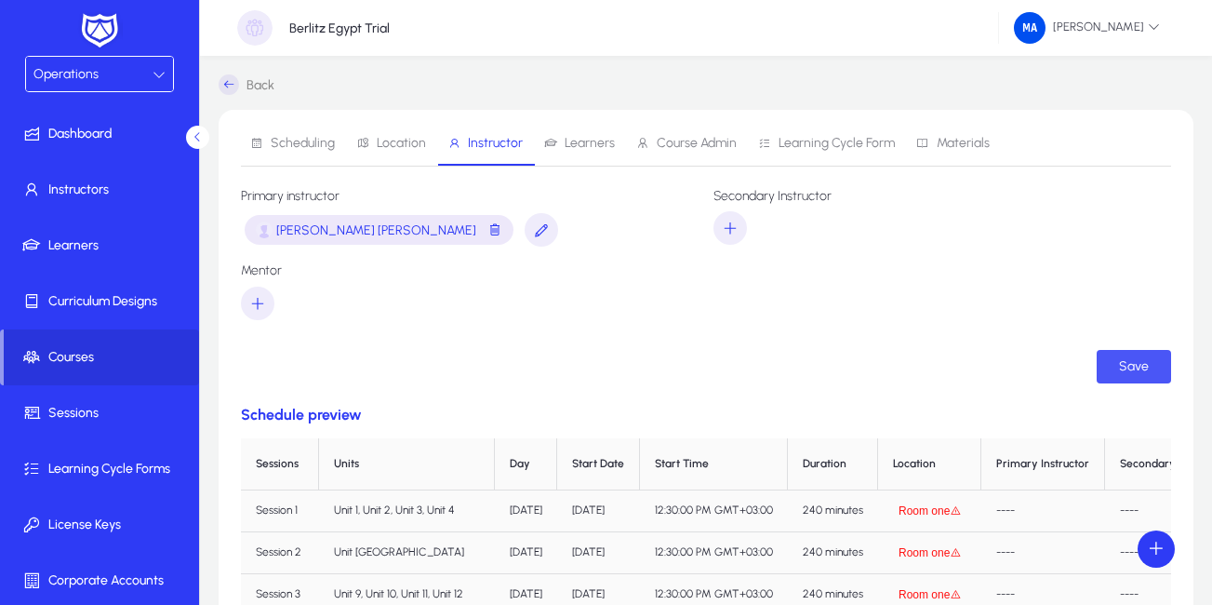
click at [1114, 367] on span "submit" at bounding box center [1134, 366] width 74 height 45
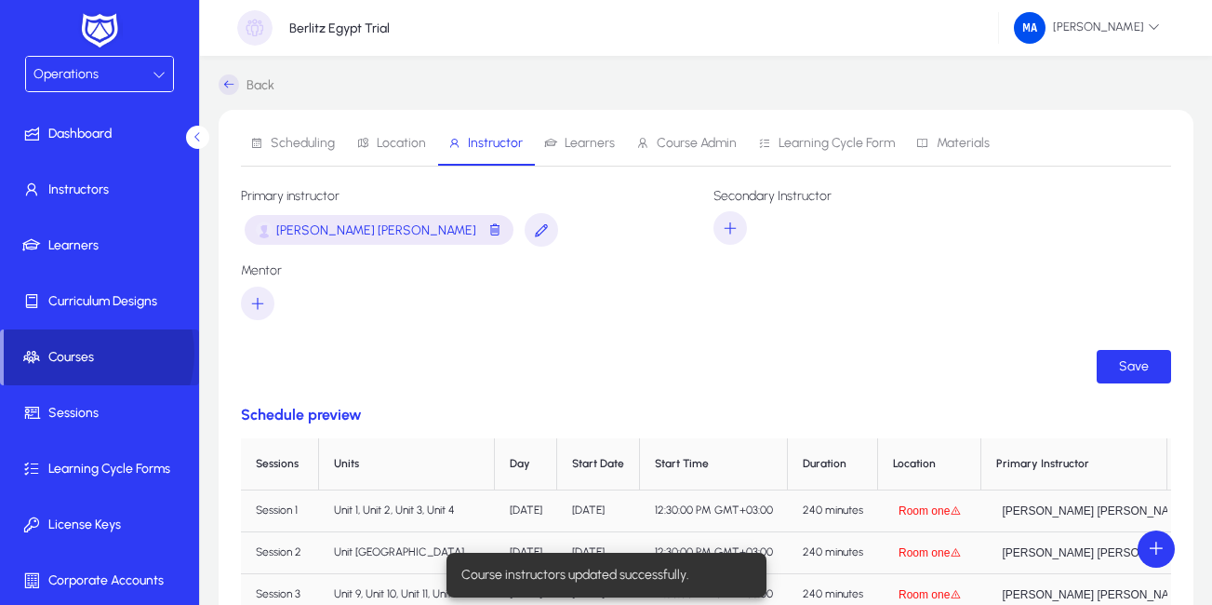
click at [78, 353] on span "Courses" at bounding box center [101, 357] width 195 height 19
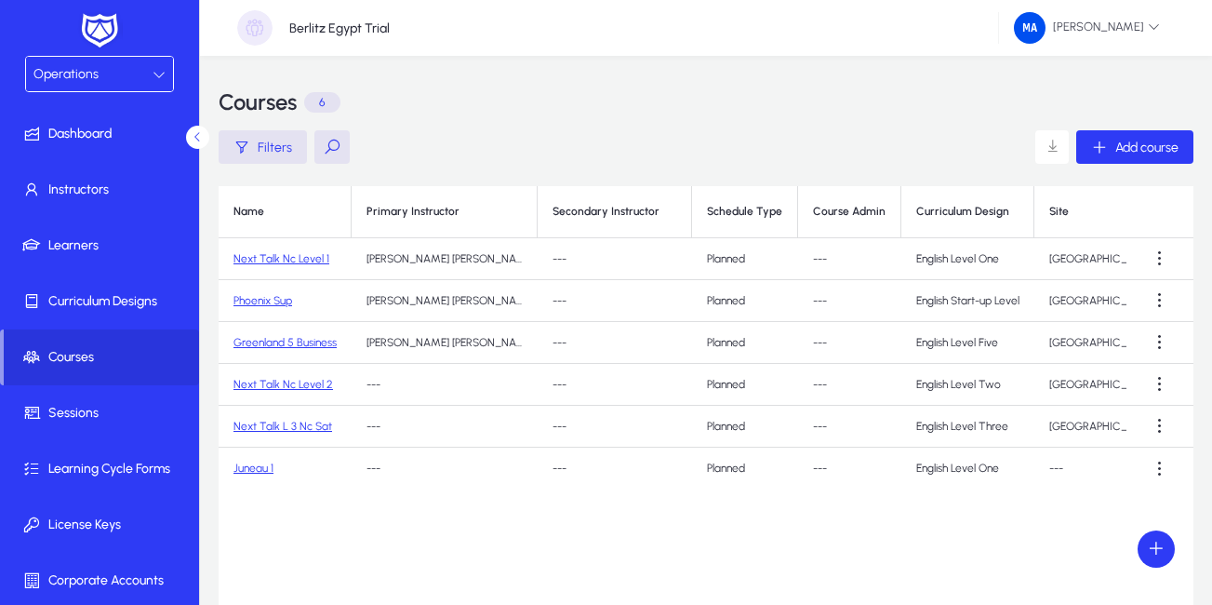
click at [288, 381] on link "Next Talk Nc Level 2" at bounding box center [283, 384] width 100 height 13
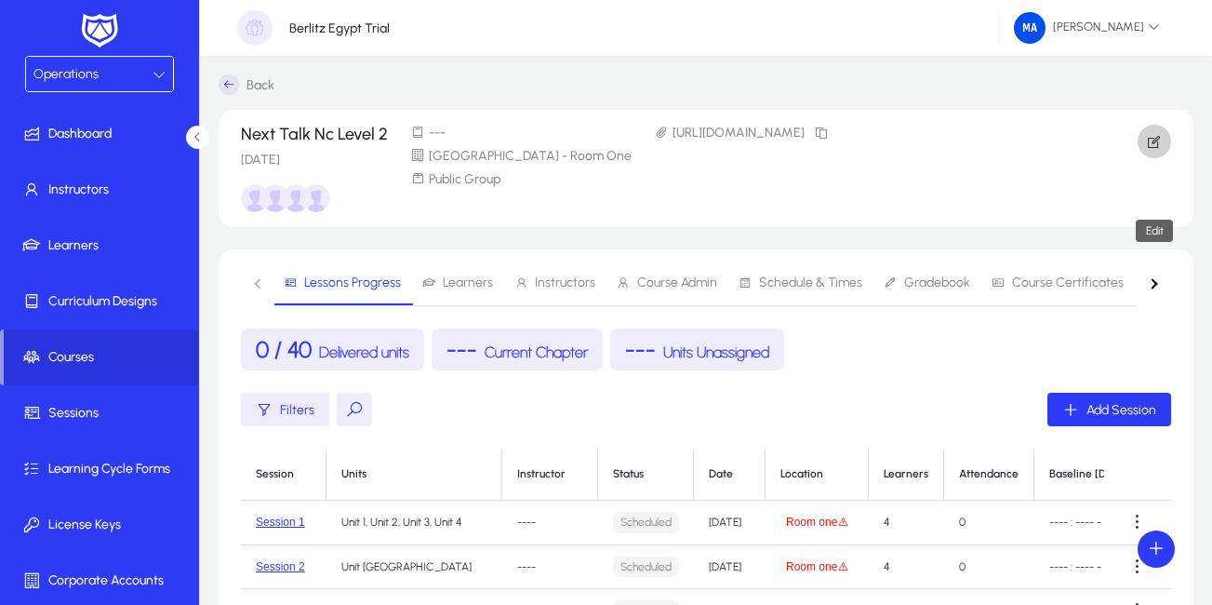
click at [1152, 137] on icon "button" at bounding box center [1154, 141] width 17 height 17
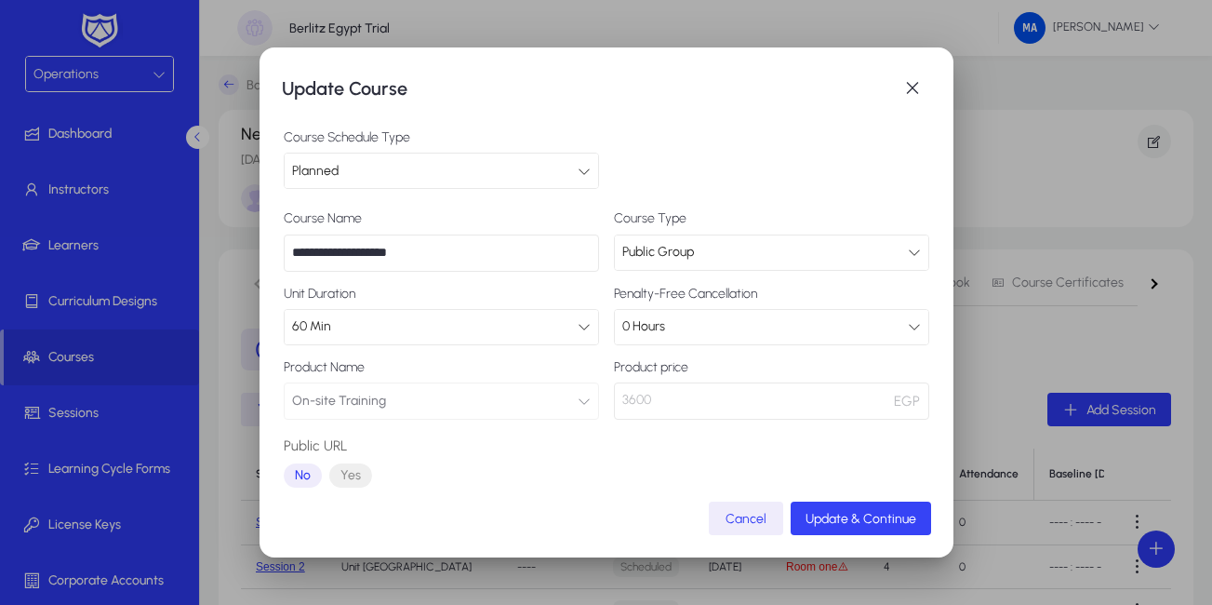
click at [826, 509] on span "submit" at bounding box center [861, 518] width 140 height 45
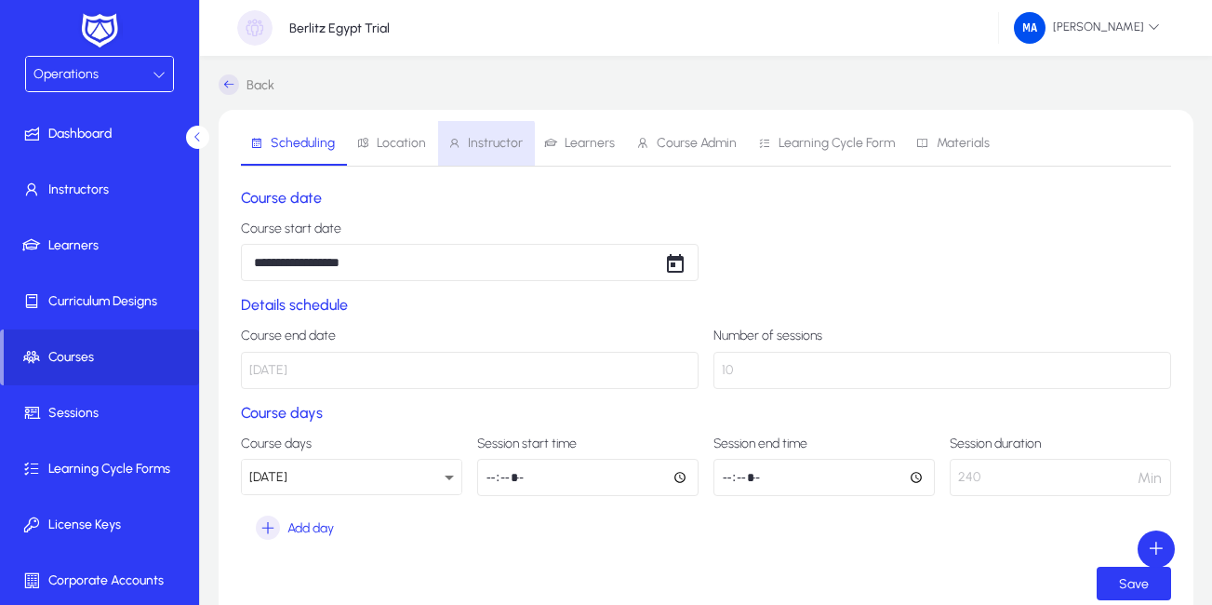
click at [473, 144] on span "Instructor" at bounding box center [495, 143] width 55 height 13
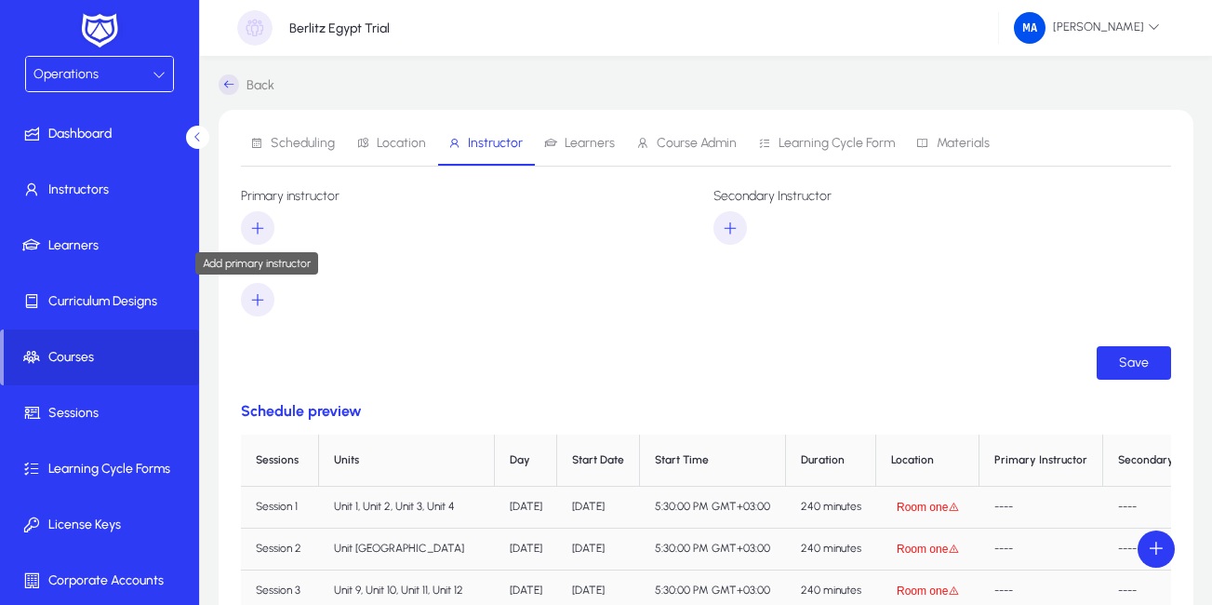
click at [266, 226] on span "button" at bounding box center [257, 228] width 33 height 45
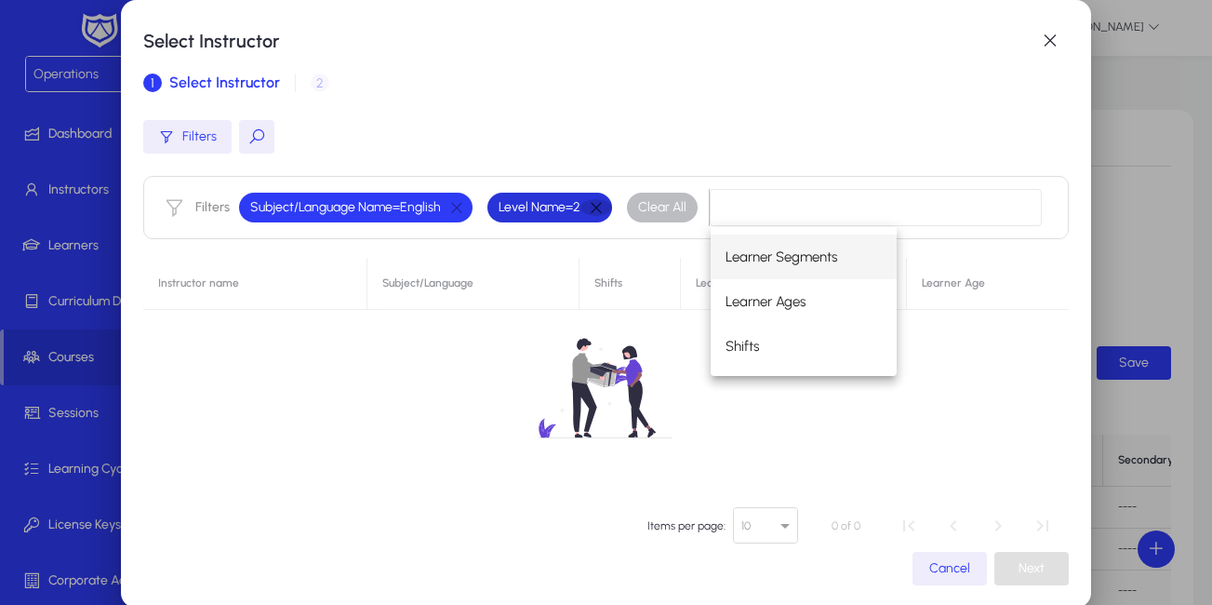
click at [592, 203] on button "button" at bounding box center [596, 207] width 32 height 17
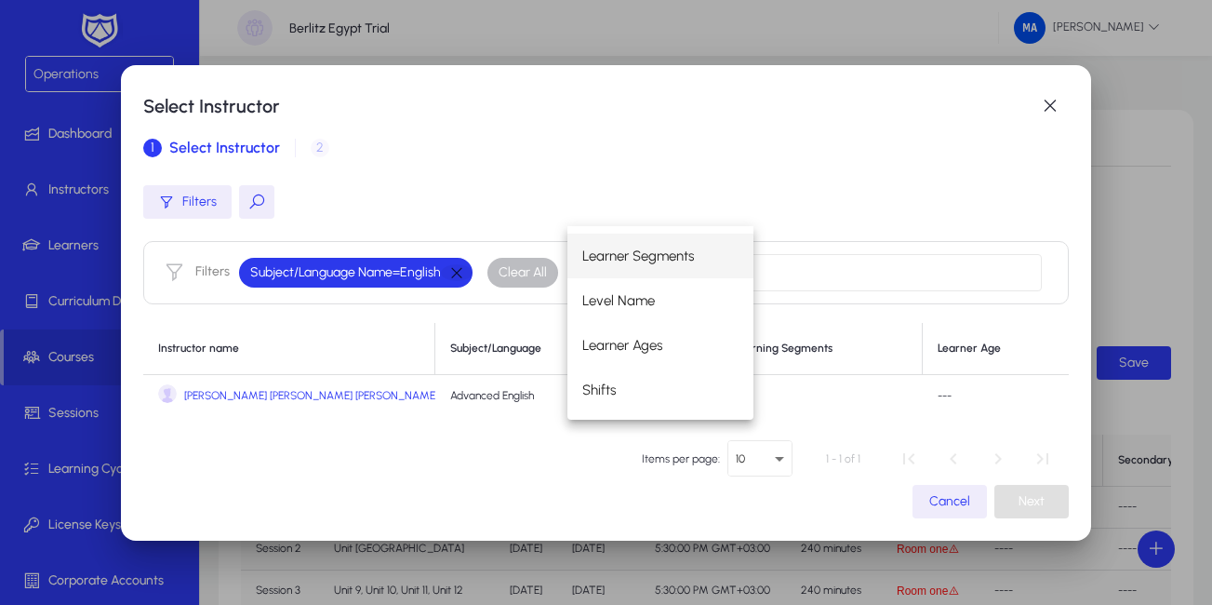
click at [453, 265] on button "button" at bounding box center [457, 272] width 32 height 17
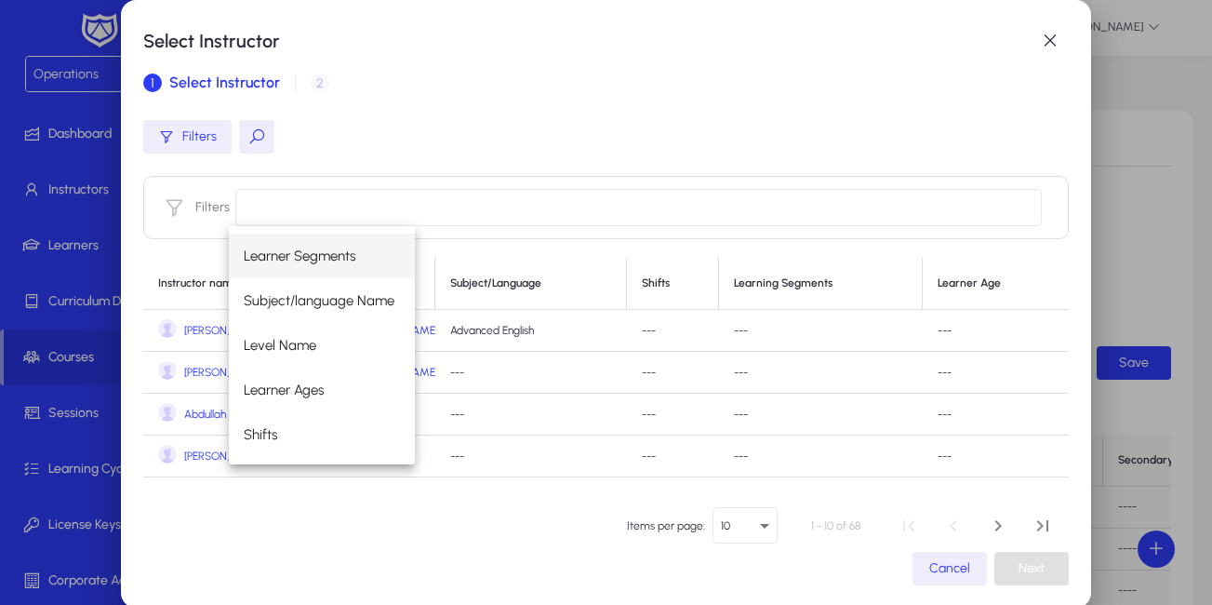
click at [251, 134] on button at bounding box center [256, 136] width 35 height 33
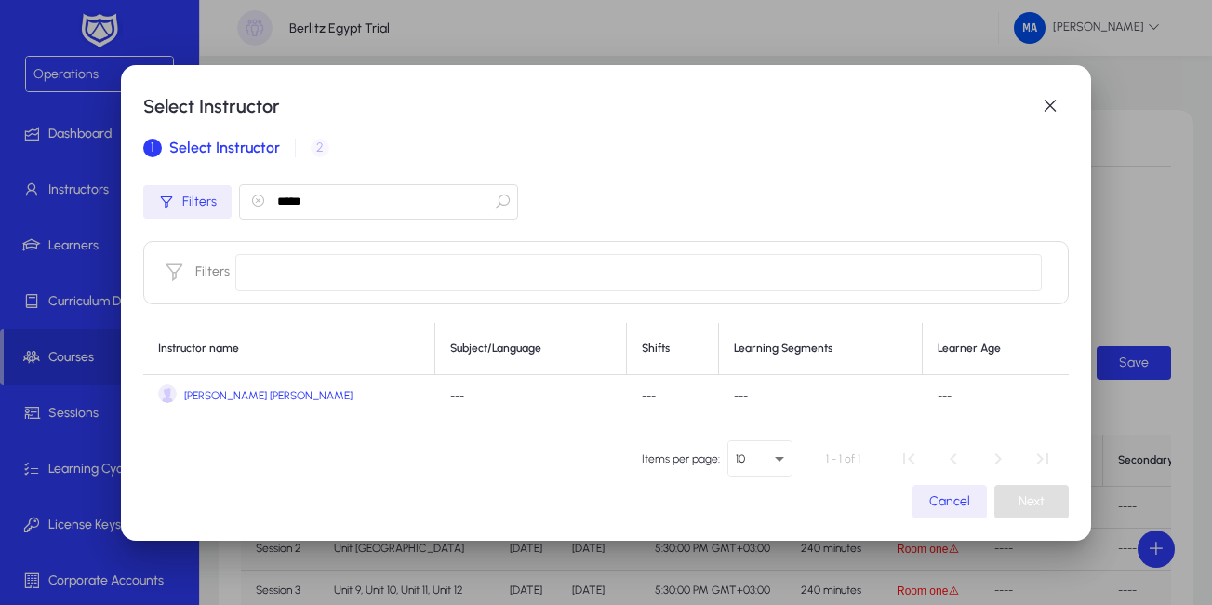
type input "*****"
click at [200, 397] on span "[PERSON_NAME] [PERSON_NAME]" at bounding box center [268, 396] width 168 height 14
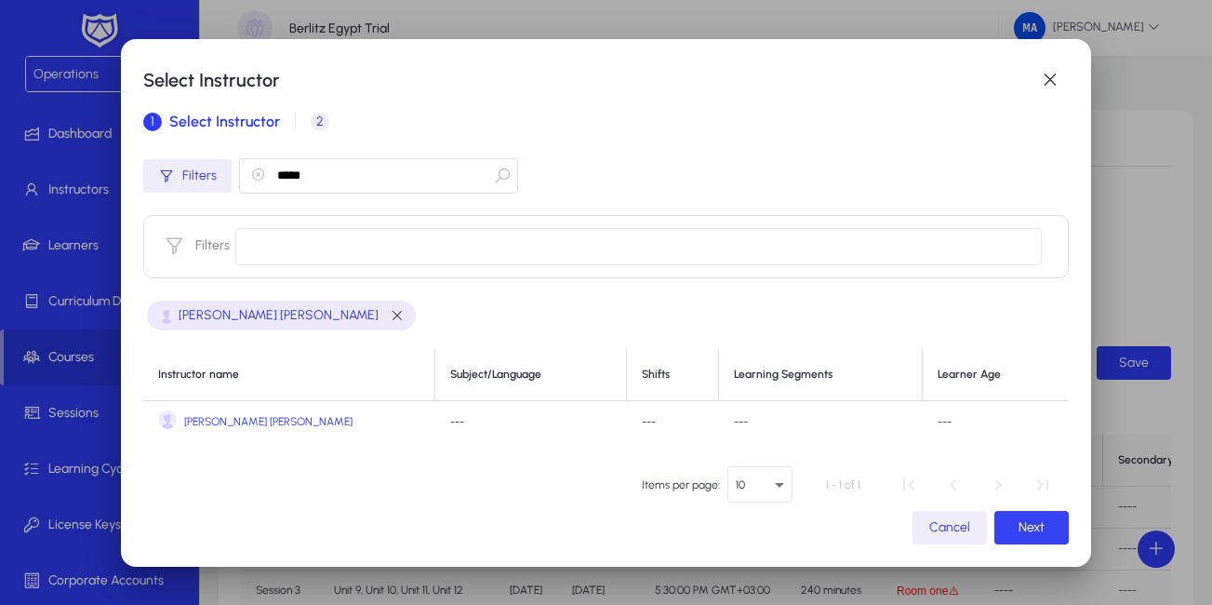
click at [1018, 528] on span "Next" at bounding box center [1031, 527] width 26 height 16
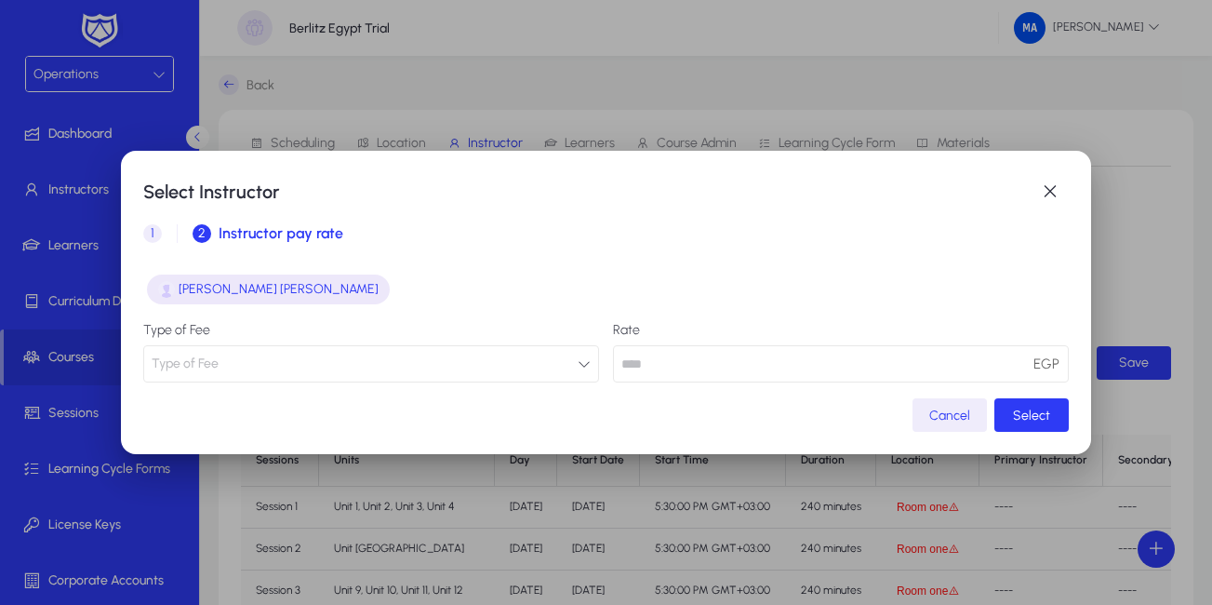
click at [384, 362] on button "Type of Fee" at bounding box center [371, 363] width 456 height 37
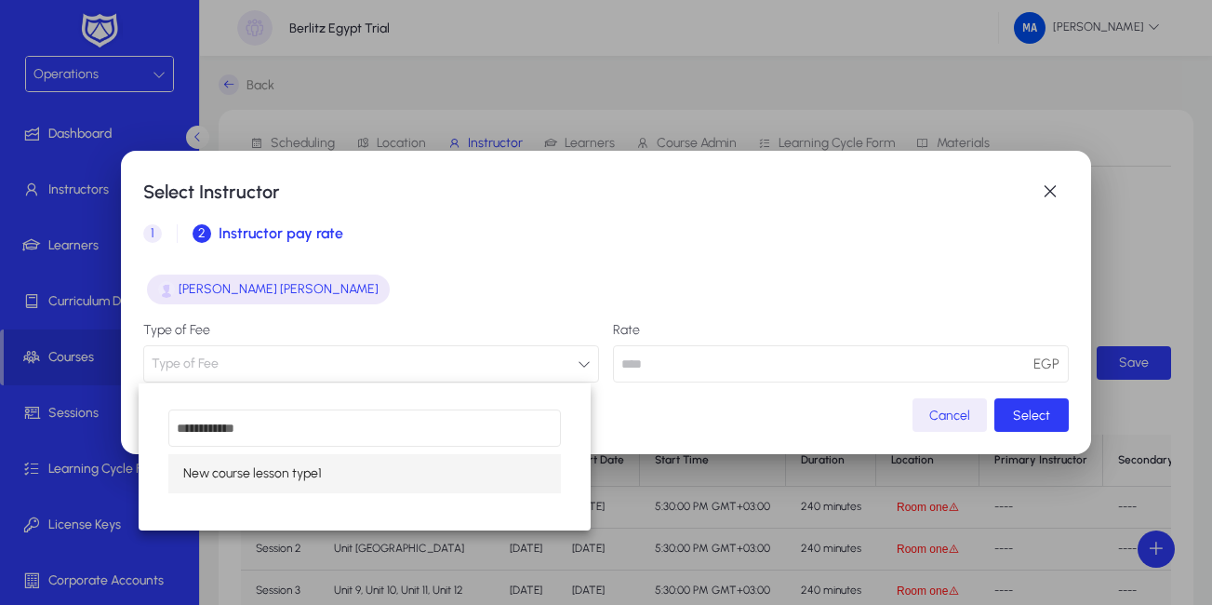
click at [260, 469] on span "New course lesson type1" at bounding box center [252, 473] width 139 height 22
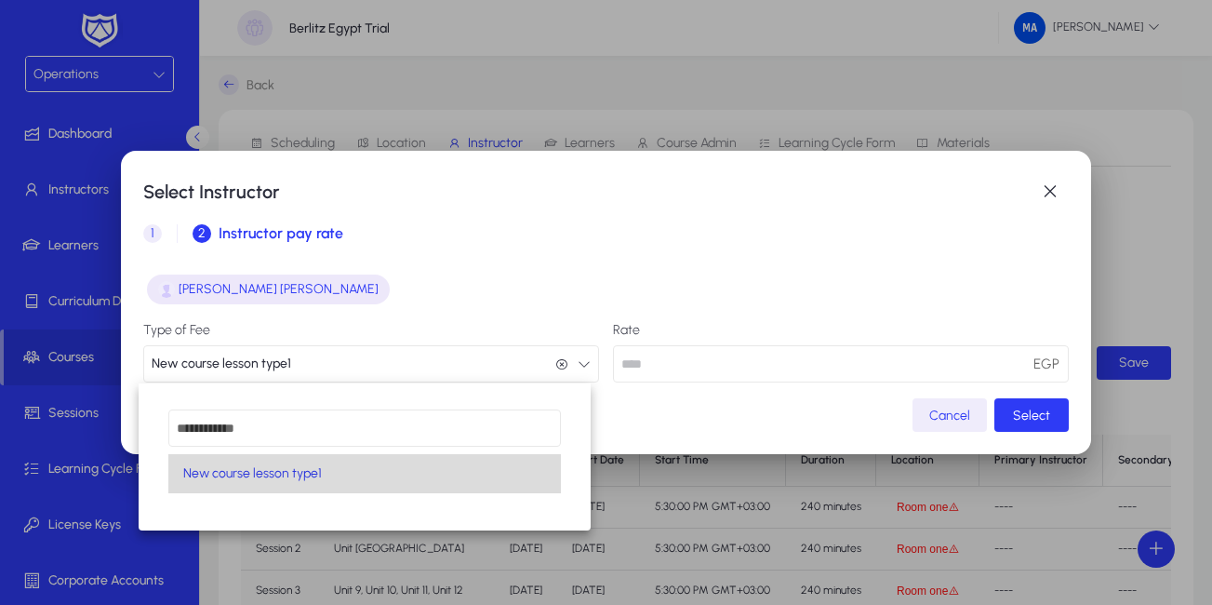
scroll to position [1, 0]
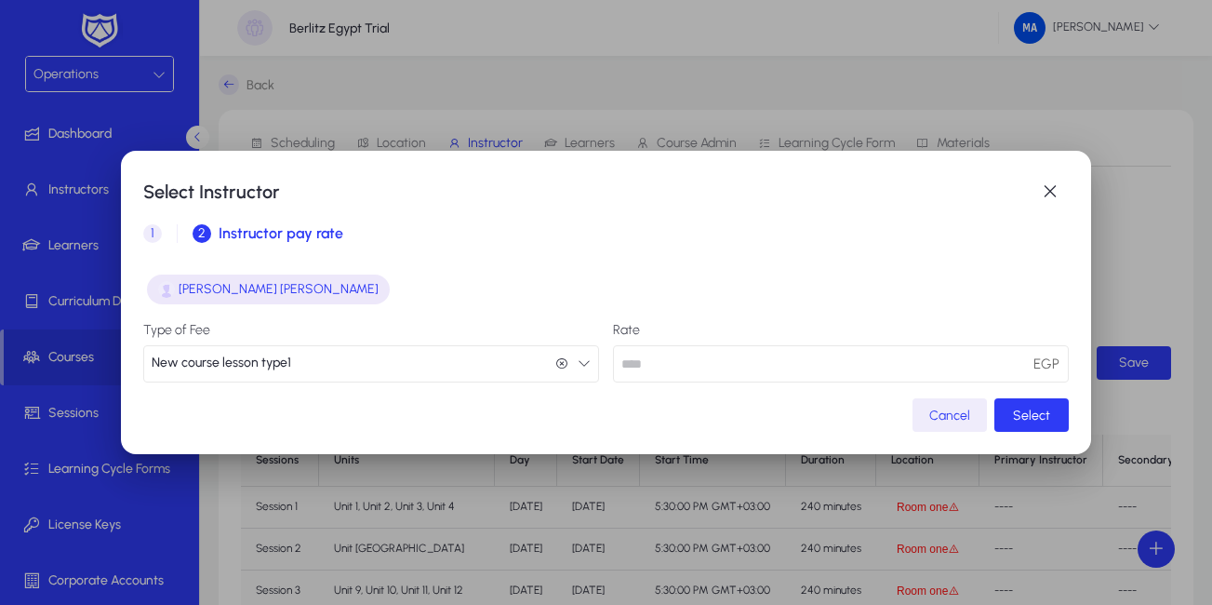
click at [830, 372] on input "number" at bounding box center [841, 363] width 456 height 37
type input "**"
click at [1021, 417] on span "Select" at bounding box center [1031, 415] width 37 height 16
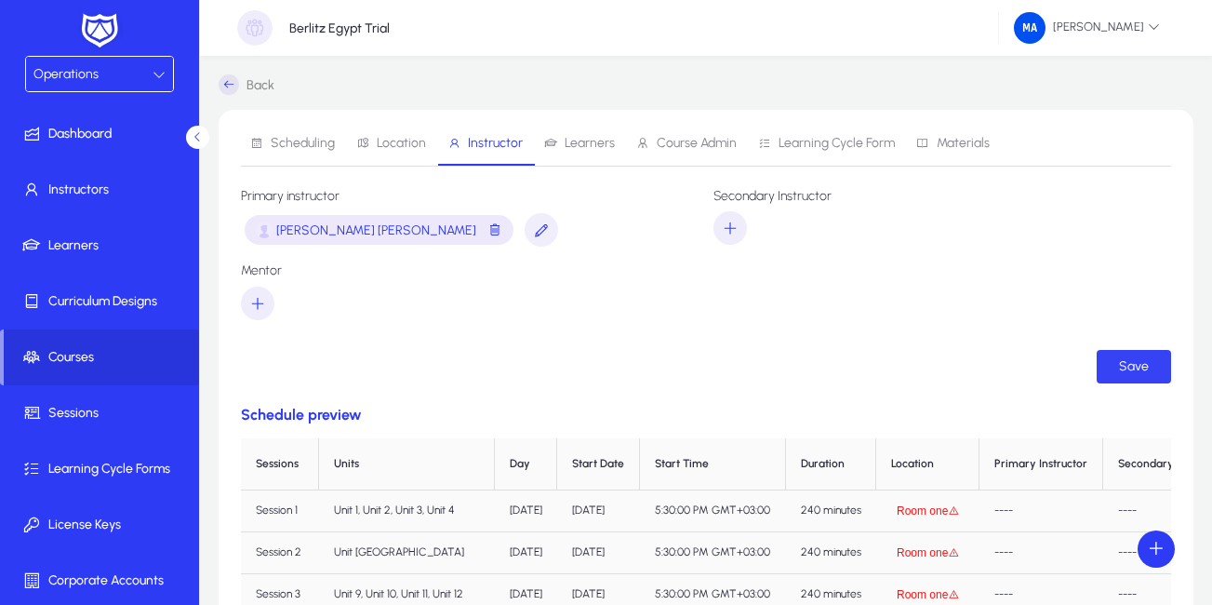
click at [1124, 371] on span "Save" at bounding box center [1134, 366] width 30 height 16
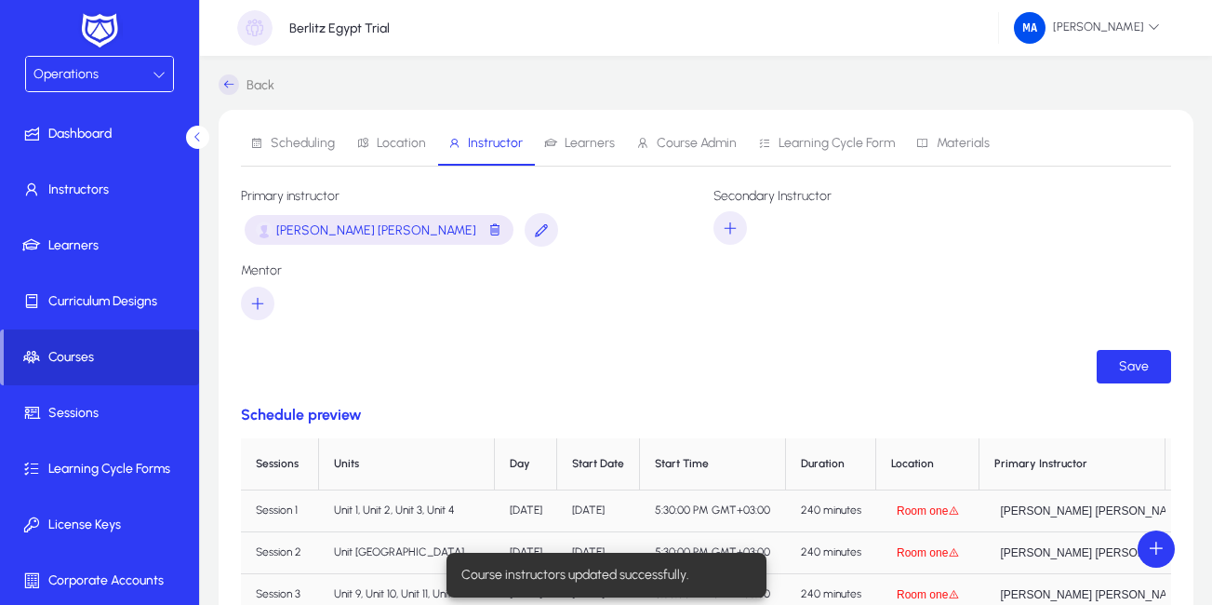
click at [60, 352] on span "Courses" at bounding box center [101, 357] width 195 height 19
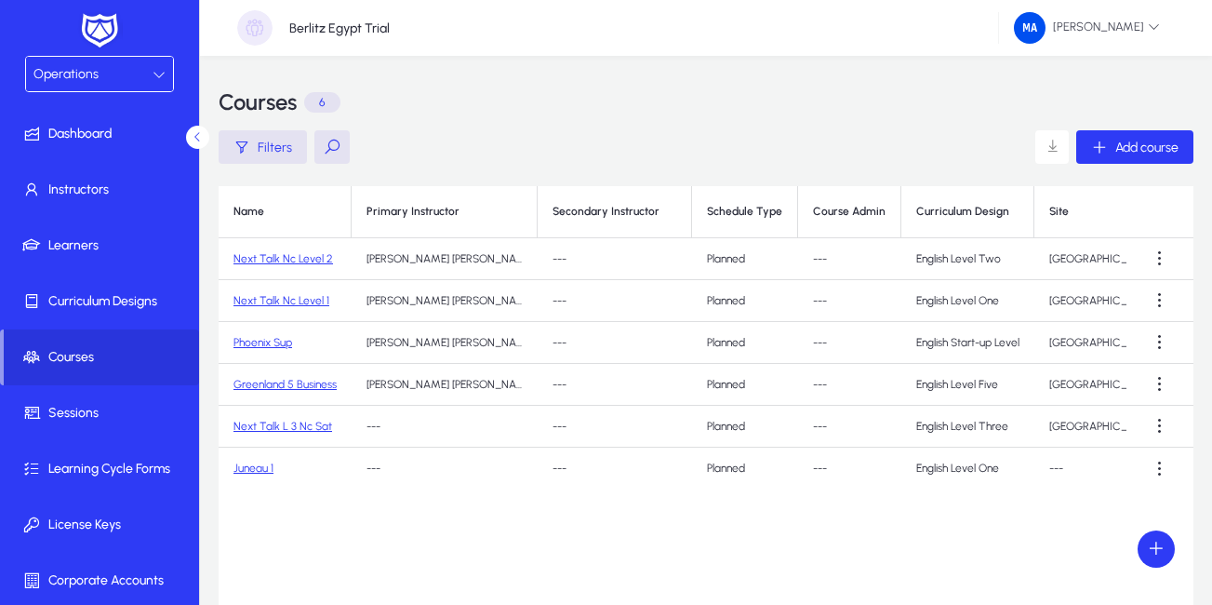
click at [283, 425] on link "Next Talk L 3 Nc Sat" at bounding box center [282, 425] width 99 height 13
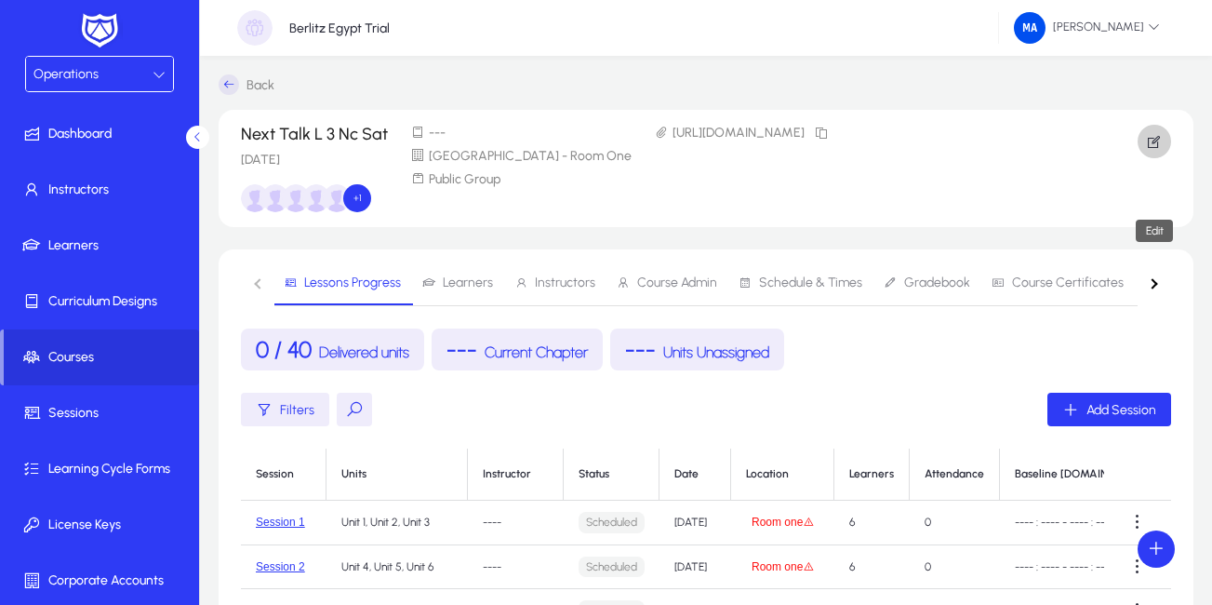
click at [1150, 147] on icon "button" at bounding box center [1154, 141] width 17 height 17
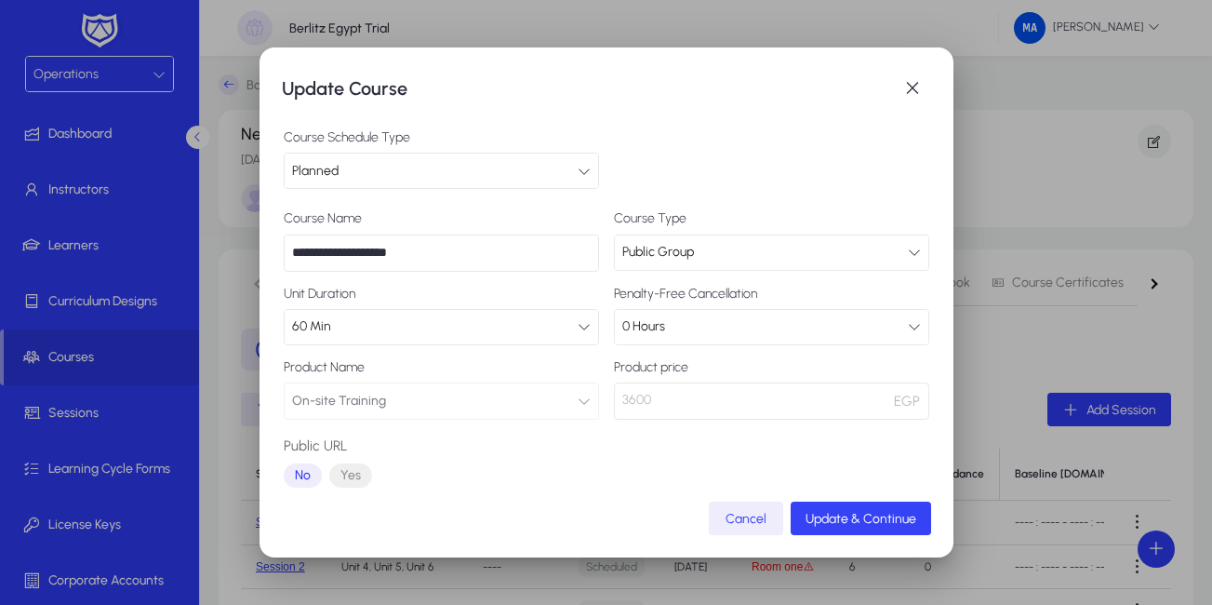
click at [871, 512] on span "Update & Continue" at bounding box center [860, 519] width 111 height 16
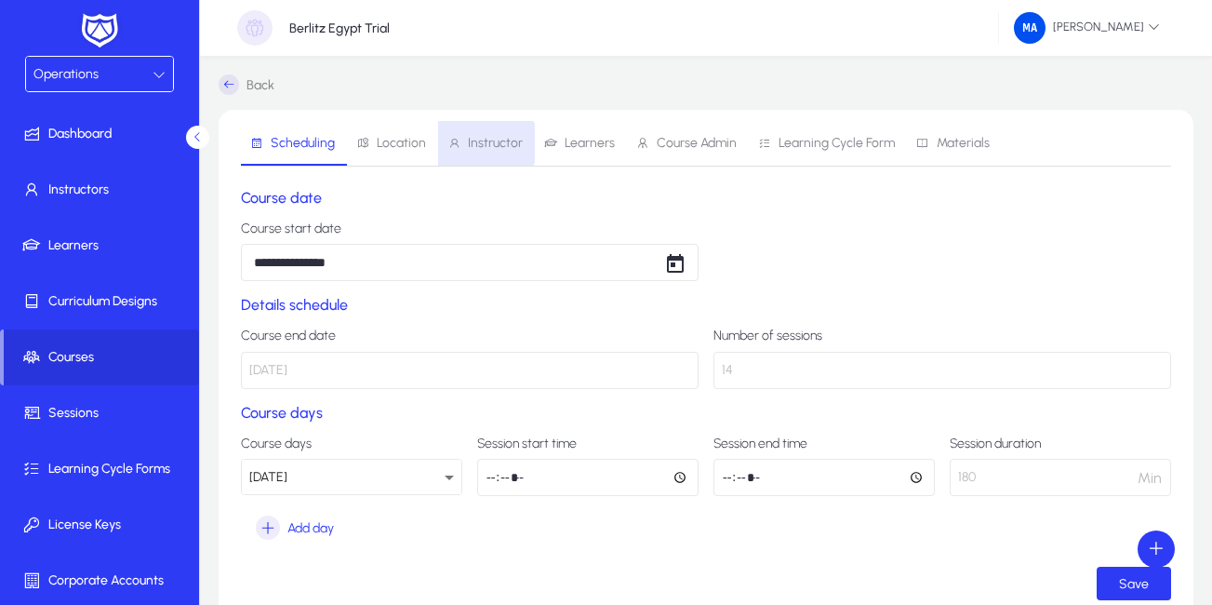
click at [470, 143] on span "Instructor" at bounding box center [495, 143] width 55 height 13
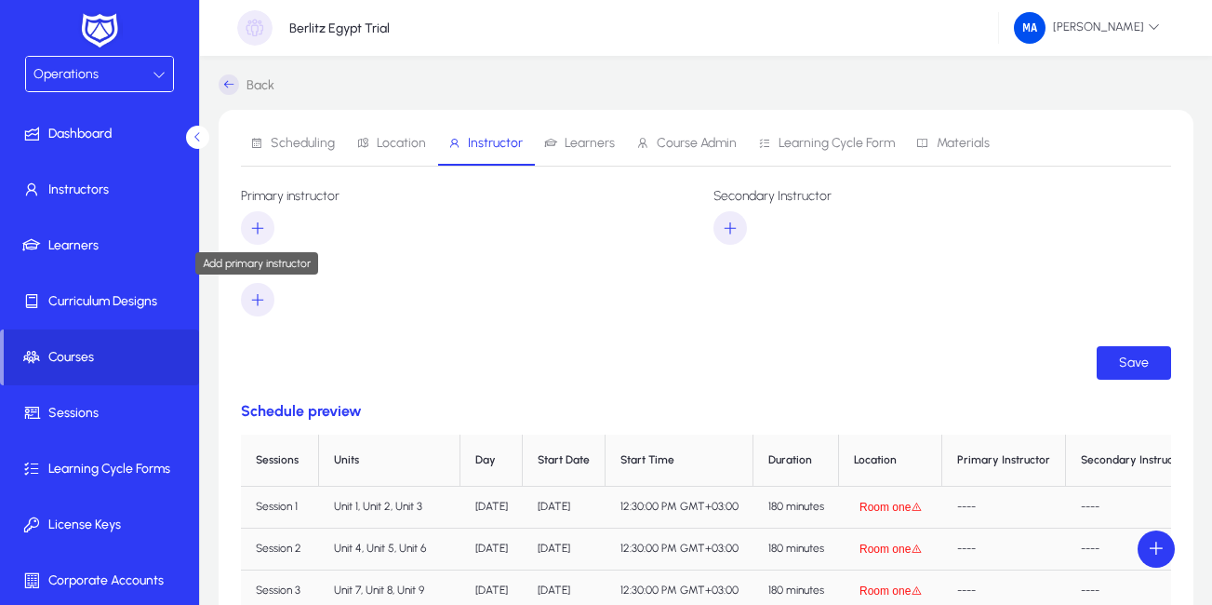
click at [256, 225] on icon "button" at bounding box center [257, 227] width 17 height 17
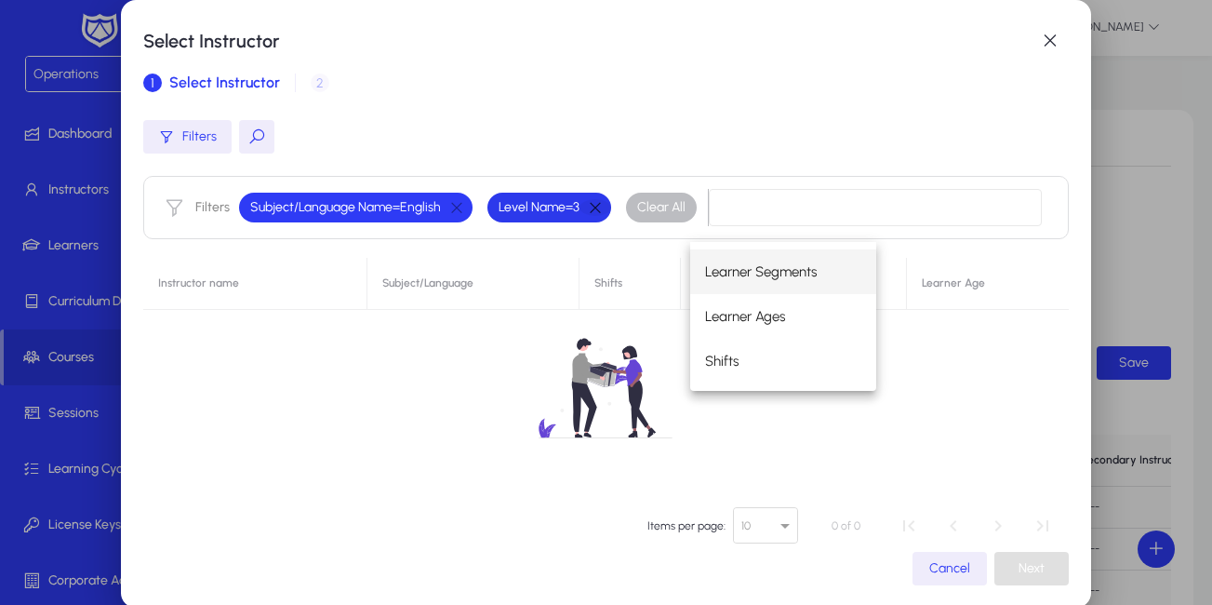
click at [592, 206] on button "button" at bounding box center [595, 207] width 32 height 17
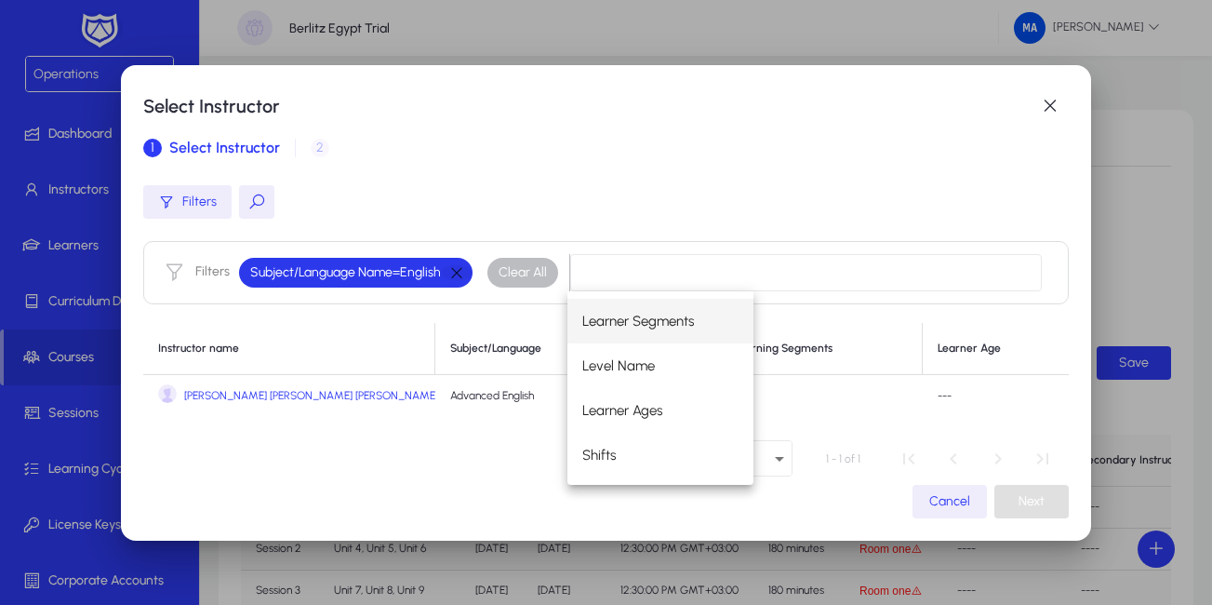
click at [449, 270] on button "button" at bounding box center [457, 272] width 32 height 17
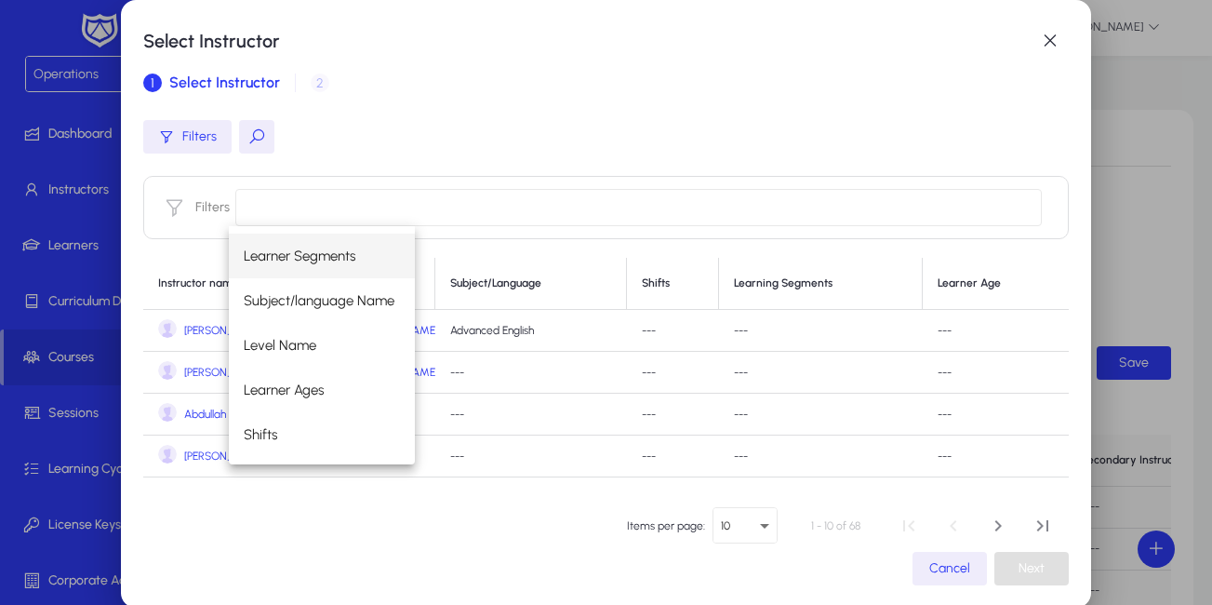
click at [239, 128] on button at bounding box center [256, 136] width 35 height 33
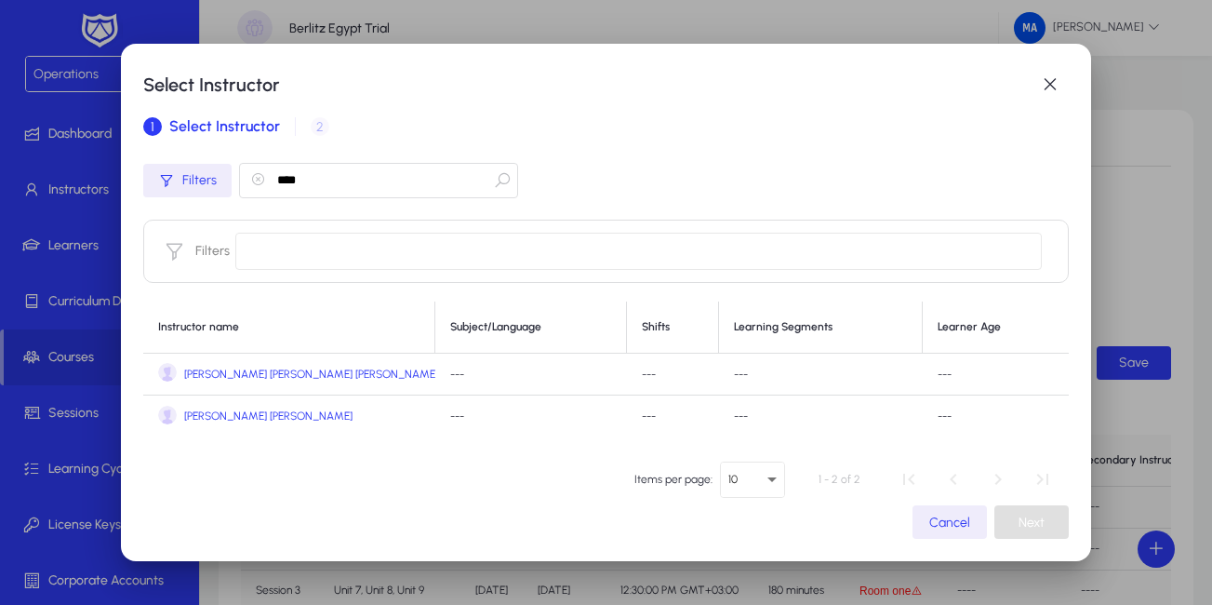
type input "****"
click at [207, 417] on span "[PERSON_NAME] [PERSON_NAME]" at bounding box center [268, 416] width 168 height 14
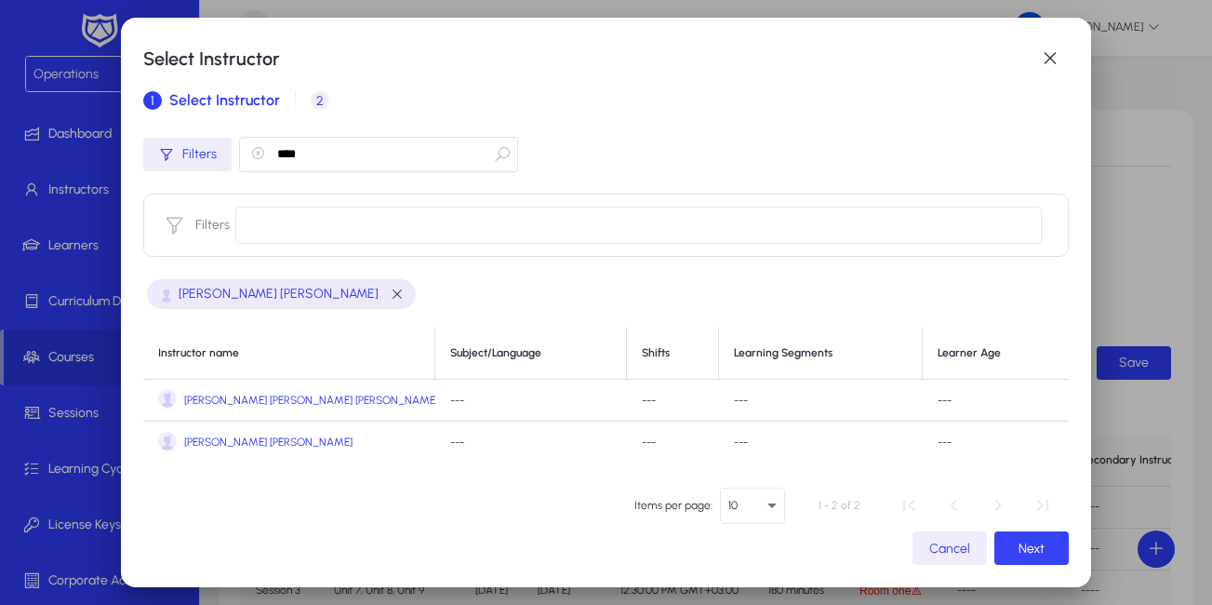
click at [999, 542] on span "button" at bounding box center [1031, 547] width 74 height 45
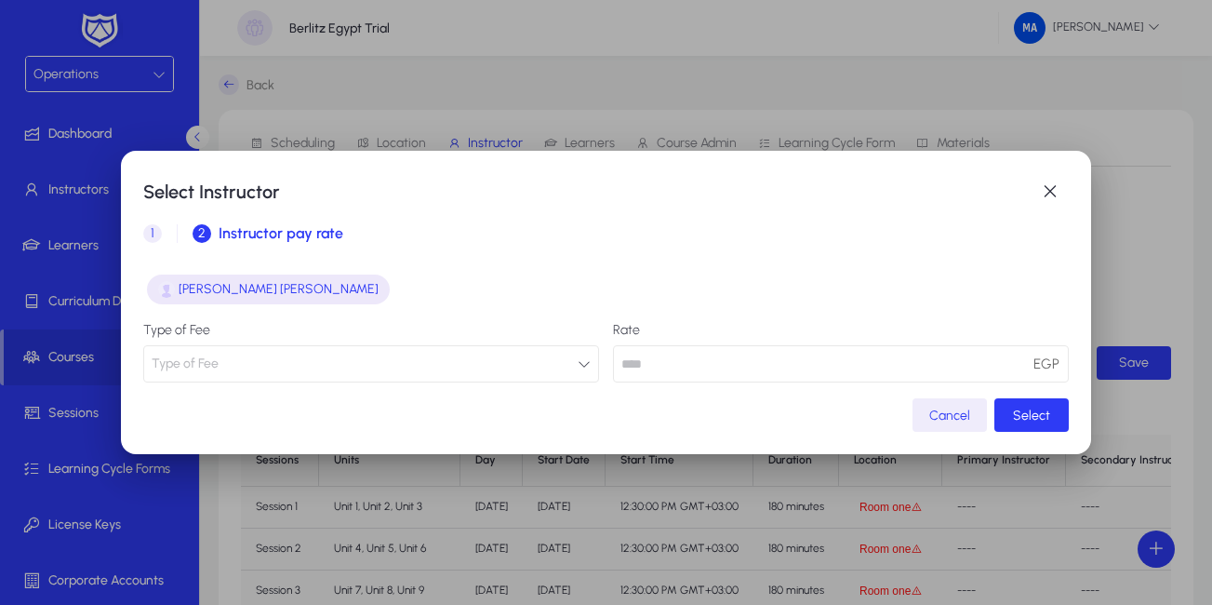
click at [380, 363] on button "Type of Fee" at bounding box center [371, 363] width 456 height 37
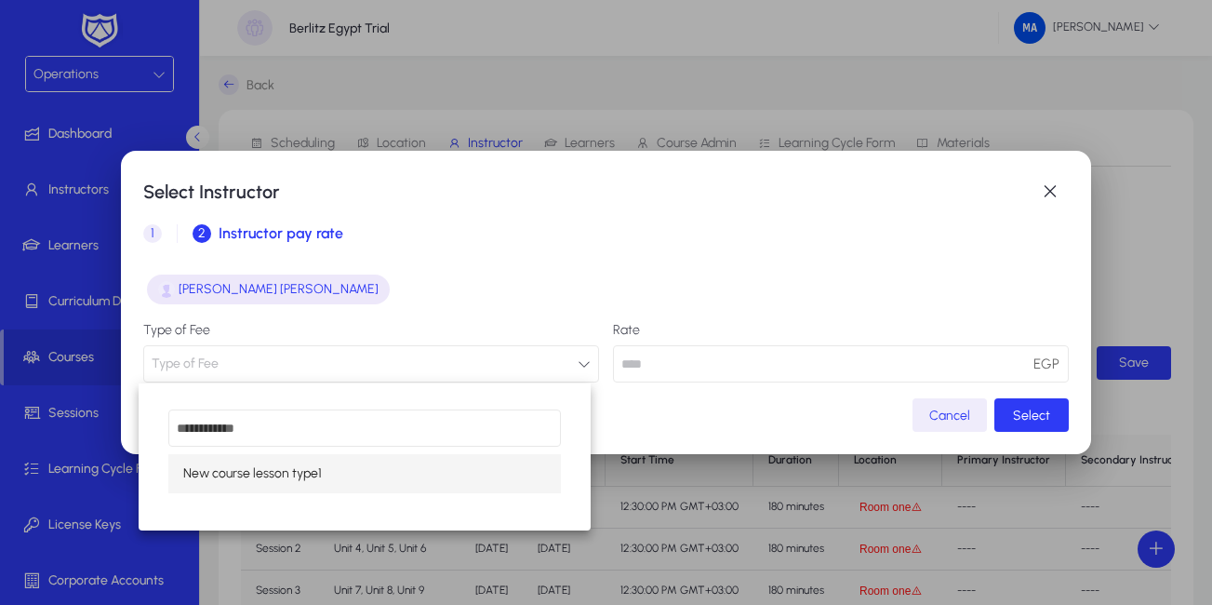
click at [252, 469] on span "New course lesson type1" at bounding box center [252, 473] width 139 height 22
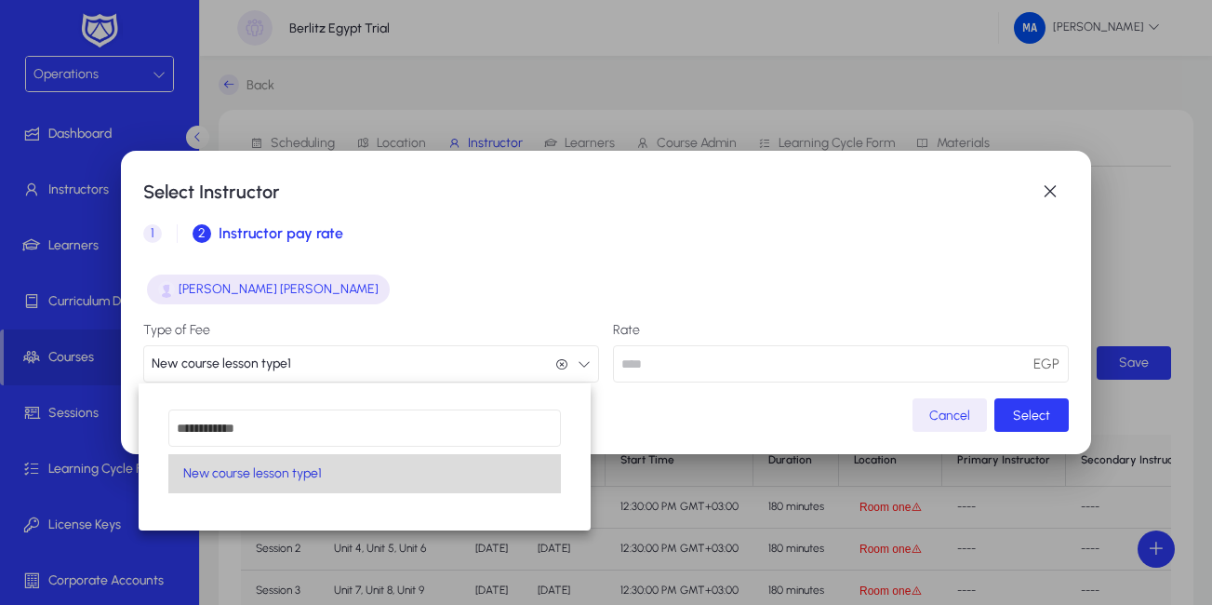
scroll to position [1, 0]
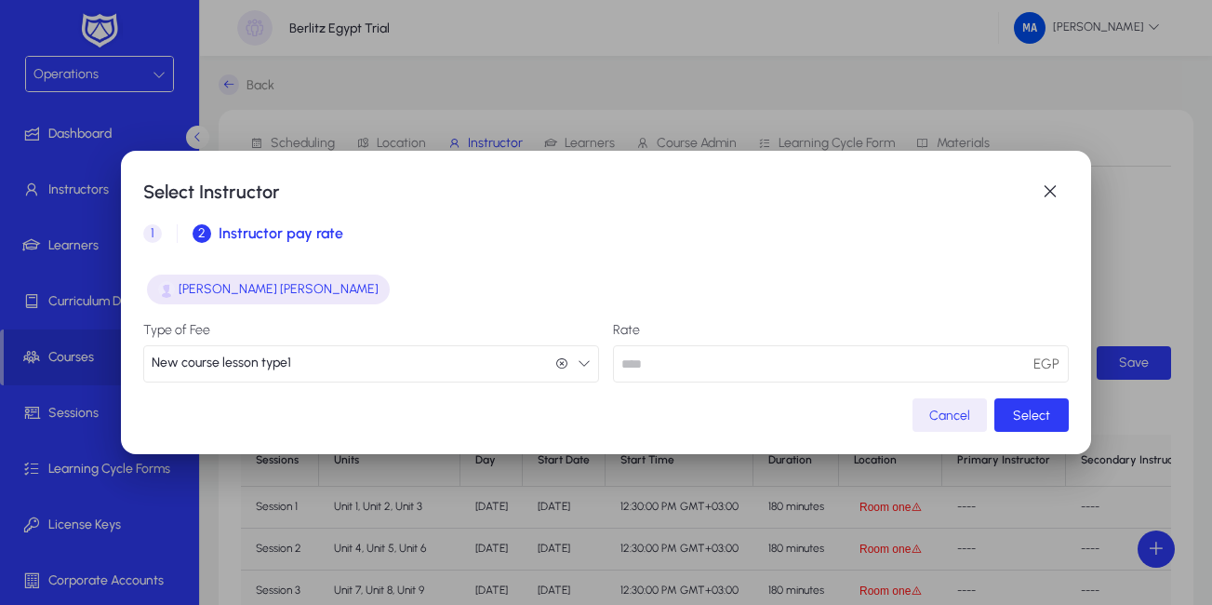
click at [871, 358] on input "number" at bounding box center [841, 363] width 456 height 37
type input "**"
click at [1024, 422] on span "Select" at bounding box center [1031, 415] width 37 height 16
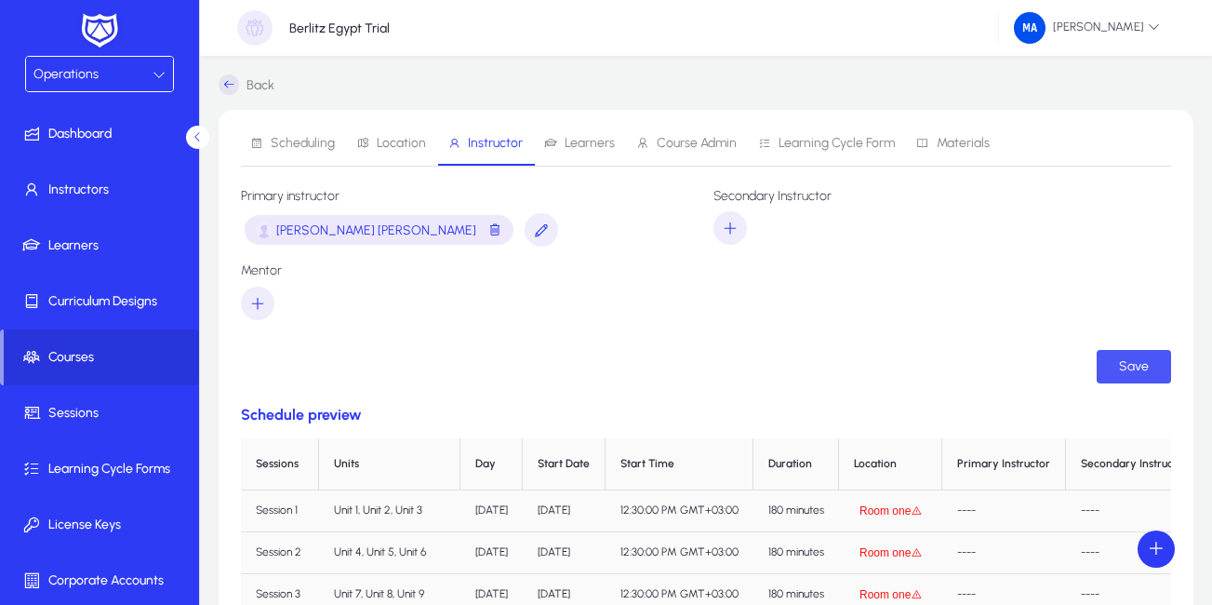
click at [1123, 377] on span "submit" at bounding box center [1134, 366] width 74 height 45
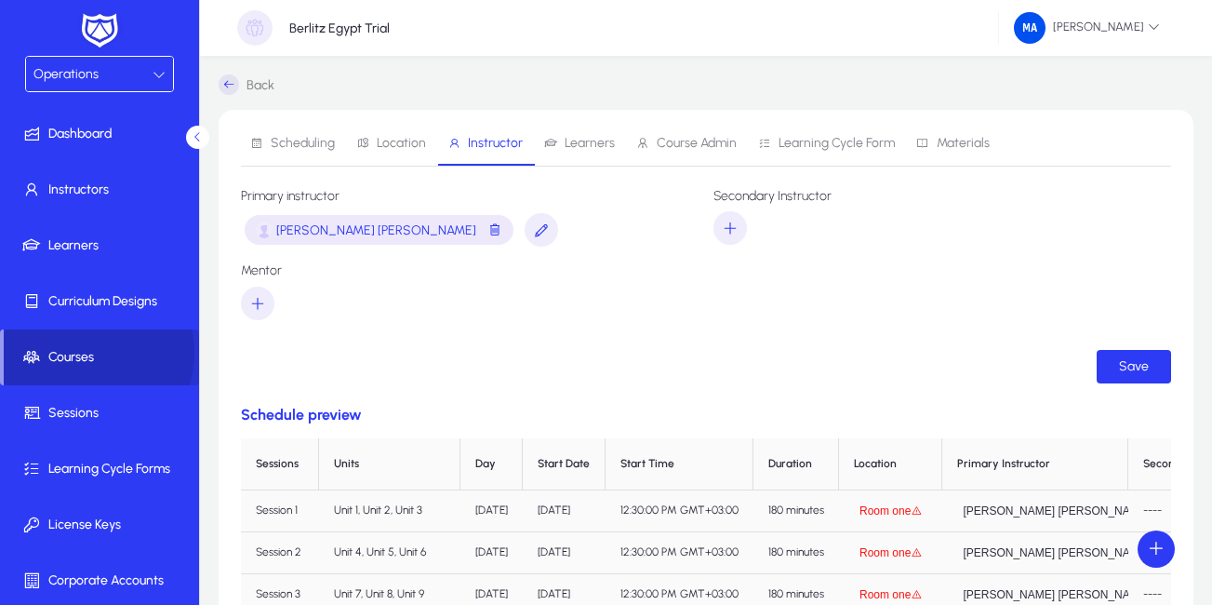
click at [83, 352] on span "Courses" at bounding box center [101, 357] width 195 height 19
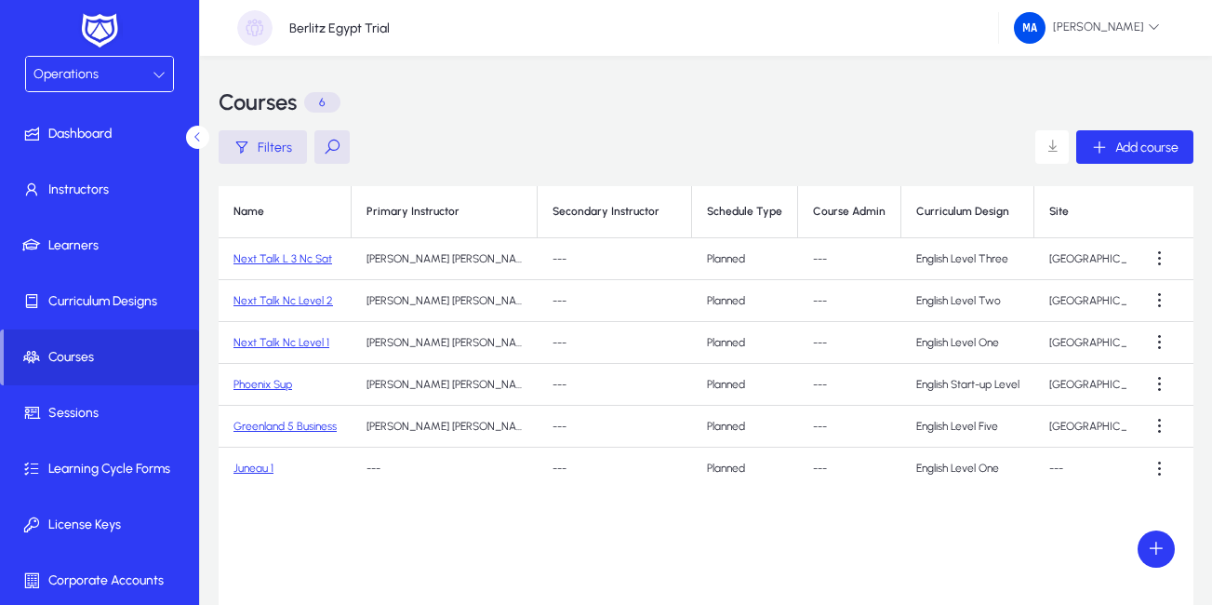
click at [253, 469] on link "Juneau 1" at bounding box center [253, 467] width 40 height 13
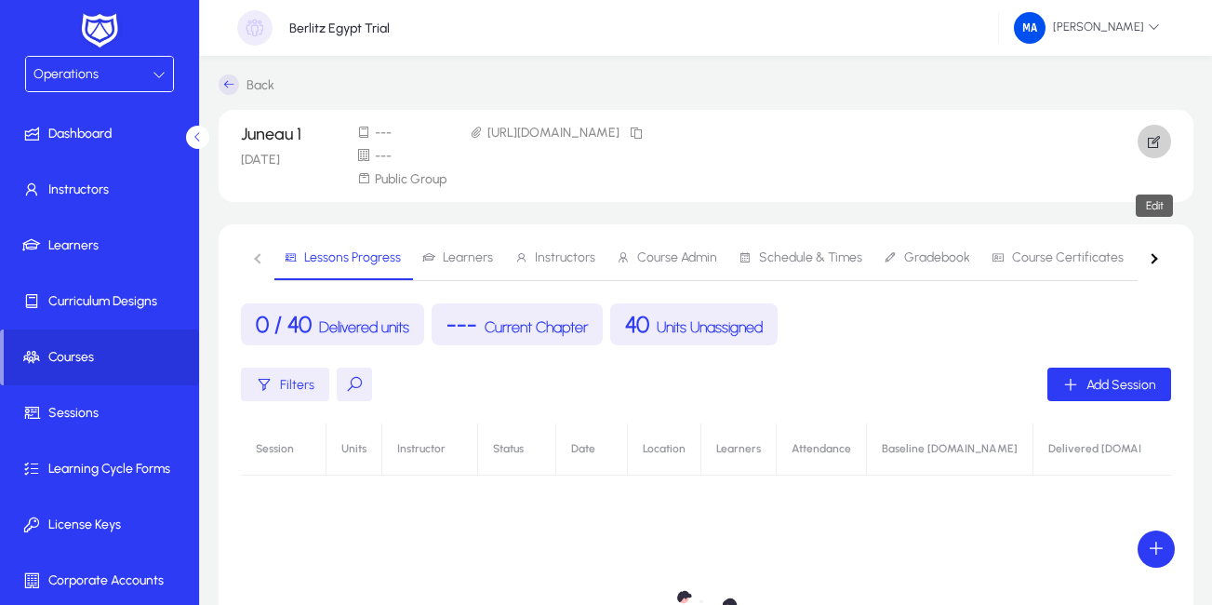
click at [1148, 135] on icon "button" at bounding box center [1154, 141] width 17 height 17
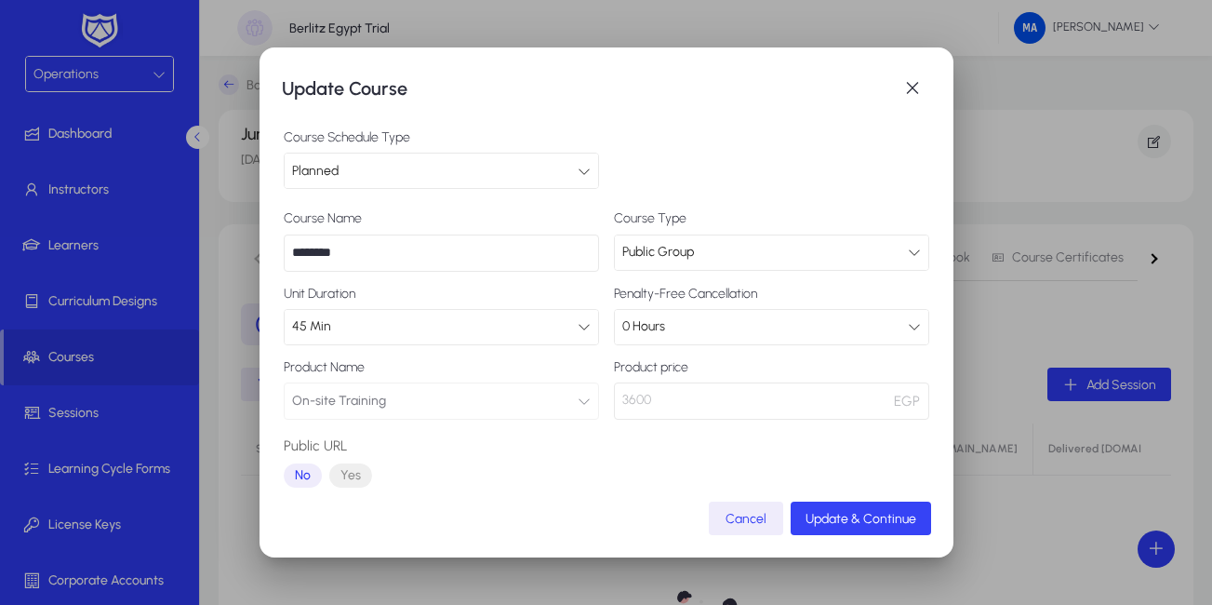
click at [823, 515] on span "Update & Continue" at bounding box center [860, 519] width 111 height 16
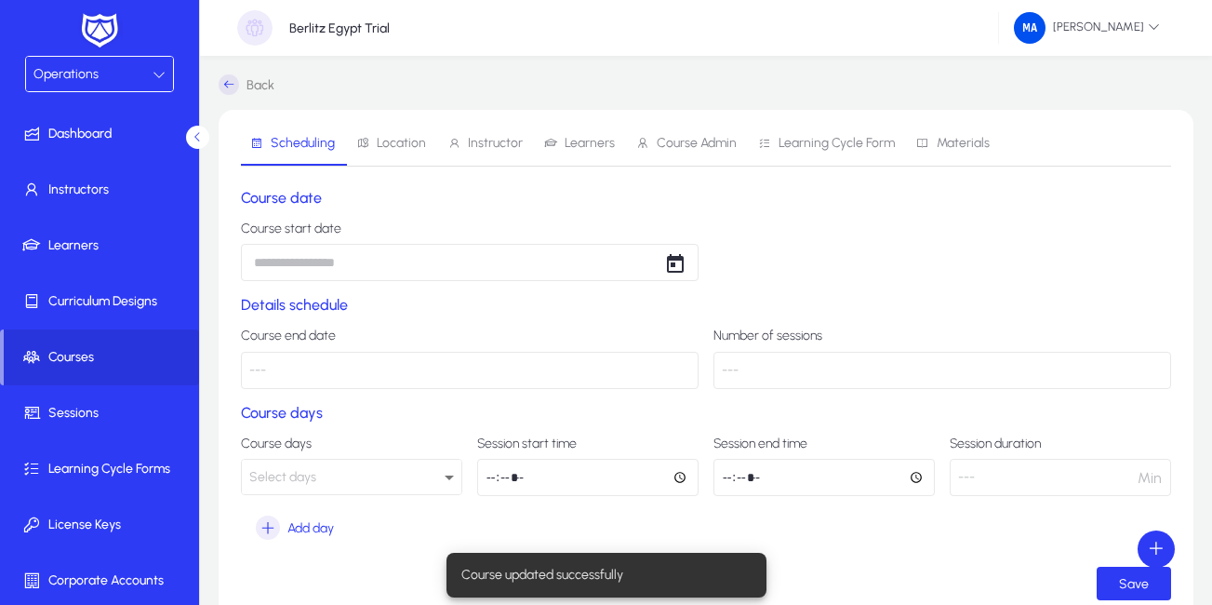
click at [477, 141] on span "Instructor" at bounding box center [495, 143] width 55 height 13
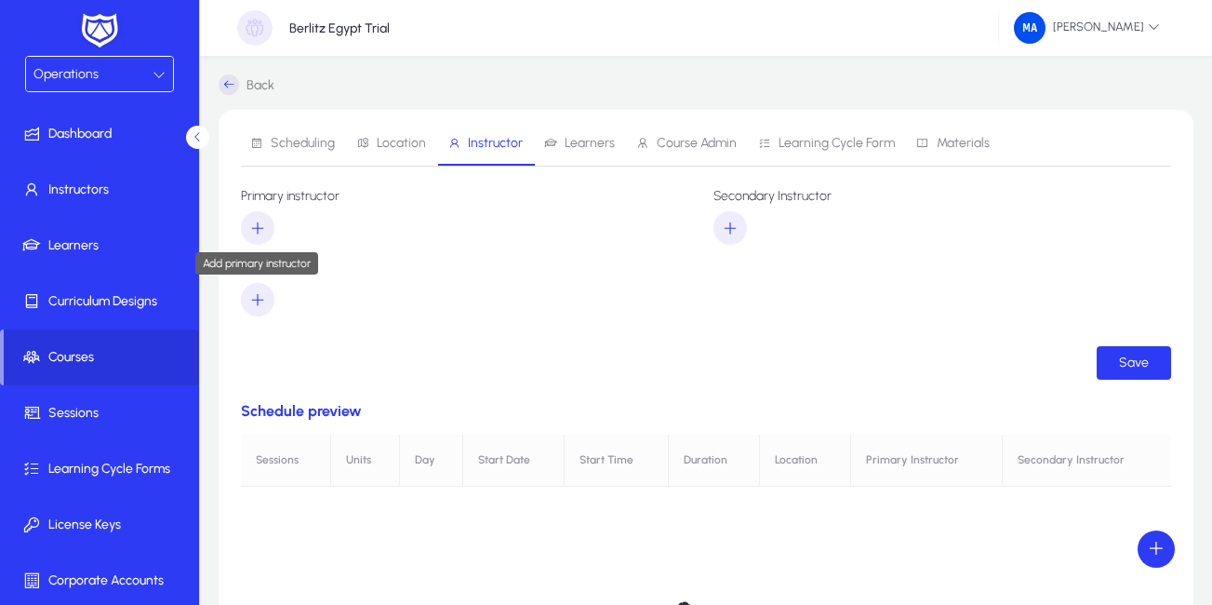
click at [259, 224] on icon "button" at bounding box center [257, 227] width 17 height 17
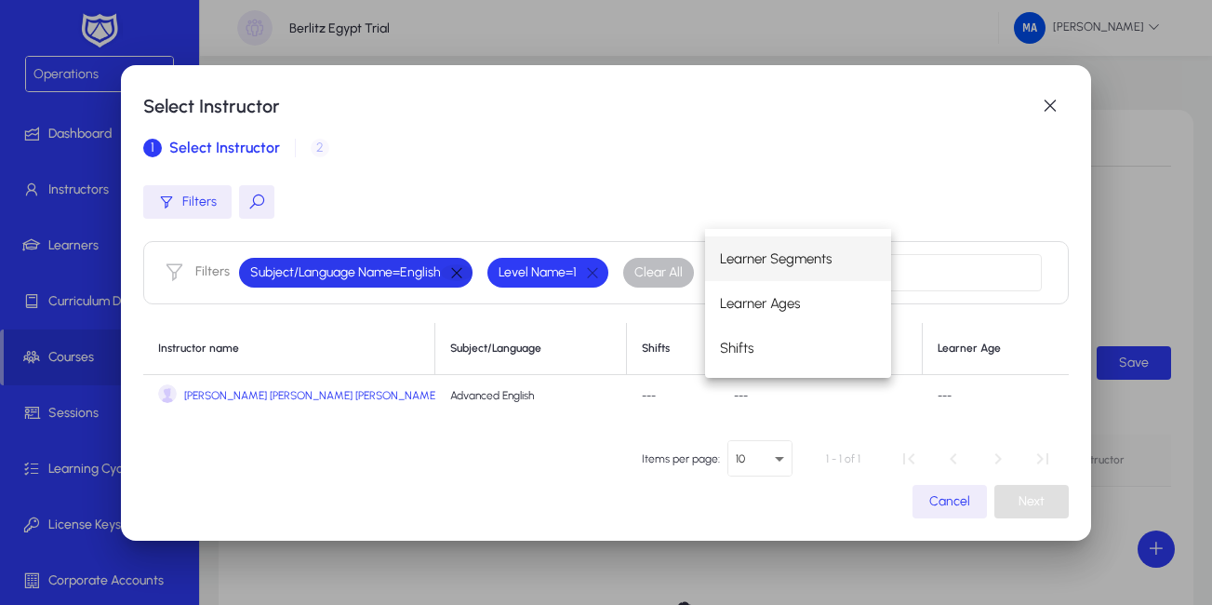
click at [452, 270] on button "button" at bounding box center [457, 272] width 32 height 17
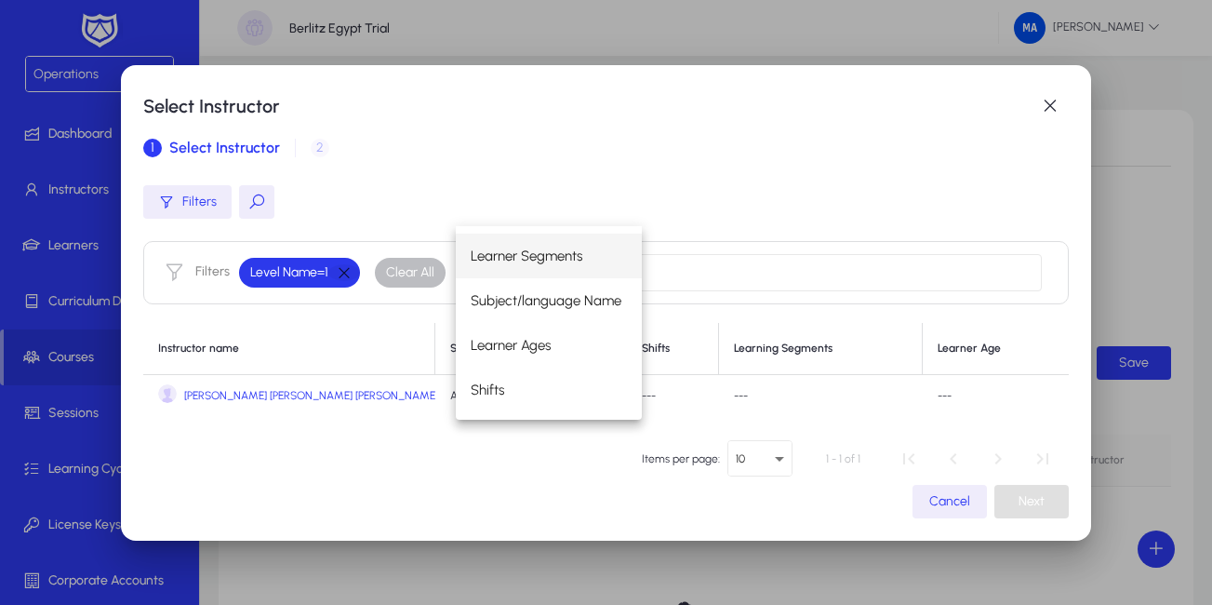
click at [351, 265] on button "button" at bounding box center [344, 272] width 32 height 17
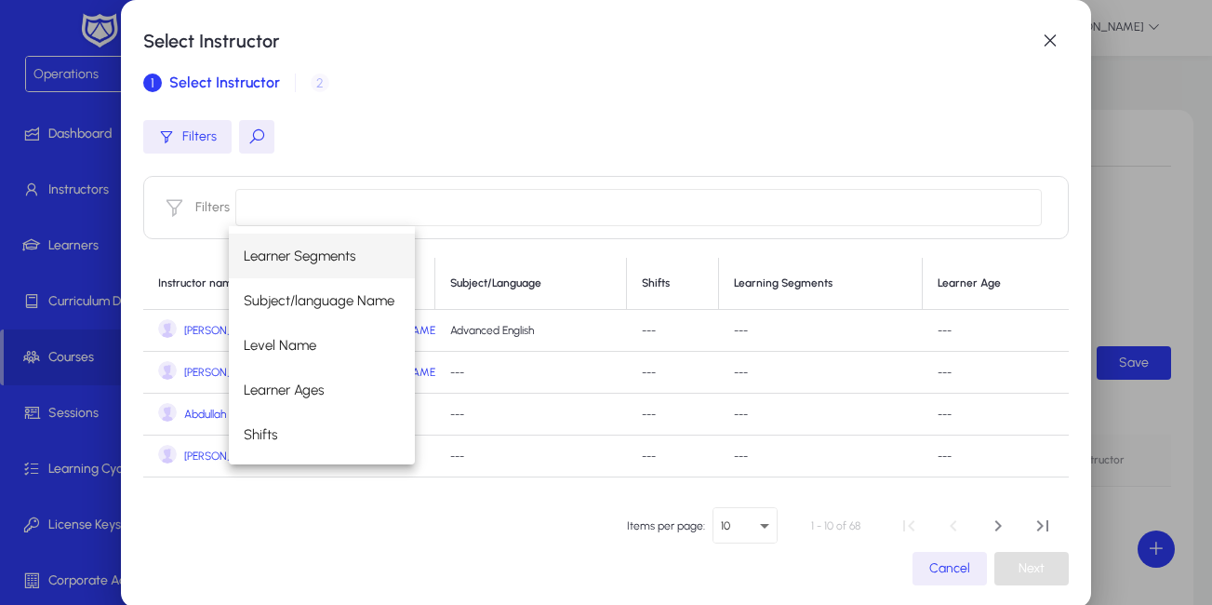
click at [240, 139] on button at bounding box center [256, 136] width 35 height 33
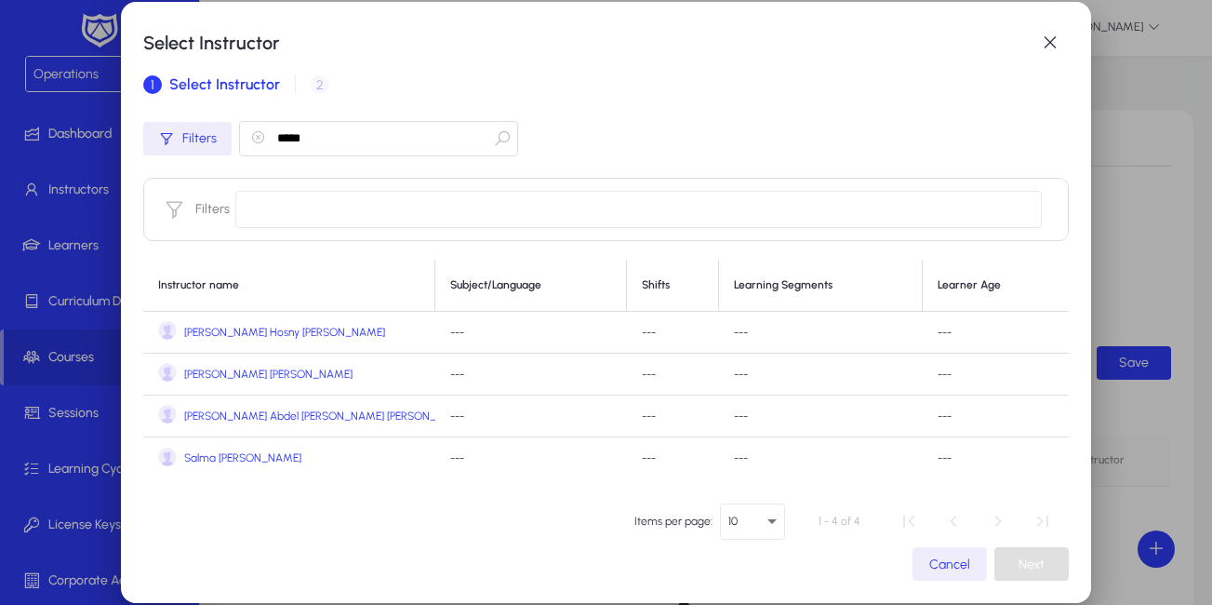
type input "*****"
click at [262, 420] on span "[PERSON_NAME] Abdel [PERSON_NAME] [PERSON_NAME]" at bounding box center [327, 416] width 286 height 14
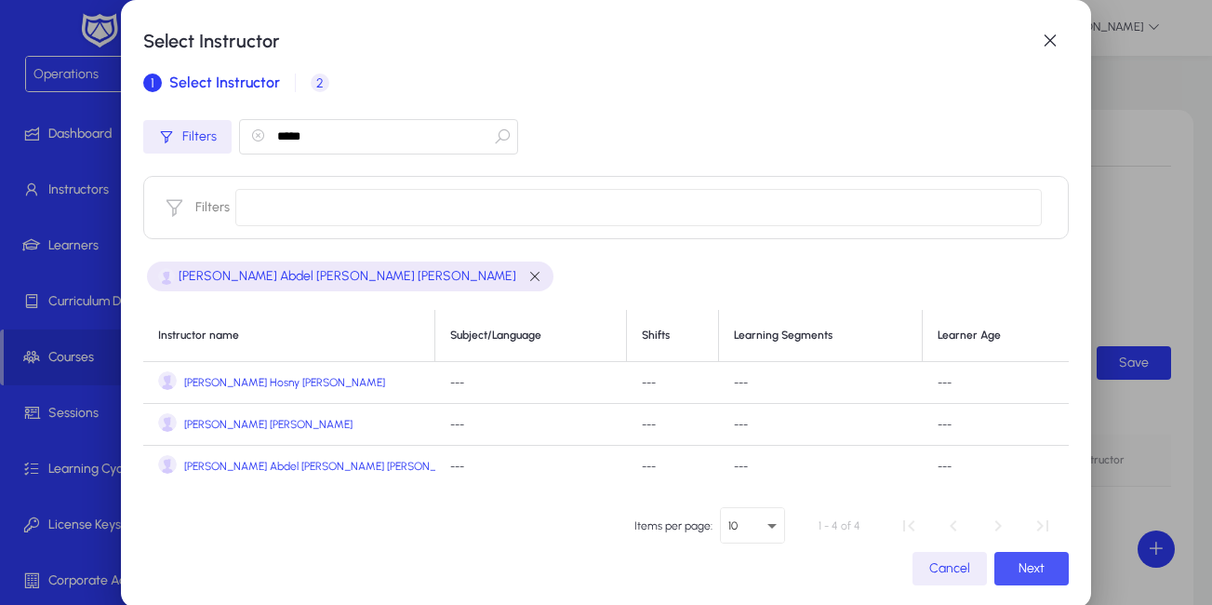
click at [1024, 567] on span "Next" at bounding box center [1031, 568] width 26 height 16
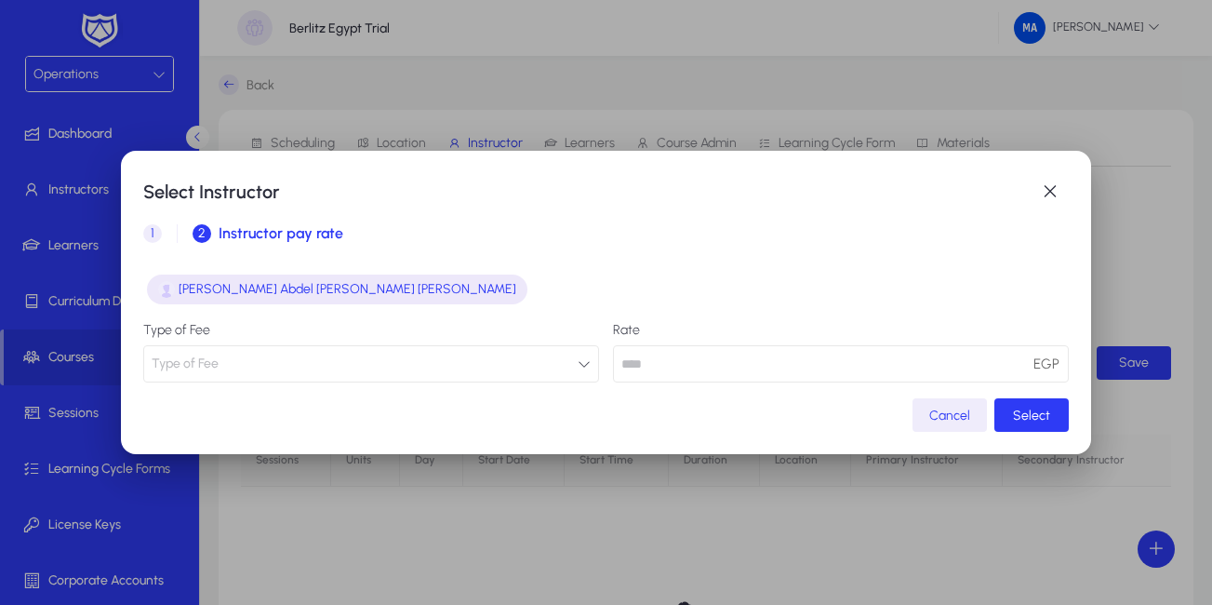
click at [333, 363] on button "Type of Fee" at bounding box center [371, 363] width 456 height 37
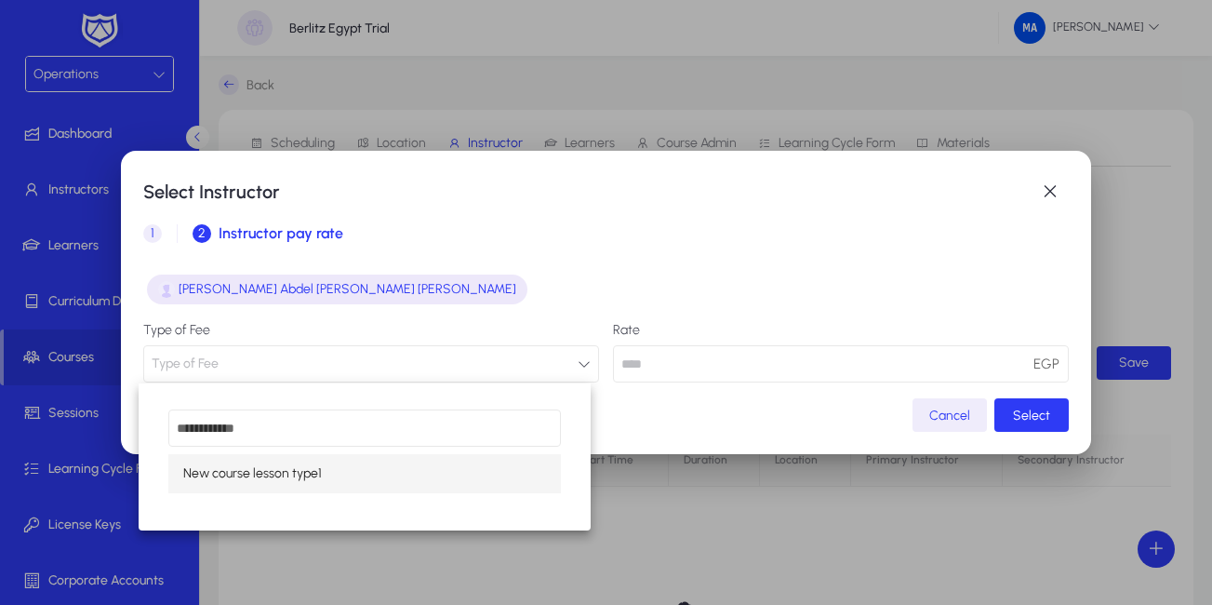
click at [259, 462] on span "New course lesson type1" at bounding box center [252, 473] width 139 height 22
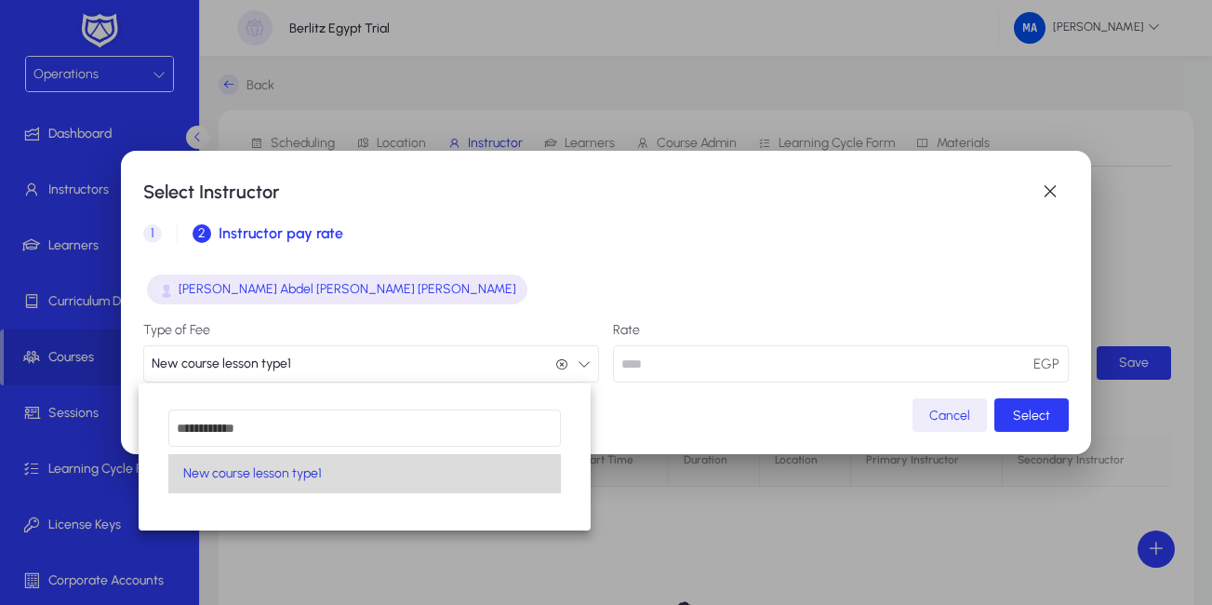
scroll to position [1, 0]
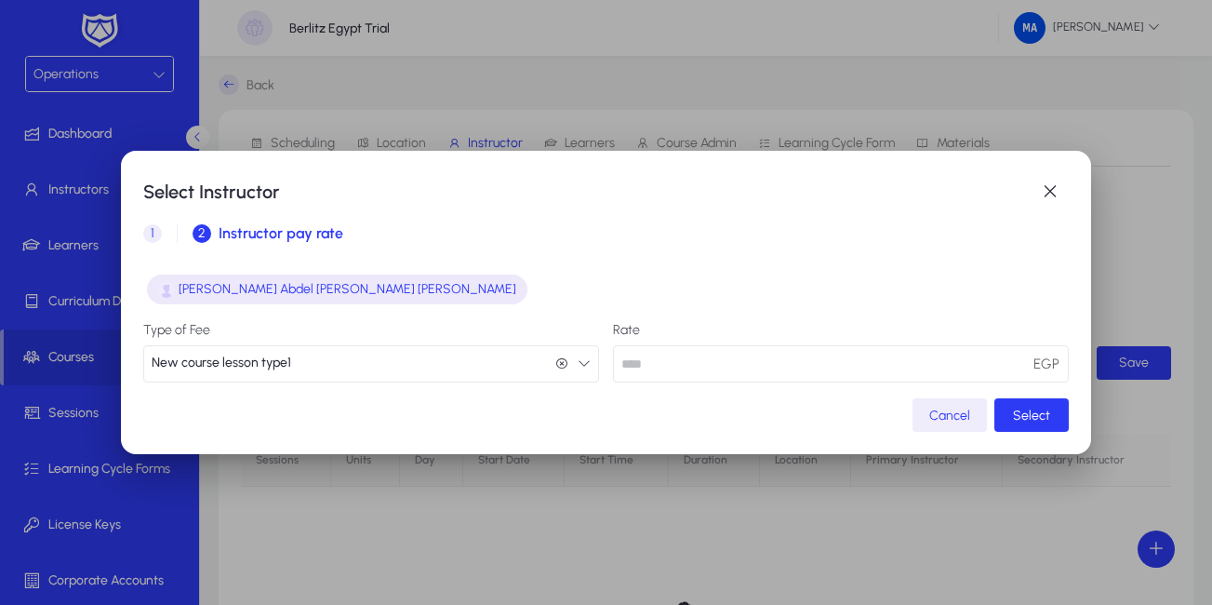
click at [890, 363] on input "number" at bounding box center [841, 363] width 456 height 37
type input "**"
click at [1002, 414] on span "button" at bounding box center [1031, 414] width 74 height 45
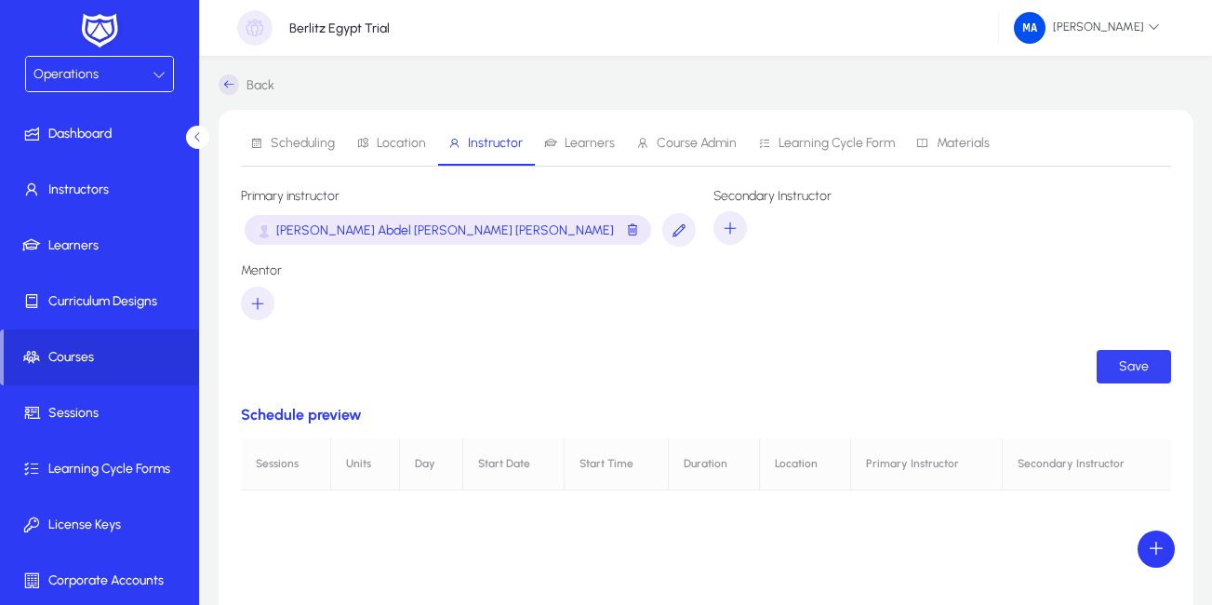
click at [1123, 367] on span "Save" at bounding box center [1134, 366] width 30 height 16
click at [114, 344] on span at bounding box center [101, 357] width 195 height 45
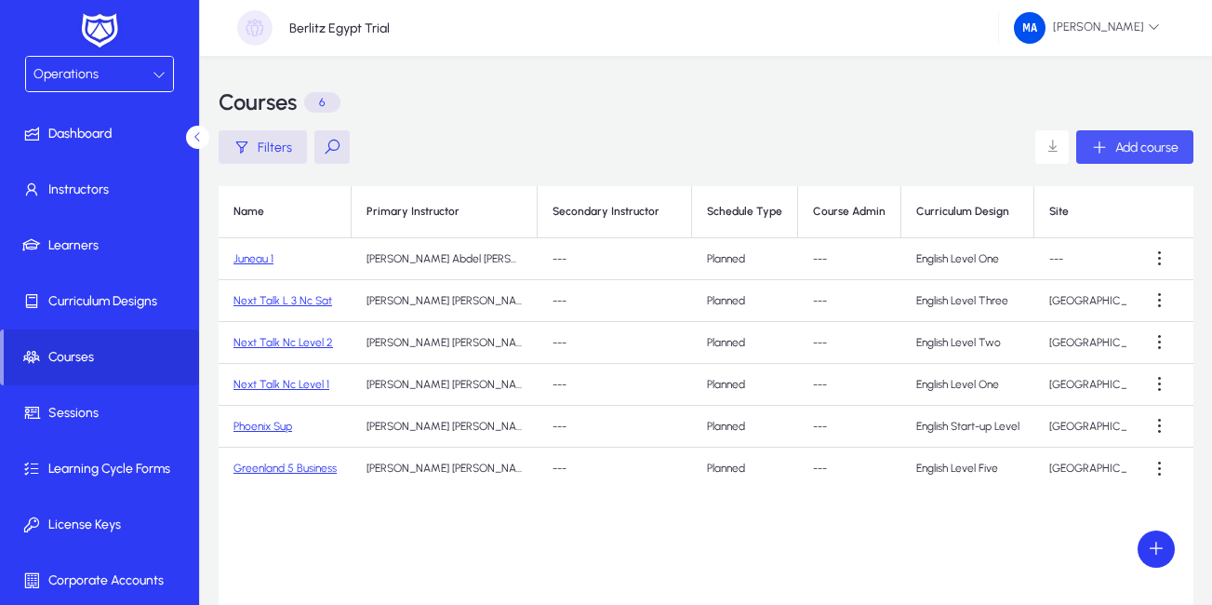
click at [1117, 151] on span "Add course" at bounding box center [1146, 148] width 63 height 16
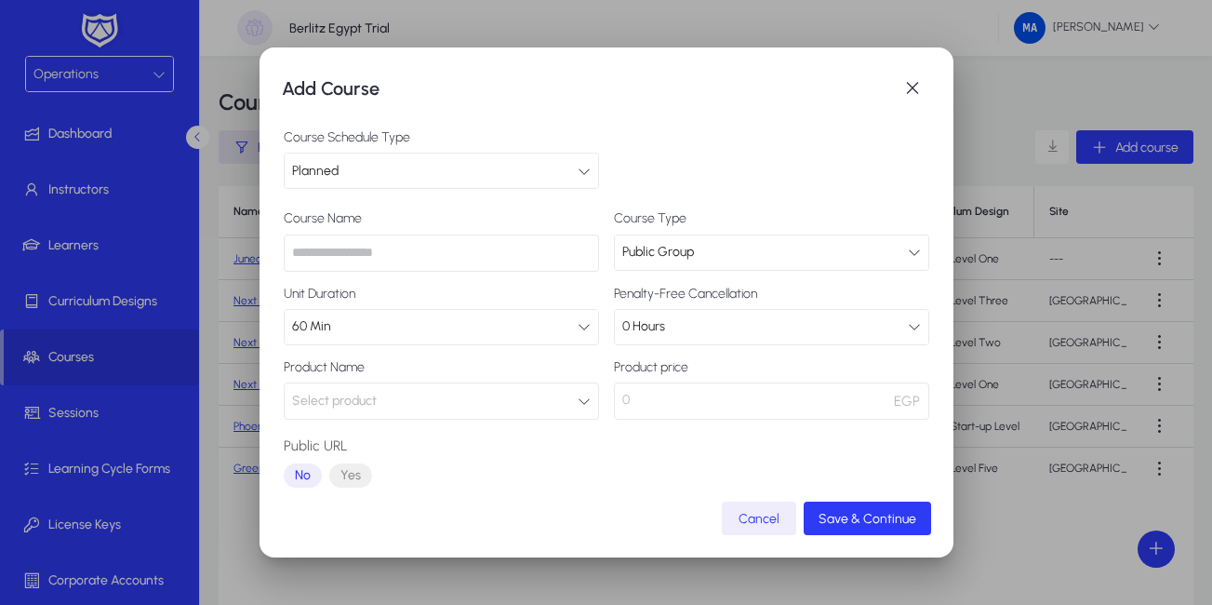
click at [476, 172] on div "Planned" at bounding box center [435, 171] width 286 height 24
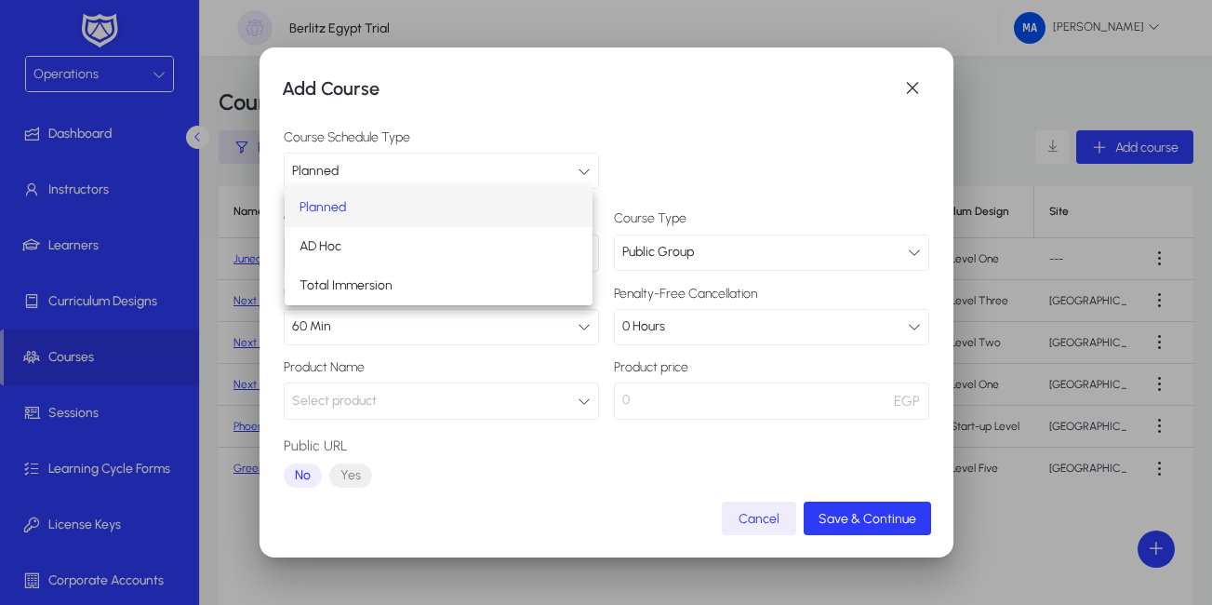
click at [476, 172] on div at bounding box center [606, 302] width 1212 height 605
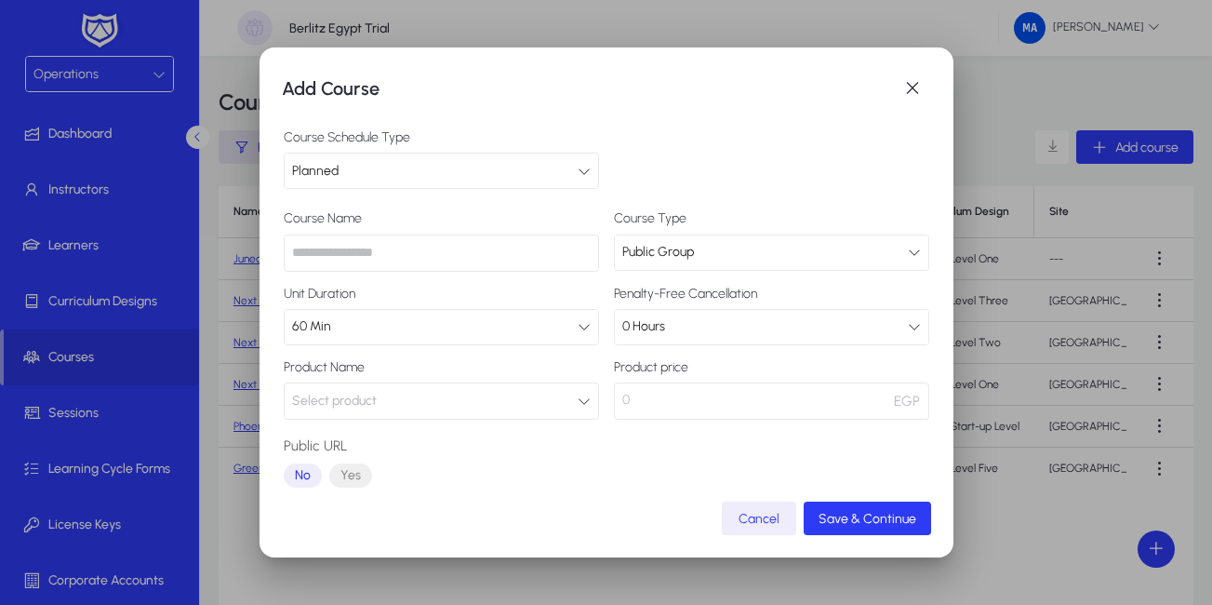
click at [405, 249] on input "text" at bounding box center [441, 252] width 315 height 37
paste input "*********"
type input "*********"
click at [486, 398] on button "Select product" at bounding box center [441, 400] width 315 height 37
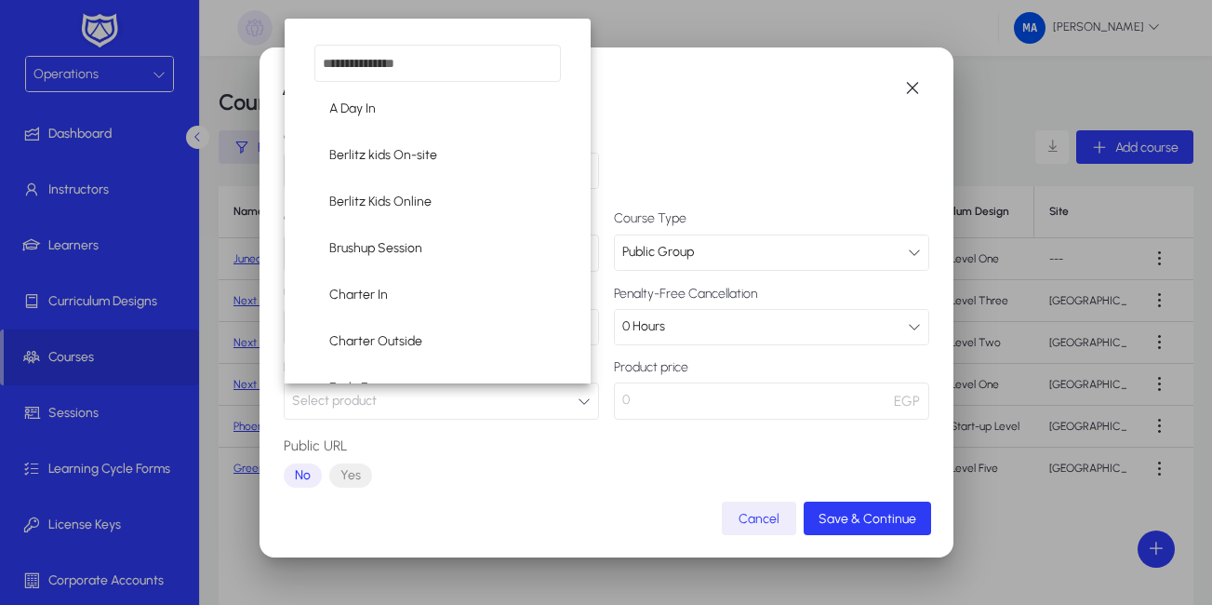
click at [382, 65] on input "dropdown search" at bounding box center [437, 63] width 247 height 37
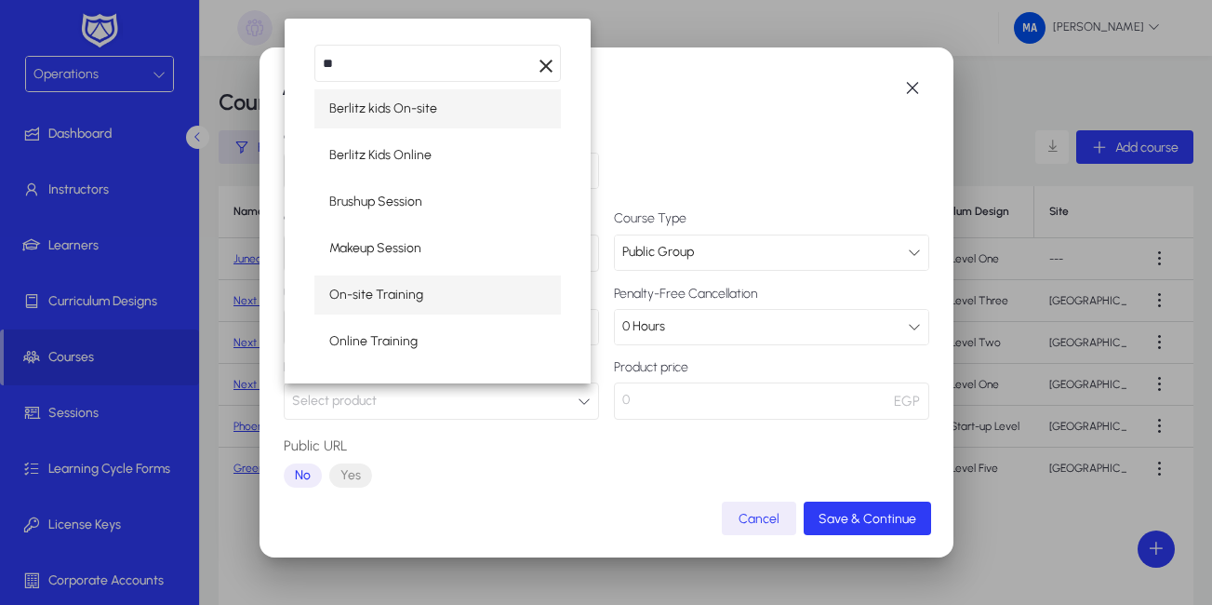
type input "**"
click at [387, 294] on span "On-site Training" at bounding box center [376, 295] width 94 height 22
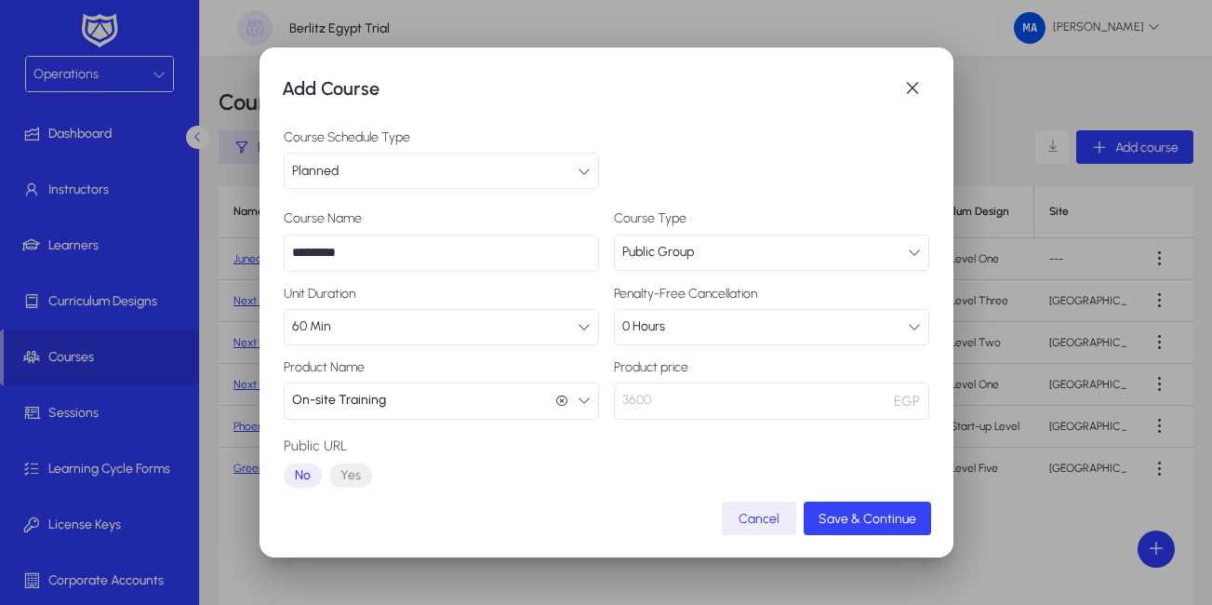
click at [846, 515] on span "Save & Continue" at bounding box center [867, 519] width 98 height 16
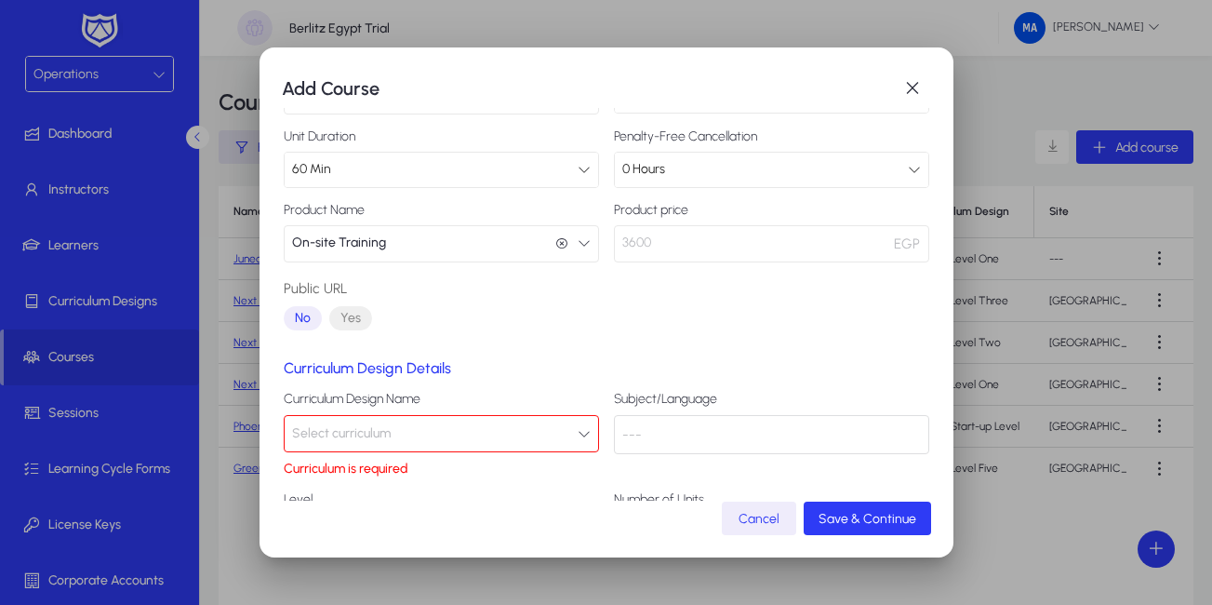
scroll to position [190, 0]
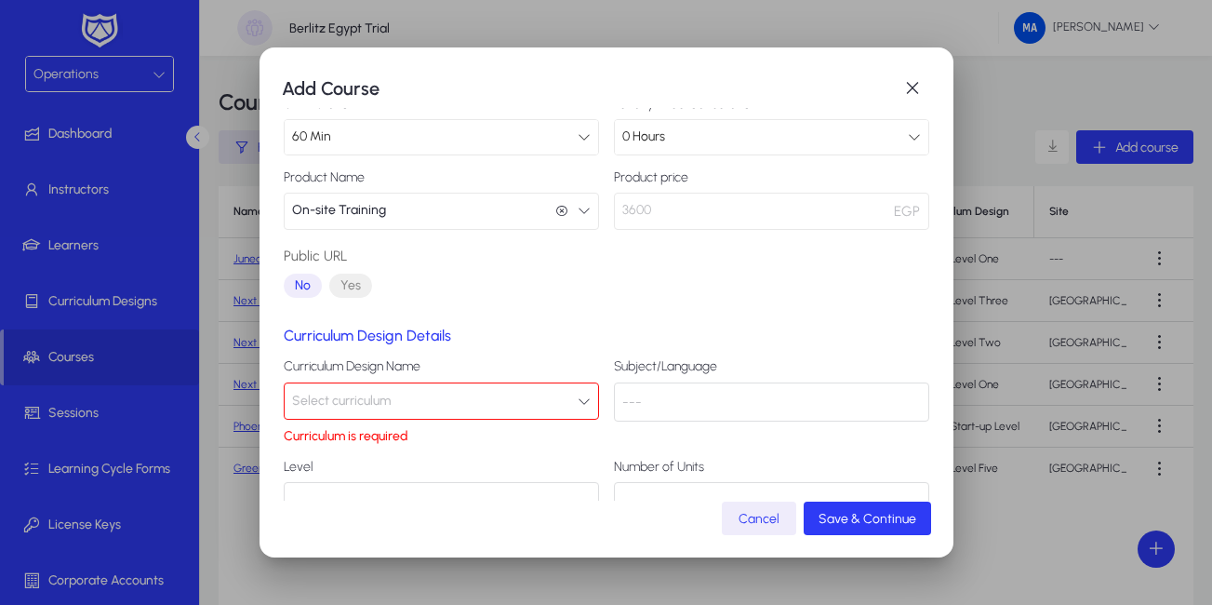
click at [578, 403] on icon "button" at bounding box center [584, 400] width 13 height 13
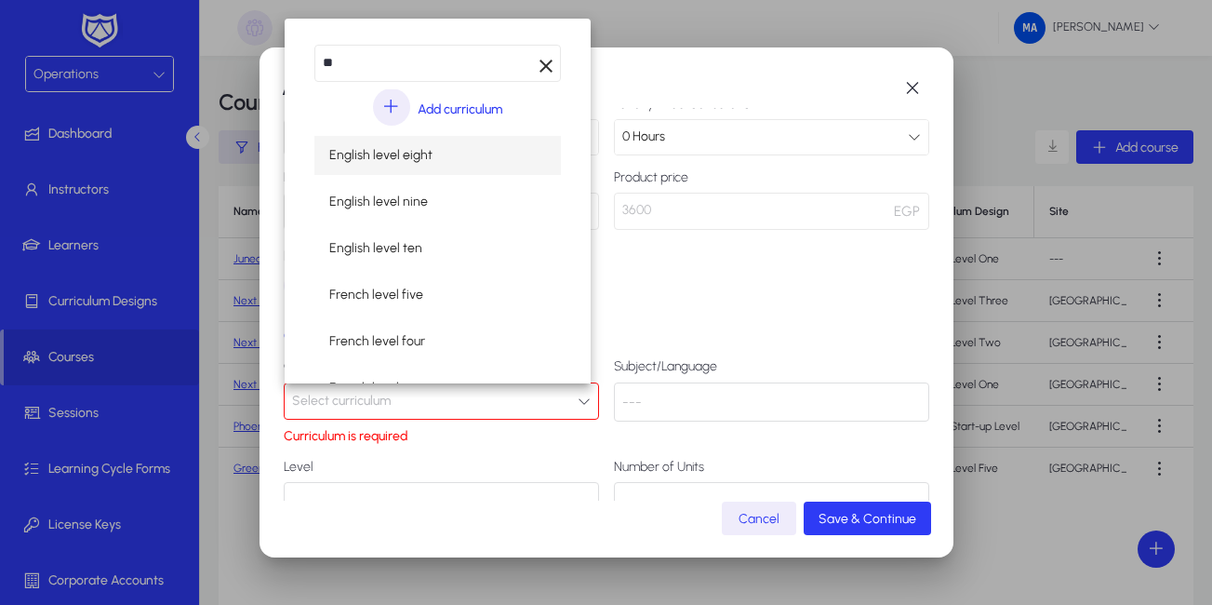
type input "**"
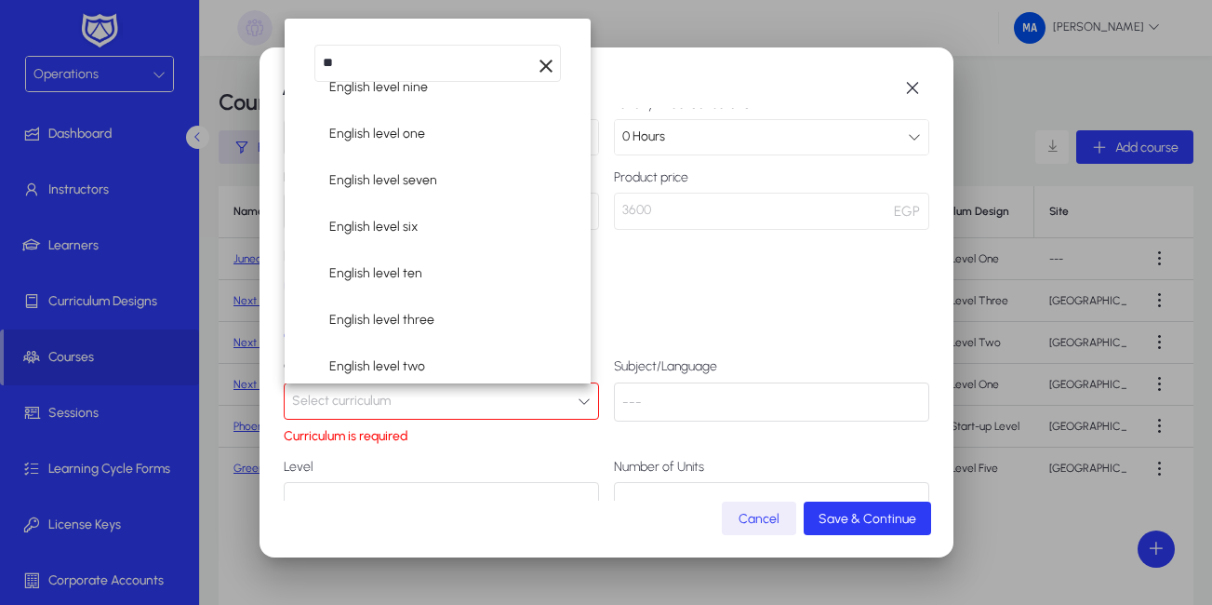
scroll to position [252, 0]
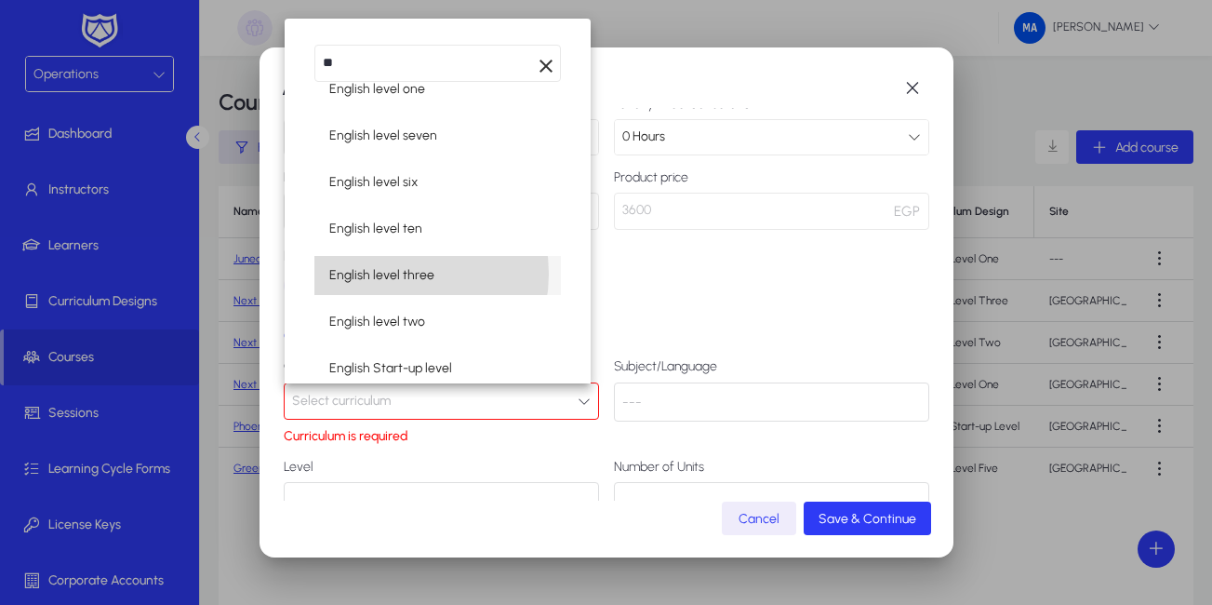
click at [393, 273] on span "English level three" at bounding box center [381, 275] width 105 height 22
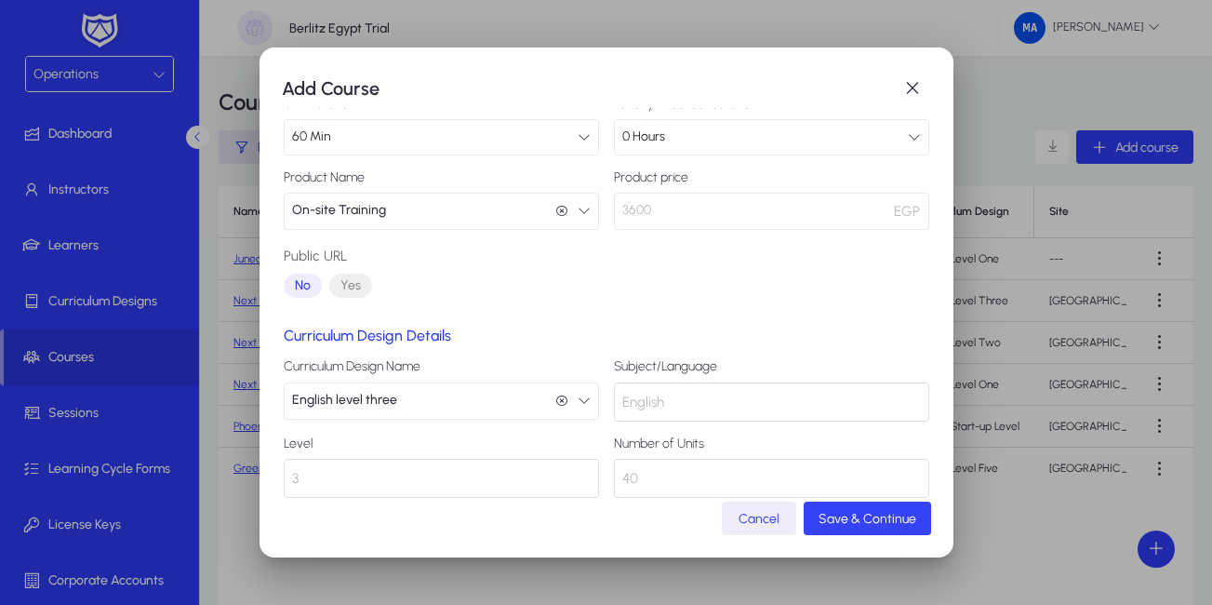
click at [846, 519] on span "Save & Continue" at bounding box center [867, 519] width 98 height 16
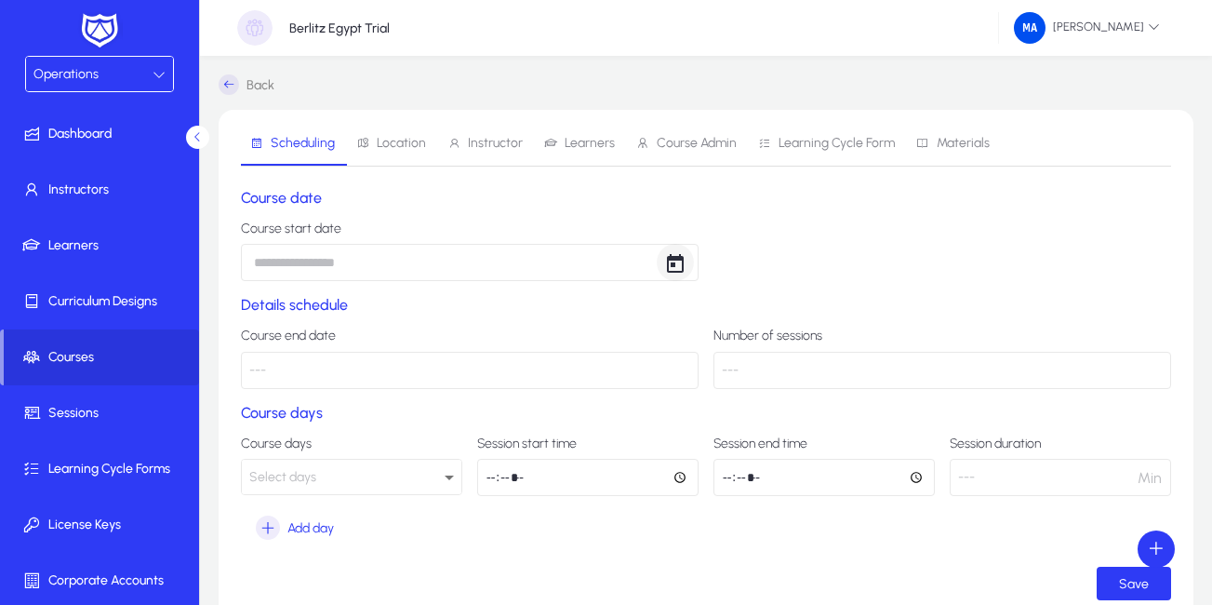
click at [671, 263] on span "Open calendar" at bounding box center [675, 262] width 37 height 37
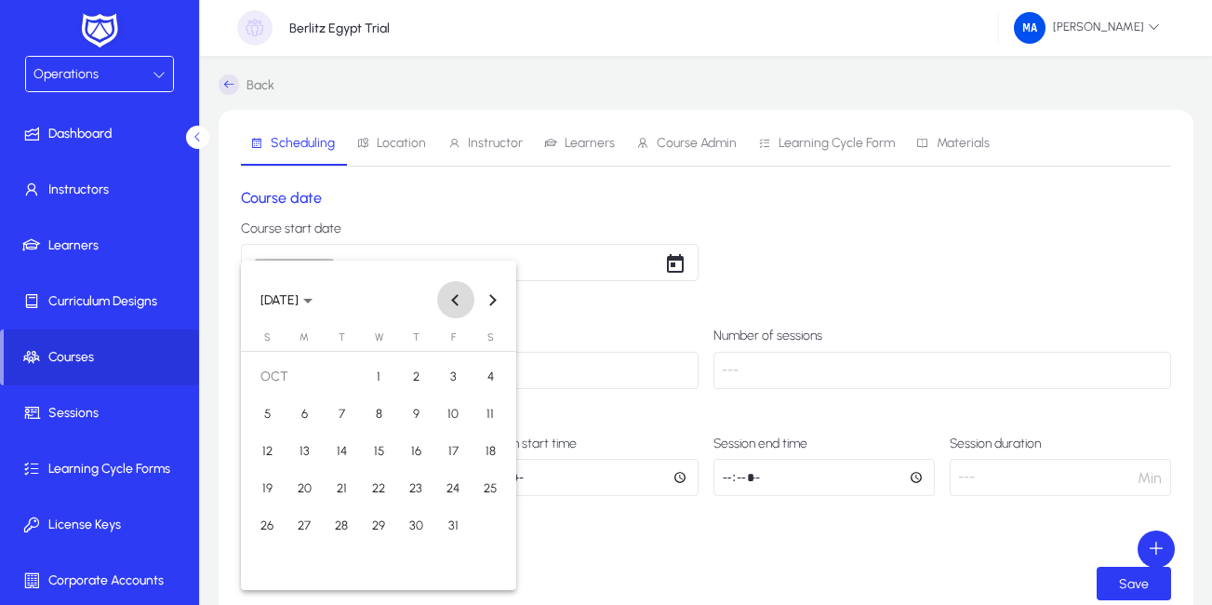
click at [455, 300] on button "Previous month" at bounding box center [455, 299] width 37 height 37
click at [341, 449] on span "9" at bounding box center [341, 450] width 33 height 33
type input "**********"
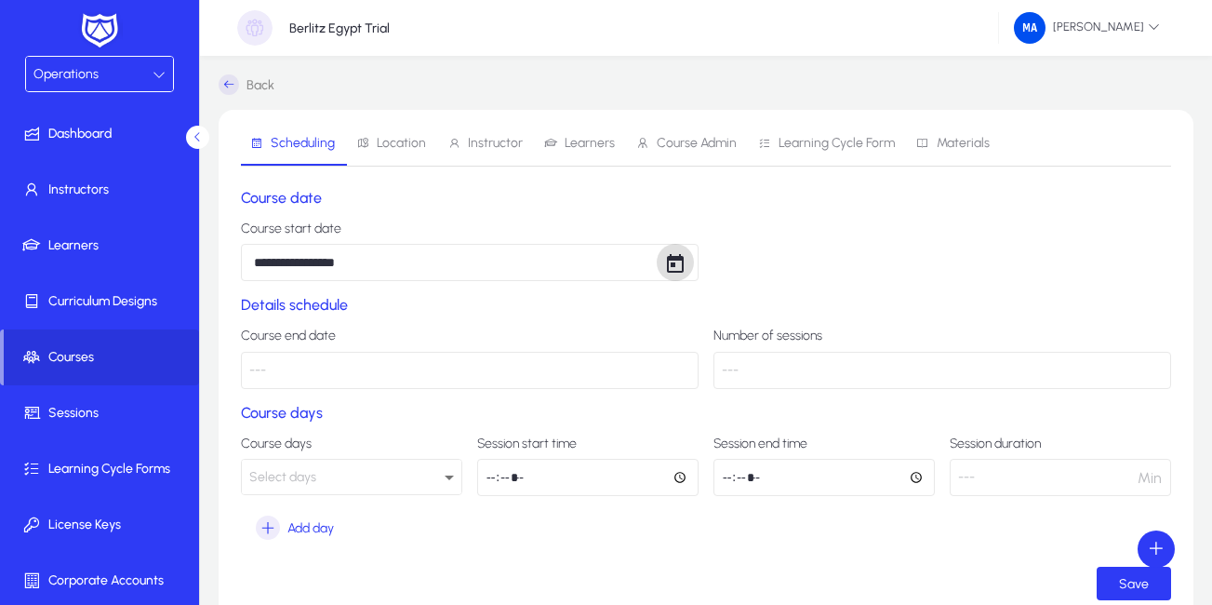
click at [425, 477] on div "Select days" at bounding box center [346, 477] width 195 height 24
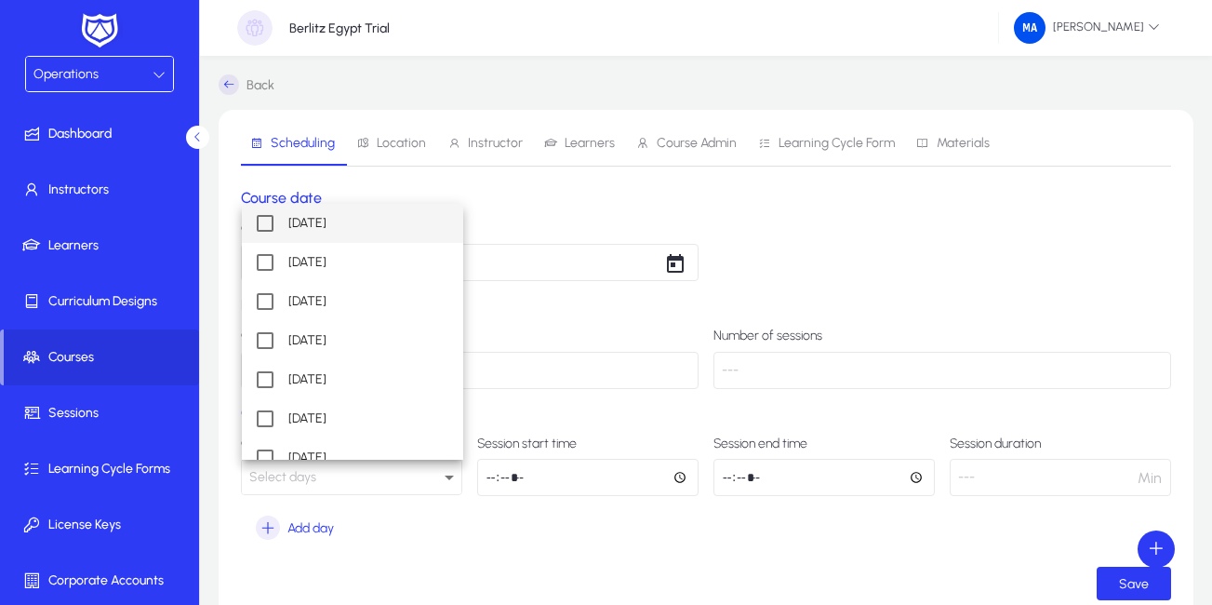
scroll to position [18, 0]
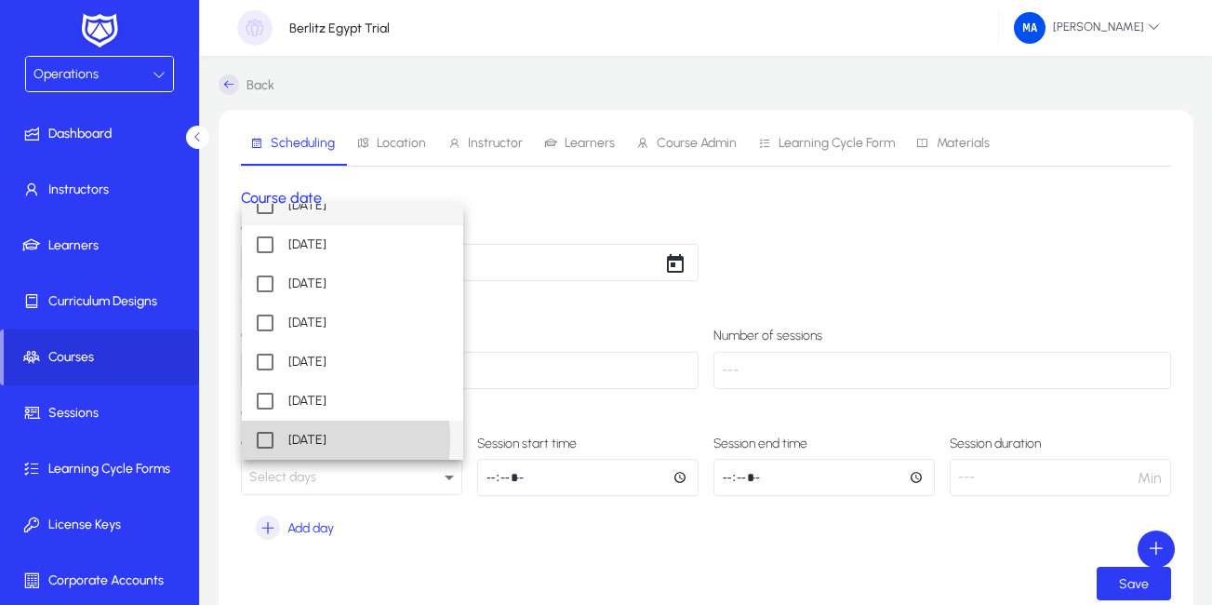
click at [276, 439] on mat-option "[DATE]" at bounding box center [352, 439] width 221 height 39
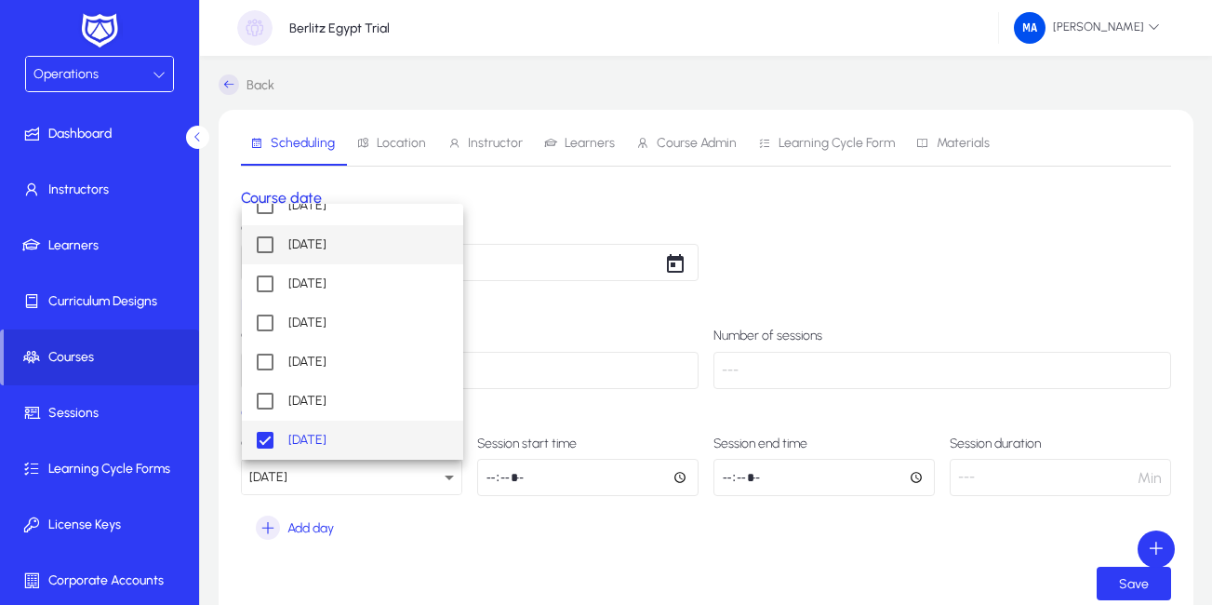
click at [274, 242] on mat-option "[DATE]" at bounding box center [352, 244] width 221 height 39
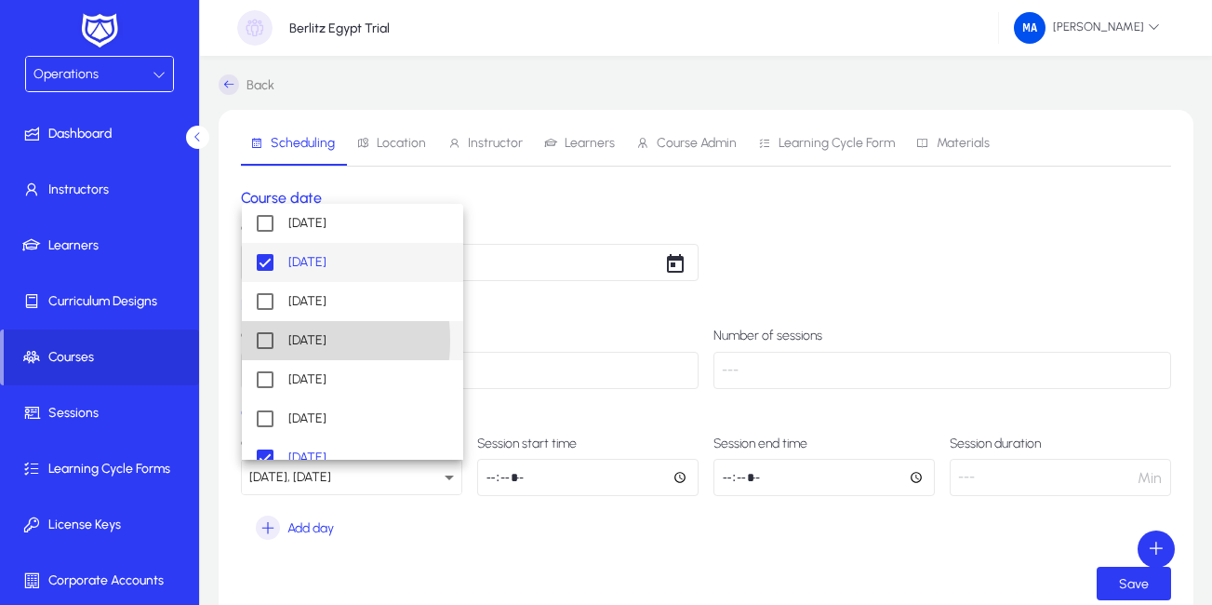
click at [267, 340] on mat-pseudo-checkbox at bounding box center [265, 340] width 17 height 17
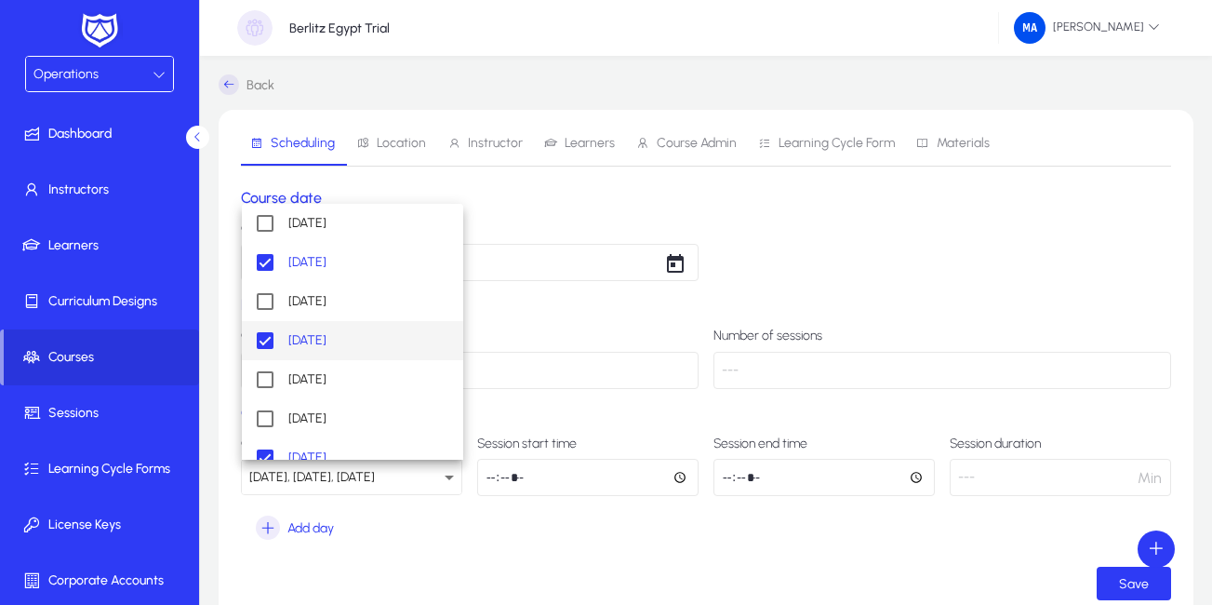
click at [887, 547] on div at bounding box center [606, 302] width 1212 height 605
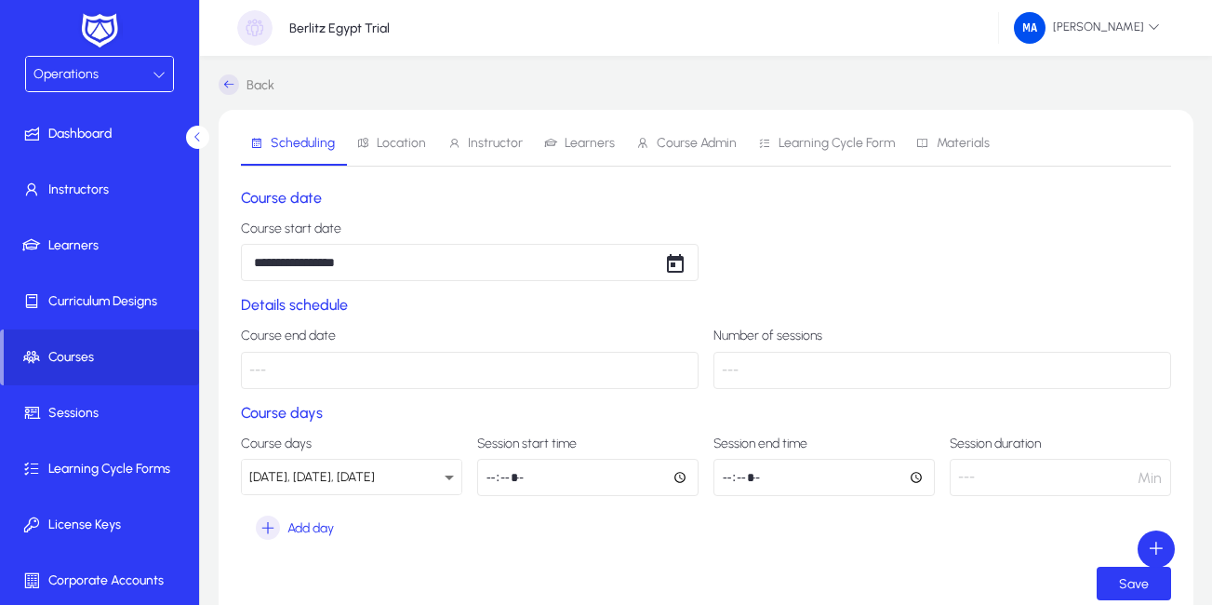
click at [496, 477] on input "time" at bounding box center [587, 477] width 221 height 37
type input "*****"
click at [731, 469] on input "time" at bounding box center [823, 477] width 221 height 37
type input "*****"
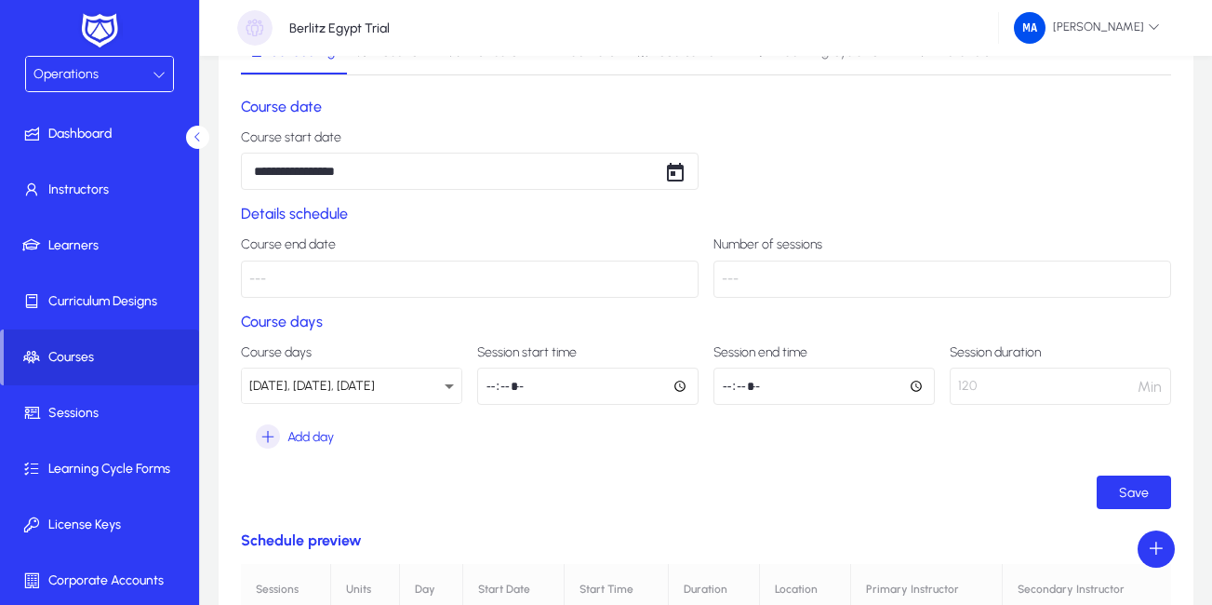
scroll to position [102, 0]
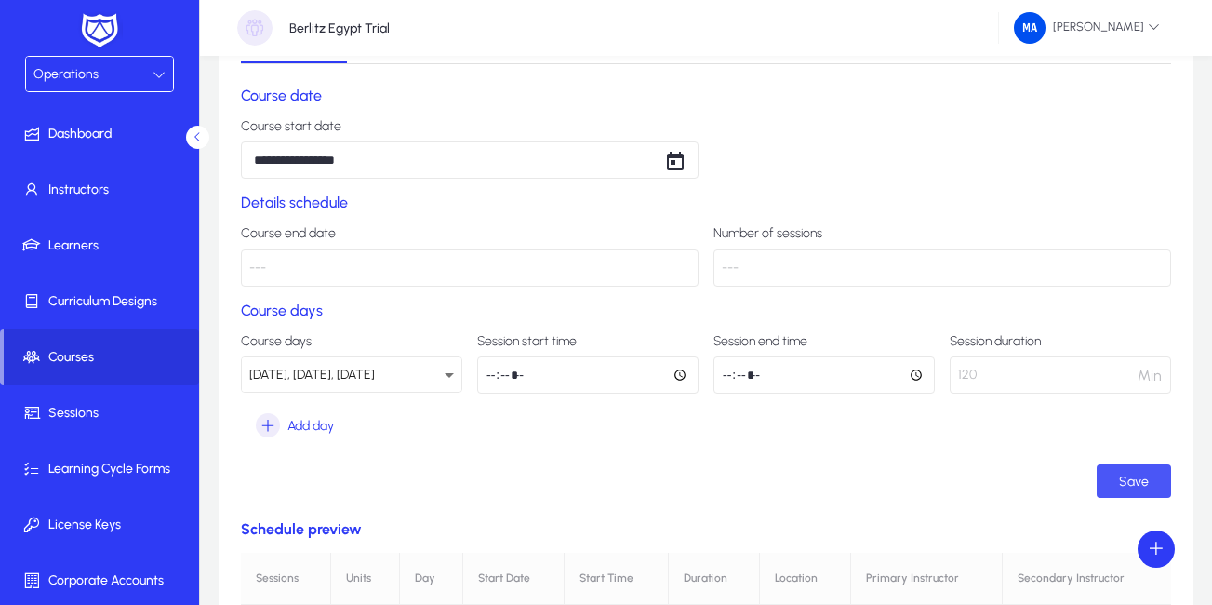
click at [1109, 477] on span "submit" at bounding box center [1134, 481] width 74 height 45
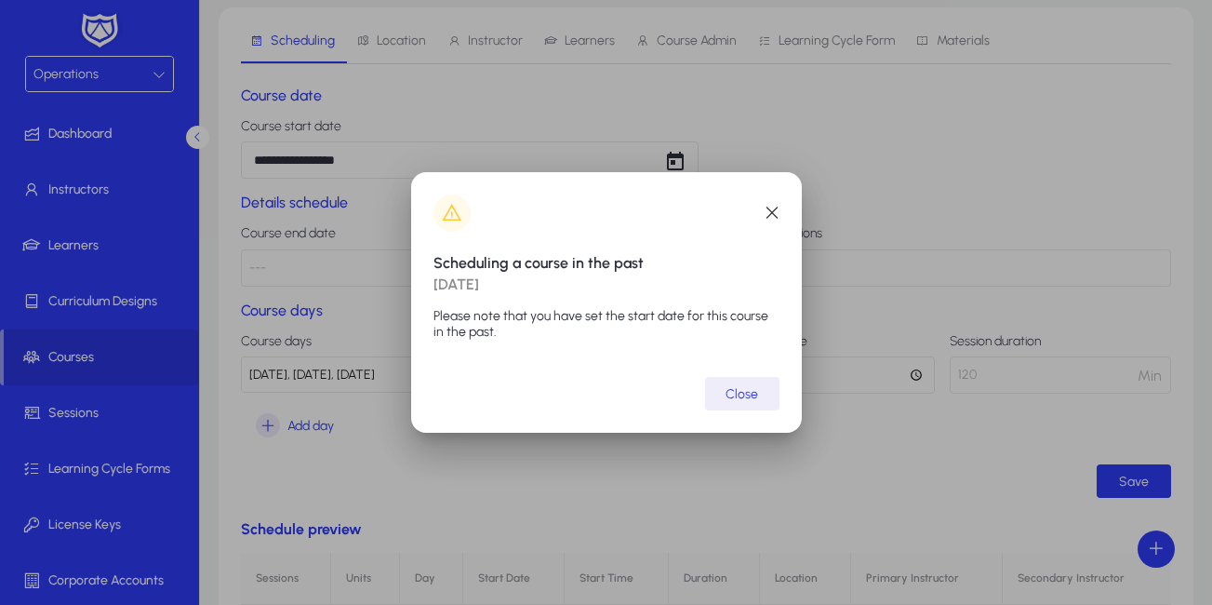
click at [737, 396] on span "Close" at bounding box center [741, 394] width 33 height 16
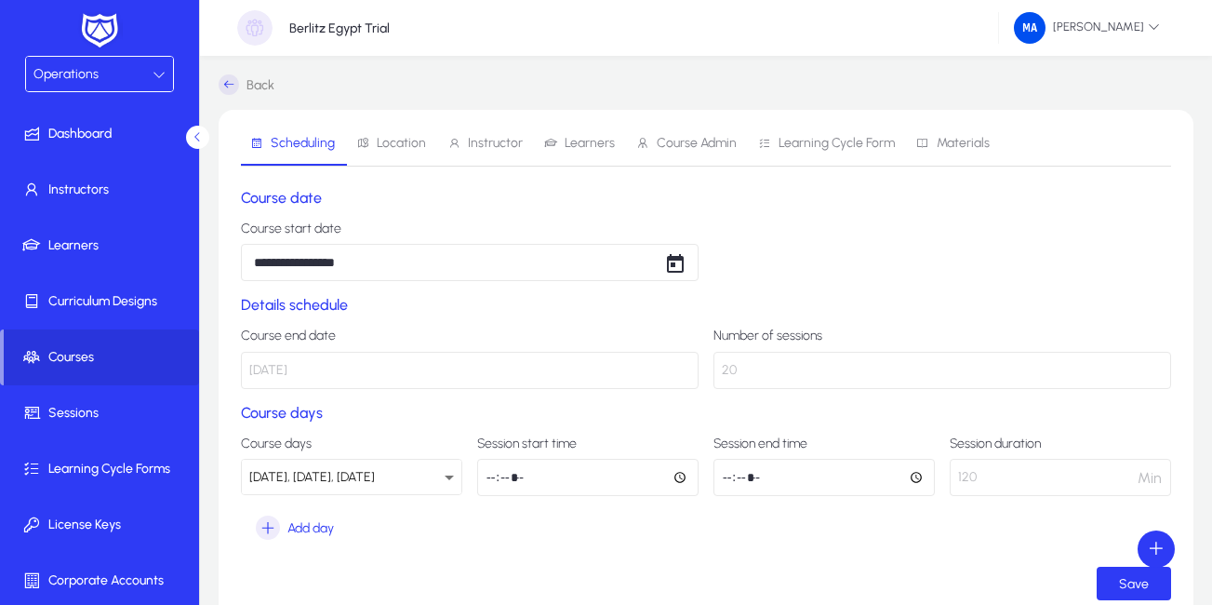
click at [375, 152] on span "Location" at bounding box center [391, 143] width 70 height 45
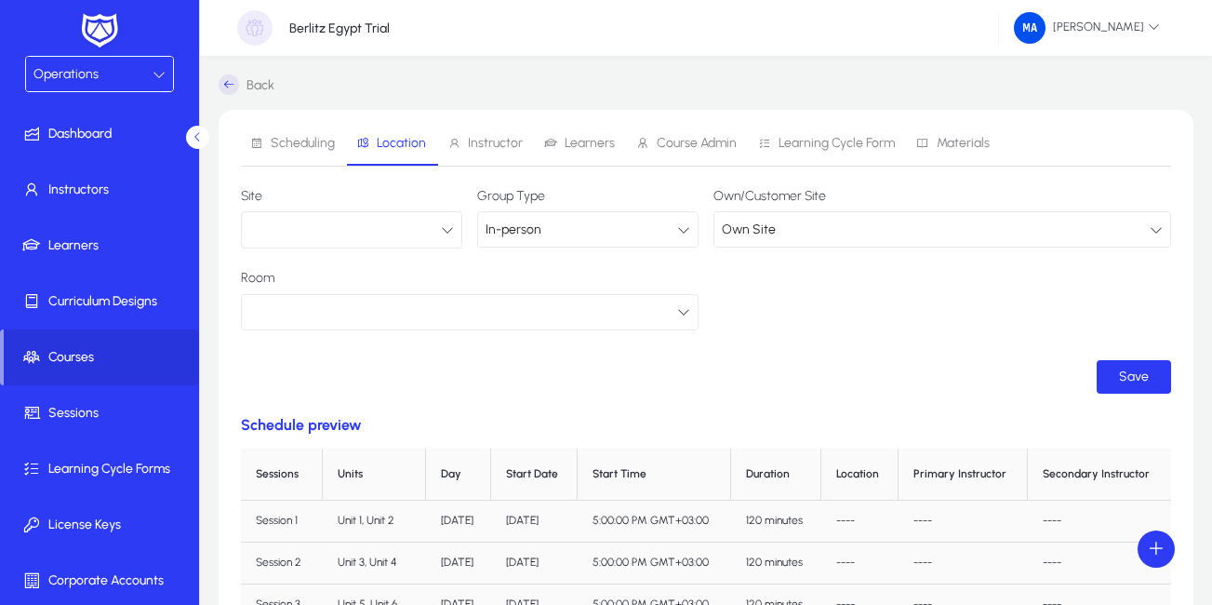
click at [417, 228] on button "button" at bounding box center [351, 229] width 221 height 37
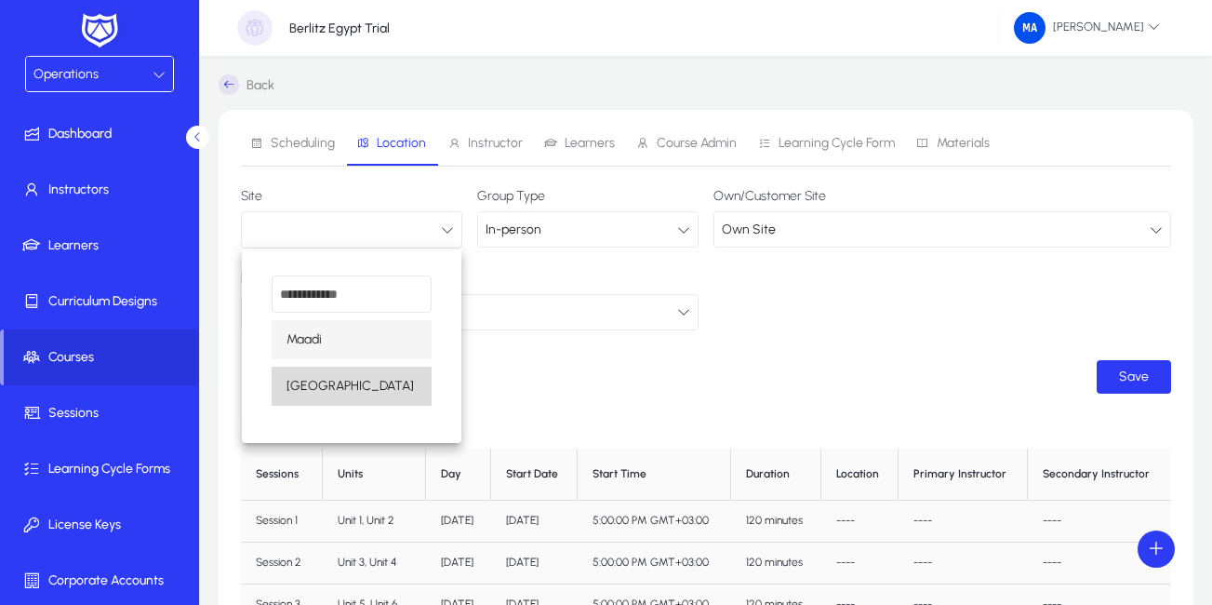
click at [334, 379] on span "[GEOGRAPHIC_DATA]" at bounding box center [349, 386] width 127 height 22
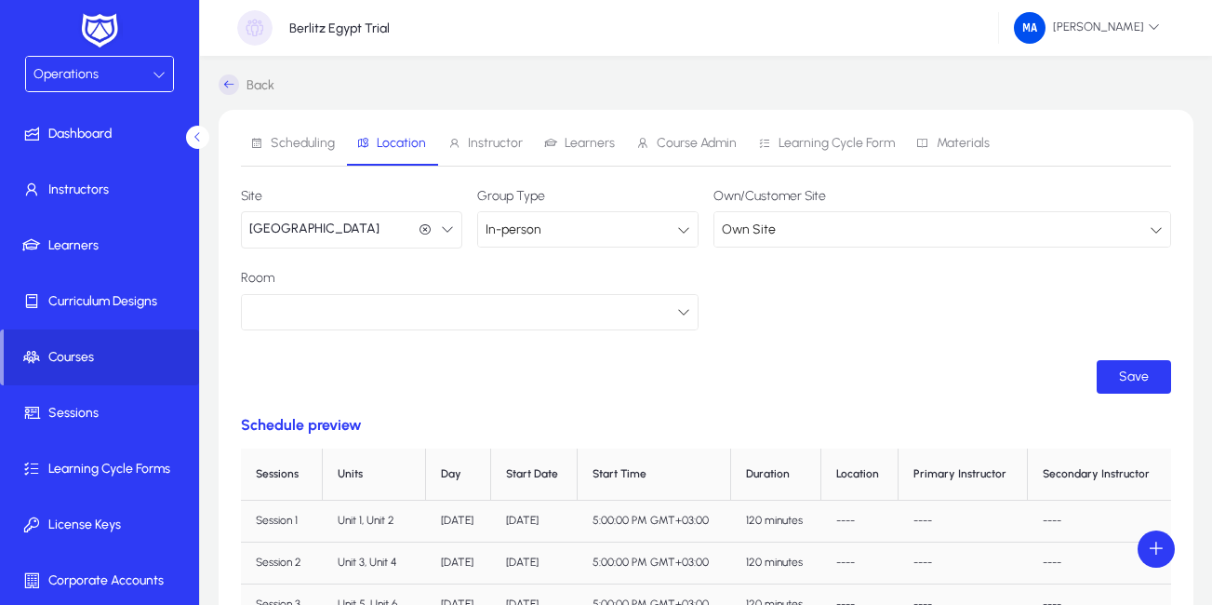
click at [477, 312] on div at bounding box center [463, 311] width 428 height 24
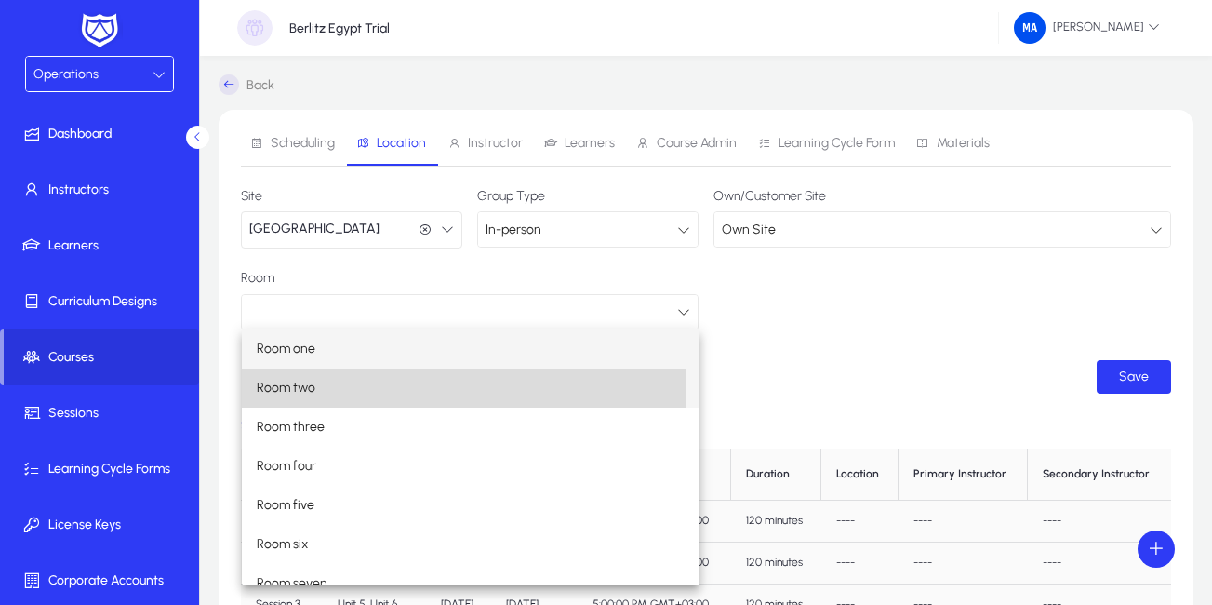
click at [298, 387] on span "Room two" at bounding box center [286, 388] width 59 height 22
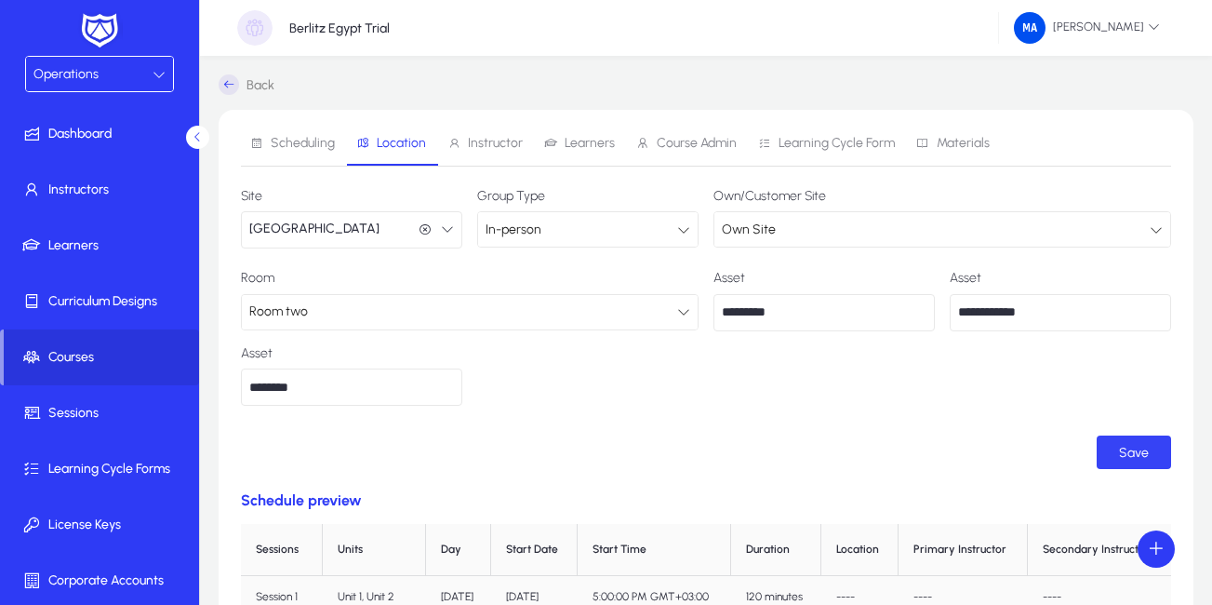
click at [1121, 445] on span "Save" at bounding box center [1134, 453] width 30 height 16
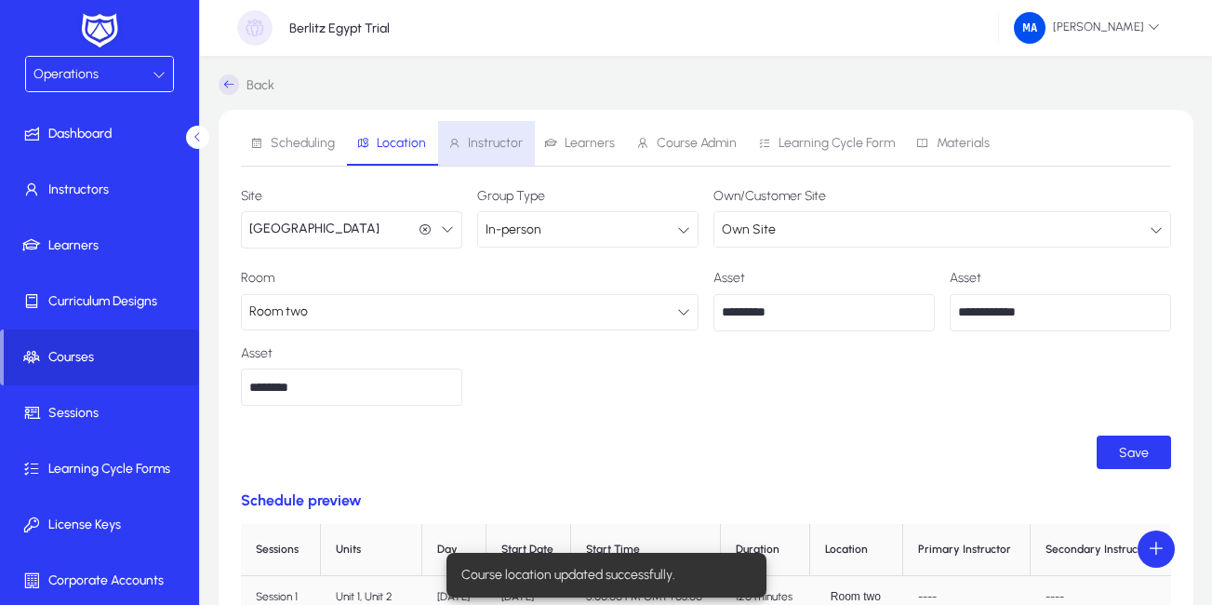
click at [477, 141] on span "Instructor" at bounding box center [495, 143] width 55 height 13
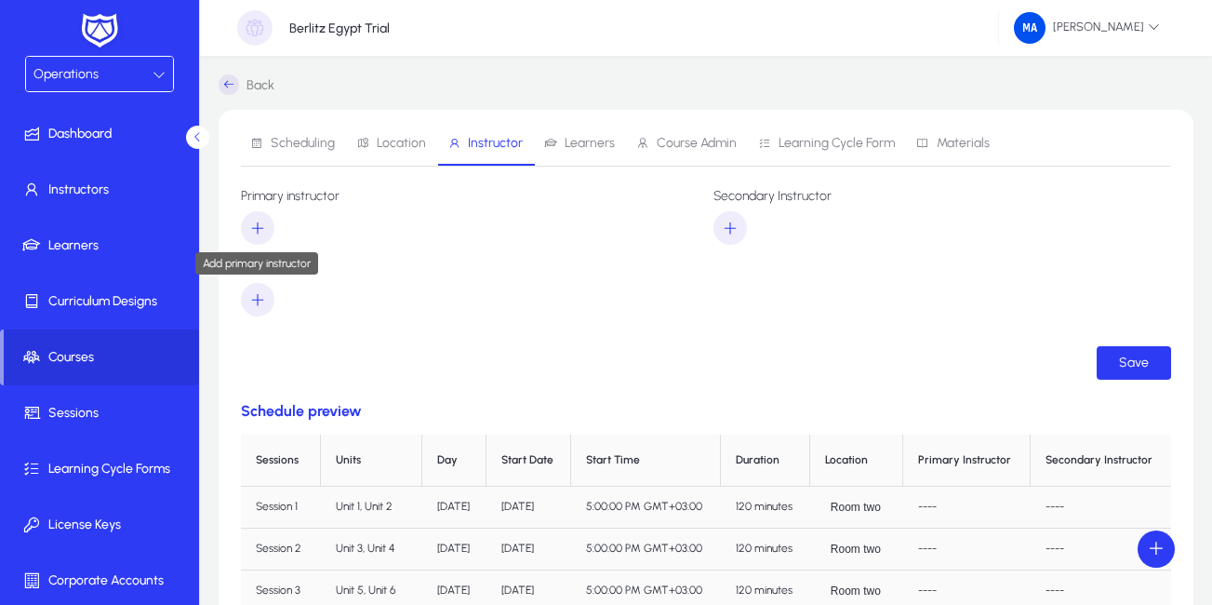
click at [261, 225] on icon "button" at bounding box center [257, 227] width 17 height 17
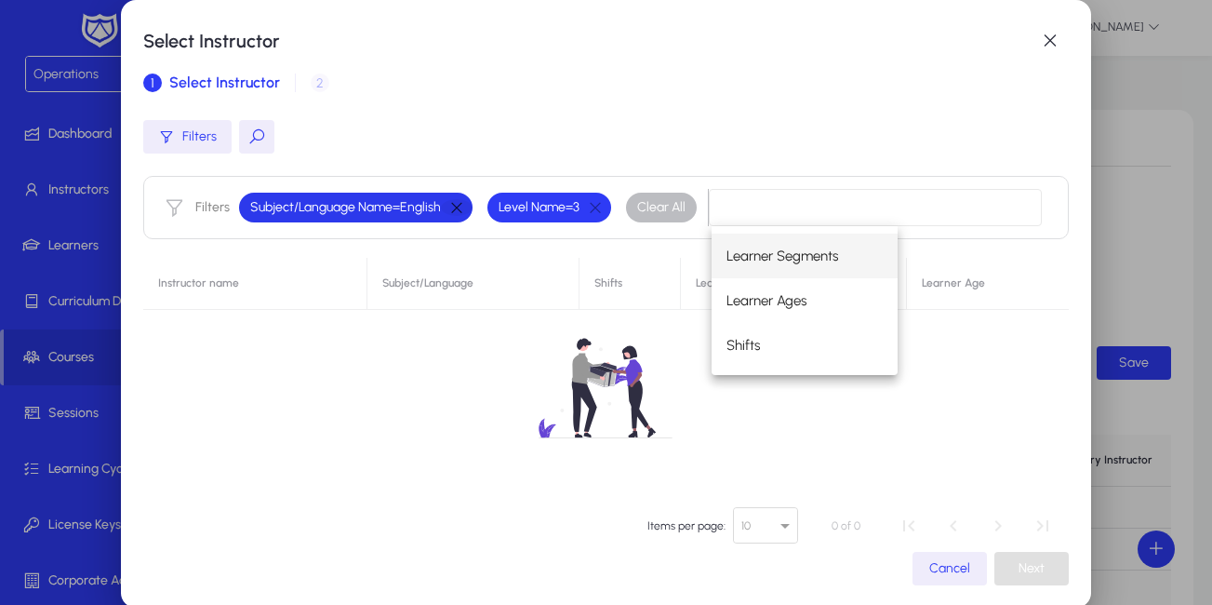
click at [453, 208] on button "button" at bounding box center [457, 207] width 32 height 17
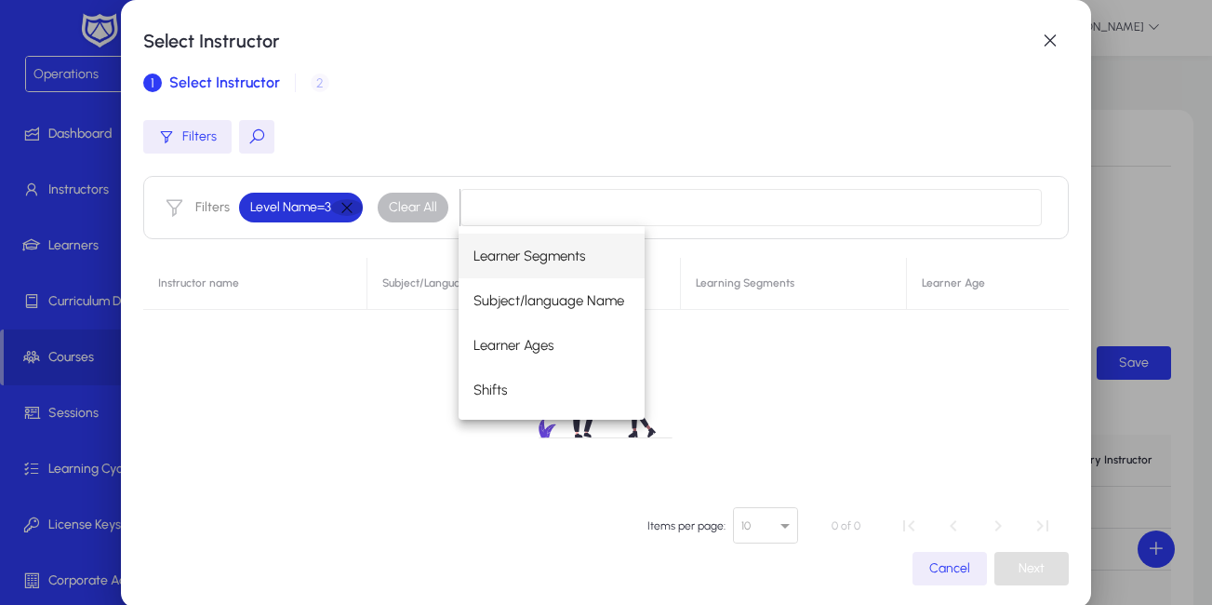
click at [346, 206] on button "button" at bounding box center [347, 207] width 32 height 17
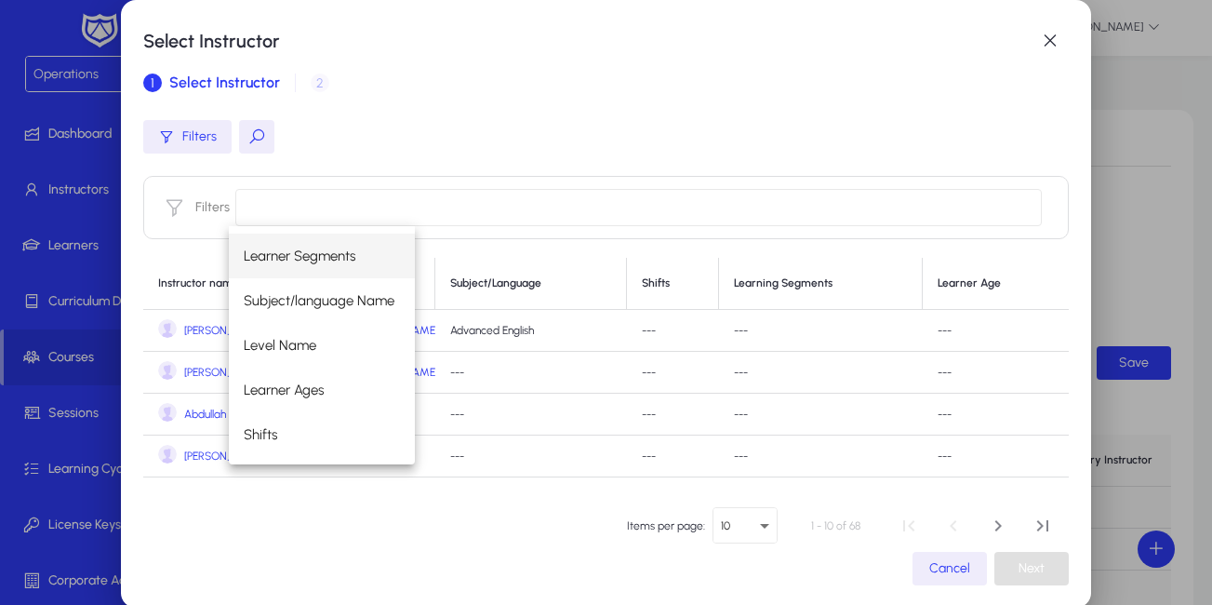
click at [255, 140] on button at bounding box center [256, 136] width 35 height 33
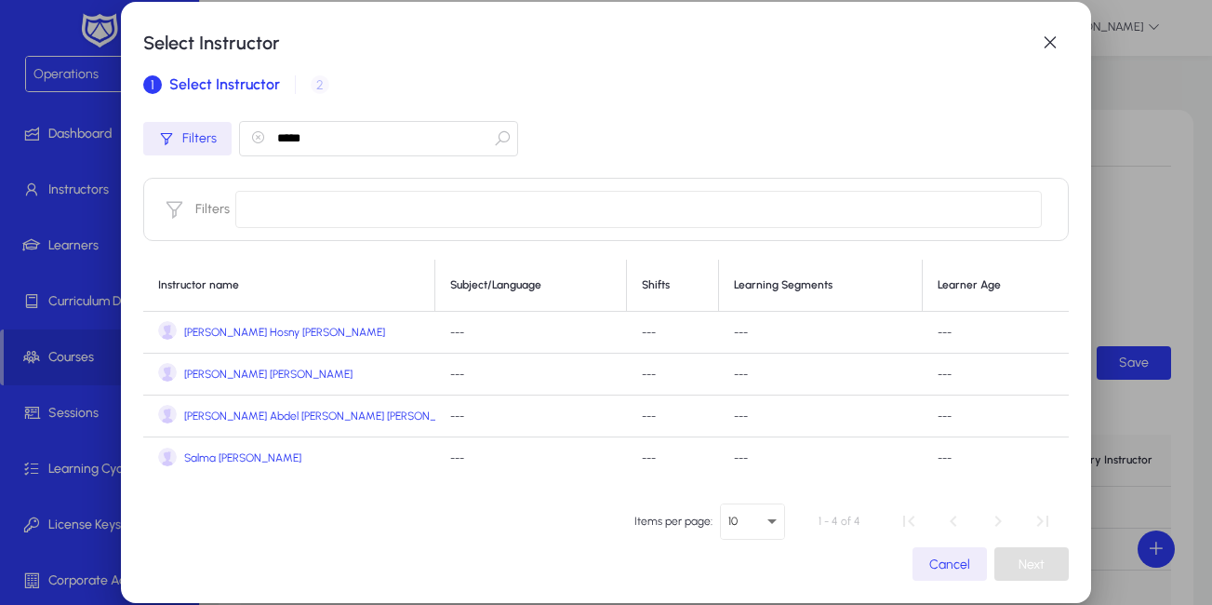
type input "*****"
click at [184, 418] on span "[PERSON_NAME] Abdel [PERSON_NAME] [PERSON_NAME]" at bounding box center [327, 416] width 286 height 14
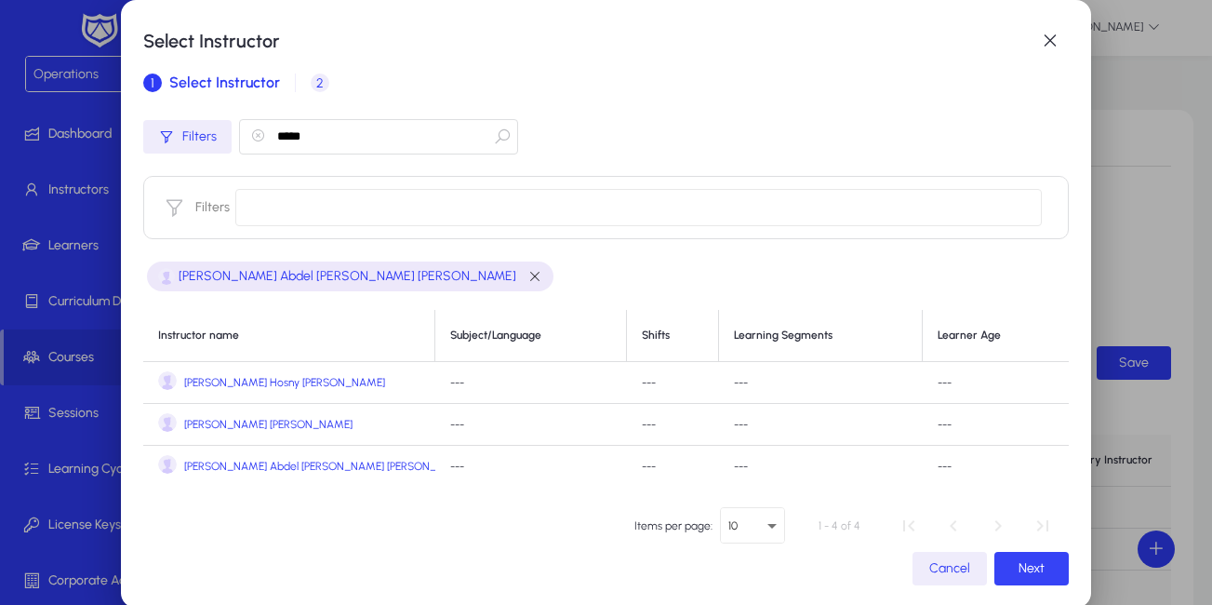
click at [996, 575] on span "button" at bounding box center [1031, 568] width 74 height 45
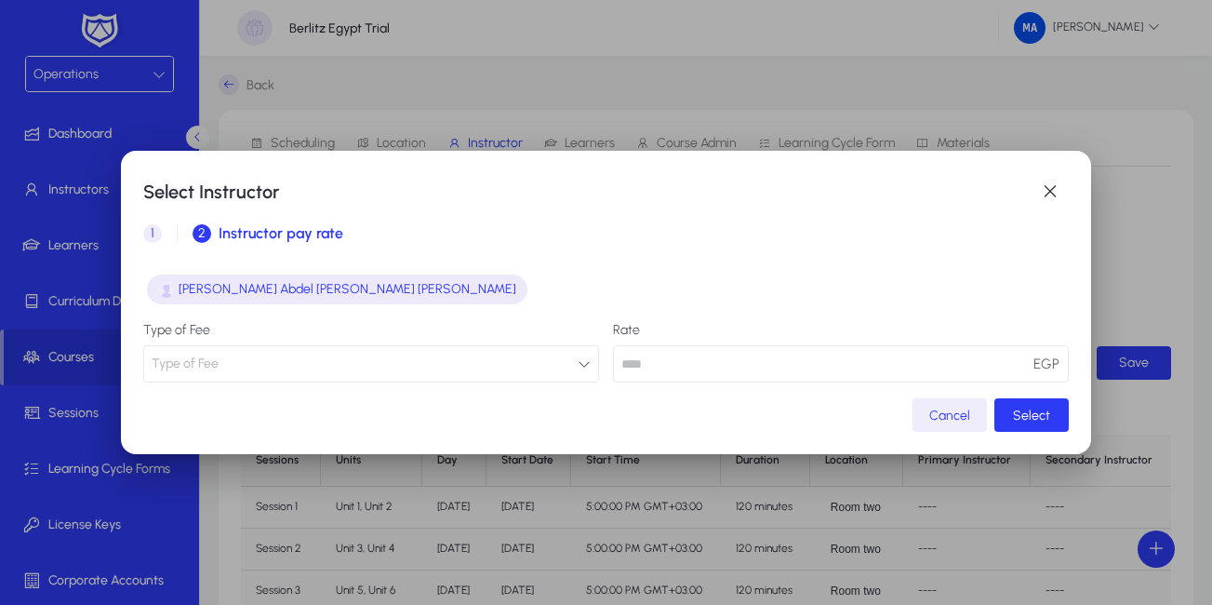
click at [383, 373] on button "Type of Fee" at bounding box center [371, 363] width 456 height 37
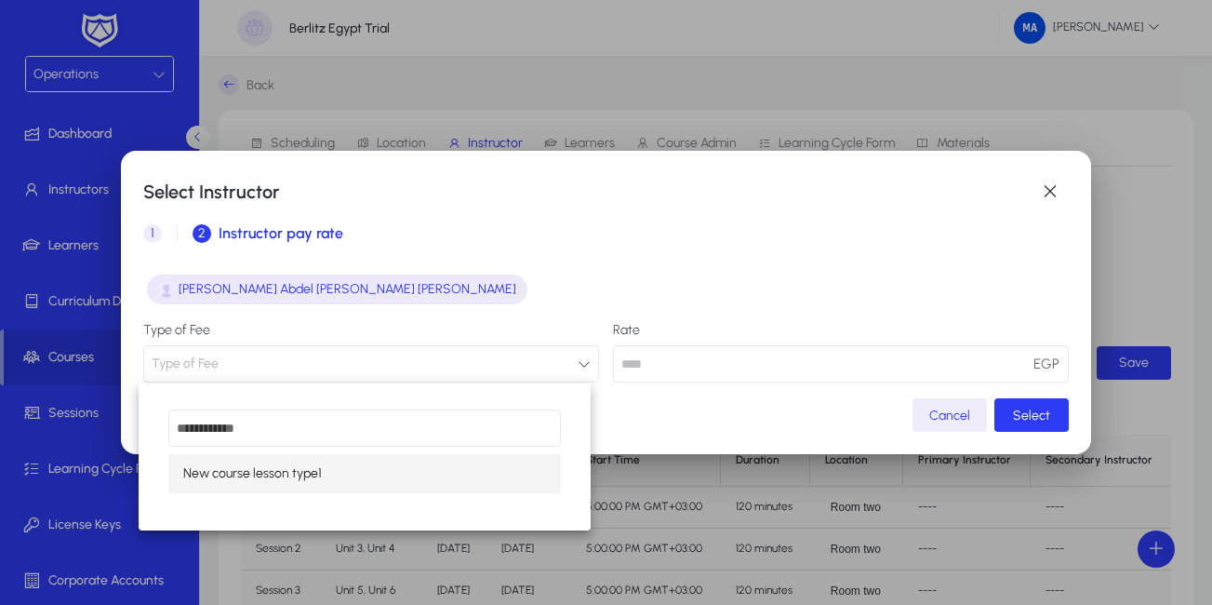
click at [254, 472] on span "New course lesson type1" at bounding box center [252, 473] width 139 height 22
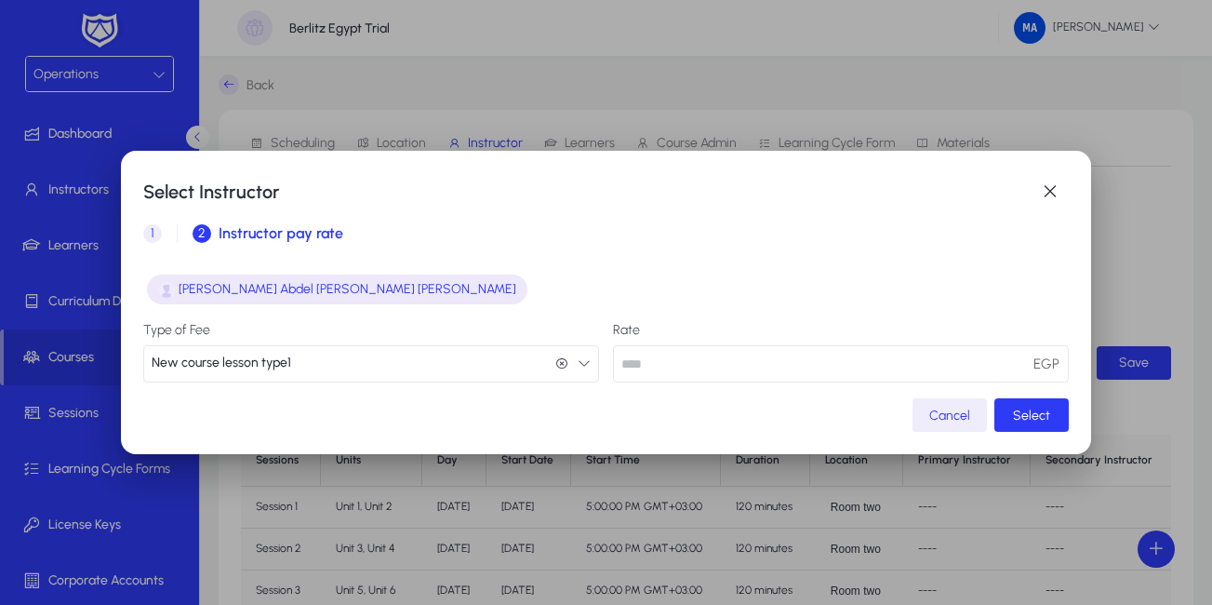
click at [682, 353] on input "number" at bounding box center [841, 363] width 456 height 37
type input "**"
click at [1020, 407] on span "Select" at bounding box center [1031, 415] width 37 height 16
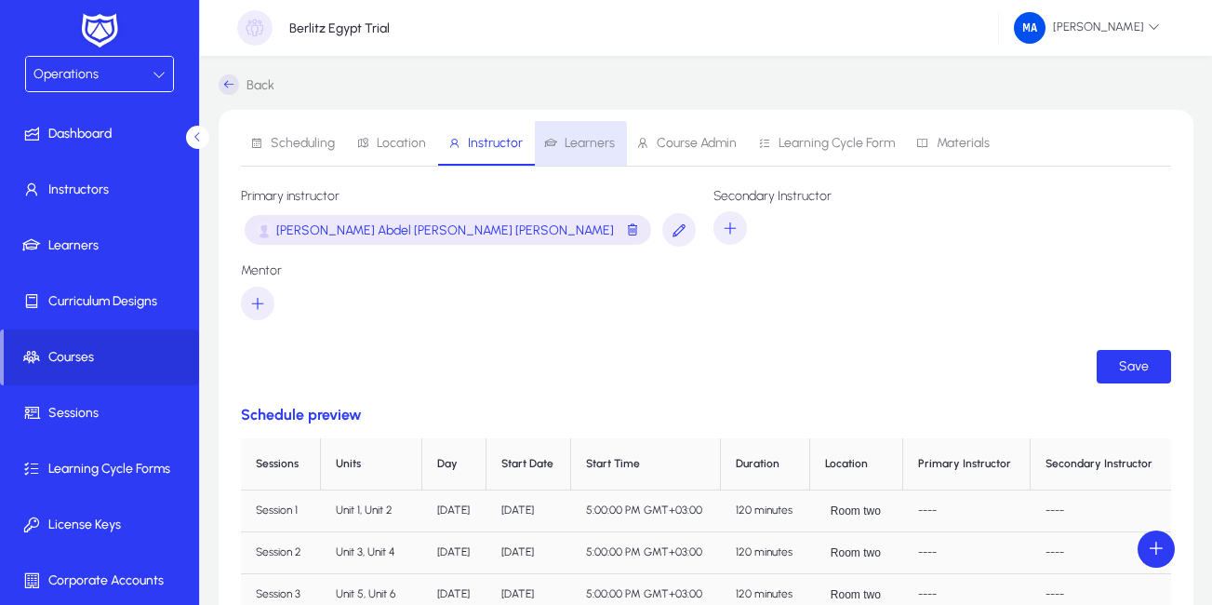
click at [576, 149] on span "Learners" at bounding box center [590, 143] width 50 height 13
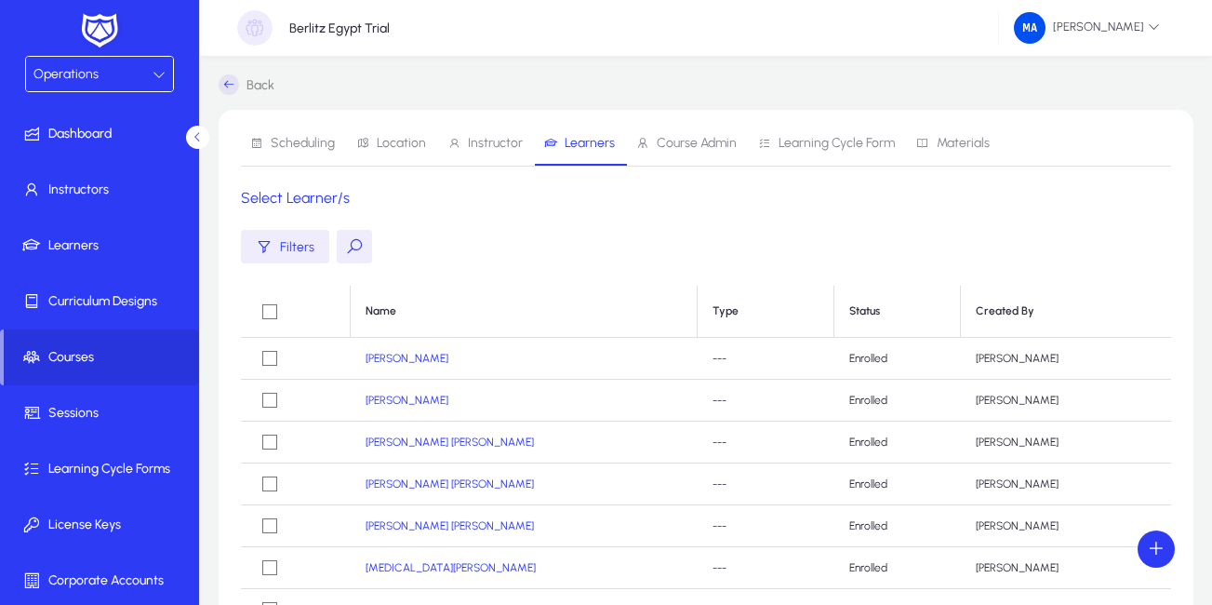
click at [347, 247] on button at bounding box center [354, 246] width 35 height 33
click at [397, 240] on input "text" at bounding box center [476, 246] width 279 height 35
paste input "**********"
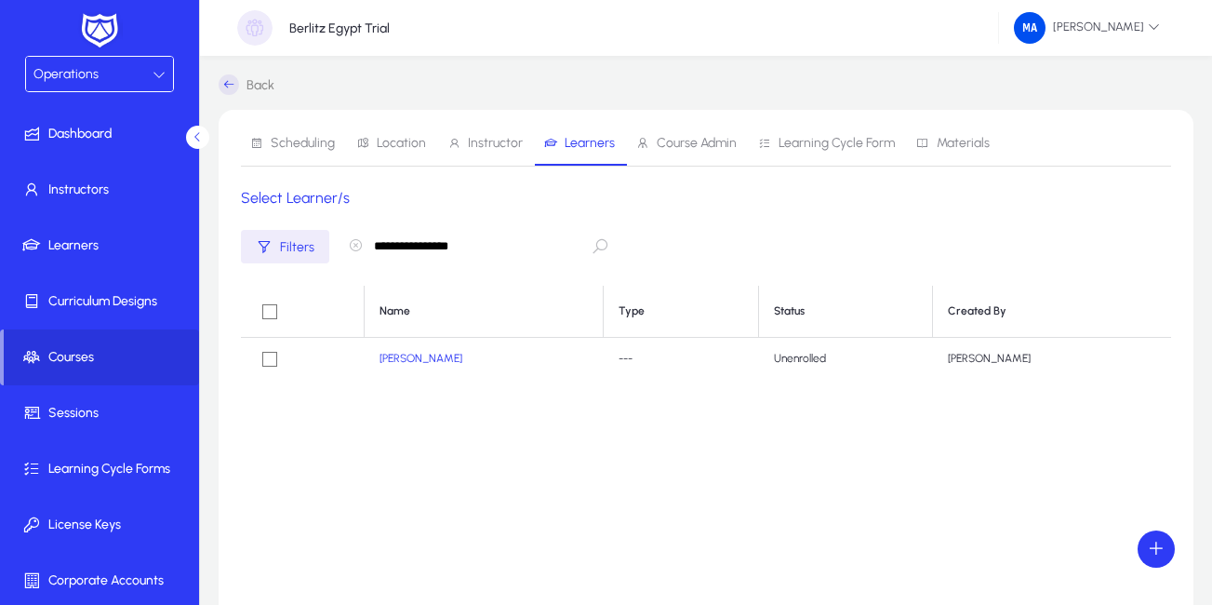
type input "**********"
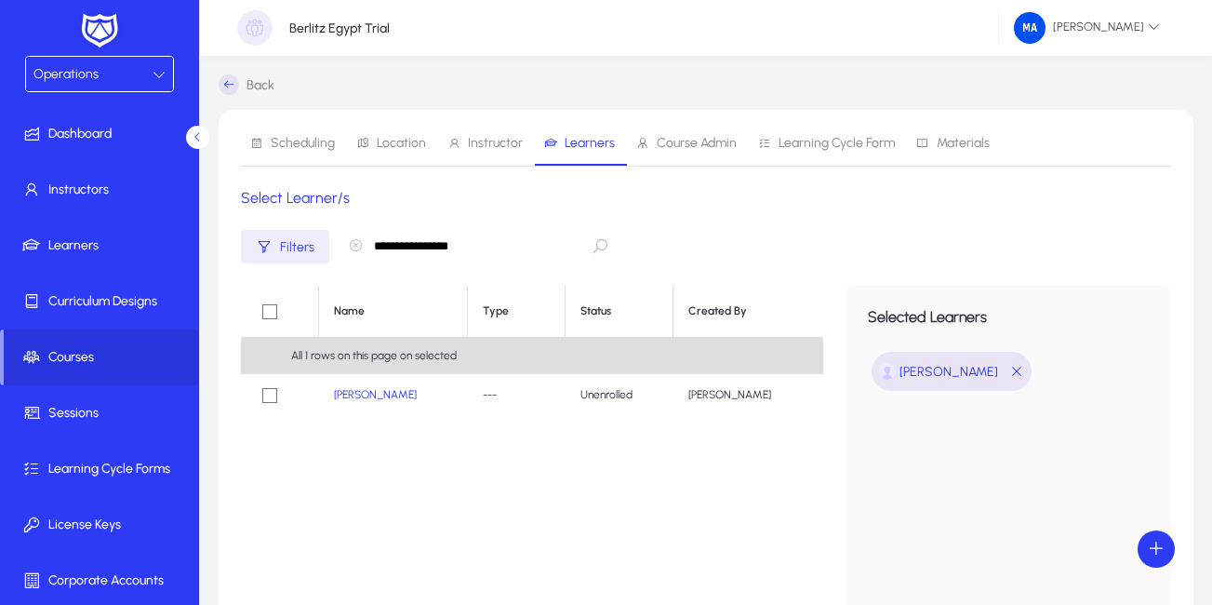
click at [355, 246] on icon "button" at bounding box center [355, 245] width 15 height 15
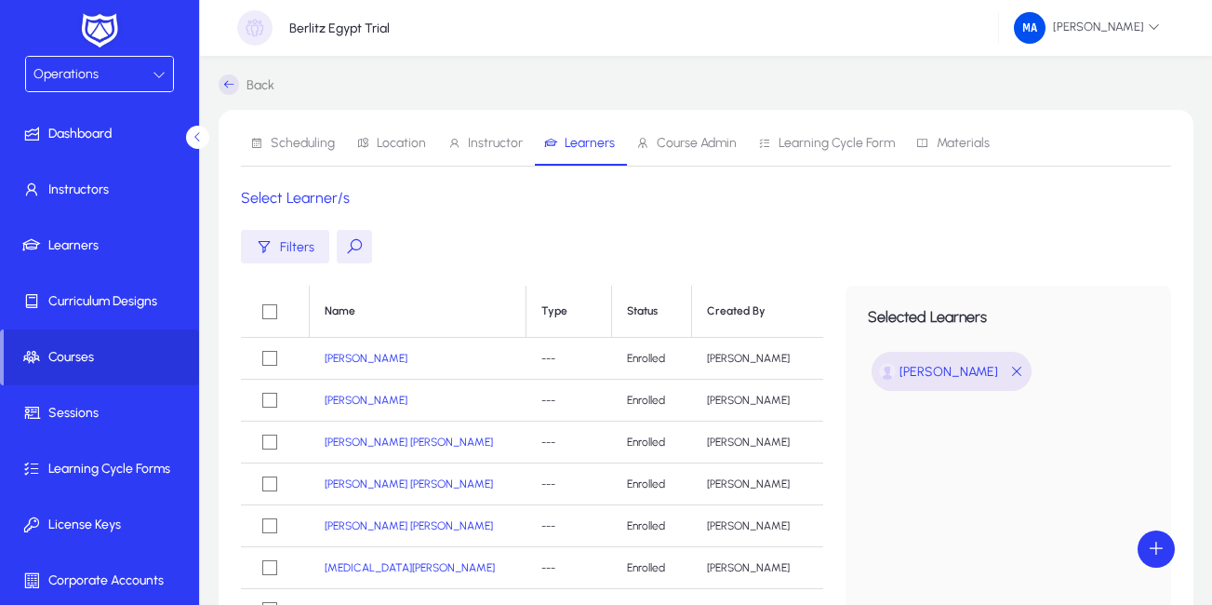
click at [353, 246] on button at bounding box center [354, 246] width 35 height 33
paste input "**********"
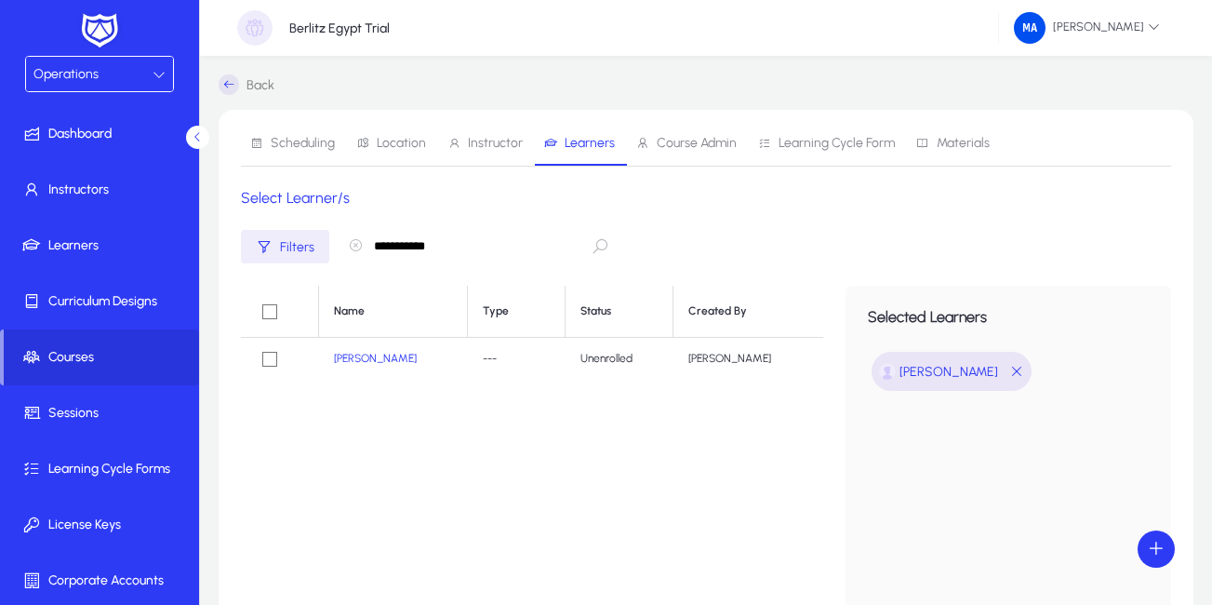
type input "**********"
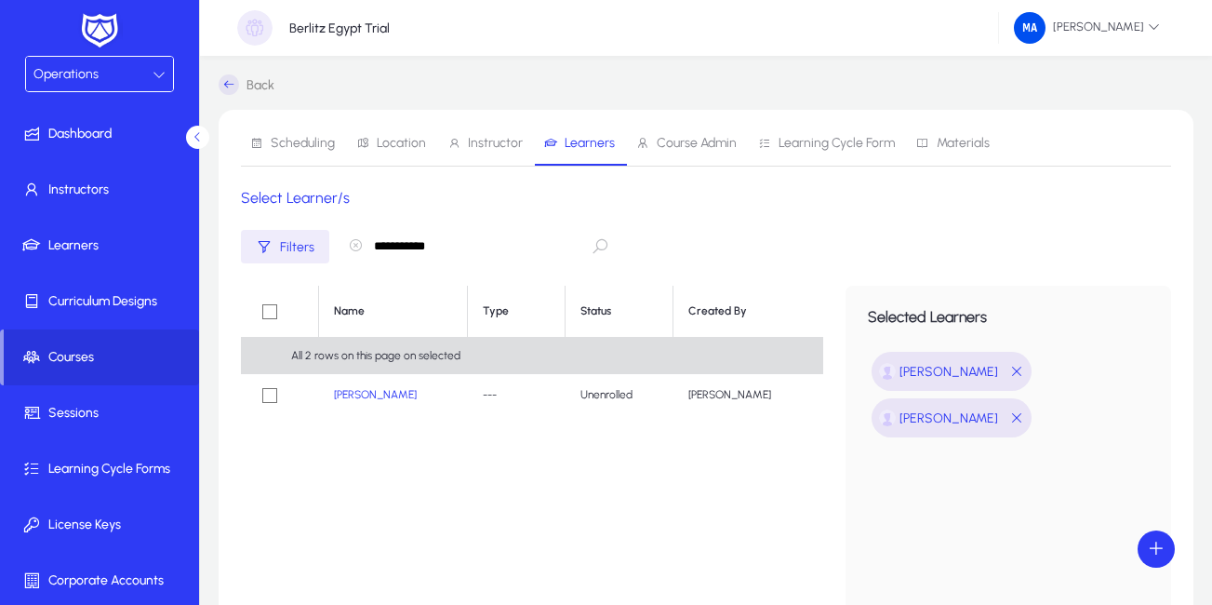
click at [356, 246] on icon "button" at bounding box center [355, 245] width 15 height 15
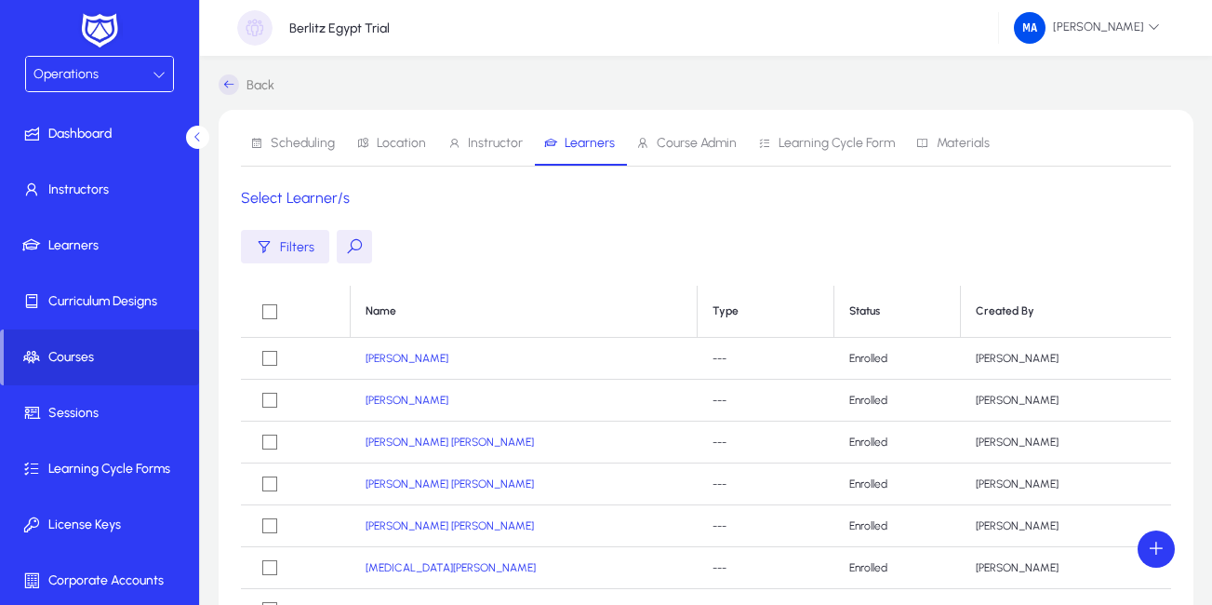
click at [225, 83] on icon at bounding box center [229, 84] width 20 height 20
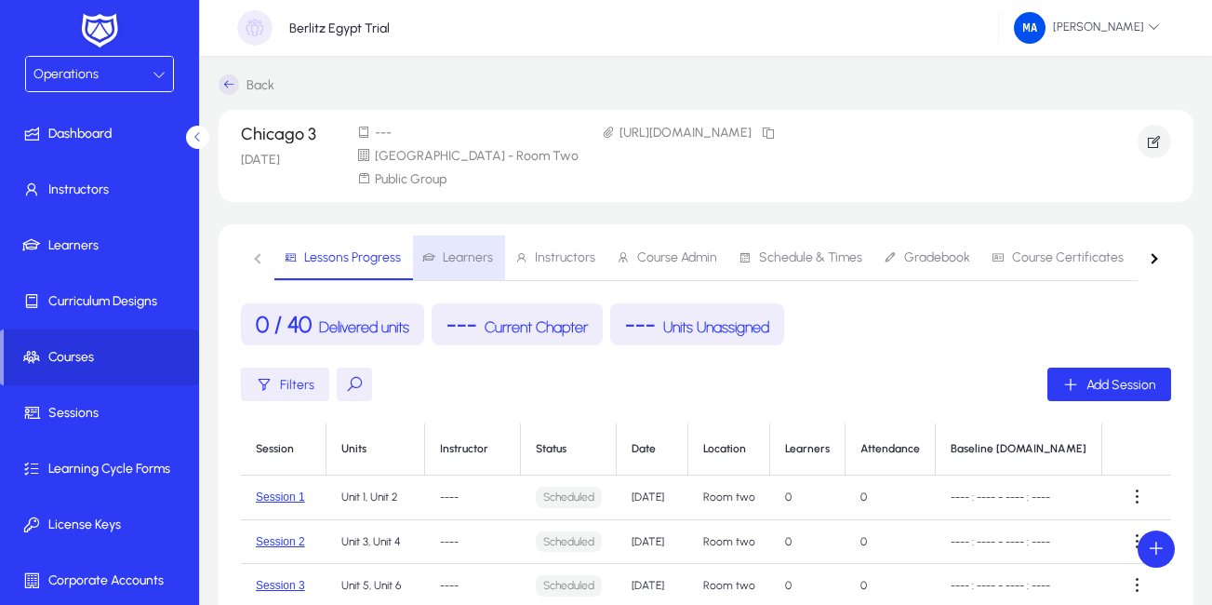
click at [467, 258] on span "Learners" at bounding box center [468, 257] width 50 height 13
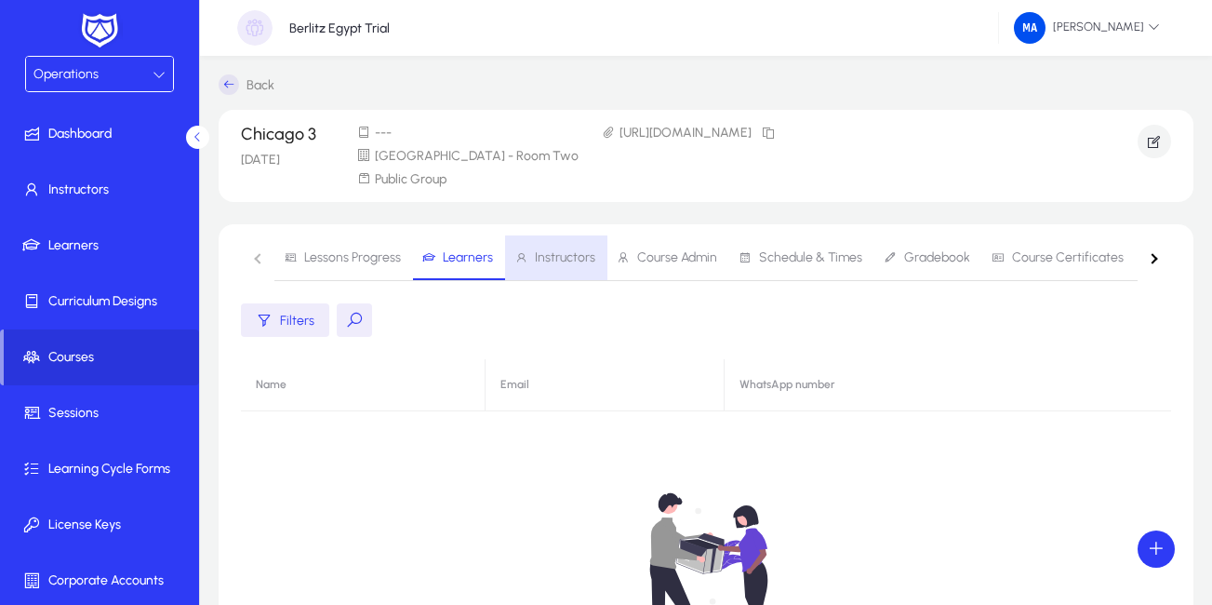
click at [565, 265] on span "Instructors" at bounding box center [554, 257] width 81 height 45
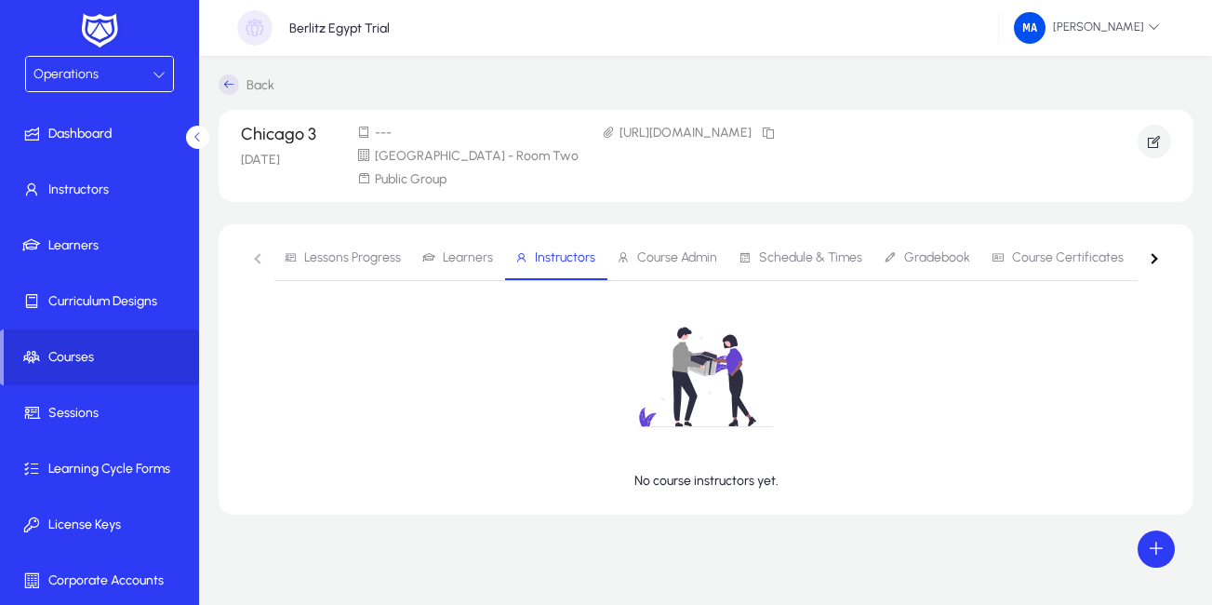
click at [459, 261] on span "Learners" at bounding box center [468, 257] width 50 height 13
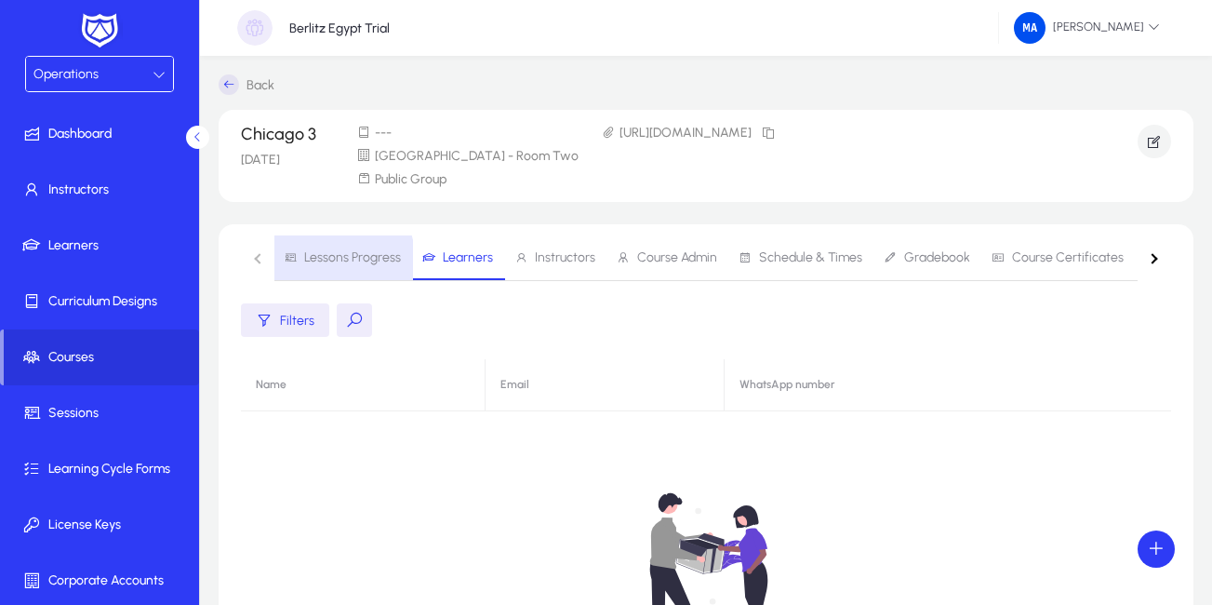
click at [313, 259] on span "Lessons Progress" at bounding box center [352, 257] width 97 height 13
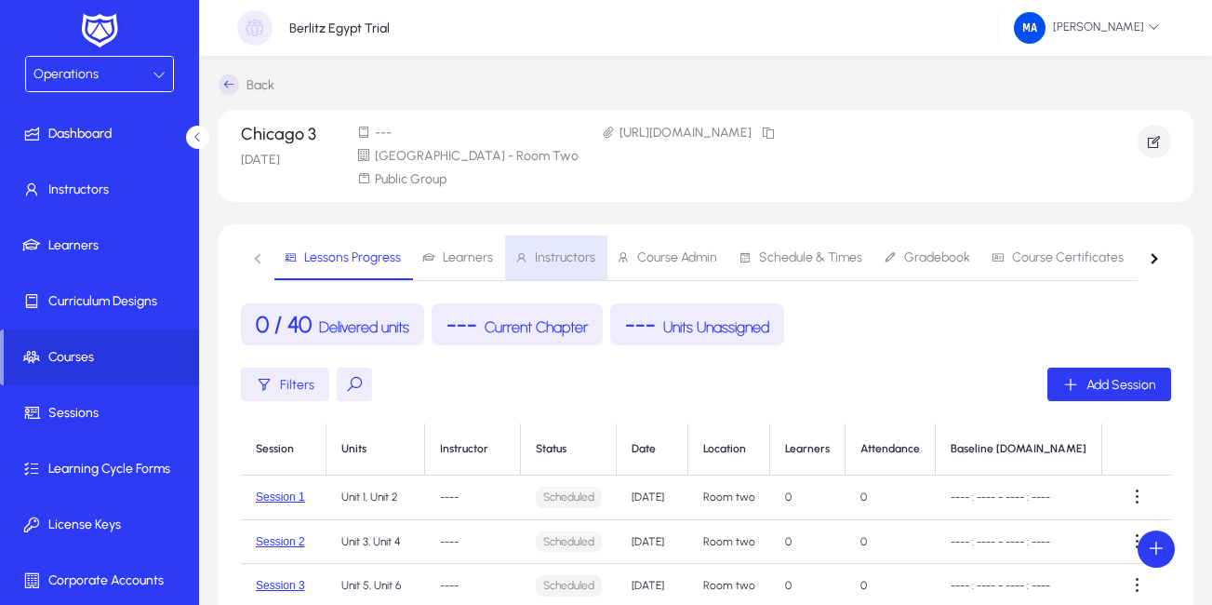
click at [544, 259] on span "Instructors" at bounding box center [565, 257] width 60 height 13
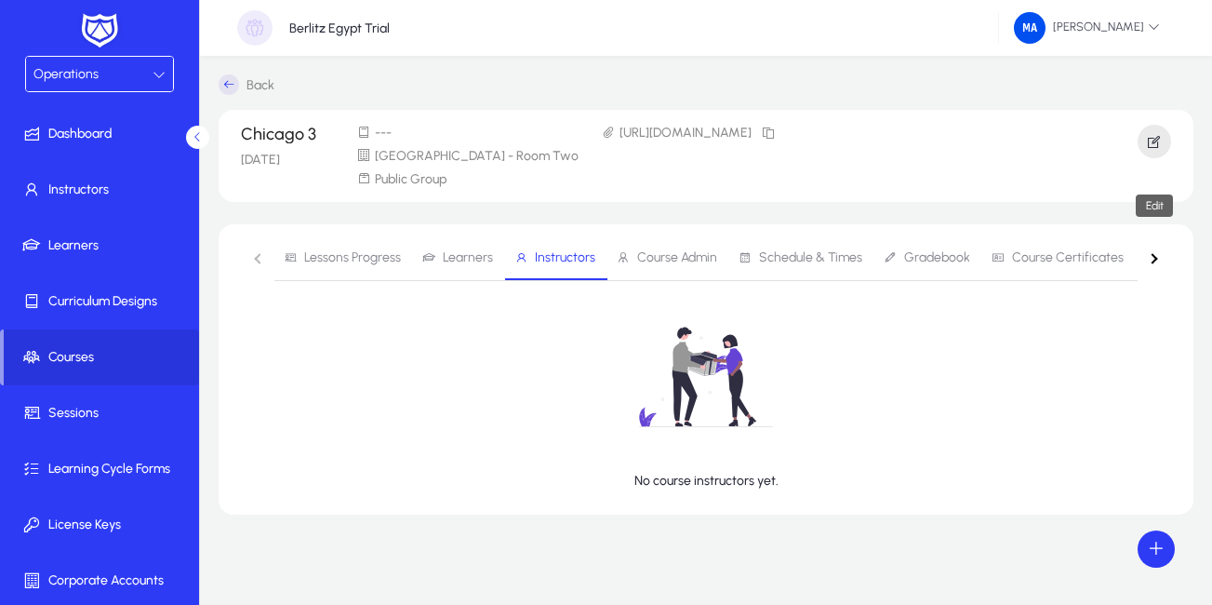
click at [1159, 128] on span "button" at bounding box center [1153, 141] width 33 height 45
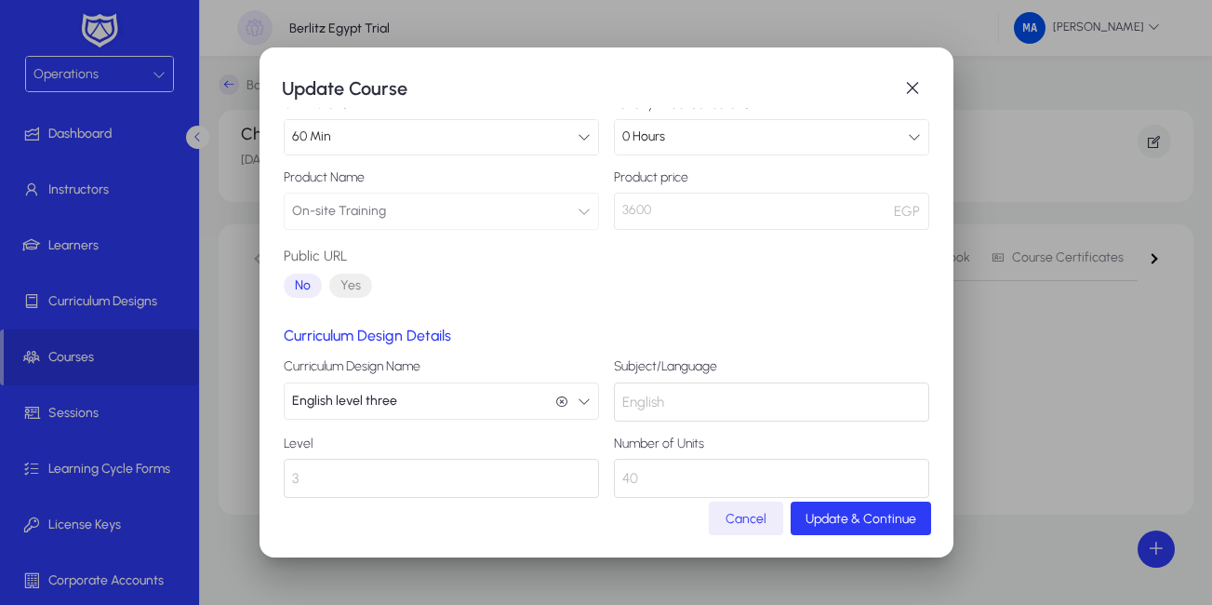
scroll to position [216, 0]
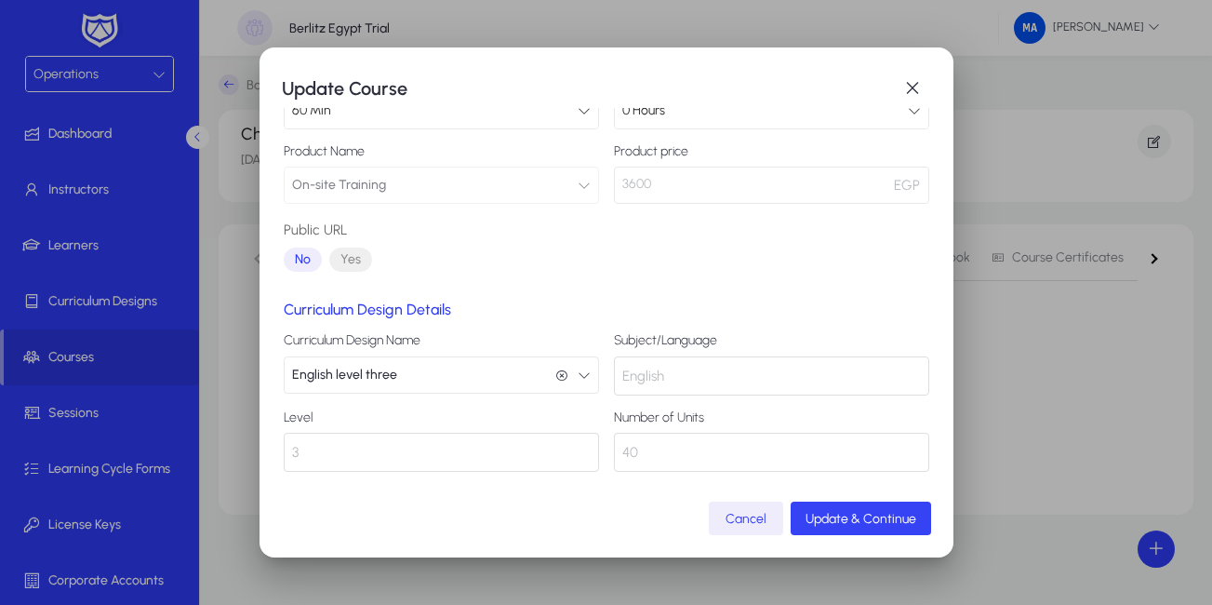
click at [847, 511] on span "Update & Continue" at bounding box center [860, 519] width 111 height 16
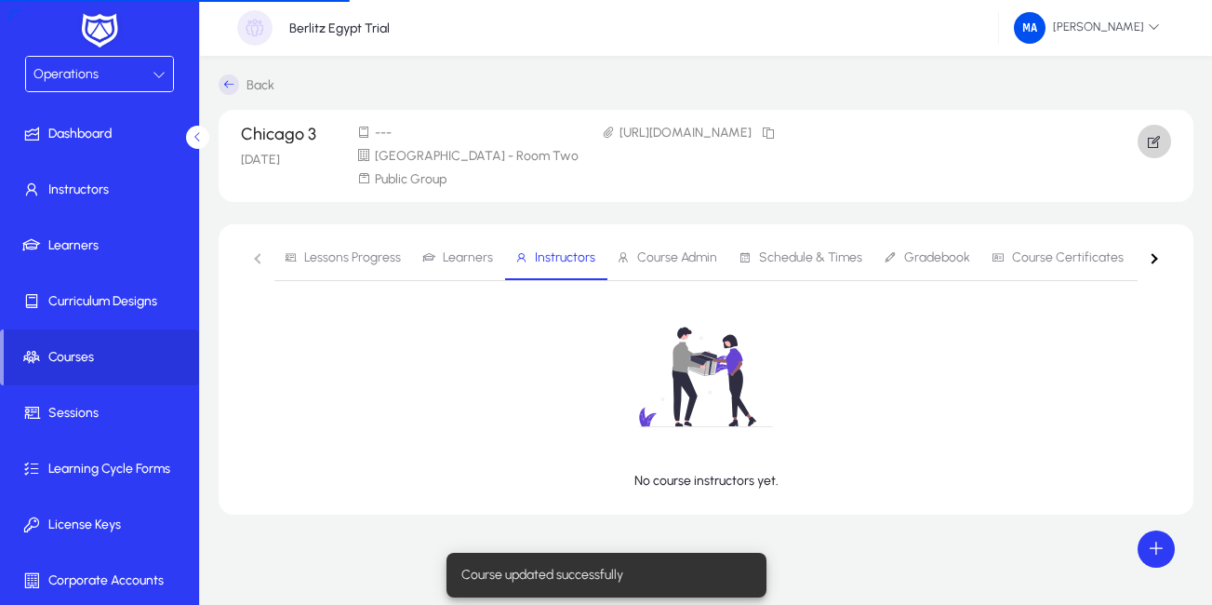
click at [470, 261] on span "Learners" at bounding box center [468, 257] width 50 height 13
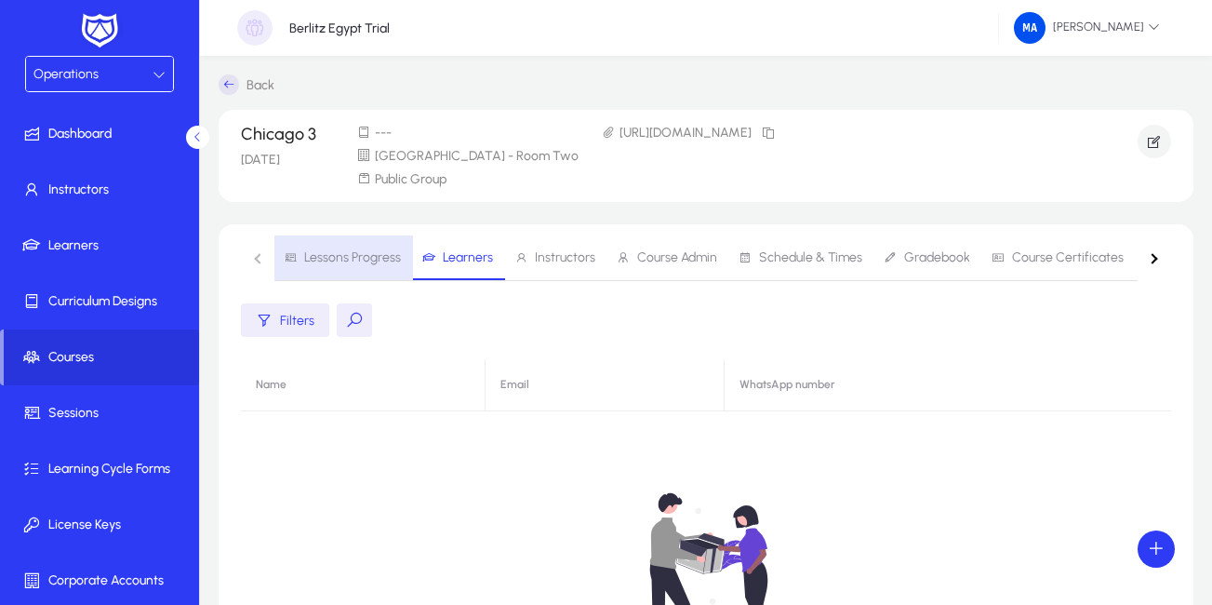
click at [358, 257] on span "Lessons Progress" at bounding box center [352, 257] width 97 height 13
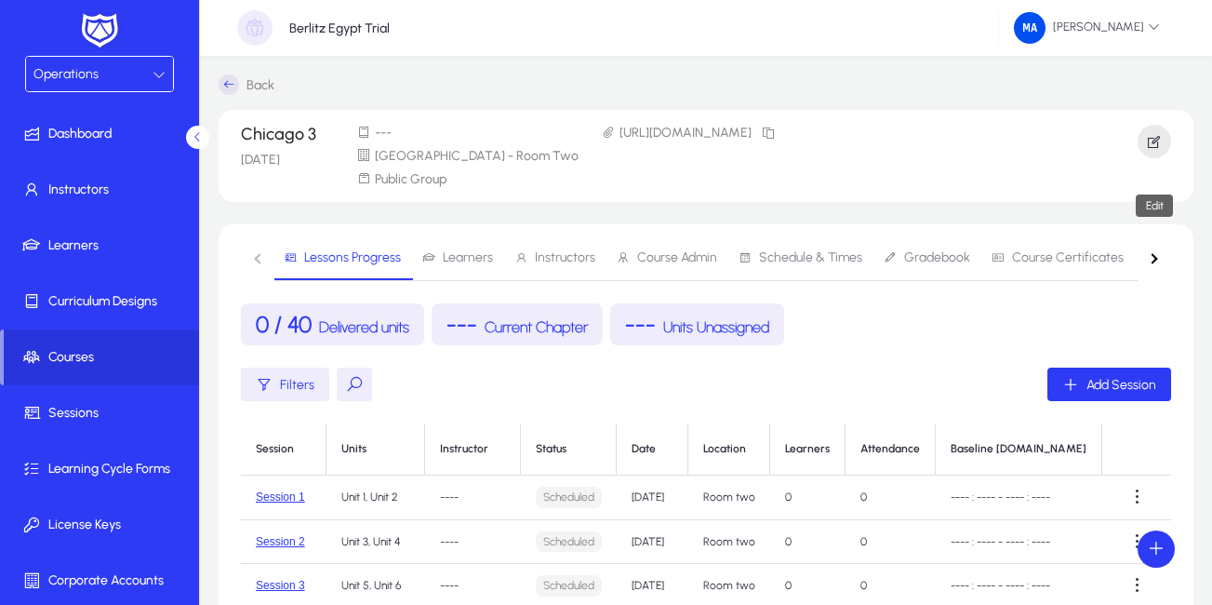
click at [1160, 140] on icon "button" at bounding box center [1154, 141] width 17 height 17
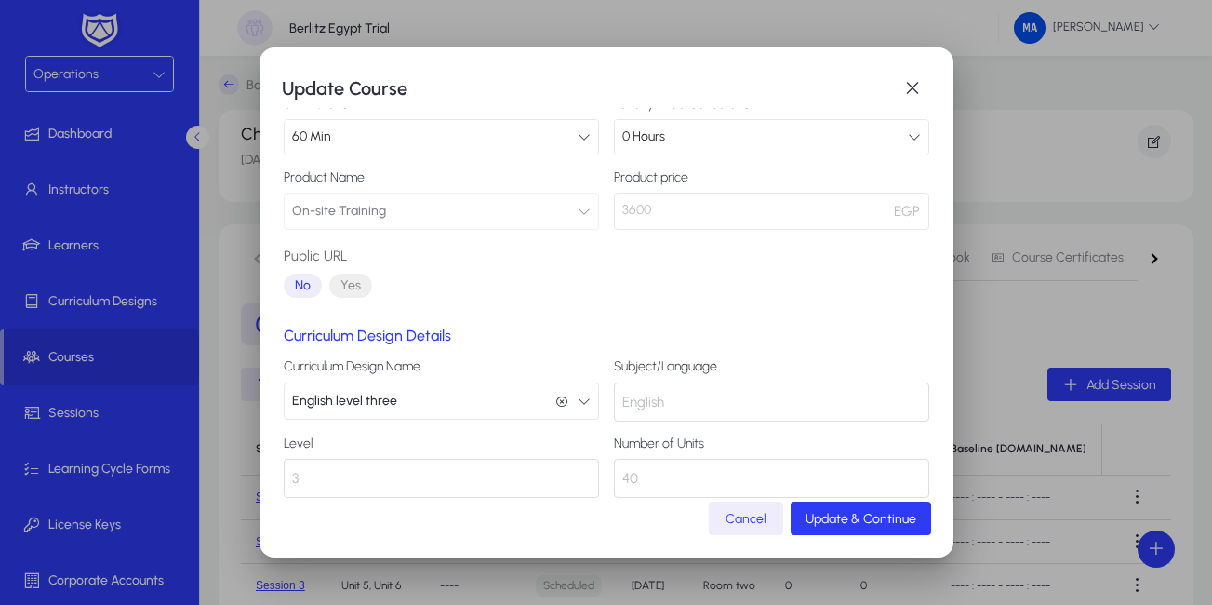
scroll to position [203, 0]
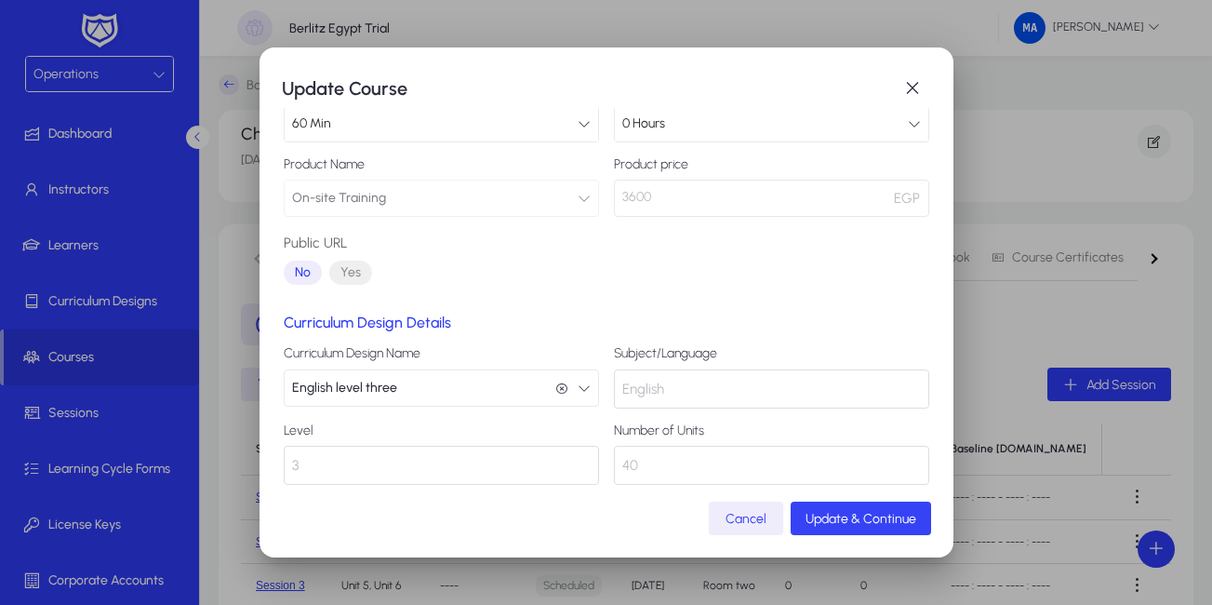
click at [848, 519] on span "Update & Continue" at bounding box center [860, 519] width 111 height 16
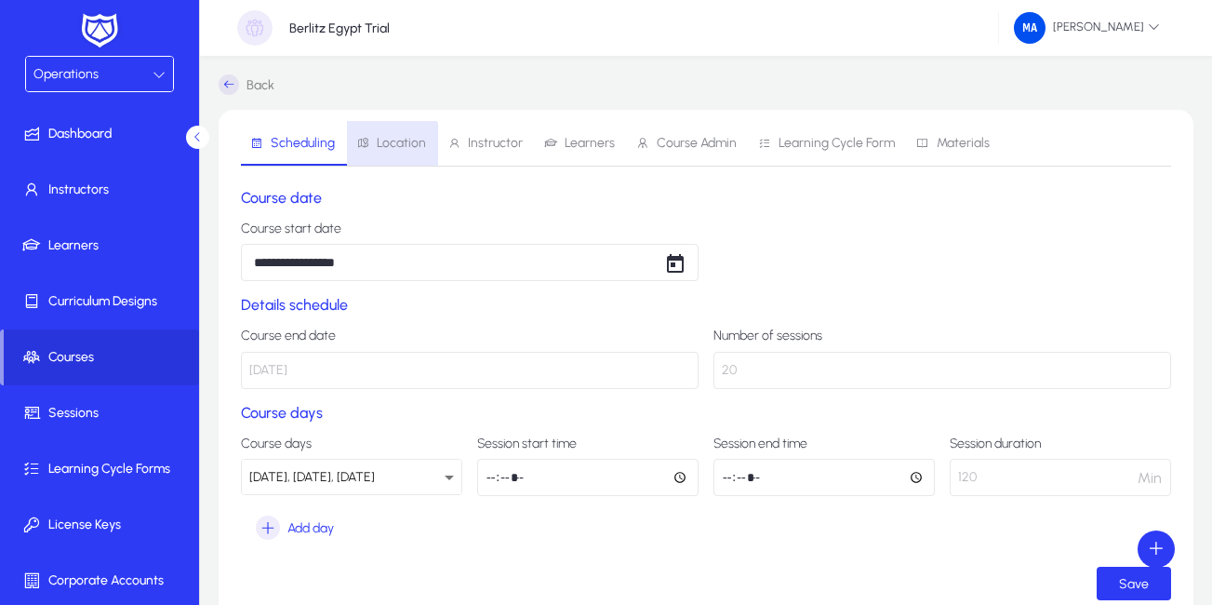
click at [382, 144] on span "Location" at bounding box center [401, 143] width 49 height 13
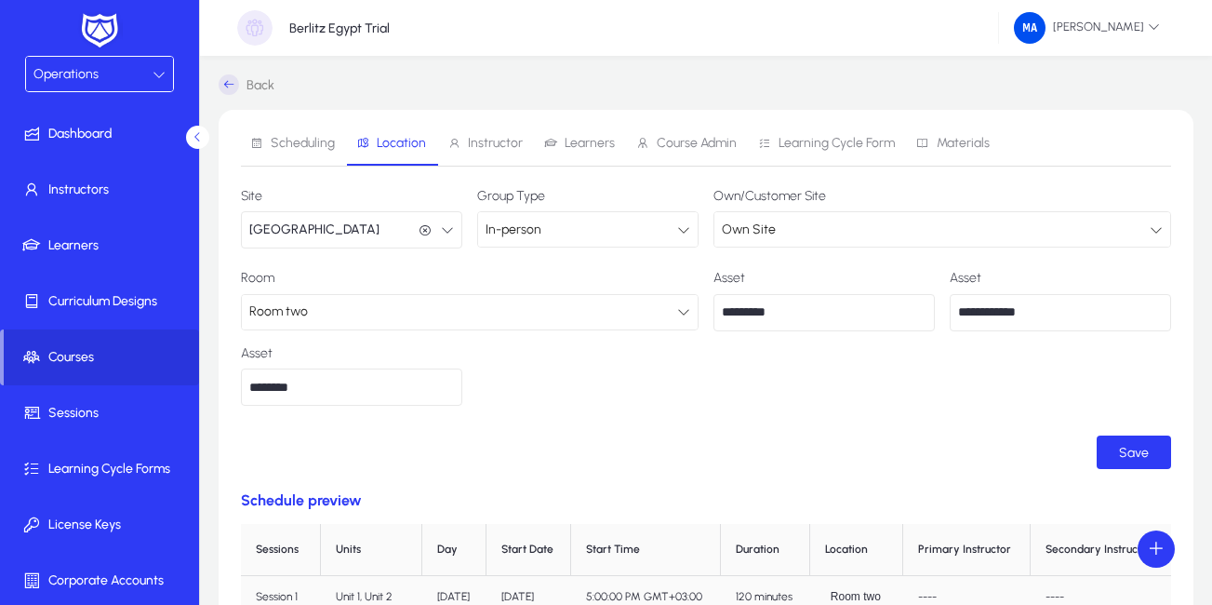
click at [490, 140] on span "Instructor" at bounding box center [495, 143] width 55 height 13
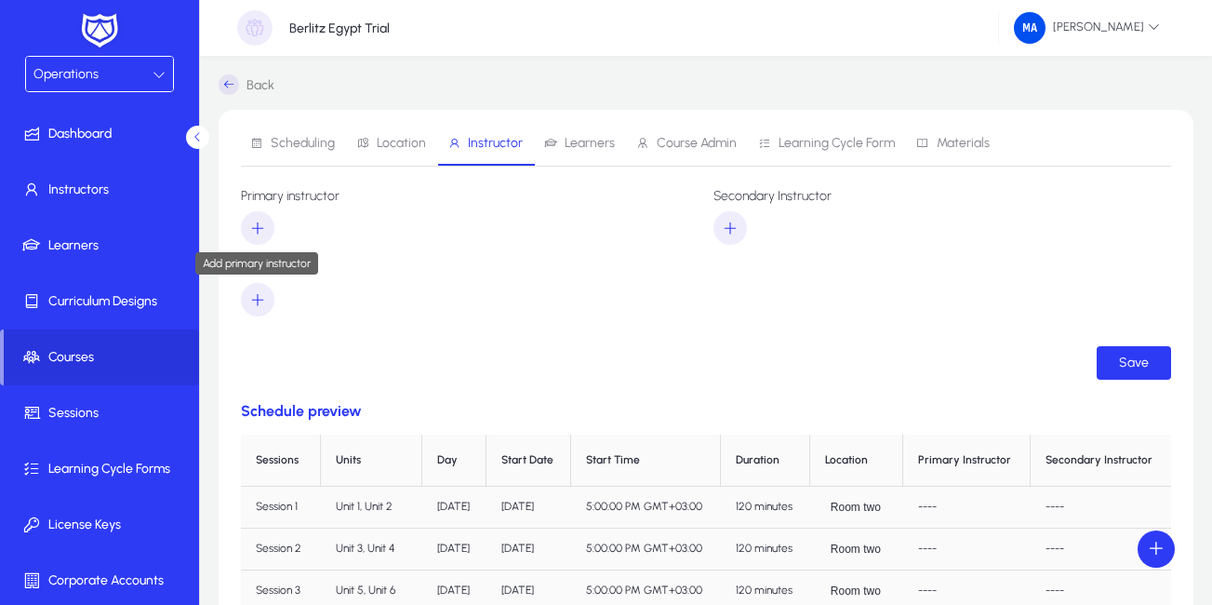
click at [260, 223] on icon "button" at bounding box center [257, 227] width 17 height 17
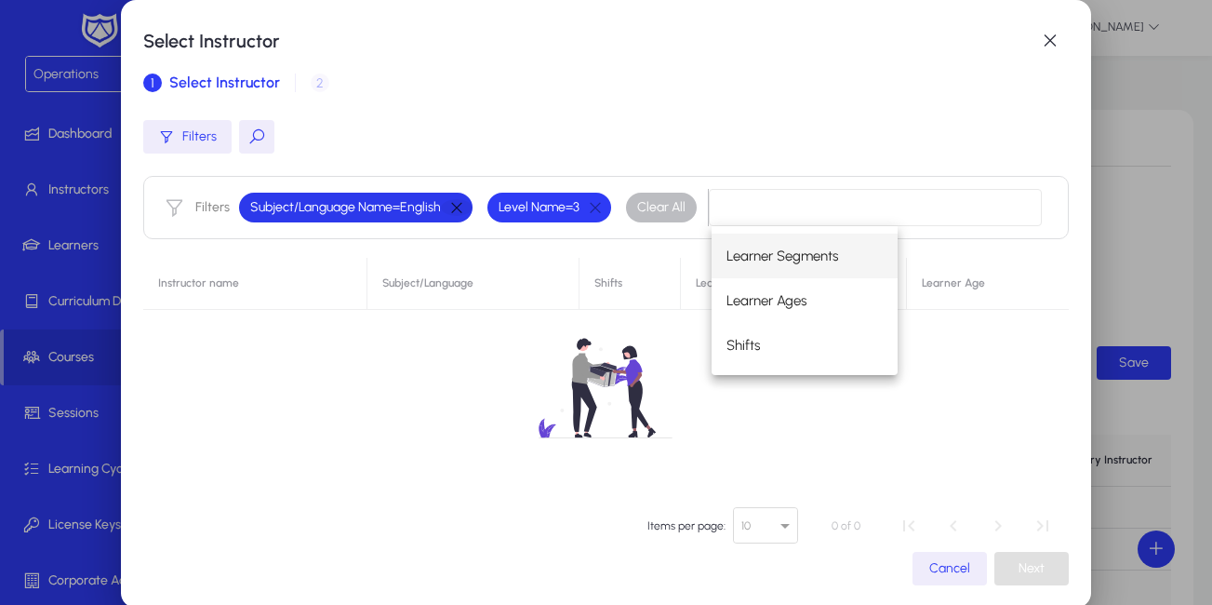
click at [445, 204] on button "button" at bounding box center [457, 207] width 32 height 17
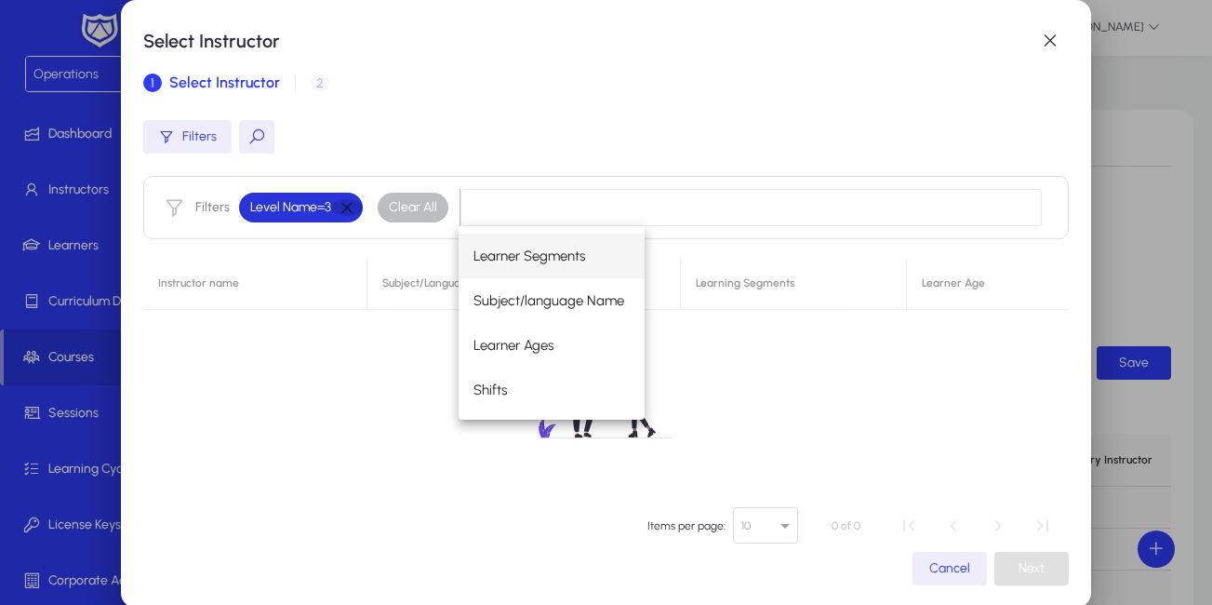
click at [349, 208] on button "button" at bounding box center [347, 207] width 32 height 17
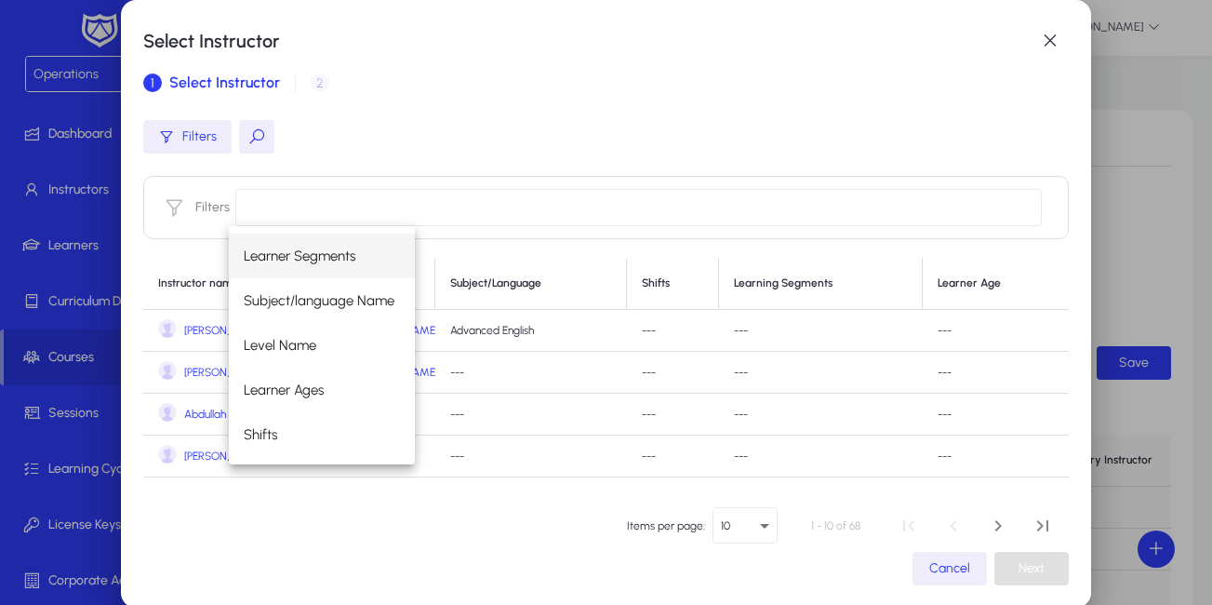
click at [246, 126] on button at bounding box center [256, 136] width 35 height 33
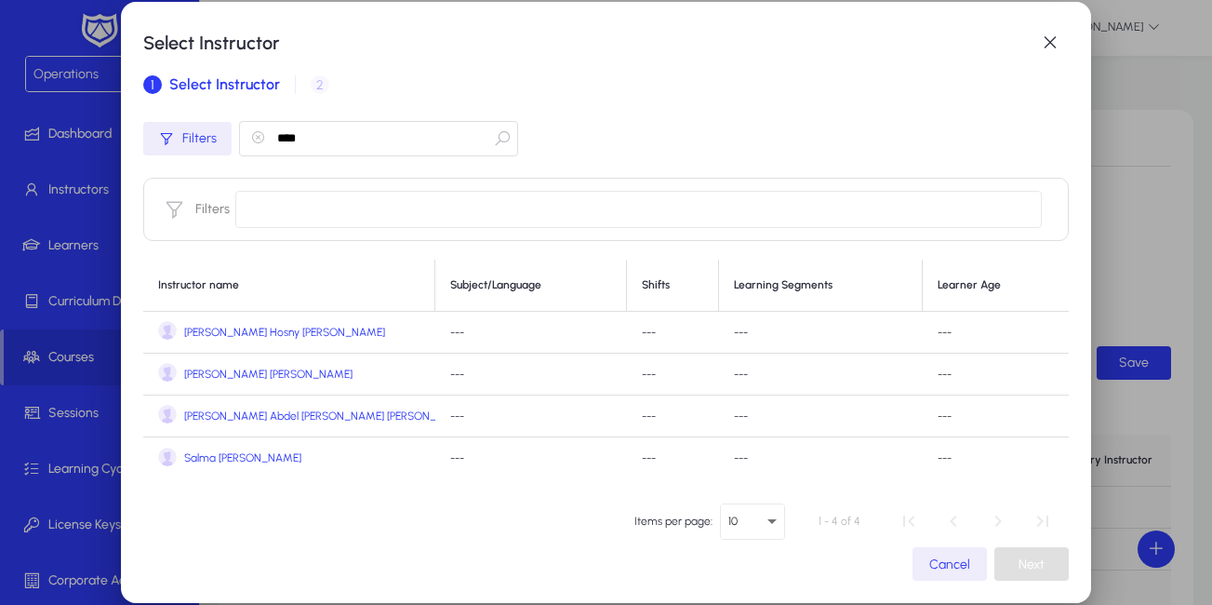
type input "****"
click at [243, 414] on span "[PERSON_NAME] Abdel [PERSON_NAME] [PERSON_NAME]" at bounding box center [327, 416] width 286 height 14
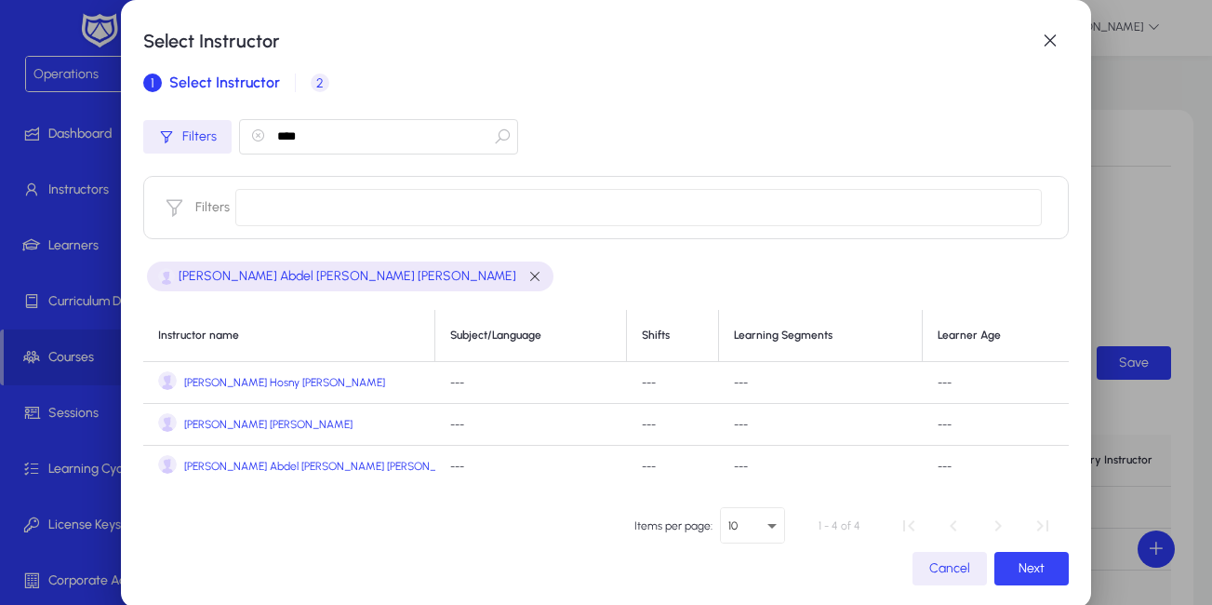
click at [1006, 565] on span "button" at bounding box center [1031, 568] width 74 height 45
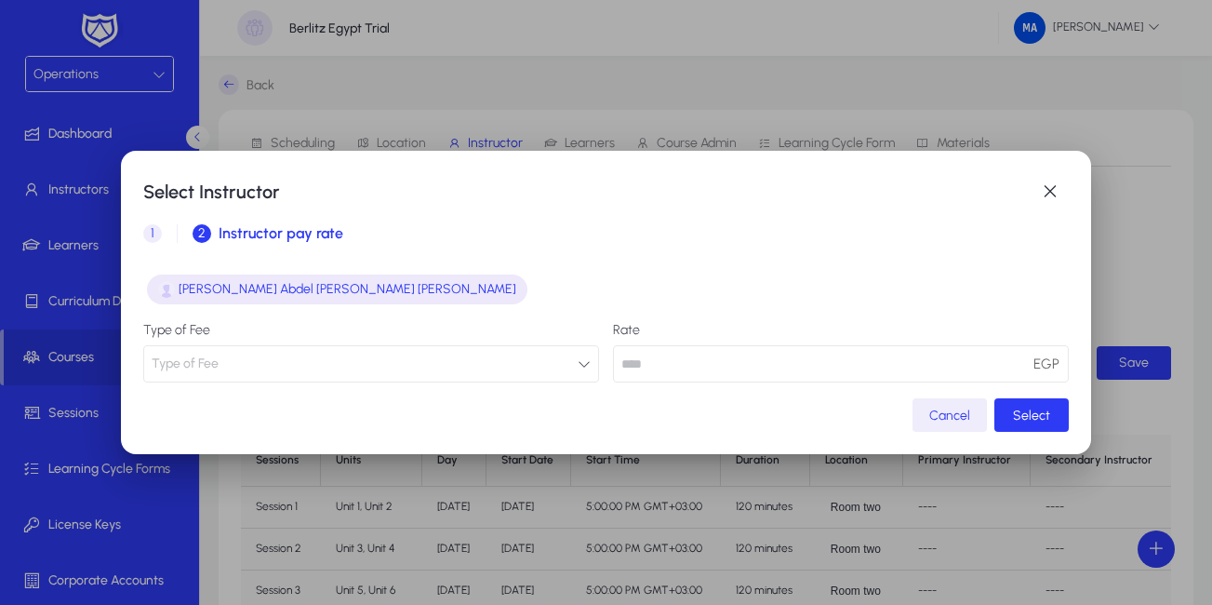
click at [578, 364] on icon "button" at bounding box center [584, 363] width 13 height 13
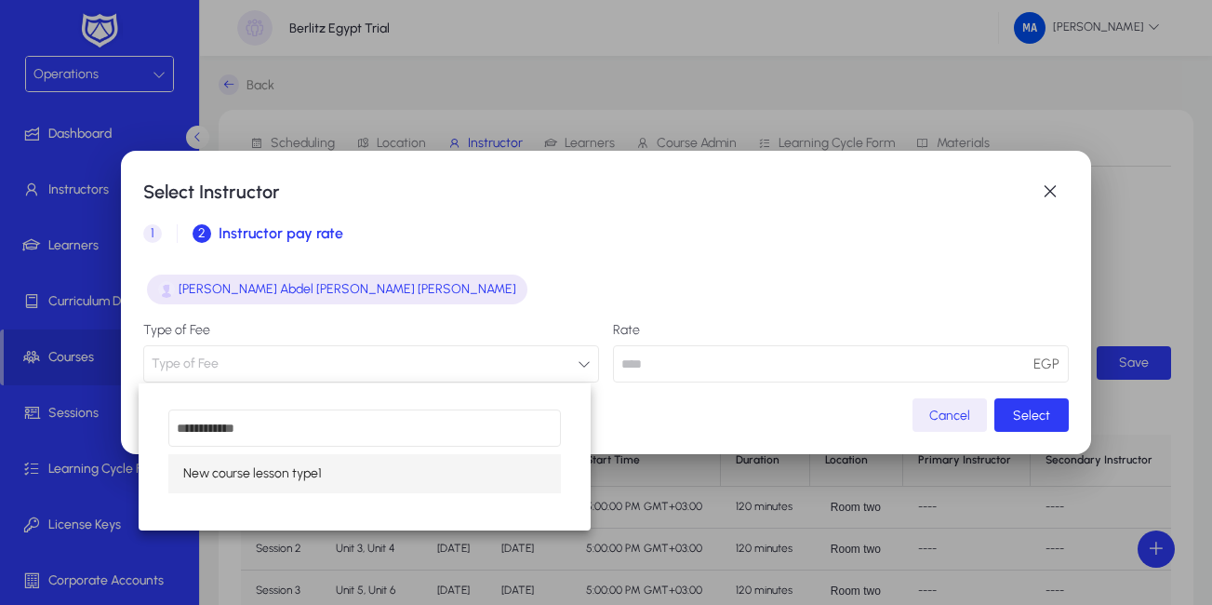
click at [245, 489] on mat-option "New course lesson type1" at bounding box center [364, 473] width 392 height 39
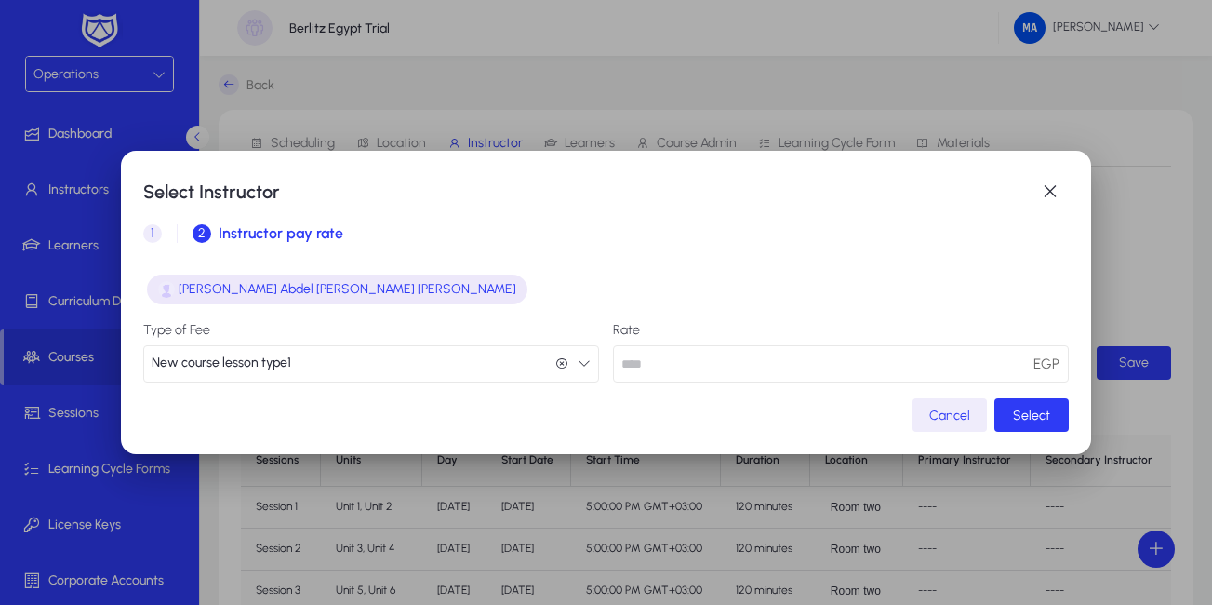
click at [857, 366] on input "number" at bounding box center [841, 363] width 456 height 37
type input "**"
click at [1024, 416] on span "Select" at bounding box center [1031, 415] width 37 height 16
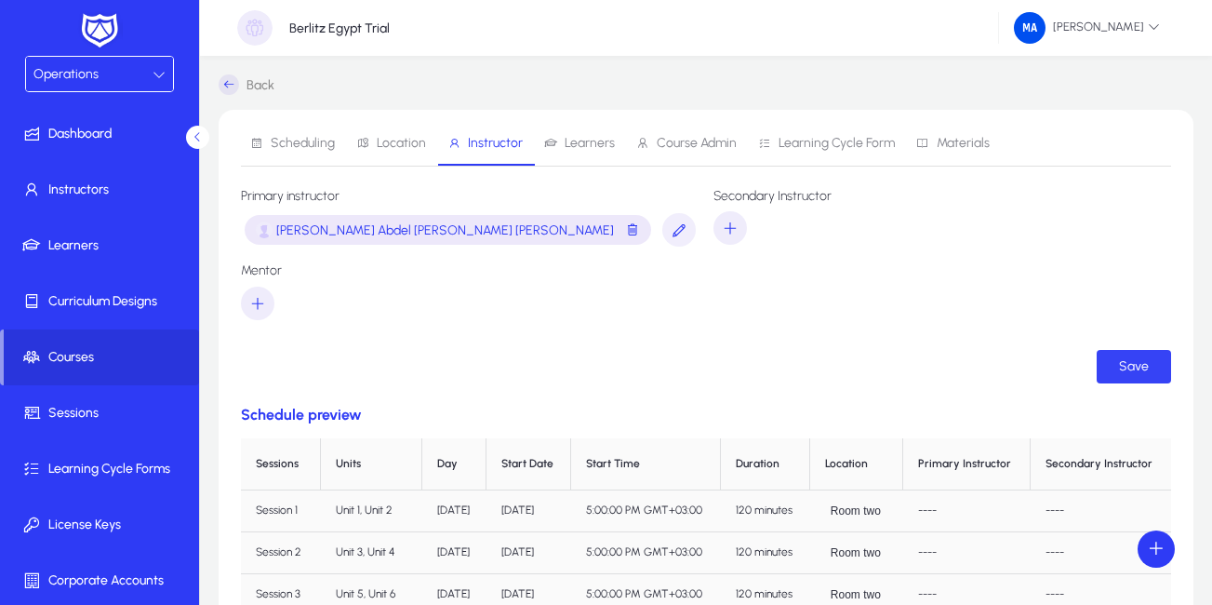
click at [1137, 373] on span "Save" at bounding box center [1134, 366] width 30 height 16
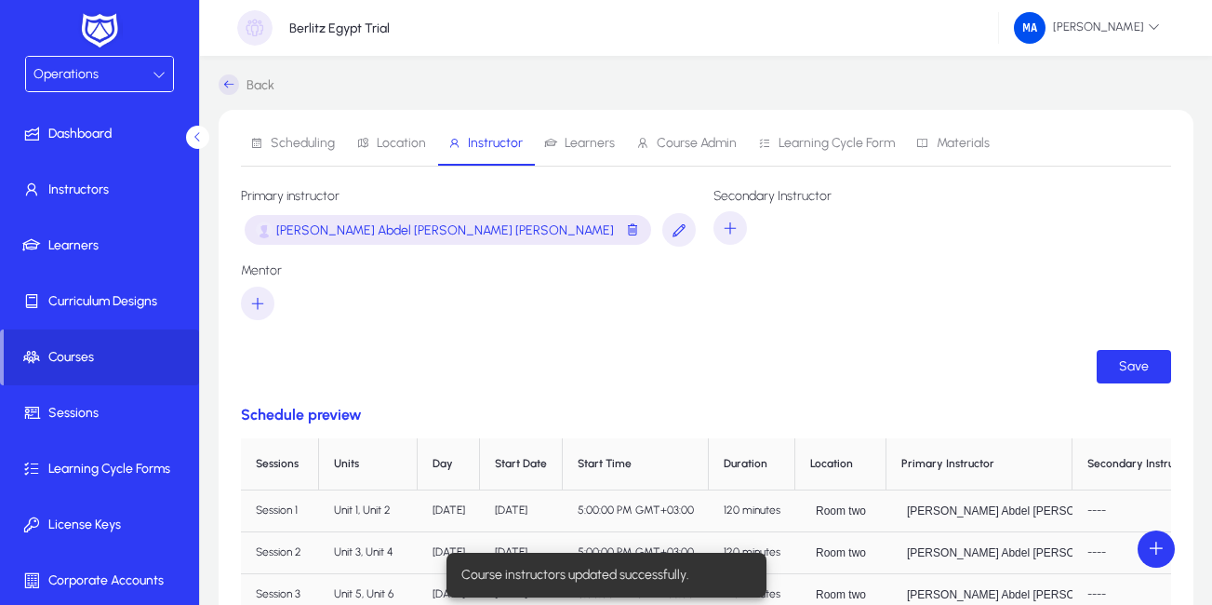
click at [574, 141] on span "Learners" at bounding box center [590, 143] width 50 height 13
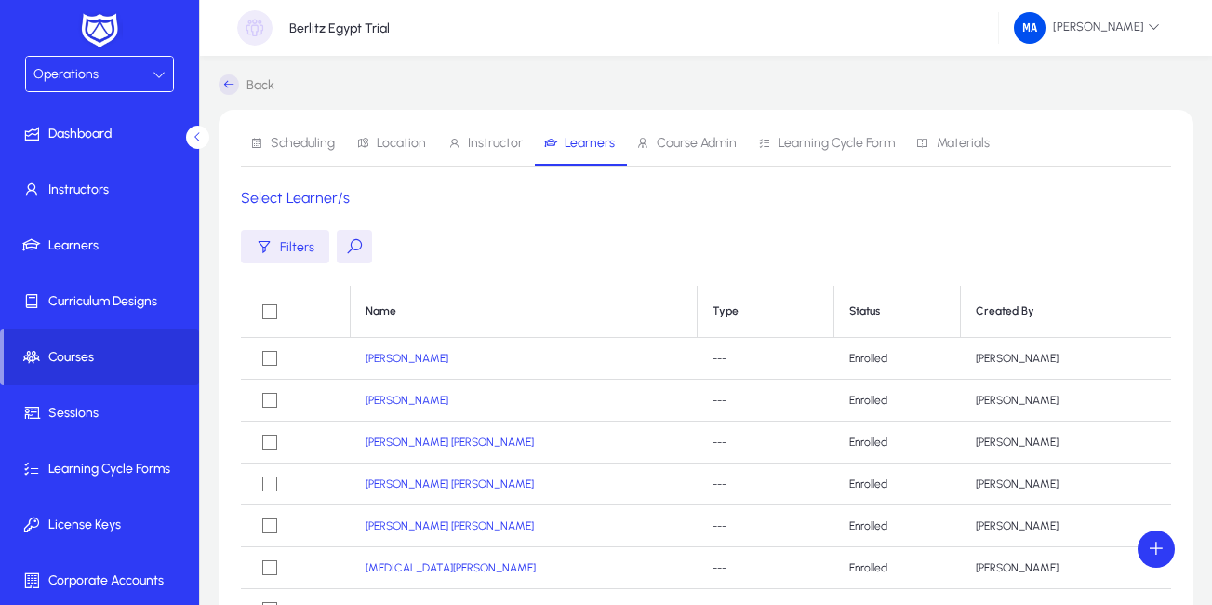
click at [352, 250] on button at bounding box center [354, 246] width 35 height 33
paste input "**********"
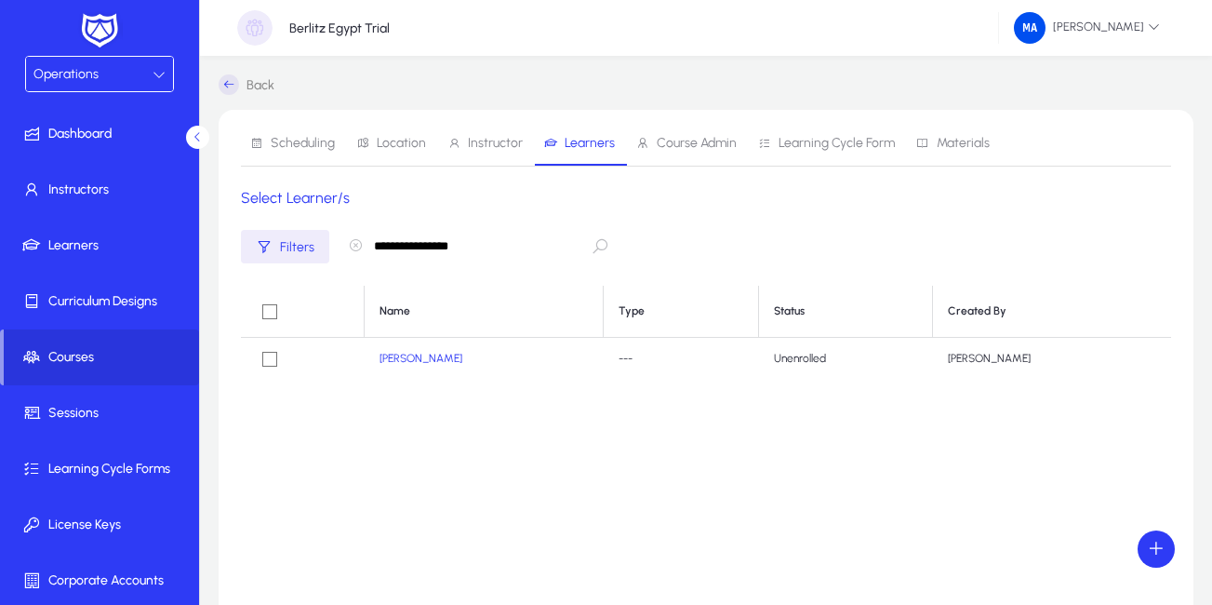
type input "**********"
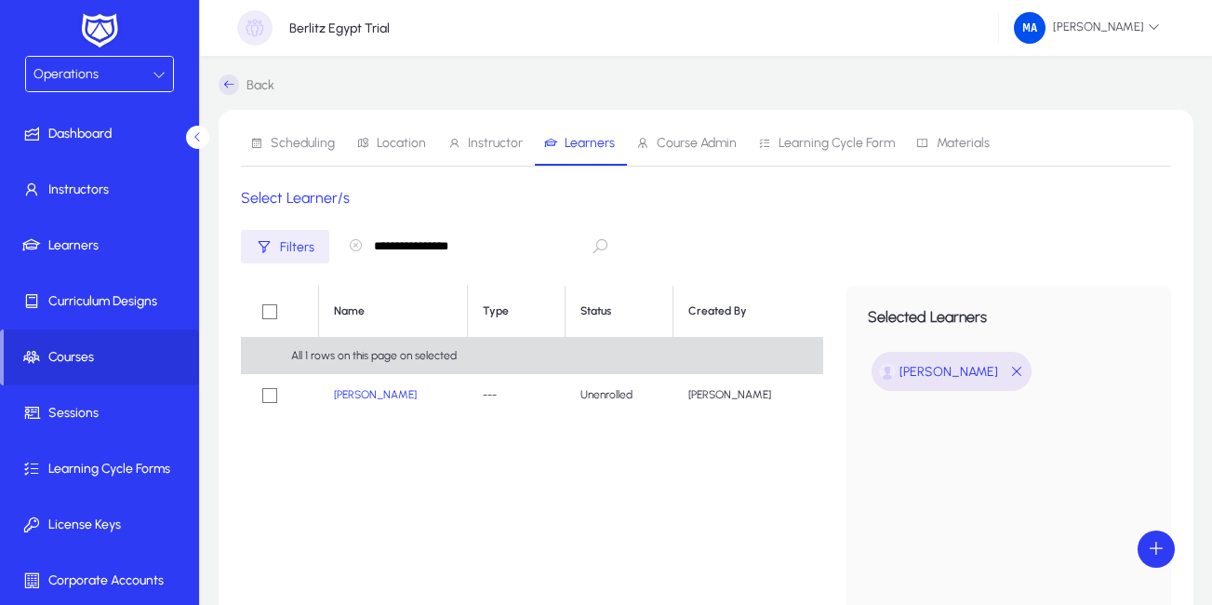
click at [349, 245] on icon "button" at bounding box center [355, 245] width 15 height 15
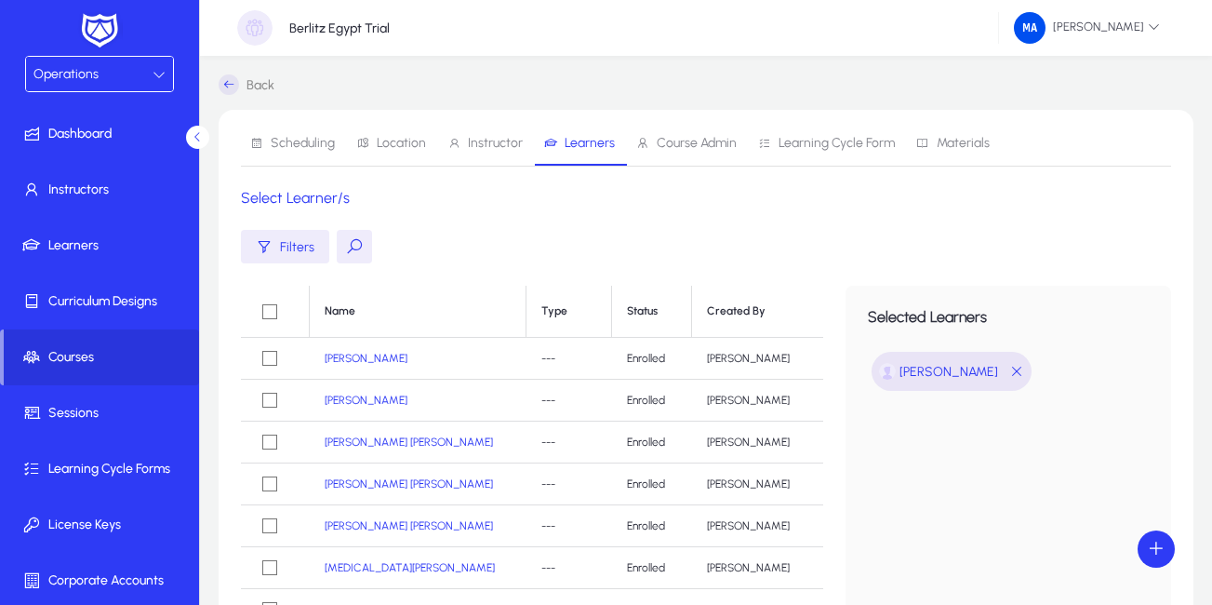
click at [352, 235] on button at bounding box center [354, 246] width 35 height 33
paste input "**********"
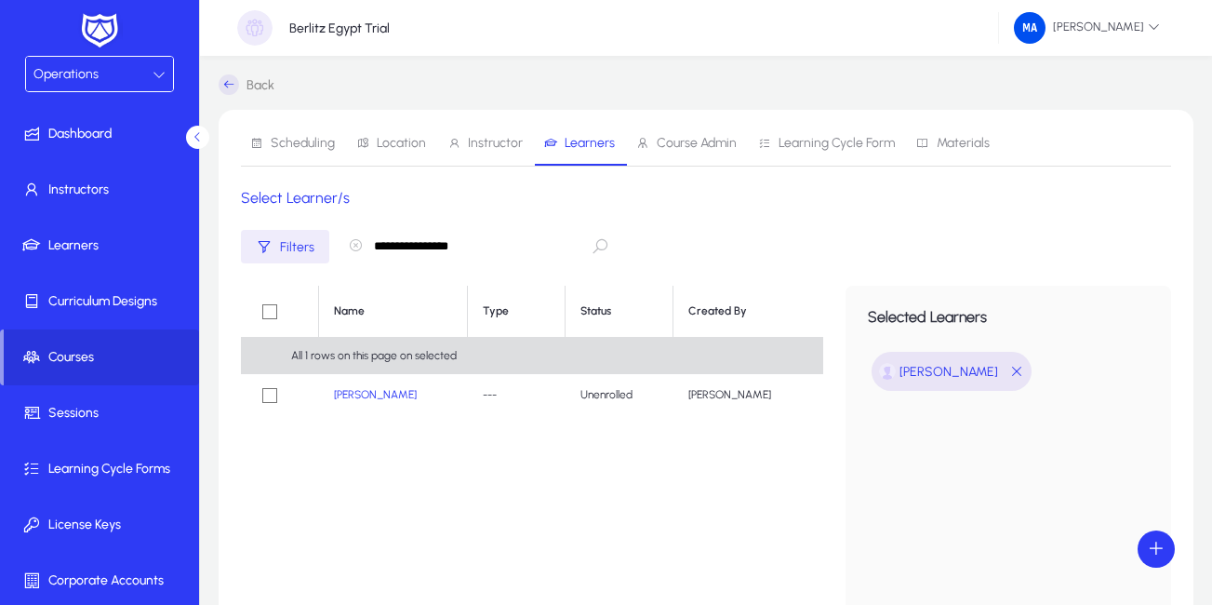
type input "**********"
click at [359, 247] on icon "button" at bounding box center [355, 245] width 15 height 15
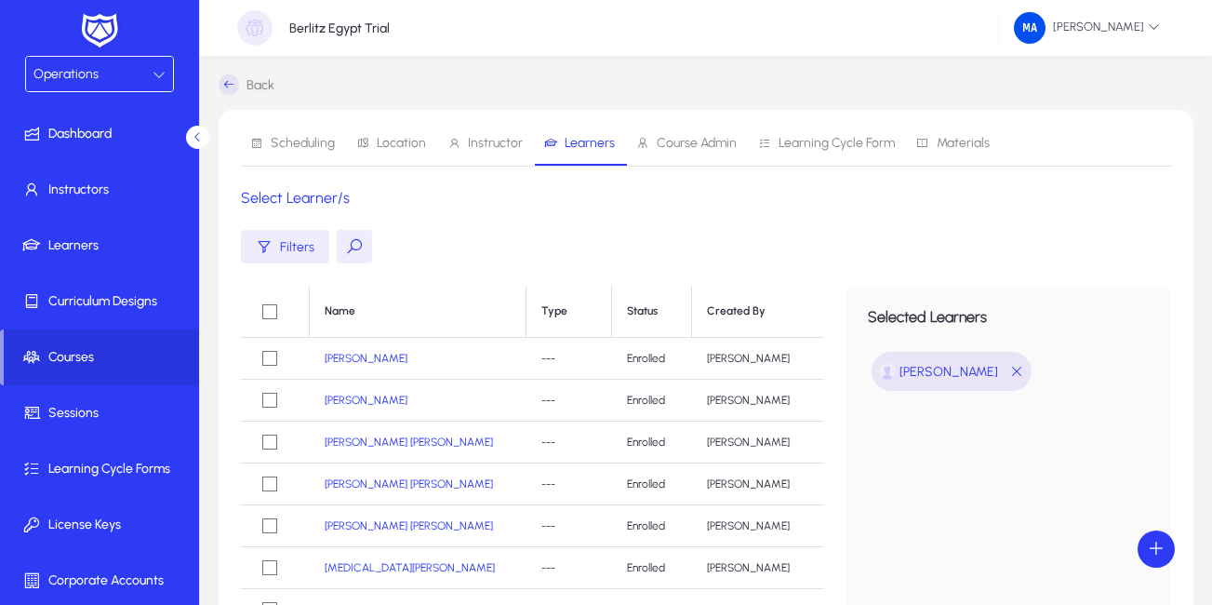
click at [355, 244] on button at bounding box center [354, 246] width 35 height 33
paste input "**********"
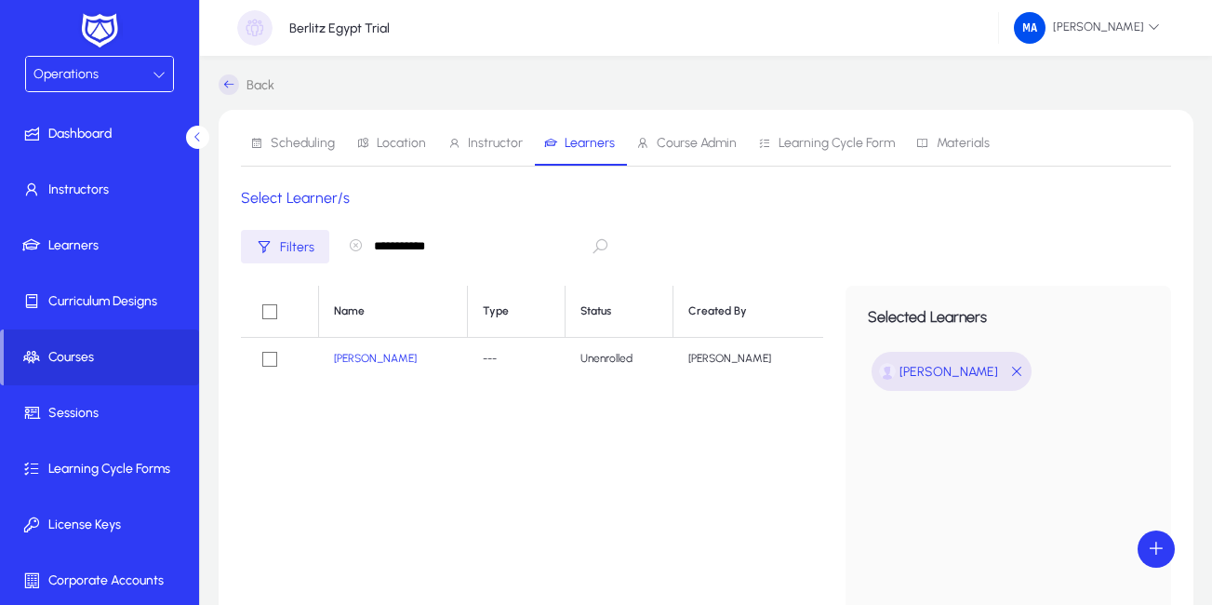
type input "**********"
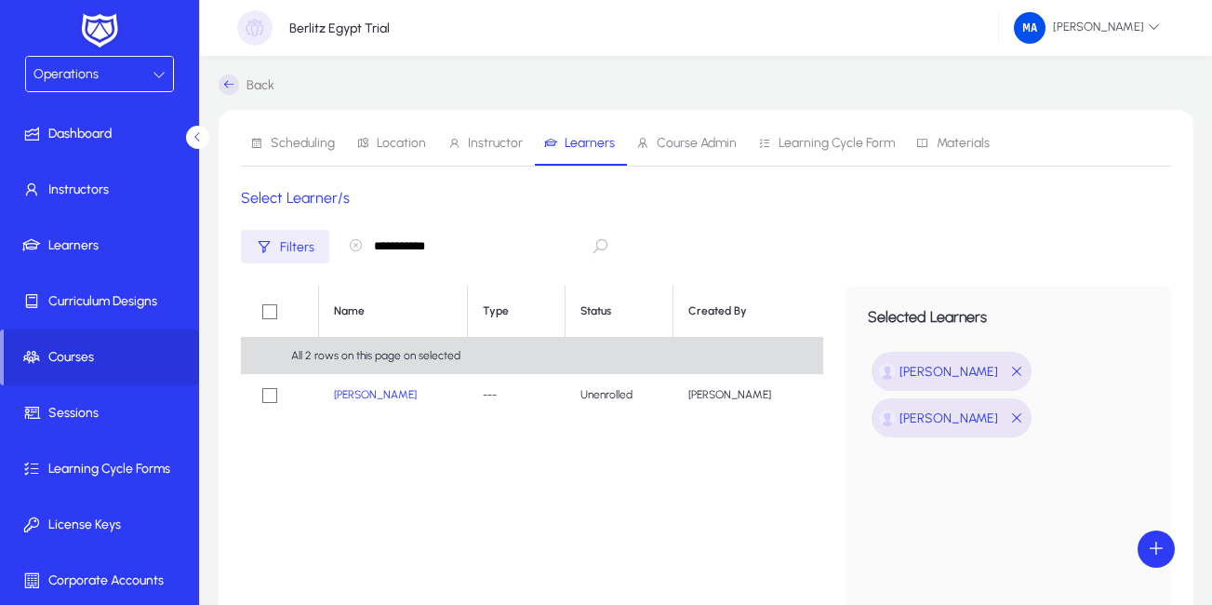
click at [354, 246] on icon "button" at bounding box center [355, 245] width 15 height 15
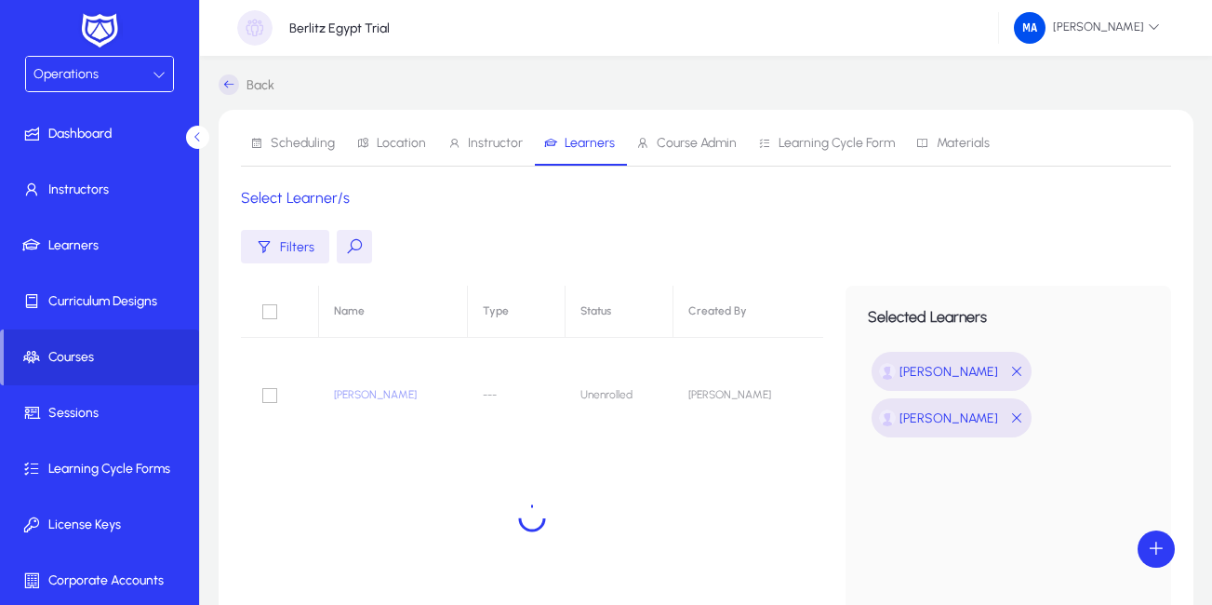
click at [352, 246] on button at bounding box center [354, 246] width 35 height 33
paste input "**********"
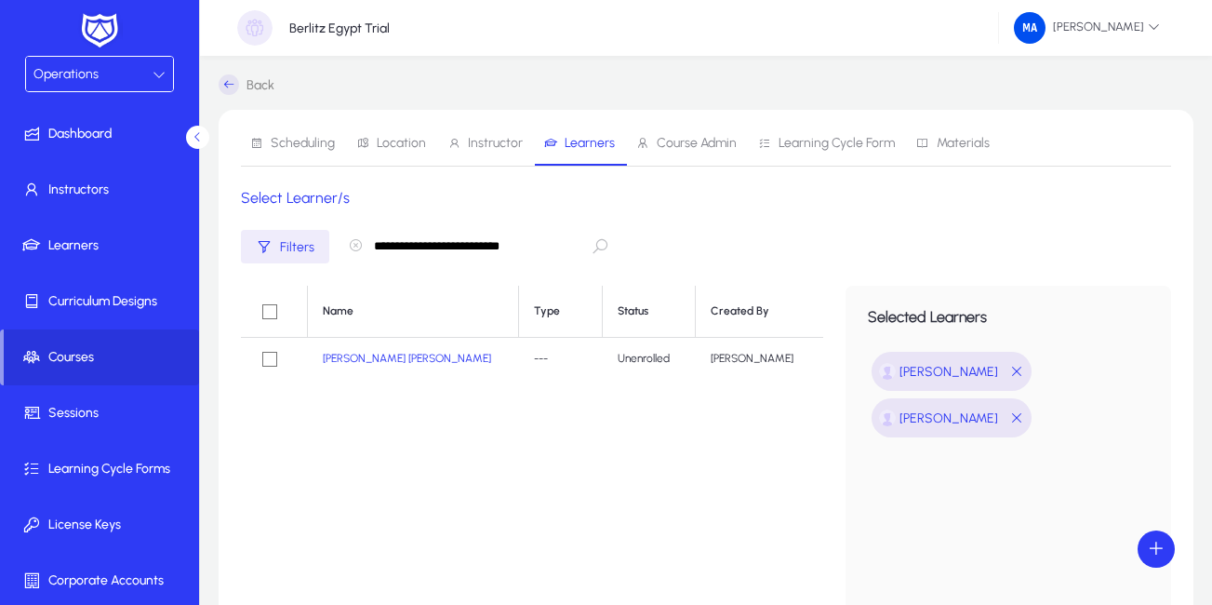
type input "**********"
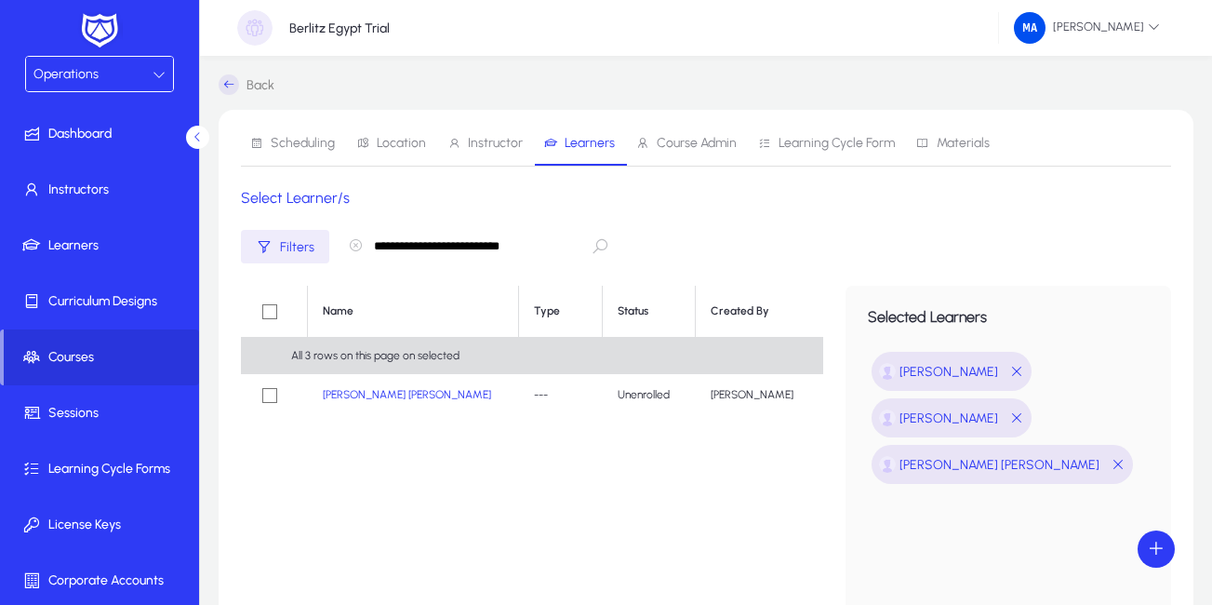
click at [357, 243] on icon "button" at bounding box center [355, 245] width 15 height 15
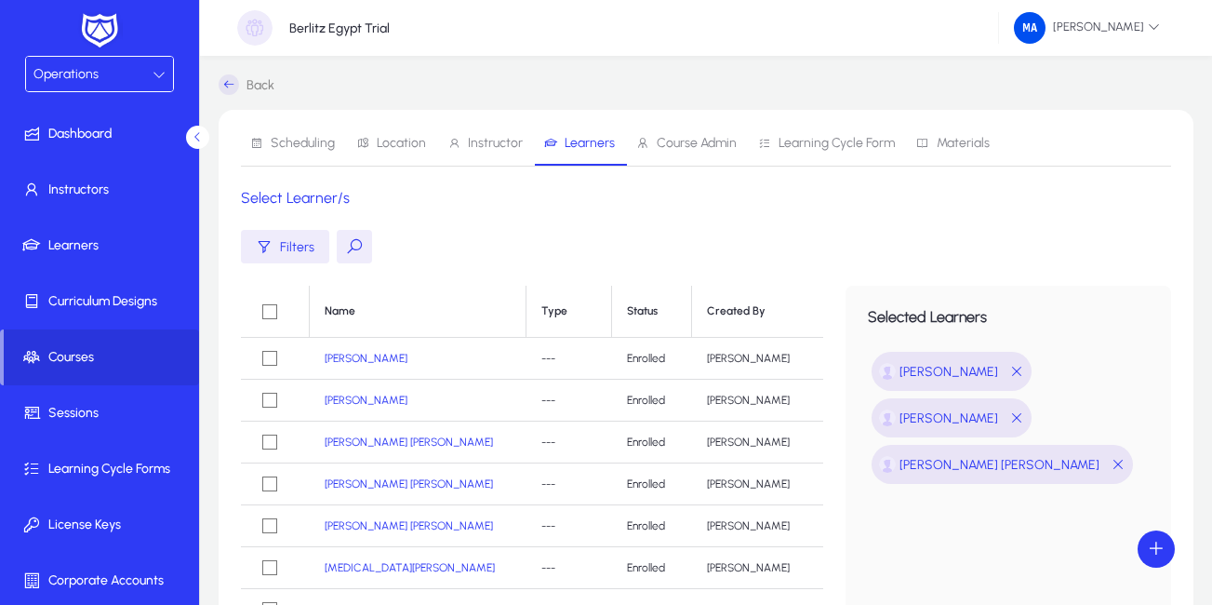
click at [345, 243] on button at bounding box center [354, 246] width 35 height 33
click at [406, 246] on input "text" at bounding box center [476, 246] width 279 height 35
paste input "**********"
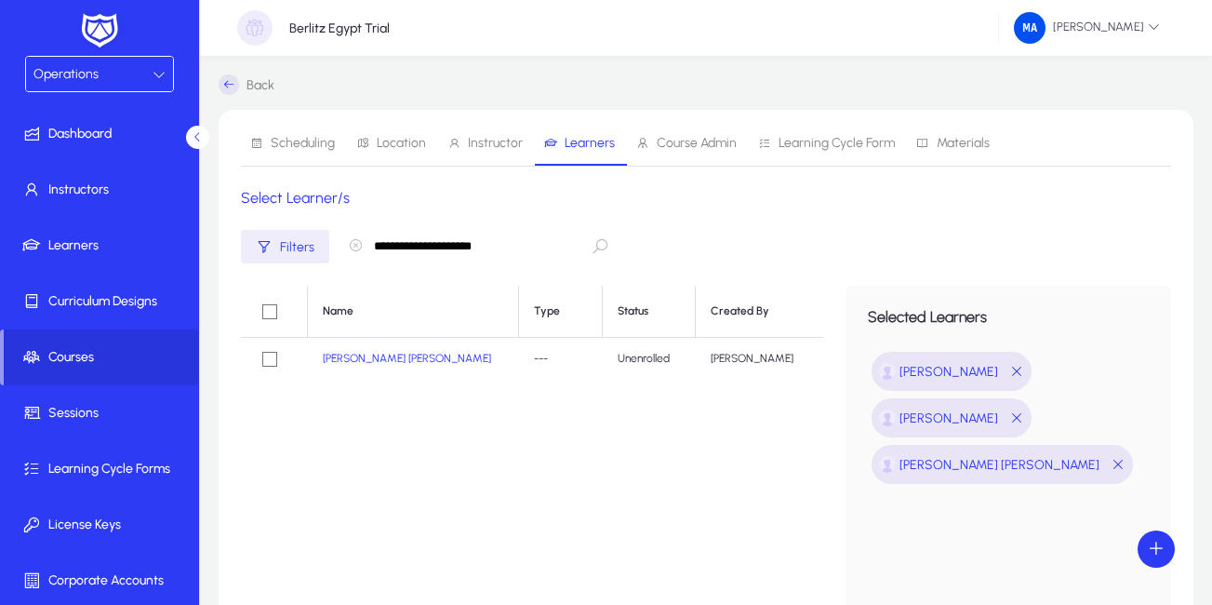
type input "**********"
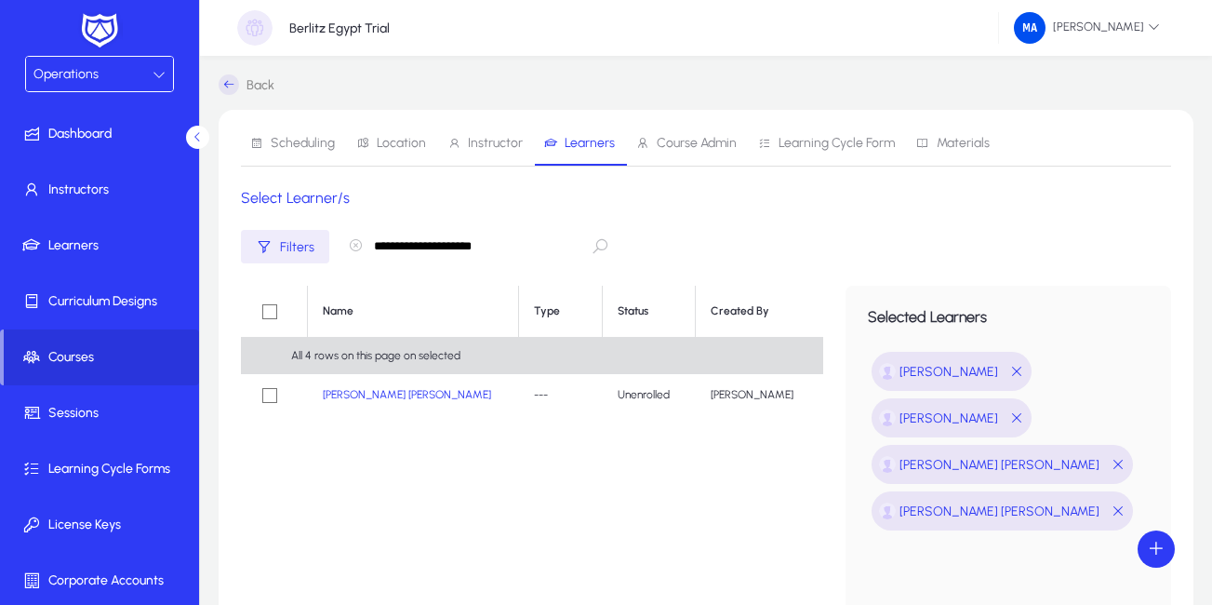
click at [358, 247] on icon "button" at bounding box center [355, 245] width 15 height 15
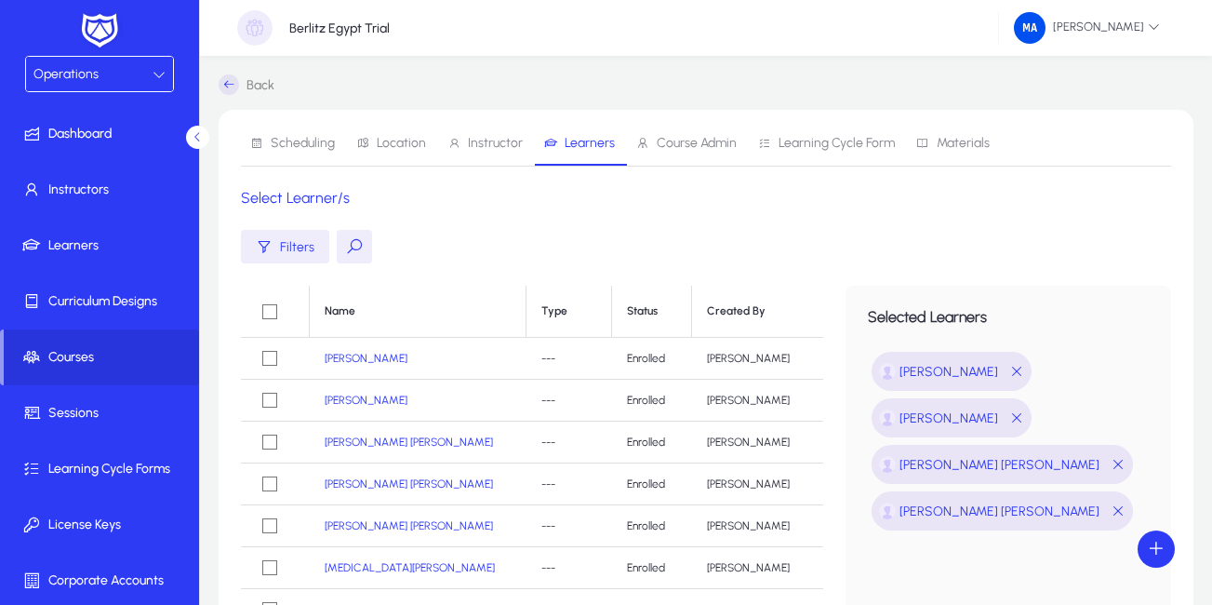
click at [343, 244] on button at bounding box center [354, 246] width 35 height 33
paste input "**********"
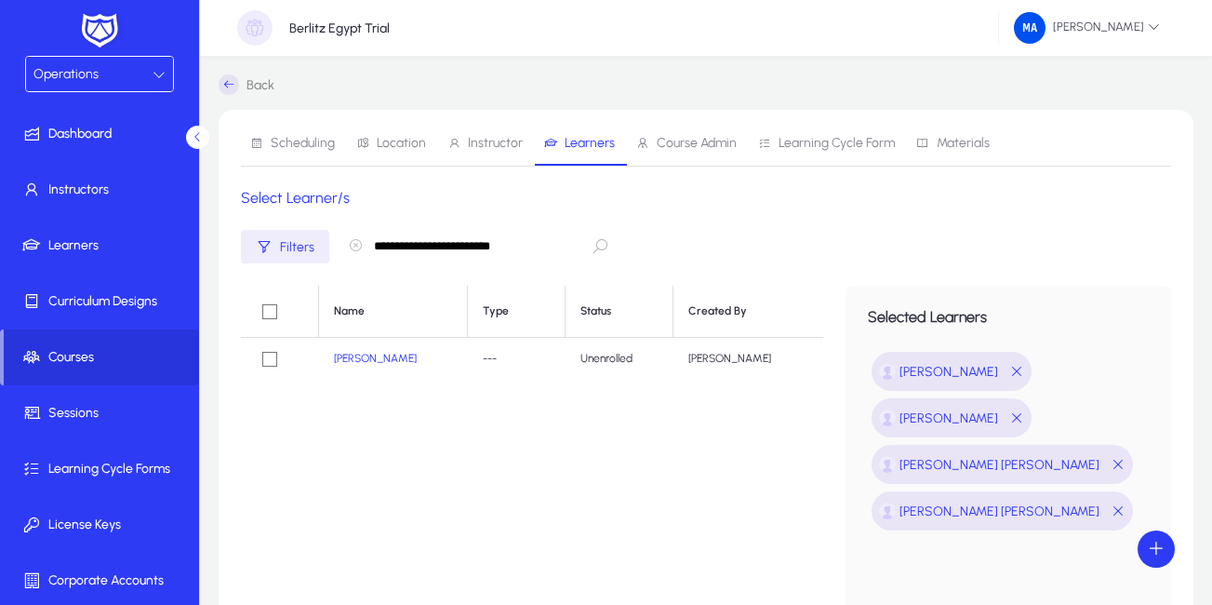
type input "**********"
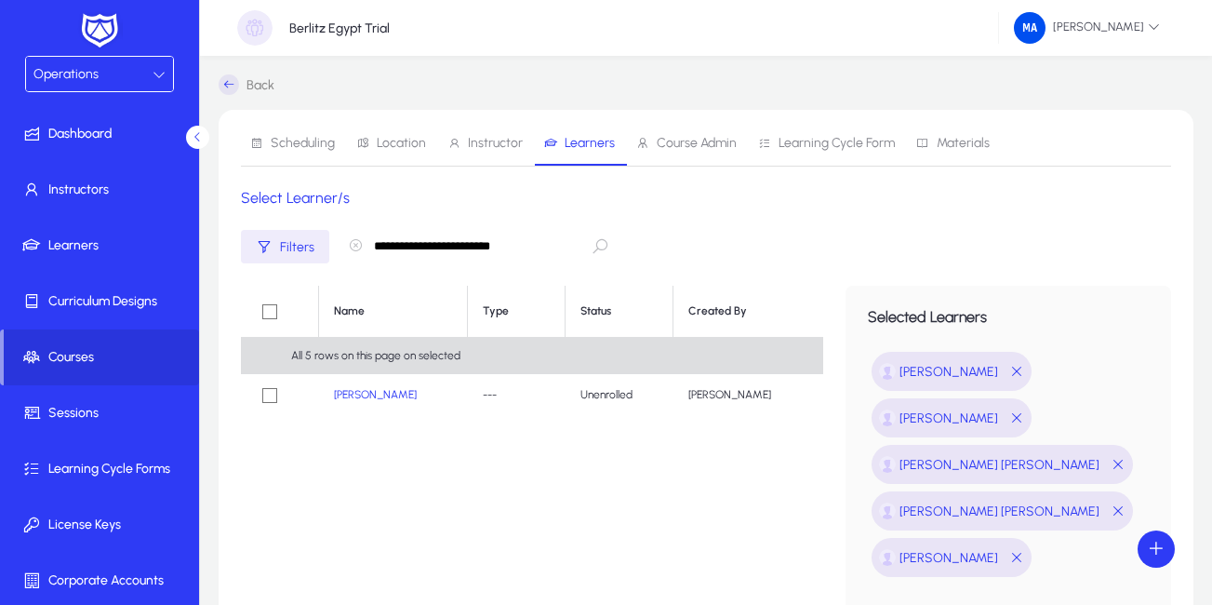
click at [353, 244] on icon "button" at bounding box center [355, 245] width 15 height 15
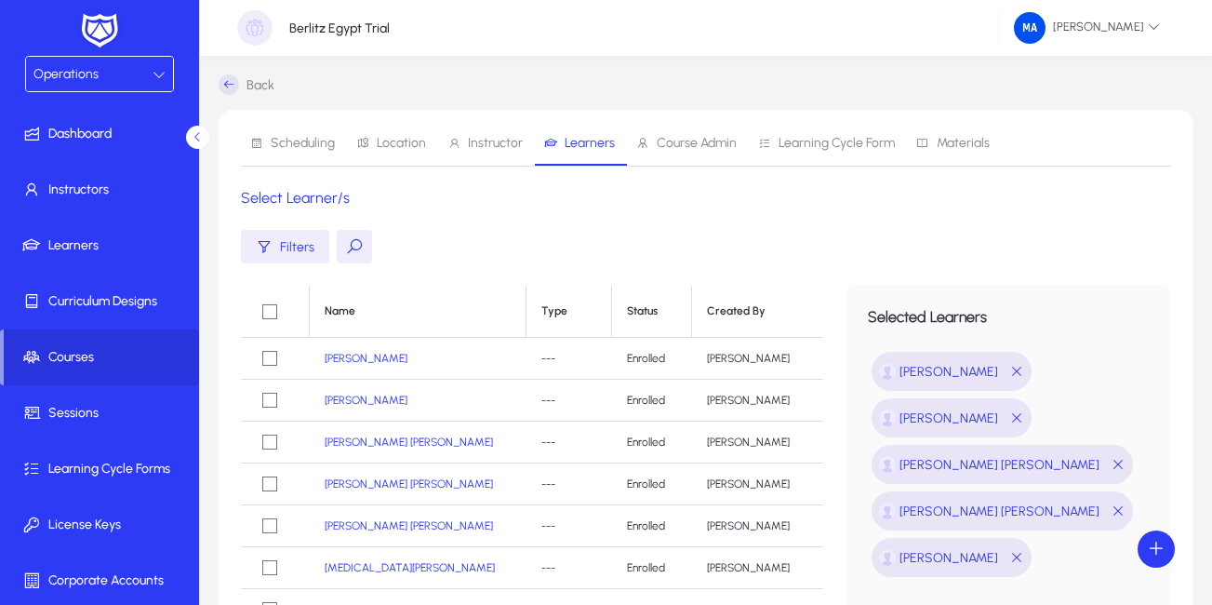
click at [352, 238] on button at bounding box center [354, 246] width 35 height 33
click at [388, 241] on input "text" at bounding box center [476, 246] width 279 height 35
paste input "**********"
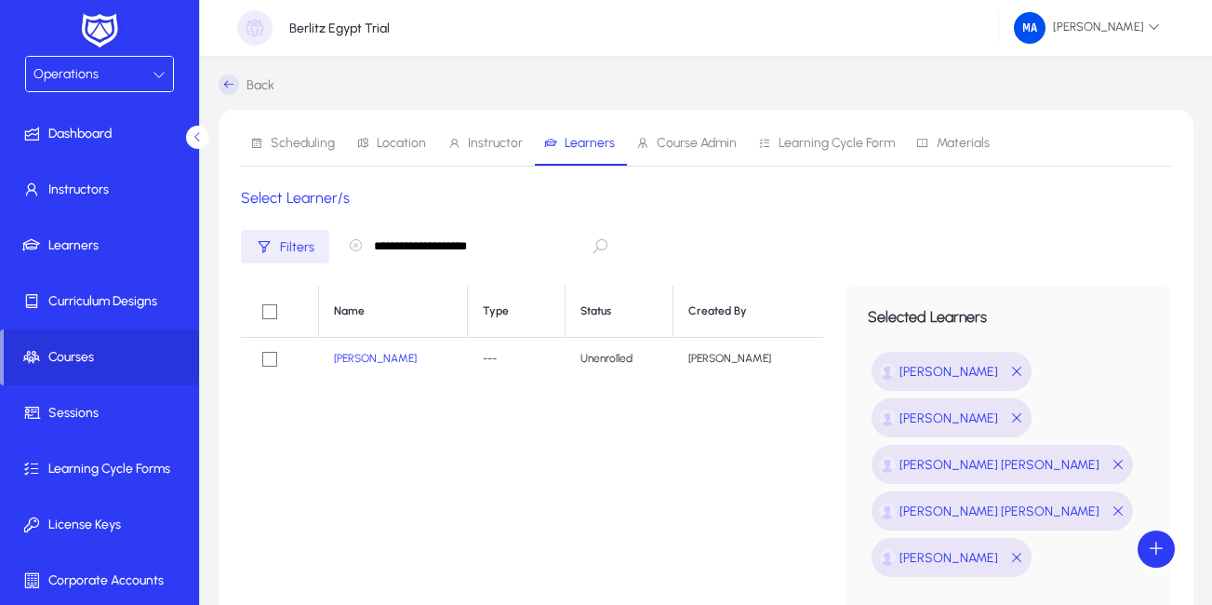
type input "**********"
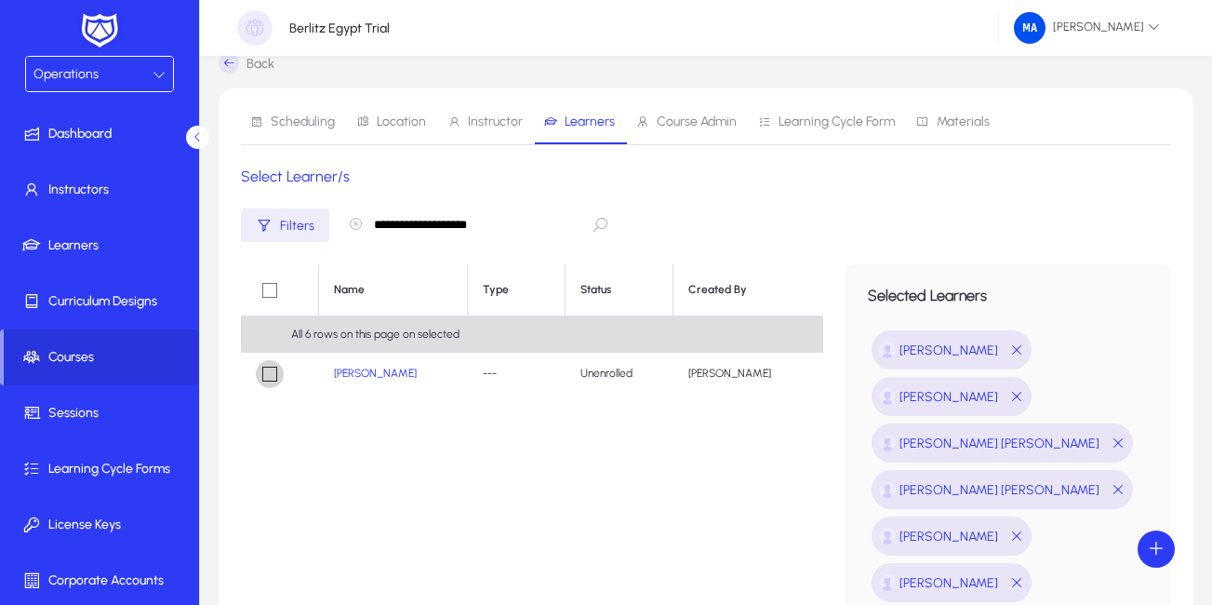
scroll to position [33, 0]
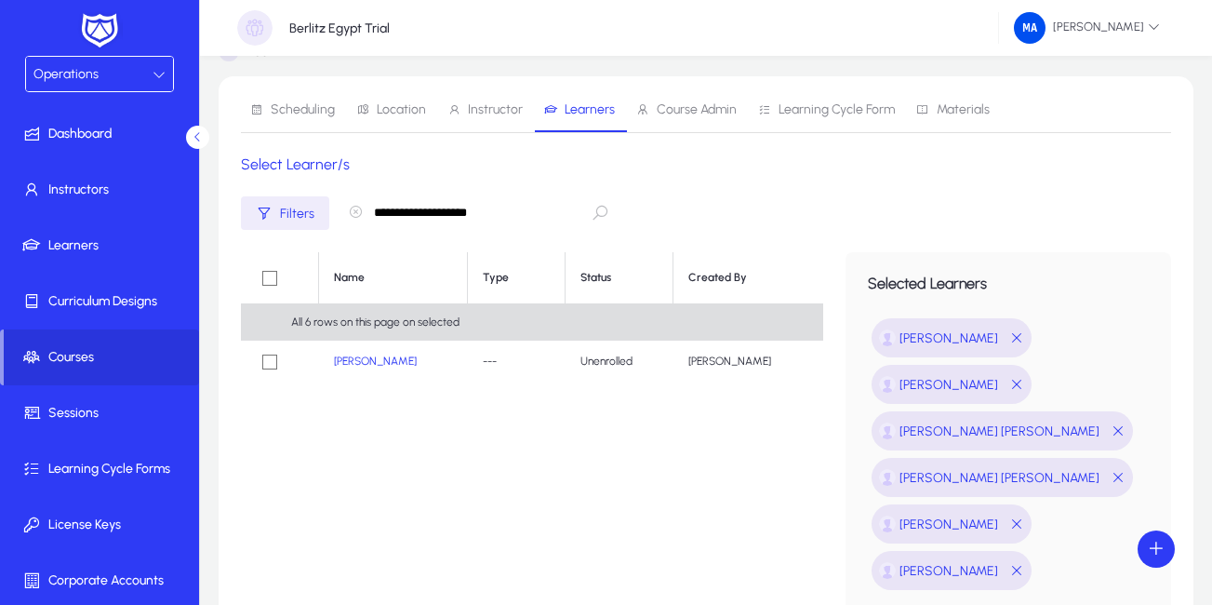
click at [353, 206] on icon "button" at bounding box center [355, 212] width 15 height 15
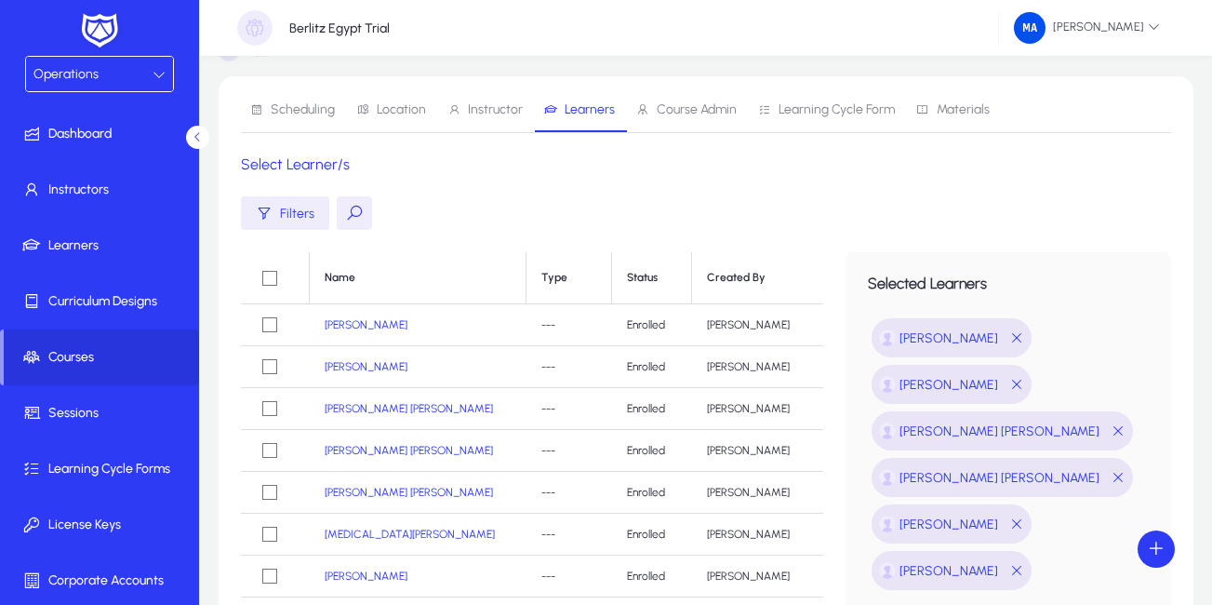
click at [351, 210] on button at bounding box center [354, 212] width 35 height 33
click at [408, 213] on input "text" at bounding box center [476, 212] width 279 height 35
paste input "**********"
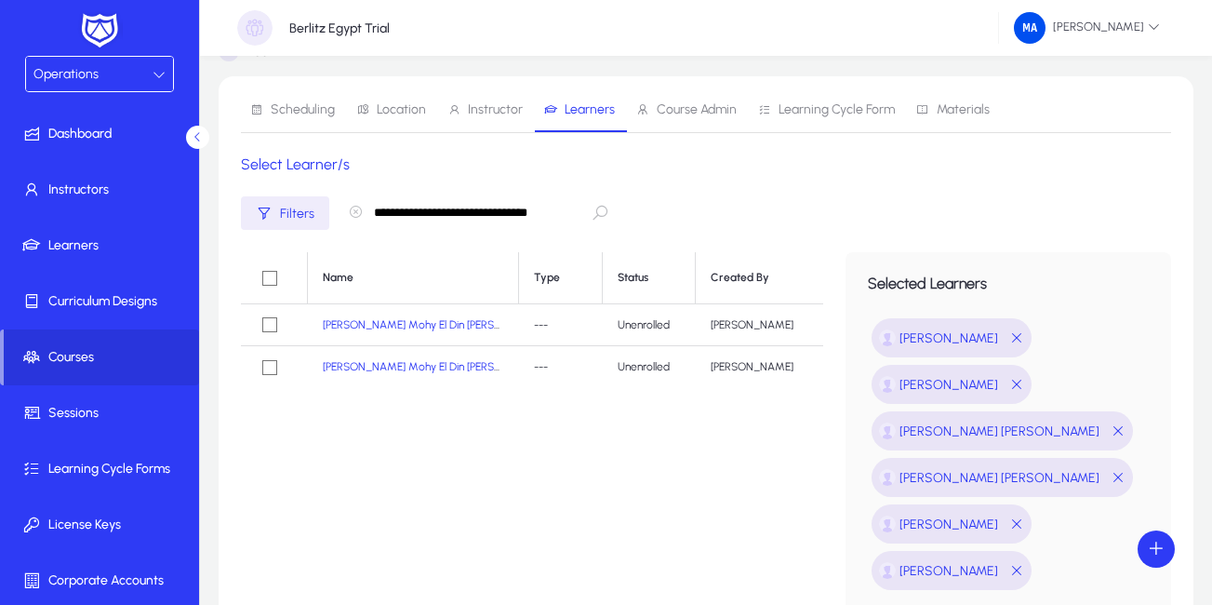
type input "**********"
drag, startPoint x: 518, startPoint y: 293, endPoint x: 534, endPoint y: 300, distance: 17.5
click at [534, 300] on th "Type" at bounding box center [561, 278] width 84 height 52
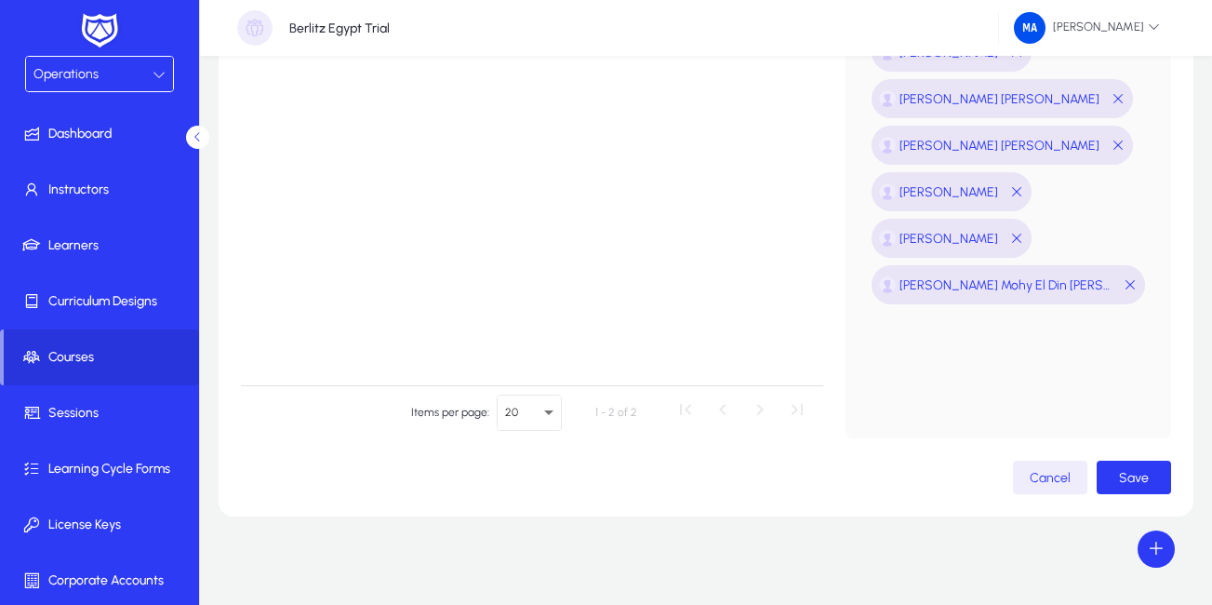
scroll to position [370, 0]
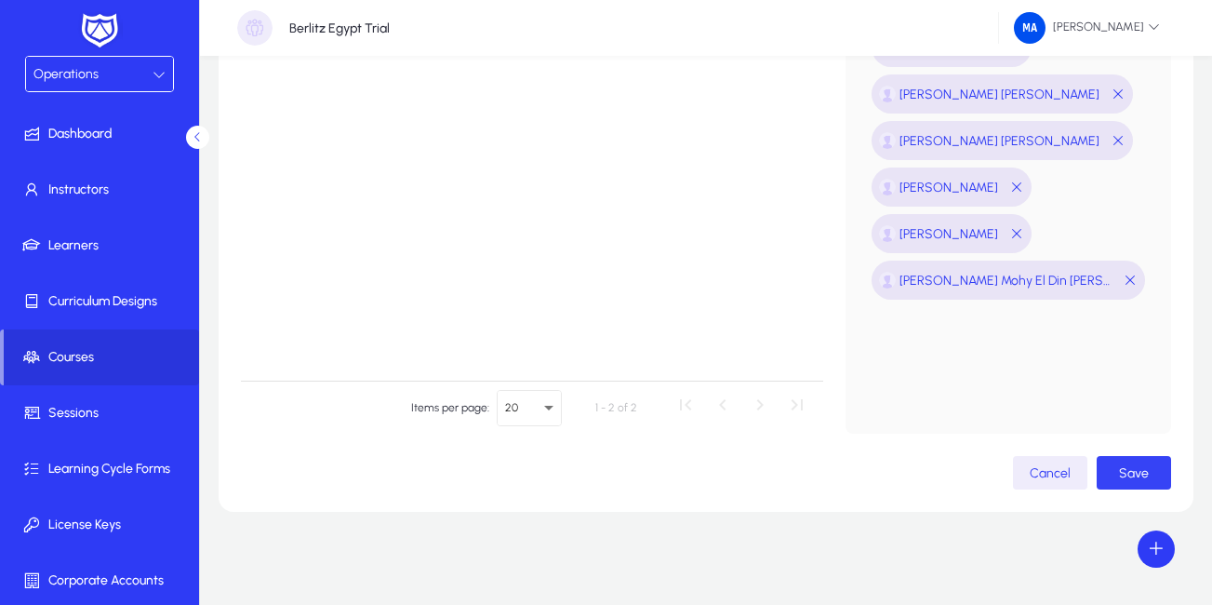
click at [1124, 470] on span "Save" at bounding box center [1134, 473] width 30 height 16
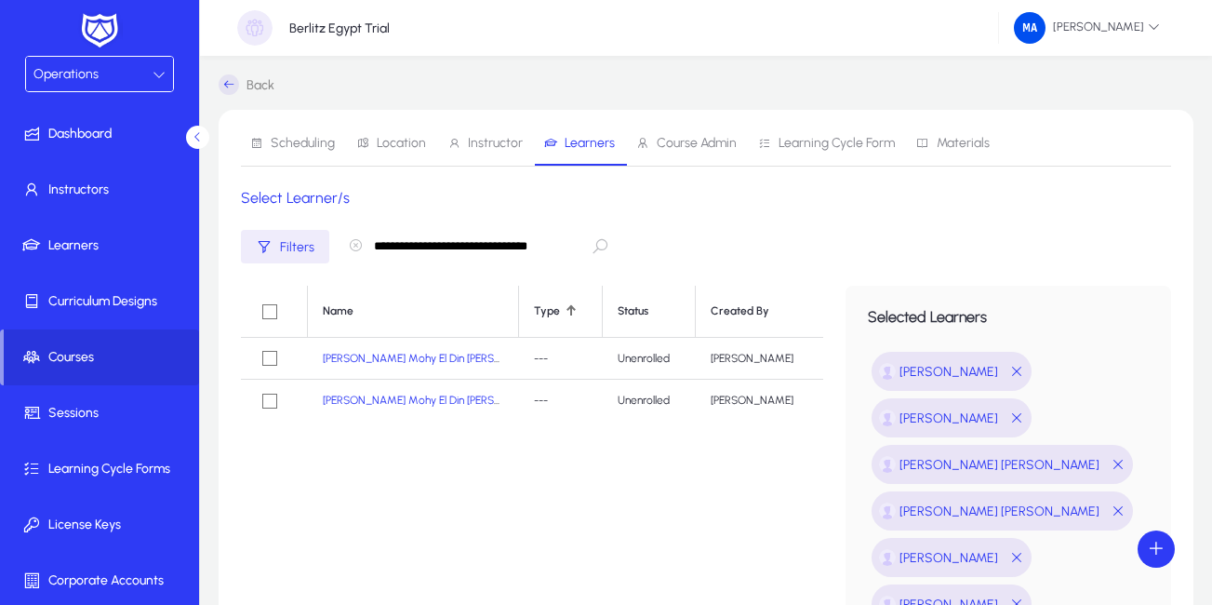
click at [229, 79] on icon at bounding box center [229, 84] width 20 height 20
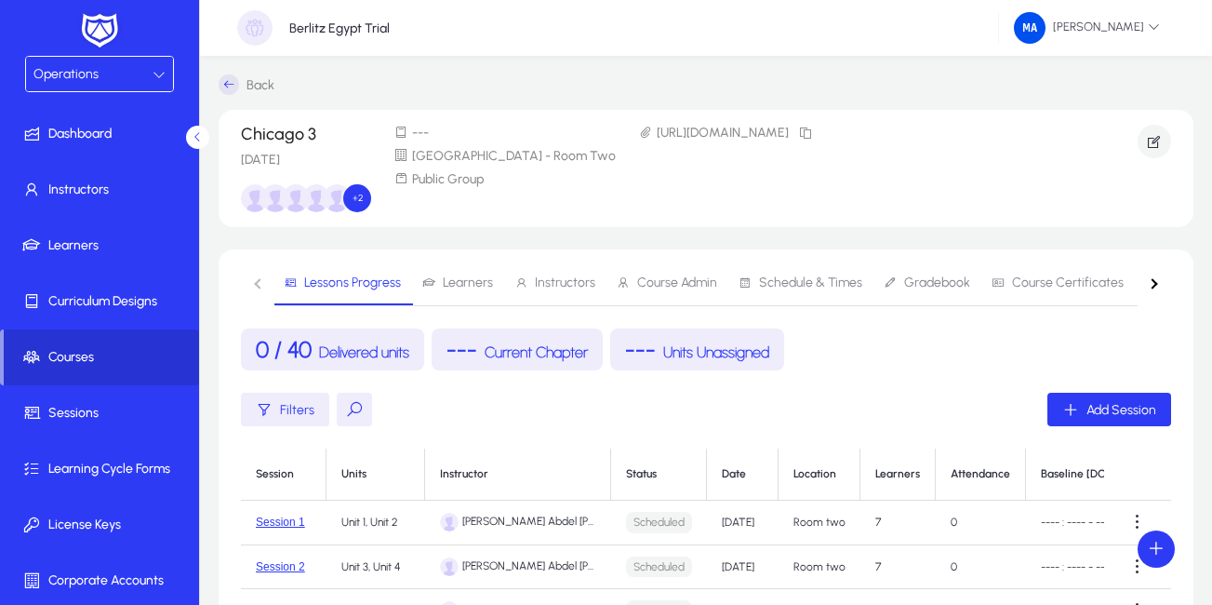
click at [60, 356] on span "Courses" at bounding box center [101, 357] width 195 height 19
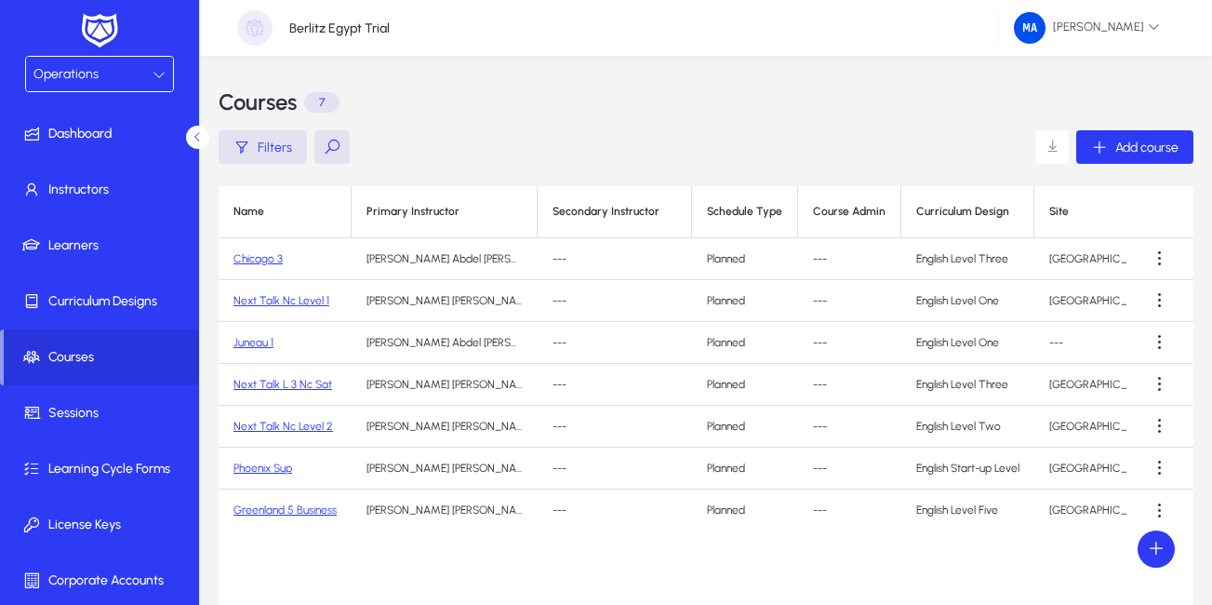
click at [260, 254] on link "Chicago 3" at bounding box center [257, 258] width 49 height 13
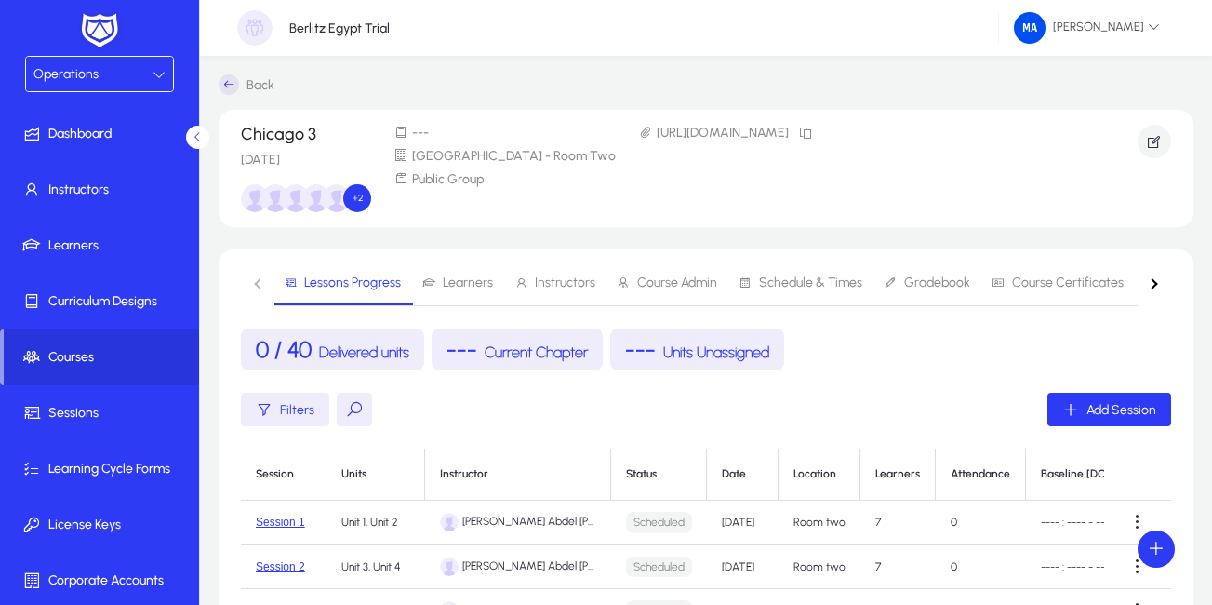
click at [457, 285] on span "Learners" at bounding box center [468, 282] width 50 height 13
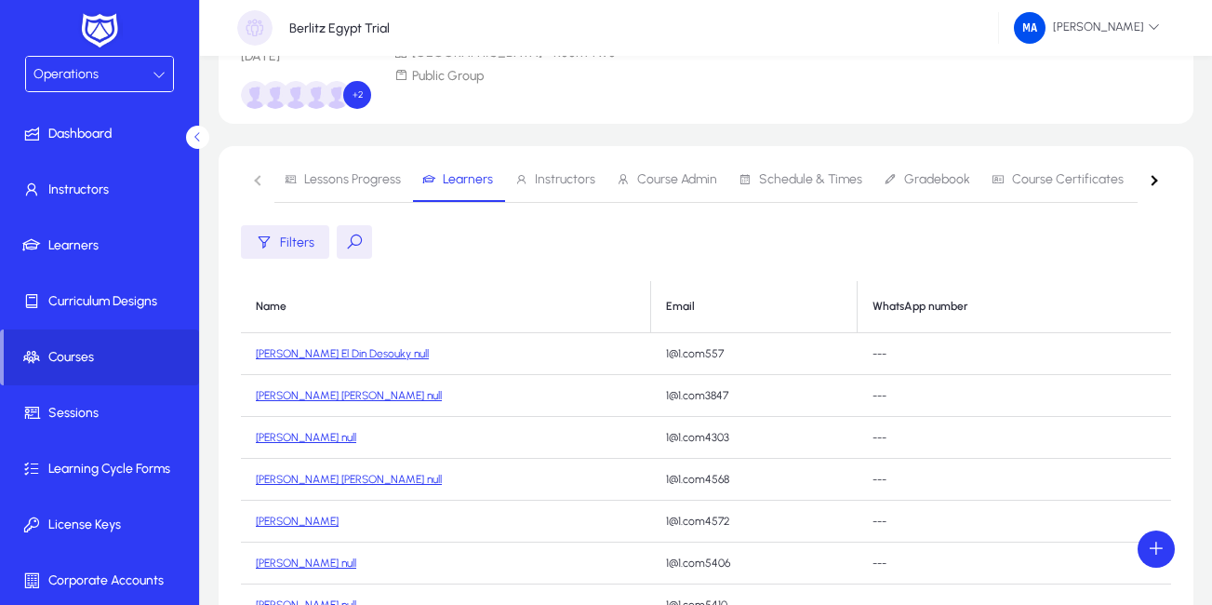
scroll to position [100, 0]
click at [554, 183] on span "Instructors" at bounding box center [565, 182] width 60 height 13
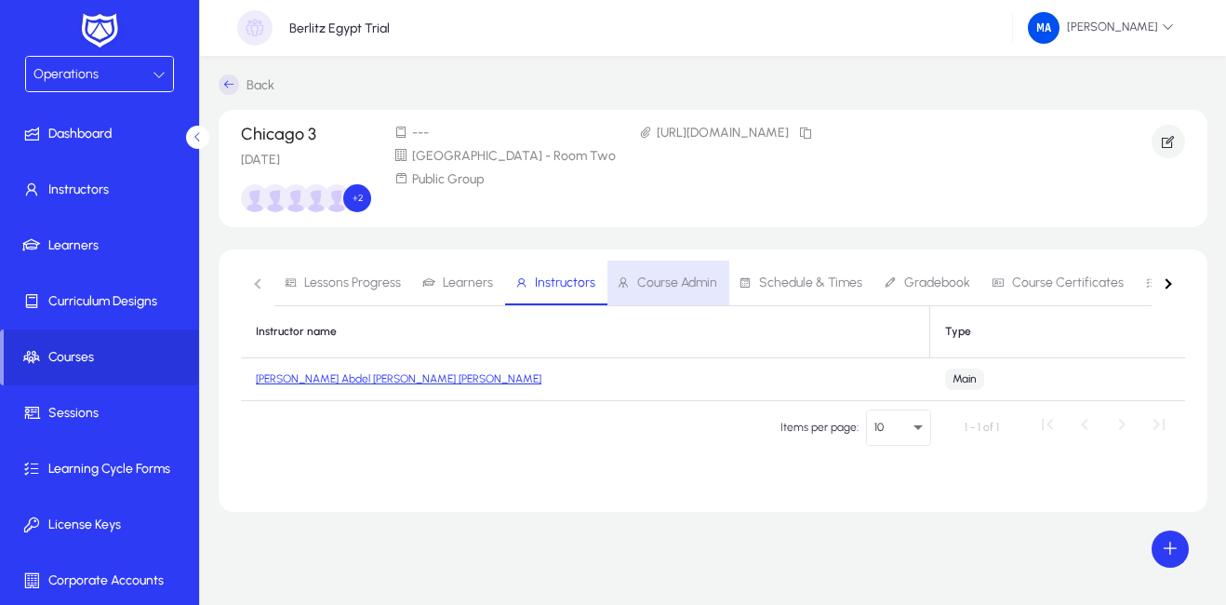
click at [678, 276] on span "Course Admin" at bounding box center [677, 282] width 80 height 13
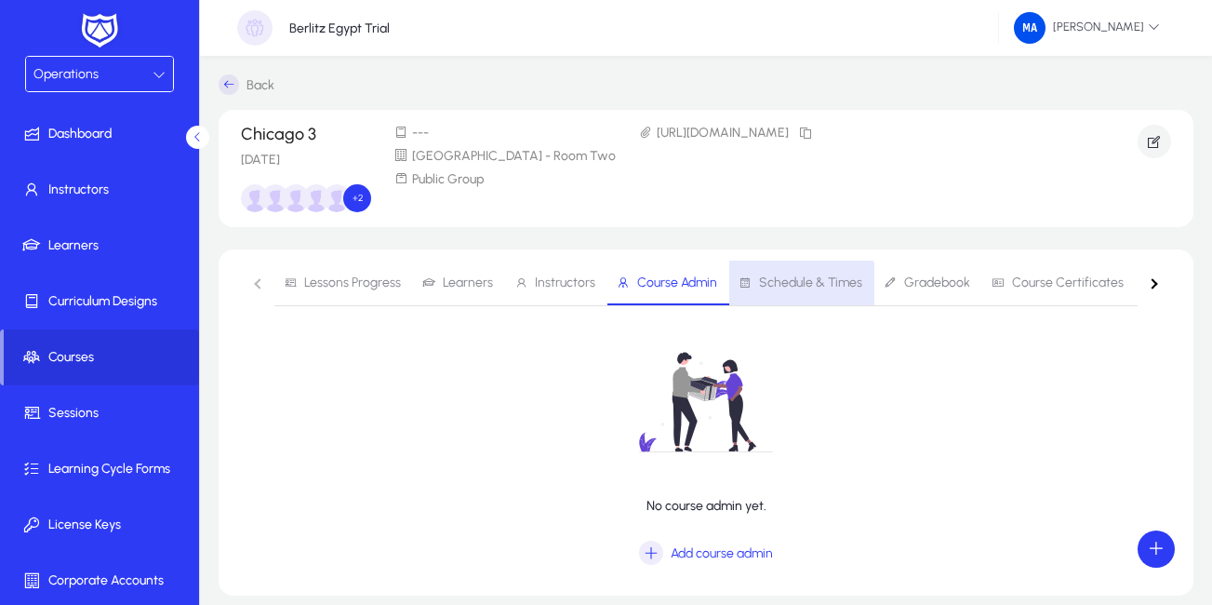
click at [789, 294] on span "Schedule & Times" at bounding box center [800, 282] width 124 height 45
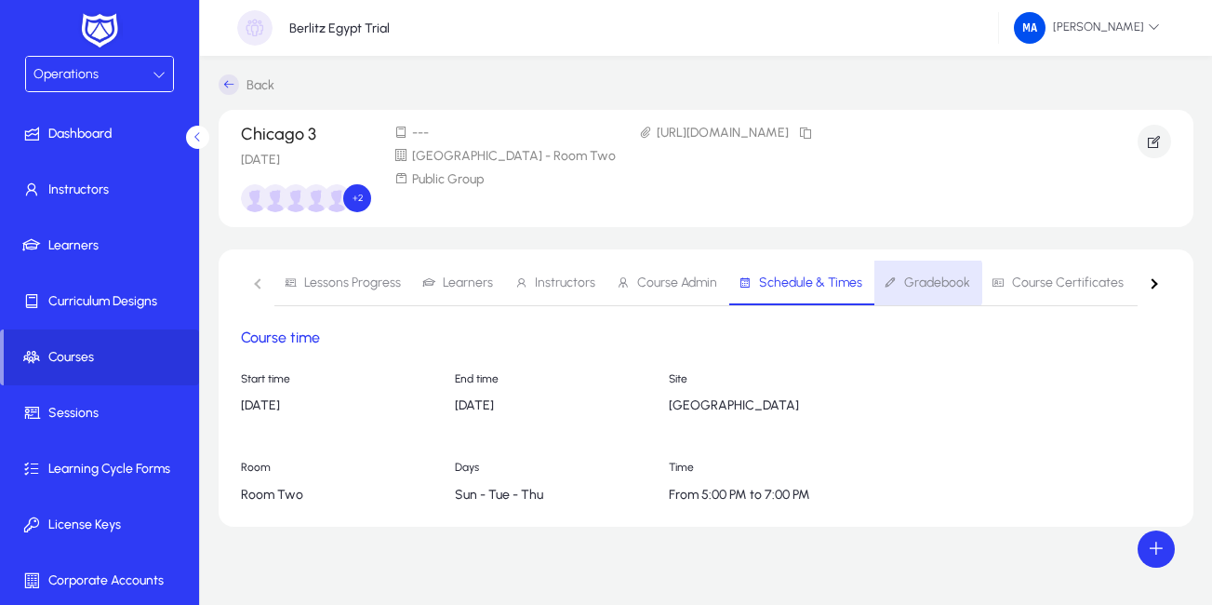
click at [912, 283] on span "Gradebook" at bounding box center [937, 282] width 66 height 13
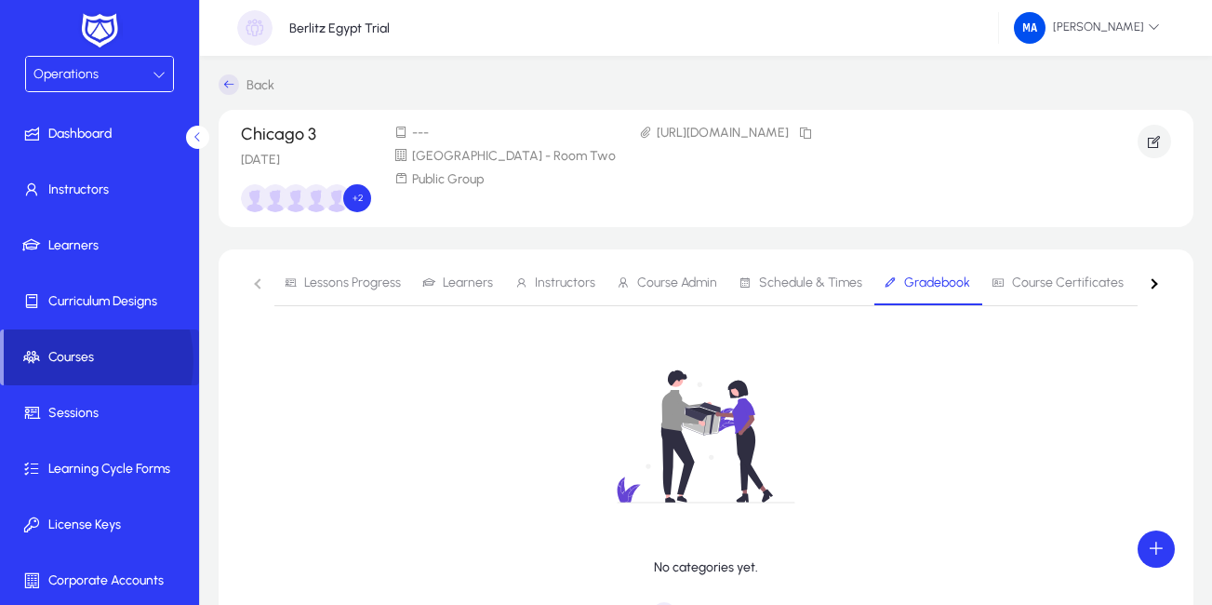
click at [58, 361] on span "Courses" at bounding box center [101, 357] width 195 height 19
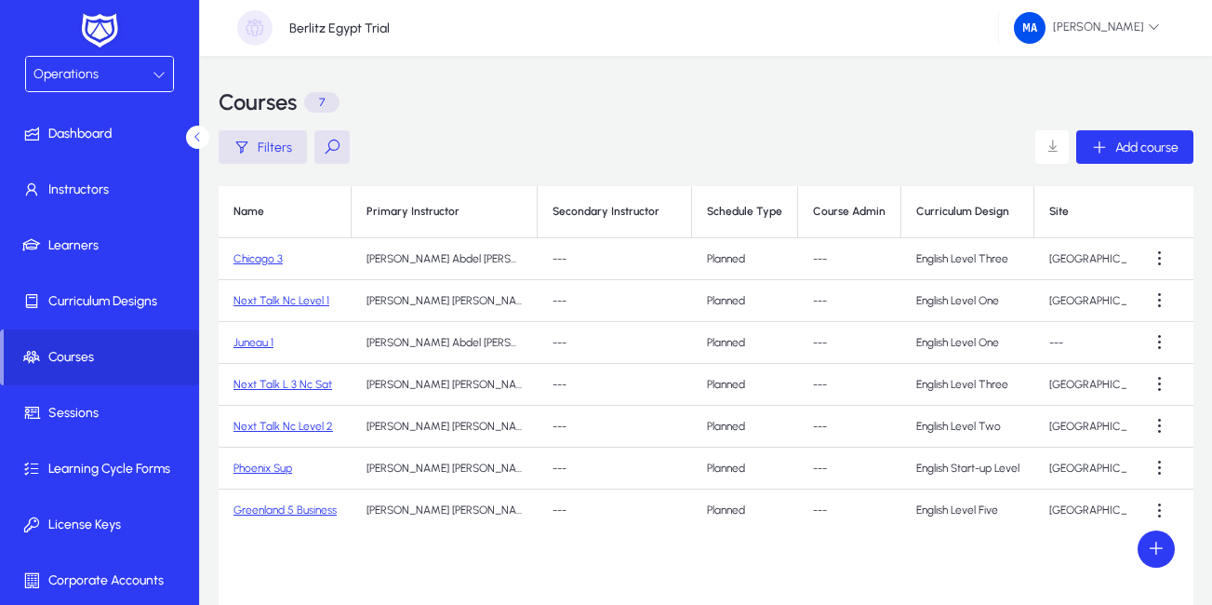
click at [201, 139] on icon at bounding box center [198, 137] width 12 height 12
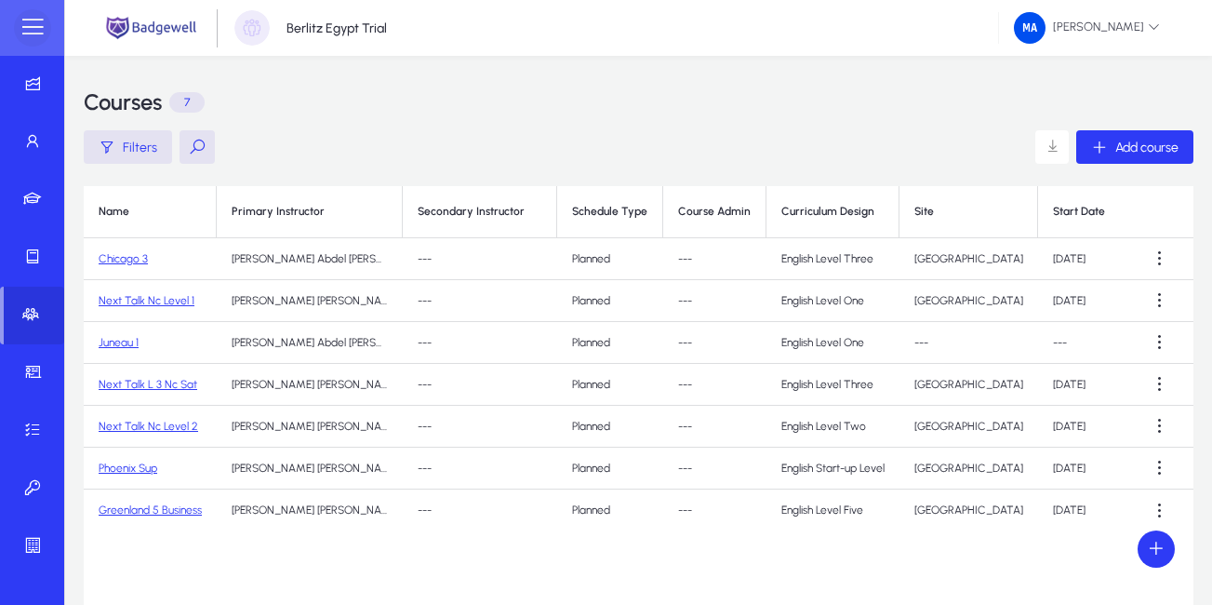
click at [30, 29] on span at bounding box center [32, 27] width 37 height 37
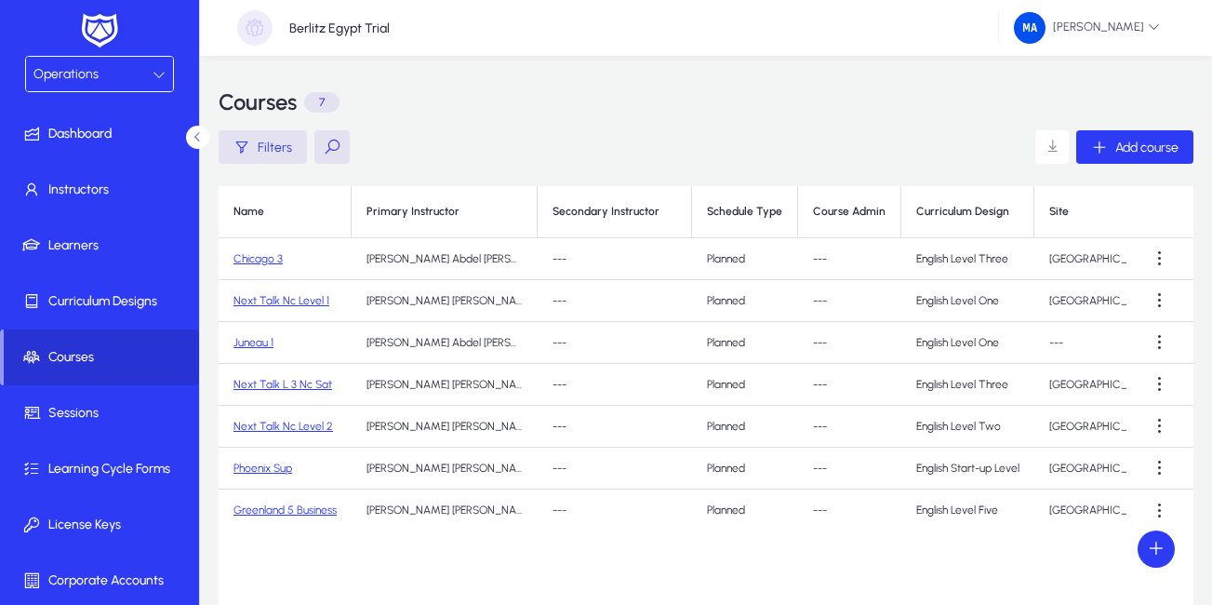
click at [88, 339] on span at bounding box center [101, 357] width 195 height 45
click at [1103, 150] on icon "button" at bounding box center [1099, 147] width 17 height 17
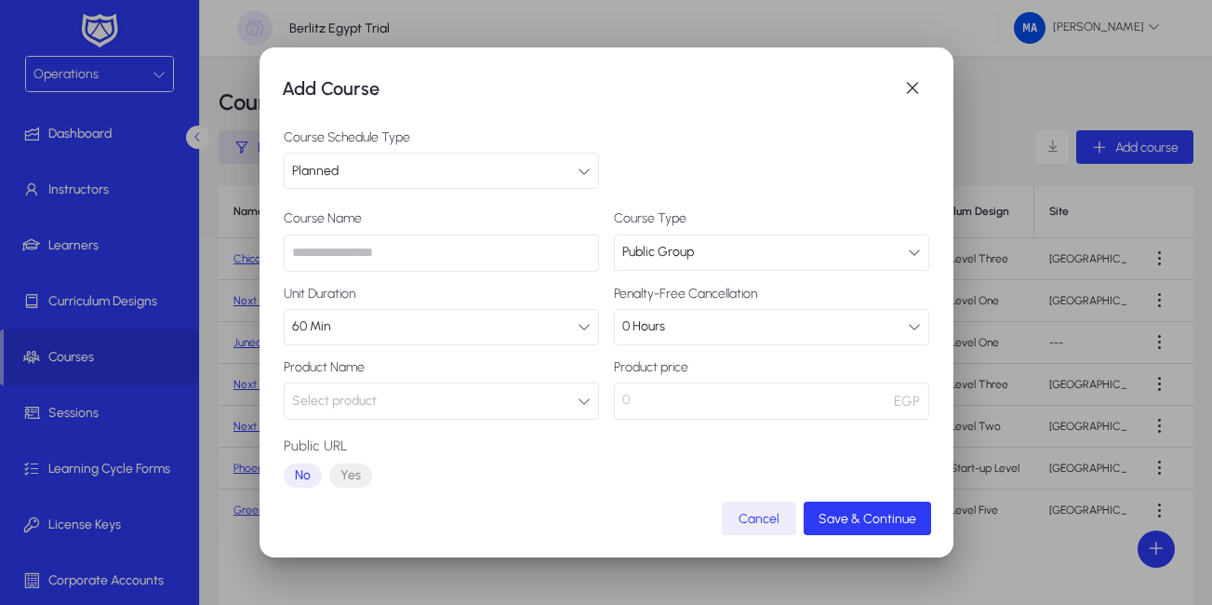
click at [407, 252] on input "text" at bounding box center [441, 252] width 315 height 37
paste input "**********"
type input "**********"
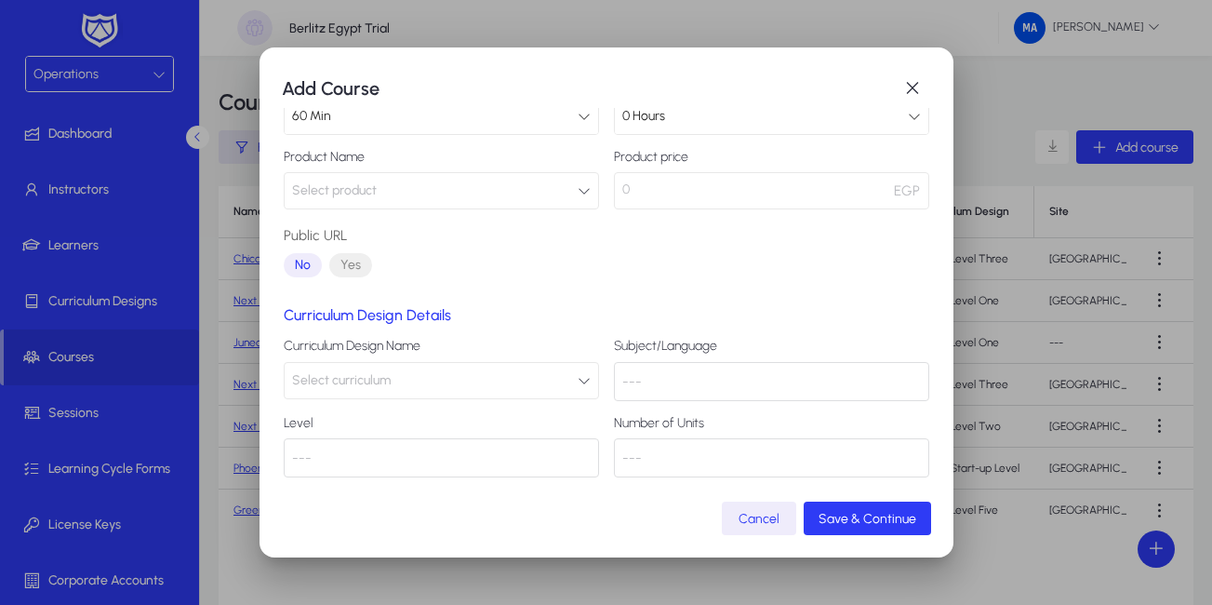
scroll to position [216, 0]
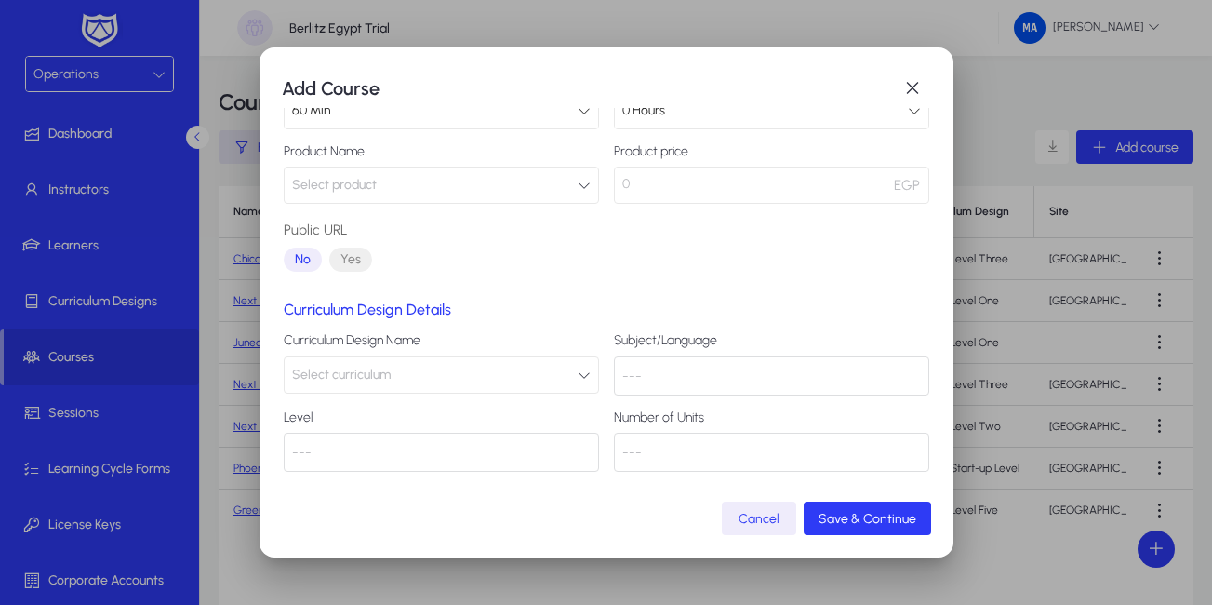
click at [568, 381] on button "Select curriculum" at bounding box center [441, 374] width 315 height 37
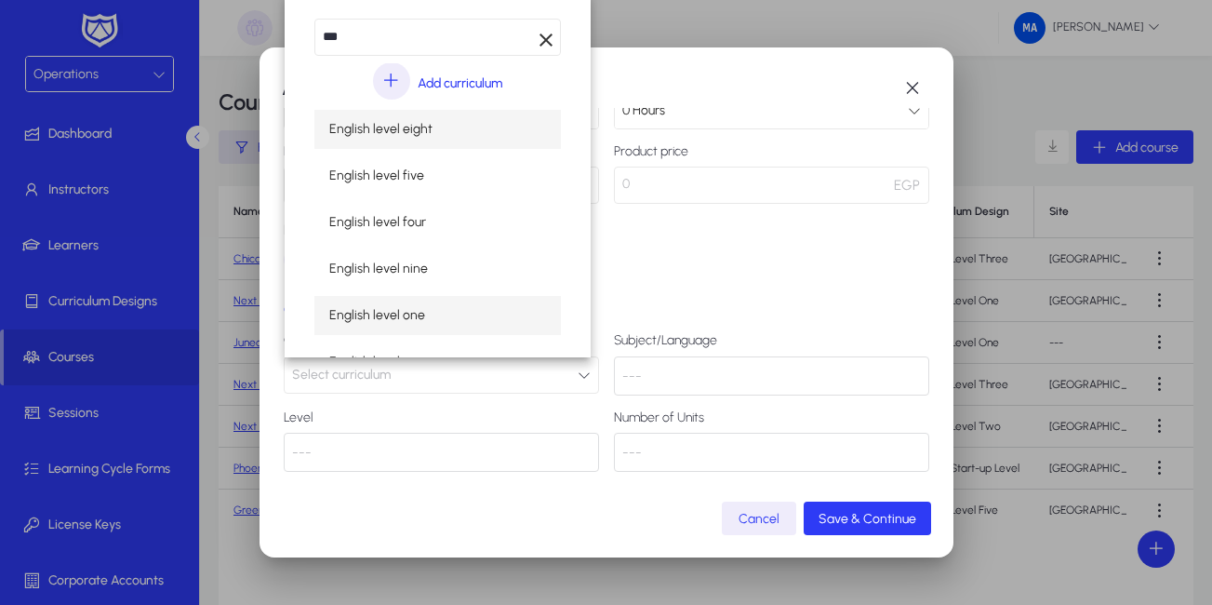
type input "***"
click at [390, 315] on span "English level one" at bounding box center [377, 315] width 96 height 22
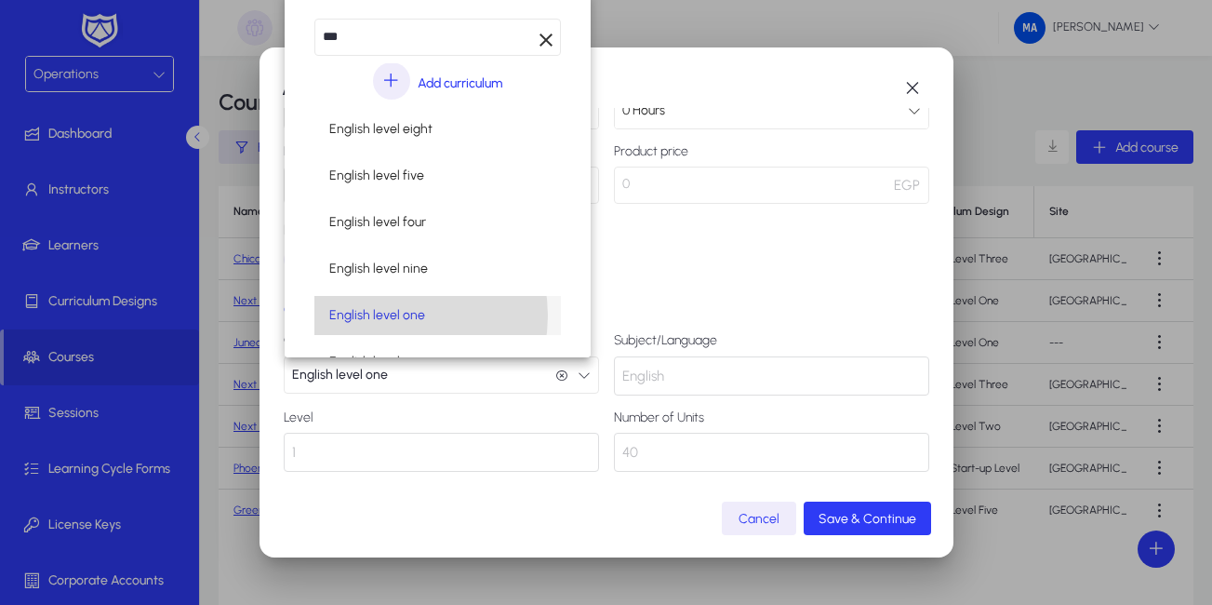
scroll to position [1, 0]
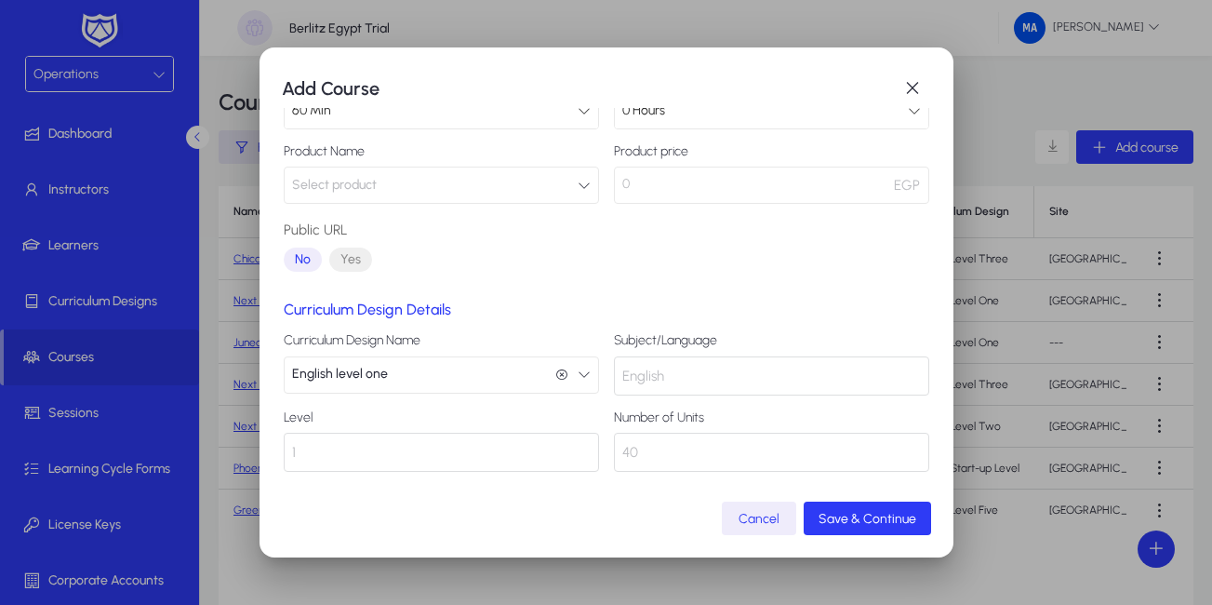
click at [561, 463] on div "1" at bounding box center [441, 451] width 315 height 39
click at [552, 450] on div "1" at bounding box center [441, 451] width 315 height 39
click at [578, 379] on icon "button" at bounding box center [584, 373] width 13 height 13
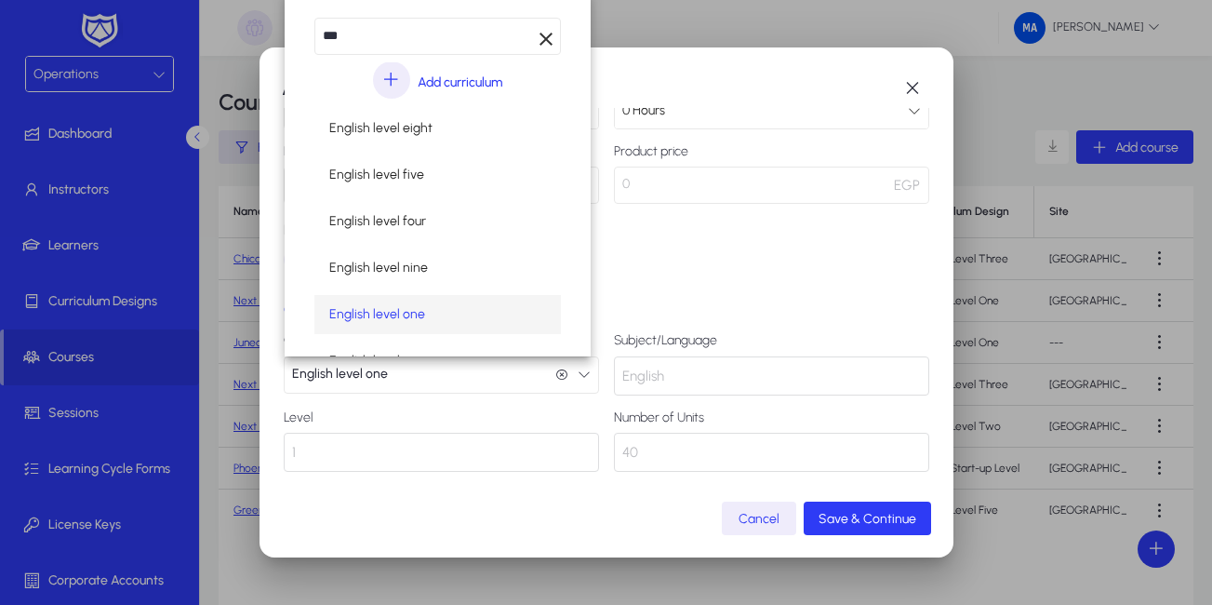
click at [577, 379] on div at bounding box center [606, 302] width 1212 height 605
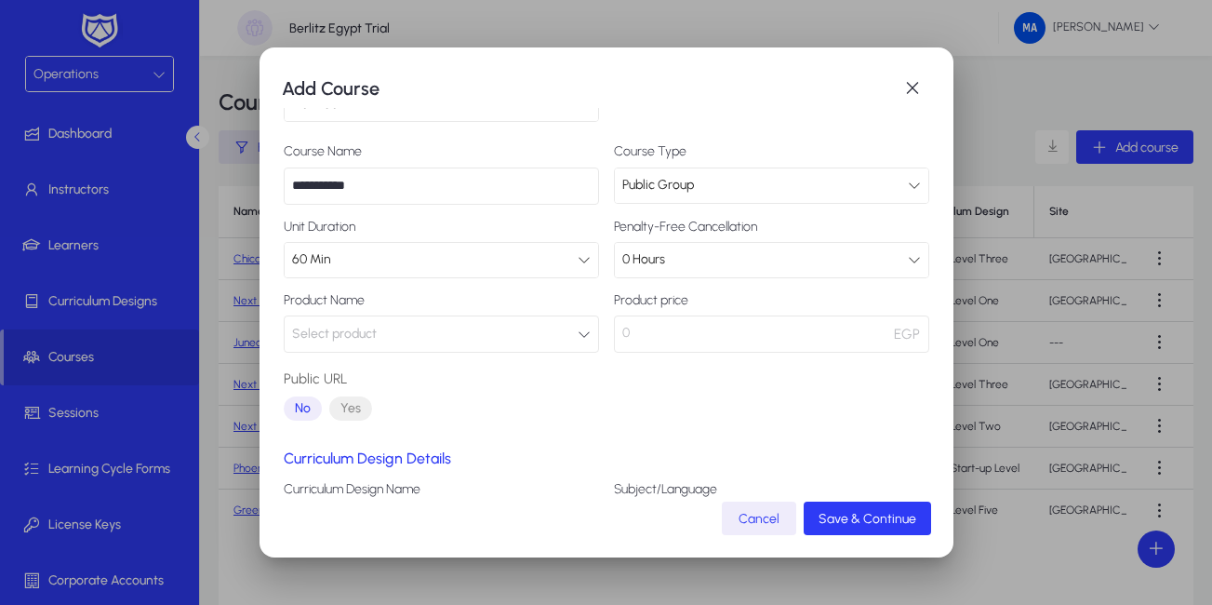
scroll to position [0, 0]
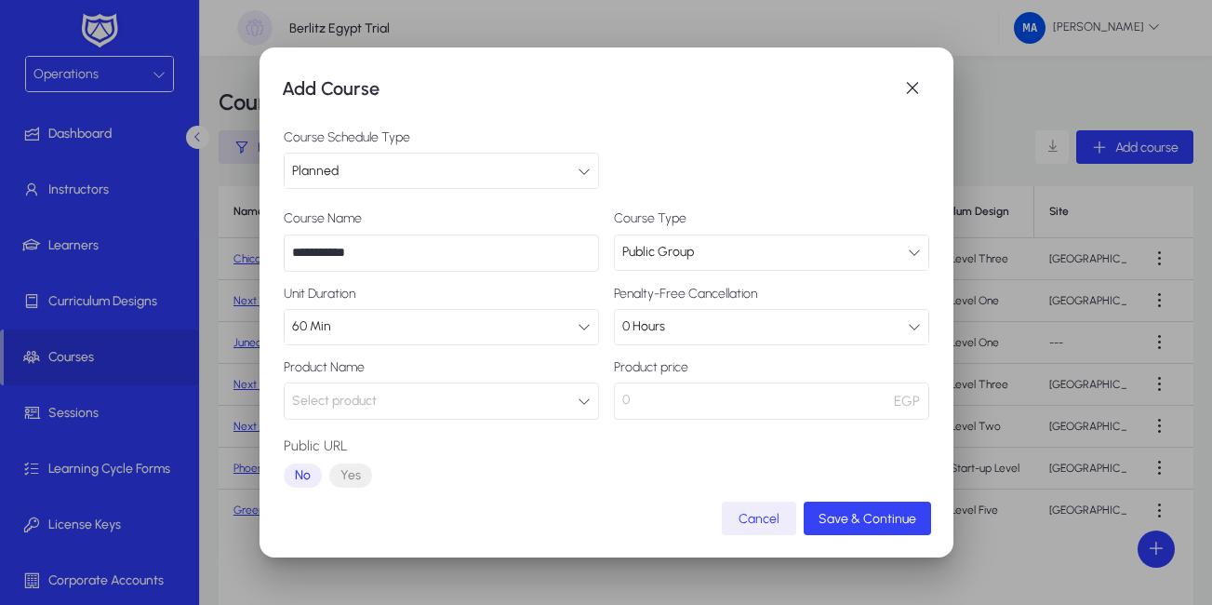
click at [838, 525] on span "Save & Continue" at bounding box center [867, 519] width 98 height 16
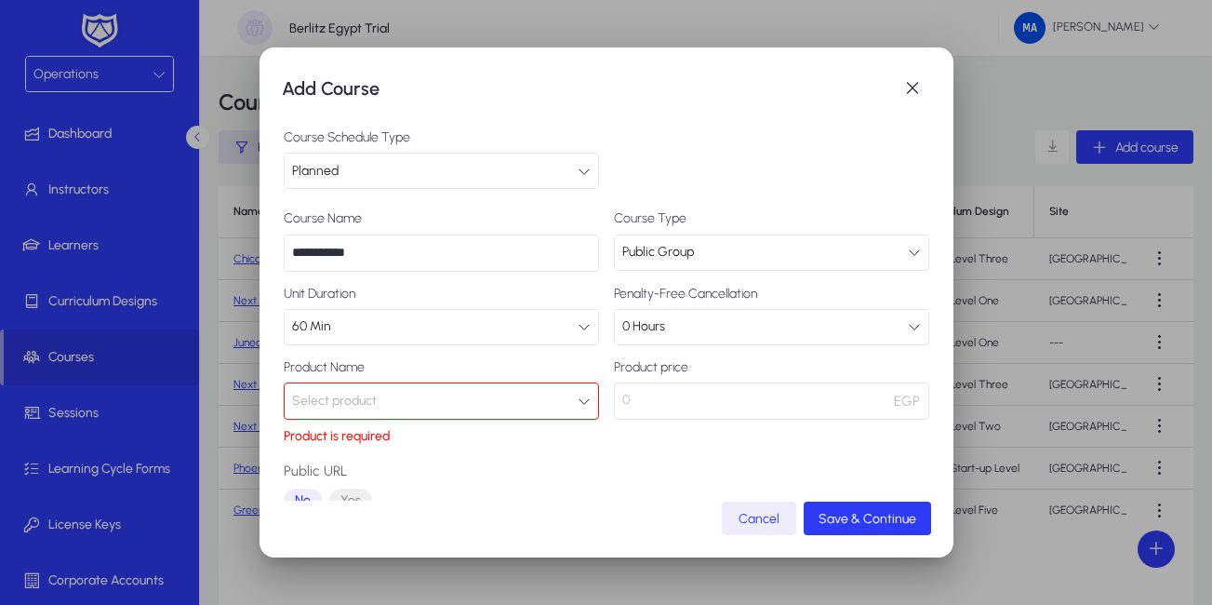
click at [569, 399] on button "Select product" at bounding box center [441, 400] width 315 height 37
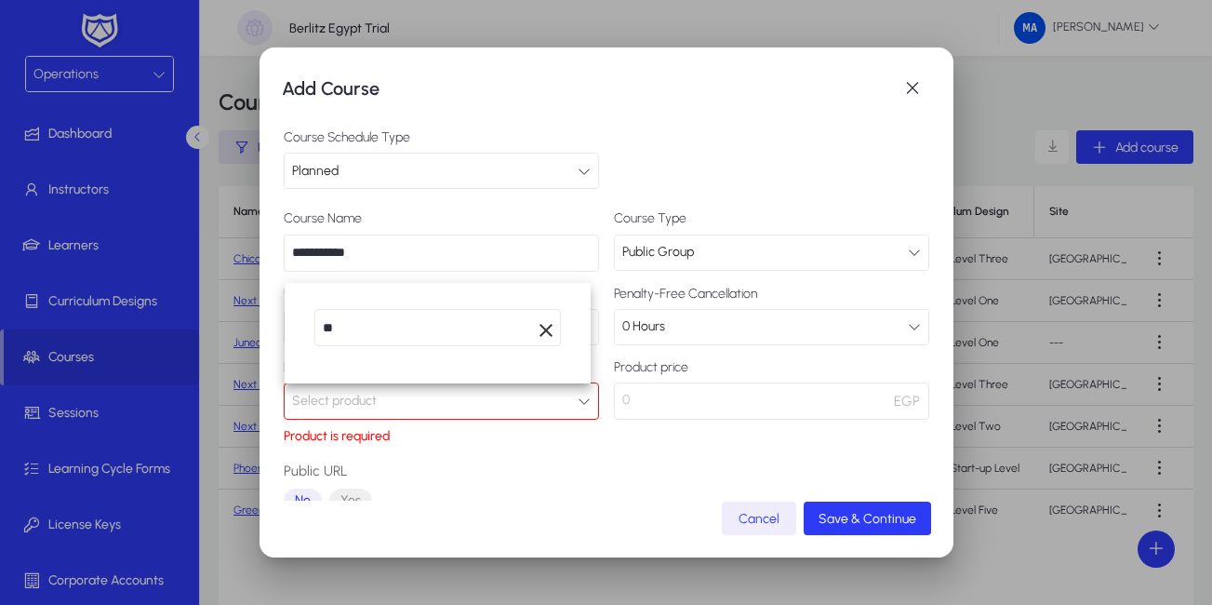
type input "*"
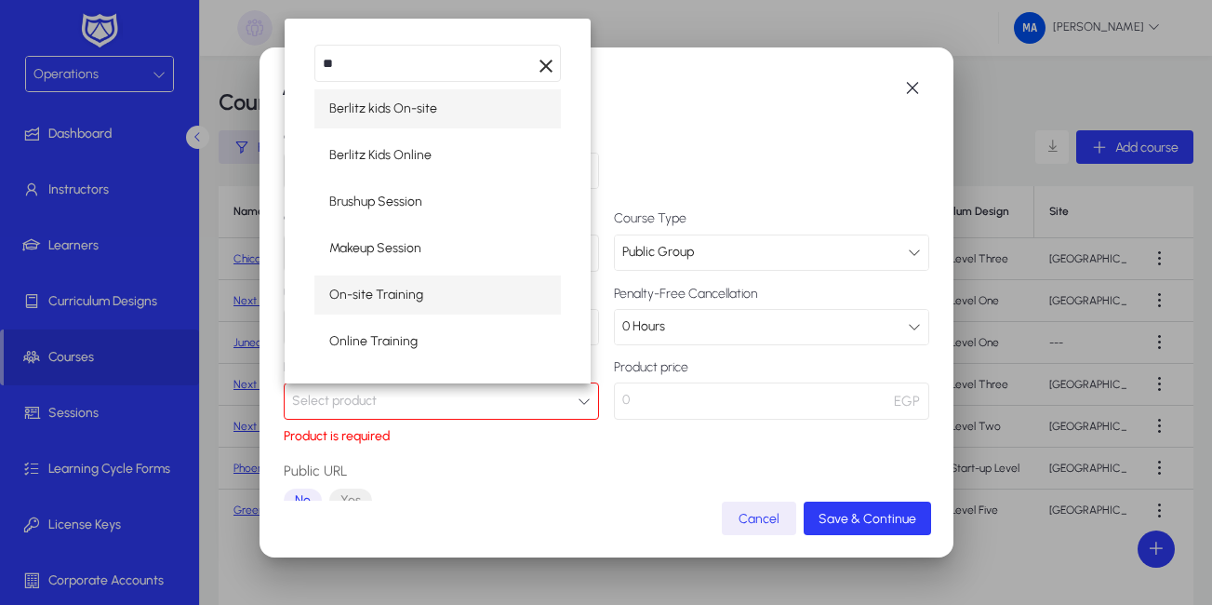
type input "**"
click at [377, 290] on span "On-site Training" at bounding box center [376, 295] width 94 height 22
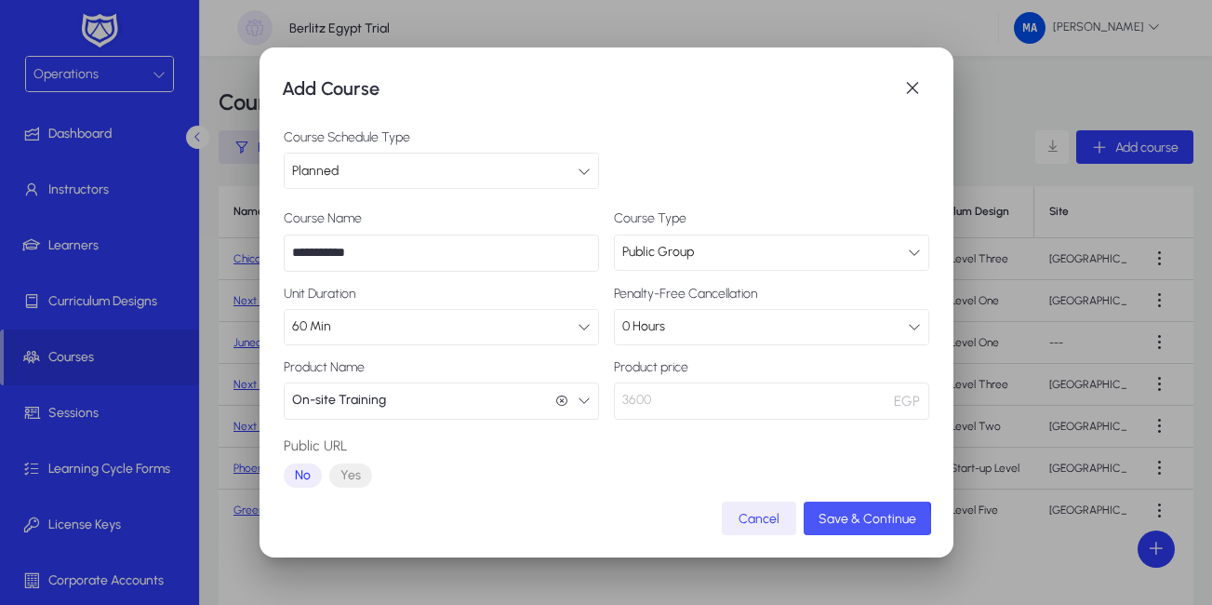
click at [854, 522] on span "Save & Continue" at bounding box center [867, 519] width 98 height 16
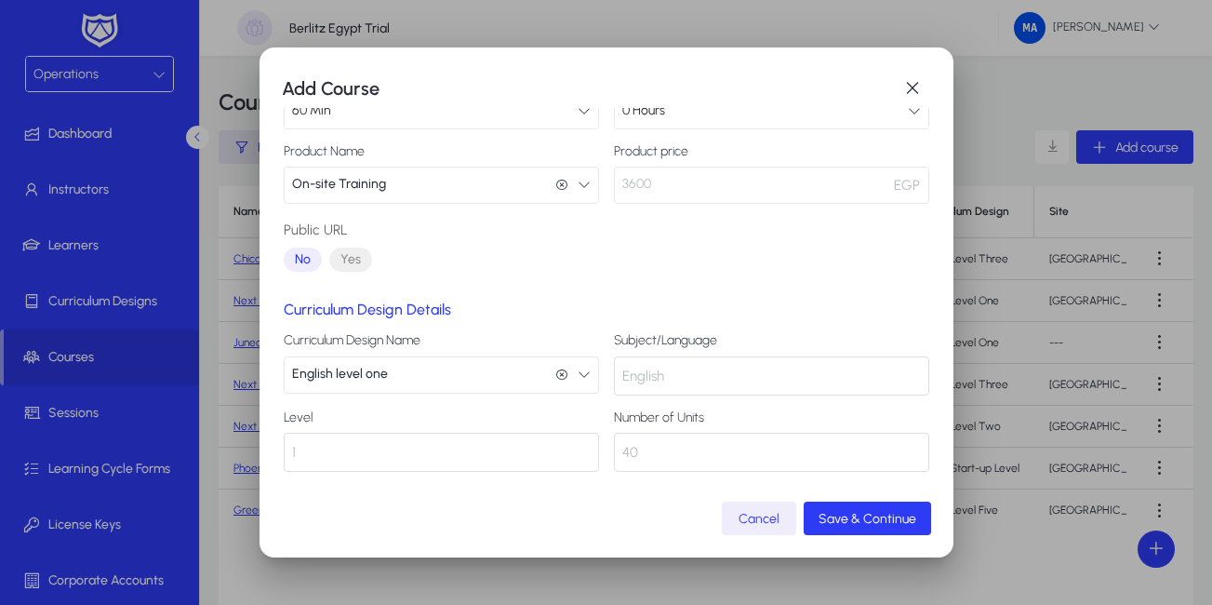
scroll to position [0, 0]
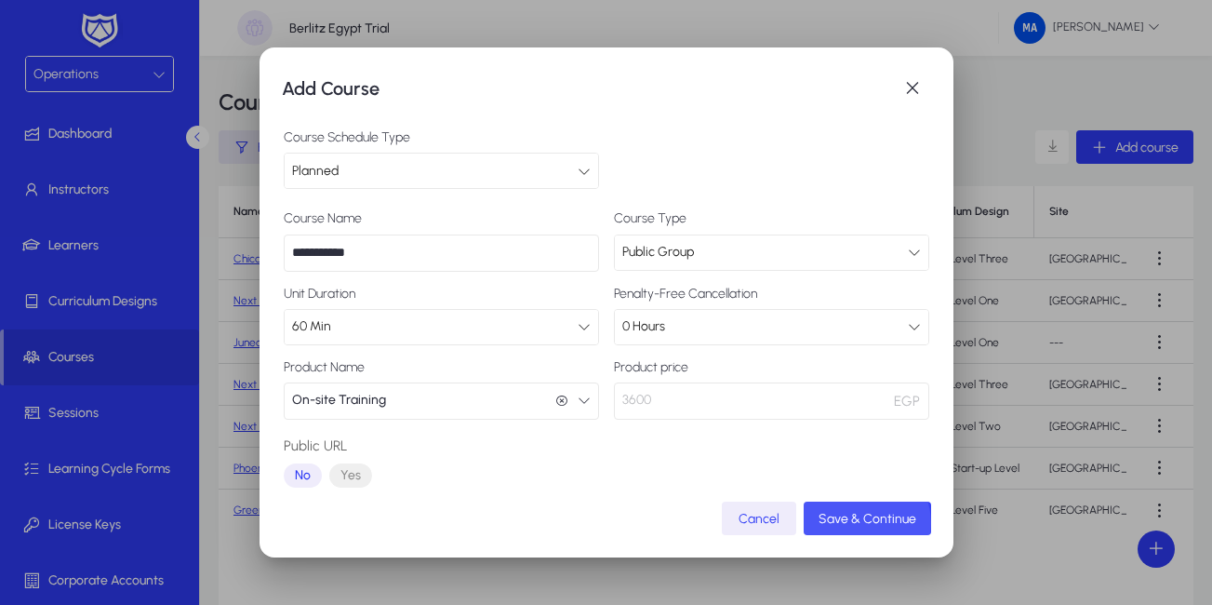
click at [855, 524] on span "Save & Continue" at bounding box center [867, 519] width 98 height 16
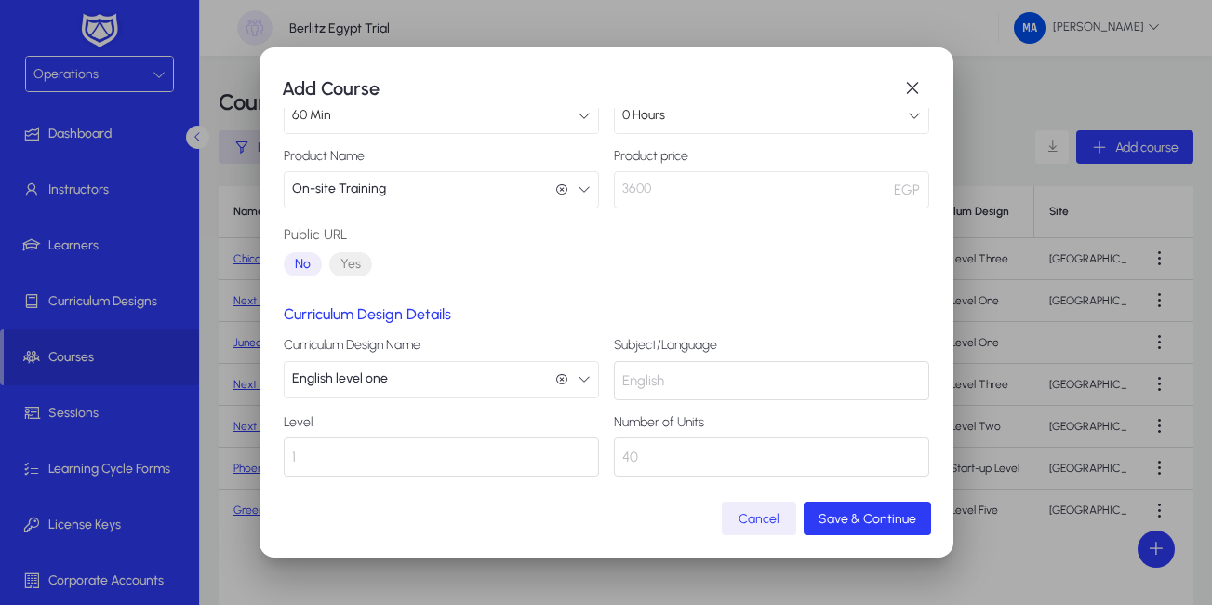
scroll to position [216, 0]
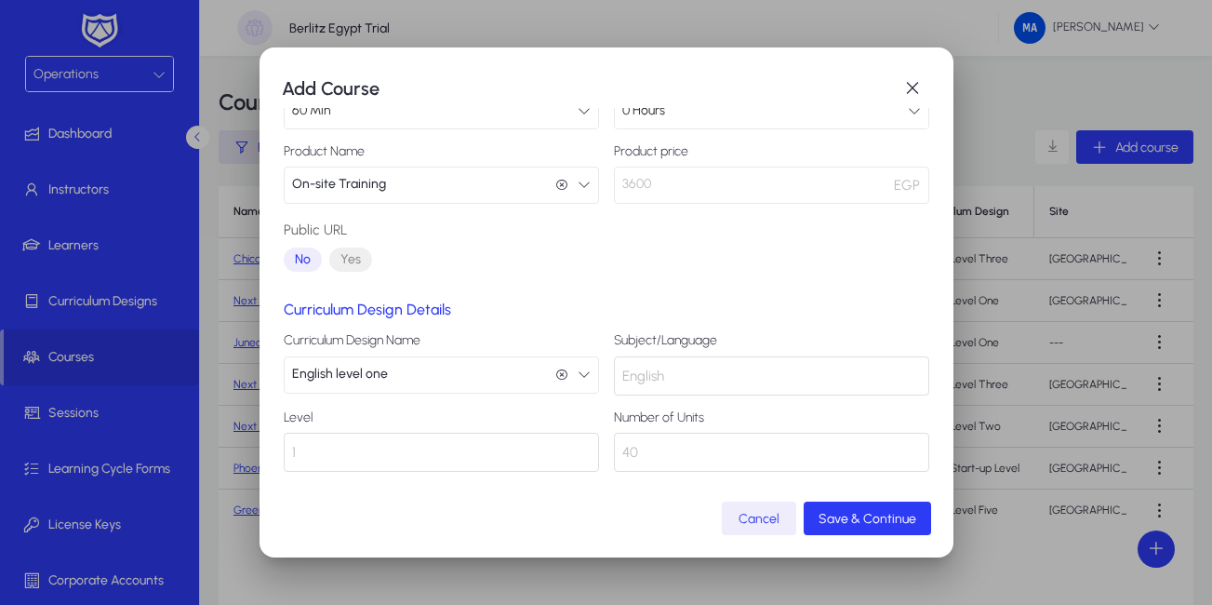
click at [488, 455] on div "1" at bounding box center [441, 451] width 315 height 39
click at [850, 517] on span "Save & Continue" at bounding box center [867, 519] width 98 height 16
click at [746, 525] on span "Cancel" at bounding box center [758, 519] width 41 height 16
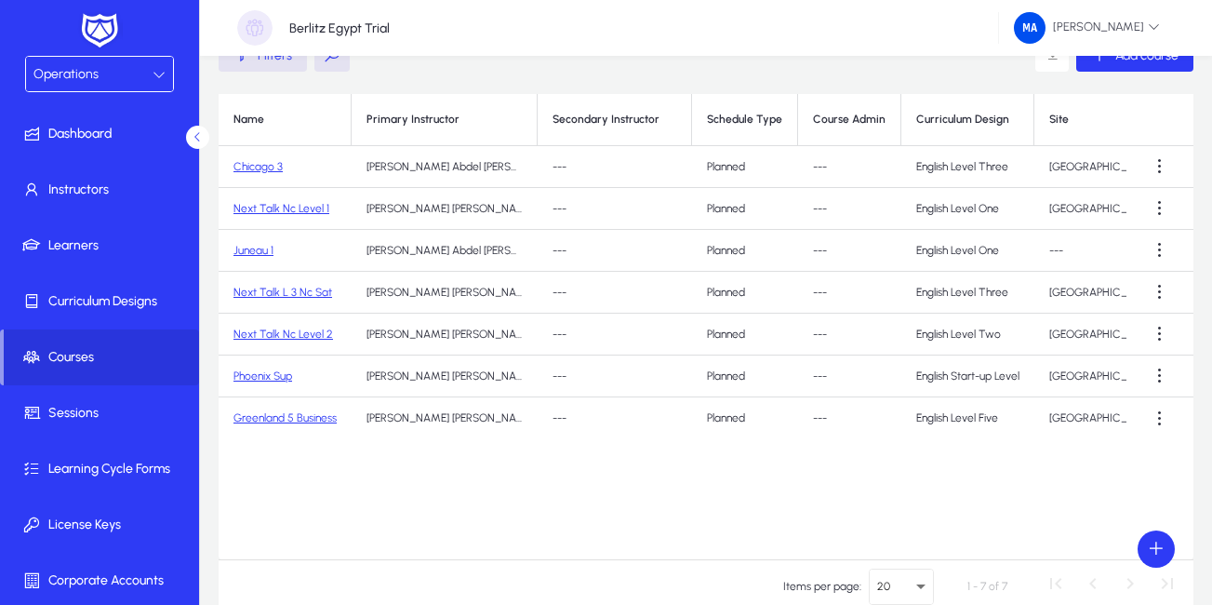
scroll to position [0, 0]
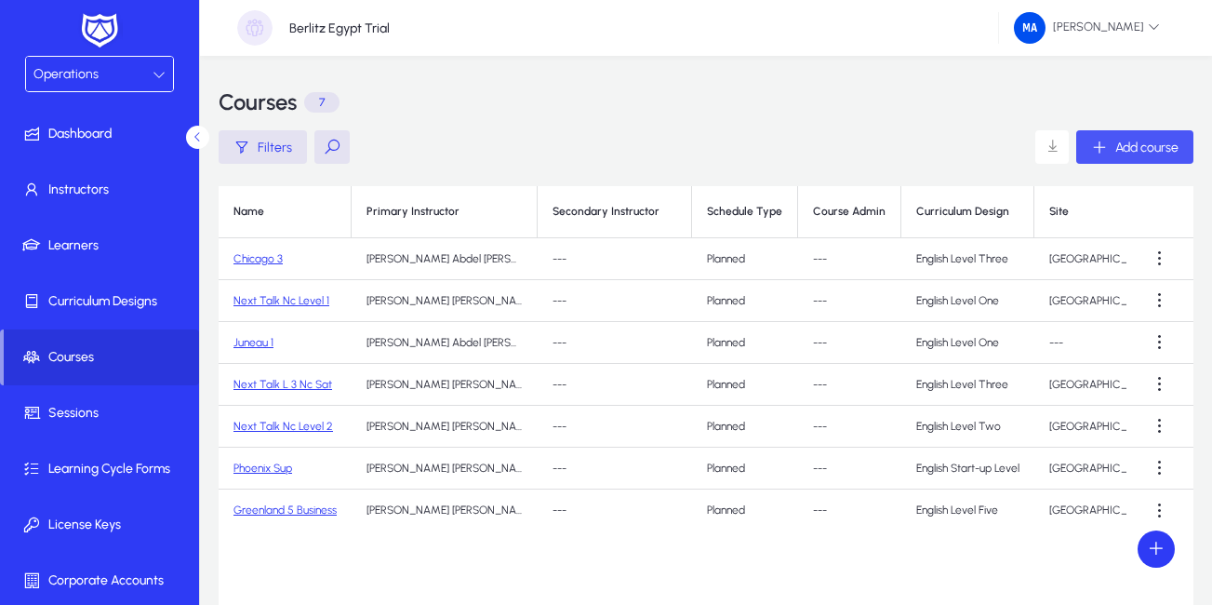
click at [1116, 148] on span "Add course" at bounding box center [1146, 148] width 63 height 16
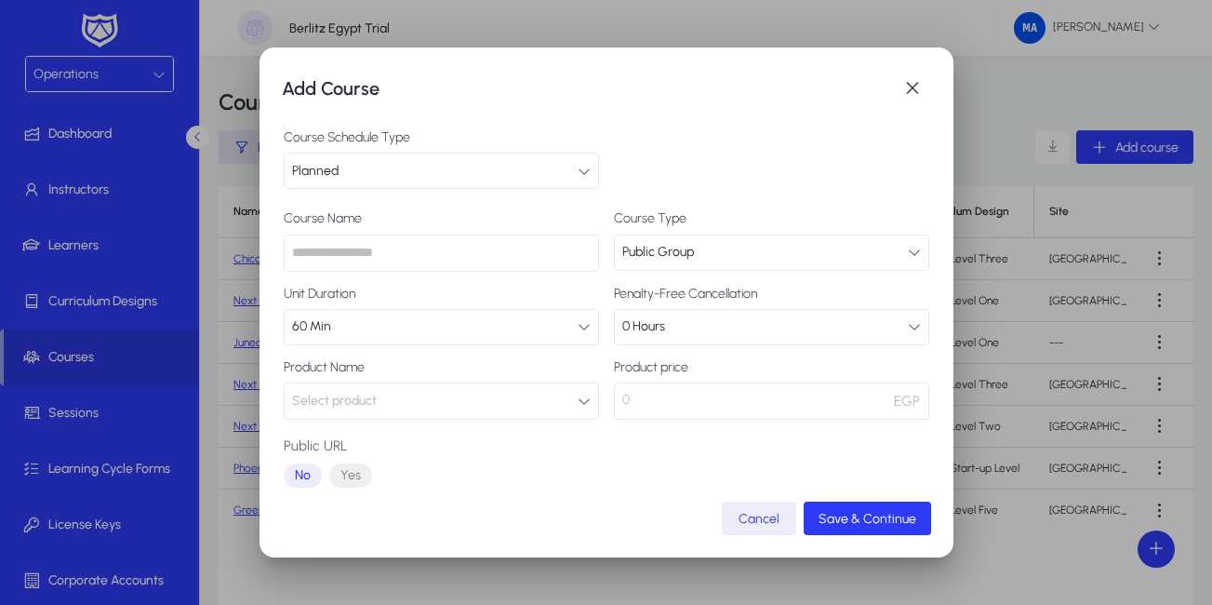
click at [351, 259] on input "text" at bounding box center [441, 252] width 315 height 37
paste input "**********"
type input "**********"
click at [574, 412] on button "Select product" at bounding box center [441, 400] width 315 height 37
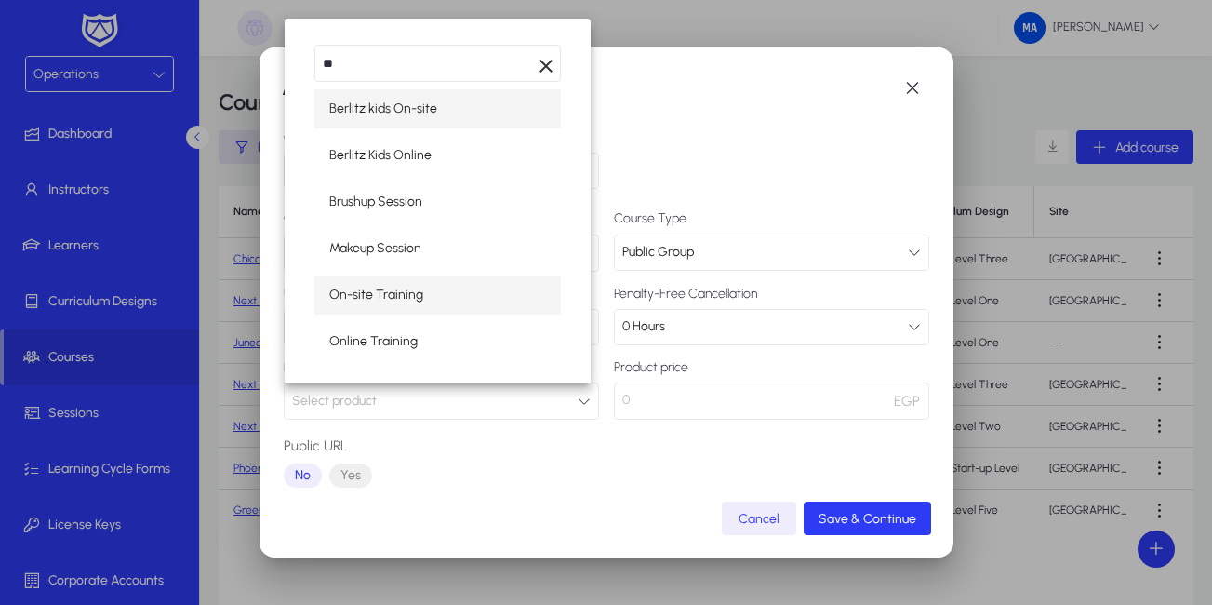
type input "**"
click at [399, 291] on span "On-site Training" at bounding box center [376, 295] width 94 height 22
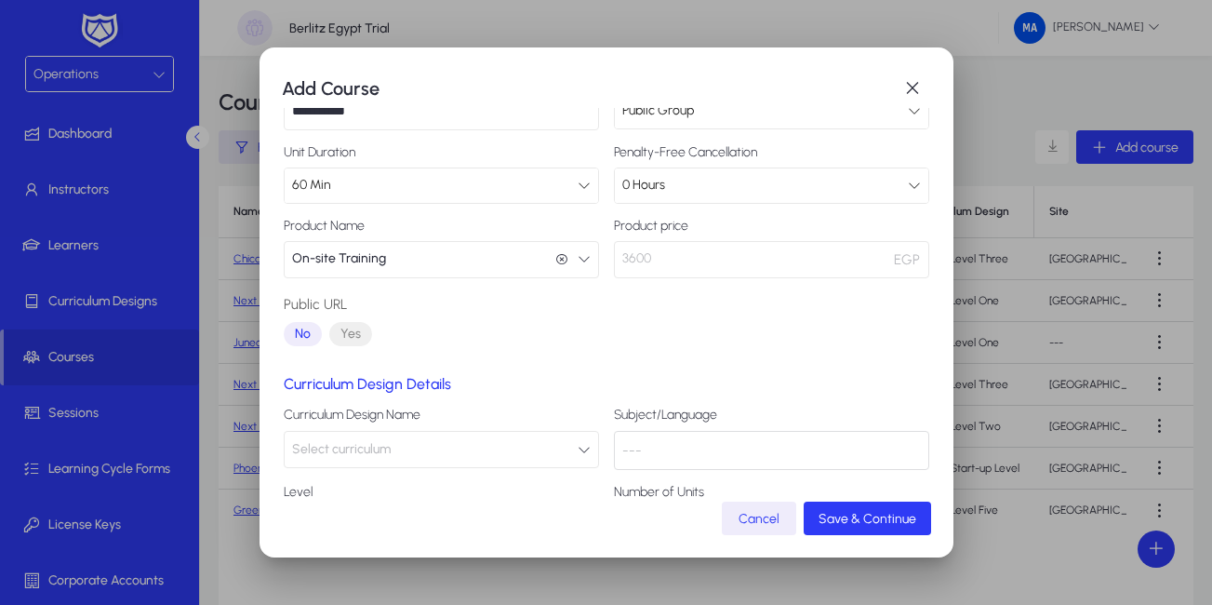
scroll to position [154, 0]
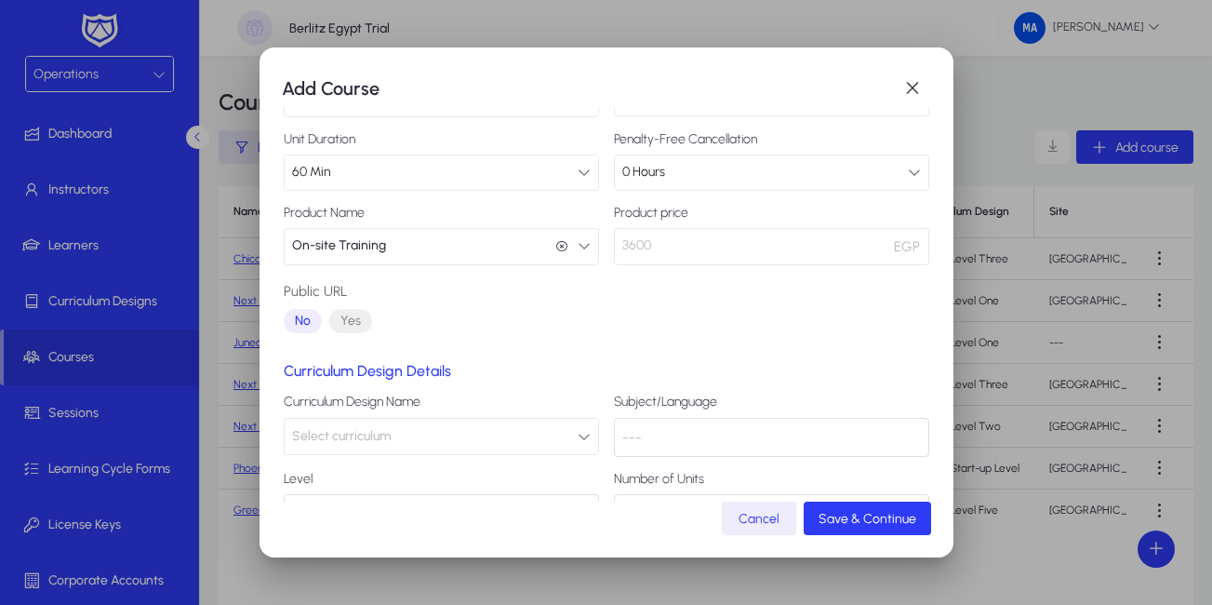
click at [567, 436] on button "Select curriculum" at bounding box center [441, 436] width 315 height 37
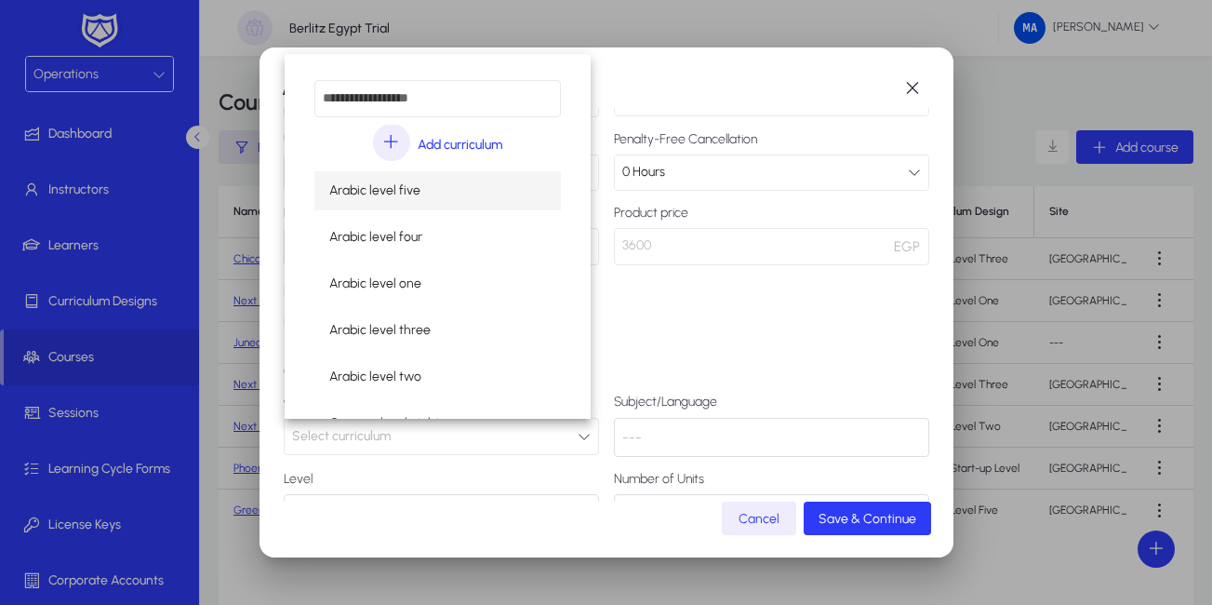
click at [761, 86] on div at bounding box center [606, 302] width 1212 height 605
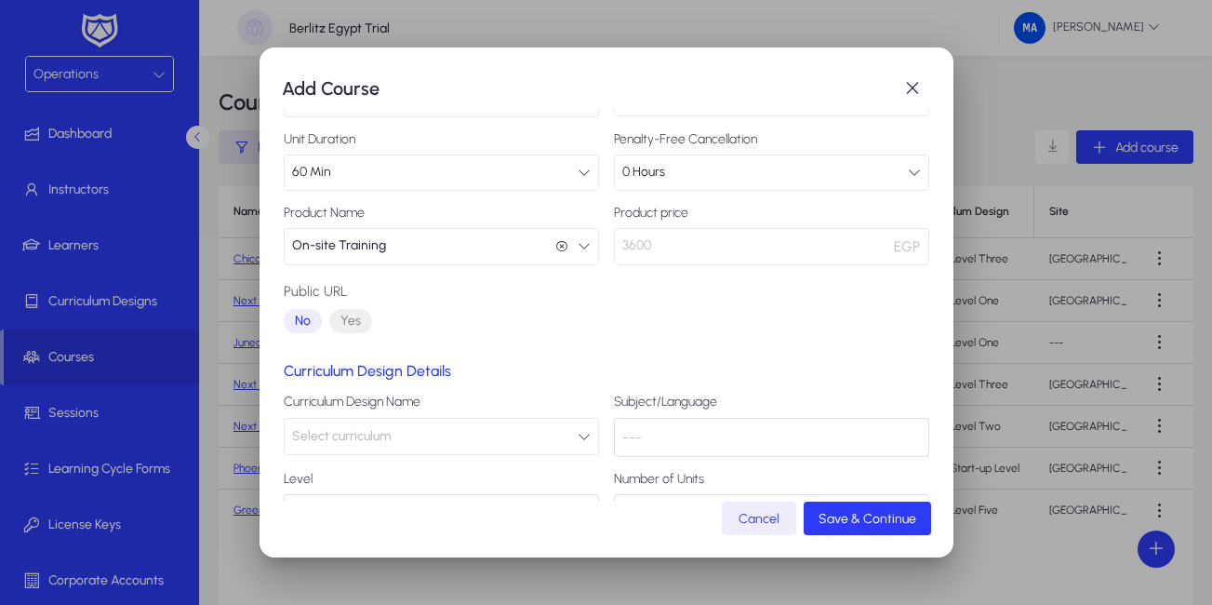
click at [578, 436] on icon "button" at bounding box center [584, 436] width 13 height 13
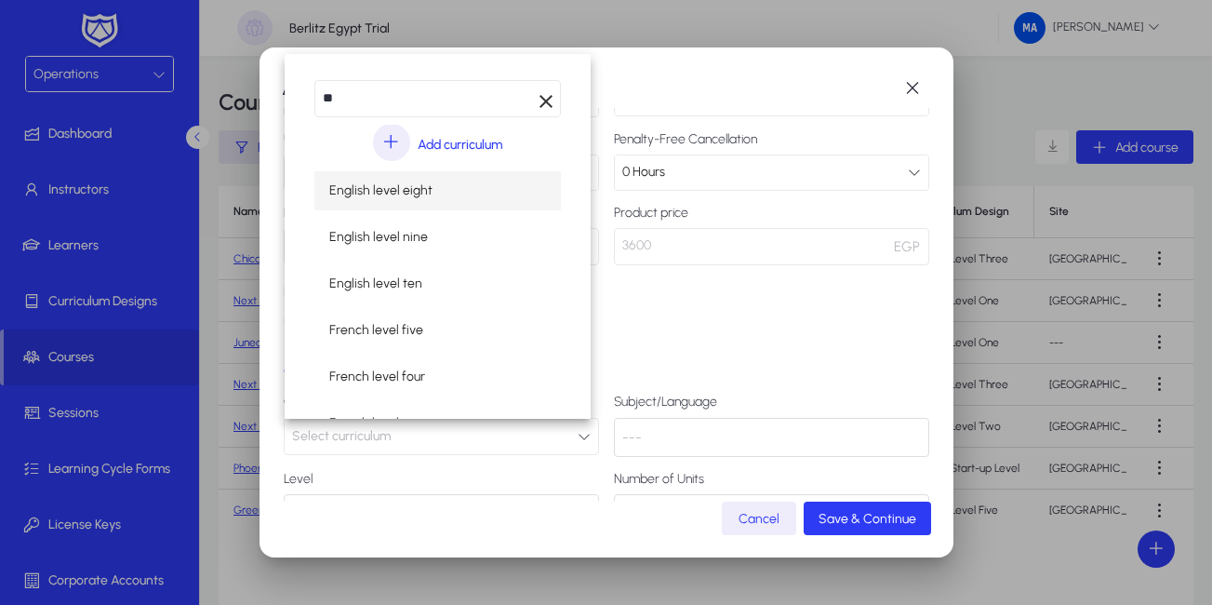
type input "**"
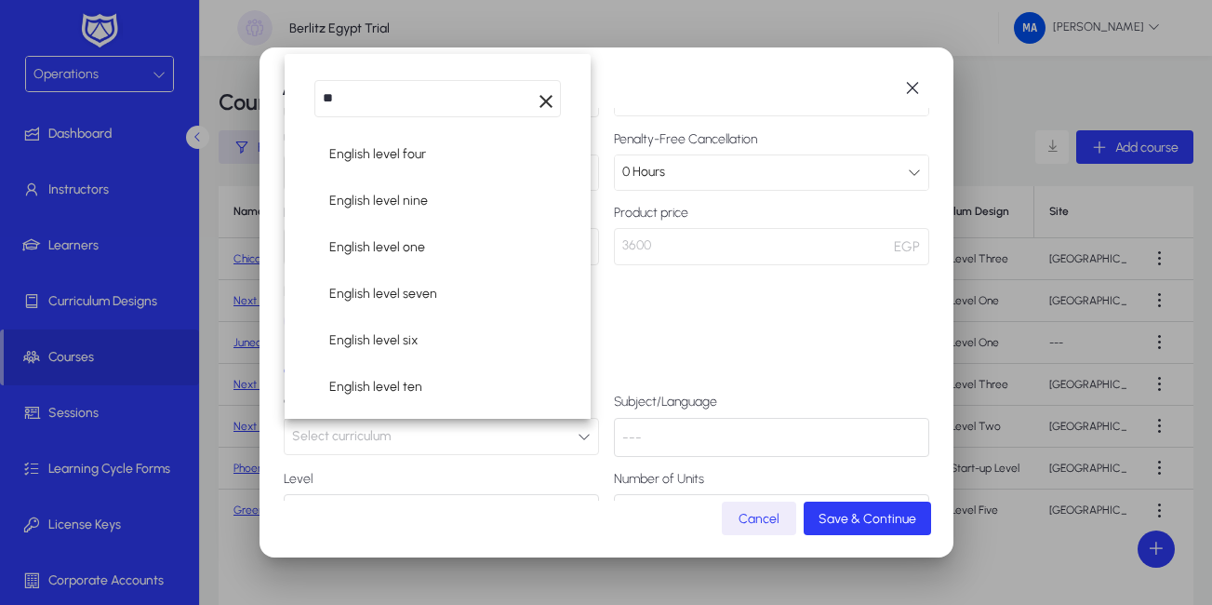
scroll to position [105, 0]
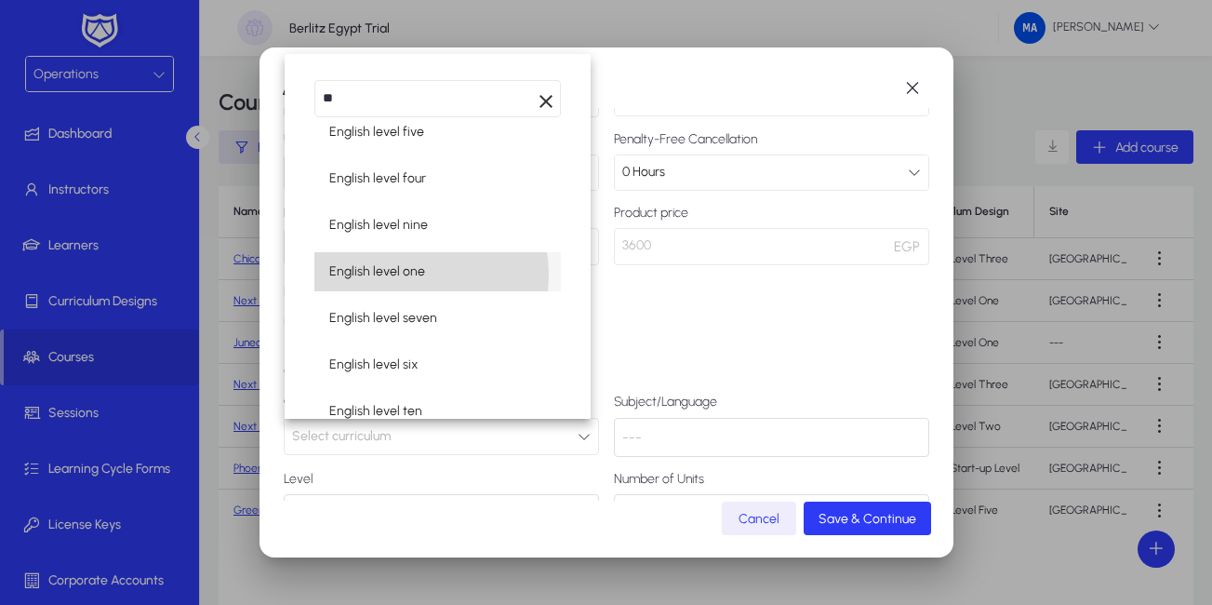
click at [405, 274] on span "English level one" at bounding box center [377, 271] width 96 height 22
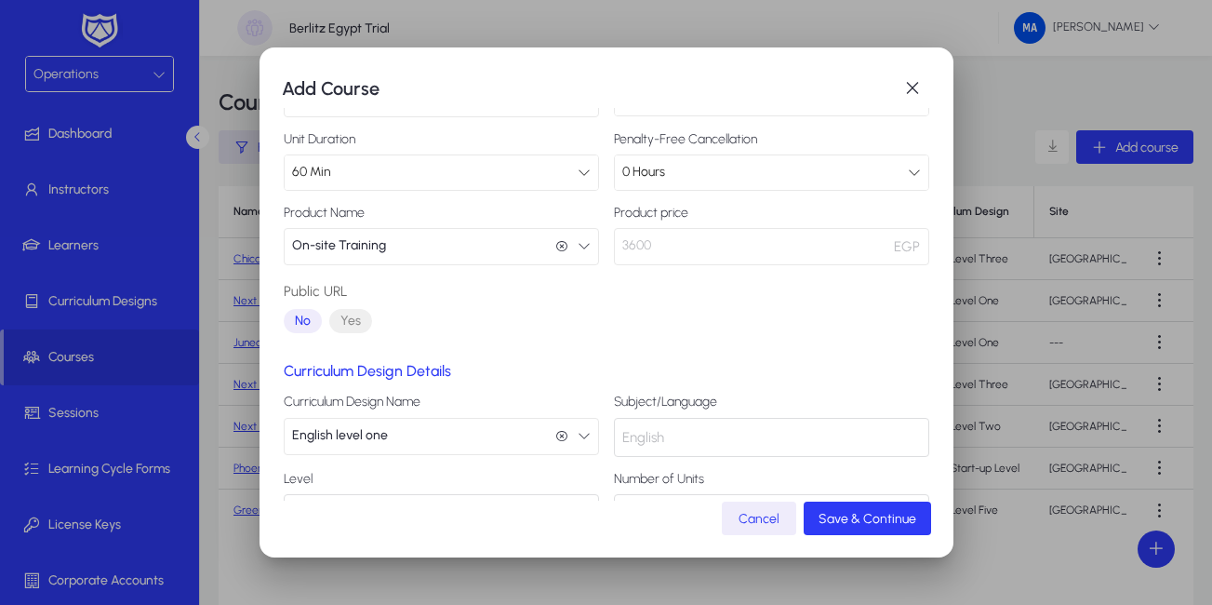
scroll to position [216, 0]
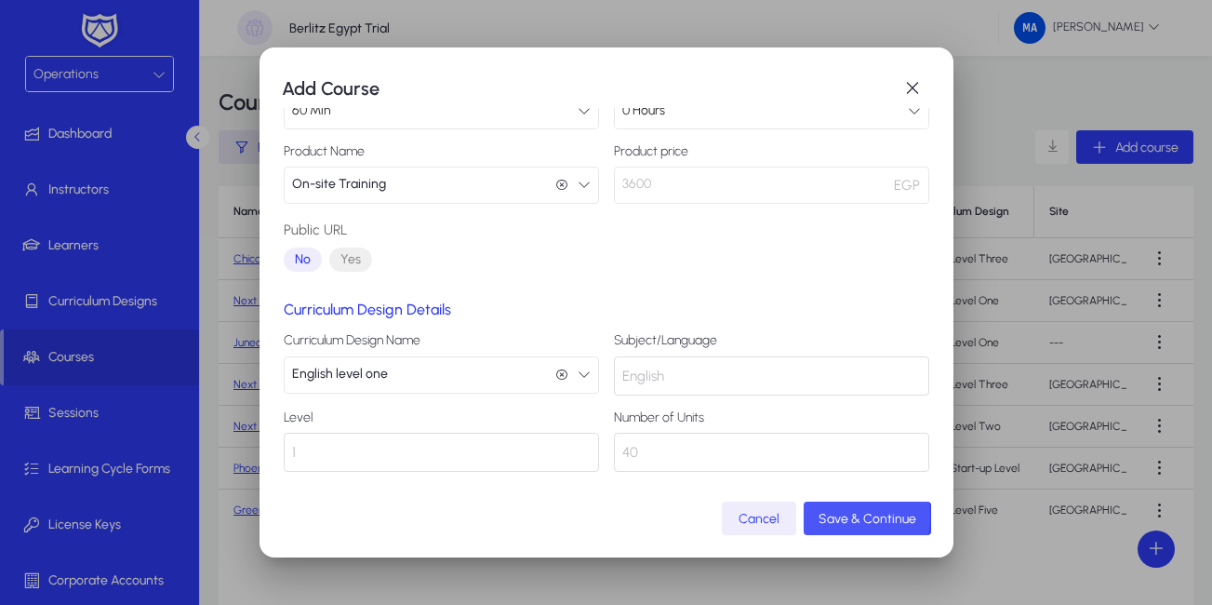
click at [837, 516] on span "Save & Continue" at bounding box center [867, 519] width 98 height 16
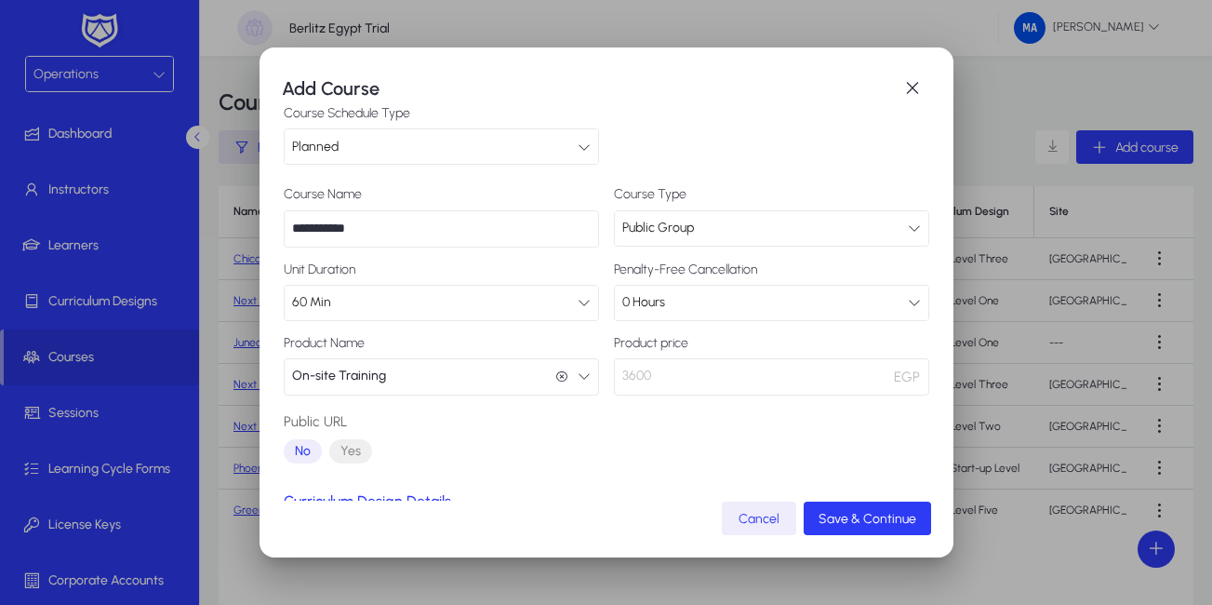
scroll to position [0, 0]
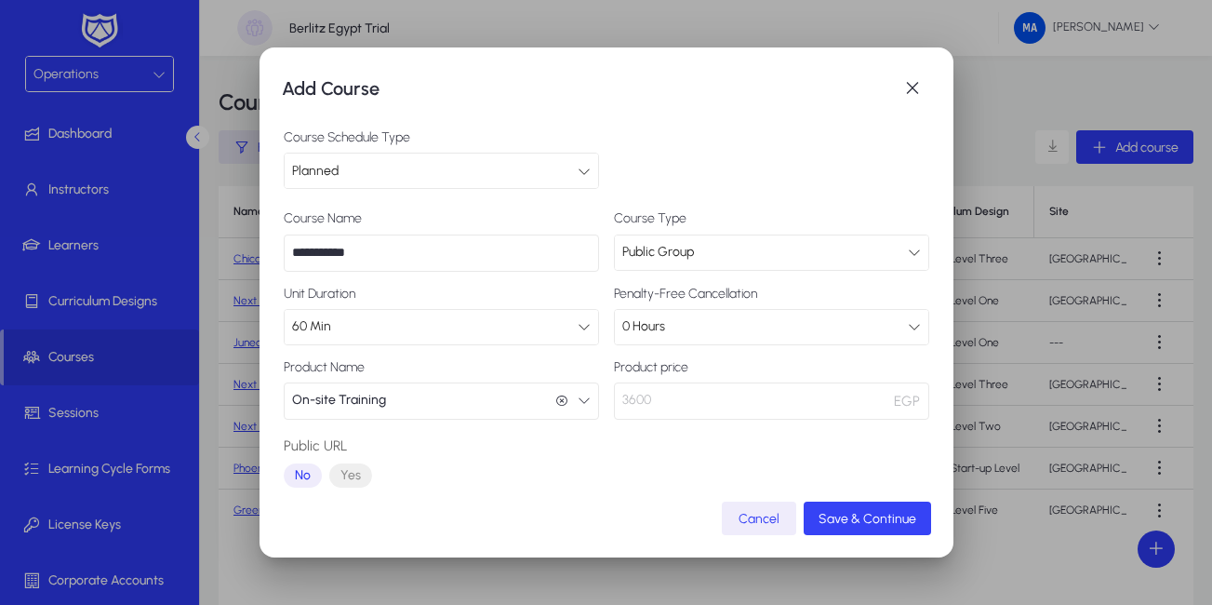
click at [912, 501] on span "submit" at bounding box center [867, 518] width 127 height 45
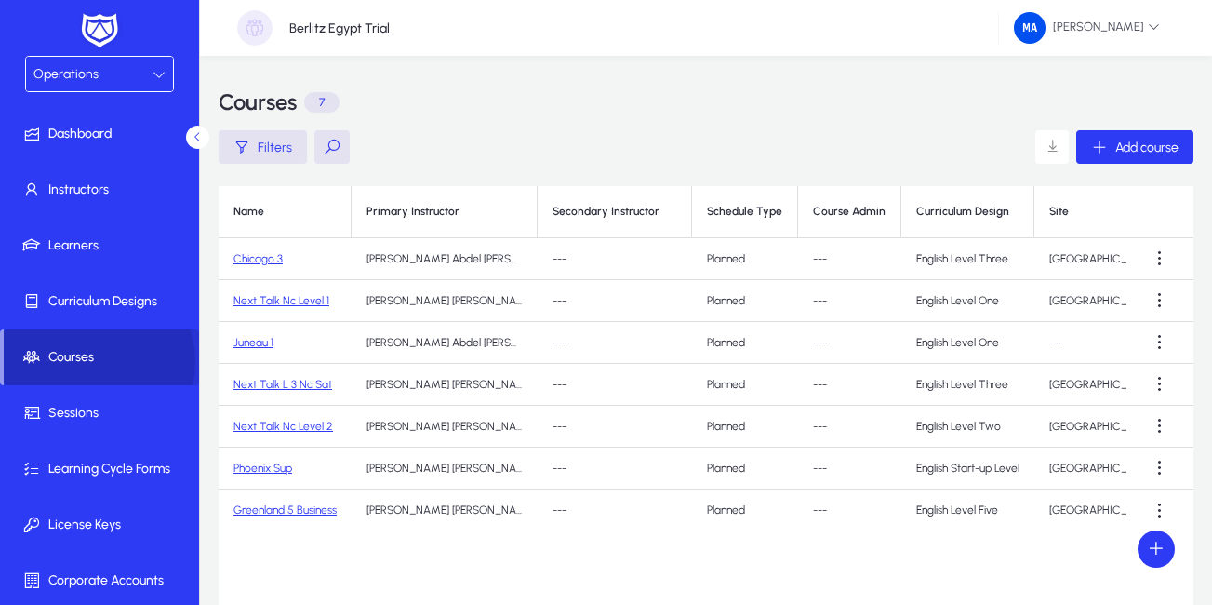
click at [92, 362] on span "Courses" at bounding box center [101, 357] width 195 height 19
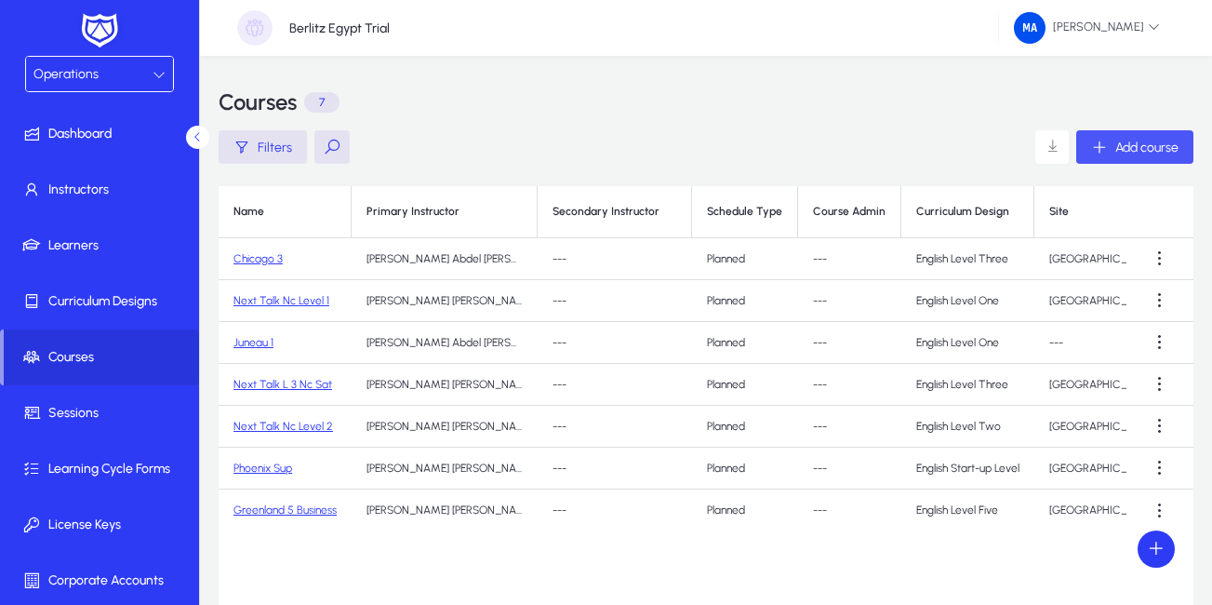
click at [1102, 148] on icon "button" at bounding box center [1099, 147] width 17 height 17
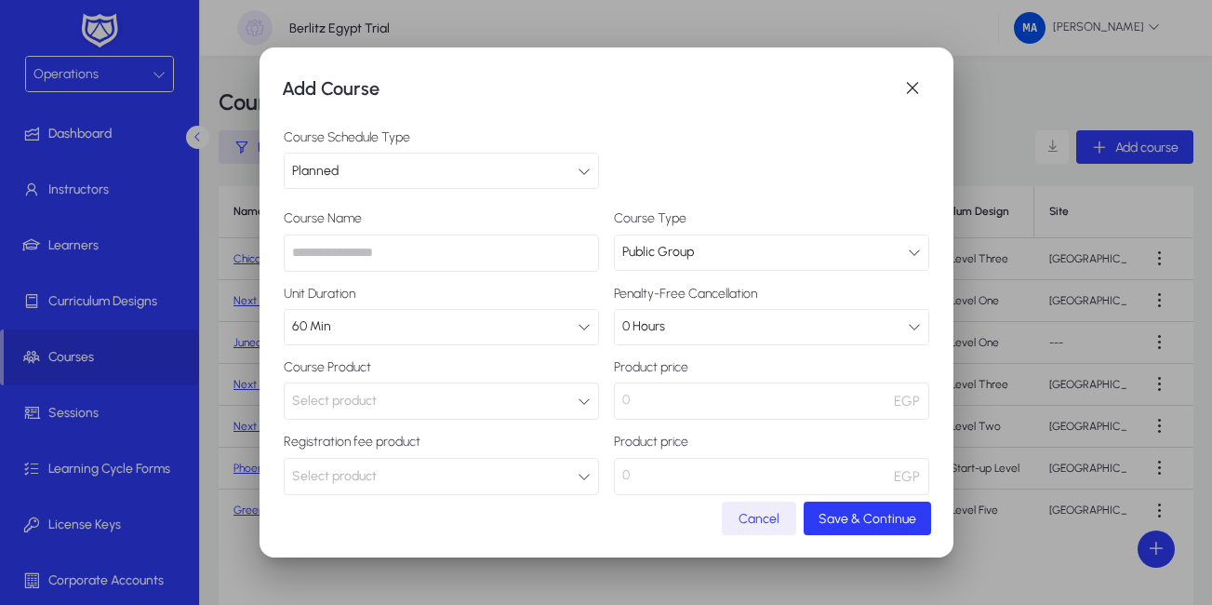
click at [559, 259] on input "text" at bounding box center [441, 252] width 315 height 37
paste input "**********"
type input "**********"
click at [768, 508] on span "button" at bounding box center [759, 518] width 74 height 45
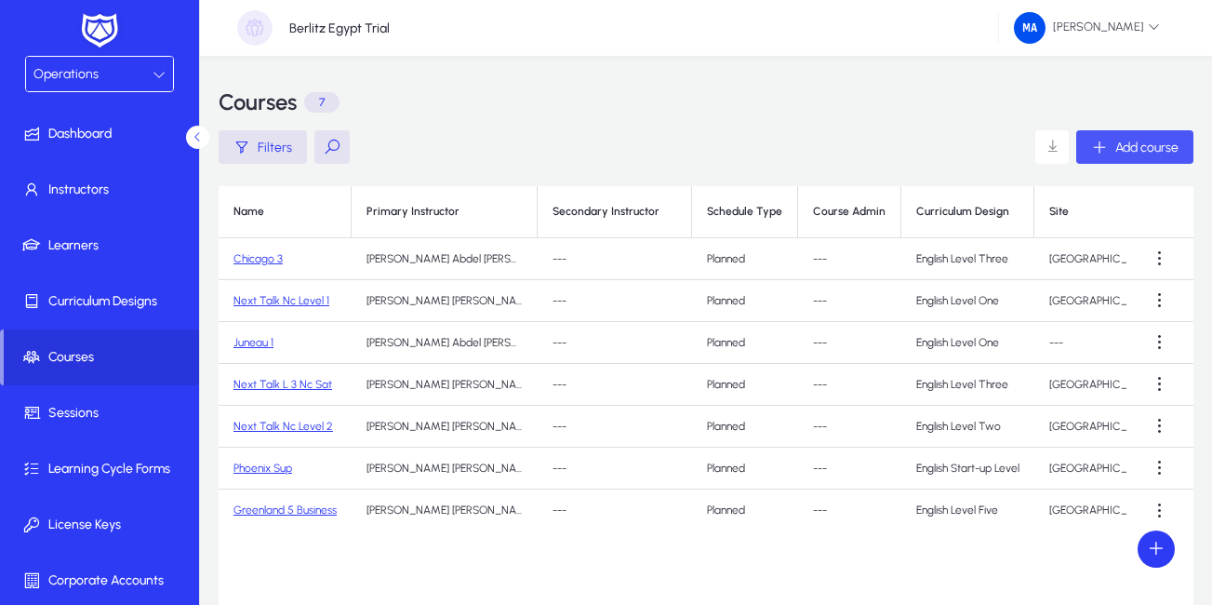
click at [1101, 153] on icon "button" at bounding box center [1099, 147] width 17 height 17
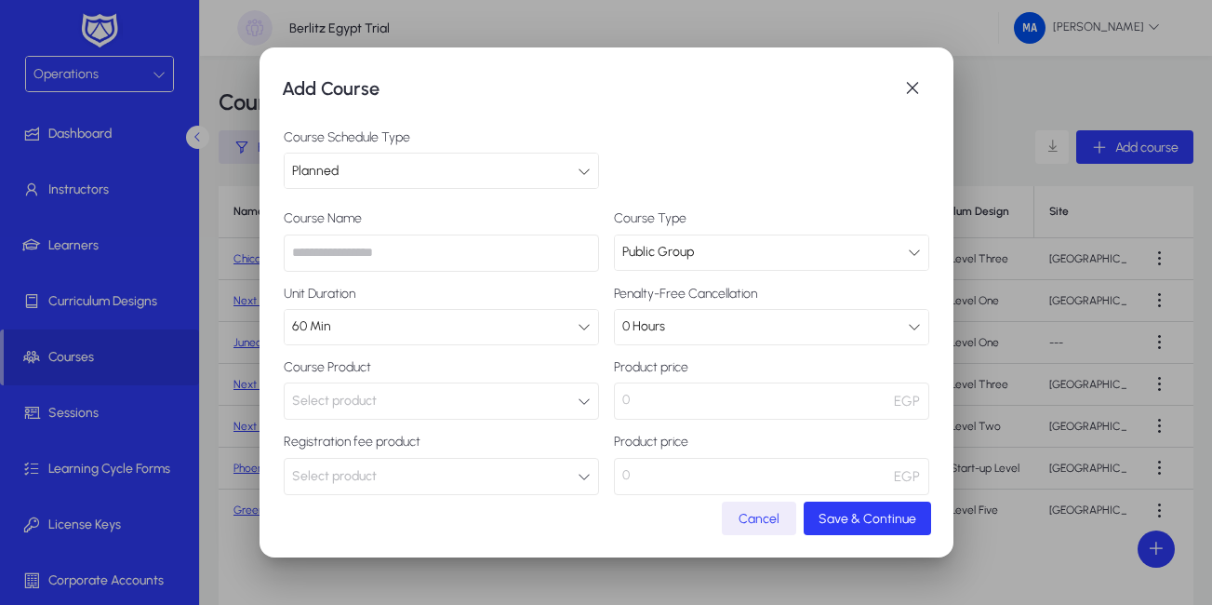
click at [358, 267] on input "text" at bounding box center [441, 252] width 315 height 37
paste input "**********"
type input "**********"
click at [459, 393] on button "Select product" at bounding box center [441, 400] width 315 height 37
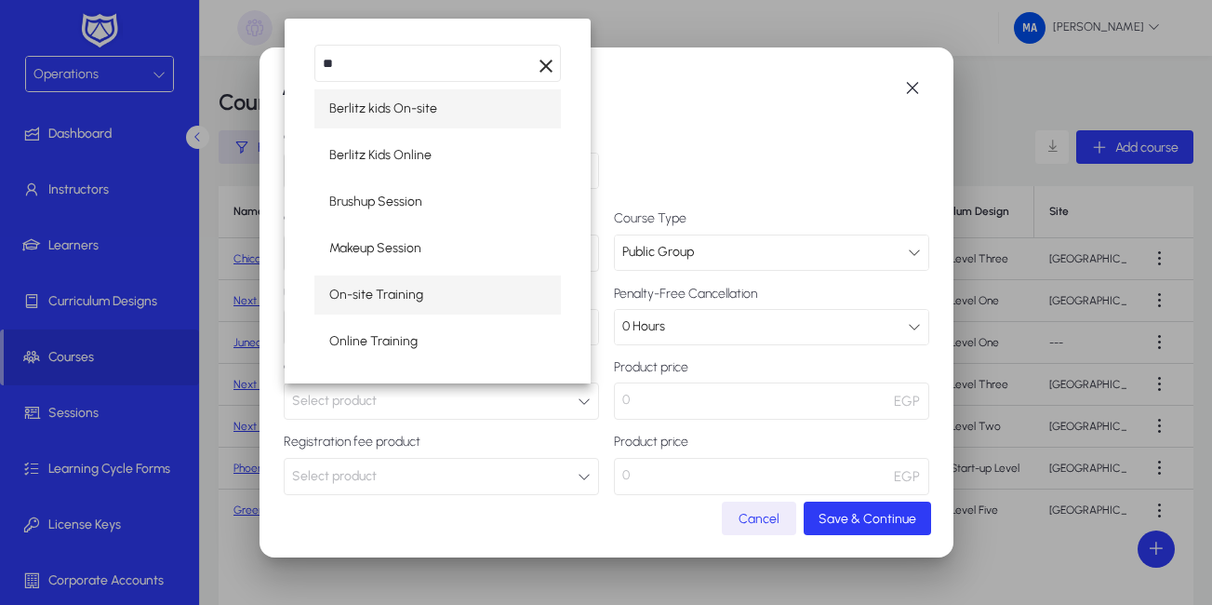
type input "**"
click at [382, 303] on span "On-site Training" at bounding box center [376, 295] width 94 height 22
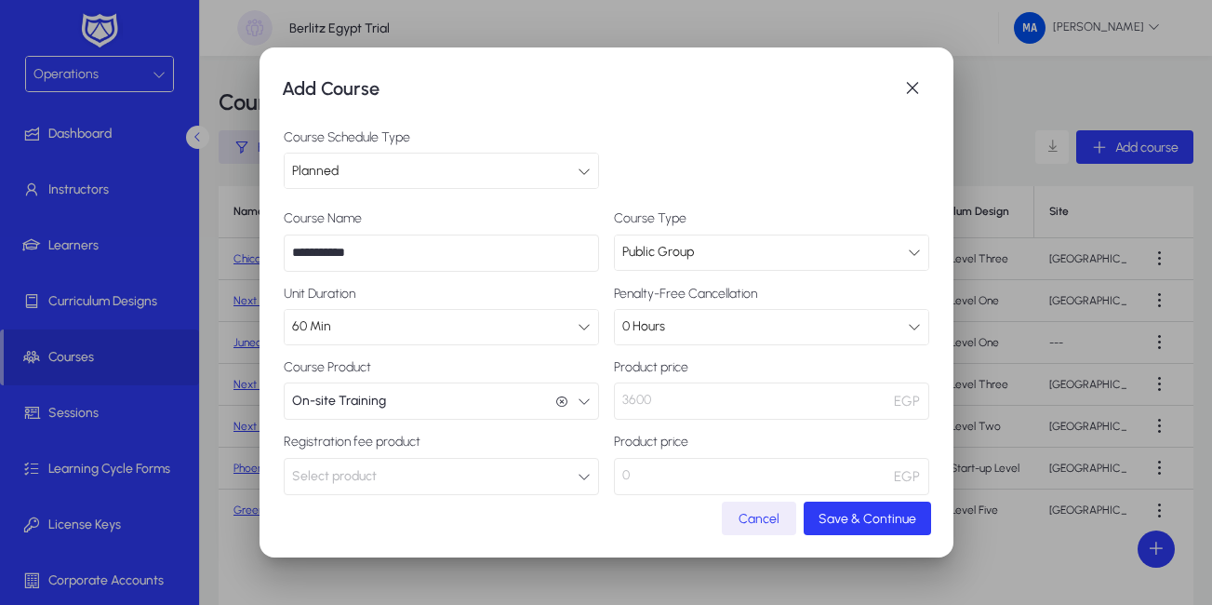
scroll to position [1, 0]
click at [472, 475] on button "Select product" at bounding box center [441, 476] width 315 height 37
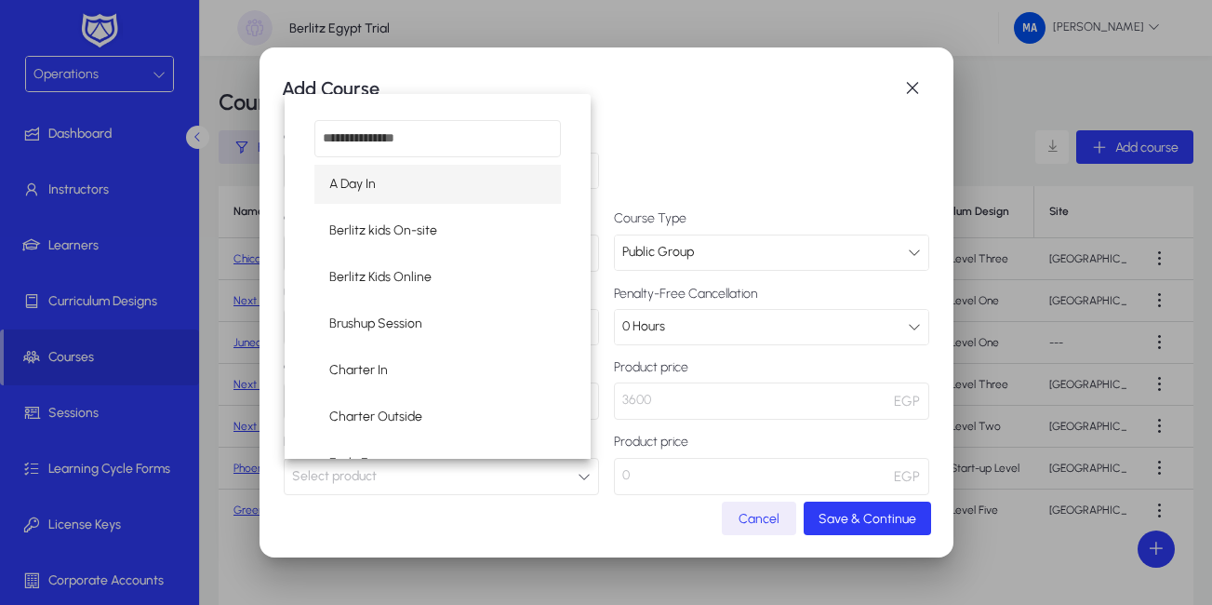
click at [472, 475] on div at bounding box center [606, 302] width 1212 height 605
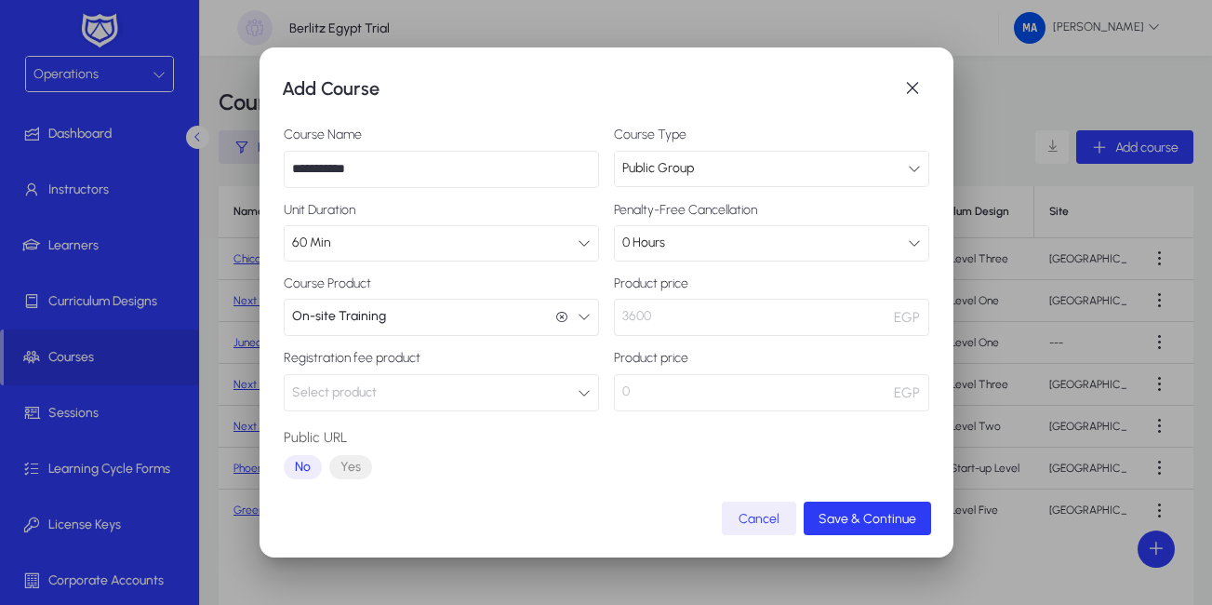
scroll to position [95, 0]
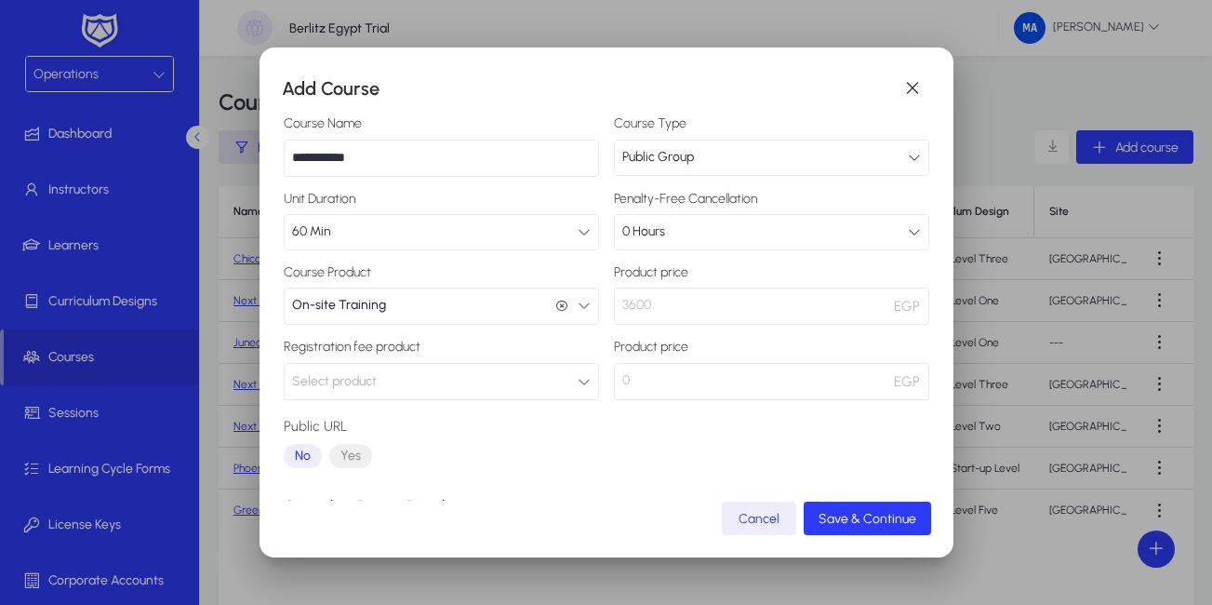
click at [543, 377] on button "Select product" at bounding box center [441, 381] width 315 height 37
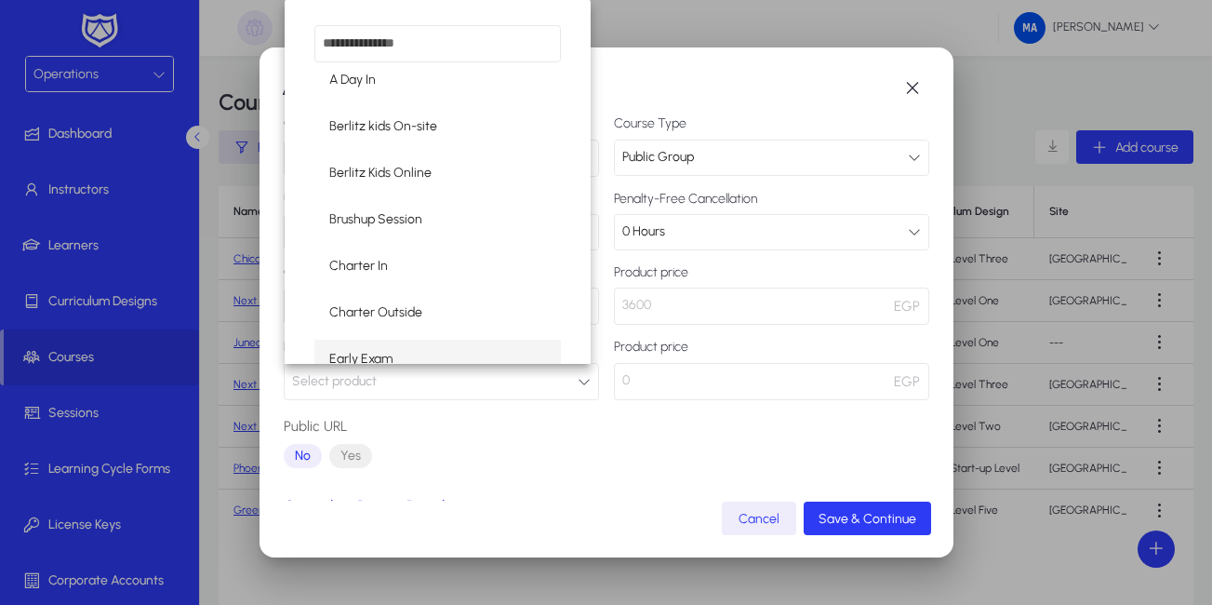
scroll to position [335, 0]
click at [816, 82] on div at bounding box center [606, 302] width 1212 height 605
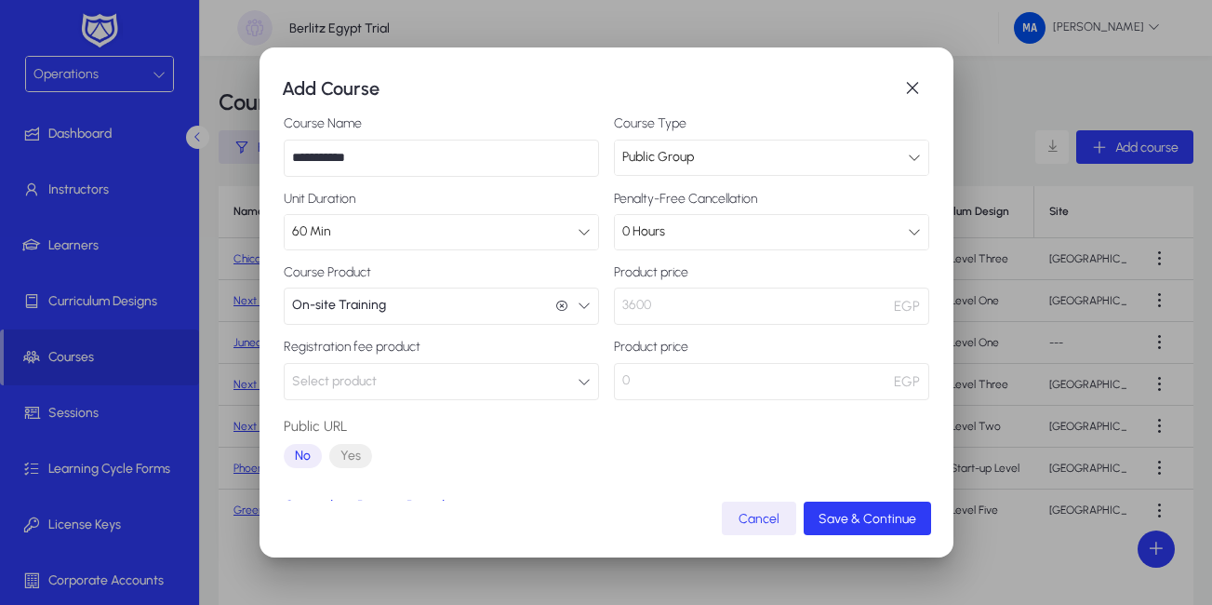
click at [581, 309] on icon "button" at bounding box center [584, 305] width 13 height 13
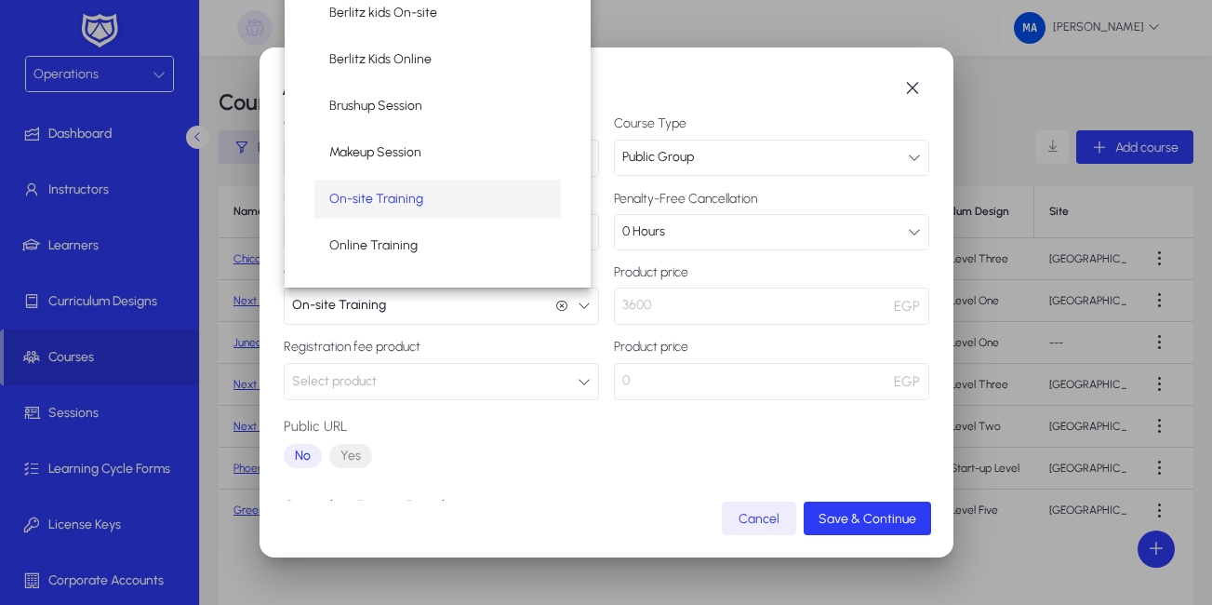
click at [427, 199] on mat-option "On-site Training" at bounding box center [437, 198] width 247 height 39
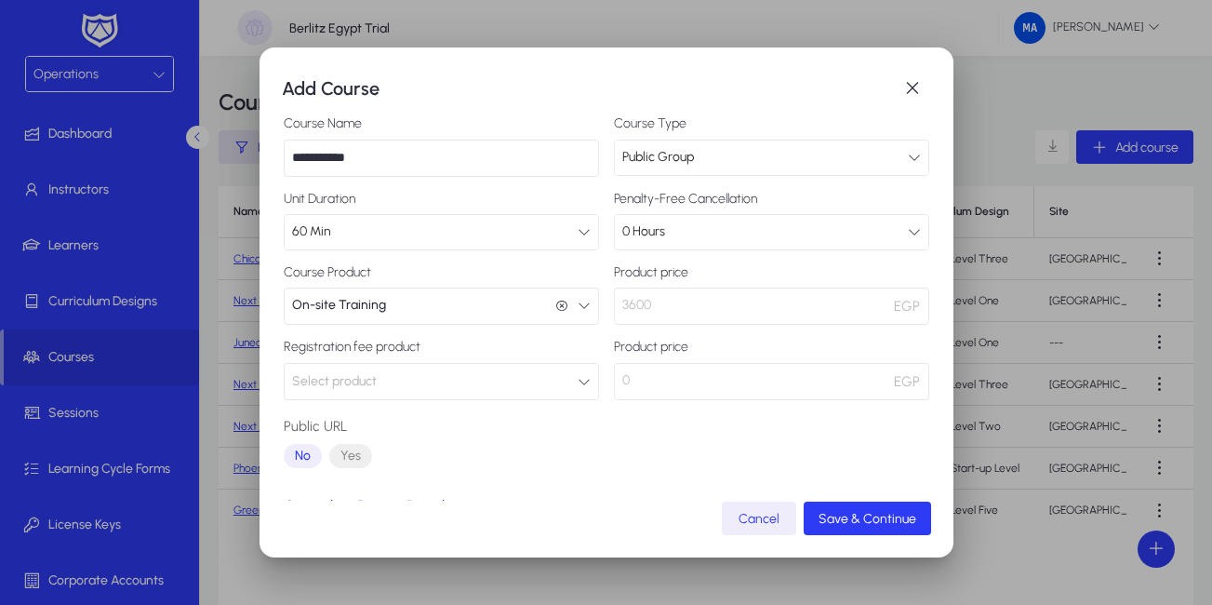
click at [410, 370] on button "Select product" at bounding box center [441, 381] width 315 height 37
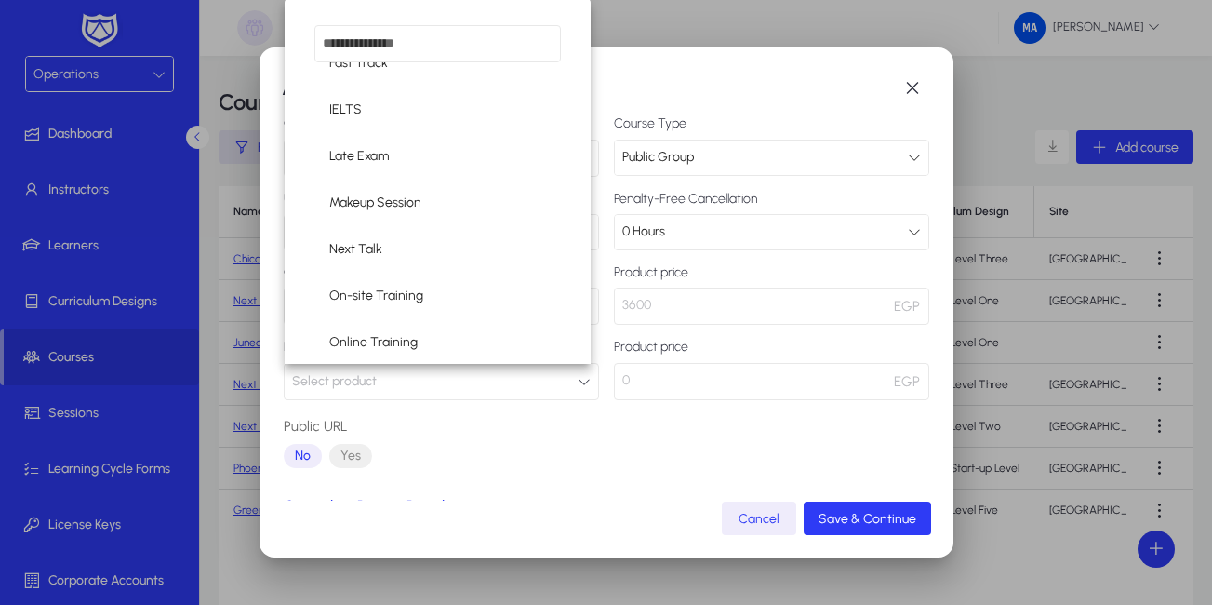
scroll to position [449, 0]
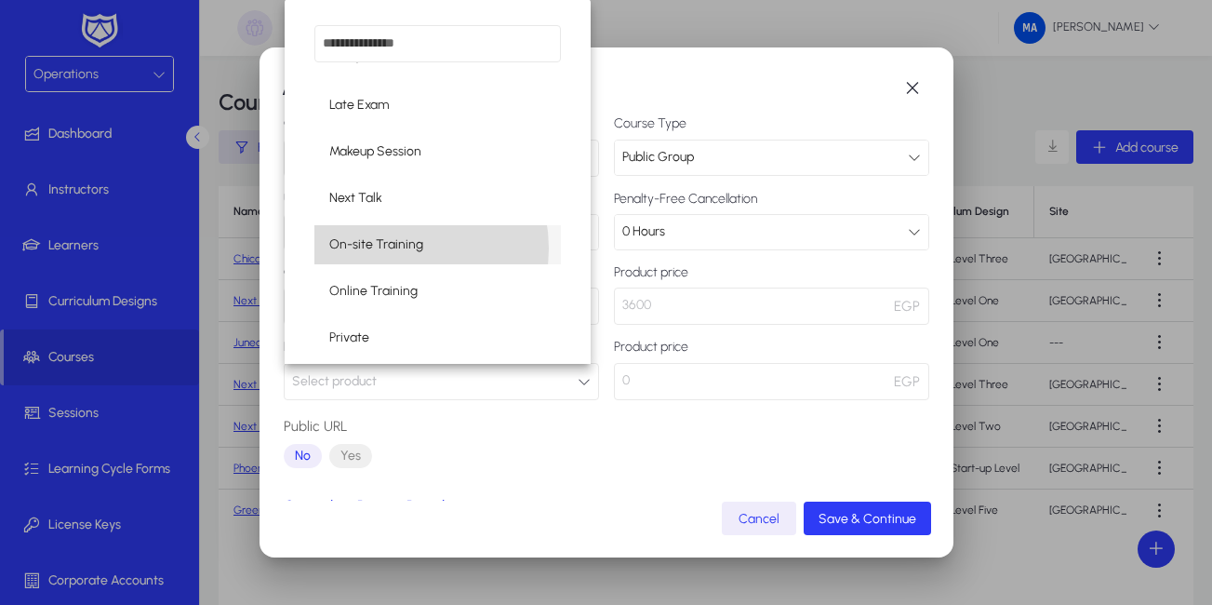
click at [387, 248] on span "On-site Training" at bounding box center [376, 244] width 94 height 22
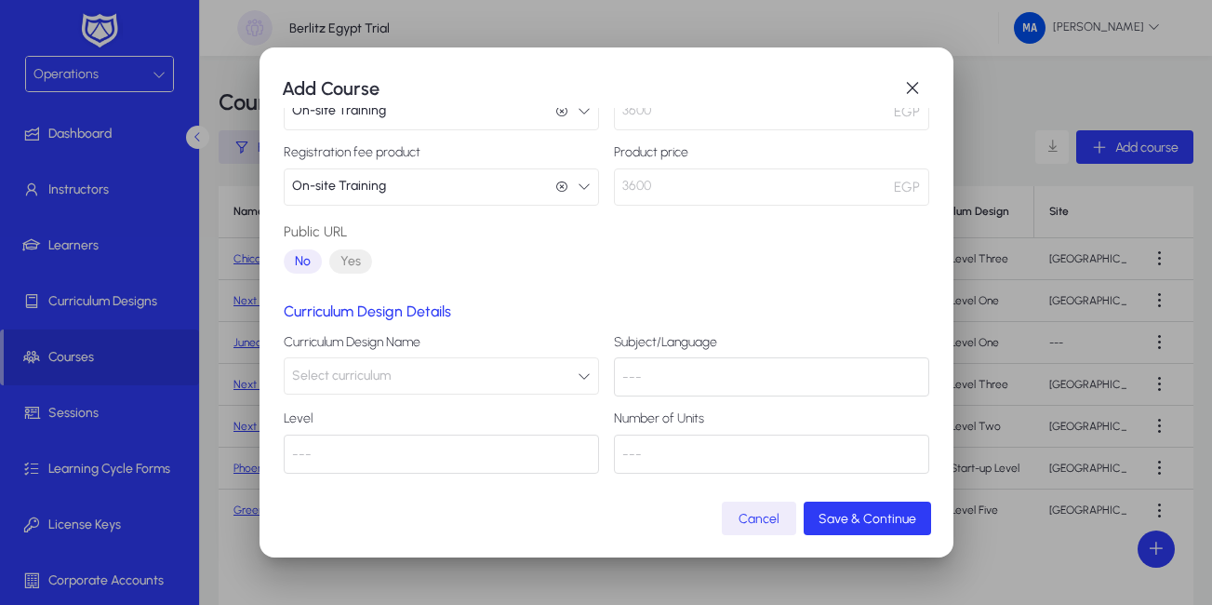
scroll to position [291, 0]
click at [486, 375] on button "Select curriculum" at bounding box center [441, 373] width 315 height 37
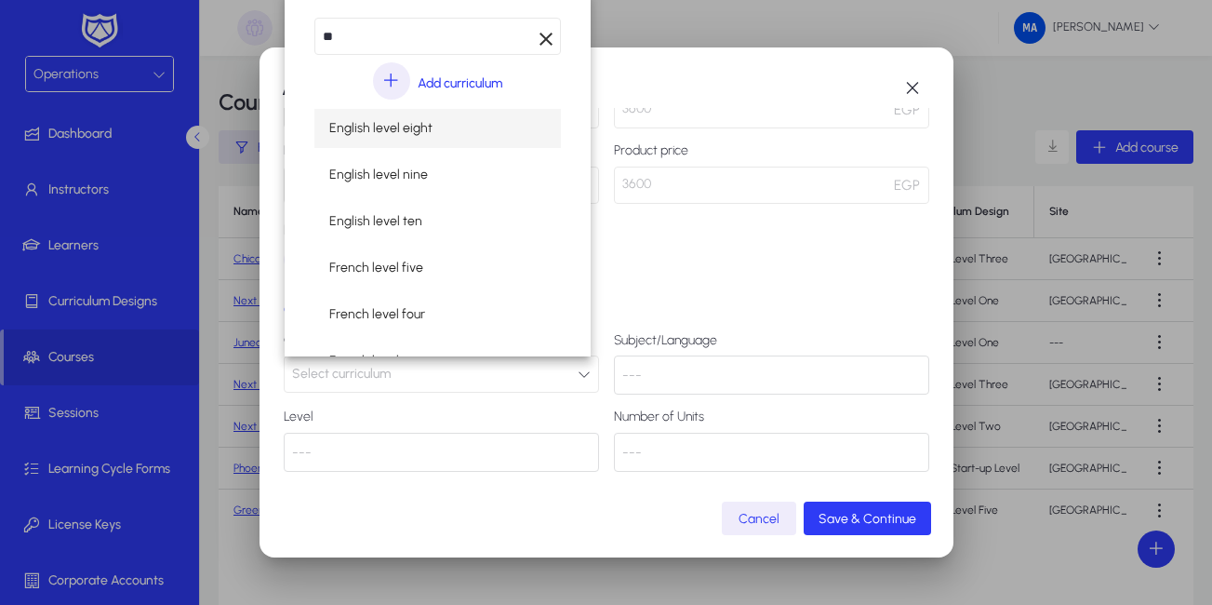
type input "**"
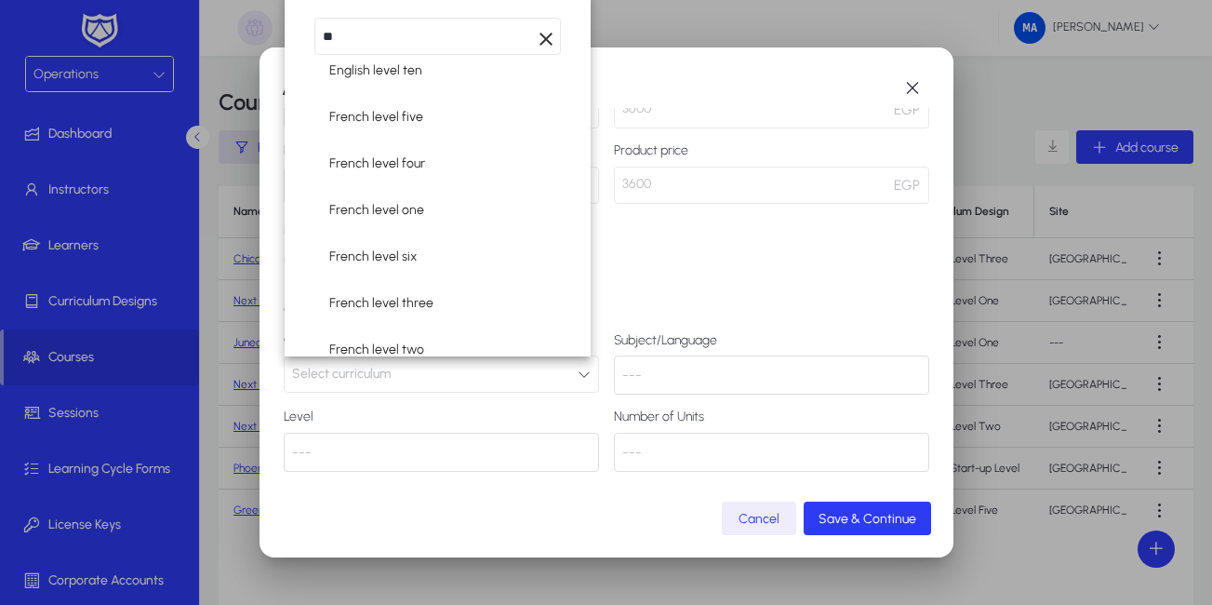
scroll to position [152, 0]
click at [427, 166] on mat-option "English level one" at bounding box center [437, 162] width 247 height 39
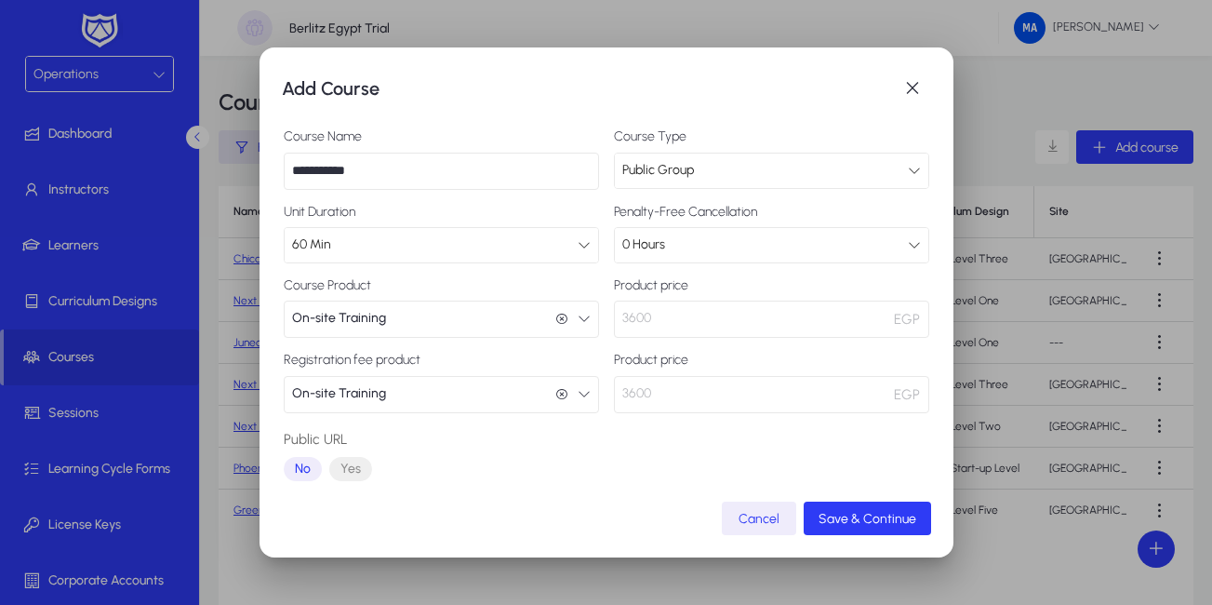
scroll to position [58, 0]
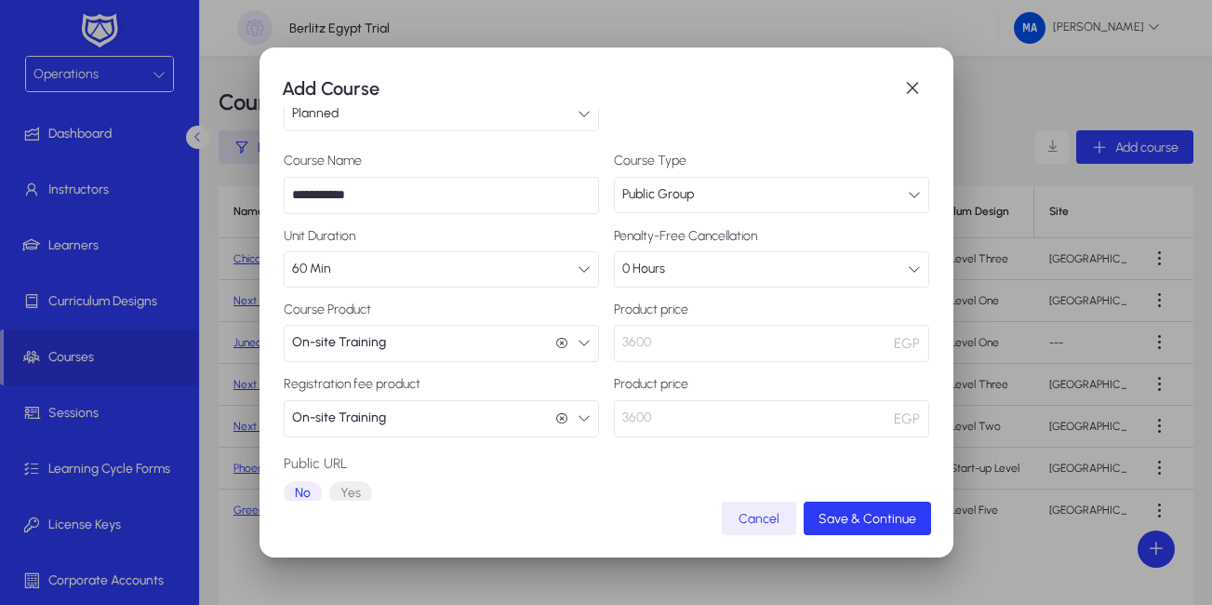
click at [578, 339] on icon "button" at bounding box center [584, 342] width 13 height 13
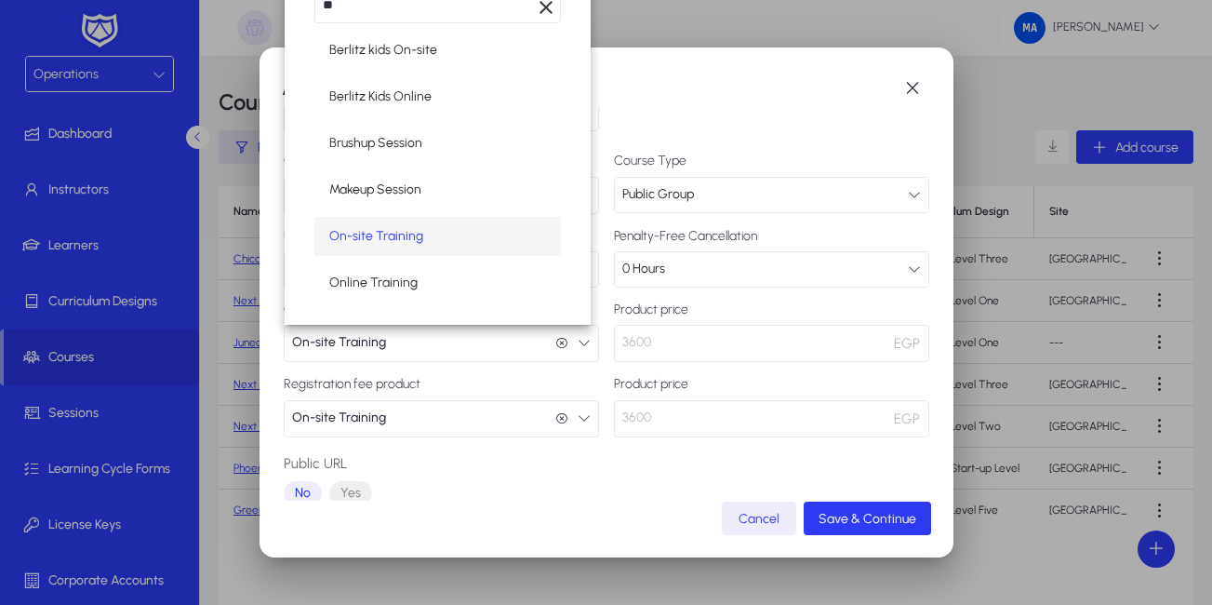
click at [576, 339] on div at bounding box center [606, 302] width 1212 height 605
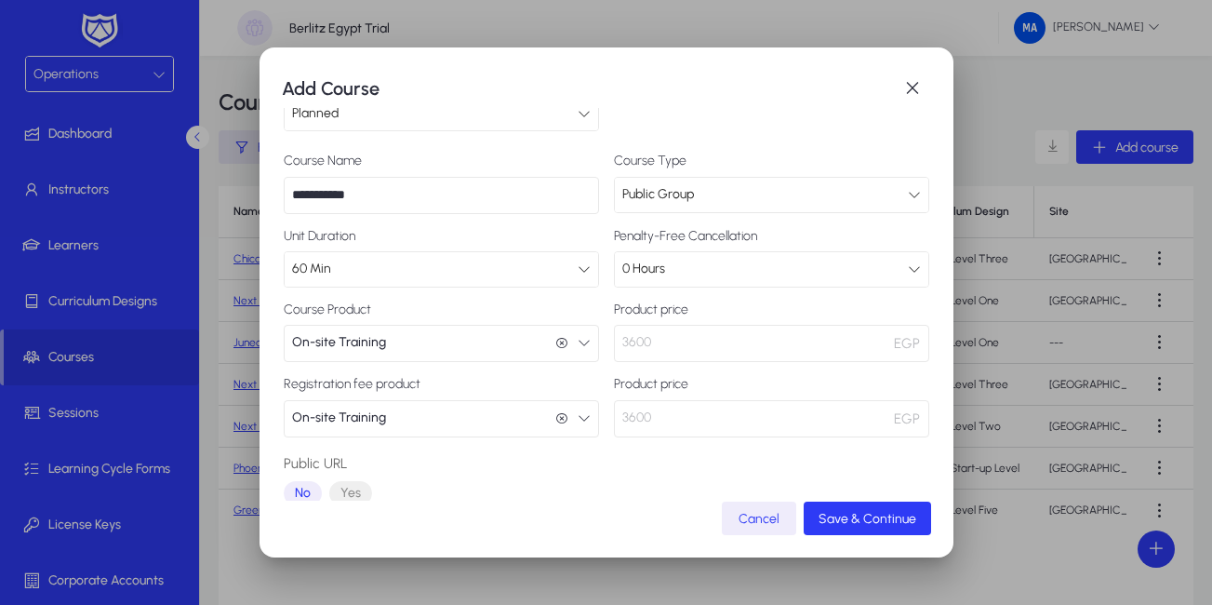
click at [440, 489] on div "Public URL No Yes" at bounding box center [441, 482] width 315 height 60
click at [555, 419] on icon "button" at bounding box center [561, 418] width 13 height 13
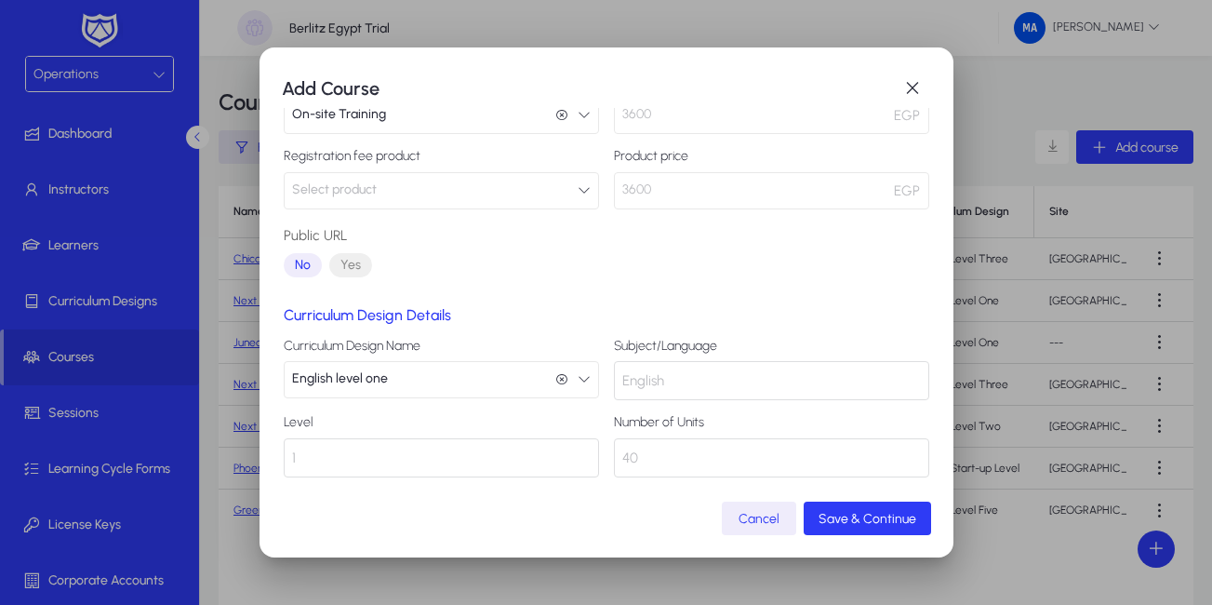
scroll to position [291, 0]
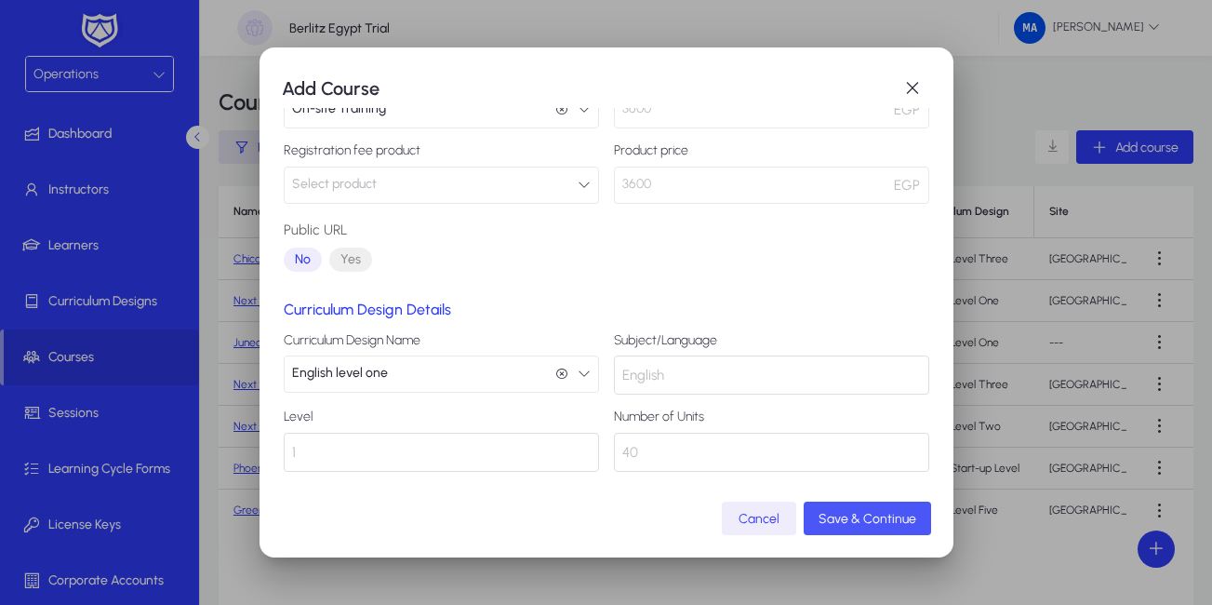
click at [874, 520] on span "Save & Continue" at bounding box center [867, 519] width 98 height 16
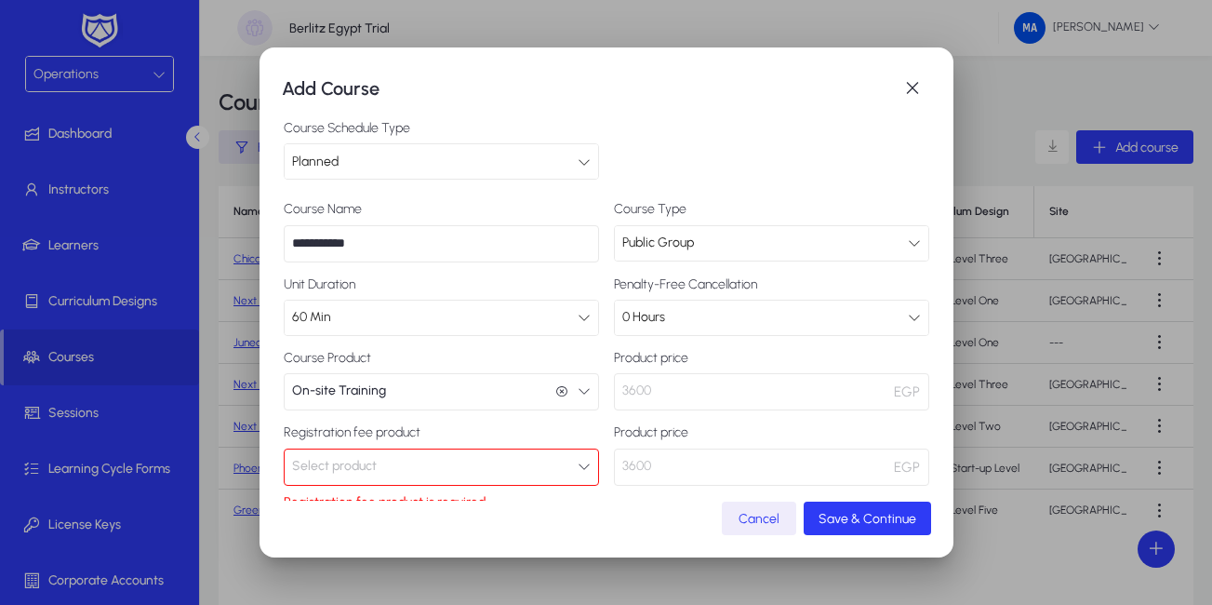
scroll to position [0, 0]
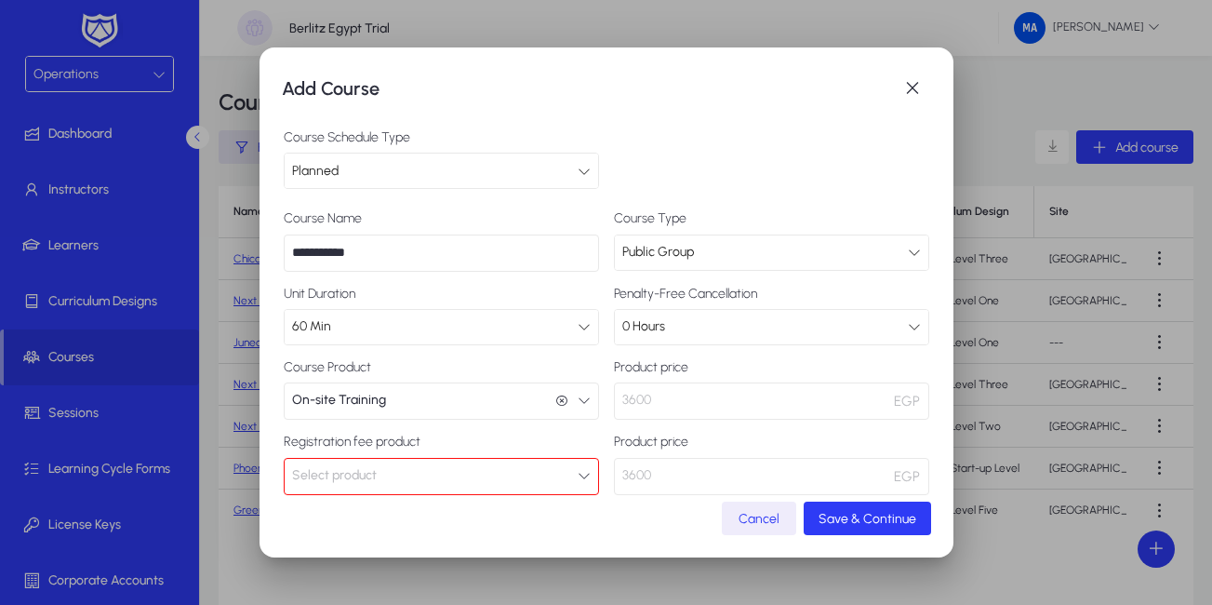
click at [569, 476] on button "Select product" at bounding box center [441, 476] width 315 height 37
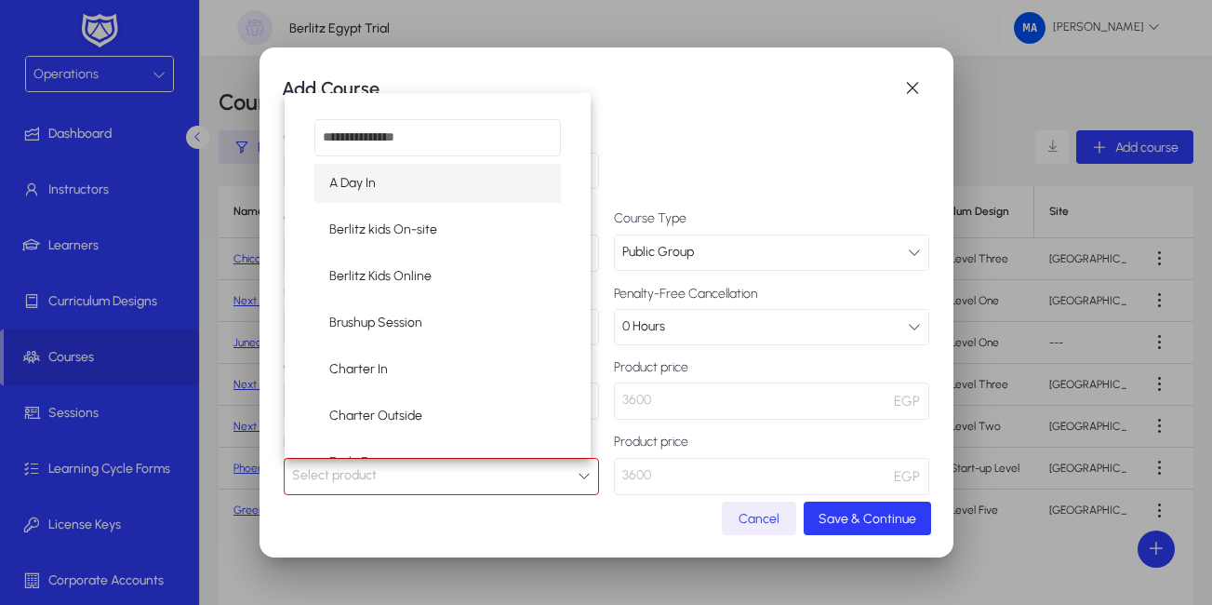
click at [748, 513] on div at bounding box center [606, 302] width 1212 height 605
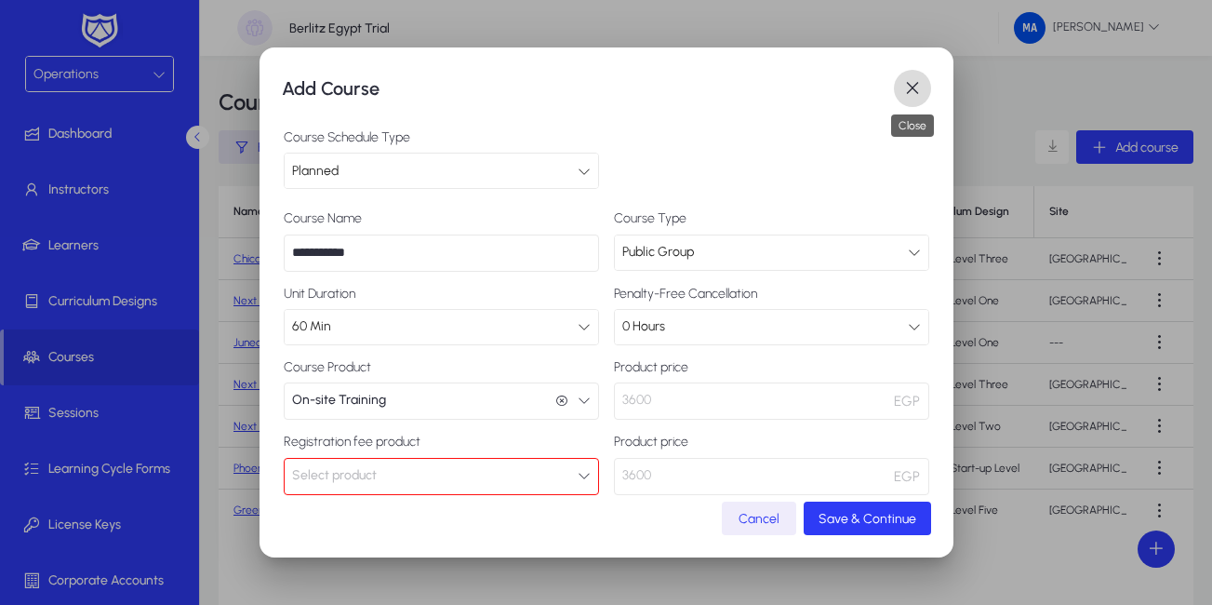
click at [912, 84] on span "button" at bounding box center [912, 88] width 37 height 37
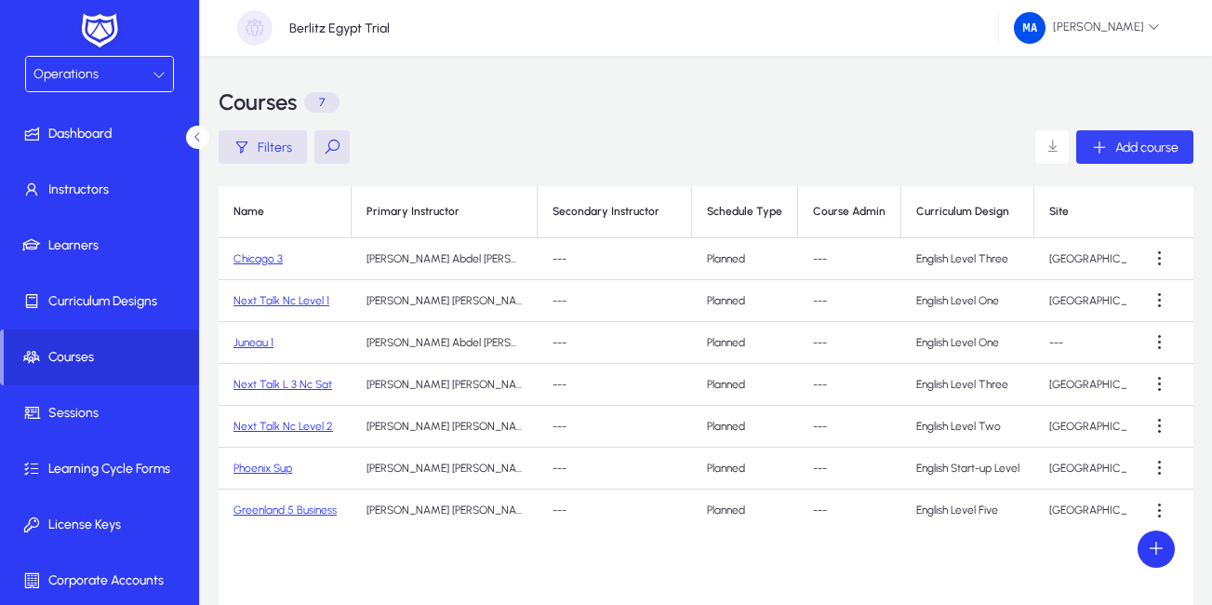
click at [1115, 143] on span "Add course" at bounding box center [1146, 148] width 63 height 16
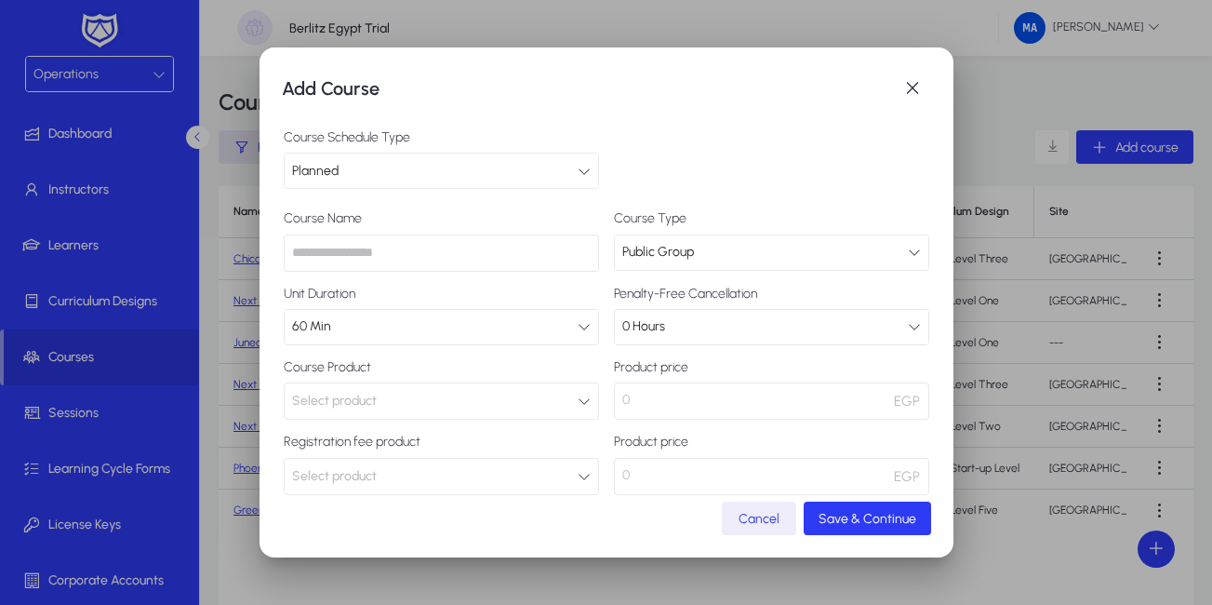
click at [378, 239] on input "text" at bounding box center [441, 252] width 315 height 37
paste input "**********"
type input "**********"
click at [462, 394] on button "Select product" at bounding box center [441, 400] width 315 height 37
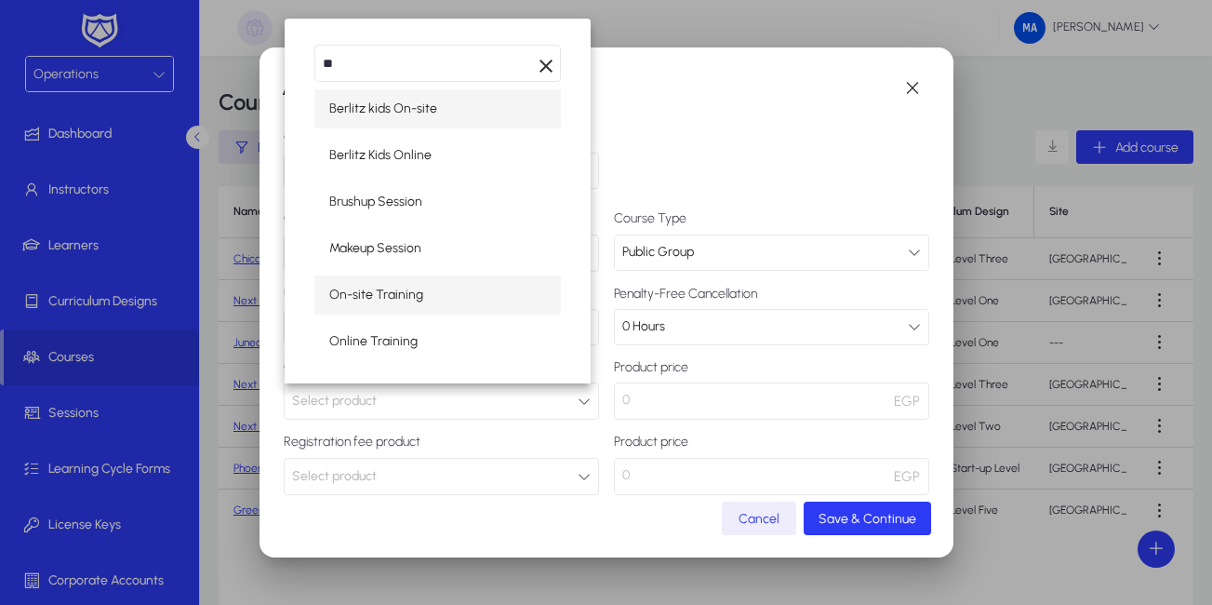
type input "**"
click at [367, 299] on span "On-site Training" at bounding box center [376, 295] width 94 height 22
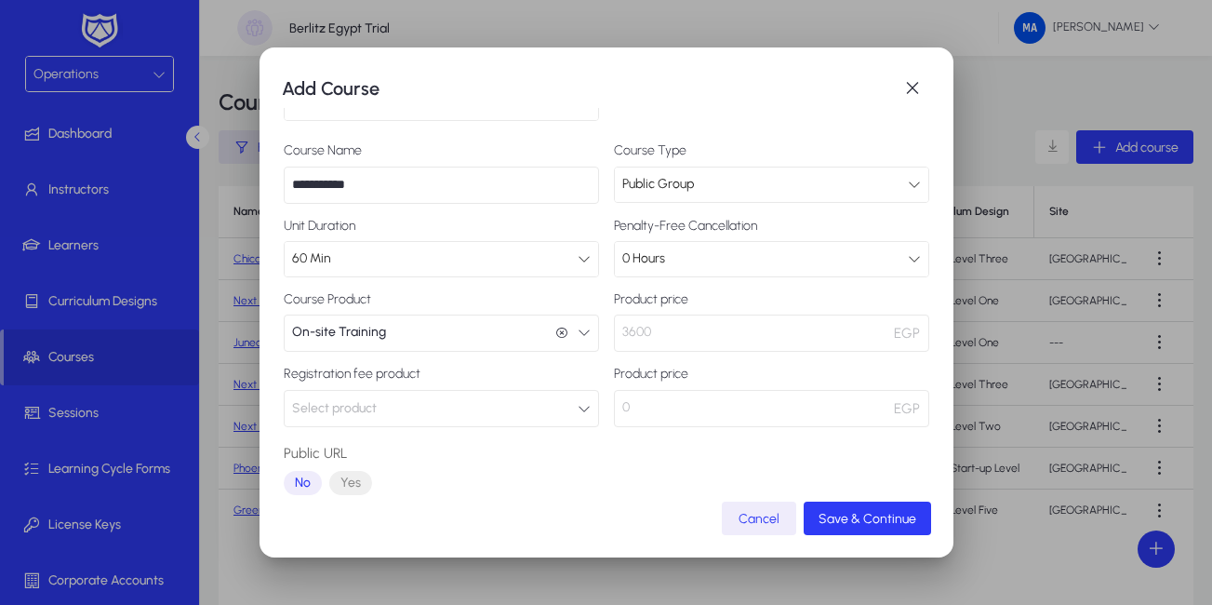
scroll to position [95, 0]
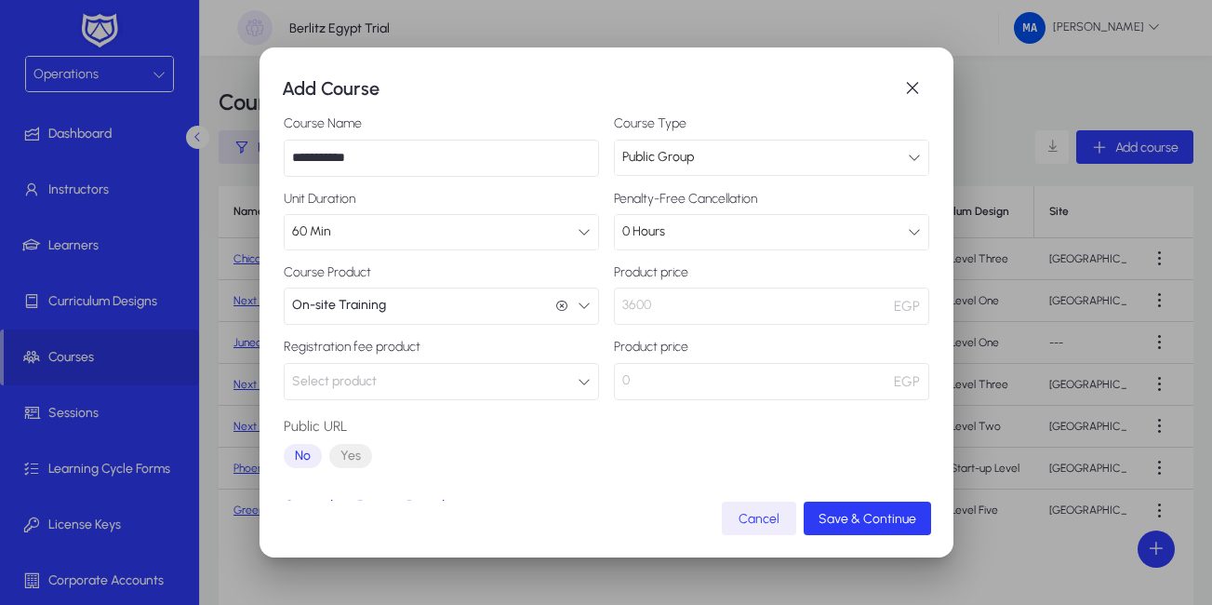
click at [585, 383] on button "Select product" at bounding box center [441, 381] width 315 height 37
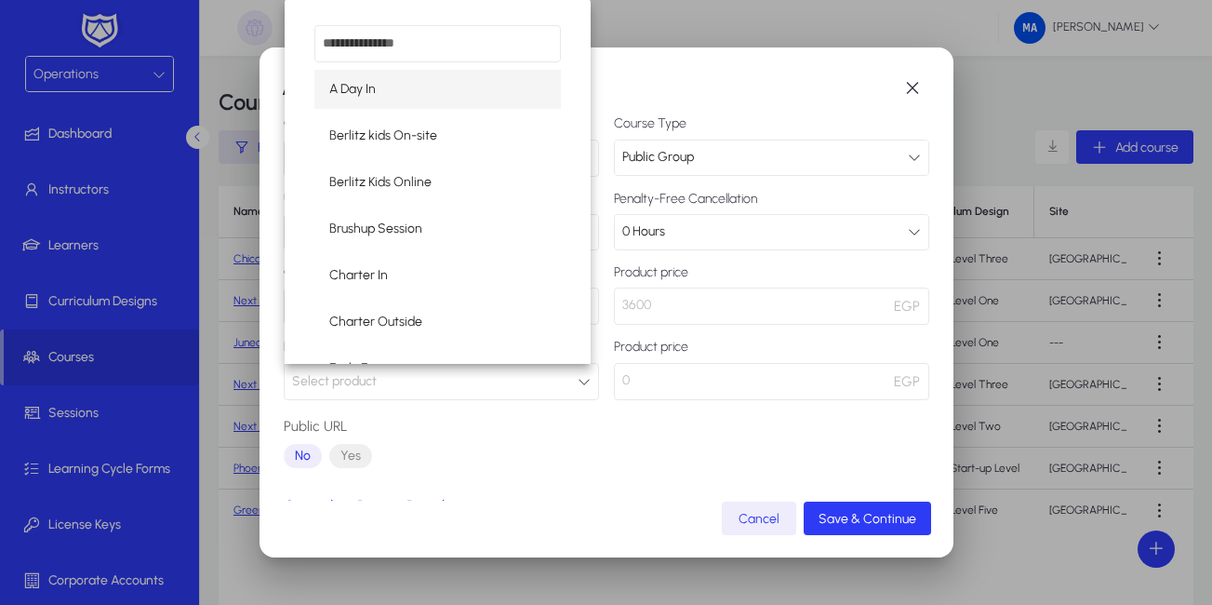
drag, startPoint x: 585, startPoint y: 383, endPoint x: 576, endPoint y: 375, distance: 12.5
click at [576, 375] on div at bounding box center [606, 302] width 1212 height 605
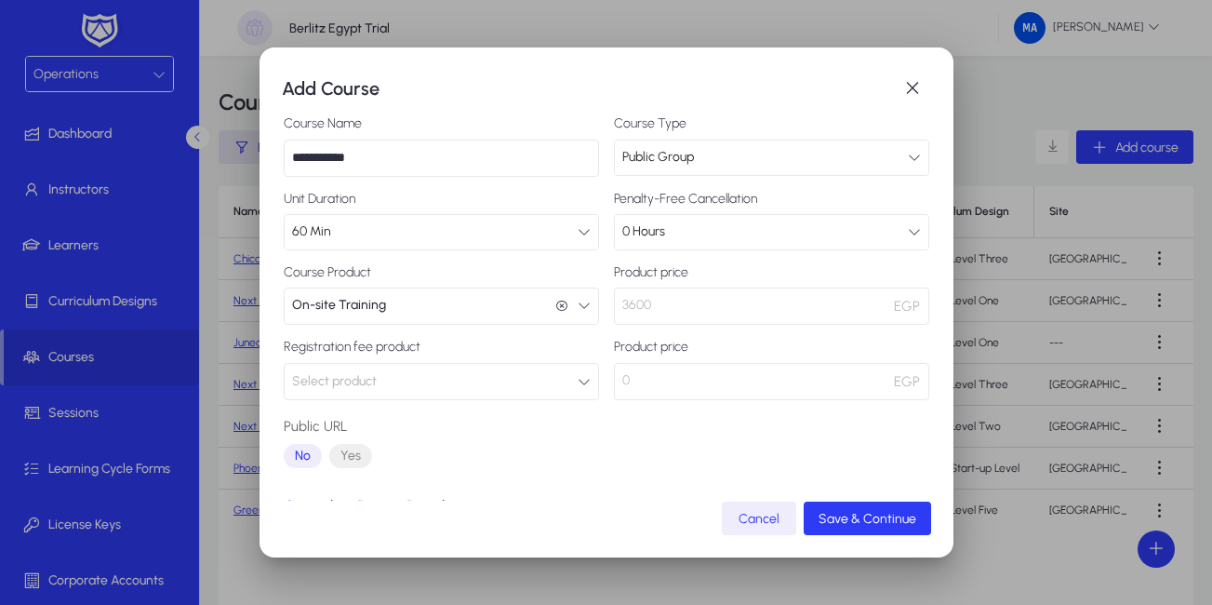
click at [578, 375] on icon "button" at bounding box center [584, 381] width 13 height 13
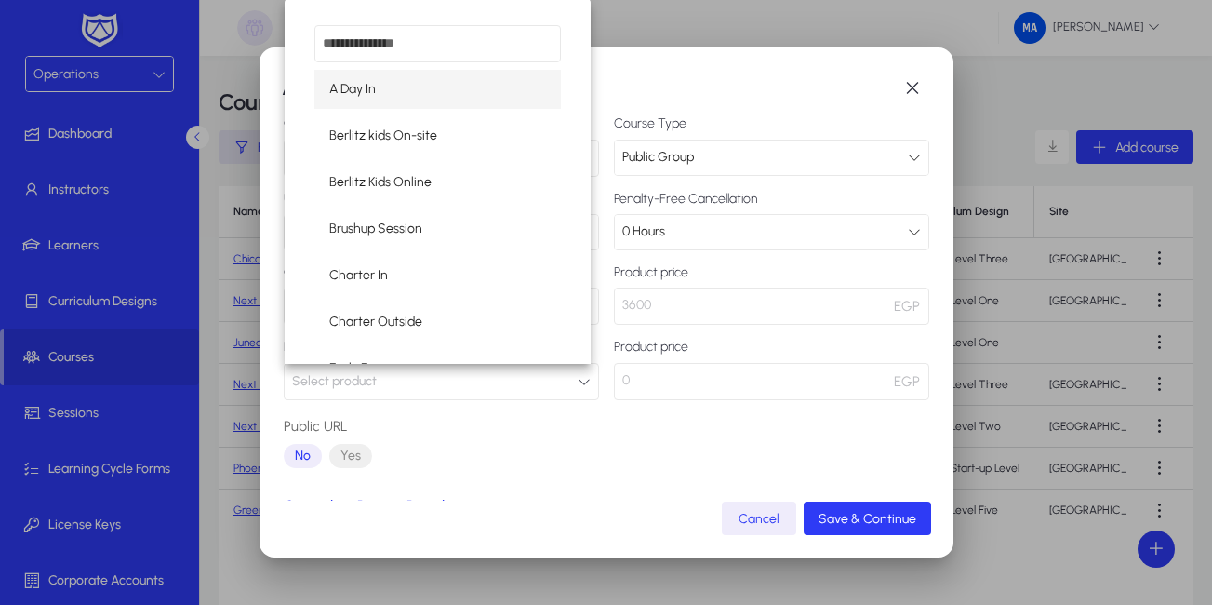
click at [576, 375] on div at bounding box center [606, 302] width 1212 height 605
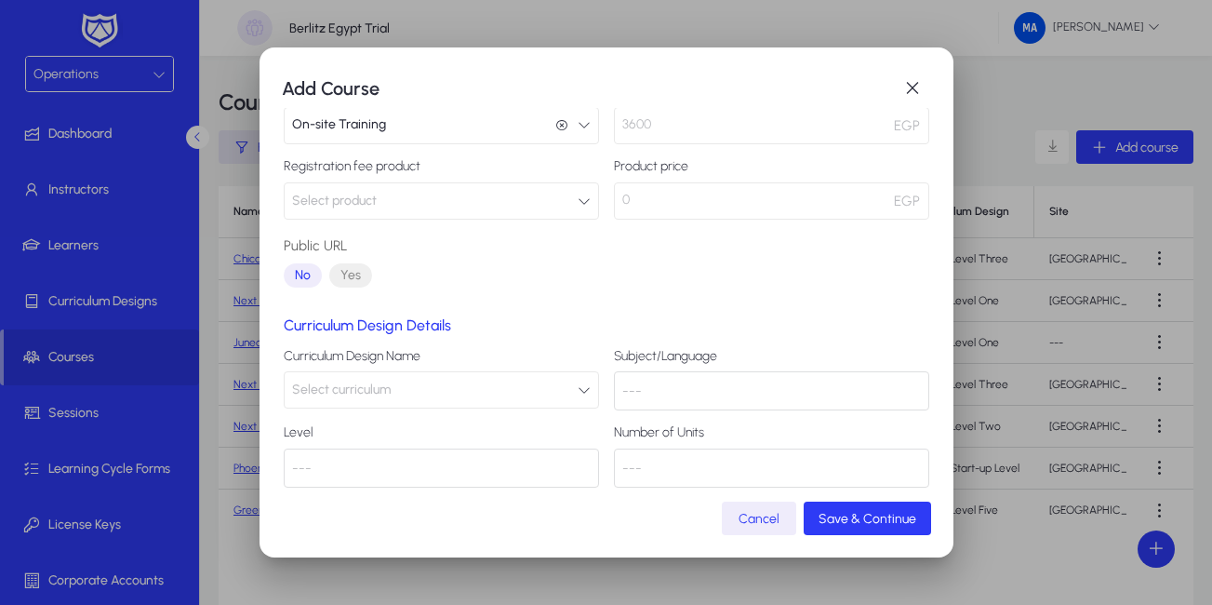
scroll to position [291, 0]
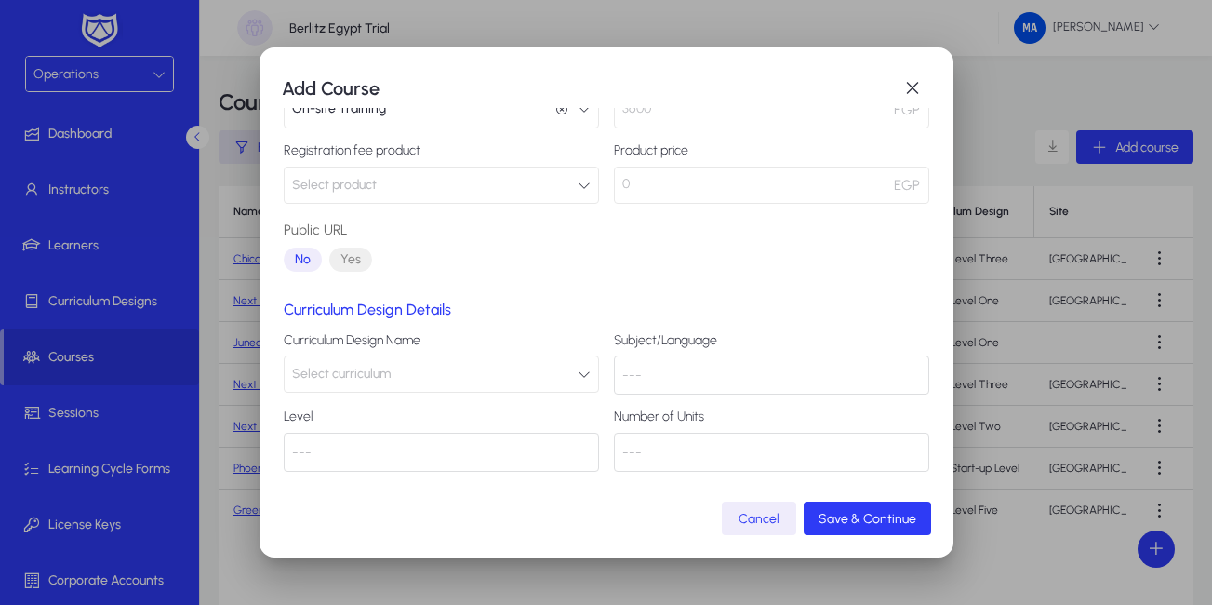
click at [552, 379] on button "Select curriculum" at bounding box center [441, 373] width 315 height 37
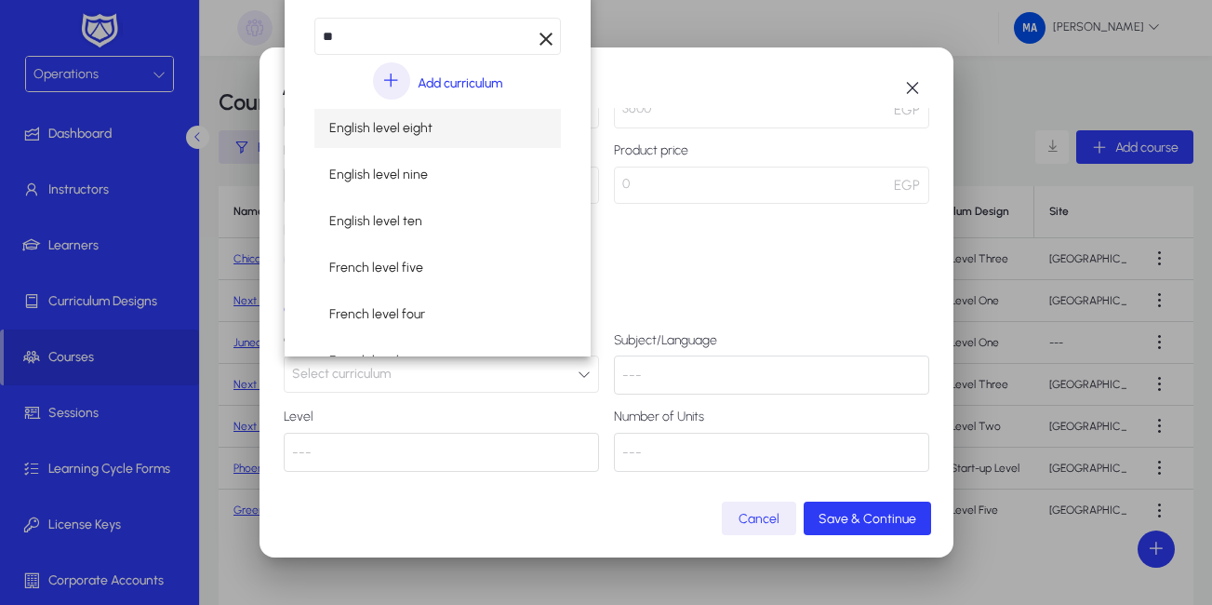
type input "**"
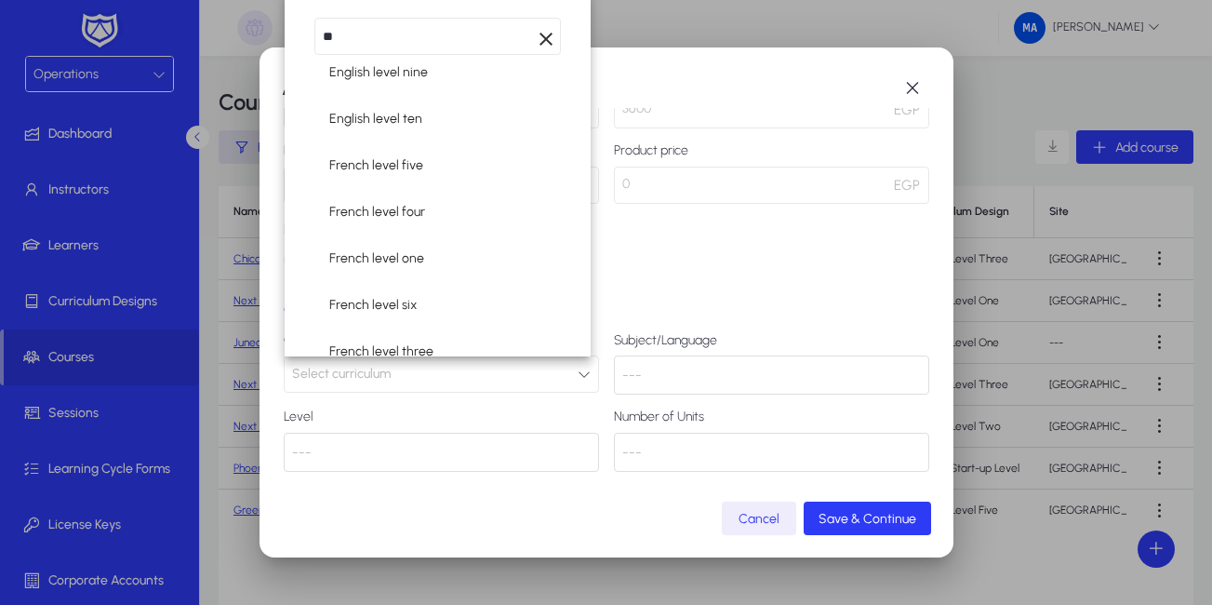
scroll to position [106, 0]
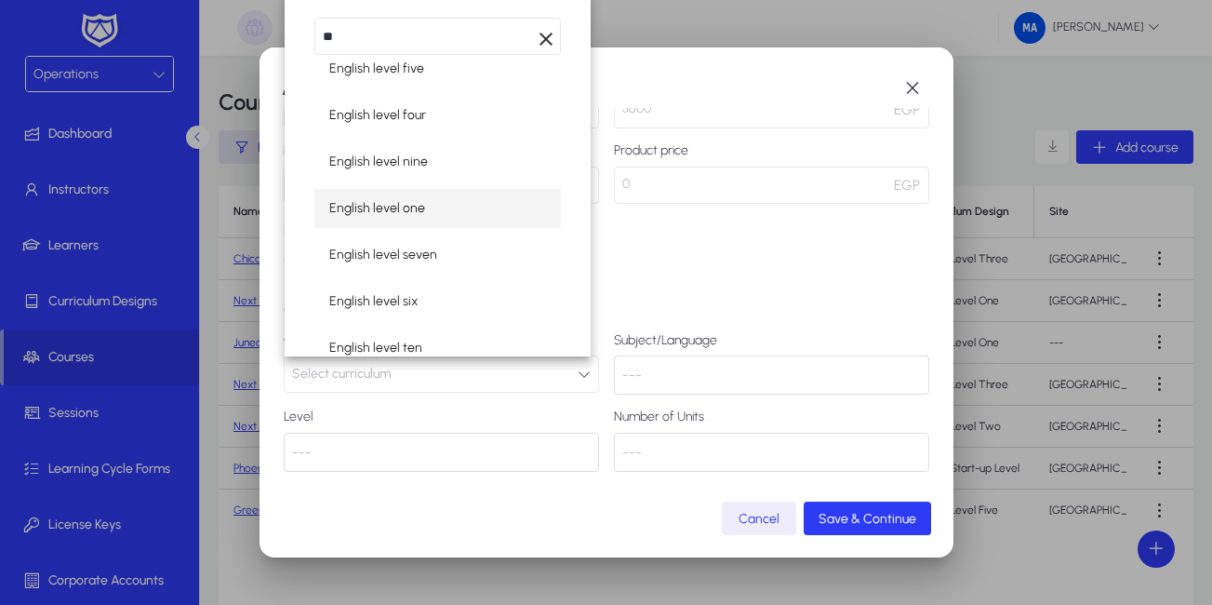
click at [398, 207] on span "English level one" at bounding box center [377, 208] width 96 height 22
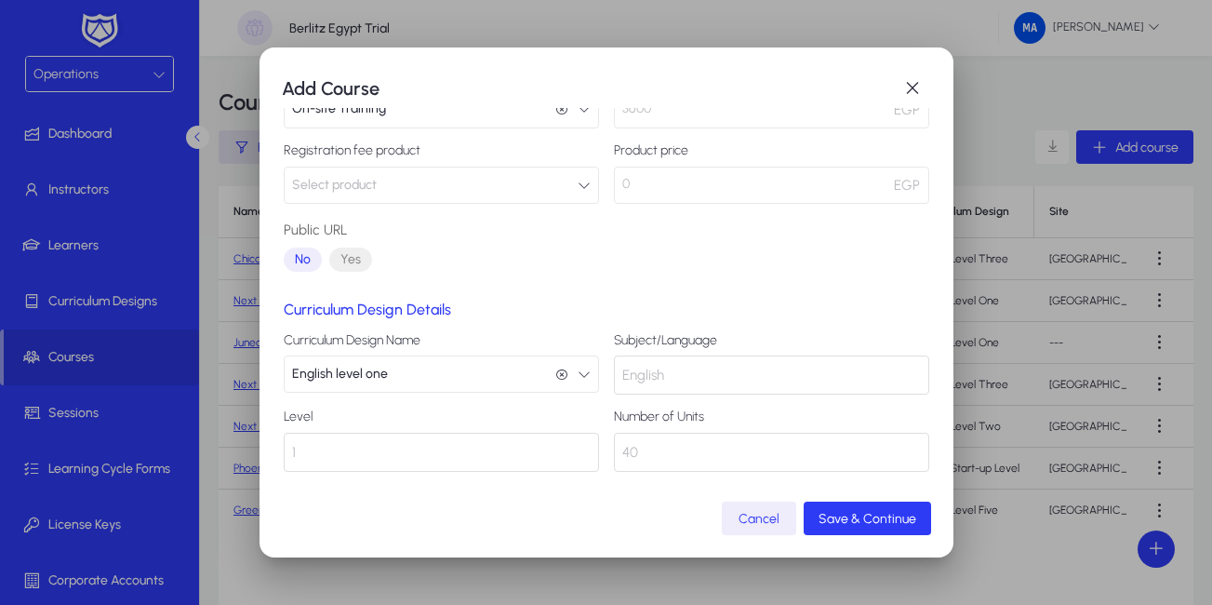
scroll to position [1, 0]
click at [879, 526] on span "submit" at bounding box center [867, 518] width 127 height 45
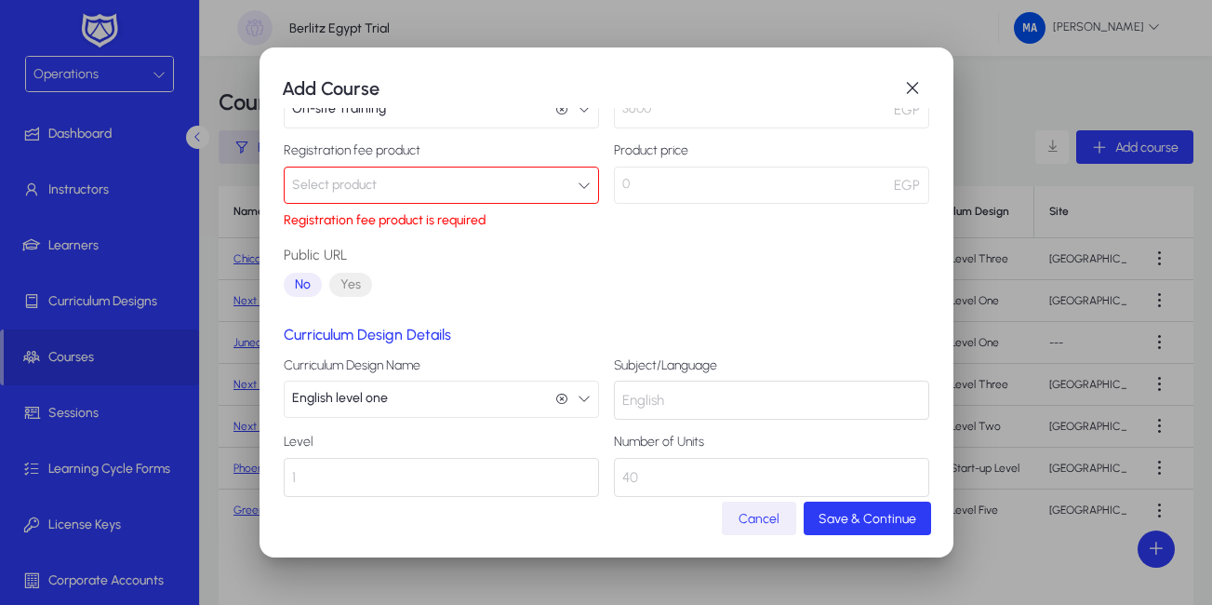
click at [745, 523] on span "Cancel" at bounding box center [758, 519] width 41 height 16
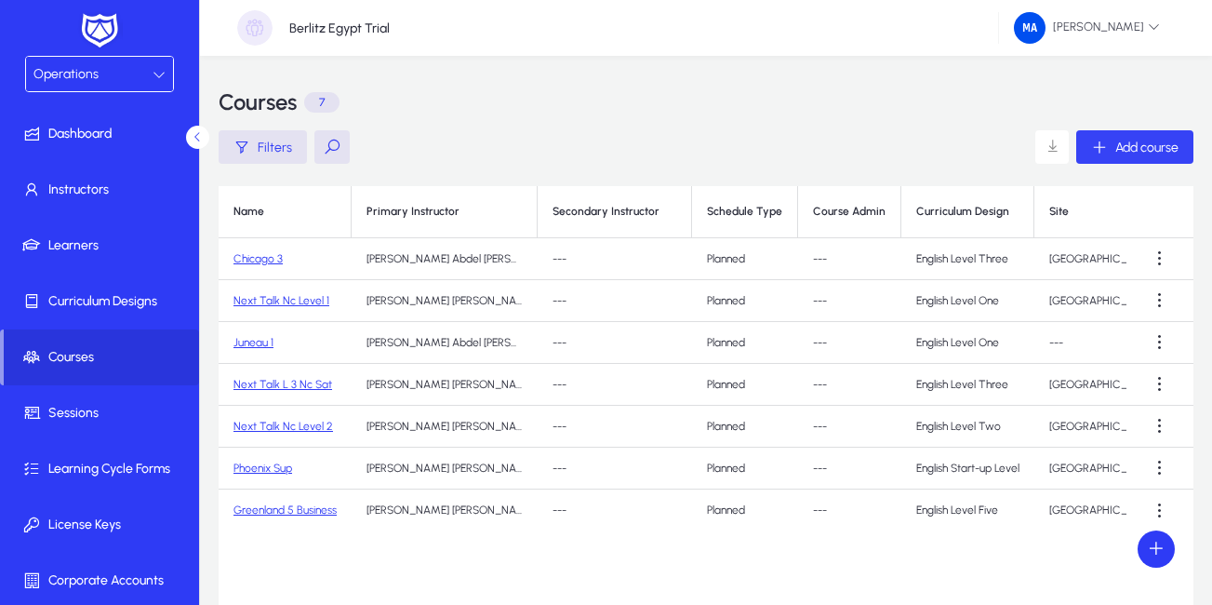
click at [1103, 140] on icon "button" at bounding box center [1099, 147] width 17 height 17
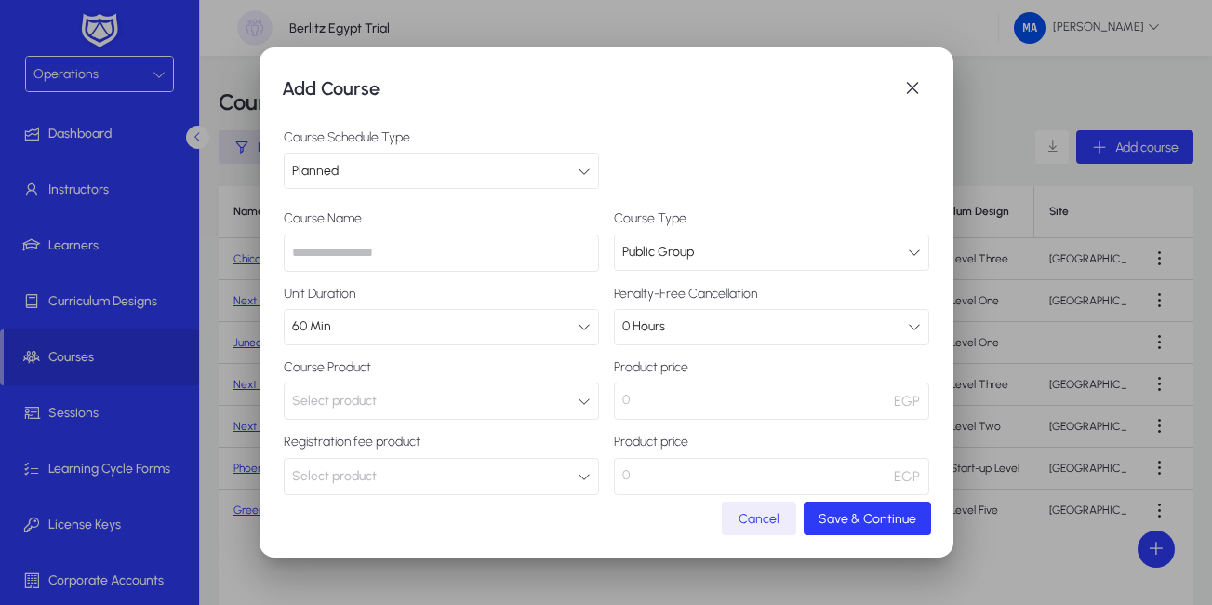
click at [334, 250] on input "text" at bounding box center [441, 252] width 315 height 37
paste input "**********"
type input "**********"
click at [566, 405] on button "Select product" at bounding box center [441, 400] width 315 height 37
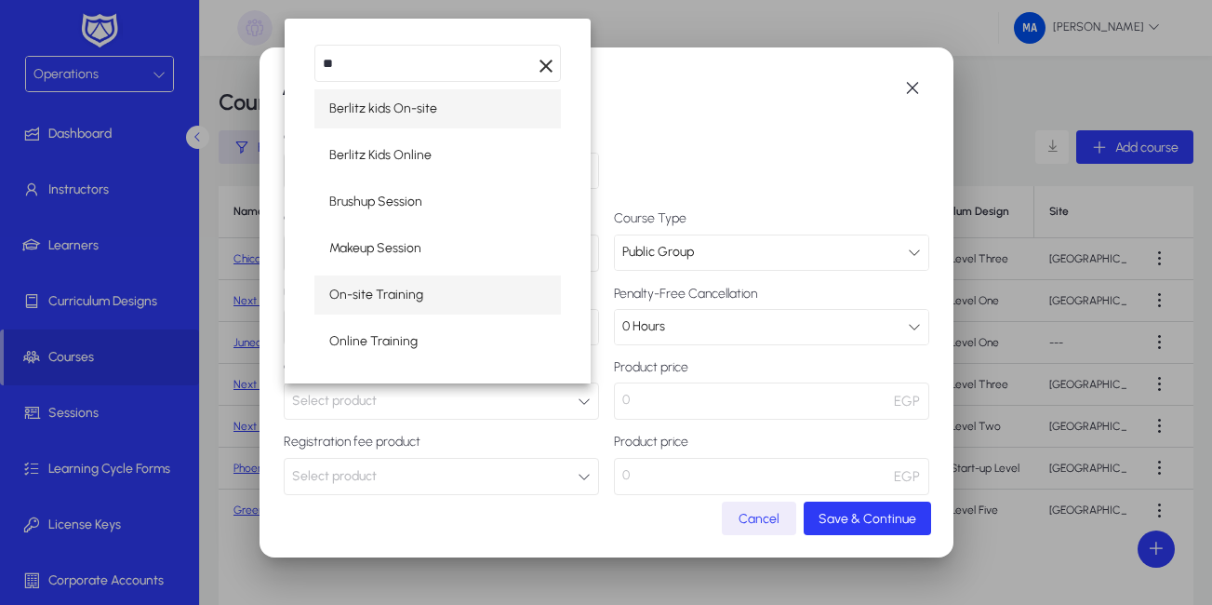
type input "**"
click at [380, 296] on span "On-site Training" at bounding box center [376, 295] width 94 height 22
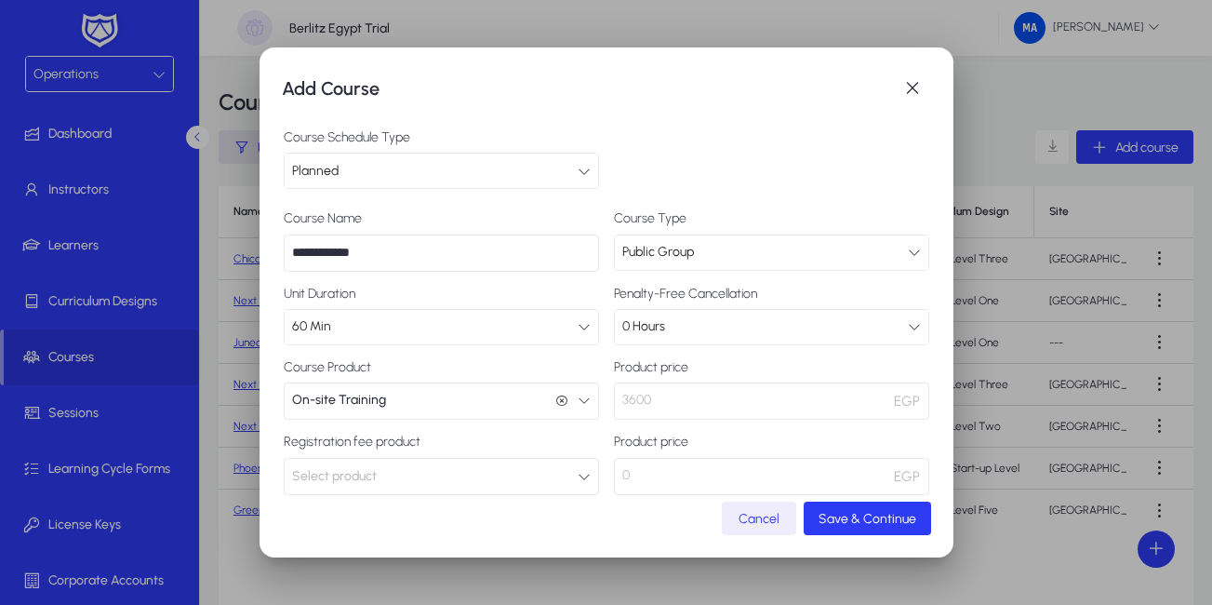
click at [578, 481] on icon "button" at bounding box center [584, 476] width 13 height 13
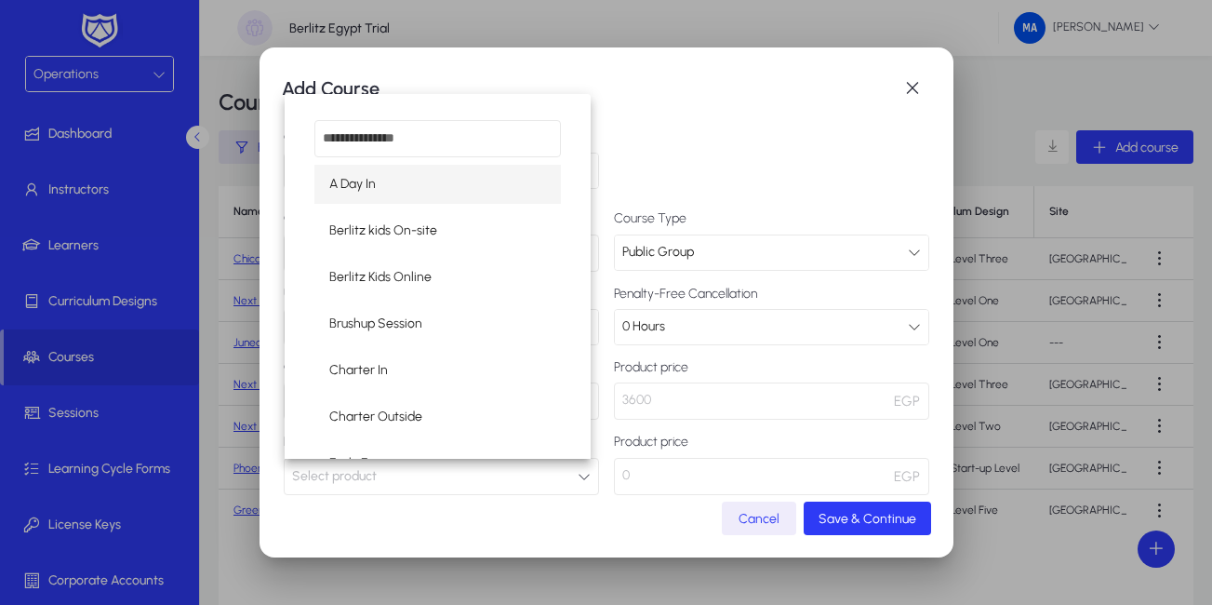
click at [570, 481] on div at bounding box center [606, 302] width 1212 height 605
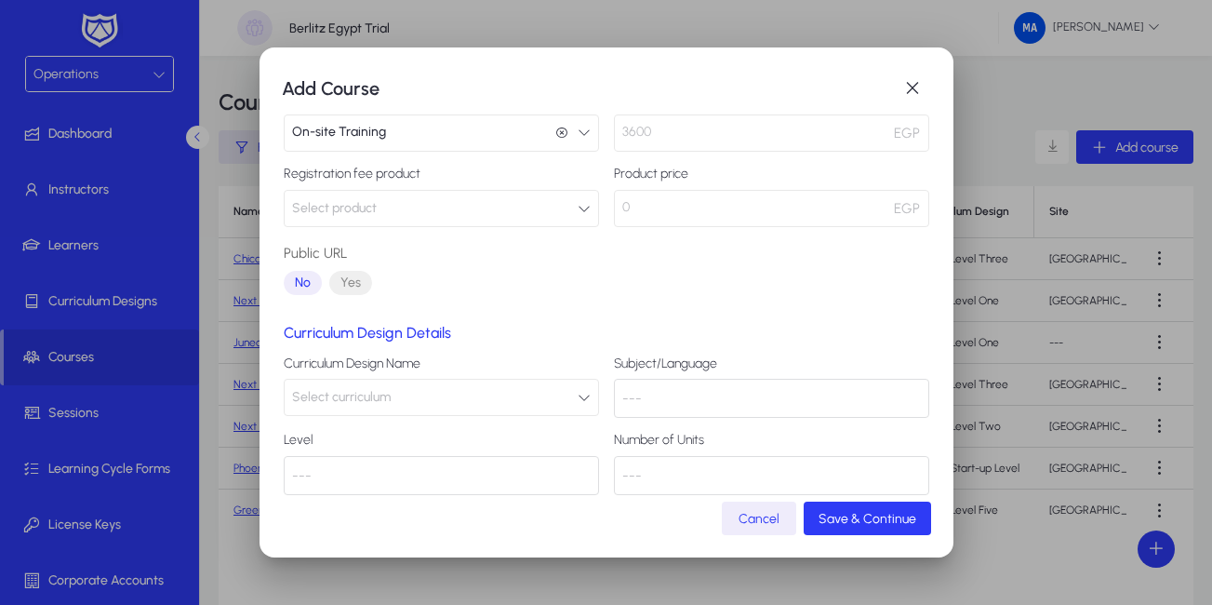
scroll to position [267, 0]
click at [524, 392] on button "Select curriculum" at bounding box center [441, 397] width 315 height 37
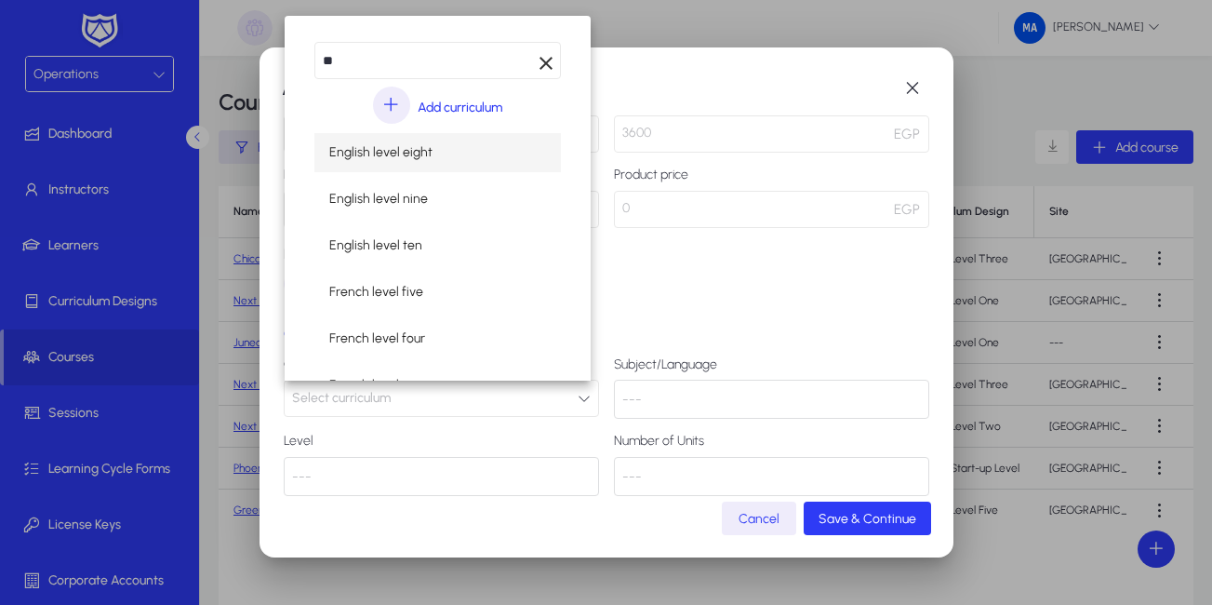
type input "**"
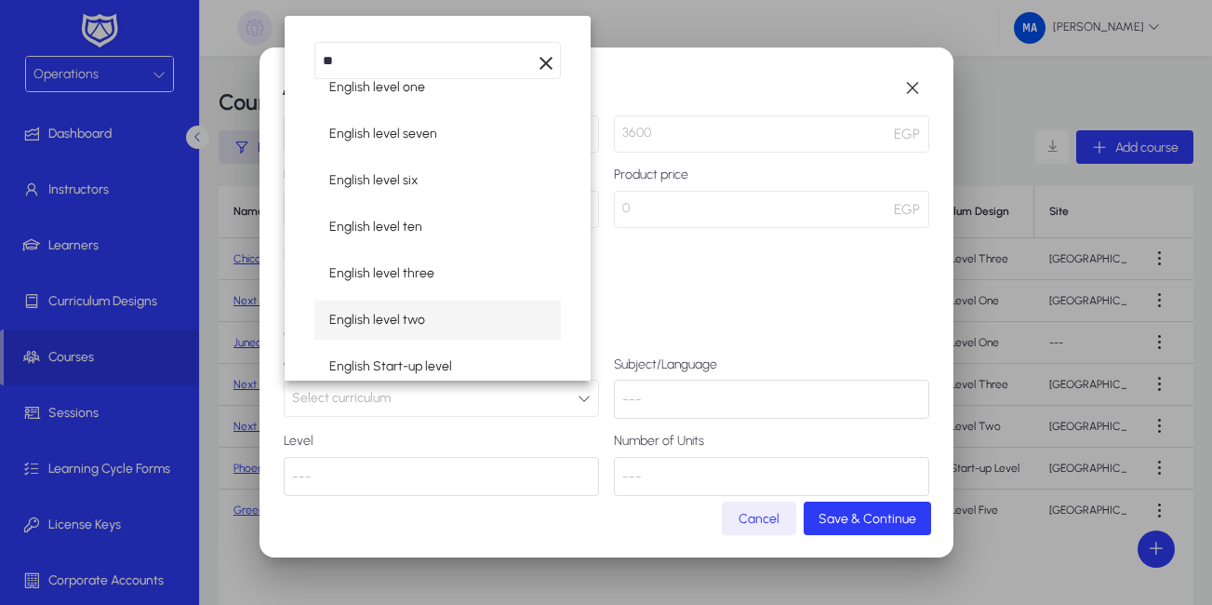
click at [379, 318] on span "English level two" at bounding box center [377, 320] width 96 height 22
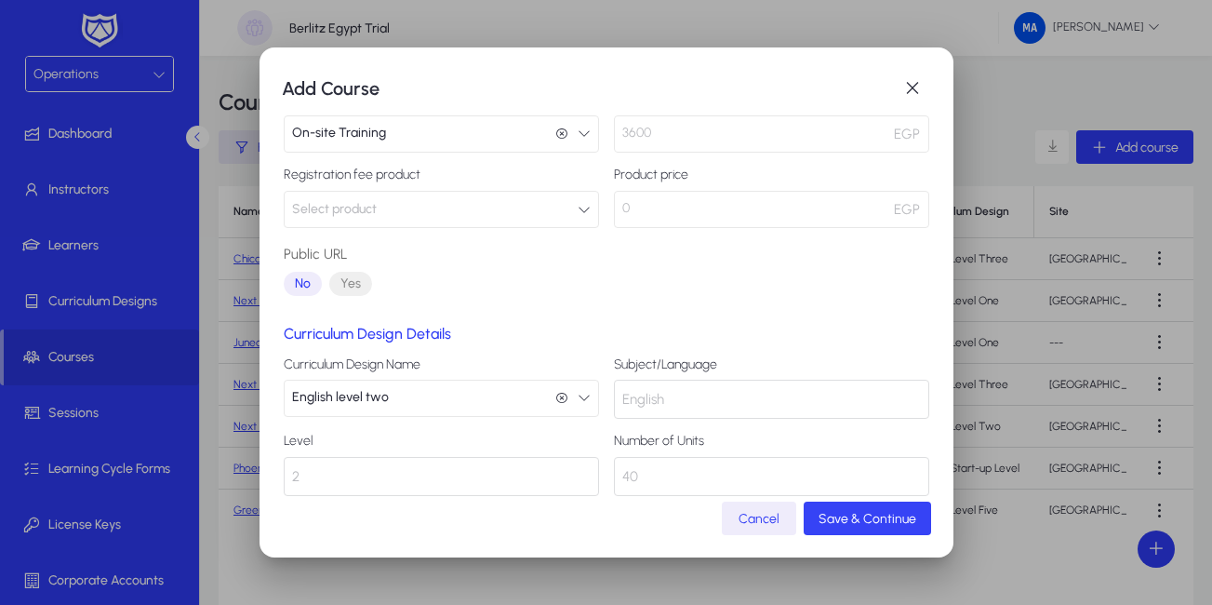
click at [833, 521] on span "Save & Continue" at bounding box center [867, 519] width 98 height 16
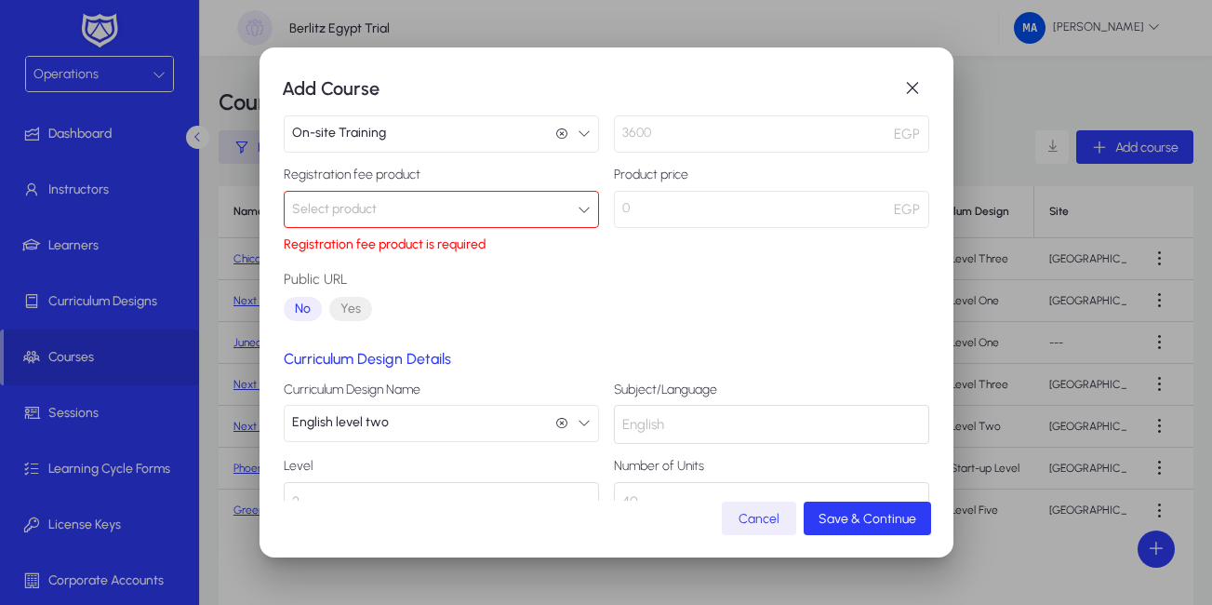
click at [555, 212] on button "Select product" at bounding box center [441, 209] width 315 height 37
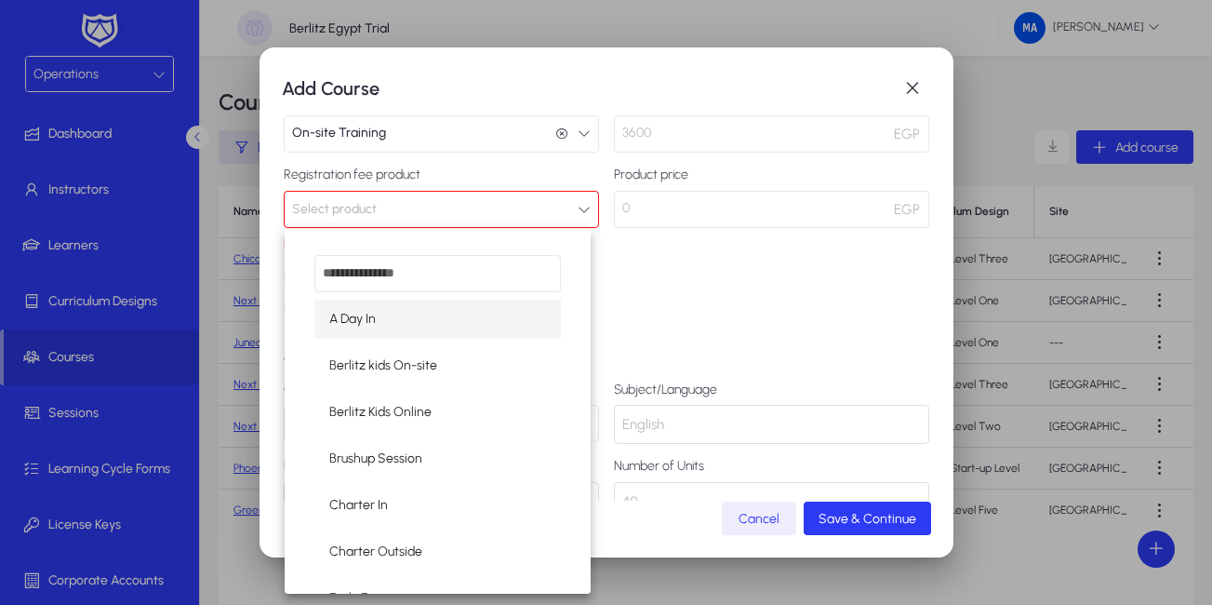
click at [555, 212] on div at bounding box center [606, 302] width 1212 height 605
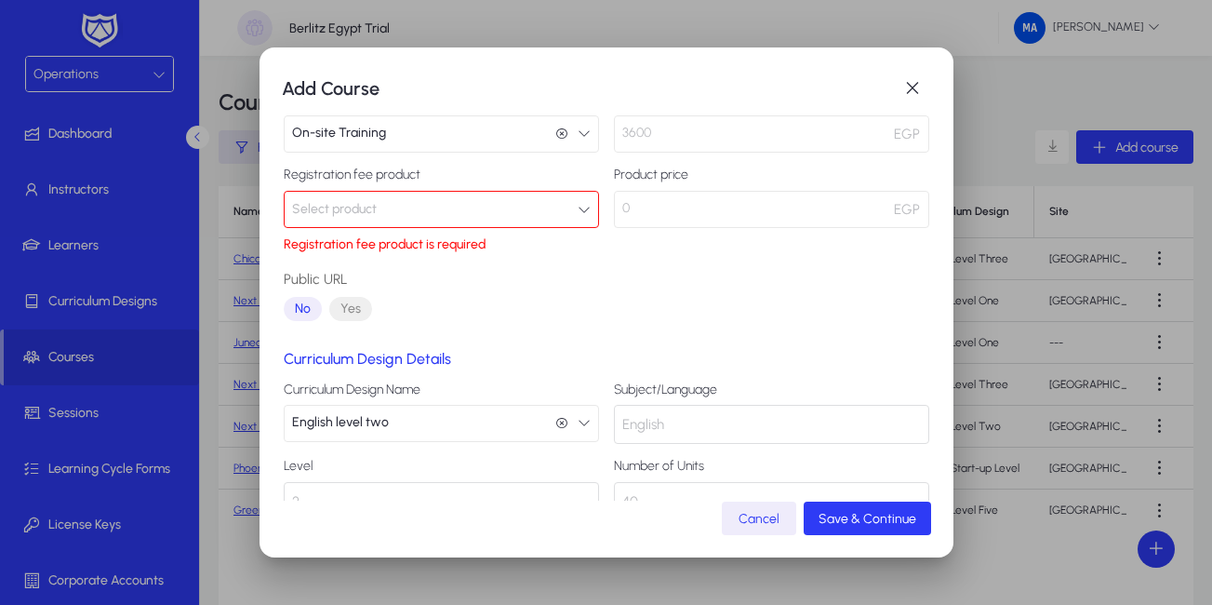
click at [555, 212] on button "Select product" at bounding box center [441, 209] width 315 height 37
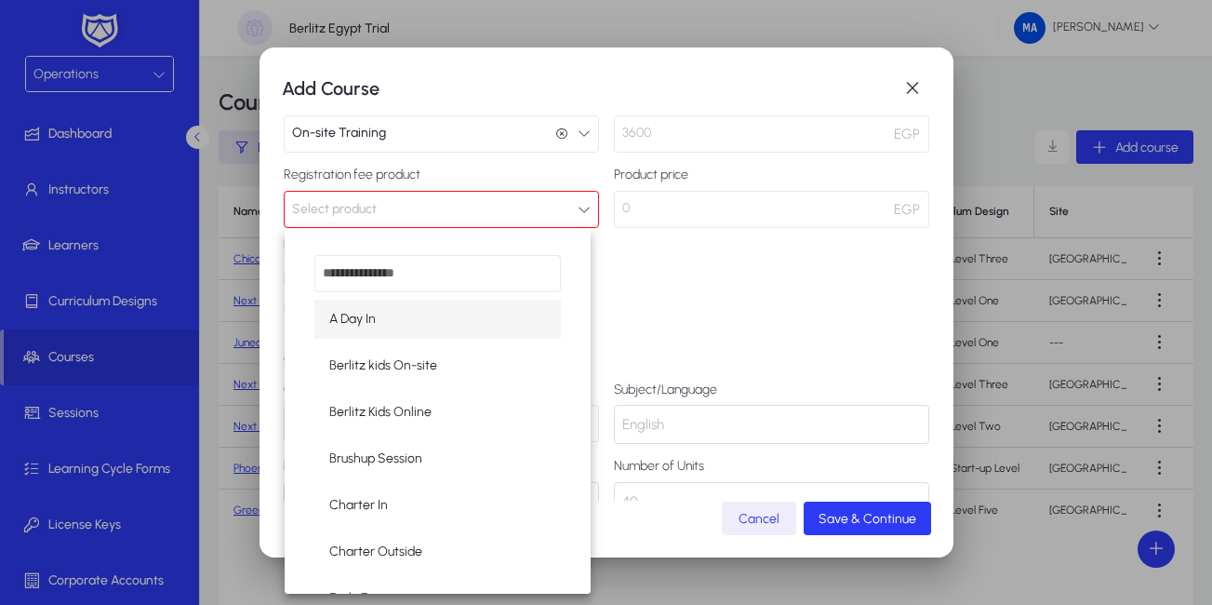
click at [654, 239] on div at bounding box center [606, 302] width 1212 height 605
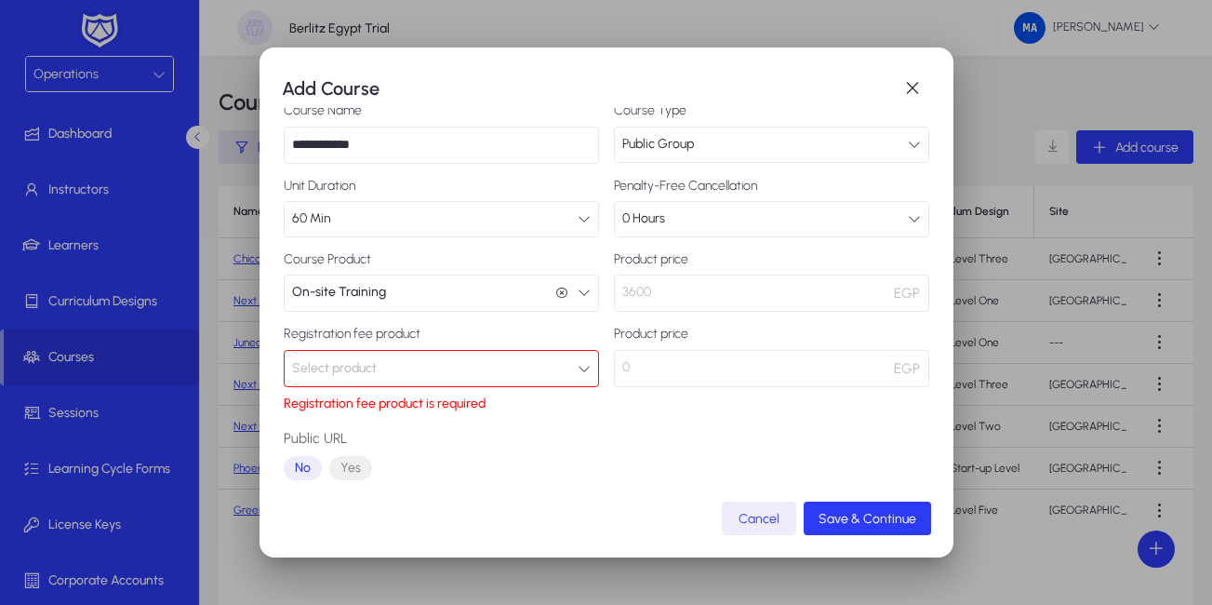
scroll to position [105, 0]
click at [578, 369] on icon "button" at bounding box center [584, 371] width 13 height 13
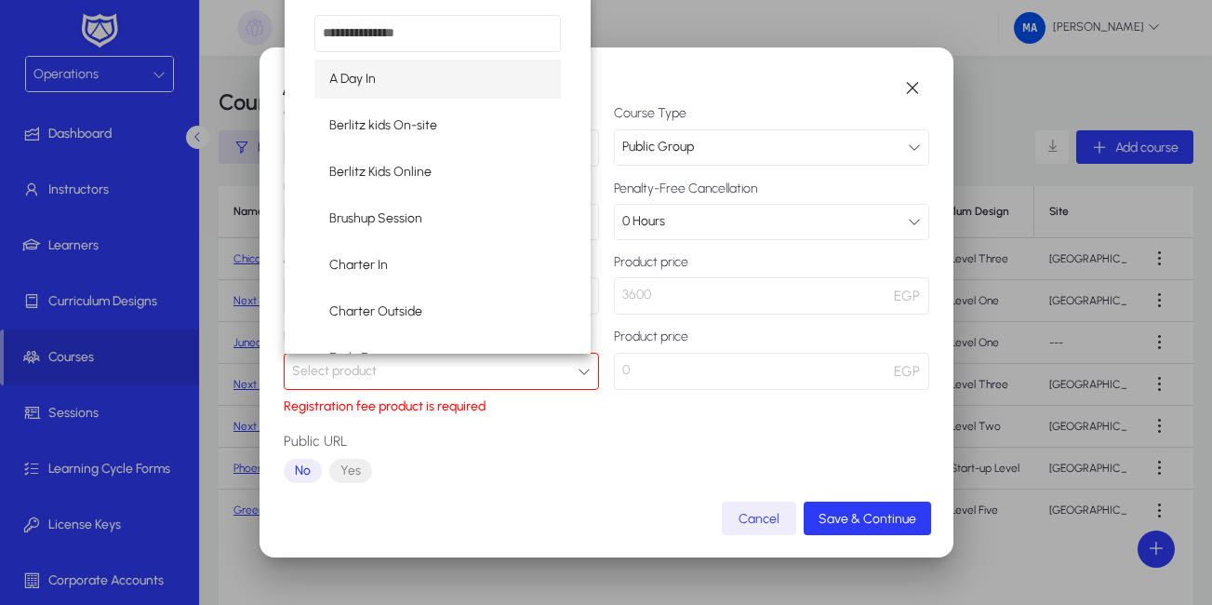
click at [577, 369] on div at bounding box center [606, 302] width 1212 height 605
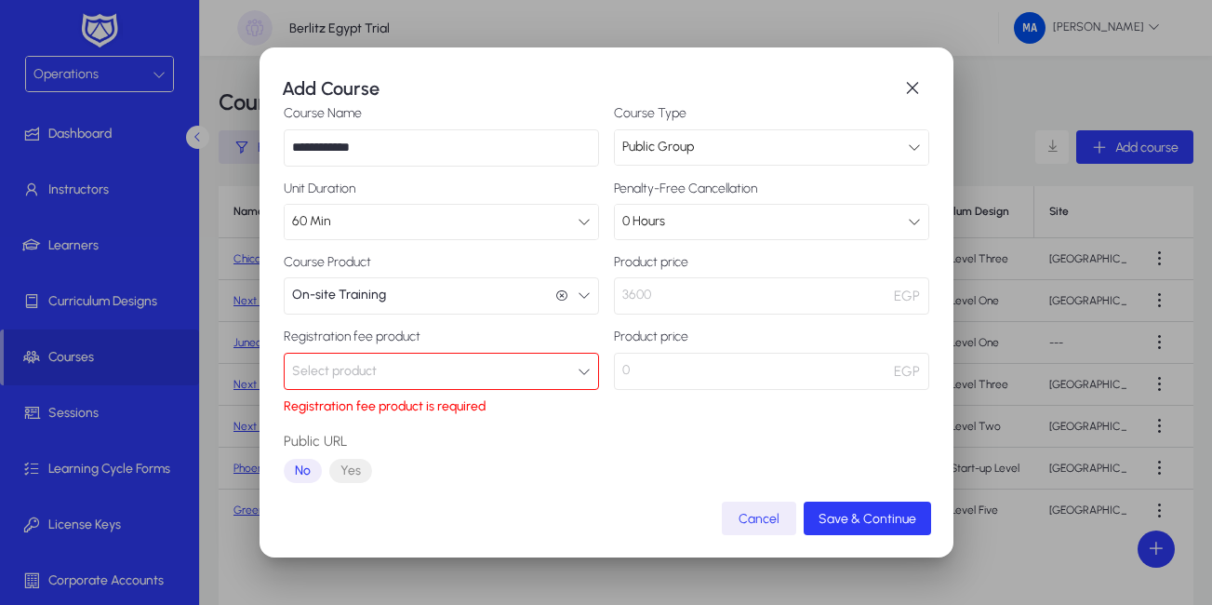
click at [583, 372] on button "Select product" at bounding box center [441, 370] width 315 height 37
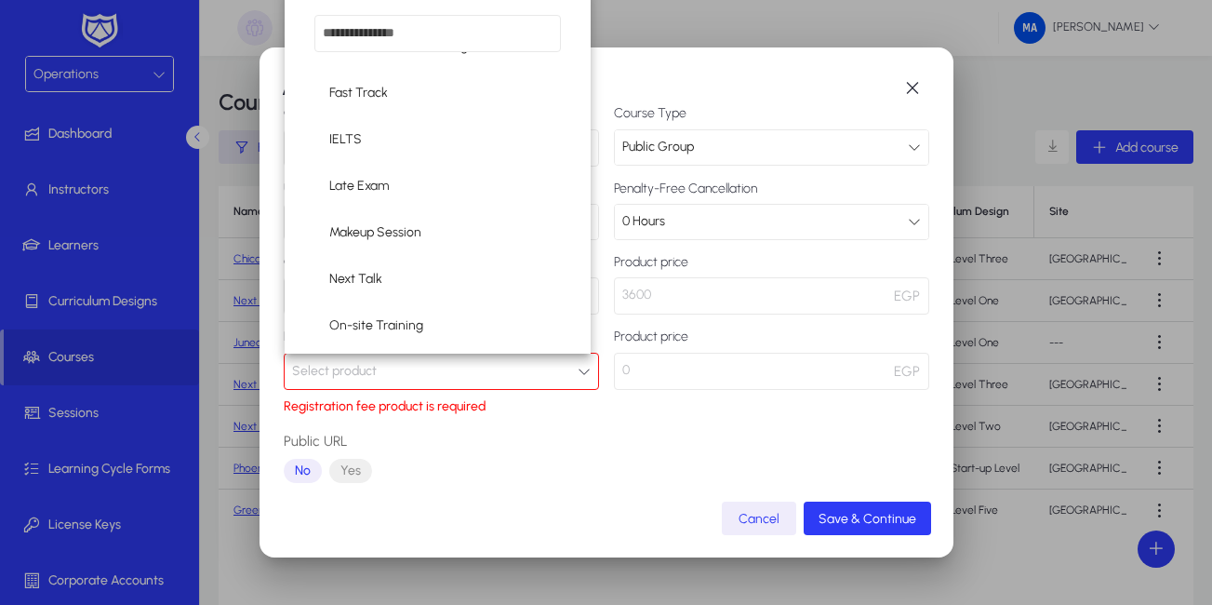
scroll to position [0, 0]
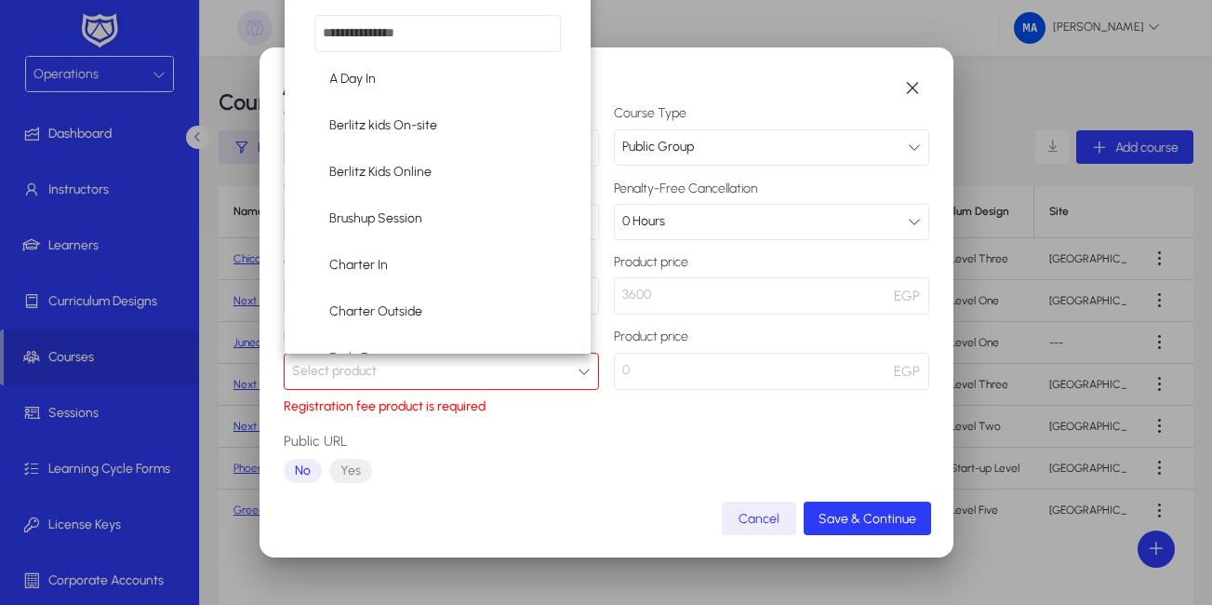
click at [711, 490] on div at bounding box center [606, 302] width 1212 height 605
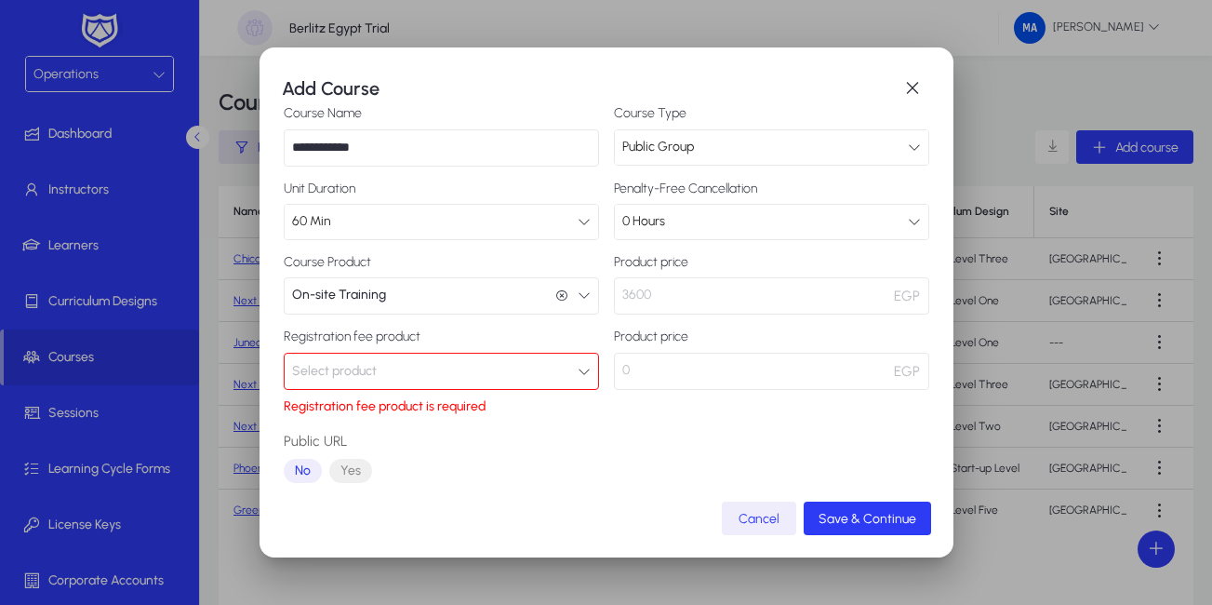
click at [583, 376] on button "Select product" at bounding box center [441, 370] width 315 height 37
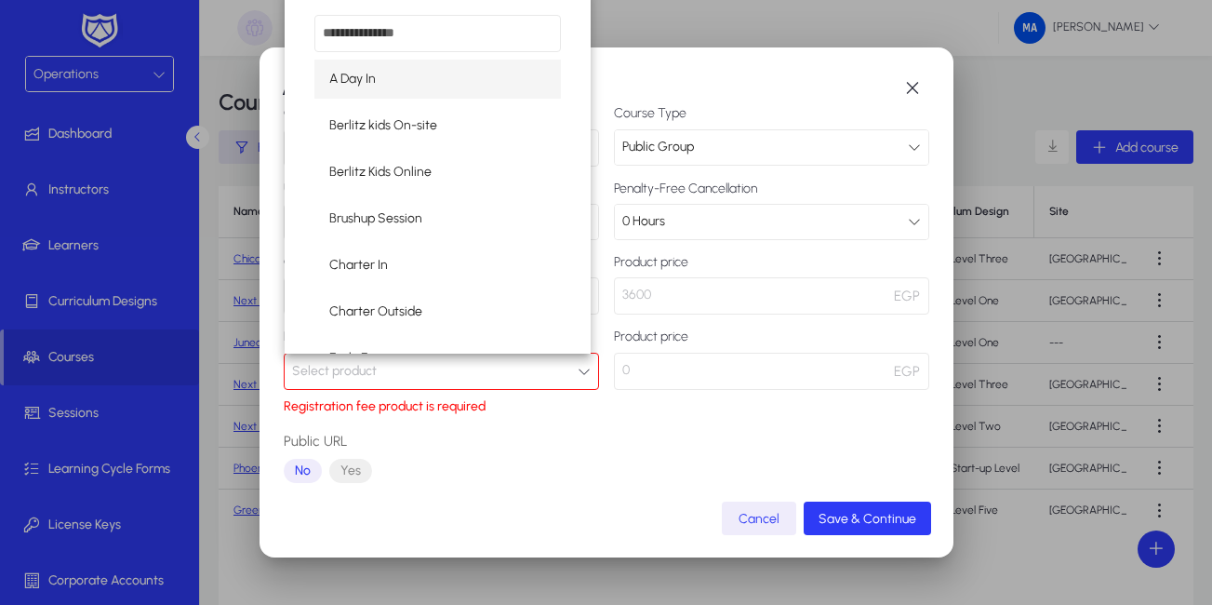
click at [670, 417] on div at bounding box center [606, 302] width 1212 height 605
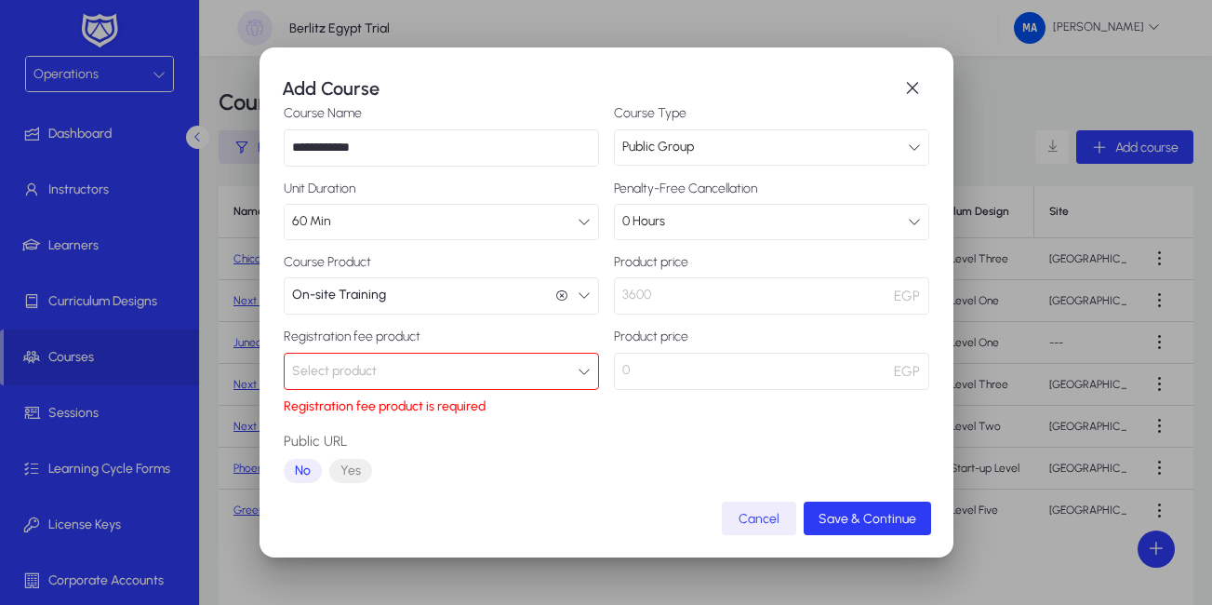
click at [578, 291] on icon "button" at bounding box center [584, 294] width 13 height 13
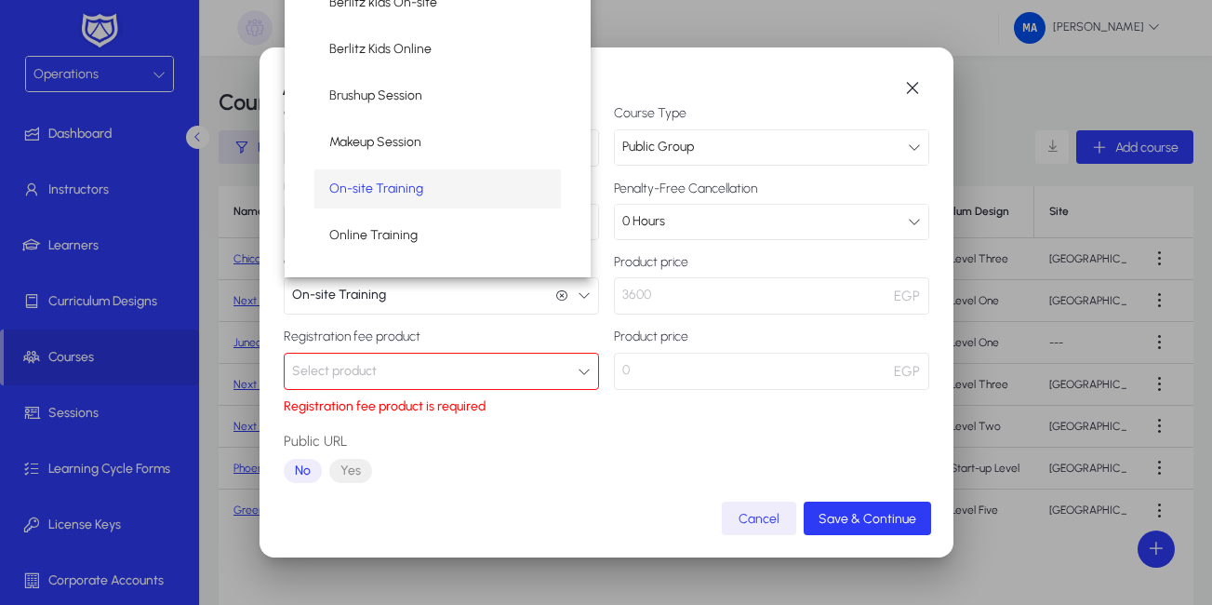
click at [850, 21] on div at bounding box center [606, 302] width 1212 height 605
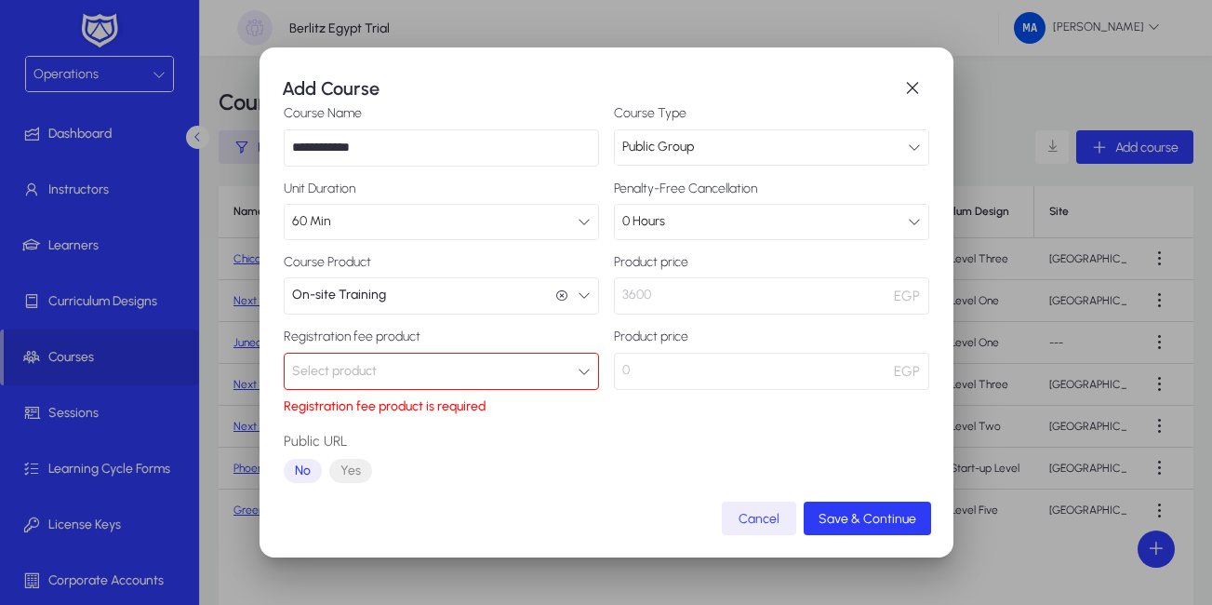
click at [555, 302] on icon "button" at bounding box center [561, 295] width 13 height 13
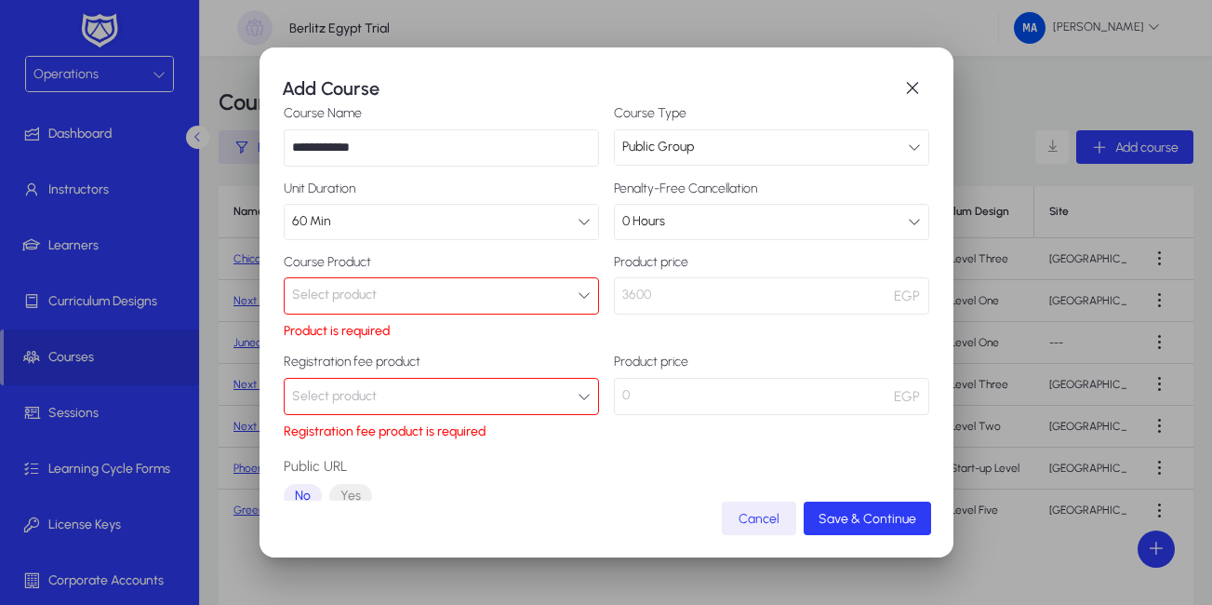
click at [572, 387] on button "Select product" at bounding box center [441, 396] width 315 height 37
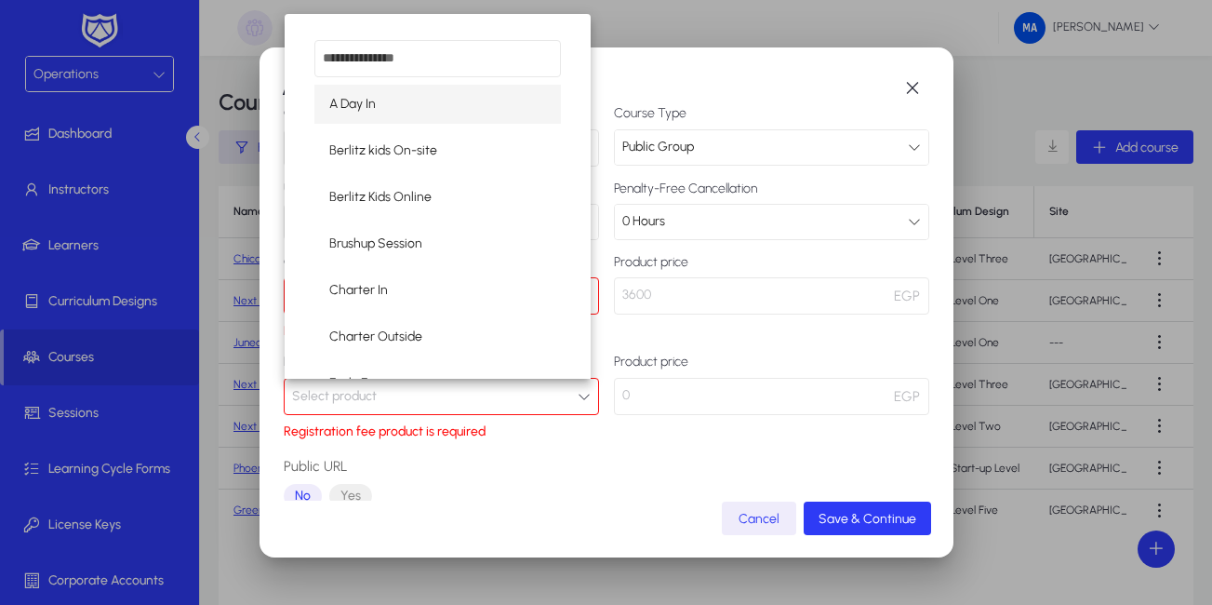
click at [431, 64] on input "dropdown search" at bounding box center [437, 58] width 247 height 37
type input "**"
click at [408, 290] on span "On-site Training" at bounding box center [376, 290] width 94 height 22
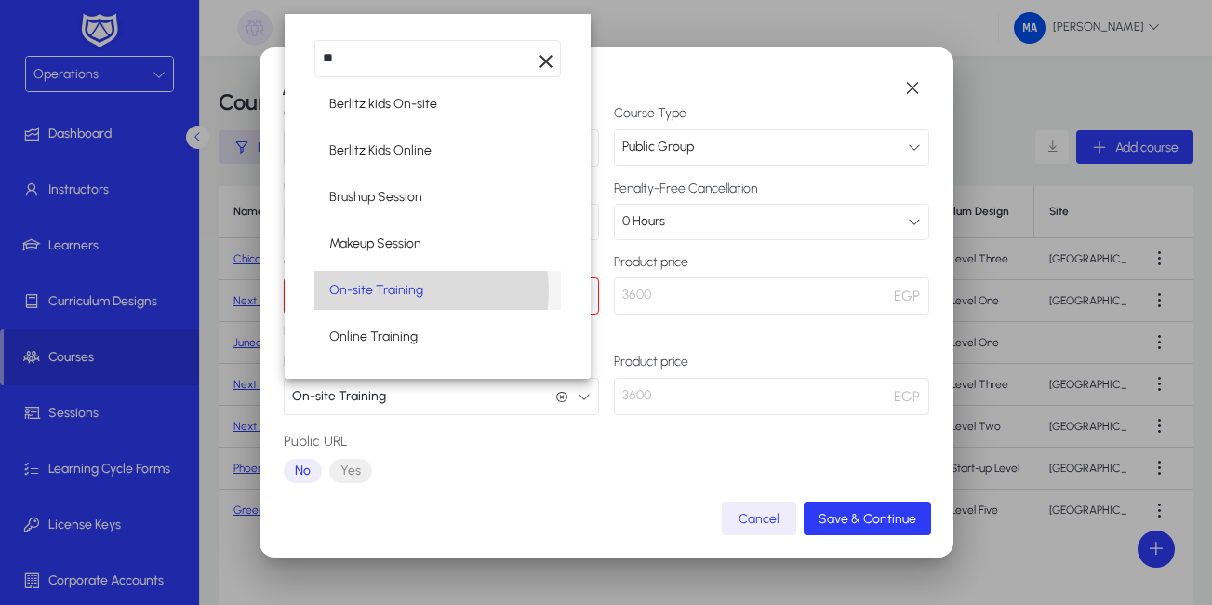
scroll to position [1, 0]
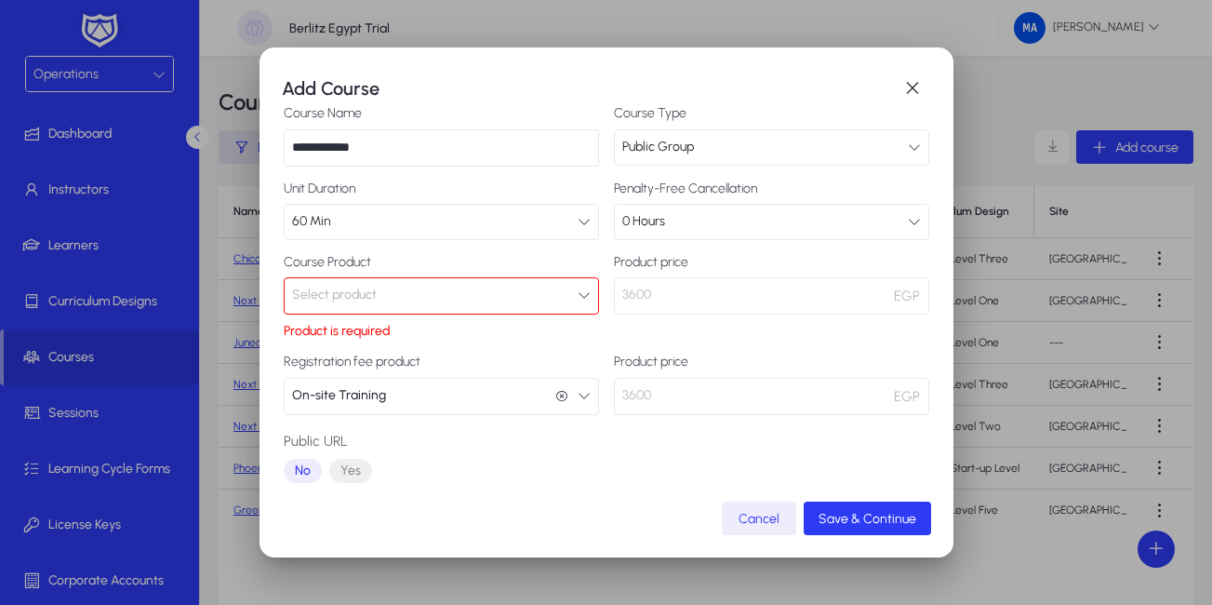
click at [578, 296] on icon "button" at bounding box center [584, 294] width 13 height 13
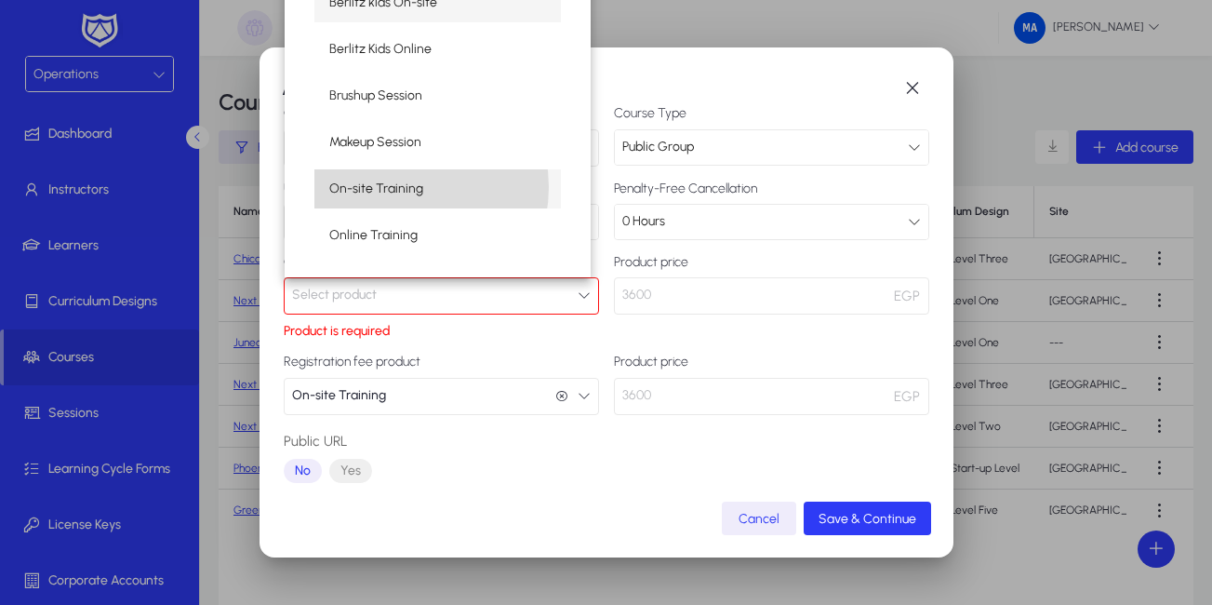
click at [395, 187] on span "On-site Training" at bounding box center [376, 189] width 94 height 22
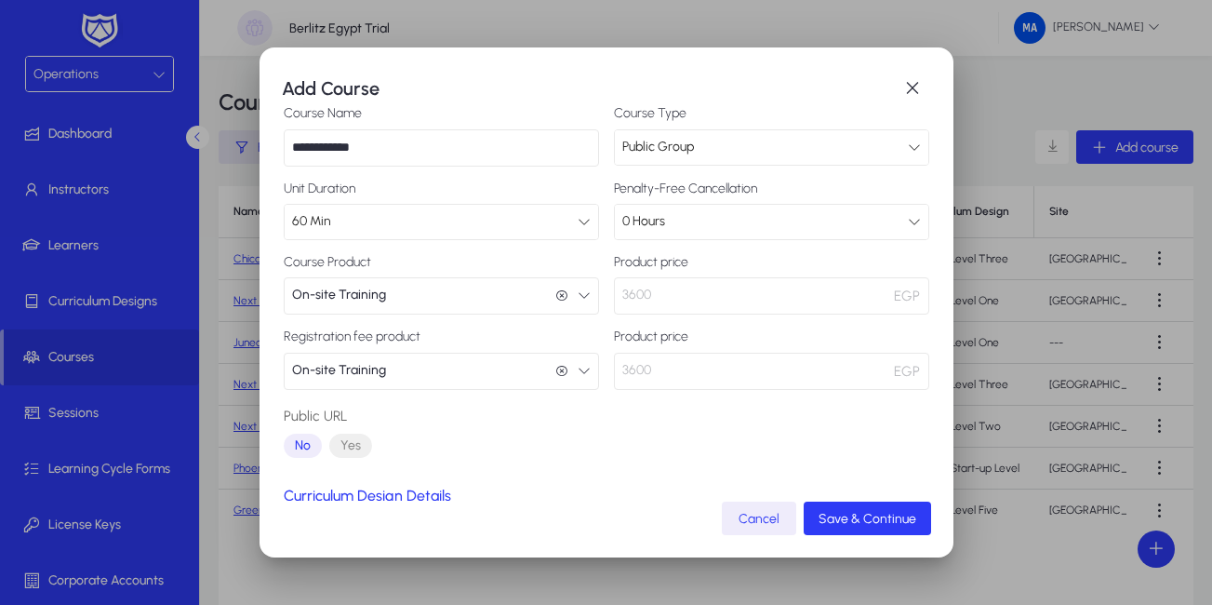
click at [555, 371] on icon "button" at bounding box center [561, 371] width 13 height 13
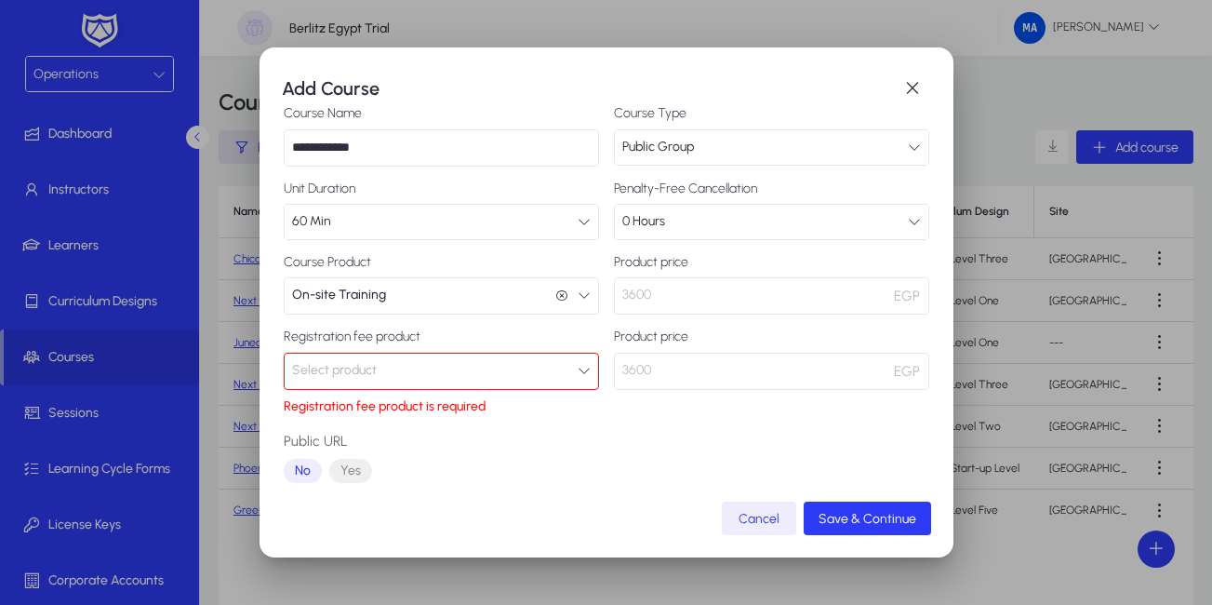
click at [553, 371] on button "Select product" at bounding box center [441, 370] width 315 height 37
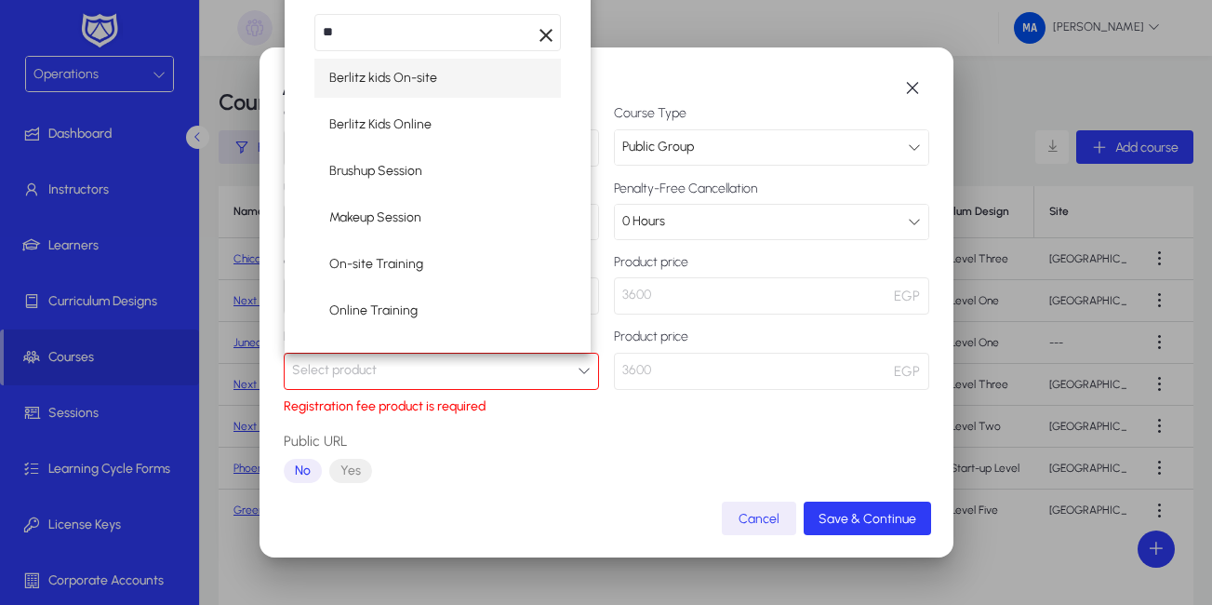
click at [553, 371] on div at bounding box center [606, 302] width 1212 height 605
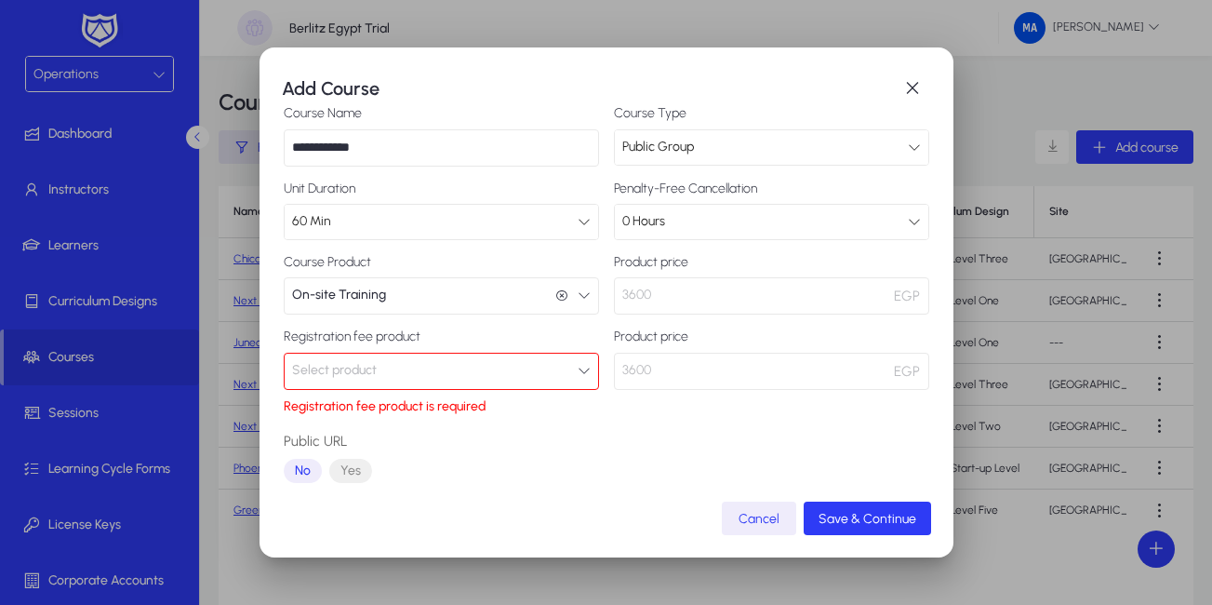
click at [579, 302] on button "On-site Training On-site Training" at bounding box center [441, 295] width 315 height 37
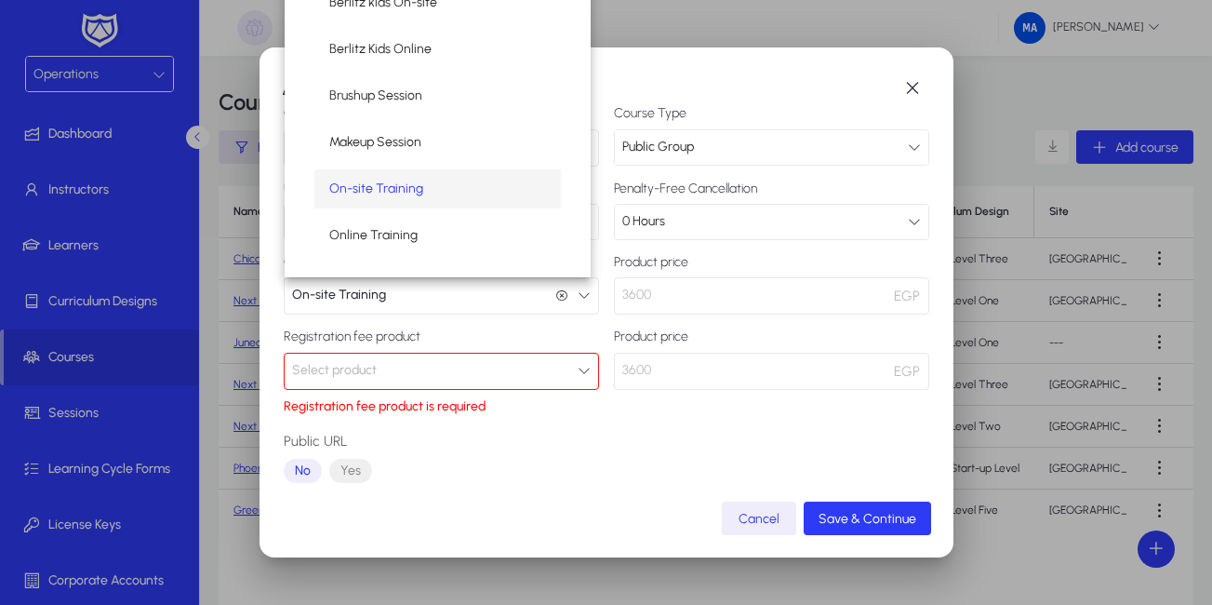
click at [607, 400] on div at bounding box center [606, 302] width 1212 height 605
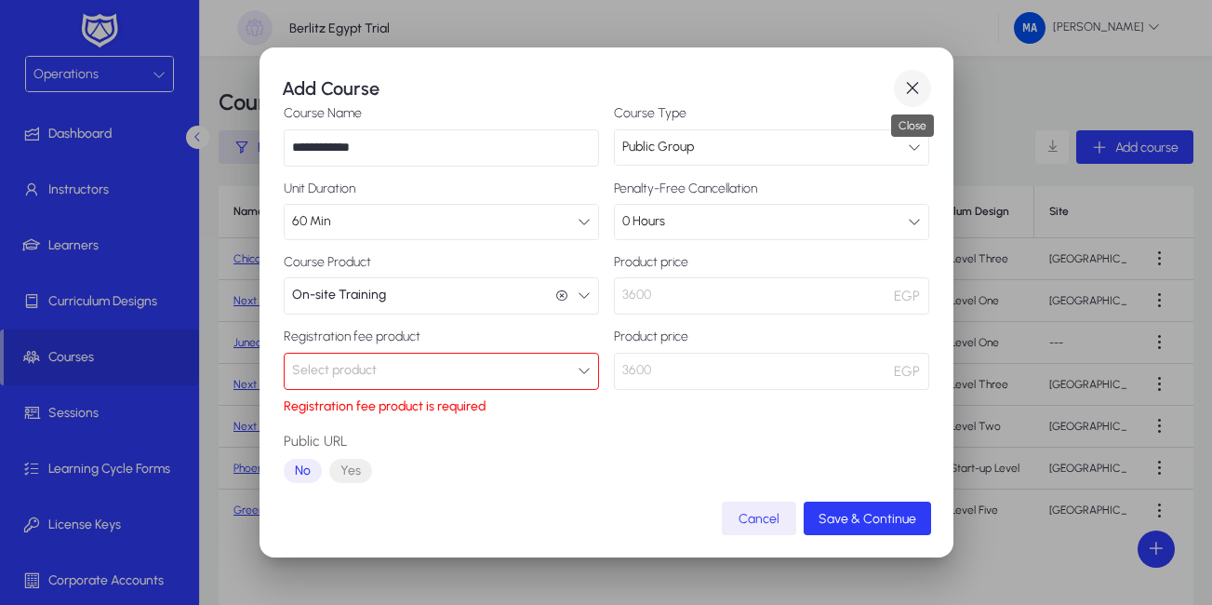
click at [909, 92] on span "button" at bounding box center [912, 88] width 37 height 37
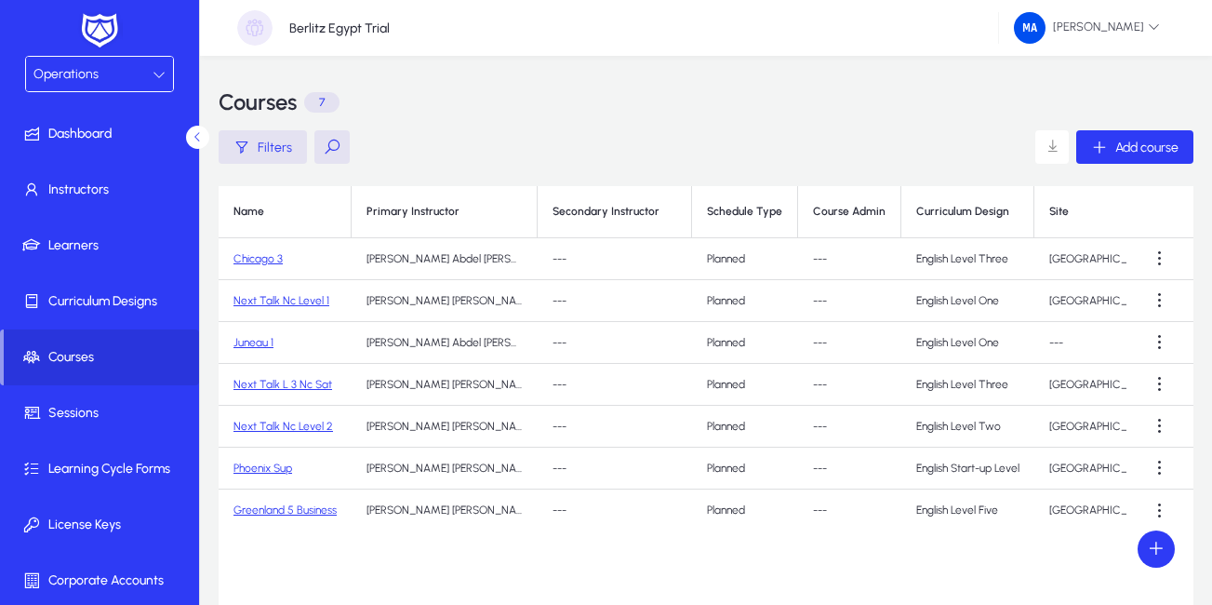
click at [258, 255] on link "Chicago 3" at bounding box center [257, 258] width 49 height 13
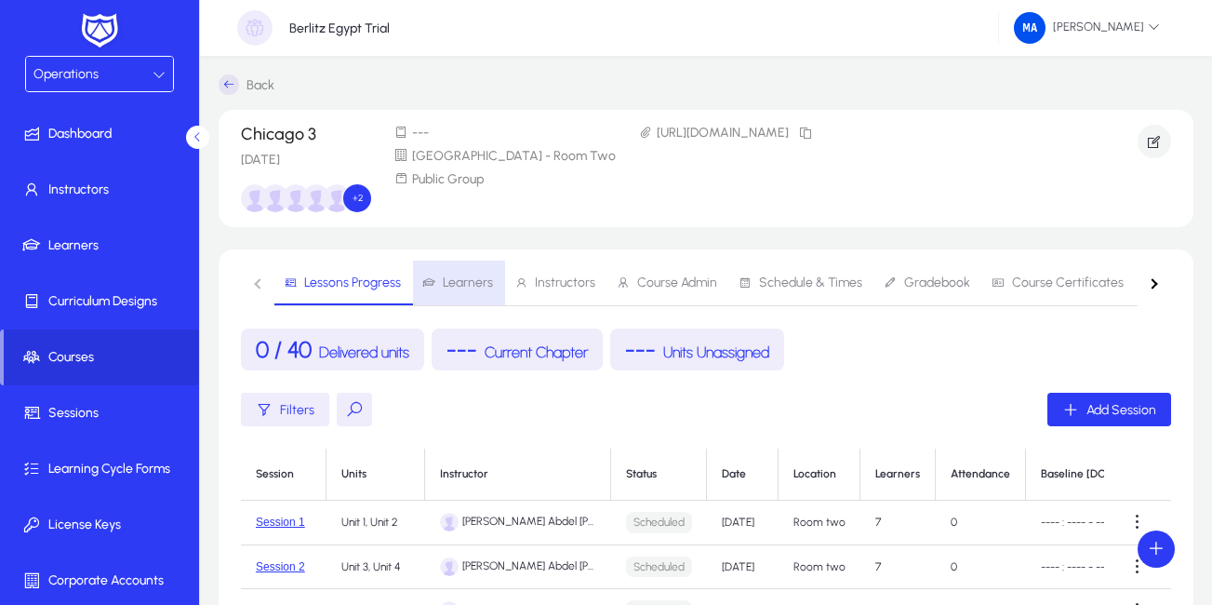
click at [461, 282] on span "Learners" at bounding box center [468, 282] width 50 height 13
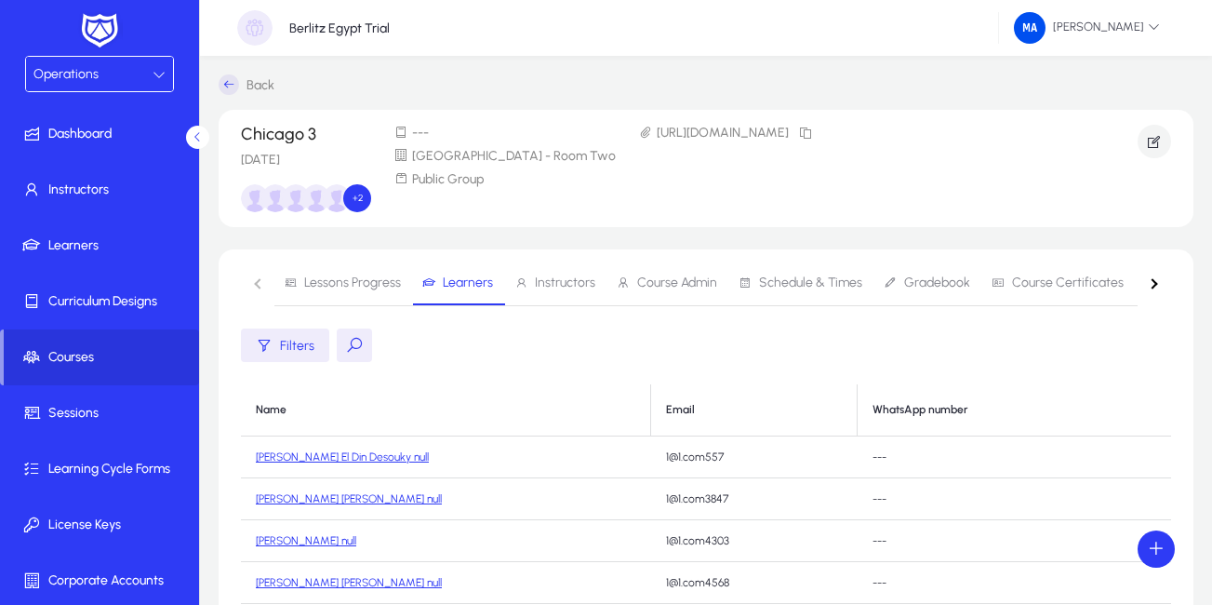
click at [535, 282] on span "Instructors" at bounding box center [565, 282] width 60 height 13
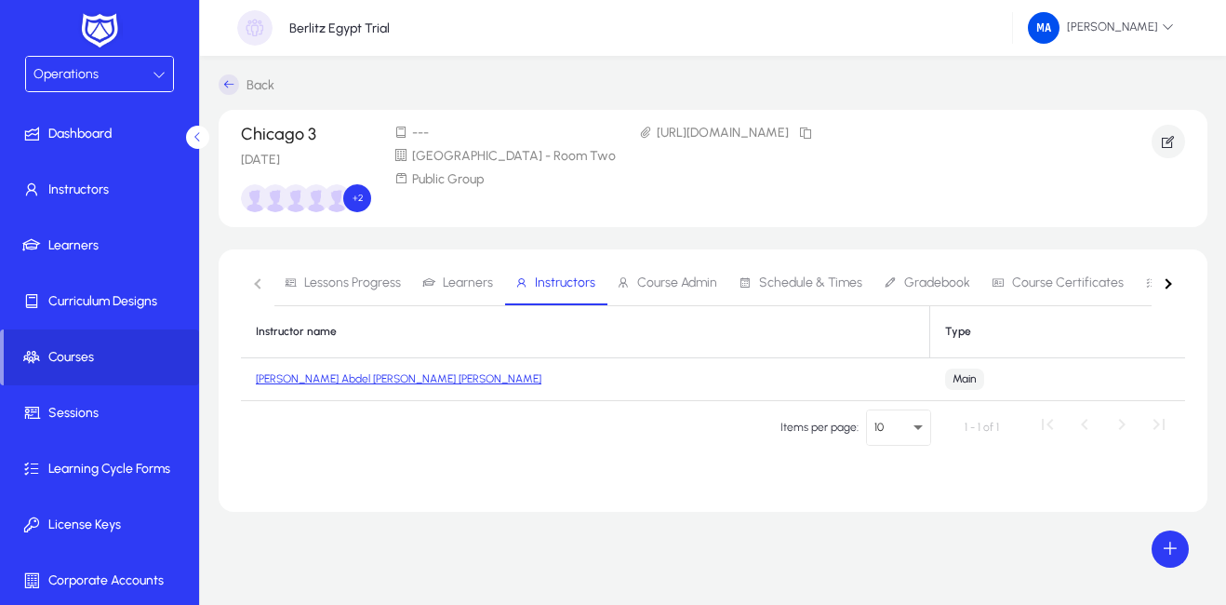
click at [668, 281] on span "Course Admin" at bounding box center [677, 282] width 80 height 13
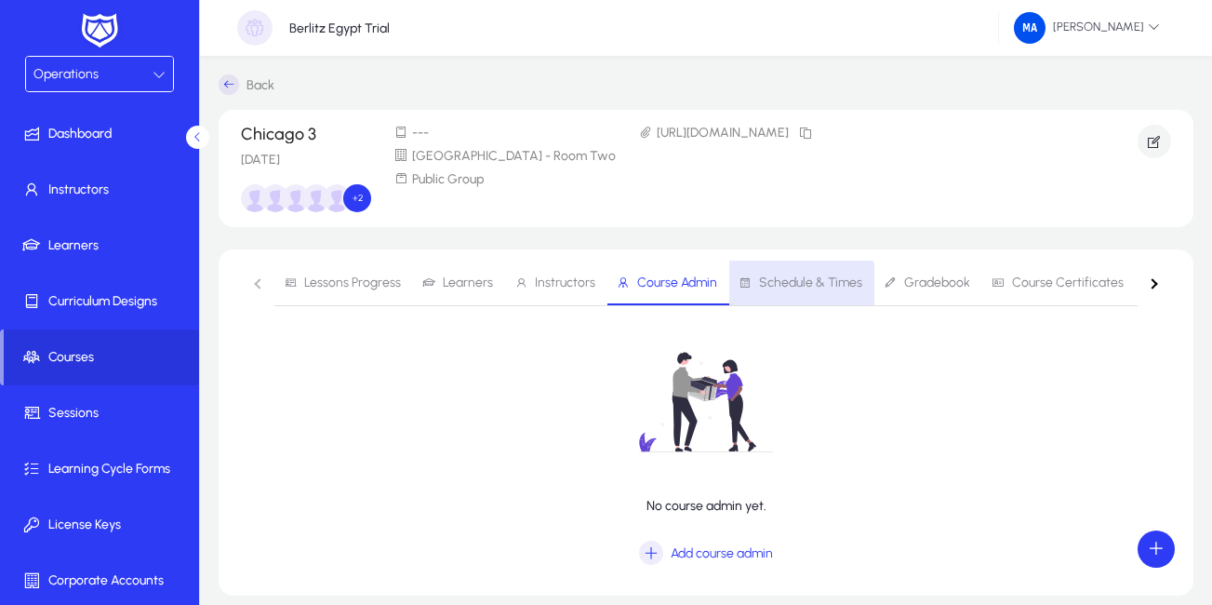
click at [784, 286] on span "Schedule & Times" at bounding box center [810, 282] width 103 height 13
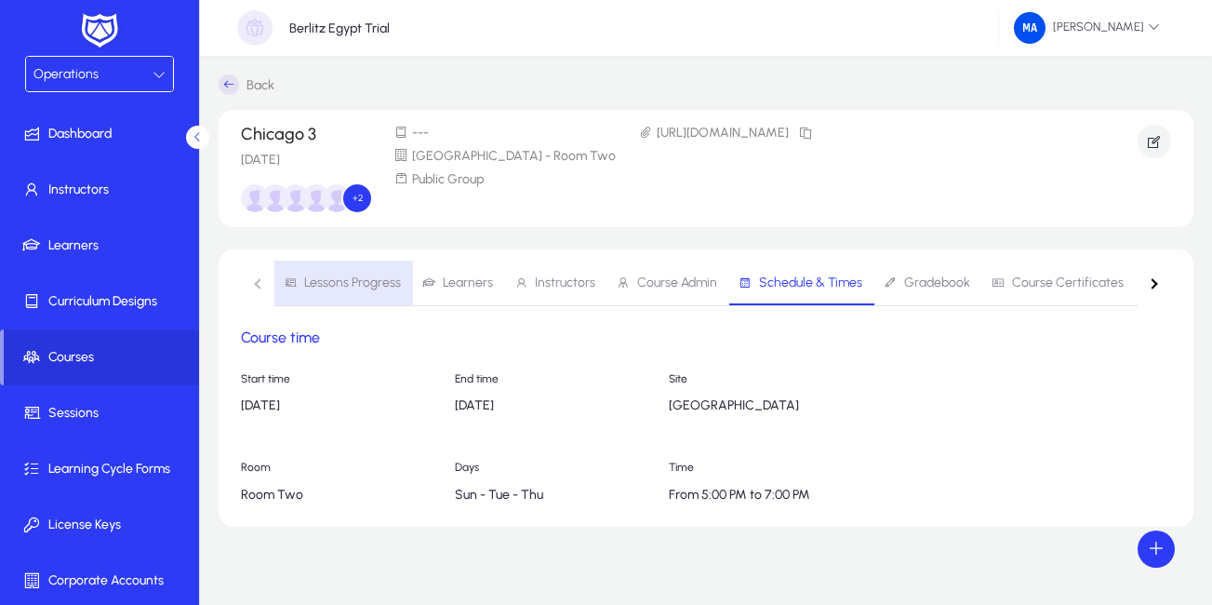
click at [327, 276] on span "Lessons Progress" at bounding box center [352, 282] width 97 height 13
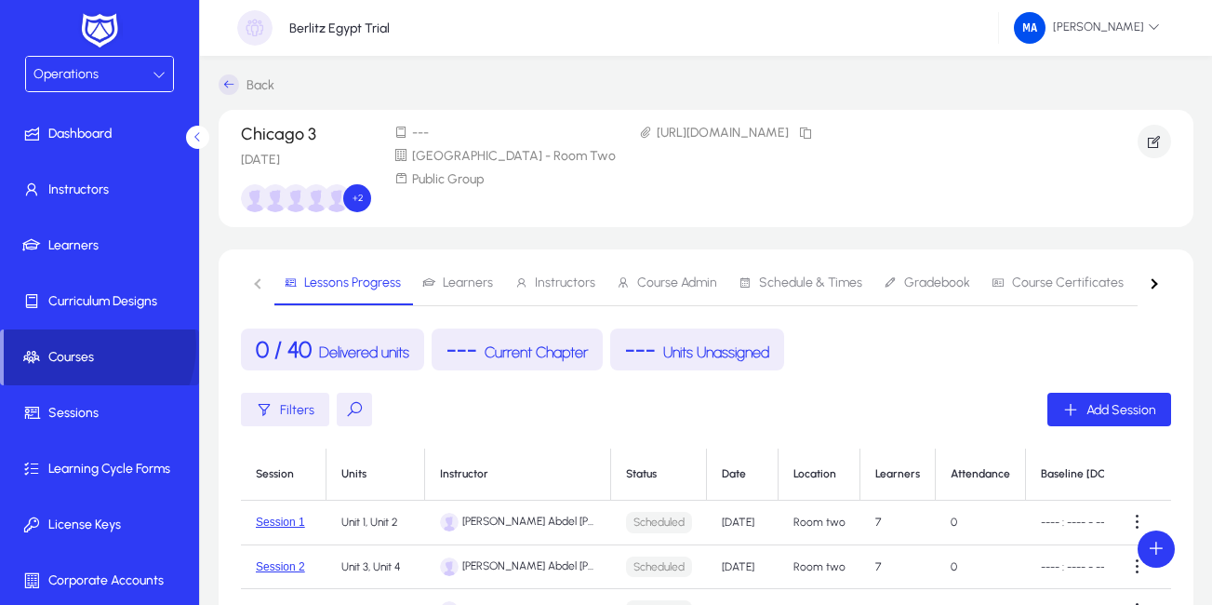
click at [75, 345] on span at bounding box center [101, 357] width 195 height 45
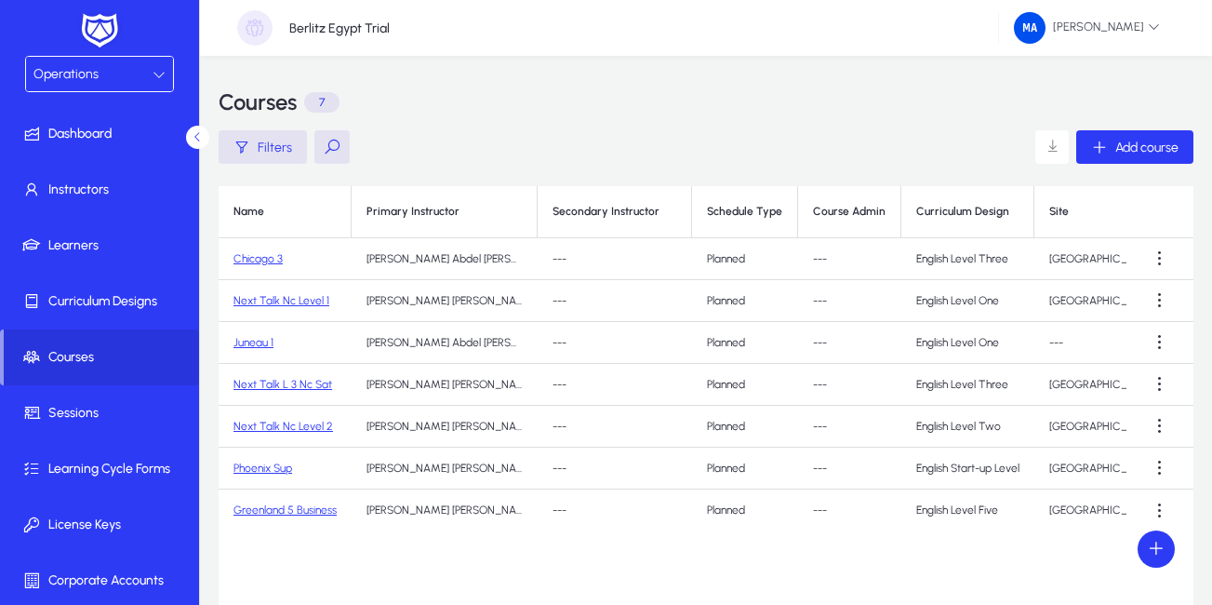
click at [243, 339] on link "Juneau 1" at bounding box center [253, 342] width 40 height 13
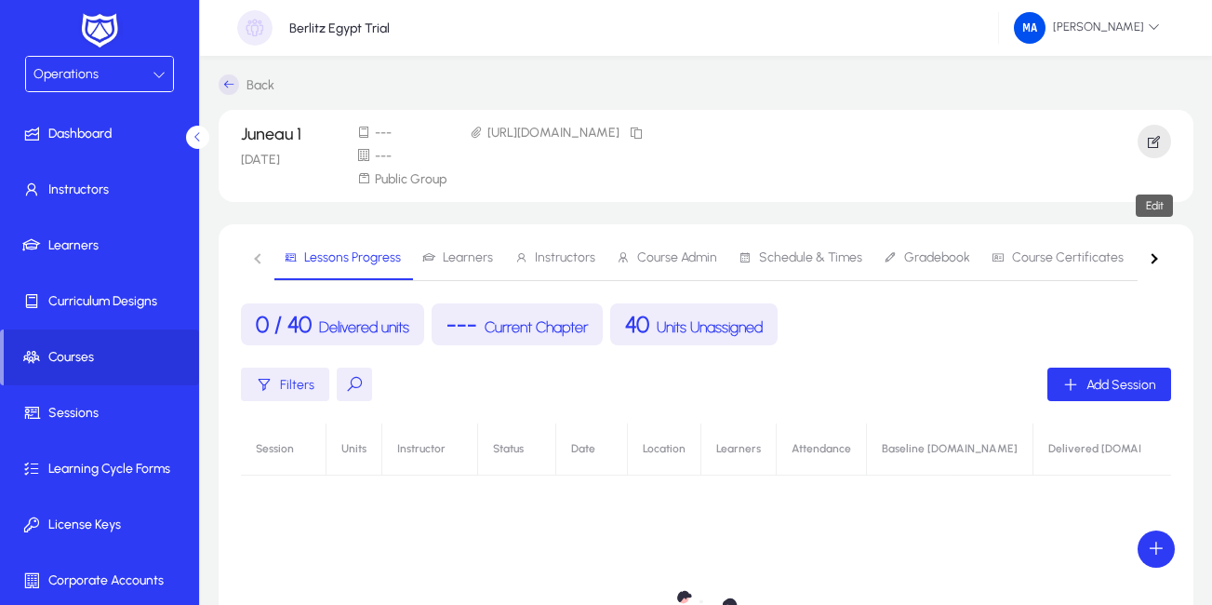
click at [1143, 139] on span "button" at bounding box center [1153, 141] width 33 height 45
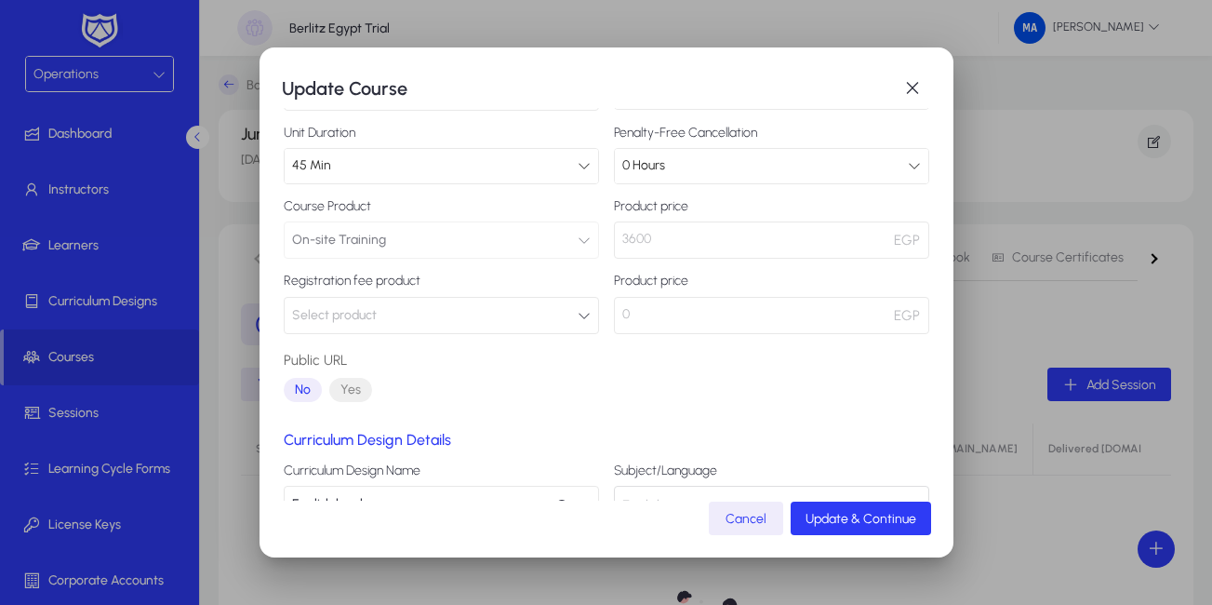
scroll to position [179, 0]
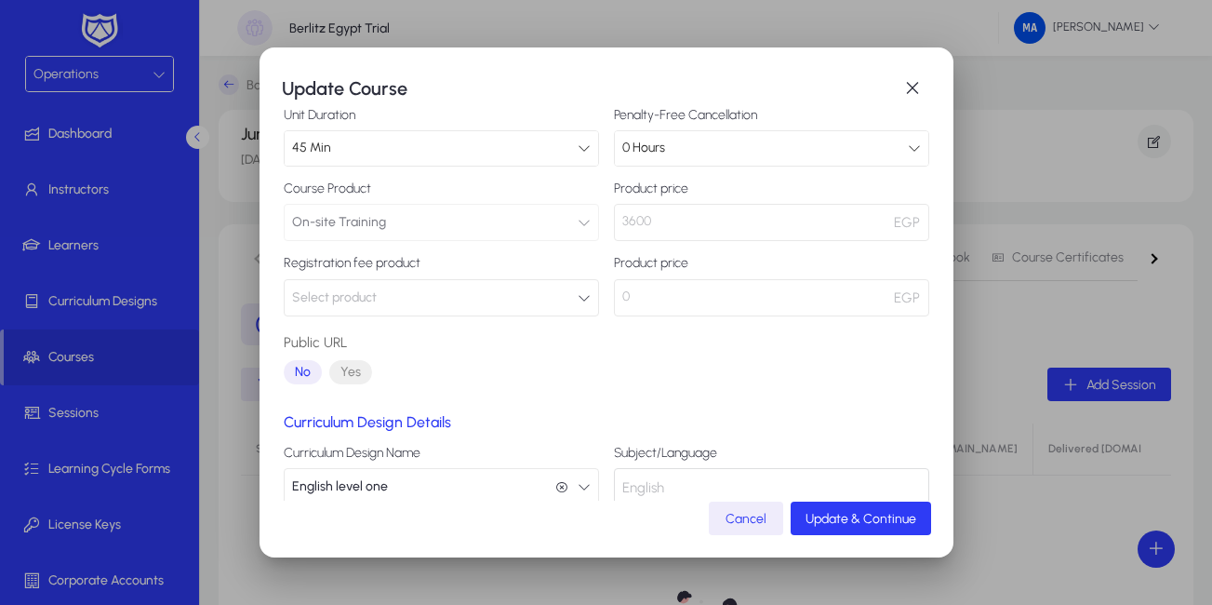
click at [578, 298] on icon "button" at bounding box center [584, 297] width 13 height 13
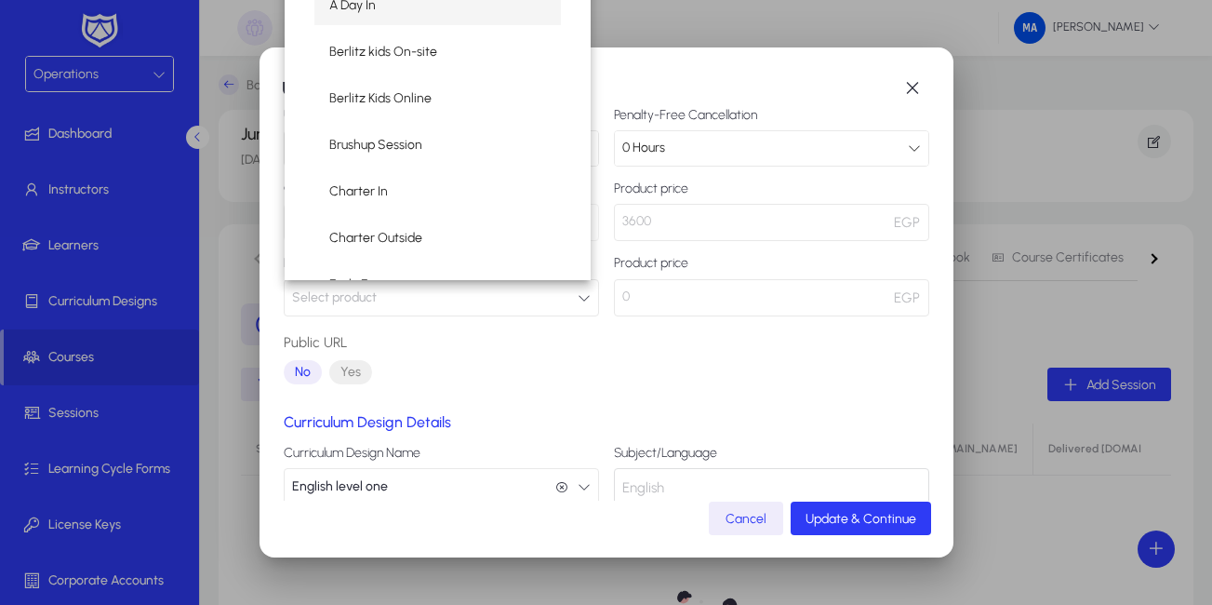
click at [679, 355] on div at bounding box center [606, 302] width 1212 height 605
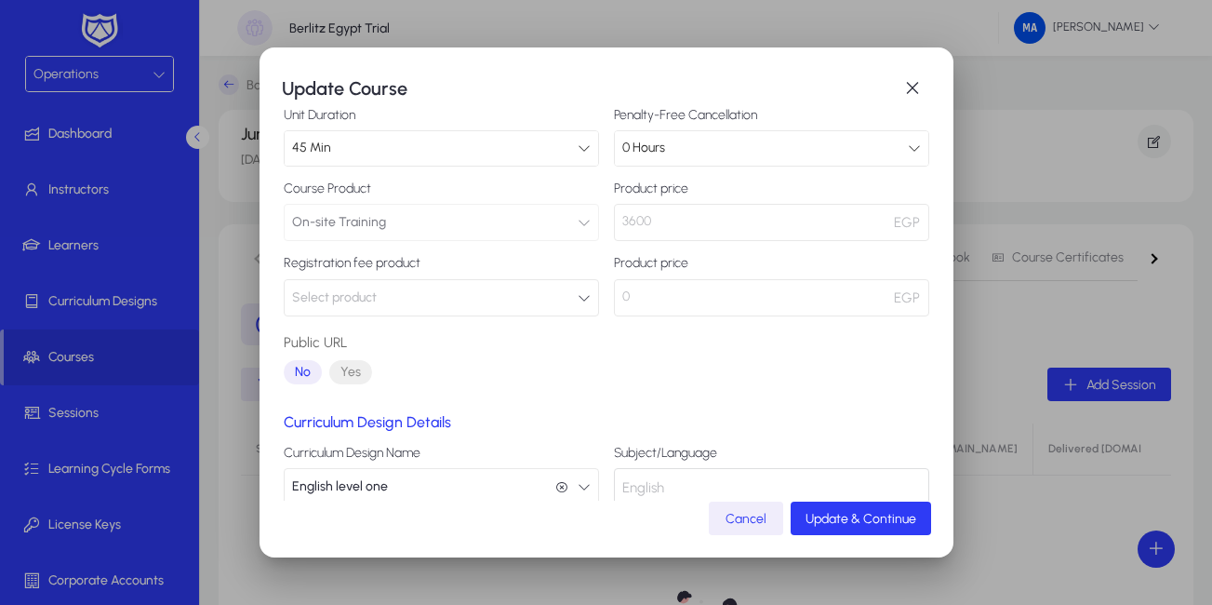
click at [738, 520] on span "Cancel" at bounding box center [745, 519] width 41 height 16
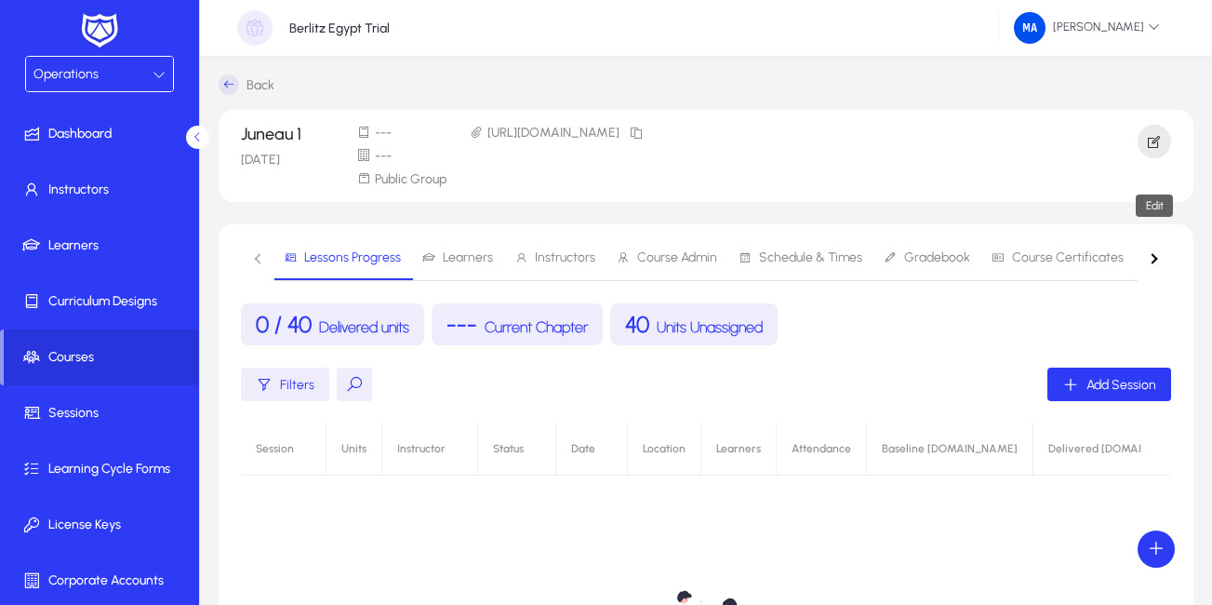
click at [1158, 134] on icon "button" at bounding box center [1154, 141] width 17 height 17
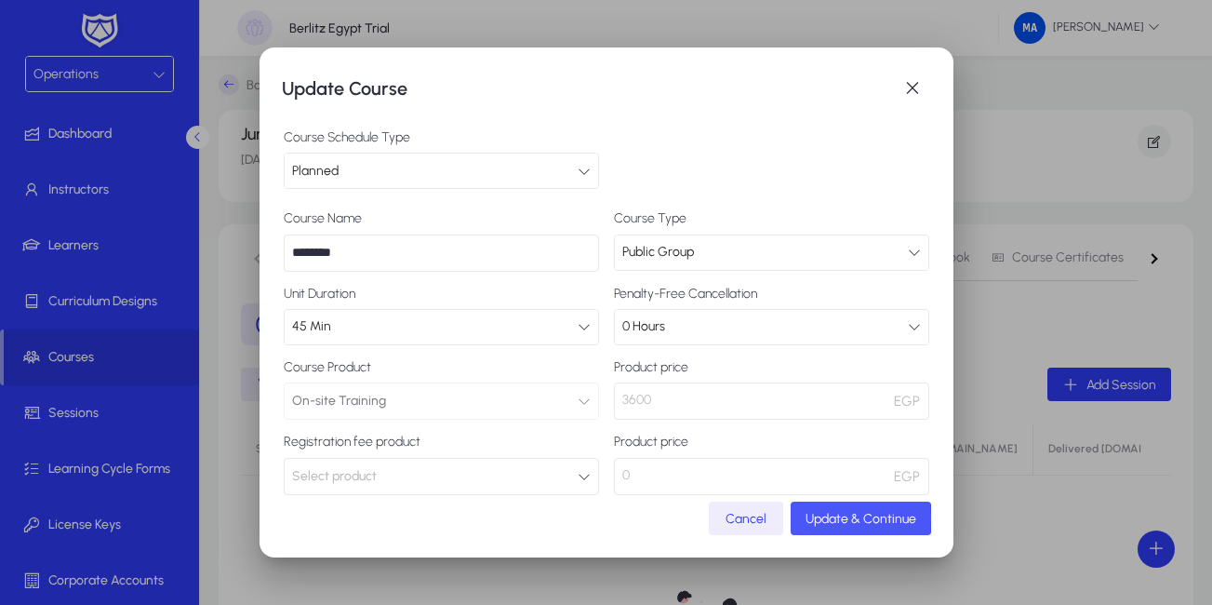
click at [804, 518] on span "submit" at bounding box center [861, 518] width 140 height 45
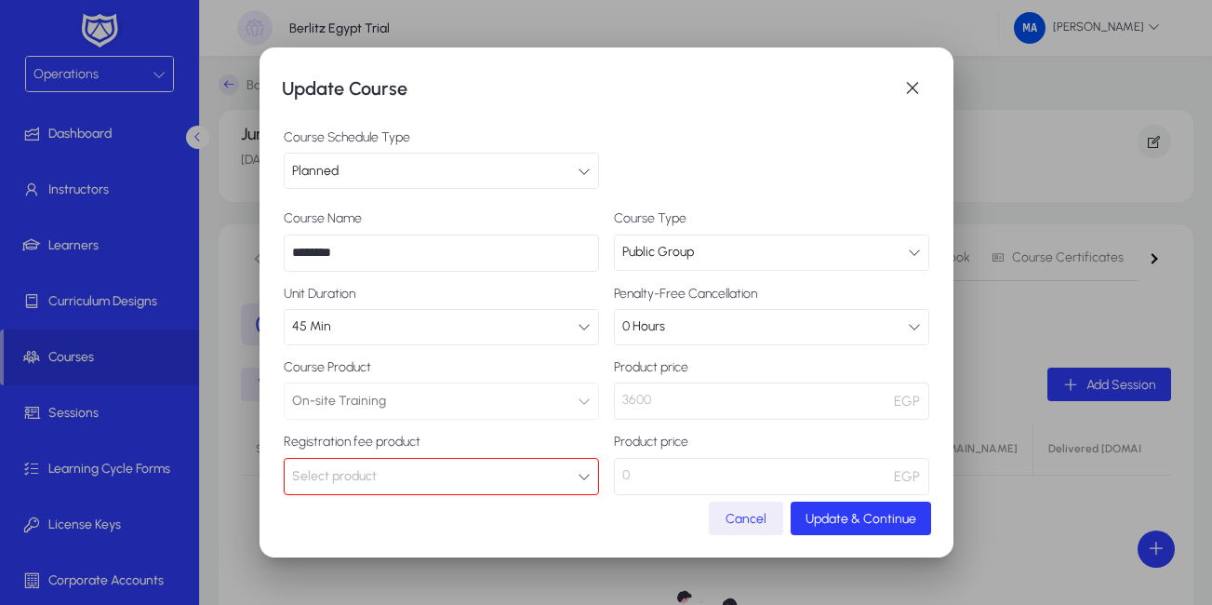
click at [746, 512] on span "Cancel" at bounding box center [745, 519] width 41 height 16
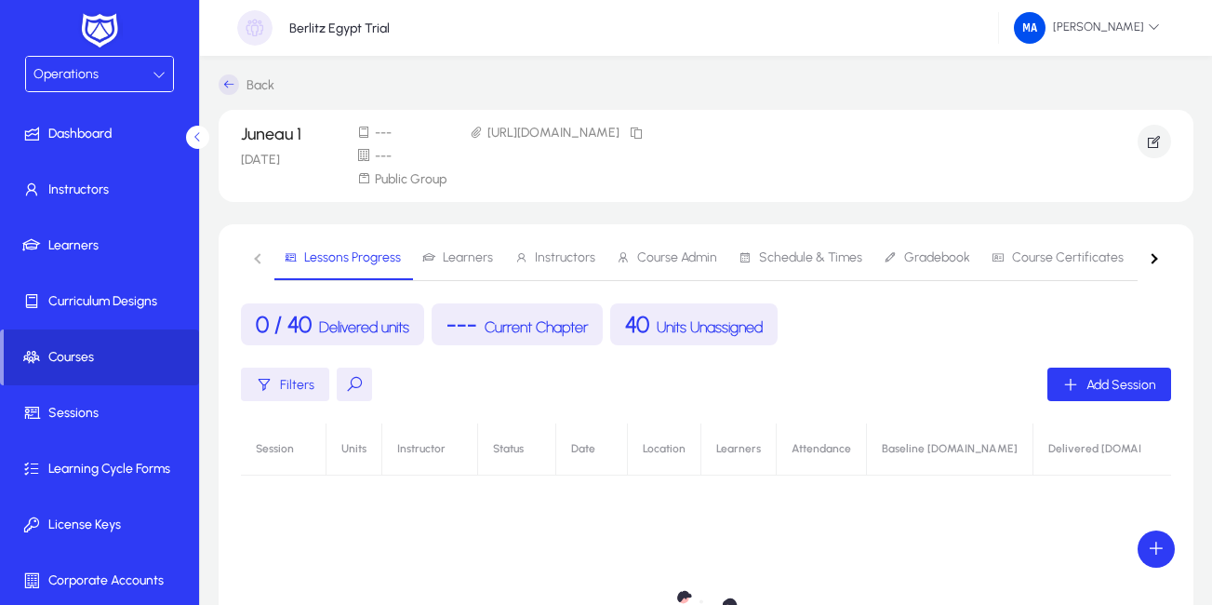
click at [76, 347] on span at bounding box center [101, 357] width 195 height 45
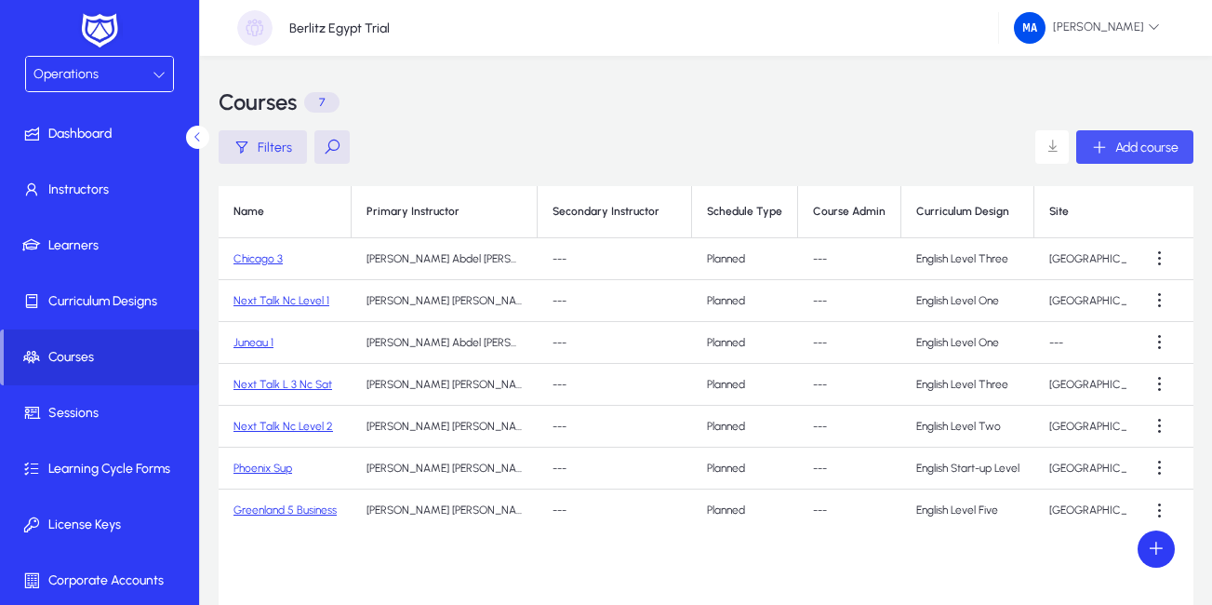
click at [1109, 146] on div "Add course" at bounding box center [1134, 147] width 87 height 17
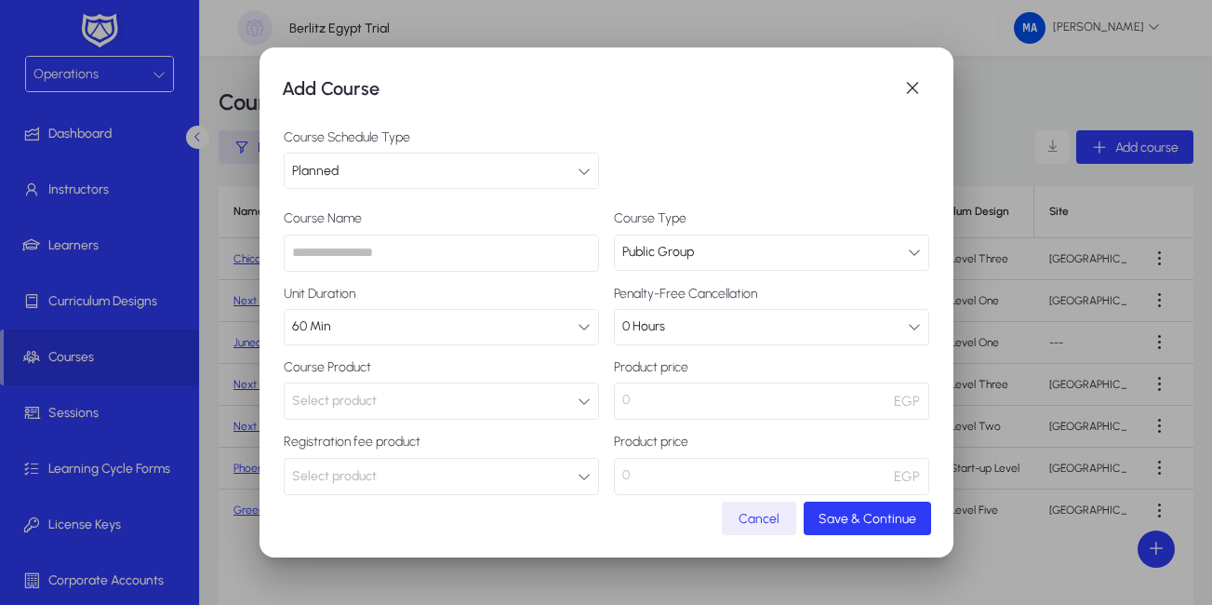
click at [520, 263] on input "text" at bounding box center [441, 252] width 315 height 37
paste input "**********"
type input "**********"
click at [479, 396] on button "Select product" at bounding box center [441, 400] width 315 height 37
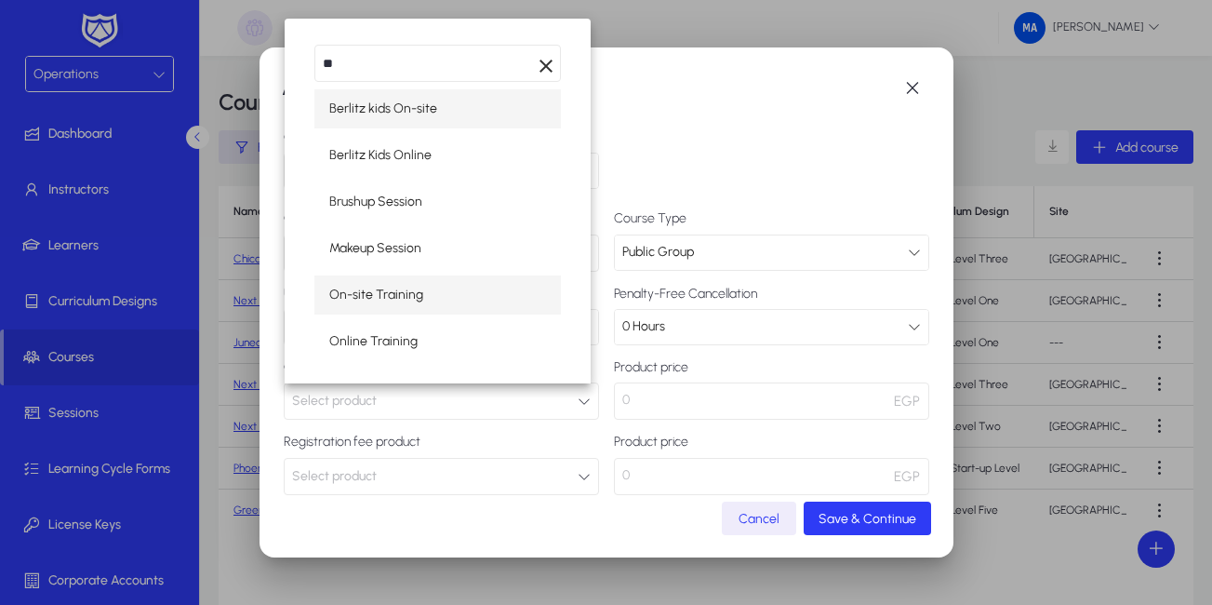
type input "**"
click at [402, 298] on span "On-site Training" at bounding box center [376, 295] width 94 height 22
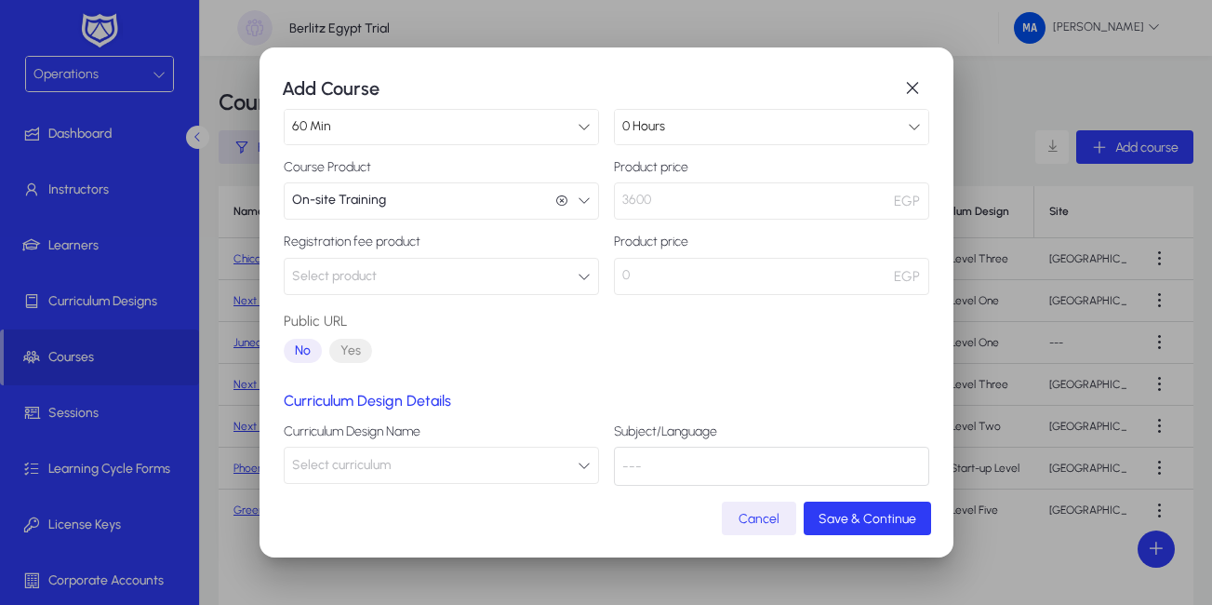
scroll to position [209, 0]
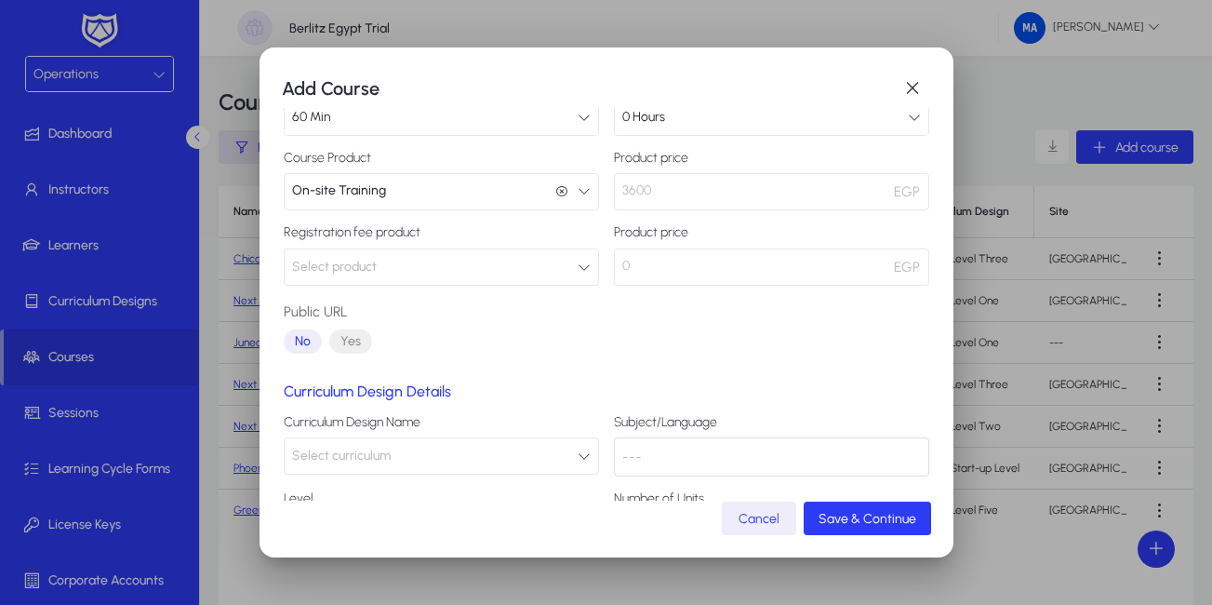
click at [540, 466] on button "Select curriculum" at bounding box center [441, 455] width 315 height 37
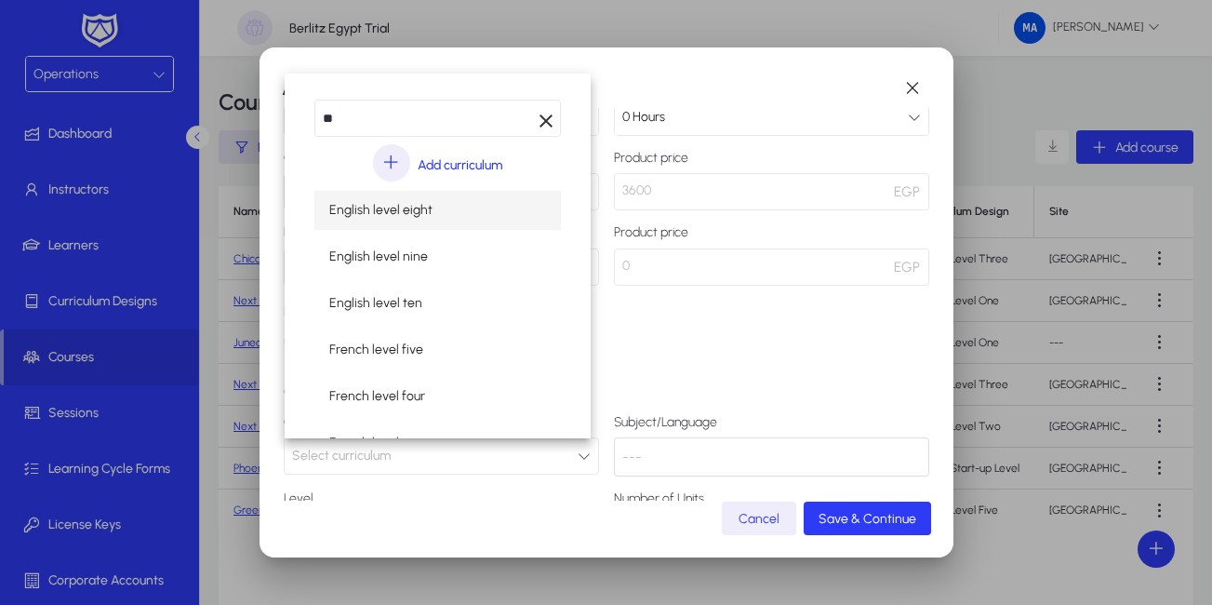
type input "**"
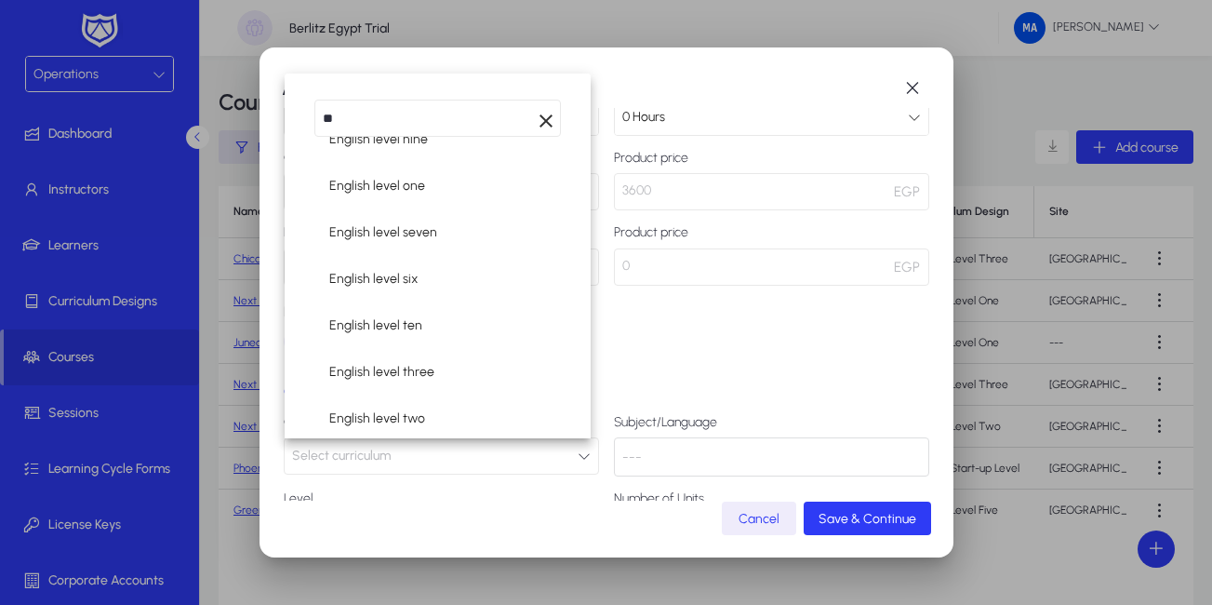
scroll to position [223, 0]
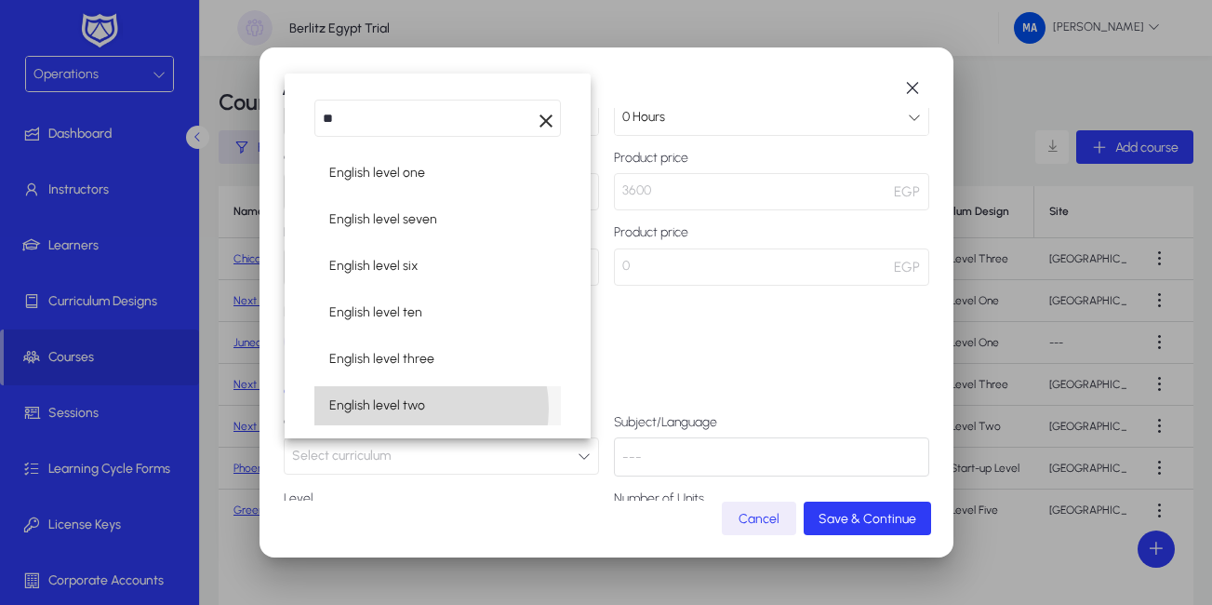
click at [419, 408] on span "English level two" at bounding box center [377, 405] width 96 height 22
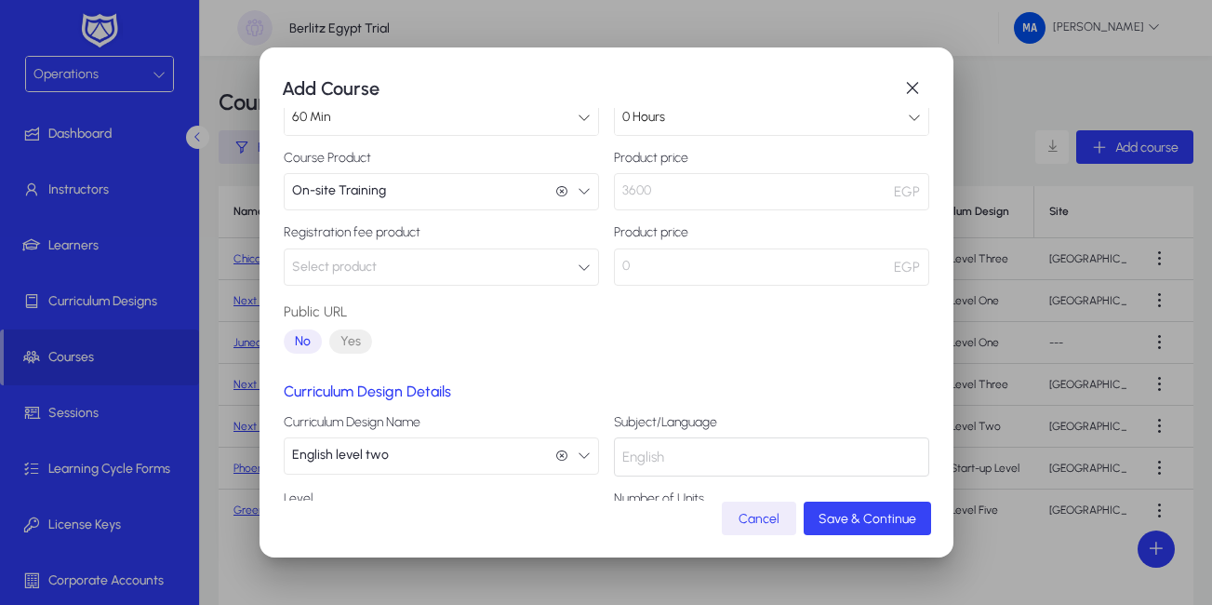
click at [835, 523] on span "Save & Continue" at bounding box center [867, 519] width 98 height 16
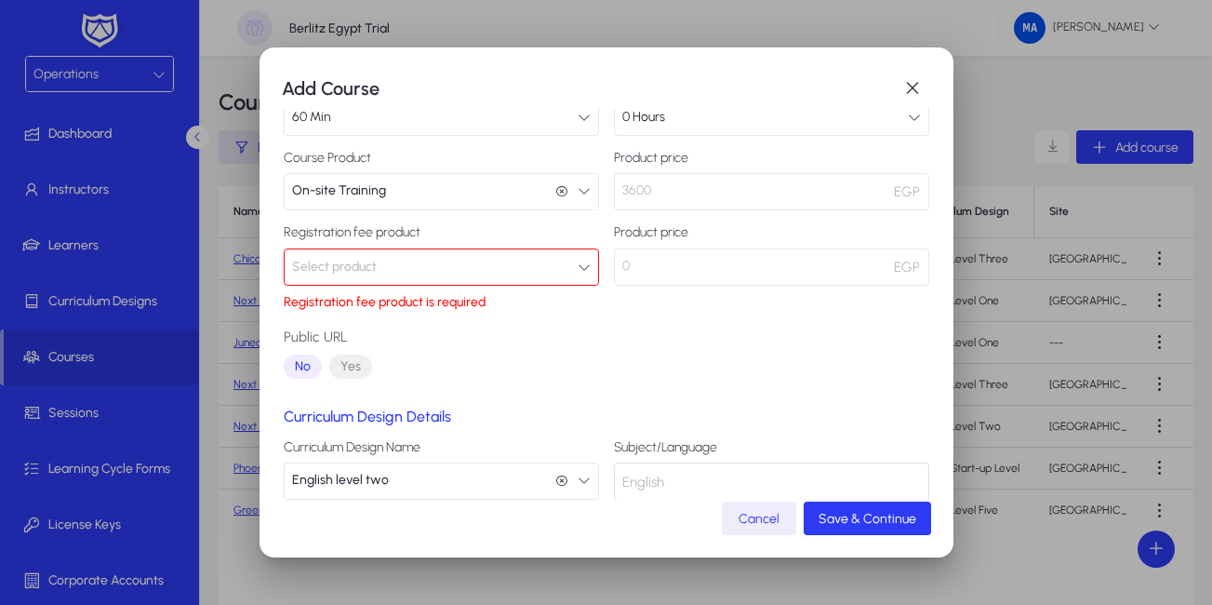
click at [572, 273] on button "Select product" at bounding box center [441, 266] width 315 height 37
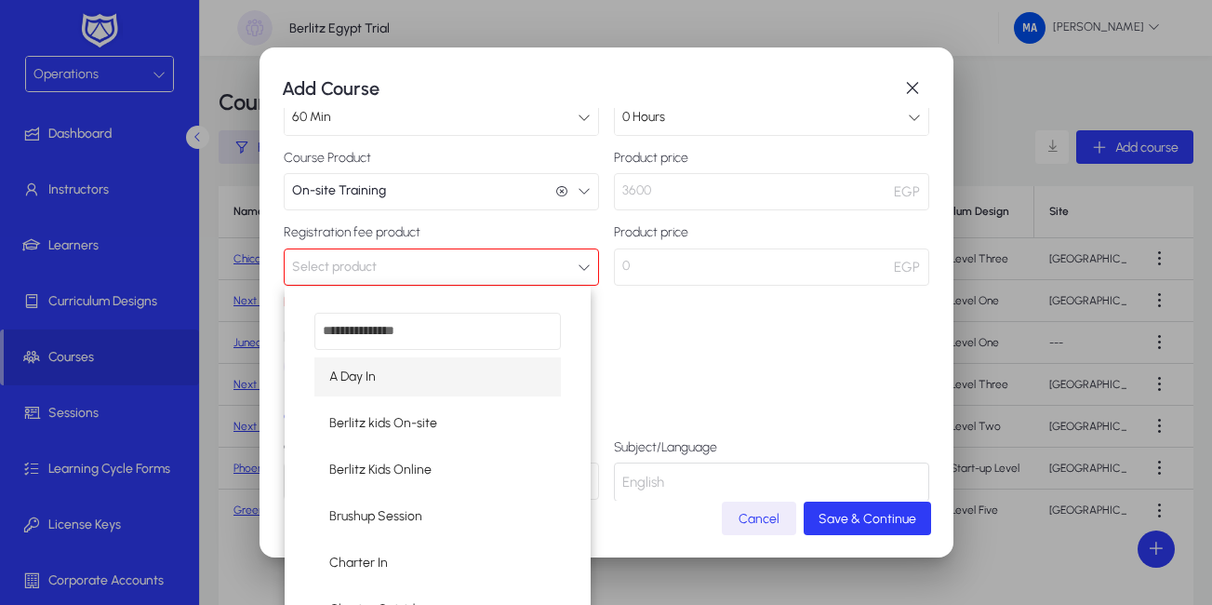
click at [572, 273] on div at bounding box center [606, 302] width 1212 height 605
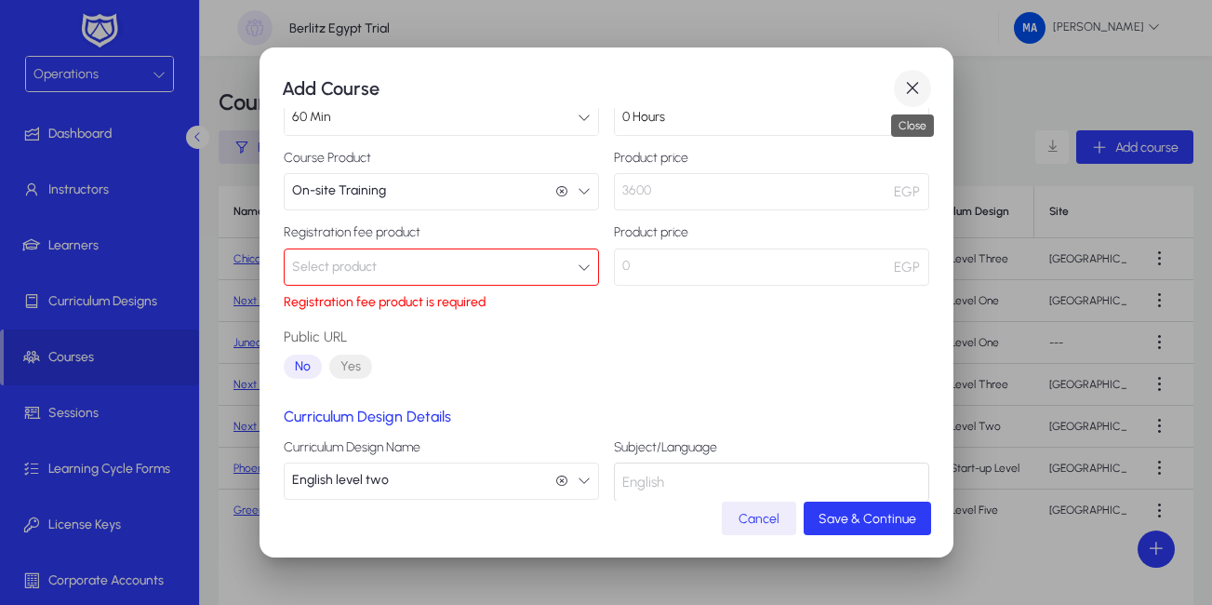
click at [907, 88] on span "button" at bounding box center [912, 88] width 37 height 37
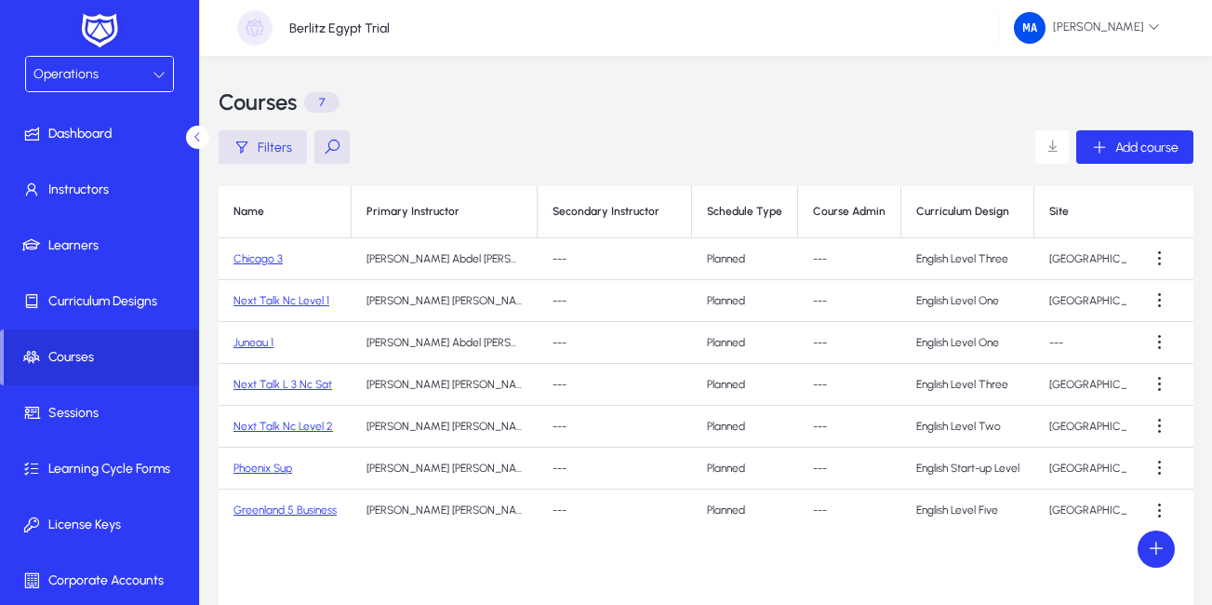
click at [262, 467] on link "Phoenix Sup" at bounding box center [262, 467] width 59 height 13
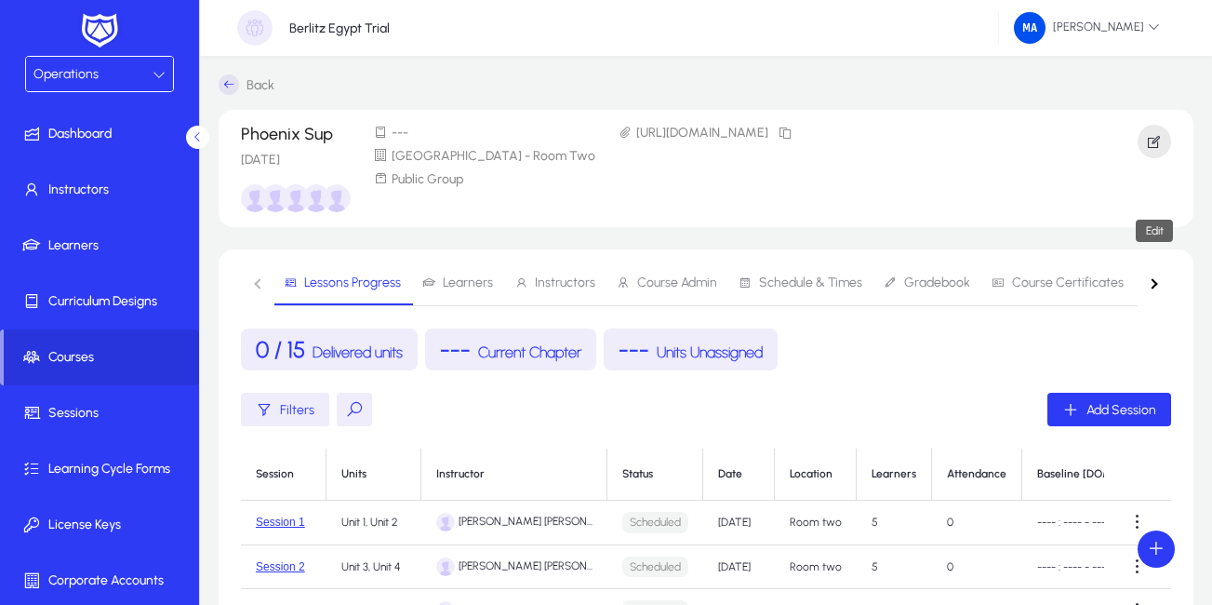
click at [1150, 145] on icon "button" at bounding box center [1154, 141] width 17 height 17
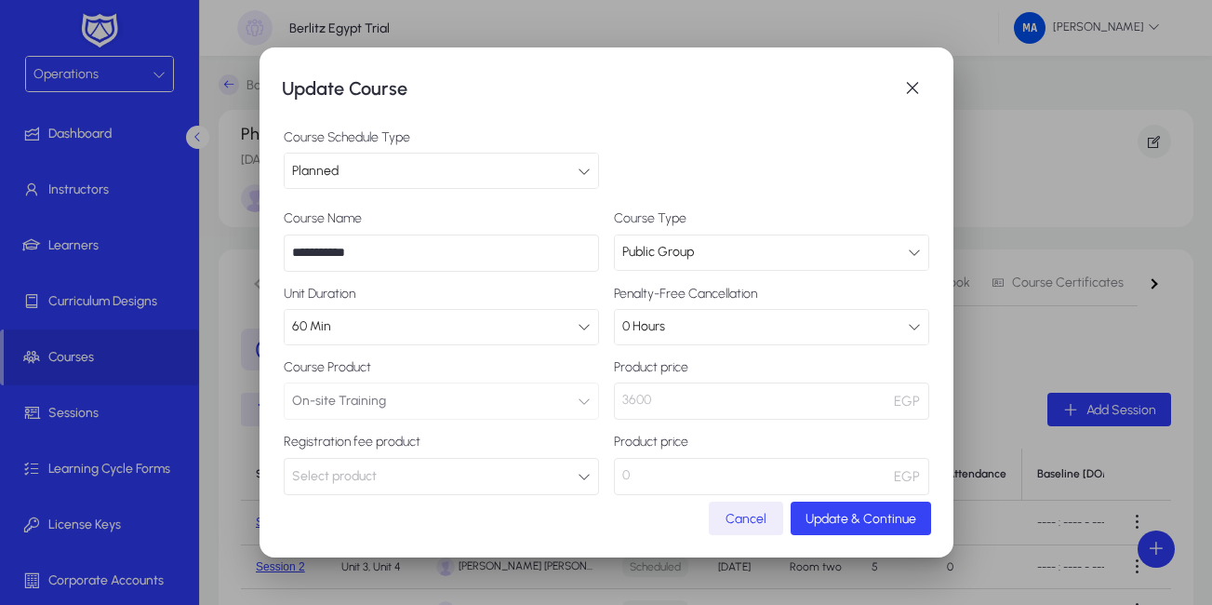
click at [812, 516] on span "Update & Continue" at bounding box center [860, 519] width 111 height 16
click at [748, 520] on span "Cancel" at bounding box center [745, 519] width 41 height 16
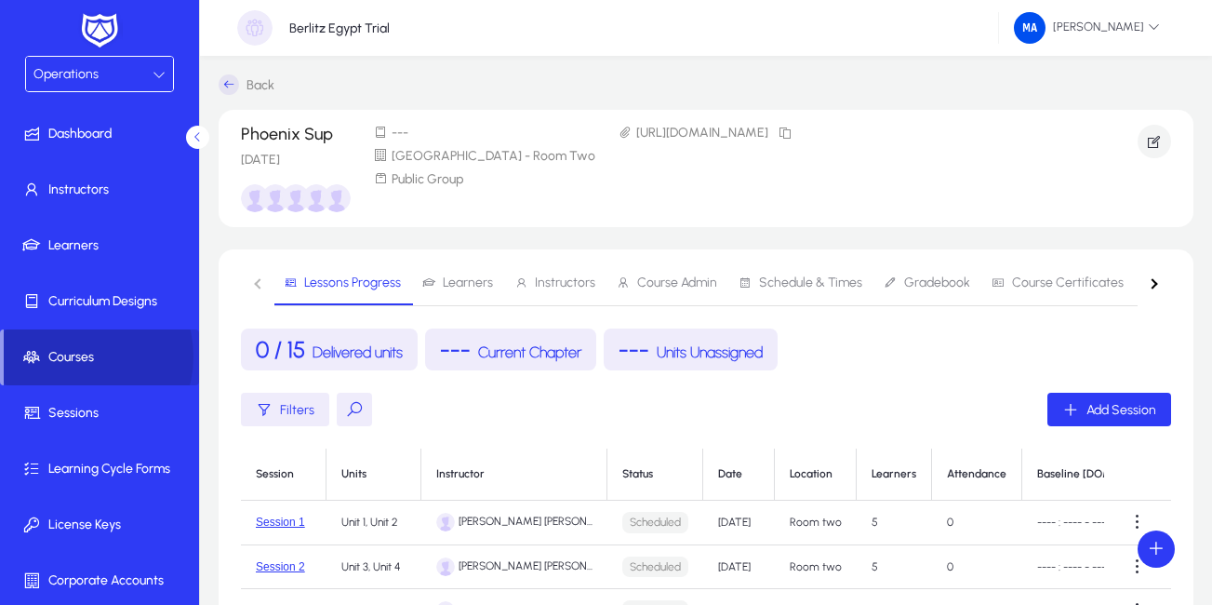
click at [74, 356] on span "Courses" at bounding box center [101, 357] width 195 height 19
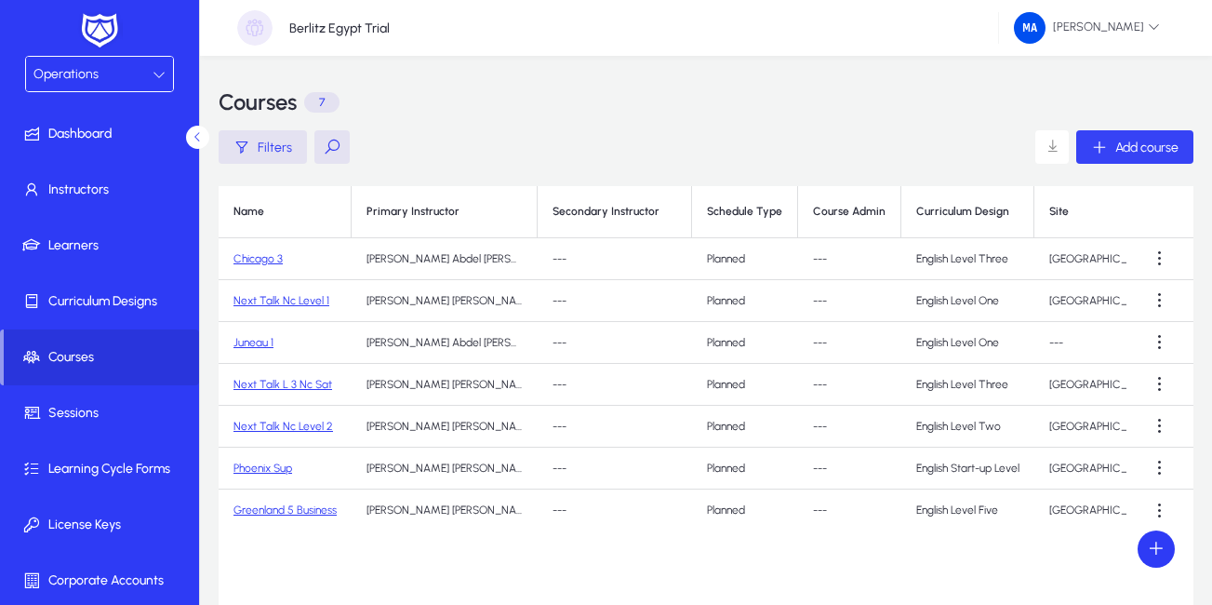
click at [1106, 140] on icon "button" at bounding box center [1099, 147] width 17 height 17
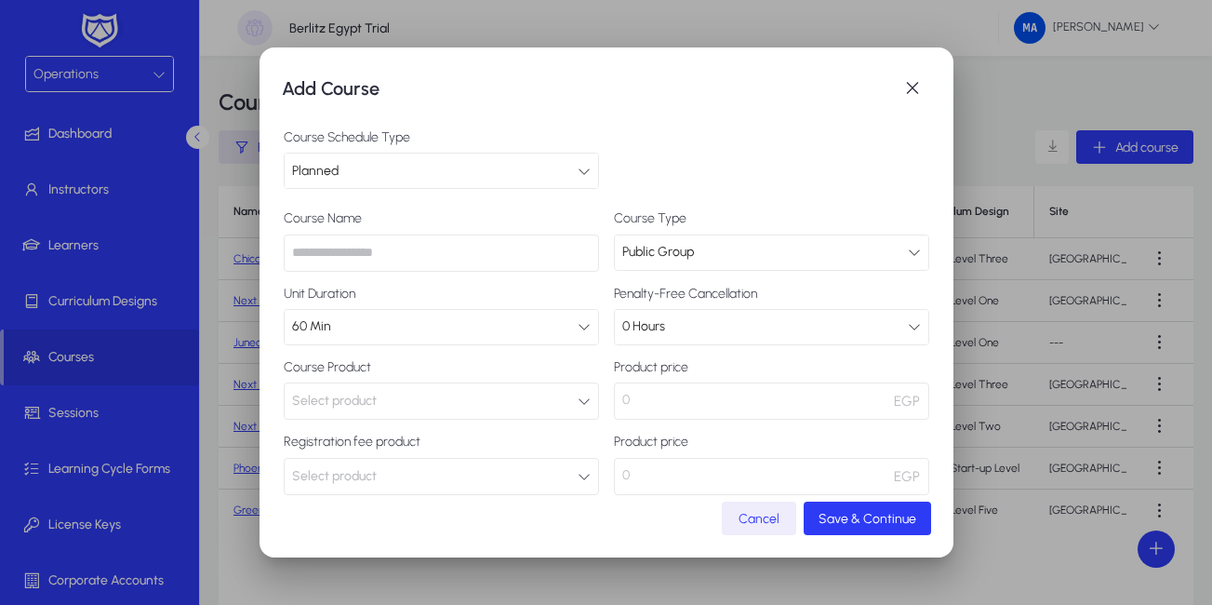
paste input "**********"
type input "**********"
click at [444, 400] on button "Select product" at bounding box center [441, 400] width 315 height 37
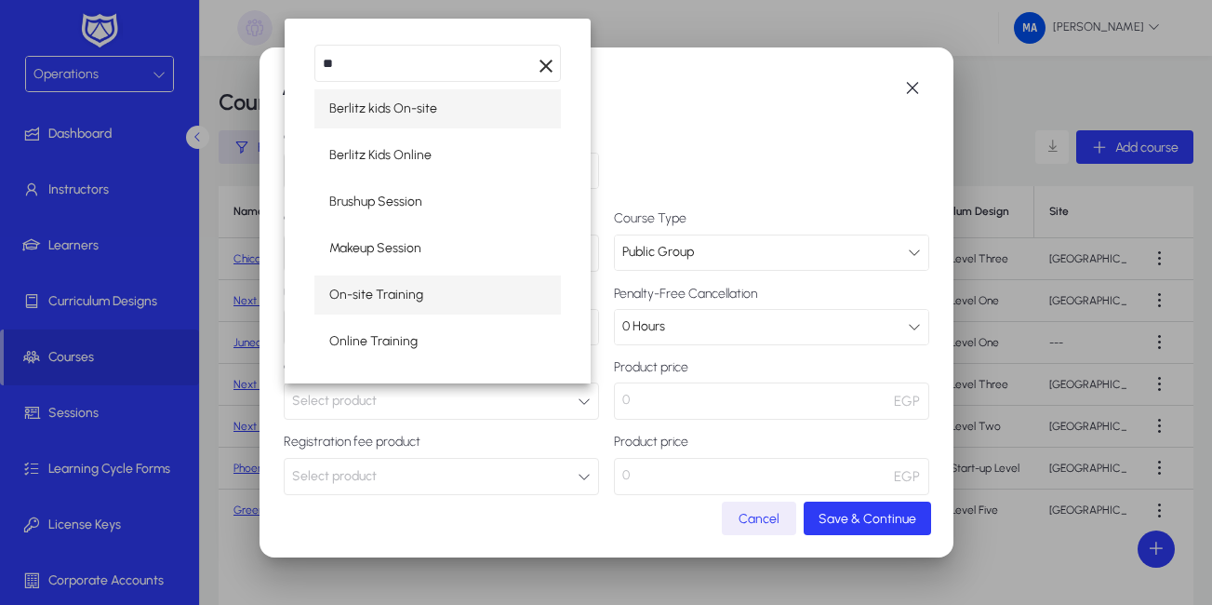
type input "**"
click at [396, 291] on span "On-site Training" at bounding box center [376, 295] width 94 height 22
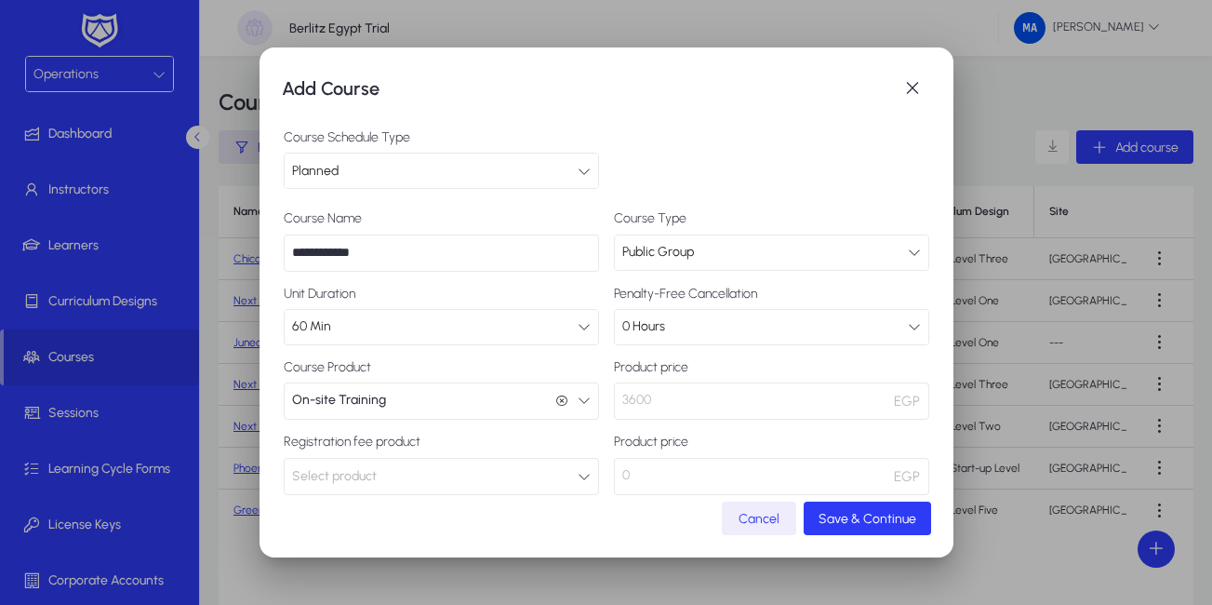
click at [578, 473] on icon "button" at bounding box center [584, 476] width 13 height 13
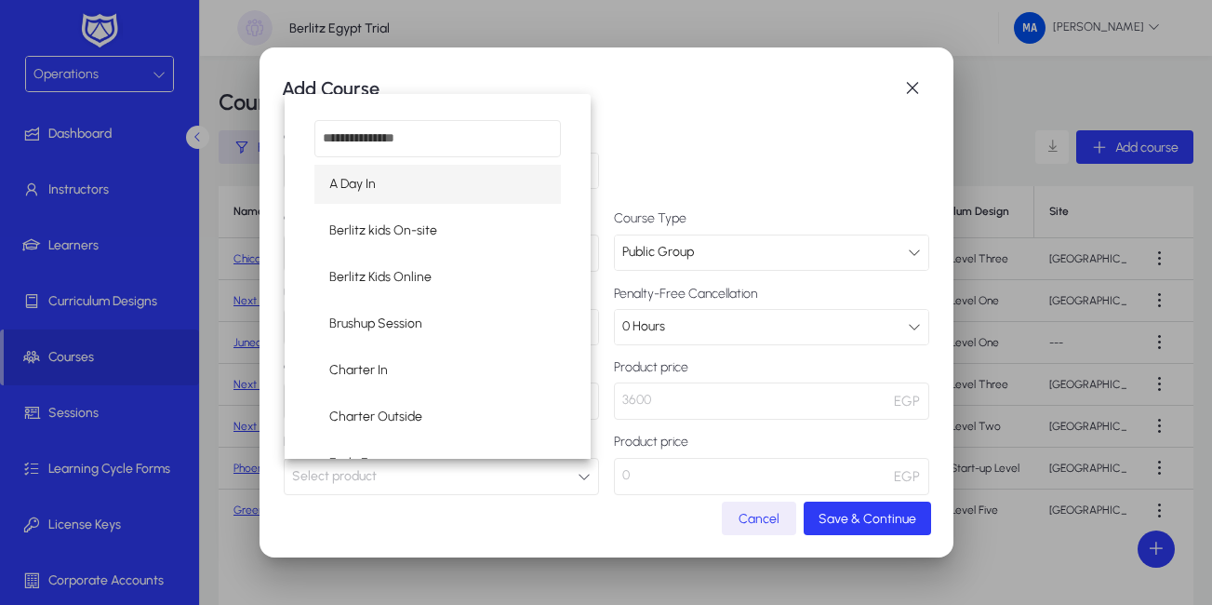
click at [724, 134] on div at bounding box center [606, 302] width 1212 height 605
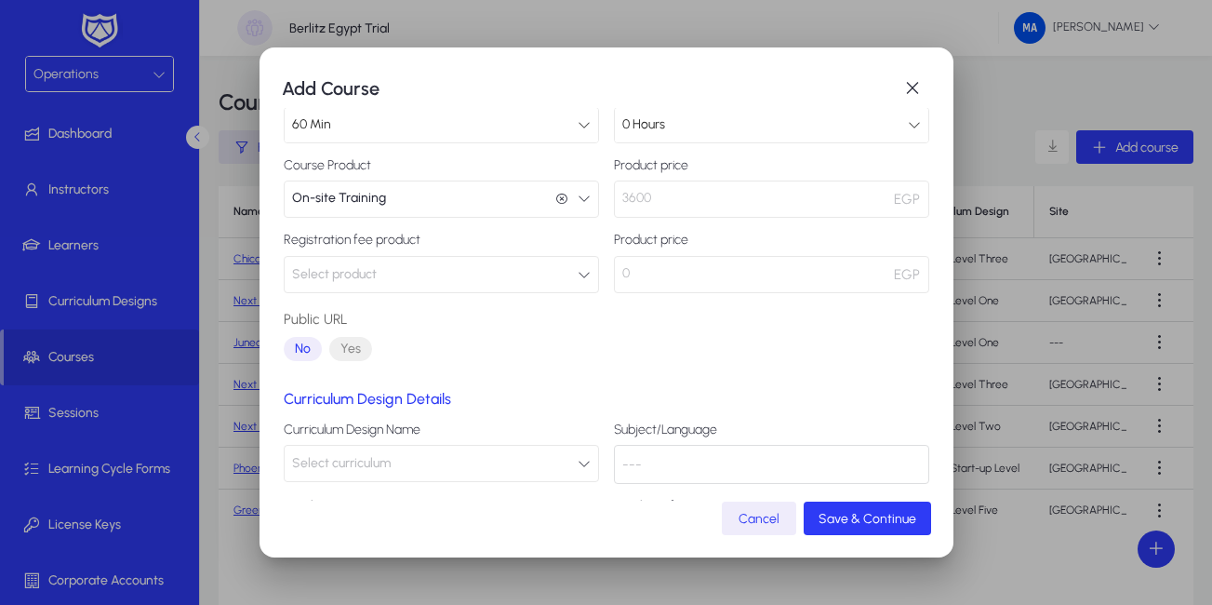
scroll to position [208, 0]
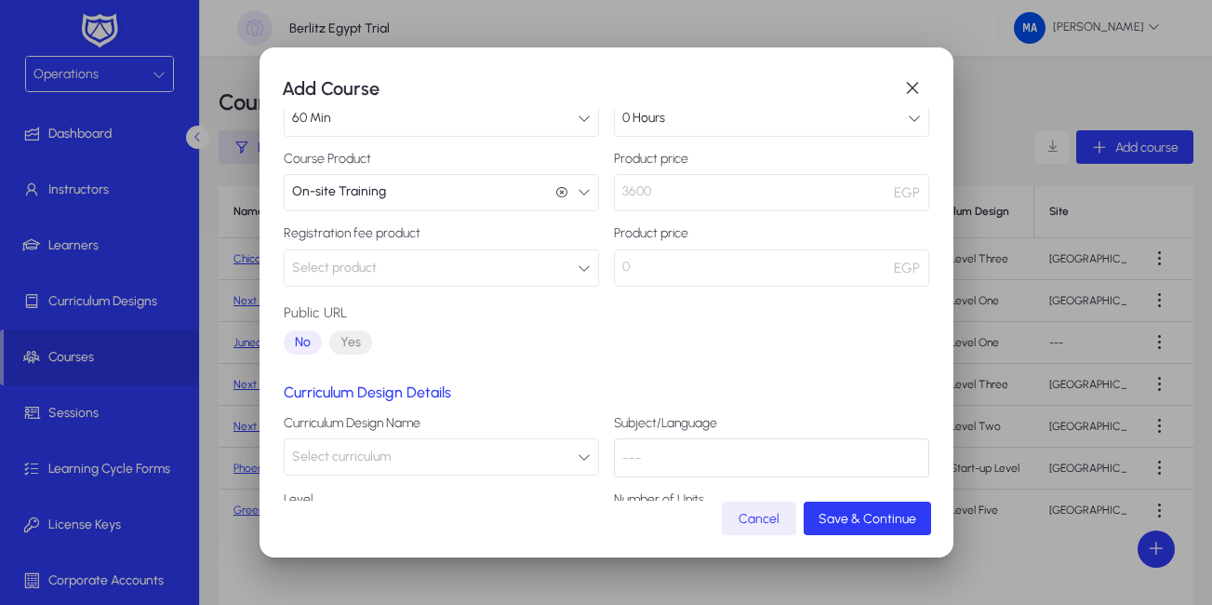
click at [578, 450] on icon "button" at bounding box center [584, 456] width 13 height 13
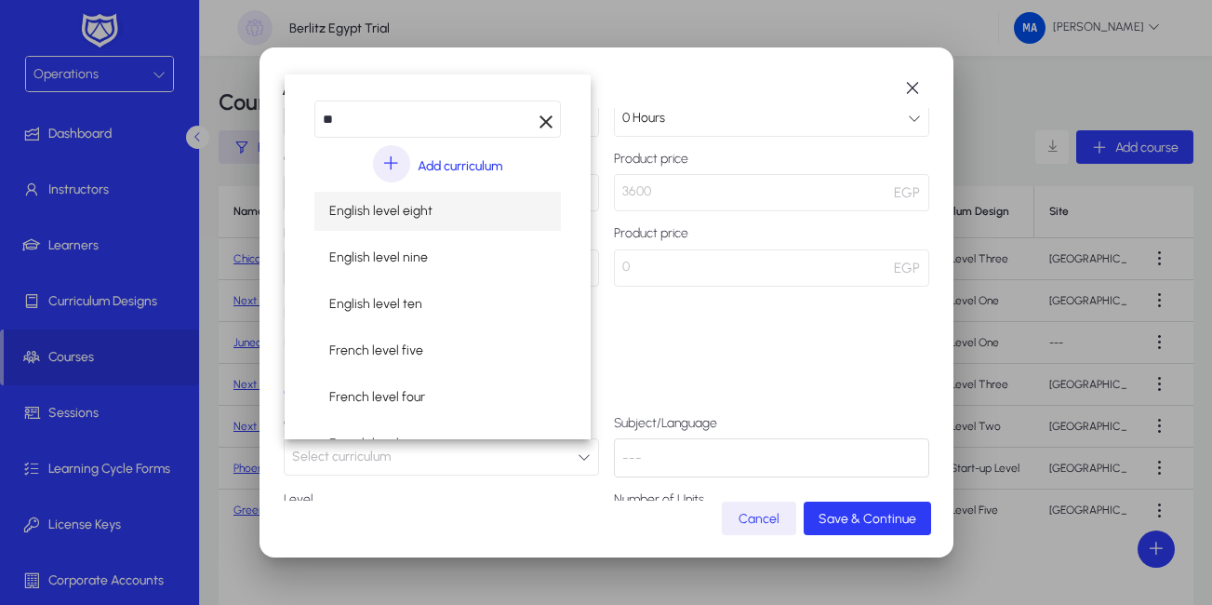
type input "**"
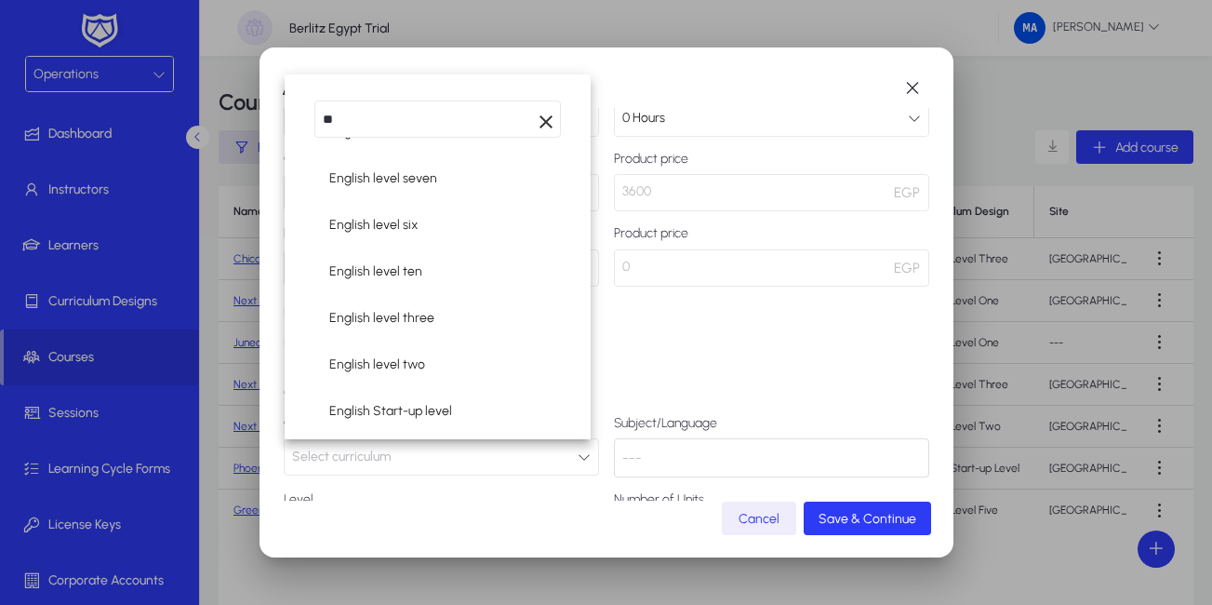
scroll to position [268, 0]
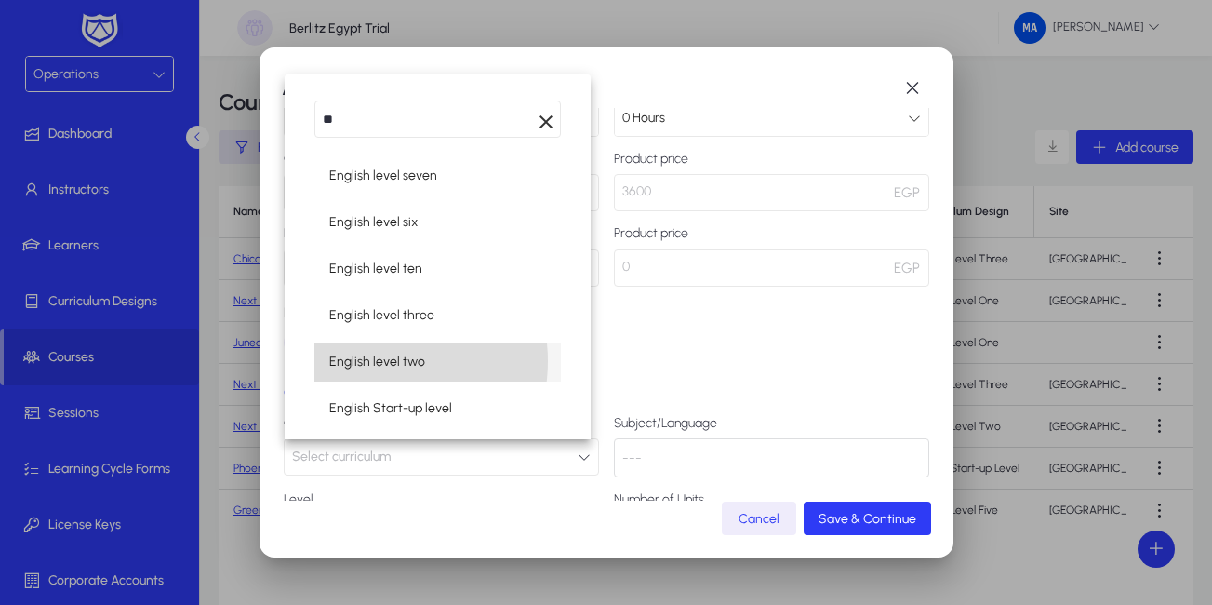
click at [370, 361] on span "English level two" at bounding box center [377, 362] width 96 height 22
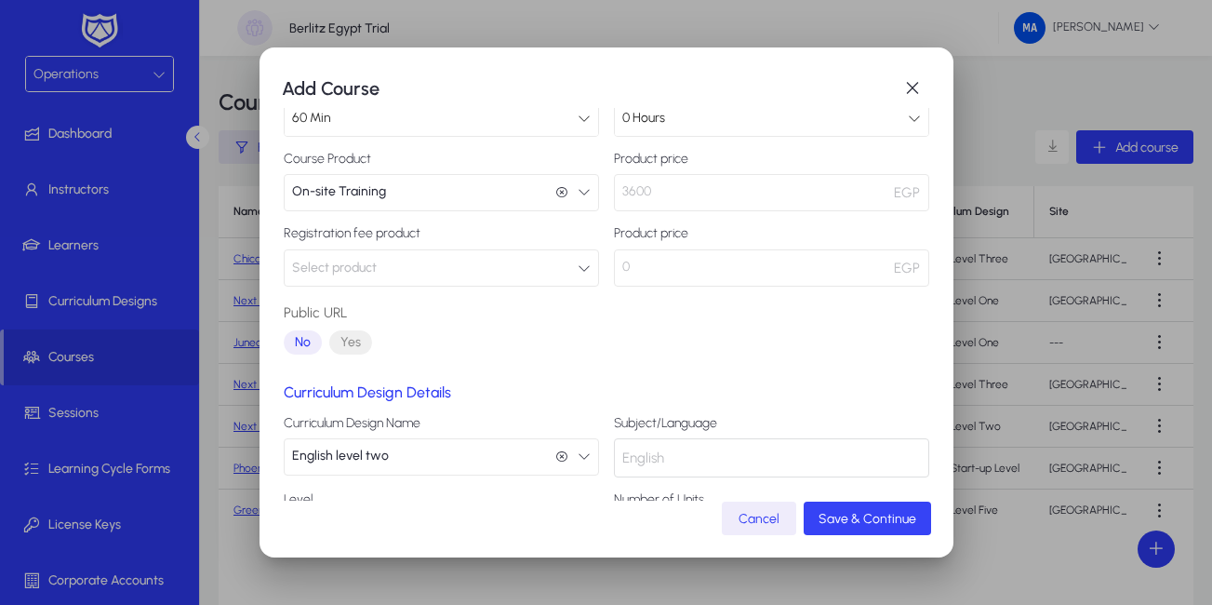
click at [860, 527] on span "submit" at bounding box center [867, 518] width 127 height 45
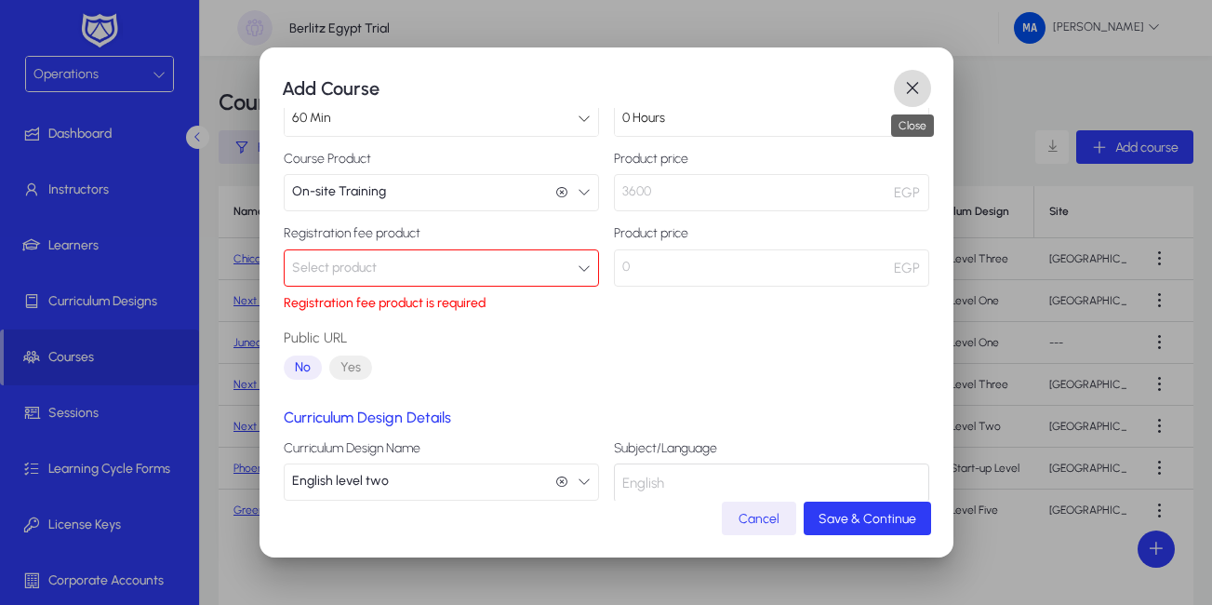
click at [911, 86] on span "button" at bounding box center [912, 88] width 37 height 37
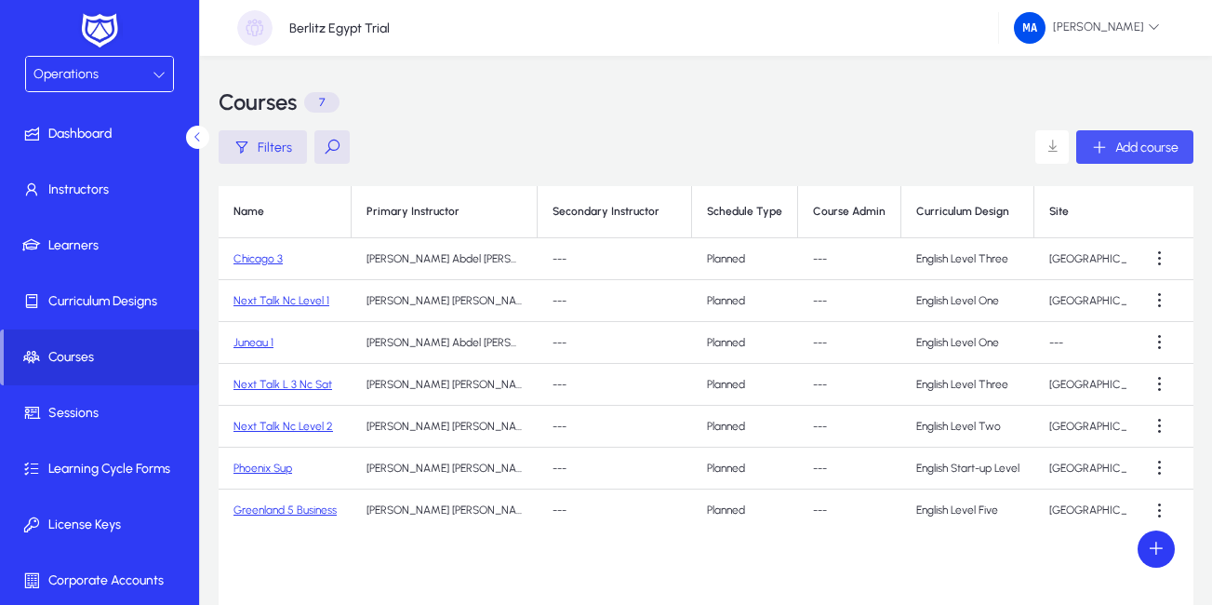
click at [1098, 140] on icon "button" at bounding box center [1099, 147] width 17 height 17
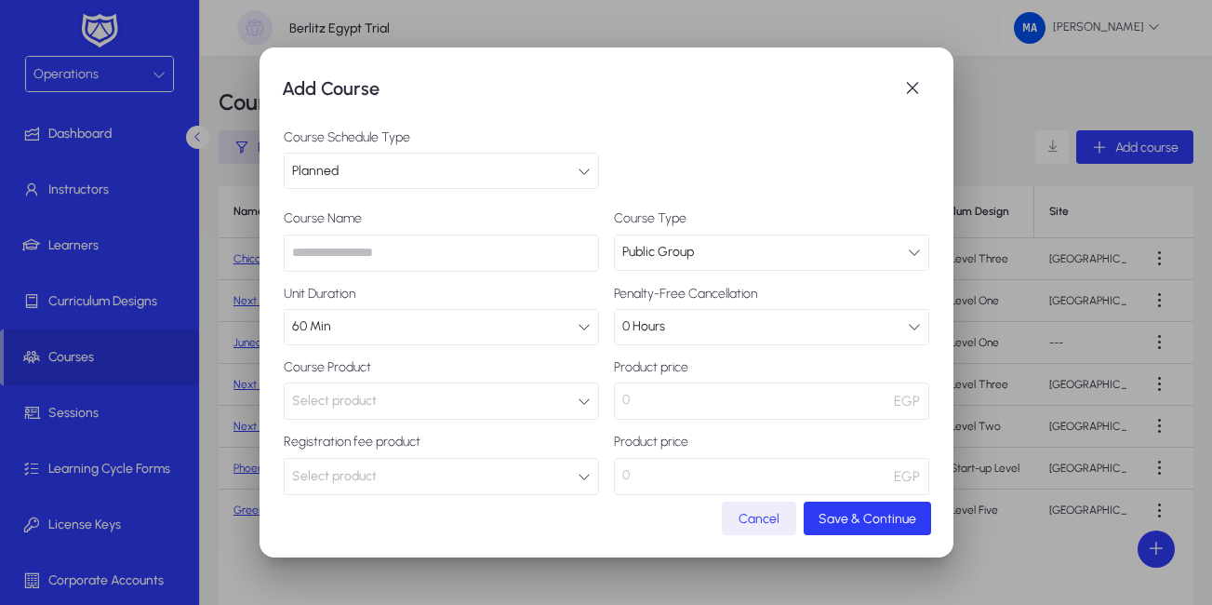
click at [458, 255] on input "text" at bounding box center [441, 252] width 315 height 37
paste input "**********"
type input "**********"
click at [537, 406] on button "Select product" at bounding box center [441, 400] width 315 height 37
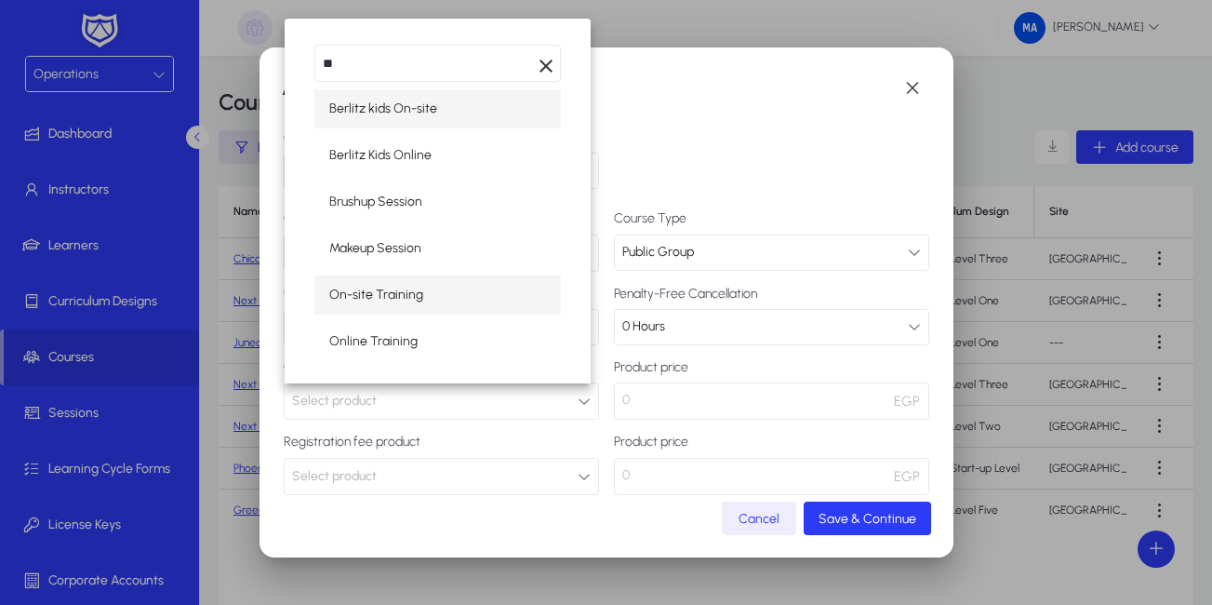
type input "**"
click at [401, 297] on span "On-site Training" at bounding box center [376, 295] width 94 height 22
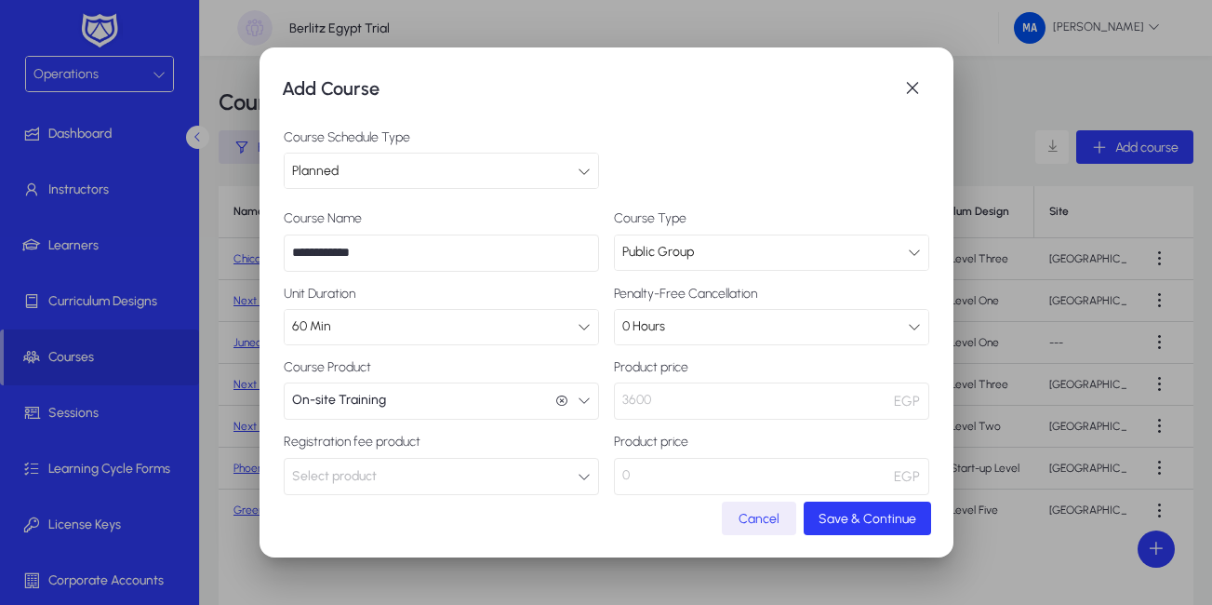
click at [578, 470] on icon "button" at bounding box center [584, 476] width 13 height 13
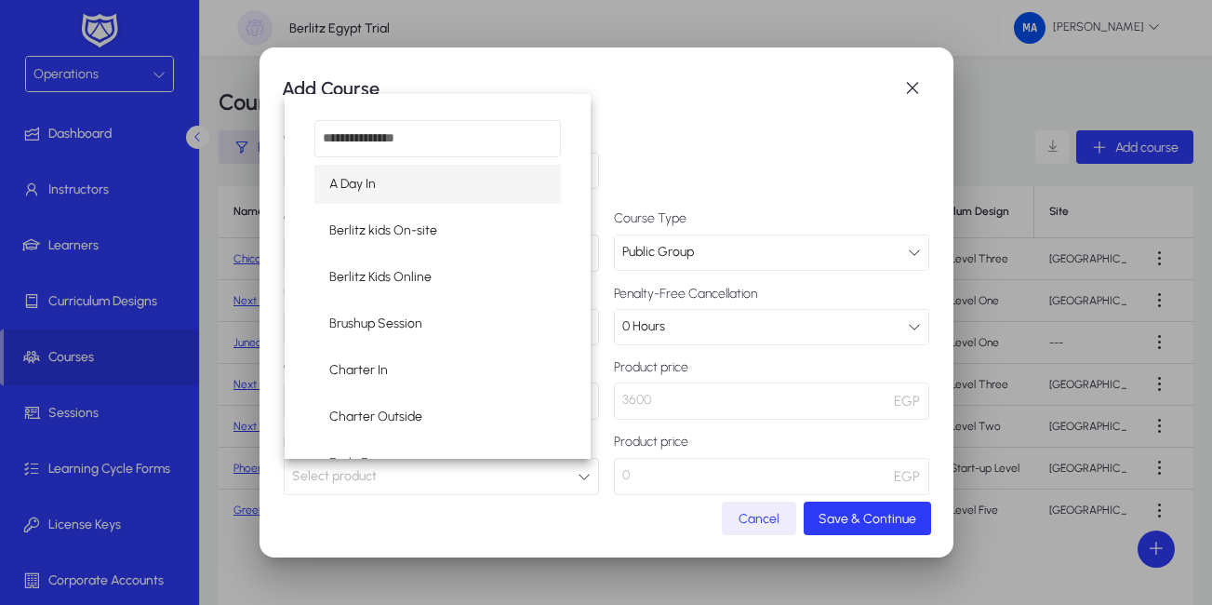
click at [612, 488] on div at bounding box center [606, 302] width 1212 height 605
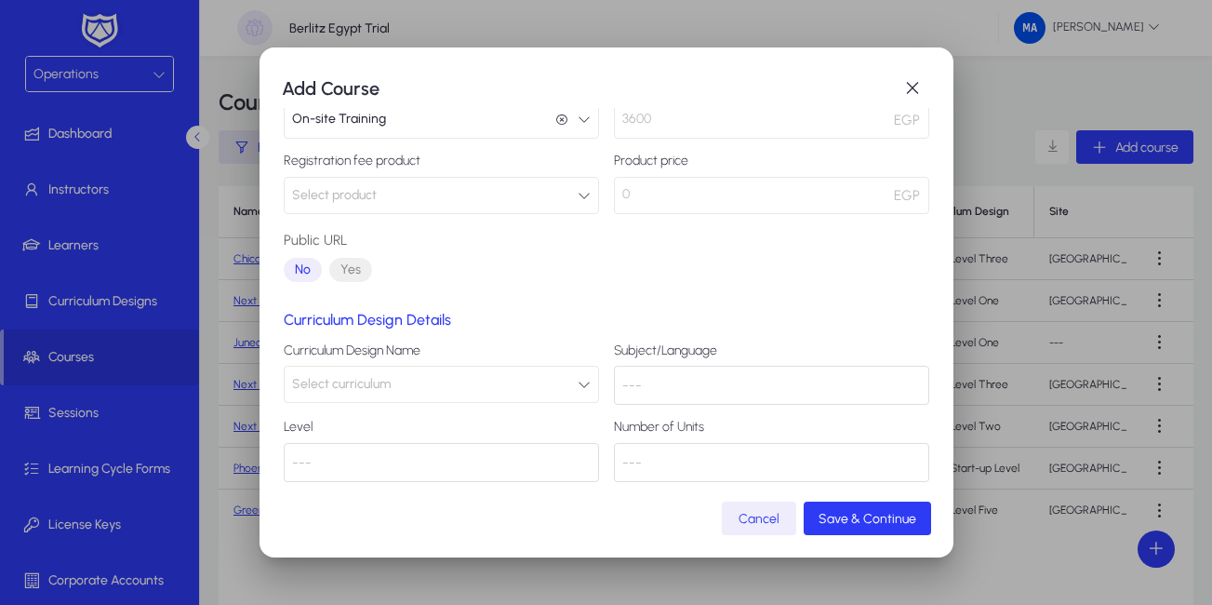
scroll to position [291, 0]
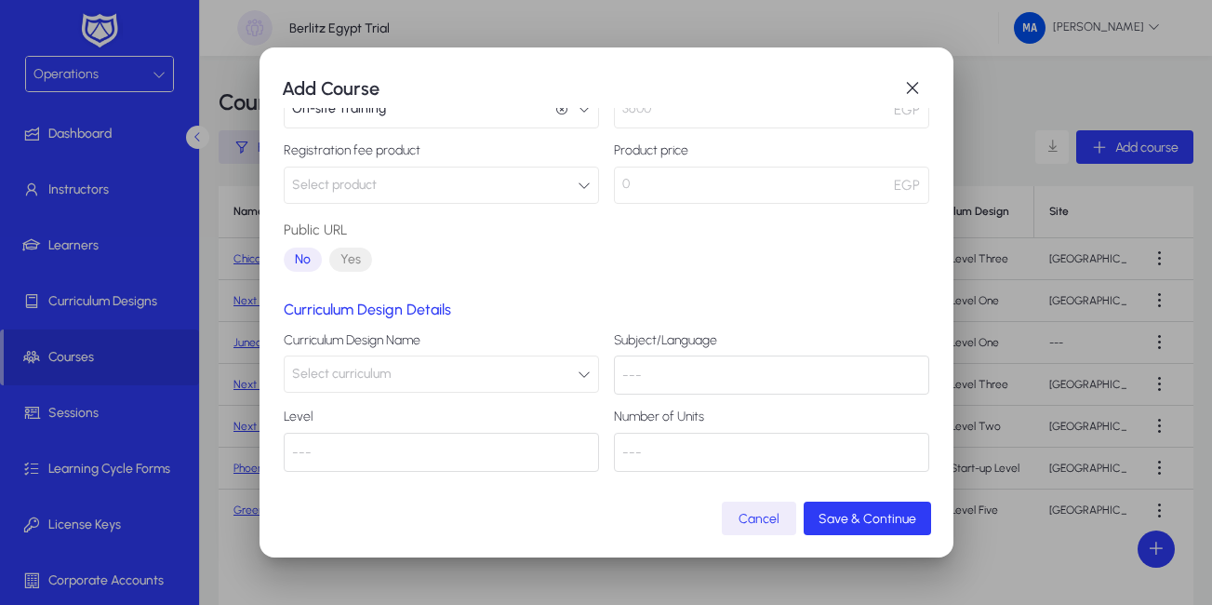
click at [528, 374] on button "Select curriculum" at bounding box center [441, 373] width 315 height 37
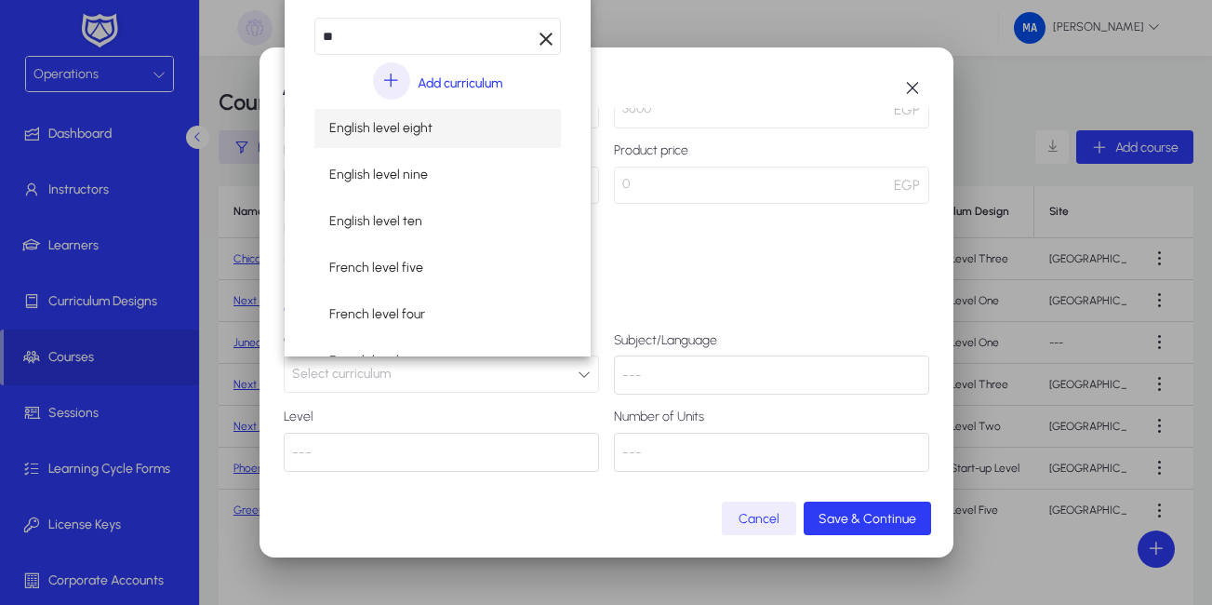
type input "**"
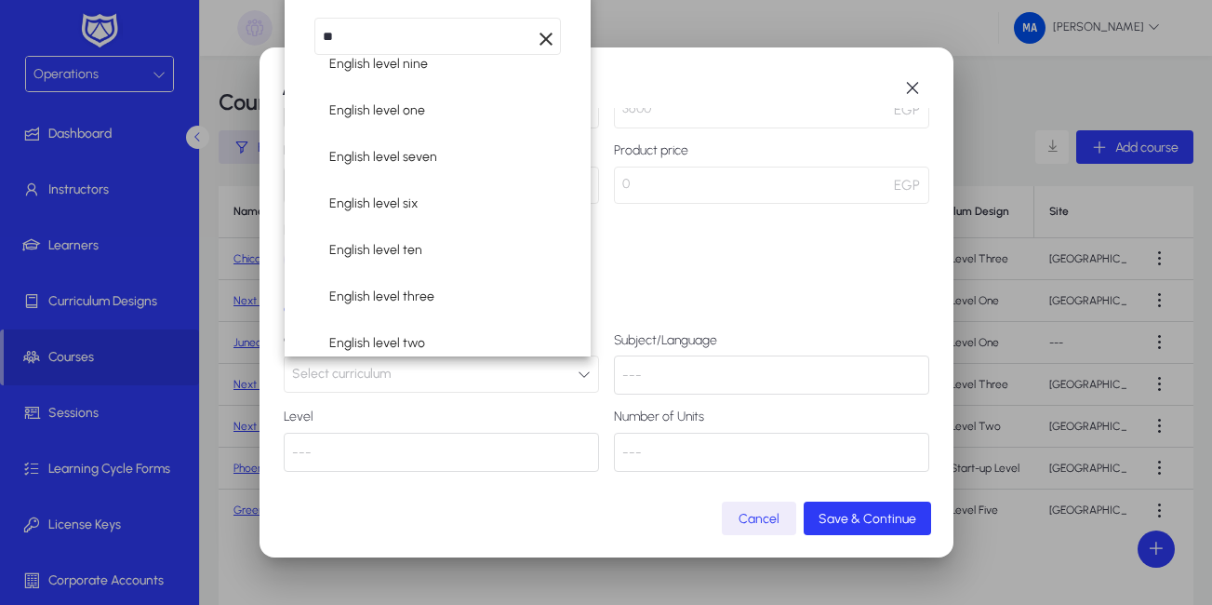
scroll to position [241, 0]
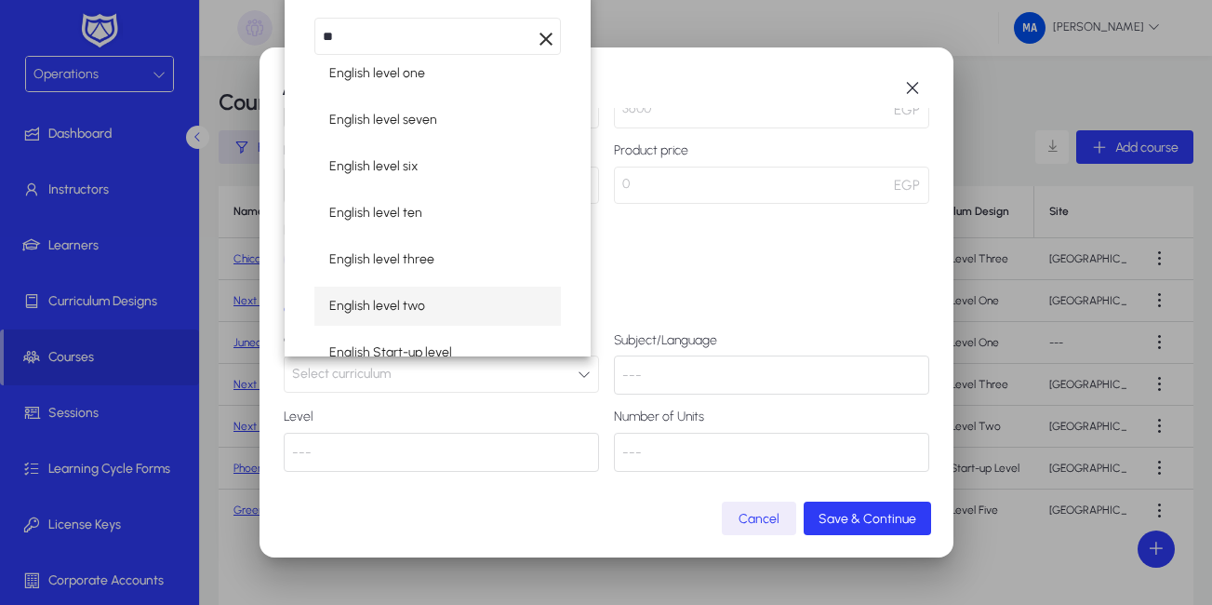
click at [391, 299] on span "English level two" at bounding box center [377, 306] width 96 height 22
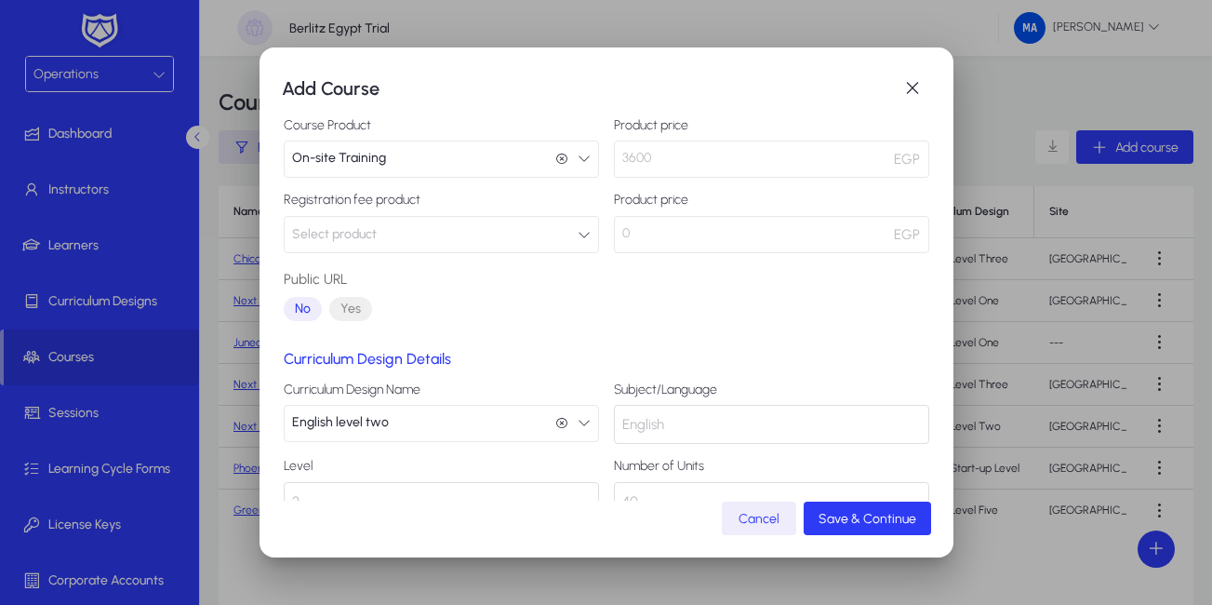
scroll to position [291, 0]
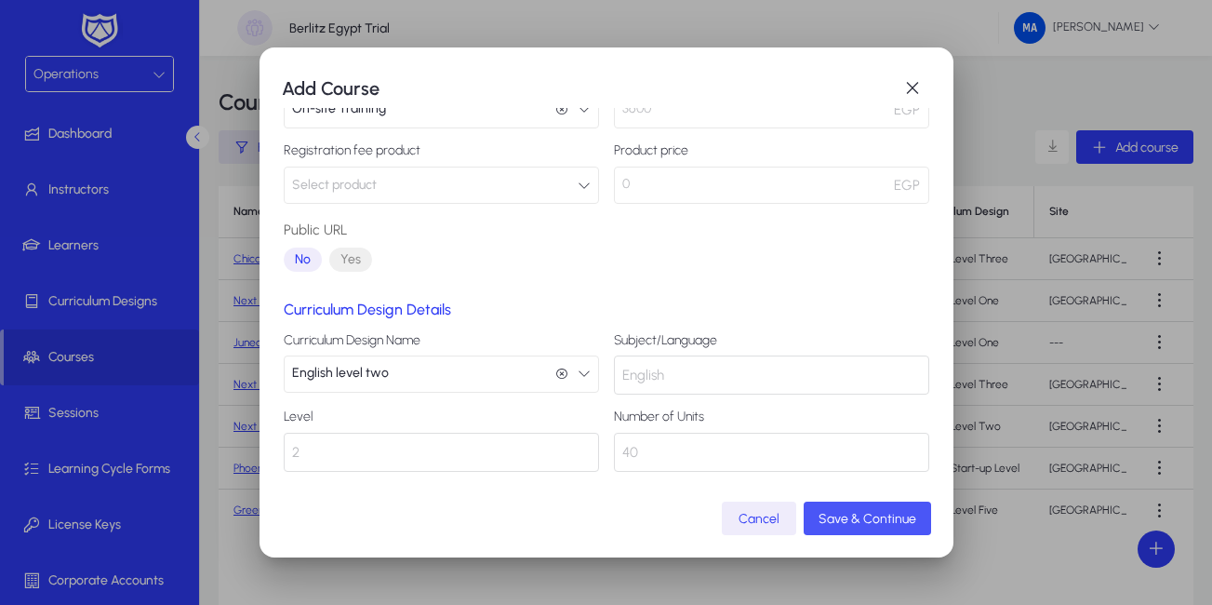
click at [886, 511] on span "Save & Continue" at bounding box center [867, 519] width 98 height 16
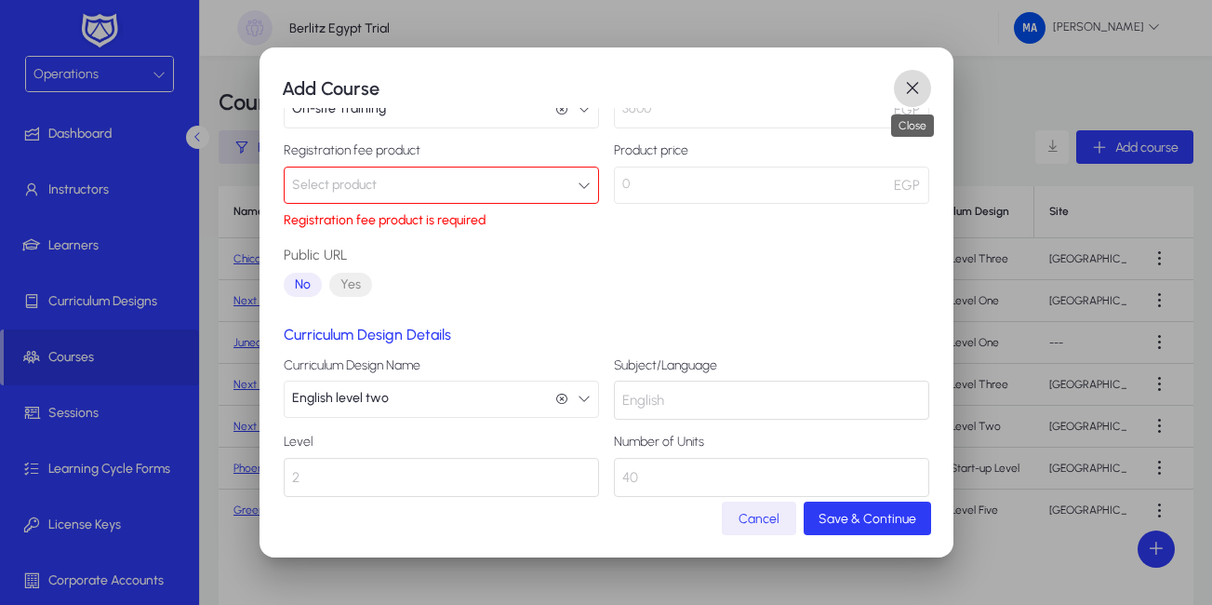
click at [911, 79] on span "button" at bounding box center [912, 88] width 37 height 37
